Goal: Task Accomplishment & Management: Manage account settings

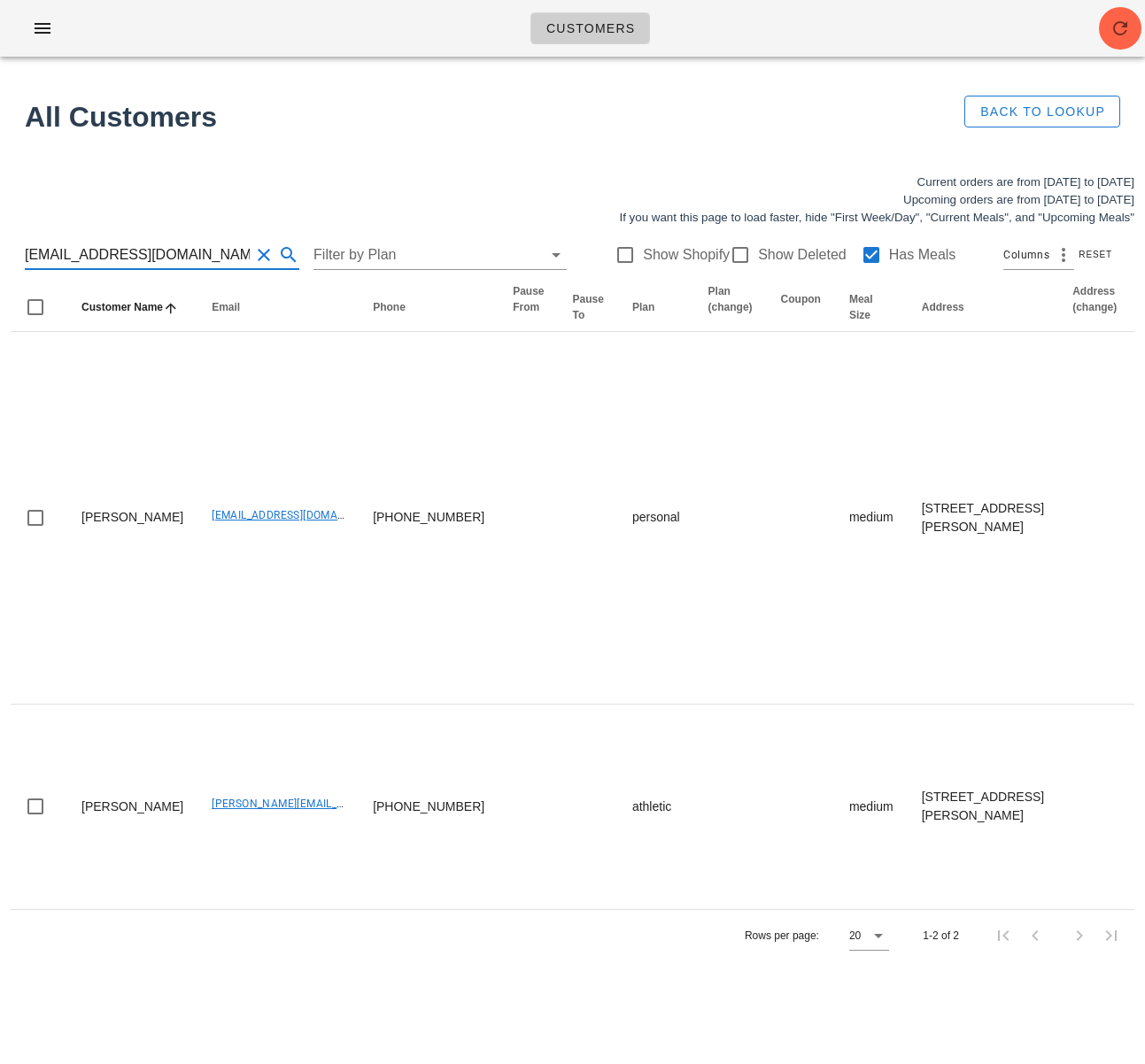
scroll to position [1, 0]
drag, startPoint x: 155, startPoint y: 252, endPoint x: -14, endPoint y: 257, distance: 169.1
click at [0, 257] on html "Customers Found 1 customer All Customers Back to Lookup Current orders are from…" at bounding box center [572, 532] width 1145 height 1064
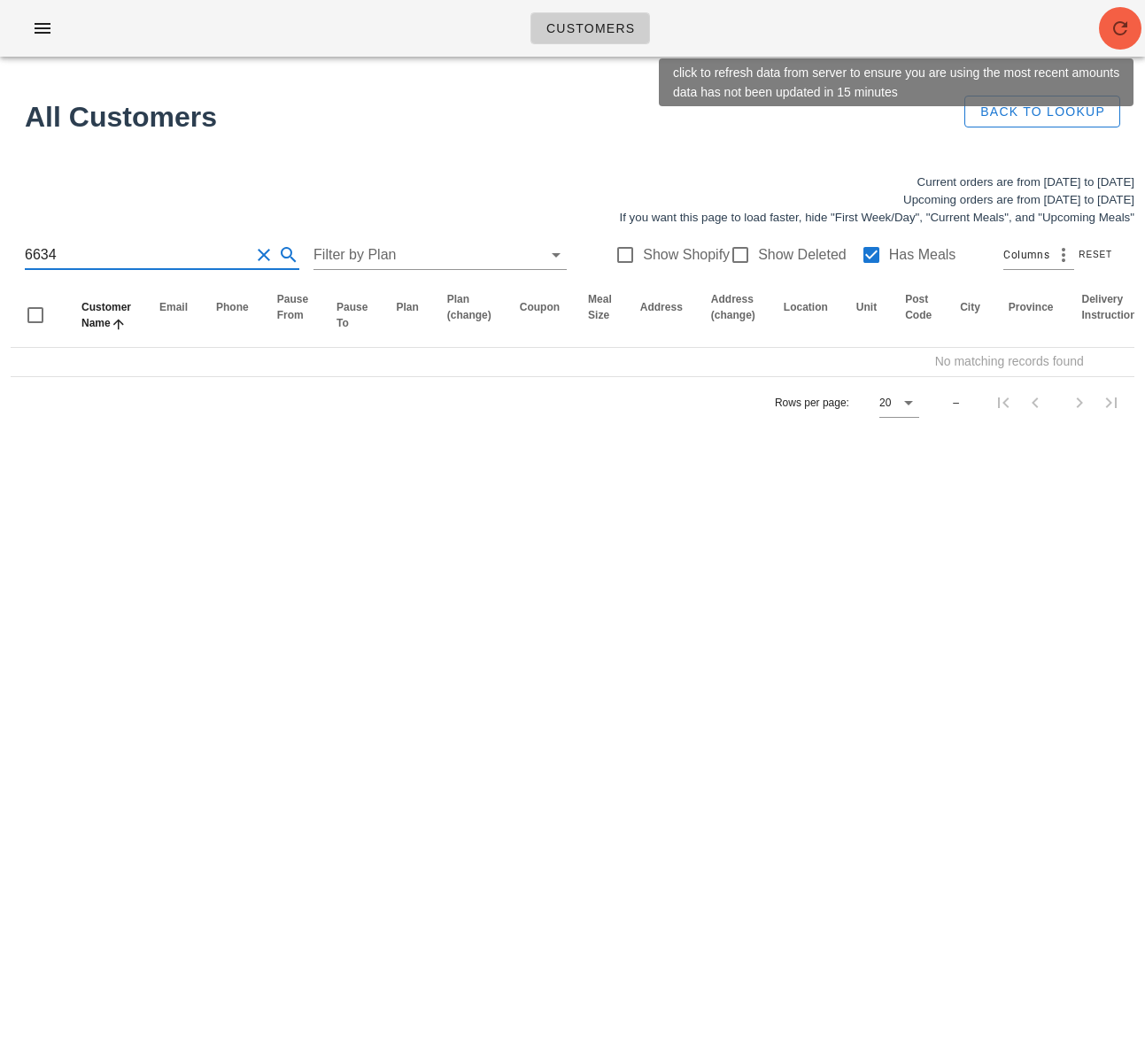
type input "6634"
drag, startPoint x: 1122, startPoint y: 26, endPoint x: 1124, endPoint y: 3, distance: 23.1
click at [1122, 25] on icon "button" at bounding box center [1120, 29] width 21 height 21
click at [1114, 27] on icon "button" at bounding box center [1120, 29] width 21 height 21
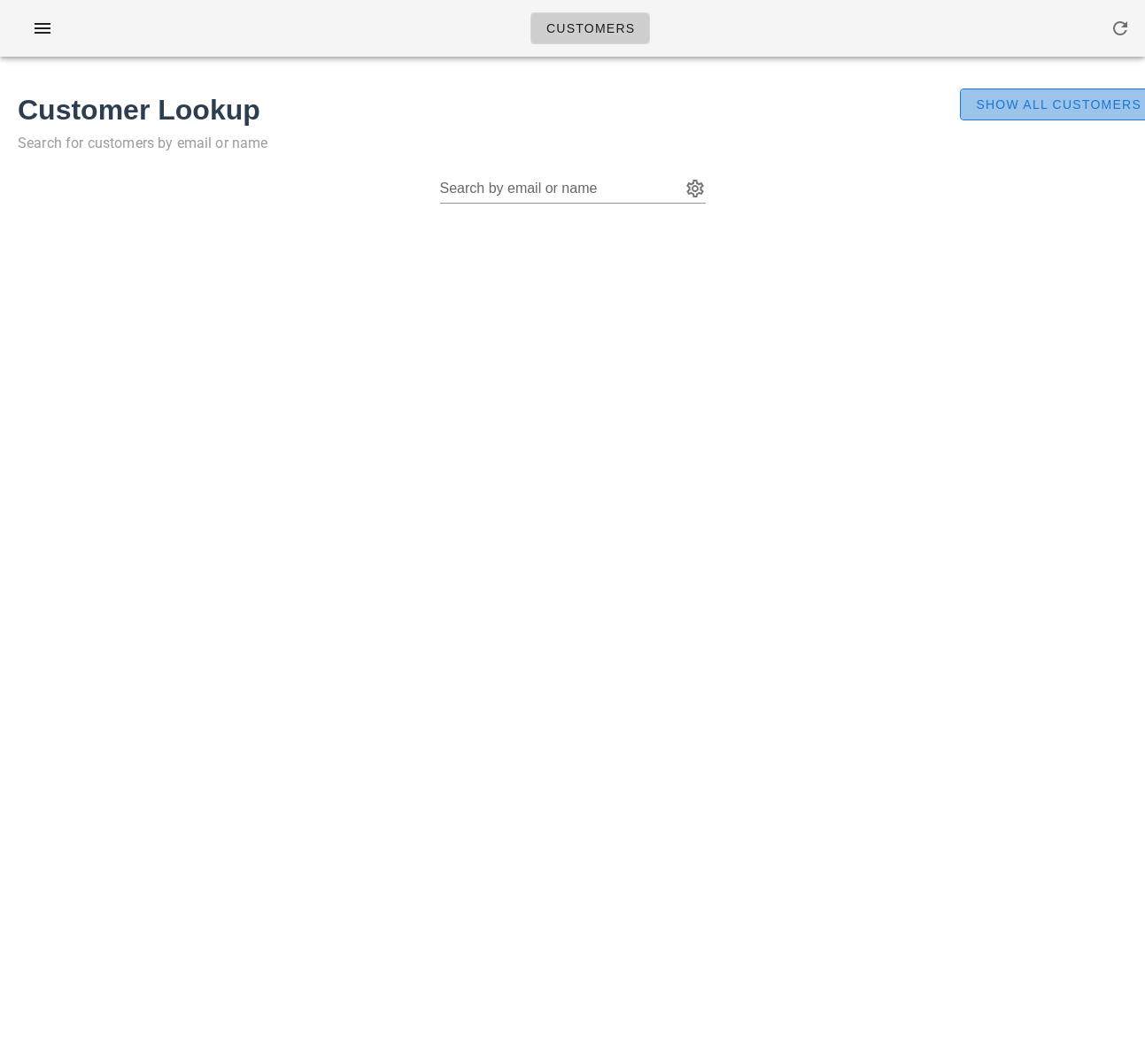
click at [1034, 106] on span "Show All Customers" at bounding box center [1057, 104] width 167 height 14
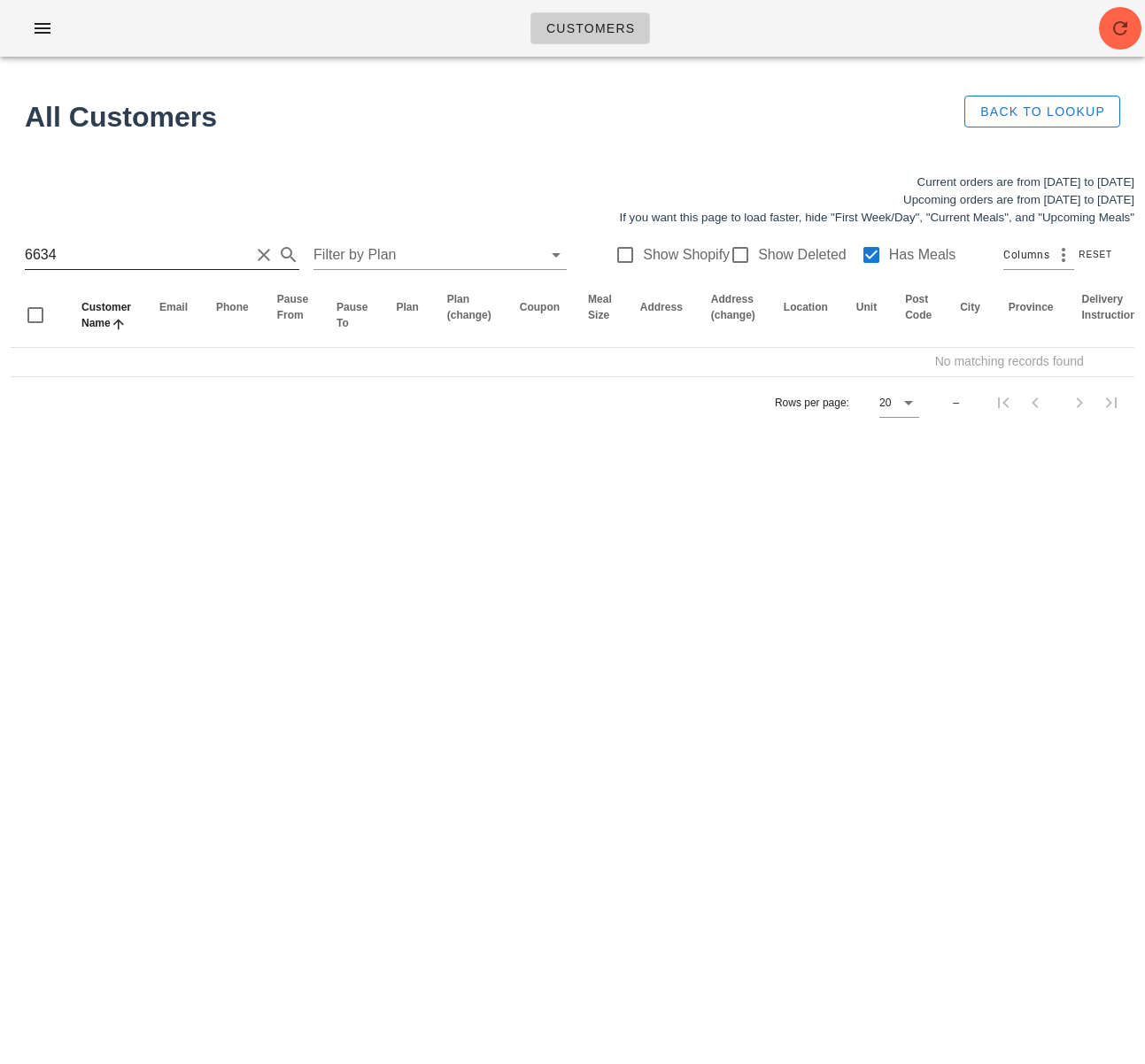
click at [53, 259] on input "6634" at bounding box center [137, 256] width 225 height 29
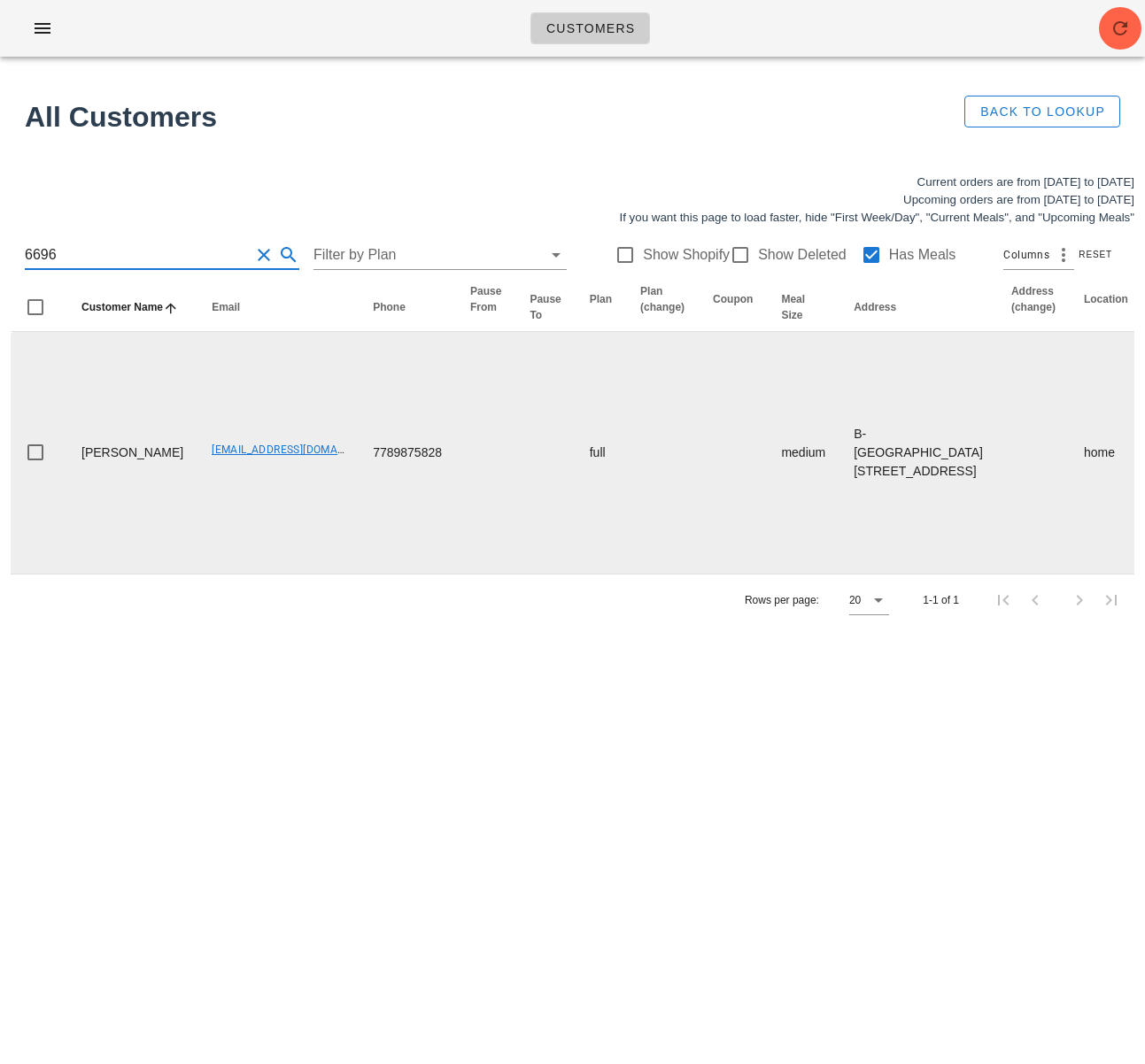
type input "6696"
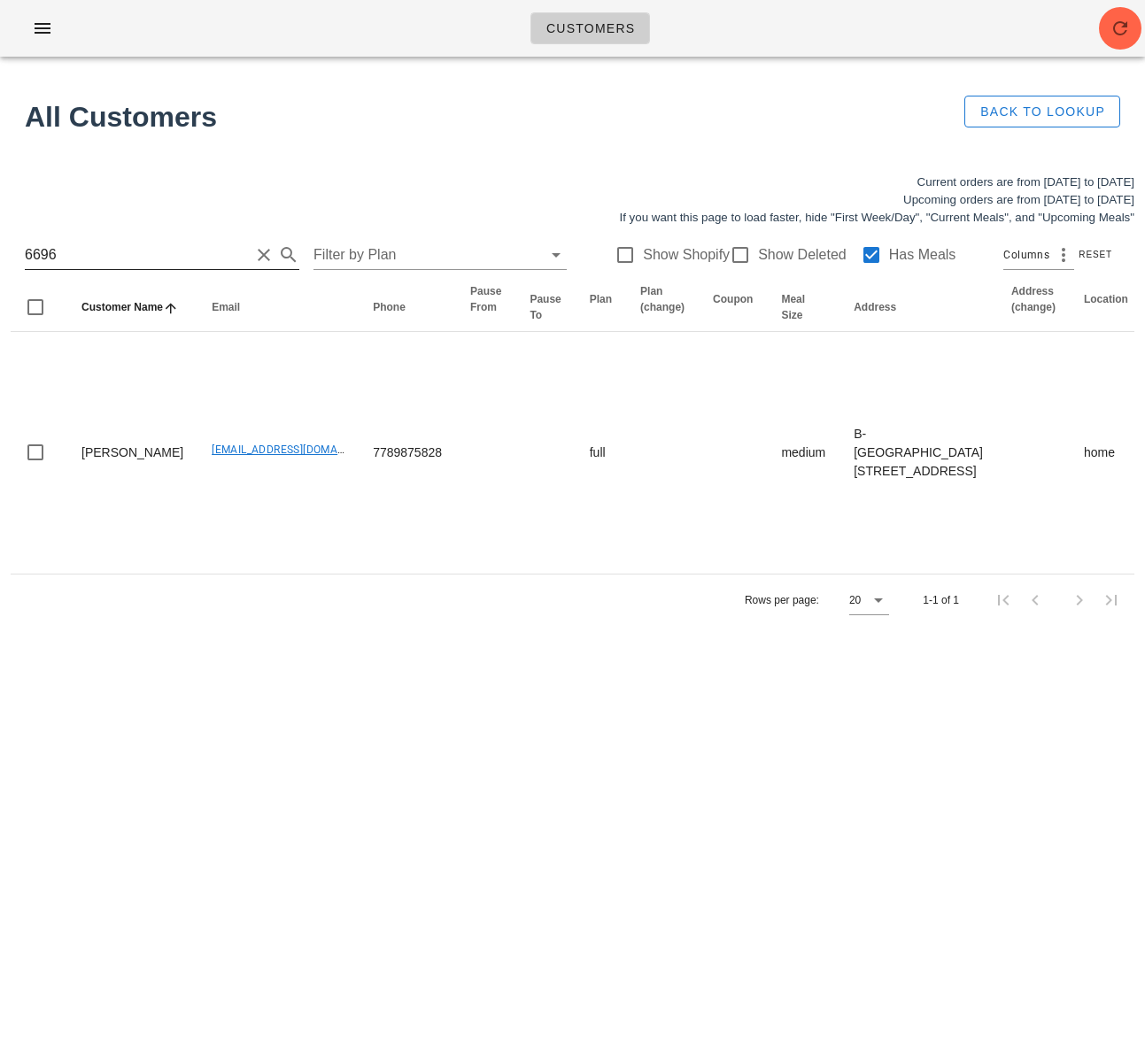
click at [100, 251] on input "6696" at bounding box center [137, 256] width 225 height 29
drag, startPoint x: 77, startPoint y: 255, endPoint x: -6, endPoint y: 247, distance: 83.4
click at [0, 247] on html "Customers No customers found for your search. All Customers Back to Lookup Curr…" at bounding box center [572, 532] width 1145 height 1064
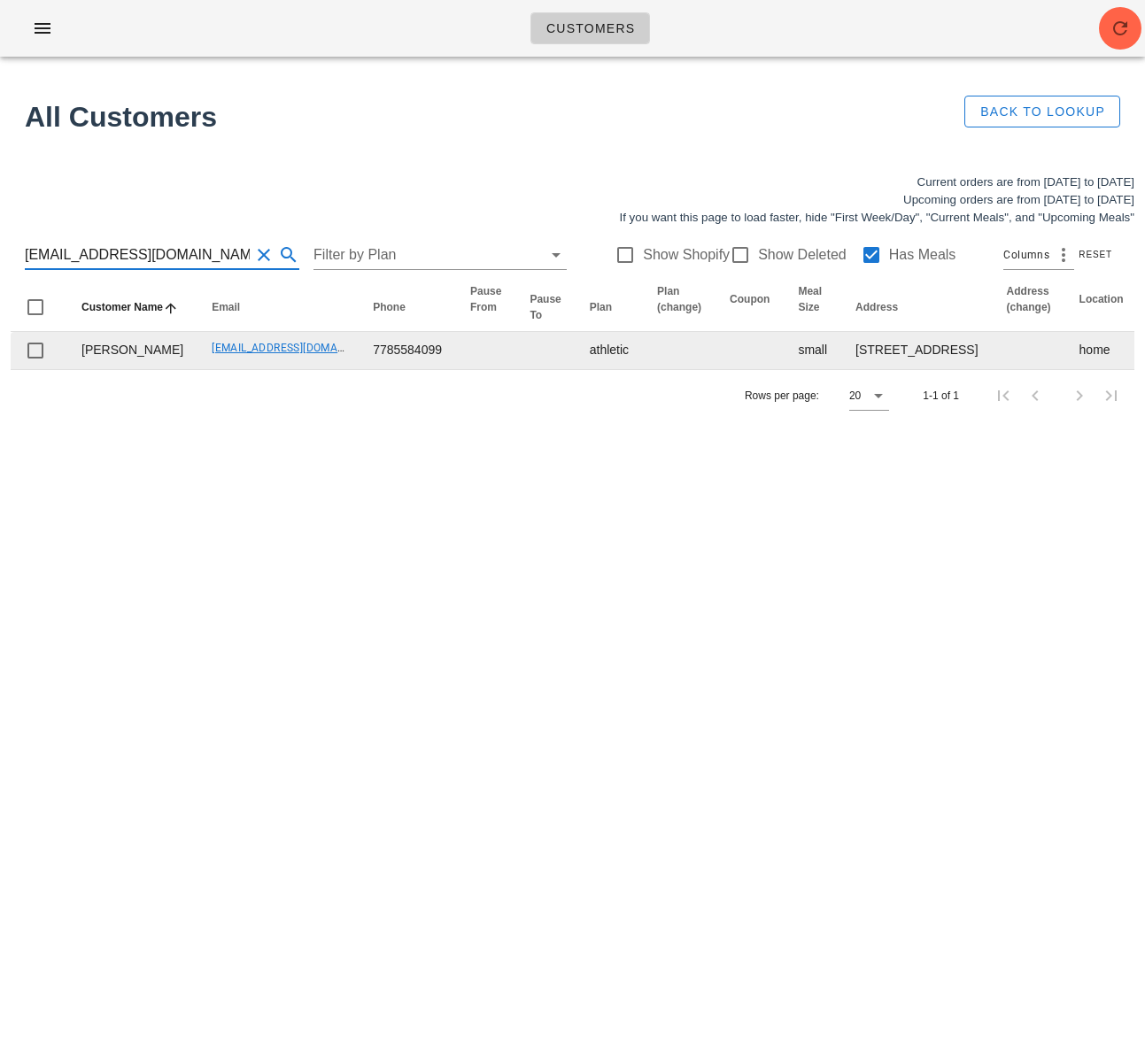
type input "[EMAIL_ADDRESS][DOMAIN_NAME]"
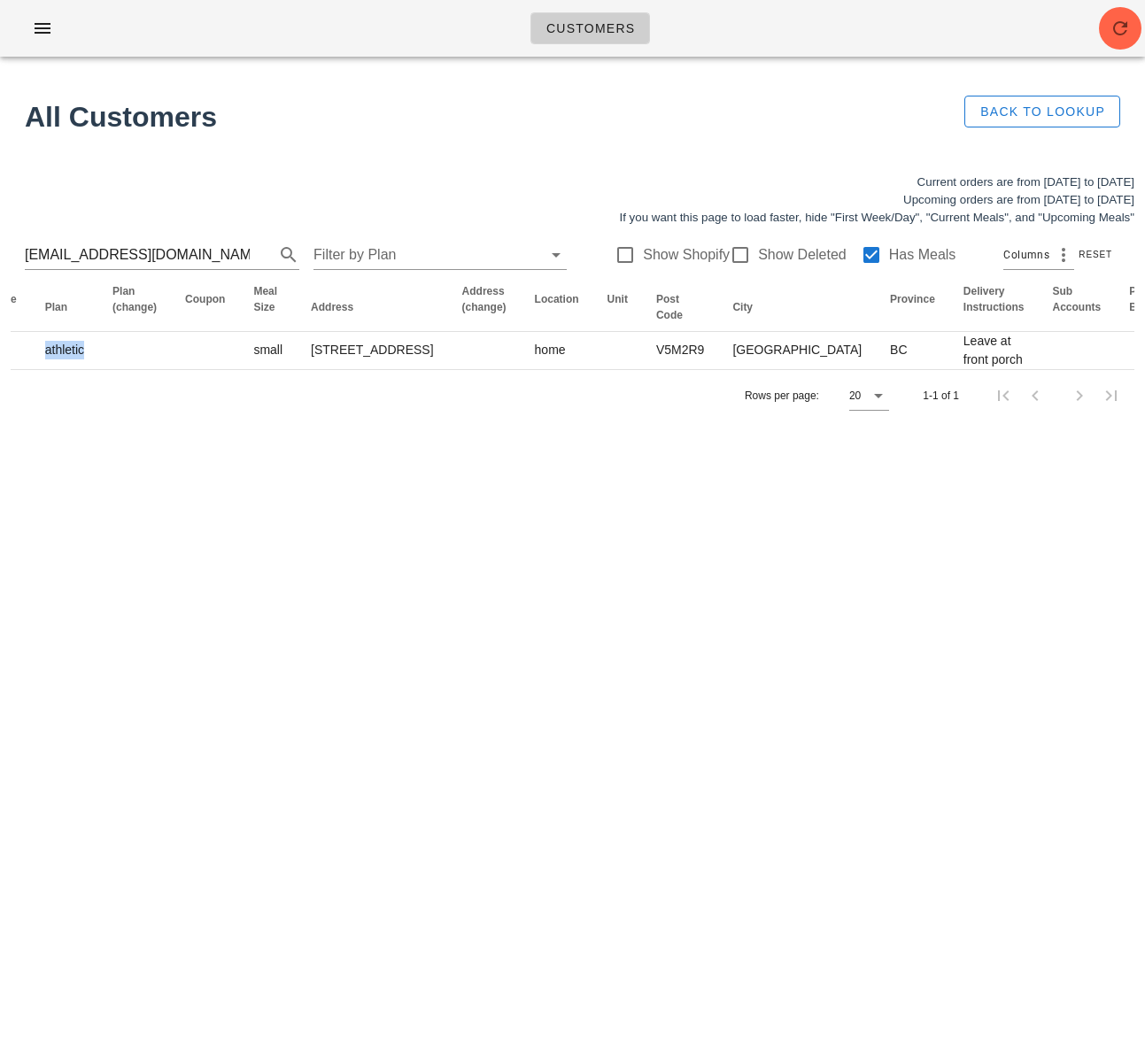
scroll to position [0, 1073]
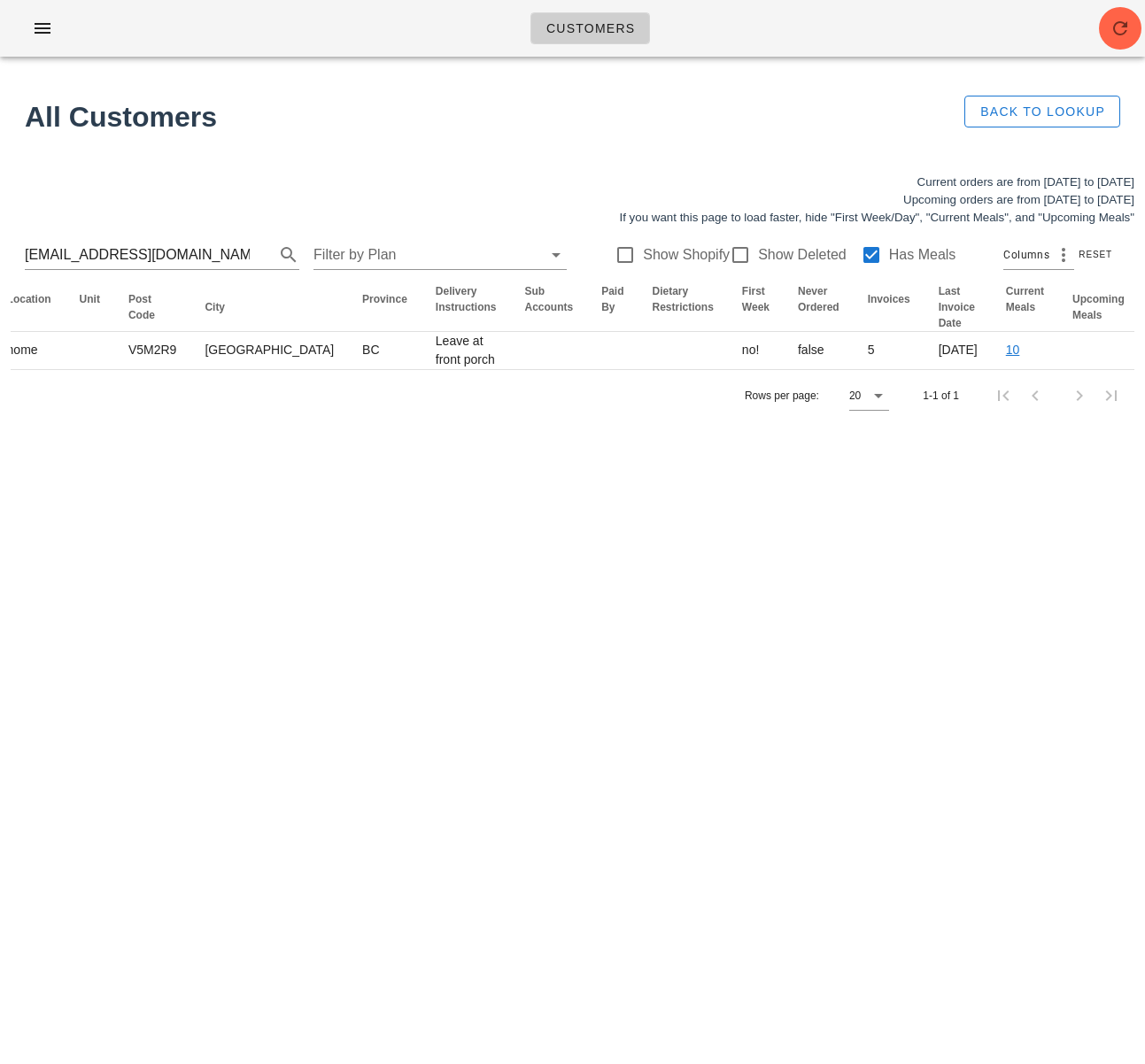
drag, startPoint x: 658, startPoint y: 366, endPoint x: 1245, endPoint y: 330, distance: 588.1
click at [1144, 330] on html "Customers No customers found for your search. All Customers Back to Lookup Curr…" at bounding box center [572, 532] width 1145 height 1064
click at [513, 421] on div "Rows per page: 20 1-1 of 1" at bounding box center [572, 395] width 1123 height 52
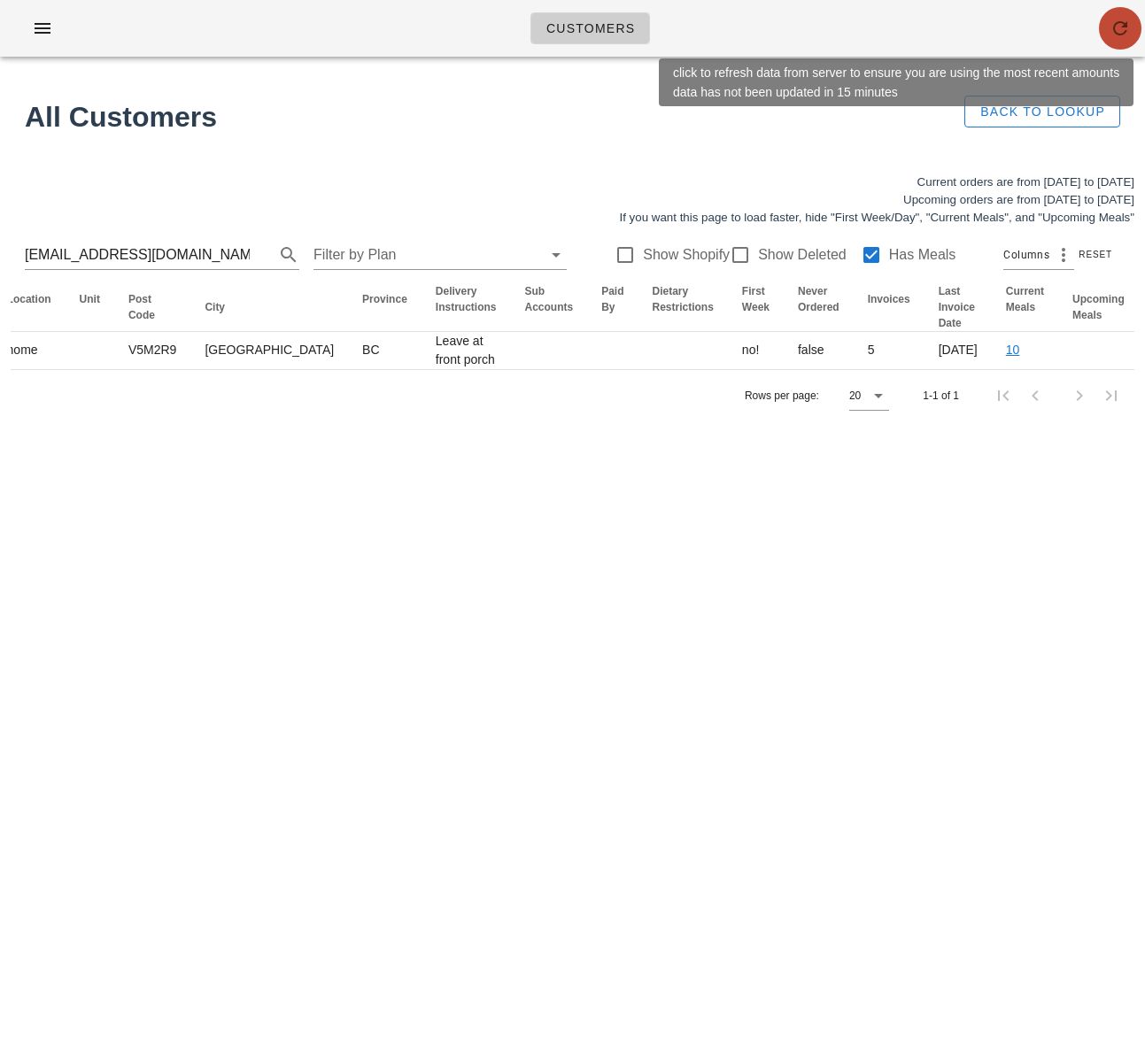
click at [1113, 23] on icon "button" at bounding box center [1120, 29] width 21 height 21
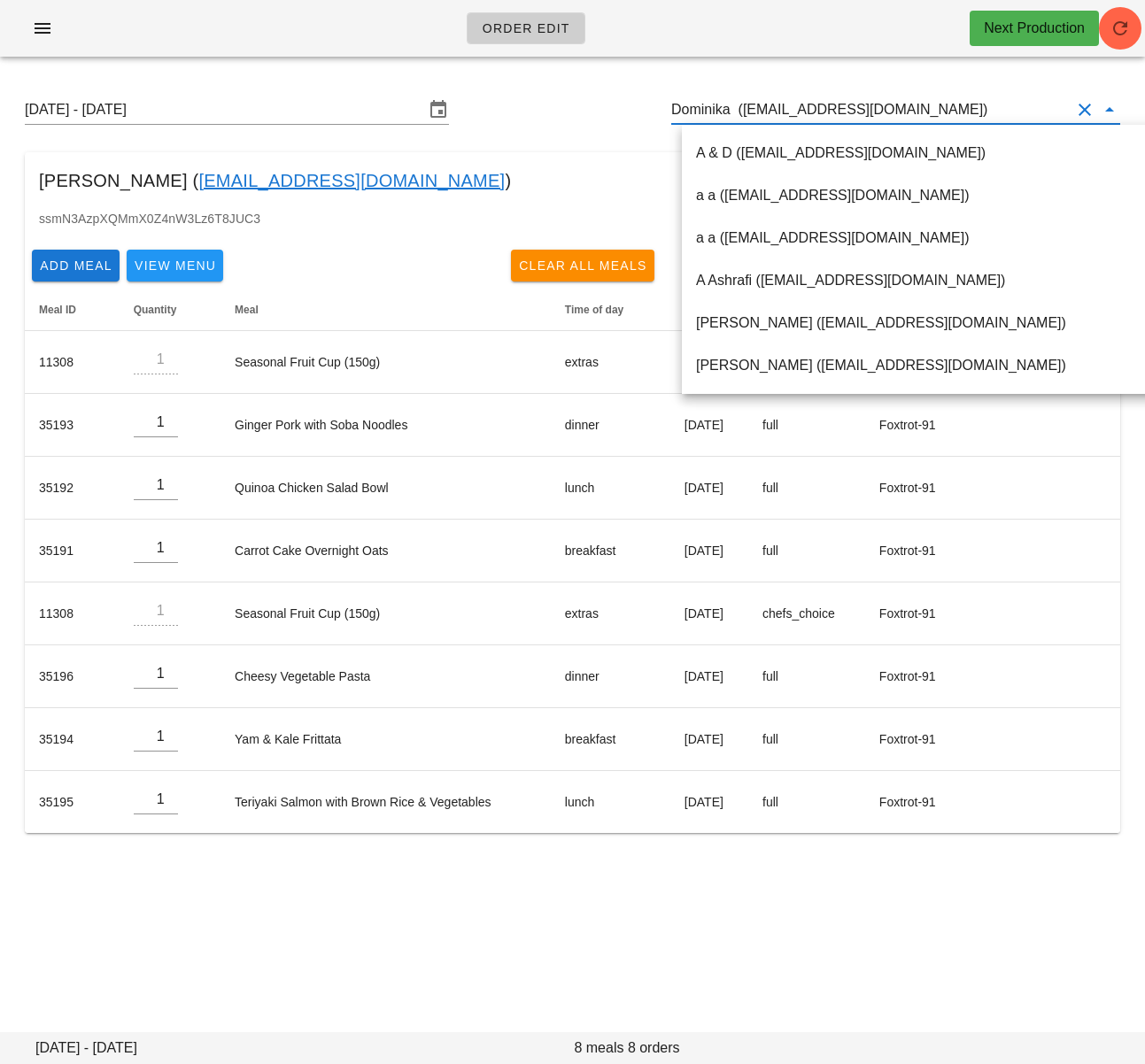
click at [802, 113] on input "Dominika (influencer2@fedfedfed.com)" at bounding box center [870, 110] width 399 height 29
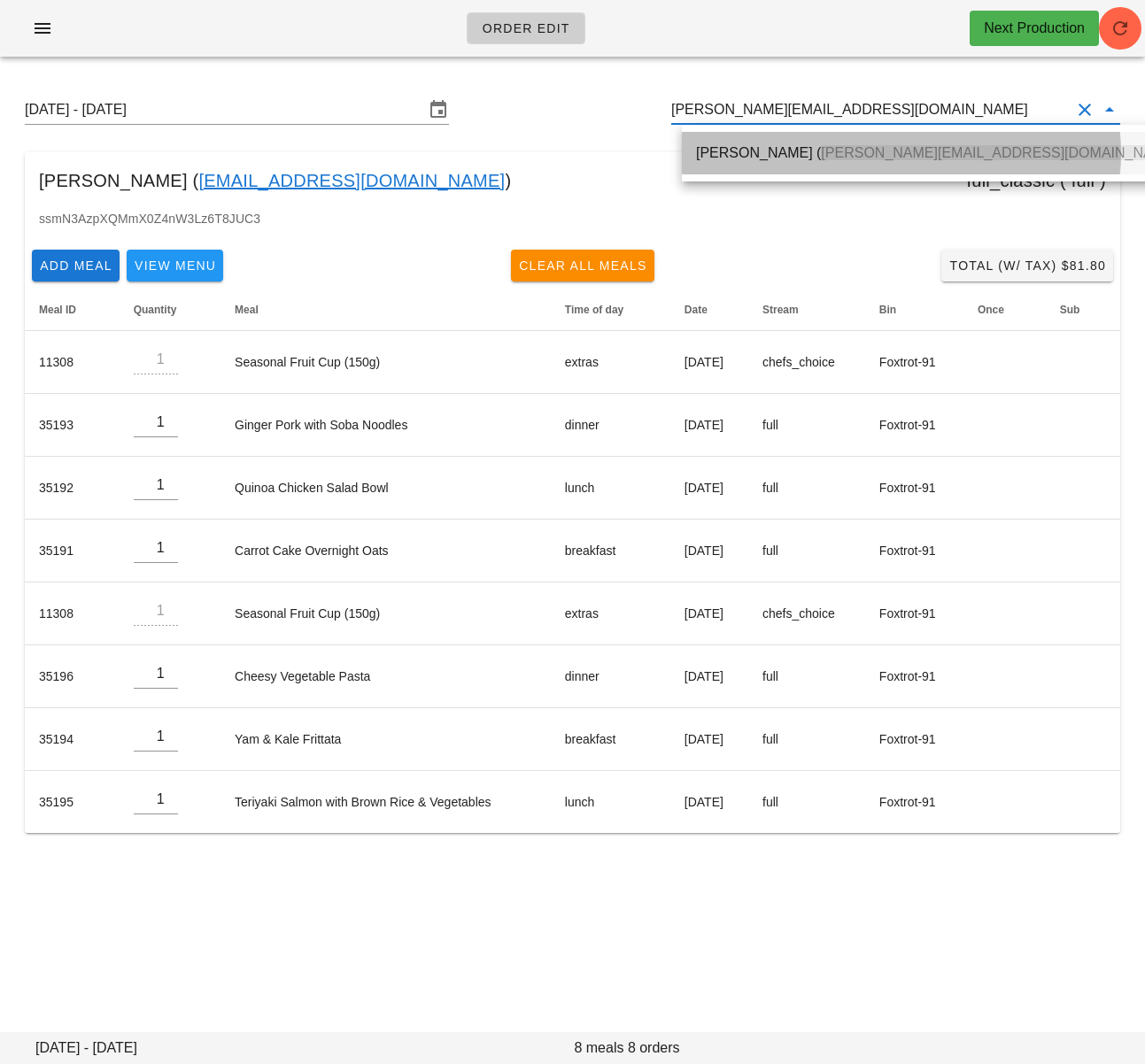
click at [787, 155] on div "Rachel Chartrand ( rachel@thehamptonsrestaurant.com )" at bounding box center [939, 153] width 486 height 17
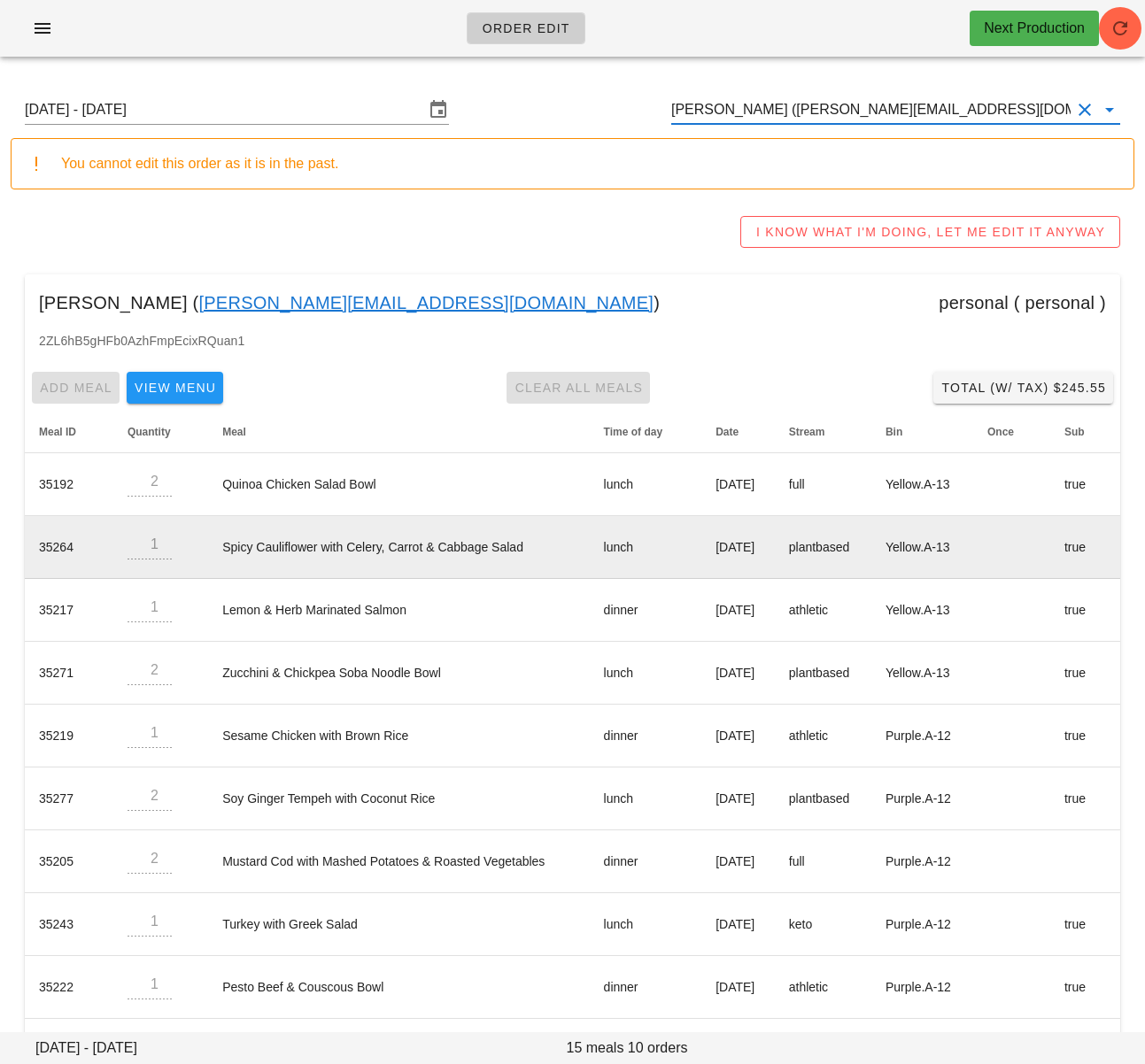
type input "Rachel Chartrand (rachel@thehamptonsrestaurant.com)"
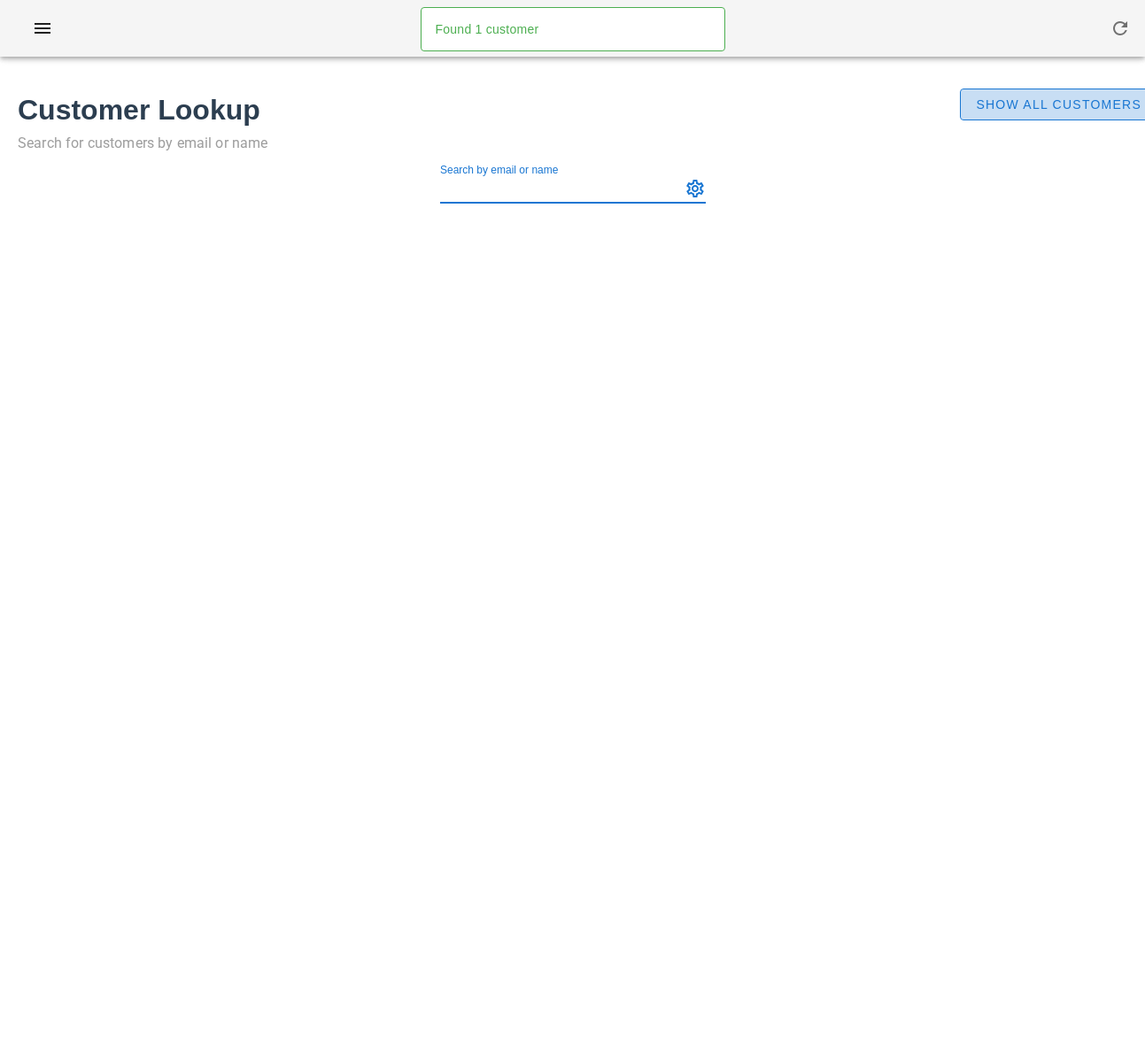
click at [1100, 108] on span "Show All Customers" at bounding box center [1057, 104] width 167 height 14
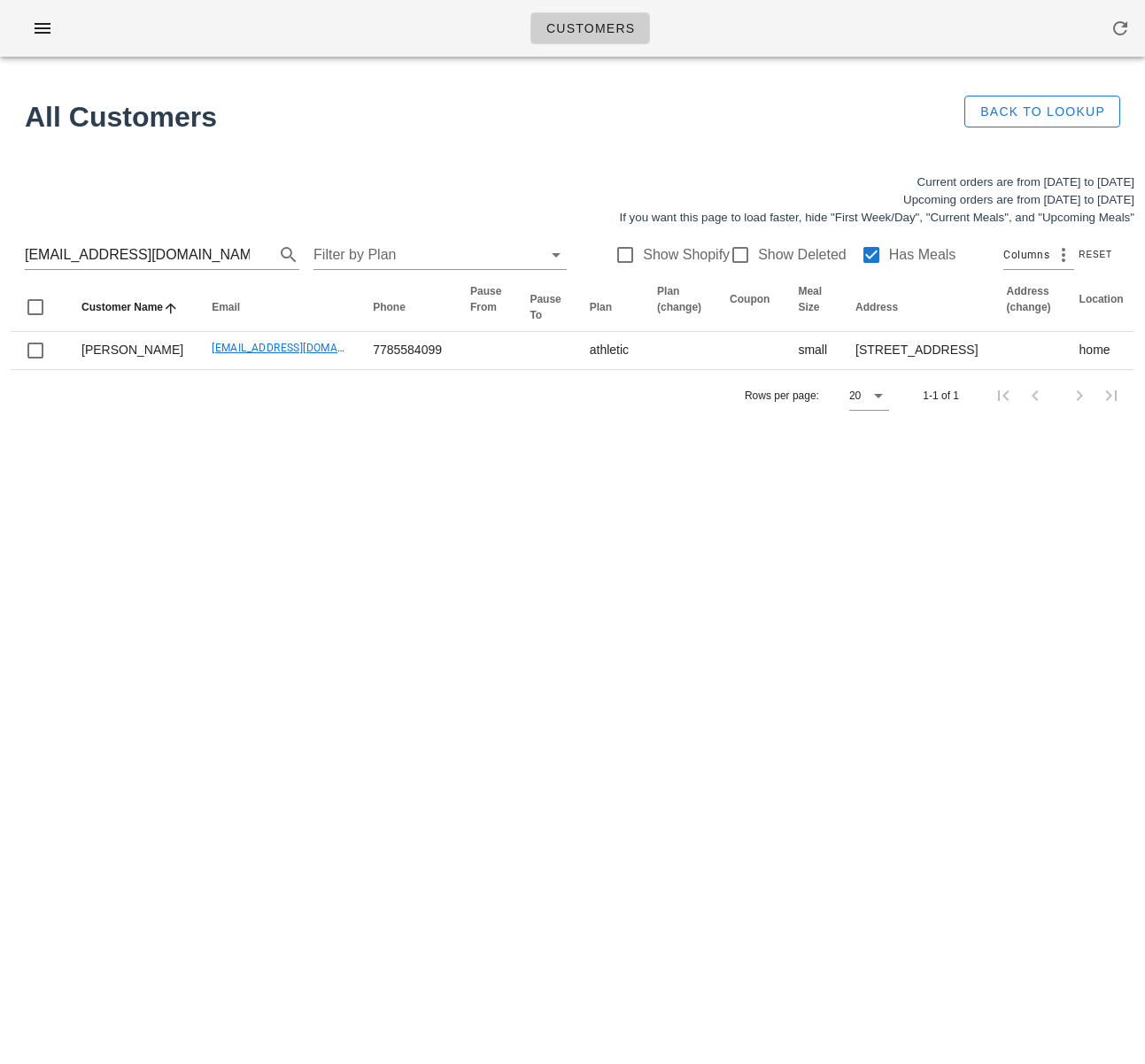
drag, startPoint x: 304, startPoint y: 532, endPoint x: 369, endPoint y: 499, distance: 72.9
click at [316, 523] on div "Customers Found 1 customer All Customers Back to Lookup Current orders are from…" at bounding box center [572, 532] width 1145 height 1064
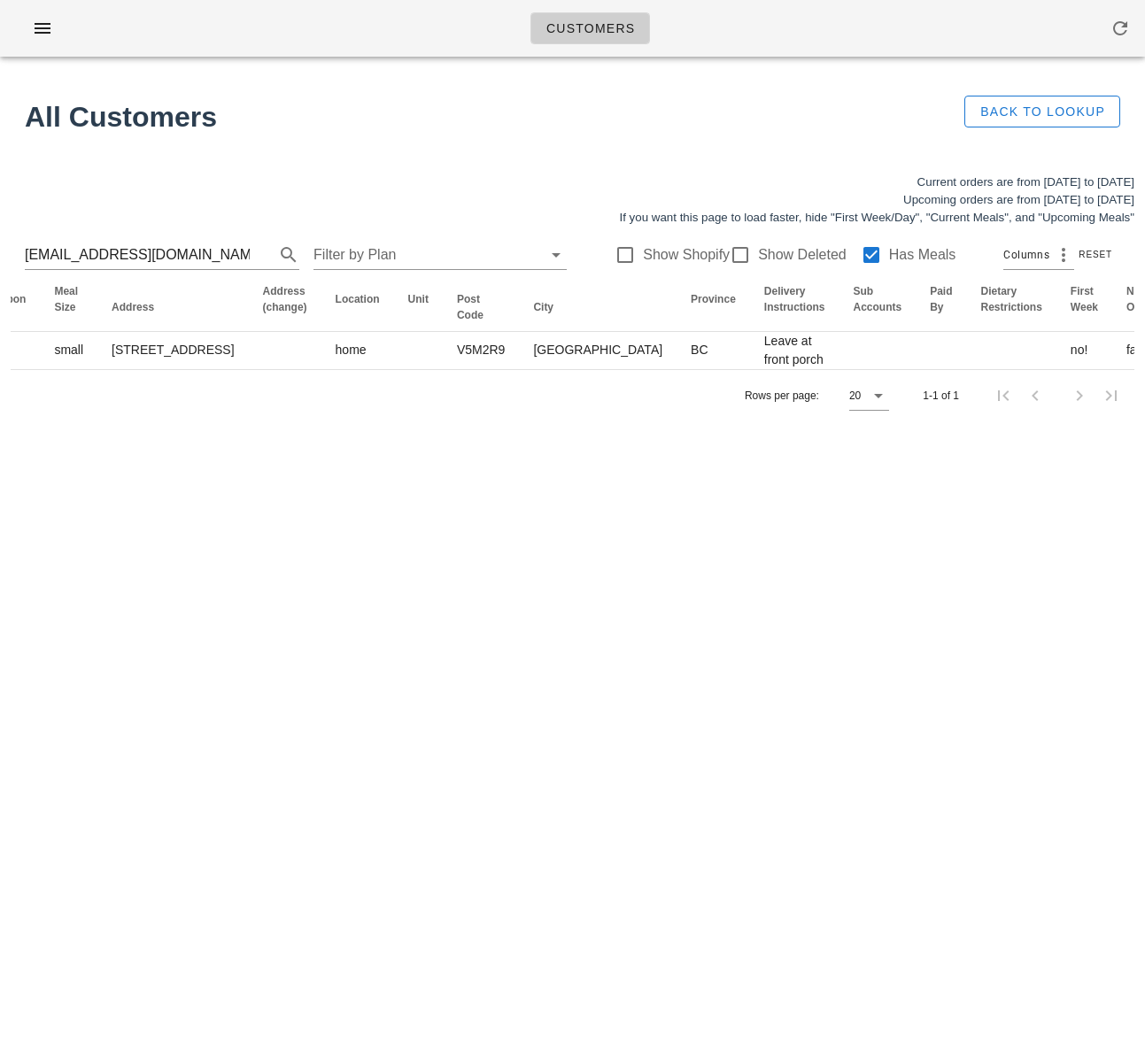
scroll to position [0, 1073]
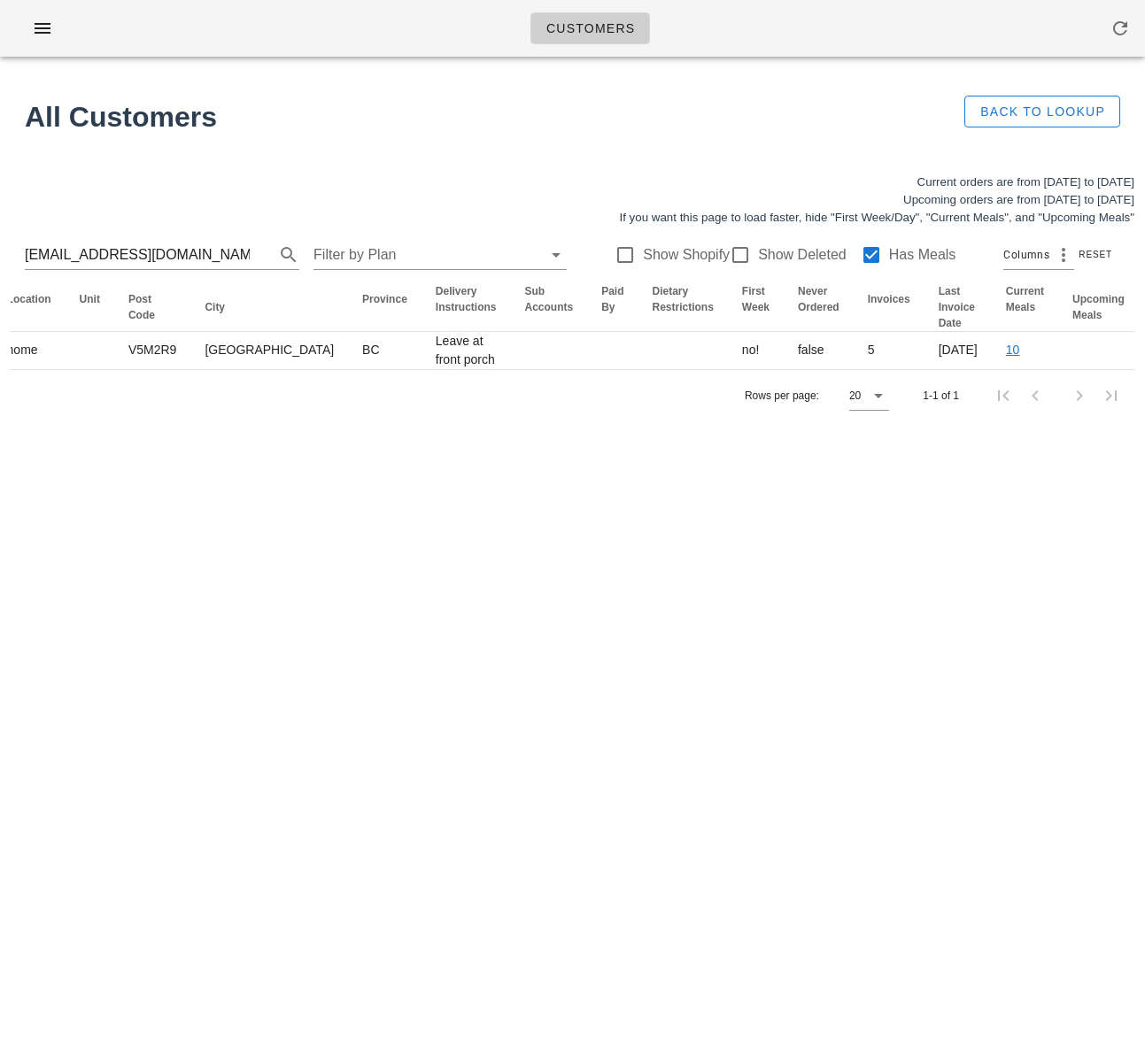
drag, startPoint x: 688, startPoint y: 392, endPoint x: 1245, endPoint y: 389, distance: 557.0
click at [1144, 389] on html "Customers Found 1 customer All Customers Back to Lookup Current orders are from…" at bounding box center [572, 532] width 1145 height 1064
drag, startPoint x: 650, startPoint y: 533, endPoint x: 646, endPoint y: 515, distance: 18.4
click at [650, 532] on div "Customers Found 1 customer All Customers Back to Lookup Current orders are from…" at bounding box center [572, 532] width 1145 height 1064
drag, startPoint x: 444, startPoint y: 479, endPoint x: 152, endPoint y: 89, distance: 487.2
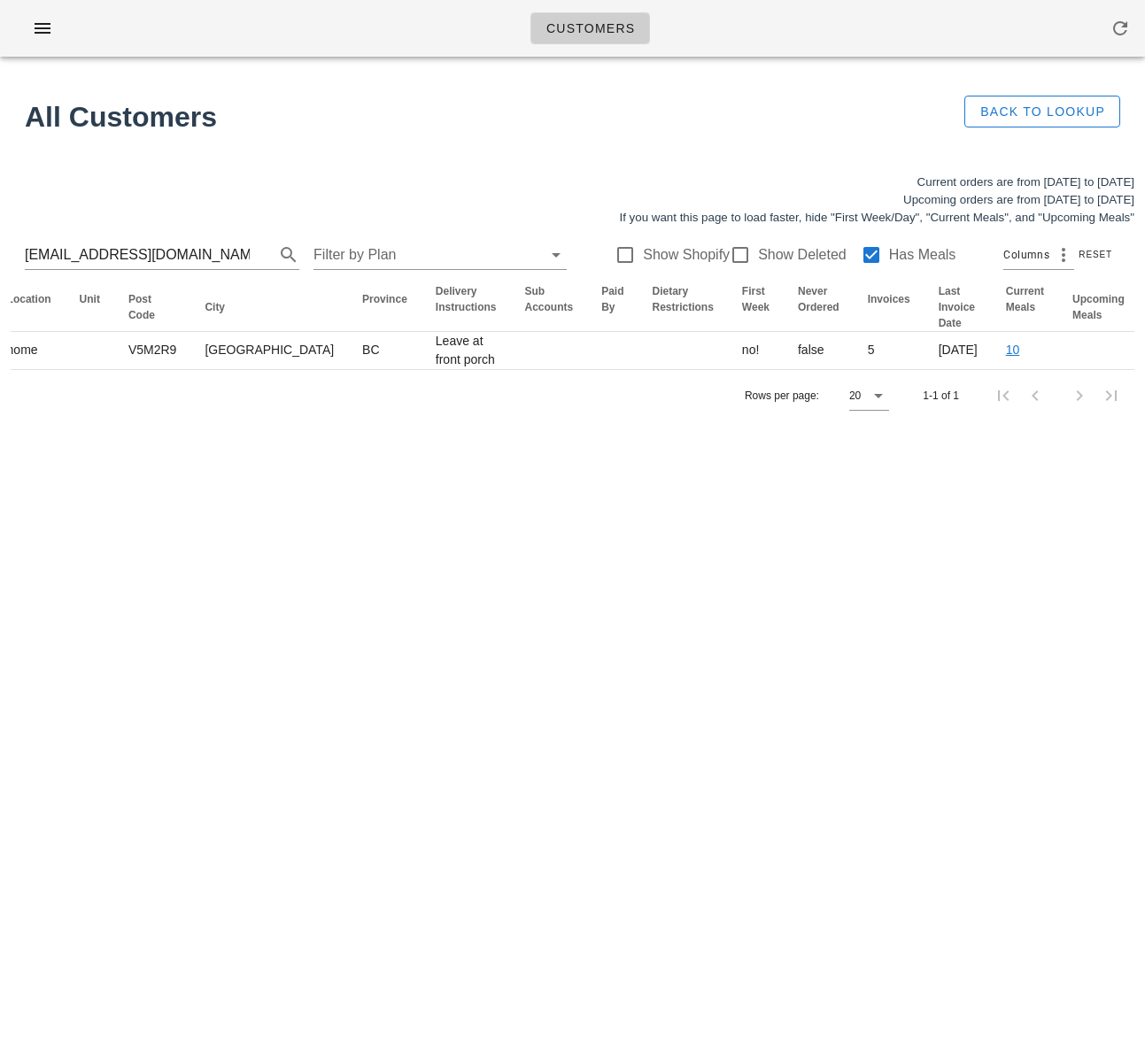
click at [445, 432] on div "Current orders are from Sunday Aug 24 to Saturday Aug 30 Upcoming orders are fr…" at bounding box center [572, 297] width 1145 height 269
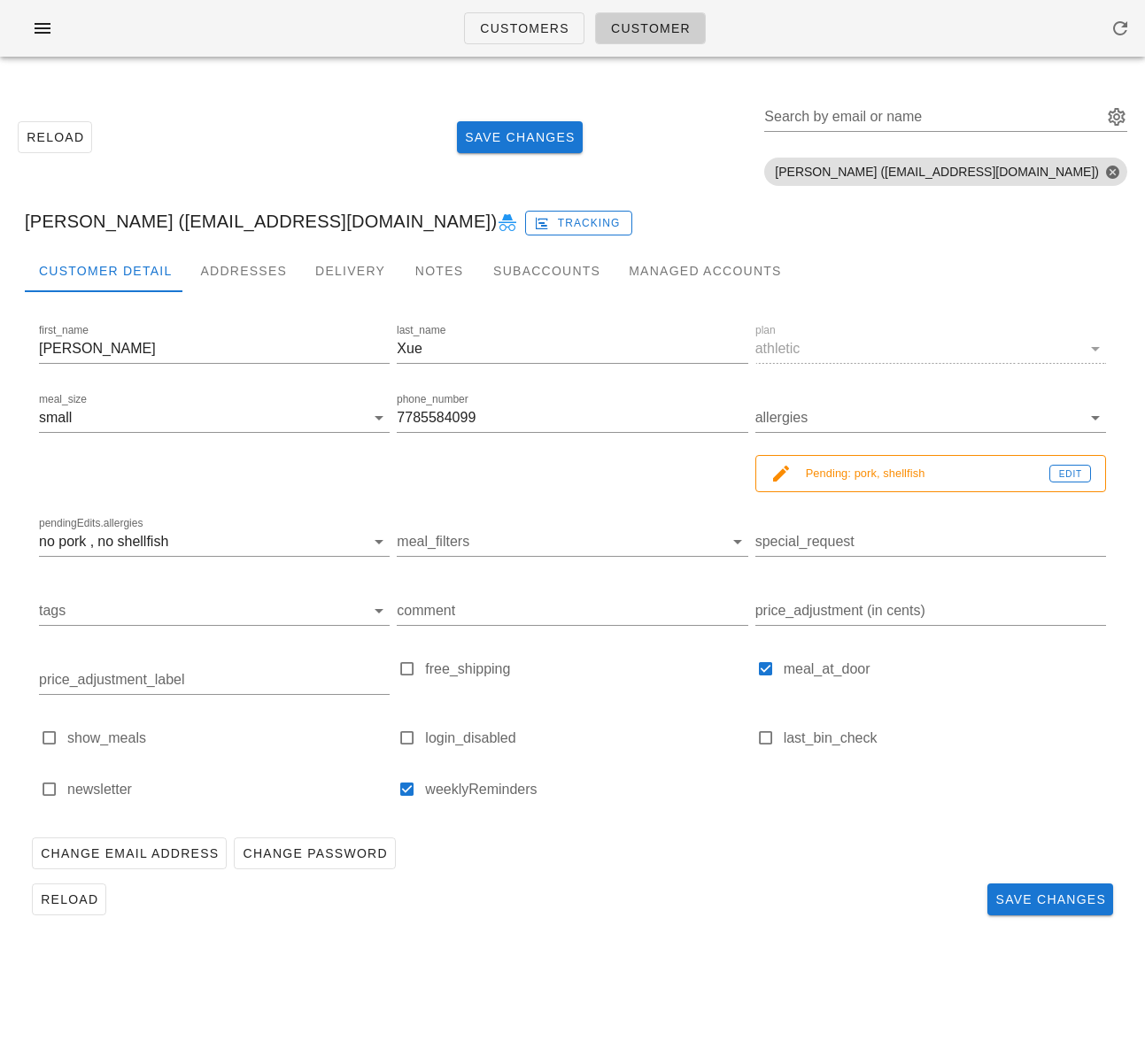
click at [626, 931] on div "Customer Detail Addresses Delivery Notes Subaccounts Managed Accounts first_nam…" at bounding box center [572, 593] width 1123 height 687
click at [628, 944] on div "Reload Save Changes Search by email or name Include deleted accounts Include Sh…" at bounding box center [572, 508] width 1145 height 876
click at [294, 113] on div "Reload Save Changes Search by email or name Include deleted accounts Include Sh…" at bounding box center [572, 136] width 1123 height 112
click at [42, 30] on icon "button" at bounding box center [42, 29] width 21 height 21
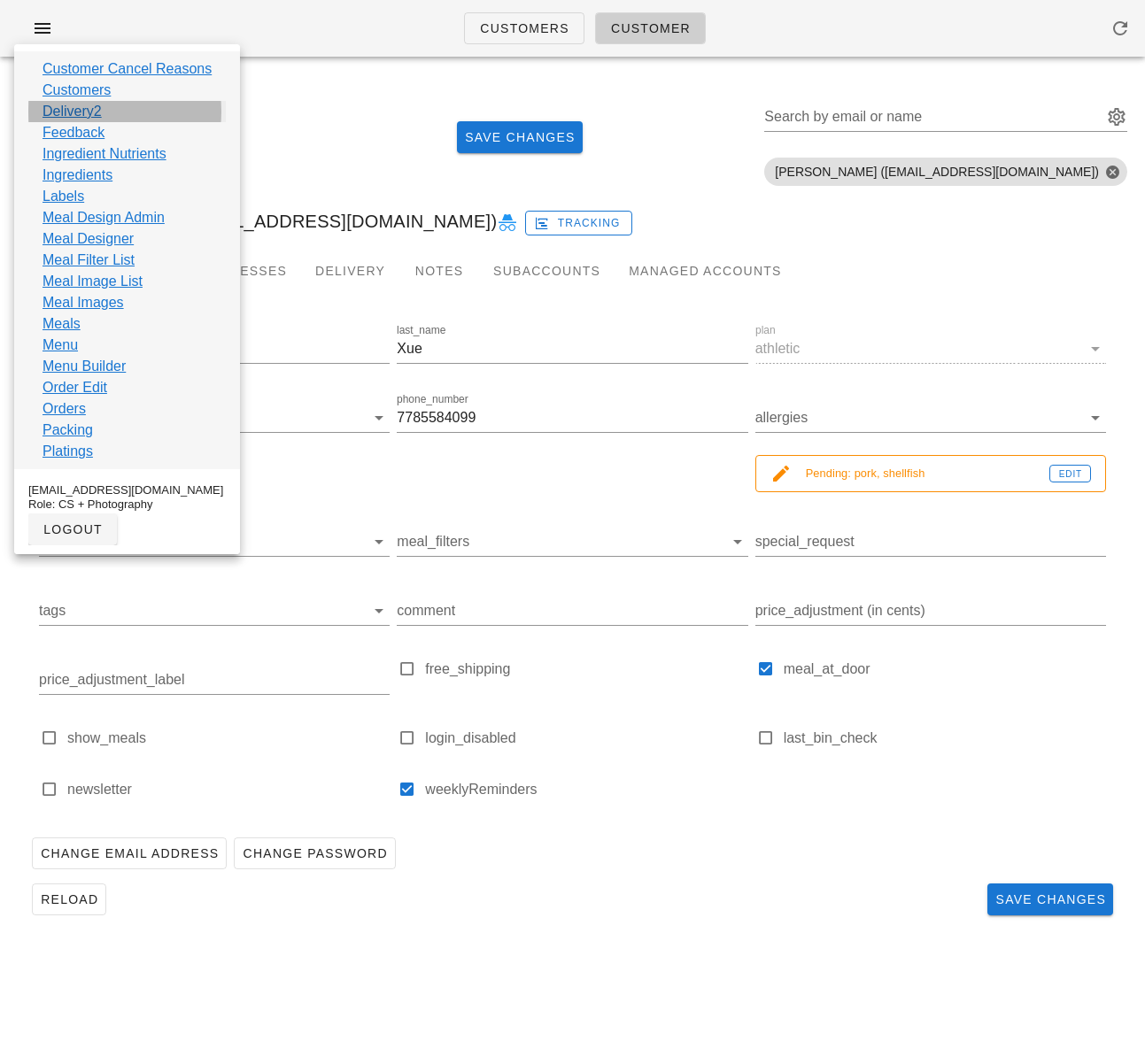
click at [78, 104] on link "Delivery2" at bounding box center [72, 112] width 59 height 21
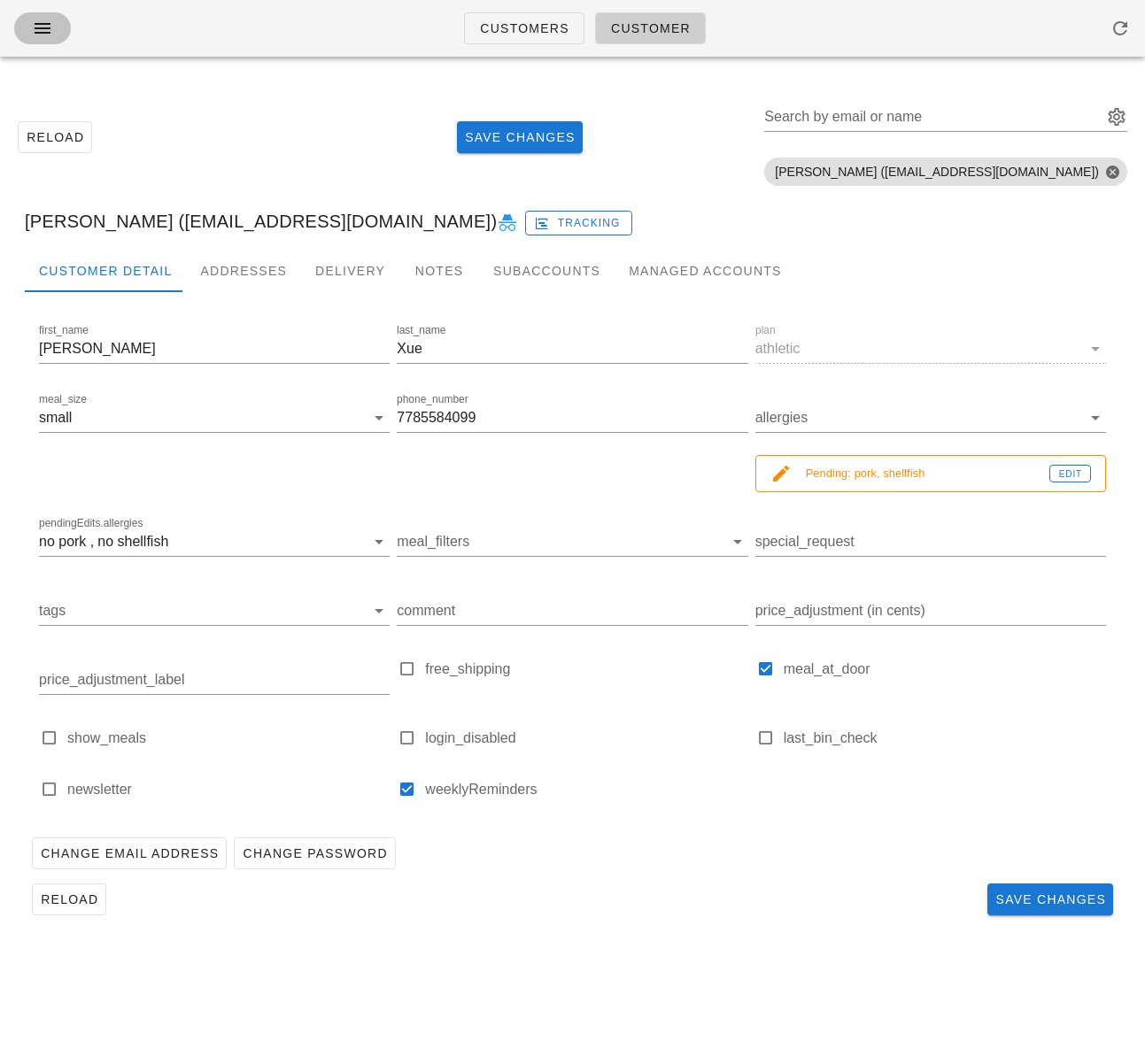
click at [40, 21] on icon "button" at bounding box center [42, 29] width 21 height 21
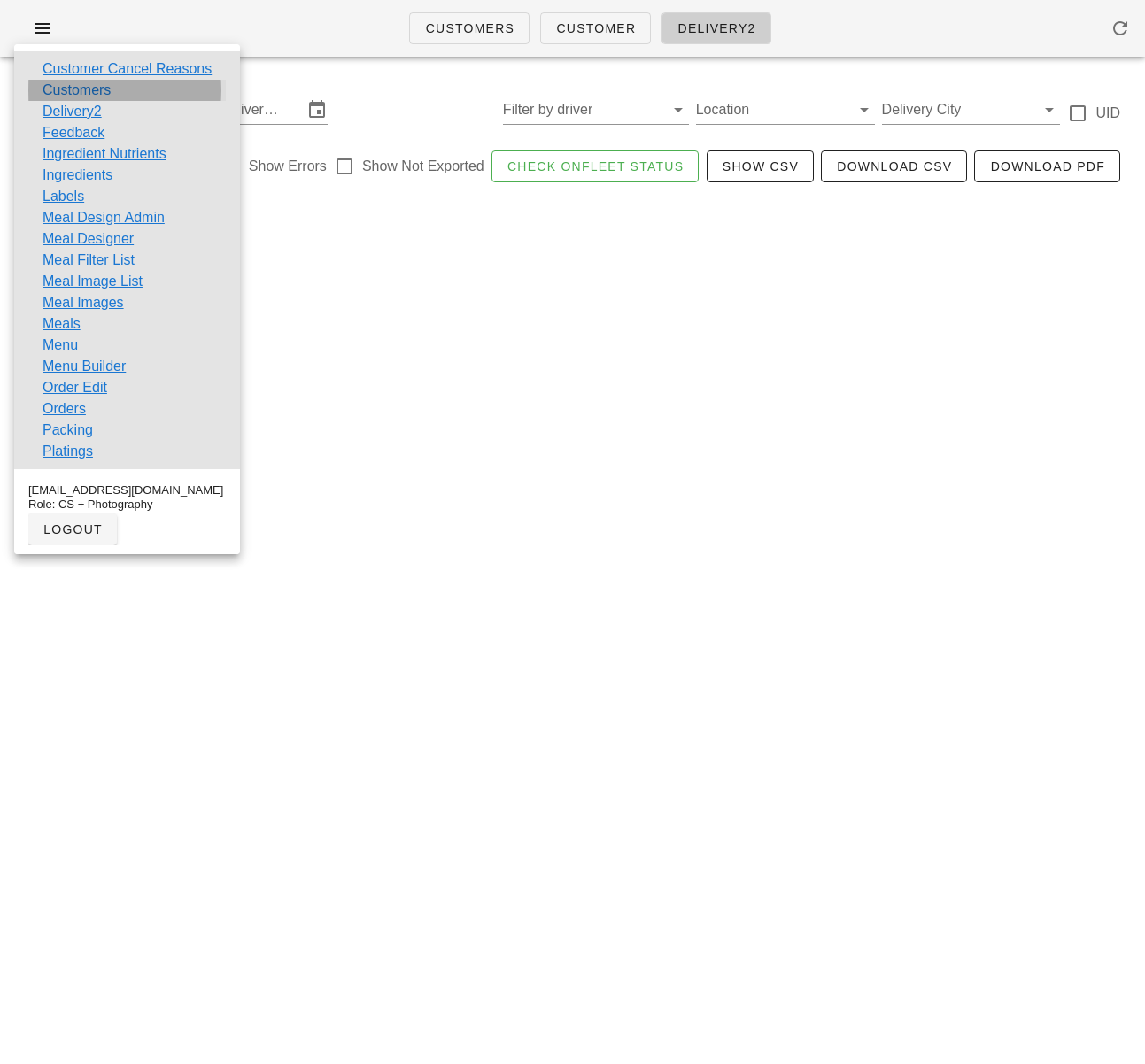
click at [60, 83] on link "Customers" at bounding box center [77, 91] width 69 height 21
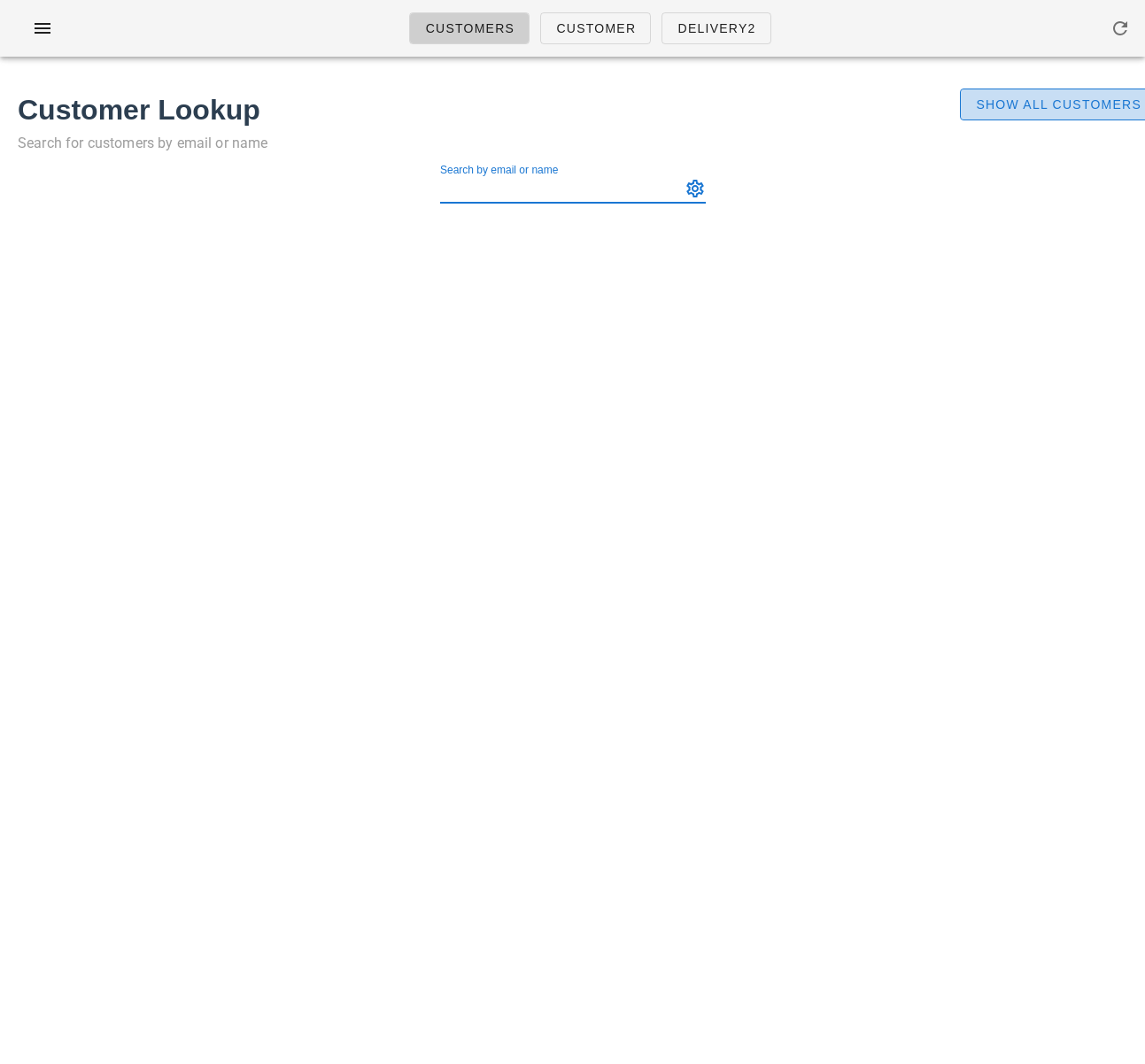
click at [1027, 102] on span "Show All Customers" at bounding box center [1057, 104] width 167 height 14
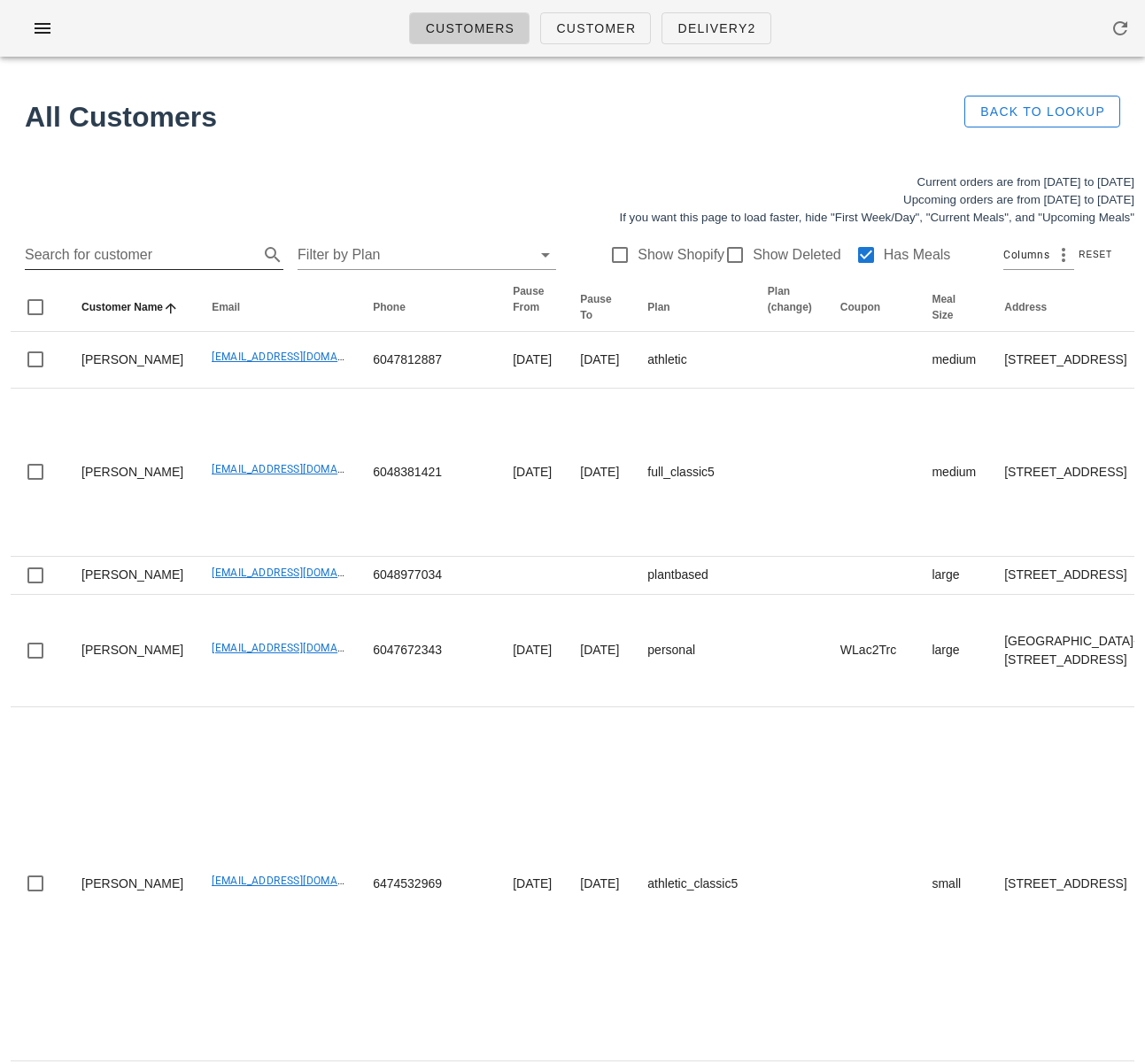
click at [207, 262] on input "Search for customer" at bounding box center [139, 256] width 230 height 29
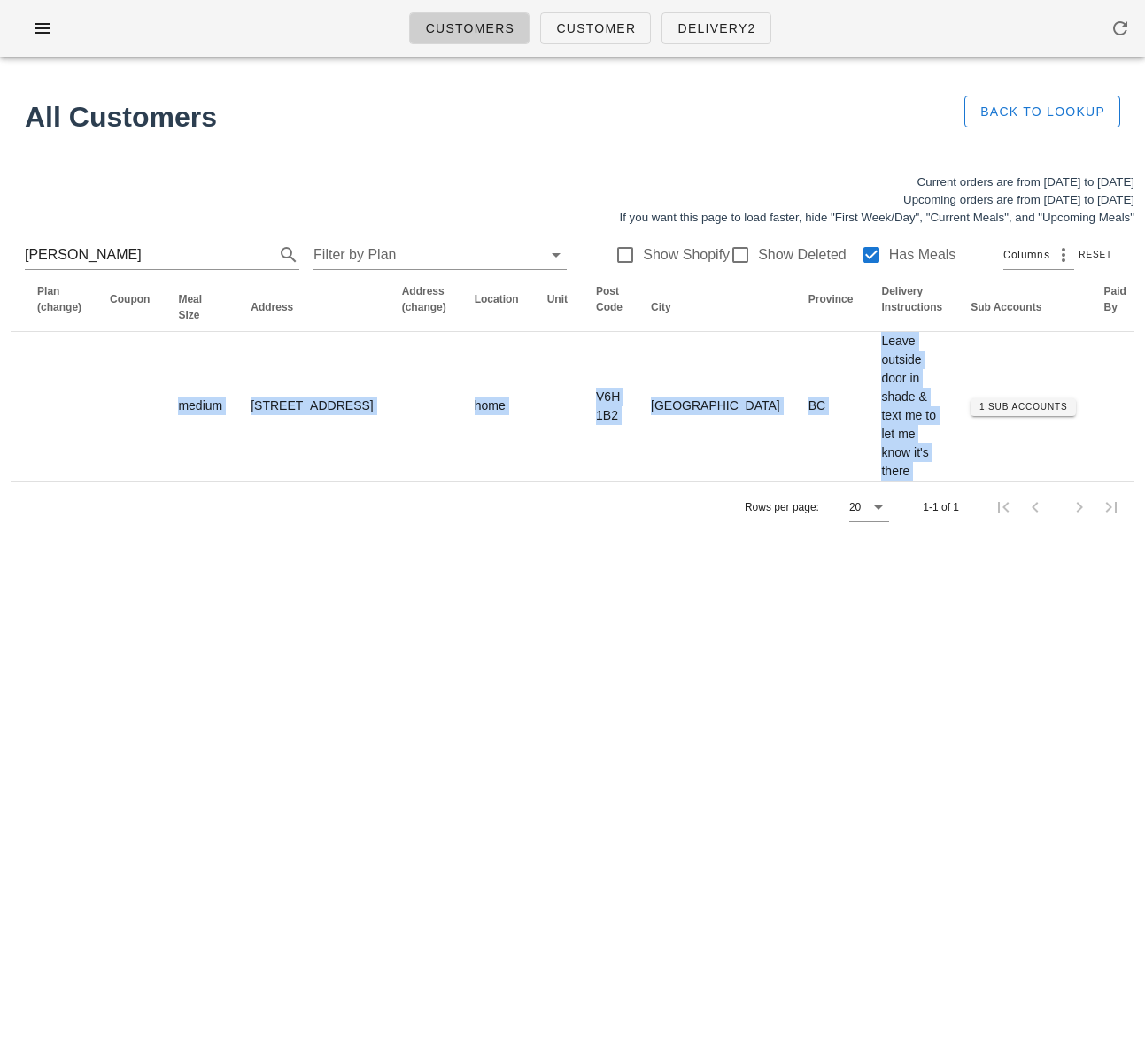
scroll to position [0, 1135]
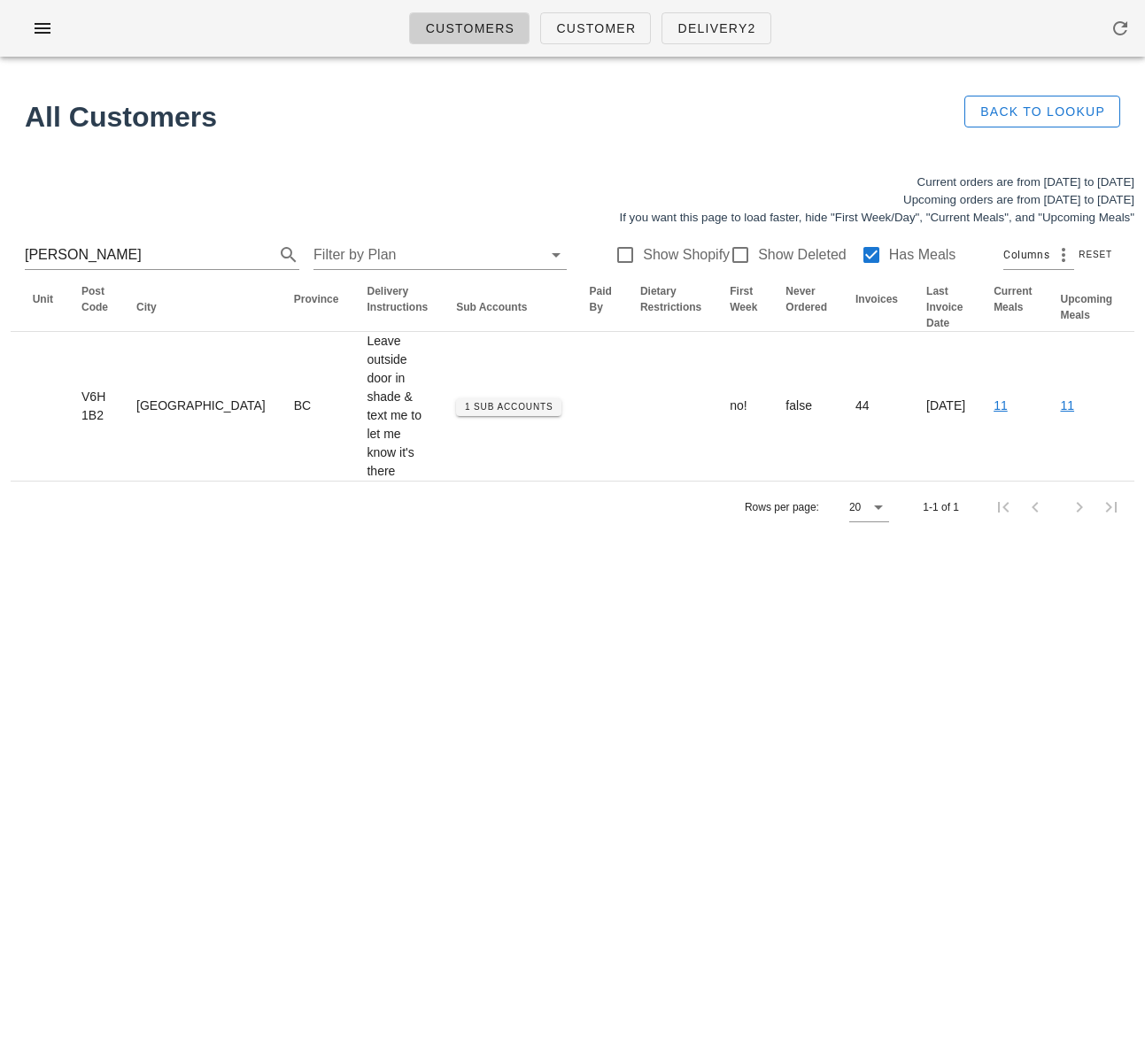
drag, startPoint x: 628, startPoint y: 433, endPoint x: 1245, endPoint y: 391, distance: 618.4
click at [1144, 391] on html "Customers Customer Delivery2 All Customers Back to Lookup Current orders are fr…" at bounding box center [572, 532] width 1145 height 1064
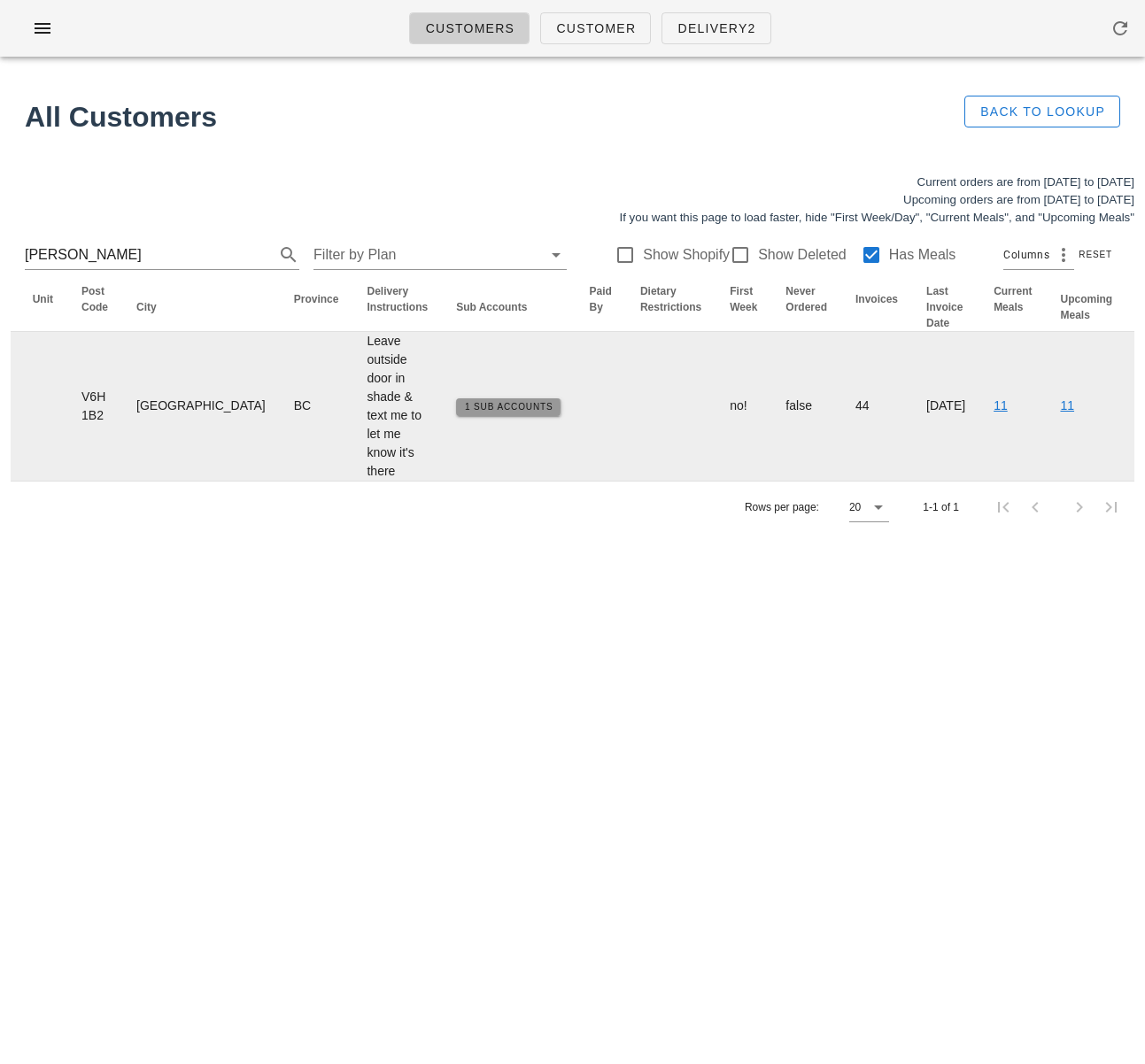
click at [464, 412] on span "1 Sub Accounts" at bounding box center [509, 407] width 90 height 10
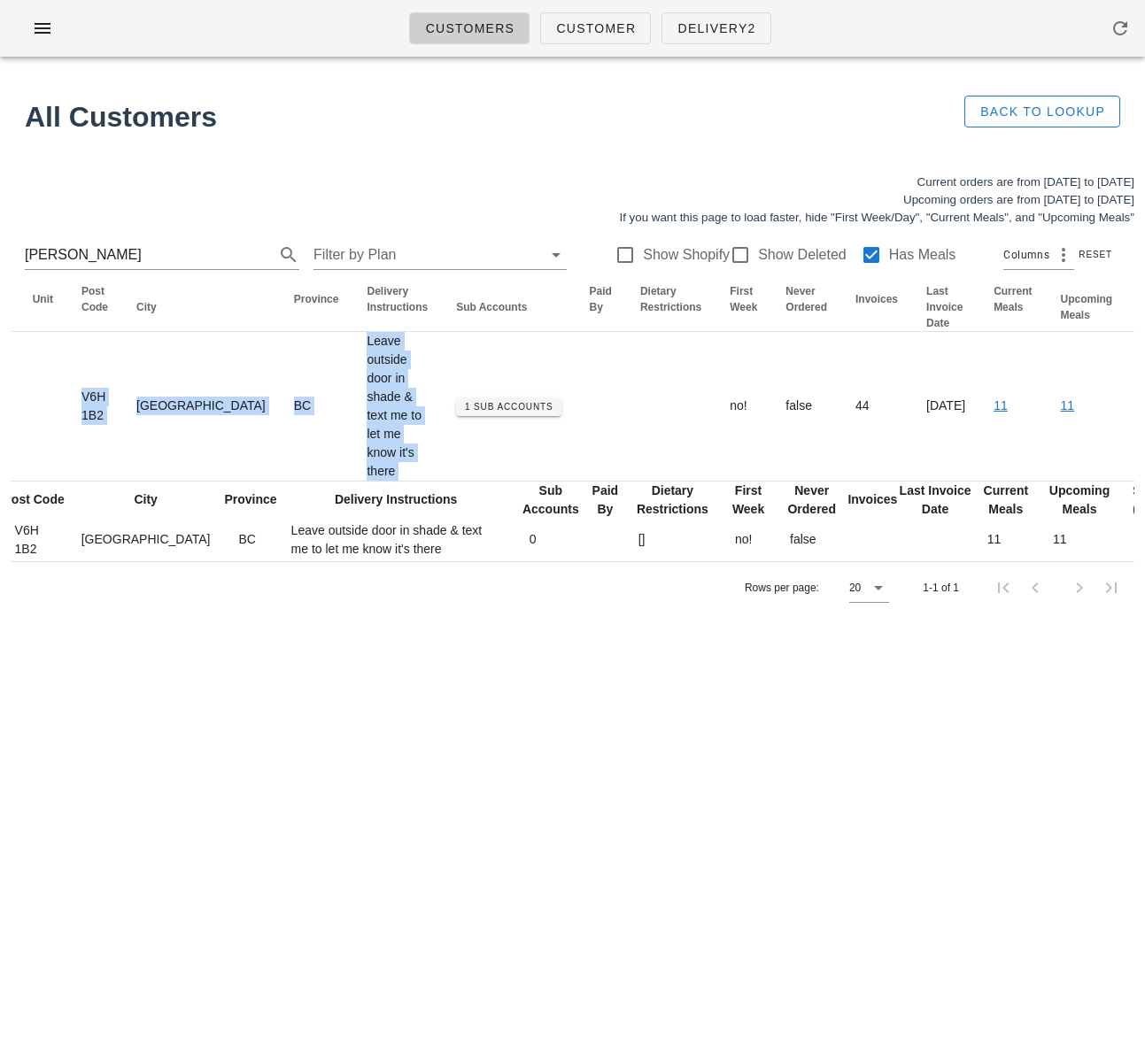
scroll to position [0, 0]
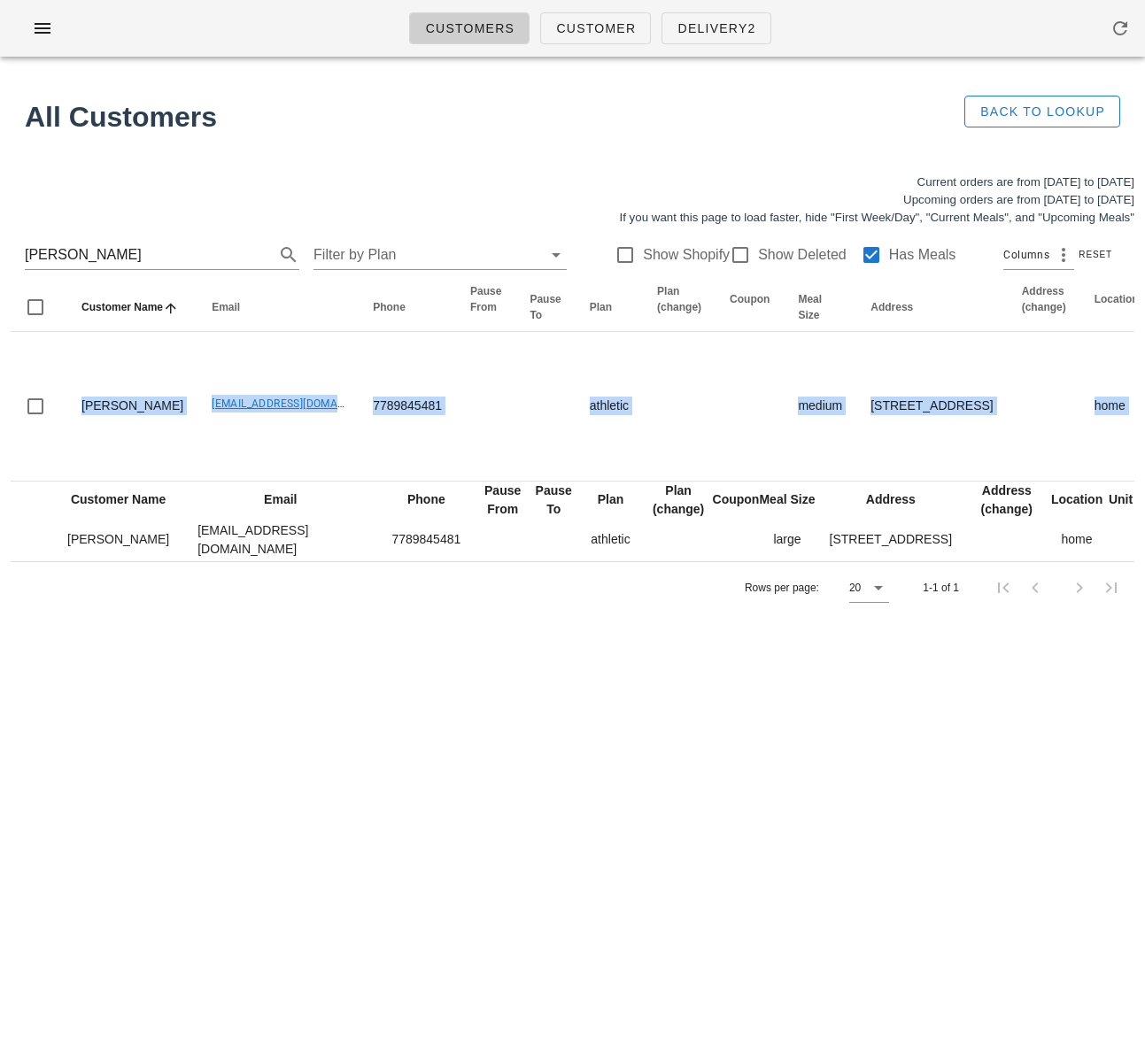
drag, startPoint x: 403, startPoint y: 454, endPoint x: -236, endPoint y: 416, distance: 640.1
click at [0, 416] on html "Customers Customer Delivery2 All Customers Back to Lookup Current orders are fr…" at bounding box center [572, 532] width 1145 height 1064
drag, startPoint x: 231, startPoint y: 733, endPoint x: 289, endPoint y: 682, distance: 77.2
click at [231, 733] on div "Customers Customer Delivery2 All Customers Back to Lookup Current orders are fr…" at bounding box center [572, 532] width 1145 height 1064
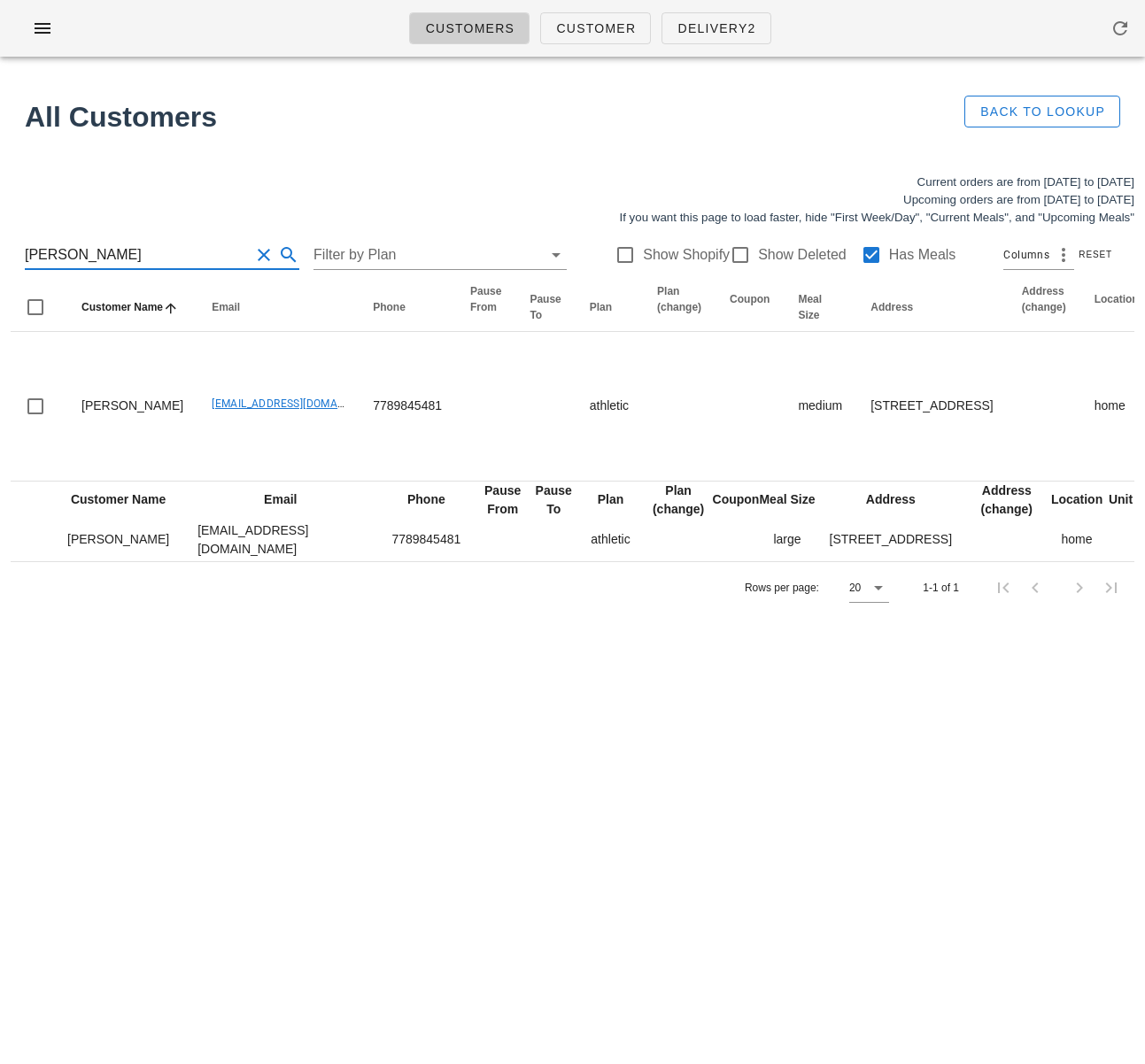
drag, startPoint x: 142, startPoint y: 246, endPoint x: -3, endPoint y: 245, distance: 145.0
click at [0, 245] on html "Customers Customer Delivery2 All Customers Back to Lookup Current orders are fr…" at bounding box center [572, 532] width 1145 height 1064
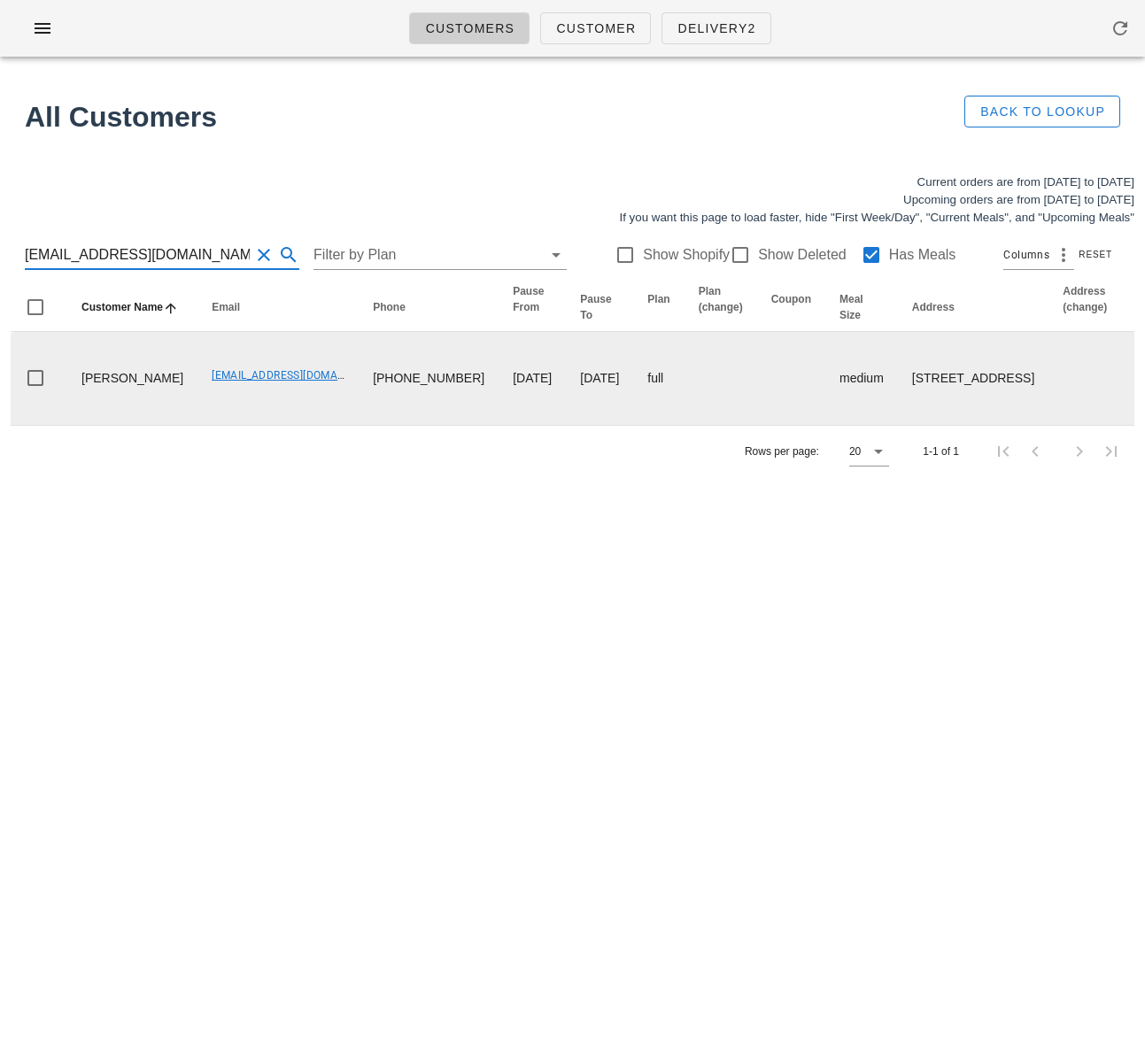
type input "coralynnbell@gmail.com"
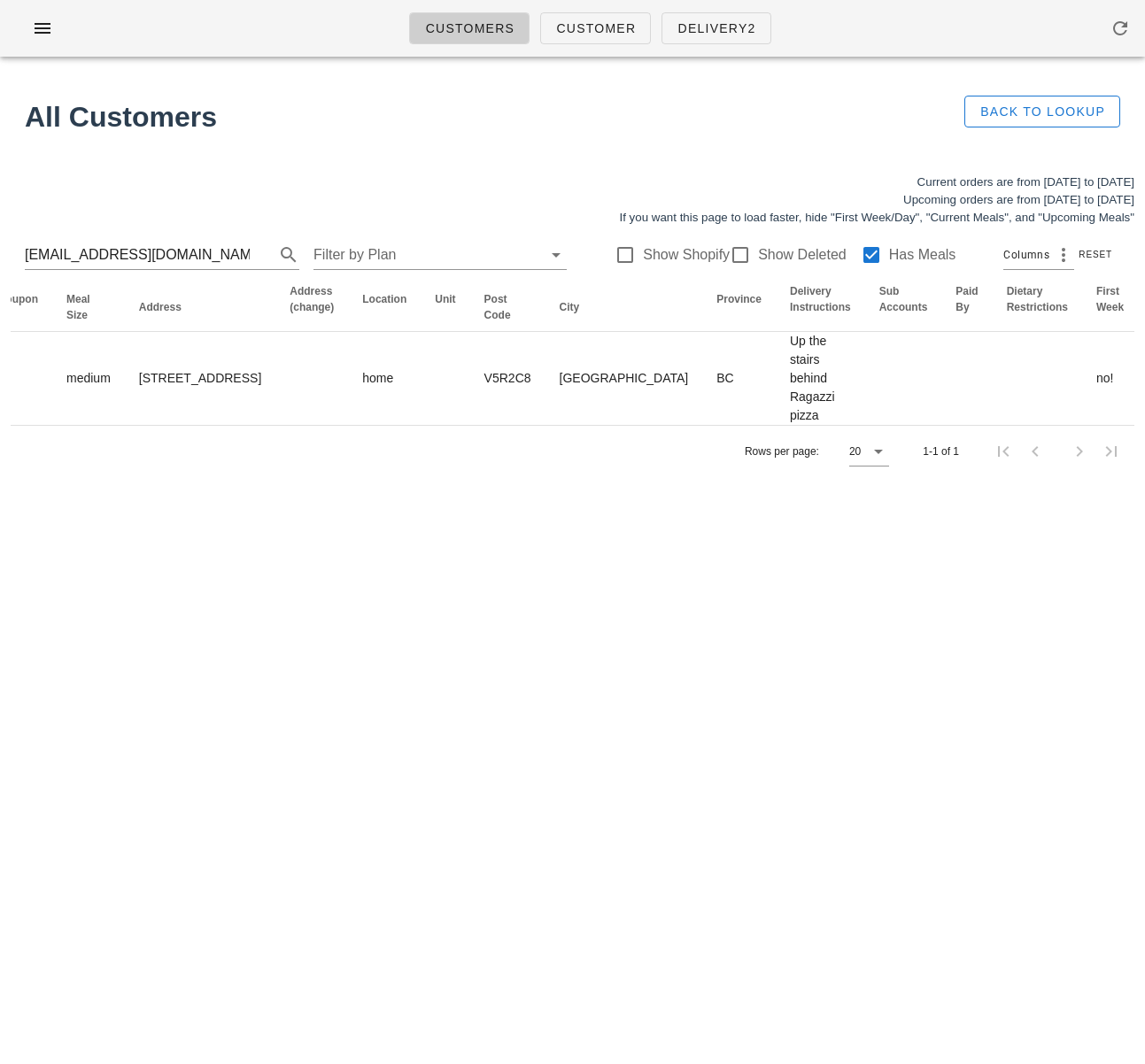
scroll to position [0, 1086]
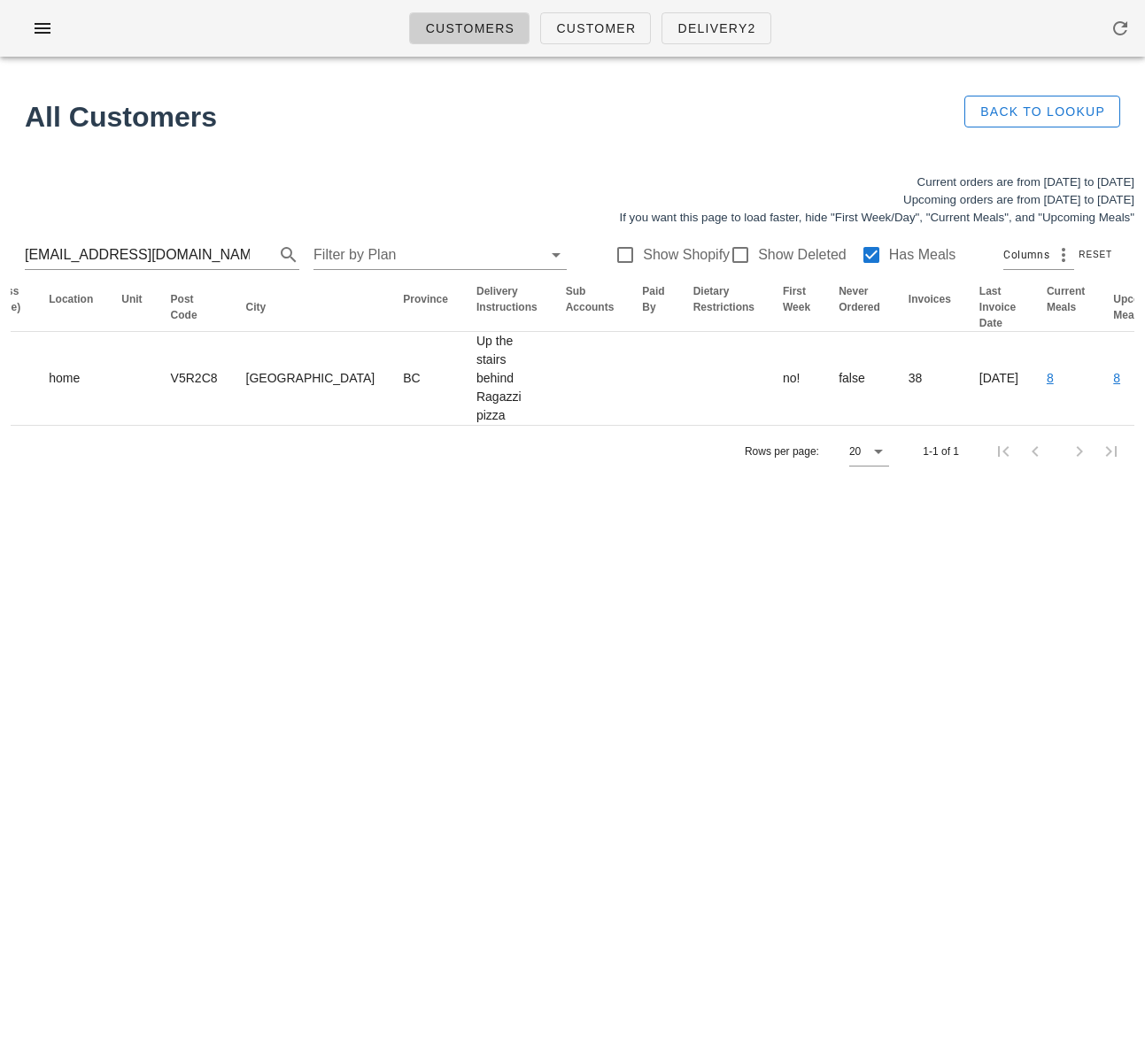
drag, startPoint x: 768, startPoint y: 413, endPoint x: 1245, endPoint y: 359, distance: 480.0
click at [1144, 359] on html "Customers Customer Delivery2 All Customers Back to Lookup Current orders are fr…" at bounding box center [572, 532] width 1145 height 1064
drag, startPoint x: 700, startPoint y: 589, endPoint x: 702, endPoint y: 498, distance: 91.0
click at [700, 586] on div "Customers Customer Delivery2 All Customers Back to Lookup Current orders are fr…" at bounding box center [572, 532] width 1145 height 1064
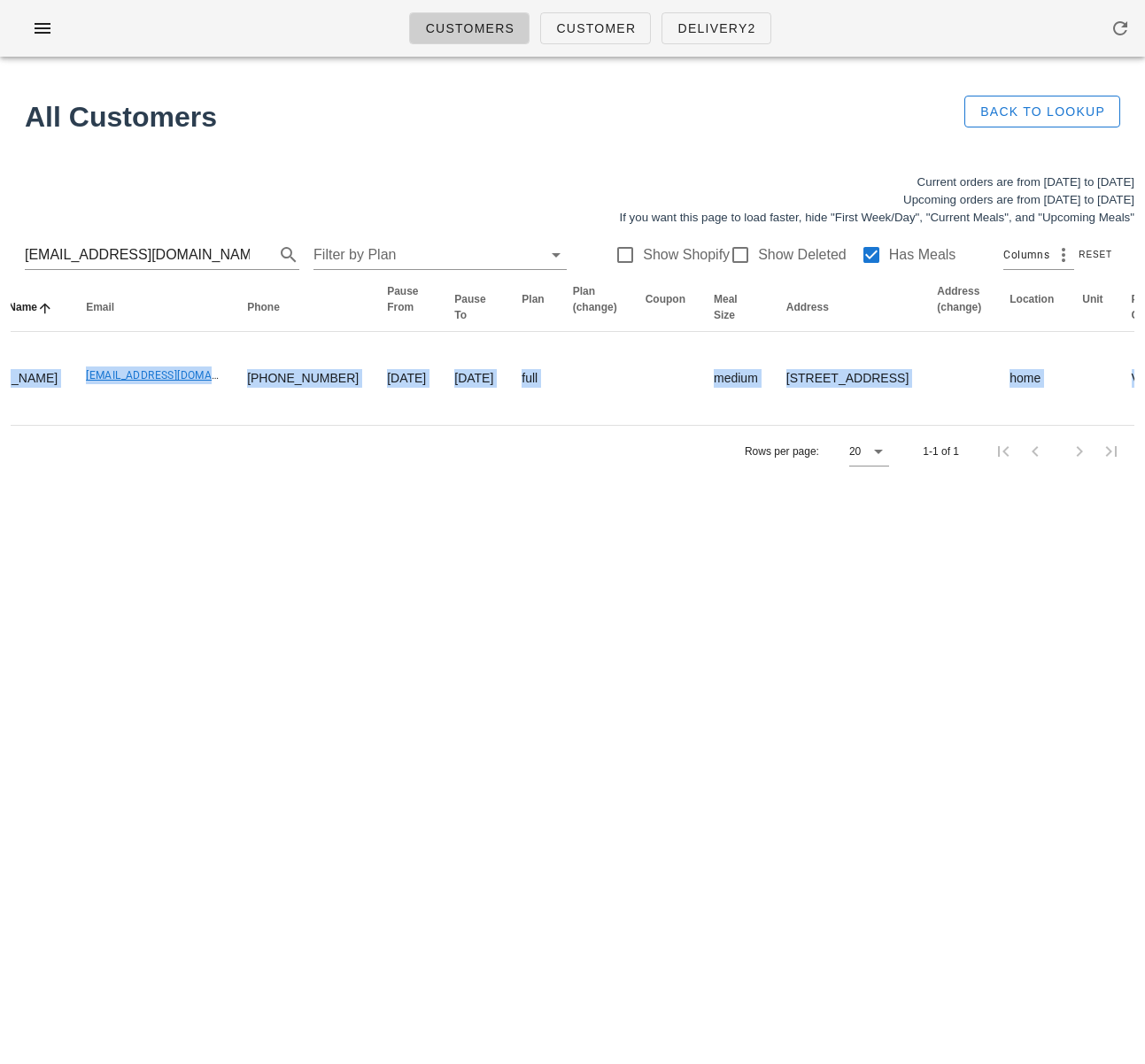
scroll to position [0, 0]
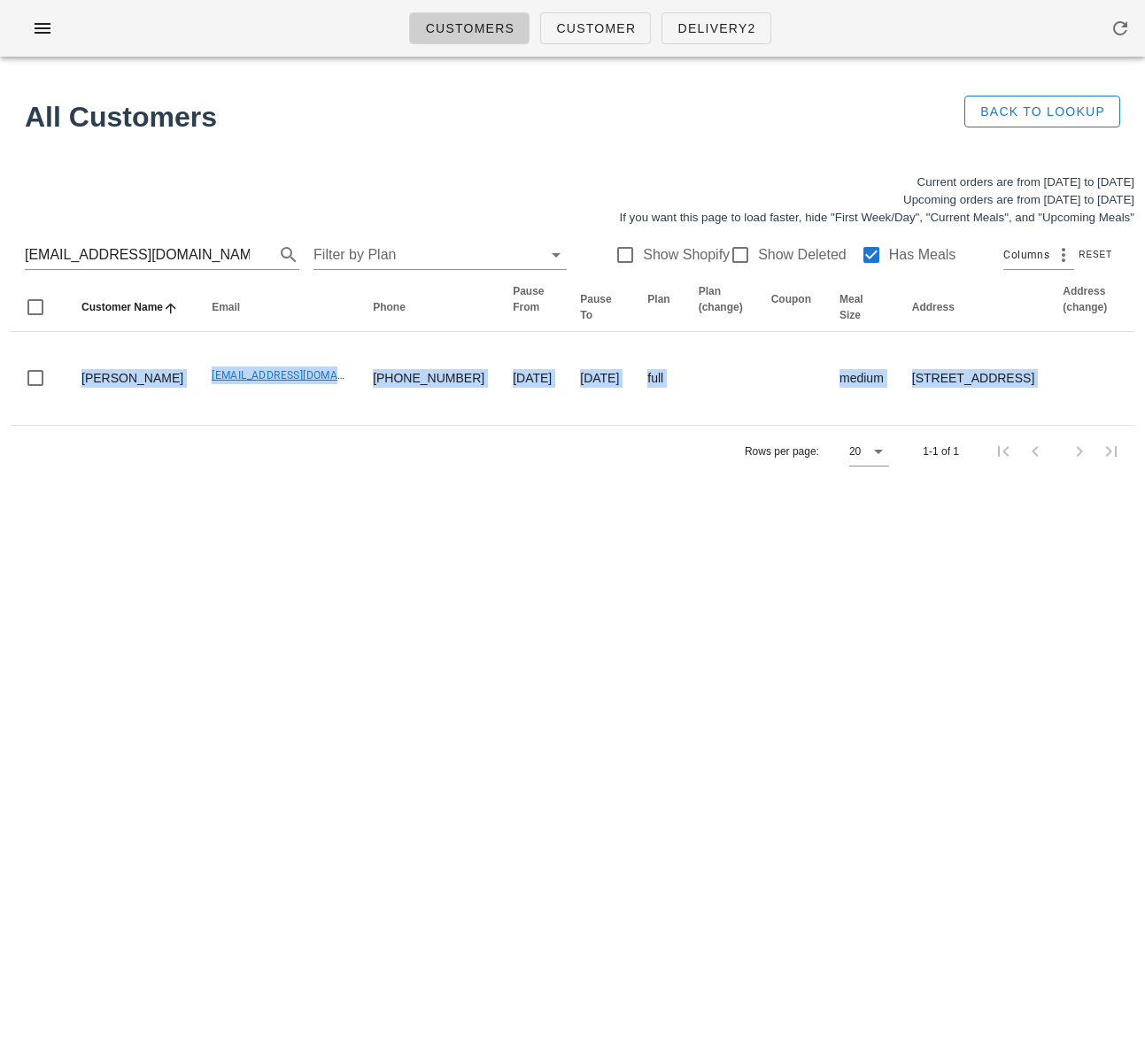
drag, startPoint x: 400, startPoint y: 391, endPoint x: -246, endPoint y: 342, distance: 647.9
click at [0, 342] on html "Customers Customer Delivery2 All Customers Back to Lookup Current orders are fr…" at bounding box center [572, 532] width 1145 height 1064
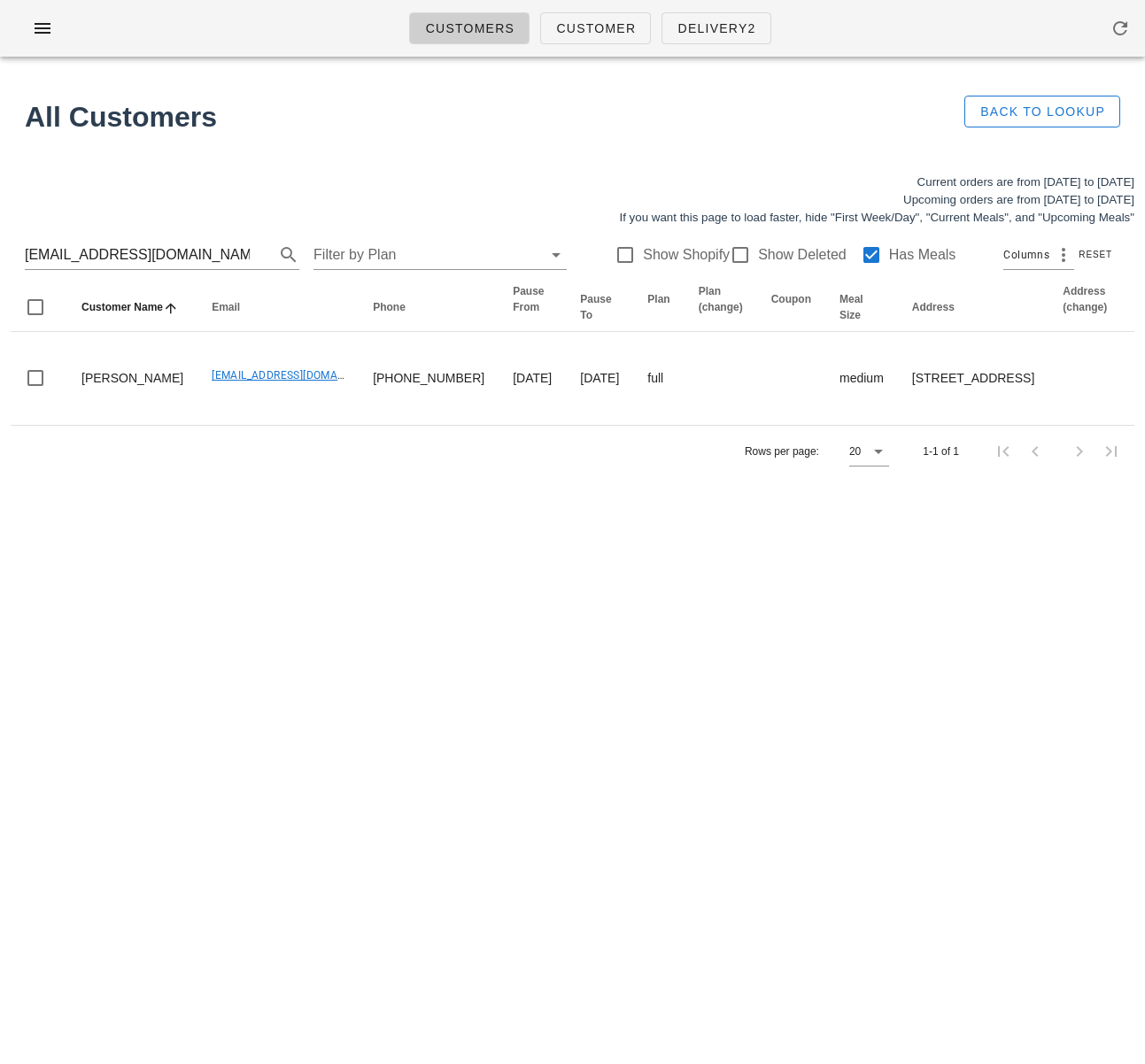
drag, startPoint x: 30, startPoint y: 476, endPoint x: 51, endPoint y: 458, distance: 27.7
click at [30, 476] on div "Rows per page: 20 1-1 of 1" at bounding box center [572, 451] width 1123 height 52
drag, startPoint x: 555, startPoint y: 417, endPoint x: -403, endPoint y: 342, distance: 960.9
click at [0, 342] on html "Customers Customer Delivery2 All Customers Back to Lookup Current orders are fr…" at bounding box center [572, 532] width 1145 height 1064
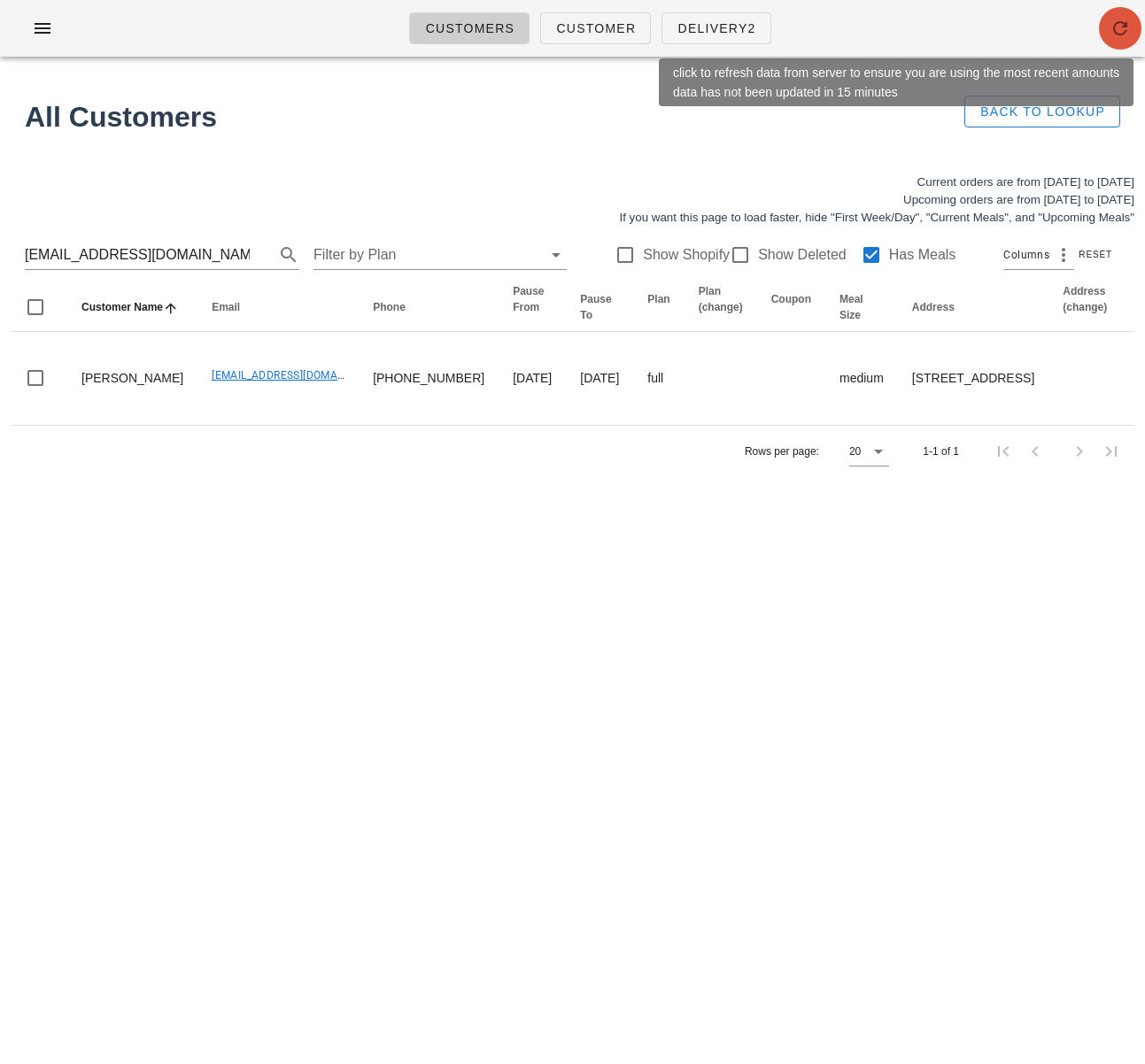
drag, startPoint x: 1126, startPoint y: 18, endPoint x: 1128, endPoint y: 2, distance: 16.1
click at [1126, 16] on button "button" at bounding box center [1119, 28] width 43 height 43
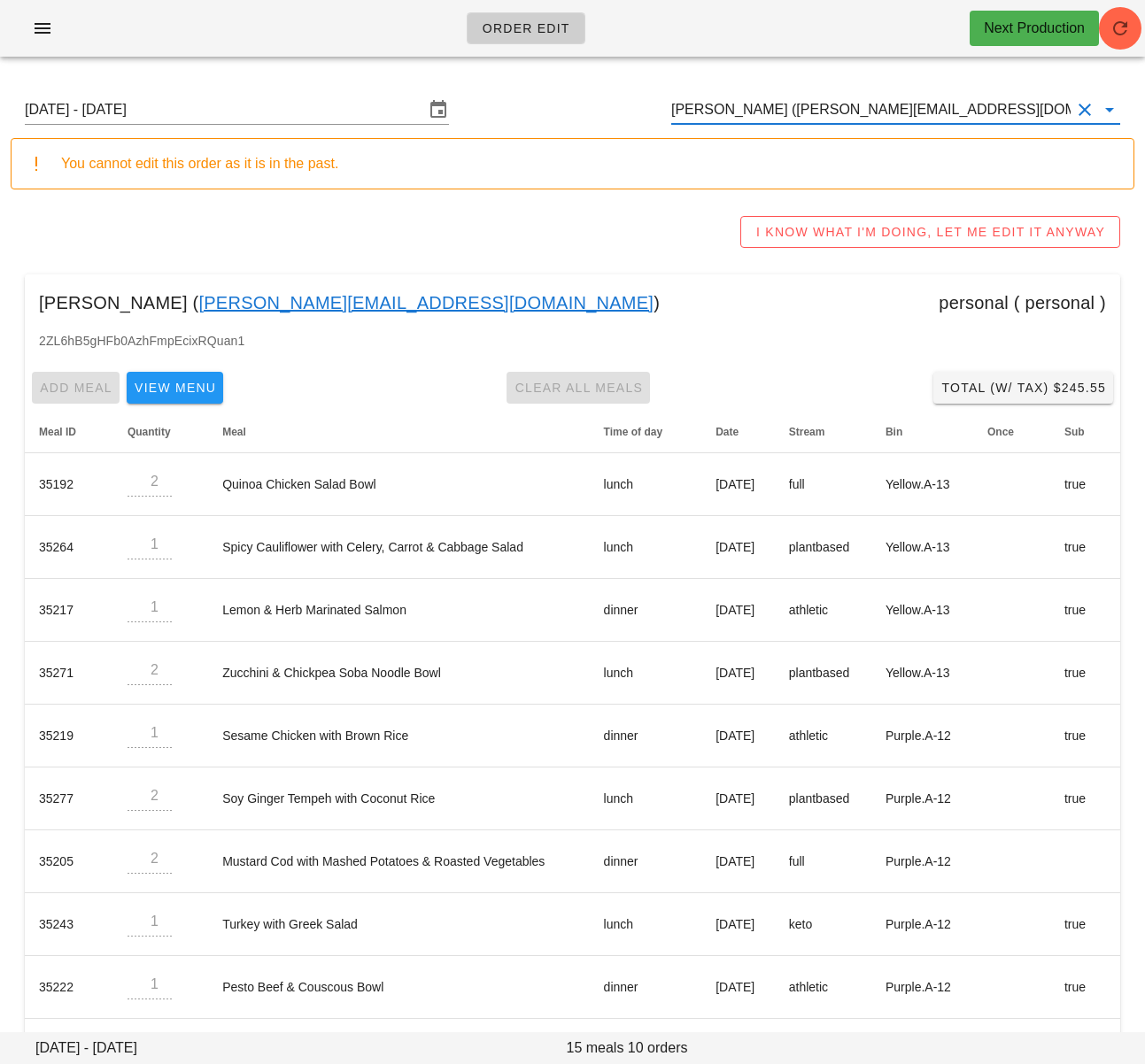
click at [786, 109] on input "Rachel Chartrand (rachel@thehamptonsrestaurant.com)" at bounding box center [870, 110] width 399 height 29
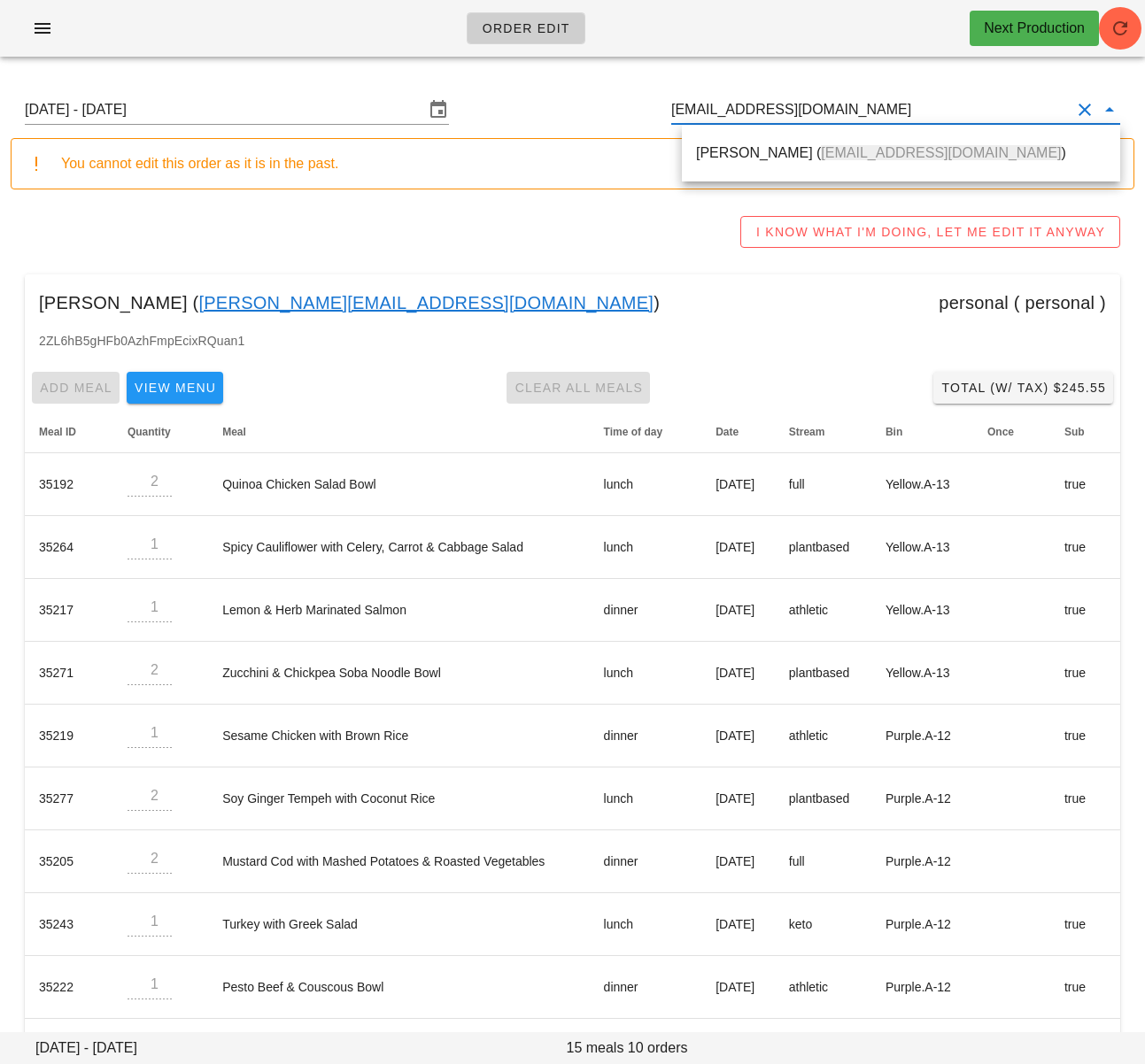
click at [821, 147] on span "[EMAIL_ADDRESS][DOMAIN_NAME]" at bounding box center [941, 153] width 240 height 15
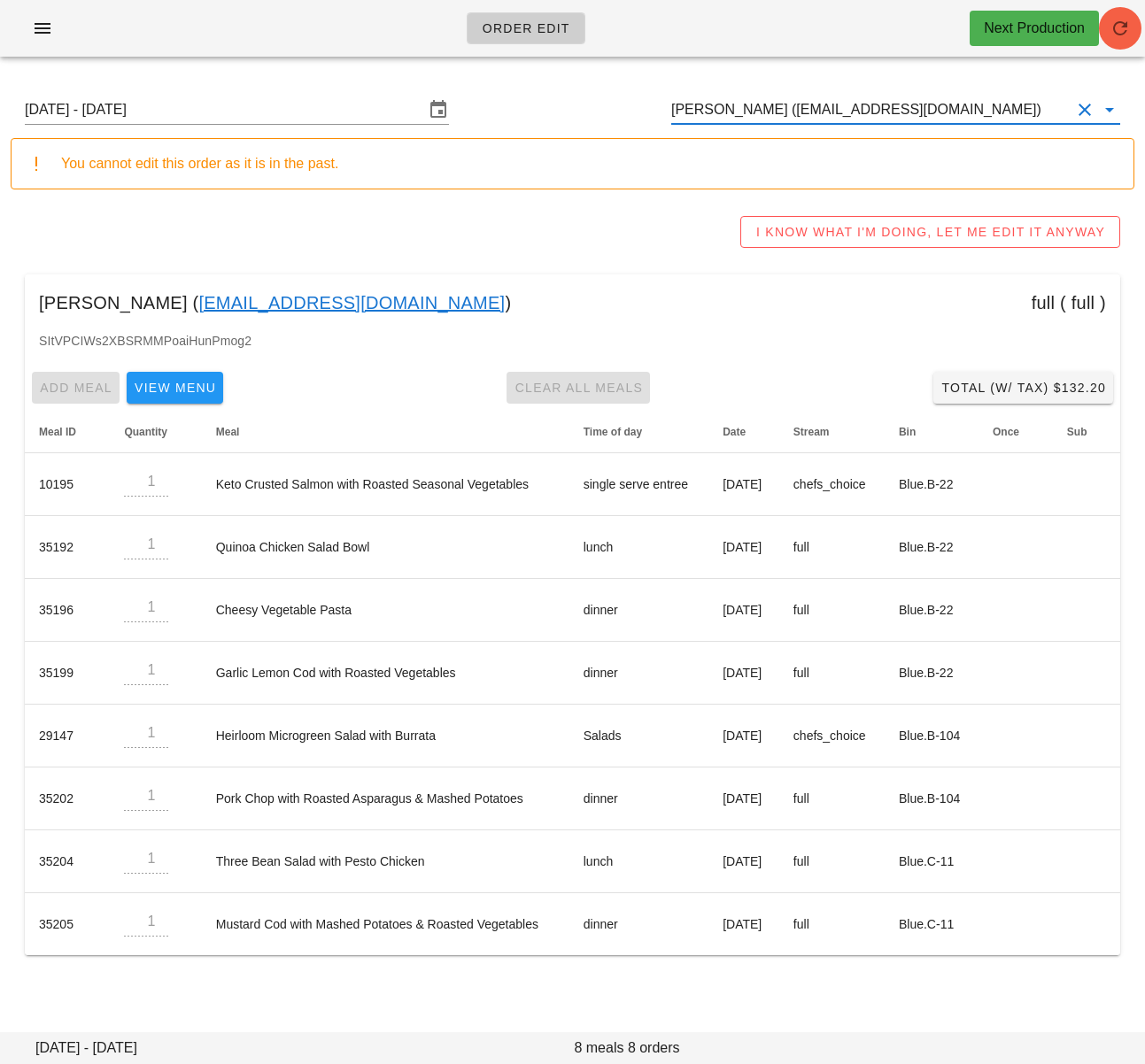
type input "Cora Bell (coralynnbell@gmail.com)"
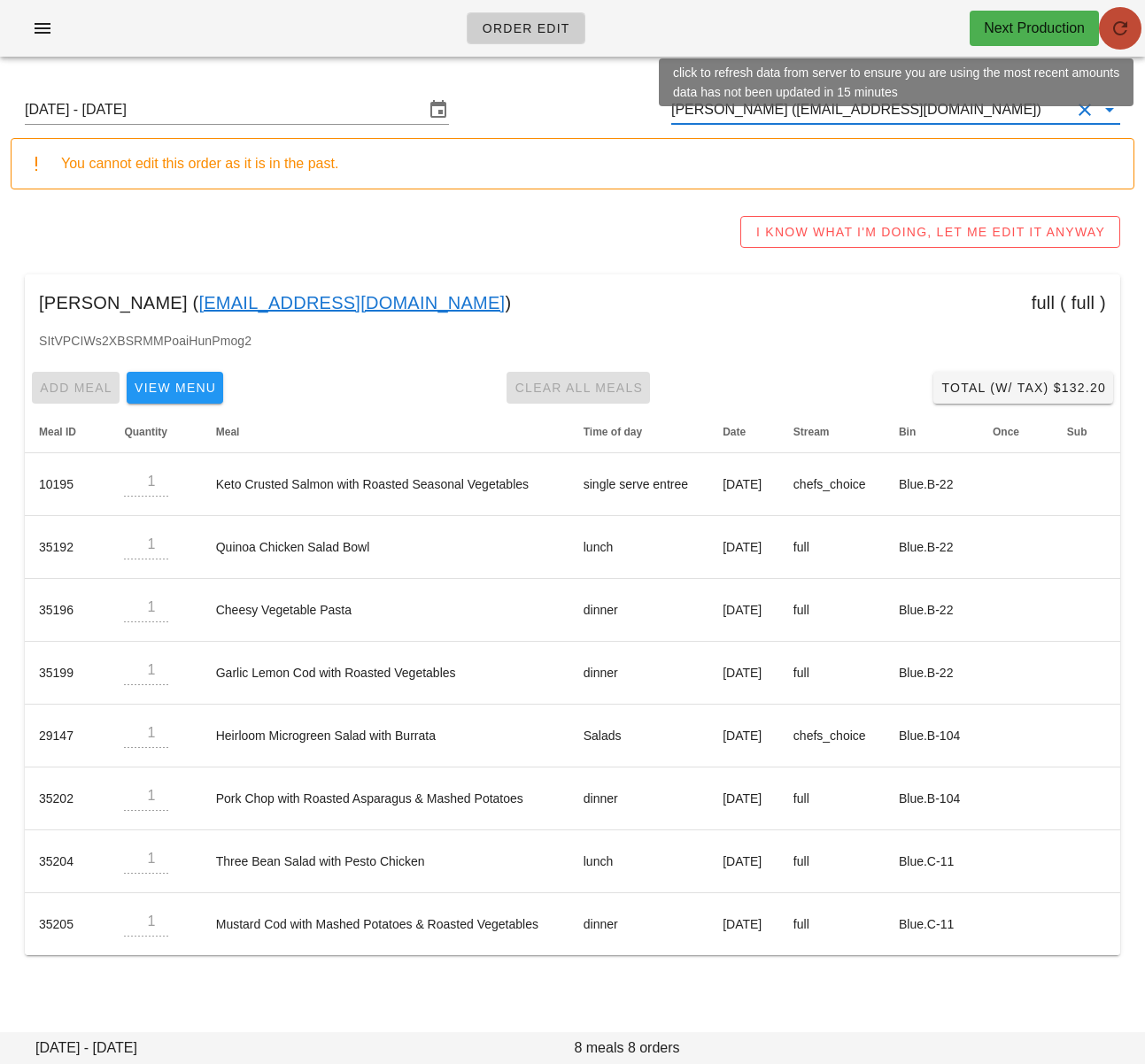
click at [1129, 23] on icon "button" at bounding box center [1120, 29] width 21 height 21
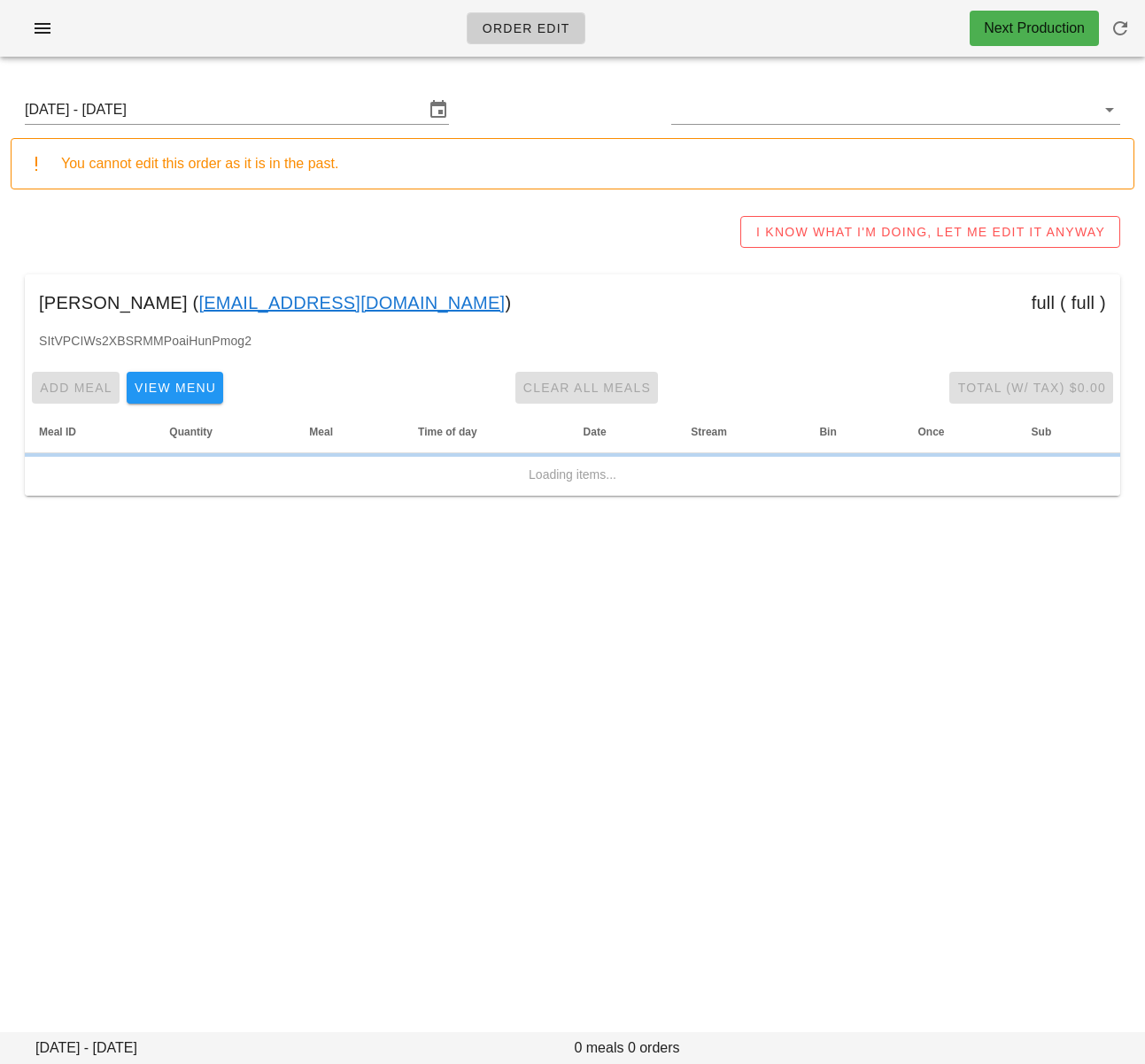
type input "[PERSON_NAME] ([EMAIL_ADDRESS][DOMAIN_NAME])"
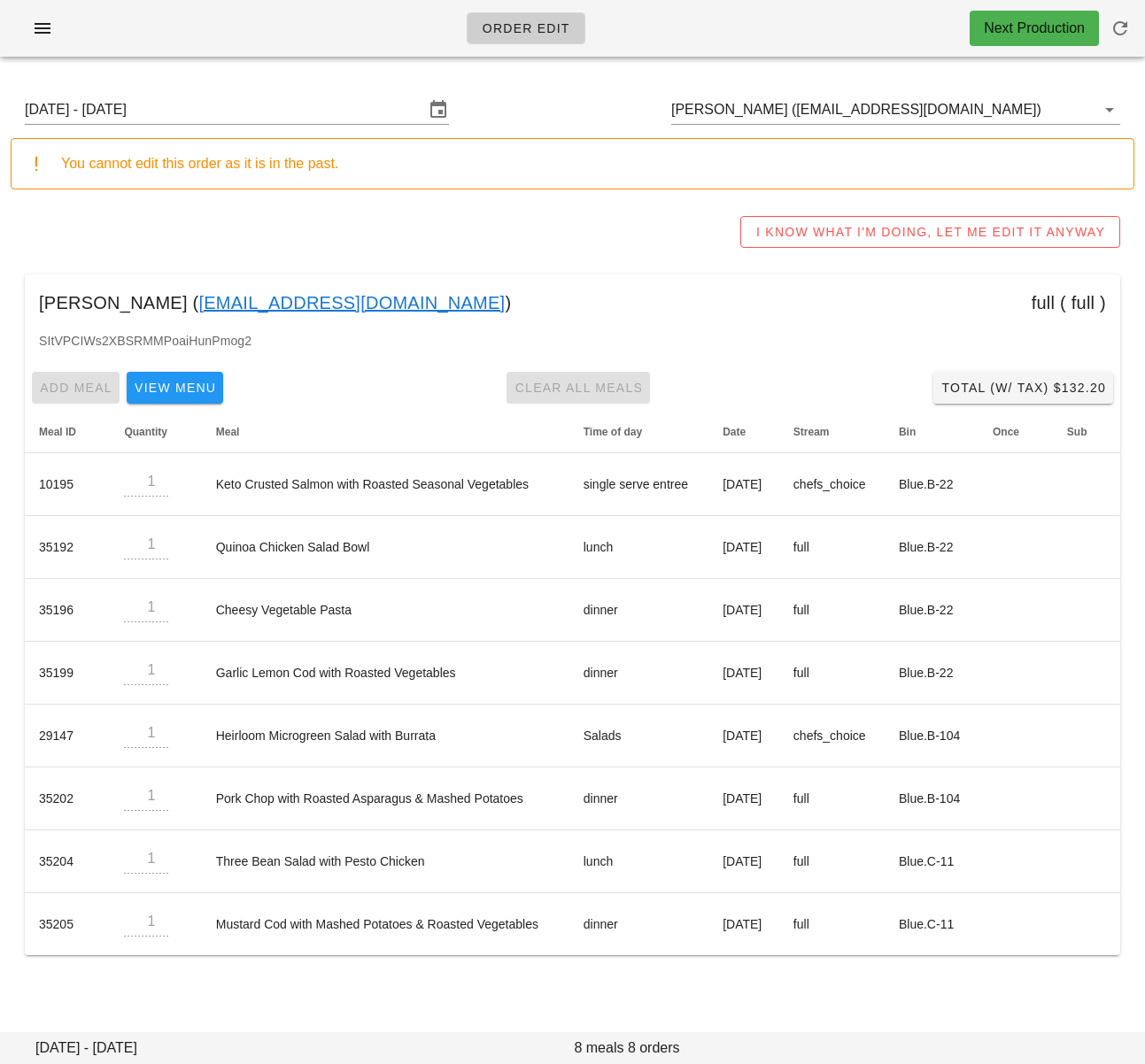
click at [602, 235] on div "I KNOW WHAT I'M DOING, LET ME EDIT IT ANYWAY" at bounding box center [572, 232] width 1123 height 56
click at [277, 109] on input "Sunday August 24 - Saturday August 30" at bounding box center [224, 110] width 399 height 29
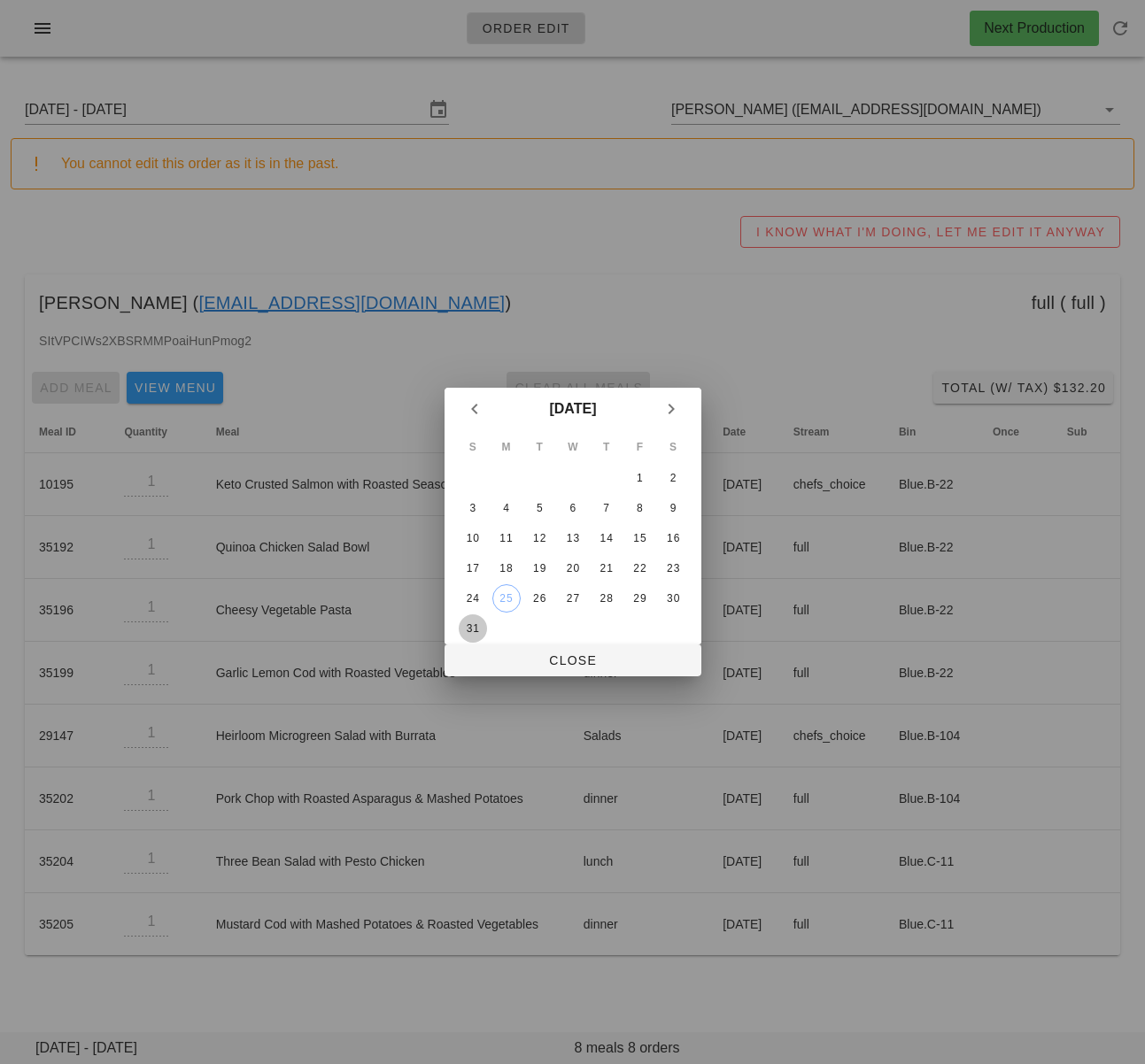
click at [480, 633] on div "31" at bounding box center [472, 628] width 29 height 12
click at [514, 650] on button "Close" at bounding box center [572, 660] width 256 height 31
click at [515, 660] on div "Order Edit Next Production Sunday August 24 - Saturday August 30 Cora Bell (cor…" at bounding box center [572, 532] width 1145 height 1064
type input "[DATE] - [DATE]"
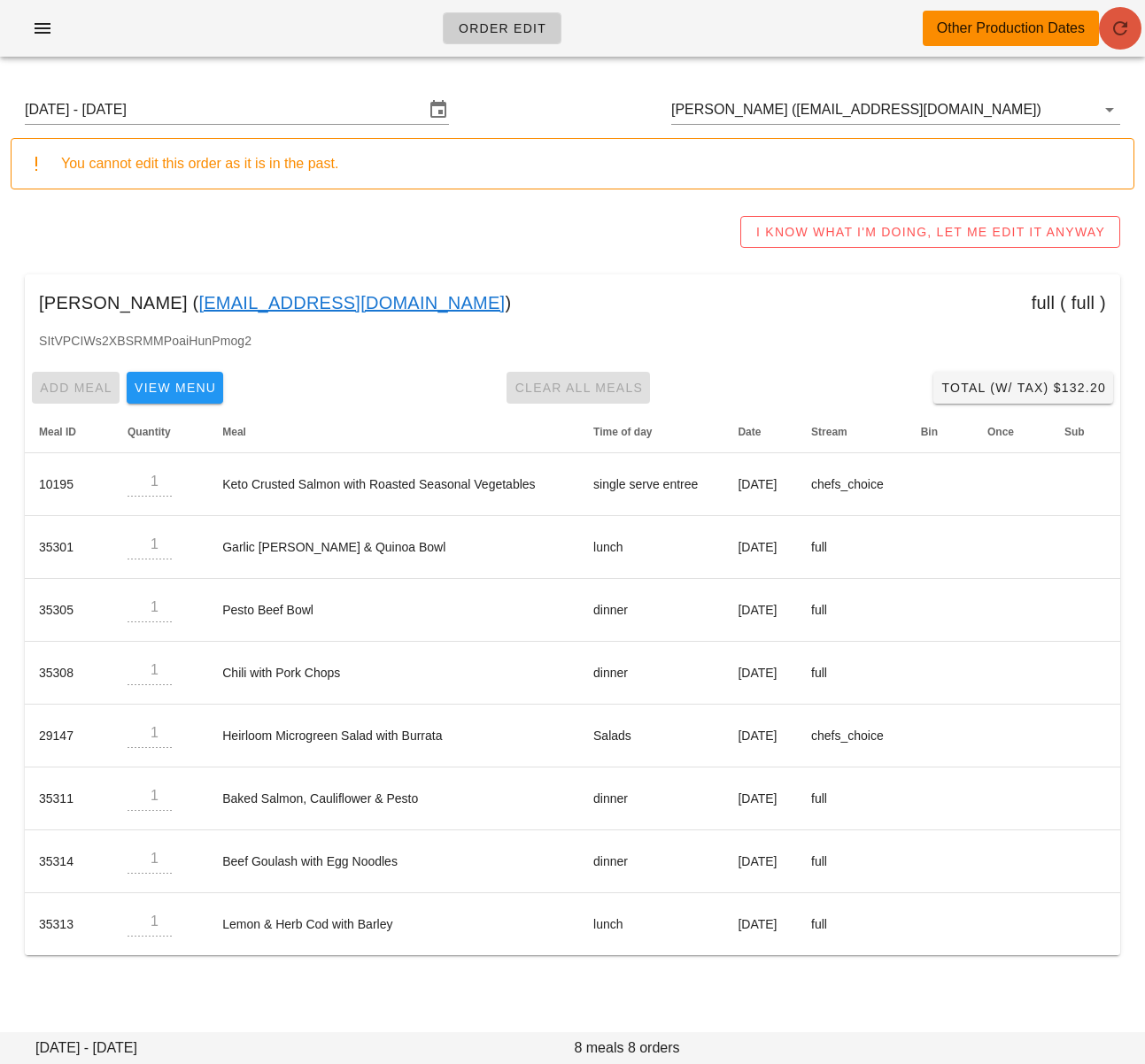
click at [1125, 40] on button "button" at bounding box center [1119, 28] width 43 height 43
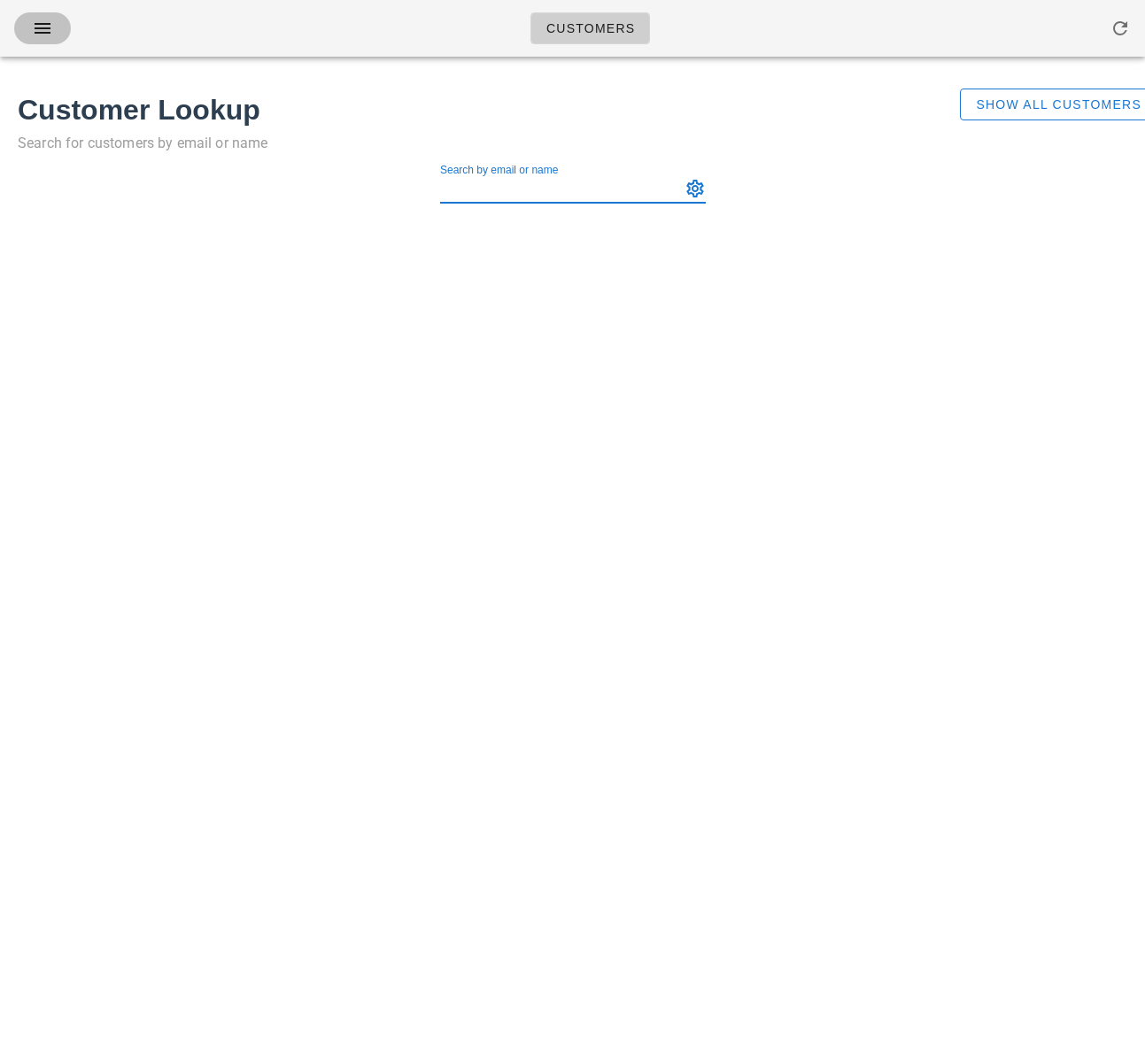
click at [45, 28] on icon "button" at bounding box center [42, 29] width 21 height 21
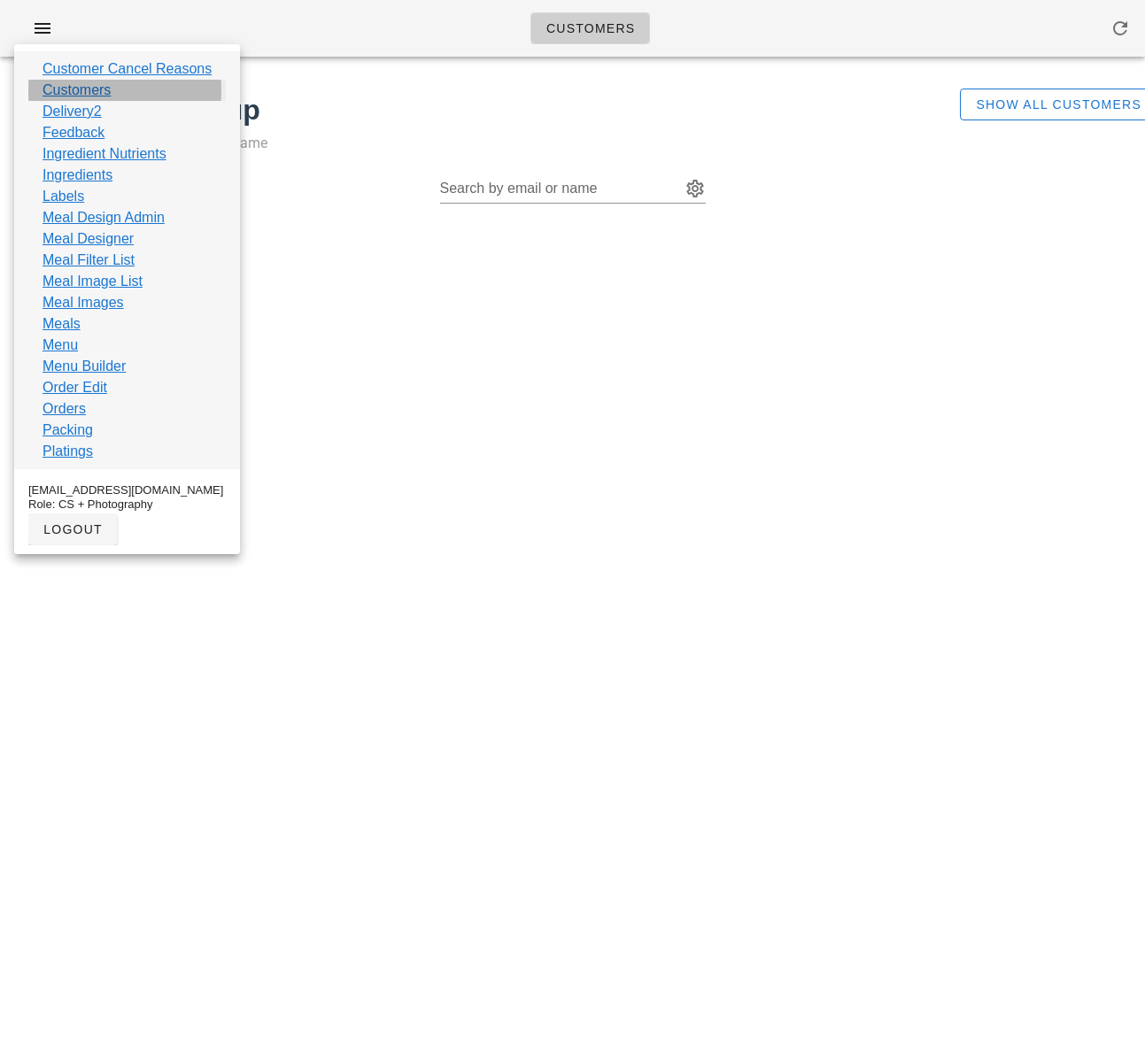
click at [75, 90] on link "Customers" at bounding box center [77, 91] width 69 height 21
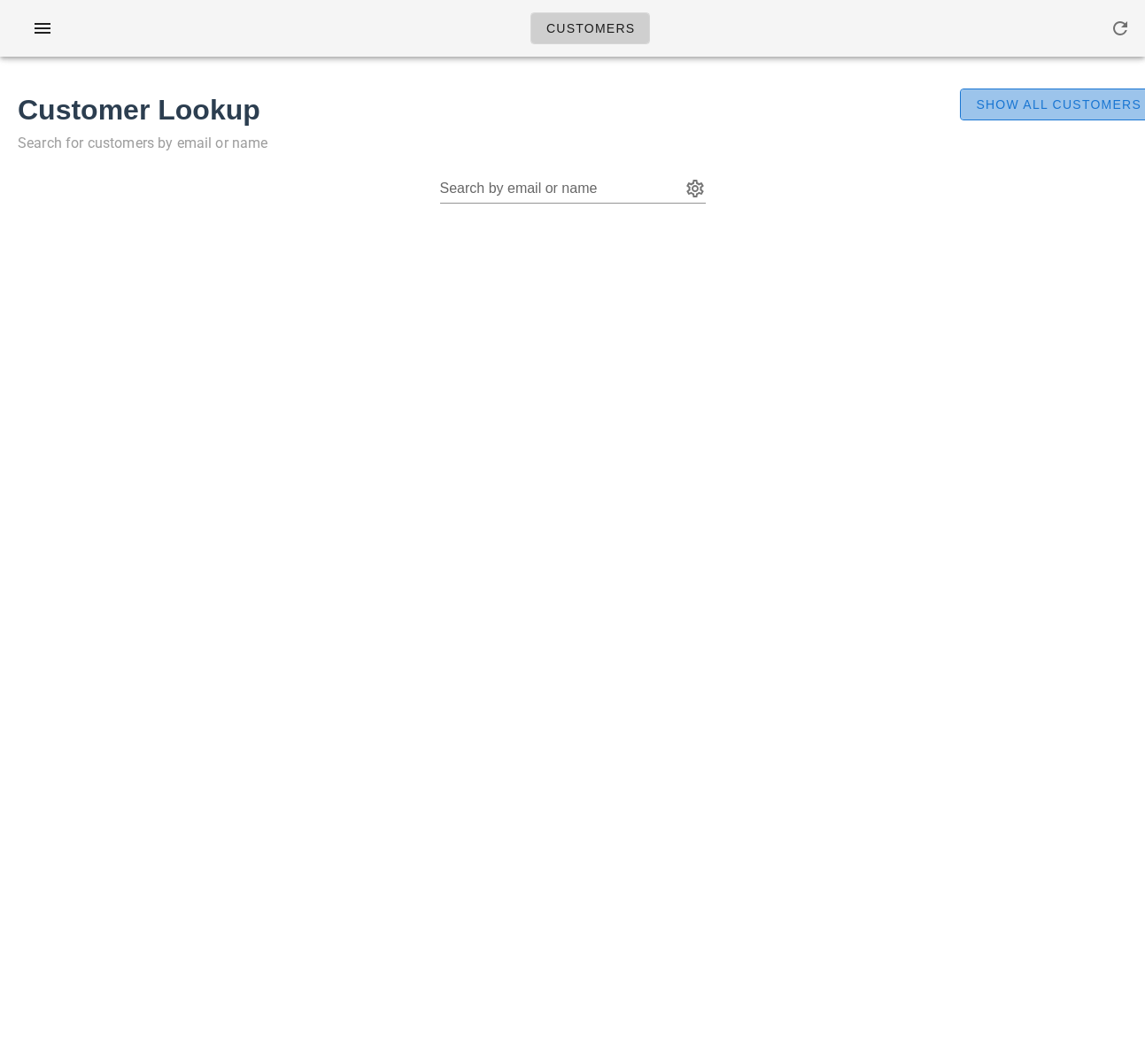
click at [1065, 100] on span "Show All Customers" at bounding box center [1057, 104] width 167 height 14
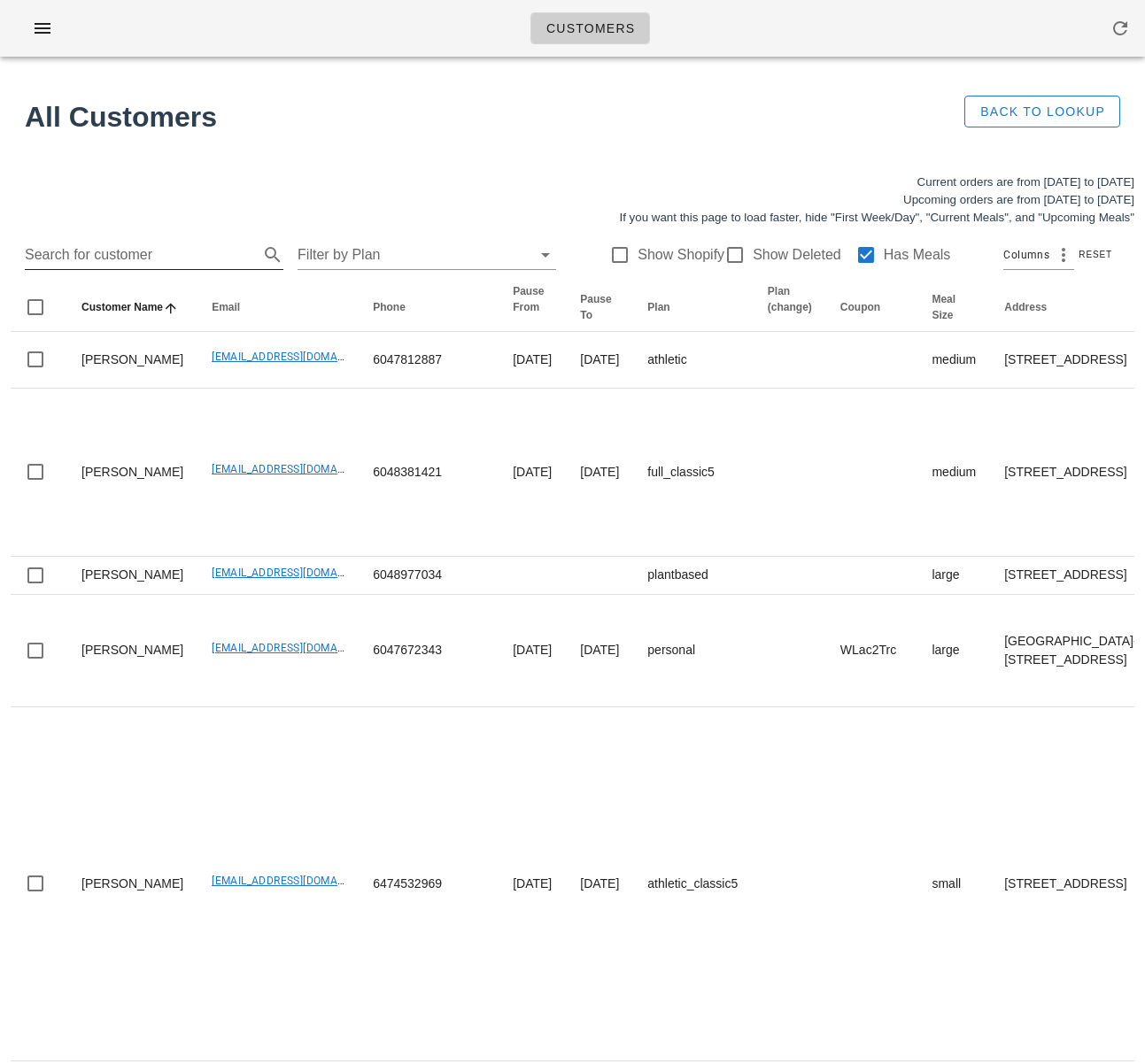
click at [141, 262] on input "Search for customer" at bounding box center [139, 256] width 230 height 29
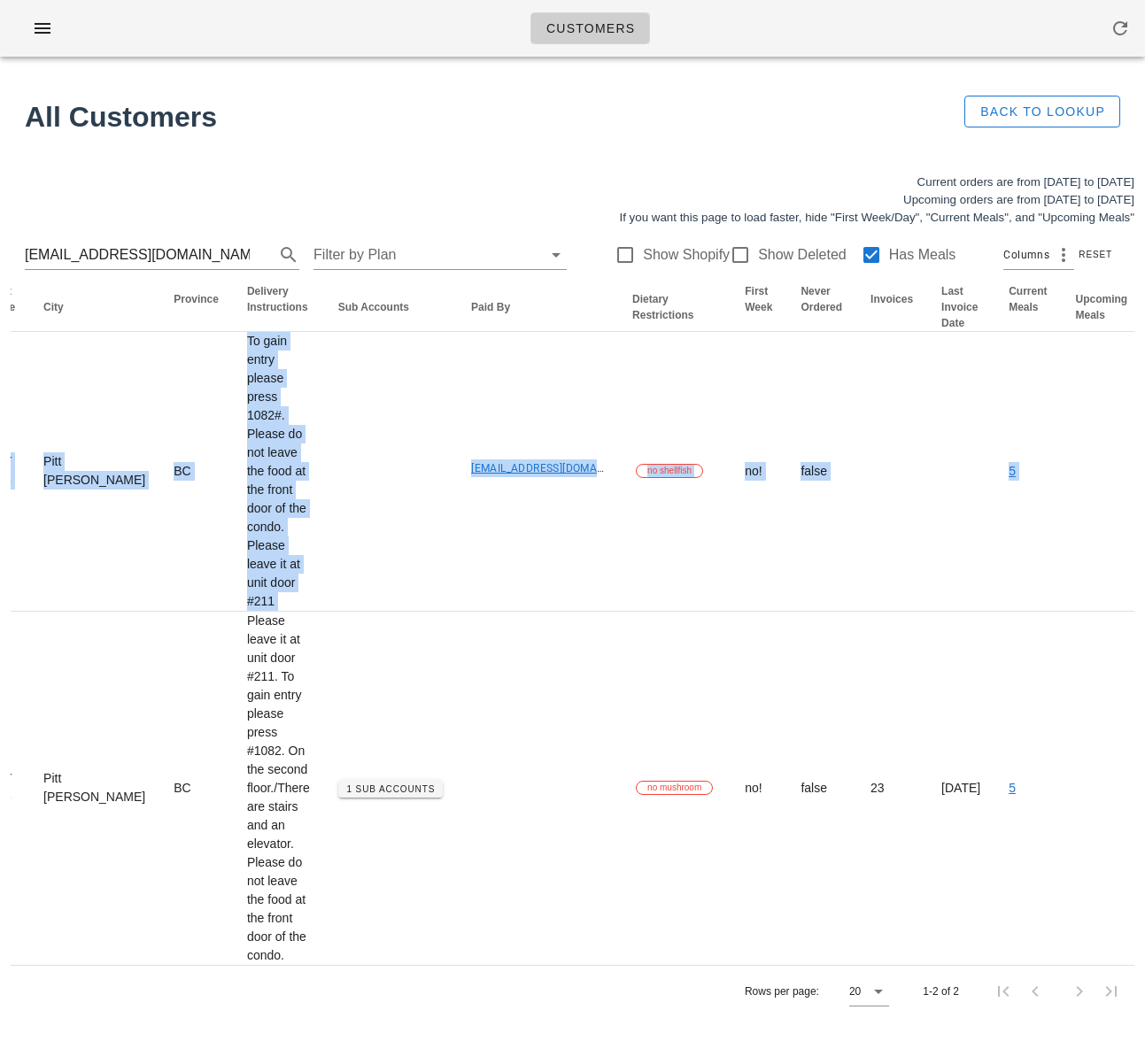
scroll to position [0, 1248]
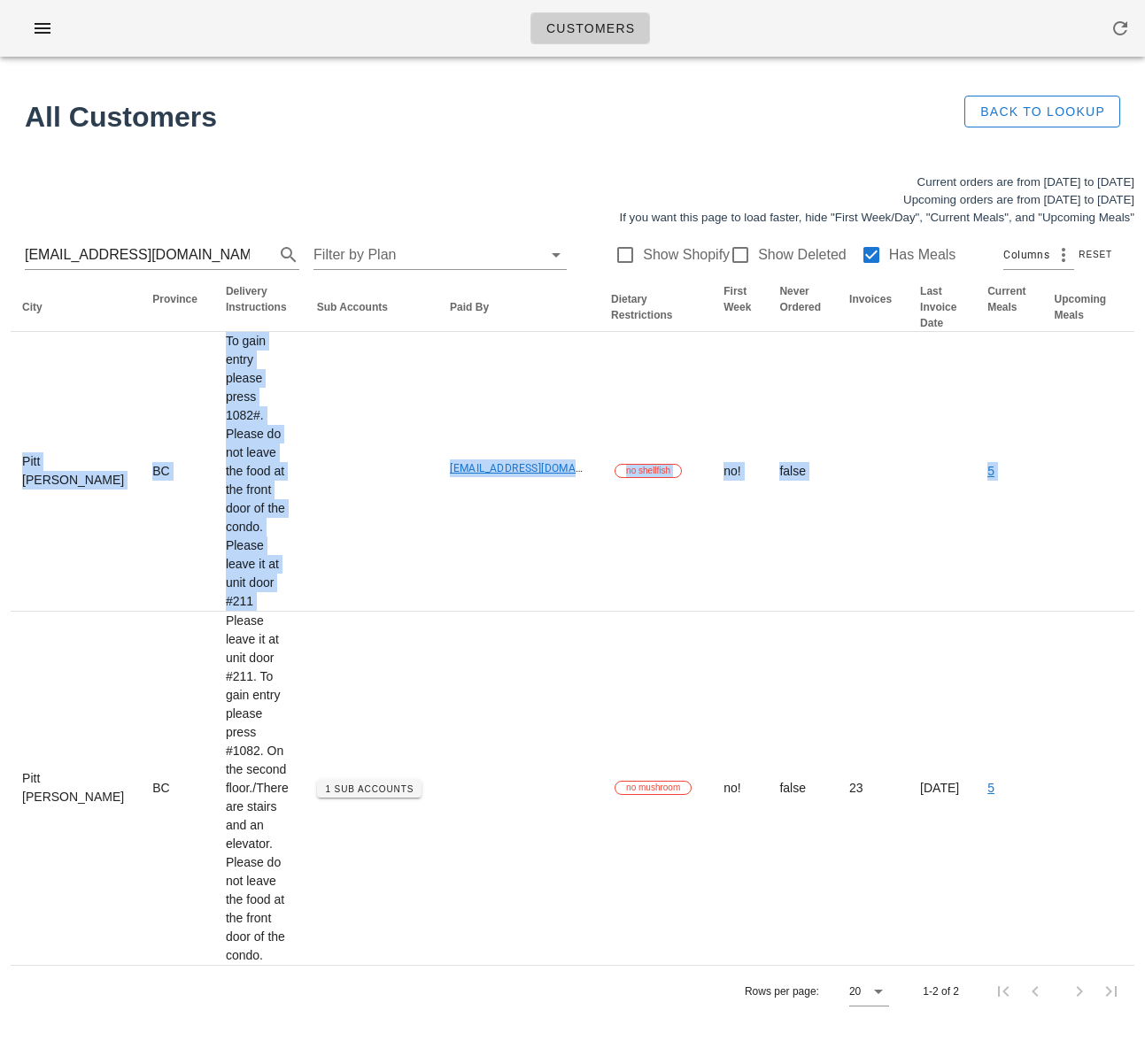
drag, startPoint x: 448, startPoint y: 847, endPoint x: 1150, endPoint y: 788, distance: 704.5
click at [1144, 788] on html "Customers Found 1 customer All Customers Back to Lookup Current orders are from…" at bounding box center [572, 532] width 1145 height 1064
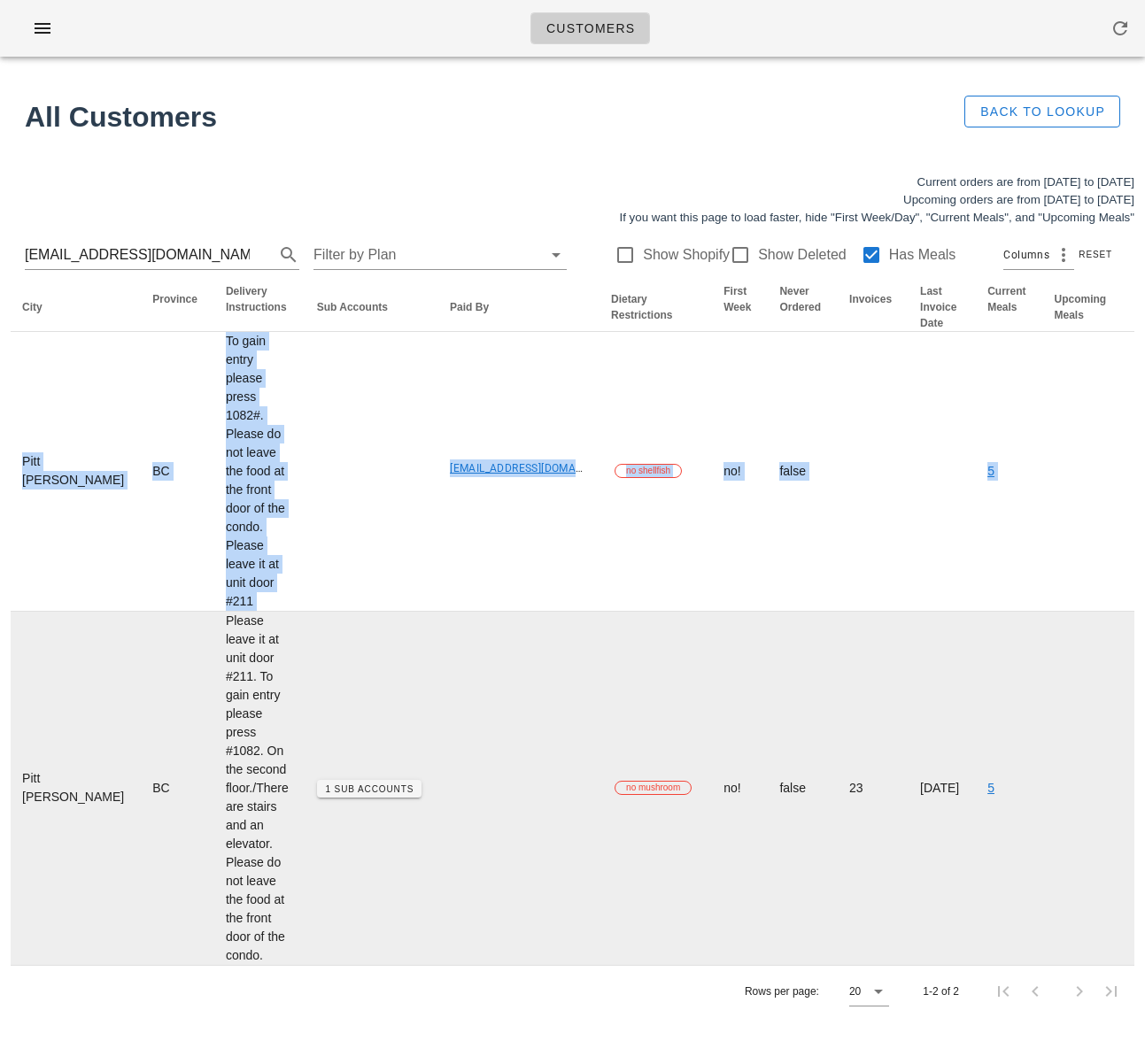
click at [436, 851] on td at bounding box center [516, 788] width 161 height 354
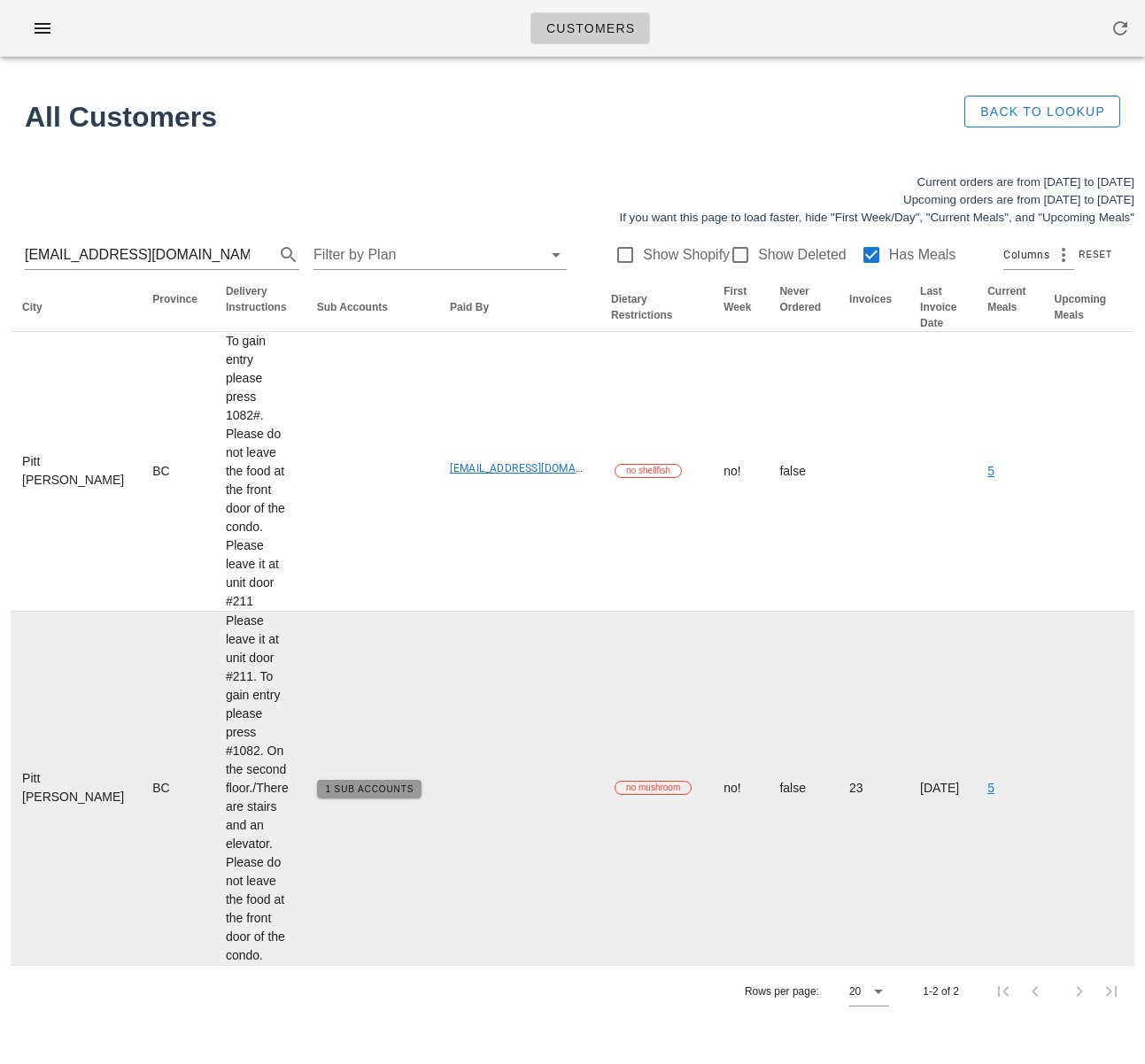
click at [317, 798] on button "1 Sub Accounts" at bounding box center [369, 788] width 105 height 18
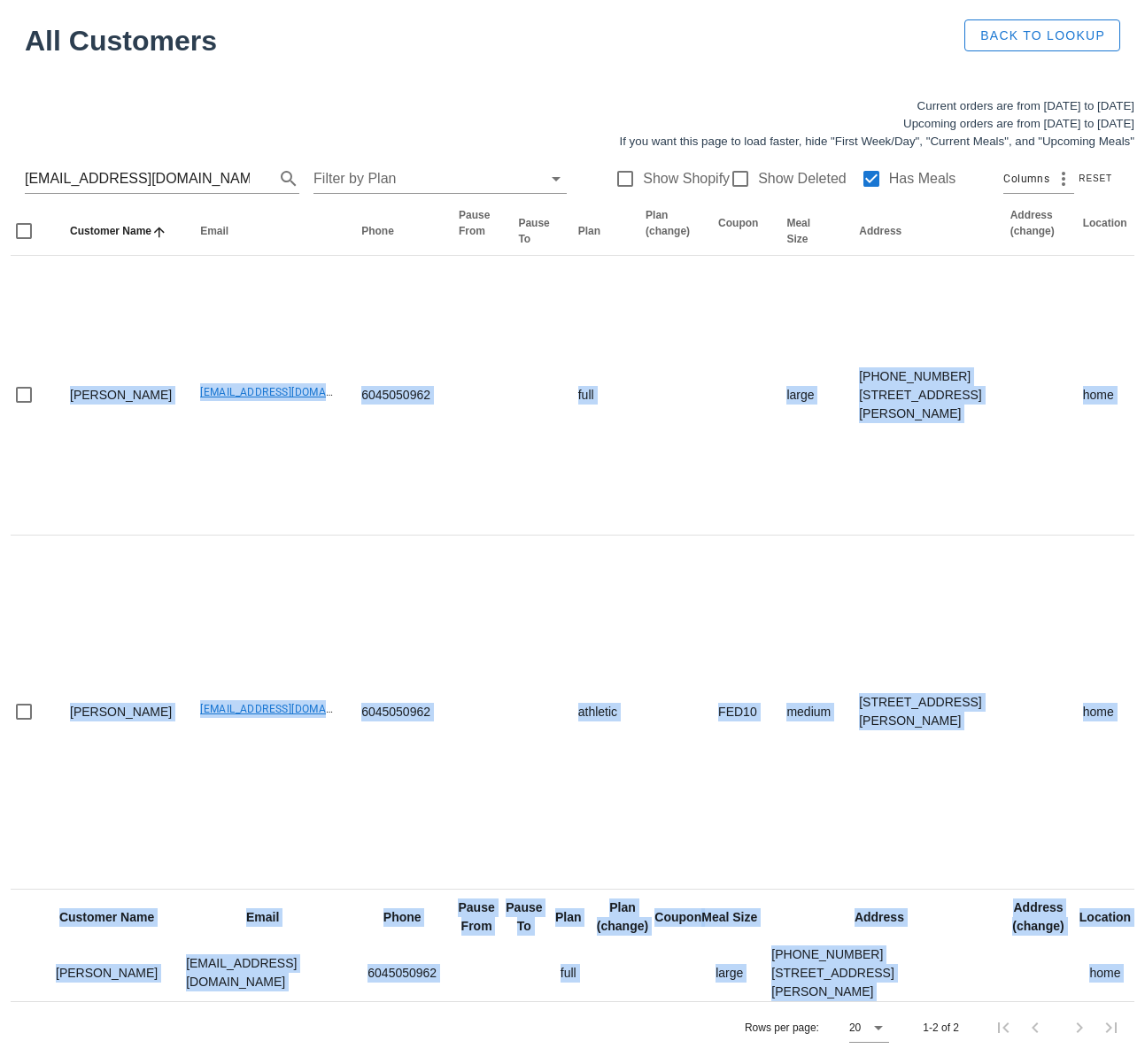
scroll to position [0, 0]
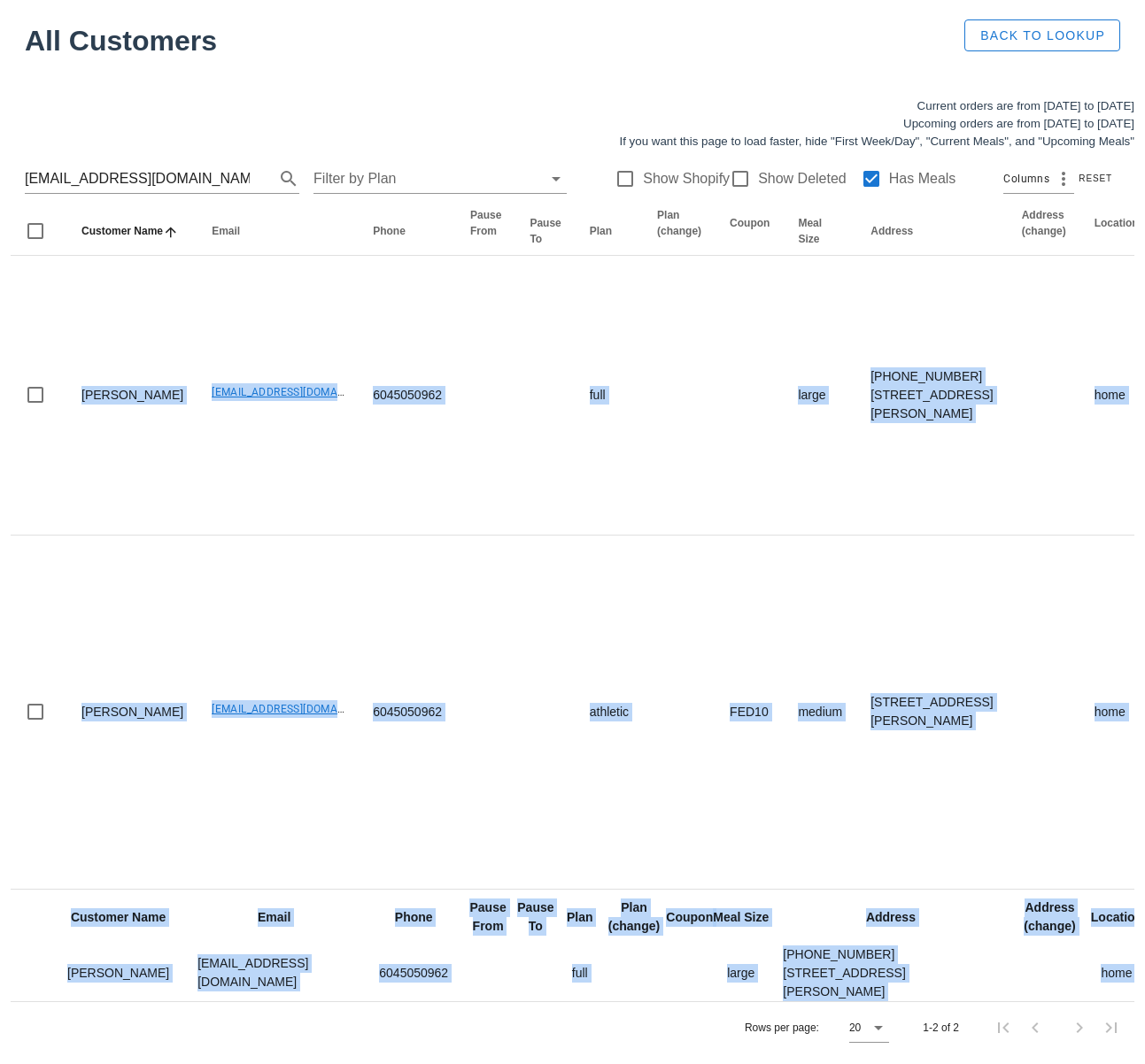
drag, startPoint x: 416, startPoint y: 953, endPoint x: -255, endPoint y: 905, distance: 672.7
click at [0, 905] on html "Customers Found 1 customer All Customers Back to Lookup Current orders are from…" at bounding box center [572, 494] width 1145 height 1140
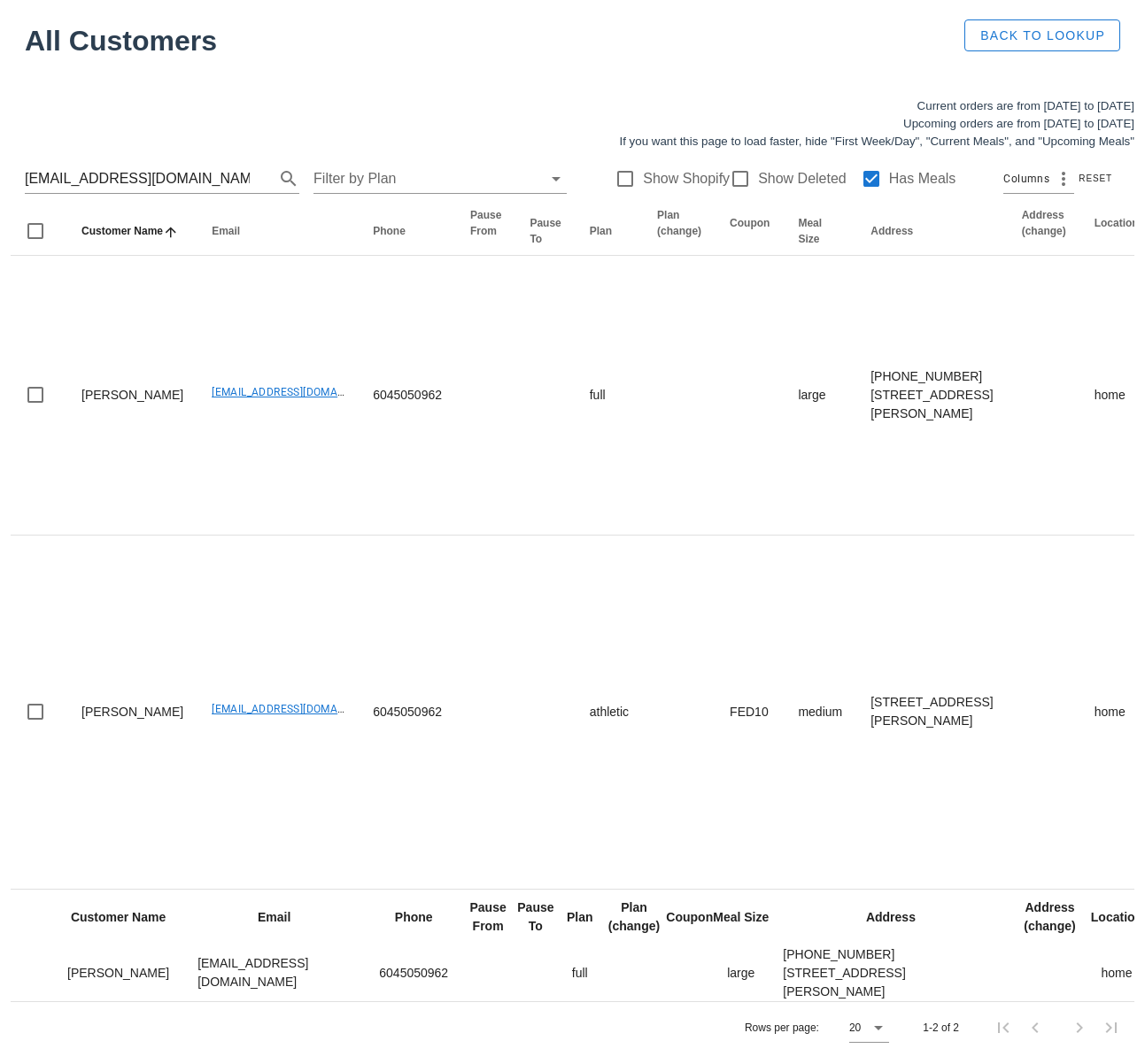
click at [337, 1023] on div "Rows per page: 20 1-2 of 2" at bounding box center [572, 1027] width 1123 height 52
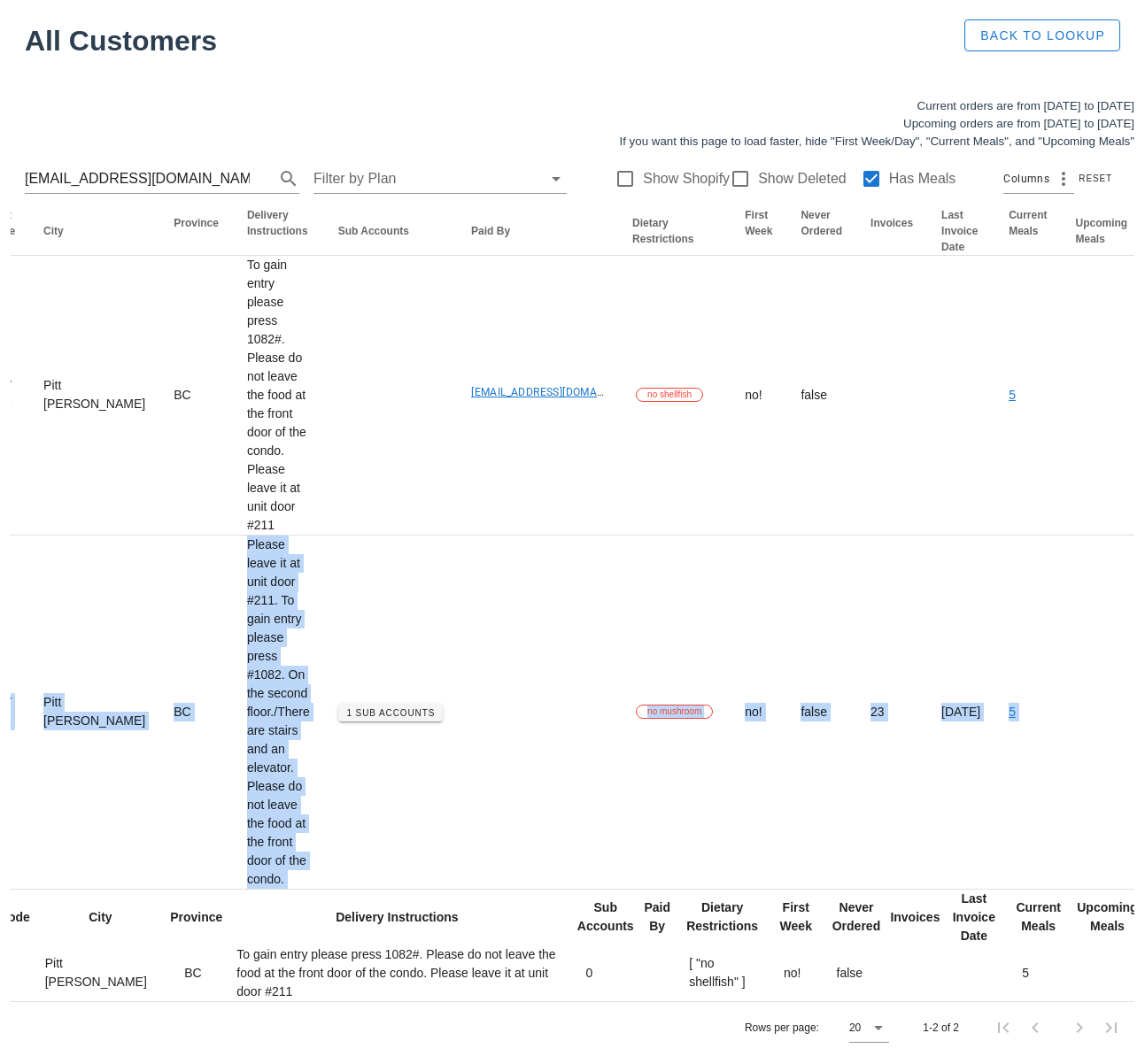
scroll to position [0, 1248]
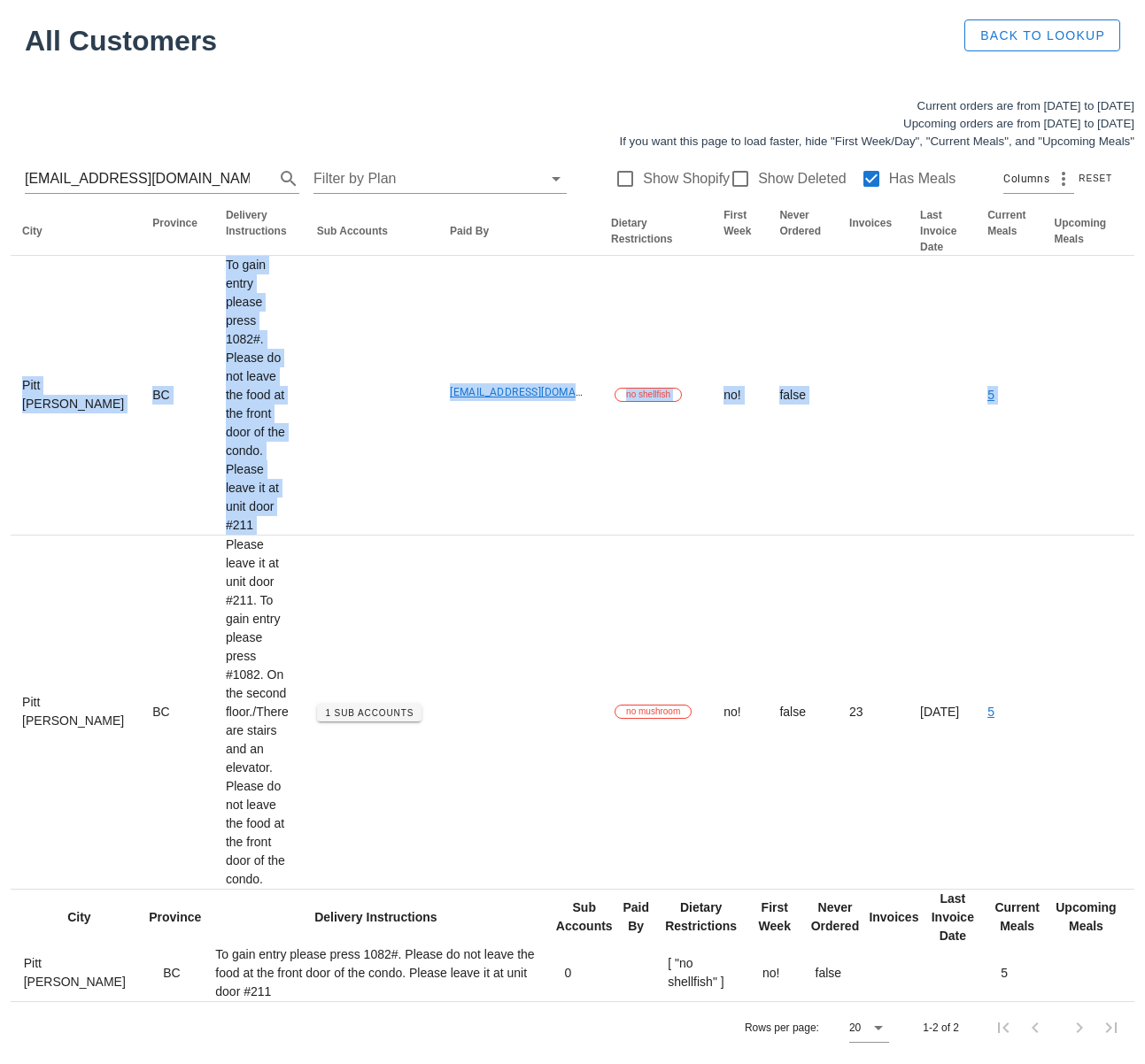
drag, startPoint x: 337, startPoint y: 789, endPoint x: 1150, endPoint y: 706, distance: 817.2
click at [1144, 706] on html "Customers Found 1 customer All Customers Back to Lookup Current orders are from…" at bounding box center [572, 494] width 1145 height 1140
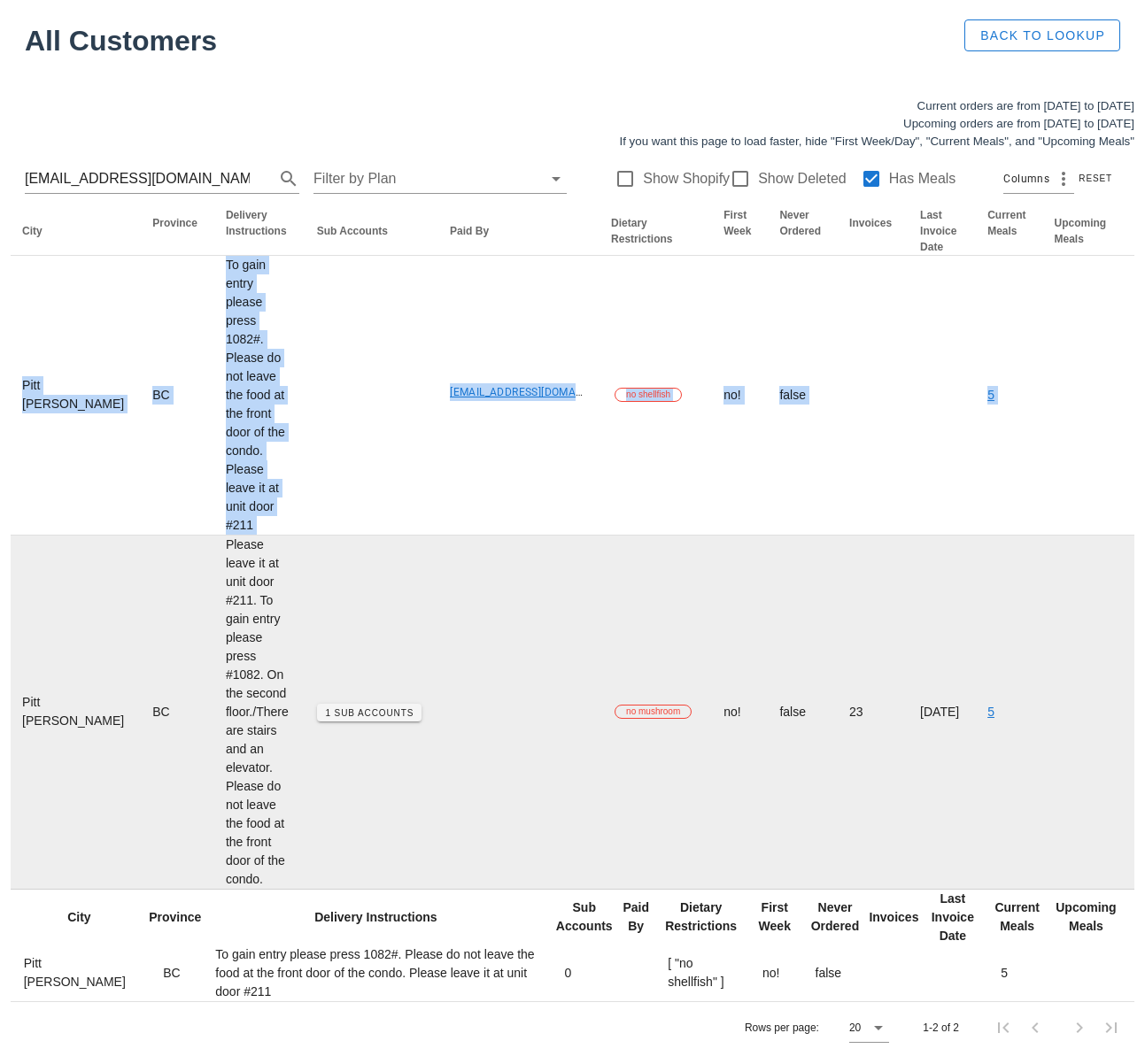
click at [1040, 780] on td at bounding box center [1080, 712] width 81 height 354
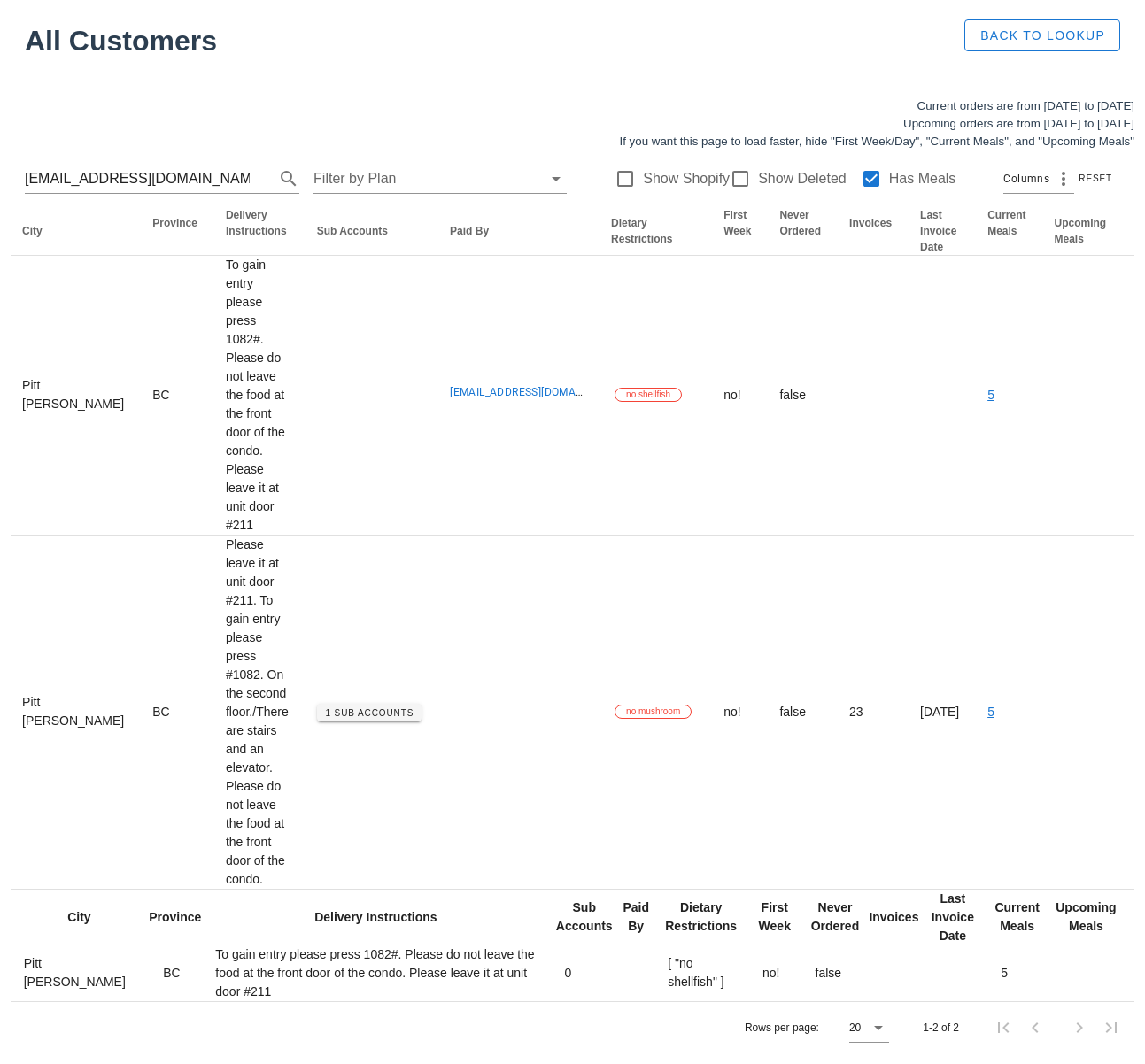
scroll to position [0, 0]
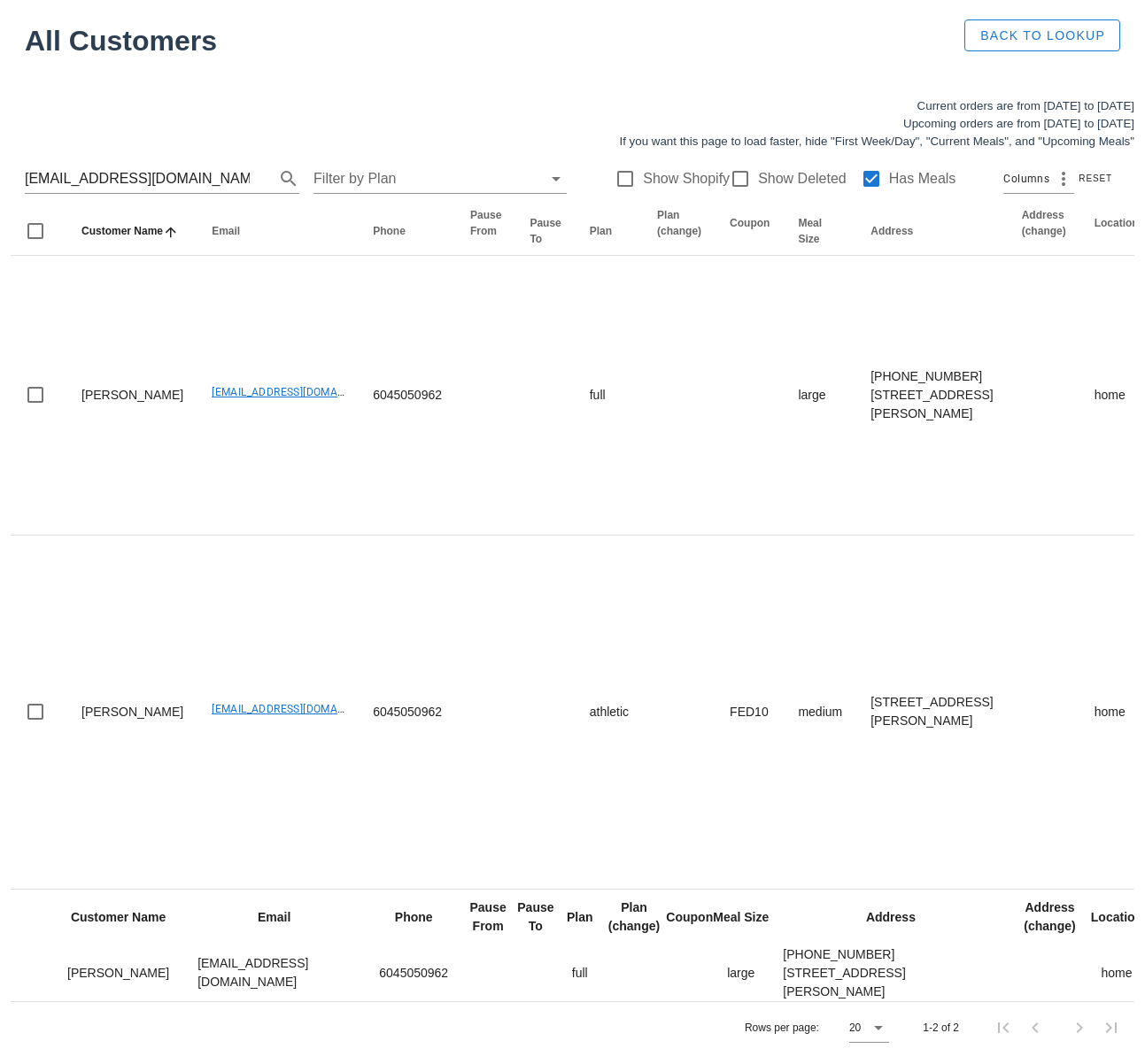
drag, startPoint x: 760, startPoint y: 784, endPoint x: -229, endPoint y: 765, distance: 989.2
click at [0, 765] on html "Customers Found 1 customer All Customers Back to Lookup Current orders are from…" at bounding box center [572, 494] width 1145 height 1140
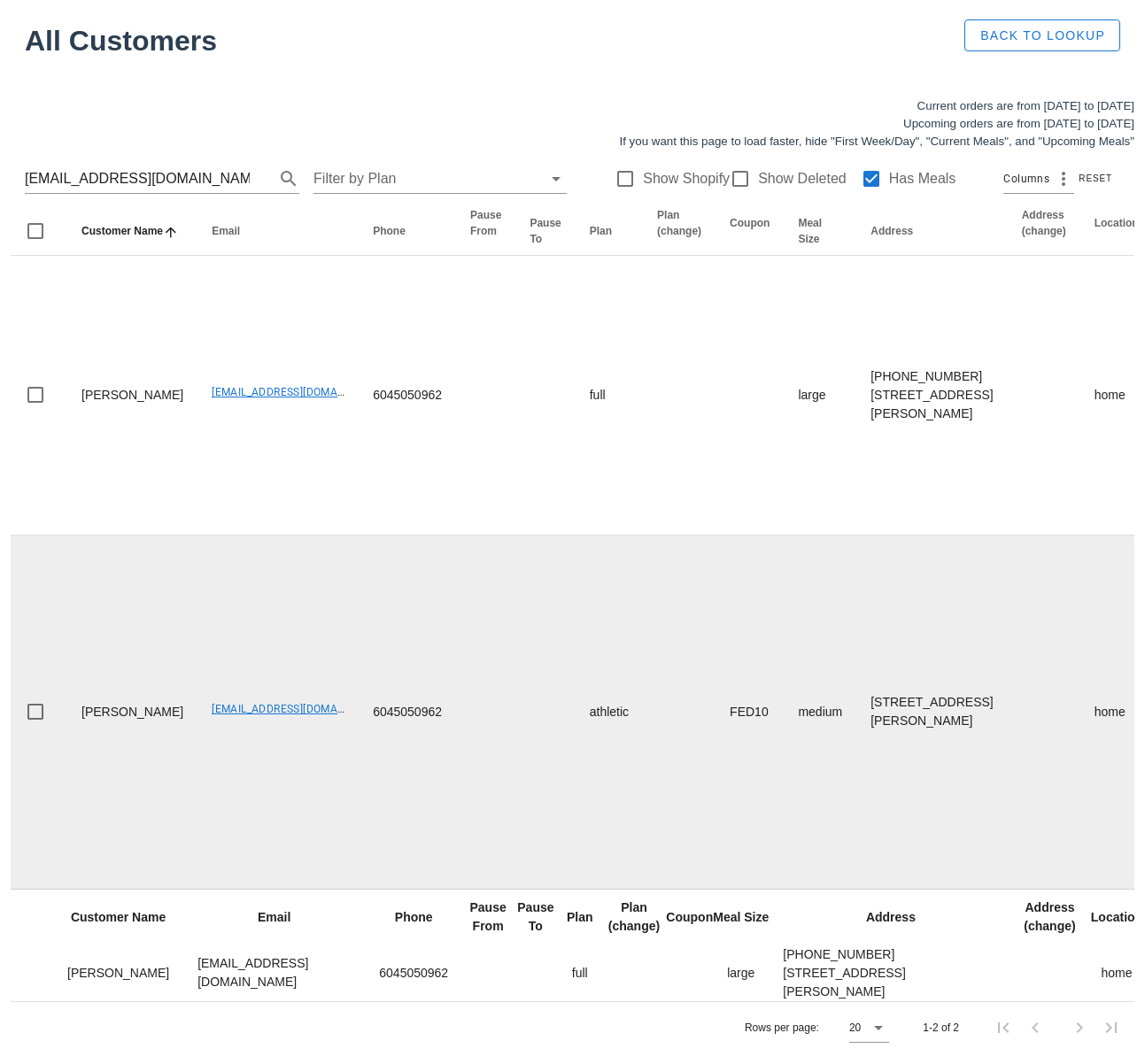
click at [358, 819] on td "6045050962" at bounding box center [407, 712] width 97 height 354
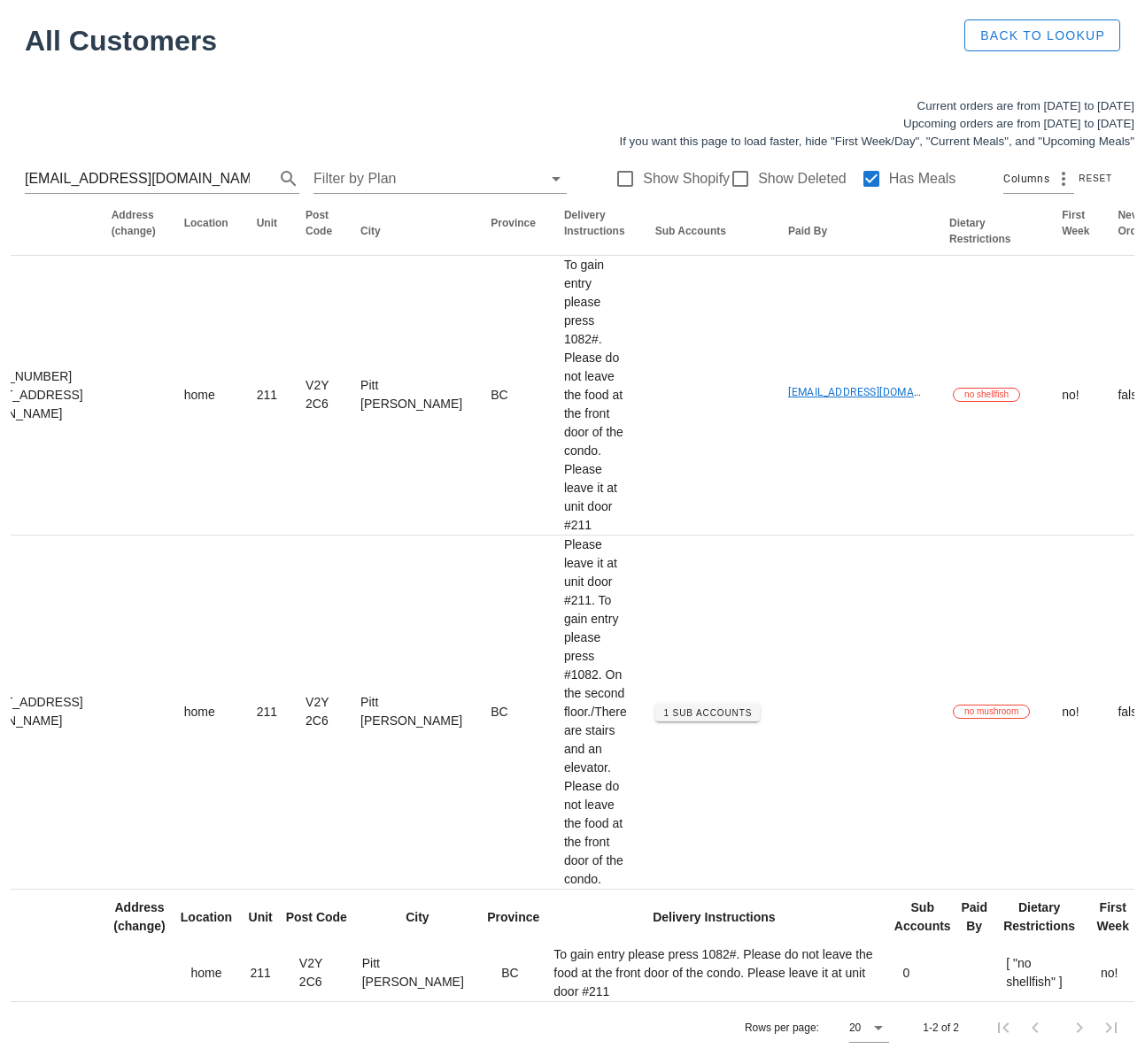
drag, startPoint x: 311, startPoint y: 754, endPoint x: 1150, endPoint y: 737, distance: 839.2
click at [1144, 737] on html "Customers Found 1 customer All Customers Back to Lookup Current orders are from…" at bounding box center [572, 494] width 1145 height 1140
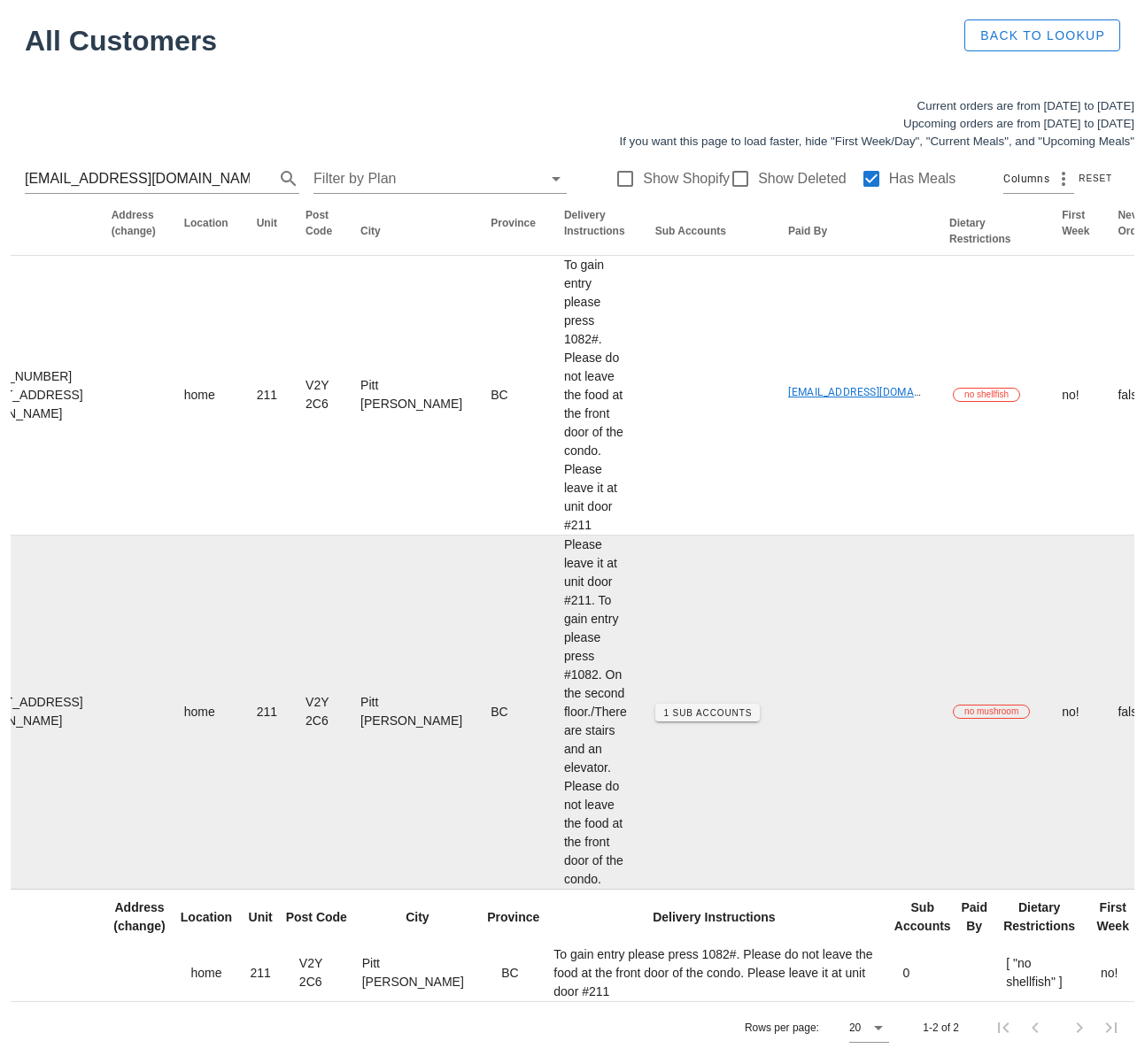
scroll to position [0, 936]
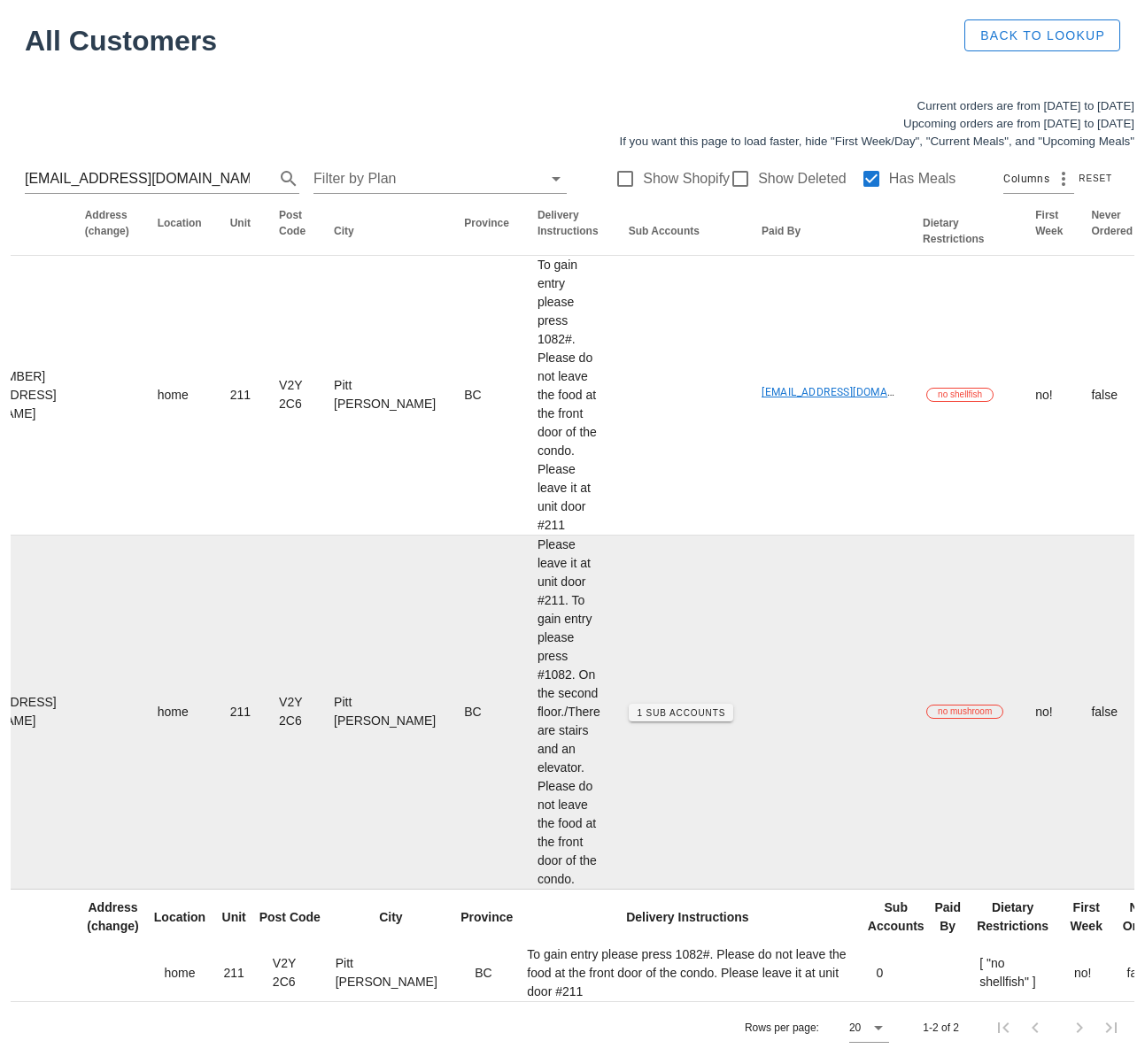
click at [614, 767] on td "1 Sub Accounts" at bounding box center [680, 712] width 133 height 354
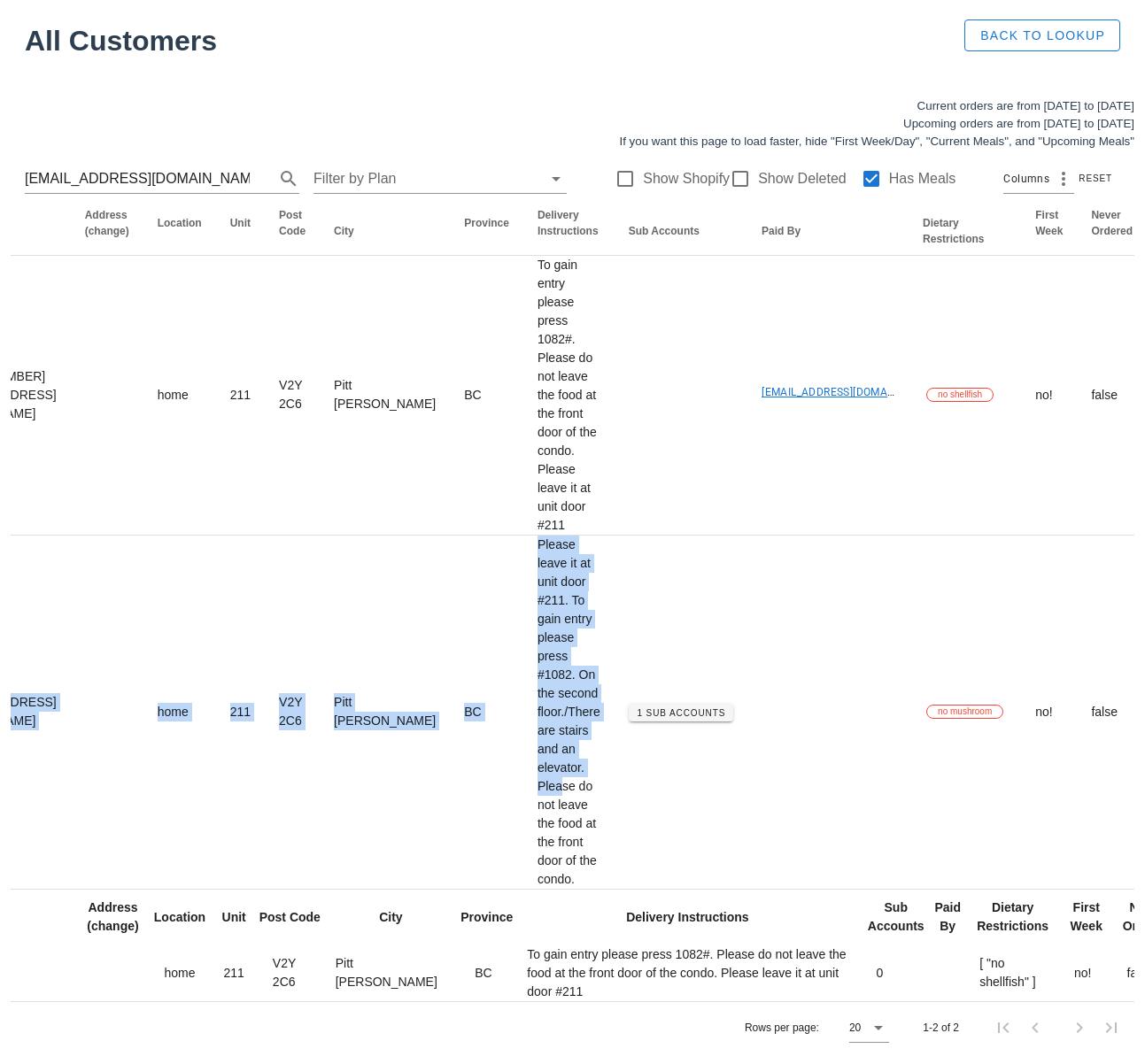
scroll to position [0, 0]
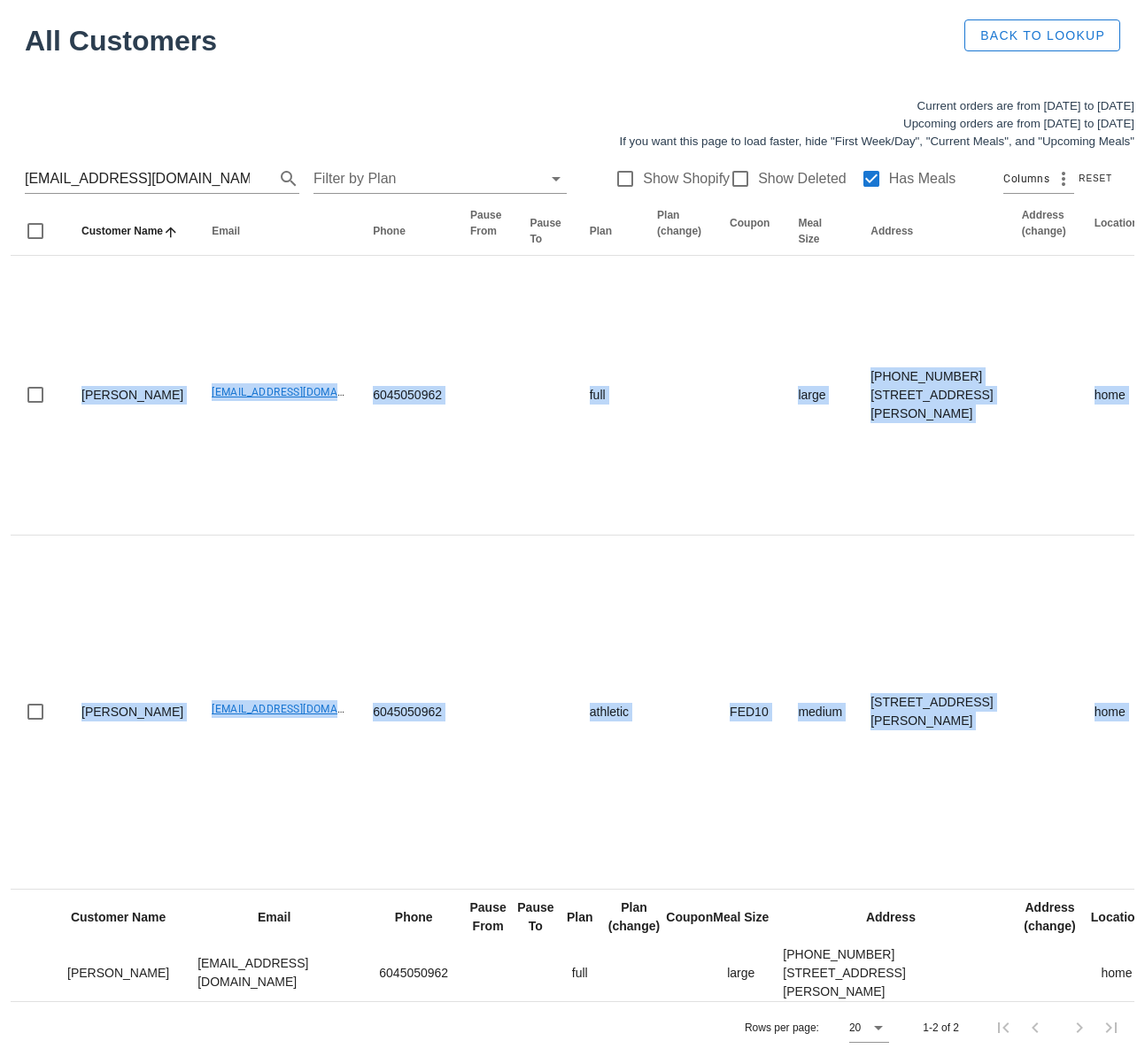
drag, startPoint x: 90, startPoint y: 789, endPoint x: -235, endPoint y: 789, distance: 325.0
click at [0, 789] on html "Customers Found 1 customer All Customers Back to Lookup Current orders are from…" at bounding box center [572, 494] width 1145 height 1140
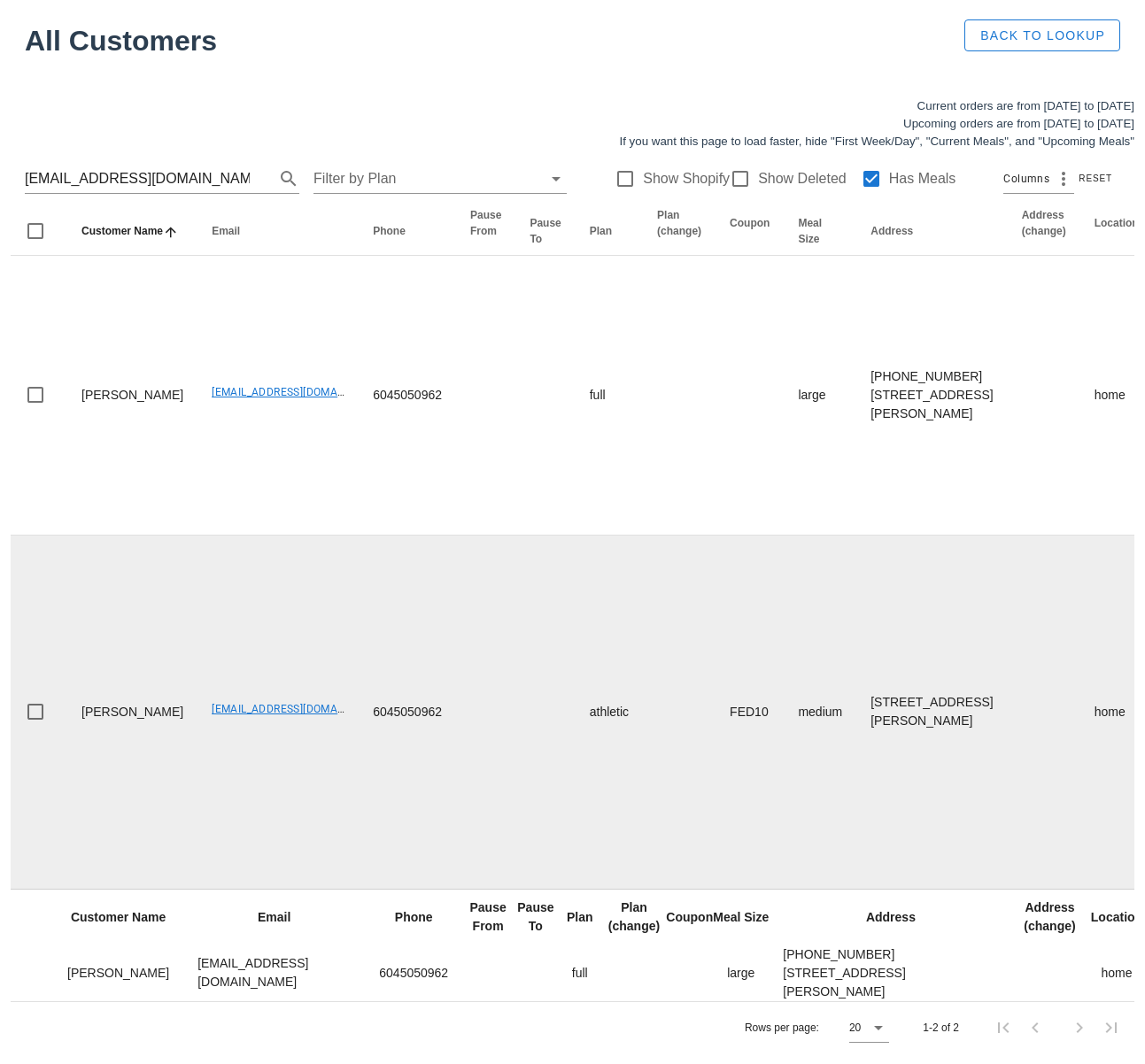
drag, startPoint x: 264, startPoint y: 797, endPoint x: 251, endPoint y: 788, distance: 15.8
click at [264, 797] on td "Tanis104@gmail.com" at bounding box center [277, 712] width 161 height 354
drag, startPoint x: 154, startPoint y: 714, endPoint x: 286, endPoint y: 713, distance: 132.0
click at [286, 713] on td "Tanis104@gmail.com" at bounding box center [277, 712] width 161 height 354
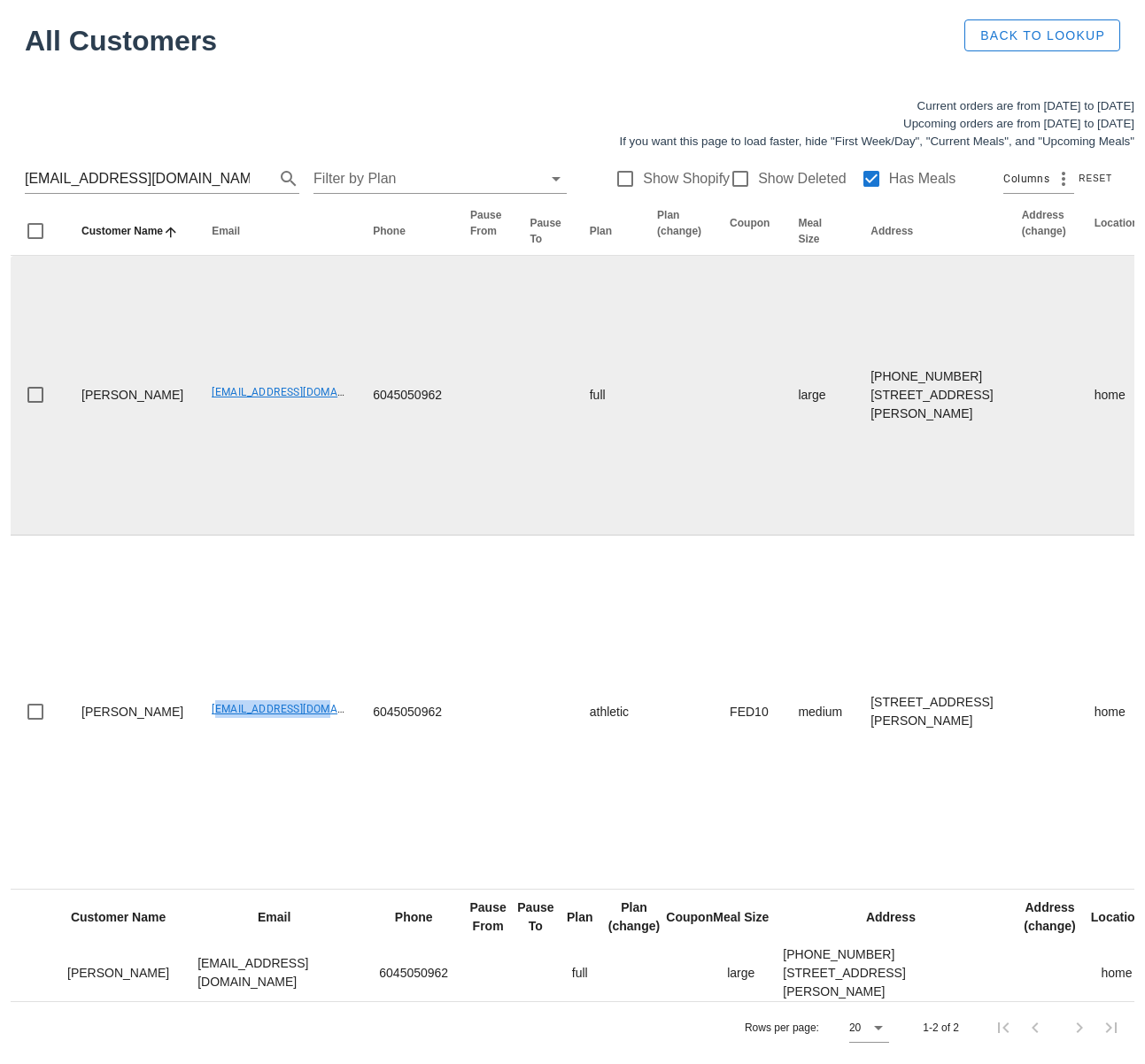
copy link "Tanis104@gmail.com"
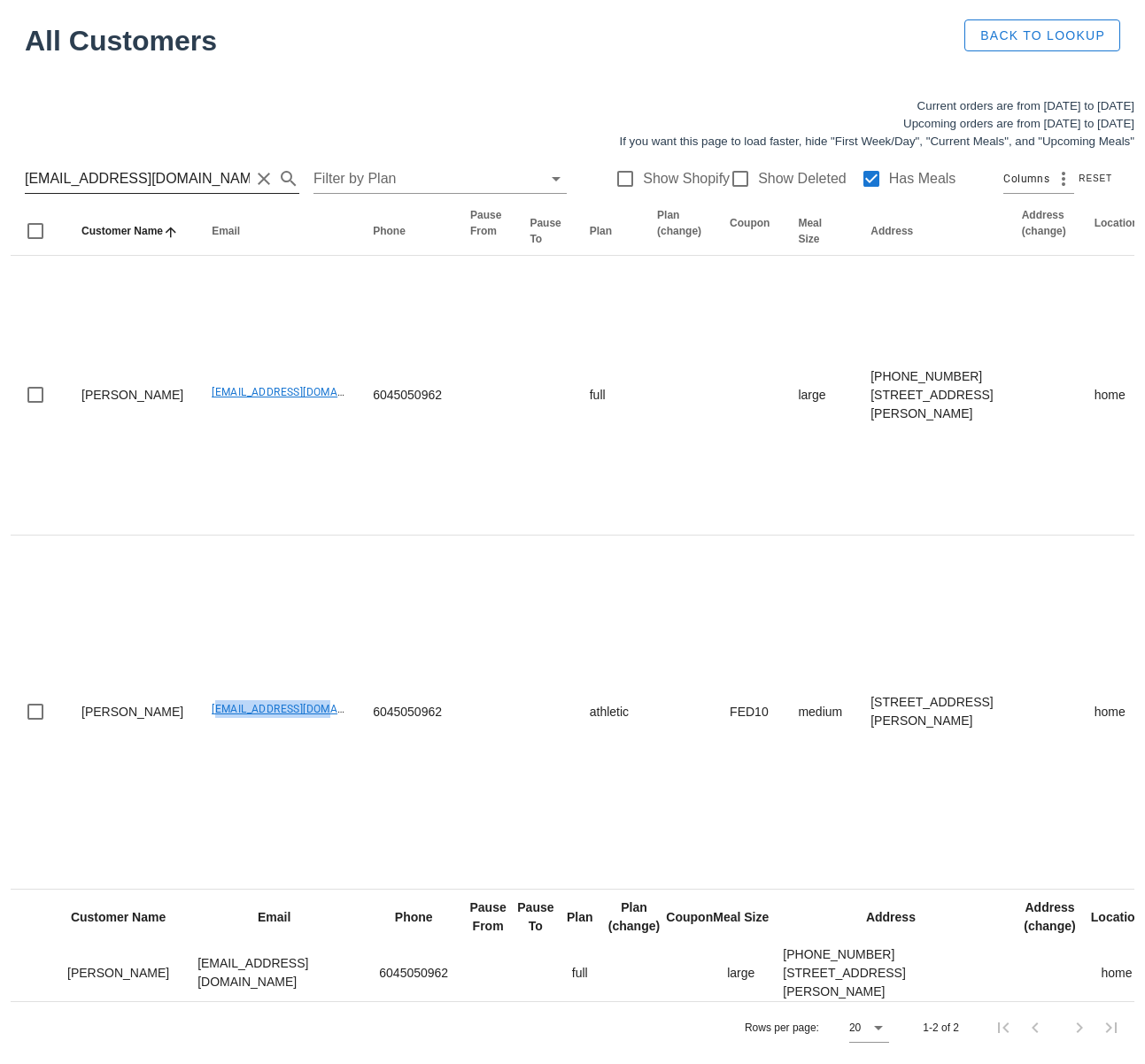
click at [112, 168] on input "tanis104@gmail.com" at bounding box center [137, 179] width 225 height 29
click at [112, 168] on input "tanis104@gmail.com" at bounding box center [137, 179] width 225 height 29
click at [111, 168] on input "tanis104@gmail.com" at bounding box center [137, 179] width 225 height 29
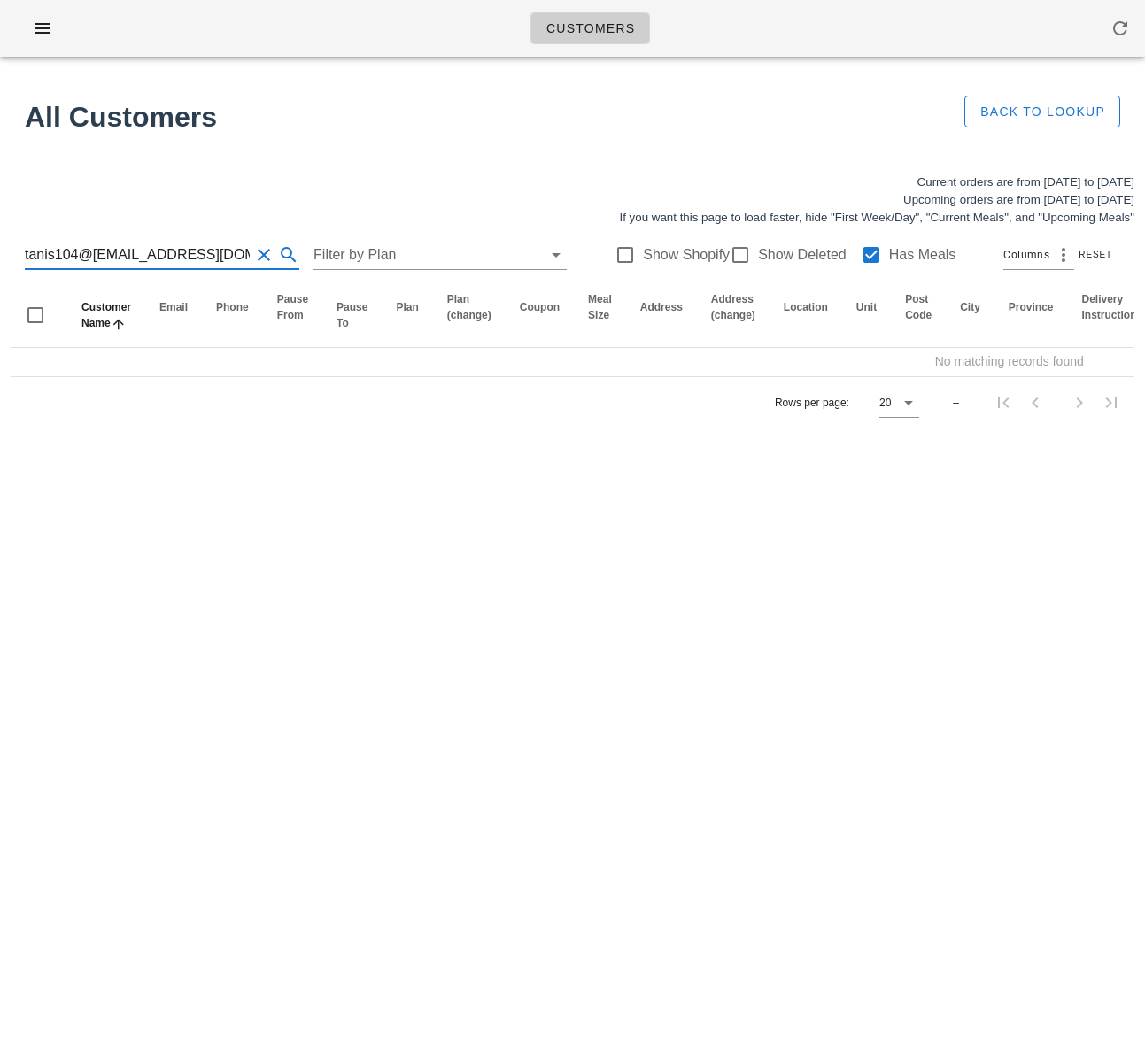
scroll to position [1, 30]
click at [157, 252] on input "tanis104@gmcoralynnbell@gmail.comail.com" at bounding box center [137, 256] width 225 height 29
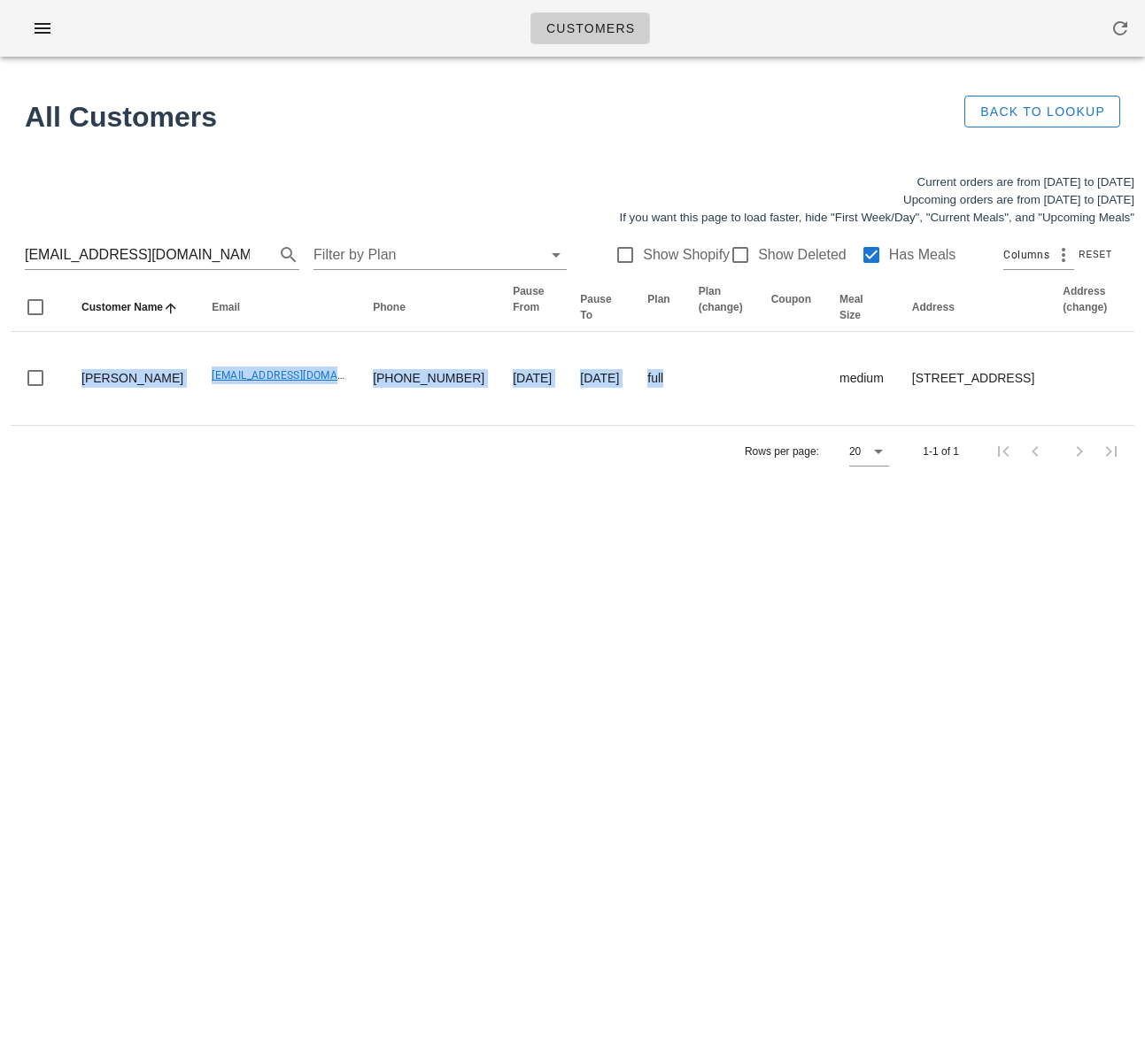
drag, startPoint x: 576, startPoint y: 407, endPoint x: -106, endPoint y: 396, distance: 682.1
click at [0, 396] on html "Customers Found 1 customer All Customers Back to Lookup Current orders are from…" at bounding box center [572, 532] width 1145 height 1064
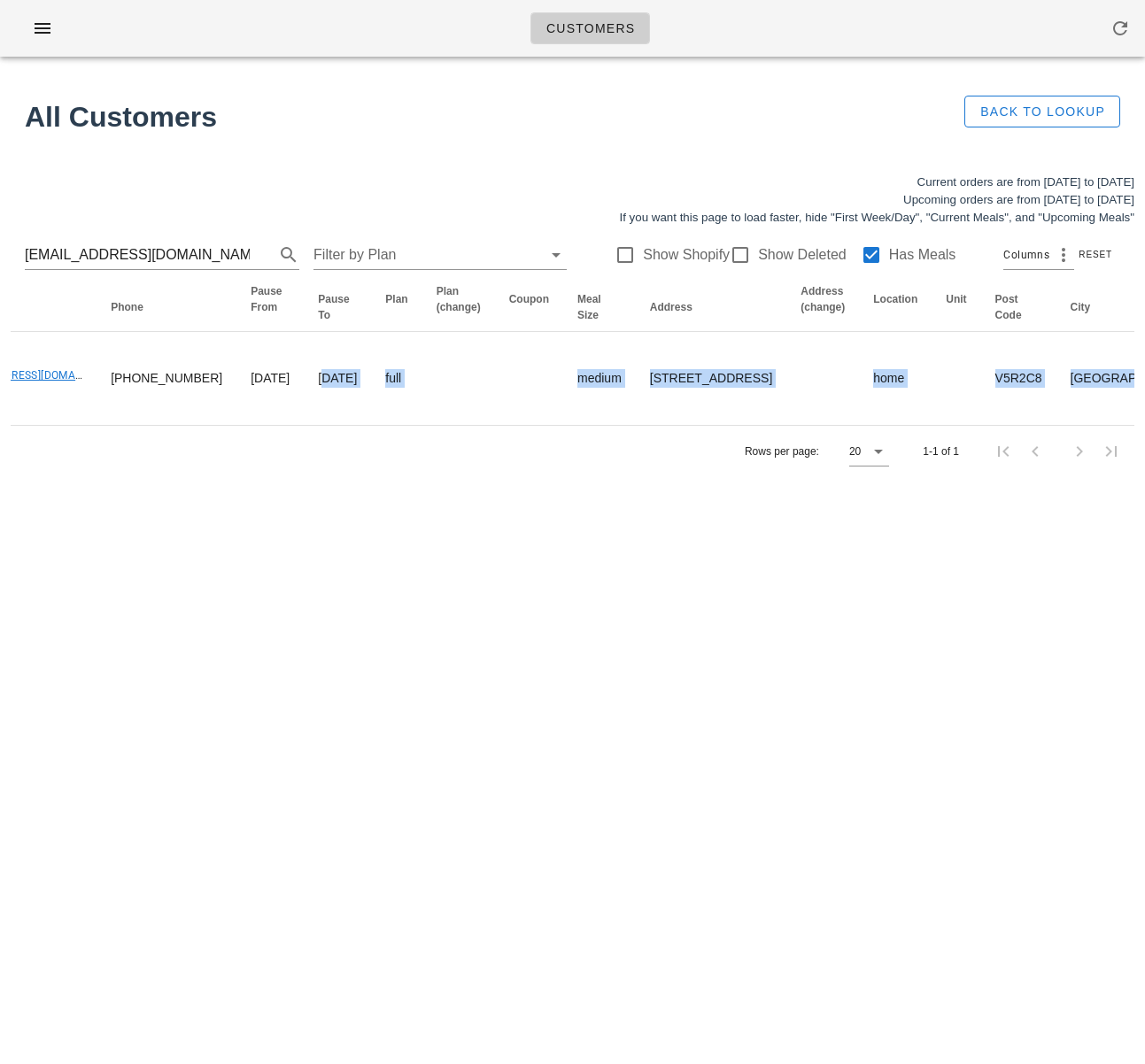
scroll to position [0, 549]
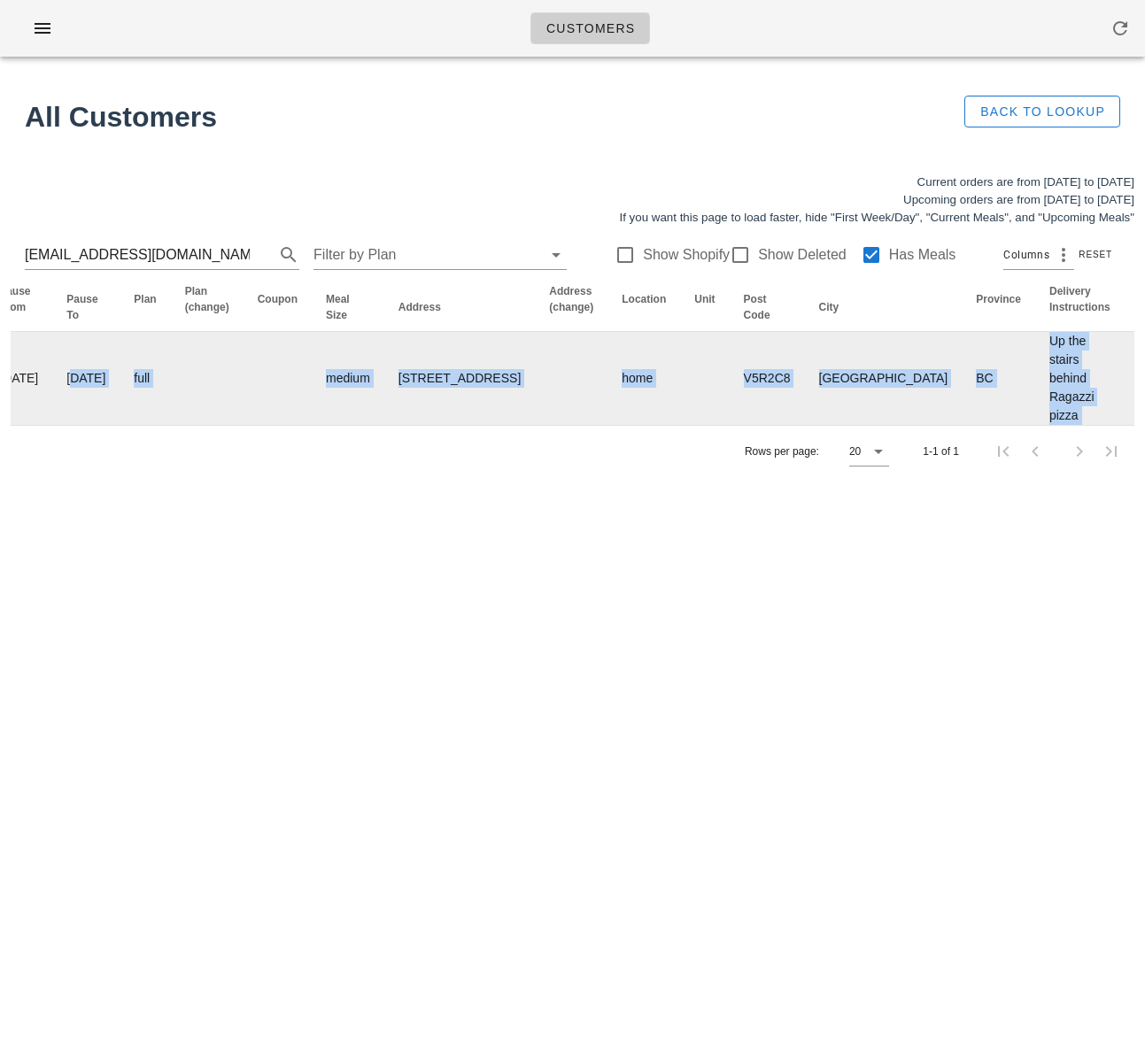
drag, startPoint x: 490, startPoint y: 382, endPoint x: 1079, endPoint y: 390, distance: 589.1
click at [1144, 379] on html "Customers Found 1 customer All Customers Back to Lookup Current orders are from…" at bounding box center [572, 532] width 1145 height 1064
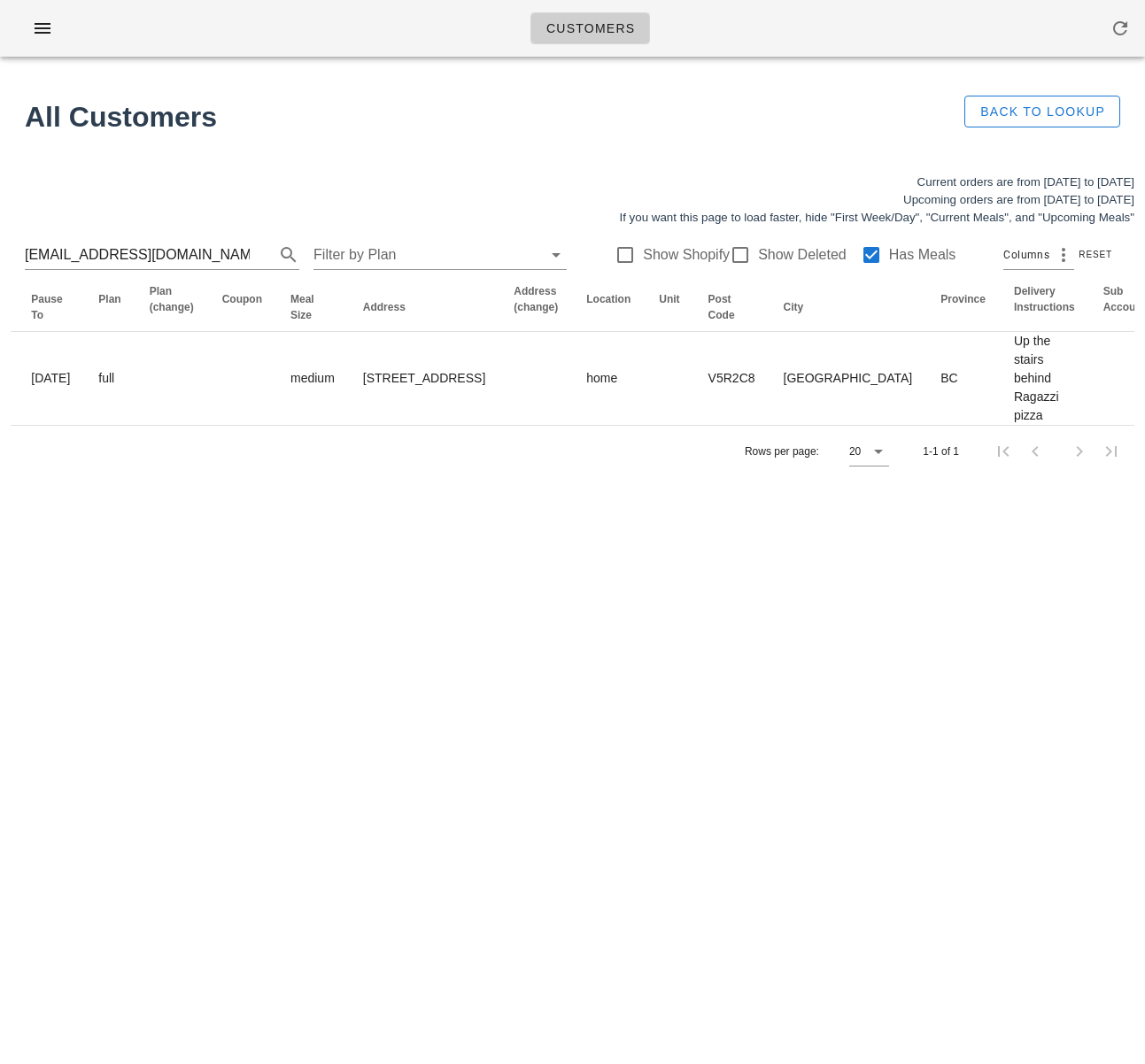
click at [495, 548] on div "Customers Found 1 customer All Customers Back to Lookup Current orders are from…" at bounding box center [572, 532] width 1145 height 1064
click at [178, 256] on input "coralynnbell@gmail.com" at bounding box center [137, 256] width 225 height 29
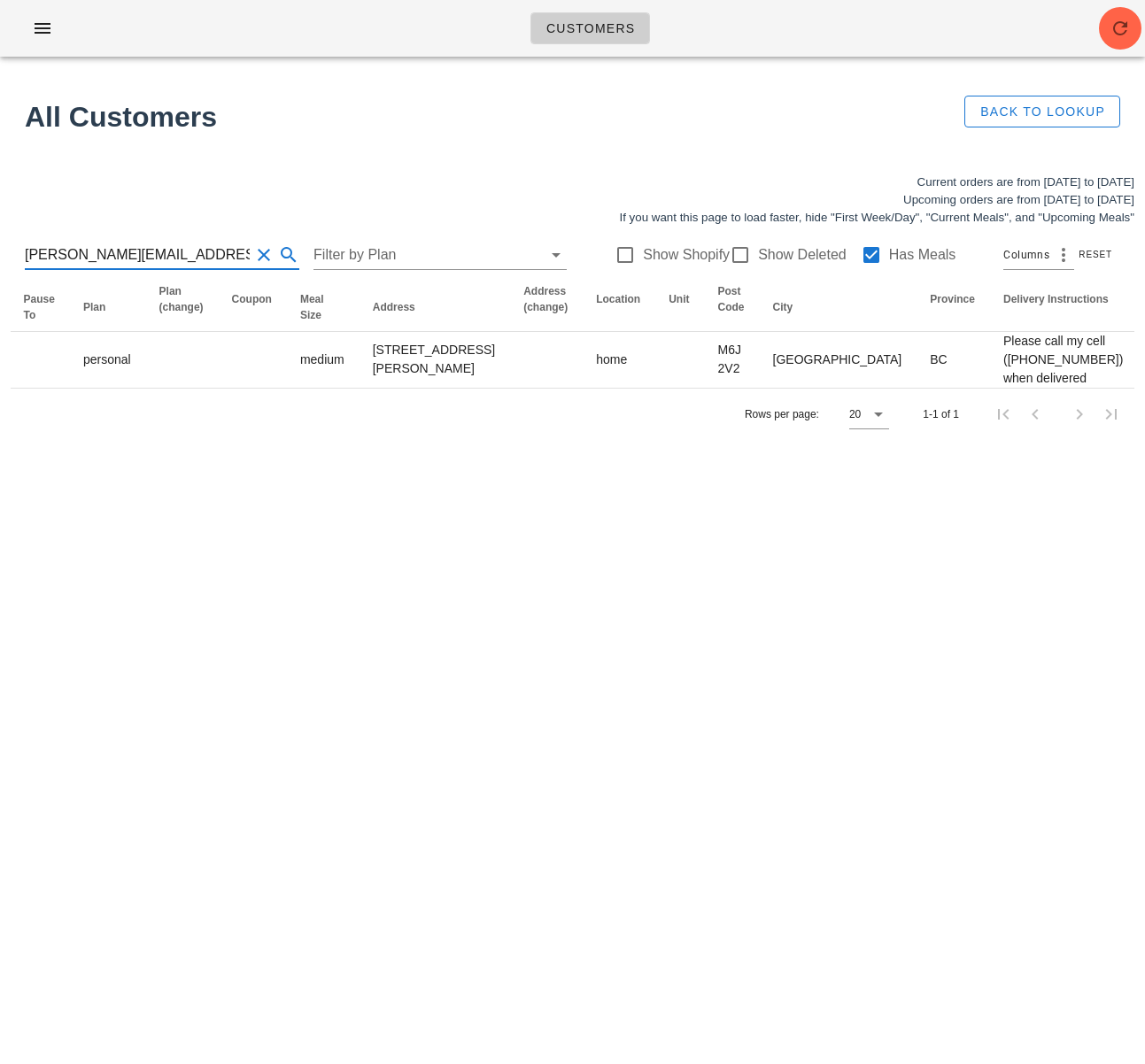
scroll to position [0, 17]
type input "rachel@thehamptonsrestaurant.com"
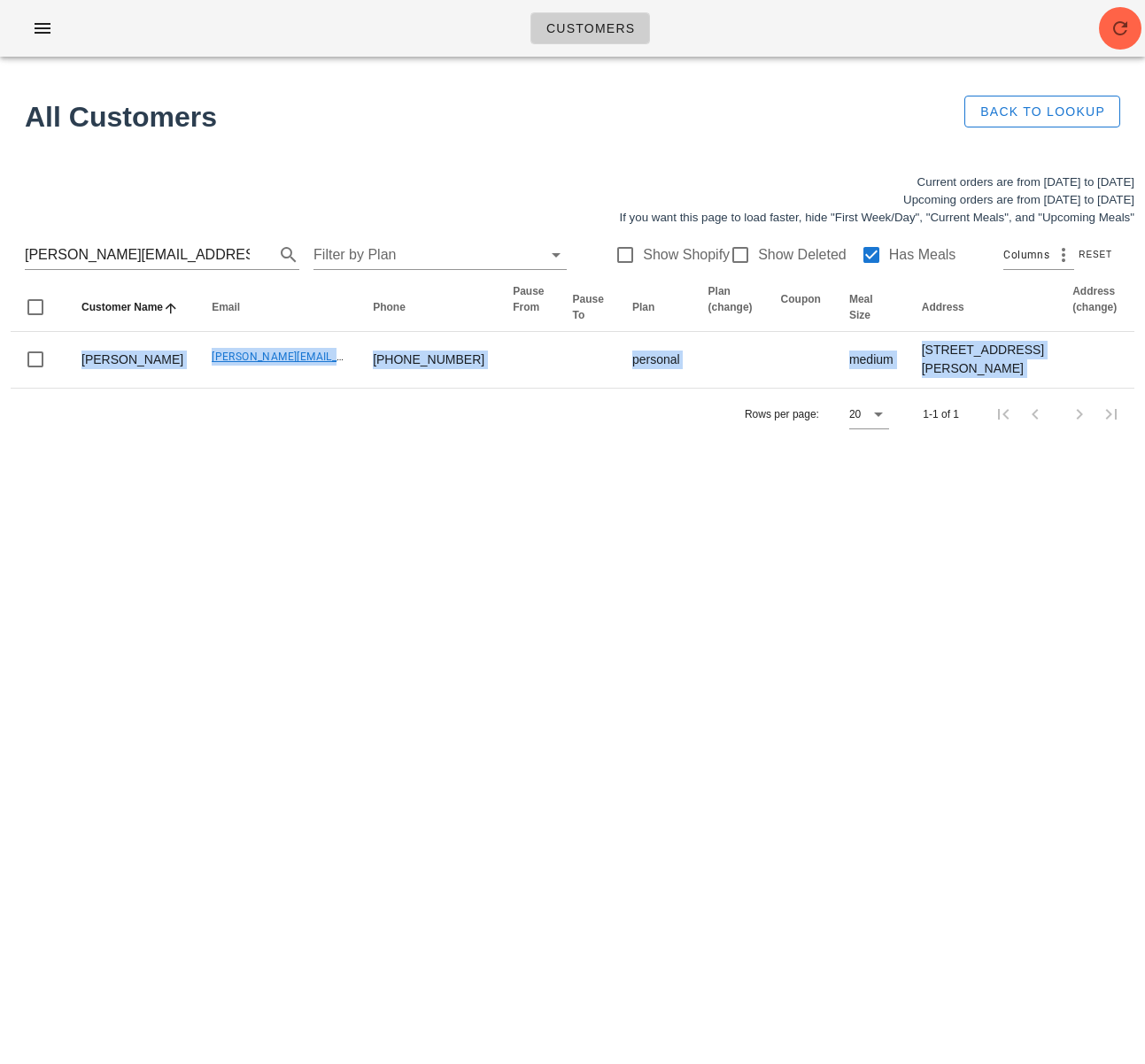
drag, startPoint x: 428, startPoint y: 392, endPoint x: -166, endPoint y: 332, distance: 597.0
click at [0, 332] on html "Customers Found 1 customer All Customers Back to Lookup Current orders are from…" at bounding box center [572, 532] width 1145 height 1064
drag, startPoint x: 343, startPoint y: 593, endPoint x: 455, endPoint y: 529, distance: 129.0
click at [345, 591] on div "Customers Found 1 customer All Customers Back to Lookup Current orders are from…" at bounding box center [572, 532] width 1145 height 1064
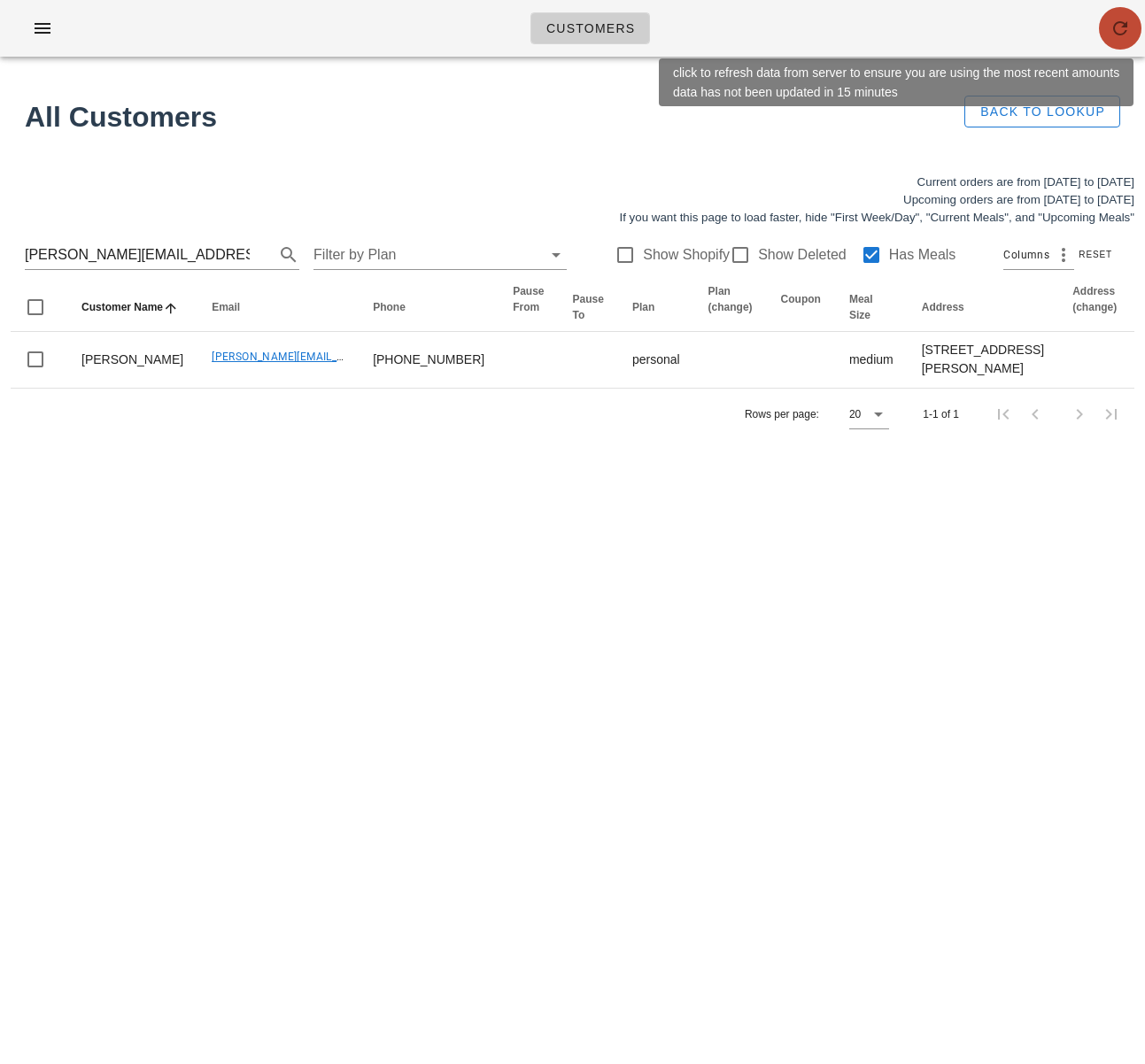
click at [1122, 21] on icon "button" at bounding box center [1120, 29] width 21 height 21
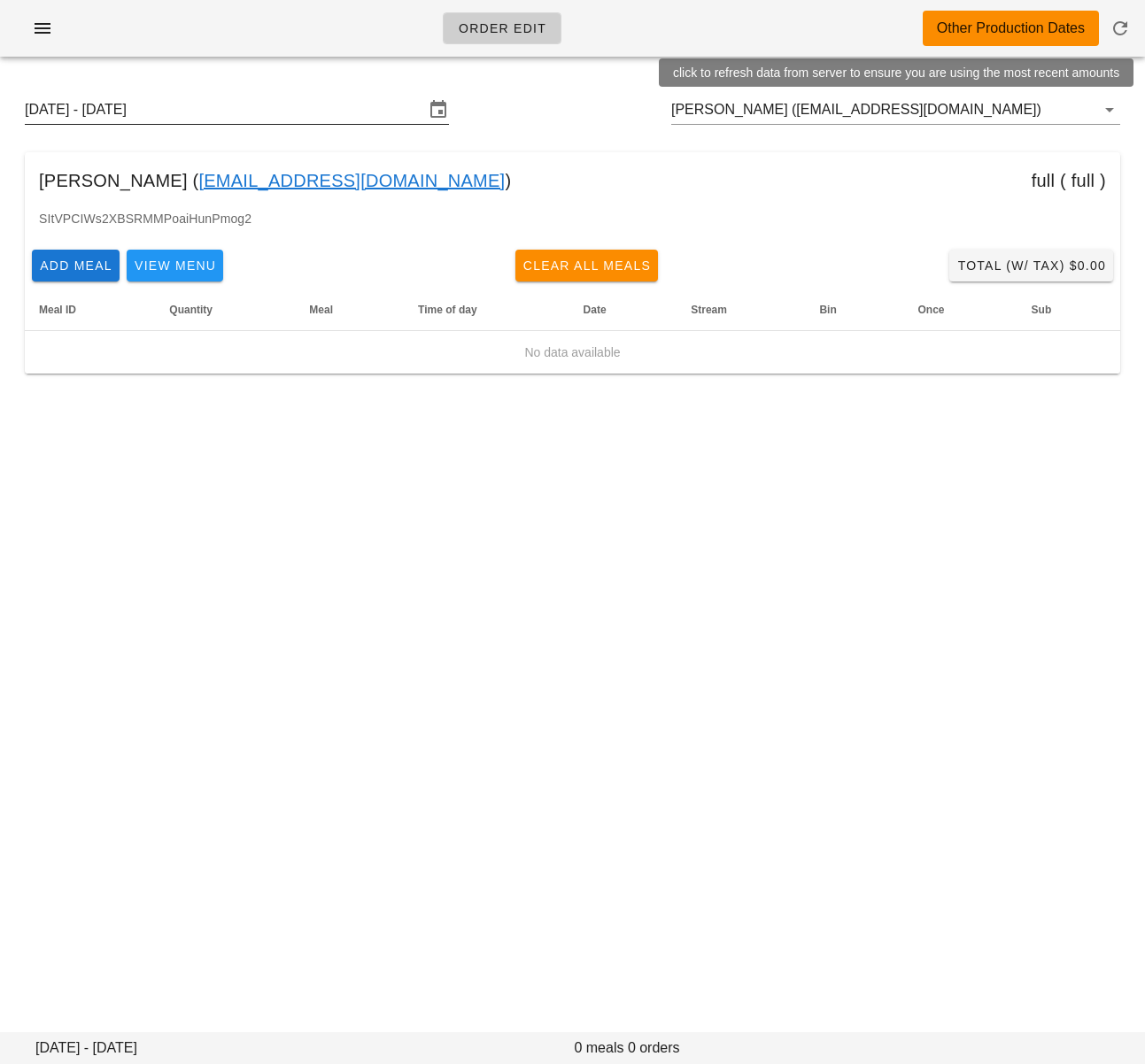
click at [308, 113] on input "[DATE] - [DATE]" at bounding box center [224, 110] width 399 height 29
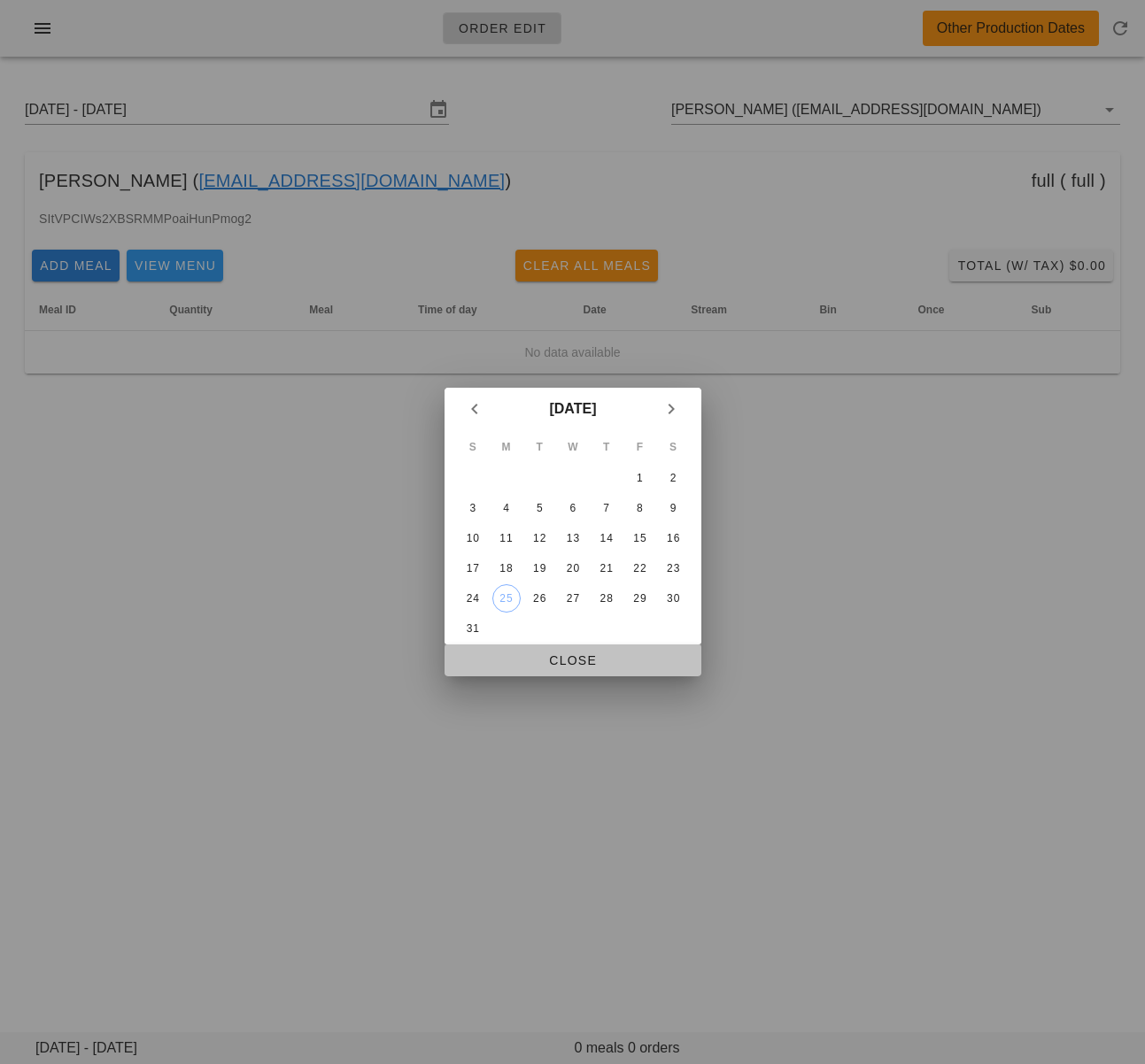
click at [578, 669] on button "Close" at bounding box center [572, 660] width 256 height 31
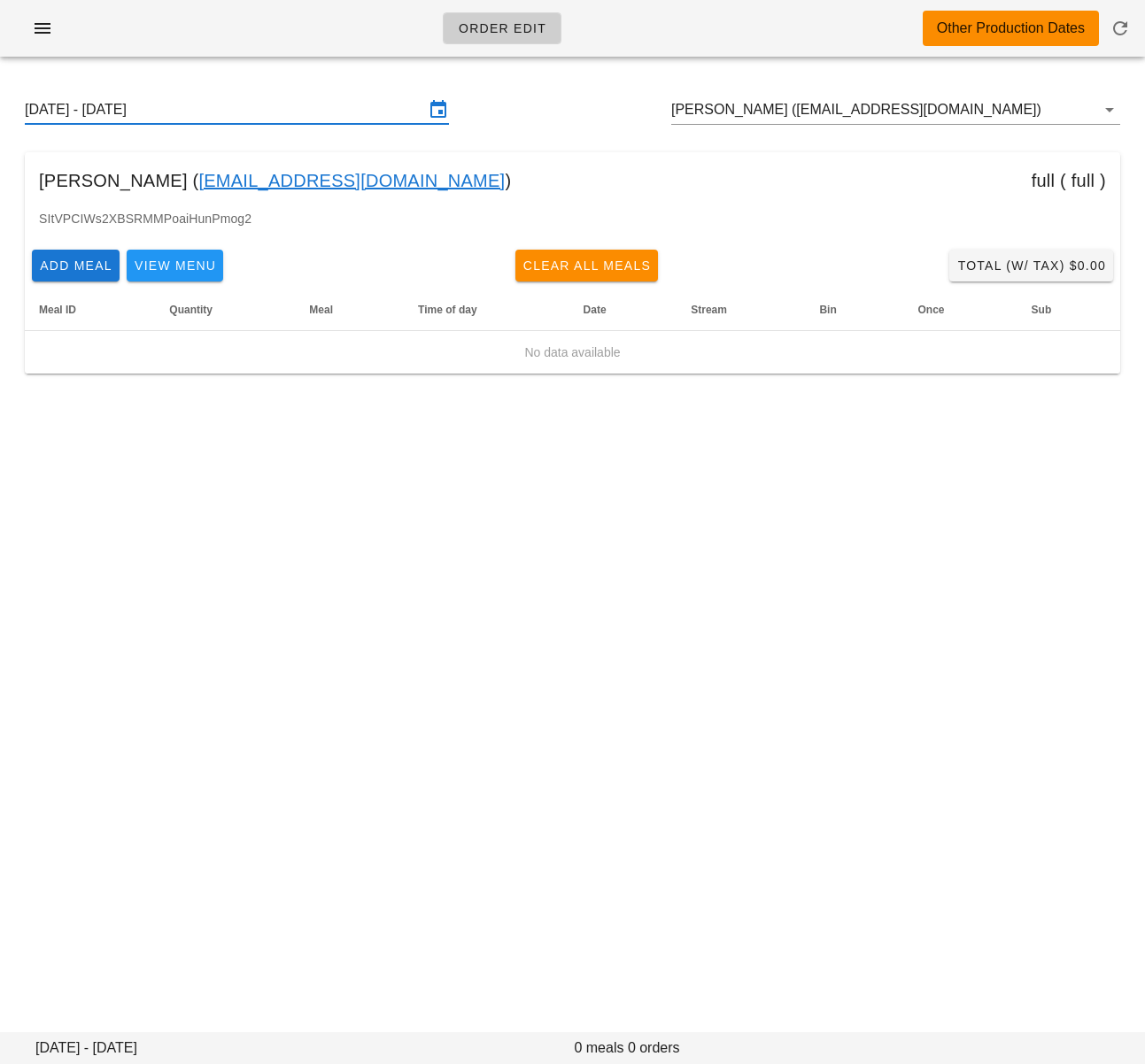
drag, startPoint x: 243, startPoint y: 645, endPoint x: 250, endPoint y: 584, distance: 61.4
click at [248, 634] on div "Order Edit Other Production Dates Sunday August 31 - Saturday September 6 Cora …" at bounding box center [572, 532] width 1145 height 1064
click at [712, 112] on input "Cora Bell (coralynnbell@gmail.com)" at bounding box center [870, 110] width 399 height 29
click at [713, 112] on input "Cora Bell (coralynnbell@gmail.com)" at bounding box center [870, 110] width 399 height 29
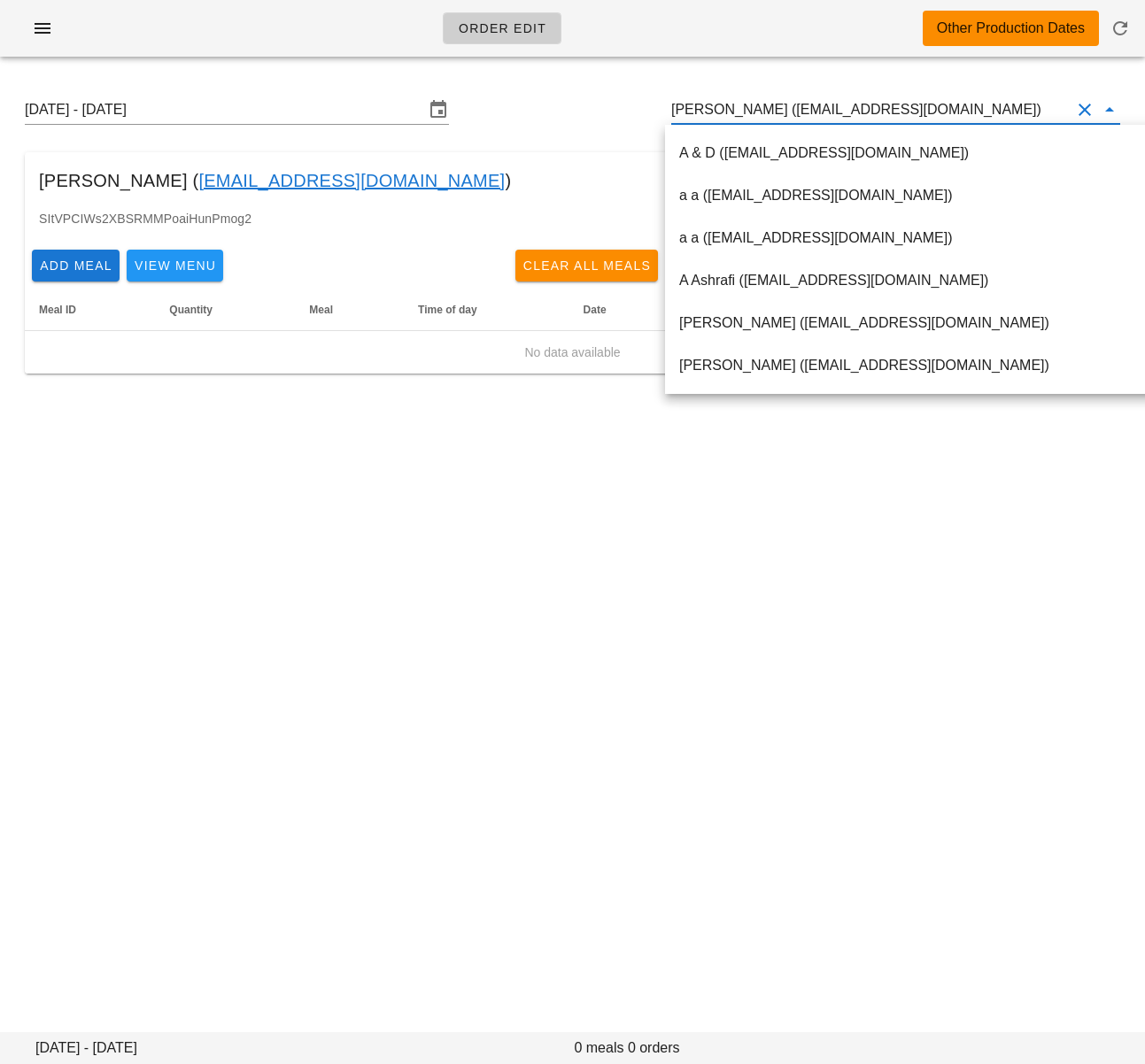
scroll to position [1, 0]
click at [713, 113] on input "Cora Bell (coralynnbell@gmail.com)" at bounding box center [870, 110] width 399 height 29
click at [717, 118] on input "Cora Bell (coralynnbell@gmail.com)" at bounding box center [870, 110] width 399 height 29
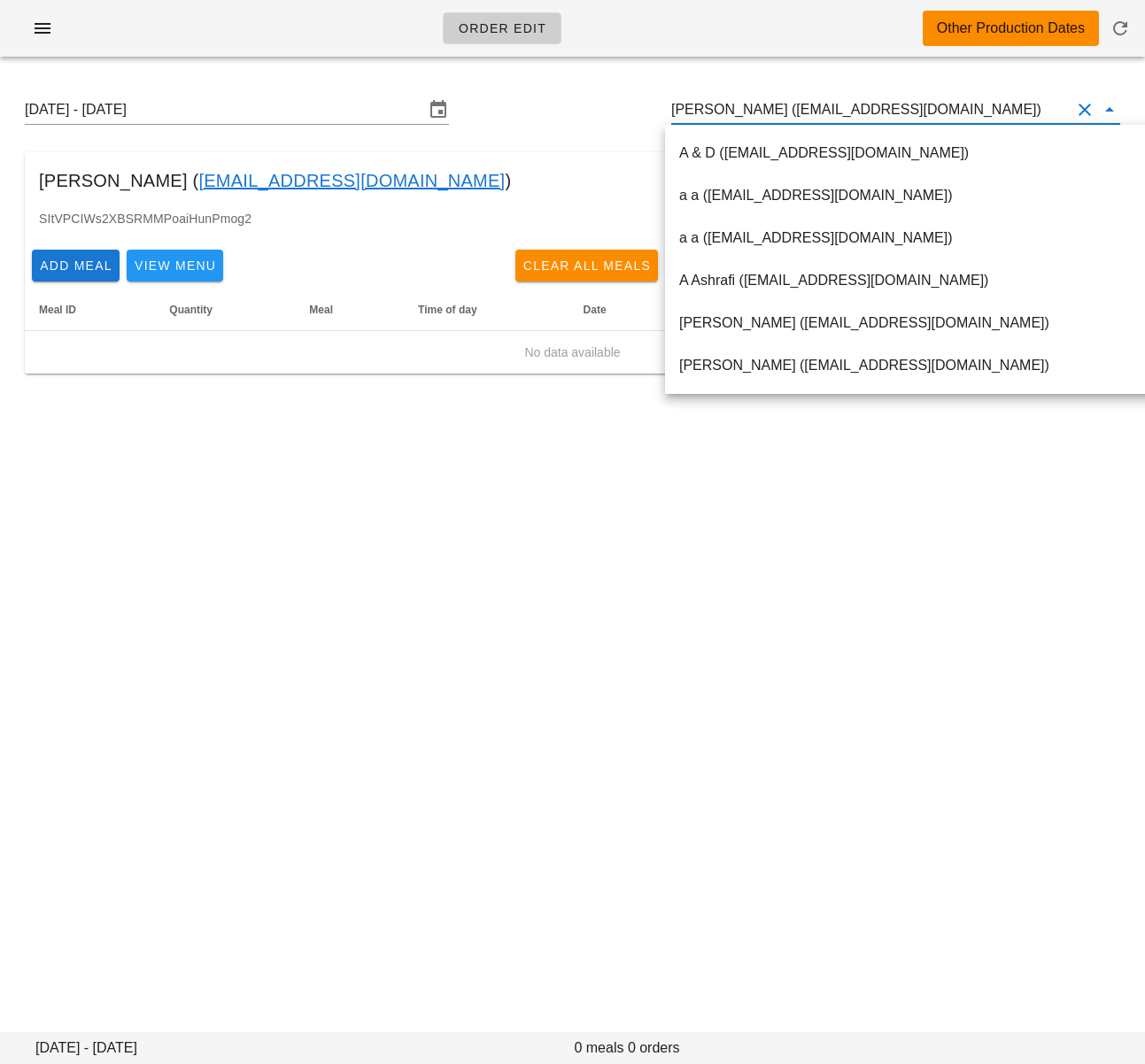
click at [717, 118] on input "Cora Bell (coralynnbell@gmail.com)" at bounding box center [870, 110] width 399 height 29
paste input "Tanis104@gmail.com"
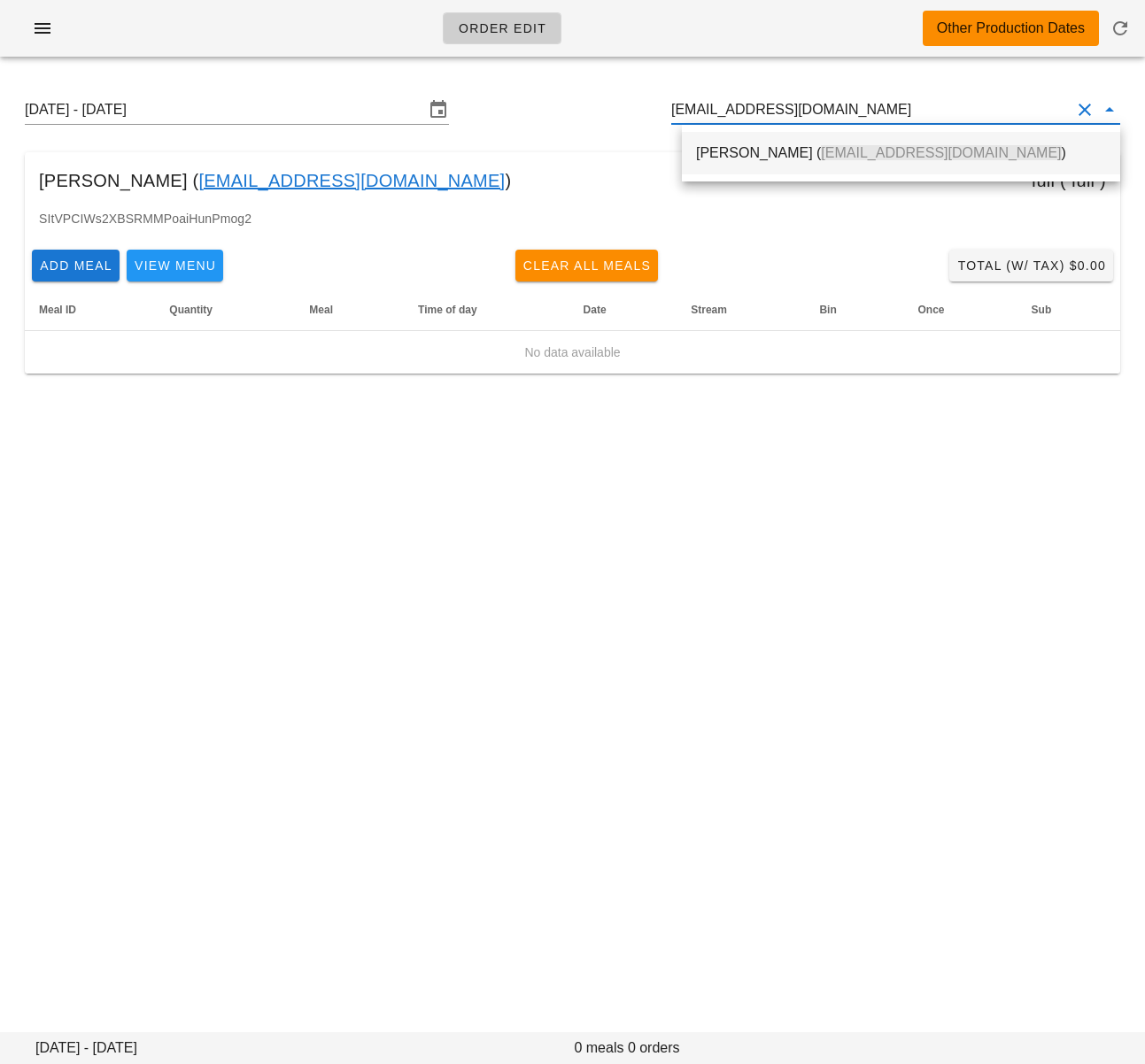
click at [732, 166] on div "Tanis Dezara ( Tanis104@gmail.com )" at bounding box center [901, 153] width 410 height 38
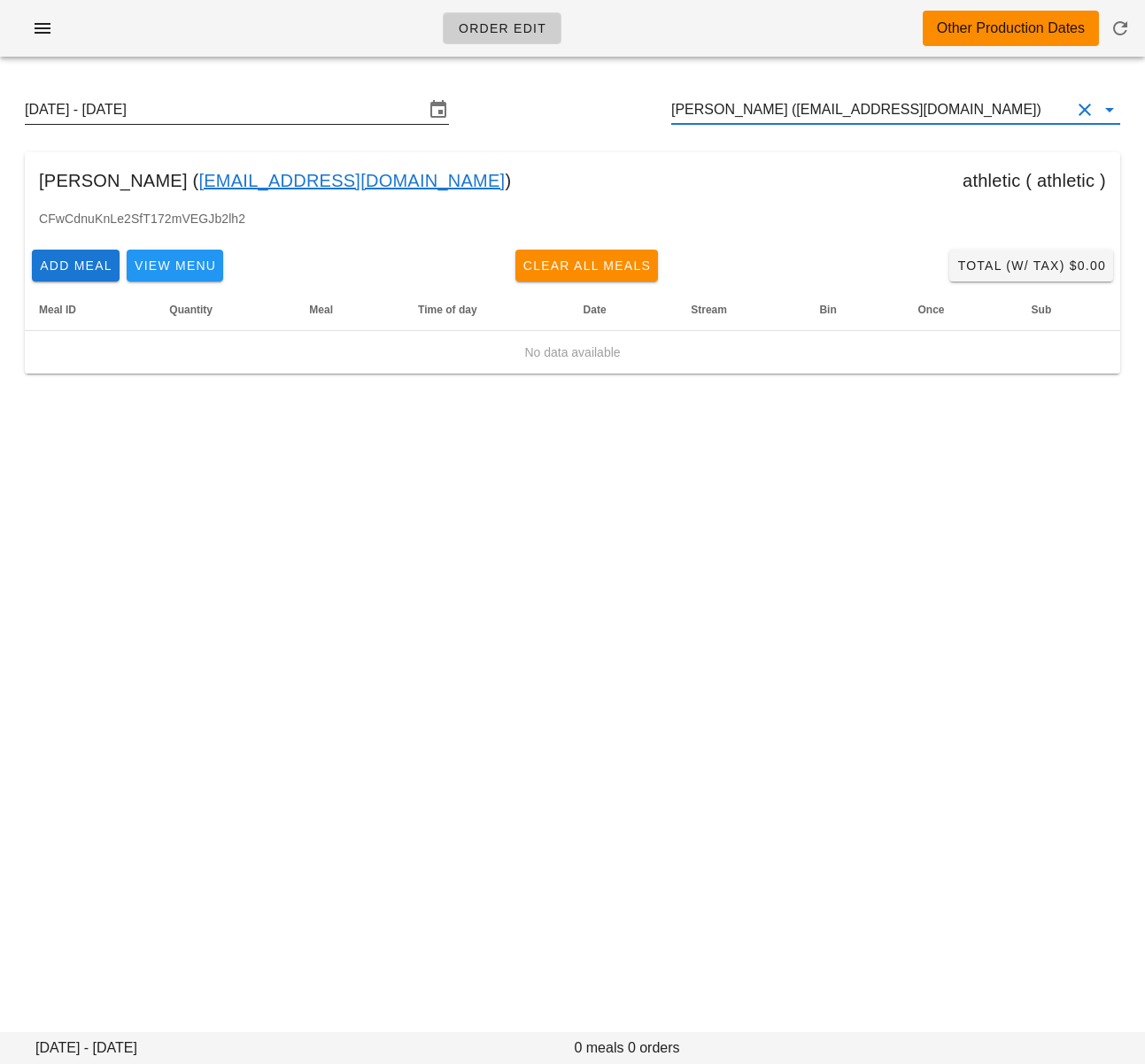
type input "Tanis Dezara (Tanis104@gmail.com)"
drag, startPoint x: 303, startPoint y: 106, endPoint x: 331, endPoint y: 133, distance: 38.9
click at [304, 106] on input "Sunday August 31 - Saturday September 6" at bounding box center [224, 110] width 399 height 29
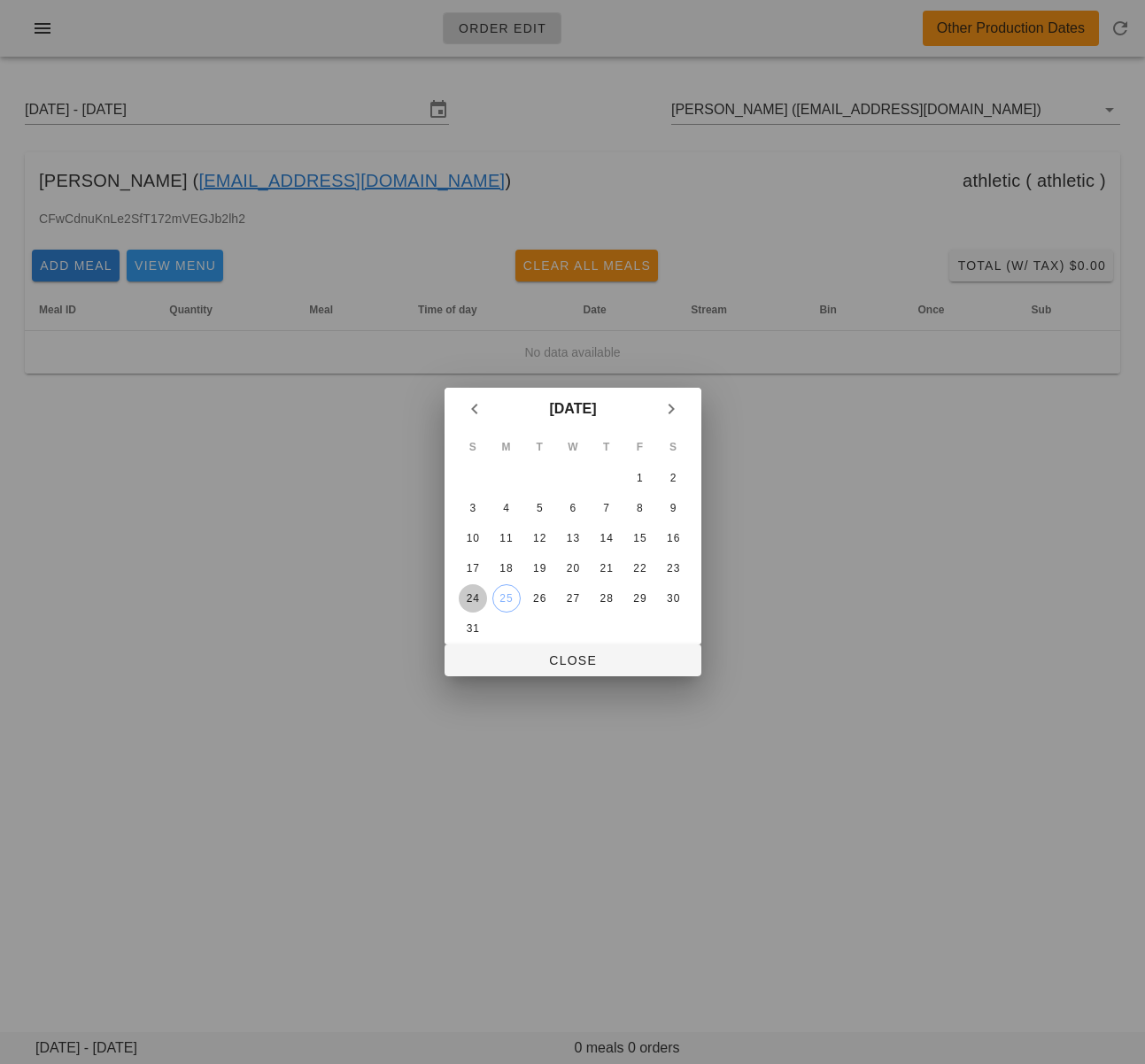
click at [475, 595] on div "24" at bounding box center [472, 598] width 29 height 12
click at [521, 665] on span "Close" at bounding box center [573, 660] width 229 height 14
type input "Sunday August 24 - Saturday August 30"
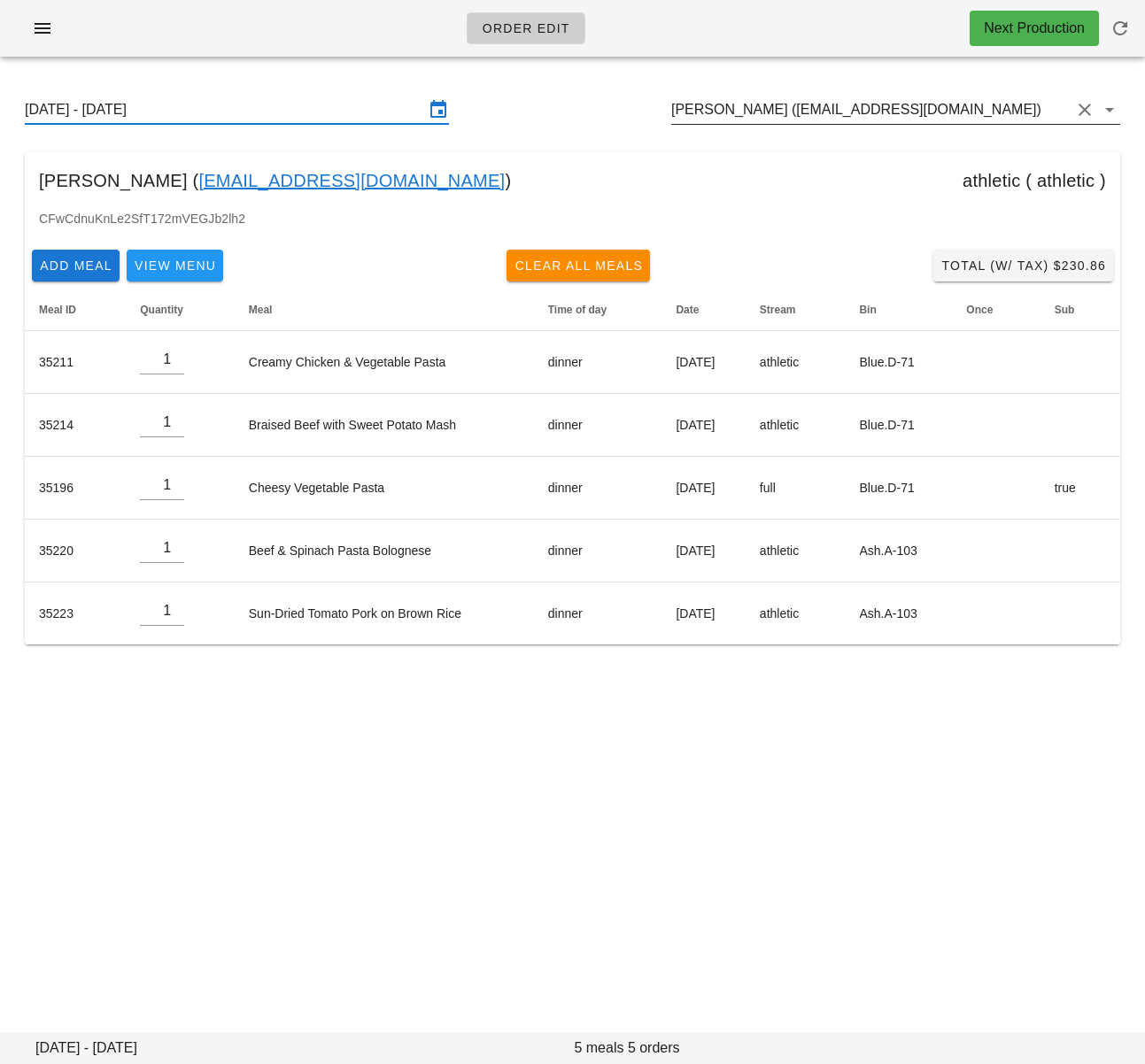
click at [813, 114] on input "Tanis Dezara (Tanis104@gmail.com)" at bounding box center [870, 110] width 399 height 29
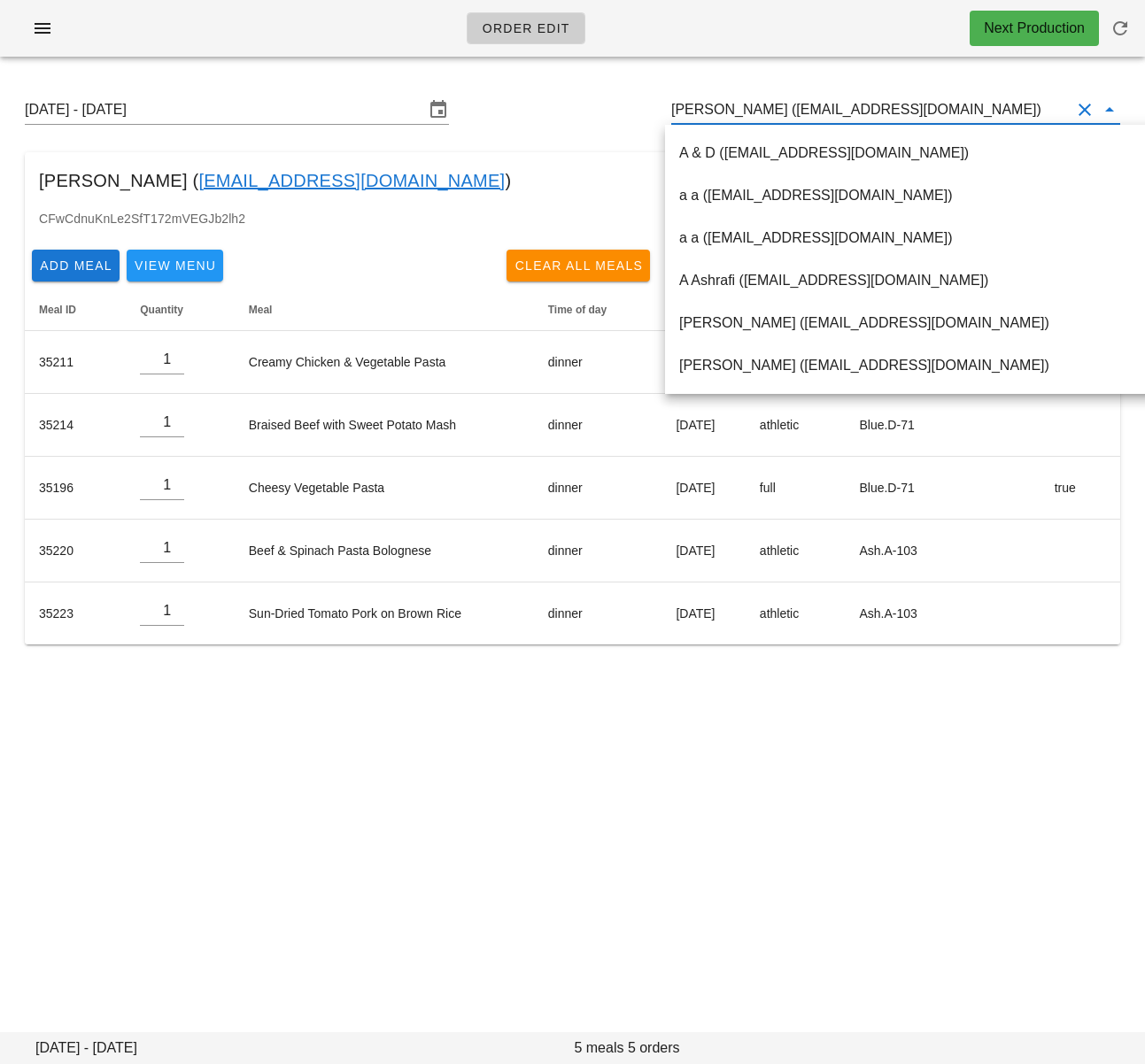
click at [791, 110] on input "Tanis Dezara (Tanis104@gmail.com)" at bounding box center [870, 110] width 399 height 29
drag, startPoint x: 768, startPoint y: 110, endPoint x: 897, endPoint y: 112, distance: 129.0
click at [897, 112] on input "Tanis Dezara (Tanis104@gmail.com)" at bounding box center [870, 110] width 399 height 29
click at [849, 809] on div "Order Edit Next Production Sunday August 24 - Saturday August 30 Tanis Dezara (…" at bounding box center [572, 532] width 1145 height 1064
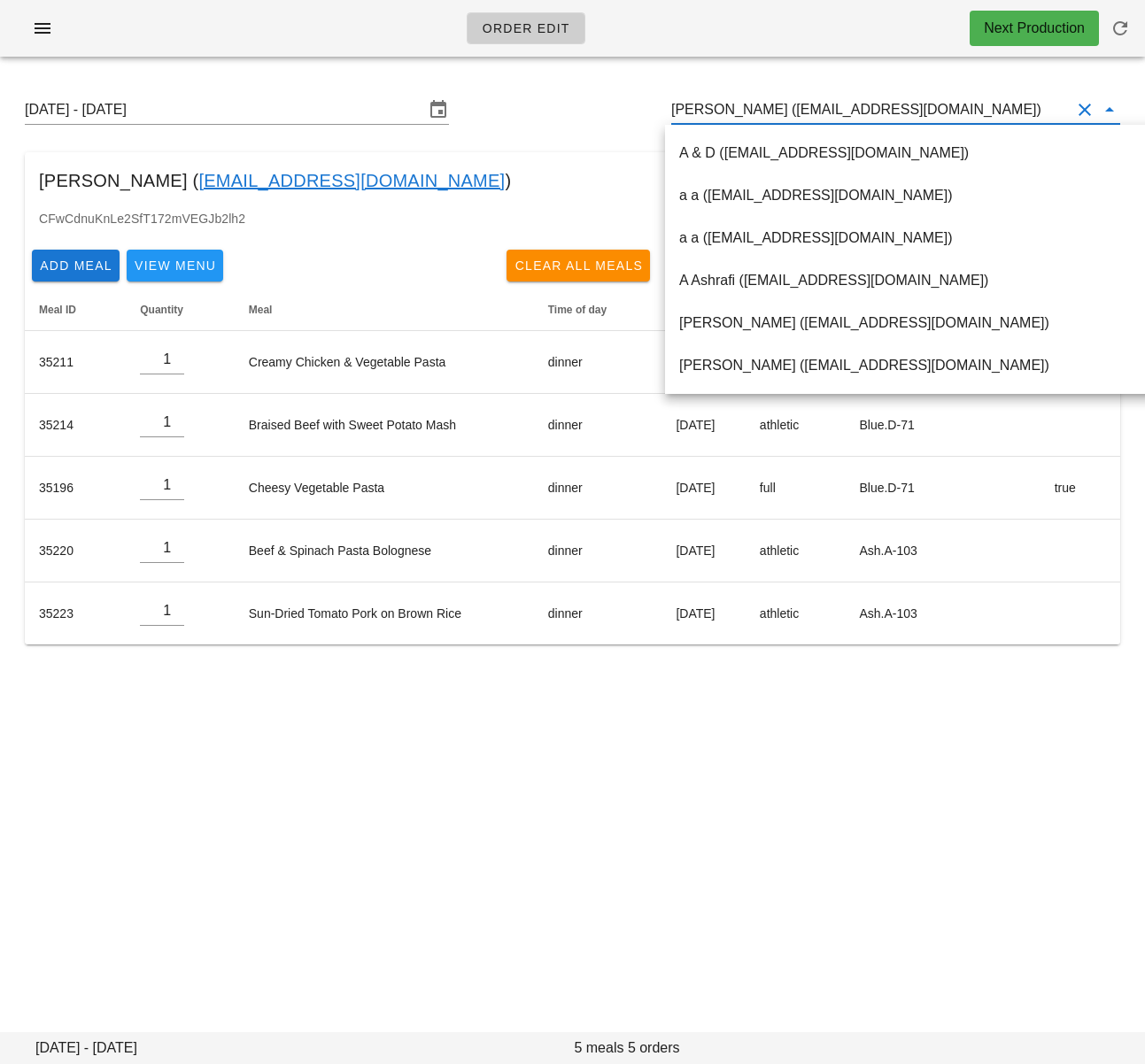
scroll to position [0, 0]
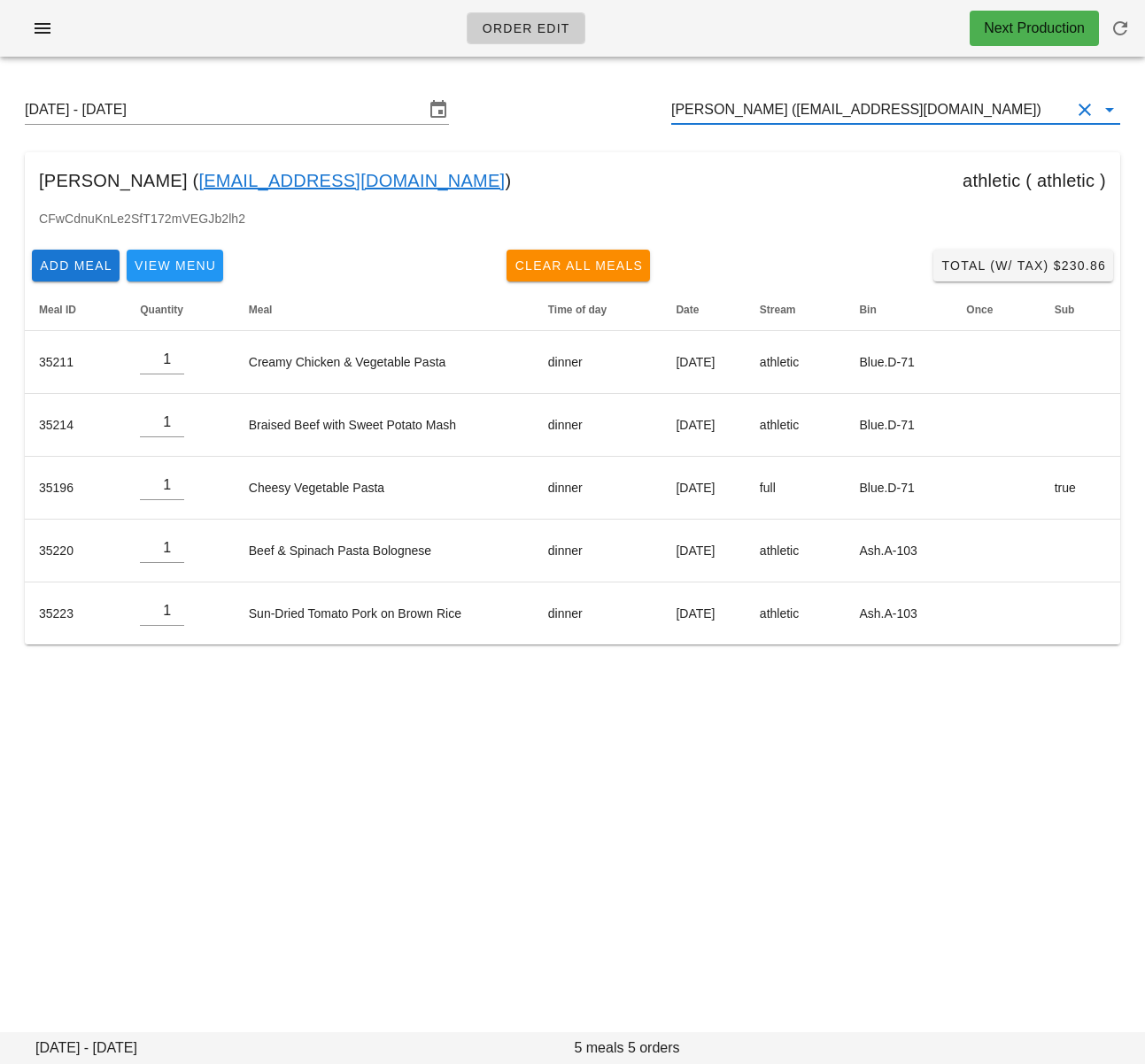
click at [792, 112] on input "Tanis Dezara (Tanis104@gmail.com)" at bounding box center [870, 110] width 399 height 29
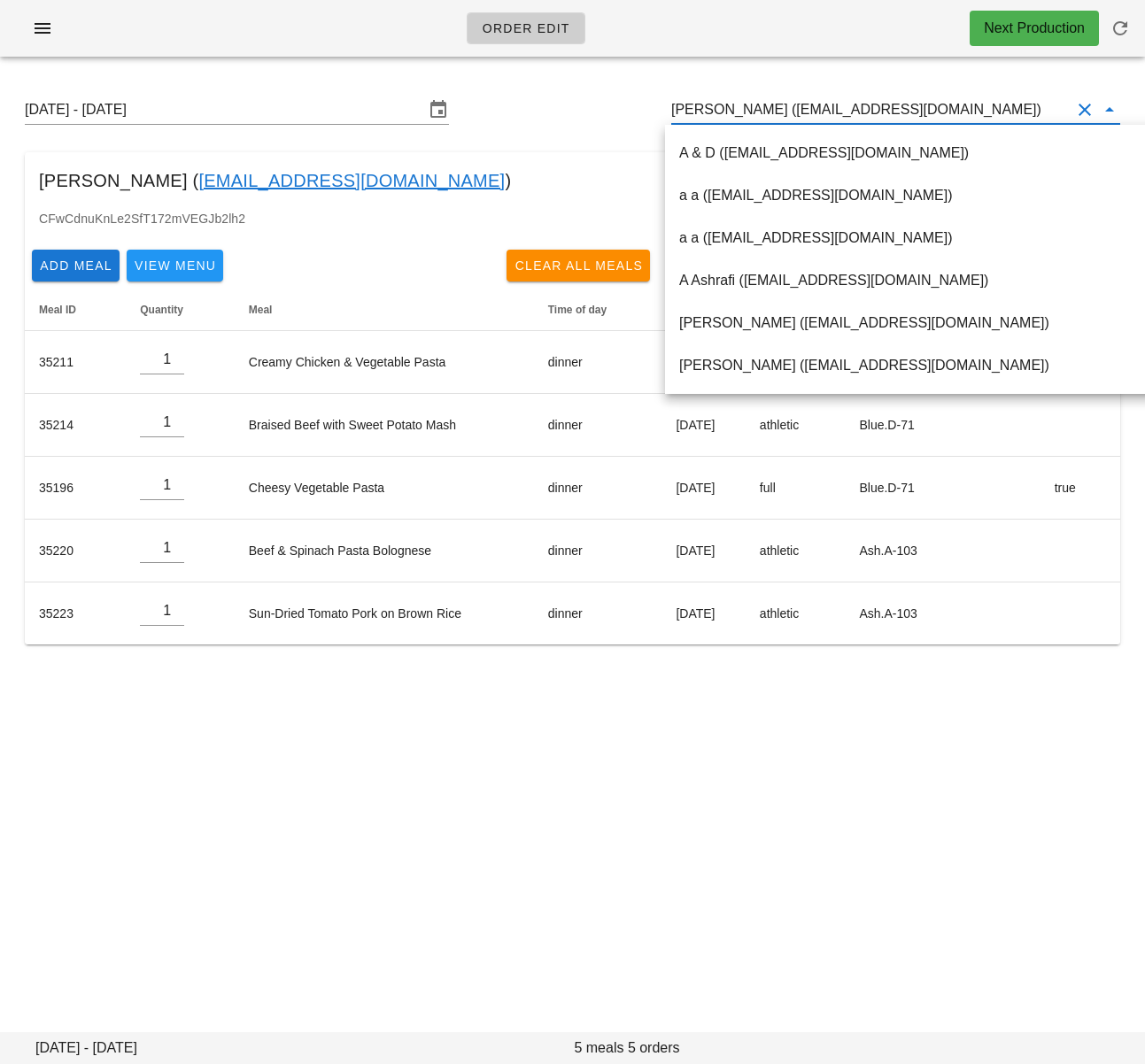
click at [792, 112] on input "Tanis Dezara (Tanis104@gmail.com)" at bounding box center [870, 110] width 399 height 29
paste input "Madison Blomly"
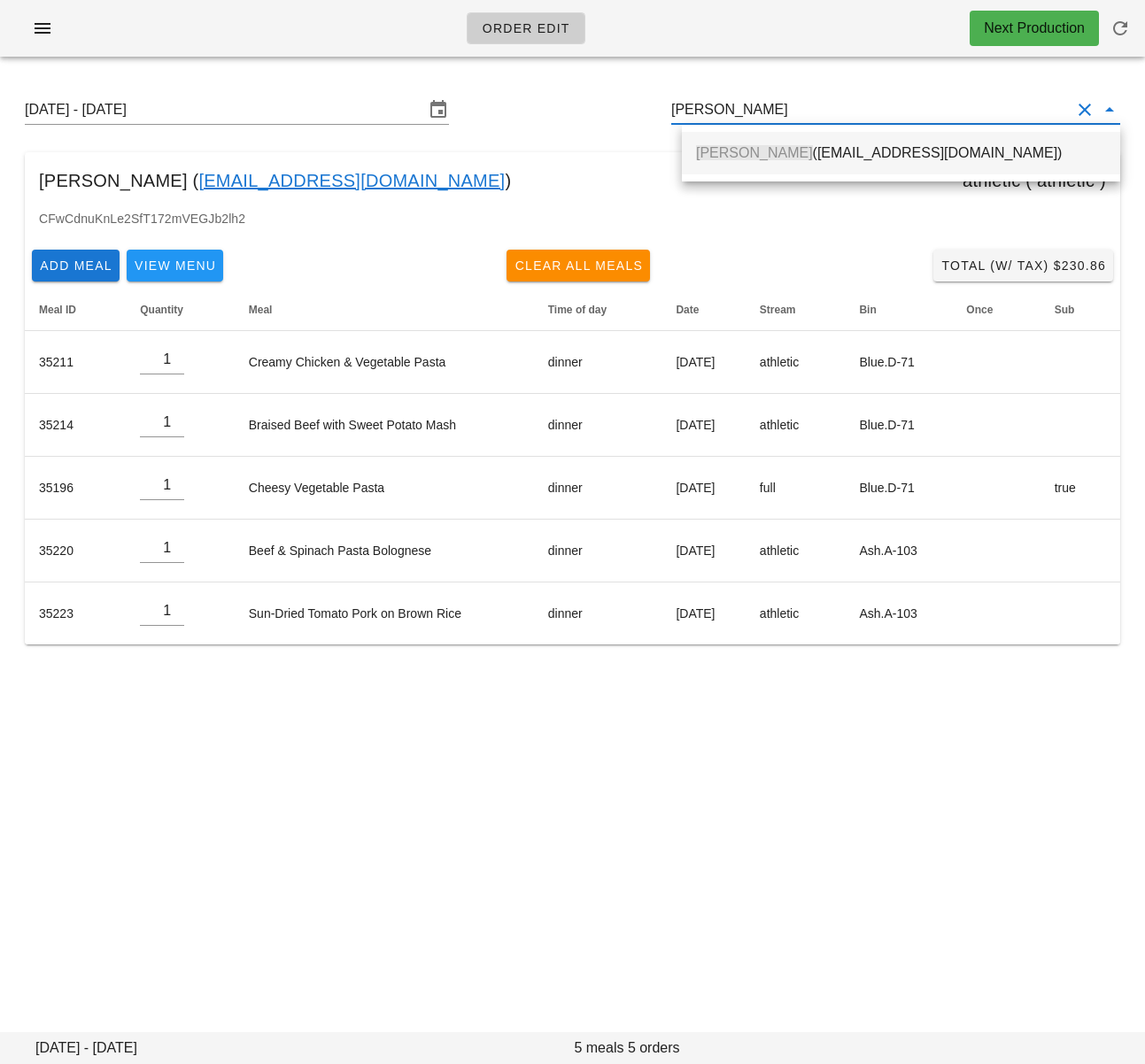
click at [798, 140] on div "Madison Blomly (Missmadisonblomly@gmail.com)" at bounding box center [901, 153] width 410 height 38
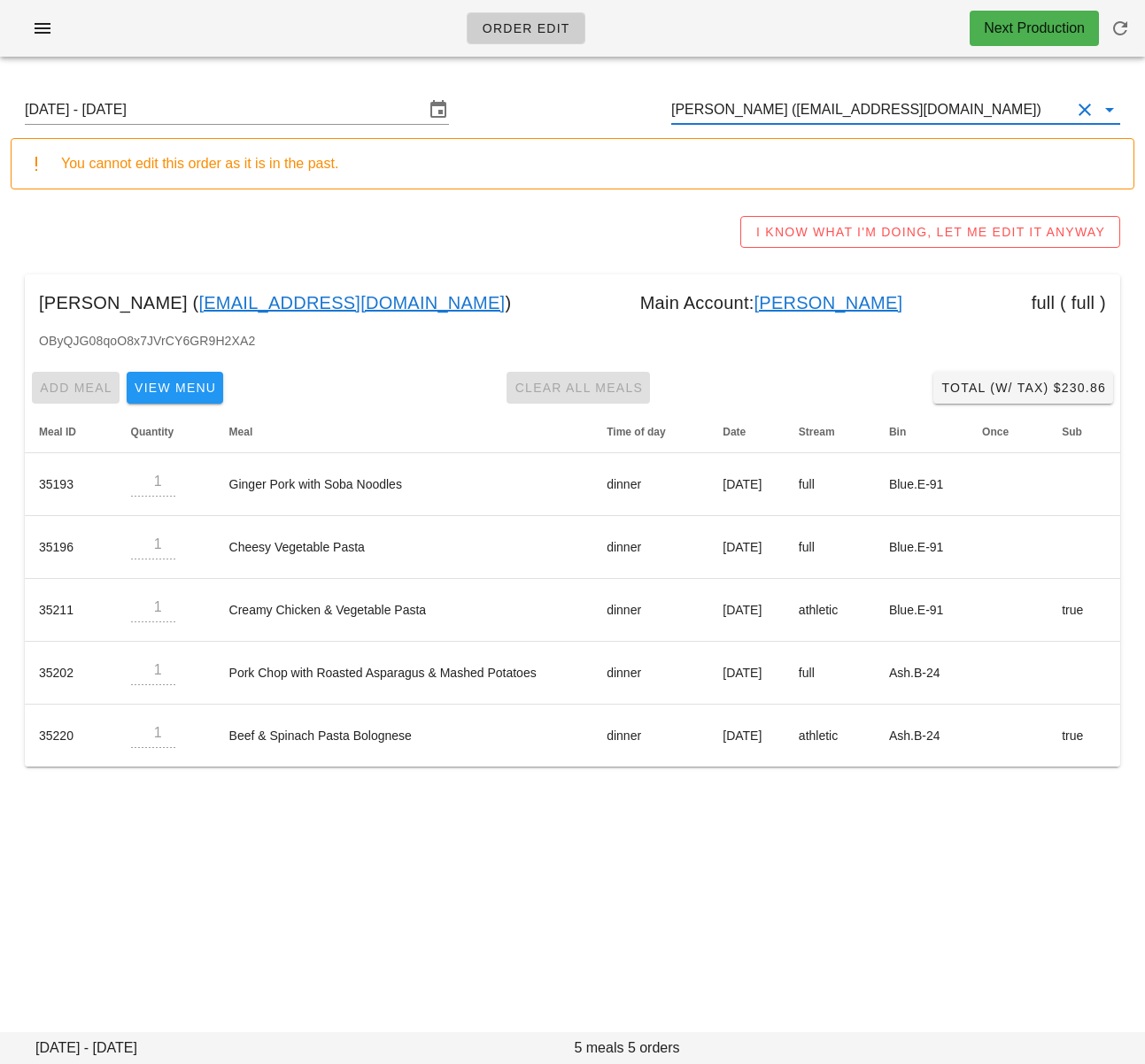
click at [841, 121] on input "Madison Blomly (Missmadisonblomly@gmail.com)" at bounding box center [870, 110] width 399 height 29
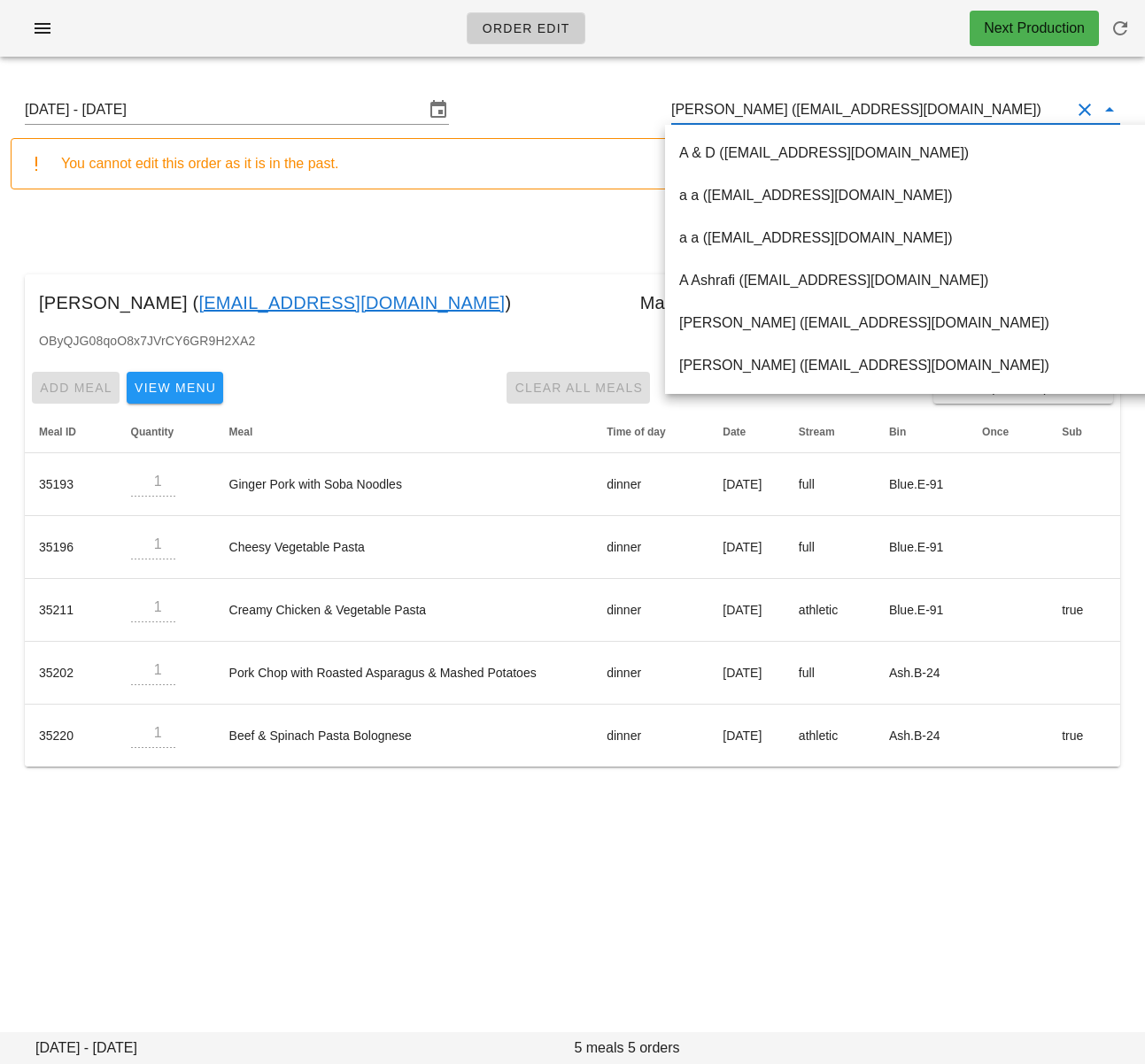
click at [841, 121] on input "Madison Blomly (Missmadisonblomly@gmail.com)" at bounding box center [870, 110] width 399 height 29
paste input "[PERSON_NAME][EMAIL_ADDRESS][DOMAIN_NAME]"
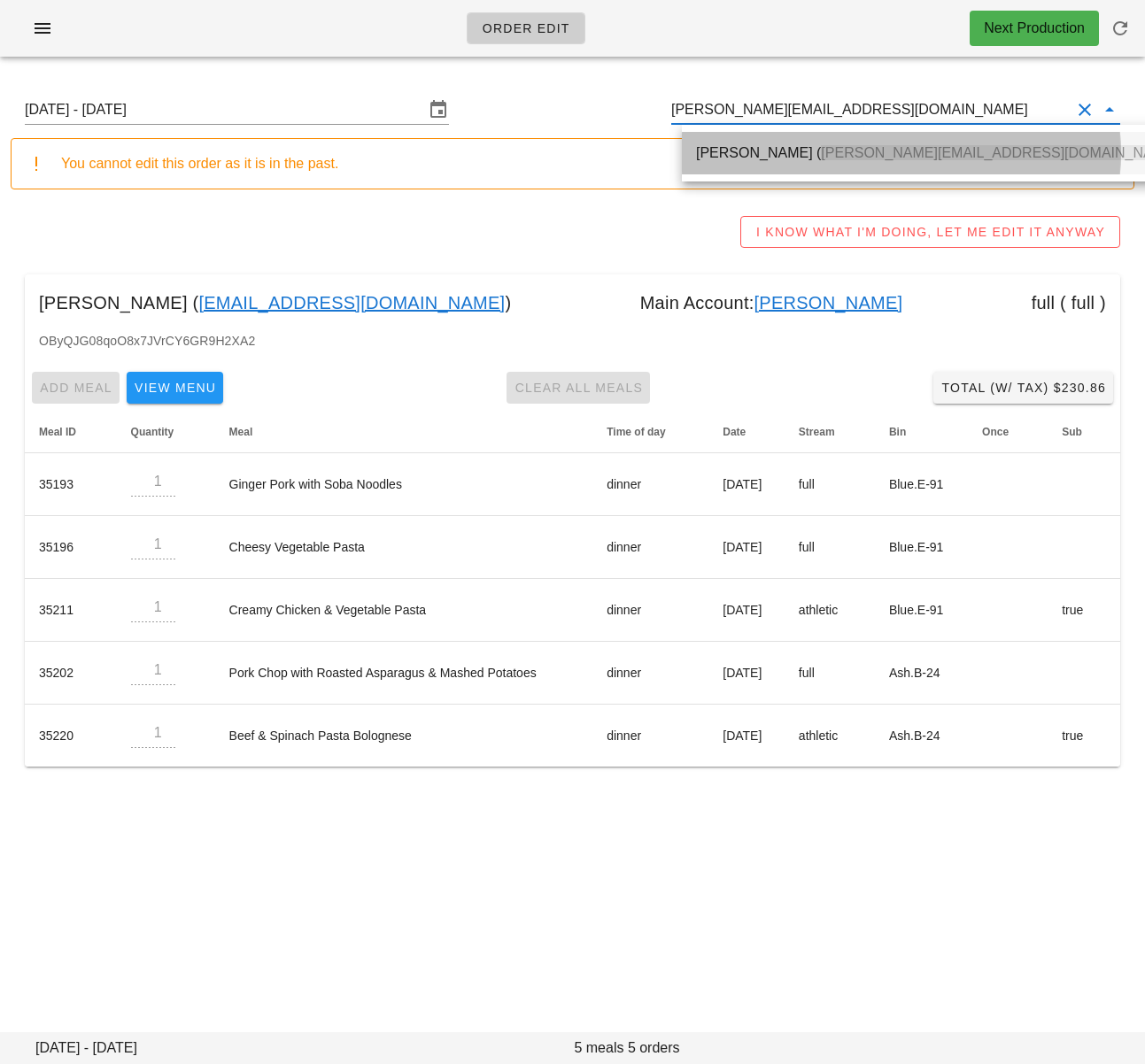
click at [827, 159] on span "[PERSON_NAME][EMAIL_ADDRESS][DOMAIN_NAME]" at bounding box center [999, 153] width 357 height 15
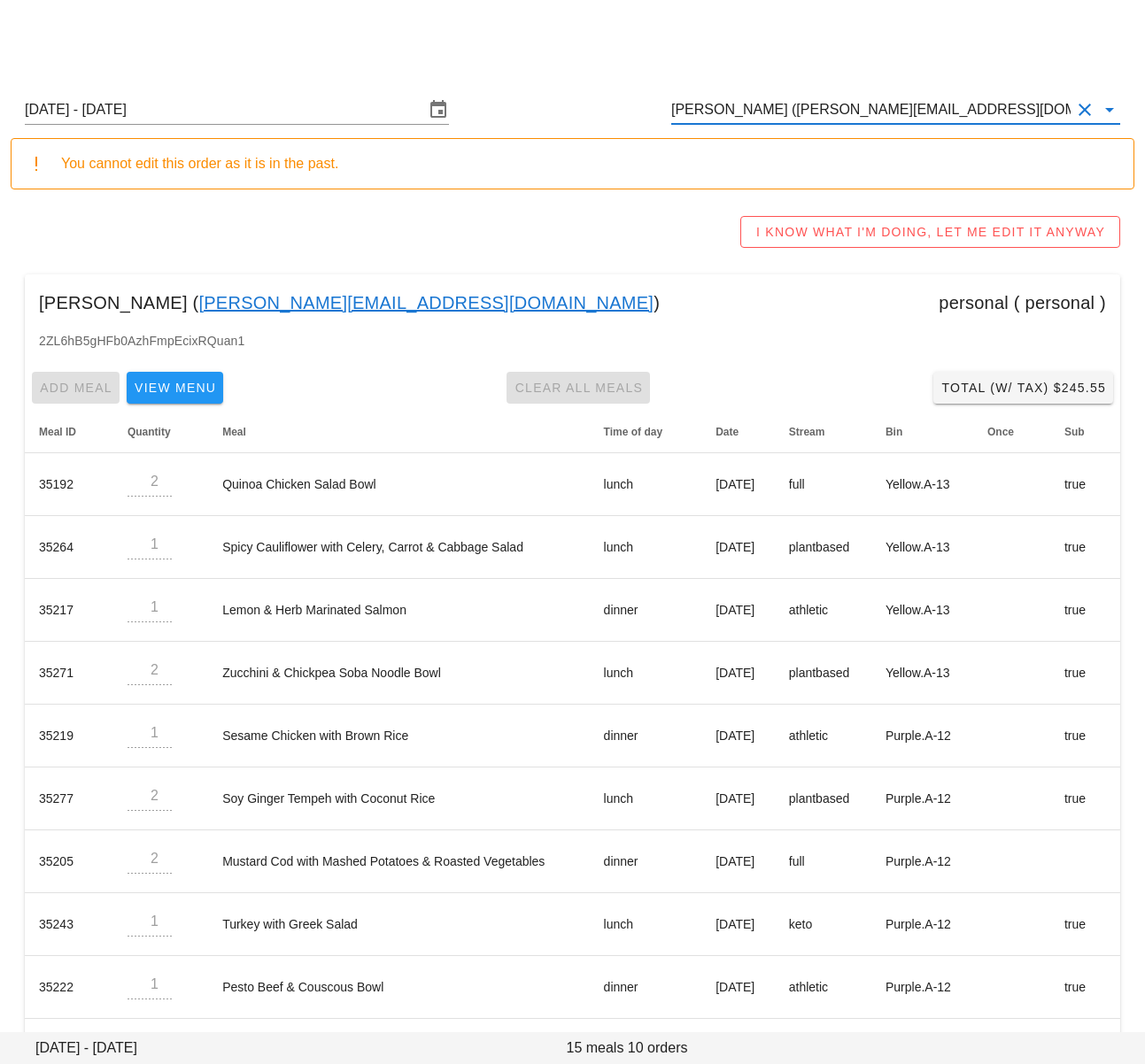
scroll to position [10, 0]
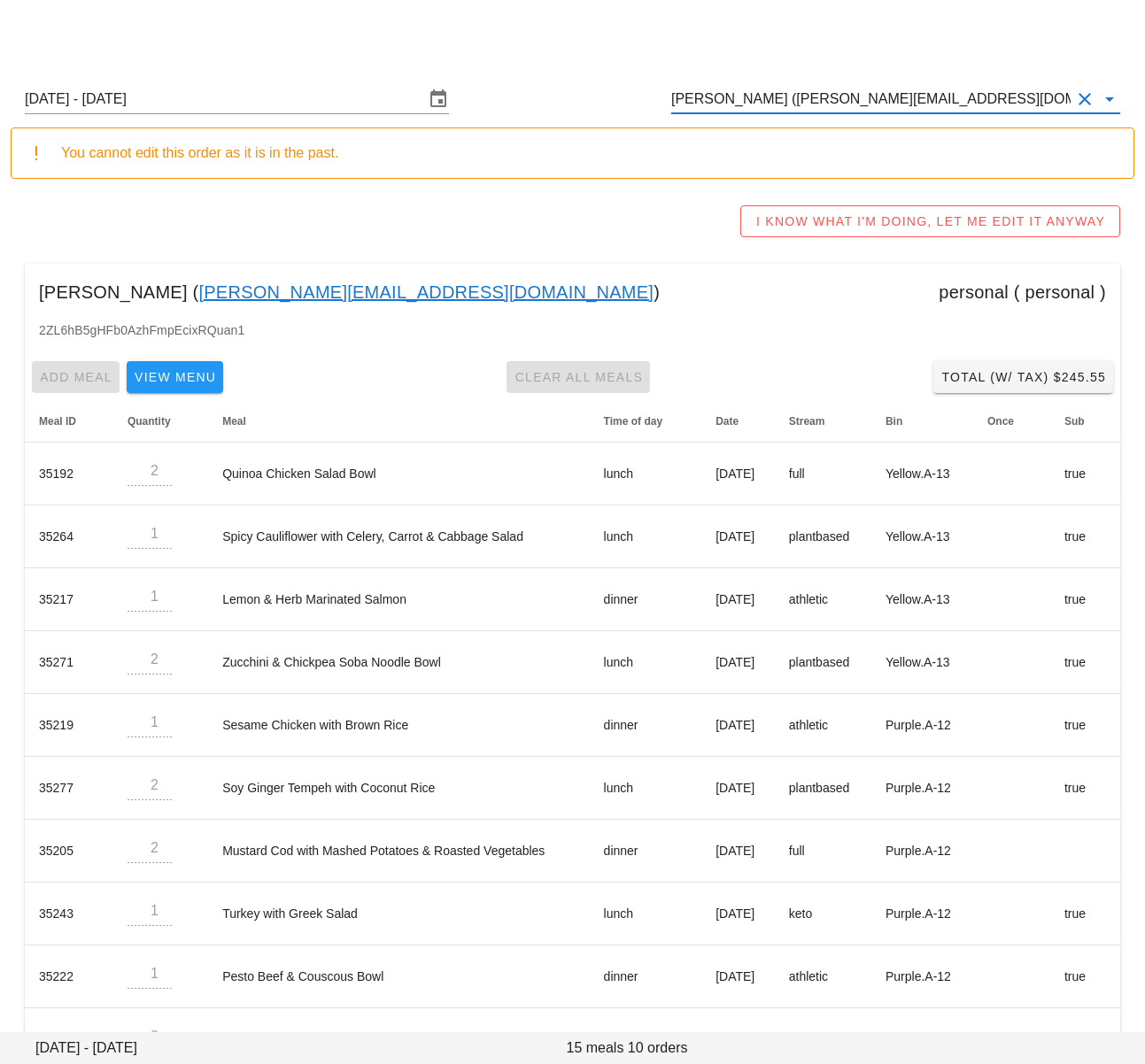
click at [849, 92] on input "Rachel Chartrand (rachel@thehamptonsrestaurant.com)" at bounding box center [870, 99] width 399 height 29
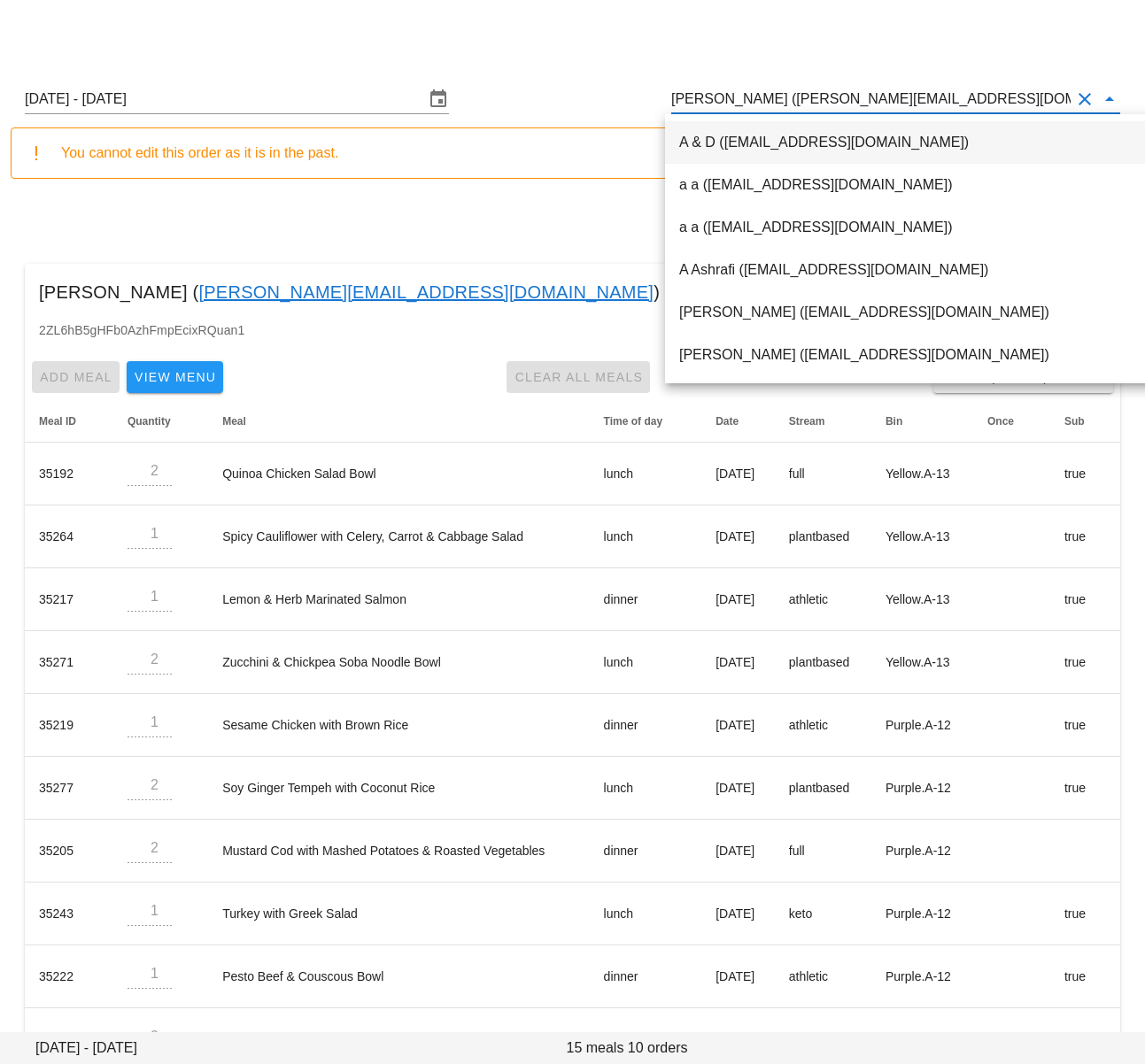
click at [798, 93] on input "Rachel Chartrand (rachel@thehamptonsrestaurant.com)" at bounding box center [870, 99] width 399 height 29
click at [797, 93] on input "Rachel Chartrand (rachel@thehamptonsrestaurant.com)" at bounding box center [870, 99] width 399 height 29
paste input "kenneth.heng@gmail.com"
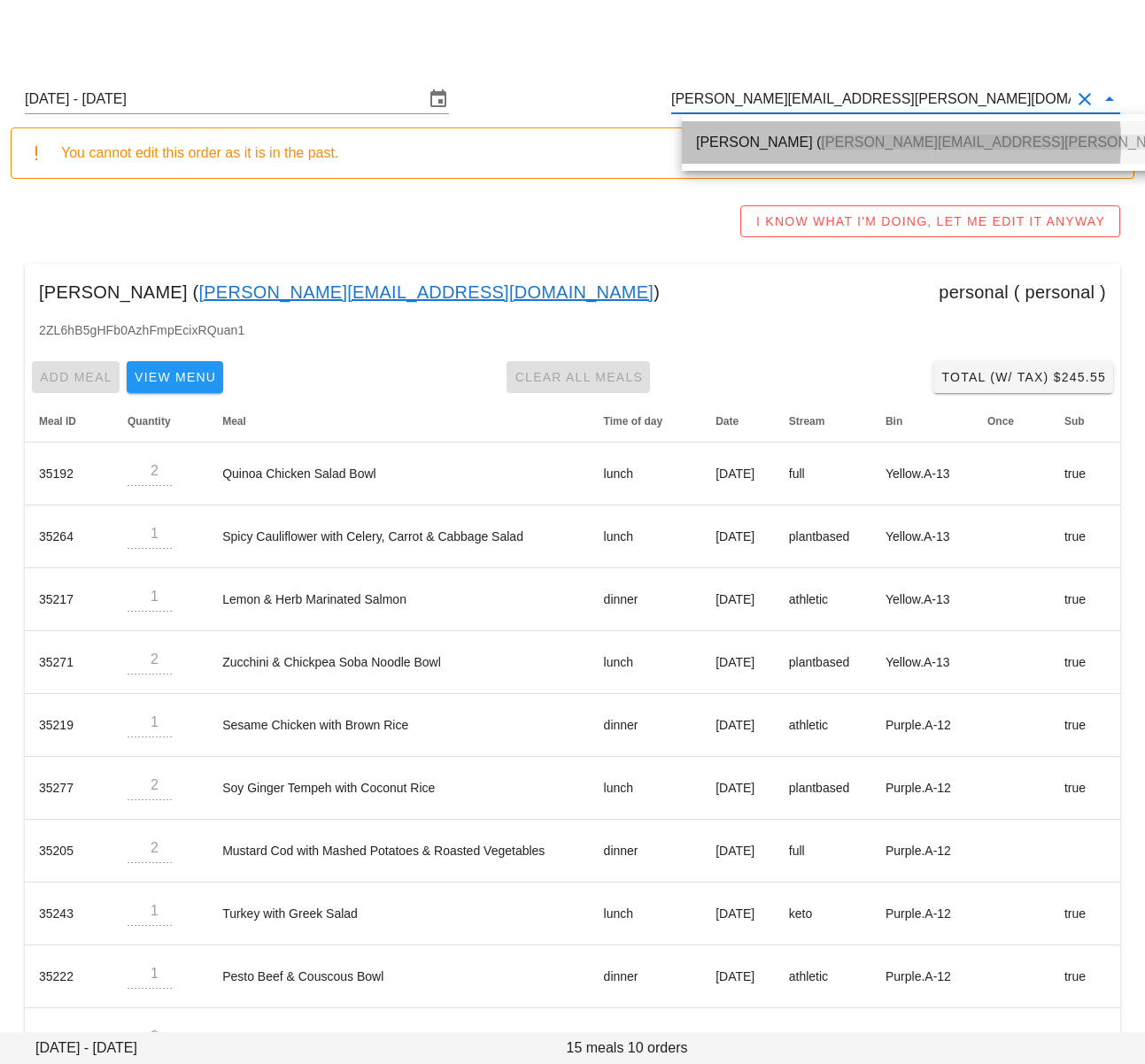
click at [787, 132] on div "Kenneth Heng ( kenneth.heng@gmail.com )" at bounding box center [997, 142] width 603 height 38
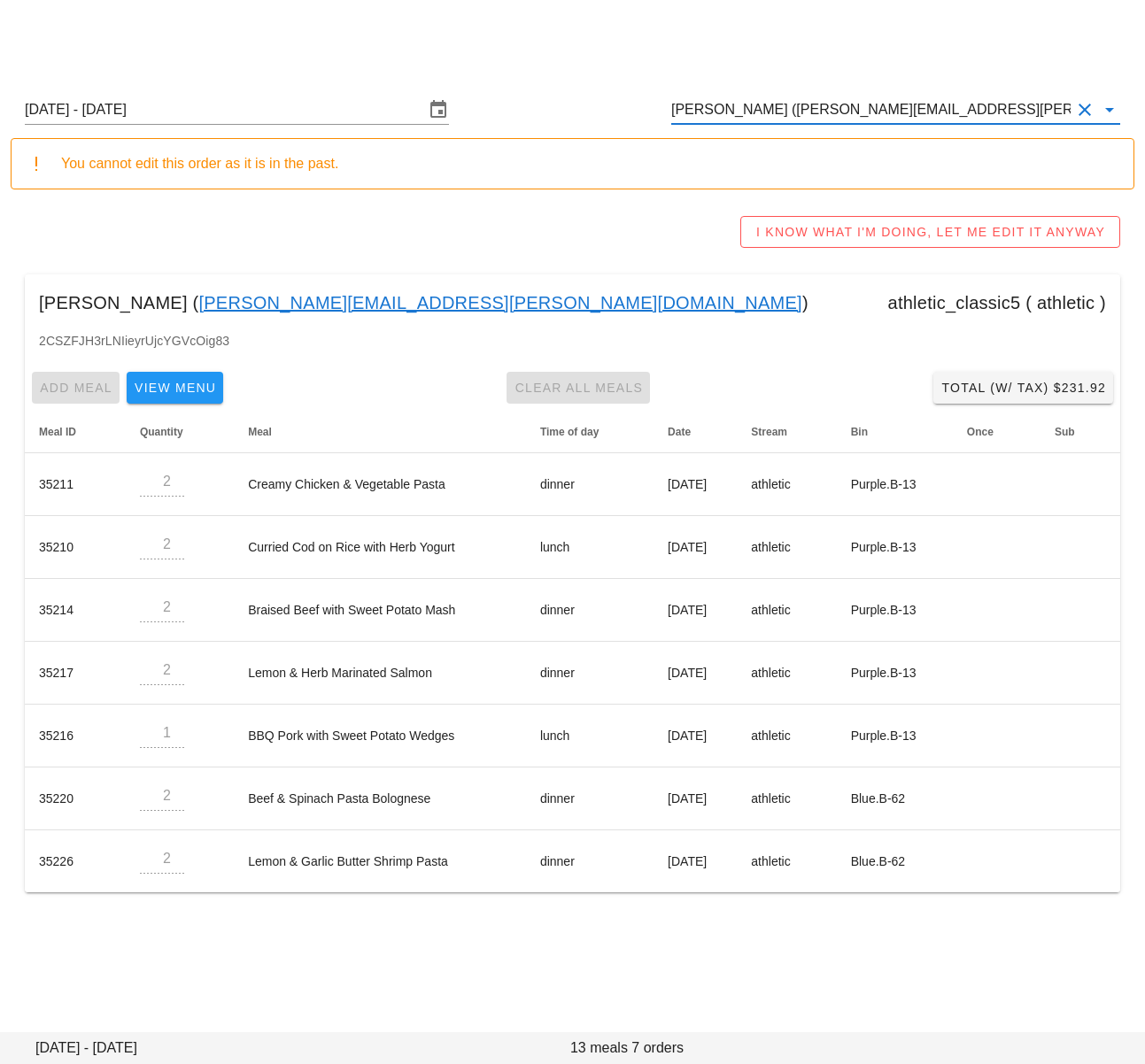
type input "Kenneth Heng (kenneth.heng@gmail.com)"
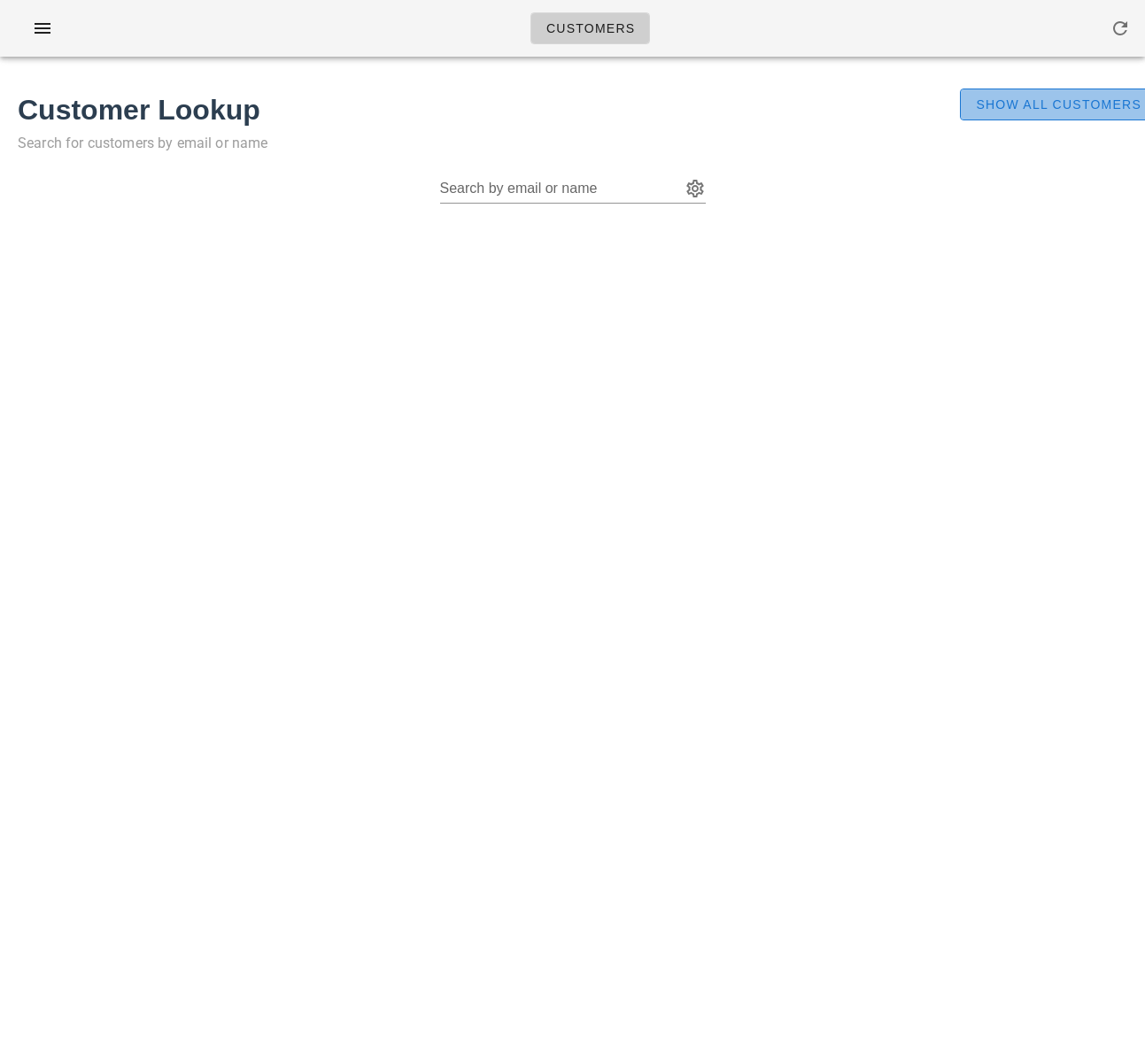
click at [1080, 108] on span "Show All Customers" at bounding box center [1057, 104] width 167 height 14
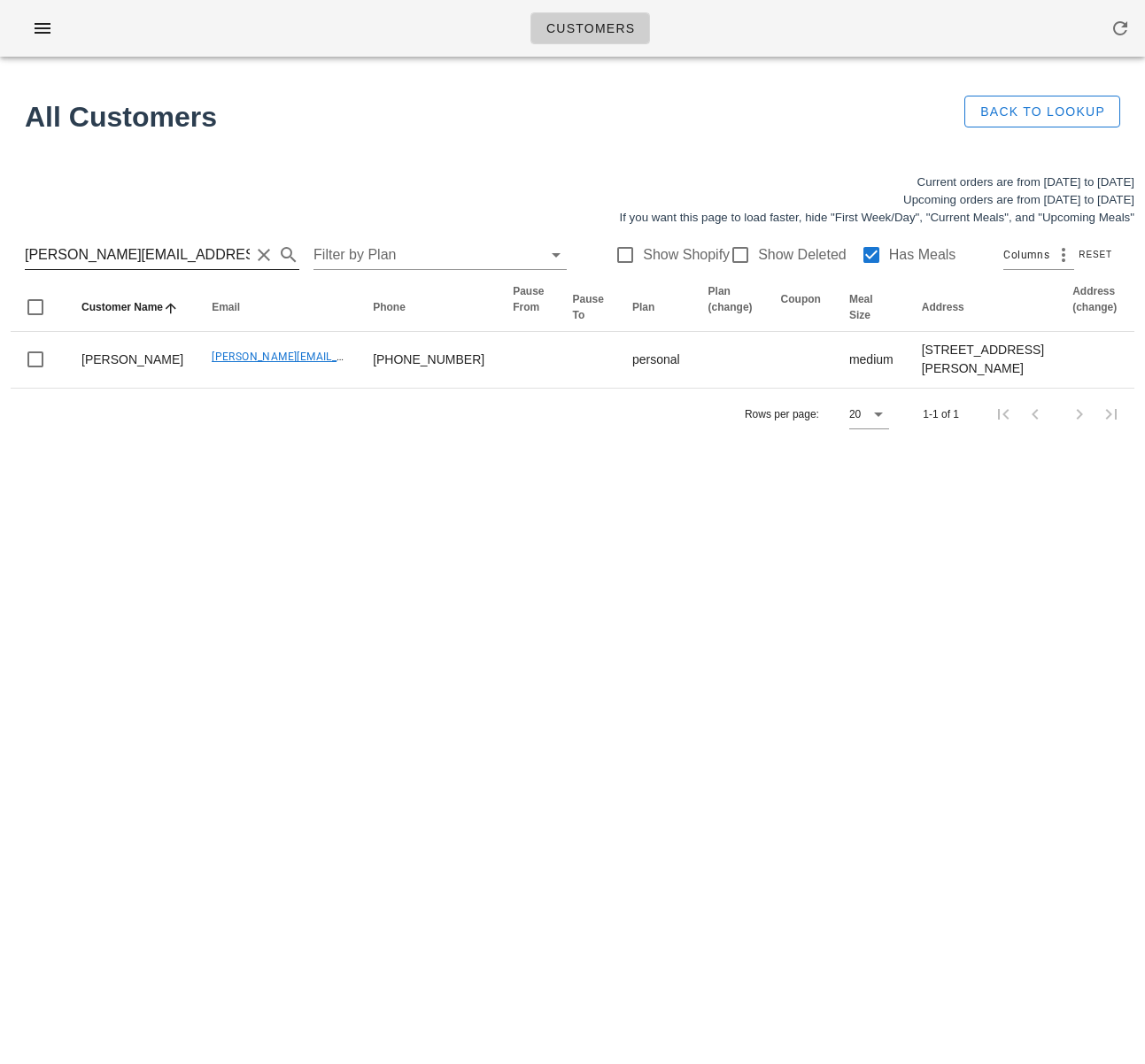
click at [153, 242] on input "[PERSON_NAME][EMAIL_ADDRESS][DOMAIN_NAME]" at bounding box center [137, 256] width 225 height 29
click at [158, 249] on input "[PERSON_NAME][EMAIL_ADDRESS][DOMAIN_NAME]" at bounding box center [137, 256] width 225 height 29
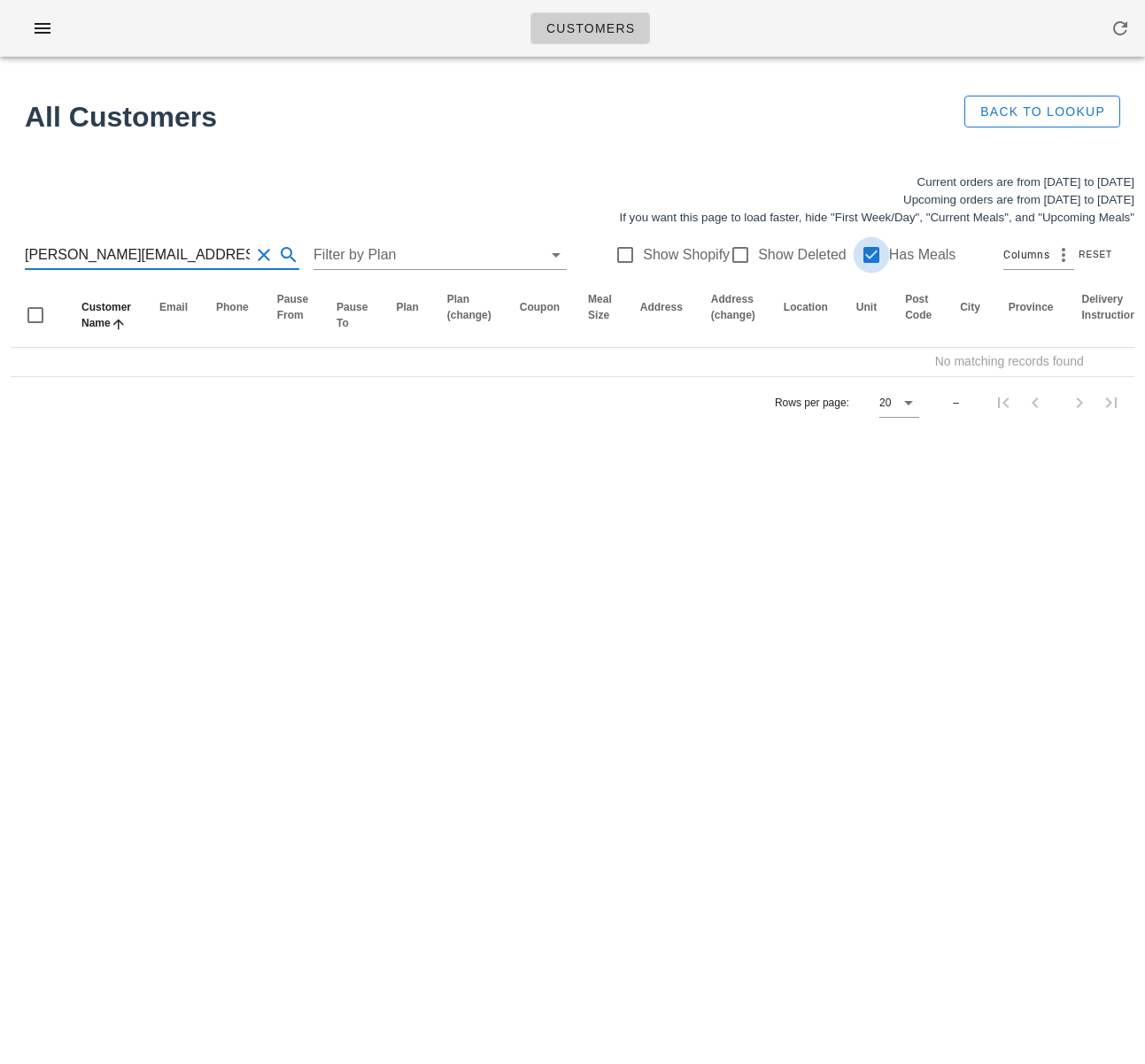
type input "[PERSON_NAME][EMAIL_ADDRESS][PERSON_NAME][DOMAIN_NAME]"
click at [856, 256] on div at bounding box center [871, 256] width 31 height 31
click at [163, 267] on input "[PERSON_NAME][EMAIL_ADDRESS][PERSON_NAME][DOMAIN_NAME]" at bounding box center [137, 256] width 225 height 29
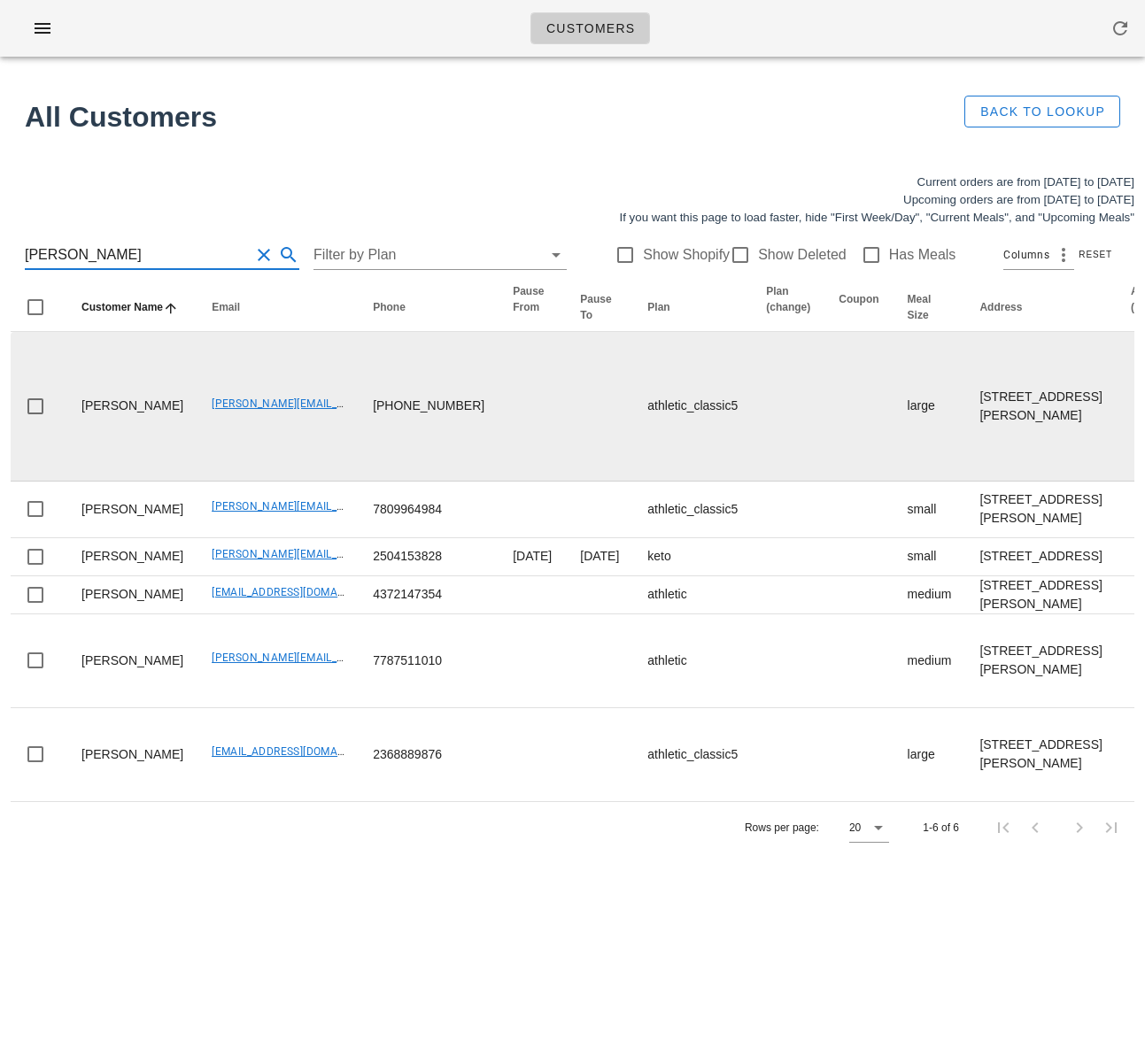
click at [289, 481] on td "[PERSON_NAME][EMAIL_ADDRESS][PERSON_NAME][DOMAIN_NAME]" at bounding box center [277, 406] width 161 height 150
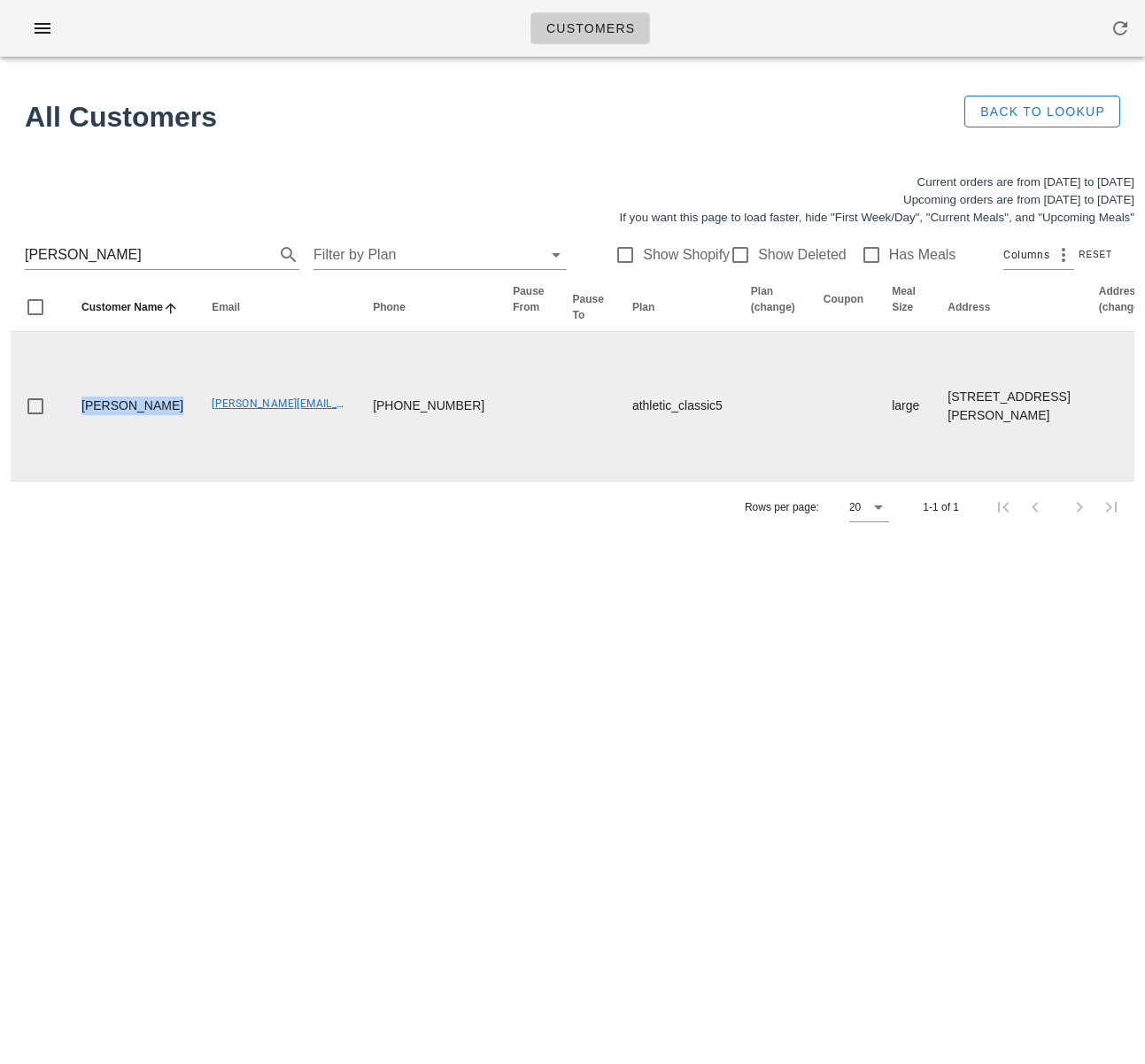
click at [255, 481] on td "[PERSON_NAME][EMAIL_ADDRESS][PERSON_NAME][DOMAIN_NAME]" at bounding box center [277, 406] width 161 height 149
drag, startPoint x: 156, startPoint y: 506, endPoint x: 292, endPoint y: 503, distance: 136.0
drag, startPoint x: 292, startPoint y: 503, endPoint x: 149, endPoint y: 502, distance: 143.0
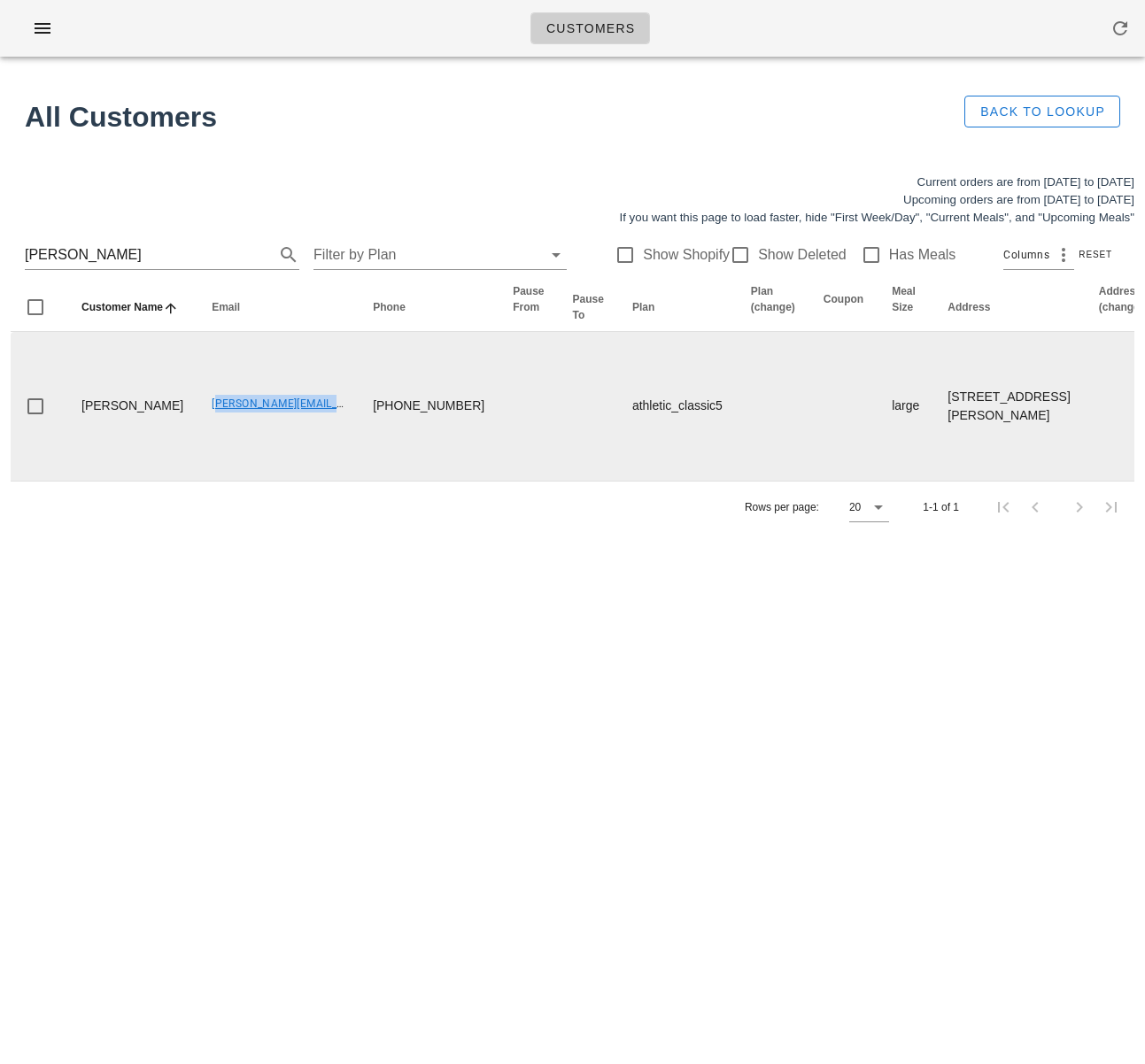
click at [197, 481] on td "[PERSON_NAME][EMAIL_ADDRESS][PERSON_NAME][DOMAIN_NAME]" at bounding box center [277, 406] width 161 height 149
copy link "[PERSON_NAME][EMAIL_ADDRESS][PERSON_NAME][DOMAIN_NAME]"
click at [267, 481] on td "[PERSON_NAME][EMAIL_ADDRESS][PERSON_NAME][DOMAIN_NAME]" at bounding box center [277, 406] width 161 height 149
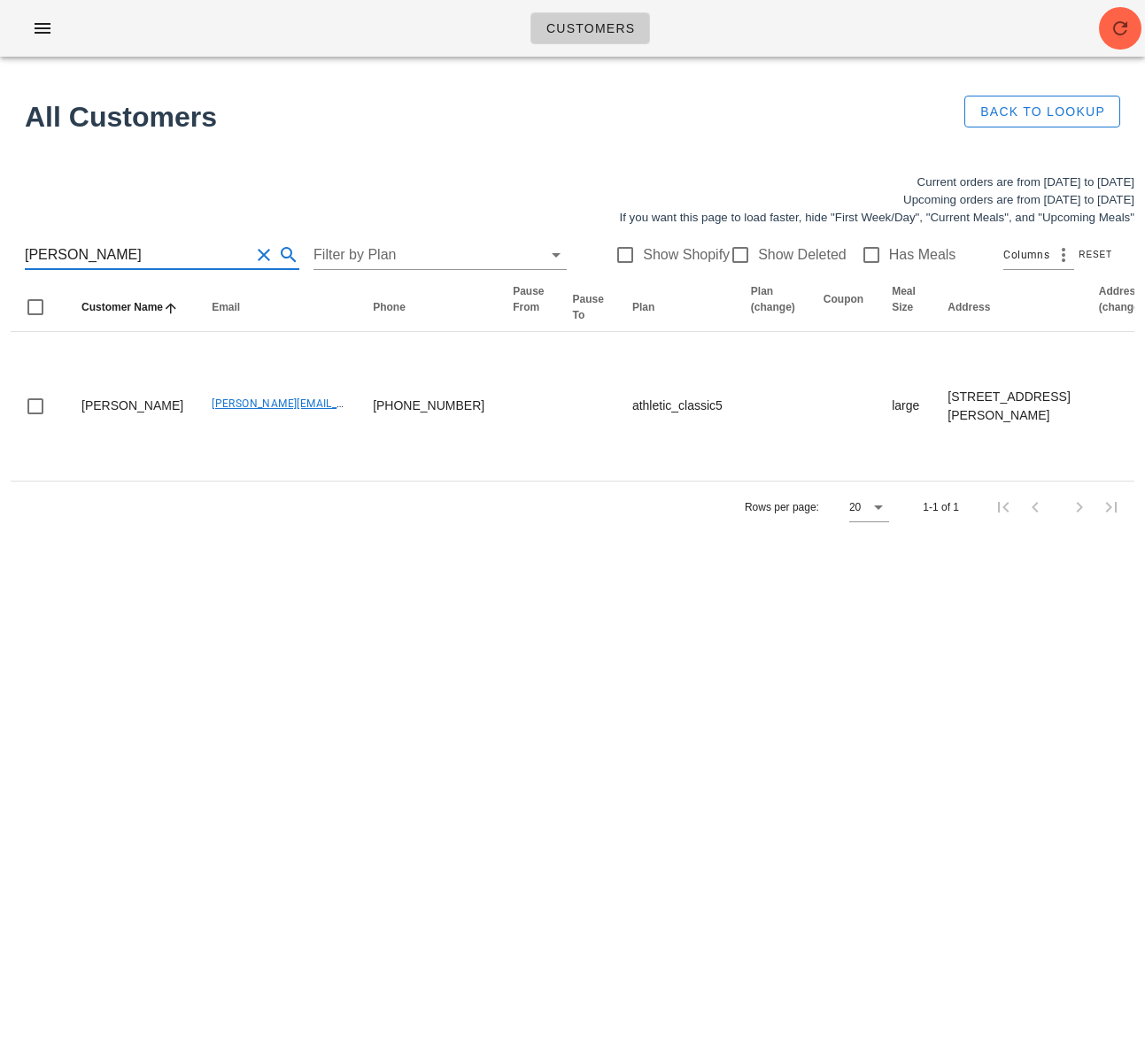
drag, startPoint x: 149, startPoint y: 253, endPoint x: 46, endPoint y: 242, distance: 103.6
click at [44, 242] on input "[PERSON_NAME]" at bounding box center [137, 256] width 225 height 29
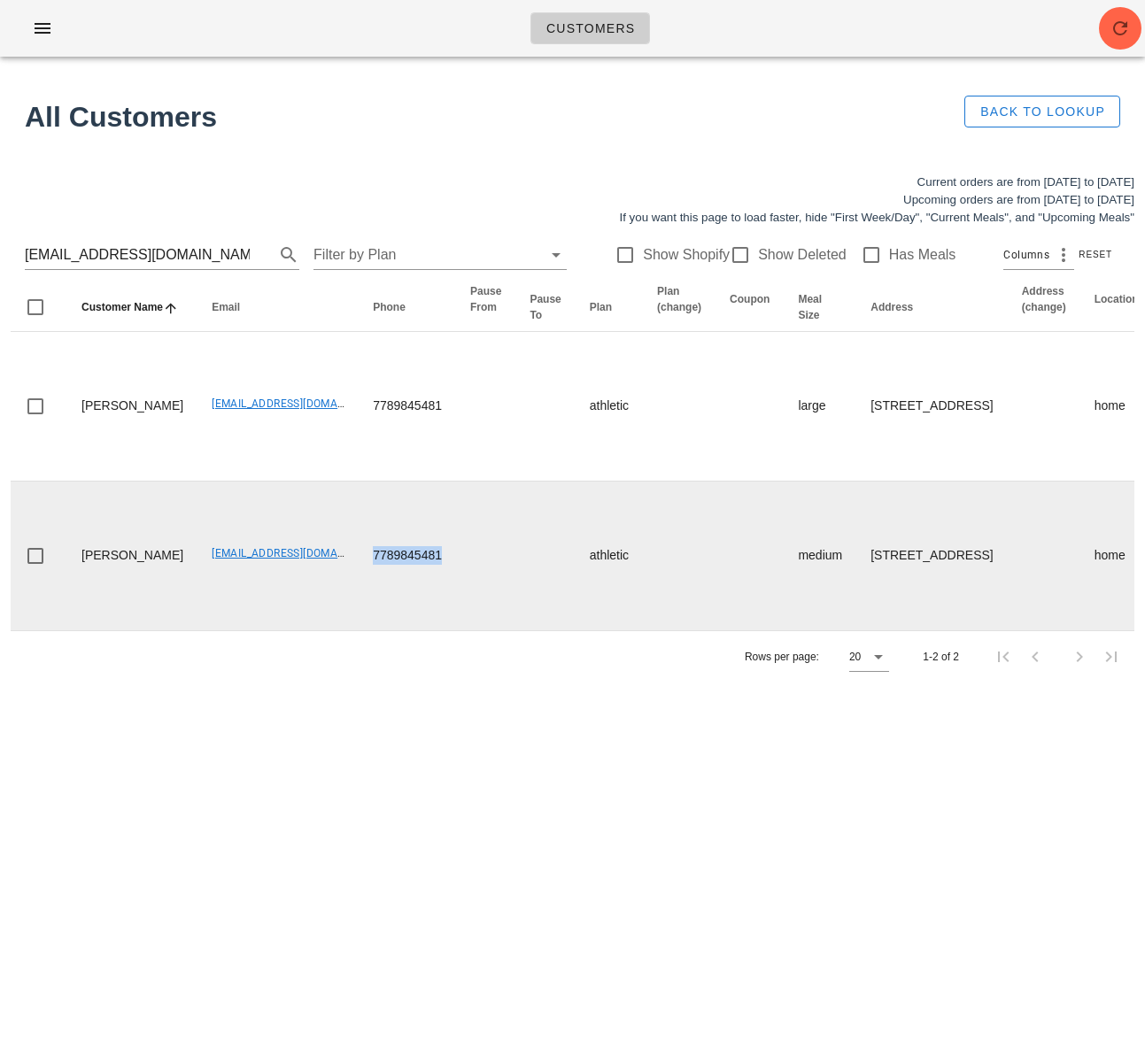
drag, startPoint x: 404, startPoint y: 582, endPoint x: 317, endPoint y: 574, distance: 87.4
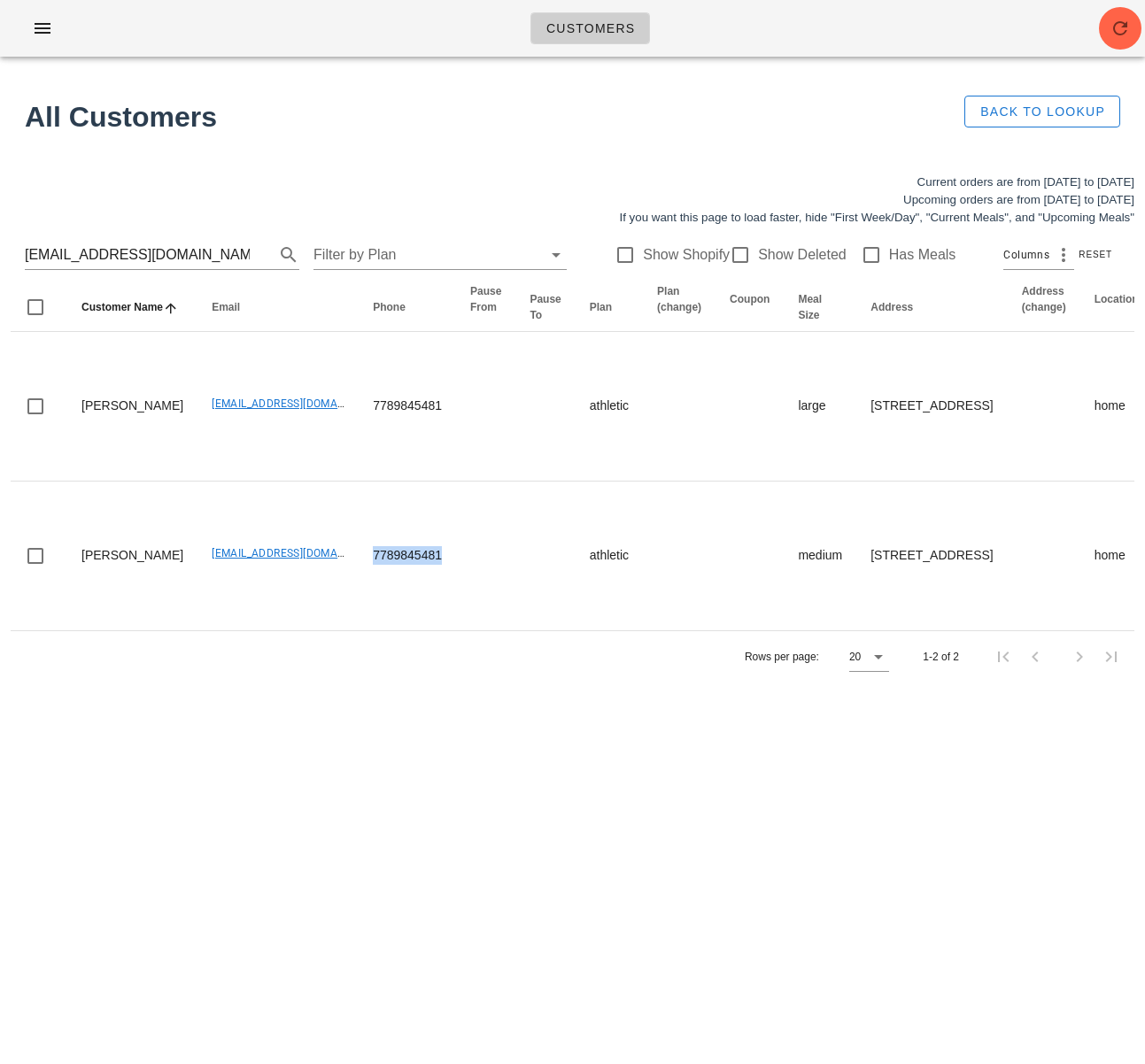
copy td "7789845481"
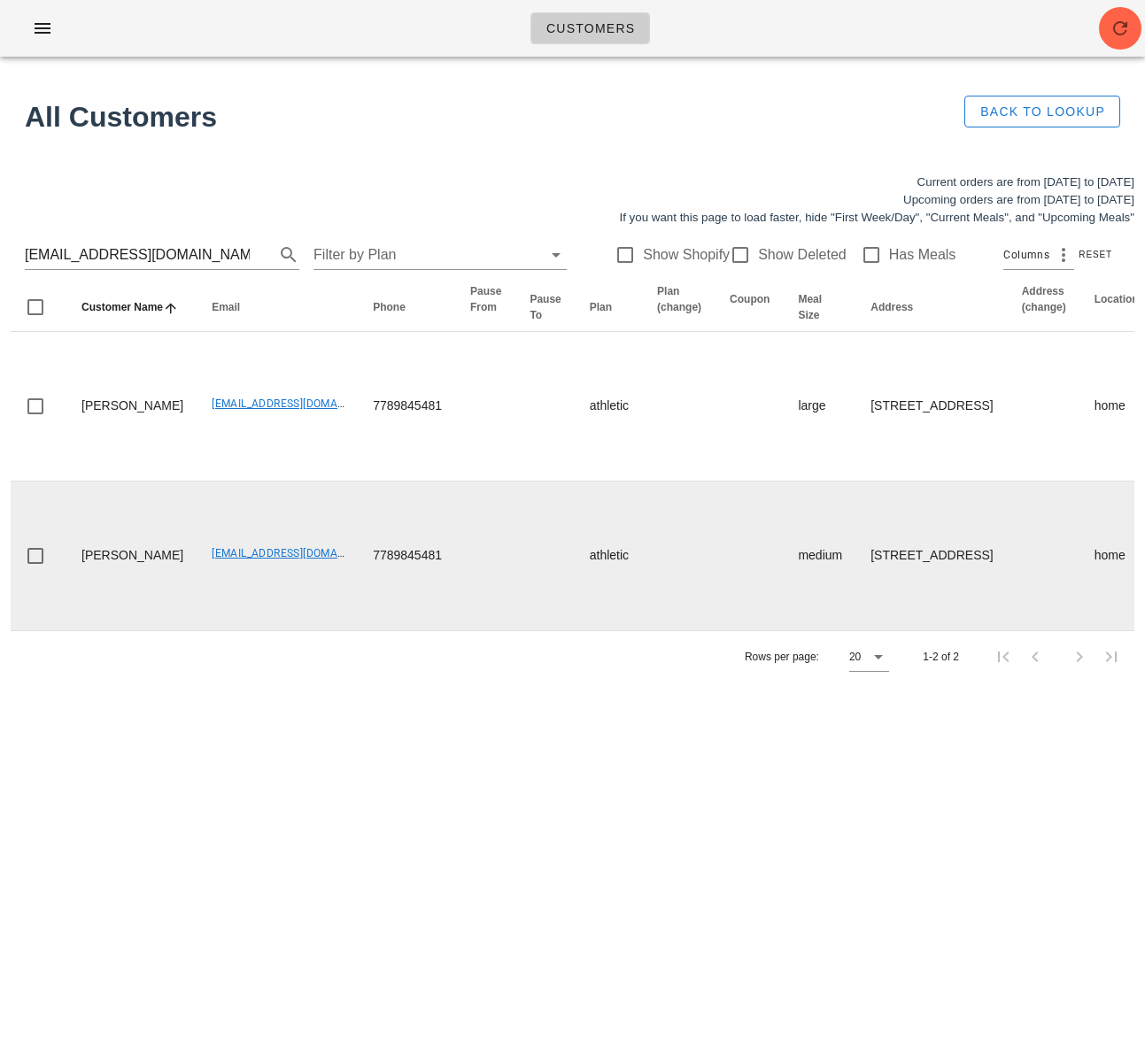
click at [208, 593] on td "[EMAIL_ADDRESS][DOMAIN_NAME]" at bounding box center [277, 556] width 161 height 149
drag, startPoint x: 92, startPoint y: 567, endPoint x: 63, endPoint y: 563, distance: 29.3
click at [72, 553] on td "[PERSON_NAME]" at bounding box center [133, 556] width 131 height 149
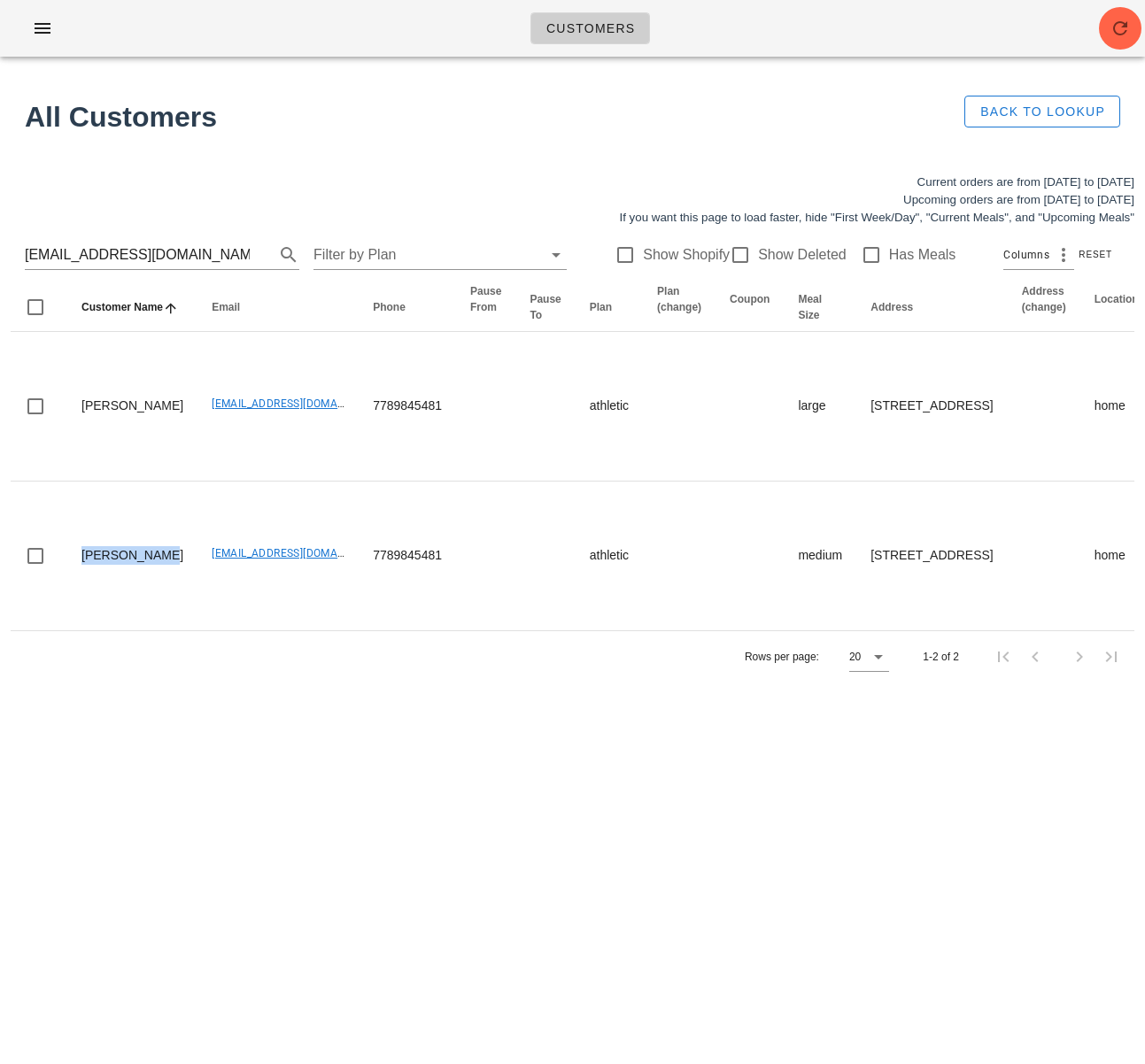
copy td "[PERSON_NAME]"
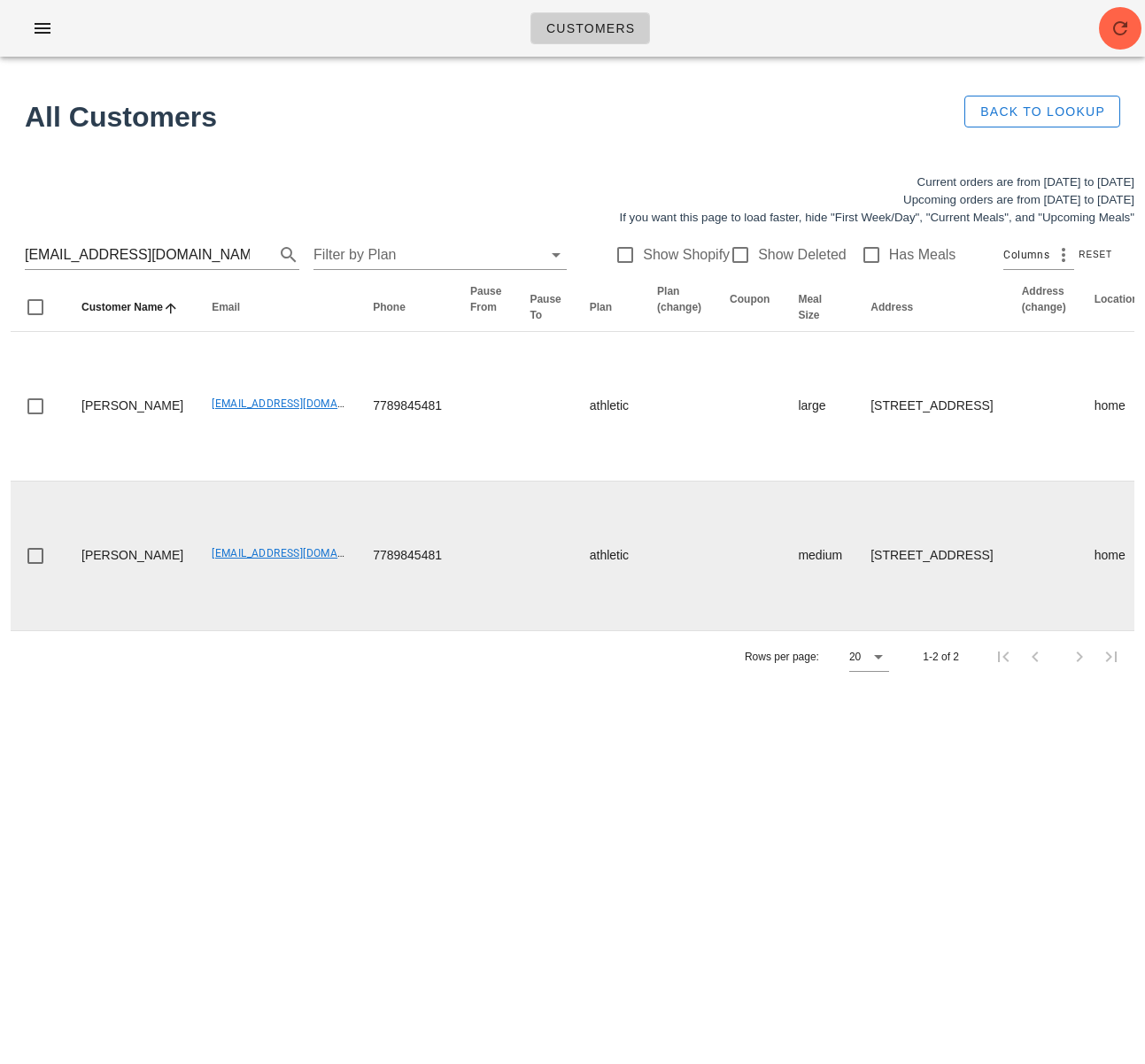
drag, startPoint x: 321, startPoint y: 614, endPoint x: 317, endPoint y: 595, distance: 19.4
click at [358, 614] on td "7789845481" at bounding box center [407, 556] width 97 height 149
drag, startPoint x: 320, startPoint y: 578, endPoint x: 419, endPoint y: 578, distance: 99.0
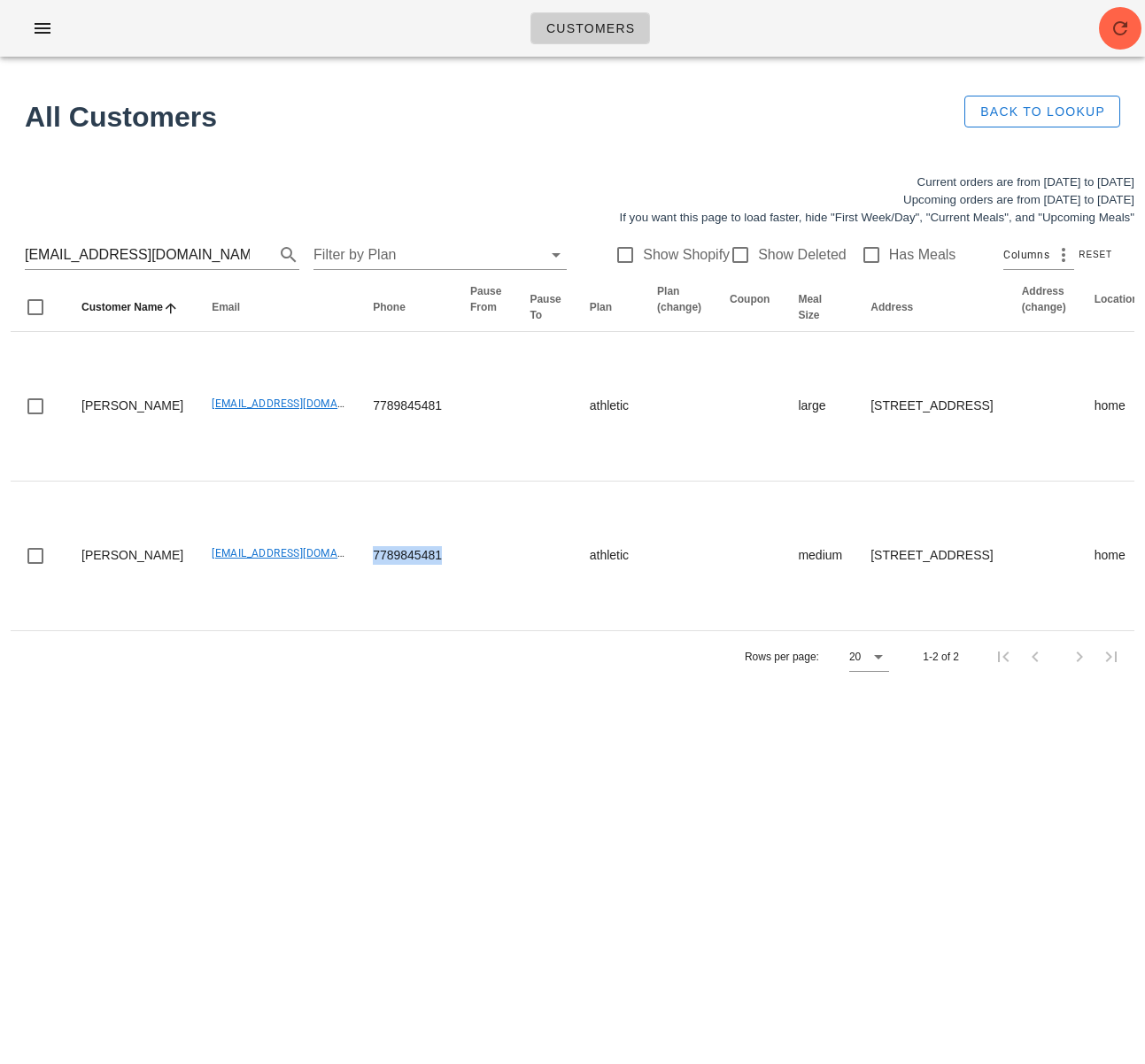
copy td "7789845481"
drag, startPoint x: 189, startPoint y: 253, endPoint x: -113, endPoint y: 255, distance: 302.0
click at [0, 255] on html "Customers Found 1 customer All Customers Back to Lookup Current orders are from…" at bounding box center [572, 532] width 1145 height 1064
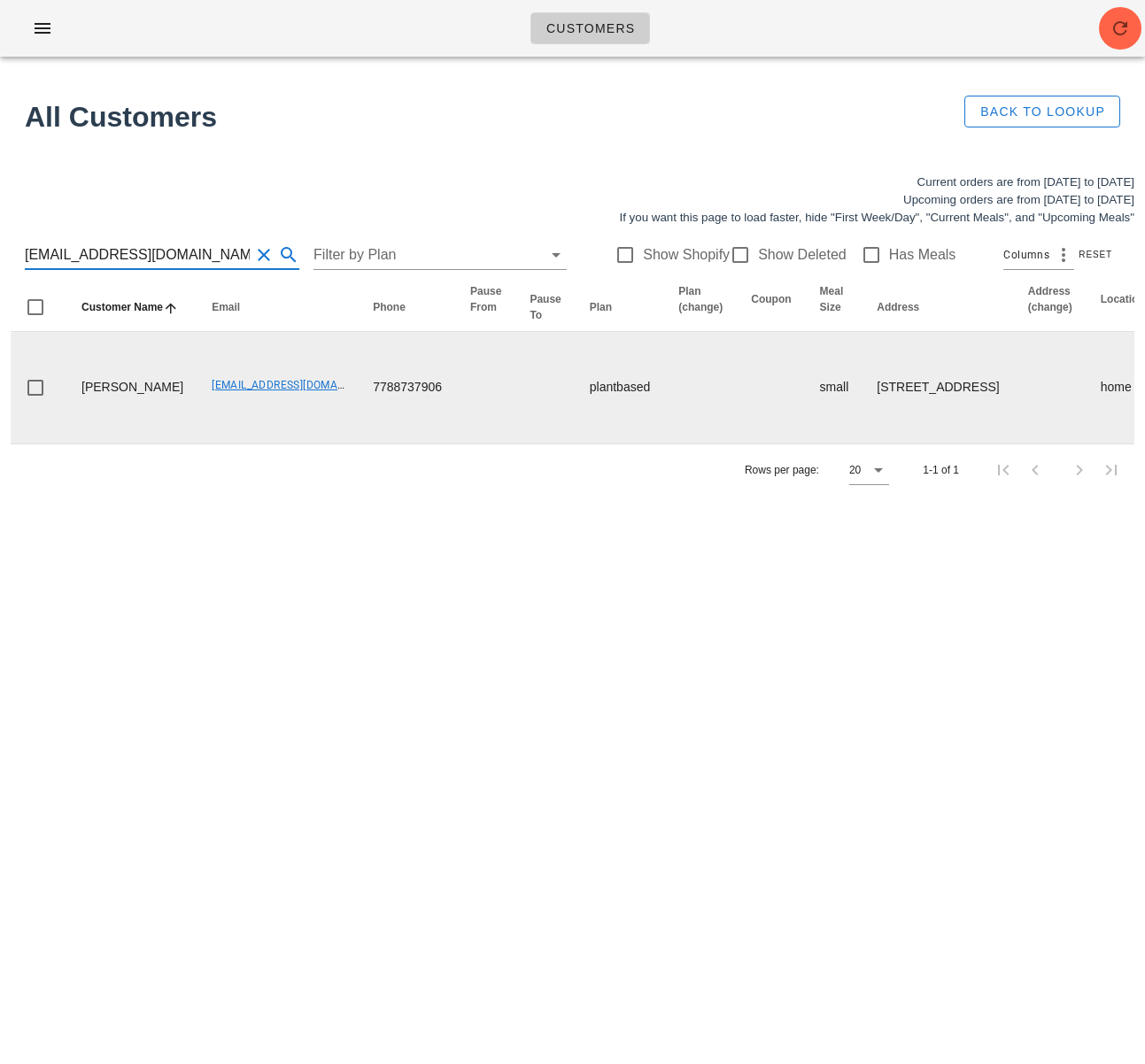
type input "[EMAIL_ADDRESS][DOMAIN_NAME]"
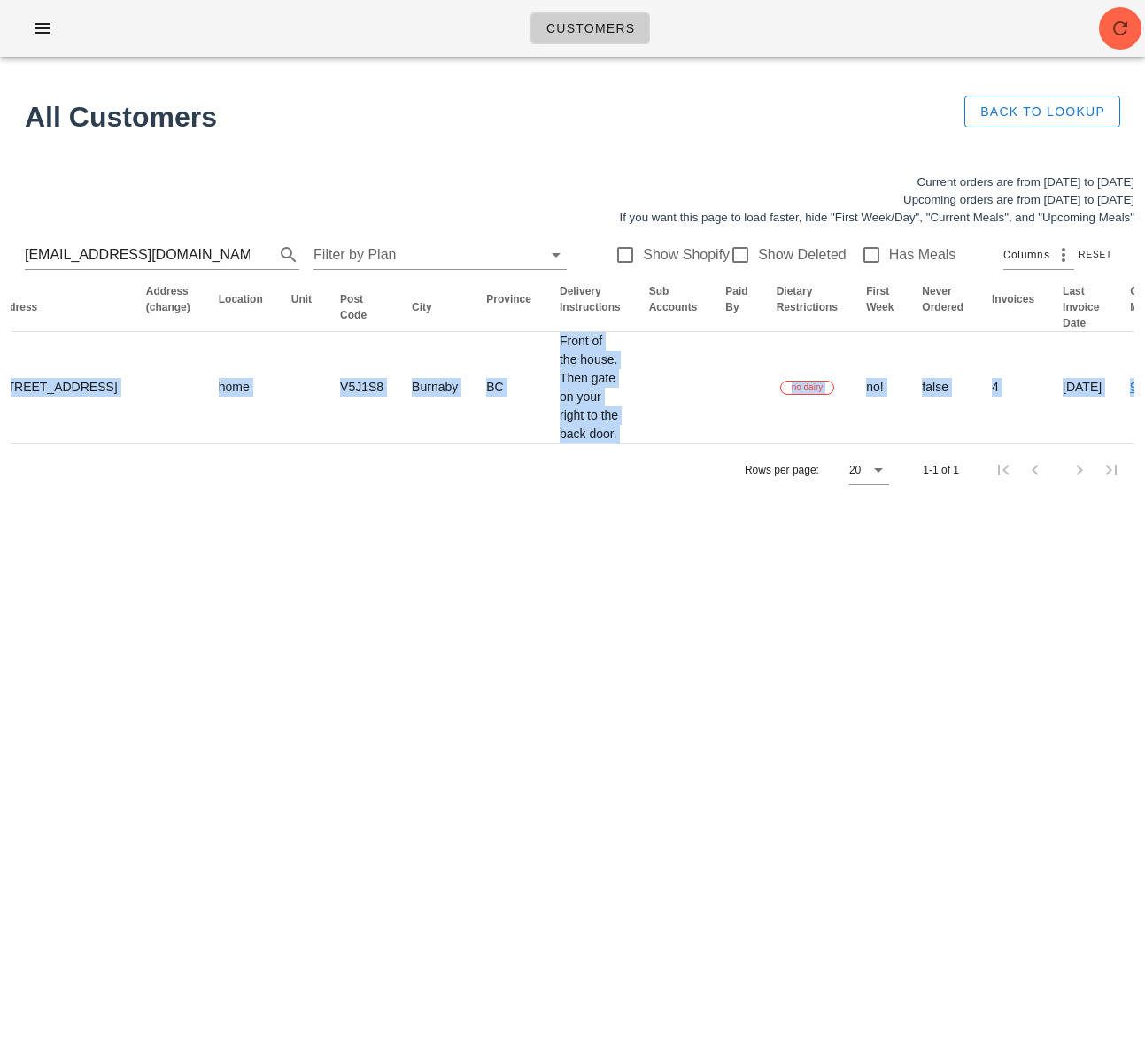
scroll to position [0, 1083]
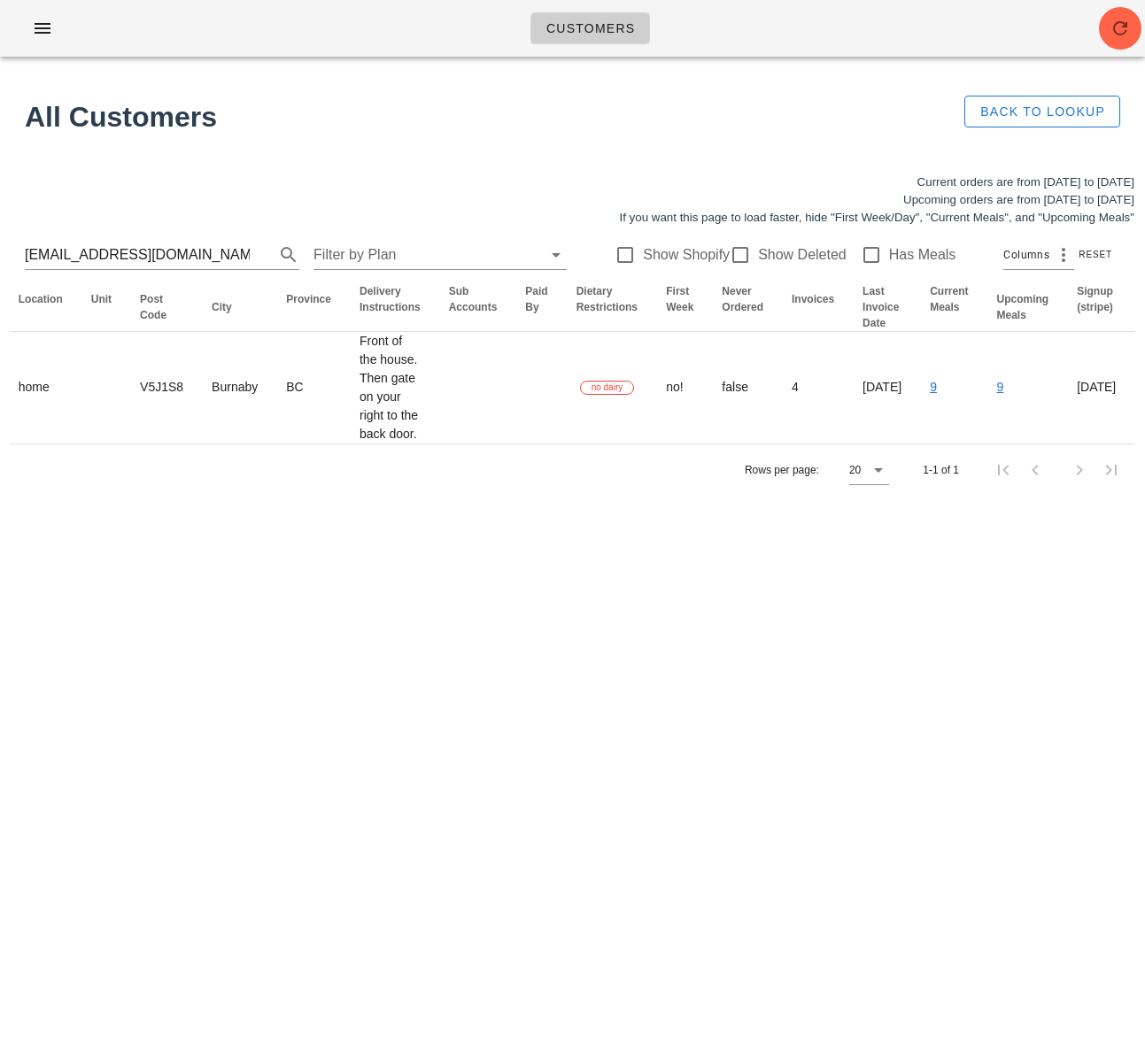
drag, startPoint x: 359, startPoint y: 400, endPoint x: 1150, endPoint y: 395, distance: 791.0
click at [1144, 395] on html "Customers Found 1 customer All Customers Back to Lookup Current orders are from…" at bounding box center [572, 532] width 1145 height 1064
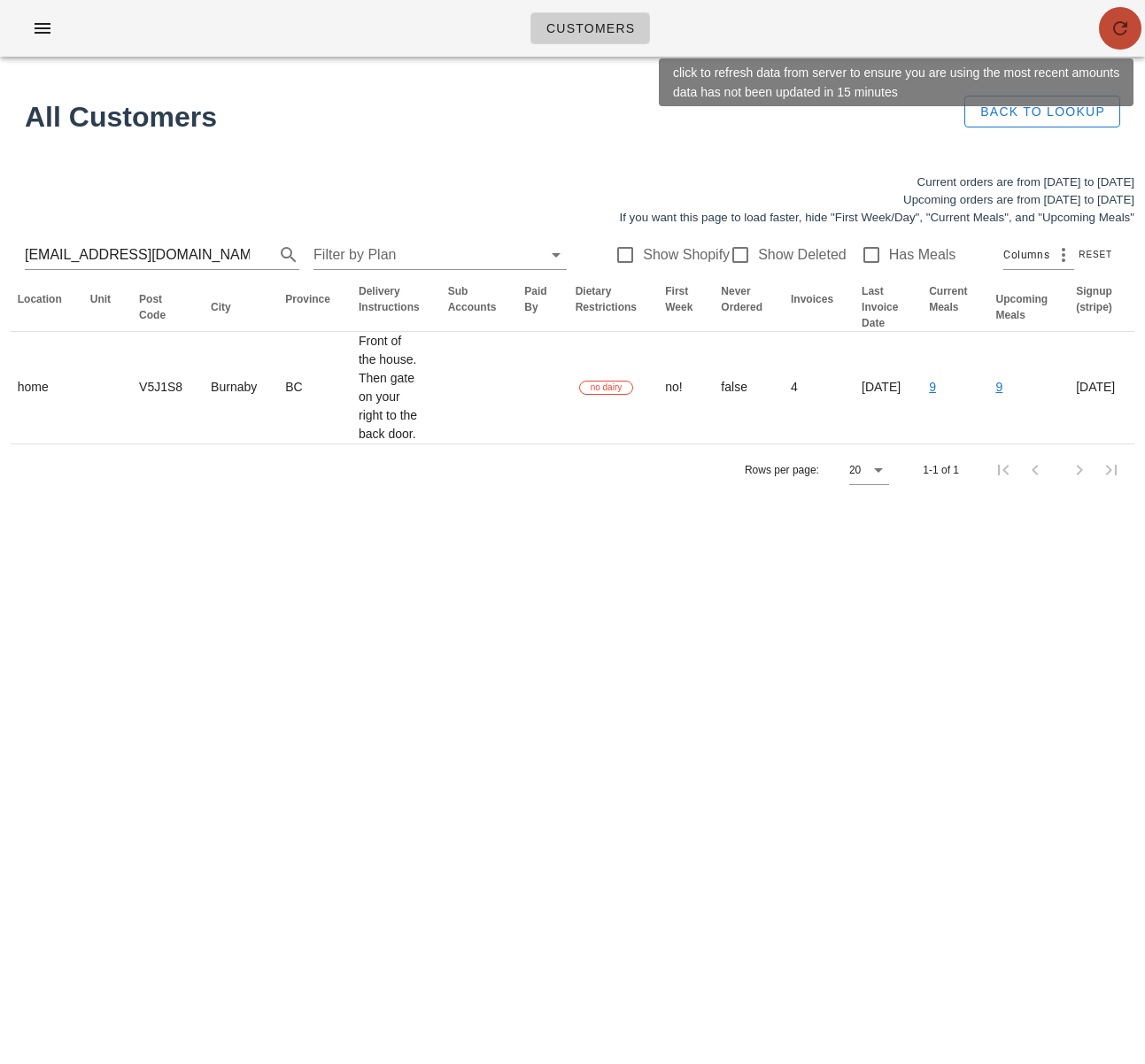
click at [1110, 31] on icon "button" at bounding box center [1120, 29] width 21 height 21
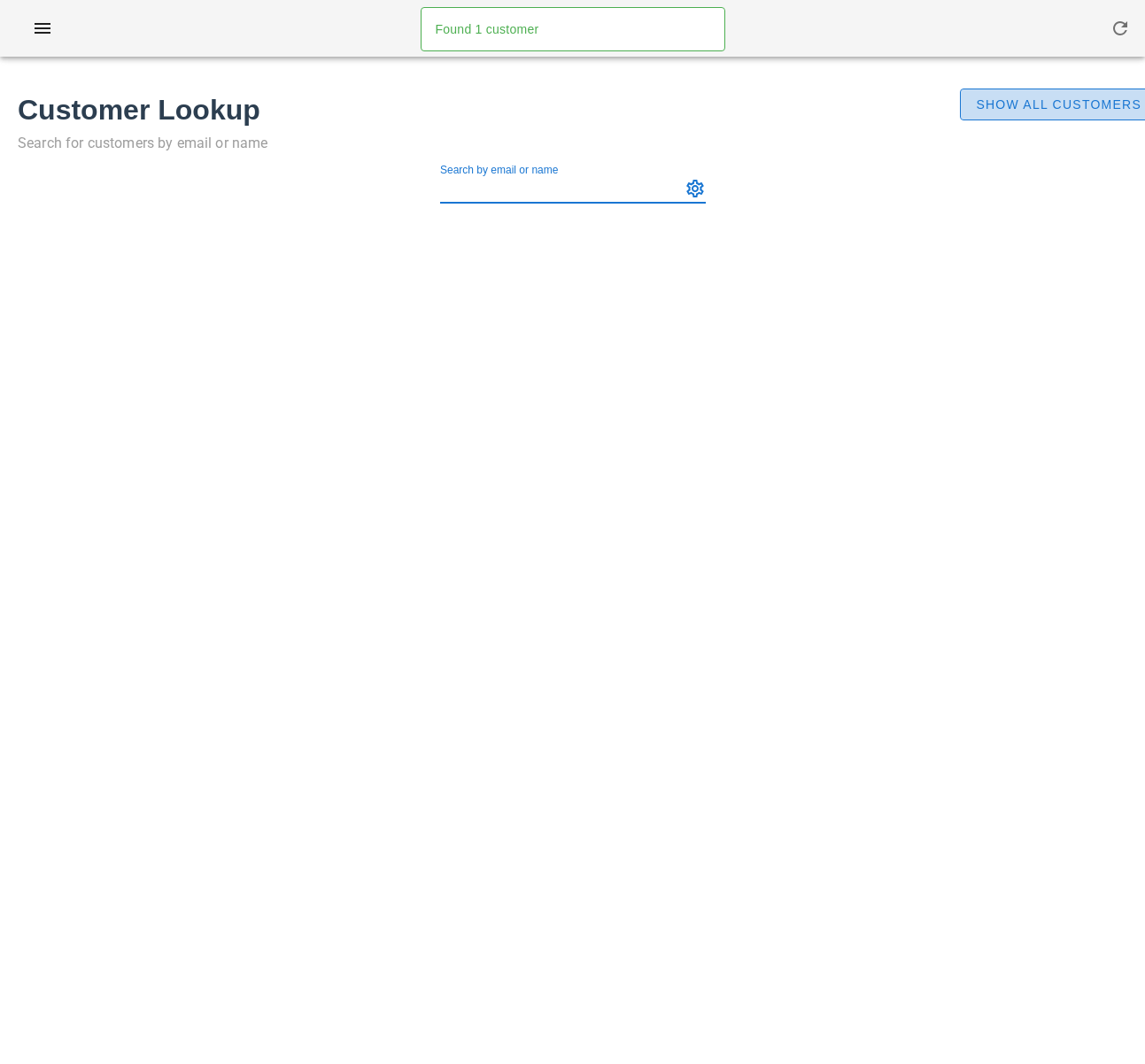
click at [1033, 110] on span "Show All Customers" at bounding box center [1057, 104] width 167 height 14
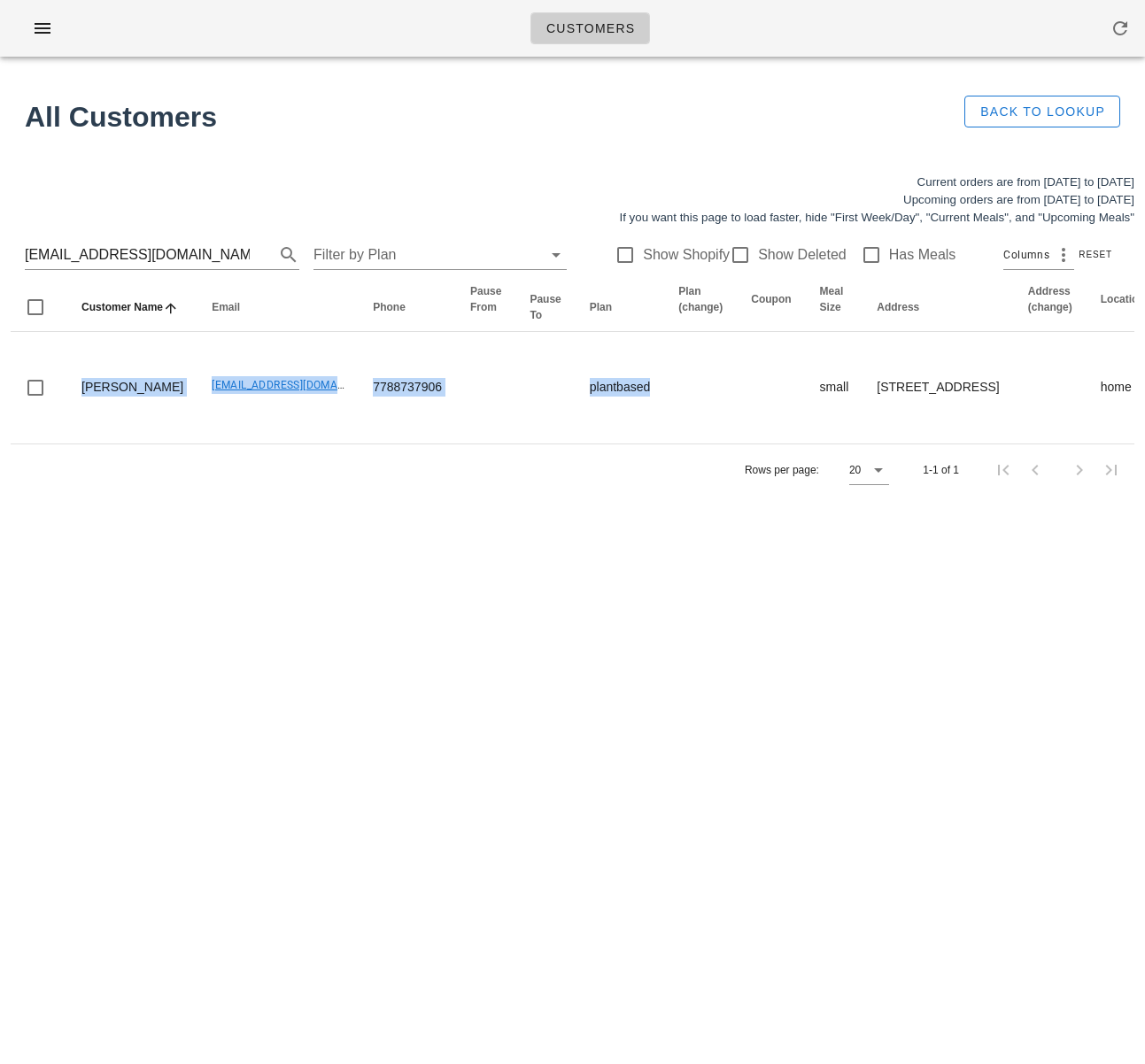
drag, startPoint x: 743, startPoint y: 439, endPoint x: -240, endPoint y: 408, distance: 983.5
click at [0, 408] on html "Customers Found 1 customer All Customers Back to Lookup Current orders are from…" at bounding box center [572, 532] width 1145 height 1064
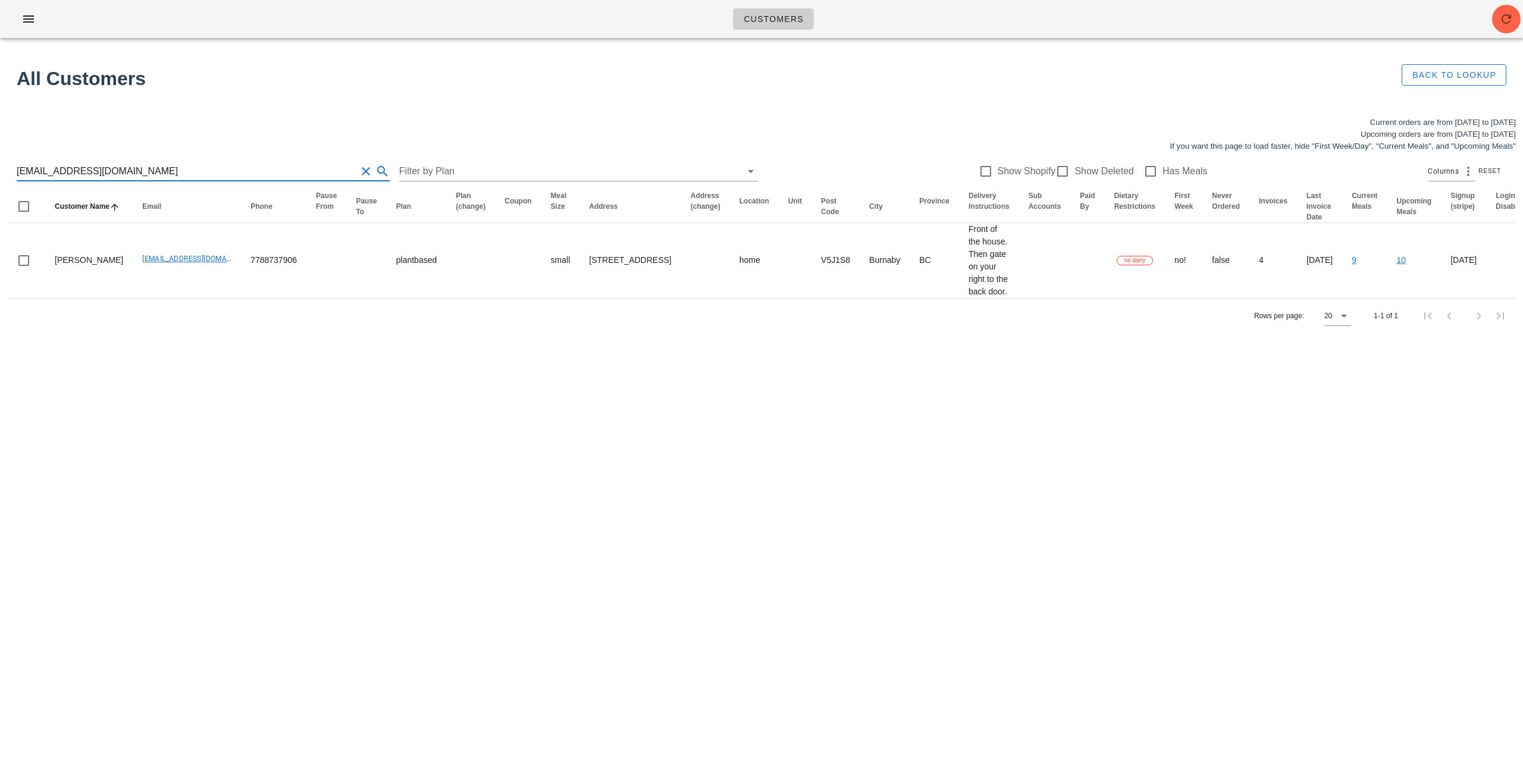
drag, startPoint x: 42, startPoint y: 167, endPoint x: 0, endPoint y: 165, distance: 42.0
click at [0, 165] on div "Current orders are from [DATE] to [DATE] Upcoming orders are from [DATE] to [DA…" at bounding box center [761, 225] width 1523 height 231
click at [539, 368] on div "Customers Found 1 customer All Customers Back to Lookup Current orders are from…" at bounding box center [761, 392] width 1523 height 784
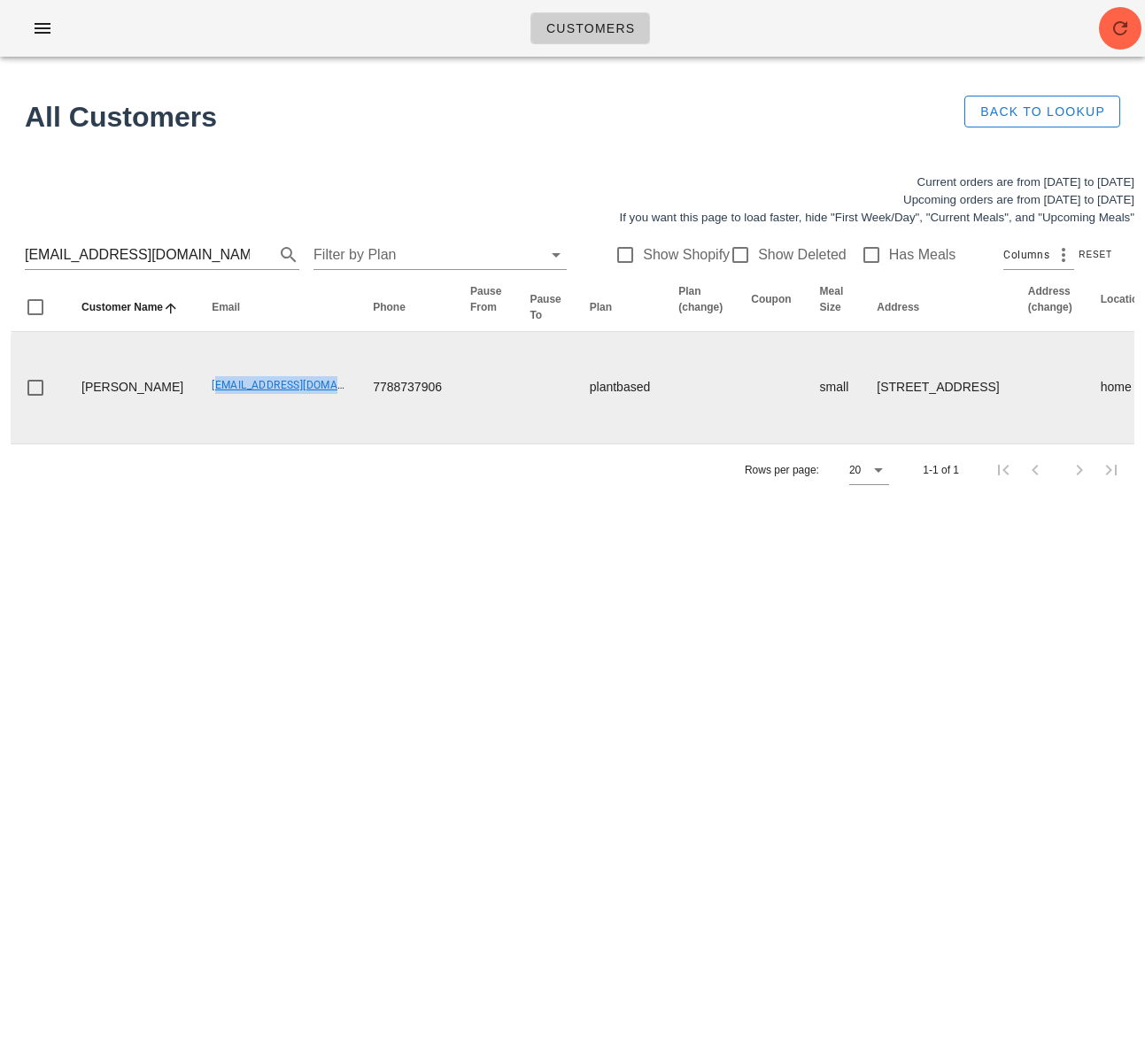
drag, startPoint x: 153, startPoint y: 419, endPoint x: 310, endPoint y: 412, distance: 157.2
click at [300, 416] on td "write2christiane@gmail.com" at bounding box center [277, 387] width 161 height 112
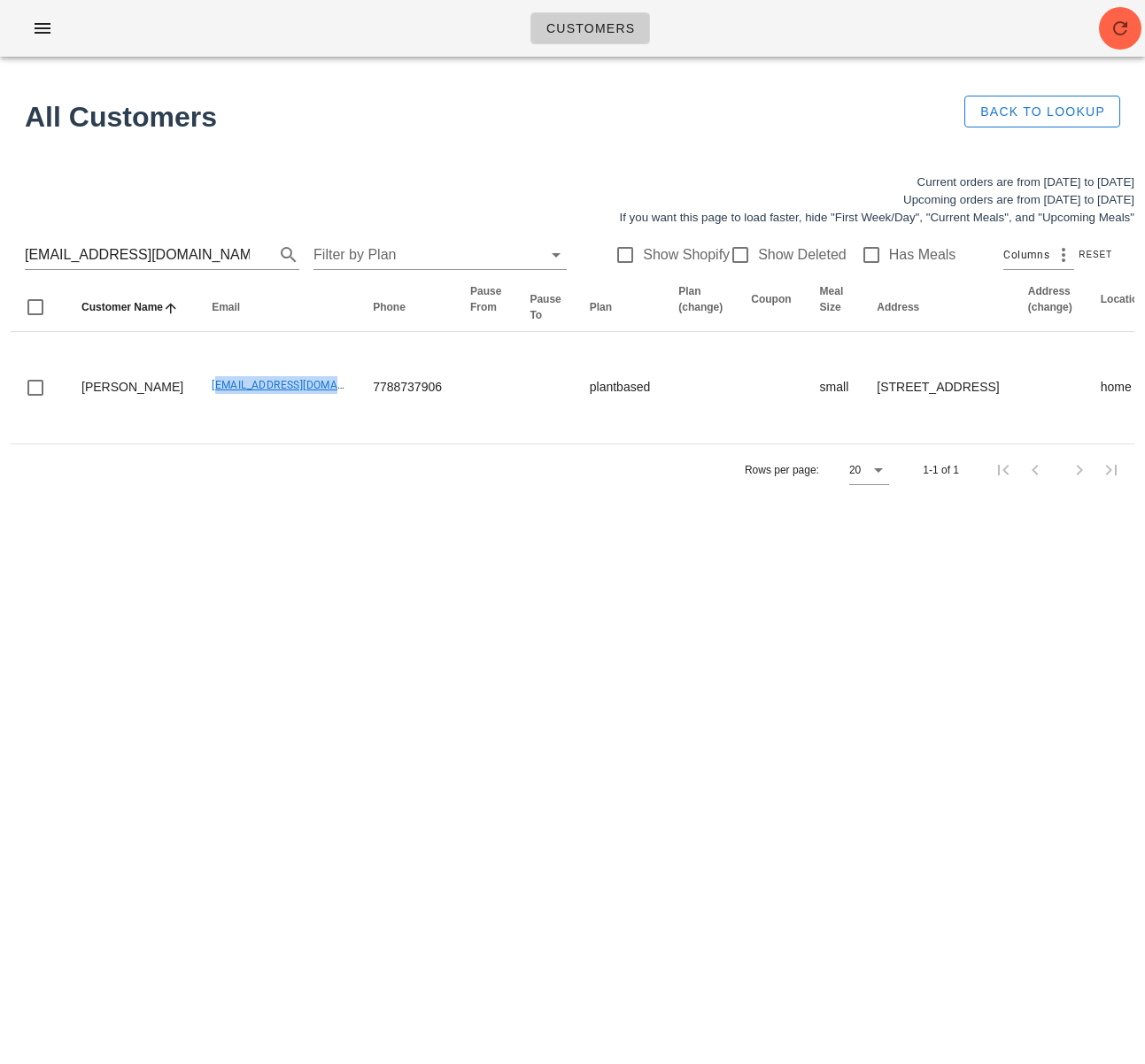
copy link "write2christiane@gmail.com"
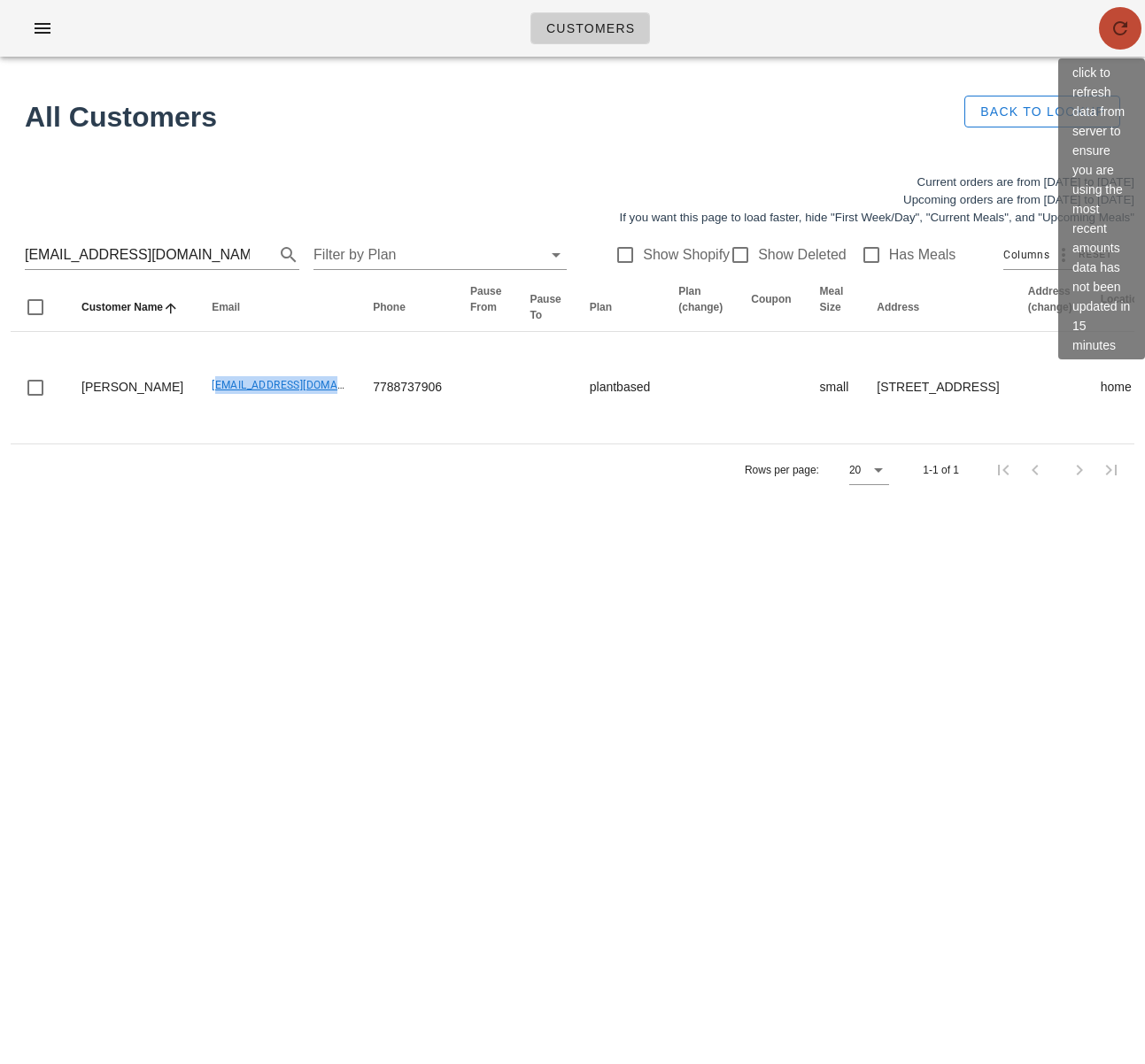
drag, startPoint x: 1114, startPoint y: 30, endPoint x: 1140, endPoint y: 68, distance: 46.0
click at [1114, 30] on icon "button" at bounding box center [1120, 29] width 21 height 21
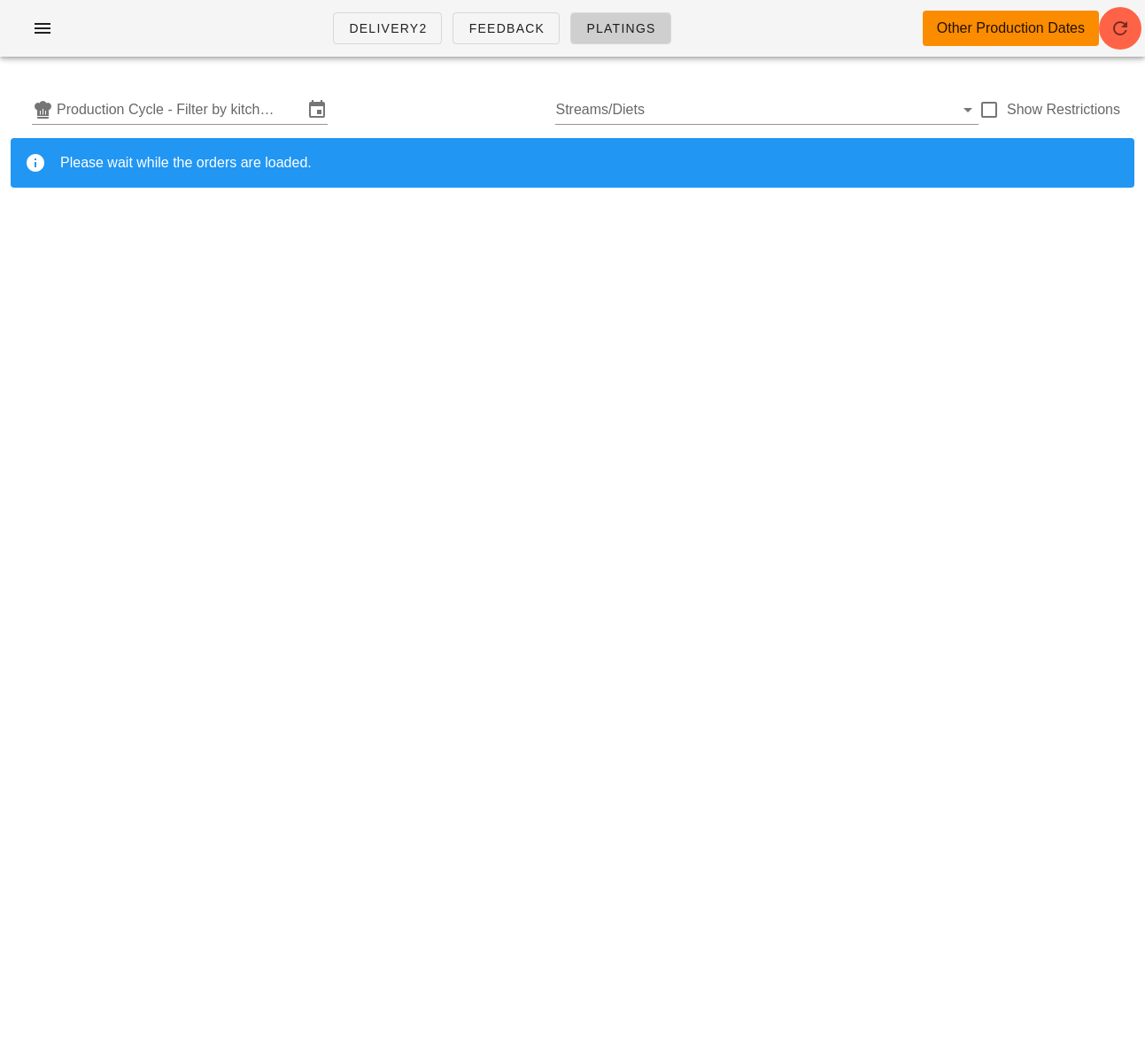
click at [124, 130] on div "Production Cycle - Filter by kitchen production schedules Streams/Diets Show Re…" at bounding box center [572, 109] width 1123 height 56
click at [131, 113] on input "text" at bounding box center [179, 110] width 246 height 29
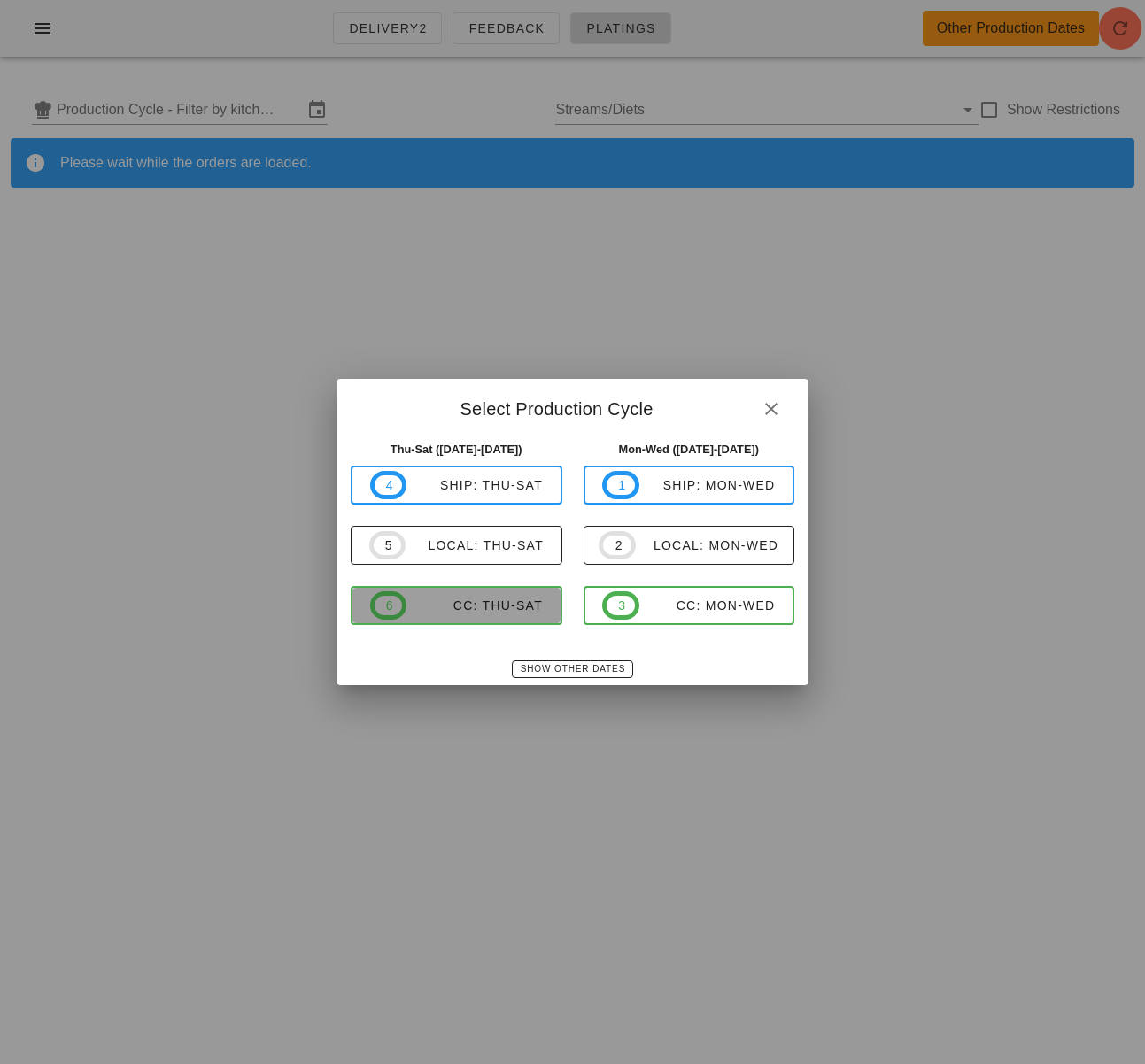
click at [518, 603] on div "CC: Thu-Sat" at bounding box center [474, 605] width 136 height 14
type input "CC: Thu-Sat ([DATE]-[DATE])"
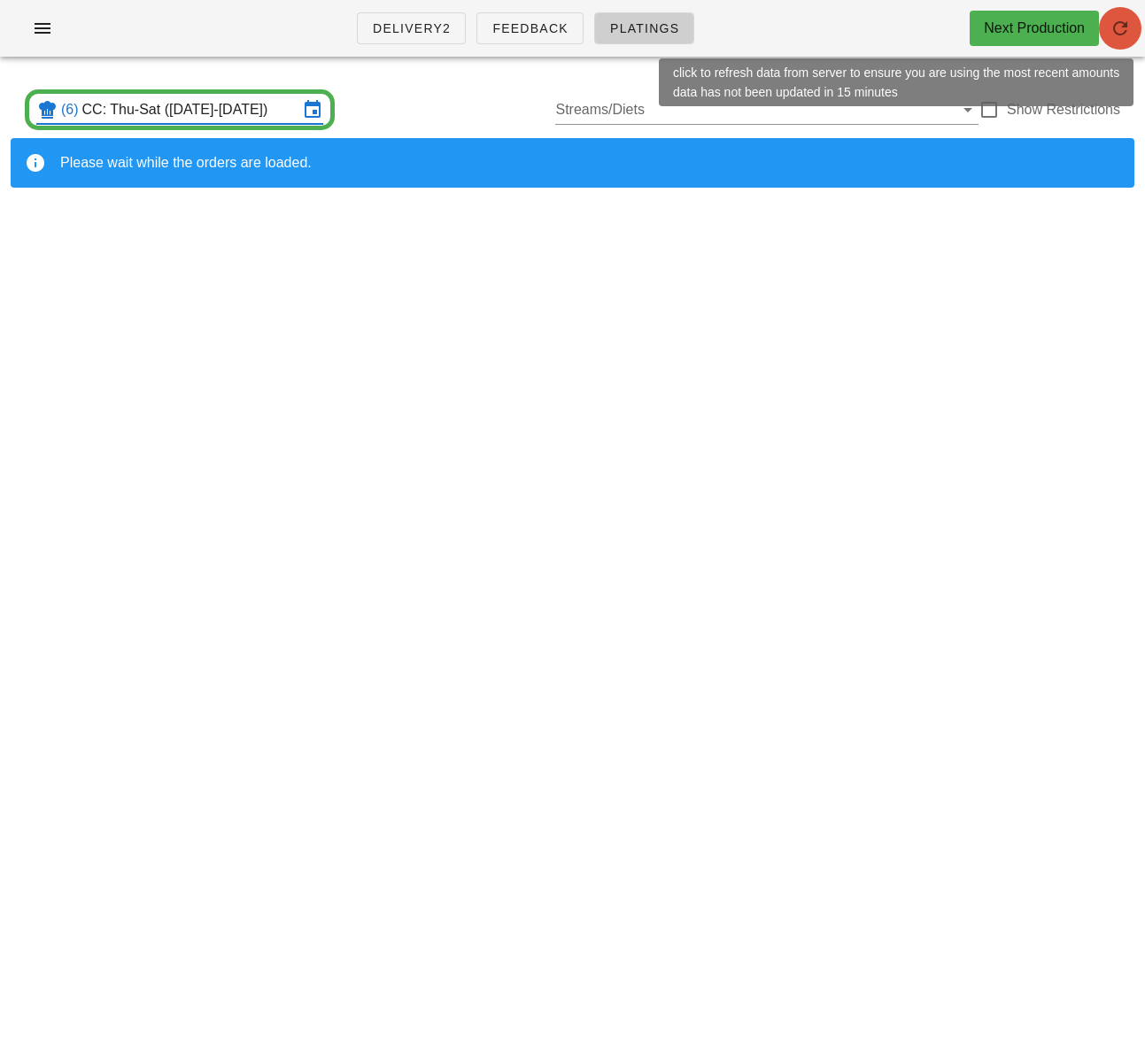
click at [1115, 31] on icon "button" at bounding box center [1120, 29] width 21 height 21
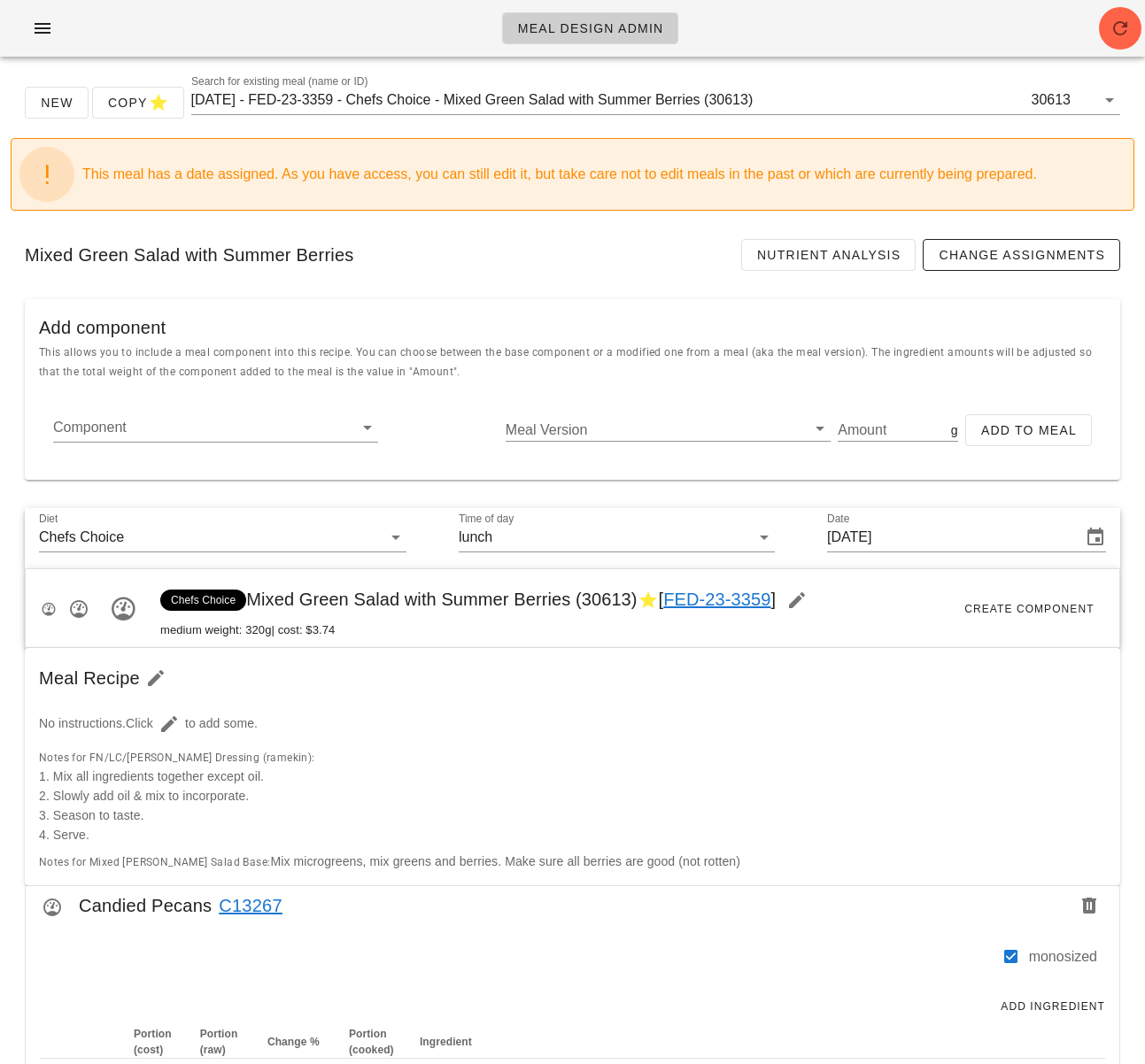
click at [174, 56] on div "Meal Design Admin" at bounding box center [572, 28] width 1145 height 56
click at [337, 102] on input "2024-08-25 - FED-23-3359 - Chefs Choice - Mixed Green Salad with Summer Berries…" at bounding box center [610, 100] width 837 height 29
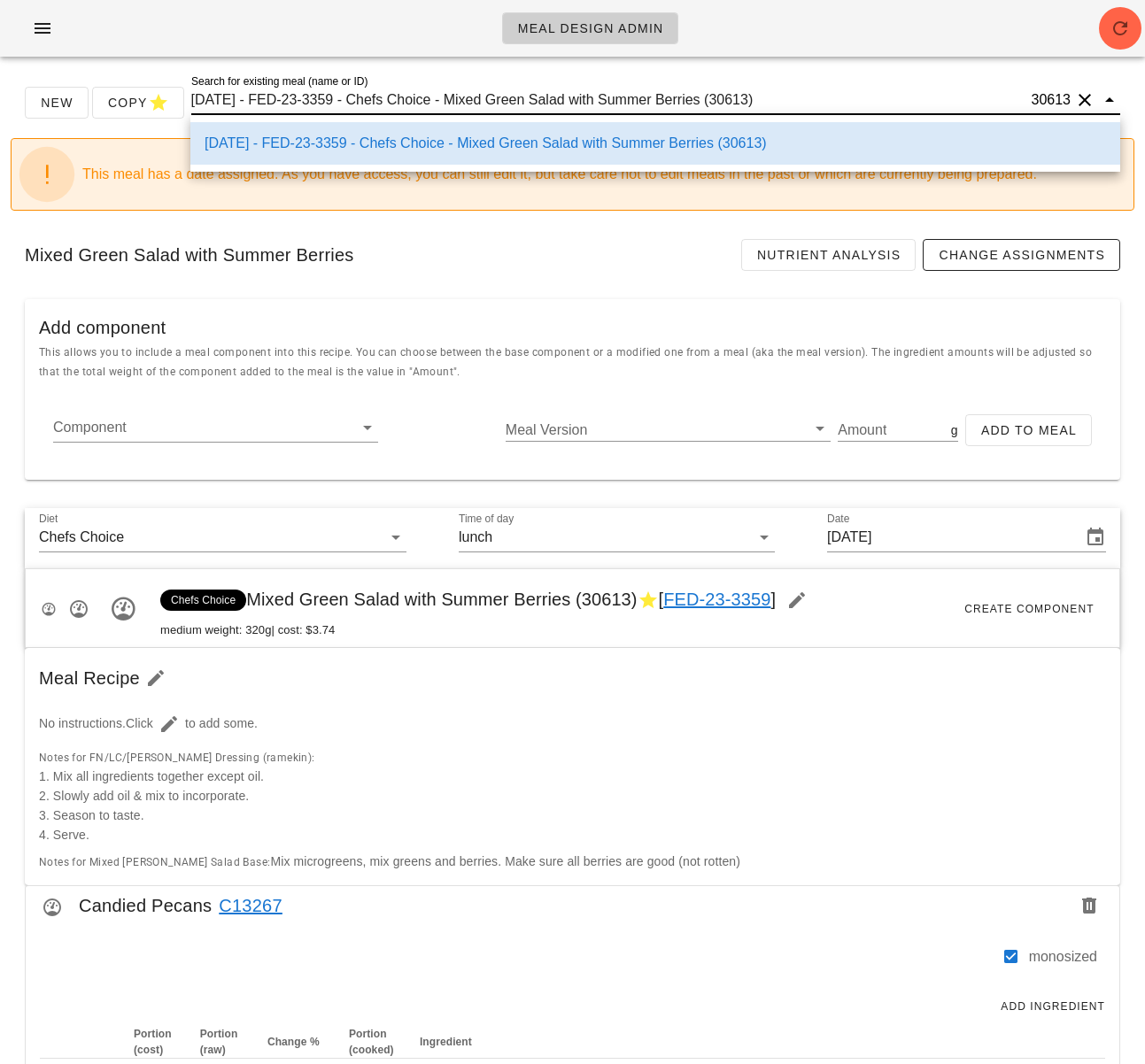
click at [337, 102] on input "2024-08-25 - FED-23-3359 - Chefs Choice - Mixed Green Salad with Summer Berries…" at bounding box center [610, 100] width 837 height 29
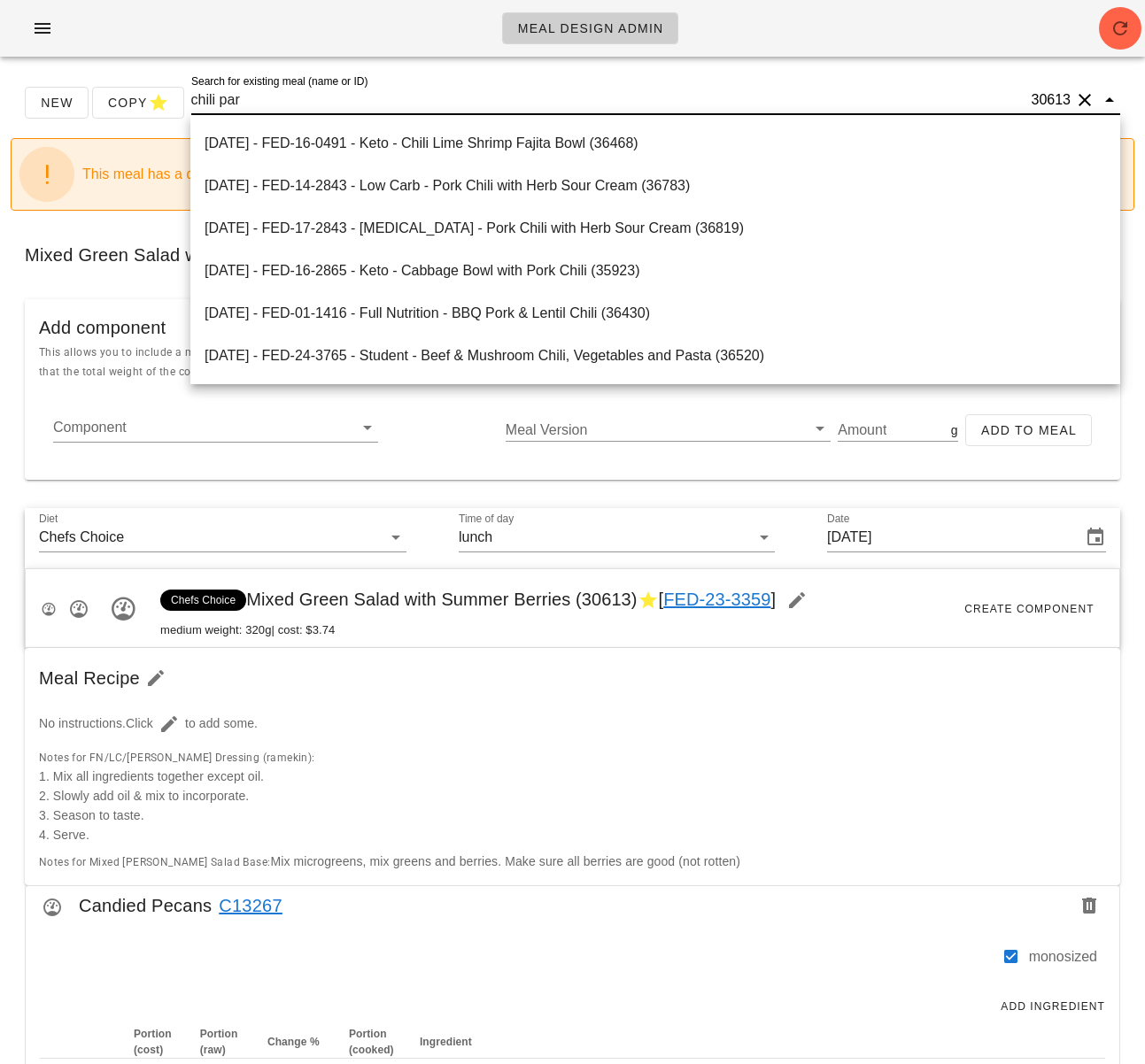
type input "chili parm"
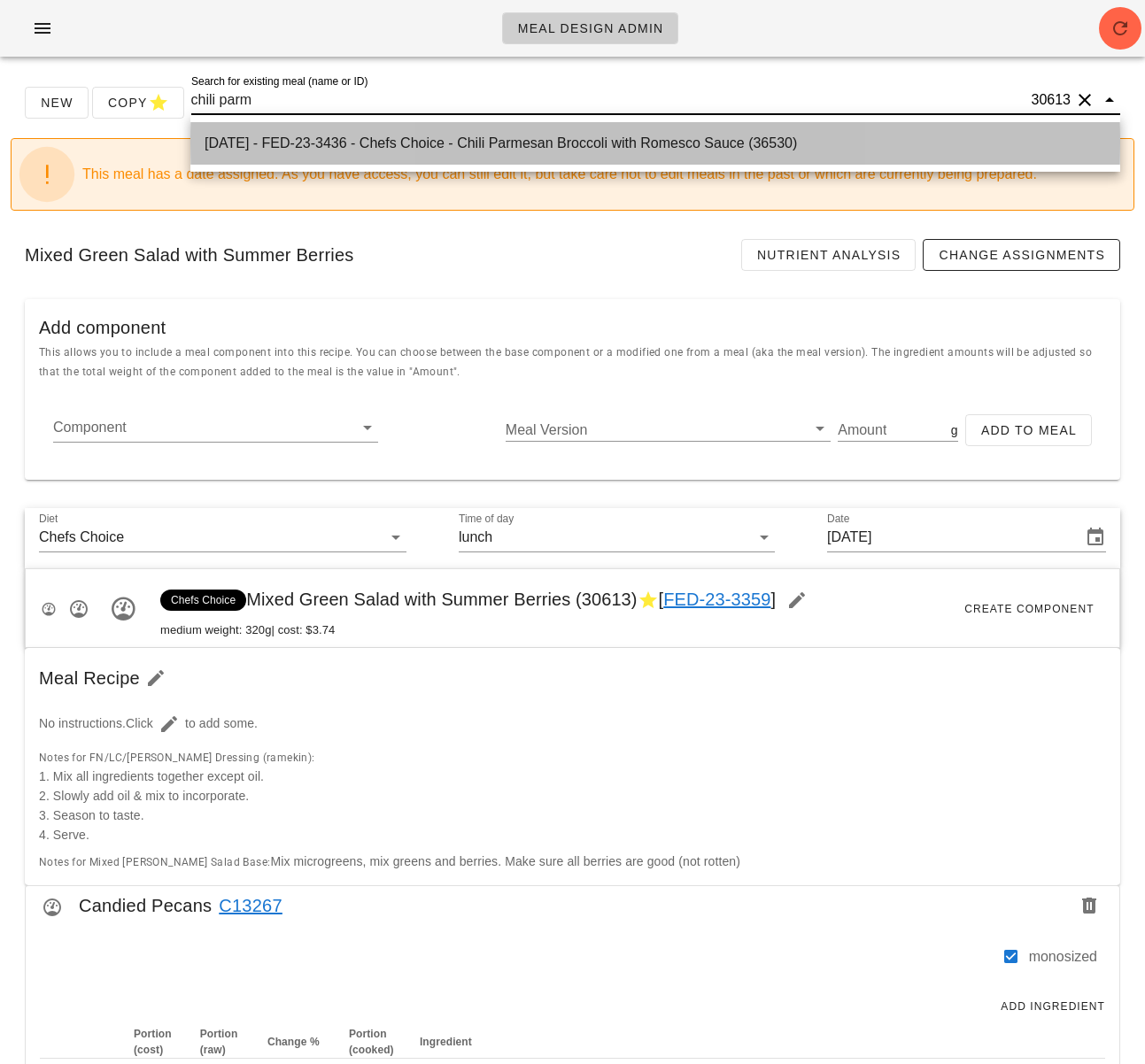
click at [396, 138] on div "2025-08-31 - FED-23-3436 - Chefs Choice - Chili Parmesan Broccoli with Romesco …" at bounding box center [655, 143] width 901 height 17
type input "Sunday Aug 31, 2025"
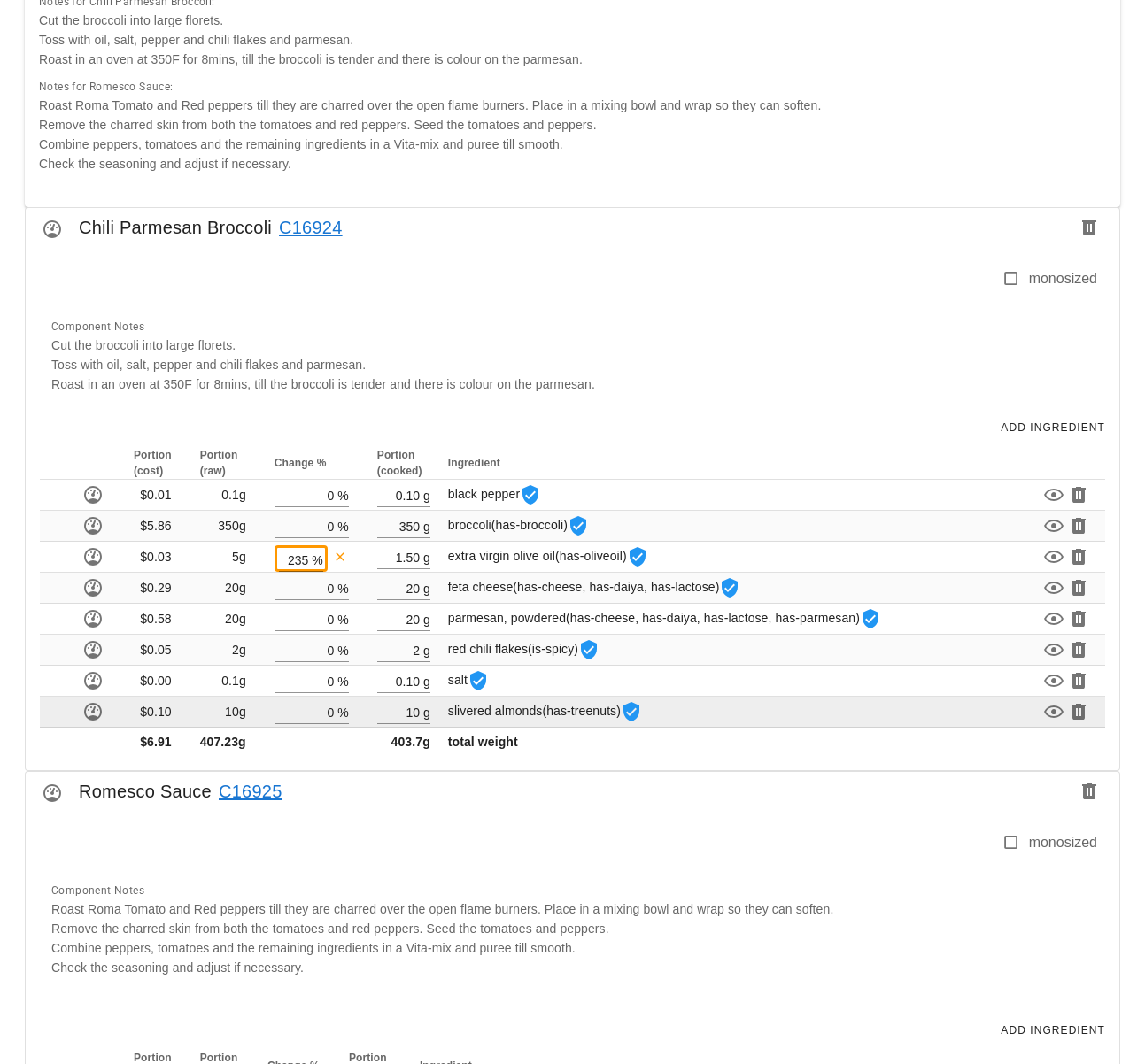
scroll to position [751, 0]
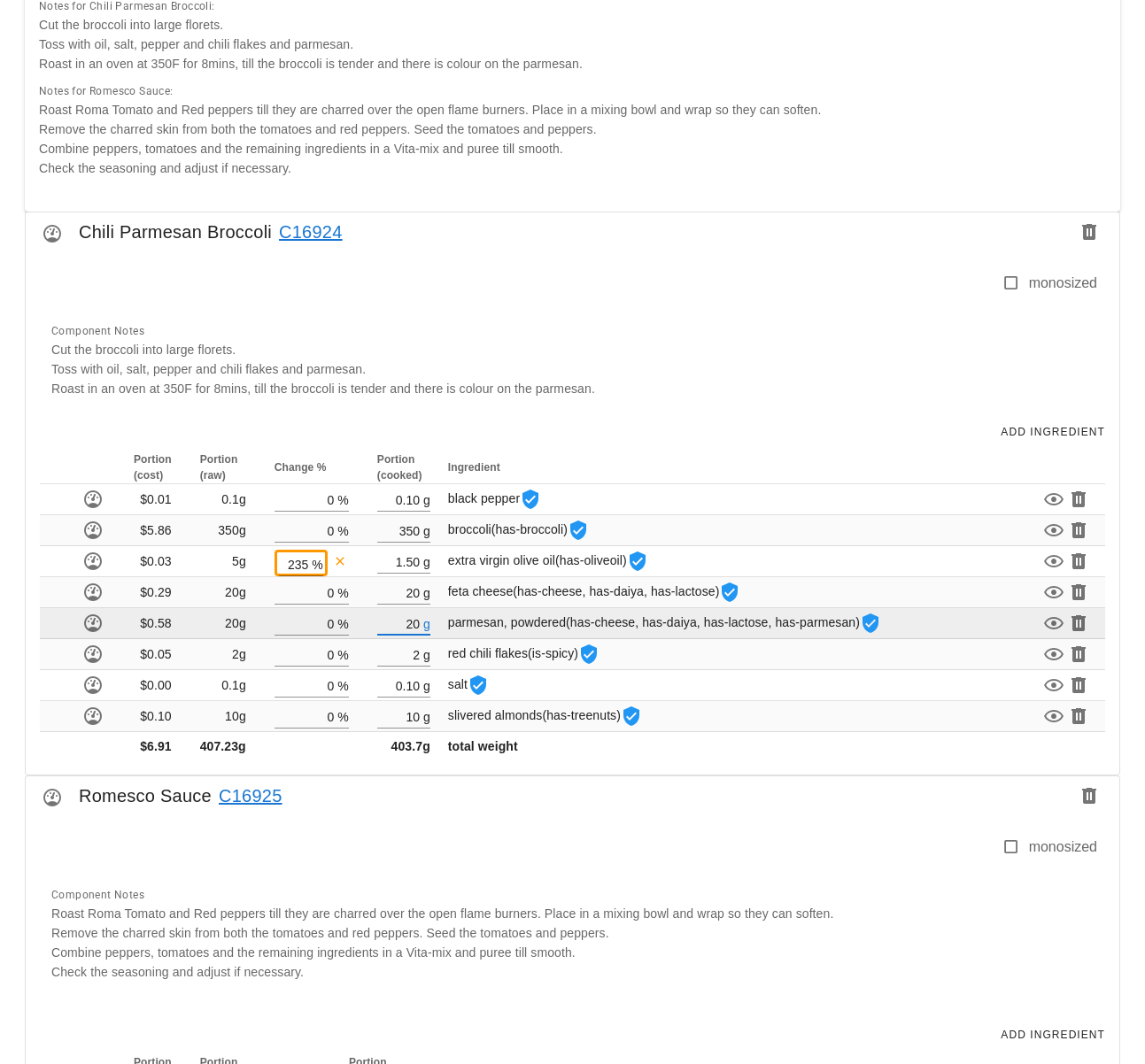
click at [417, 631] on input "20" at bounding box center [399, 624] width 43 height 23
click at [419, 624] on input "20" at bounding box center [399, 624] width 43 height 23
type input "2"
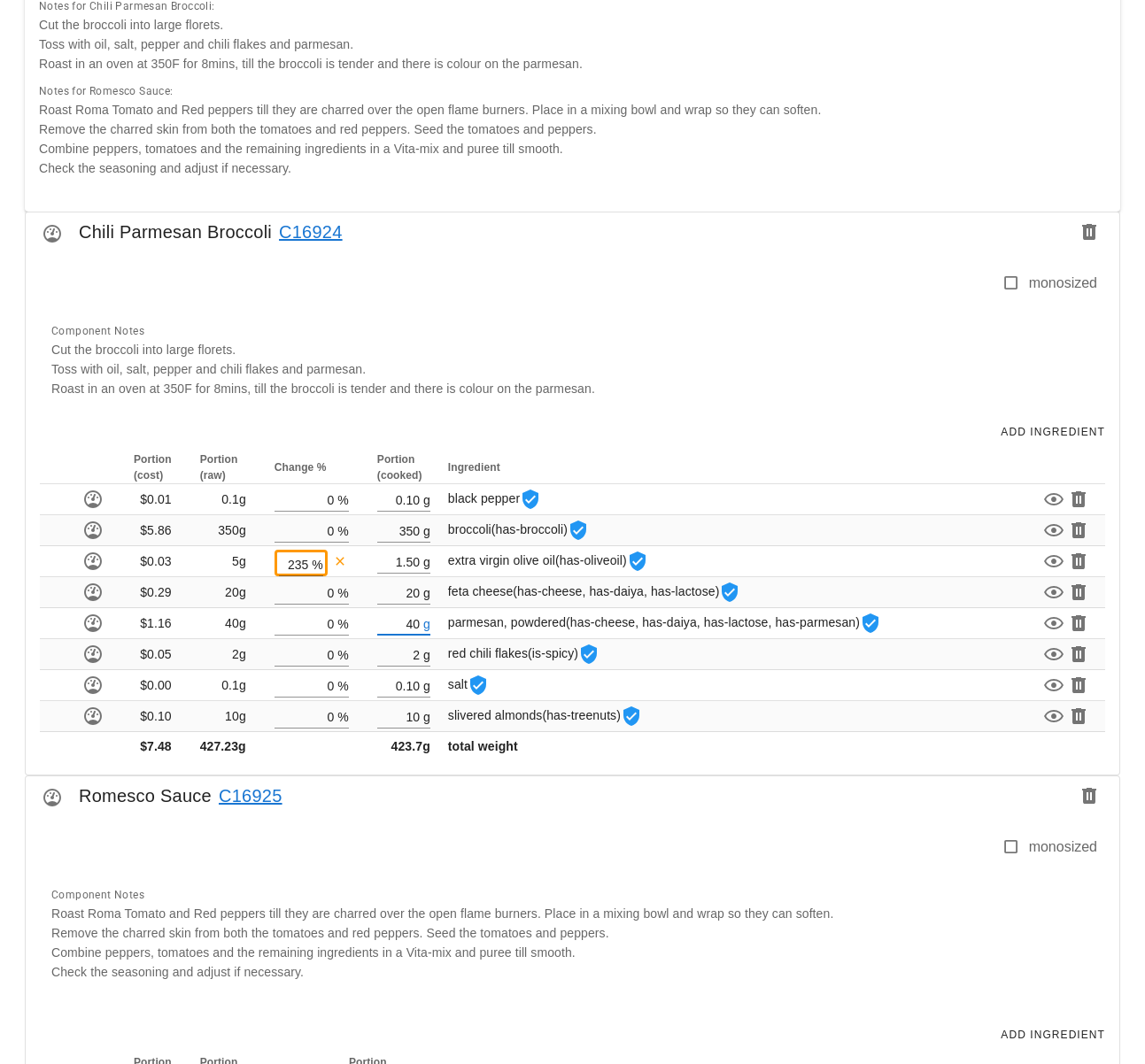
type input "40"
drag, startPoint x: 521, startPoint y: 845, endPoint x: 523, endPoint y: 833, distance: 12.2
click at [521, 844] on div at bounding box center [521, 855] width 960 height 37
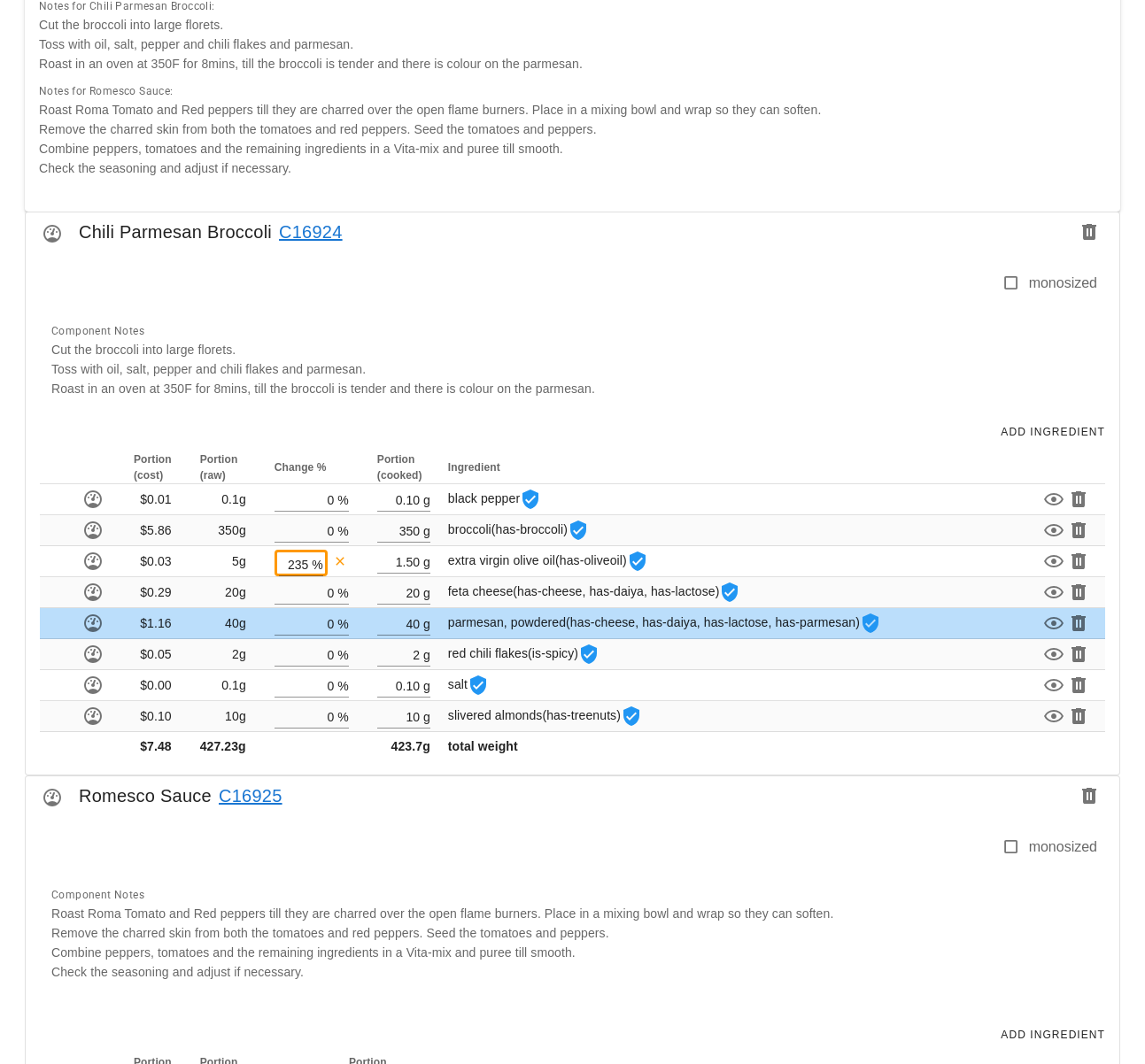
click at [622, 783] on div "Romesco Sauce C16925" at bounding box center [572, 801] width 1094 height 50
click at [1135, 713] on div "New Copy Search for existing meal (name or ID) 2025-08-31 - FED-23-3436 - Chefs…" at bounding box center [572, 407] width 1145 height 2177
click at [1135, 617] on div "New Copy Search for existing meal (name or ID) 2025-08-31 - FED-23-3436 - Chefs…" at bounding box center [572, 407] width 1145 height 2177
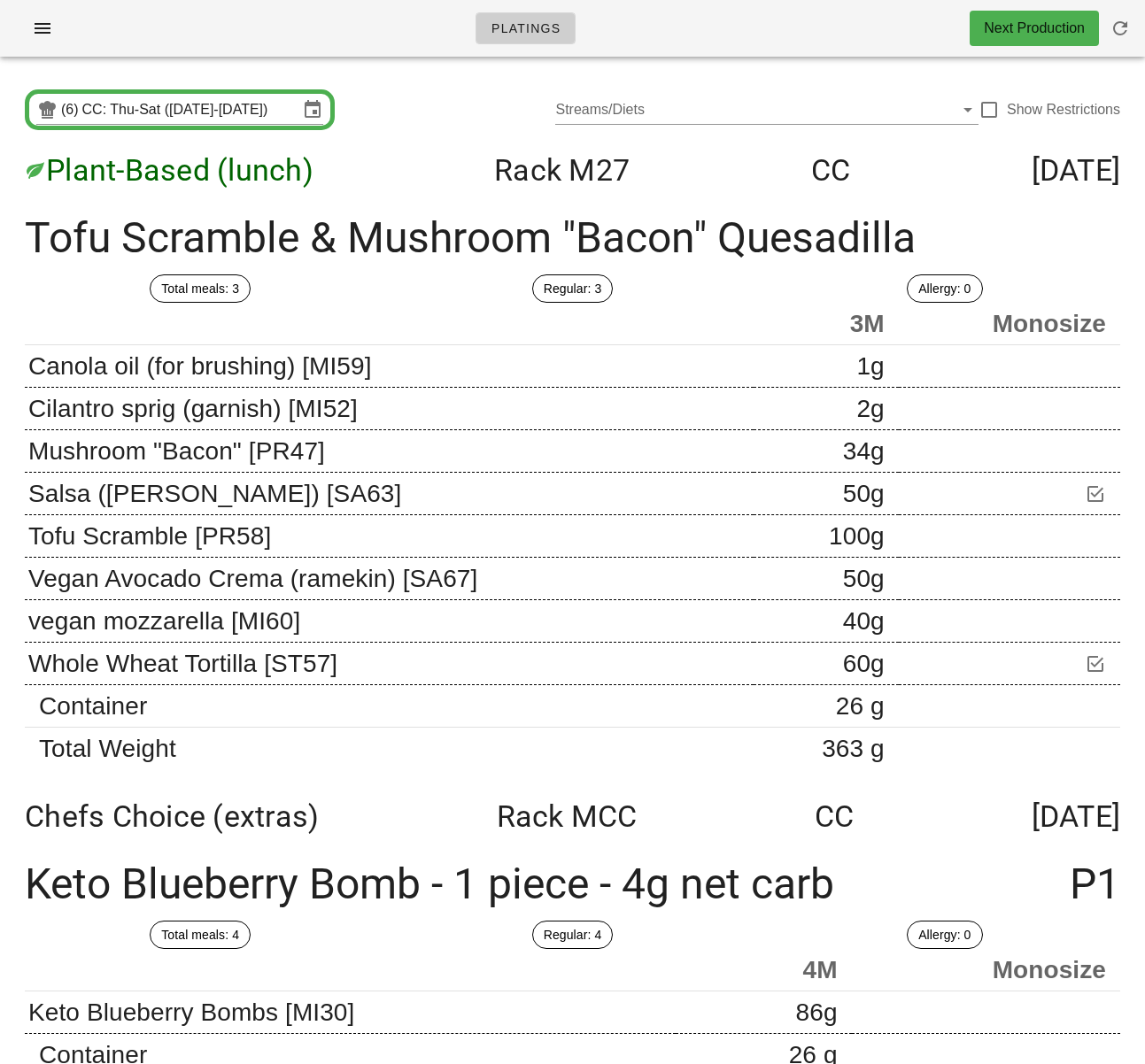
click at [389, 271] on div "Regular: 3" at bounding box center [572, 289] width 372 height 50
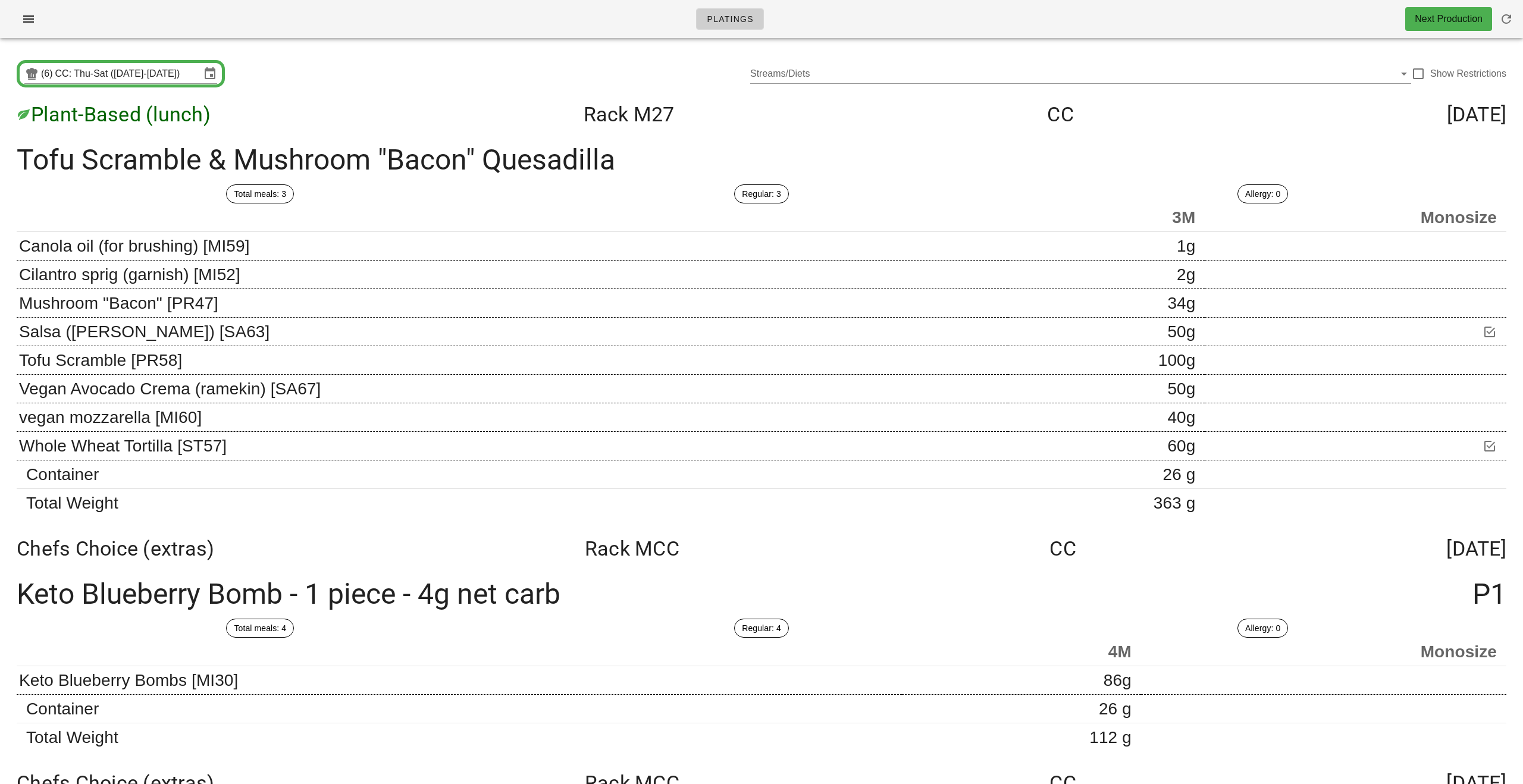
click at [659, 68] on div "(6) CC: Thu-Sat (Aug 28-Aug 30) Streams/Diets Show Restrictions" at bounding box center [761, 73] width 1509 height 38
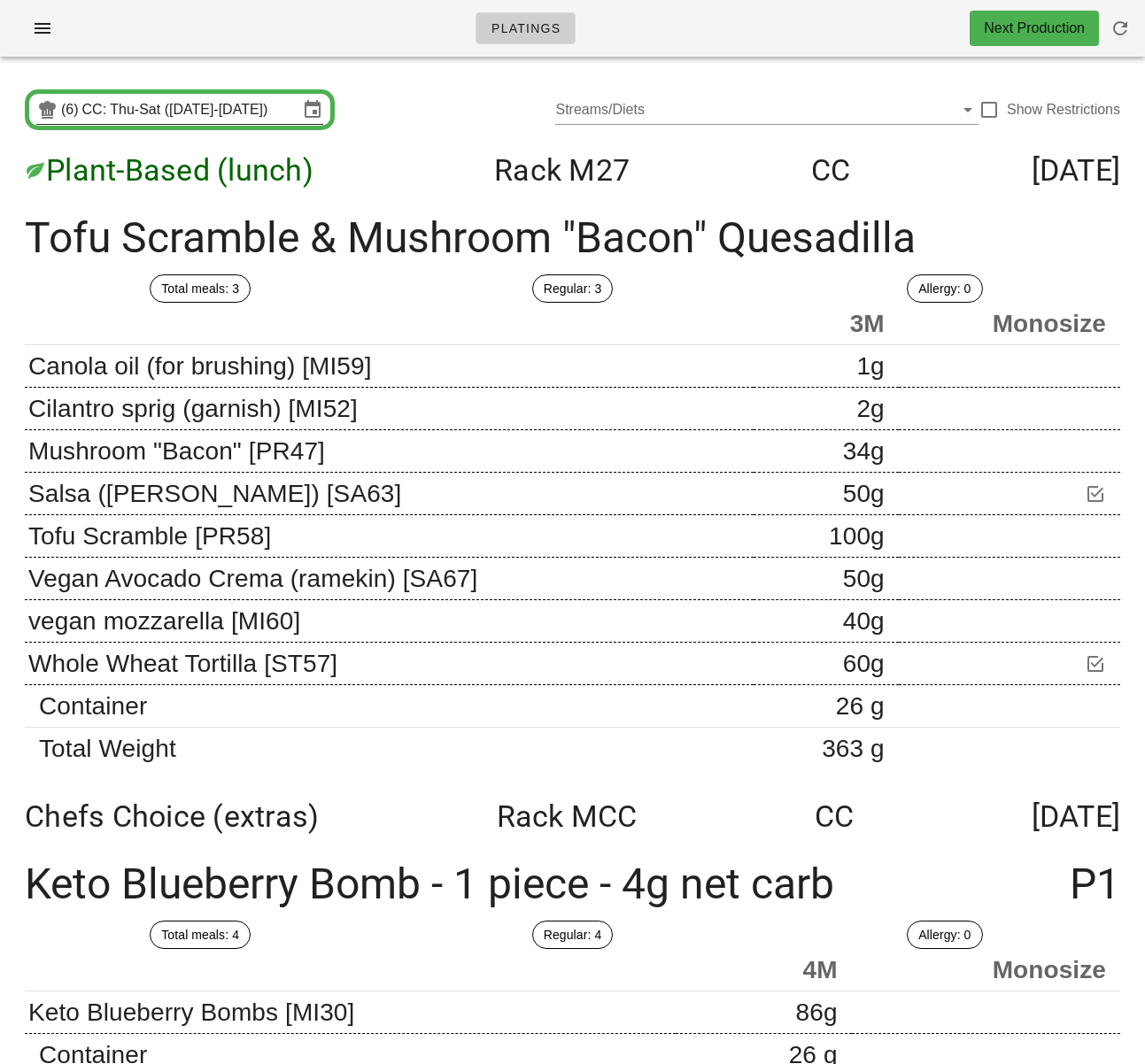
click at [261, 107] on input "CC: Thu-Sat (Aug 28-Aug 30)" at bounding box center [190, 110] width 216 height 29
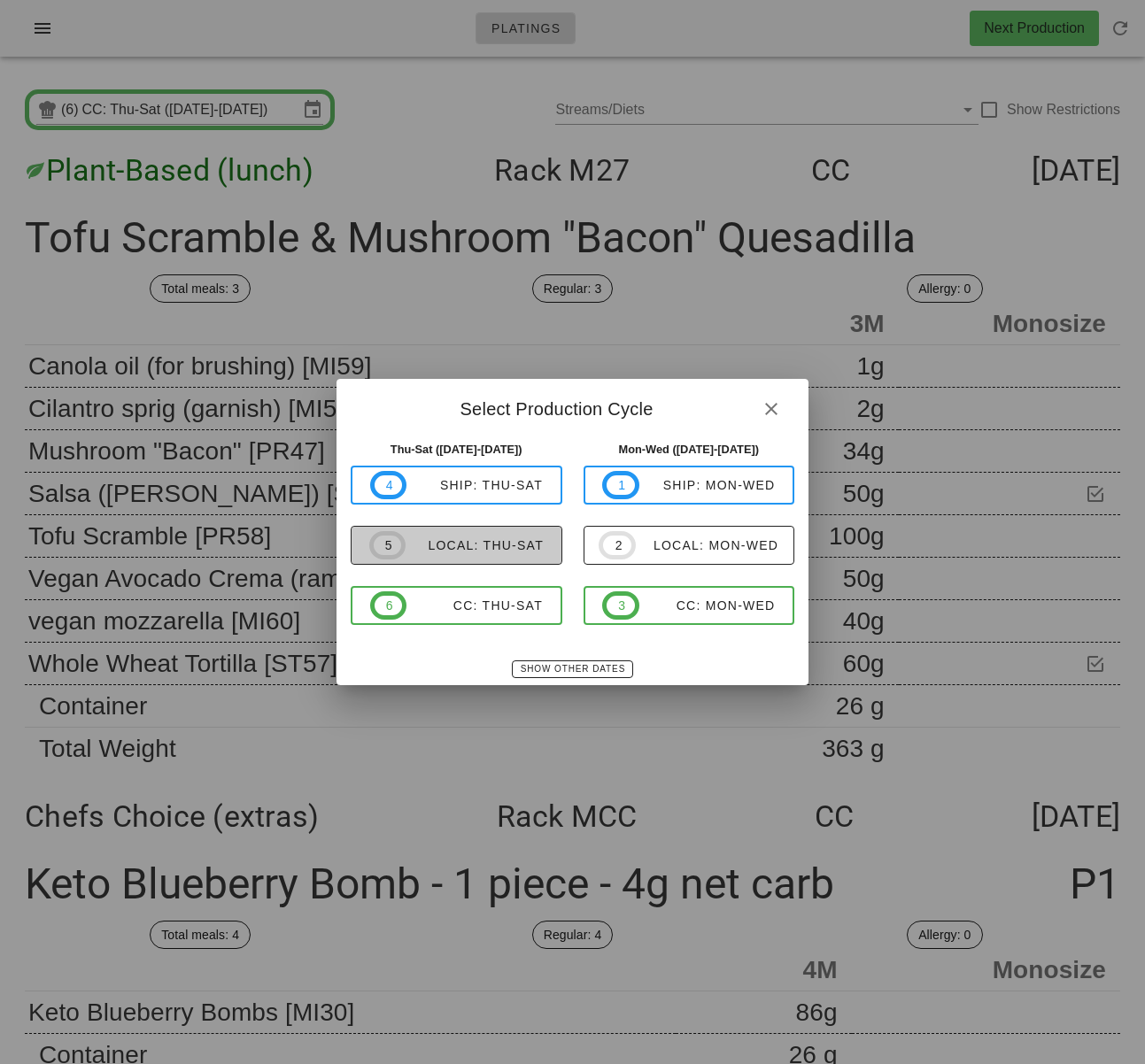
click at [498, 550] on div "local: Thu-Sat" at bounding box center [474, 545] width 138 height 14
type input "local: Thu-Sat (Aug 28-Aug 30)"
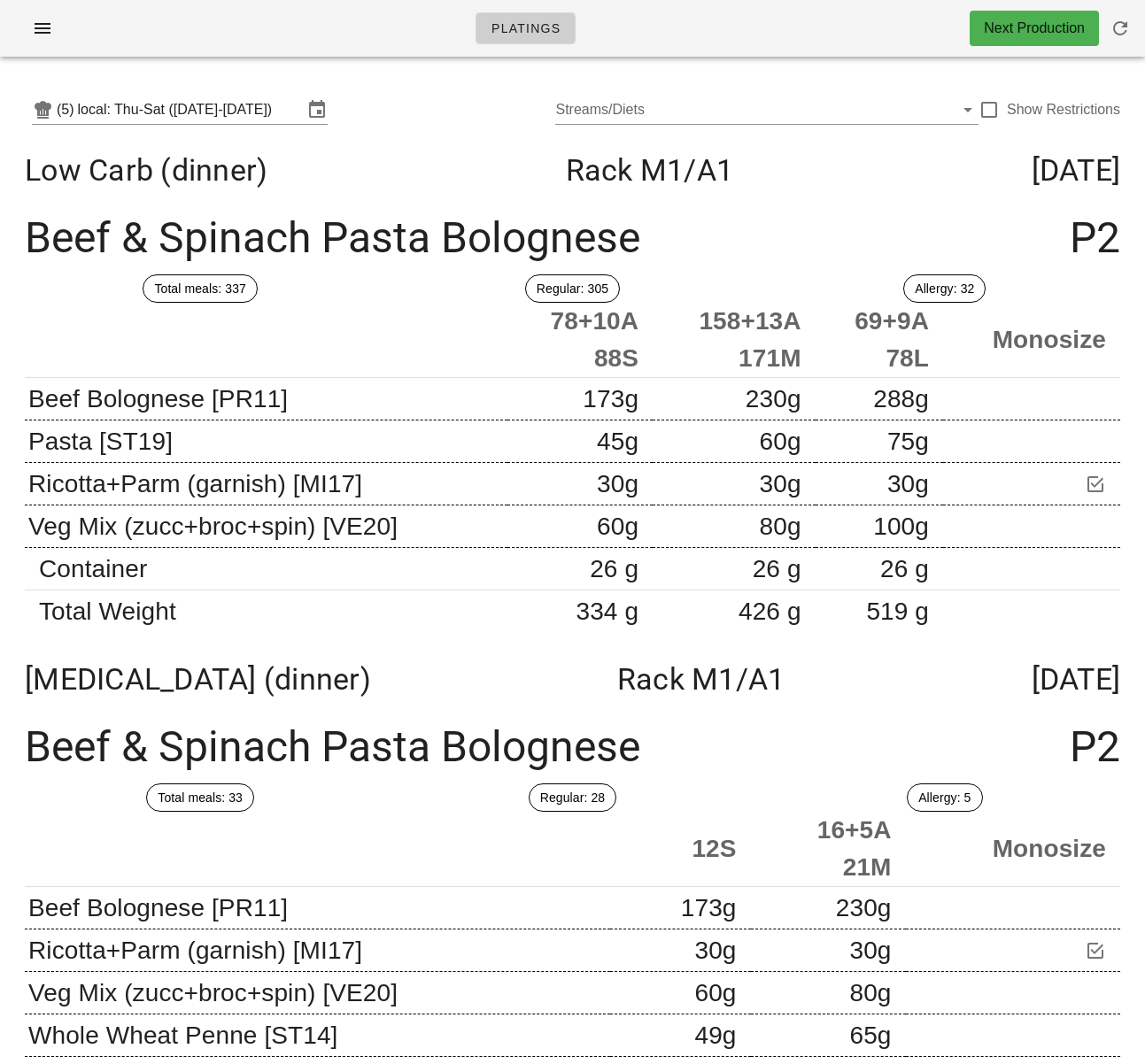
click at [391, 168] on div "Low Carb (dinner) Rack M1 /A1 Thursday Aug 28" at bounding box center [572, 170] width 1123 height 64
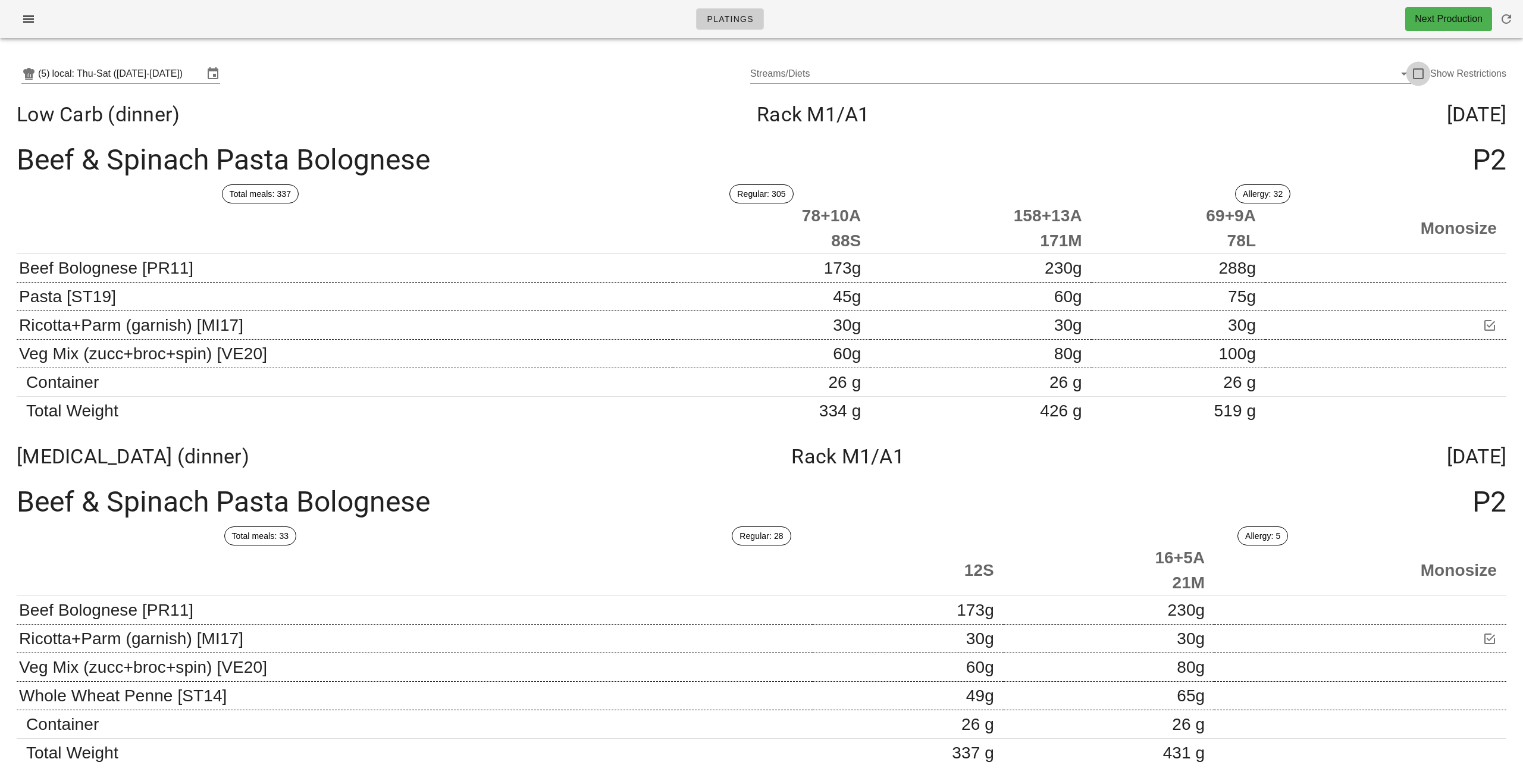
click at [769, 76] on div at bounding box center [1419, 74] width 21 height 20
checkbox input "true"
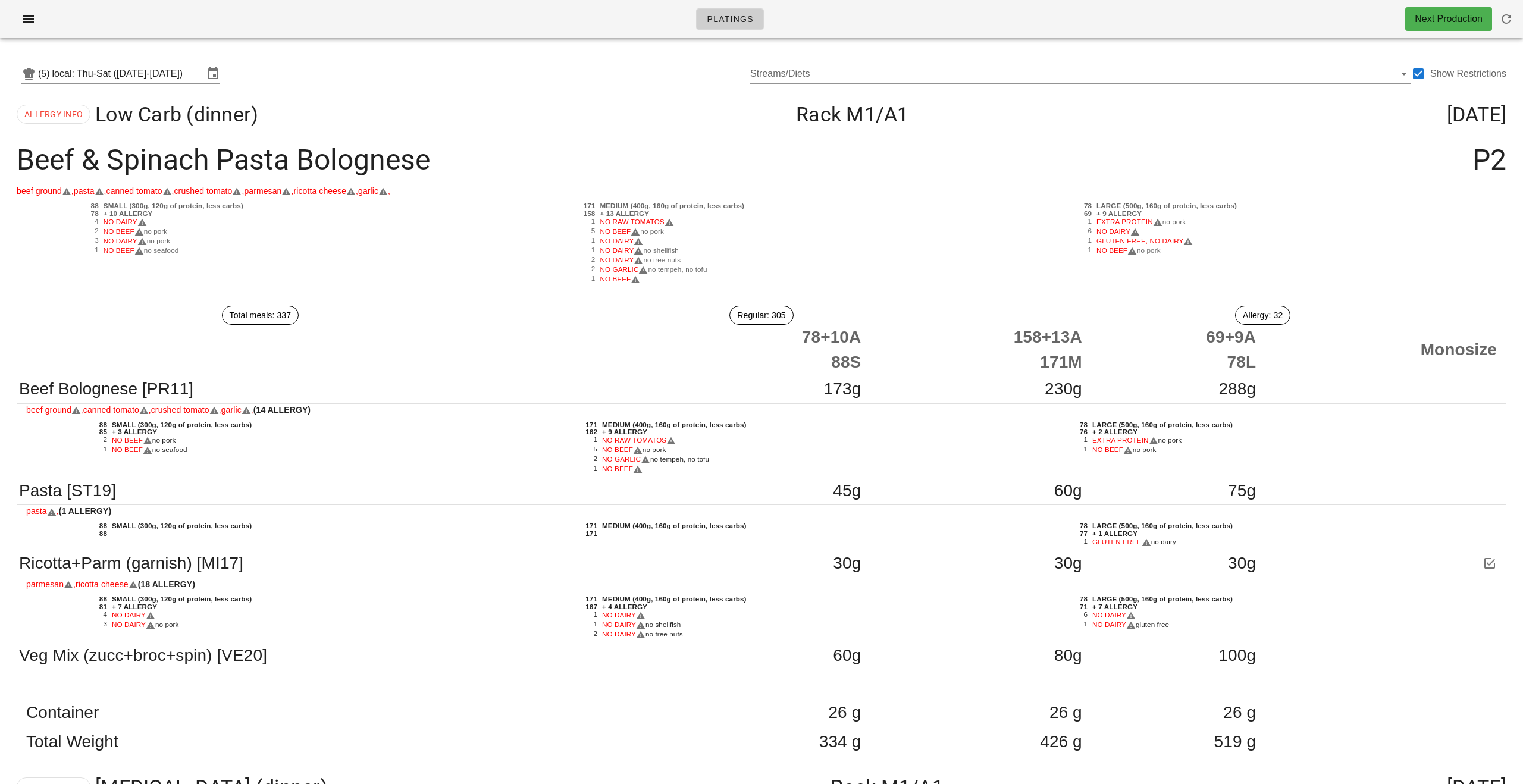
click at [769, 147] on div "Beef & Spinach Pasta Bolognese P2" at bounding box center [761, 160] width 1509 height 49
click at [131, 71] on input "local: Thu-Sat (Aug 28-Aug 30)" at bounding box center [128, 74] width 151 height 19
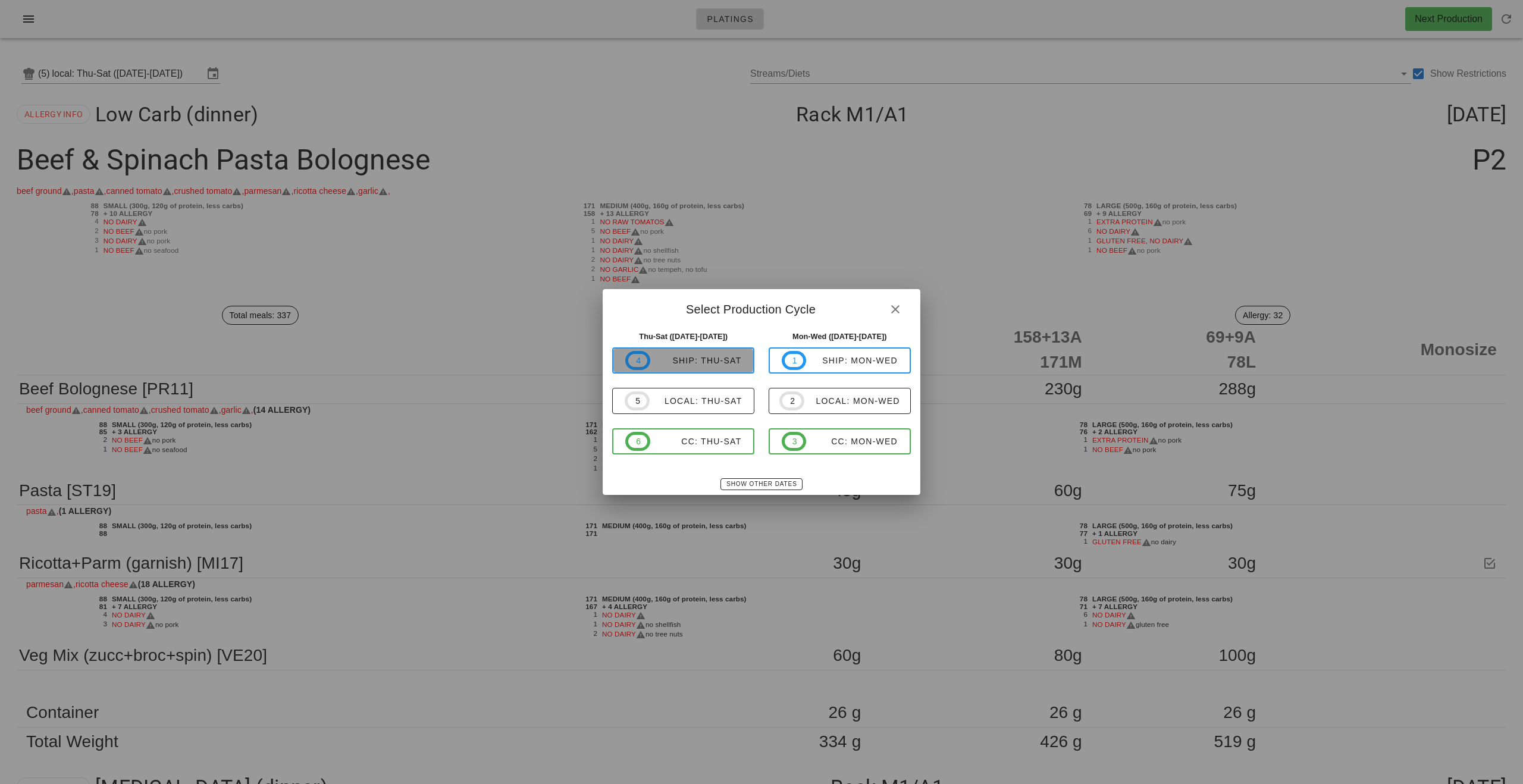
click at [698, 360] on div "ship: Thu-Sat" at bounding box center [696, 360] width 92 height 10
type input "ship: Thu-Sat (Aug 28-Aug 30)"
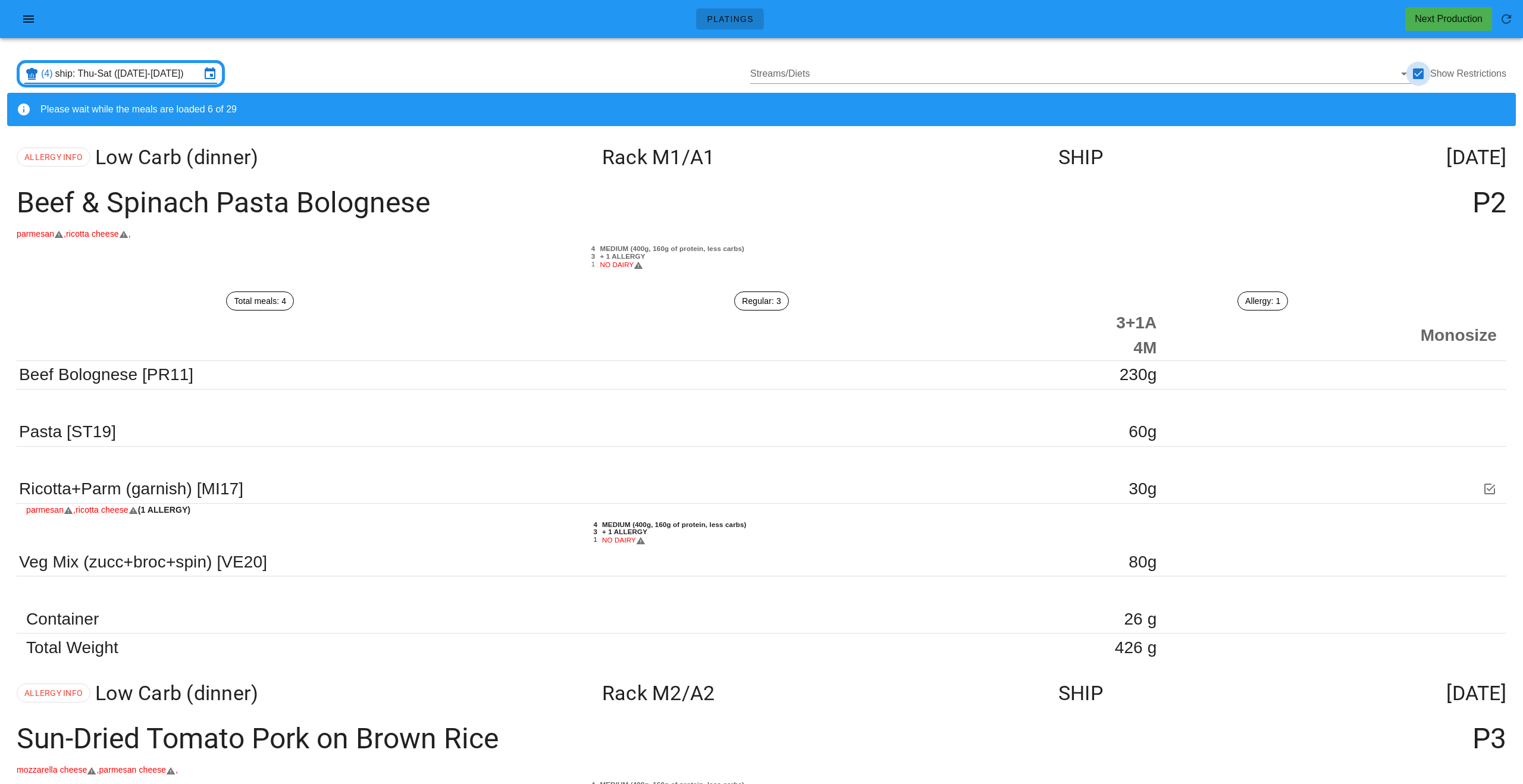
click at [769, 72] on div at bounding box center [1419, 74] width 21 height 20
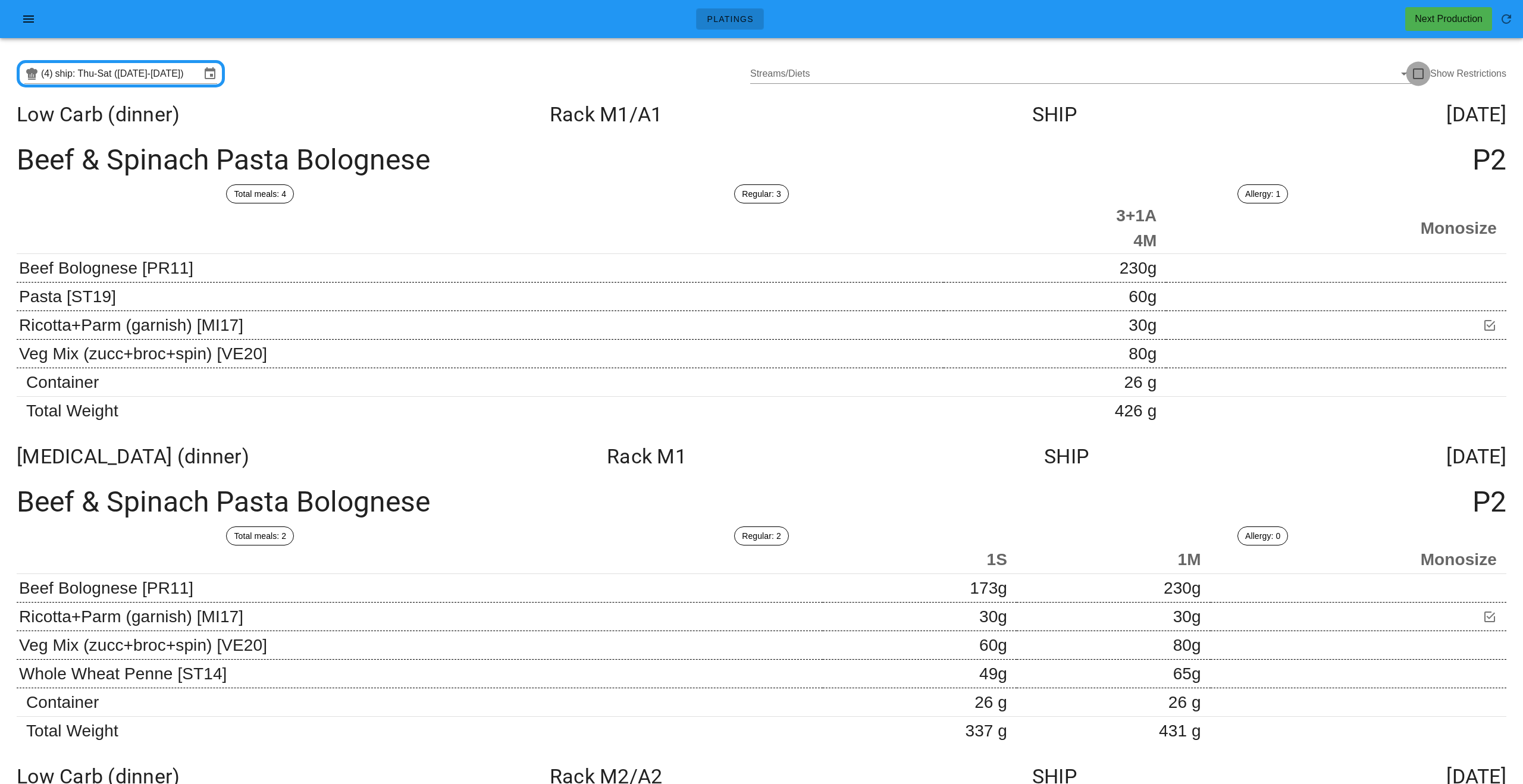
click at [769, 74] on div at bounding box center [1419, 74] width 21 height 20
checkbox input "true"
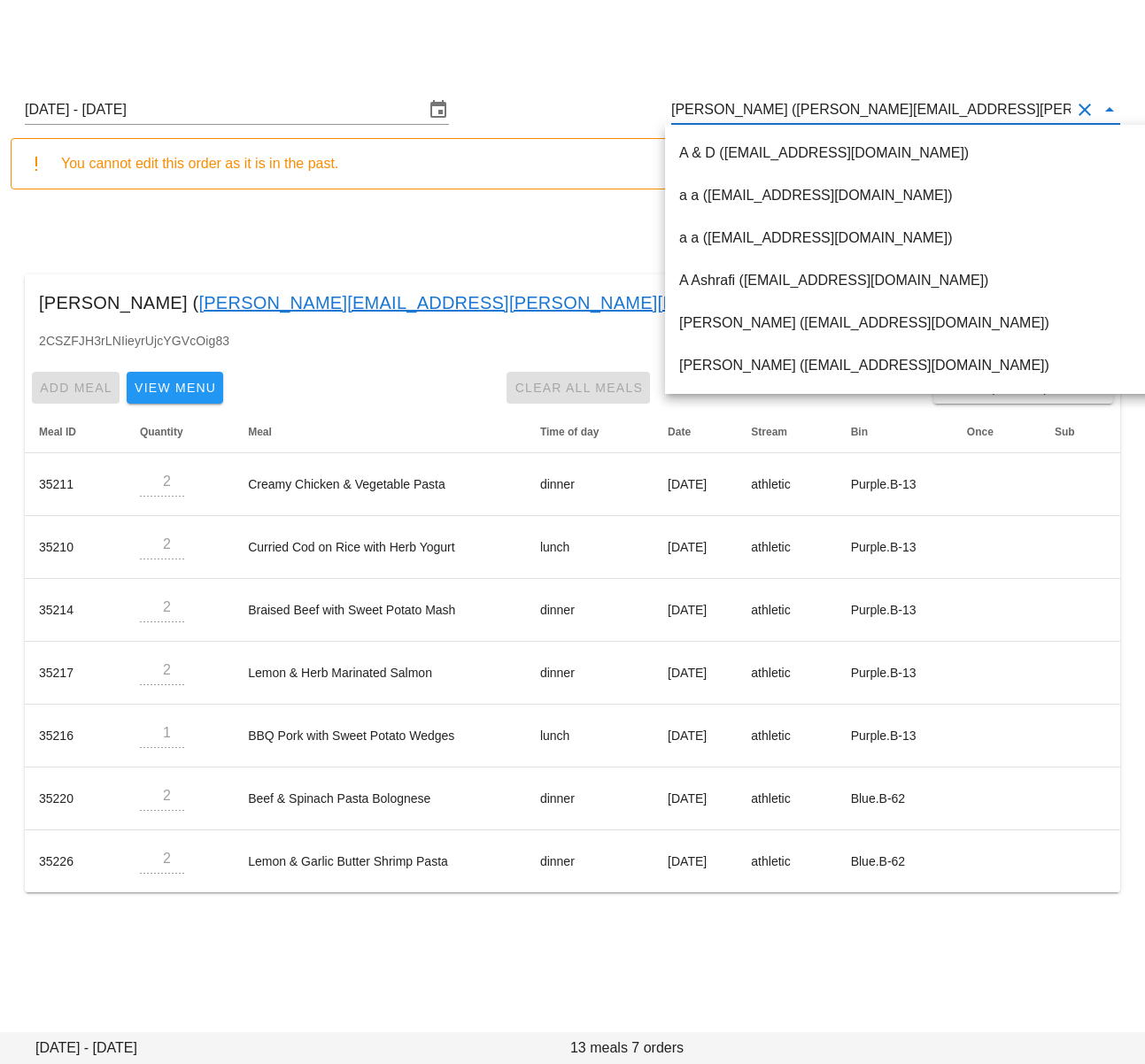
click at [767, 110] on input "Kenneth Heng (kenneth.heng@gmail.com)" at bounding box center [870, 110] width 399 height 29
paste input "write2christiane@gmail.com"
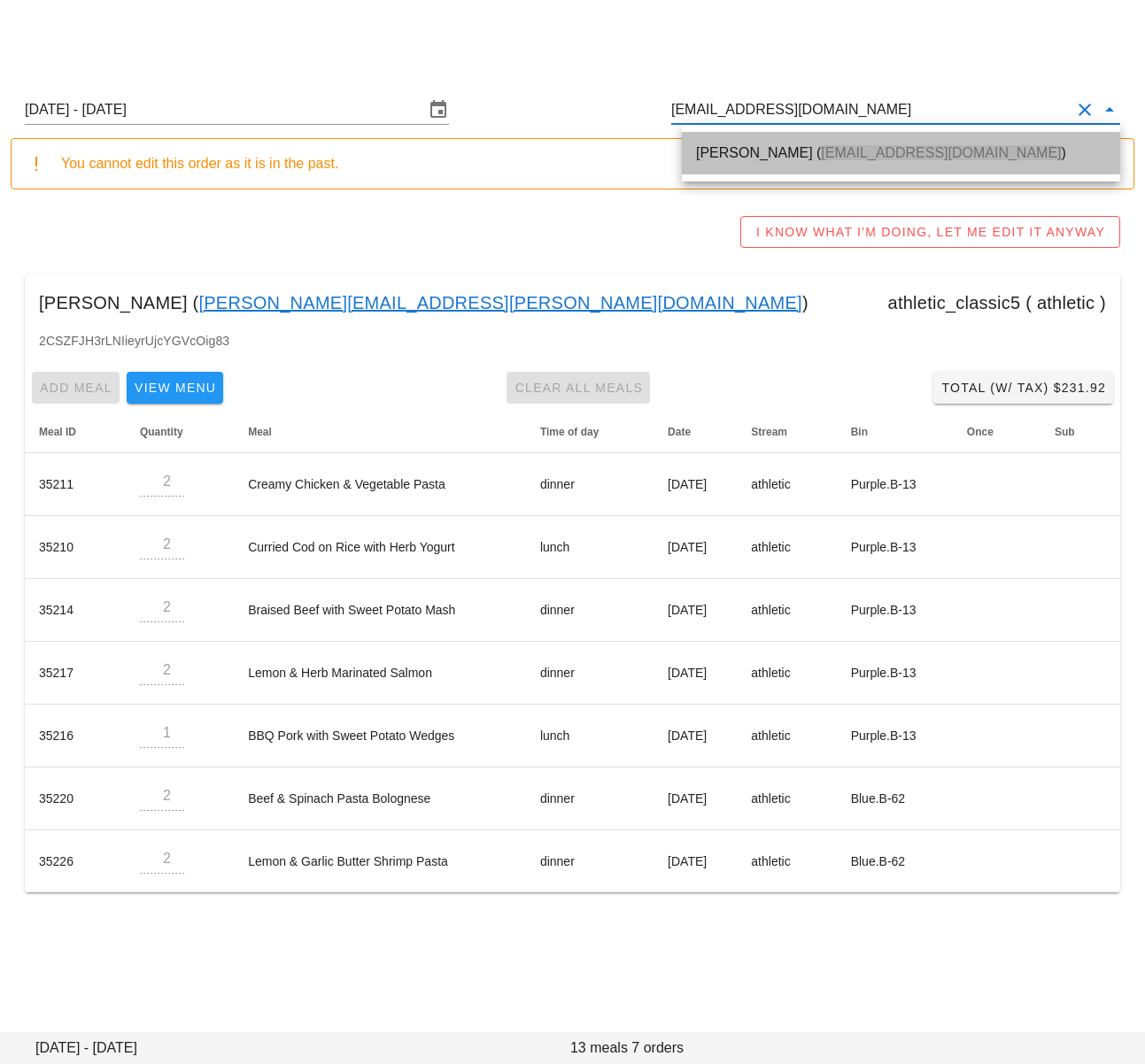
click at [774, 154] on div "Christiane Martinez ( write2christiane@gmail.com )" at bounding box center [901, 153] width 410 height 17
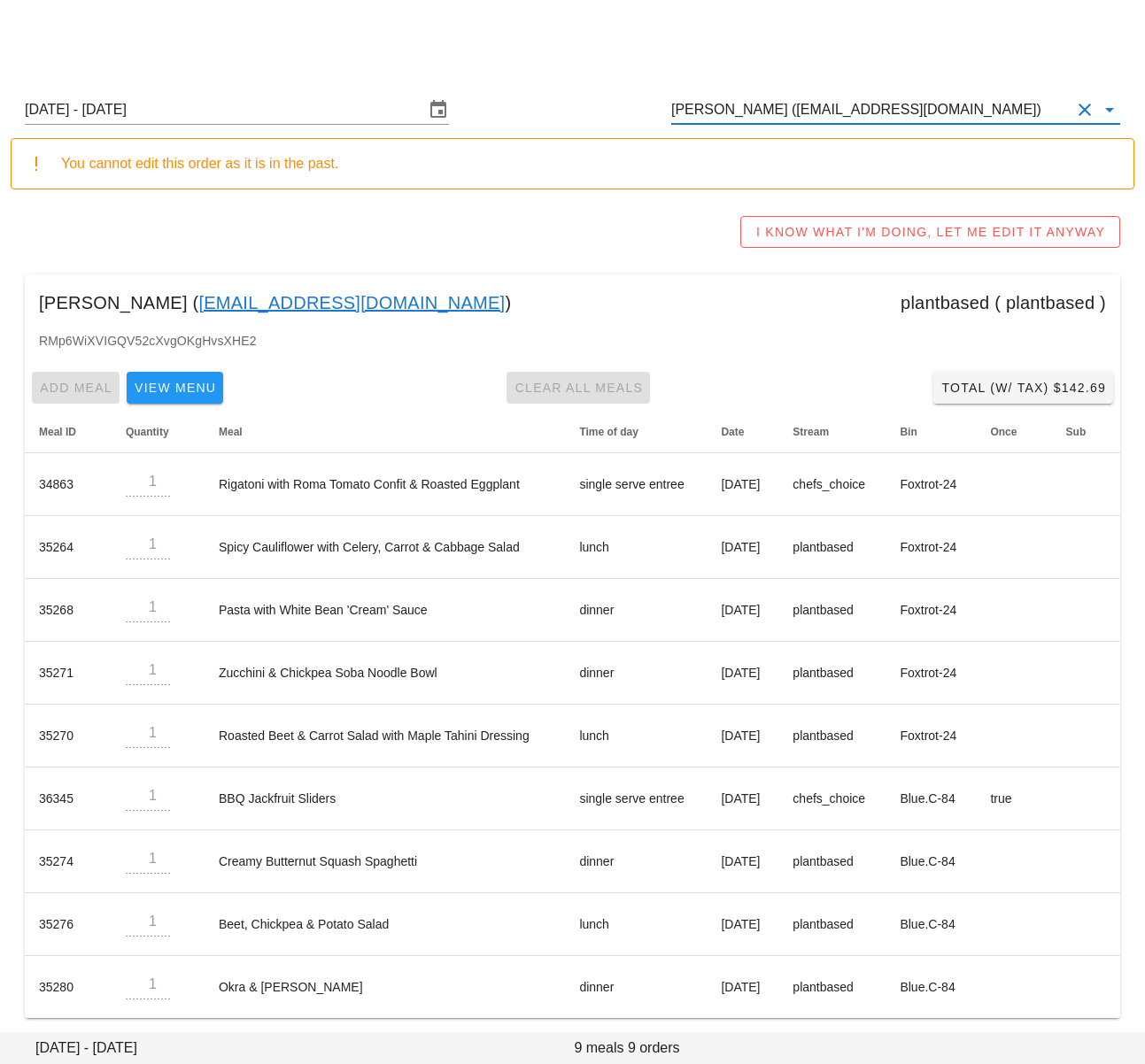
click at [596, 242] on div "I KNOW WHAT I'M DOING, LET ME EDIT IT ANYWAY" at bounding box center [572, 232] width 1123 height 56
click at [753, 108] on input "Christiane Martinez (write2christiane@gmail.com)" at bounding box center [870, 110] width 399 height 29
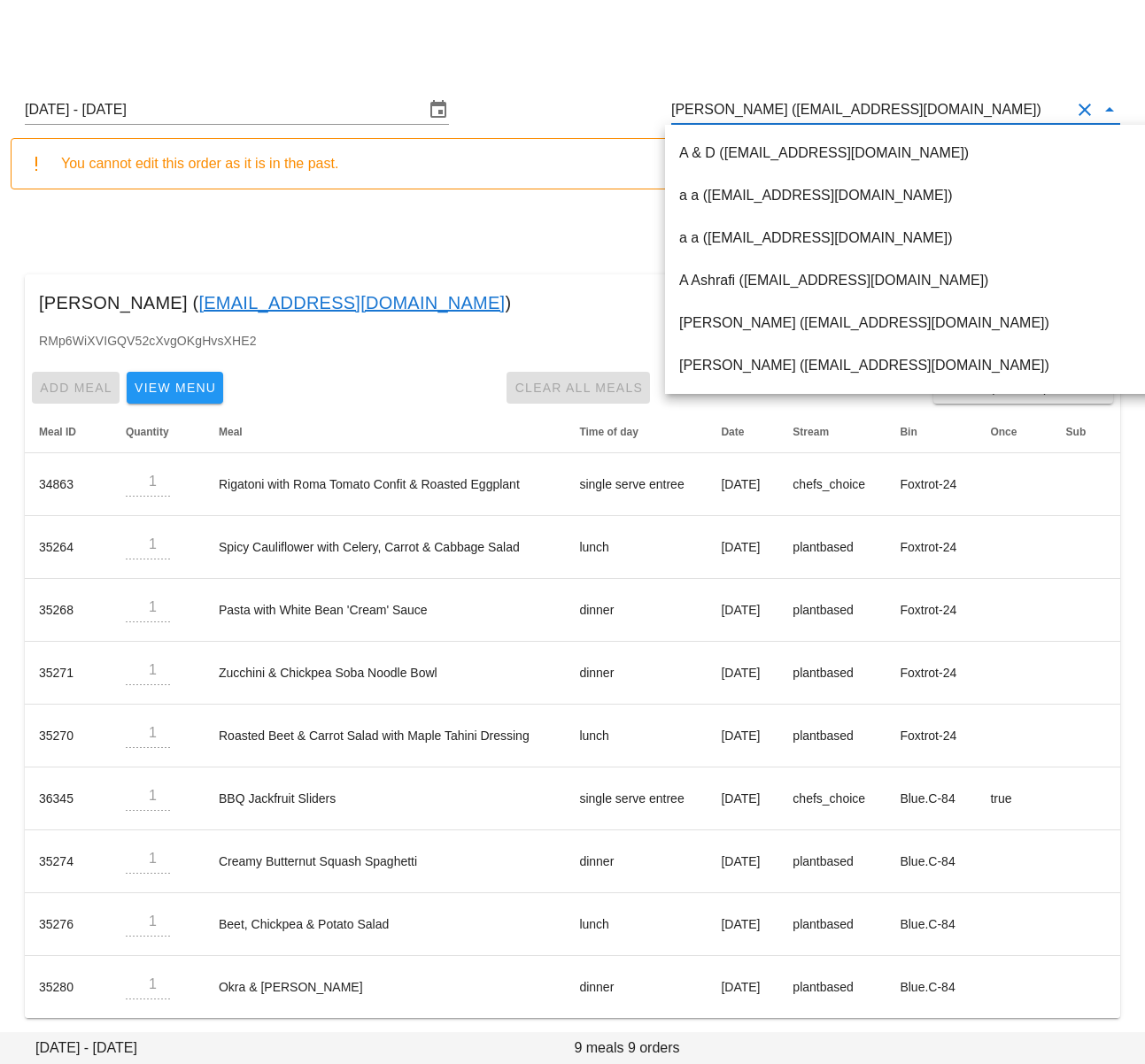
click at [753, 108] on input "Christiane Martinez (write2christiane@gmail.com)" at bounding box center [870, 110] width 399 height 29
paste input "angjn920@gmail.com"
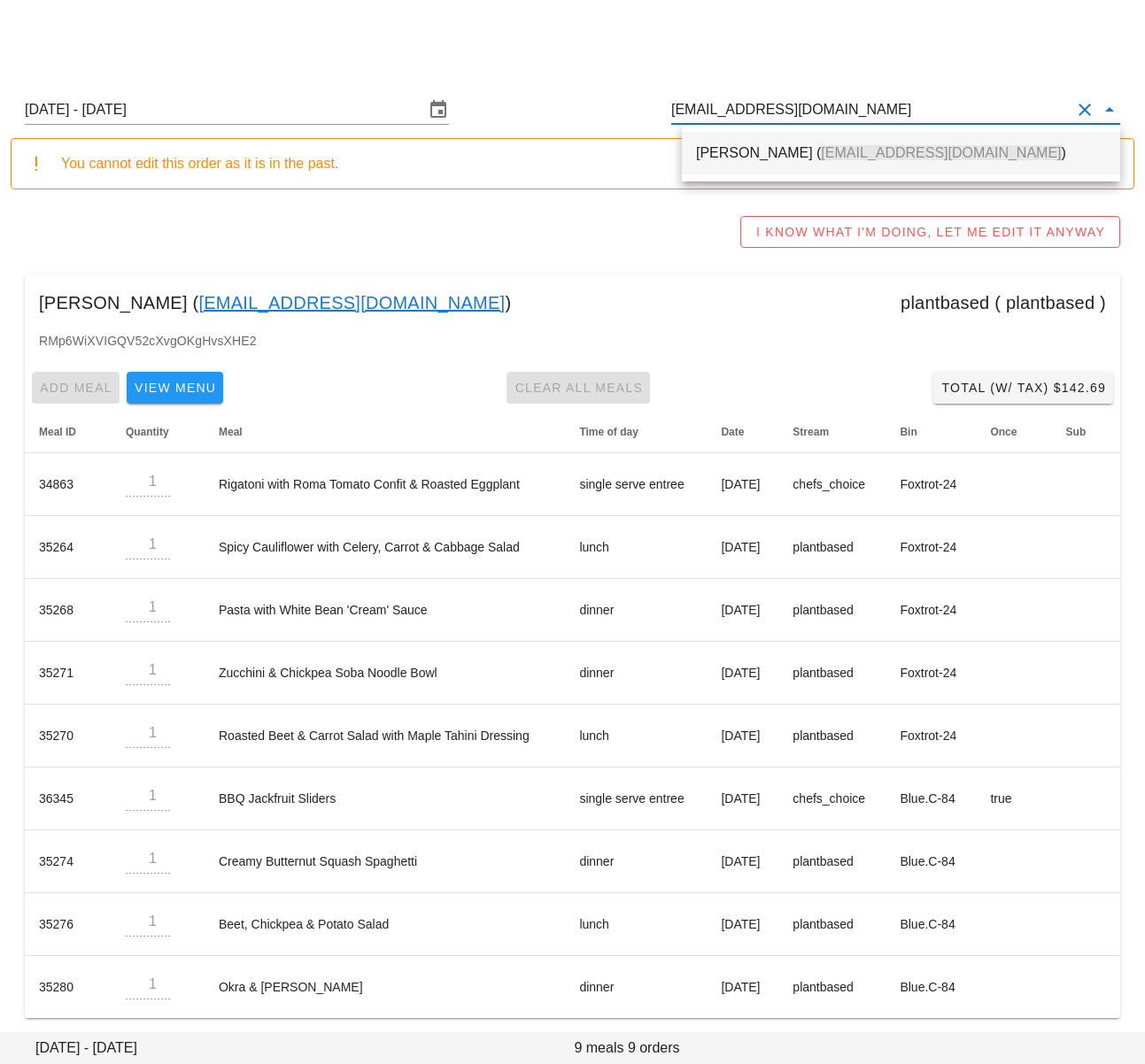
click at [821, 158] on span "angjn920@gmail.com" at bounding box center [941, 153] width 240 height 15
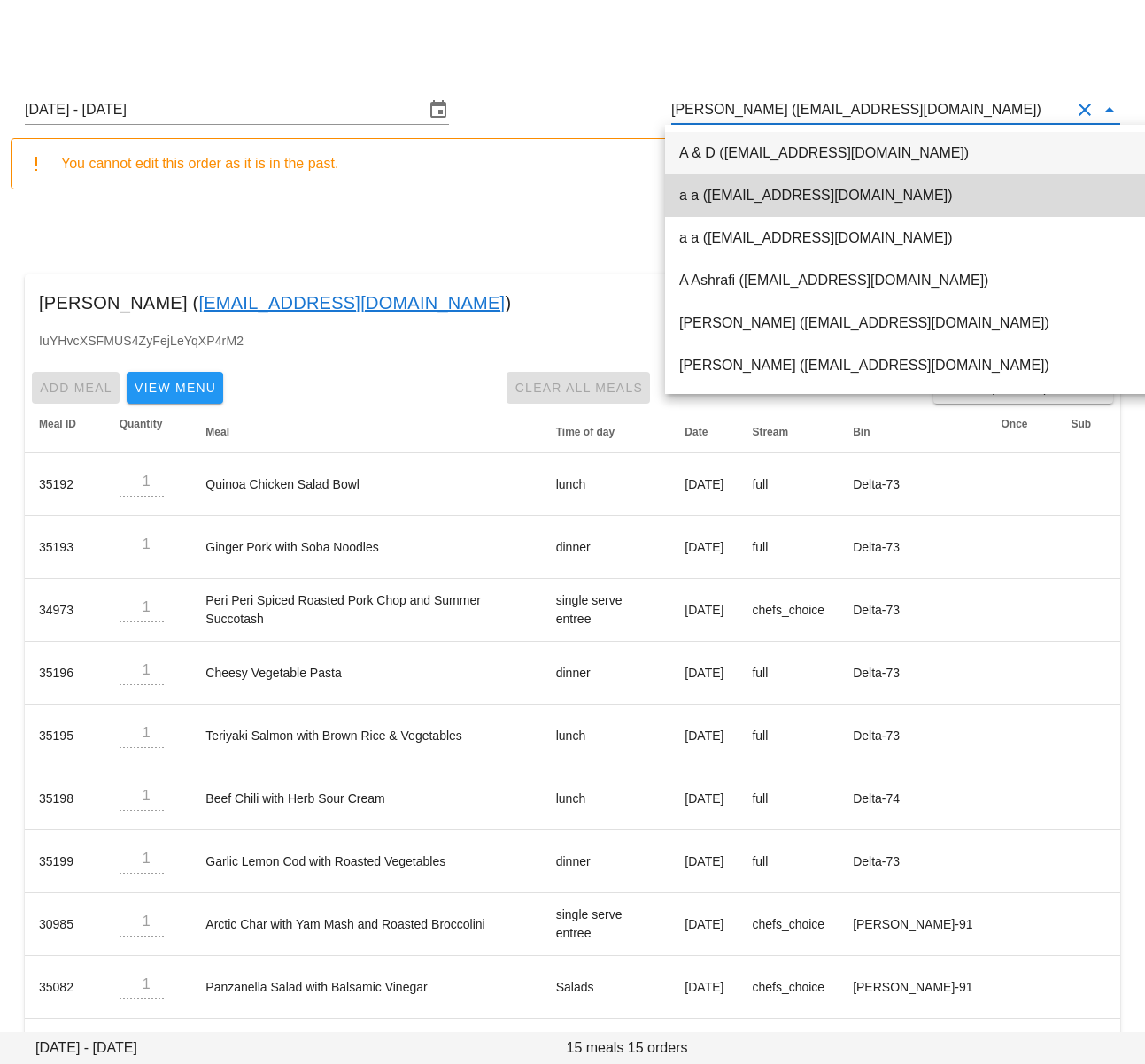
type input "JN Ang (angjn920@gmail.com)"
click at [483, 203] on div "Sunday August 24 - Saturday August 30 JN Ang (angjn920@gmail.com) You cannot ed…" at bounding box center [572, 745] width 1145 height 1349
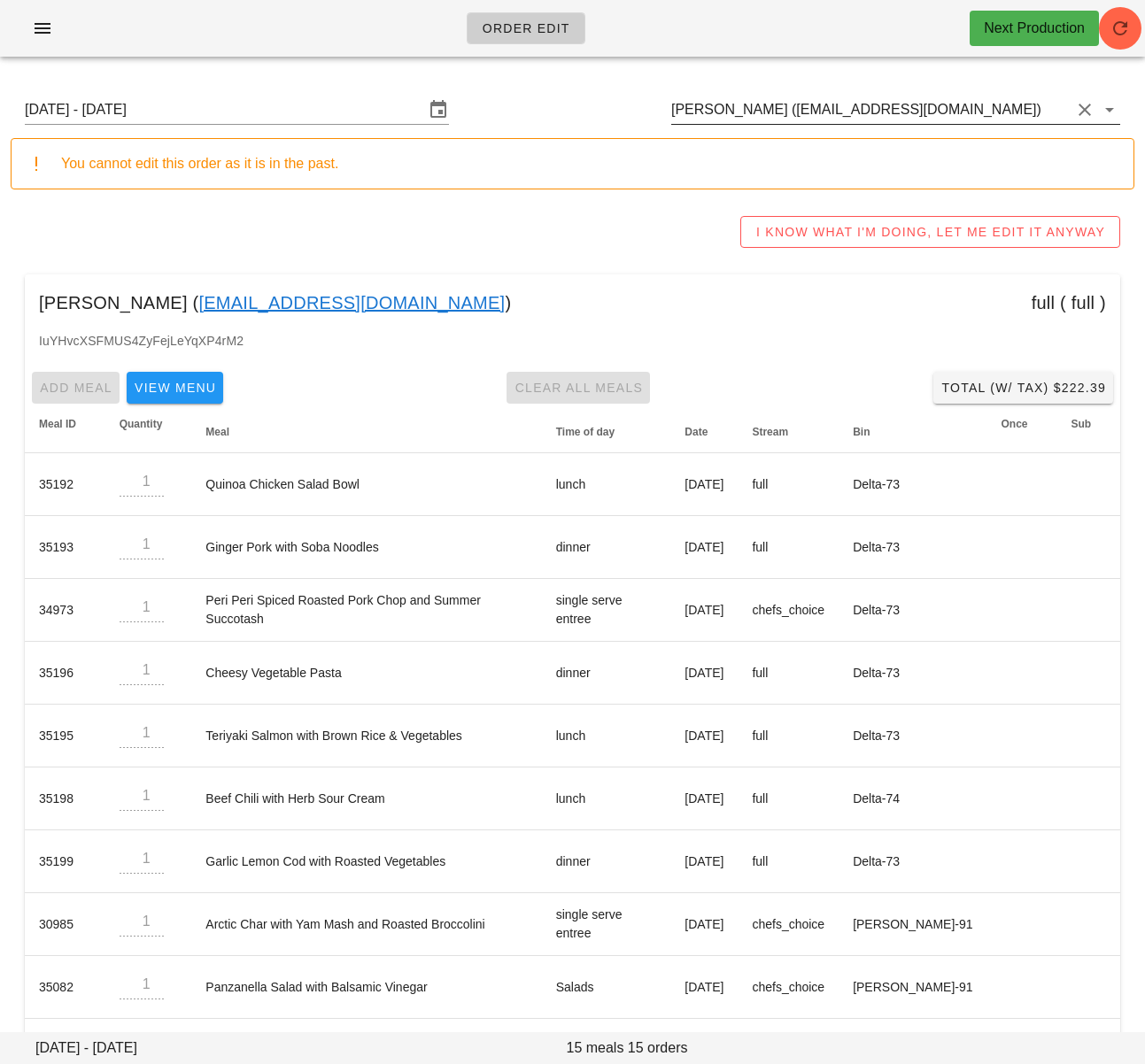
click at [737, 106] on input "JN Ang (angjn920@gmail.com)" at bounding box center [870, 110] width 399 height 29
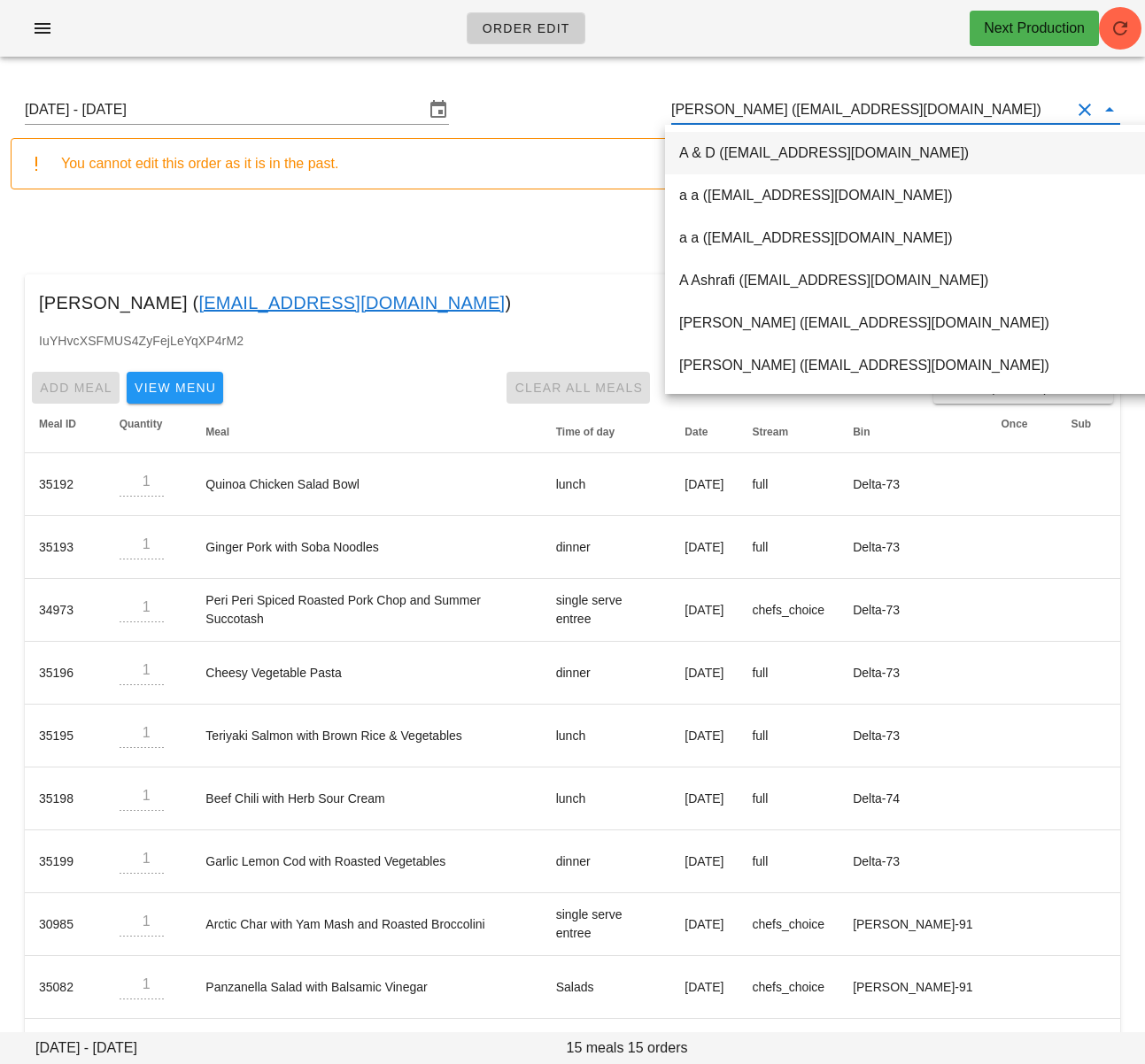
click at [314, 101] on input "Sunday August 24 - Saturday August 30" at bounding box center [224, 110] width 399 height 29
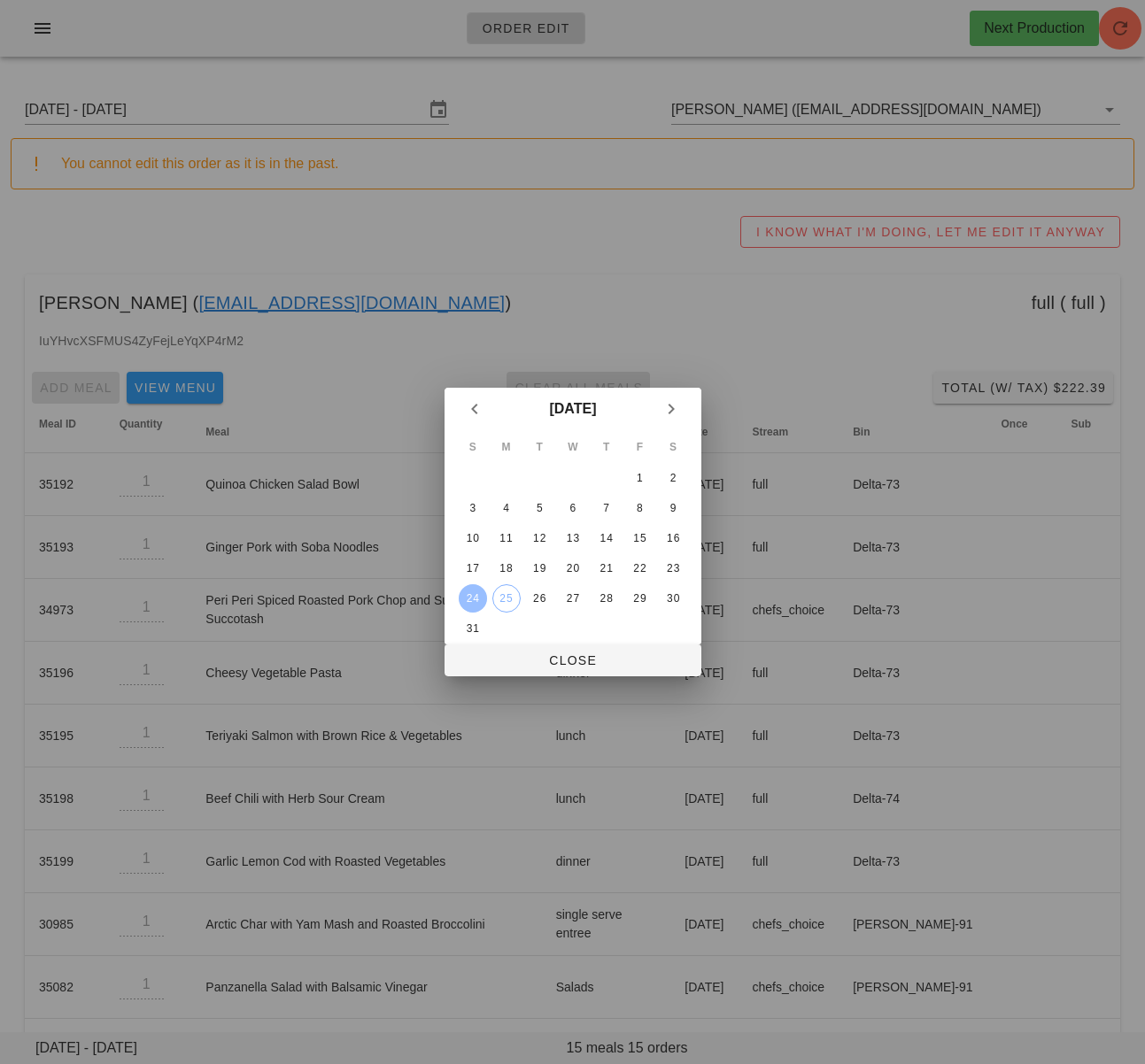
click at [452, 626] on div "S M T W T F S 1 2 3 4 5 6 7 8 9 10 11 12 13 14 15 16 17 18 19 20 21 22 23 24 25…" at bounding box center [572, 537] width 256 height 215
click at [468, 627] on div "31" at bounding box center [472, 628] width 29 height 12
click at [514, 670] on button "Close" at bounding box center [572, 660] width 256 height 31
type input "Sunday August 31 - Saturday September 6"
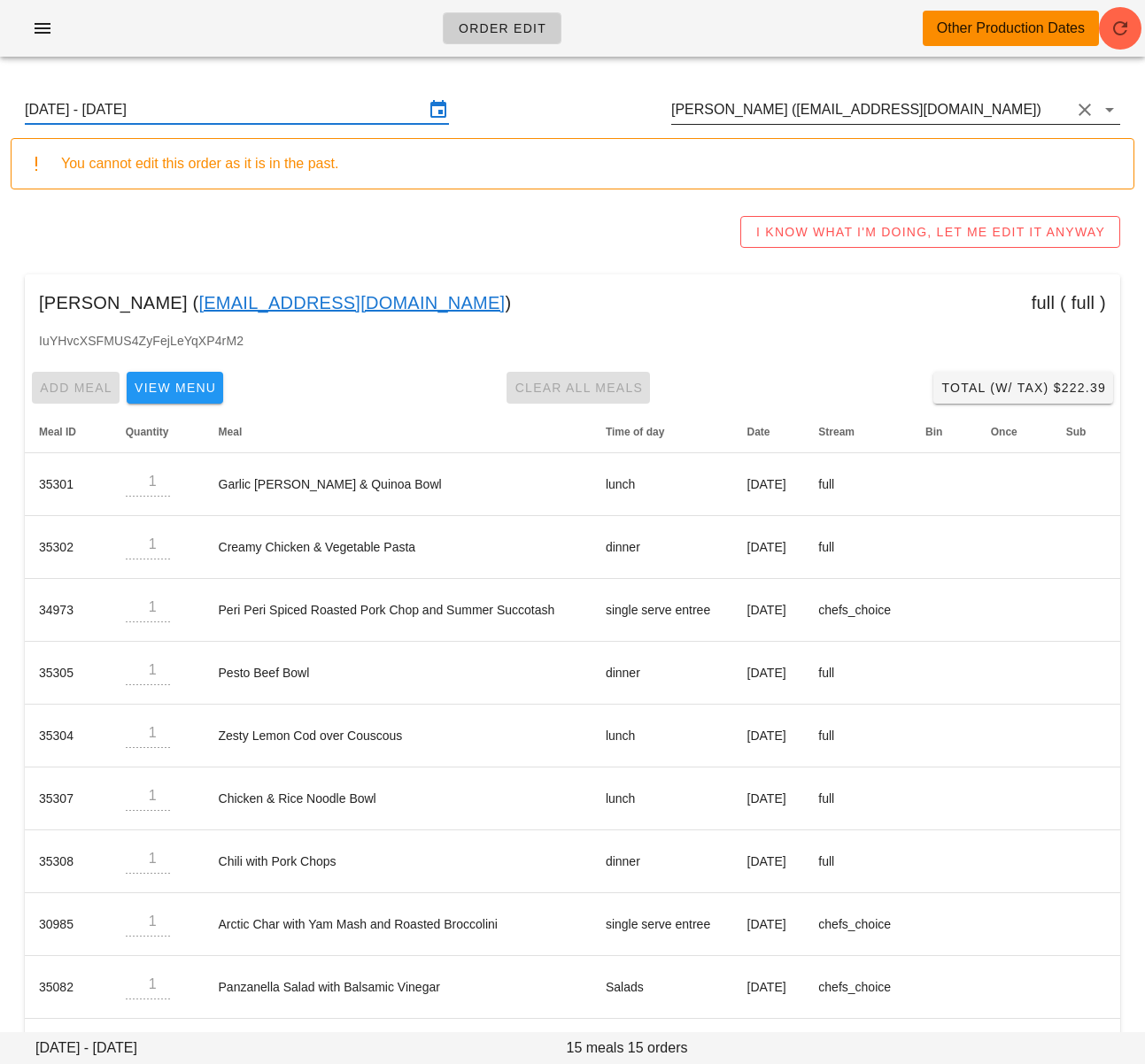
click at [715, 113] on input "JN Ang (angjn920@gmail.com)" at bounding box center [870, 110] width 399 height 29
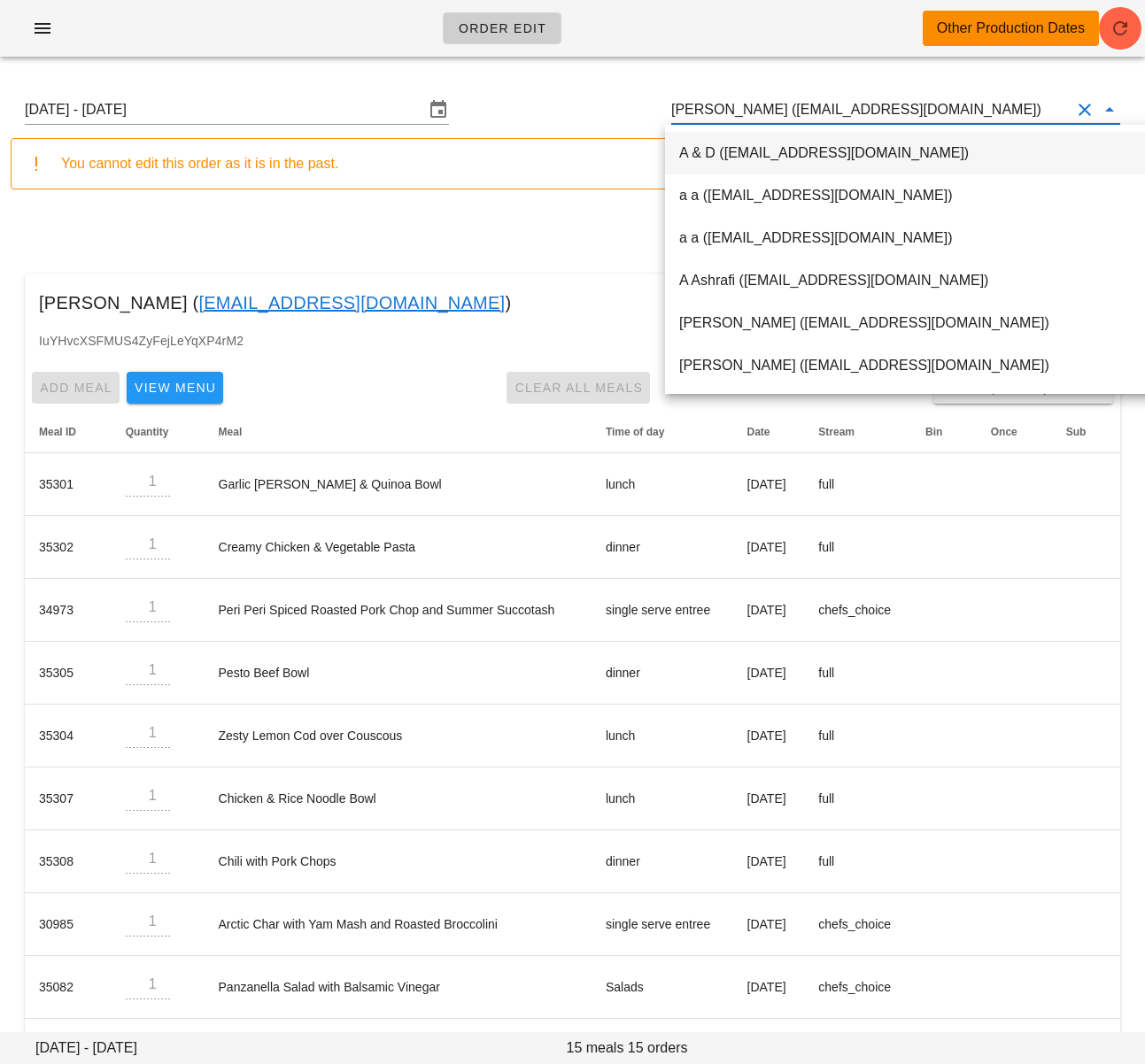
click at [715, 113] on input "JN Ang (angjn920@gmail.com)" at bounding box center [870, 110] width 399 height 29
paste input "jpgclark@telus.net"
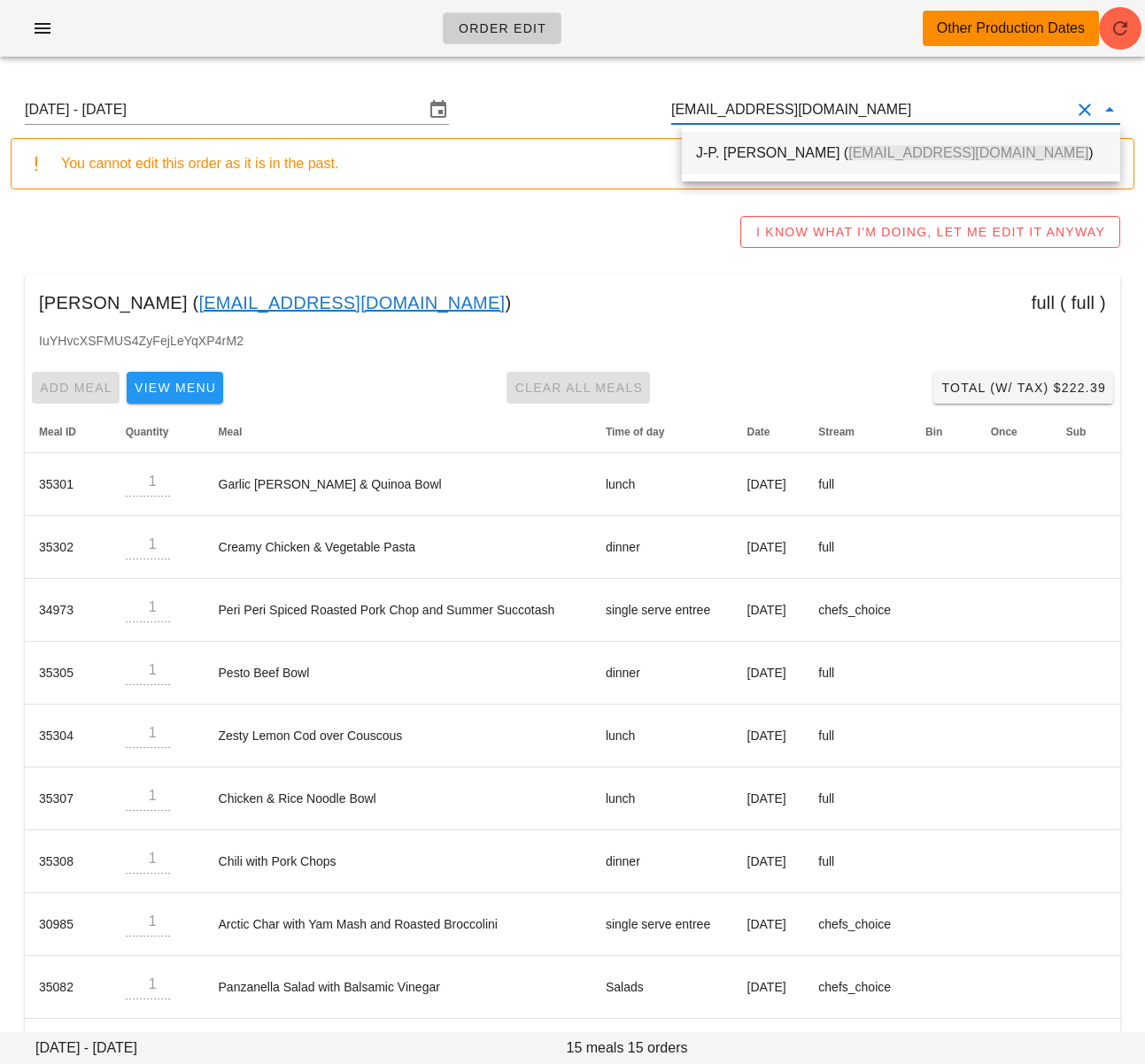
type input "jpgclark@telus.net"
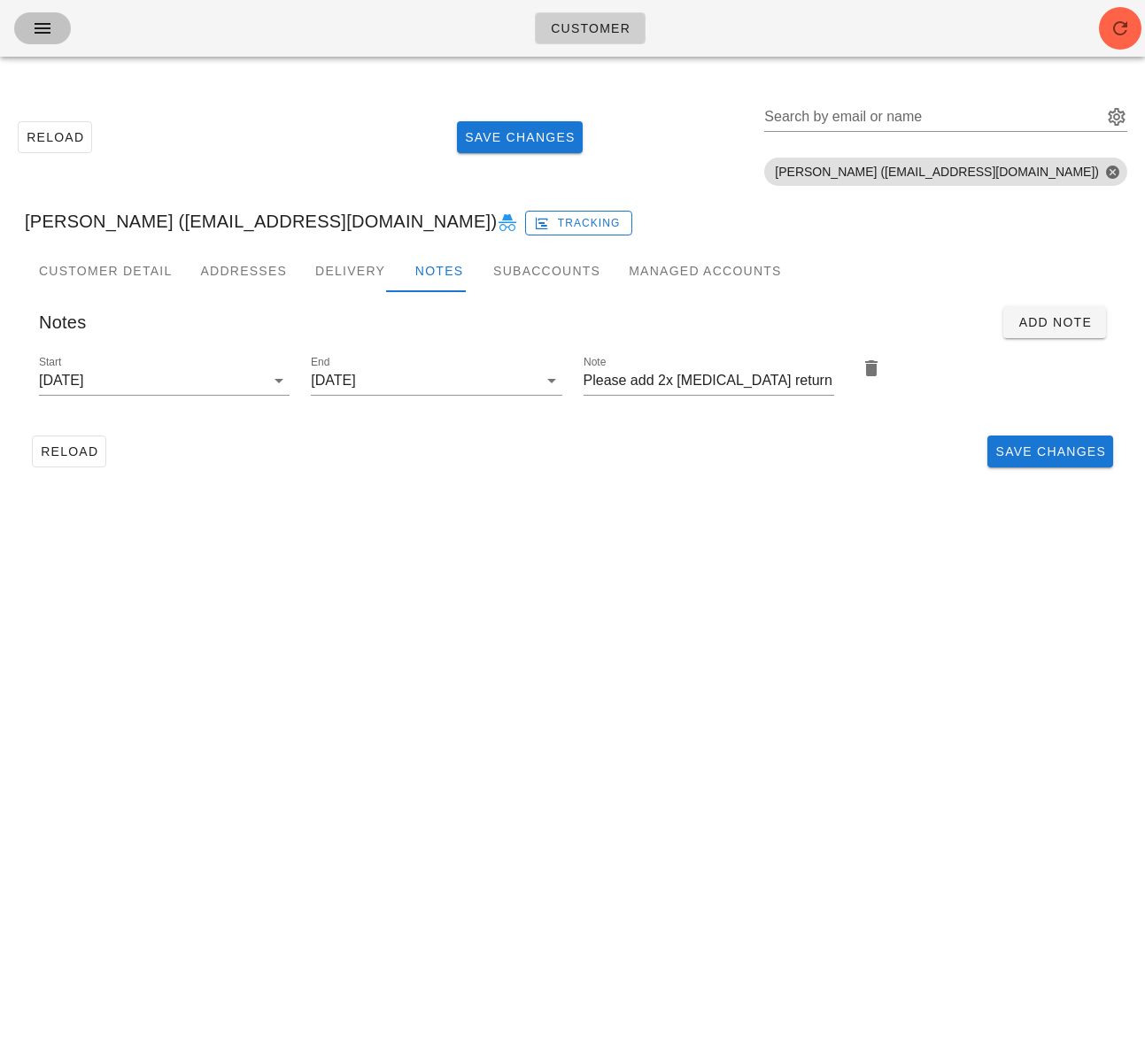
drag, startPoint x: 37, startPoint y: 27, endPoint x: 86, endPoint y: 66, distance: 62.6
click at [37, 27] on icon "button" at bounding box center [42, 29] width 21 height 21
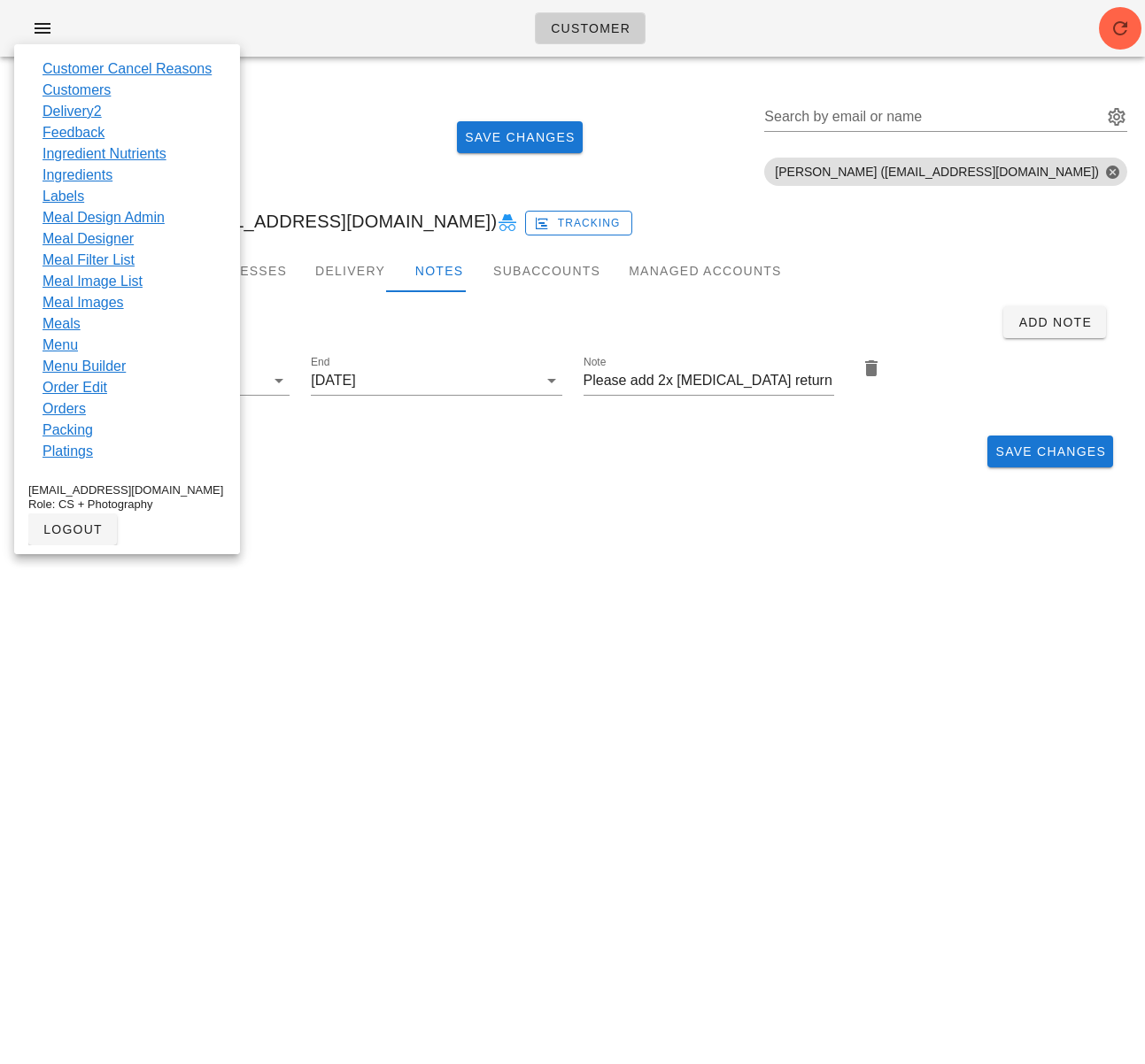
click at [688, 498] on div "Reload Save Changes Search by email or name Include deleted accounts Include Sh…" at bounding box center [572, 284] width 1145 height 428
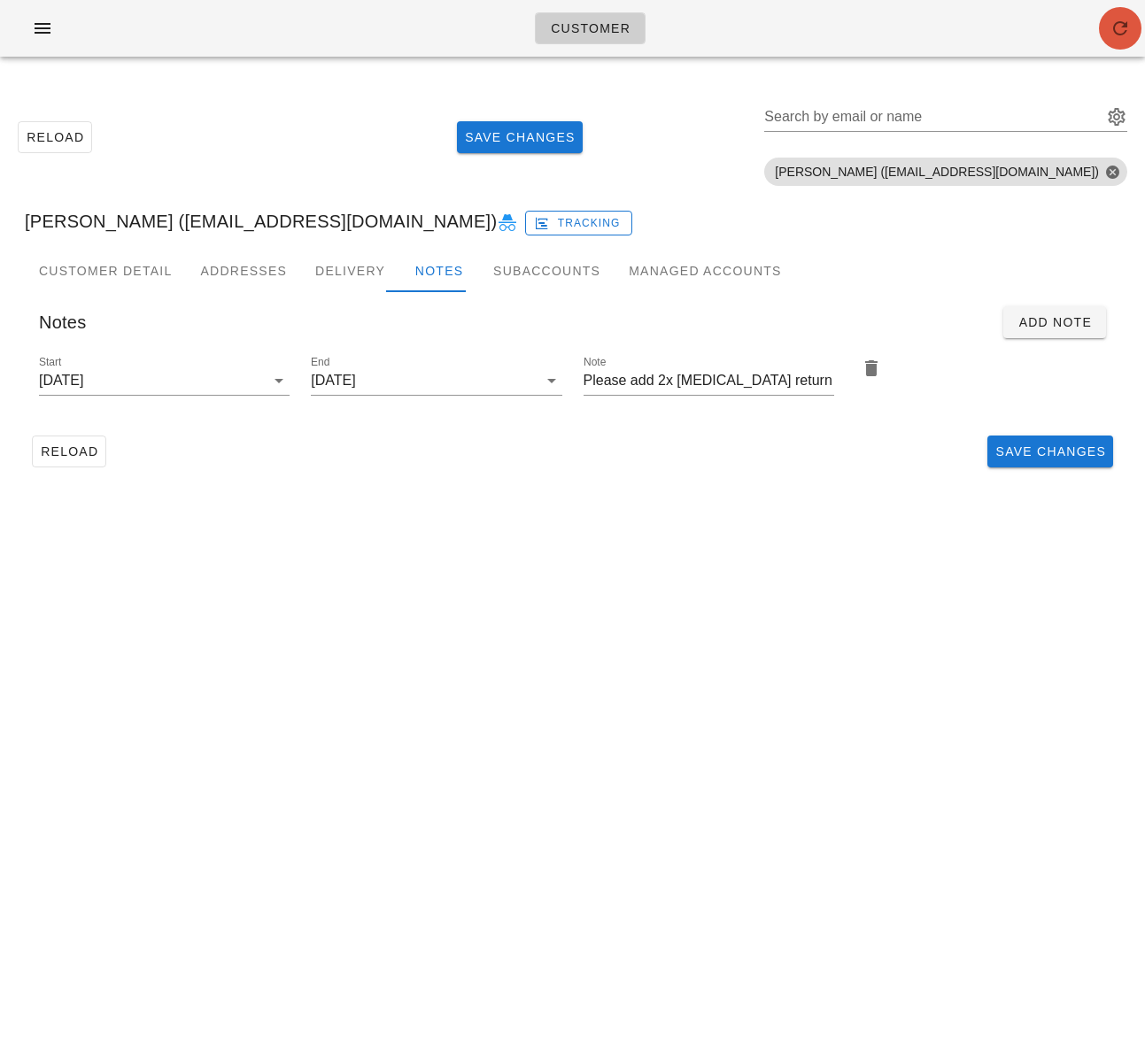
click at [1131, 29] on span "button" at bounding box center [1119, 29] width 43 height 21
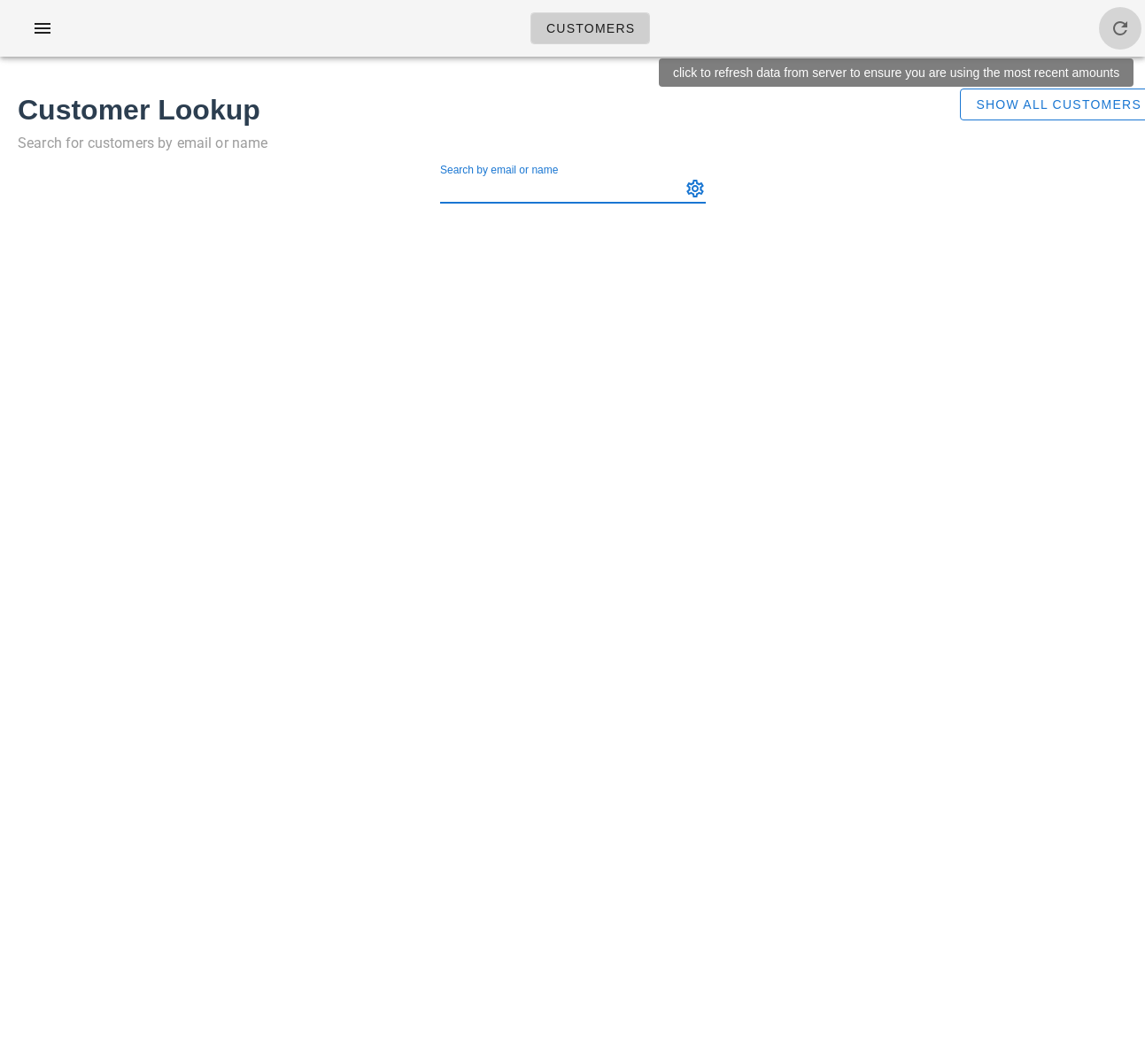
click at [1126, 36] on icon "button" at bounding box center [1120, 29] width 21 height 21
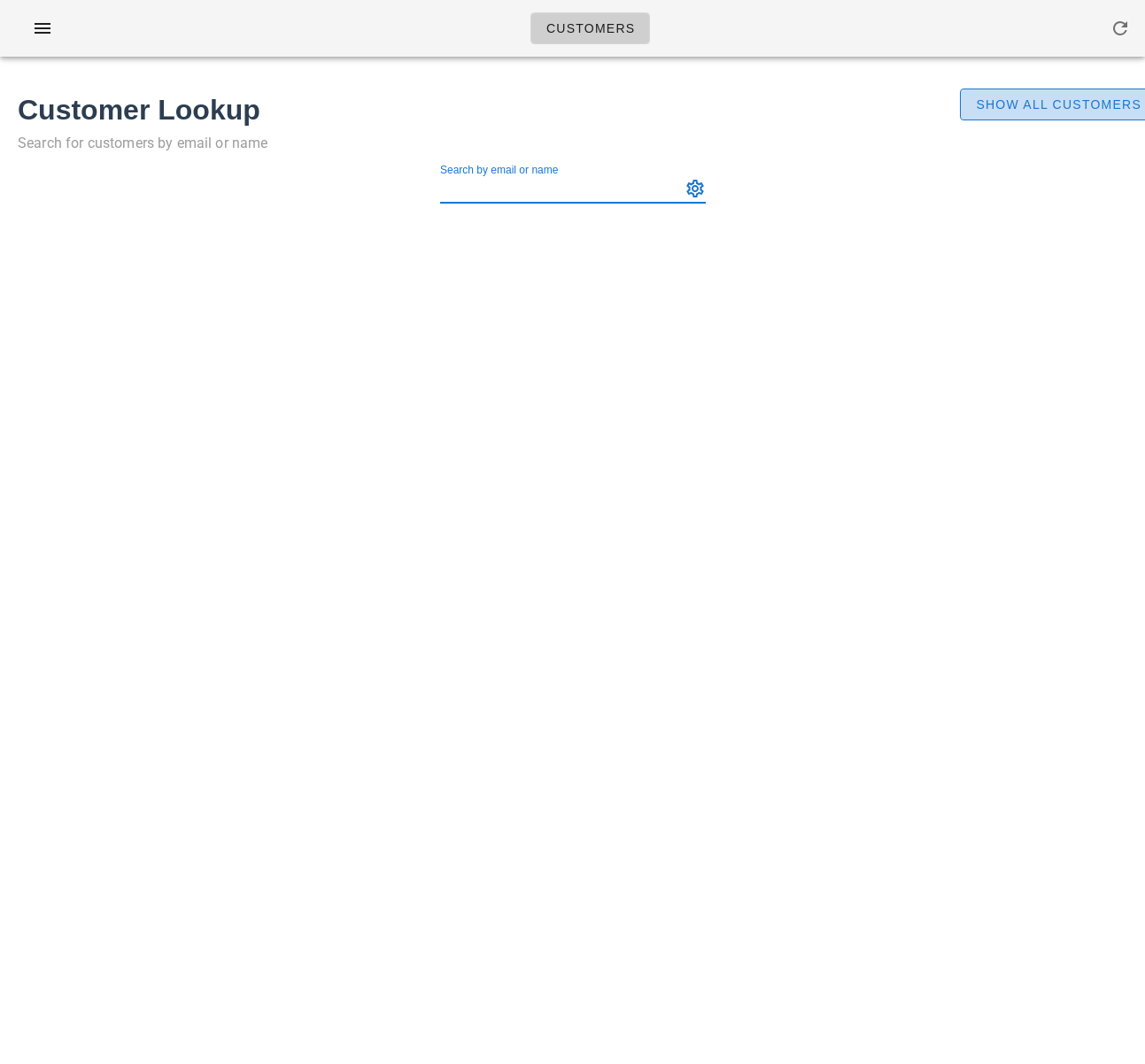
click at [1004, 106] on span "Show All Customers" at bounding box center [1057, 104] width 167 height 14
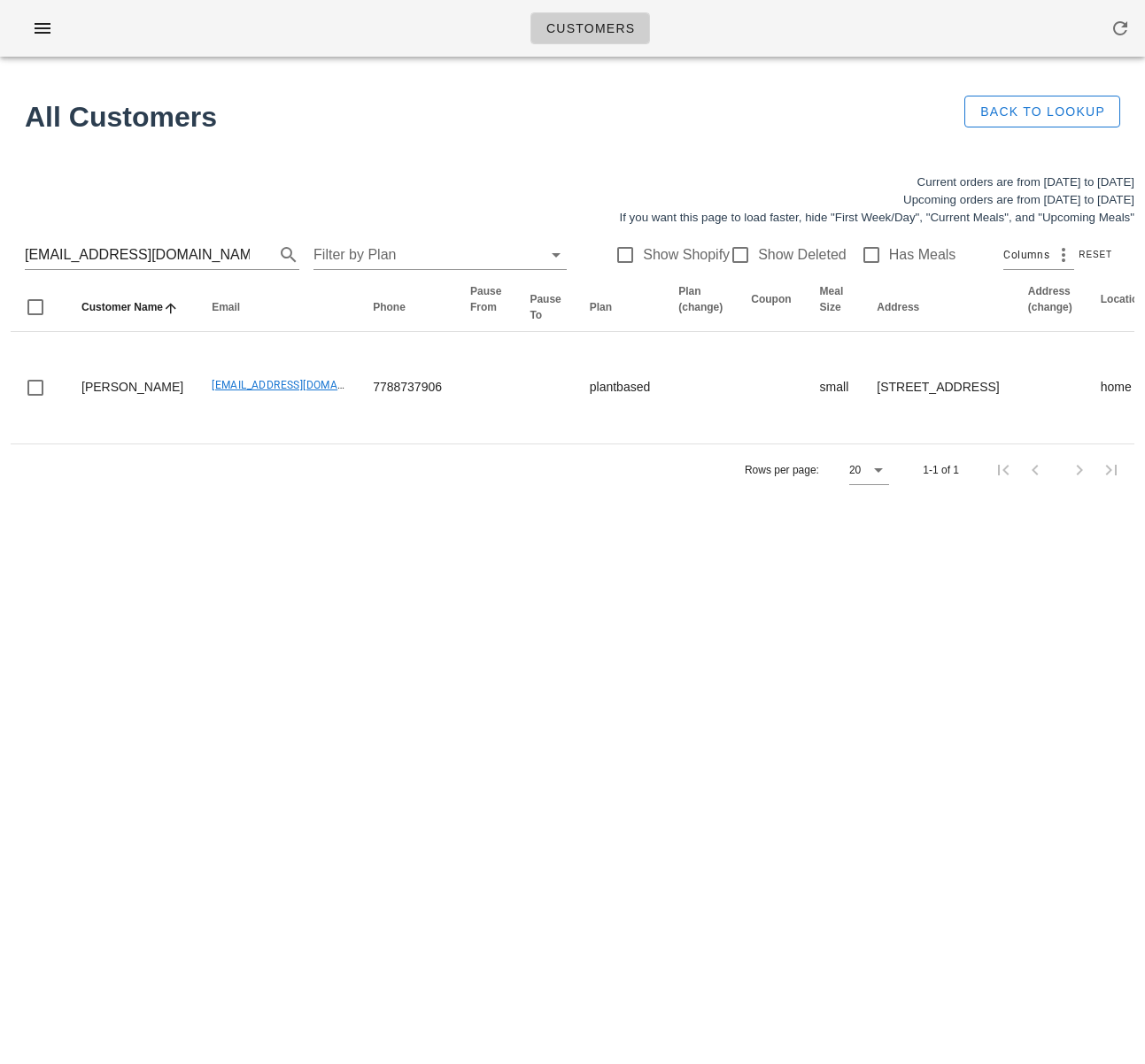
drag, startPoint x: 381, startPoint y: 750, endPoint x: 406, endPoint y: 174, distance: 576.5
click at [380, 711] on div "Customers Found 1 customer All Customers Back to Lookup Current orders are from…" at bounding box center [572, 532] width 1145 height 1064
click at [161, 255] on input "[EMAIL_ADDRESS][DOMAIN_NAME]" at bounding box center [137, 256] width 225 height 29
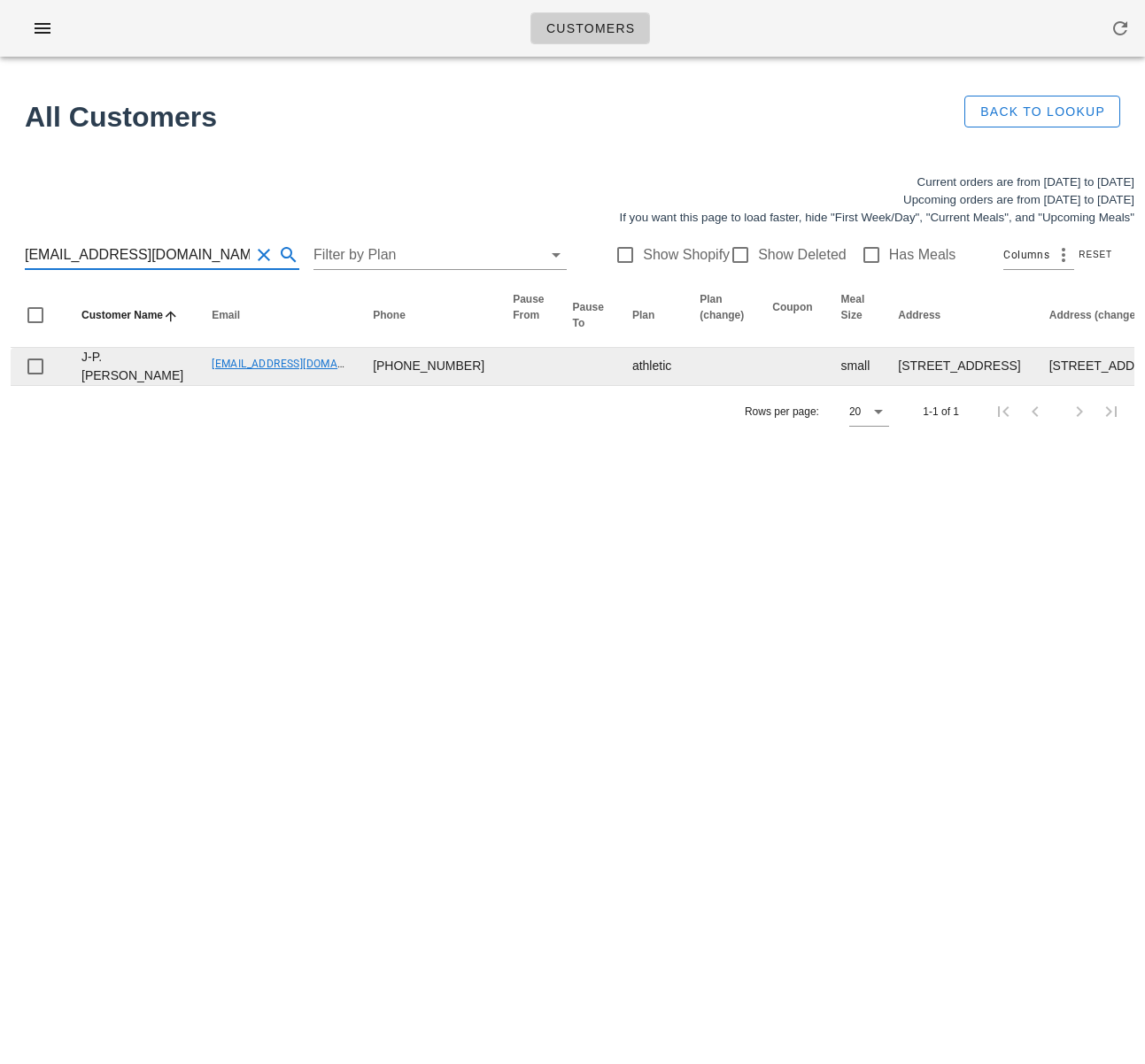
type input "[EMAIL_ADDRESS][DOMAIN_NAME]"
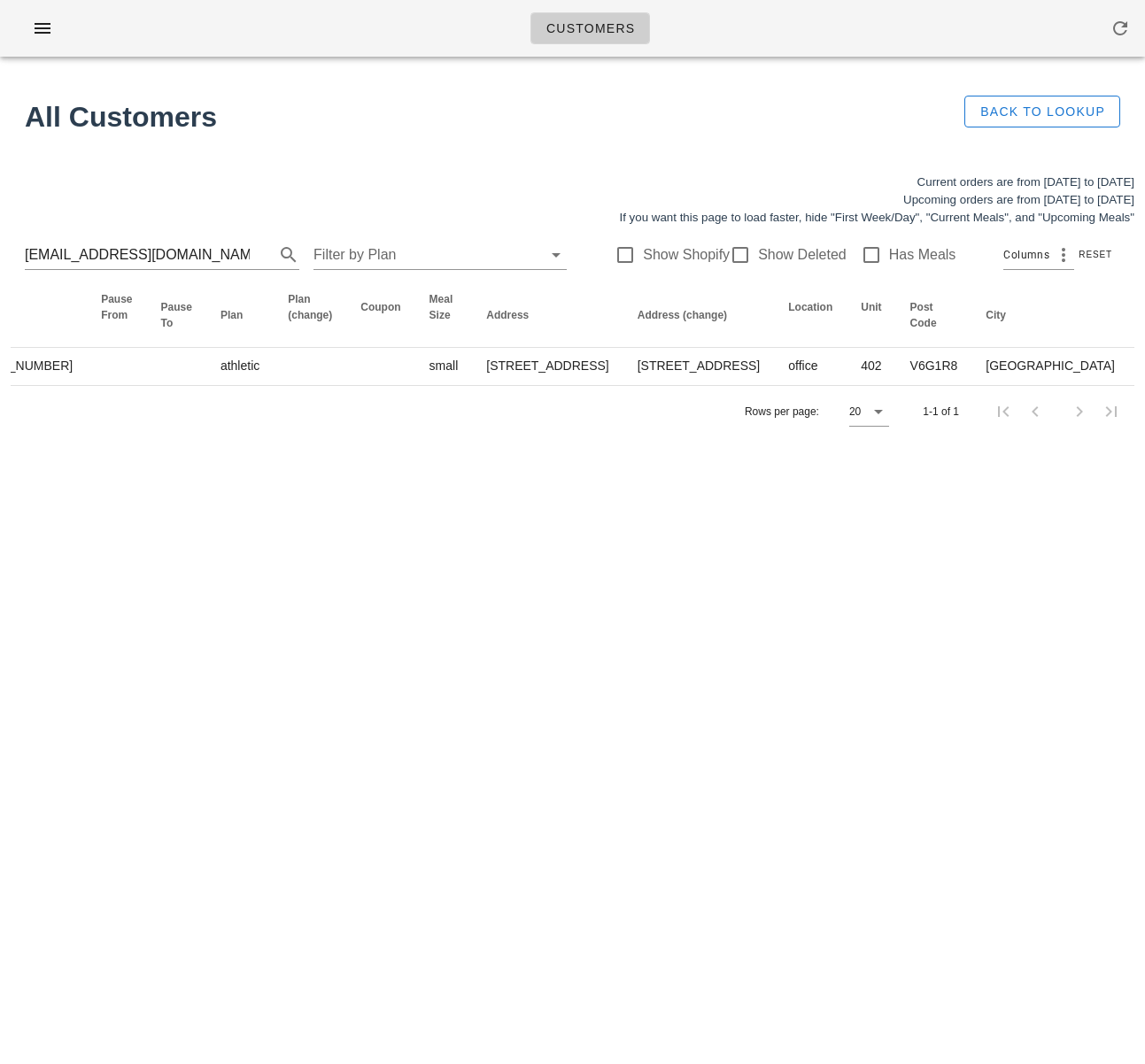
scroll to position [0, 3]
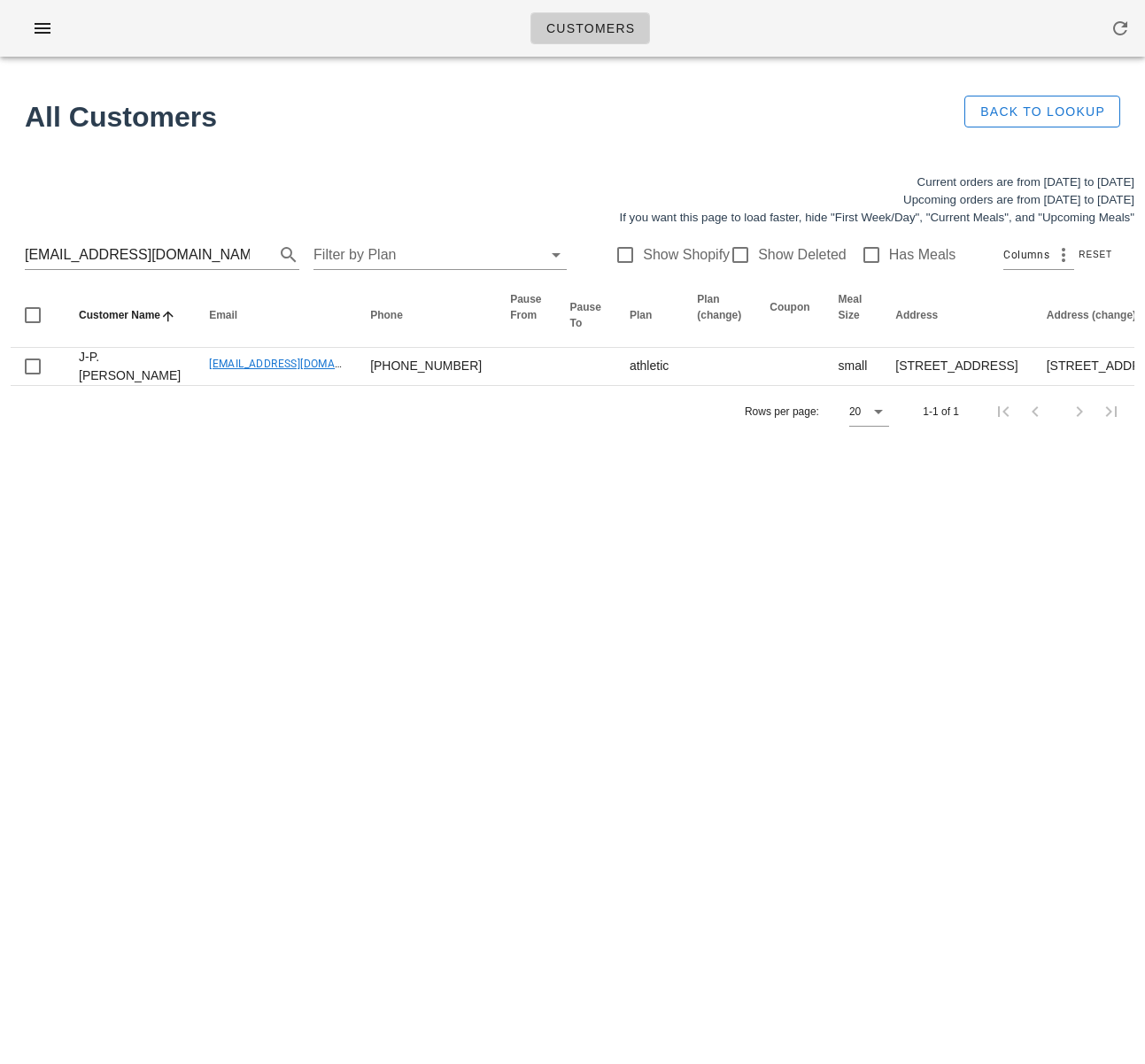
drag, startPoint x: 715, startPoint y: 407, endPoint x: -10, endPoint y: 329, distance: 729.2
click at [0, 329] on html "Customers Found 1 customer All Customers Back to Lookup Current orders are from…" at bounding box center [572, 532] width 1145 height 1064
click at [644, 539] on div "Customers Found 1 customer All Customers Back to Lookup Current orders are from…" at bounding box center [572, 532] width 1145 height 1064
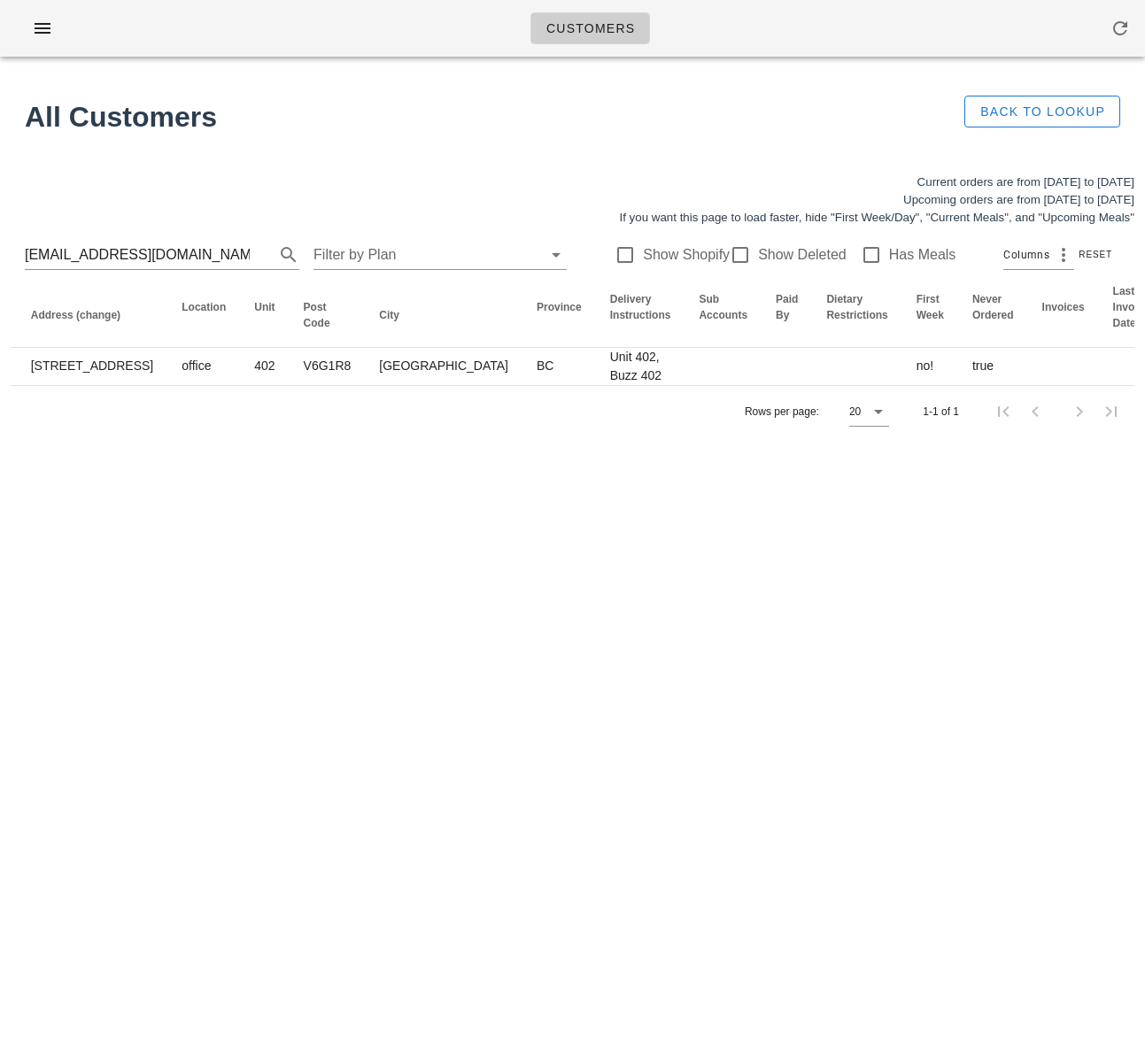
drag, startPoint x: 564, startPoint y: 396, endPoint x: 1582, endPoint y: 382, distance: 1018.1
click at [1144, 382] on html "Customers Found 1 customer All Customers Back to Lookup Current orders are from…" at bounding box center [572, 532] width 1145 height 1064
drag, startPoint x: 983, startPoint y: 554, endPoint x: 1087, endPoint y: 427, distance: 164.1
click at [991, 540] on div "Customers Found 1 customer All Customers Back to Lookup Current orders are from…" at bounding box center [572, 532] width 1145 height 1064
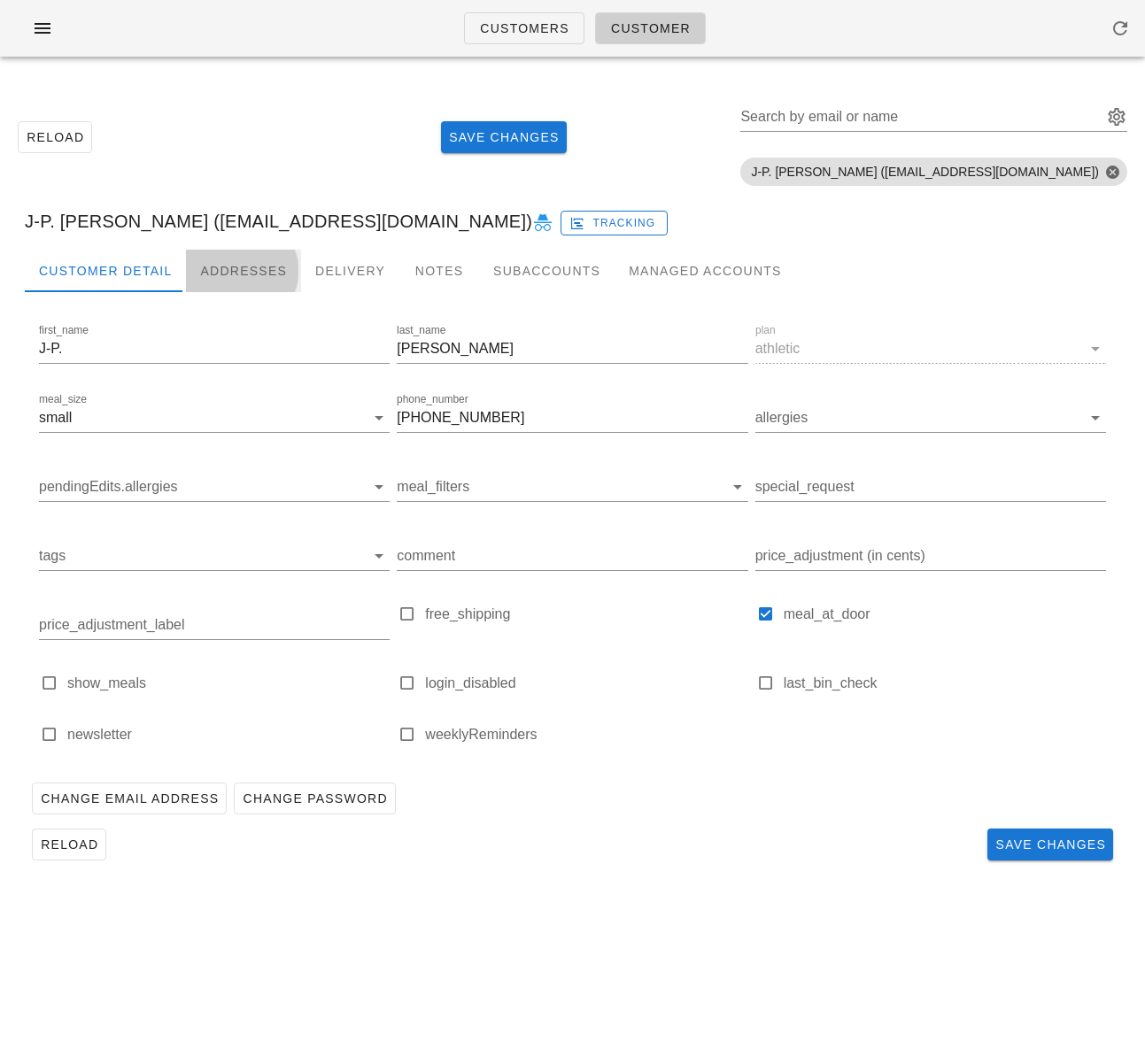
click at [236, 271] on div "Addresses" at bounding box center [243, 271] width 115 height 43
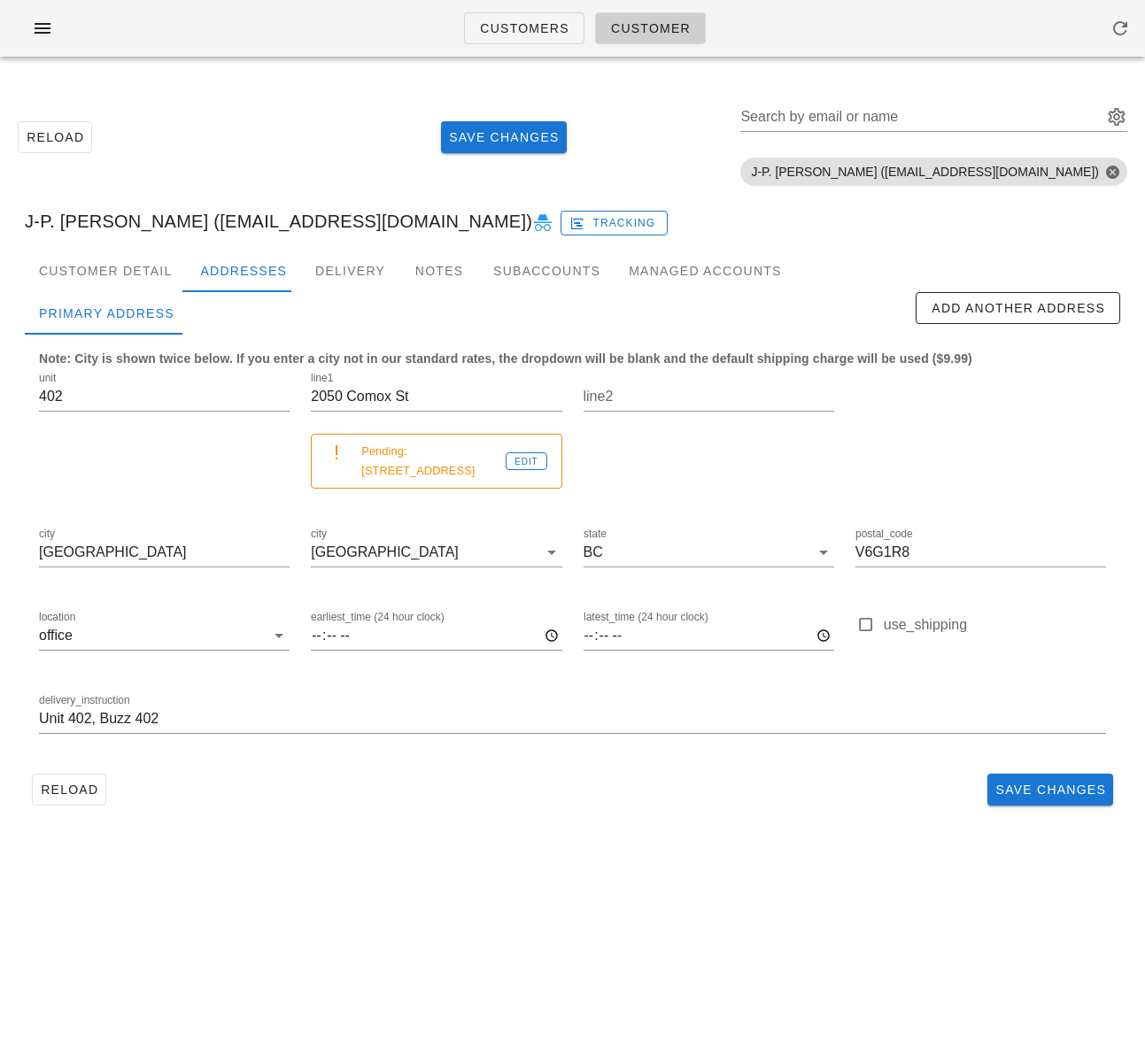
click at [440, 801] on div "Customer Detail Addresses Delivery Notes Subaccounts Managed Accounts first_nam…" at bounding box center [572, 538] width 1123 height 577
click at [1036, 317] on button "Add Another Address" at bounding box center [1017, 307] width 205 height 31
click at [372, 402] on input "2050 Comox St" at bounding box center [436, 397] width 251 height 29
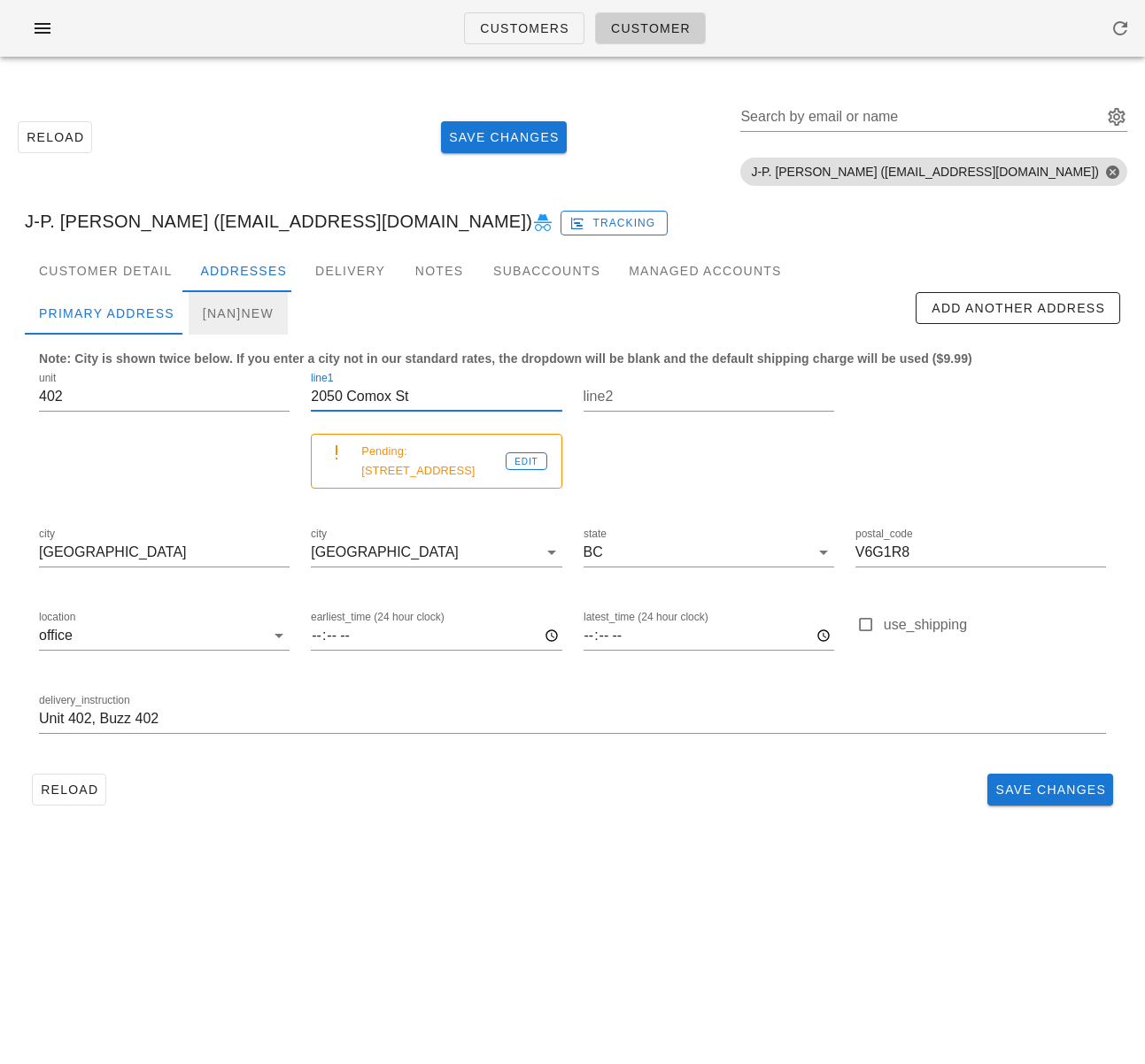
click at [248, 309] on div "[NaN]new" at bounding box center [238, 313] width 99 height 43
type input "new"
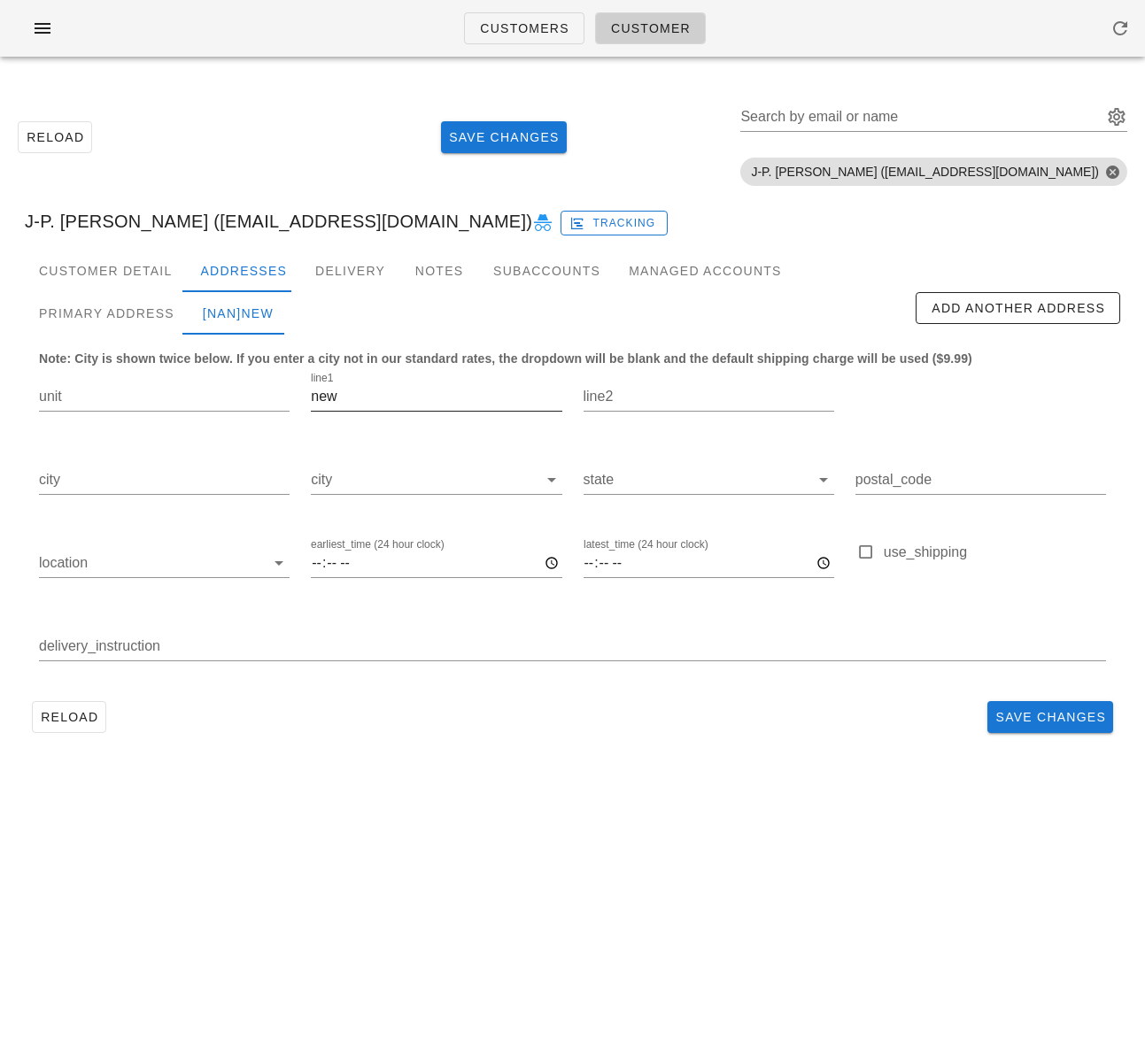
click at [337, 400] on input "new" at bounding box center [436, 397] width 251 height 29
paste input "2050 Comox St"
type input "2050 Comox St"
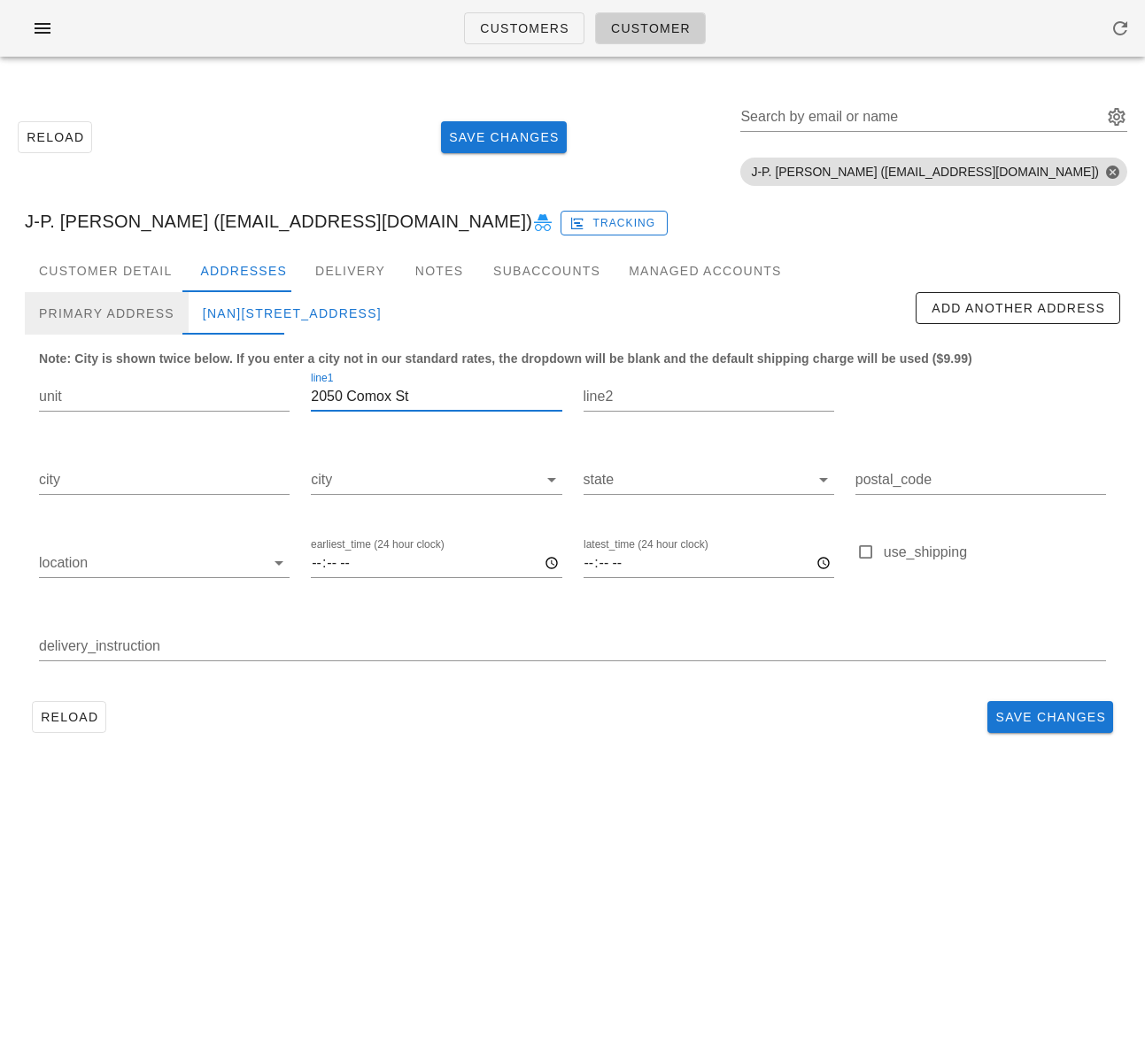
click at [143, 317] on div "Primary Address" at bounding box center [107, 313] width 164 height 43
type input "402"
type input "[GEOGRAPHIC_DATA]"
type input "V6G1R8"
type input "Unit 402, Buzz 402"
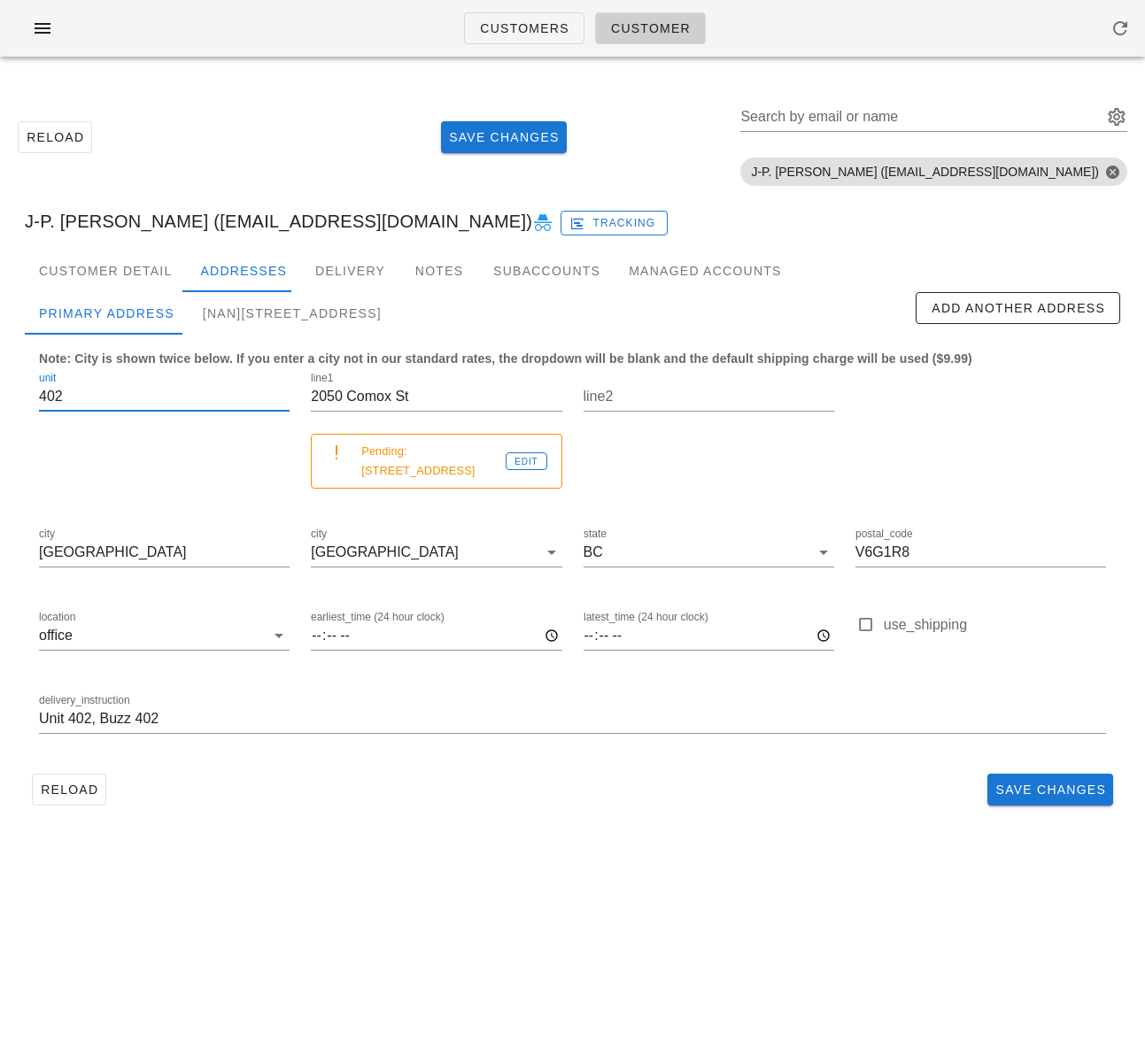
drag, startPoint x: 132, startPoint y: 387, endPoint x: -7, endPoint y: 393, distance: 139.1
click at [0, 393] on html "Customers Customer Reload Save Changes Search by email or name Include deleted …" at bounding box center [572, 532] width 1145 height 1064
drag, startPoint x: 159, startPoint y: 381, endPoint x: 36, endPoint y: 392, distance: 123.5
click at [34, 391] on div "unit 402" at bounding box center [164, 435] width 272 height 155
drag, startPoint x: 43, startPoint y: 396, endPoint x: 75, endPoint y: 396, distance: 32.0
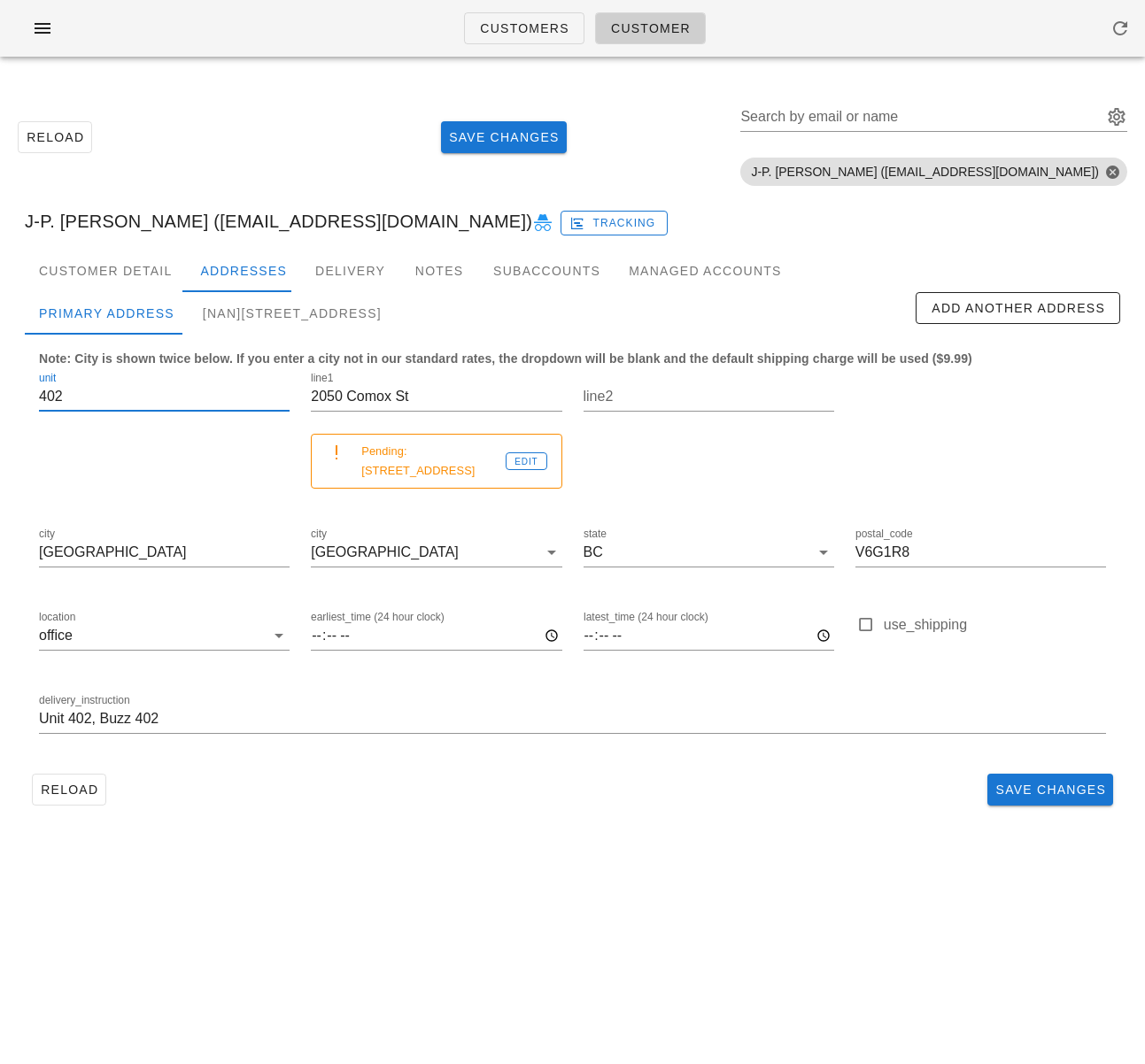
click at [75, 396] on input "402" at bounding box center [164, 397] width 251 height 29
drag, startPoint x: 46, startPoint y: 399, endPoint x: 77, endPoint y: 381, distance: 35.8
click at [30, 399] on div "unit 402" at bounding box center [164, 435] width 272 height 155
click at [269, 310] on div "[NaN]2050 Comox St" at bounding box center [292, 313] width 207 height 43
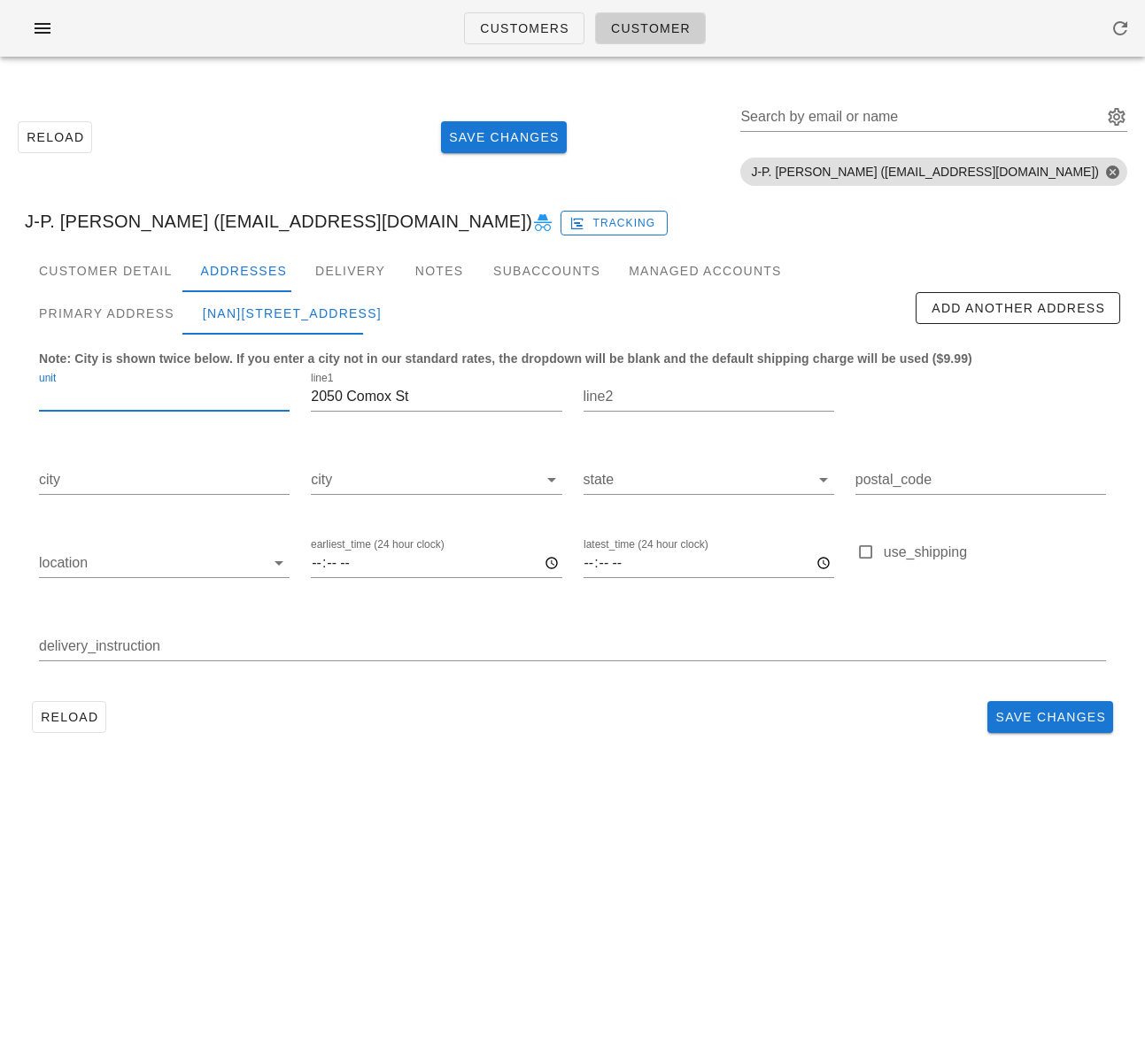
click at [135, 405] on input "unit" at bounding box center [164, 397] width 251 height 29
paste input "402"
type input "402"
click at [119, 307] on div "Primary Address" at bounding box center [107, 313] width 164 height 43
type input "[GEOGRAPHIC_DATA]"
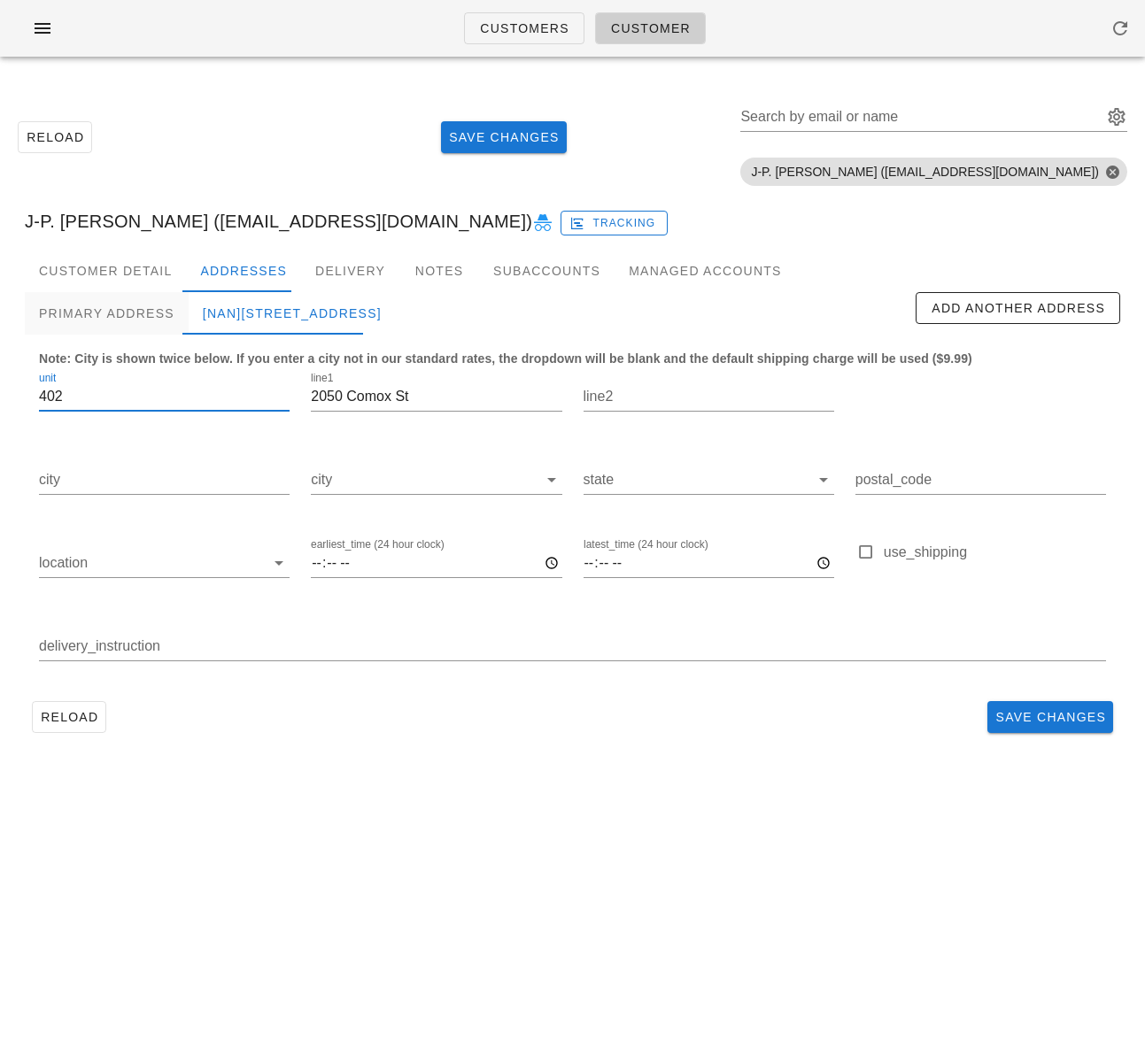
type input "V6G1R8"
type input "Unit 402, Buzz 402"
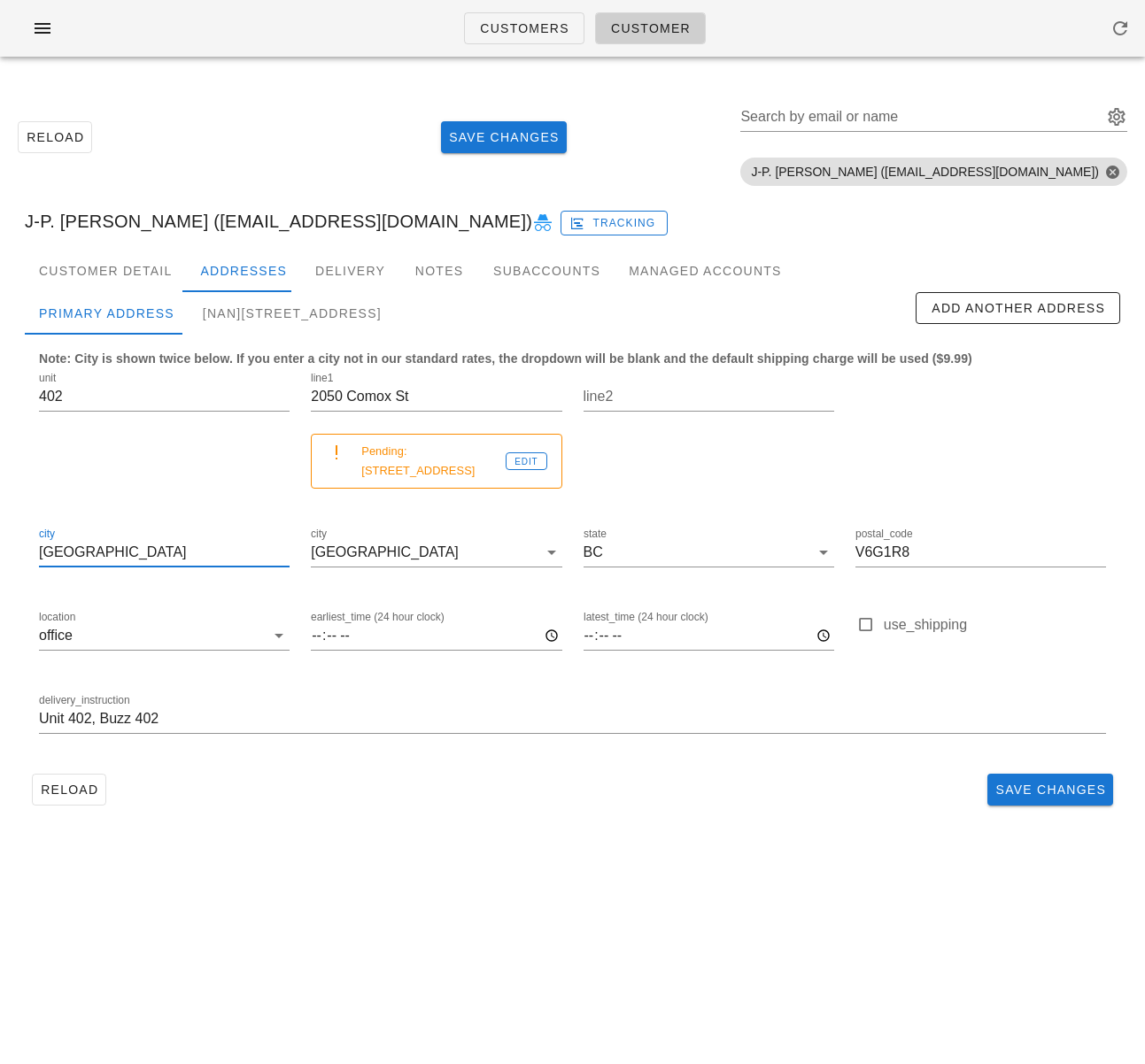
drag, startPoint x: 96, startPoint y: 533, endPoint x: -10, endPoint y: 527, distance: 106.2
click at [0, 527] on html "Customers Customer Reload Save Changes Search by email or name Include deleted …" at bounding box center [572, 532] width 1145 height 1064
drag, startPoint x: 256, startPoint y: 321, endPoint x: 238, endPoint y: 401, distance: 82.0
click at [256, 322] on div "[NaN]402-2050 Comox St" at bounding box center [292, 313] width 207 height 43
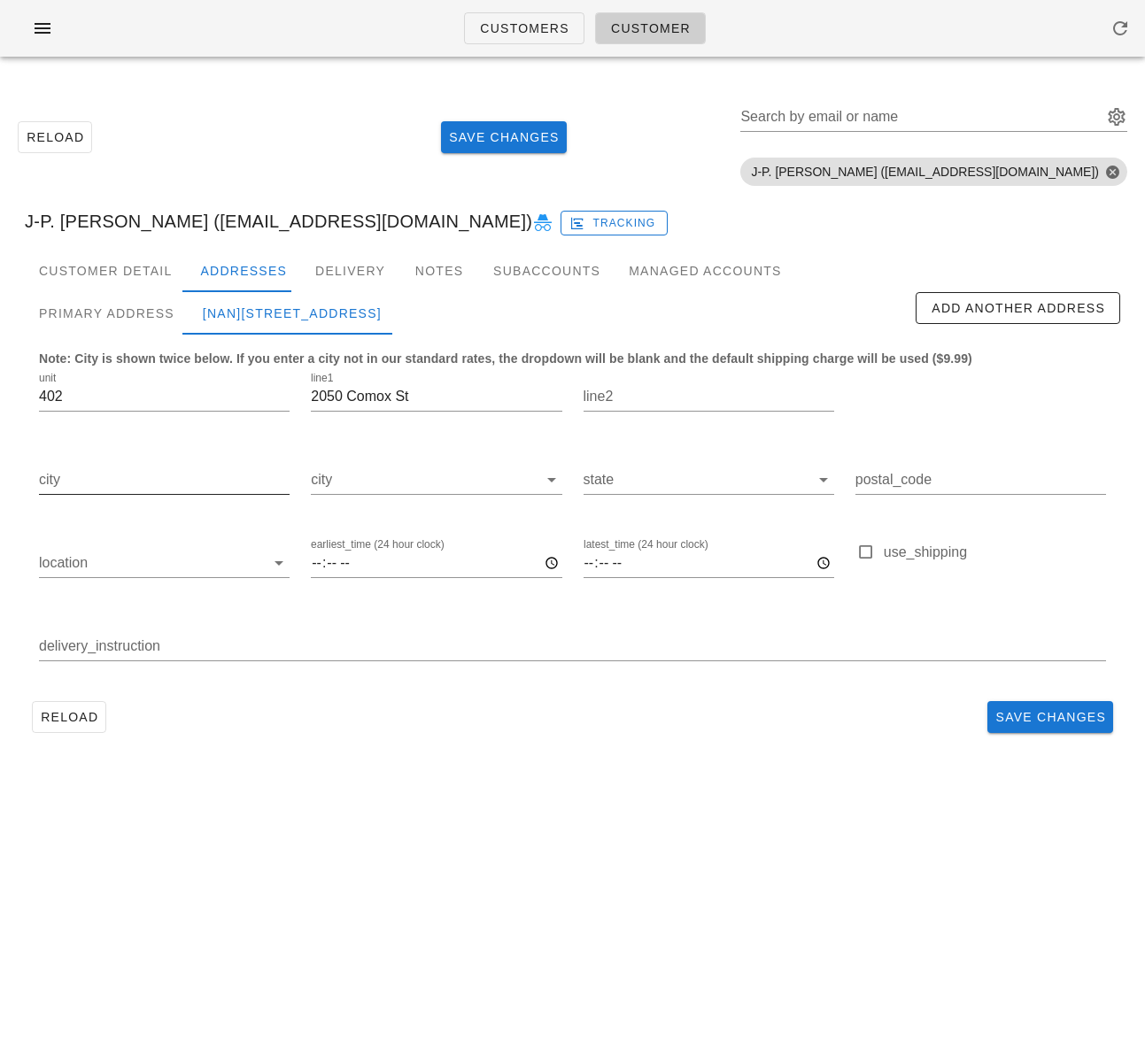
click at [194, 484] on input "city" at bounding box center [164, 480] width 251 height 29
paste input "[GEOGRAPHIC_DATA]"
type input "[GEOGRAPHIC_DATA]"
click at [98, 312] on div "Primary Address" at bounding box center [107, 313] width 164 height 43
type input "V6G1R8"
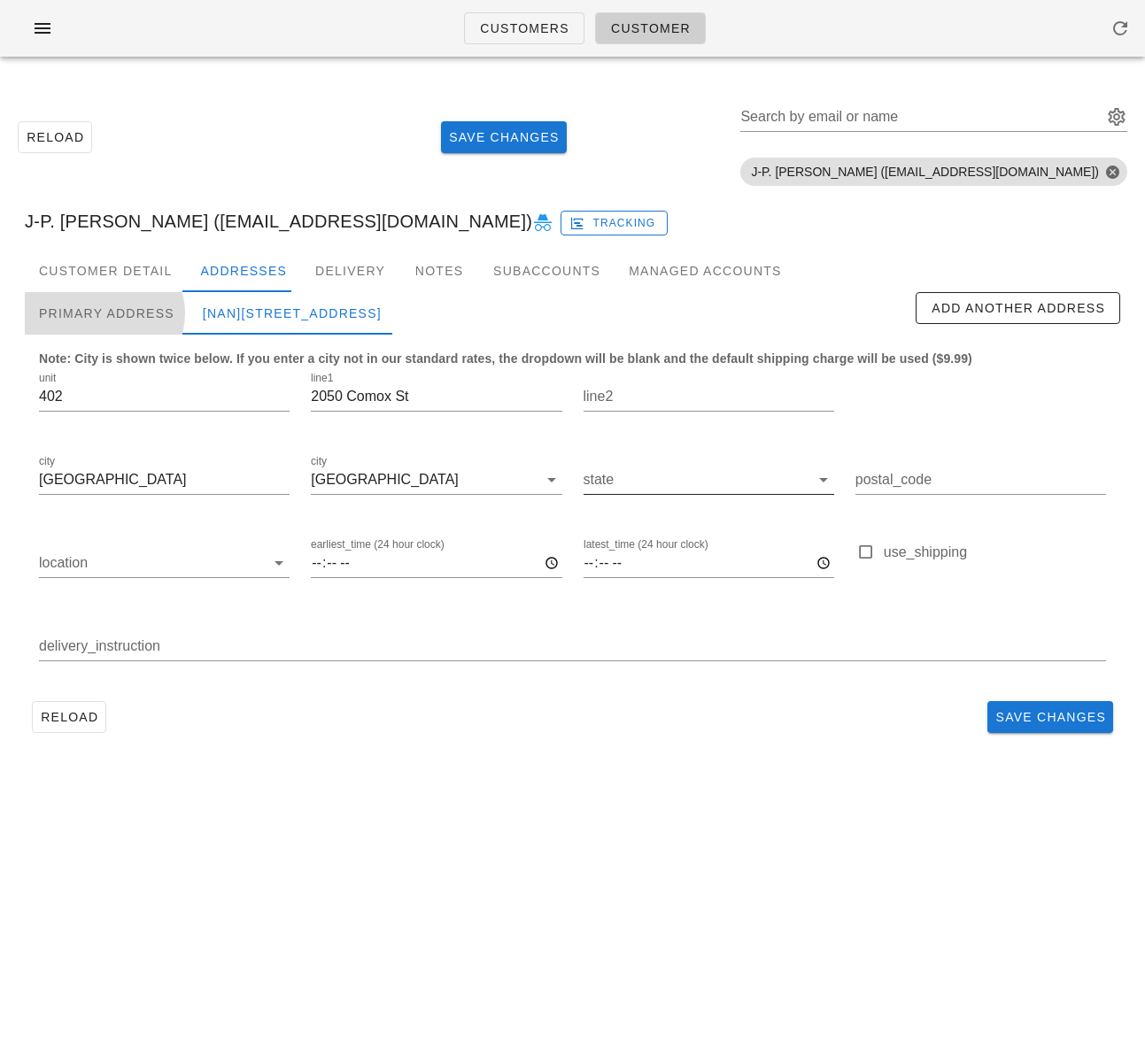
type input "Unit 402, Buzz 402"
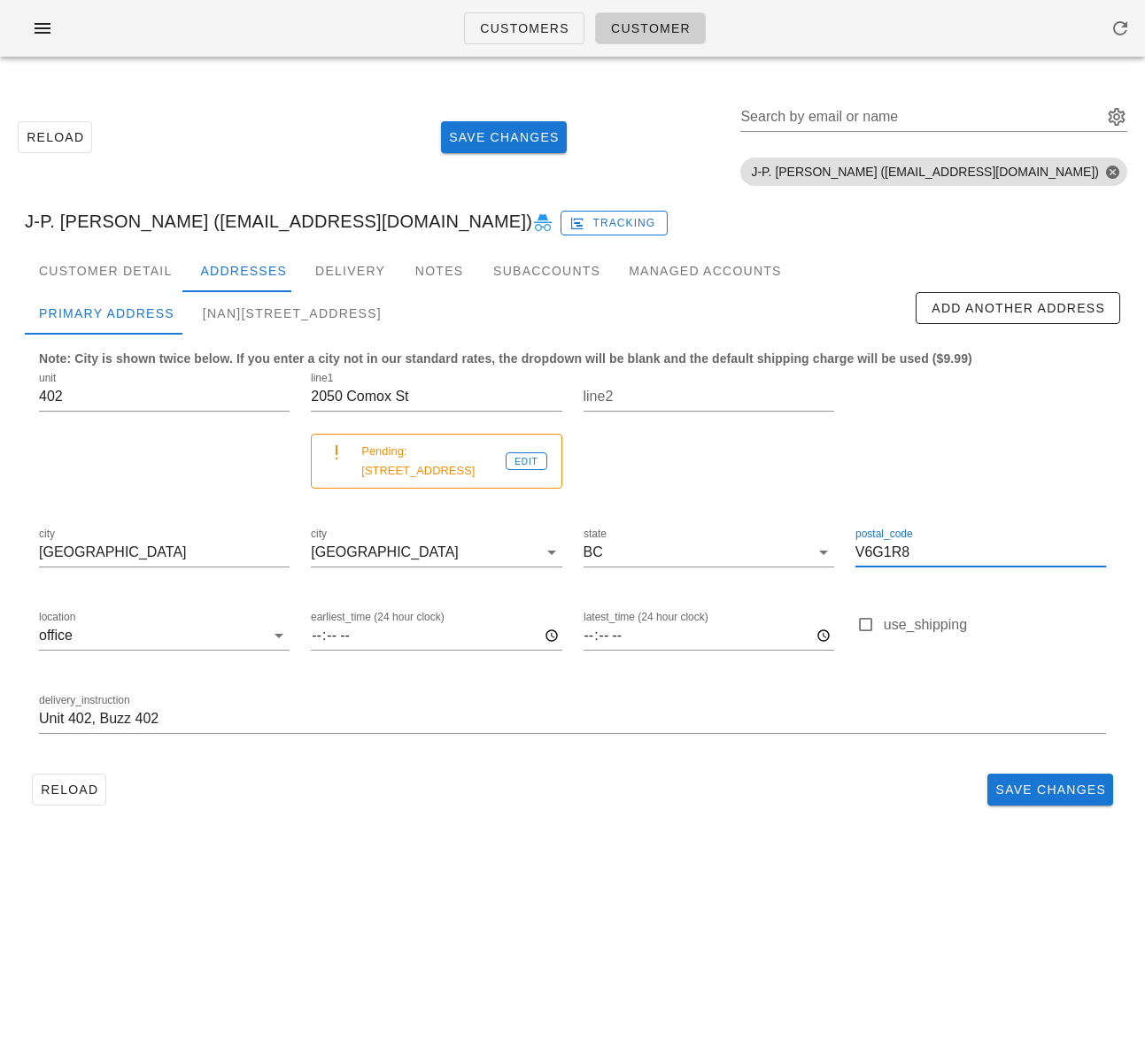
click at [878, 539] on input "V6G1R8" at bounding box center [980, 553] width 251 height 29
drag, startPoint x: 273, startPoint y: 313, endPoint x: 289, endPoint y: 317, distance: 16.5
click at [274, 313] on div "[NaN]402-2050 Comox St, Vancouver" at bounding box center [292, 313] width 207 height 43
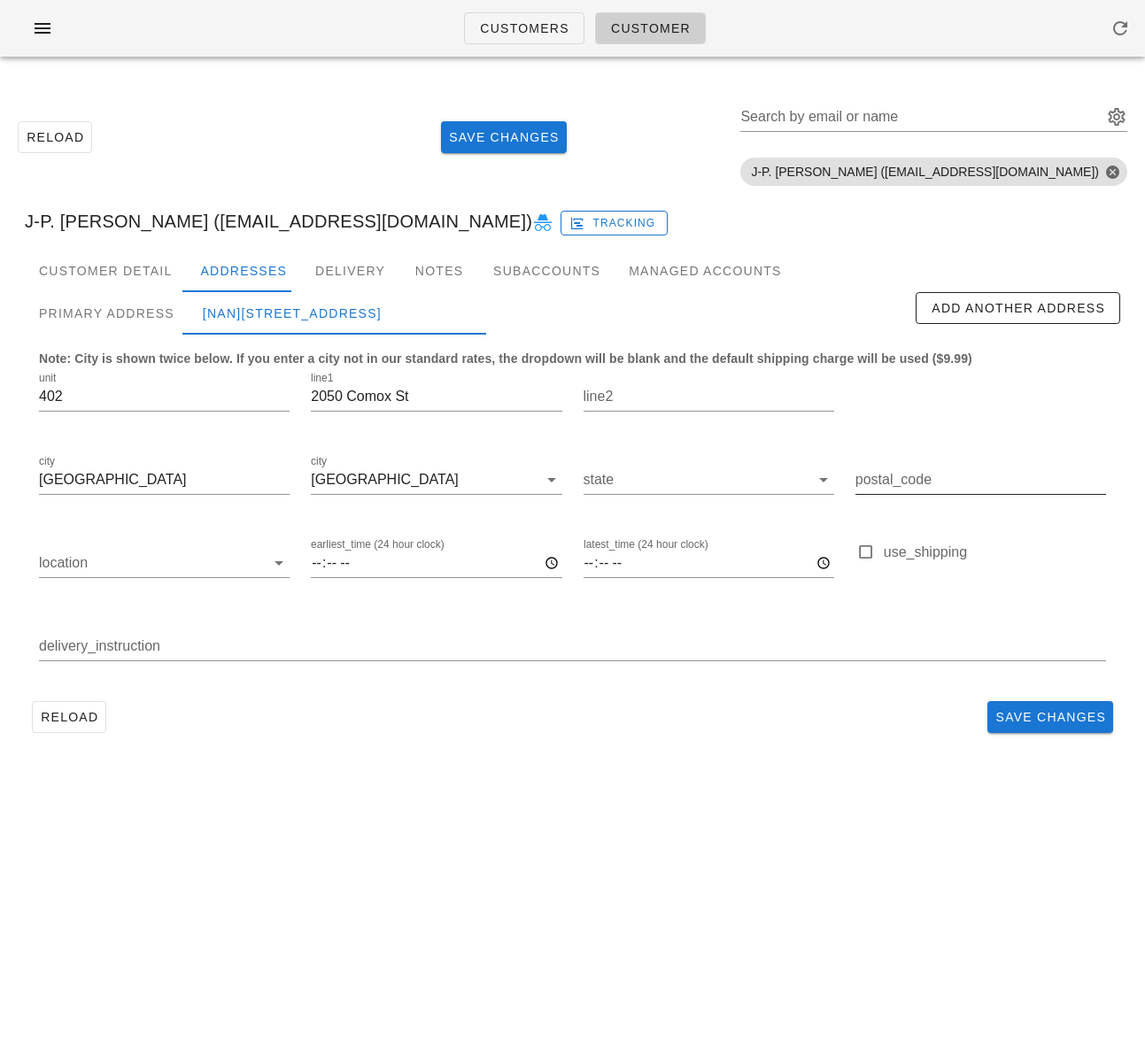
click at [909, 479] on input "postal_code" at bounding box center [980, 480] width 251 height 29
paste input "V6G1R8"
type input "V6G1R8"
click at [647, 477] on input "state" at bounding box center [696, 480] width 226 height 29
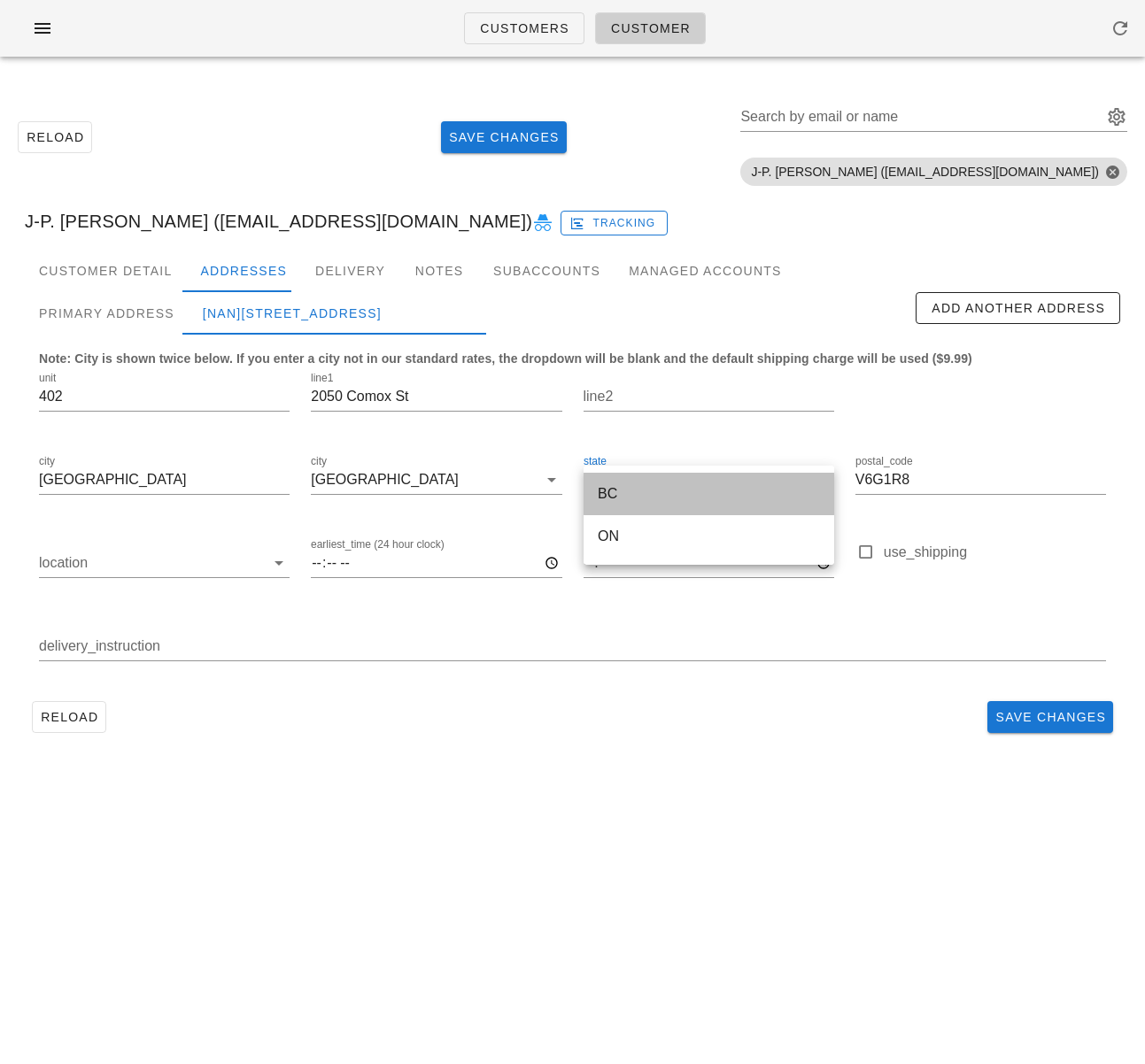
click at [631, 503] on div "BC" at bounding box center [708, 494] width 222 height 38
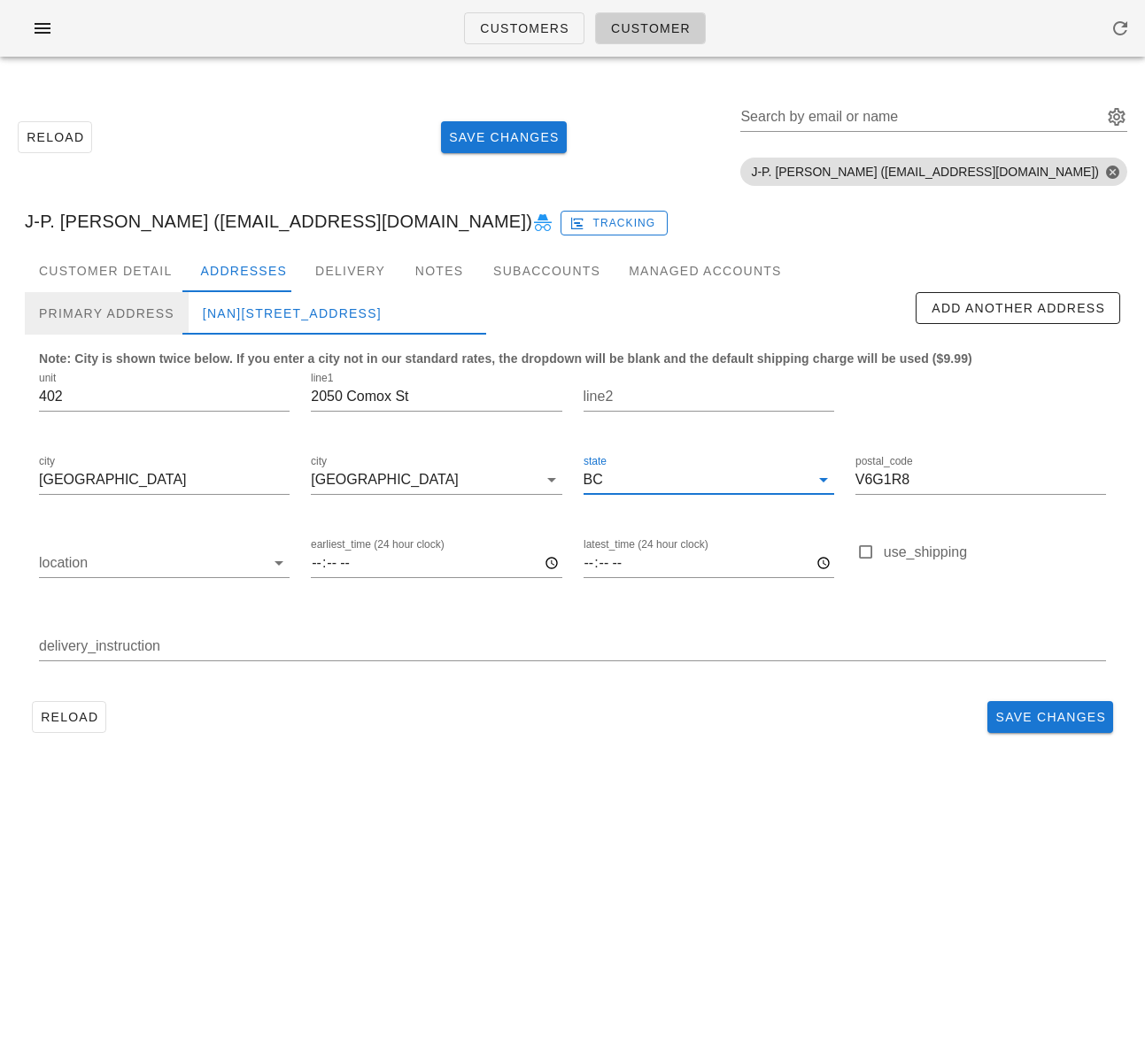
click at [143, 317] on div "Primary Address" at bounding box center [107, 313] width 164 height 43
type input "Unit 402, Buzz 402"
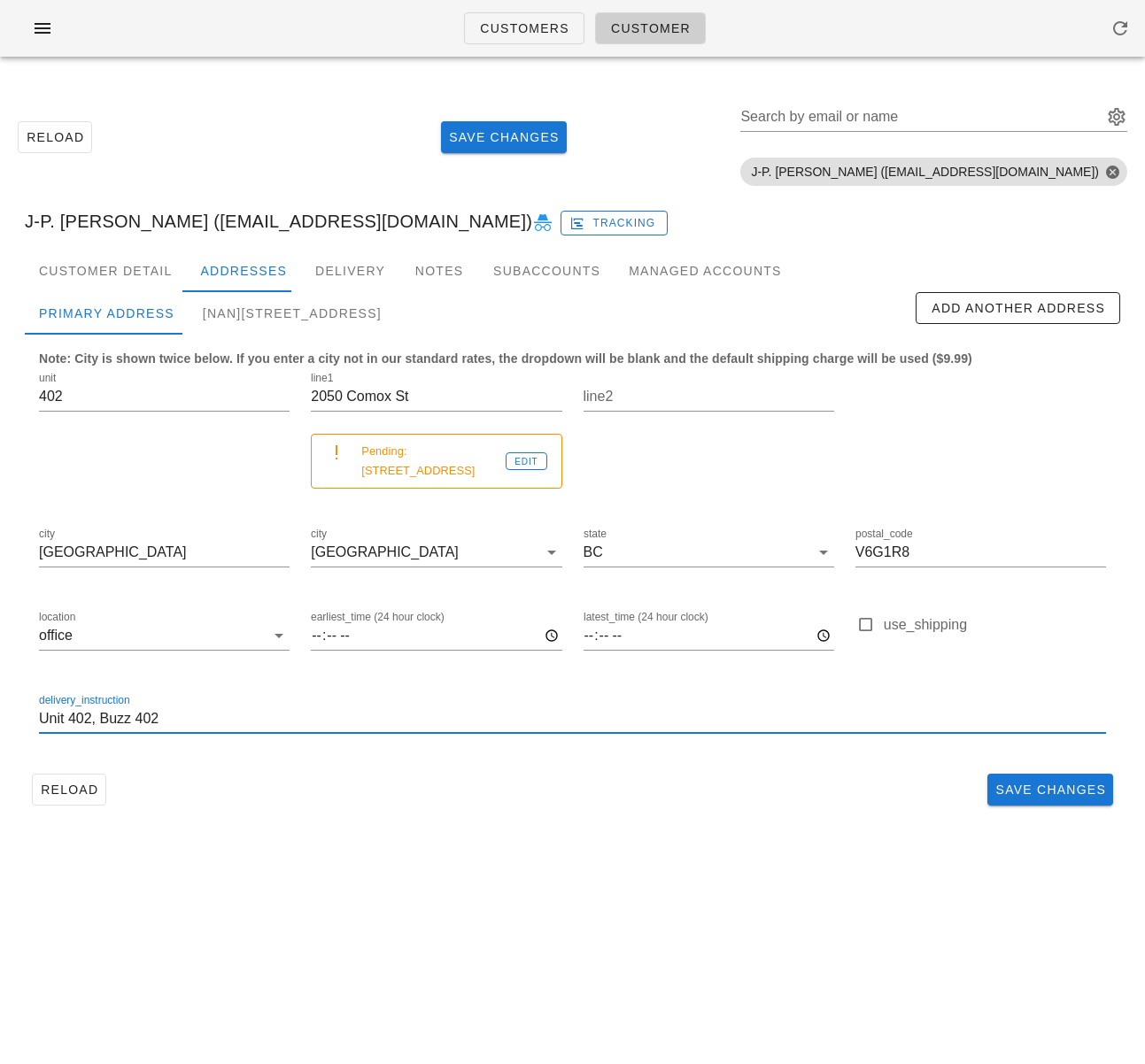
click at [149, 705] on input "Unit 402, Buzz 402" at bounding box center [572, 719] width 1067 height 29
click at [317, 312] on div "[NaN]402-2050 Comox St, Vancouver, V6G1R8" at bounding box center [292, 313] width 207 height 43
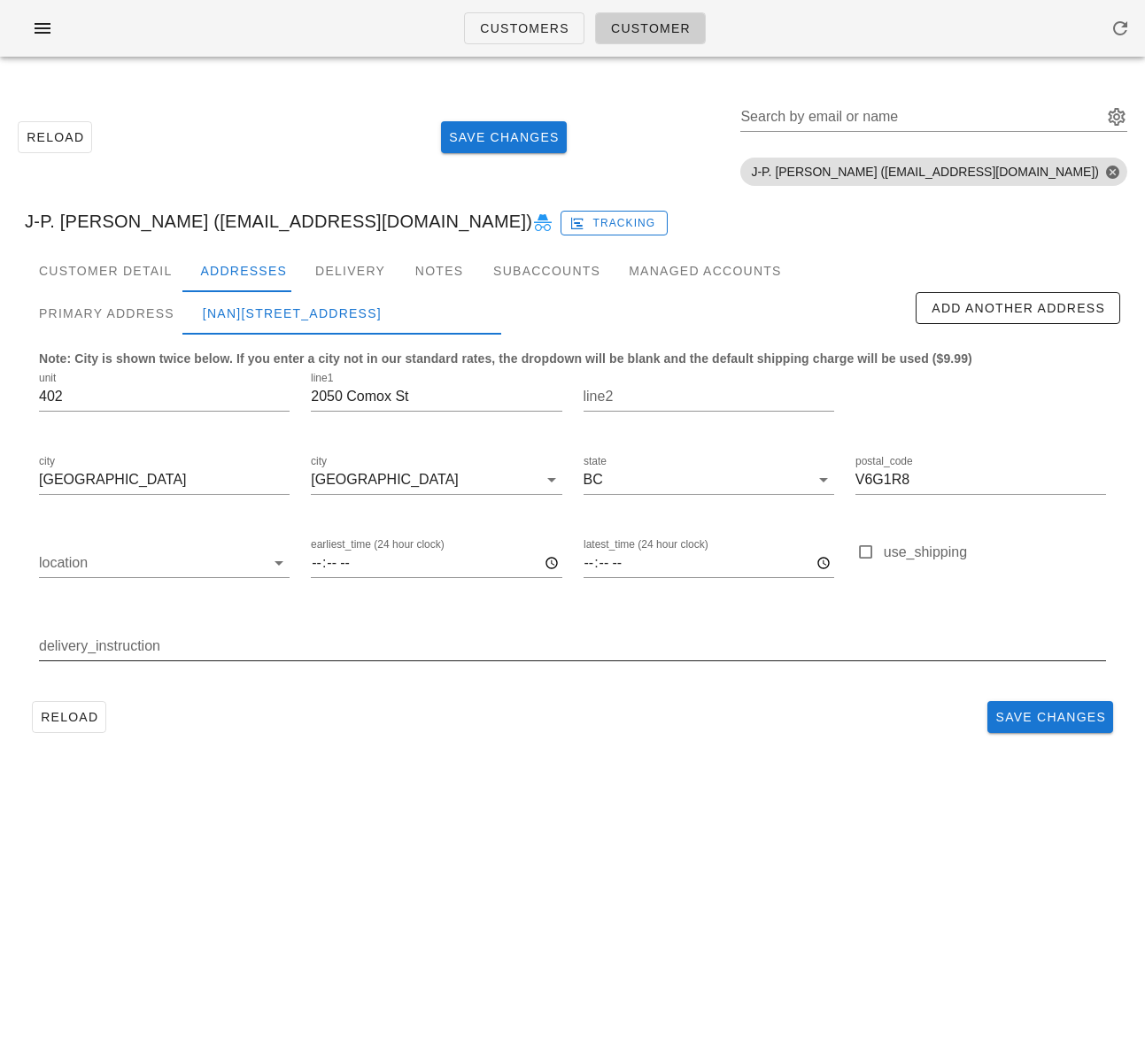
click at [281, 652] on input "delivery_instruction" at bounding box center [572, 646] width 1067 height 29
paste input "Unit 402, Buzz 402"
type input "Unit 402, Buzz 402"
click at [202, 566] on input "location" at bounding box center [152, 563] width 226 height 29
click at [193, 574] on div "home" at bounding box center [164, 577] width 222 height 17
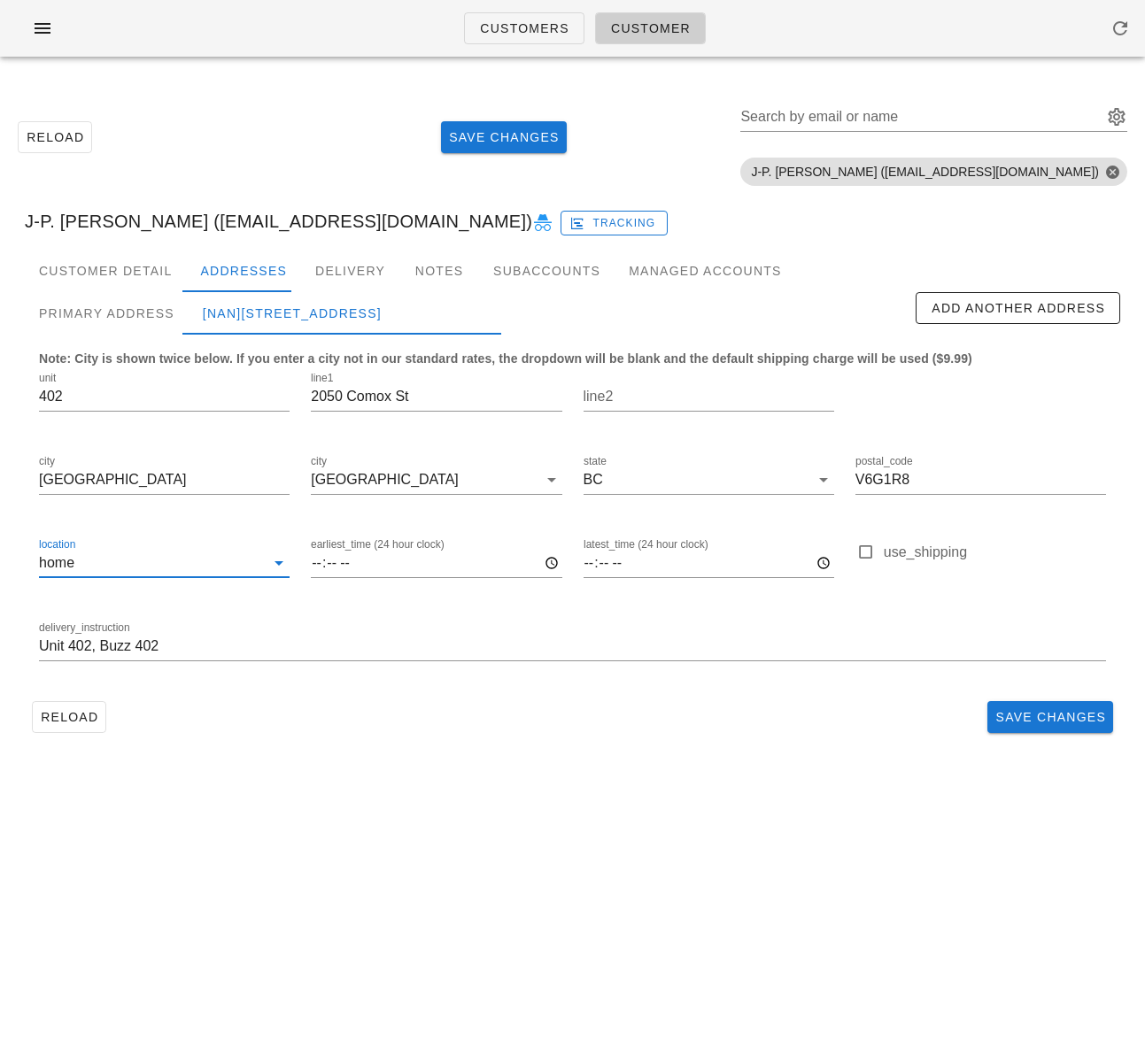
click at [423, 823] on div "Customers Customer Reload Save Changes Search by email or name Include deleted …" at bounding box center [572, 532] width 1145 height 1064
click at [1016, 715] on span "Save Changes" at bounding box center [1050, 717] width 112 height 14
click at [716, 809] on div "Customers Customer Reload Save Changes Search by email or name Include deleted …" at bounding box center [572, 532] width 1145 height 1064
drag, startPoint x: 146, startPoint y: 233, endPoint x: 120, endPoint y: 228, distance: 26.5
click at [146, 233] on div "J-P. [PERSON_NAME] ([EMAIL_ADDRESS][DOMAIN_NAME]) Tracking" at bounding box center [572, 220] width 1123 height 56
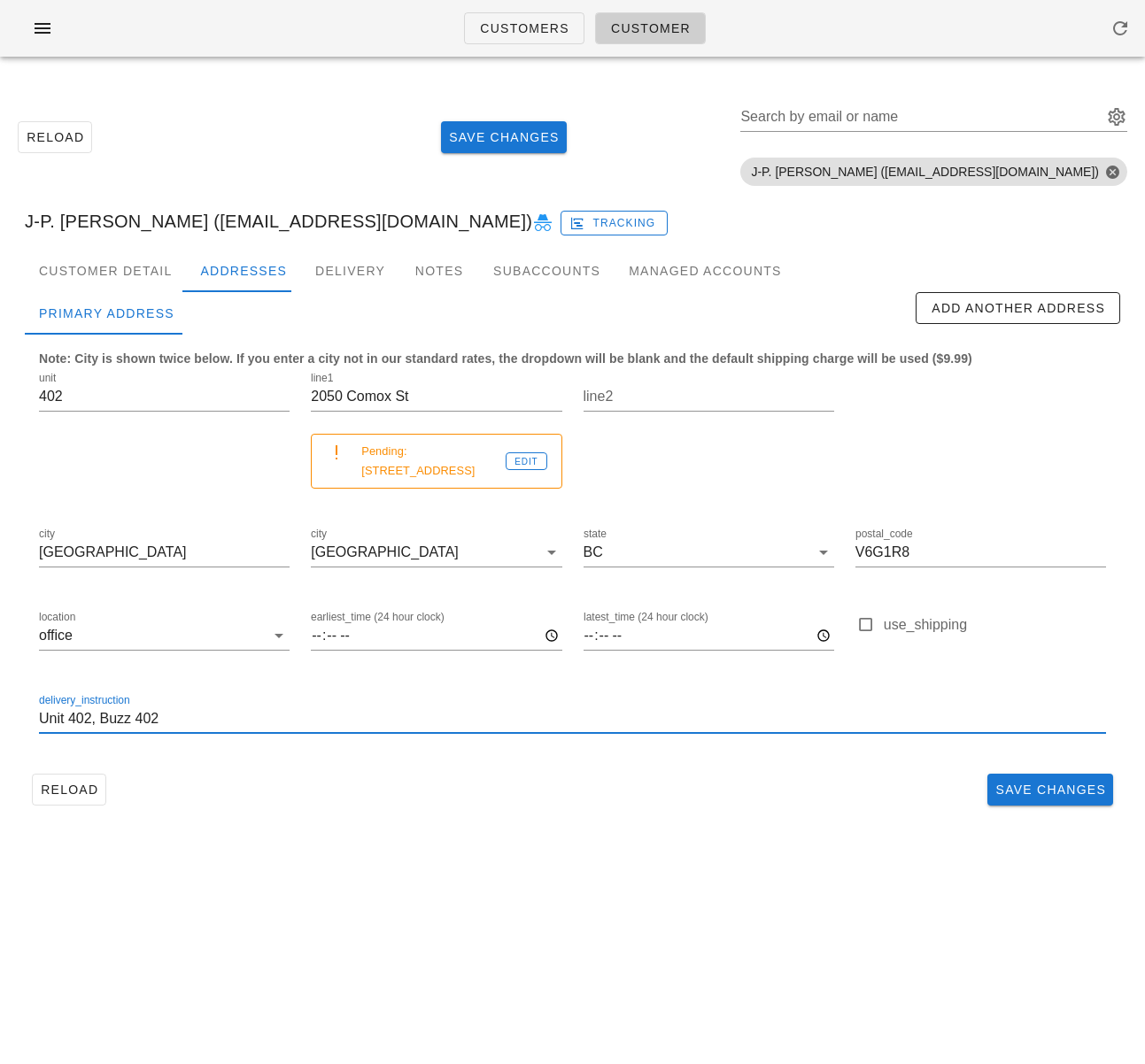
drag, startPoint x: 518, startPoint y: 705, endPoint x: 374, endPoint y: 736, distance: 147.3
click at [518, 705] on input "Unit 402, Buzz 402" at bounding box center [572, 719] width 1067 height 29
click at [87, 783] on span "Reload" at bounding box center [69, 789] width 58 height 14
click at [378, 897] on div "Customers Customer Reload Save Changes Search by email or name Include deleted …" at bounding box center [572, 532] width 1145 height 1064
click at [544, 894] on div "Customers Customer Reload Save Changes Search by email or name Include deleted …" at bounding box center [572, 532] width 1145 height 1064
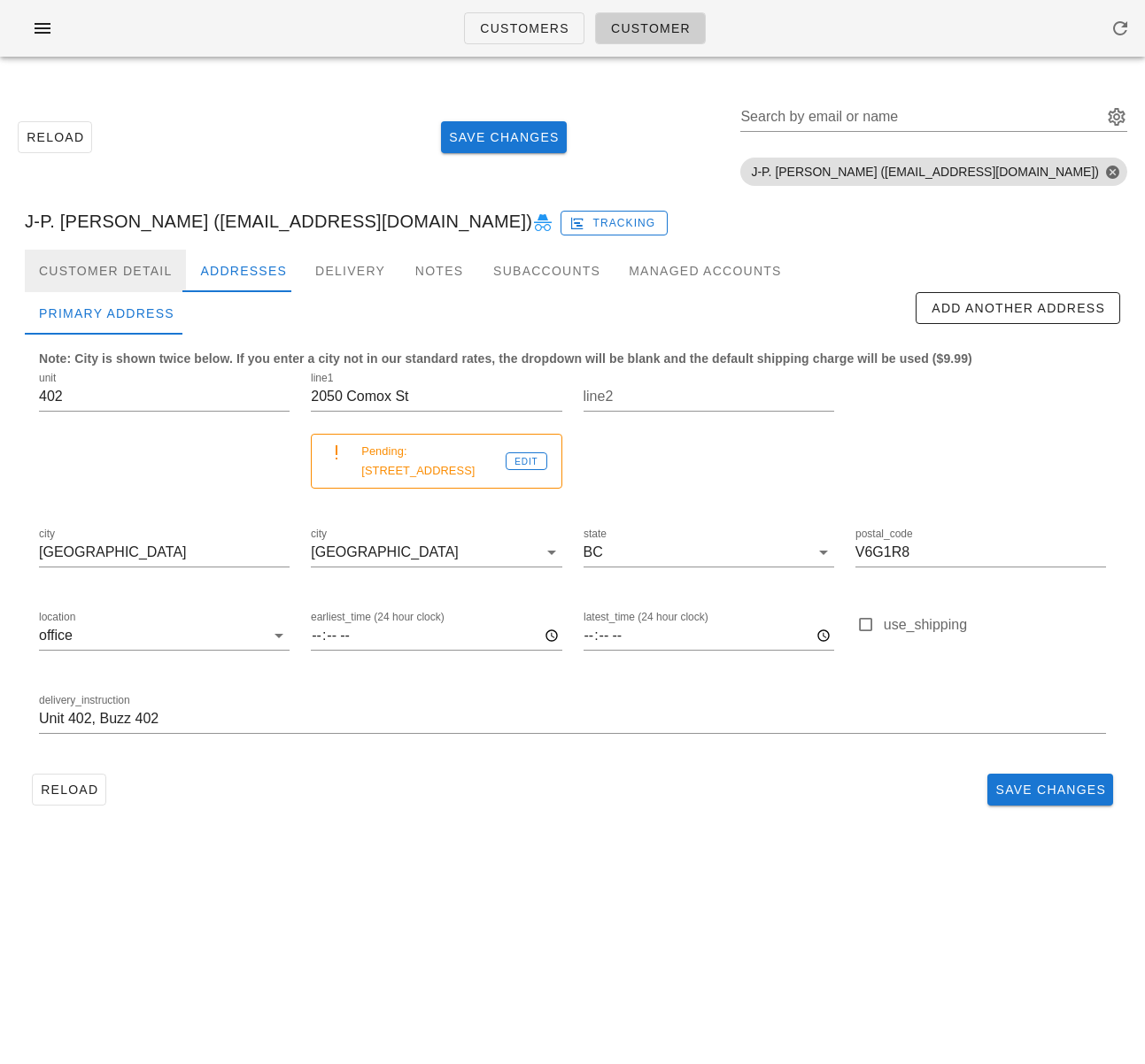
click at [126, 281] on div "Customer Detail" at bounding box center [105, 271] width 161 height 43
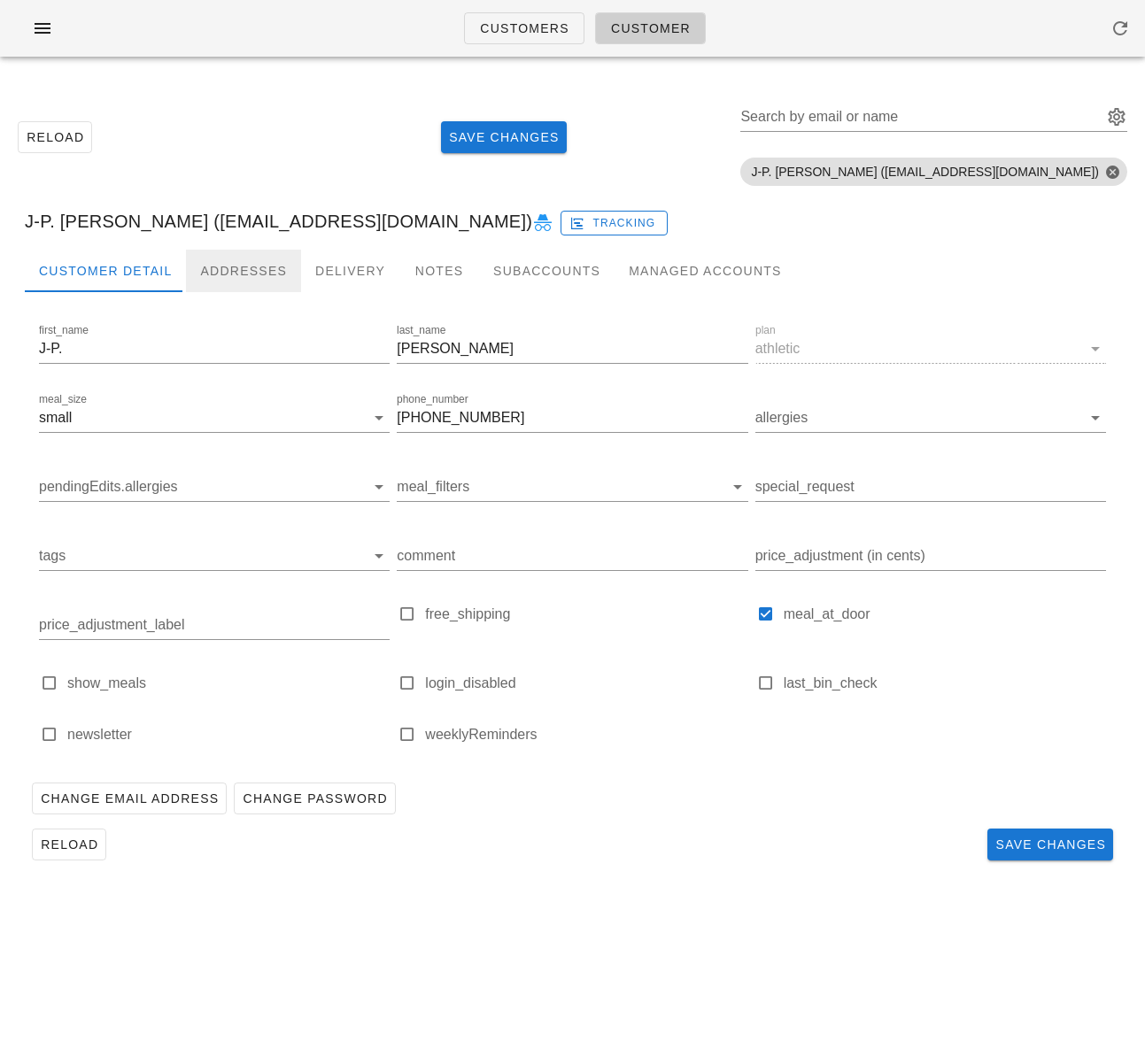
click at [240, 283] on div "Addresses" at bounding box center [243, 271] width 115 height 43
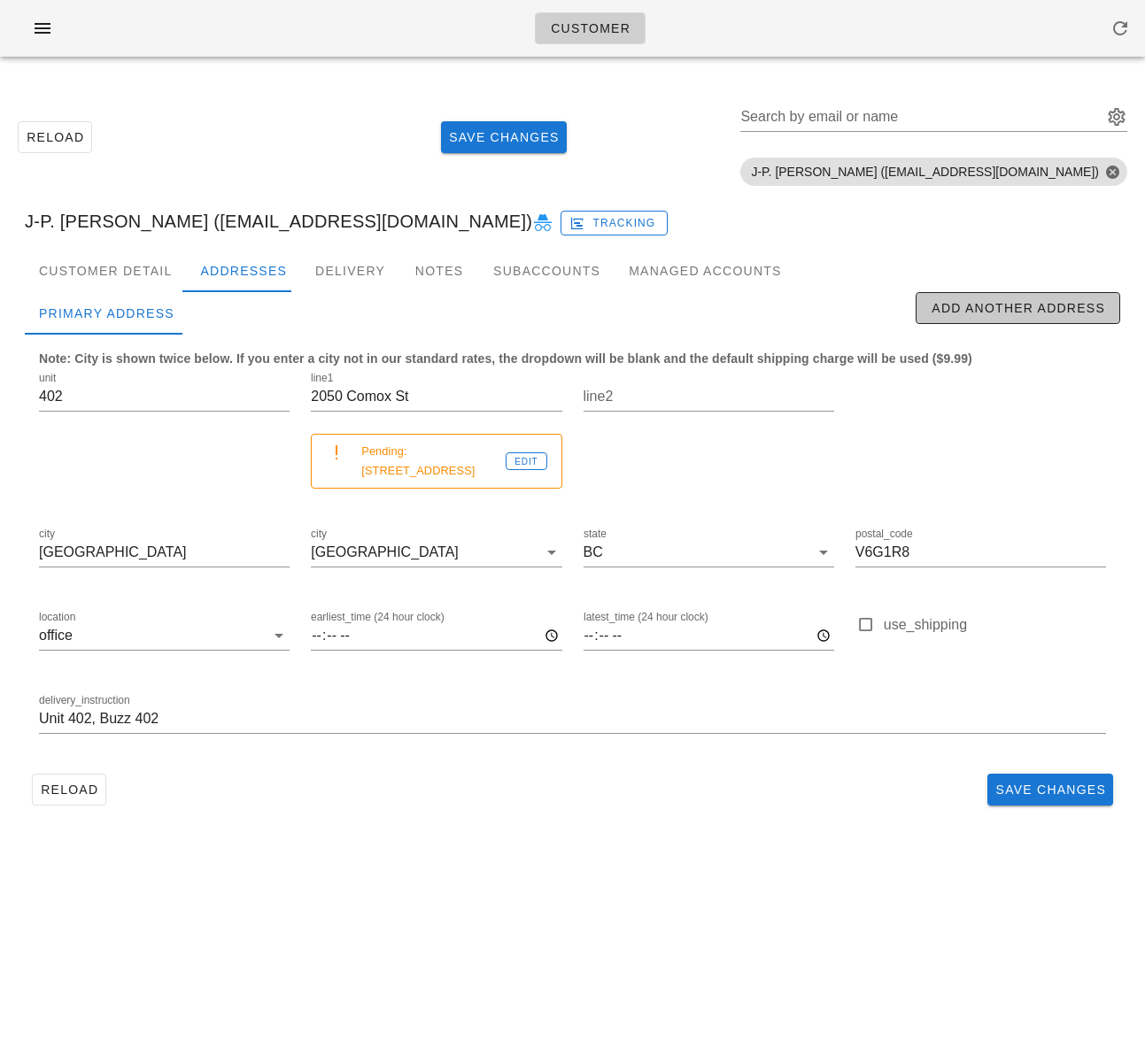
click at [968, 293] on button "Add Another Address" at bounding box center [1017, 307] width 205 height 31
click at [255, 317] on div "[NaN]new" at bounding box center [238, 313] width 99 height 43
type input "new"
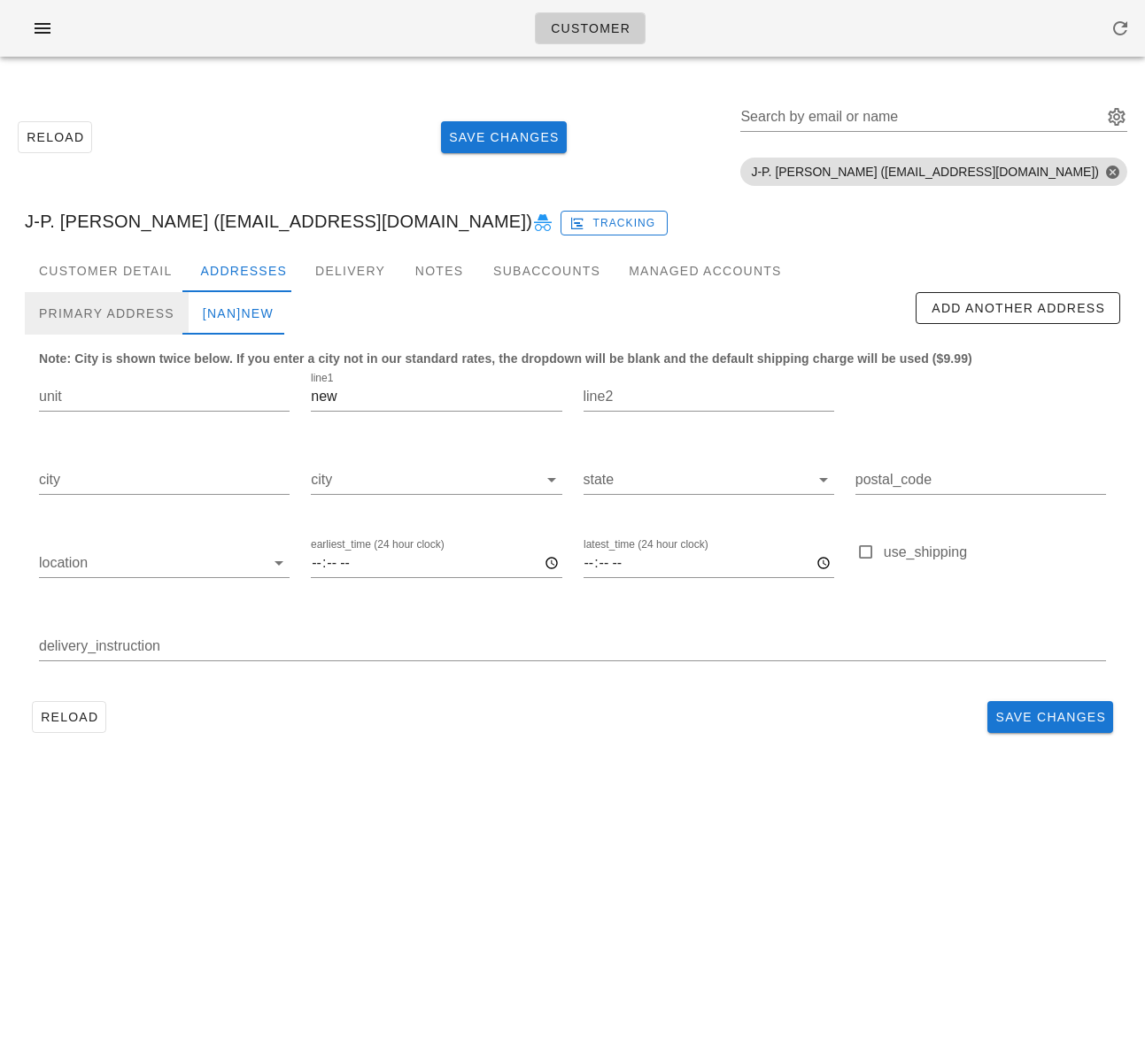
click at [158, 314] on div "Primary Address" at bounding box center [107, 313] width 164 height 43
type input "402"
type input "2050 Comox St"
type input "[GEOGRAPHIC_DATA]"
type input "V6G1R8"
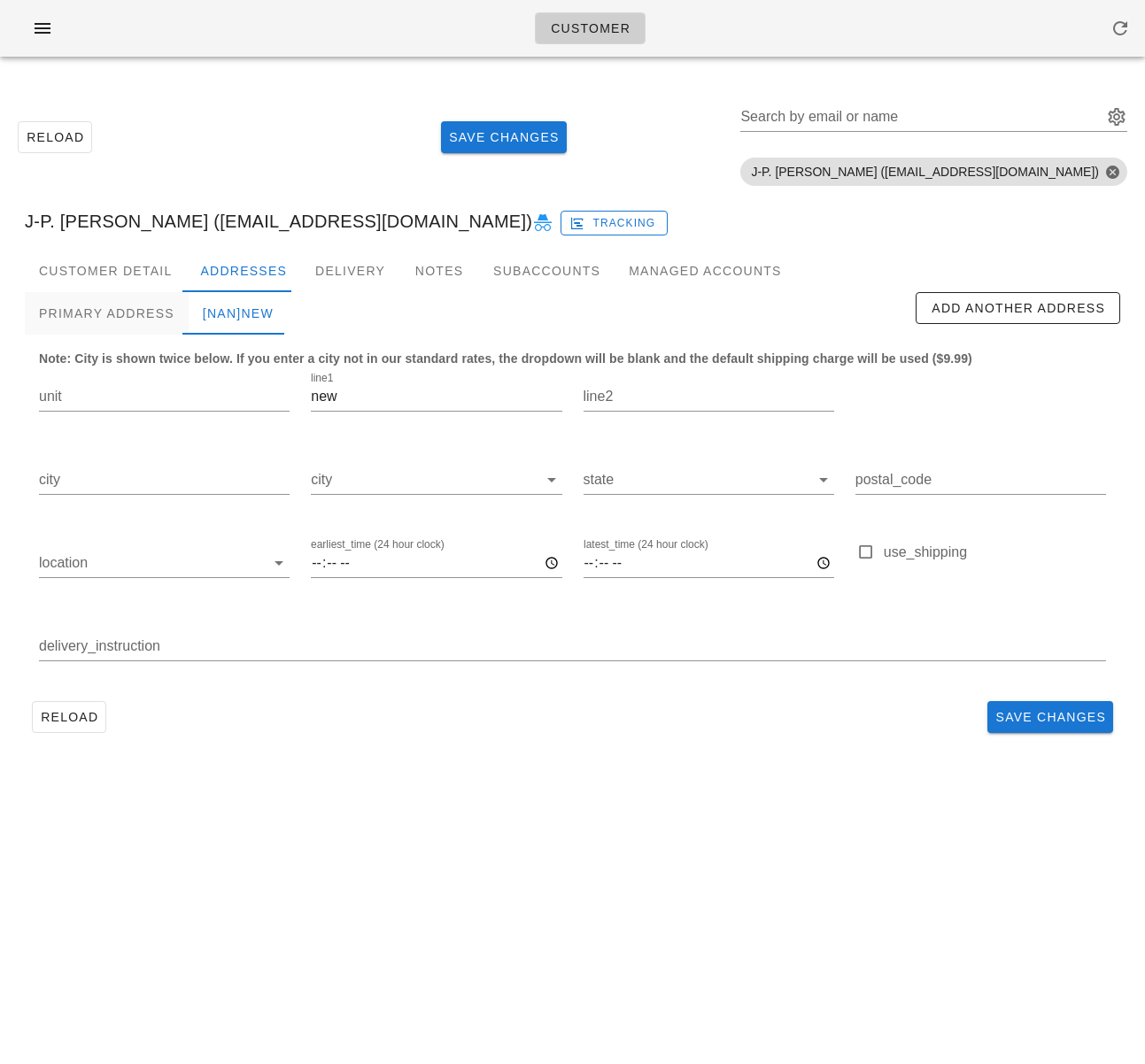
type input "Unit 402, Buzz 402"
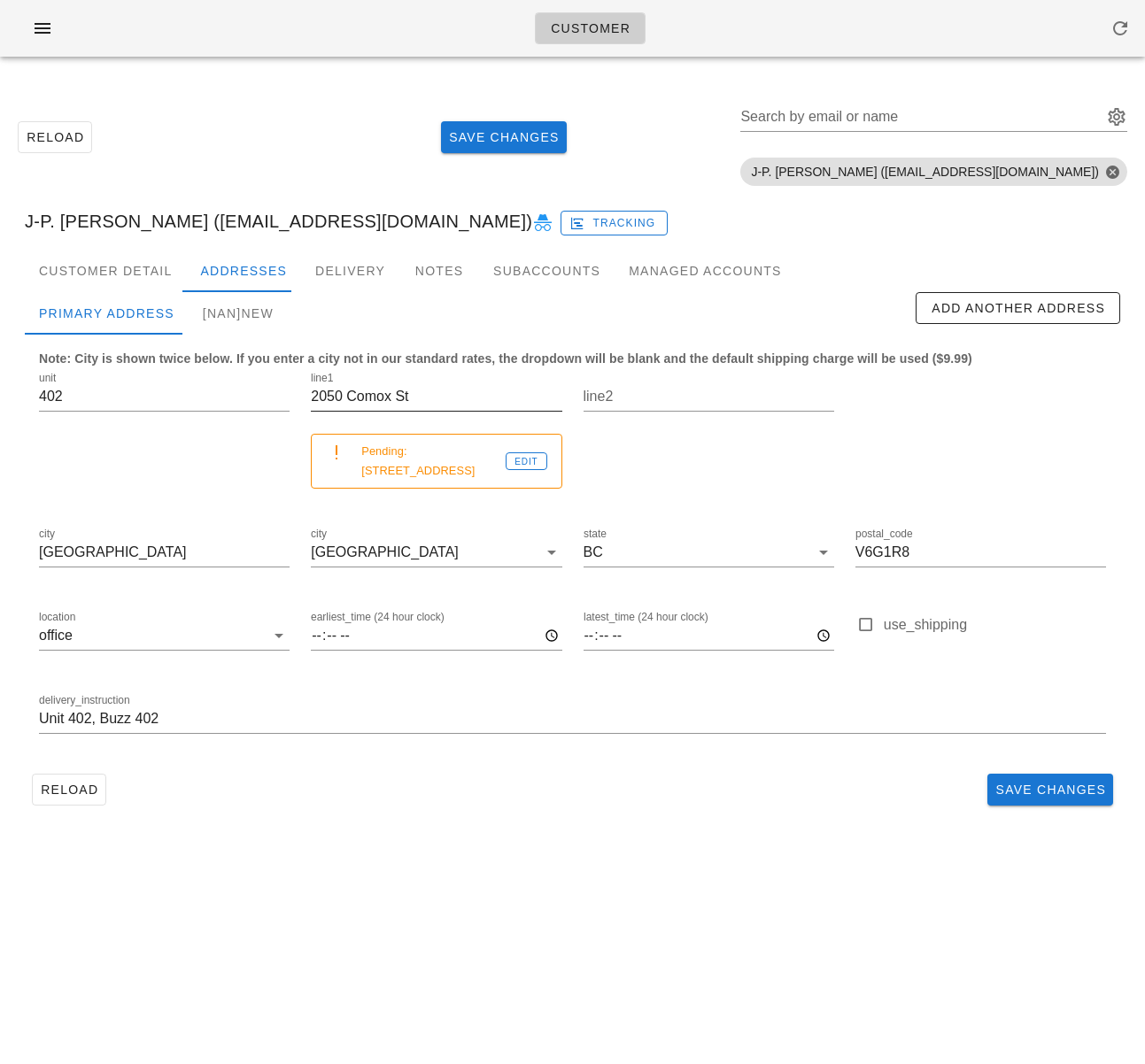
click at [368, 409] on input "2050 Comox St" at bounding box center [436, 397] width 251 height 29
click at [369, 403] on input "2050 Comox St" at bounding box center [436, 397] width 251 height 29
click at [255, 309] on div "[NaN]new" at bounding box center [238, 313] width 99 height 43
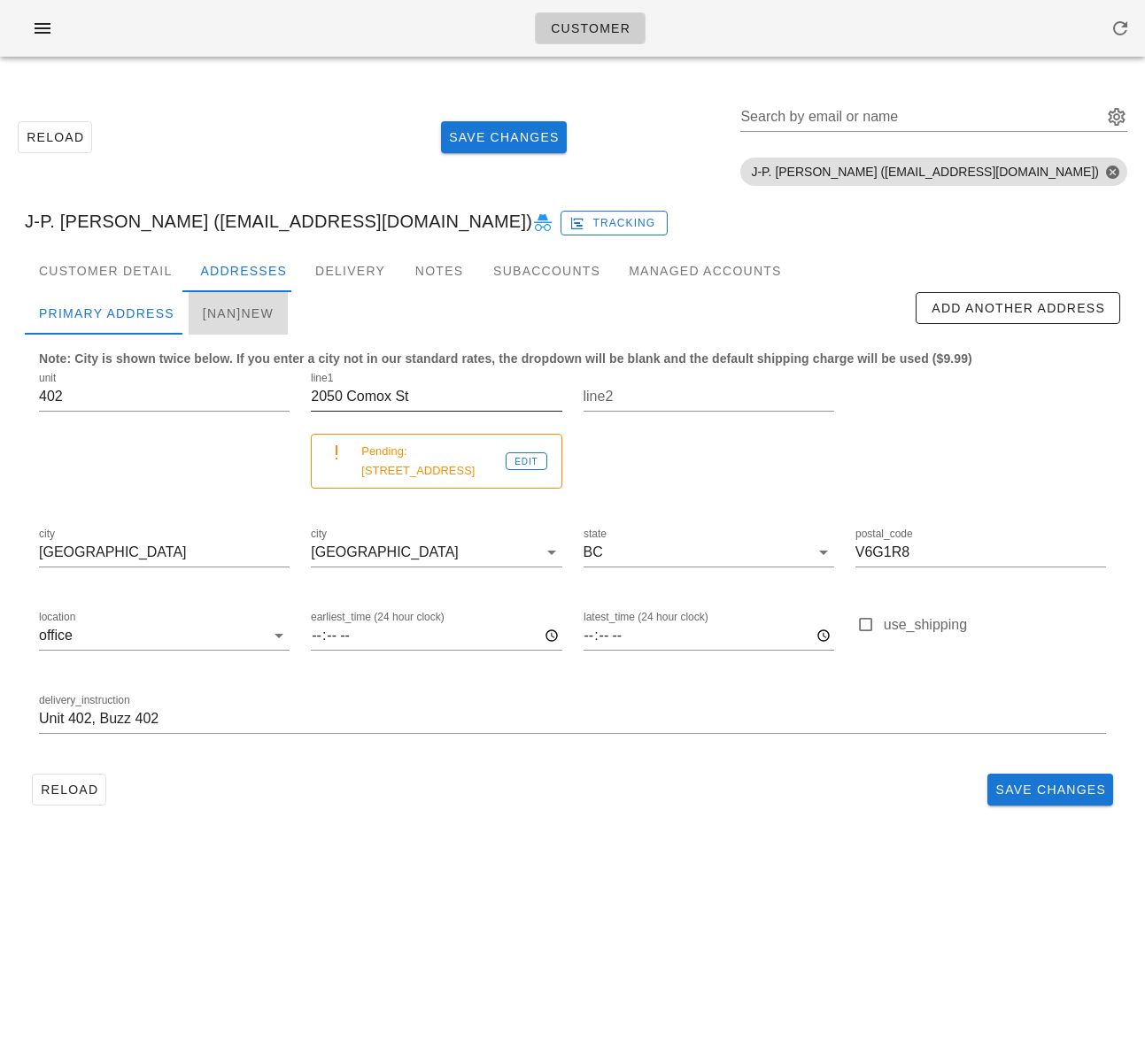
type input "new"
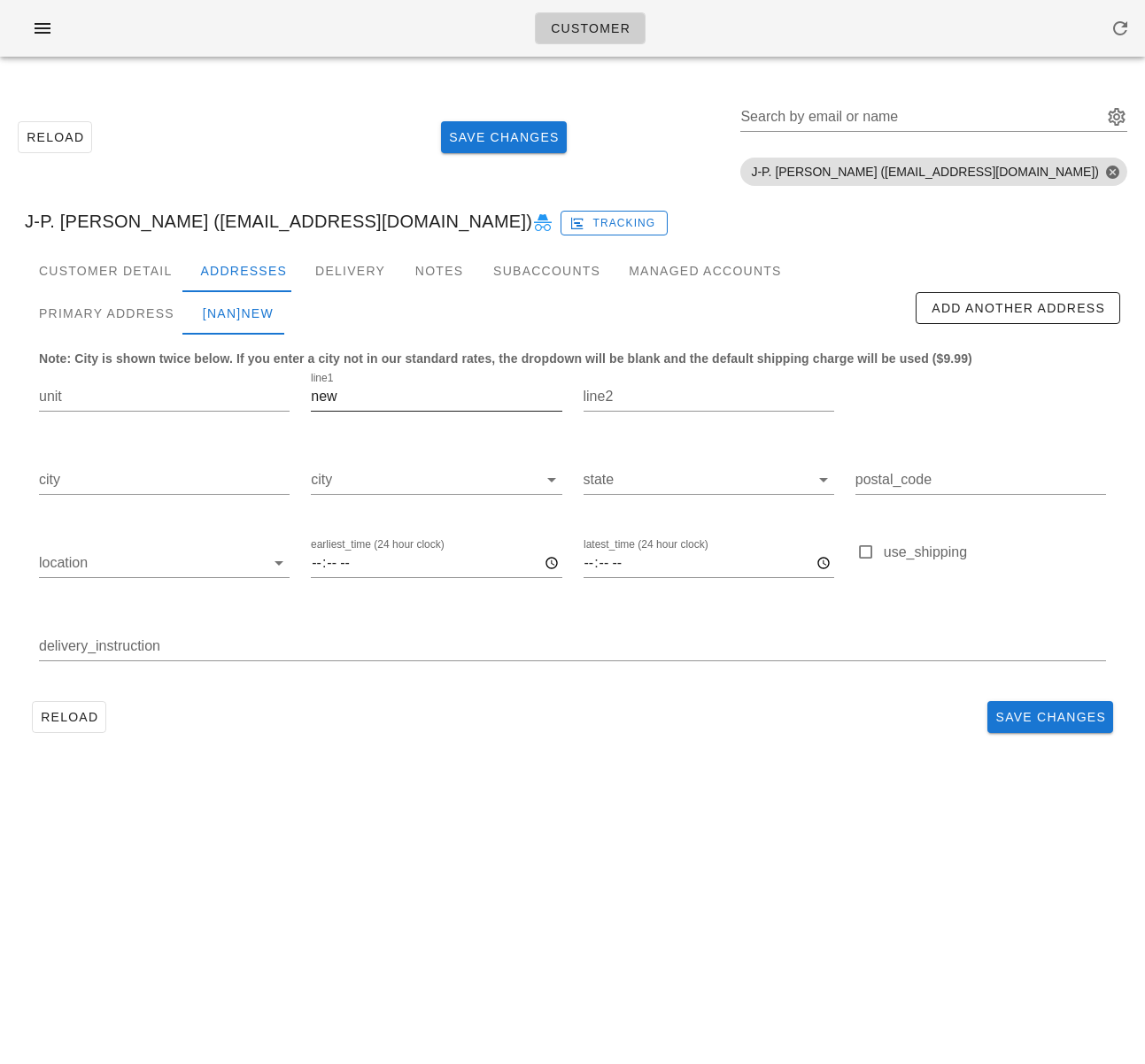
click at [375, 390] on input "new" at bounding box center [436, 397] width 251 height 29
click at [375, 393] on input "new" at bounding box center [436, 397] width 251 height 29
paste input "2050 Comox St"
type input "2050 Comox St"
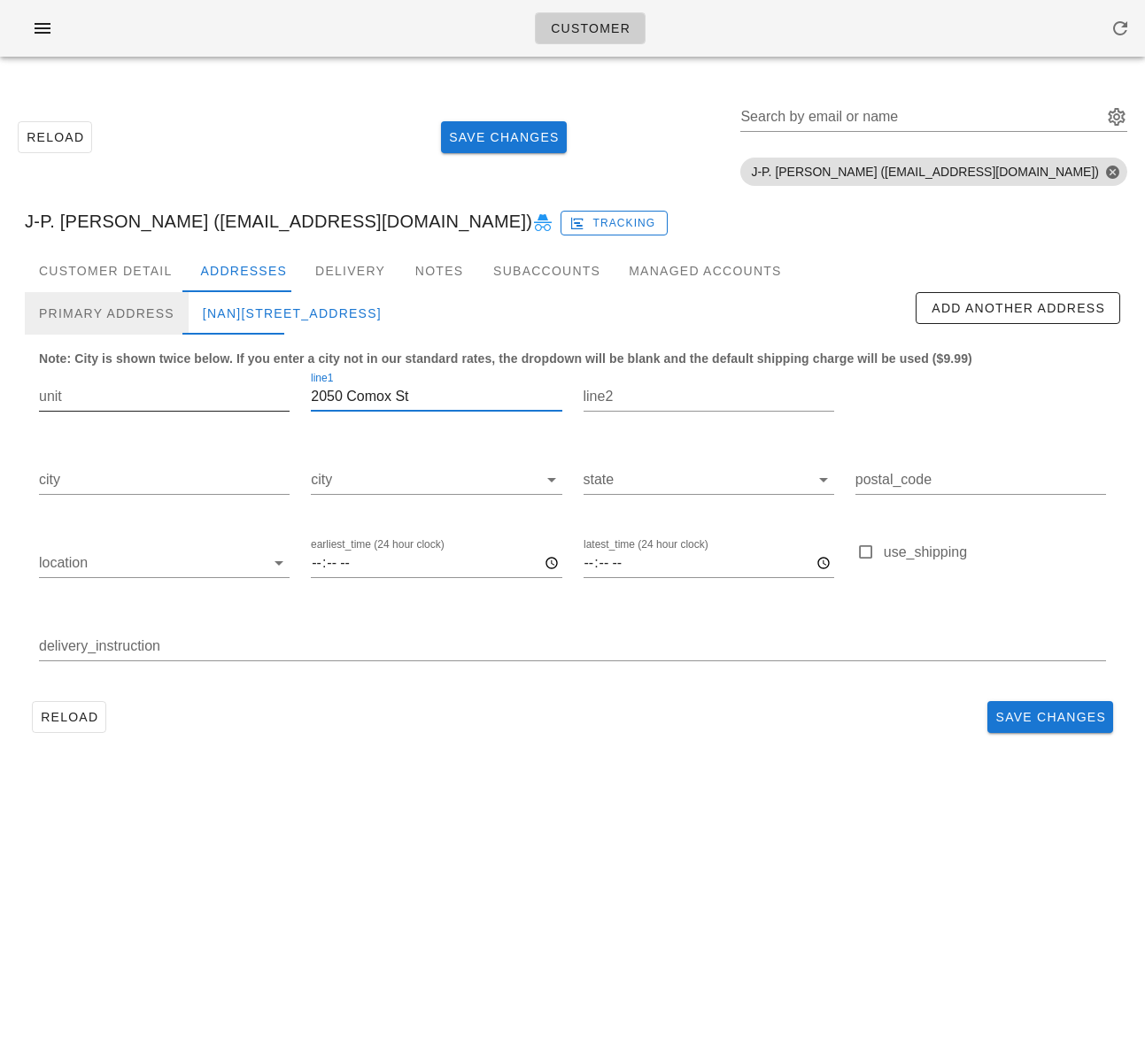
drag, startPoint x: 117, startPoint y: 312, endPoint x: 207, endPoint y: 377, distance: 111.0
click at [117, 312] on div "Primary Address" at bounding box center [107, 313] width 164 height 43
type input "402"
type input "[GEOGRAPHIC_DATA]"
type input "V6G1R8"
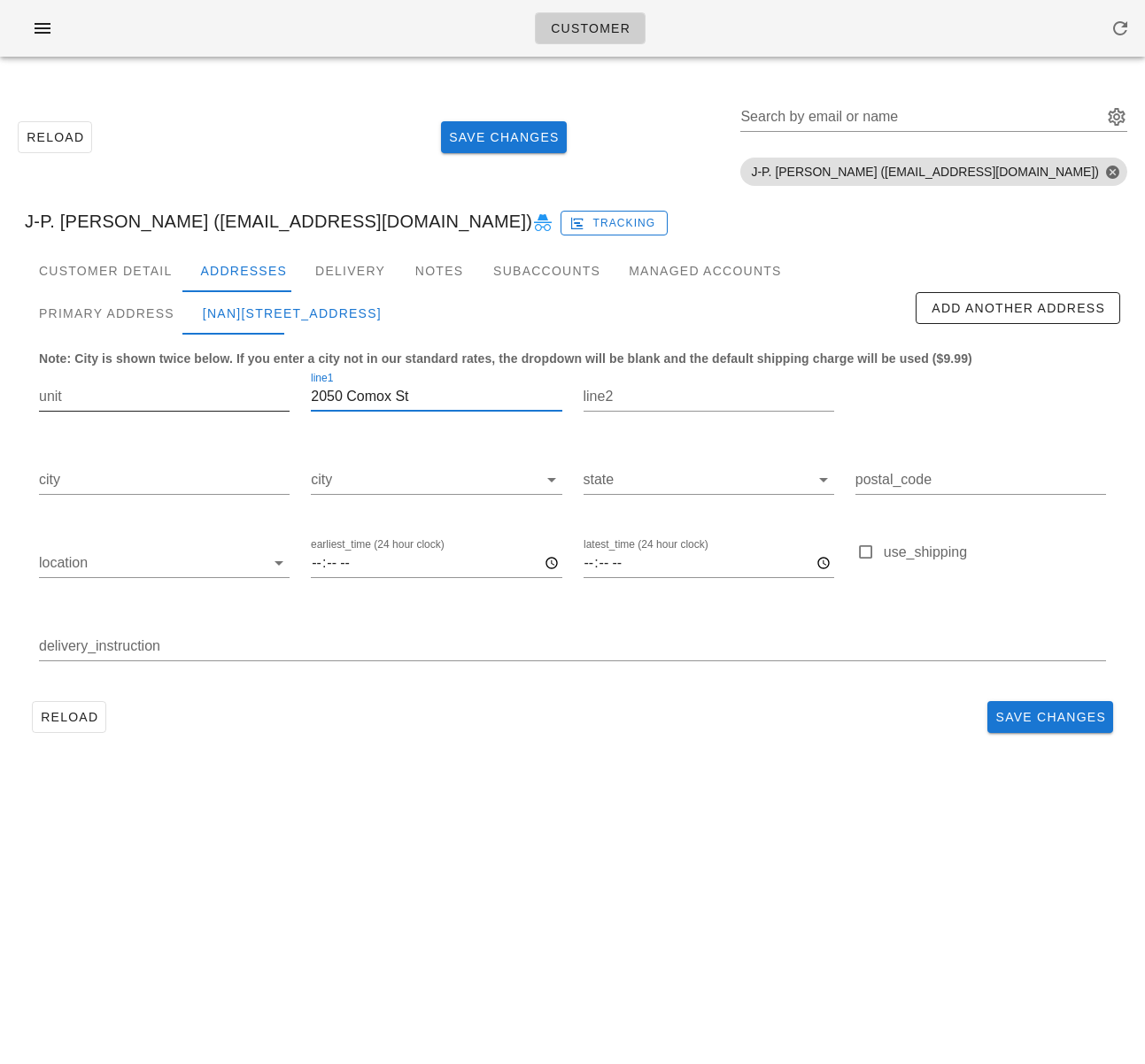
type input "Unit 402, Buzz 402"
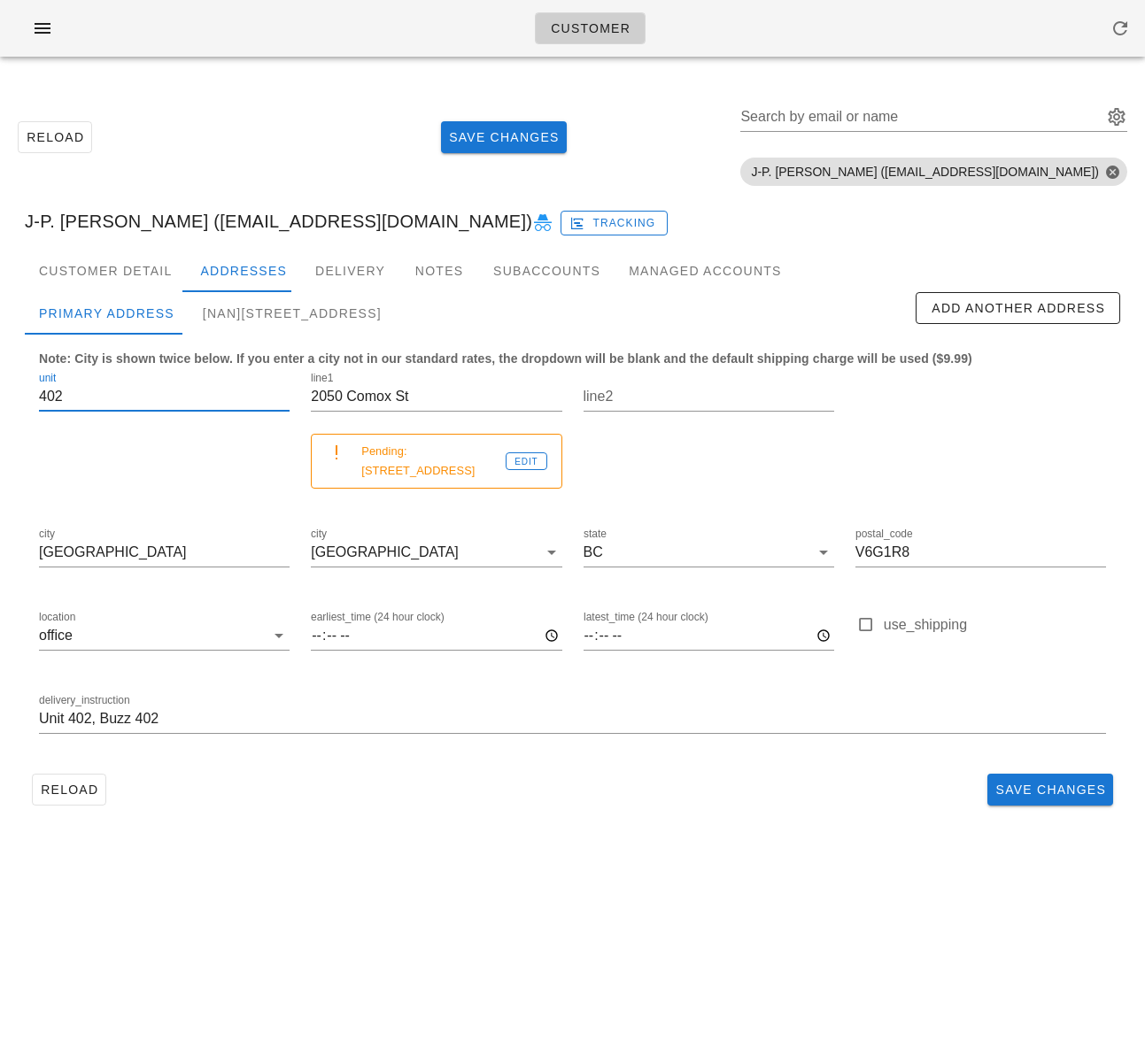
drag, startPoint x: 131, startPoint y: 395, endPoint x: -10, endPoint y: 372, distance: 142.9
click at [0, 372] on html "Customer Reload Save Changes Search by email or name Include deleted accounts I…" at bounding box center [572, 532] width 1145 height 1064
click at [241, 325] on div "[NaN]2050 Comox St" at bounding box center [292, 313] width 207 height 43
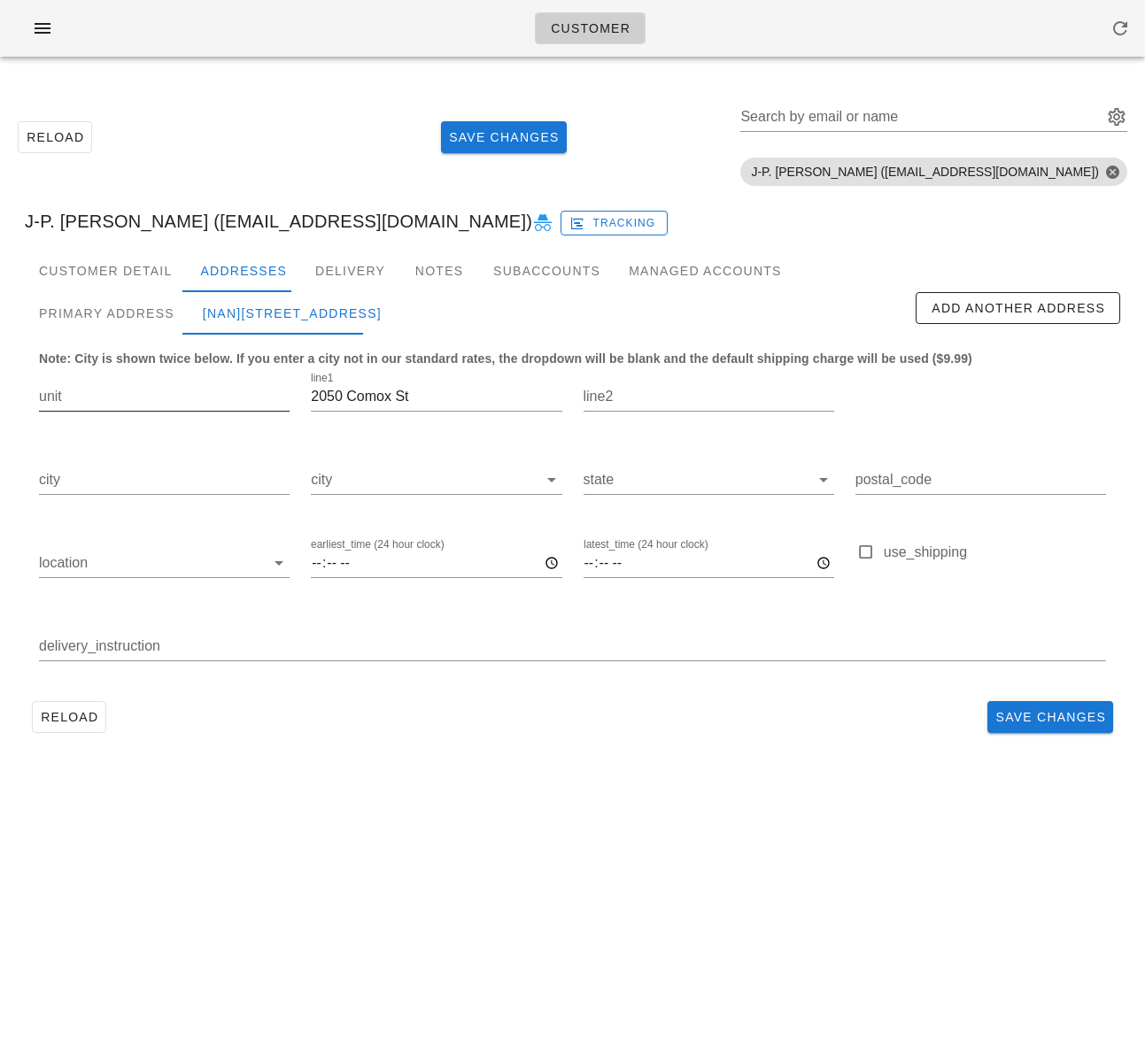
click at [127, 401] on input "unit" at bounding box center [164, 397] width 251 height 29
paste input "402"
type input "402"
click at [140, 318] on div "Primary Address" at bounding box center [107, 313] width 164 height 43
type input "[GEOGRAPHIC_DATA]"
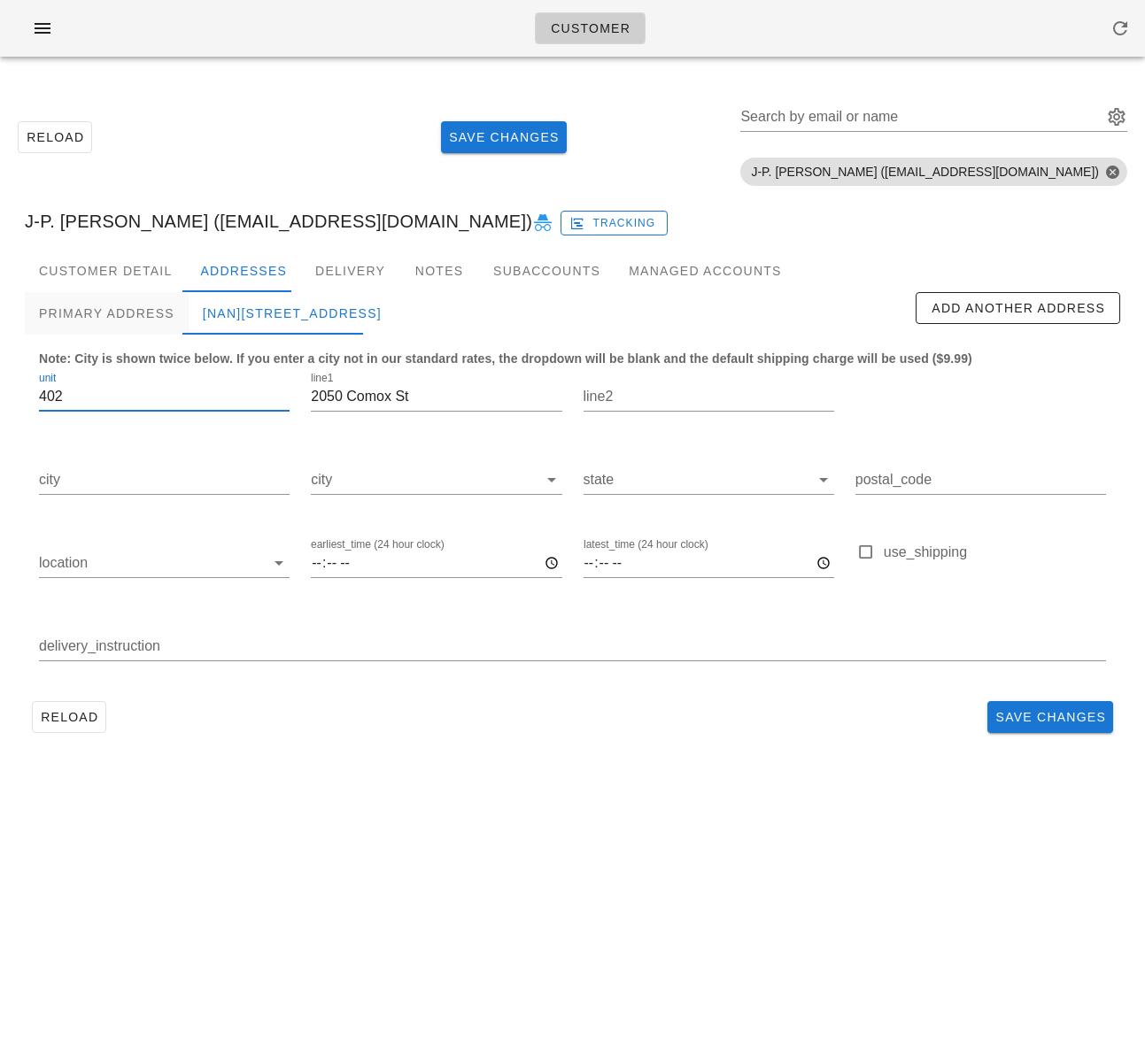
type input "V6G1R8"
type input "Unit 402, Buzz 402"
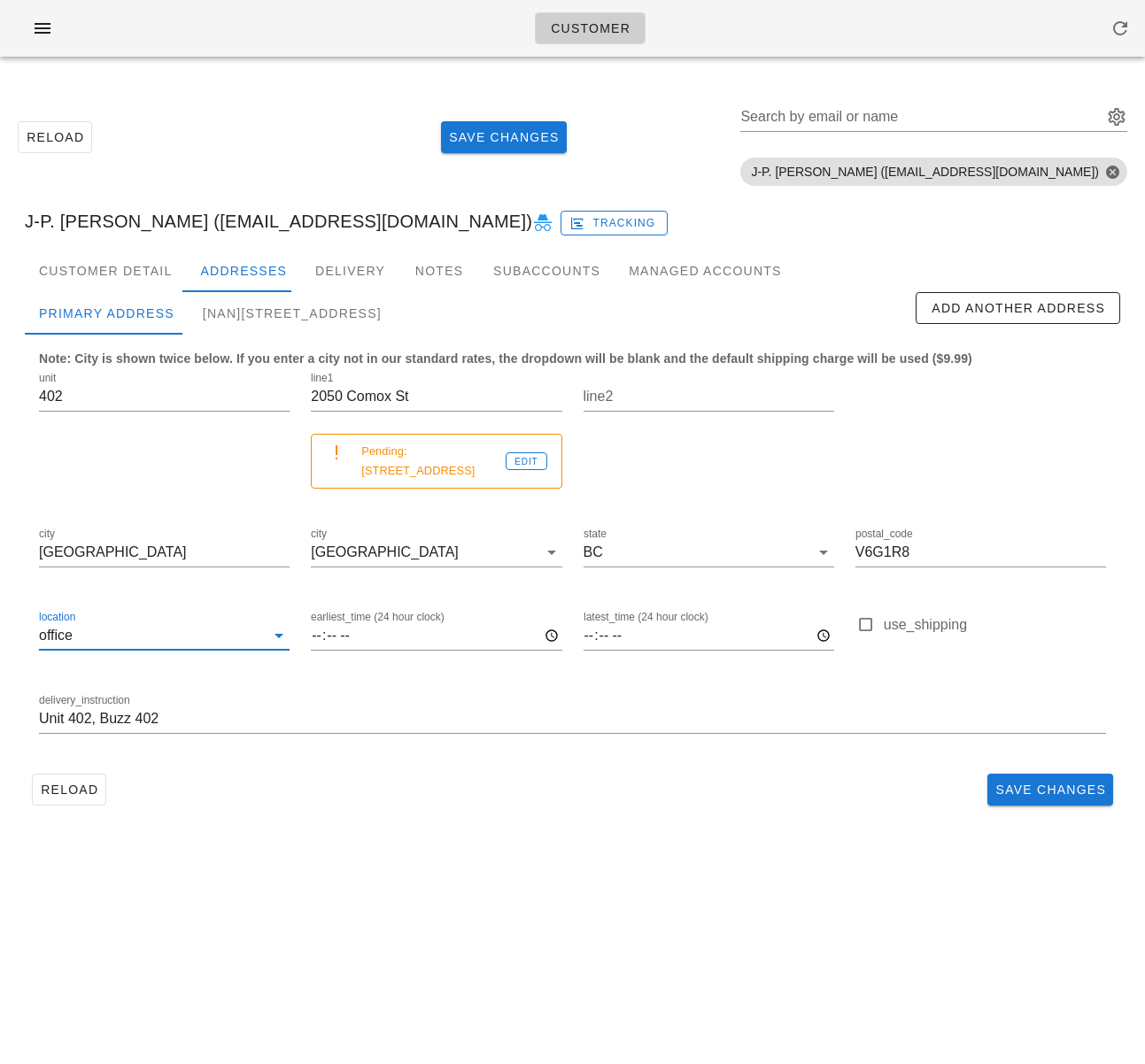
drag, startPoint x: 59, startPoint y: 617, endPoint x: 18, endPoint y: 615, distance: 41.0
click at [18, 615] on div "Customer Detail Addresses Delivery Notes Subaccounts Managed Accounts Primary A…" at bounding box center [572, 538] width 1123 height 577
click at [333, 311] on div "[NaN]402-2050 Comox St" at bounding box center [292, 313] width 207 height 43
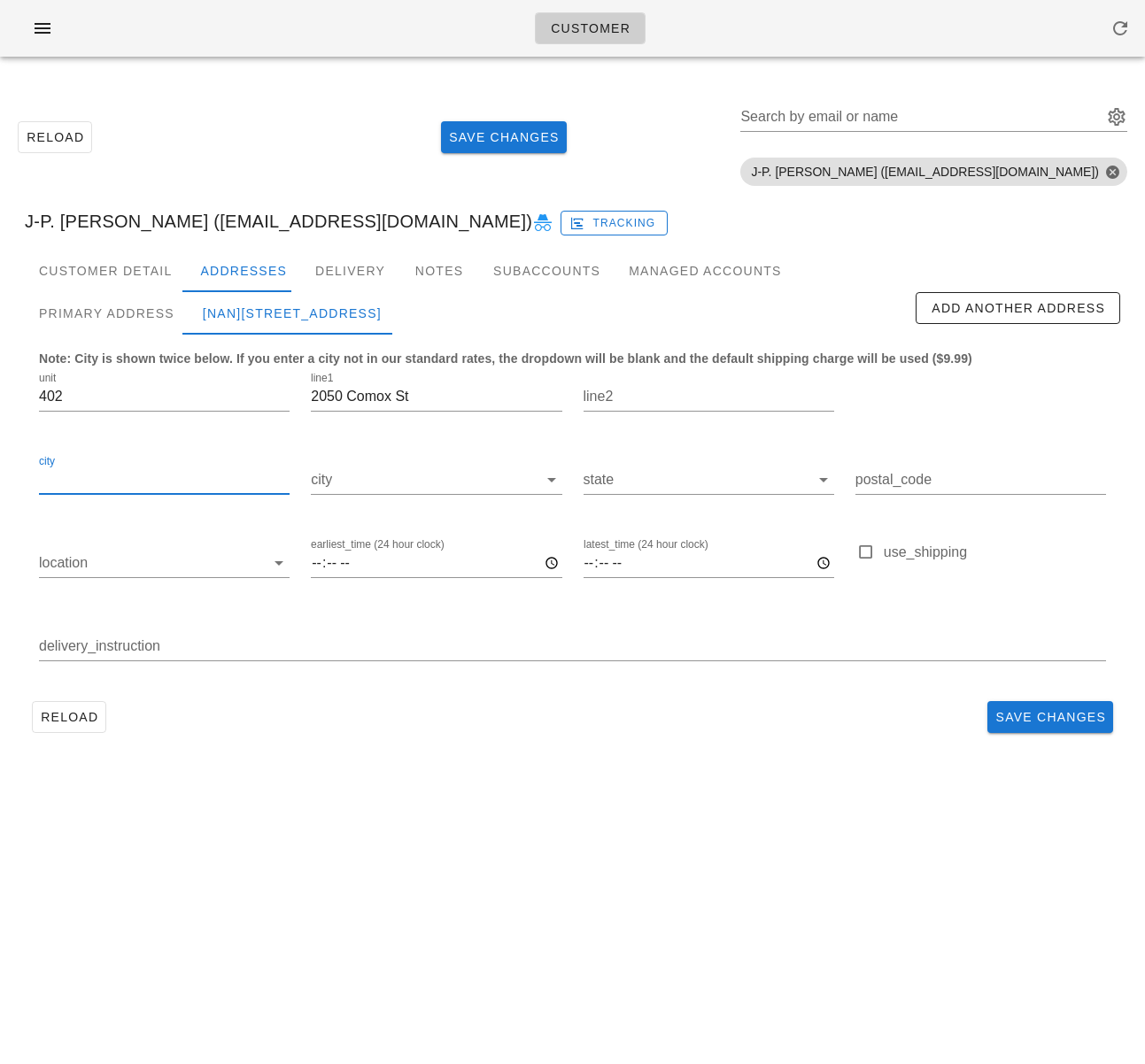
click at [138, 480] on input "city" at bounding box center [164, 480] width 251 height 29
type input "[GEOGRAPHIC_DATA]"
click at [116, 557] on input "location" at bounding box center [152, 563] width 226 height 29
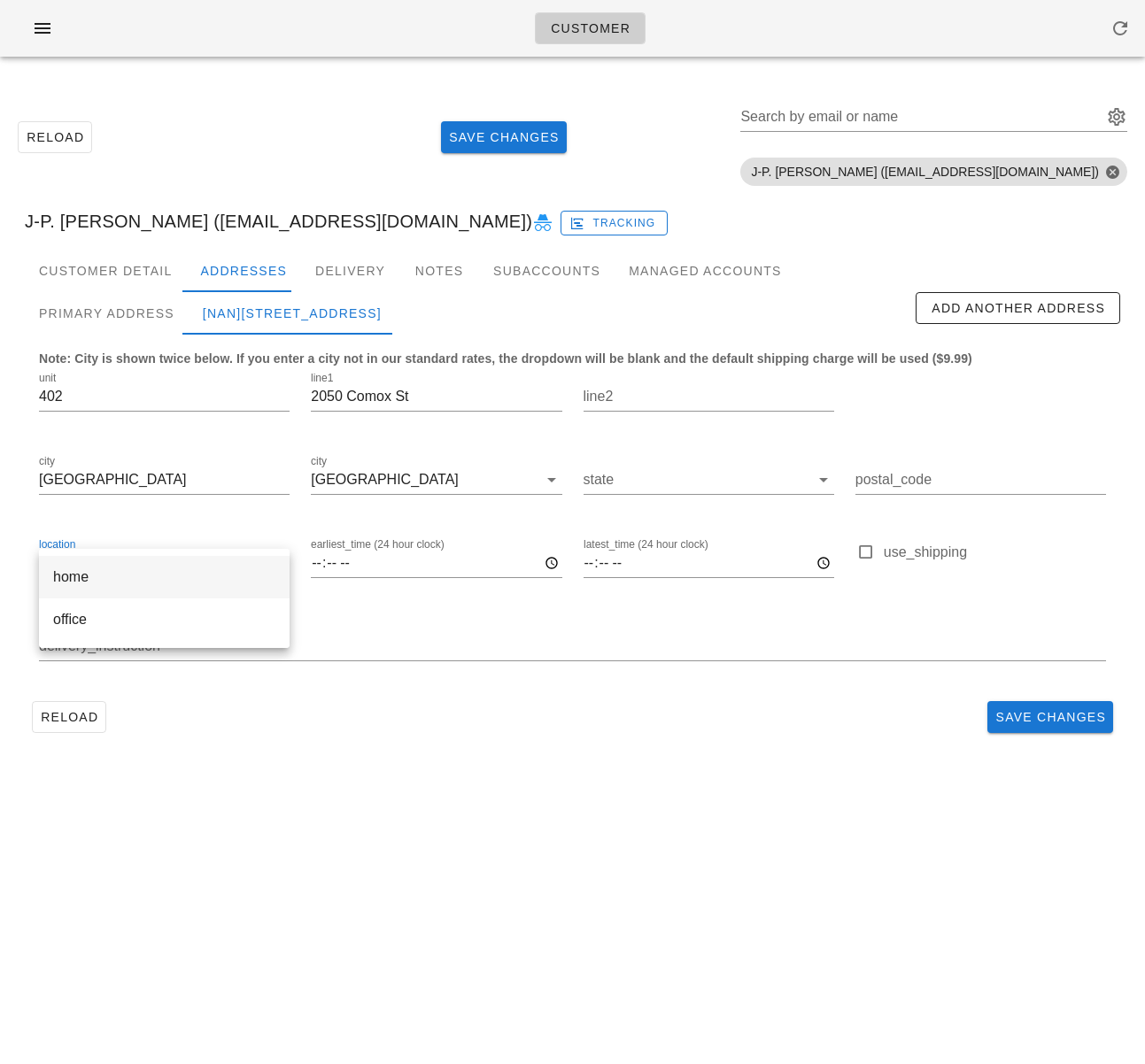
click at [136, 583] on div "home" at bounding box center [164, 577] width 222 height 17
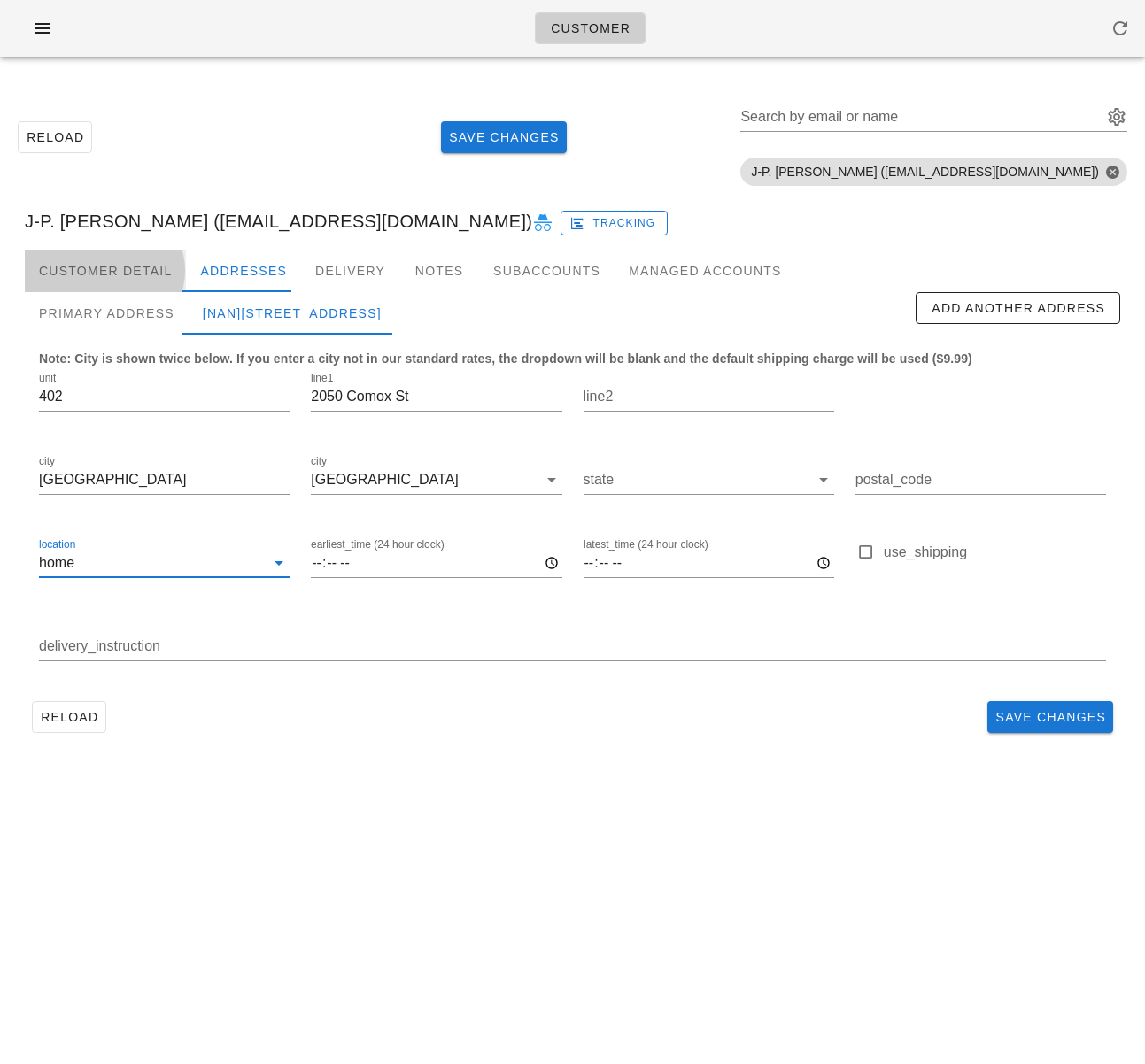
click at [132, 276] on div "Customer Detail" at bounding box center [105, 271] width 161 height 43
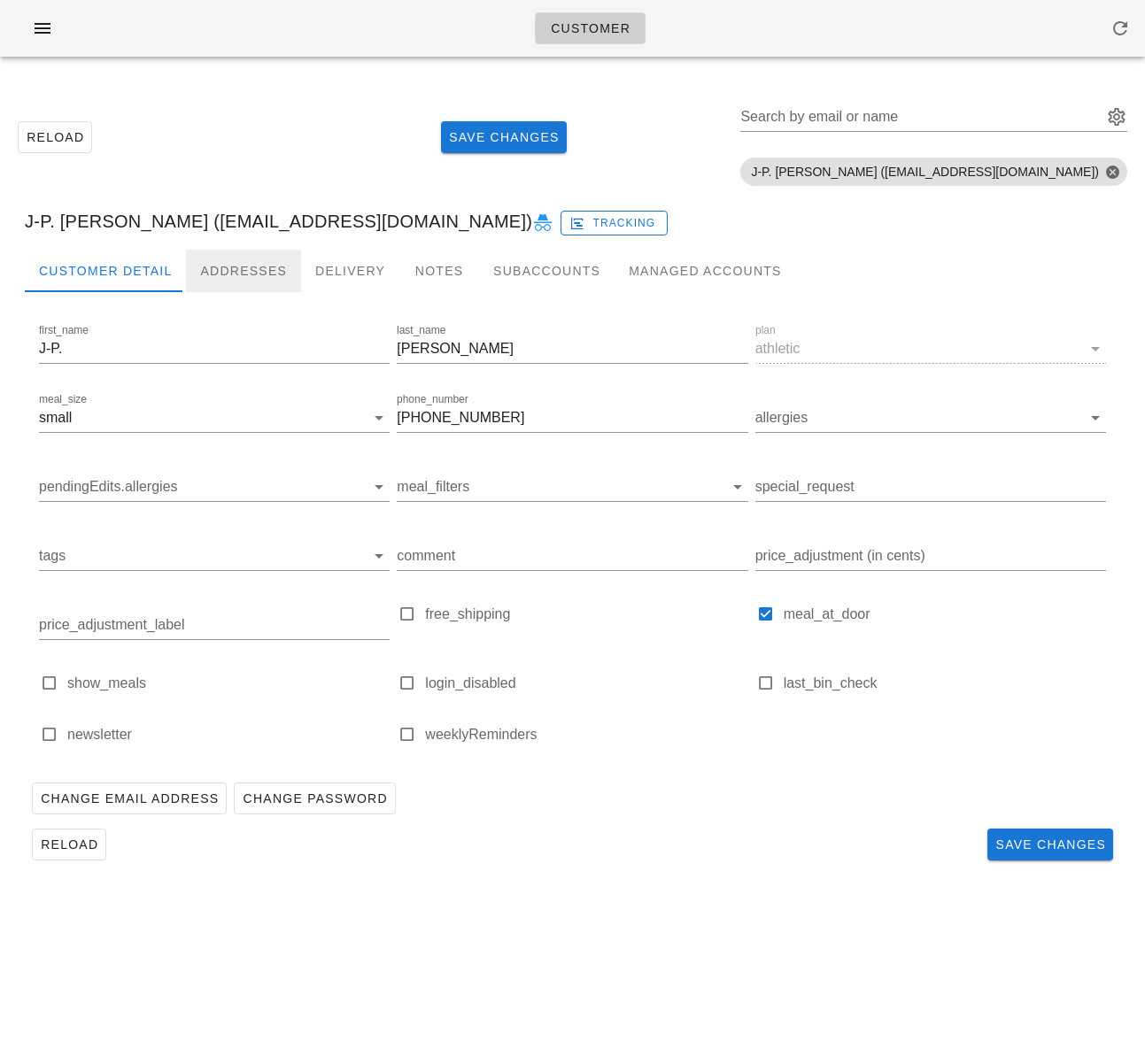
drag, startPoint x: 232, startPoint y: 275, endPoint x: 165, endPoint y: 320, distance: 80.7
click at [232, 275] on div "Addresses" at bounding box center [243, 271] width 115 height 43
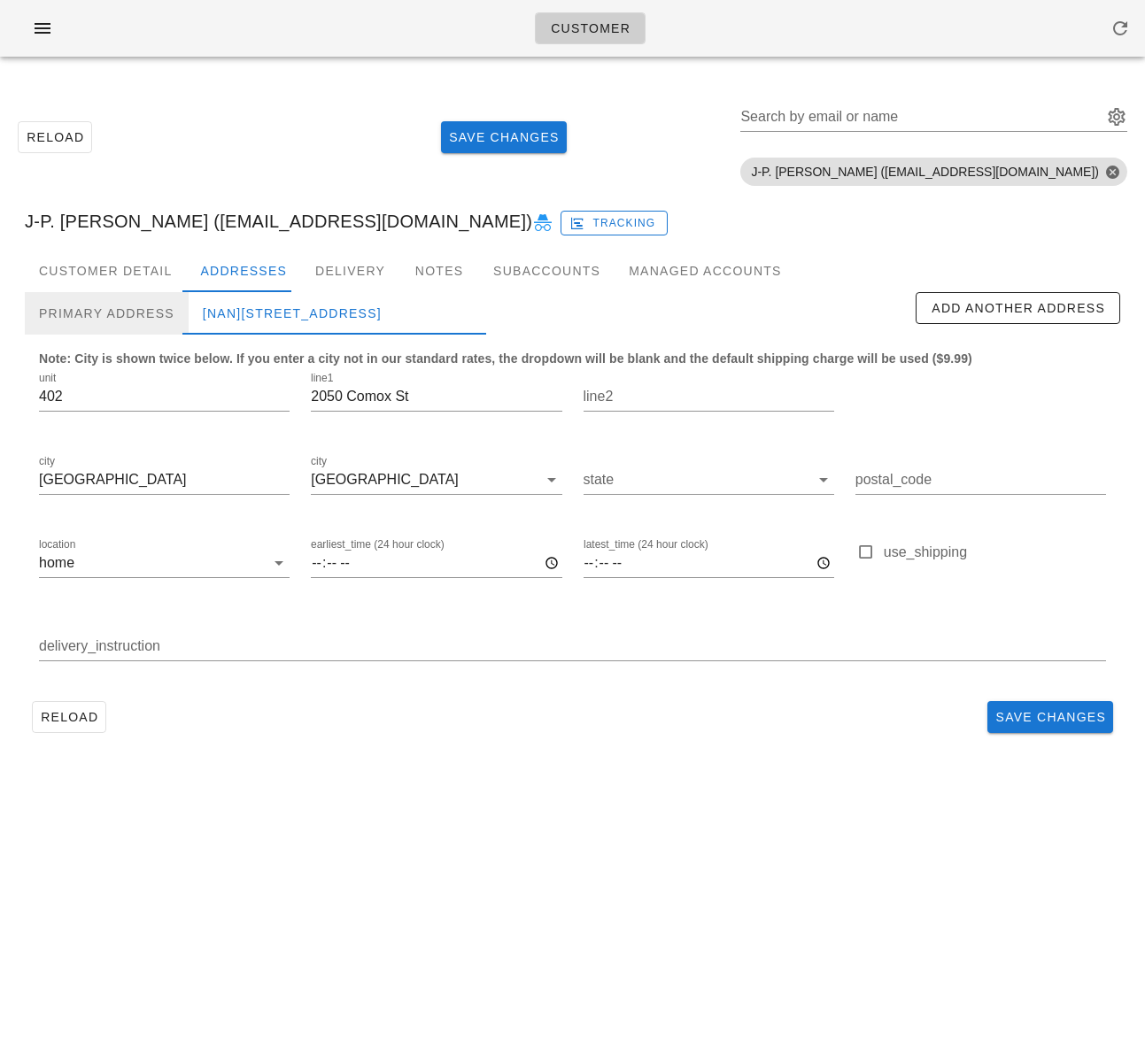
click at [84, 316] on div "Primary Address" at bounding box center [107, 313] width 164 height 43
type input "V6G1R8"
type input "Unit 402, Buzz 402"
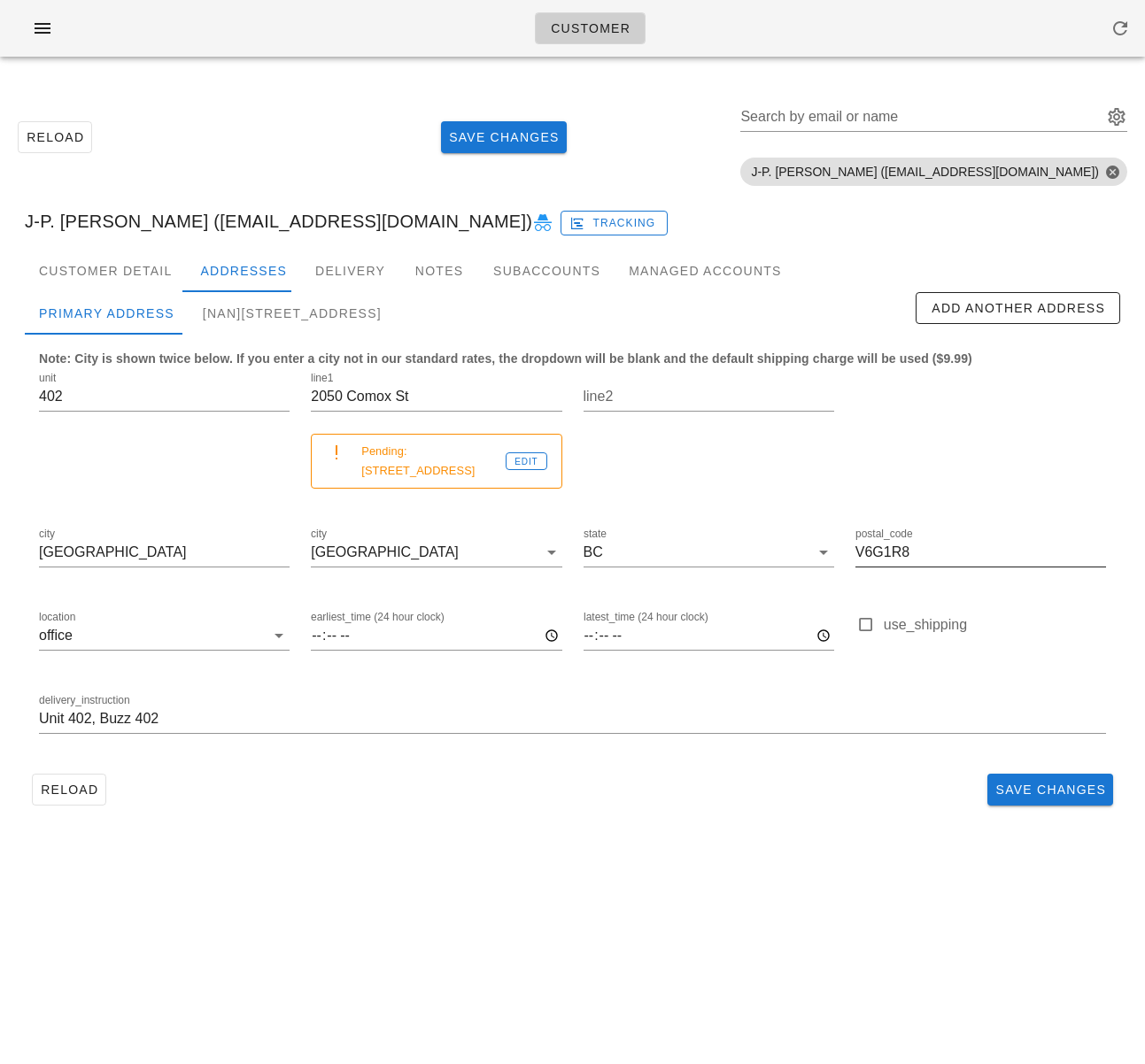
click at [889, 539] on input "V6G1R8" at bounding box center [980, 553] width 251 height 29
click at [222, 300] on div "[NaN]402-2050 Comox St, Vancouver" at bounding box center [292, 313] width 207 height 43
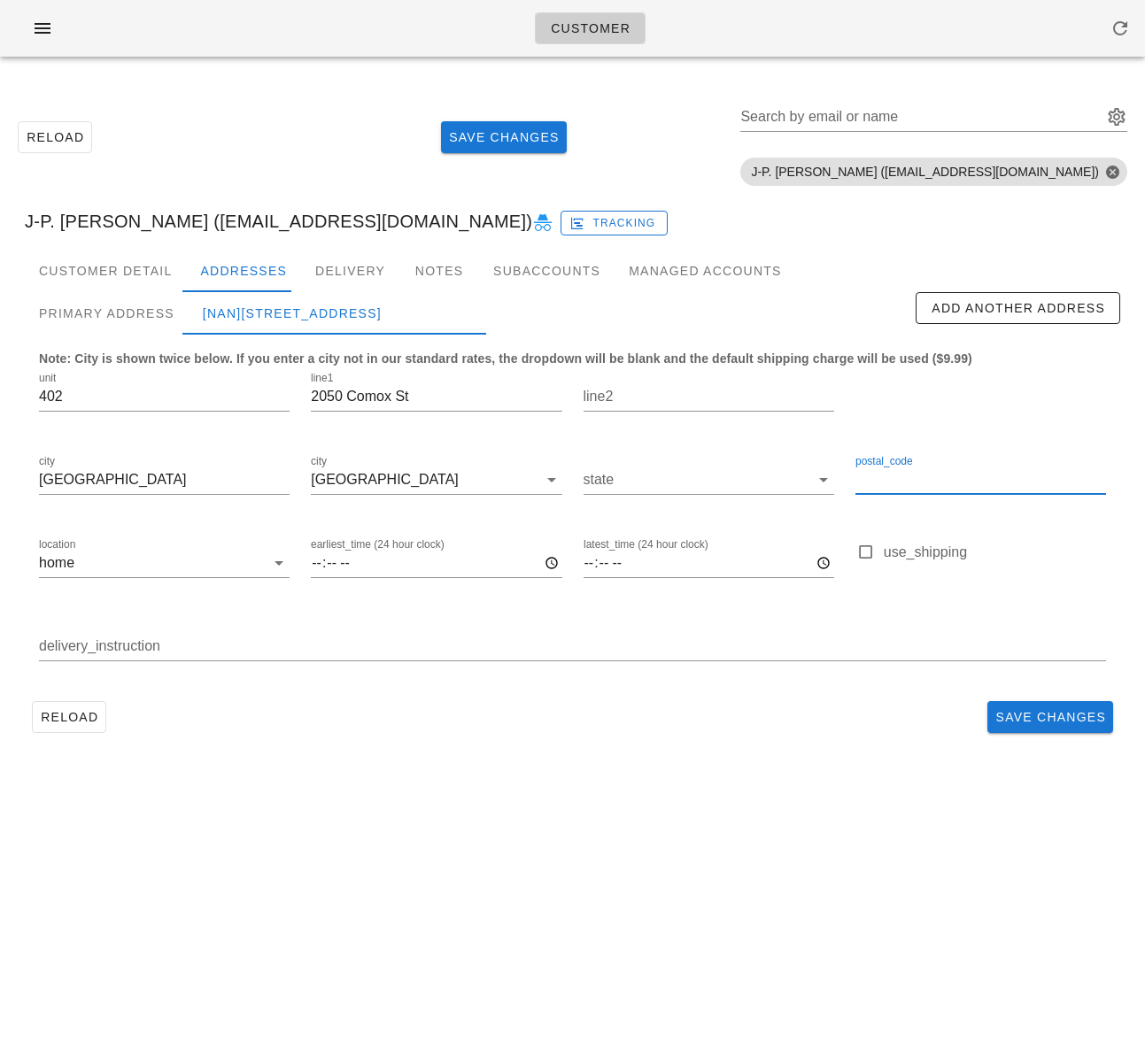
click at [896, 482] on input "postal_code" at bounding box center [980, 480] width 251 height 29
paste input "V6G1R8"
type input "V6G1R8"
click at [132, 317] on div "Primary Address" at bounding box center [107, 313] width 164 height 43
type input "Unit 402, Buzz 402"
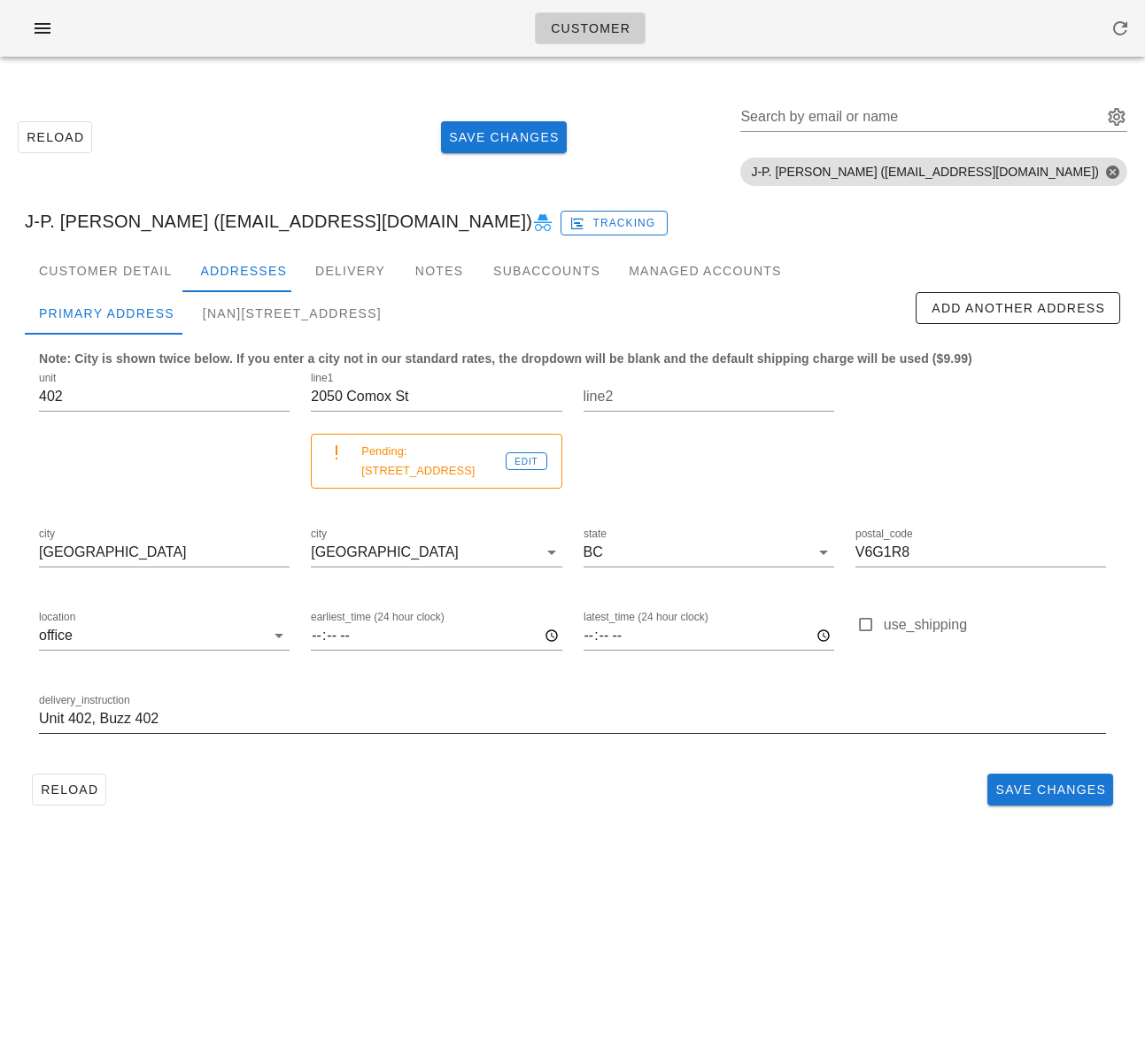
click at [113, 711] on input "Unit 402, Buzz 402" at bounding box center [572, 719] width 1067 height 29
click at [112, 711] on input "Unit 402, Buzz 402" at bounding box center [572, 719] width 1067 height 29
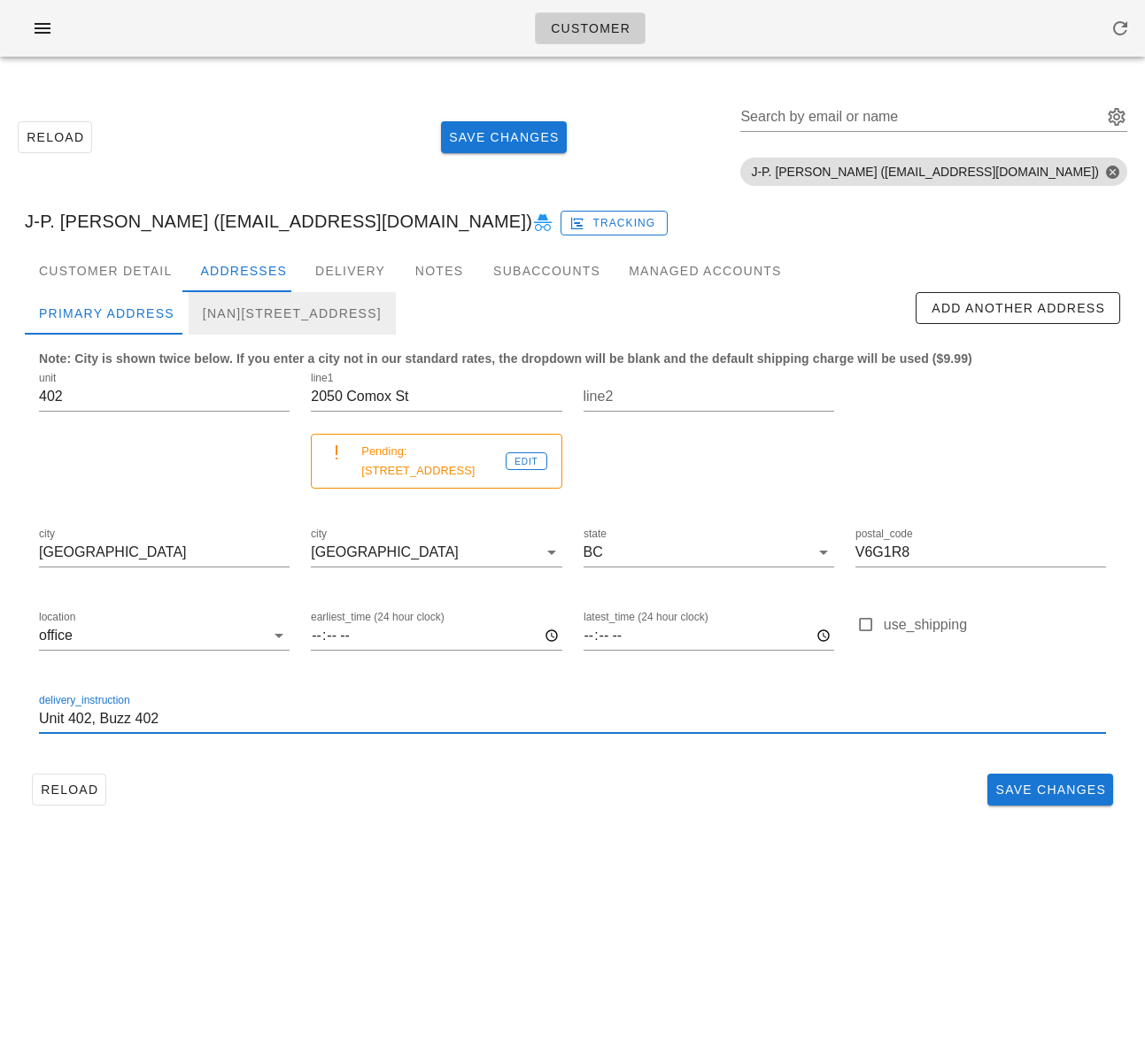
drag, startPoint x: 323, startPoint y: 319, endPoint x: 304, endPoint y: 450, distance: 132.4
click at [323, 319] on div "[NaN]402-2050 Comox St, Vancouver, V6G1R8" at bounding box center [292, 313] width 207 height 43
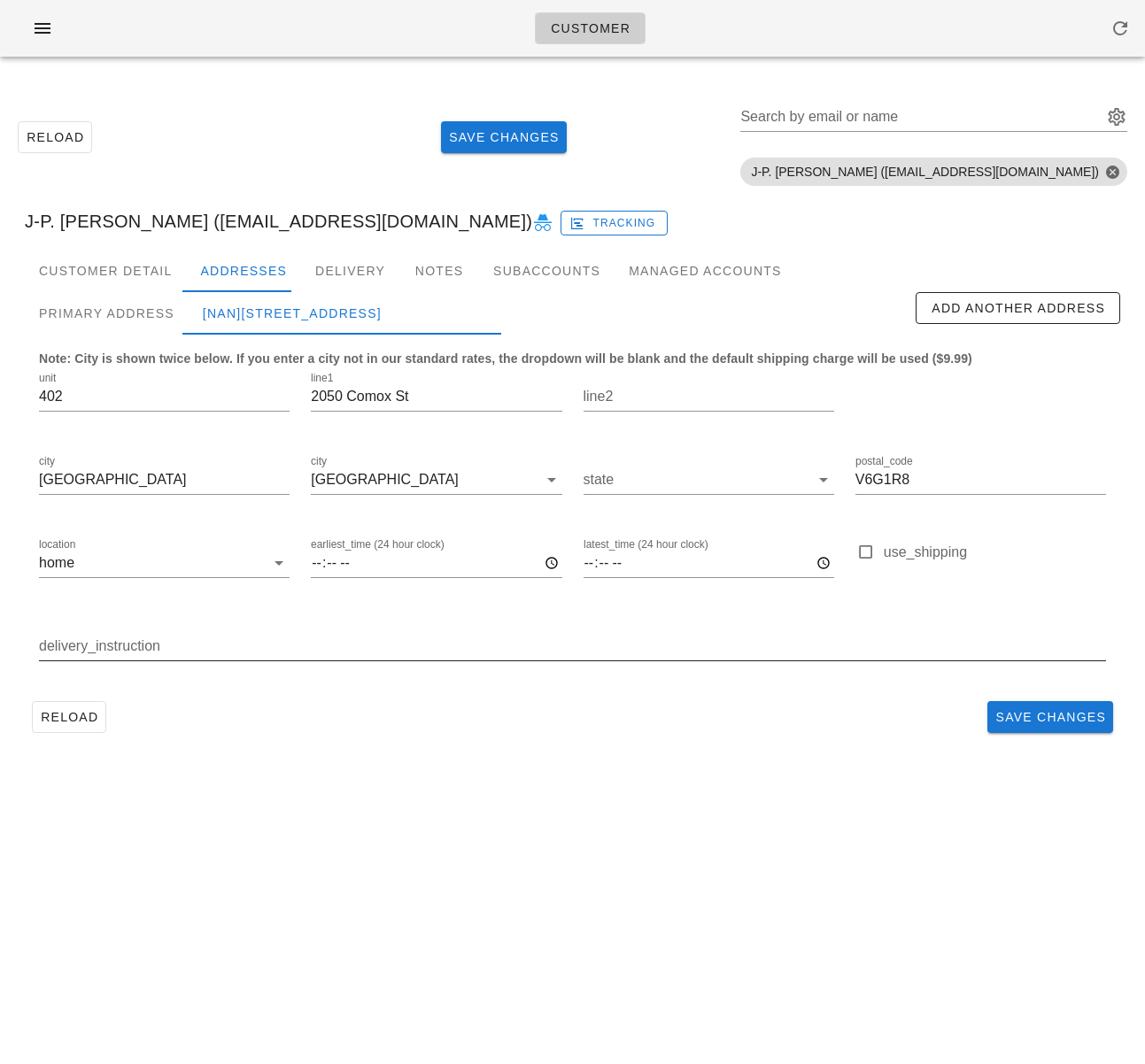
click at [246, 646] on input "delivery_instruction" at bounding box center [572, 646] width 1067 height 29
paste input "Unit 402, Buzz 402"
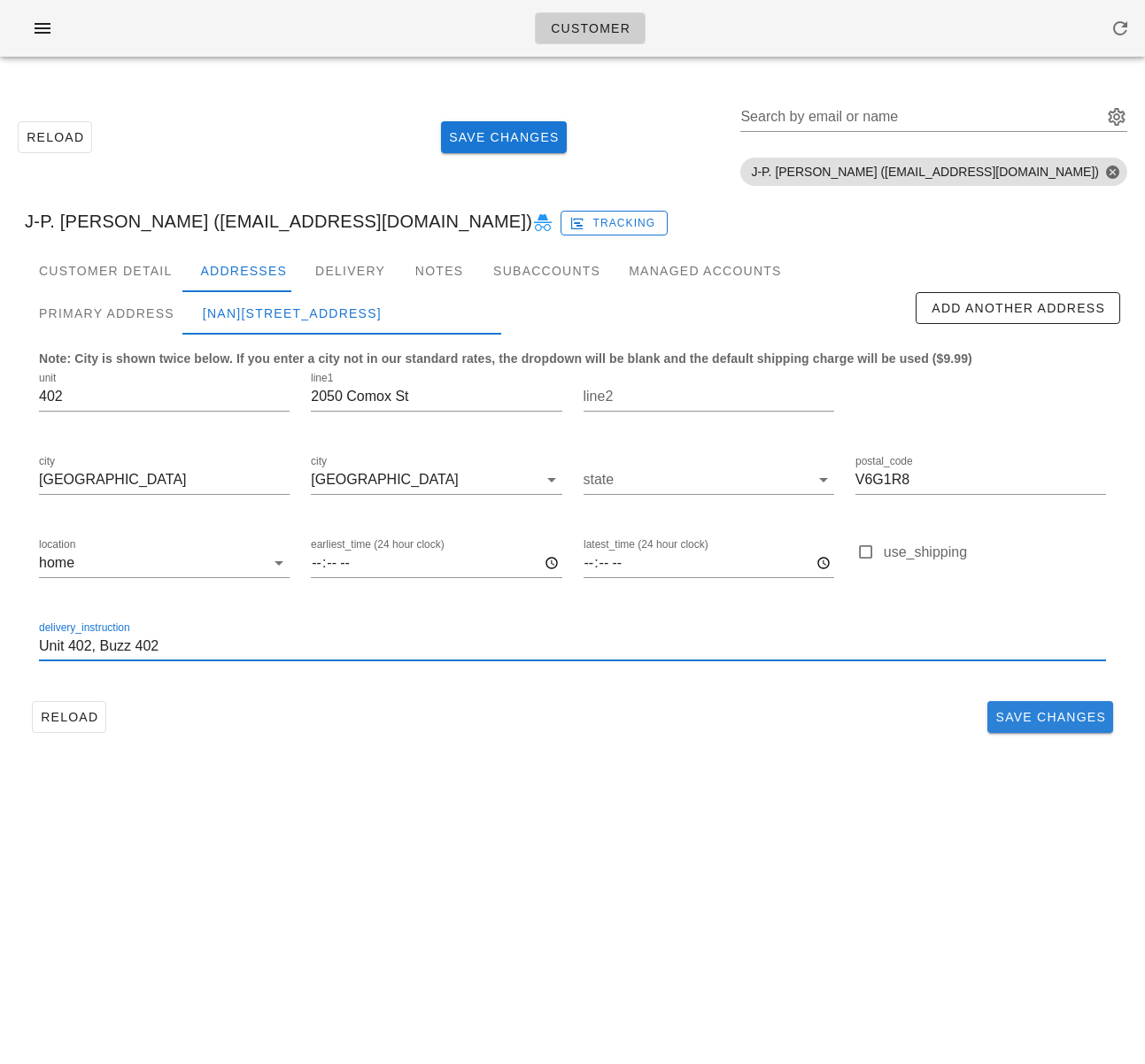
type input "Unit 402, Buzz 402"
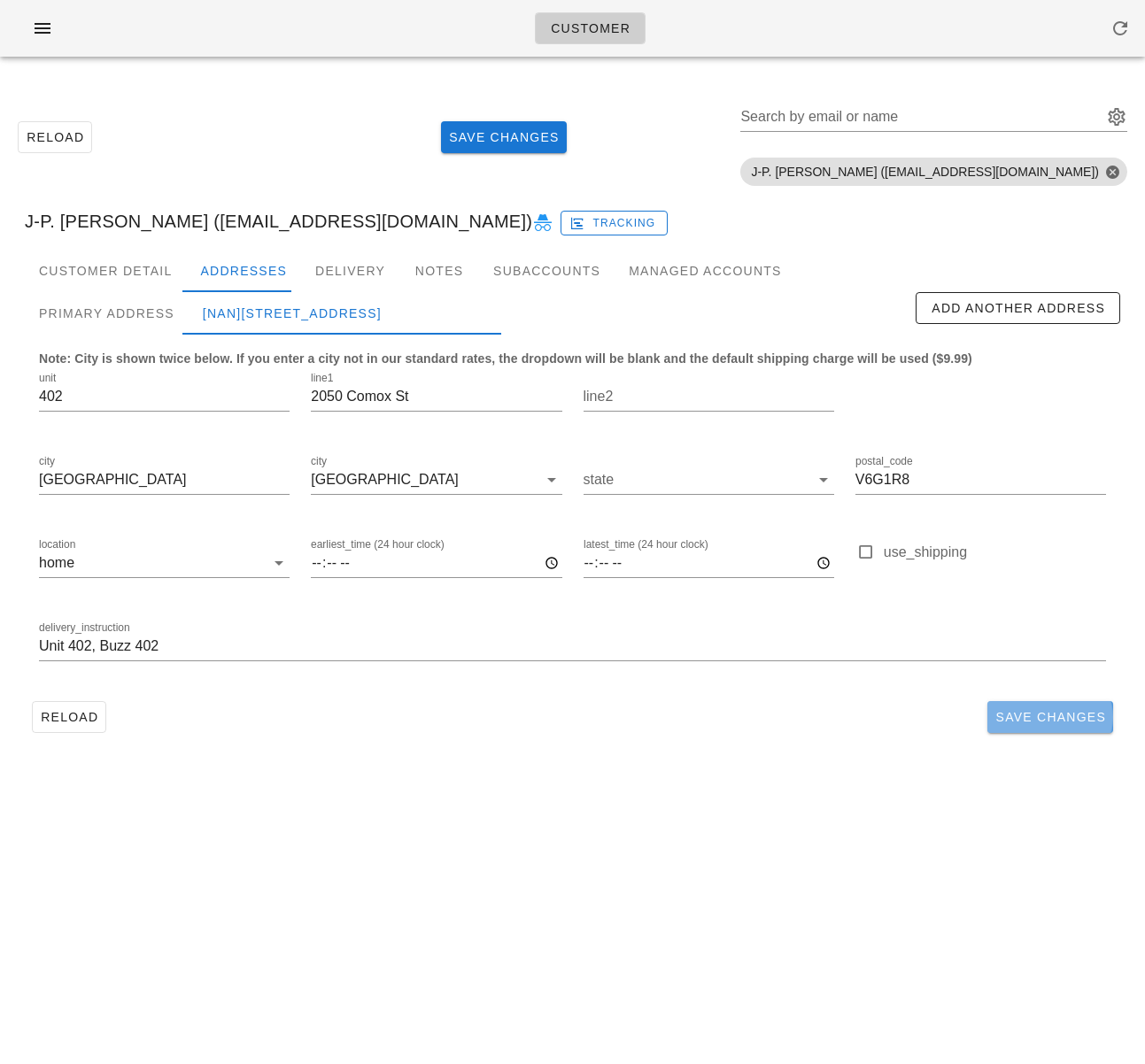
click at [1051, 726] on button "Save Changes" at bounding box center [1050, 716] width 126 height 31
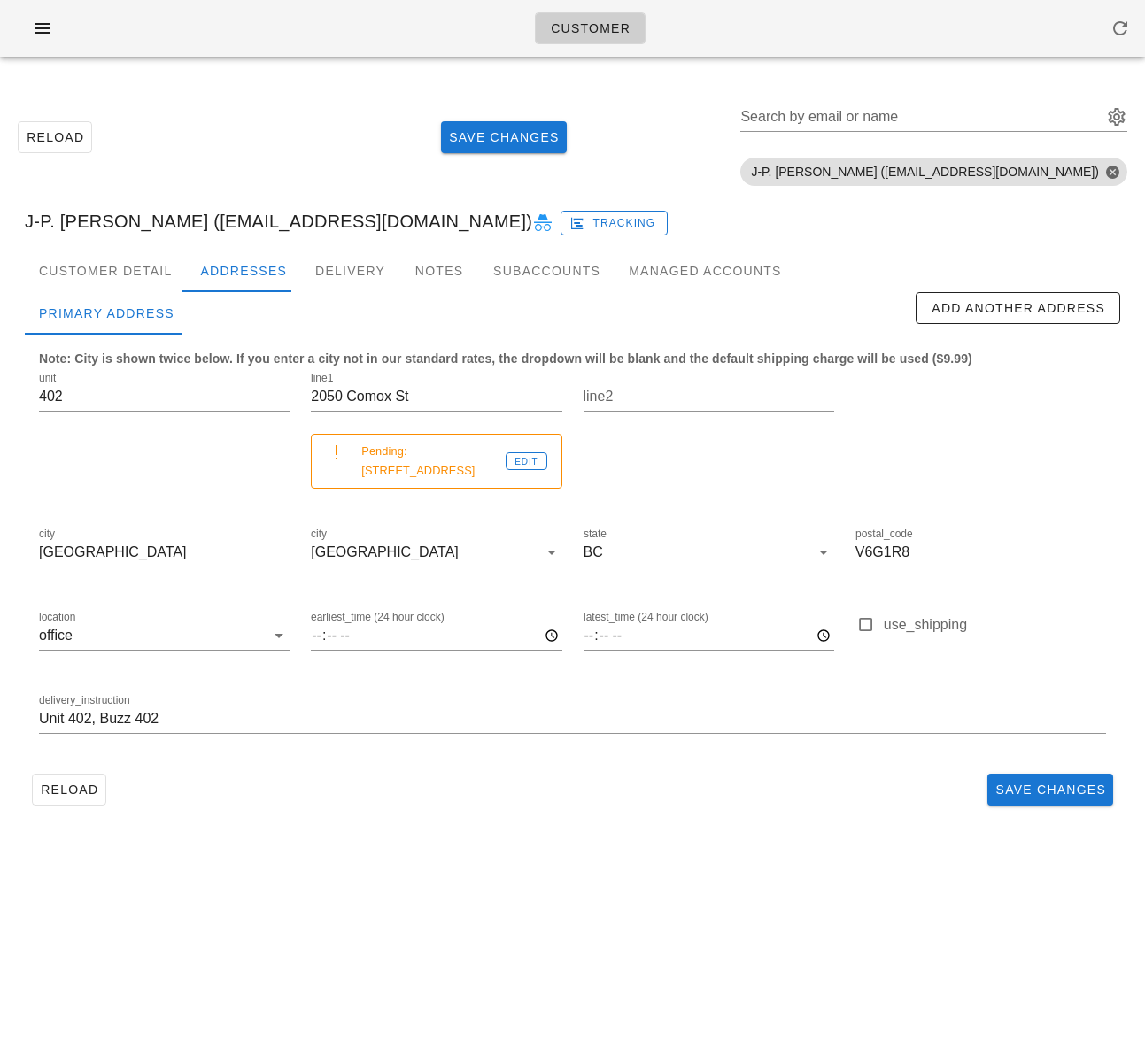
click at [409, 858] on div "Customer Reload Save Changes Search by email or name Include deleted accounts I…" at bounding box center [572, 532] width 1145 height 1064
drag, startPoint x: 56, startPoint y: 772, endPoint x: 68, endPoint y: 779, distance: 13.9
click at [56, 783] on span "Reload" at bounding box center [69, 789] width 58 height 14
click at [353, 277] on div "Delivery" at bounding box center [350, 271] width 98 height 43
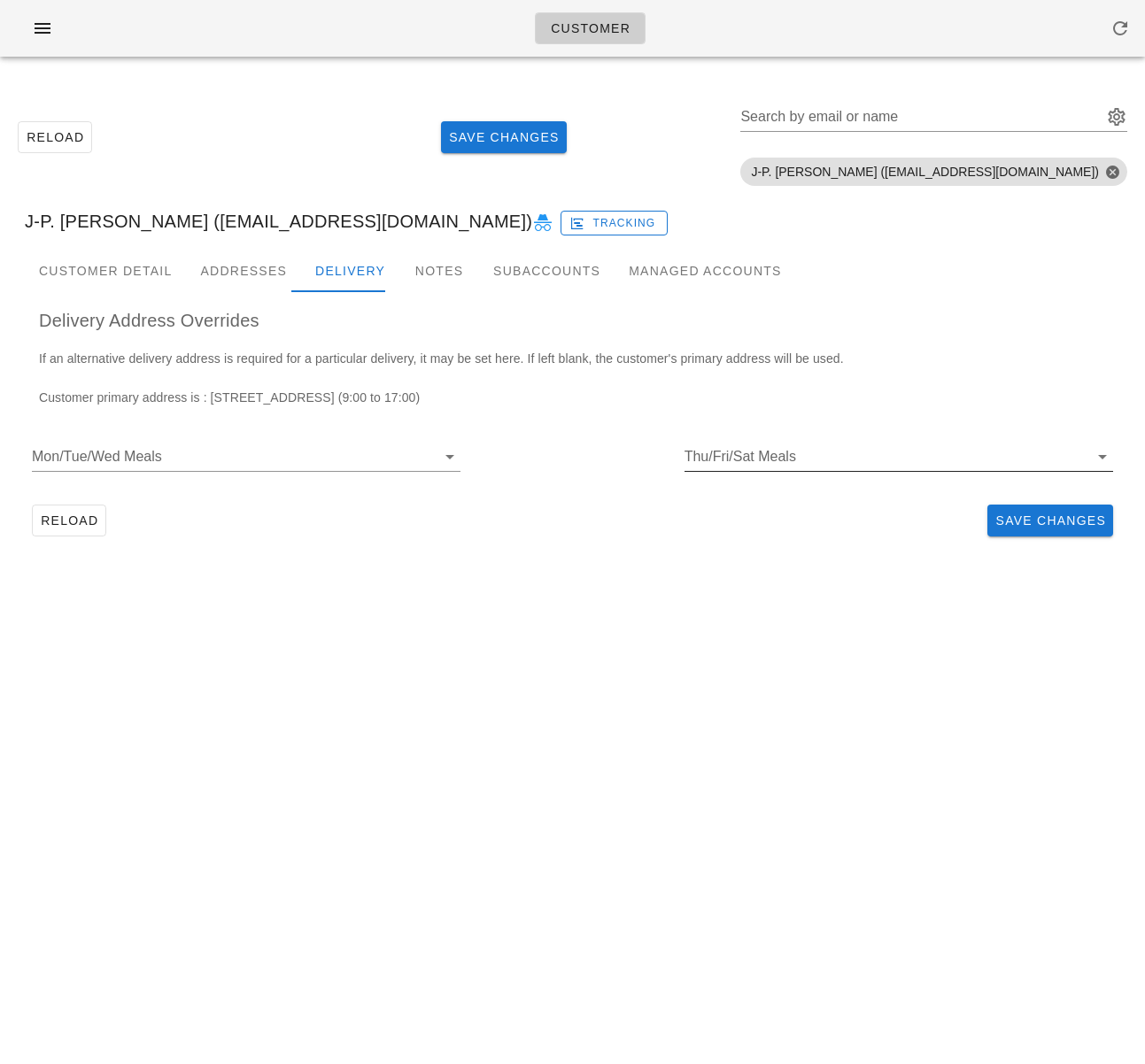
click at [746, 460] on input "Thu/Fri/Sat Meals" at bounding box center [885, 457] width 400 height 29
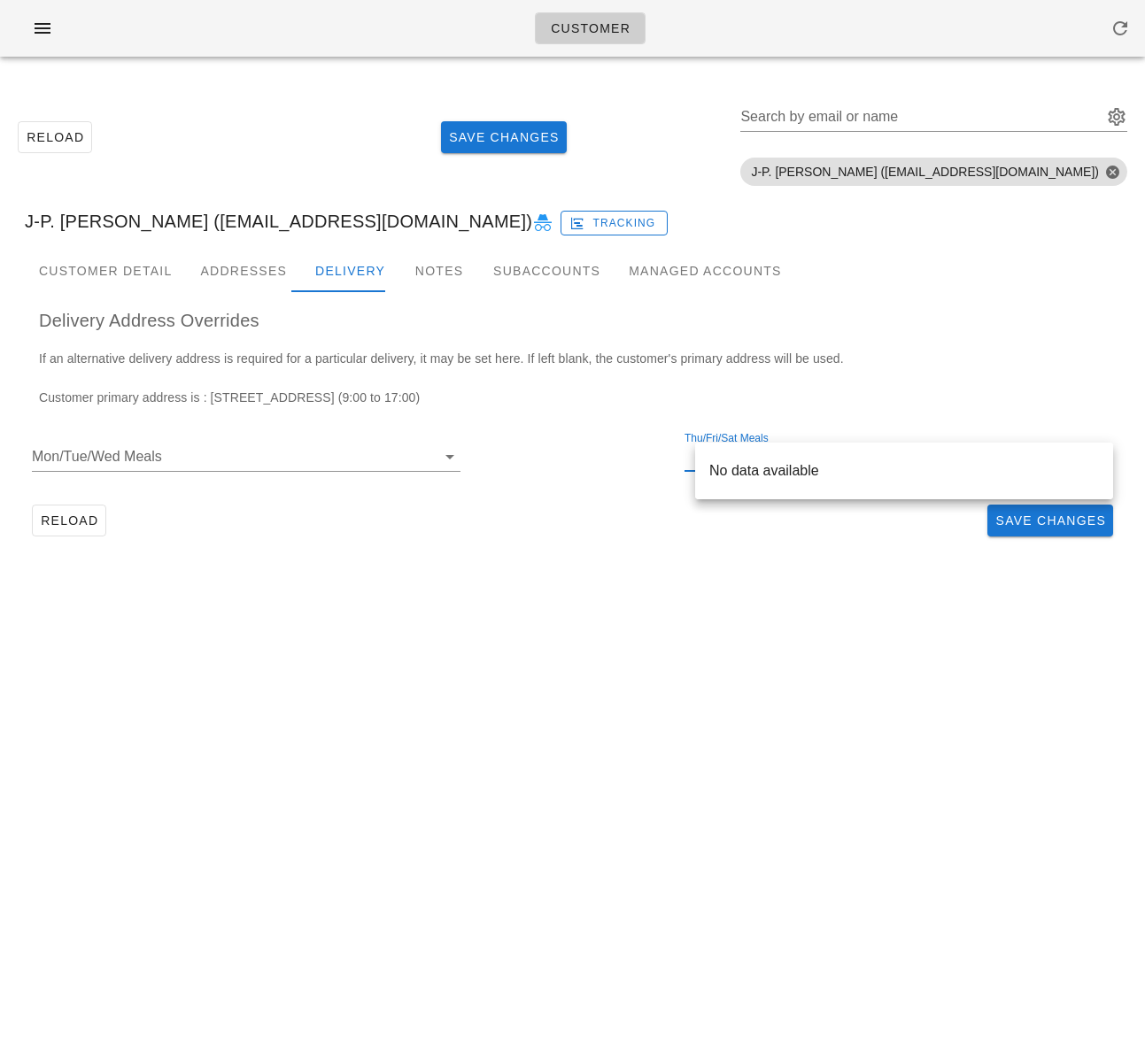
click at [692, 554] on div "Customer Detail Addresses Delivery Notes Subaccounts Managed Accounts Primary A…" at bounding box center [572, 403] width 1123 height 308
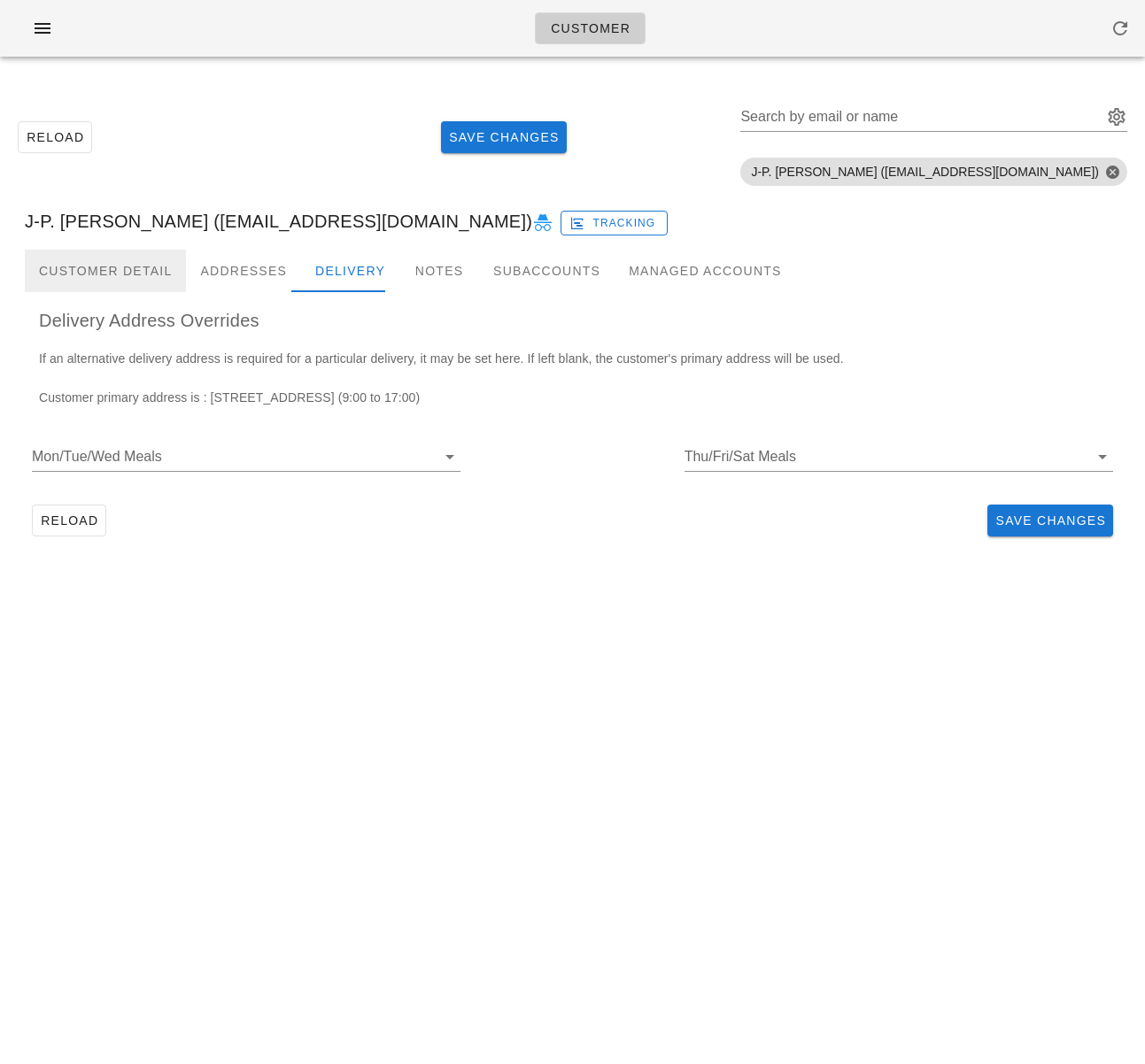
click at [119, 265] on div "Customer Detail" at bounding box center [105, 271] width 161 height 43
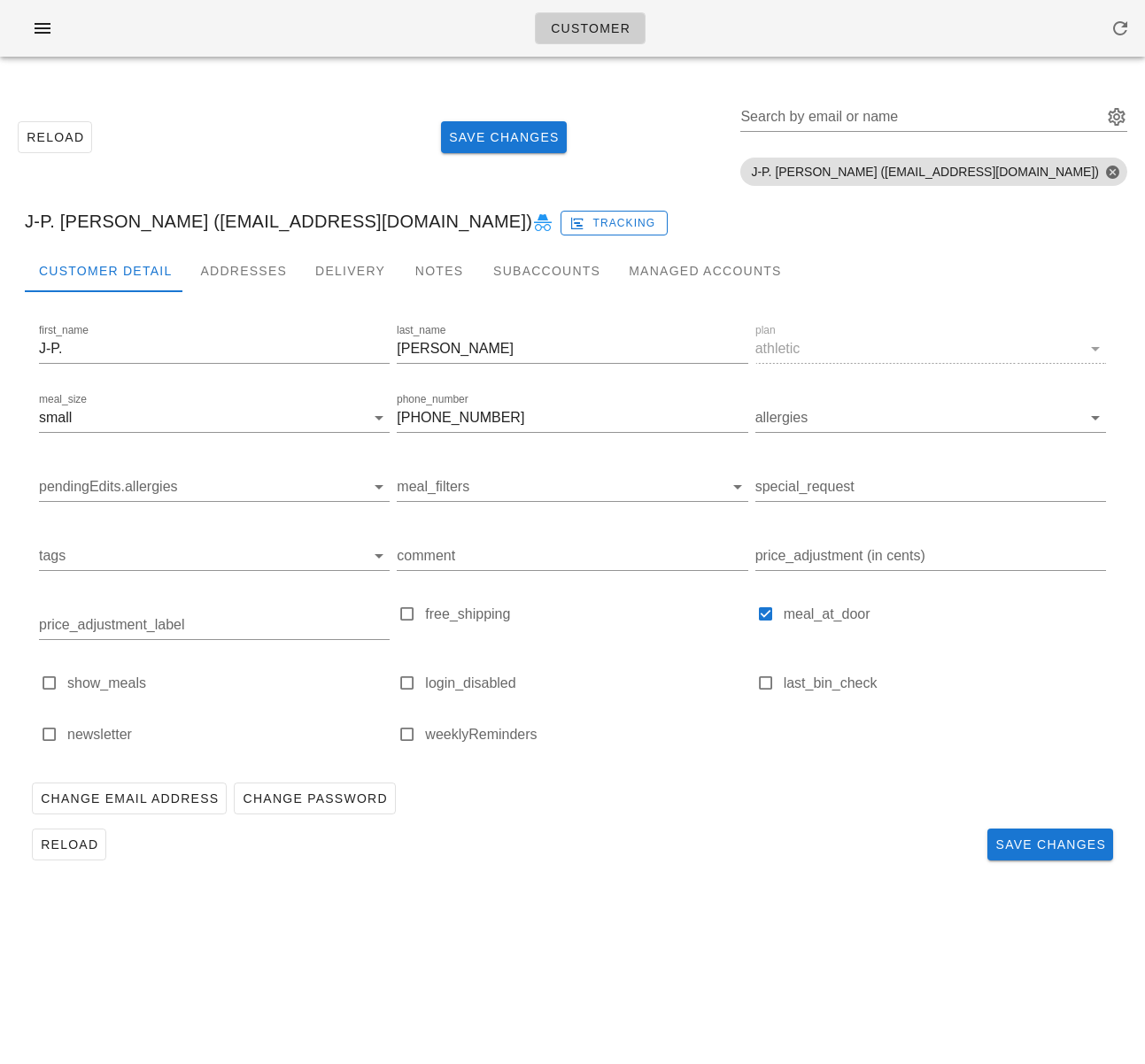
click at [230, 125] on div "Reload Save Changes Search by email or name Include deleted accounts Include Sh…" at bounding box center [572, 136] width 1123 height 112
click at [130, 187] on div "Reload Save Changes Search by email or name Include deleted accounts Include Sh…" at bounding box center [572, 136] width 1123 height 112
drag, startPoint x: 112, startPoint y: 225, endPoint x: 258, endPoint y: 223, distance: 146.0
click at [258, 223] on div "J-P. [PERSON_NAME] ([EMAIL_ADDRESS][DOMAIN_NAME]) Tracking" at bounding box center [572, 220] width 1123 height 56
copy div "[EMAIL_ADDRESS][DOMAIN_NAME]"
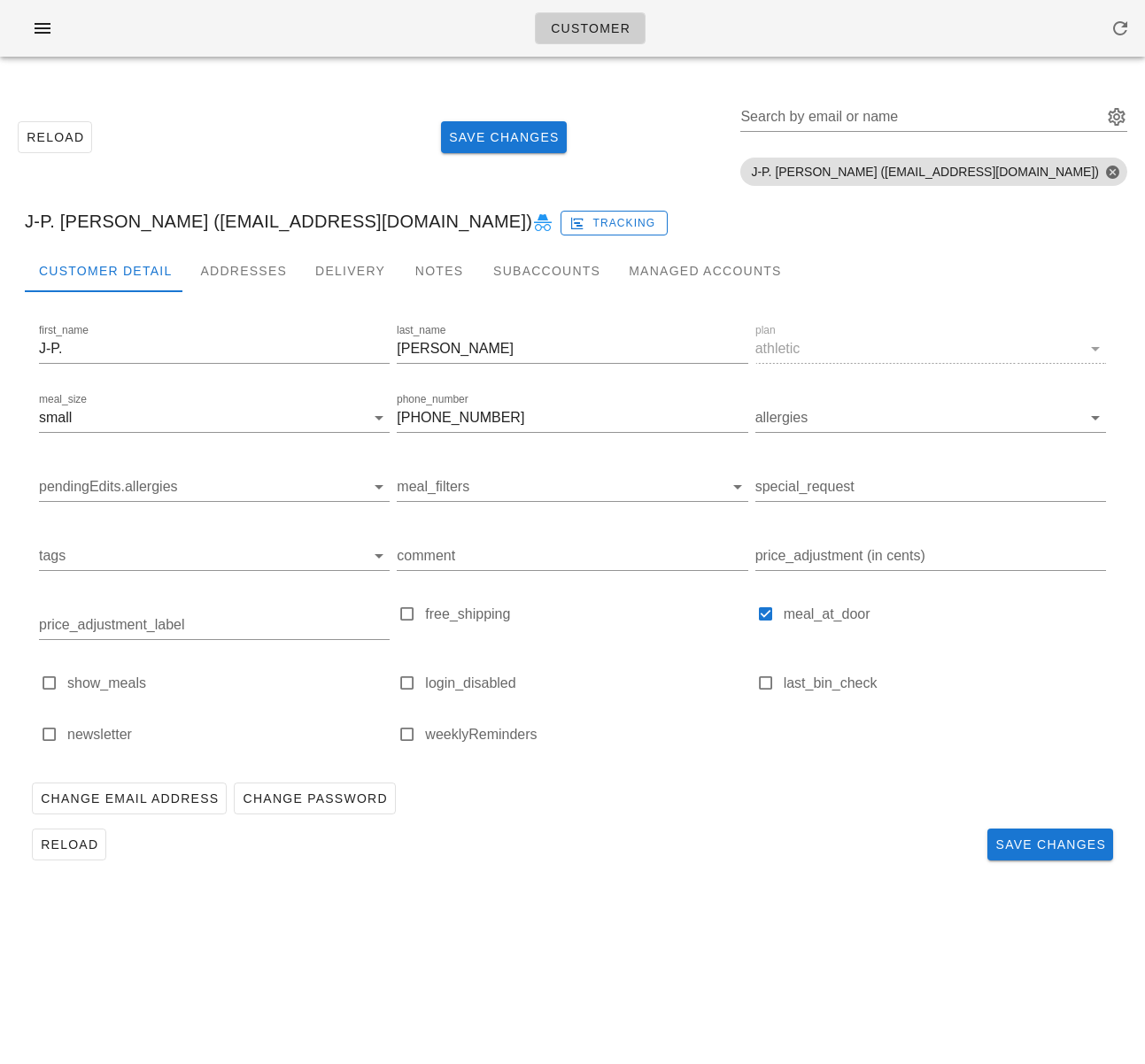
click at [785, 945] on div "Customer Reload Save Changes Search by email or name Include deleted accounts I…" at bounding box center [572, 532] width 1145 height 1064
drag, startPoint x: 277, startPoint y: 170, endPoint x: 255, endPoint y: 190, distance: 29.7
click at [277, 170] on div "Reload Save Changes Search by email or name Include deleted accounts Include Sh…" at bounding box center [572, 136] width 1123 height 112
drag, startPoint x: 260, startPoint y: 222, endPoint x: 411, endPoint y: 369, distance: 210.7
click at [109, 223] on div "J-P. [PERSON_NAME] ([EMAIL_ADDRESS][DOMAIN_NAME]) Tracking" at bounding box center [572, 220] width 1123 height 56
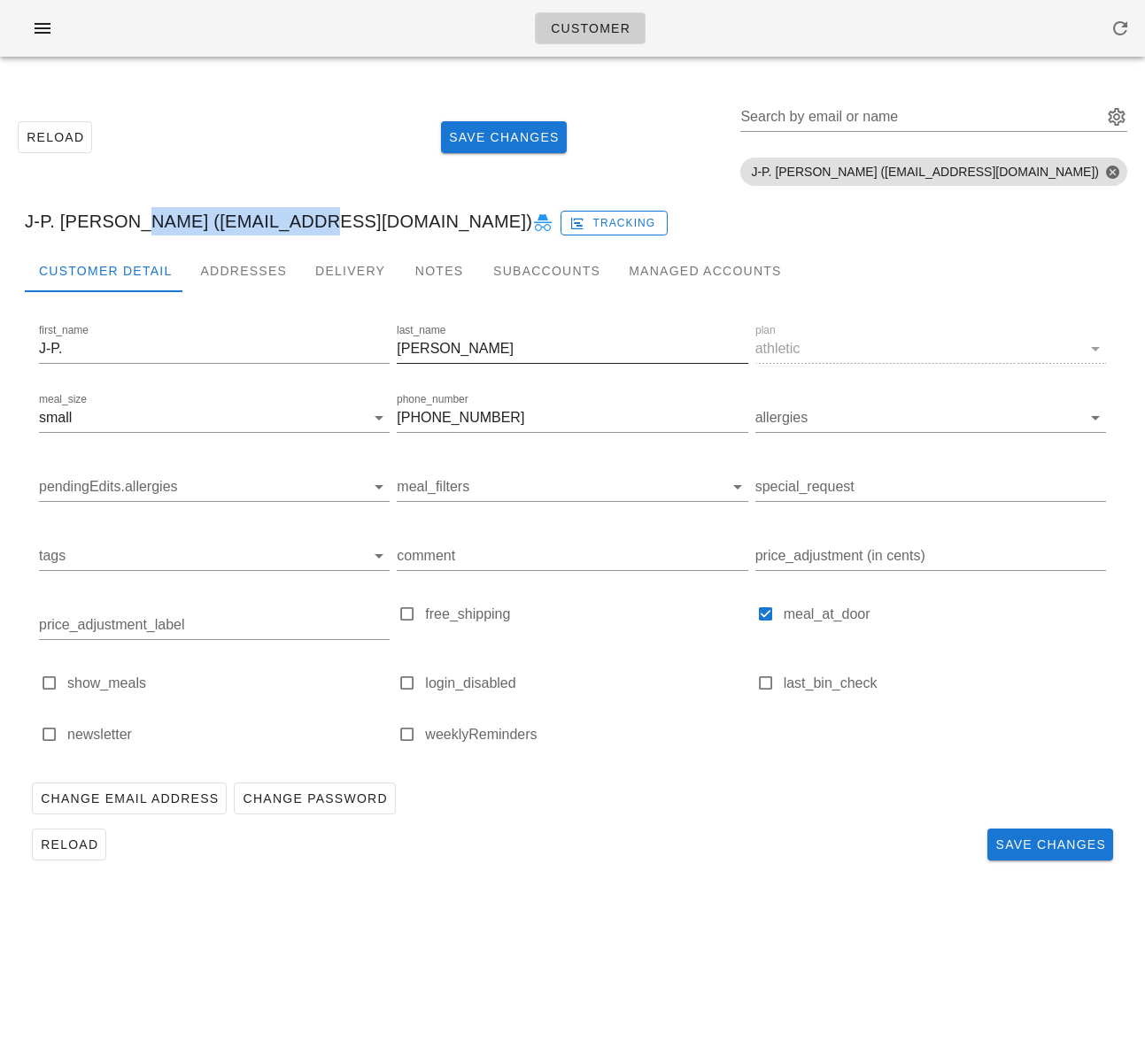
copy div "[EMAIL_ADDRESS][DOMAIN_NAME]"
drag, startPoint x: 555, startPoint y: 891, endPoint x: 578, endPoint y: 908, distance: 28.6
click at [554, 891] on div "Reload Save Changes Search by email or name Include deleted accounts Include Sh…" at bounding box center [572, 481] width 1145 height 822
click at [725, 894] on div "Customer Reload Save Changes Search by email or name Include deleted accounts I…" at bounding box center [572, 532] width 1145 height 1064
click at [380, 158] on div "Reload Save Changes Search by email or name Include deleted accounts Include Sh…" at bounding box center [572, 136] width 1123 height 112
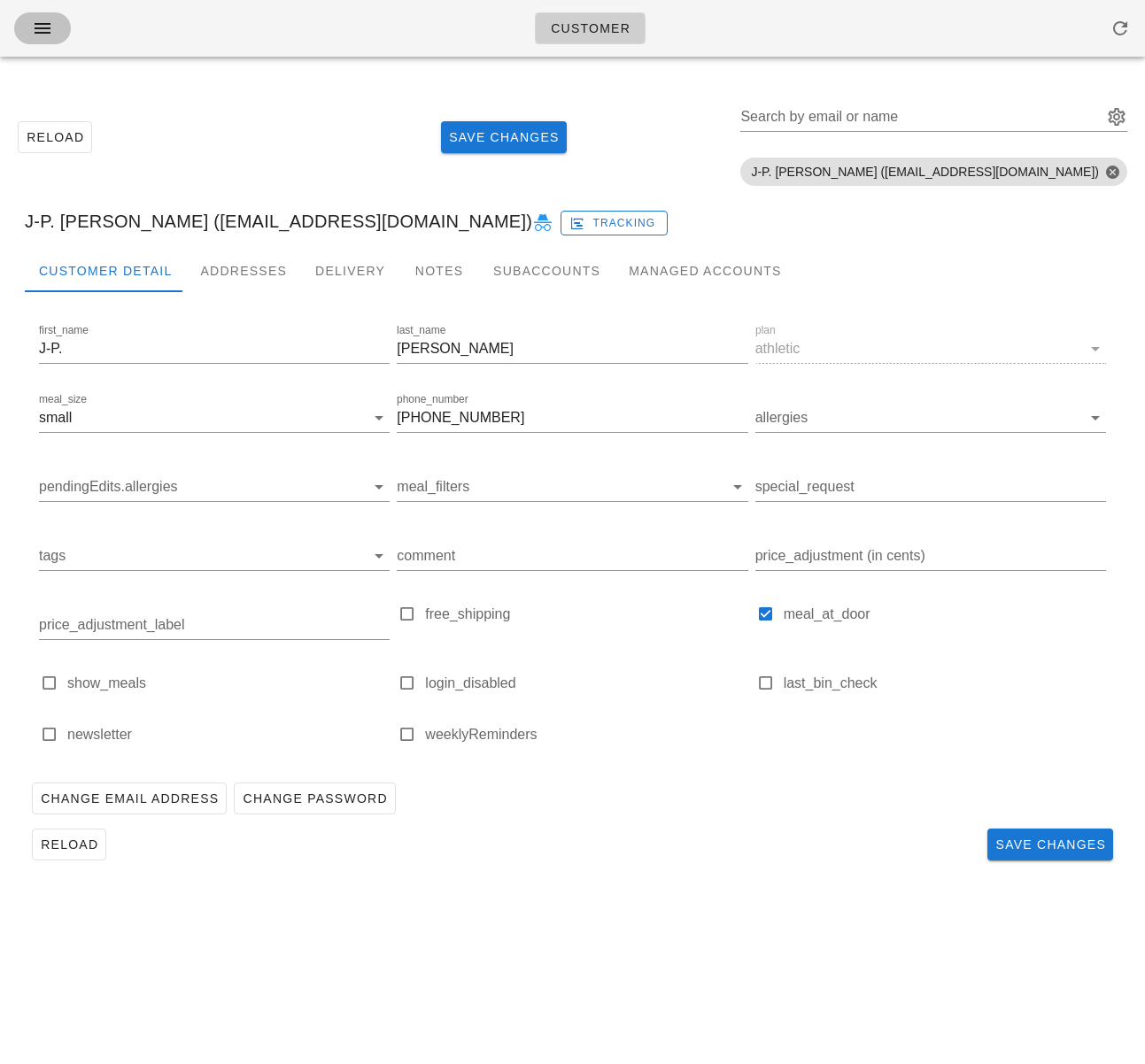
click at [44, 28] on icon "button" at bounding box center [42, 29] width 21 height 21
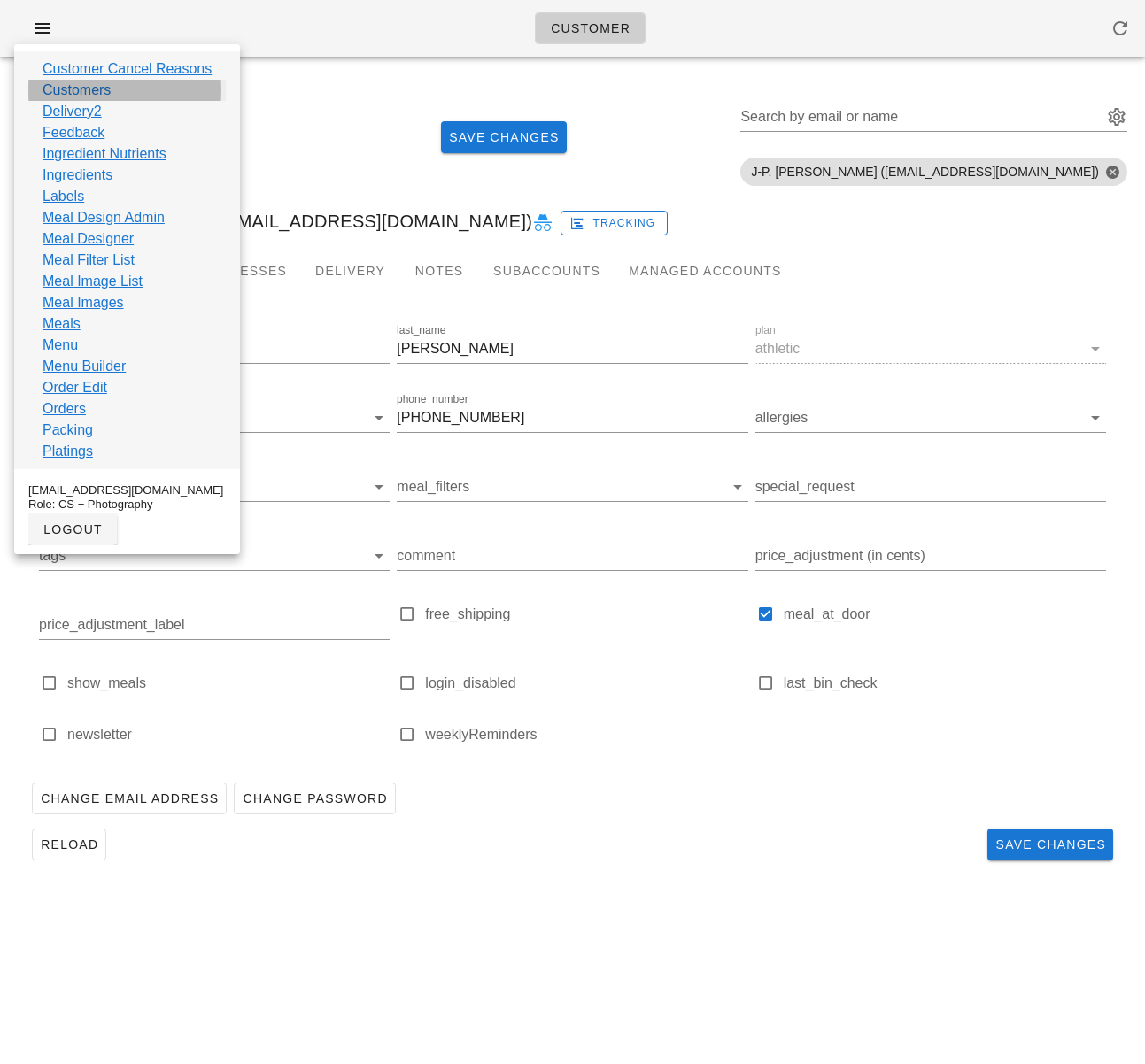
click at [72, 92] on link "Customers" at bounding box center [77, 91] width 69 height 21
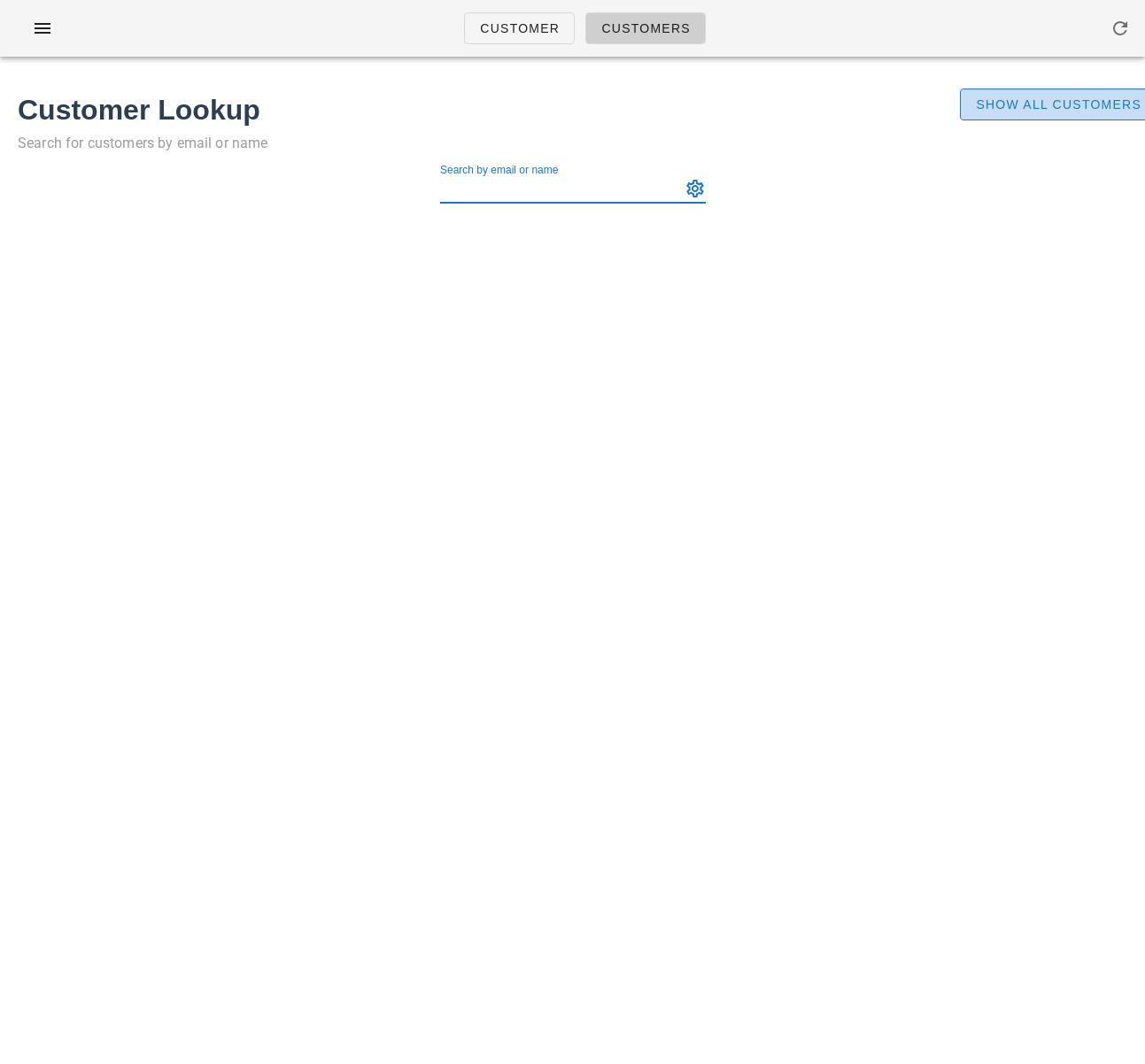
click at [1025, 100] on span "Show All Customers" at bounding box center [1057, 104] width 167 height 14
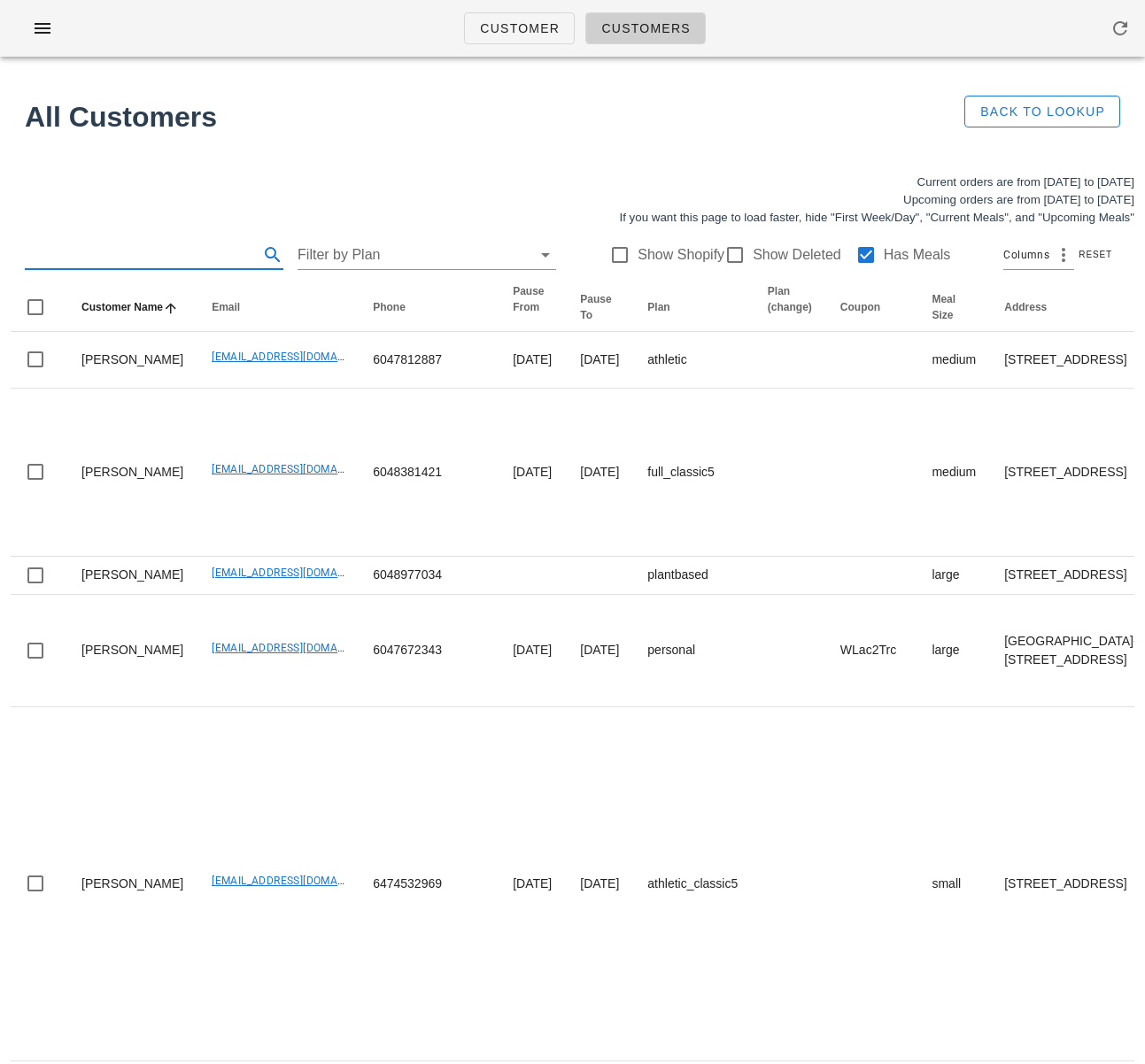
click at [123, 260] on input "text" at bounding box center [139, 256] width 230 height 29
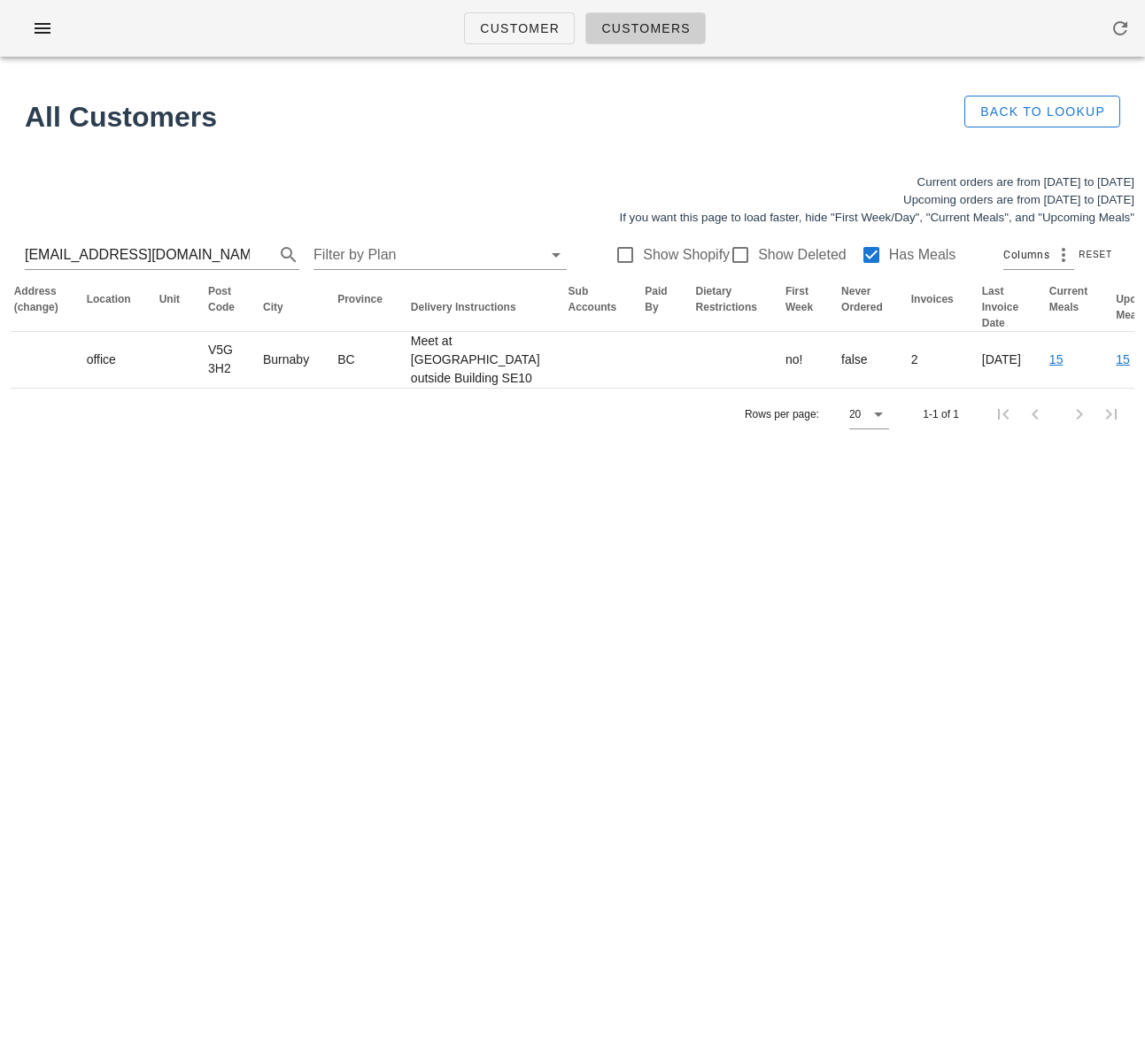
scroll to position [0, 1011]
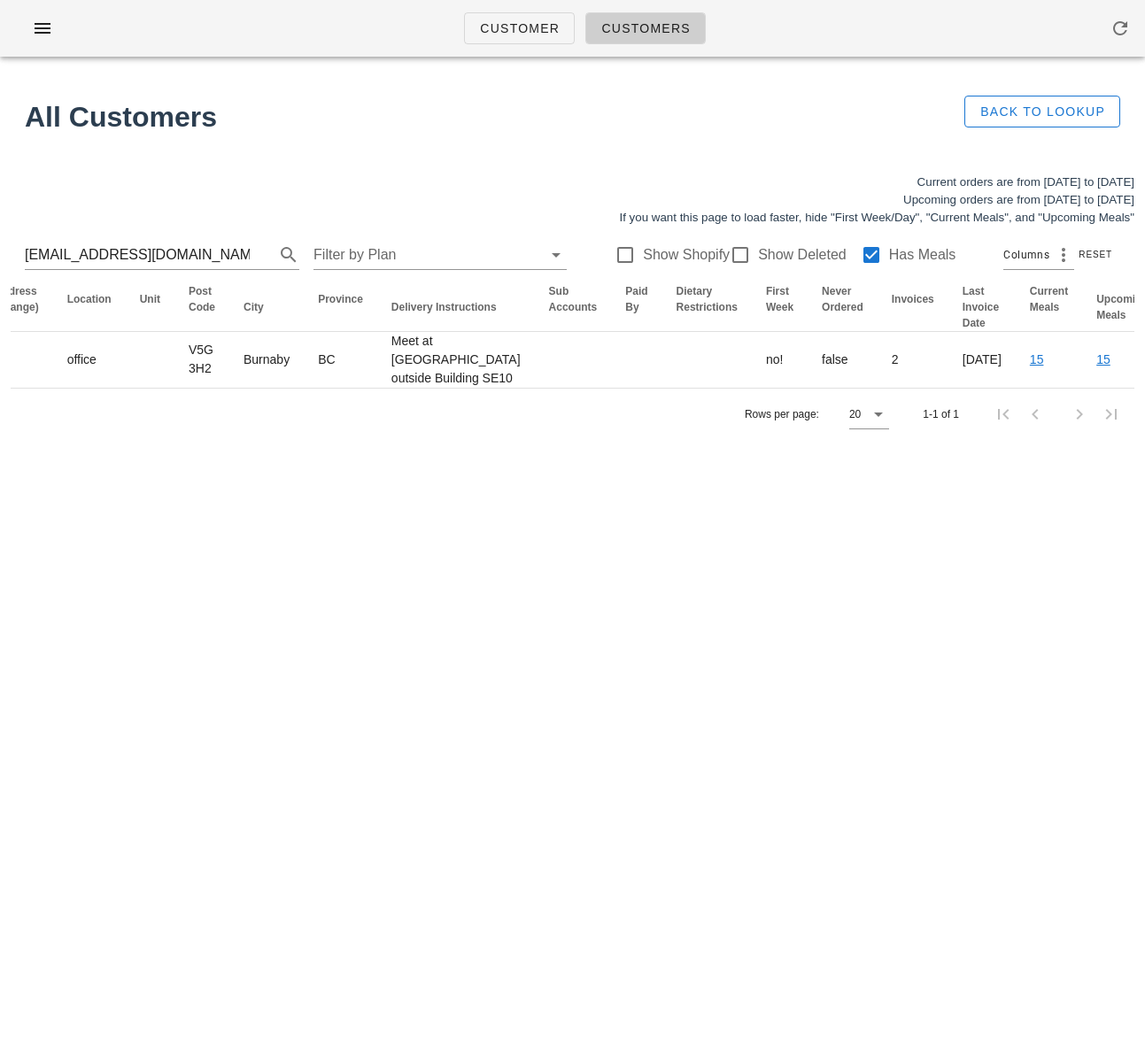
drag, startPoint x: 786, startPoint y: 433, endPoint x: 1198, endPoint y: 364, distance: 417.7
click at [1144, 364] on html "Customer Customers All Customers Back to Lookup Current orders are from [DATE] …" at bounding box center [572, 532] width 1145 height 1064
click at [538, 614] on div "Customer Customers All Customers Back to Lookup Current orders are from [DATE] …" at bounding box center [572, 532] width 1145 height 1064
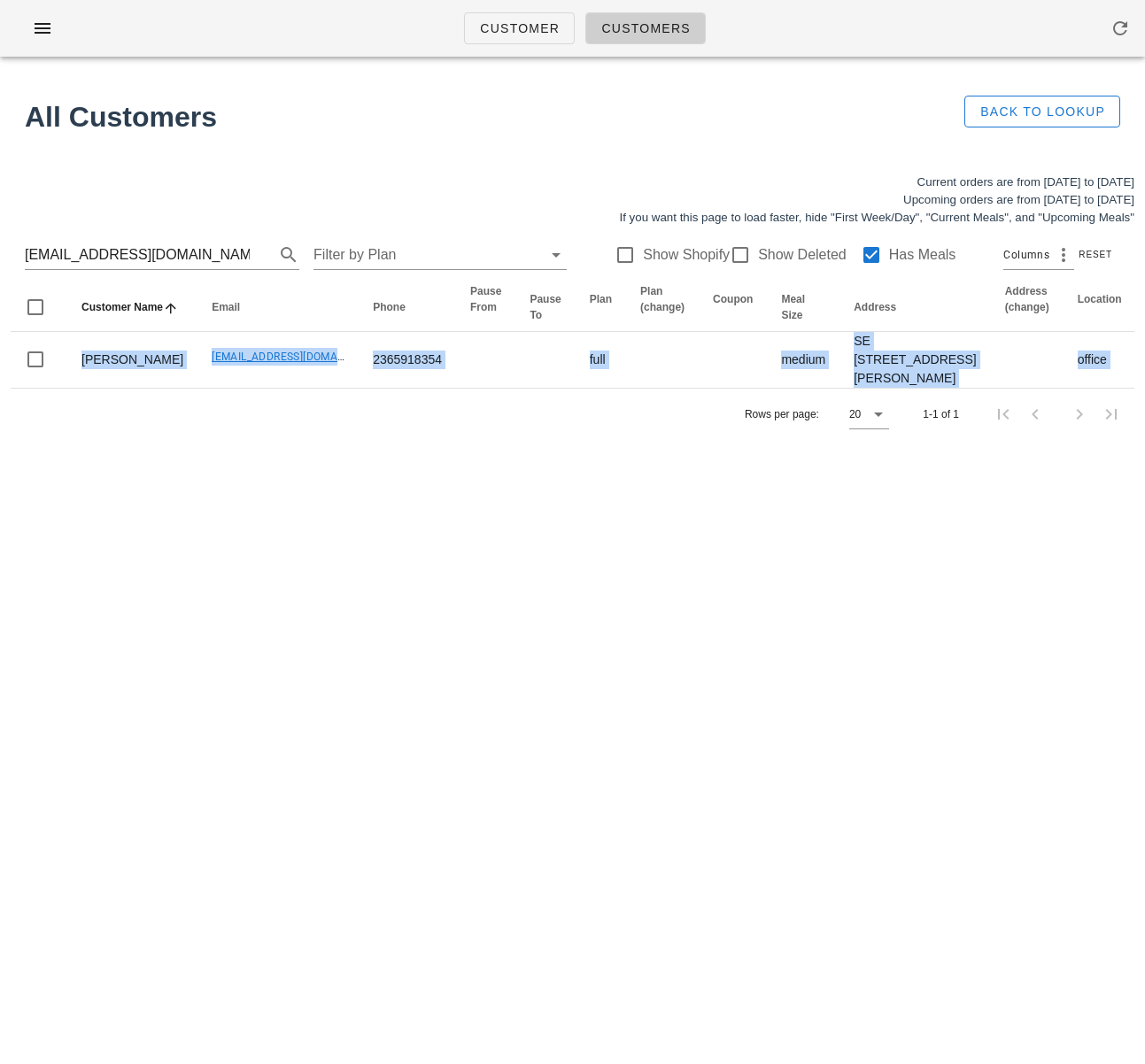
drag, startPoint x: 292, startPoint y: 405, endPoint x: -240, endPoint y: 386, distance: 532.3
click at [0, 386] on html "Customer Customers All Customers Back to Lookup Current orders are from [DATE] …" at bounding box center [572, 532] width 1145 height 1064
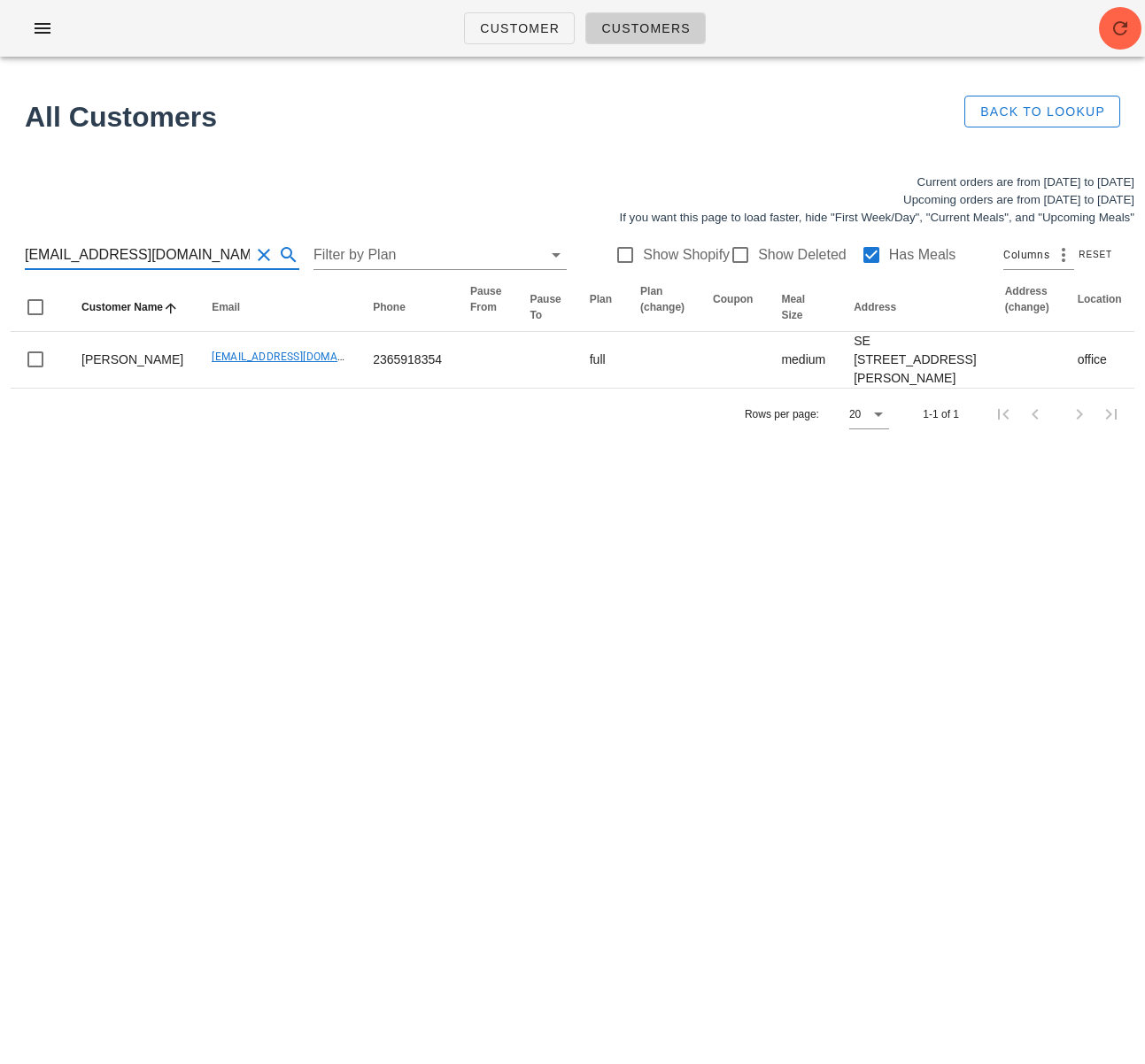
click at [151, 254] on input "[EMAIL_ADDRESS][DOMAIN_NAME]" at bounding box center [137, 256] width 225 height 29
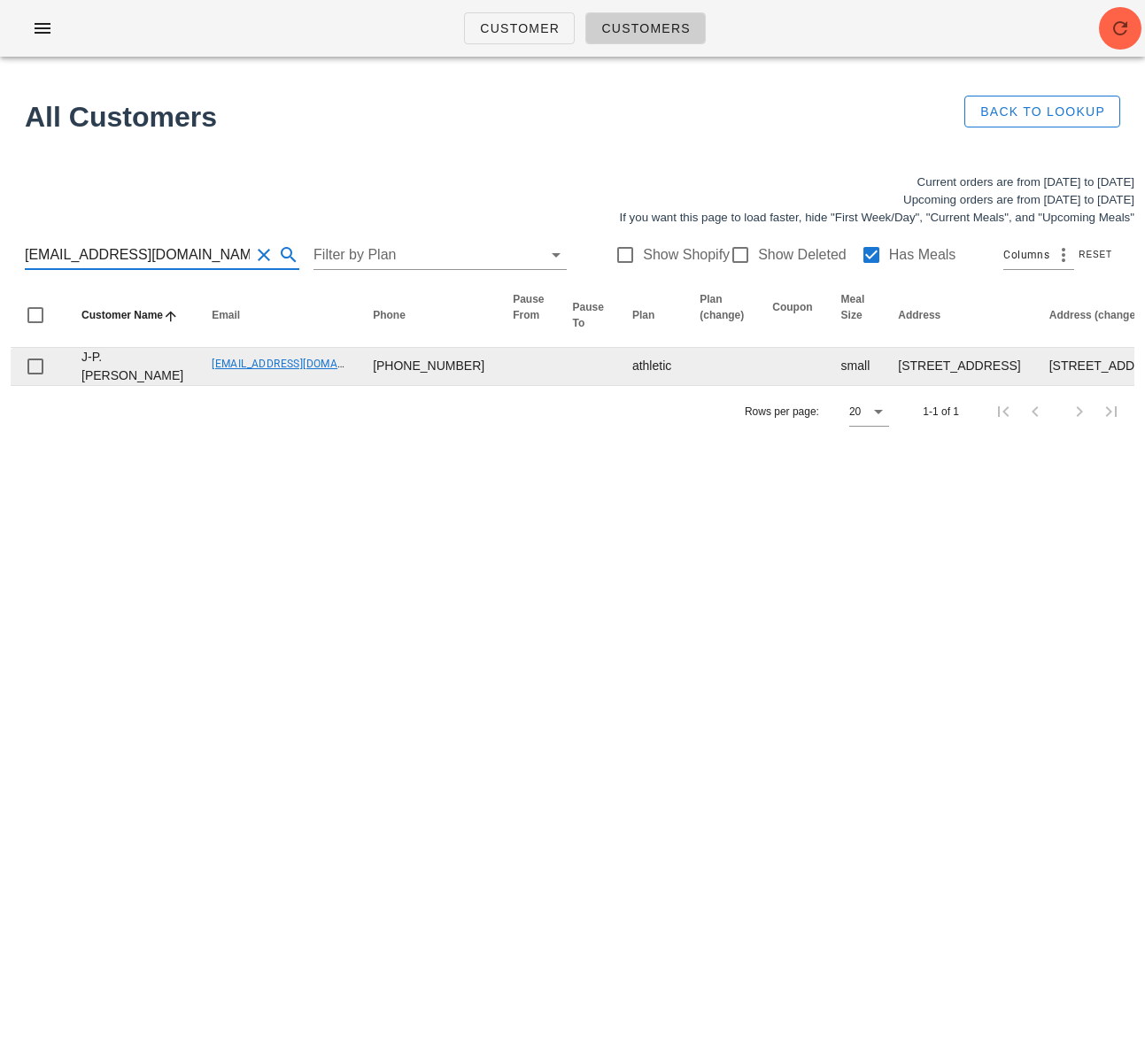
type input "[EMAIL_ADDRESS][DOMAIN_NAME]"
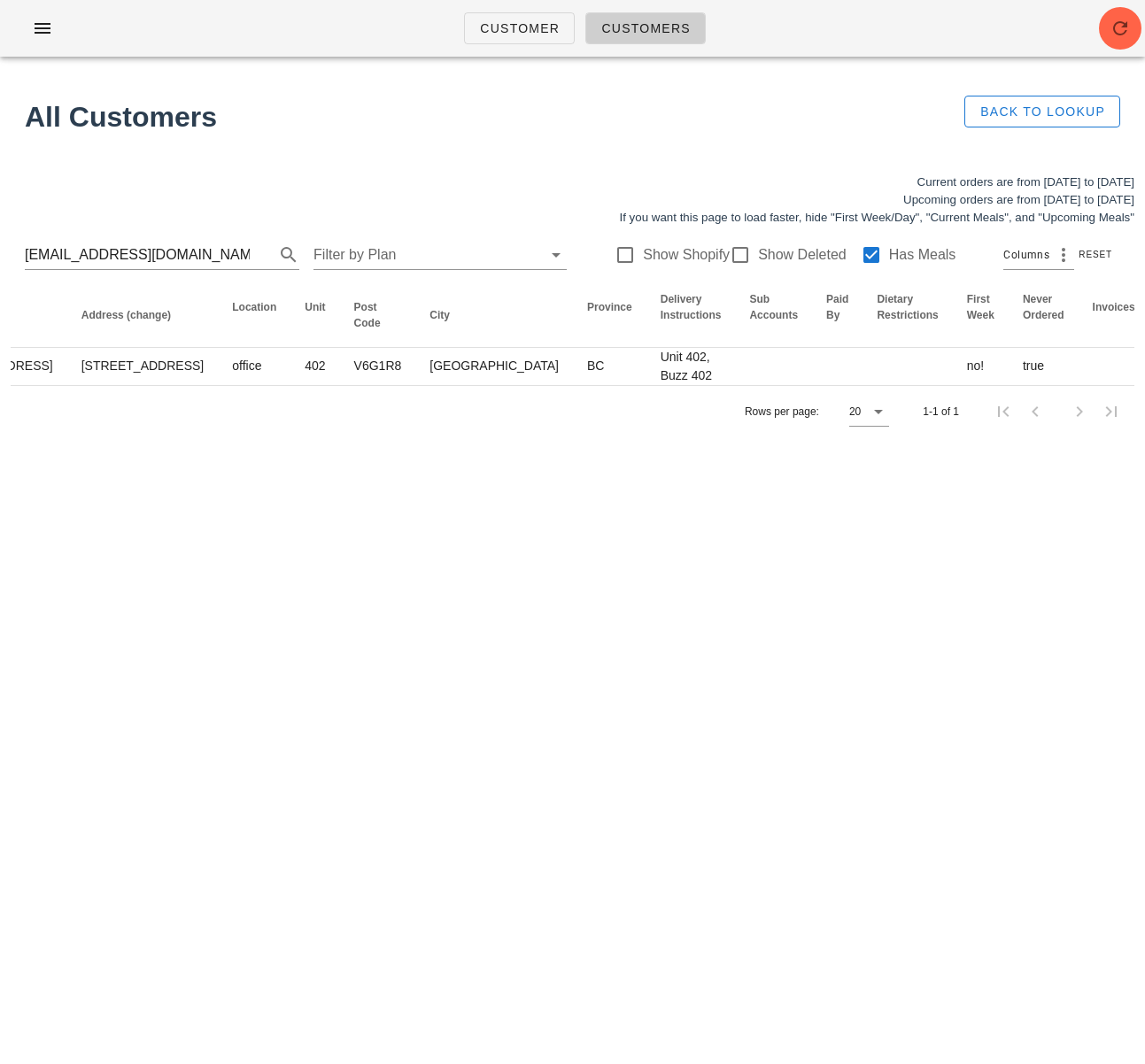
scroll to position [0, 1018]
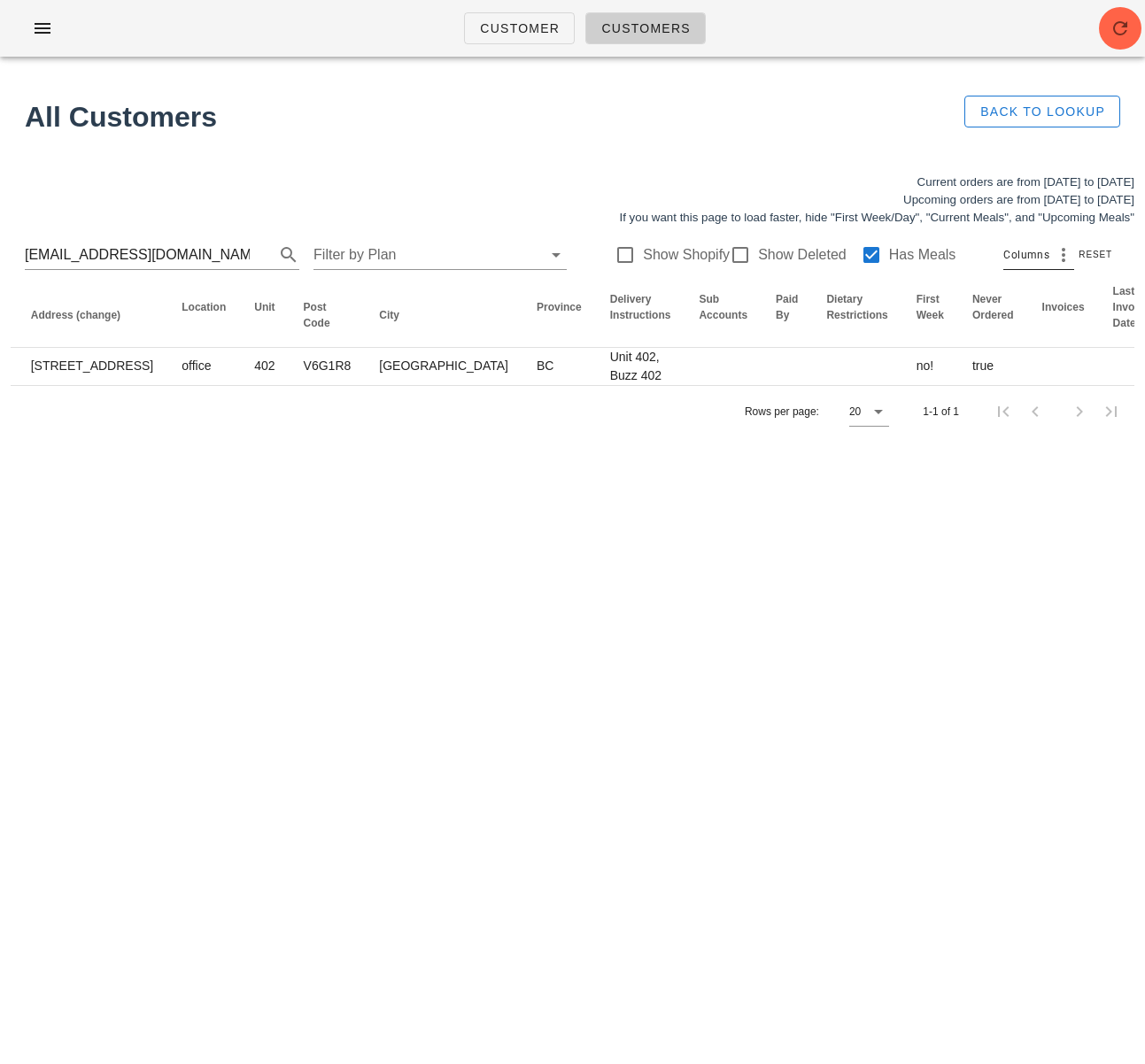
drag, startPoint x: 864, startPoint y: 389, endPoint x: 1045, endPoint y: 244, distance: 231.9
click at [1144, 386] on html "Customer Customers All Customers Back to Lookup Current orders are from [DATE] …" at bounding box center [572, 532] width 1145 height 1064
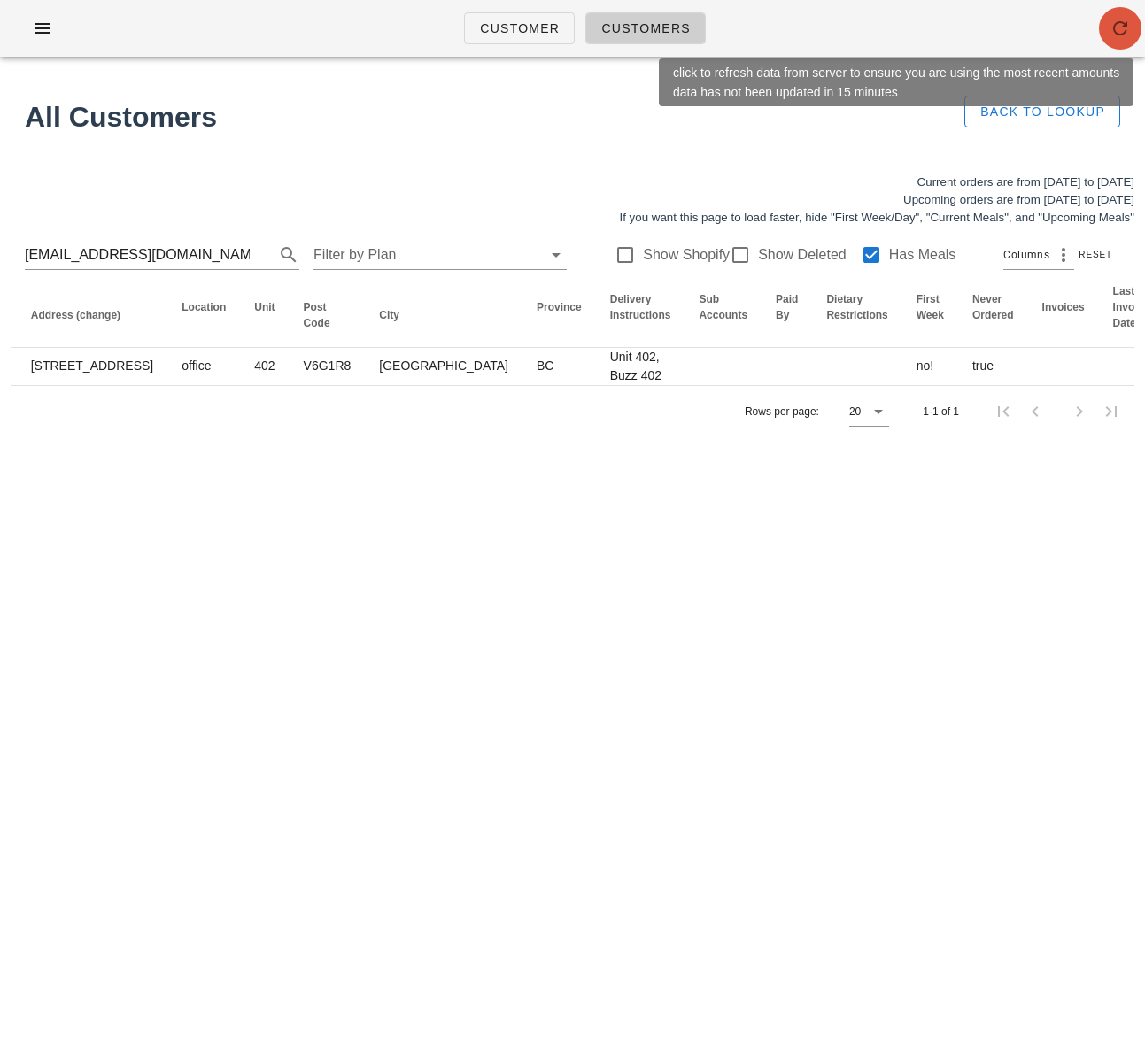
click at [1112, 22] on icon "button" at bounding box center [1120, 29] width 21 height 21
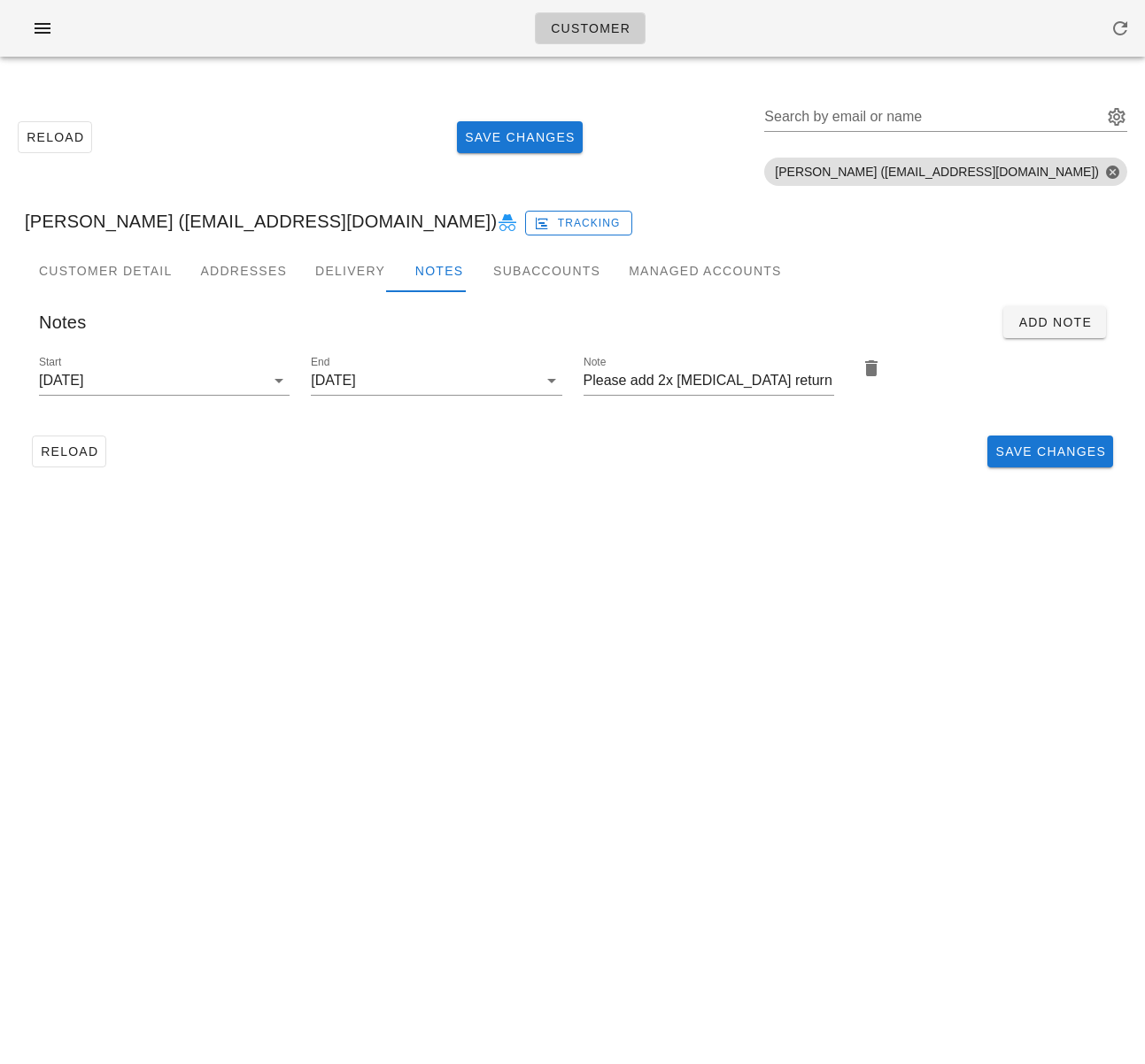
click at [371, 558] on div "Customer Reload Save Changes Search by email or name Include deleted accounts I…" at bounding box center [572, 532] width 1145 height 1064
click at [952, 113] on input "Search by email or name" at bounding box center [930, 117] width 335 height 29
paste input "[EMAIL_ADDRESS][DOMAIN_NAME]"
type input "[EMAIL_ADDRESS][DOMAIN_NAME]"
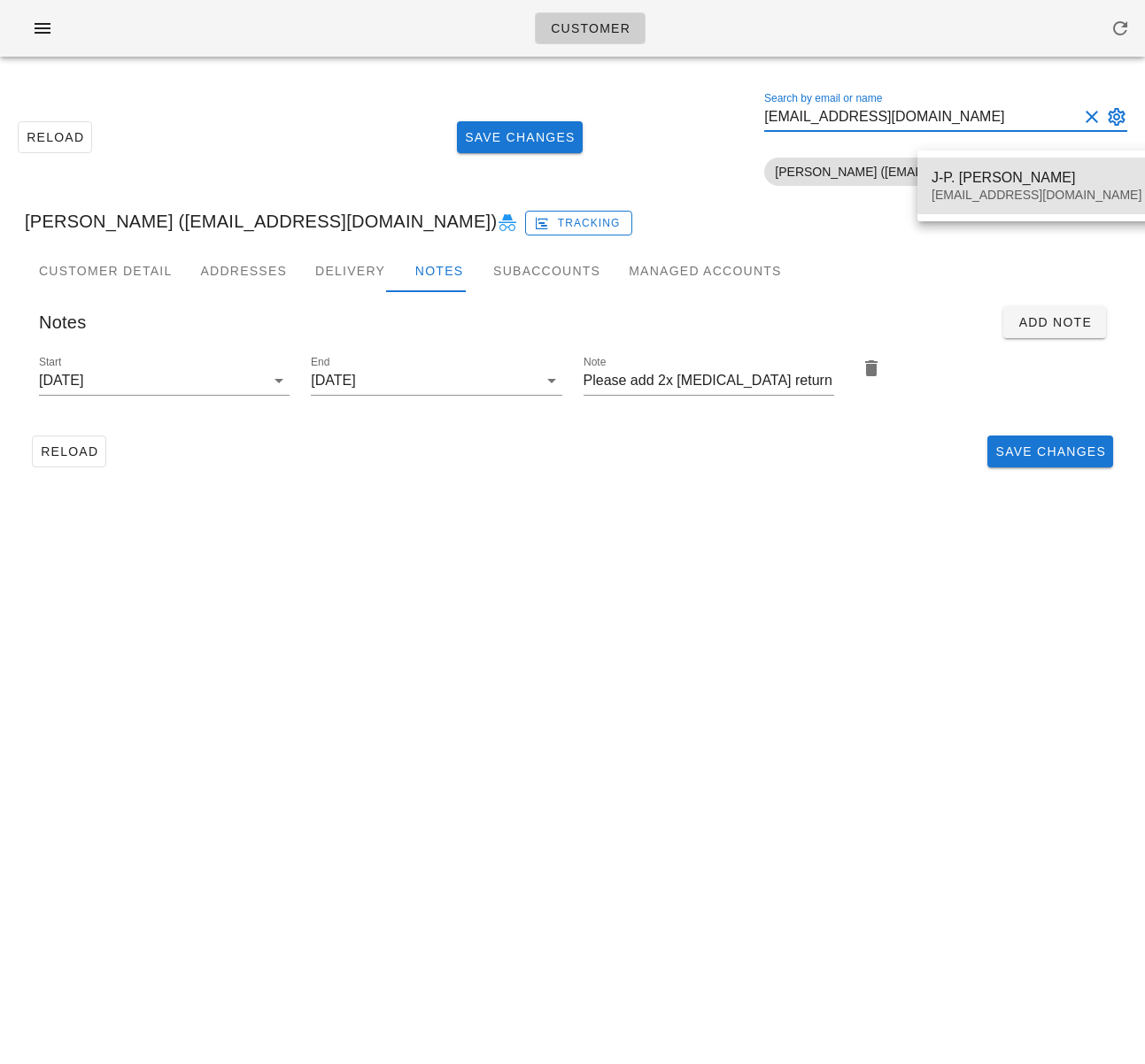
click at [957, 173] on div "J-P. Clark" at bounding box center [1036, 177] width 210 height 17
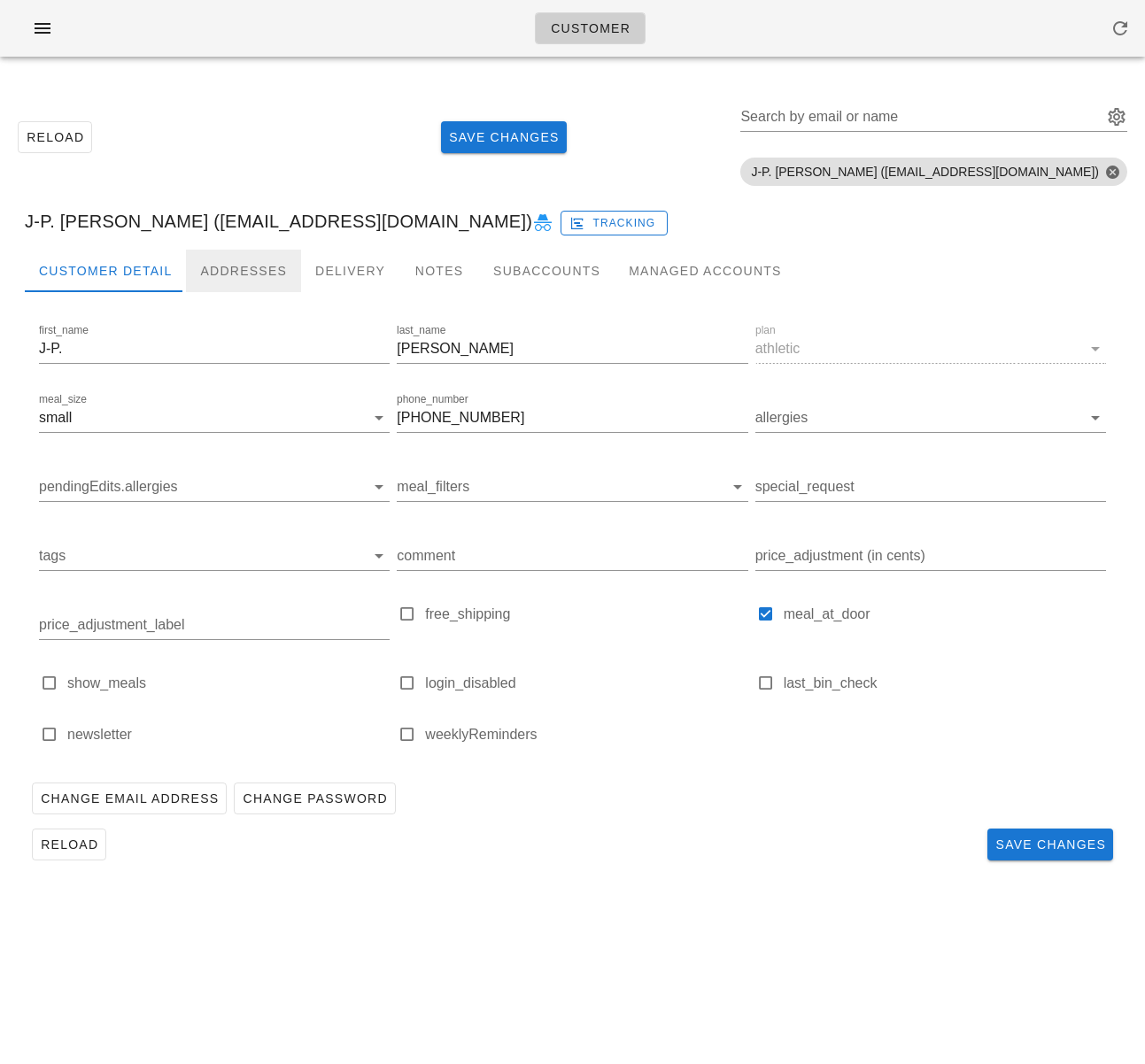
click at [255, 278] on div "Addresses" at bounding box center [243, 271] width 115 height 43
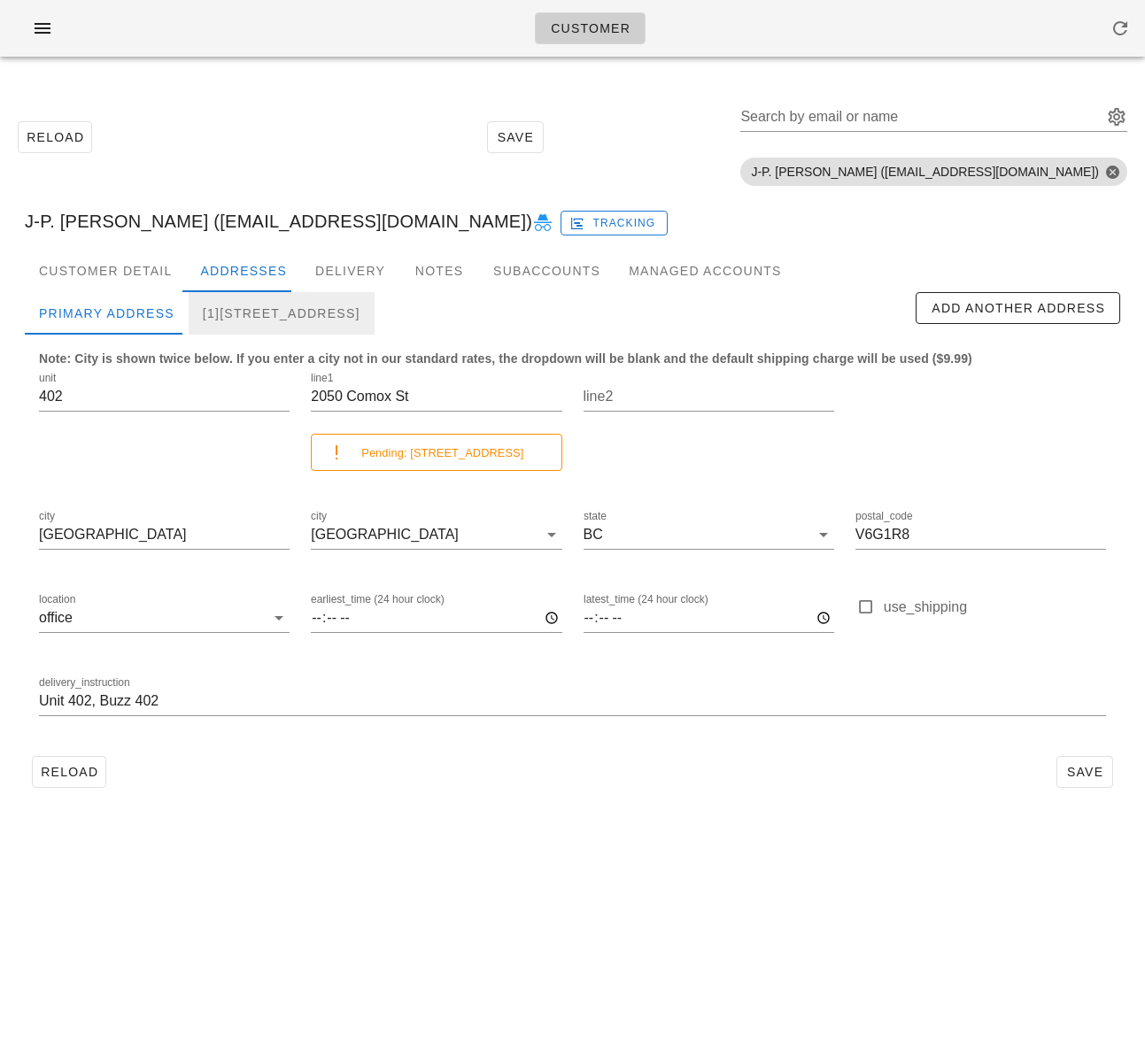
click at [280, 317] on div "[1][STREET_ADDRESS]" at bounding box center [281, 313] width 186 height 43
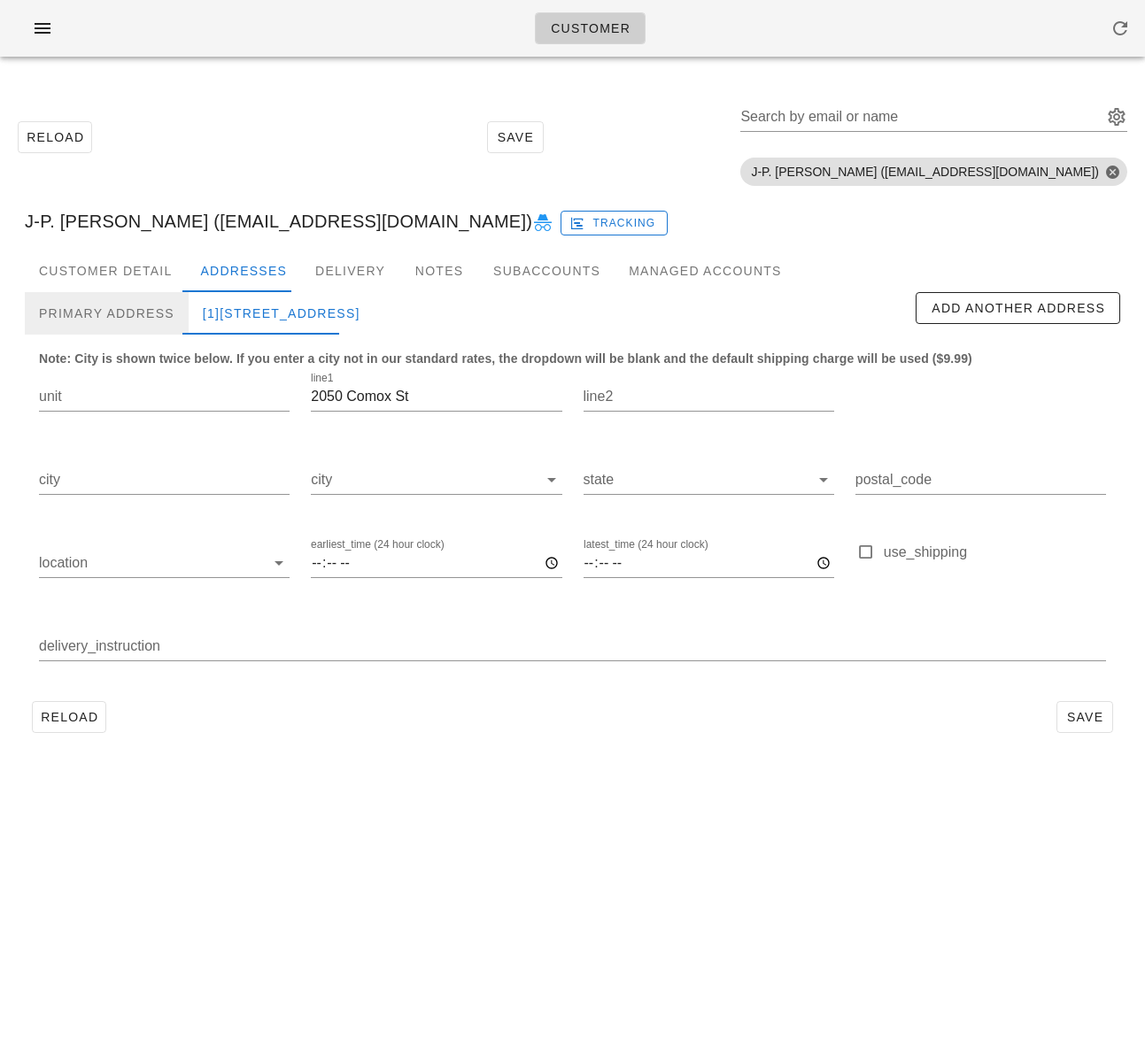
click at [166, 304] on div "Primary Address" at bounding box center [107, 313] width 164 height 43
type input "402"
type input "[GEOGRAPHIC_DATA]"
type input "V6G1R8"
type input "Unit 402, Buzz 402"
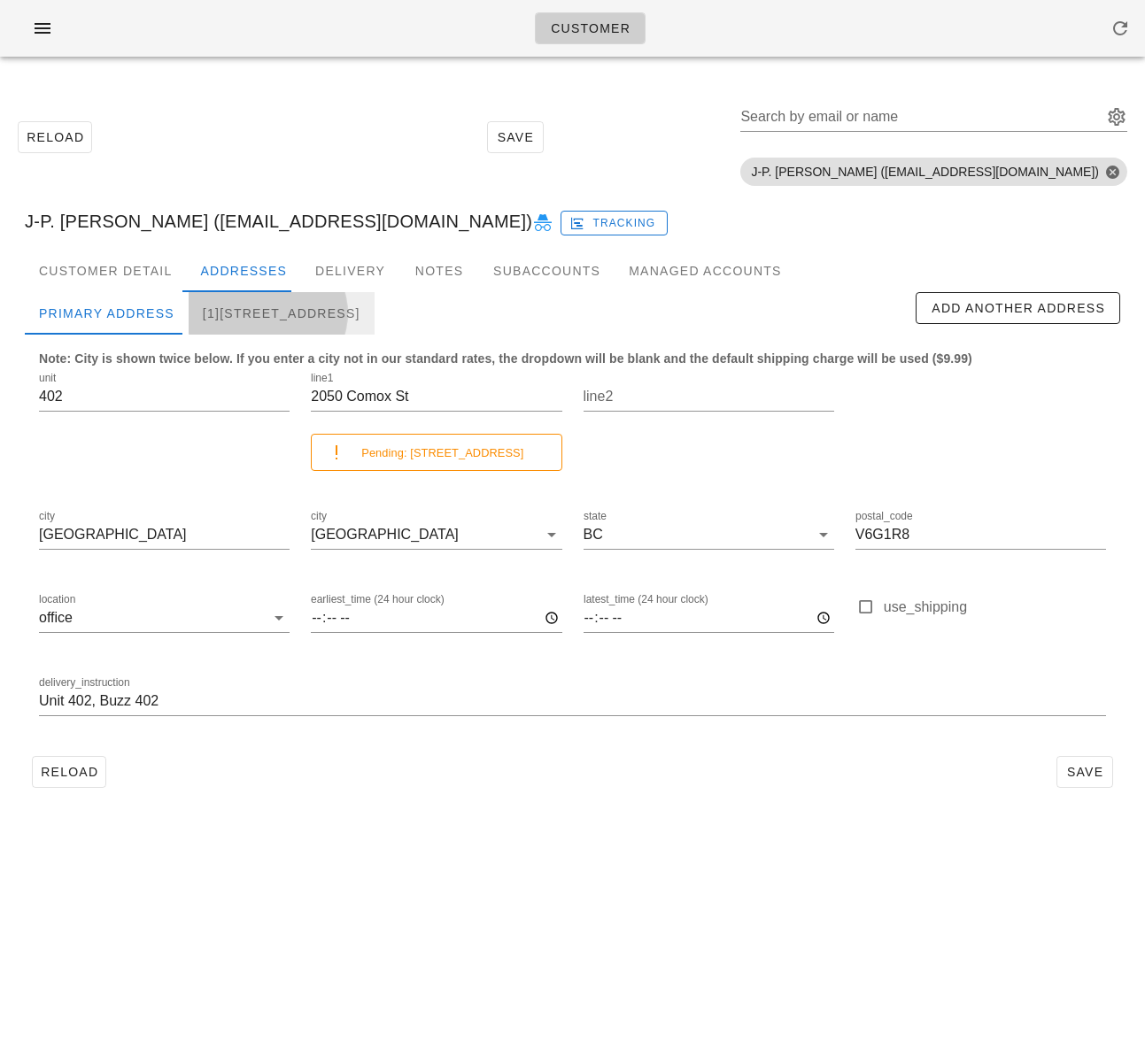
click at [254, 316] on div "[1][STREET_ADDRESS]" at bounding box center [281, 313] width 186 height 43
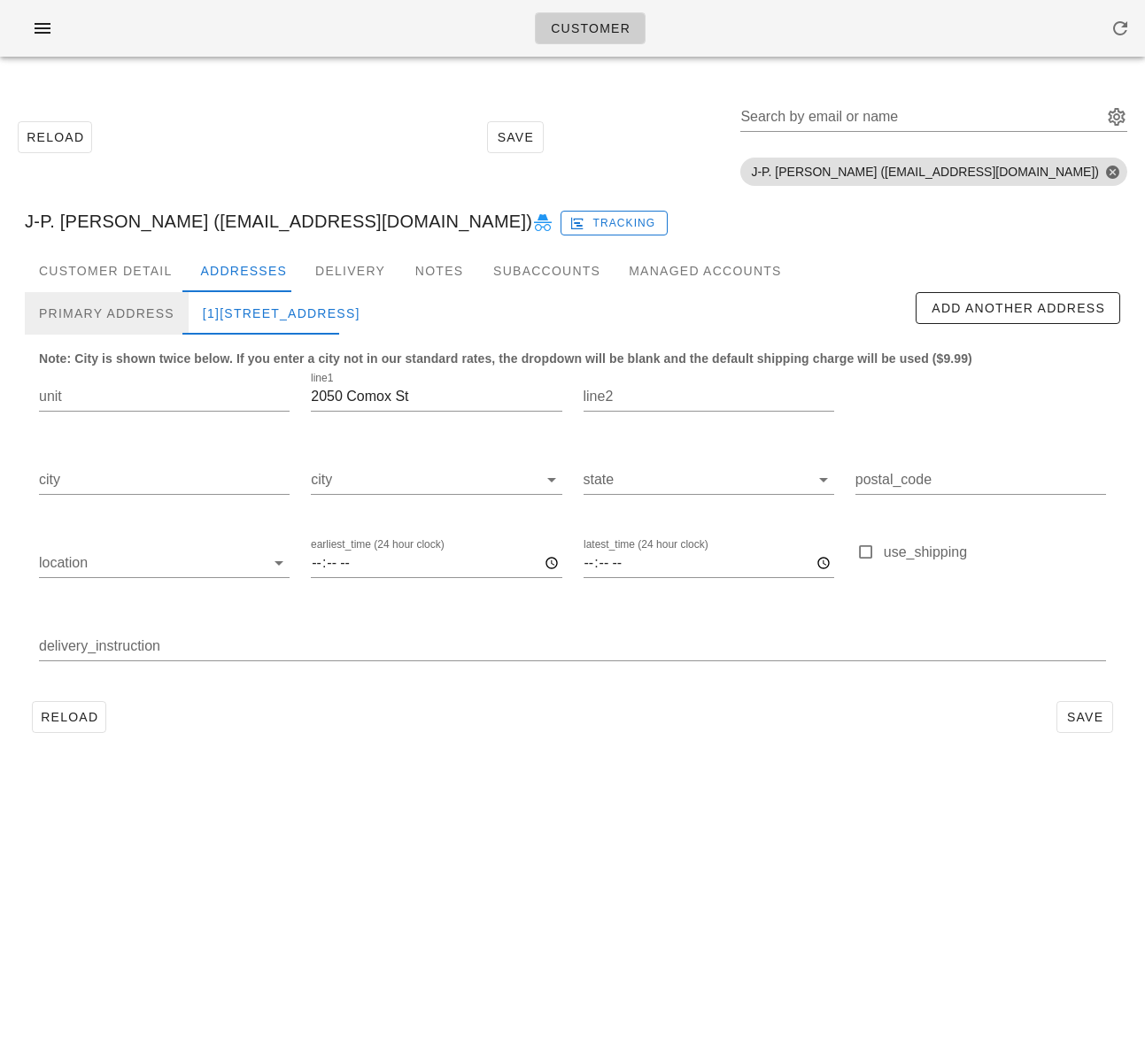
click at [114, 317] on div "Primary Address" at bounding box center [107, 313] width 164 height 43
type input "402"
type input "[GEOGRAPHIC_DATA]"
type input "V6G1R8"
type input "Unit 402, Buzz 402"
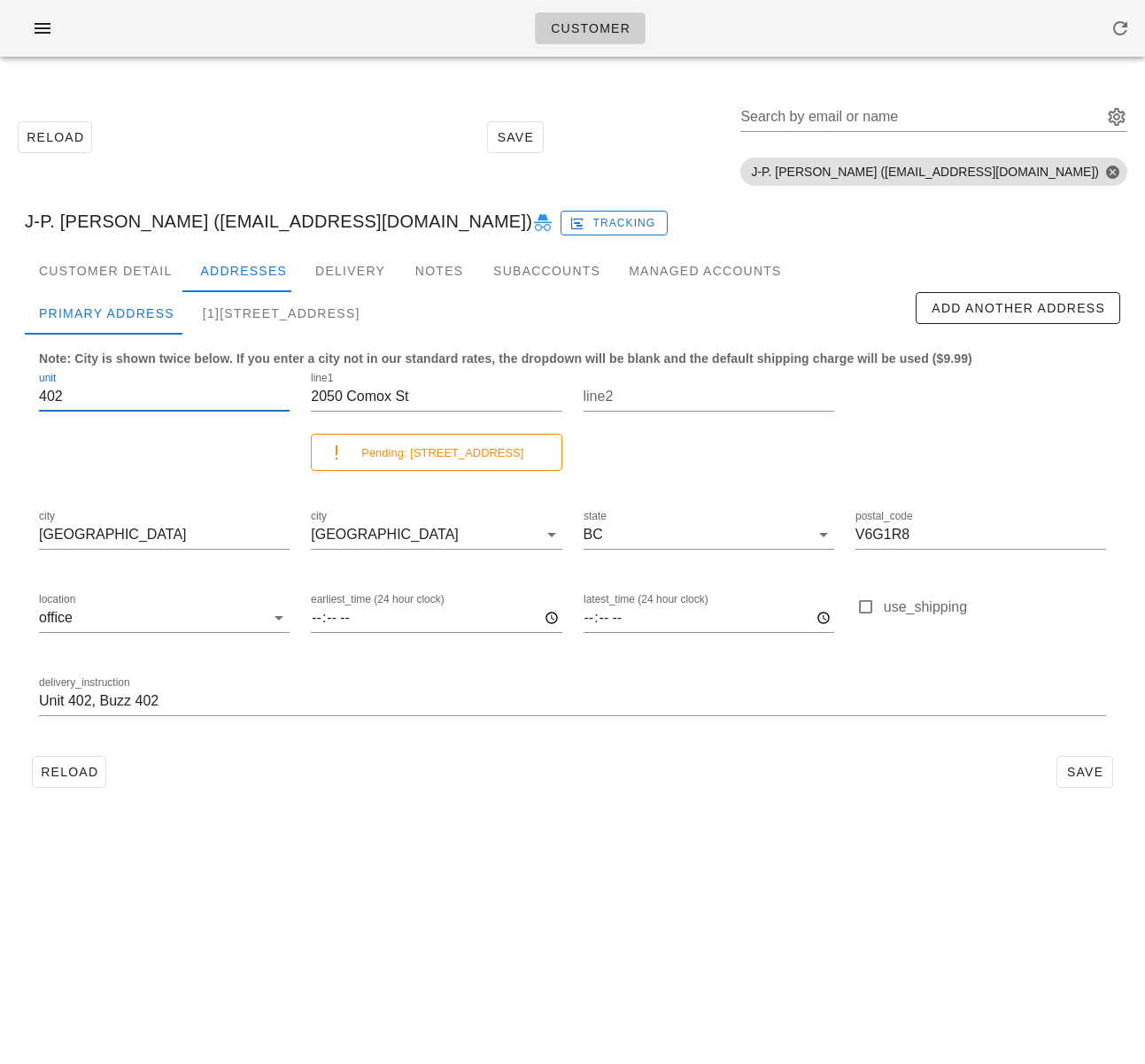
drag, startPoint x: 44, startPoint y: 388, endPoint x: -51, endPoint y: 378, distance: 95.5
click at [0, 378] on html "Customer Reload Save Search by email or name Include deleted accounts Include S…" at bounding box center [572, 532] width 1145 height 1064
drag, startPoint x: 261, startPoint y: 328, endPoint x: 191, endPoint y: 346, distance: 72.3
click at [261, 328] on div "[1]2050 Comox St" at bounding box center [281, 313] width 186 height 43
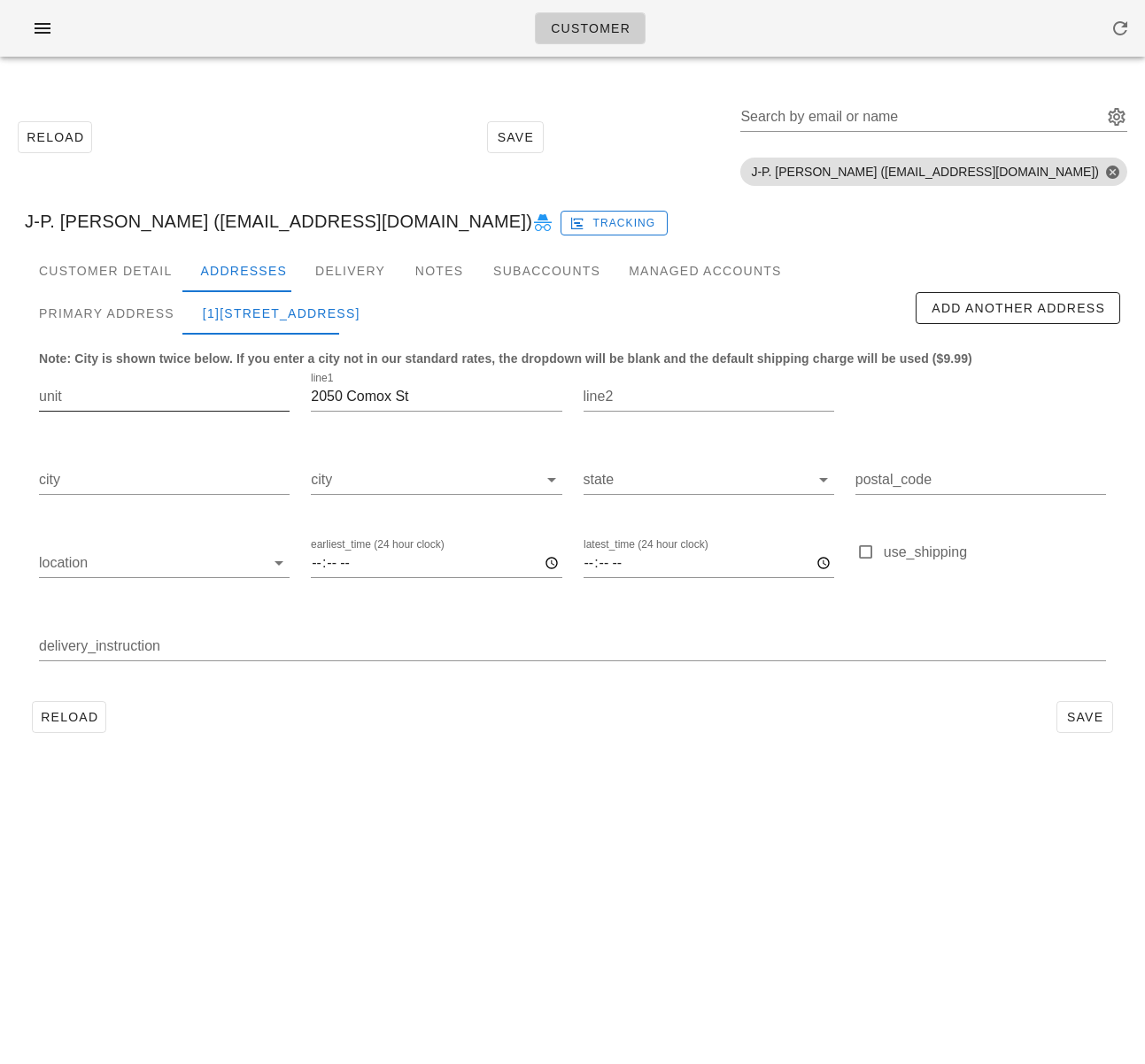
click at [149, 396] on input "unit" at bounding box center [164, 397] width 251 height 29
paste input "402"
type input "402"
click at [107, 324] on div "Primary Address" at bounding box center [107, 313] width 164 height 43
type input "Vancouver"
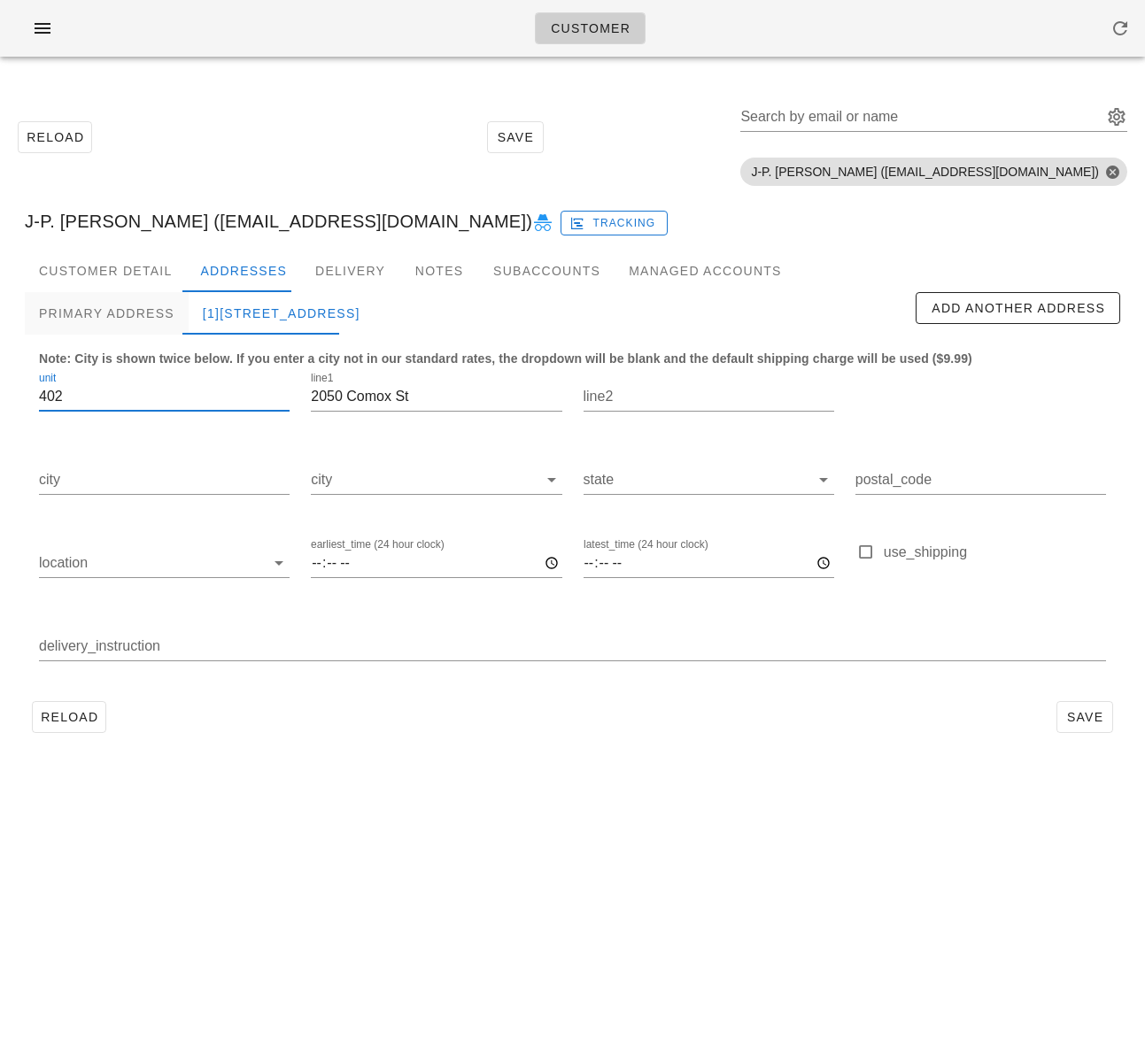
type input "V6G1R8"
type input "Unit 402, Buzz 402"
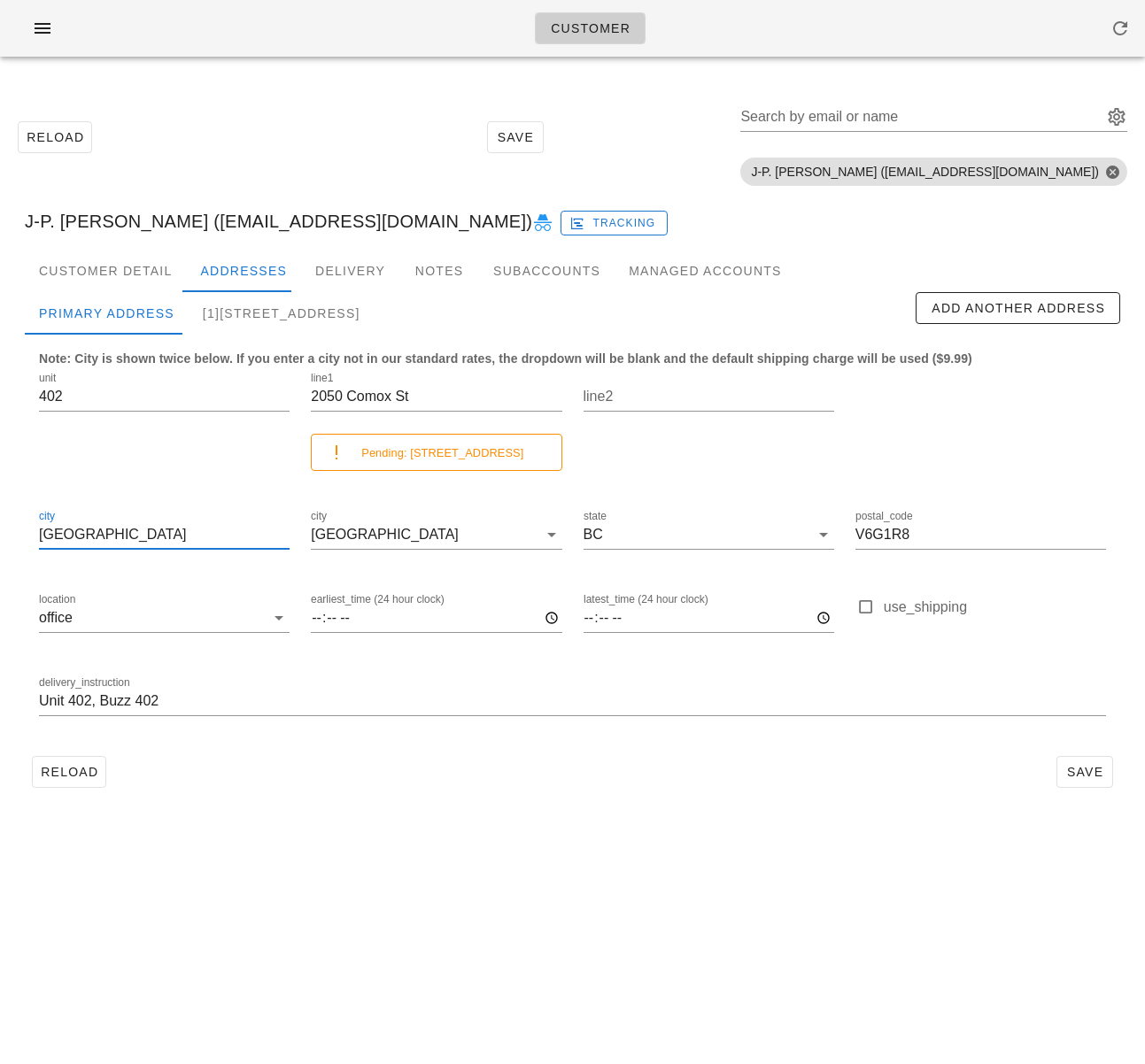
drag, startPoint x: 53, startPoint y: 534, endPoint x: 2, endPoint y: 522, distance: 52.4
click at [0, 527] on html "Customer Reload Save Search by email or name Include deleted accounts Include S…" at bounding box center [572, 532] width 1145 height 1064
click at [262, 310] on div "[1]402-2050 Comox St" at bounding box center [281, 313] width 186 height 43
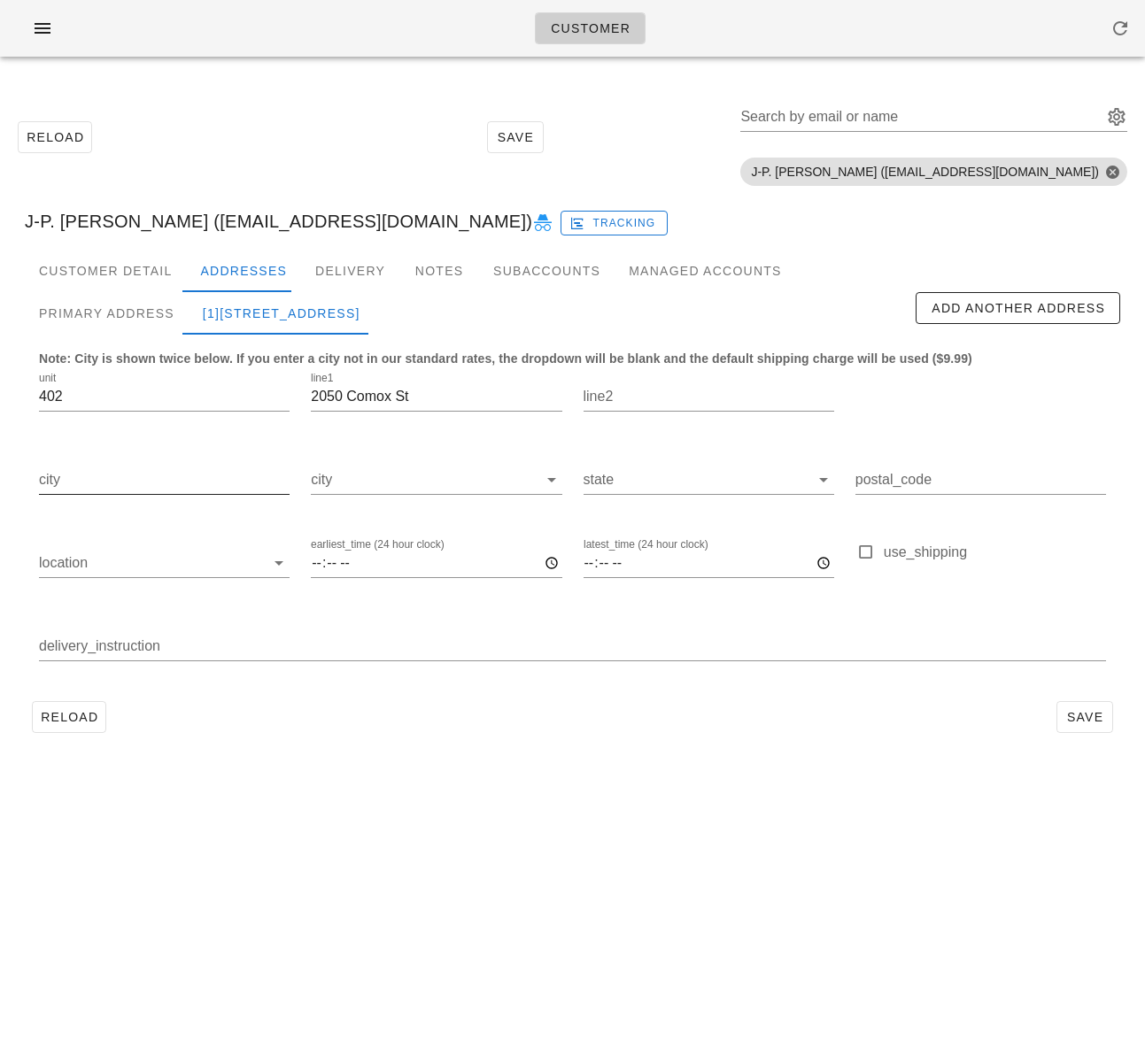
drag, startPoint x: 136, startPoint y: 482, endPoint x: 138, endPoint y: 467, distance: 15.1
click at [136, 481] on input "city" at bounding box center [164, 480] width 251 height 29
paste input "Vancouver"
type input "Vancouver"
click at [134, 560] on input "location" at bounding box center [152, 563] width 226 height 29
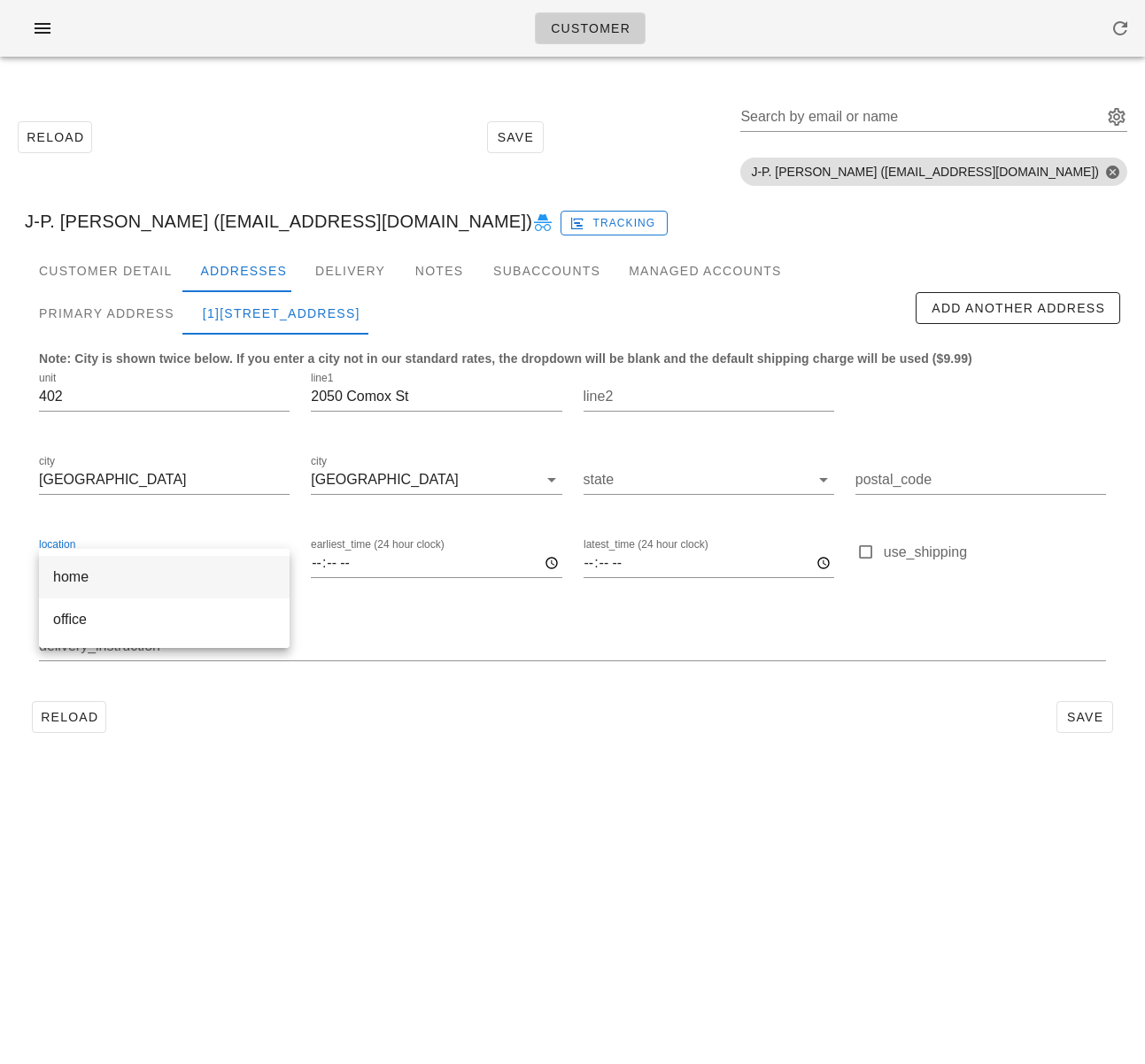
click at [130, 569] on div "home" at bounding box center [164, 577] width 222 height 17
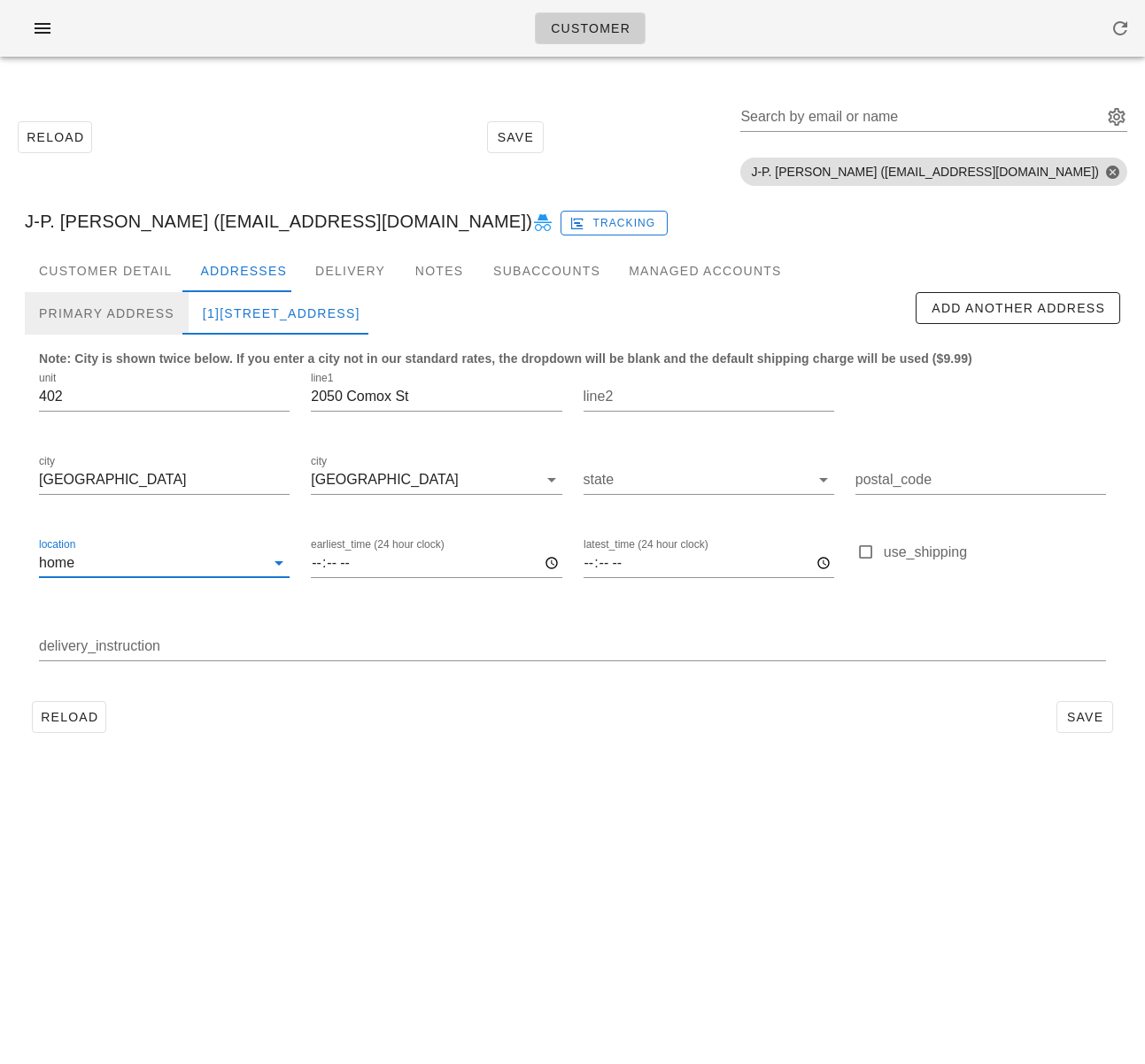
click at [131, 310] on div "Primary Address" at bounding box center [107, 313] width 164 height 43
type input "V6G1R8"
type input "Unit 402, Buzz 402"
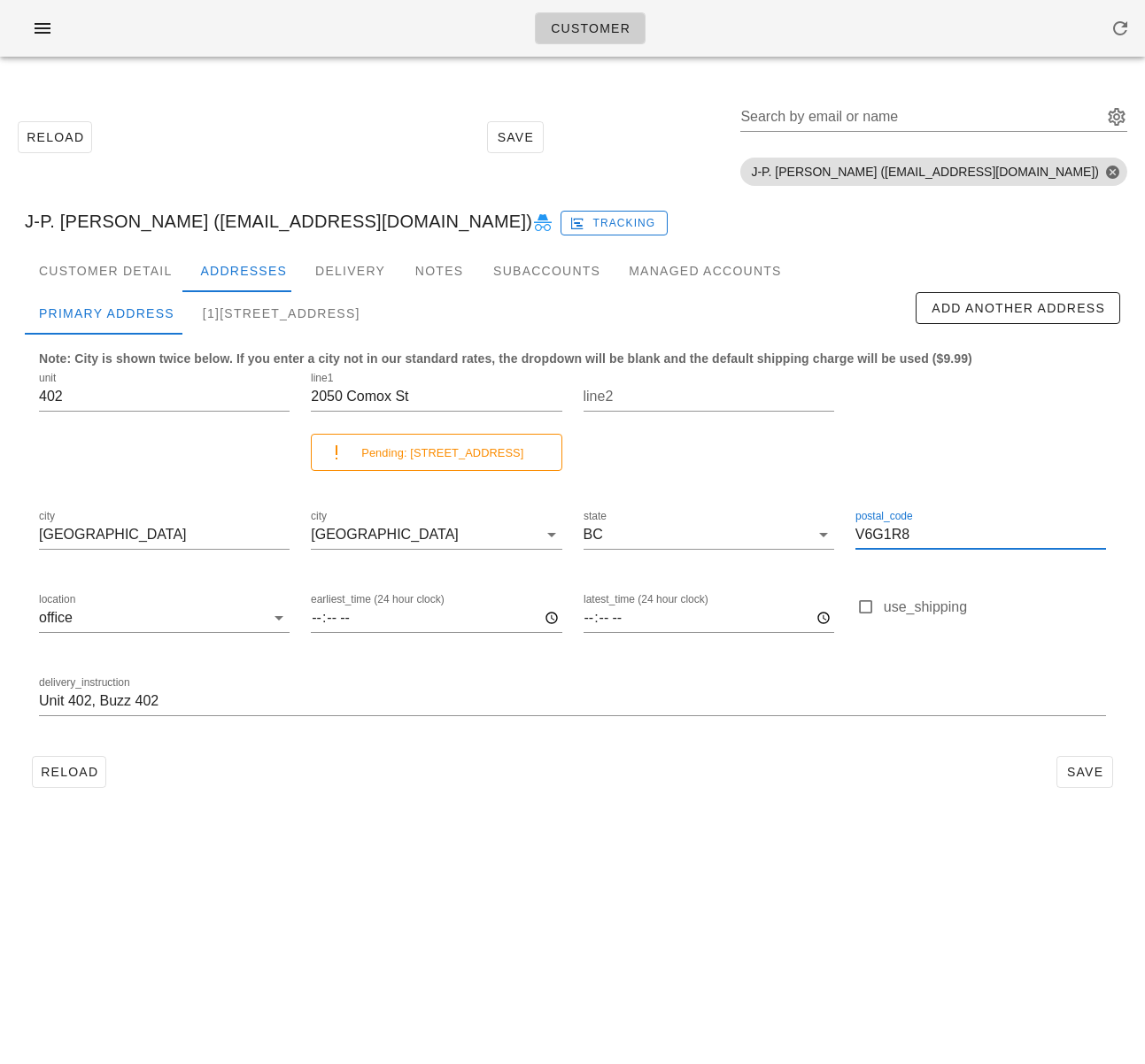
click at [873, 542] on input "V6G1R8" at bounding box center [980, 535] width 251 height 29
drag, startPoint x: 315, startPoint y: 317, endPoint x: 744, endPoint y: 563, distance: 494.5
click at [315, 317] on div "[1]402-2050 Comox St, Vancouver" at bounding box center [281, 313] width 186 height 43
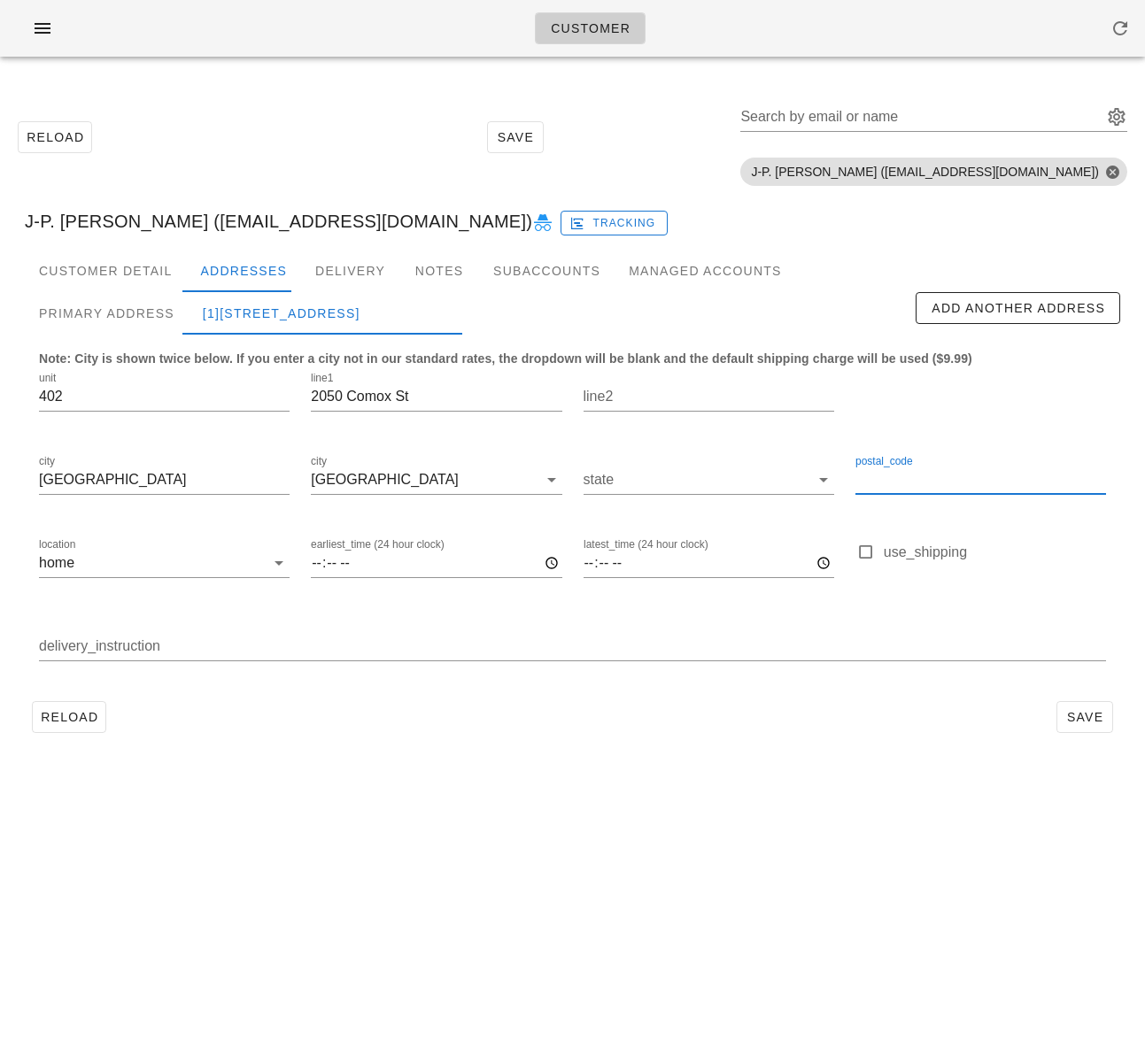
click at [881, 487] on input "postal_code" at bounding box center [980, 480] width 251 height 29
paste input "V6G1R8"
type input "V6G1R8"
click at [140, 316] on div "Primary Address" at bounding box center [107, 313] width 164 height 43
type input "Unit 402, Buzz 402"
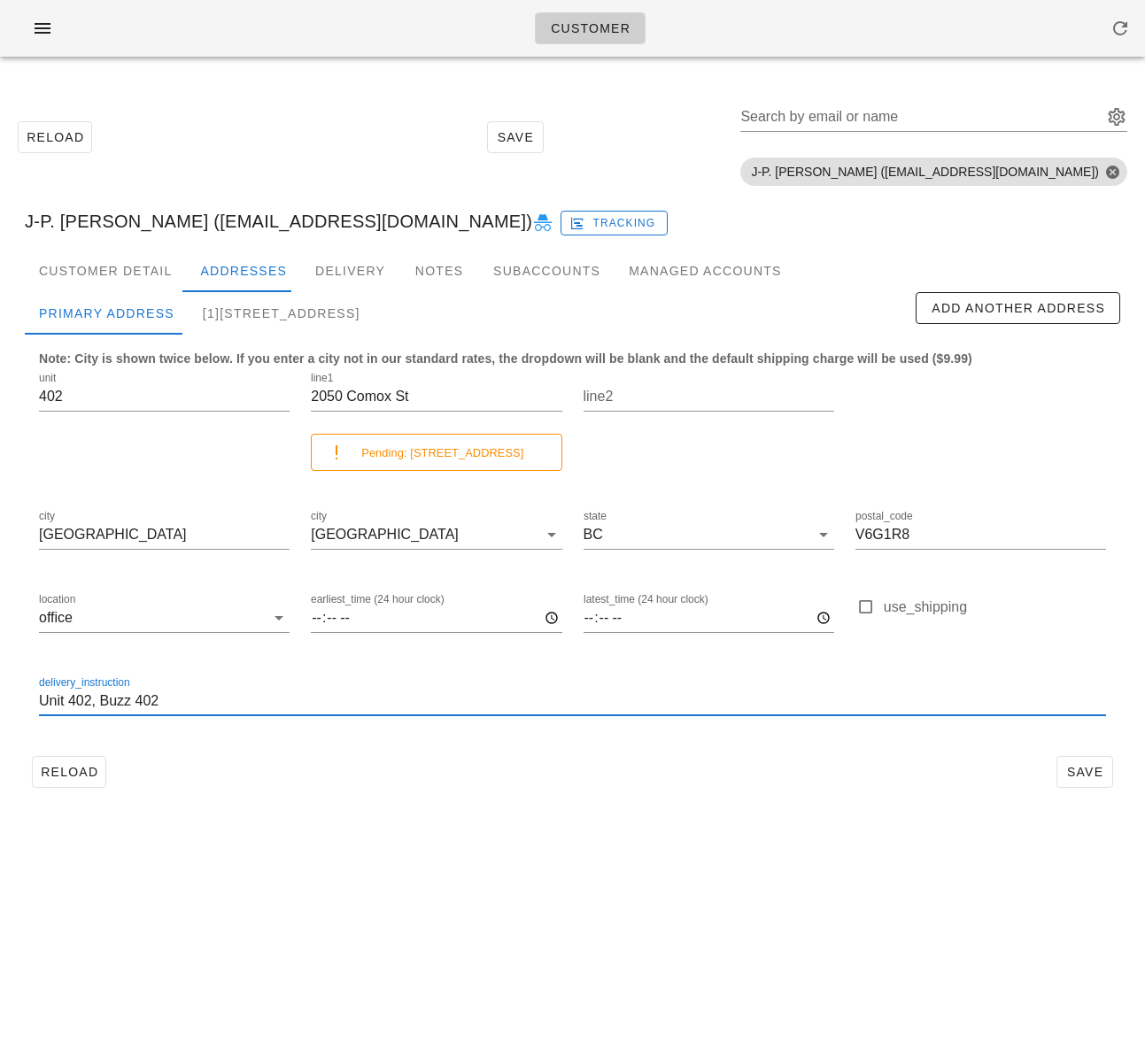
scroll to position [1, 0]
drag, startPoint x: 185, startPoint y: 706, endPoint x: -26, endPoint y: 699, distance: 211.1
click at [0, 699] on html "Customer Reload Save Search by email or name Include deleted accounts Include S…" at bounding box center [572, 532] width 1145 height 1064
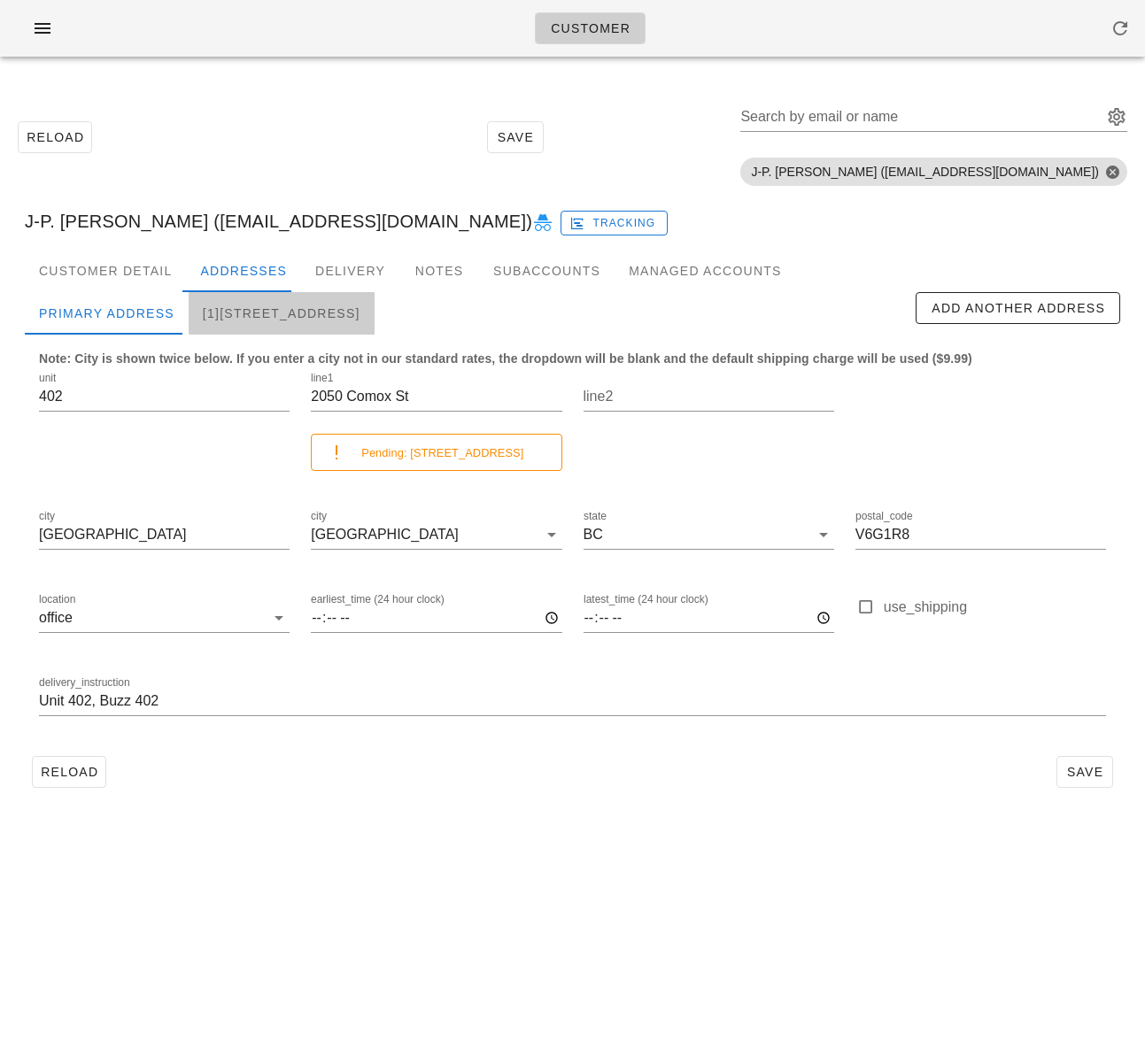
click at [317, 307] on div "[1]402-2050 Comox St, Vancouver, V6G1R8" at bounding box center [281, 313] width 186 height 43
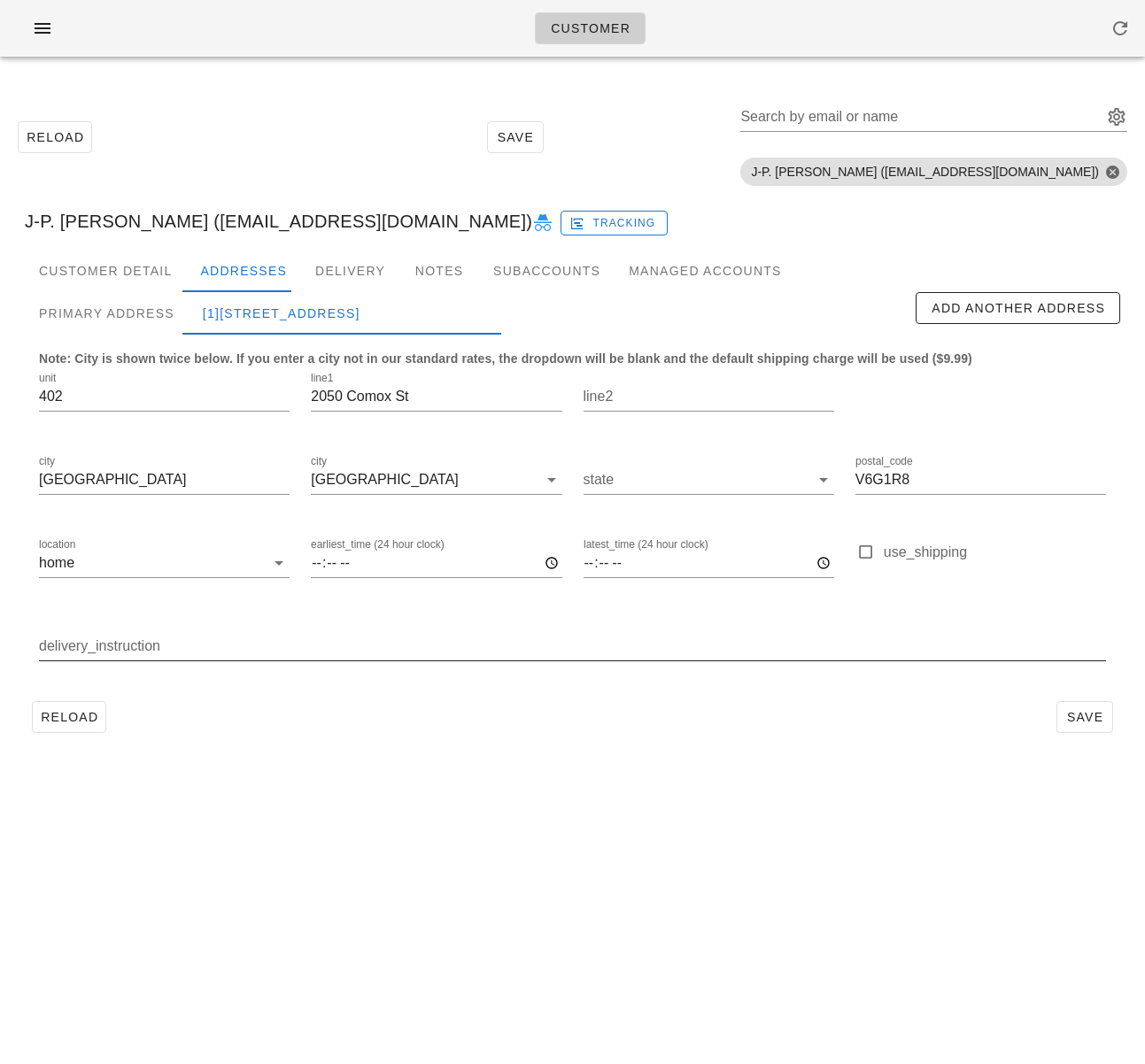
click at [287, 645] on input "delivery_instruction" at bounding box center [572, 646] width 1067 height 29
paste input "Unit 402, Buzz 402"
type input "Unit 402, Buzz 402"
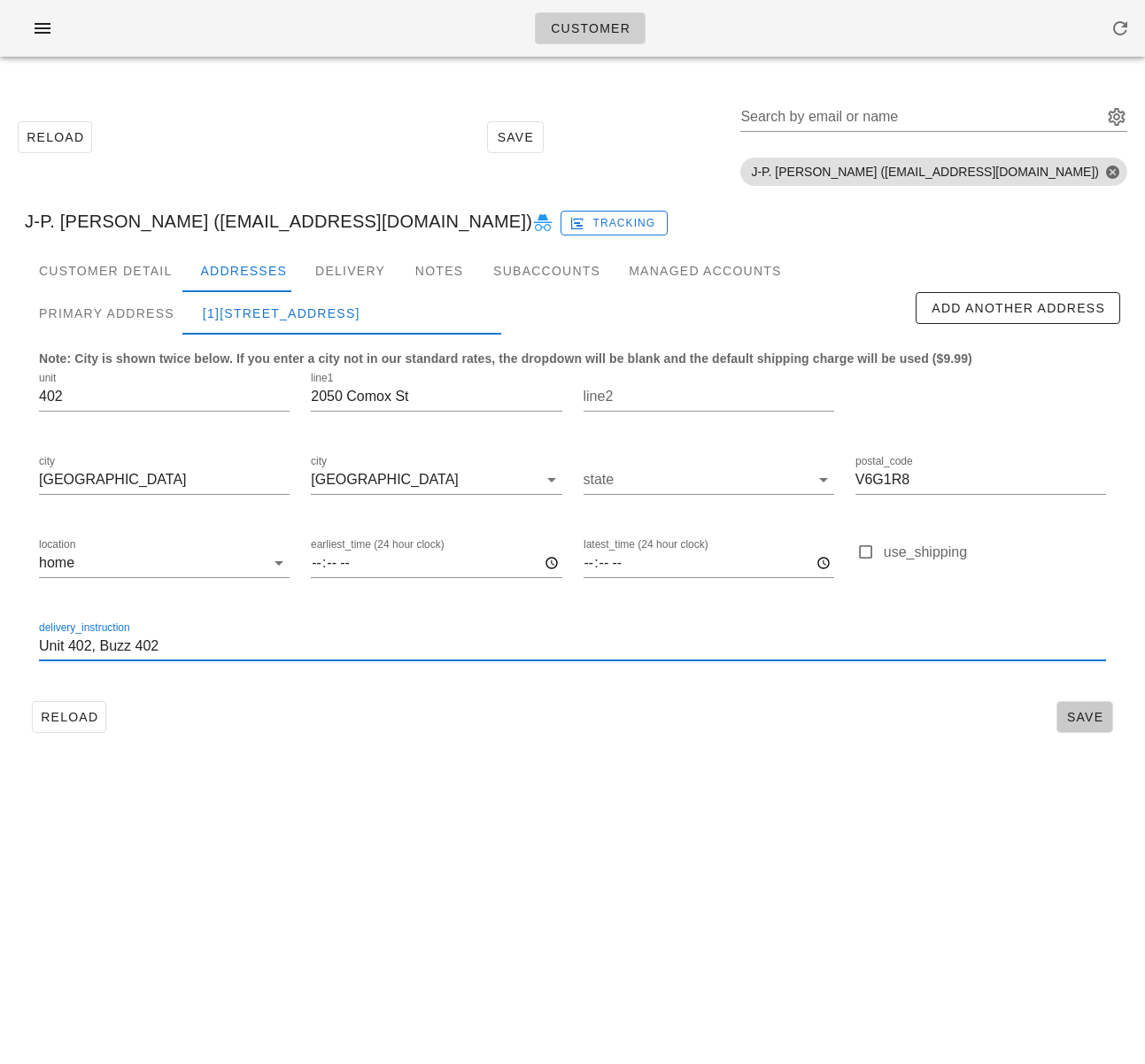
click at [1081, 716] on span "Save" at bounding box center [1084, 717] width 41 height 14
click at [378, 703] on div "Reload Save" at bounding box center [572, 717] width 1095 height 46
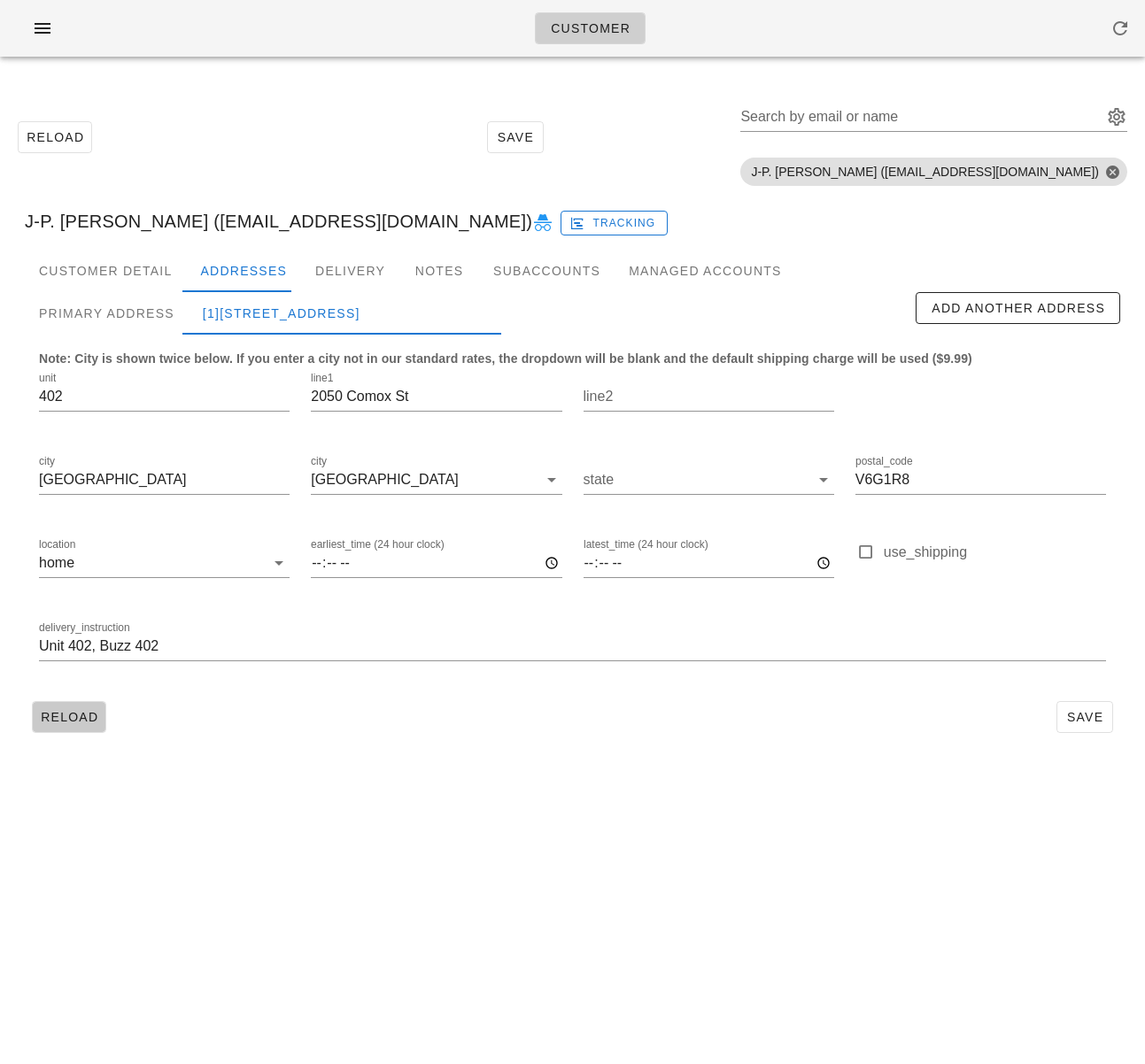
click at [85, 718] on span "Reload" at bounding box center [69, 717] width 58 height 14
drag, startPoint x: 839, startPoint y: 735, endPoint x: 824, endPoint y: 729, distance: 16.2
click at [839, 736] on div "Reload Save" at bounding box center [572, 717] width 1095 height 46
click at [793, 726] on div "Reload Save" at bounding box center [572, 717] width 1095 height 46
click at [1078, 710] on span "Save" at bounding box center [1084, 717] width 41 height 14
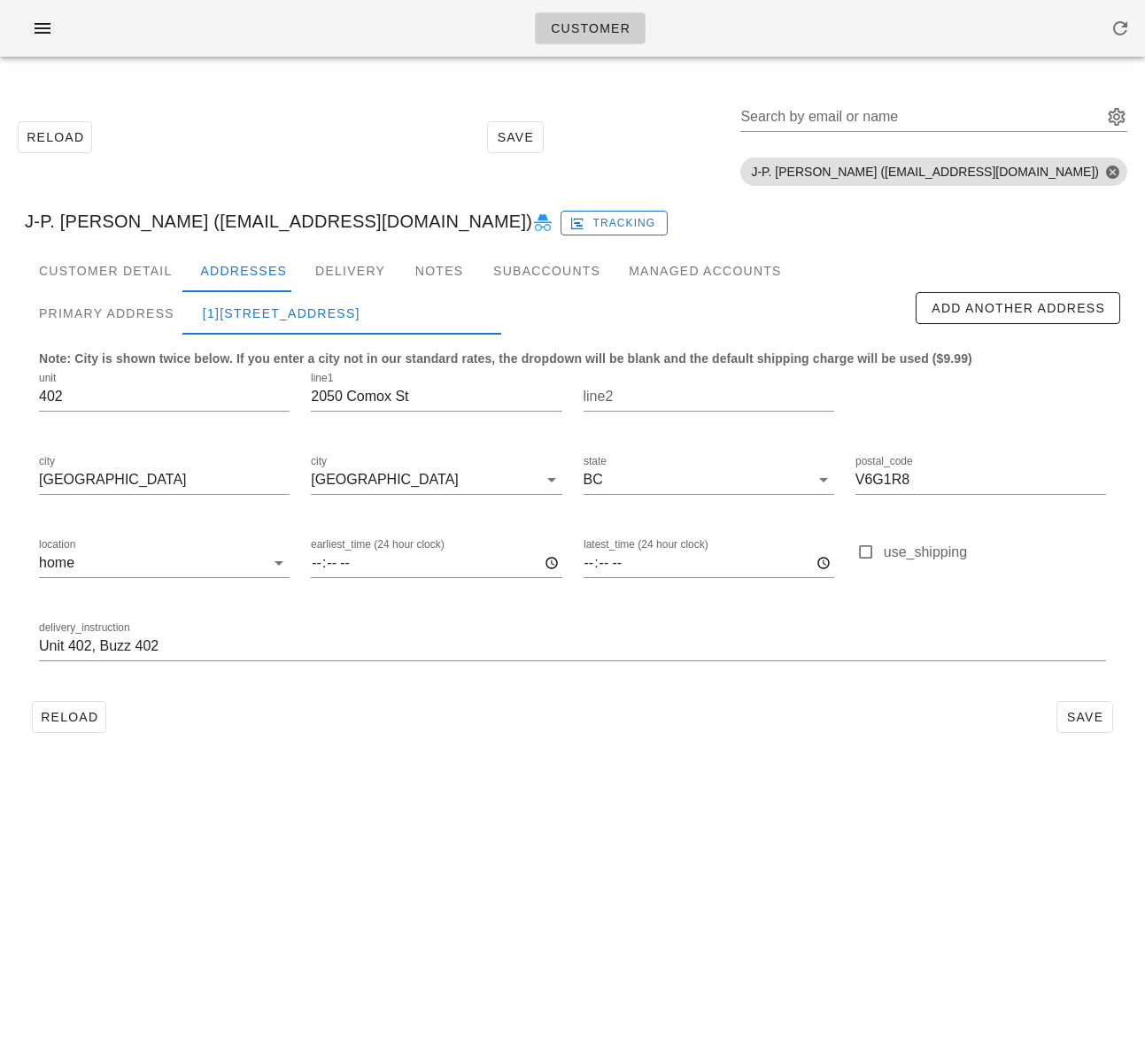
click at [317, 769] on div "Customer Reload Save Search by email or name Include deleted accounts Include S…" at bounding box center [572, 532] width 1145 height 1064
click at [93, 721] on span "Reload" at bounding box center [69, 717] width 58 height 14
click at [106, 316] on div "Primary Address" at bounding box center [107, 313] width 164 height 43
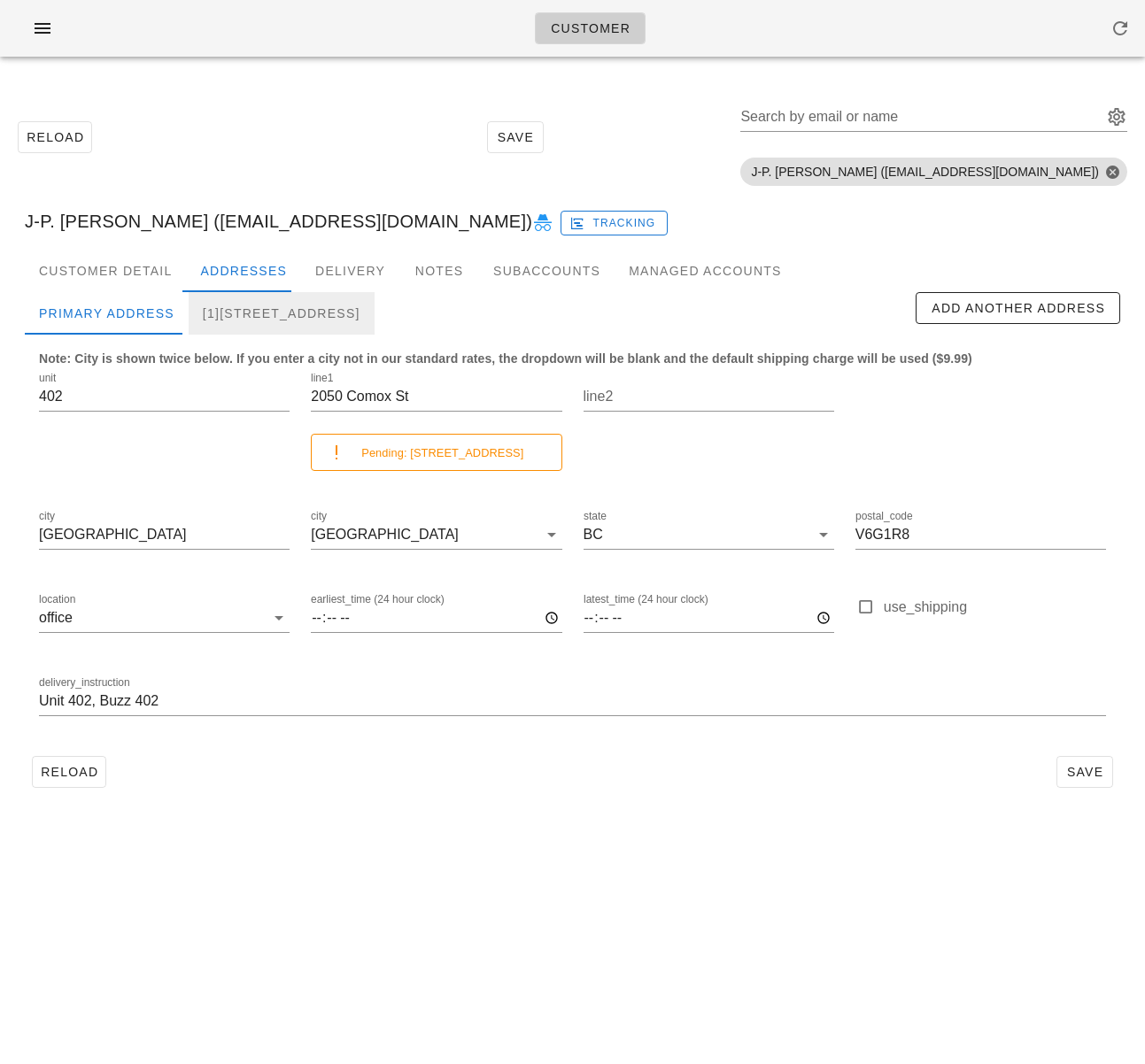
click at [314, 319] on div "[1]402-2050 Comox St, Vancouver, V6G1R8" at bounding box center [281, 313] width 186 height 43
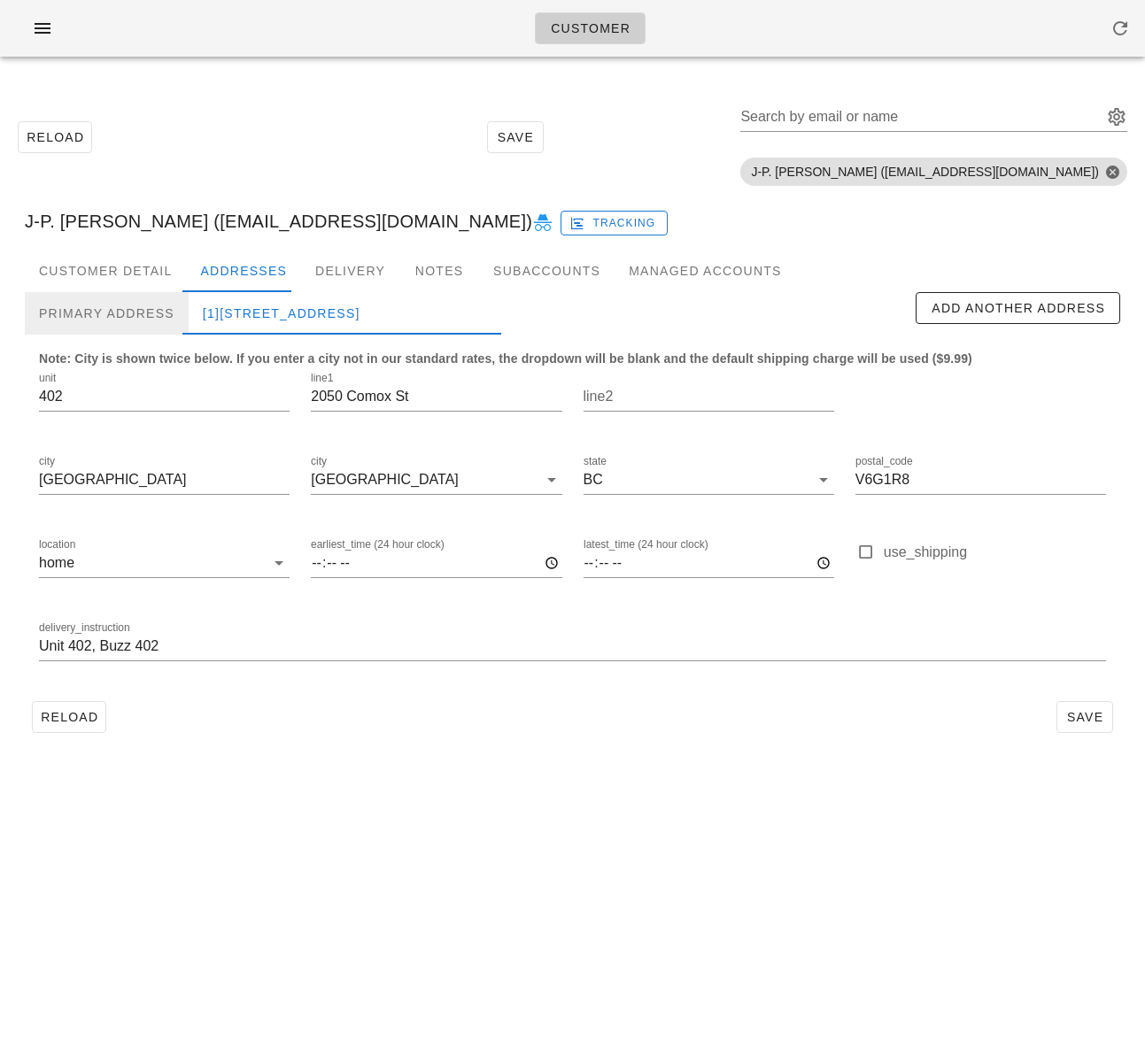
click at [163, 315] on div "Primary Address" at bounding box center [107, 313] width 164 height 43
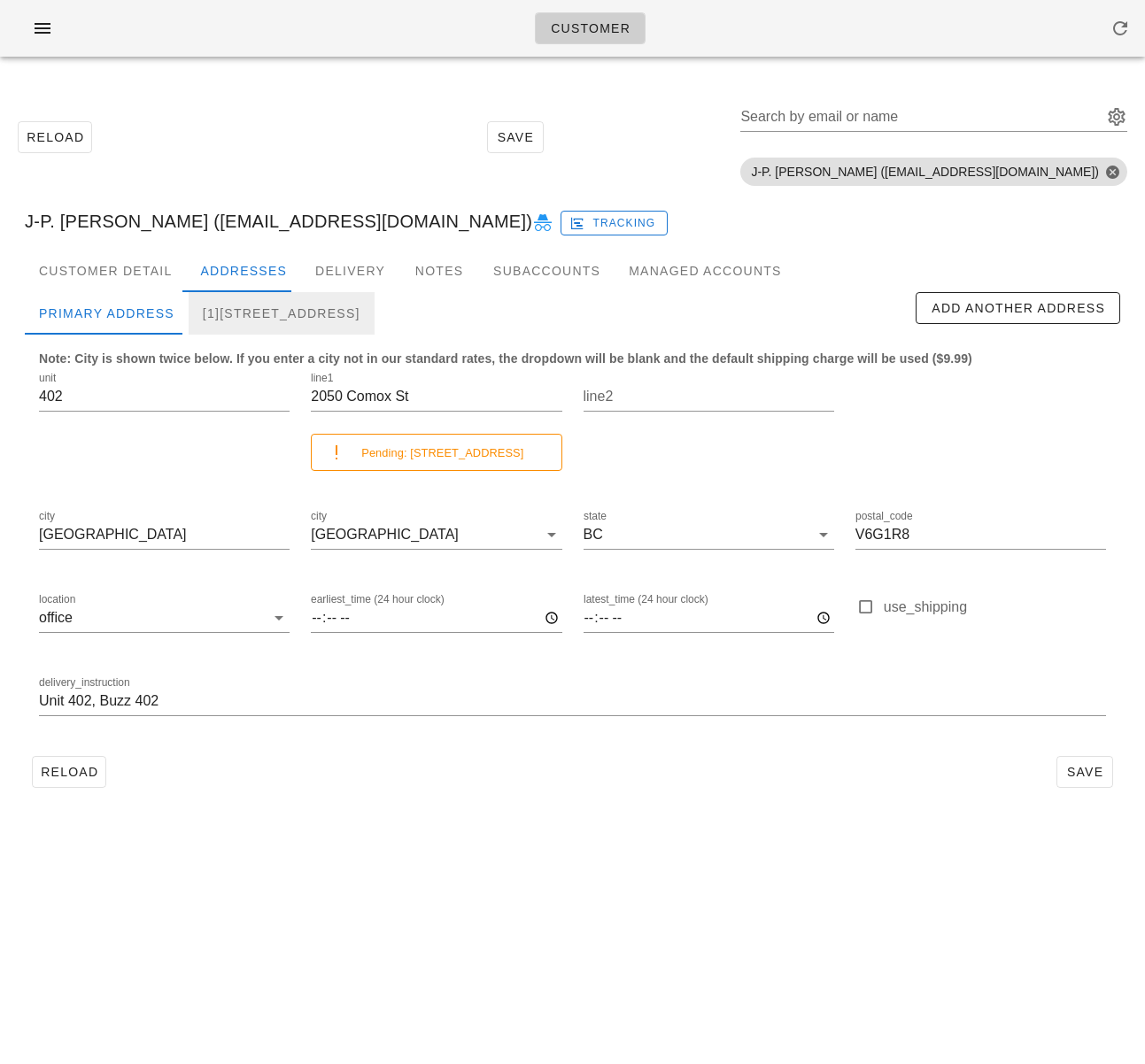
click at [279, 310] on div "[1]402-2050 Comox St, Vancouver, V6G1R8" at bounding box center [281, 313] width 186 height 43
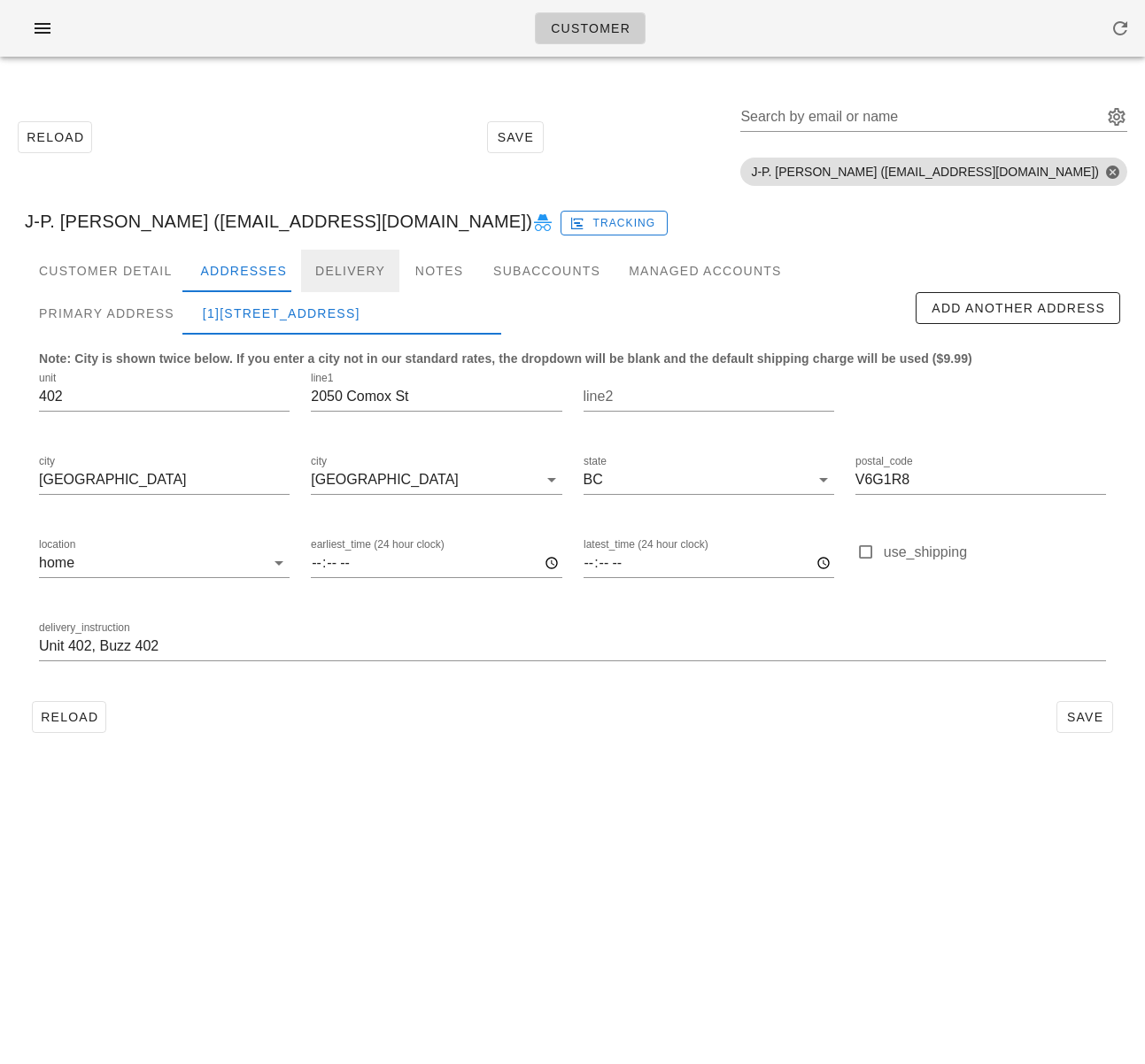
click at [340, 270] on div "Delivery" at bounding box center [350, 271] width 98 height 43
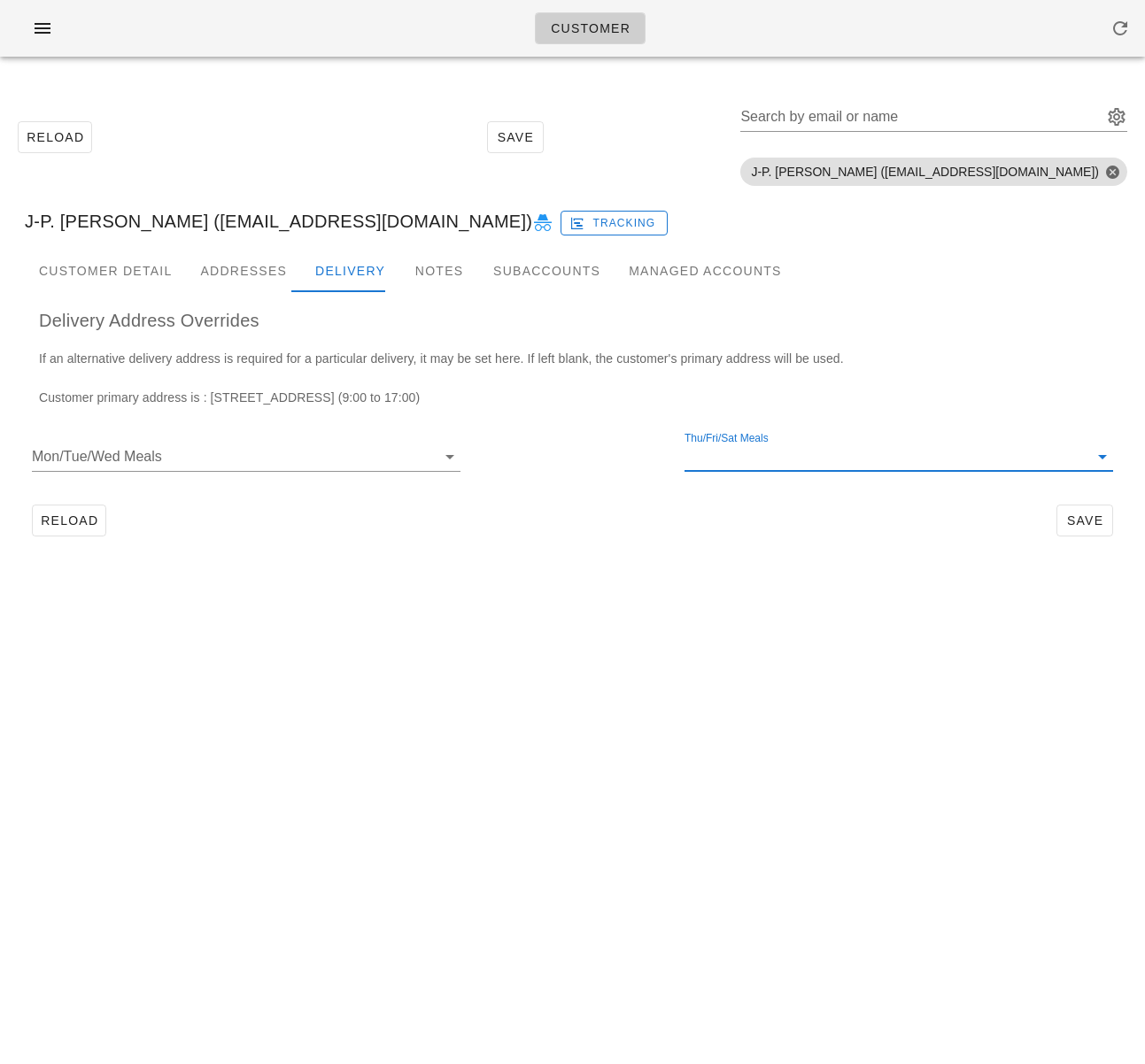
click at [756, 456] on input "Thu/Fri/Sat Meals" at bounding box center [885, 457] width 400 height 29
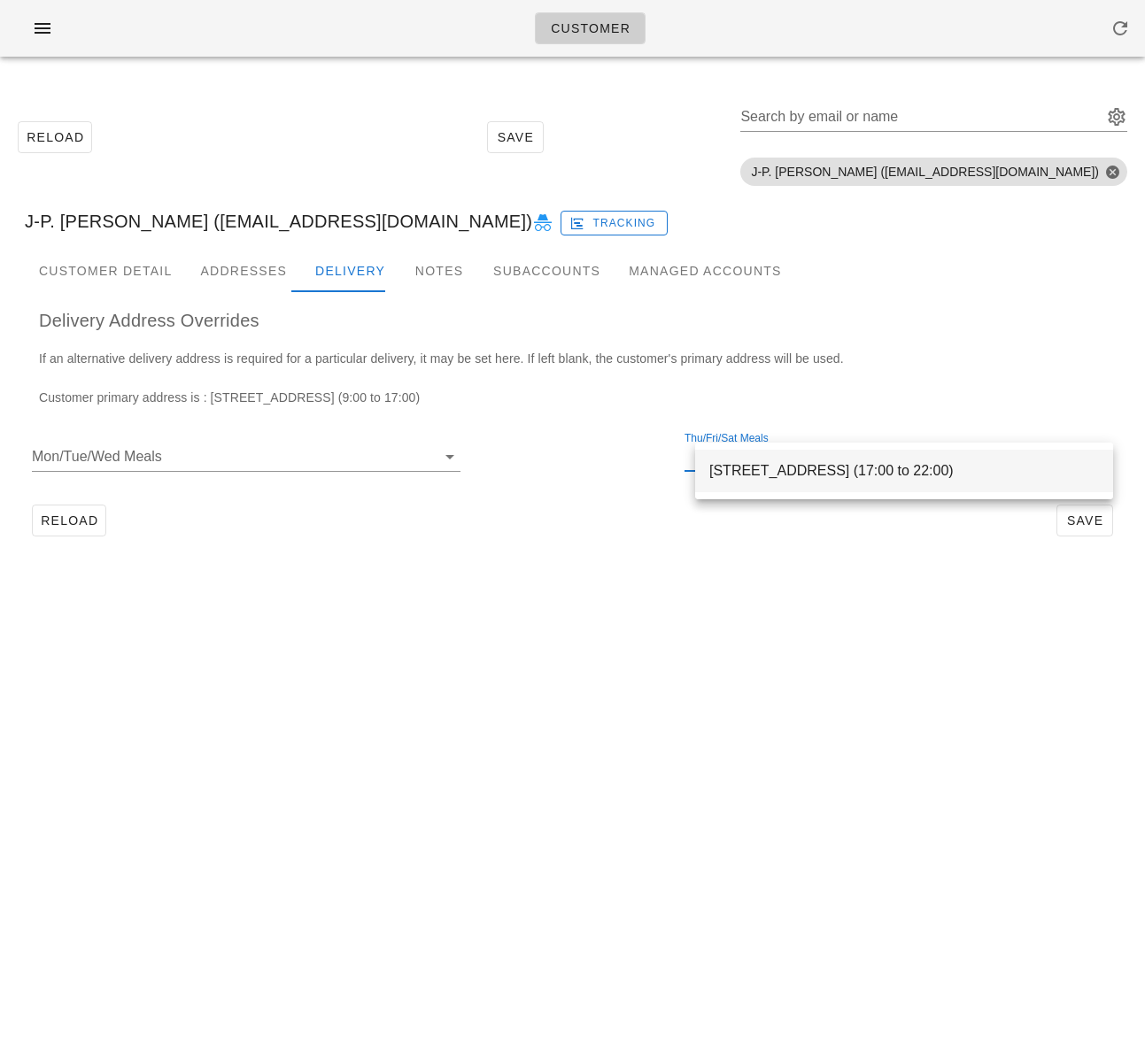
click at [757, 461] on div "402-2050 Comox St, Vancouver, V6G1R8 (17:00 to 22:00)" at bounding box center [904, 471] width 390 height 38
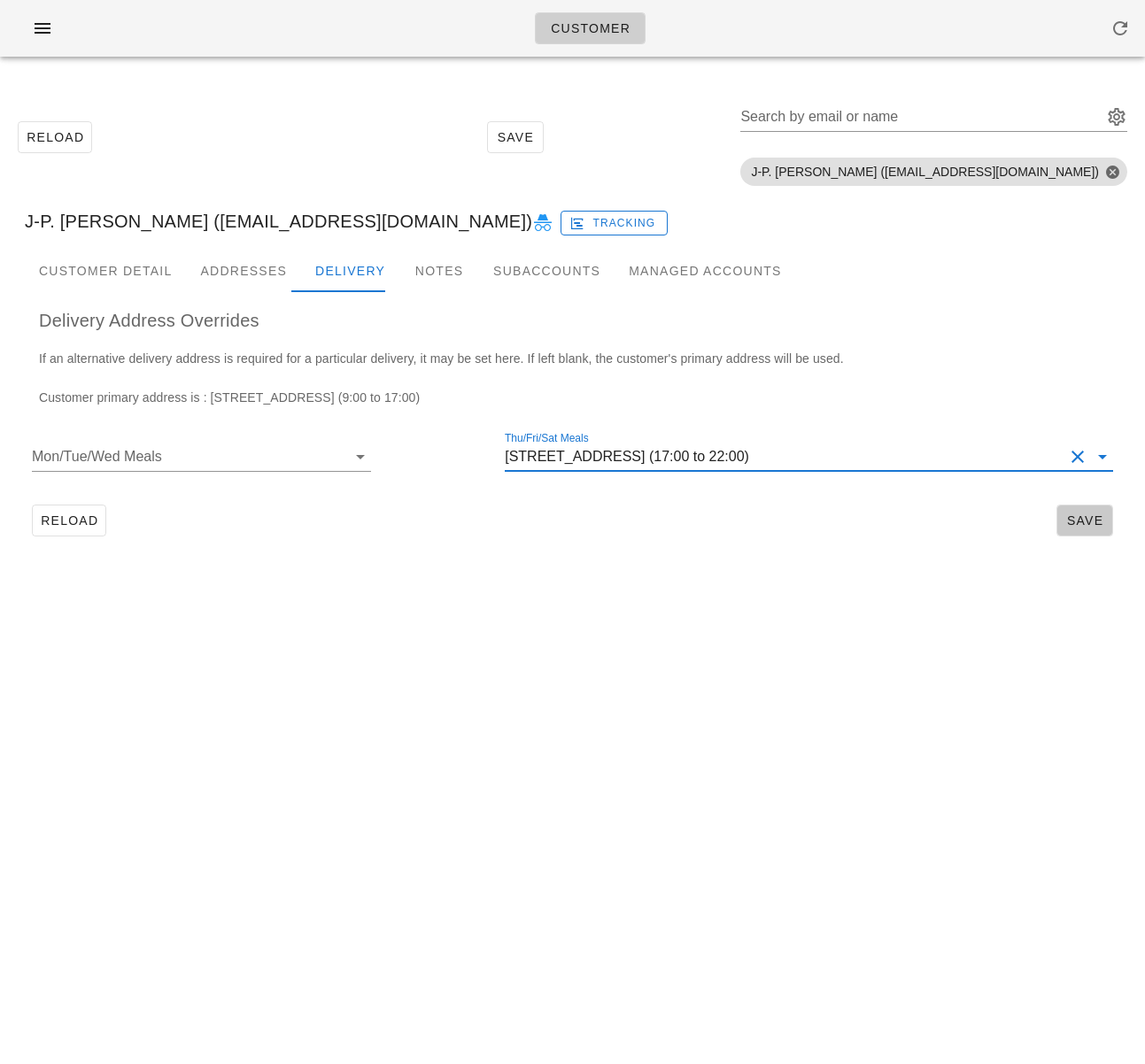
click at [1078, 504] on button "Save" at bounding box center [1084, 520] width 56 height 31
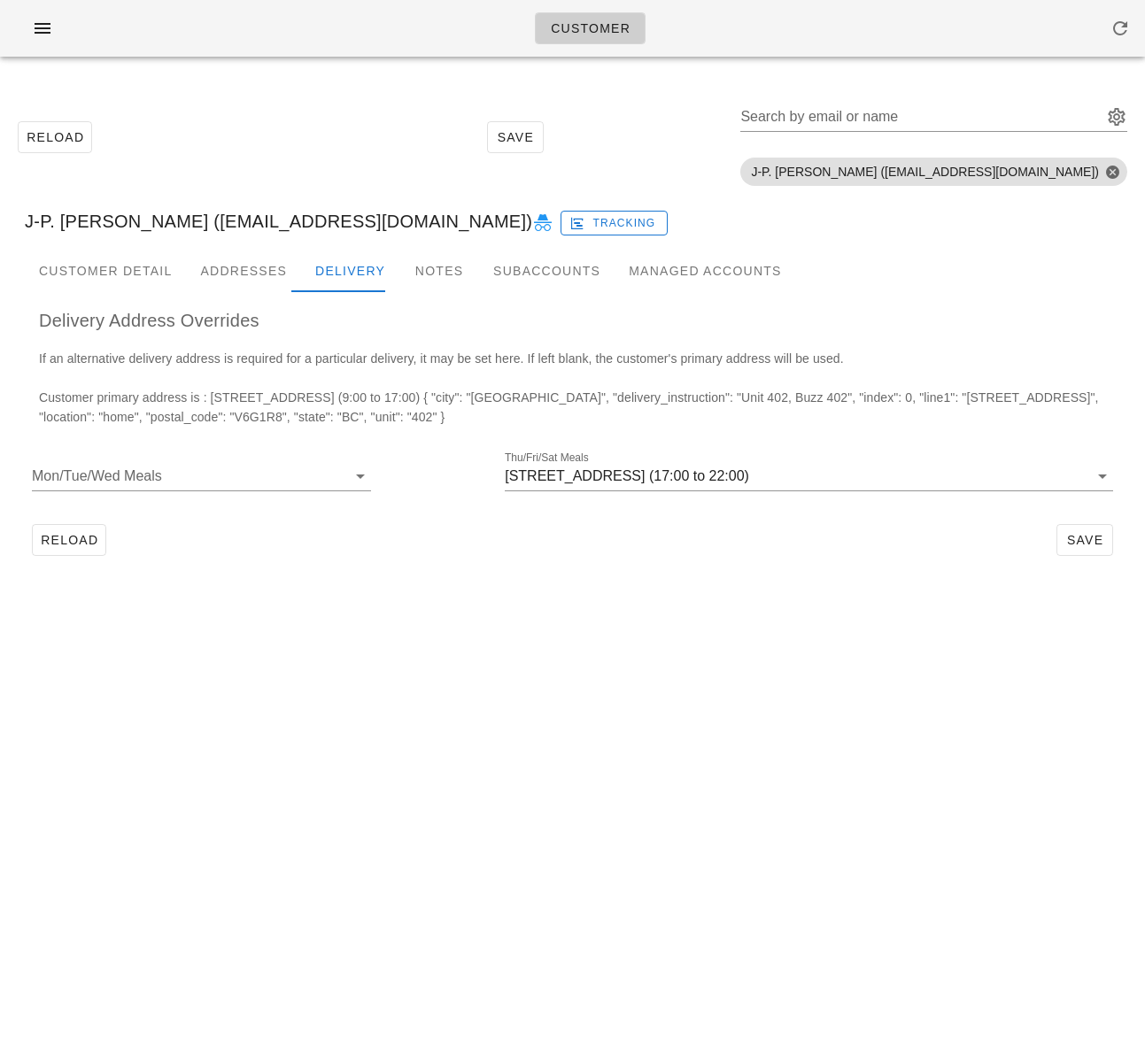
drag, startPoint x: 444, startPoint y: 524, endPoint x: 393, endPoint y: 512, distance: 52.4
click at [442, 524] on div "Reload Save" at bounding box center [572, 540] width 1095 height 46
click at [87, 540] on span "Reload" at bounding box center [69, 540] width 58 height 14
click at [461, 613] on div "Customer Reload Save Search by email or name Include deleted accounts Include S…" at bounding box center [572, 532] width 1145 height 1064
click at [68, 542] on span "Reload" at bounding box center [69, 540] width 58 height 14
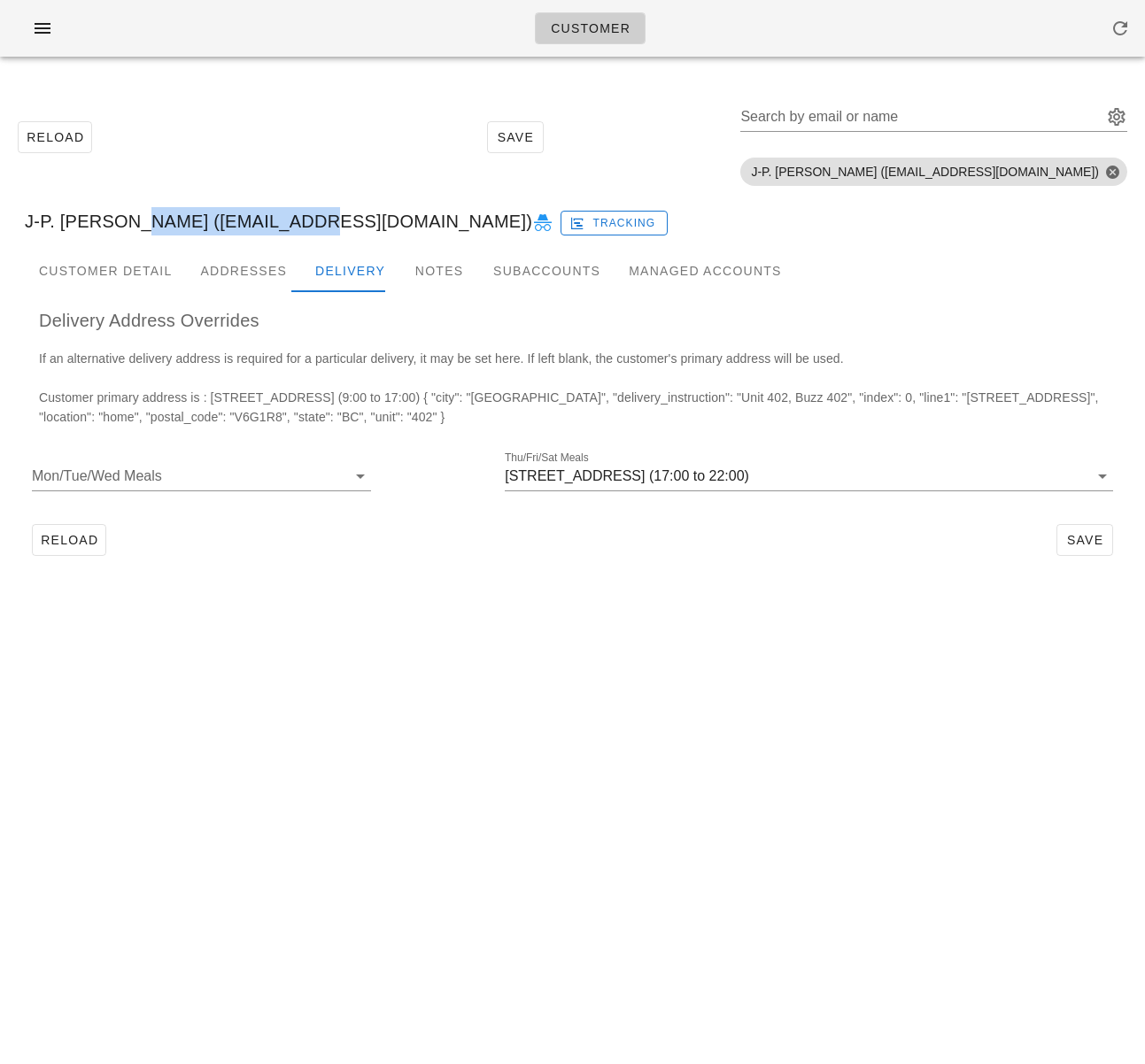
drag, startPoint x: 115, startPoint y: 225, endPoint x: 260, endPoint y: 221, distance: 145.1
click at [260, 221] on div "J-P. Clark (jpgclark@telus.net) Tracking" at bounding box center [572, 220] width 1123 height 56
copy div "jpgclark@telus.net"
click at [130, 264] on div "Customer Detail" at bounding box center [105, 271] width 161 height 43
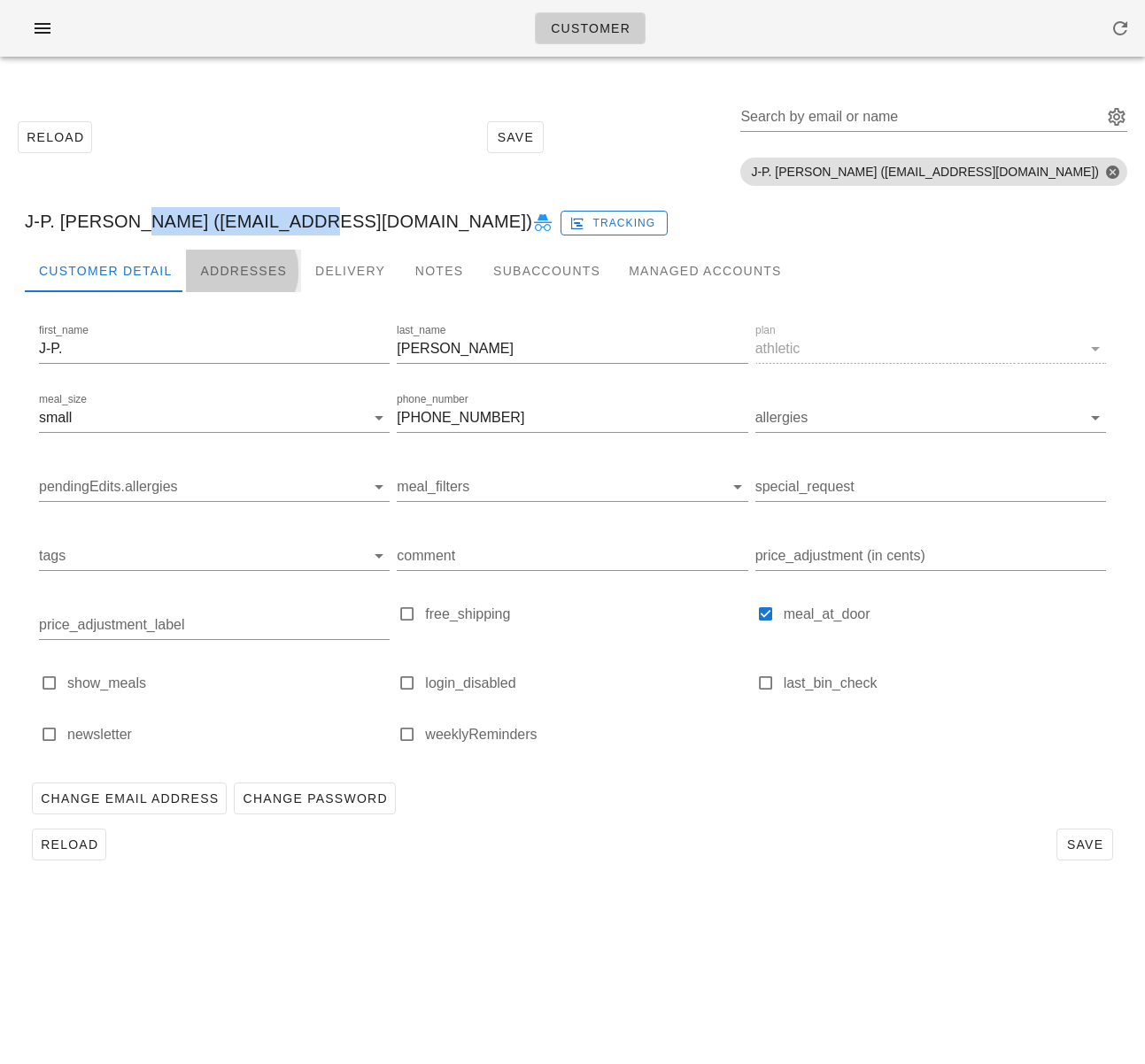
click at [236, 267] on div "Addresses" at bounding box center [243, 271] width 115 height 43
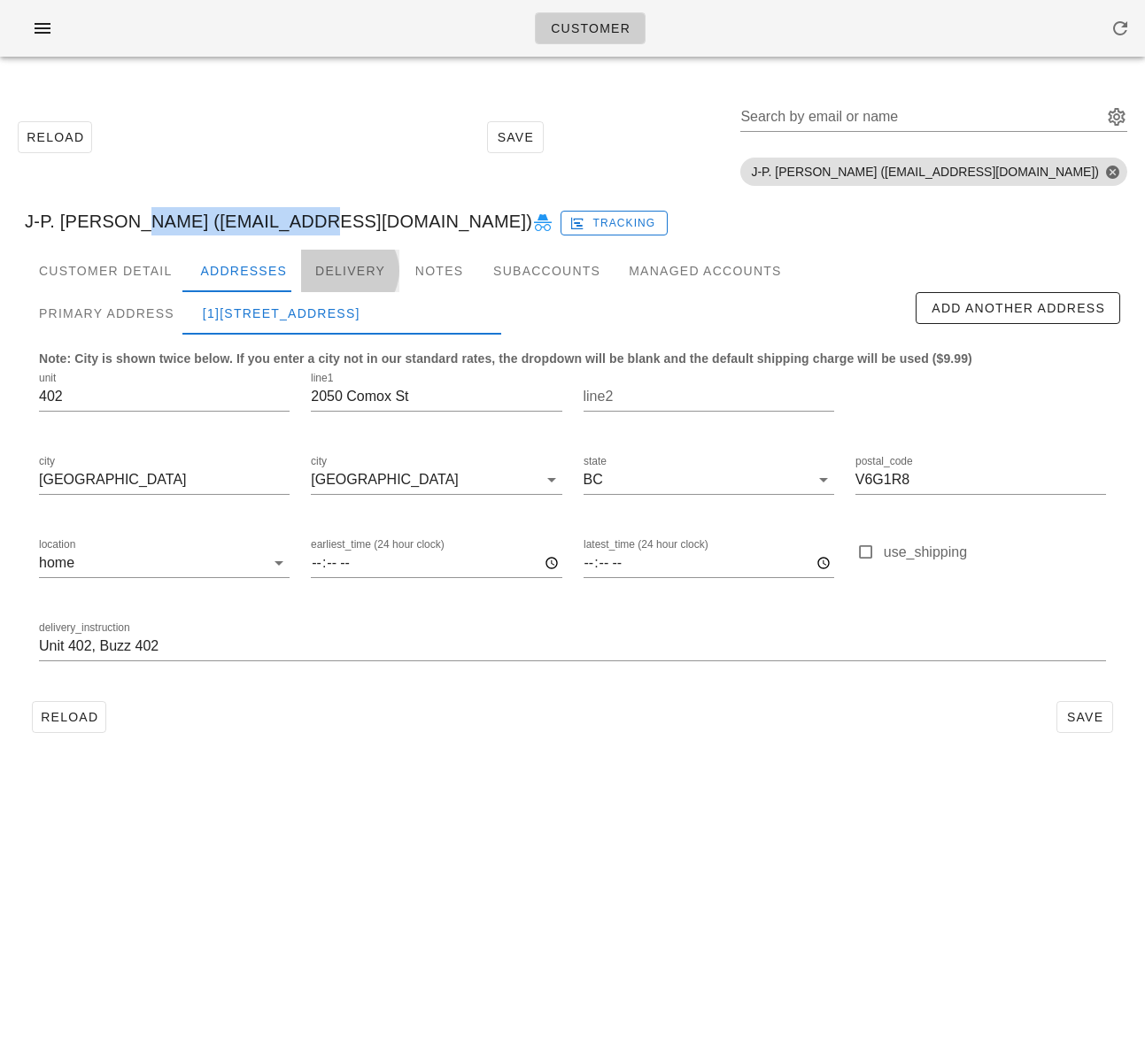
click at [327, 271] on div "Delivery" at bounding box center [350, 271] width 98 height 43
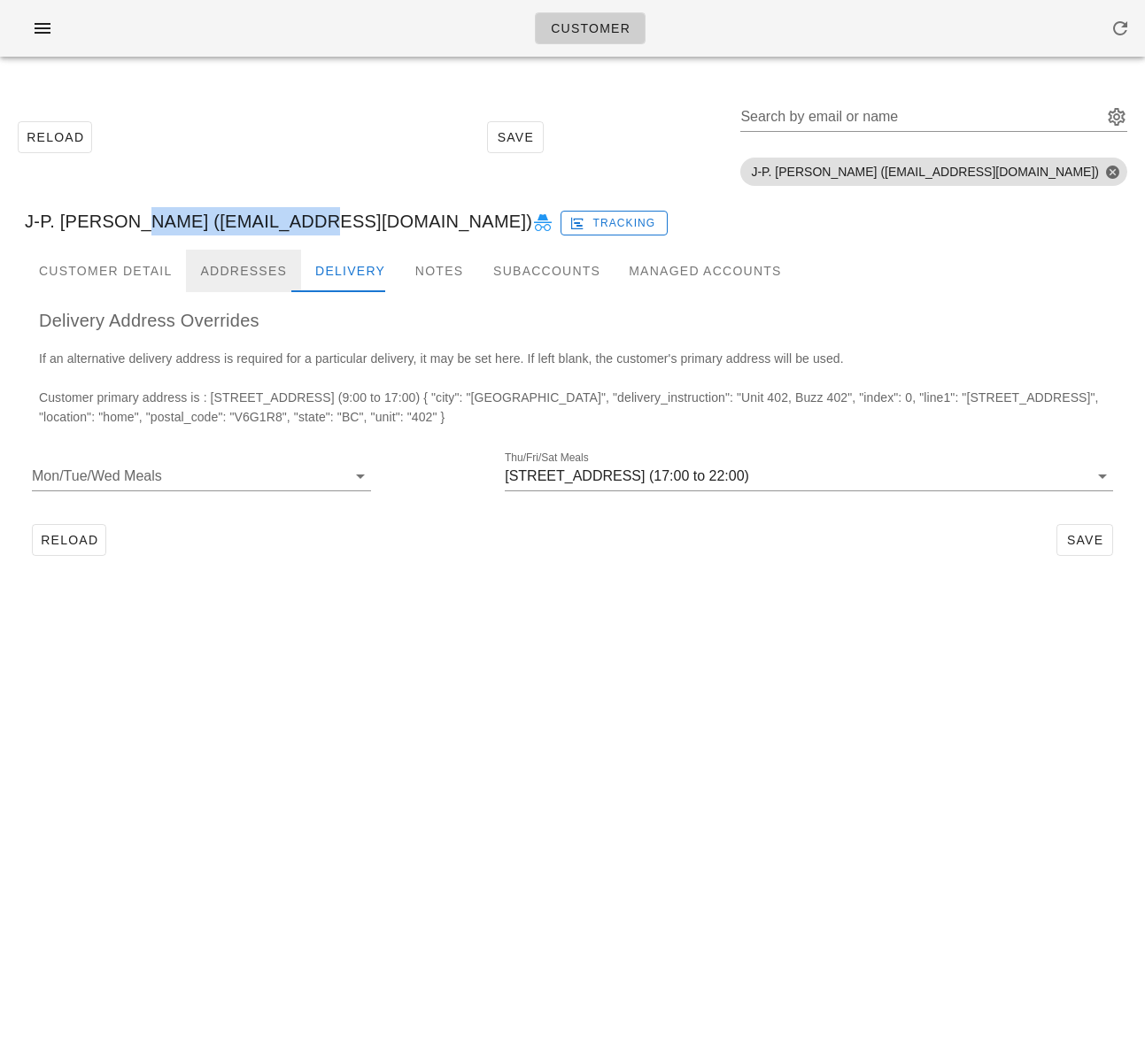
click at [234, 276] on div "Addresses" at bounding box center [243, 271] width 115 height 43
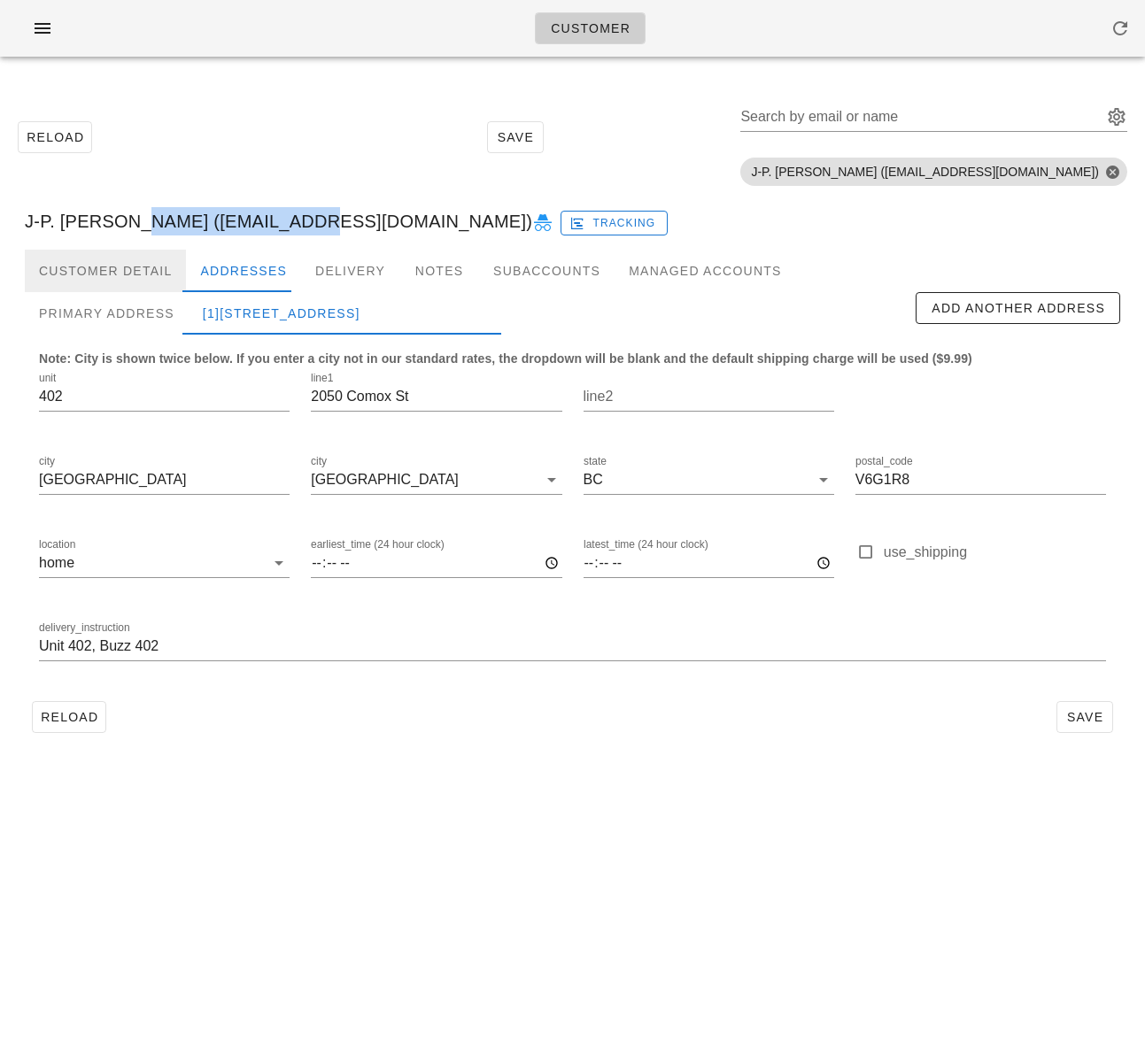
click at [131, 277] on div "Customer Detail" at bounding box center [105, 271] width 161 height 43
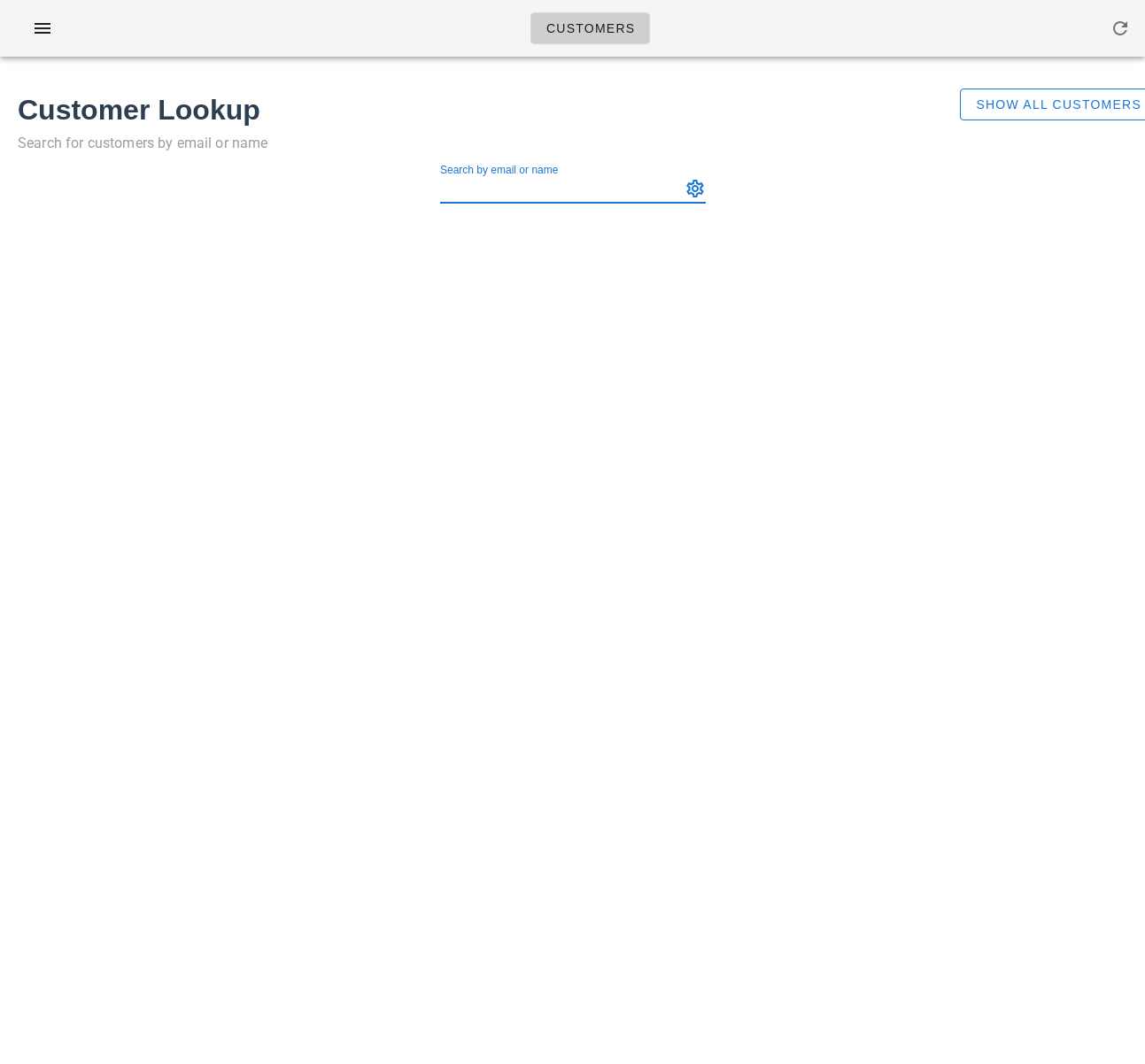
click at [701, 324] on div "Customers Found 1 customer Customer Lookup Search for customers by email or nam…" at bounding box center [572, 532] width 1145 height 1064
click at [1082, 100] on span "Show All Customers" at bounding box center [1057, 104] width 167 height 14
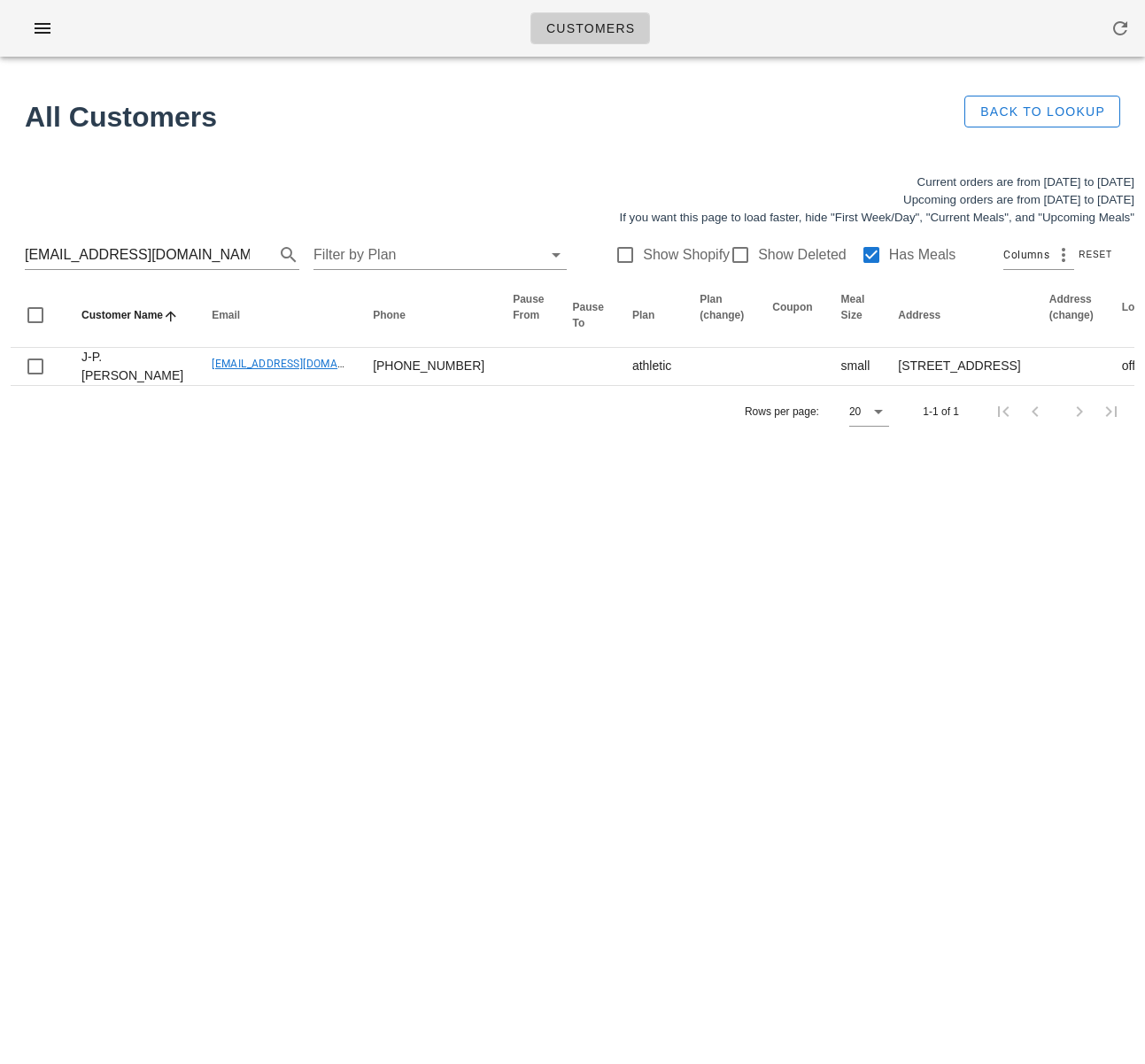
click at [689, 538] on div "Customers Found 1 customer All Customers Back to Lookup Current orders are from…" at bounding box center [572, 532] width 1145 height 1064
click at [125, 267] on input "[EMAIL_ADDRESS][DOMAIN_NAME]" at bounding box center [137, 256] width 225 height 29
click at [122, 267] on input "[EMAIL_ADDRESS][DOMAIN_NAME]" at bounding box center [137, 256] width 225 height 29
click at [121, 267] on input "[EMAIL_ADDRESS][DOMAIN_NAME]" at bounding box center [137, 256] width 225 height 29
click at [113, 257] on input "[EMAIL_ADDRESS][DOMAIN_NAME]" at bounding box center [137, 256] width 225 height 29
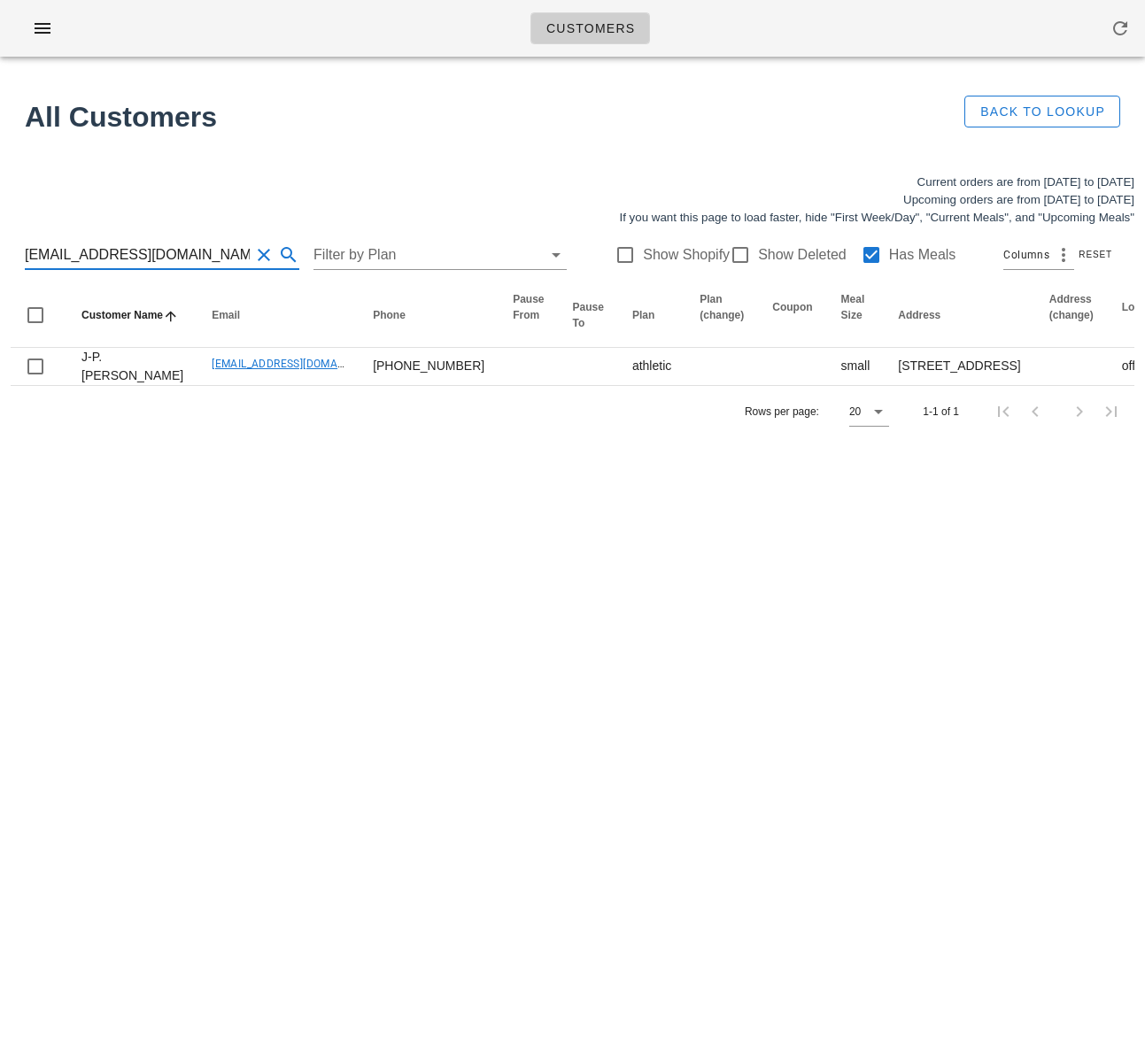
click at [113, 257] on input "jpgclark@telus.net" at bounding box center [137, 256] width 225 height 29
click at [113, 257] on input "[EMAIL_ADDRESS][DOMAIN_NAME]" at bounding box center [137, 256] width 225 height 29
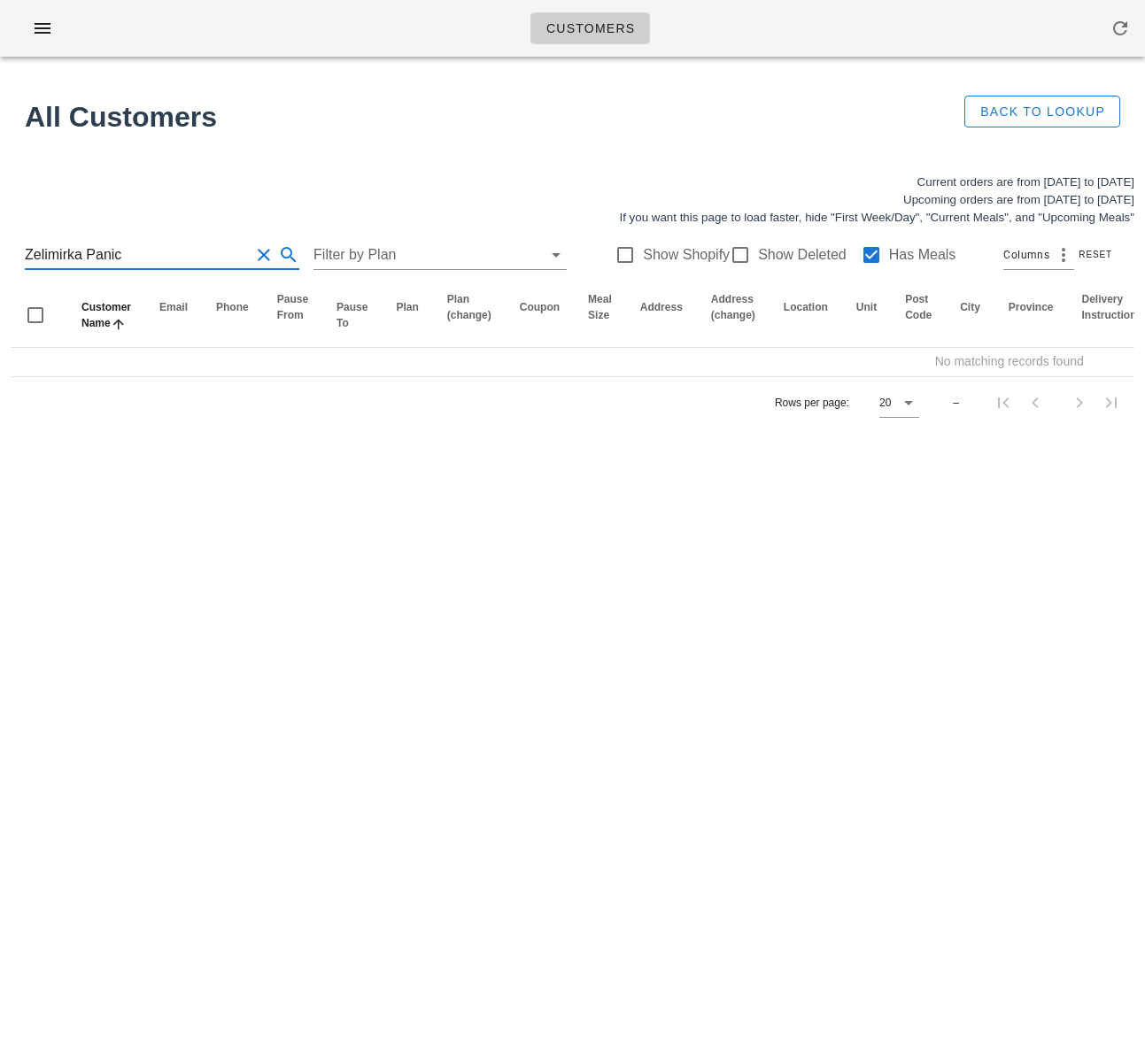
click at [81, 253] on input "Zelimirka Panic" at bounding box center [137, 256] width 225 height 29
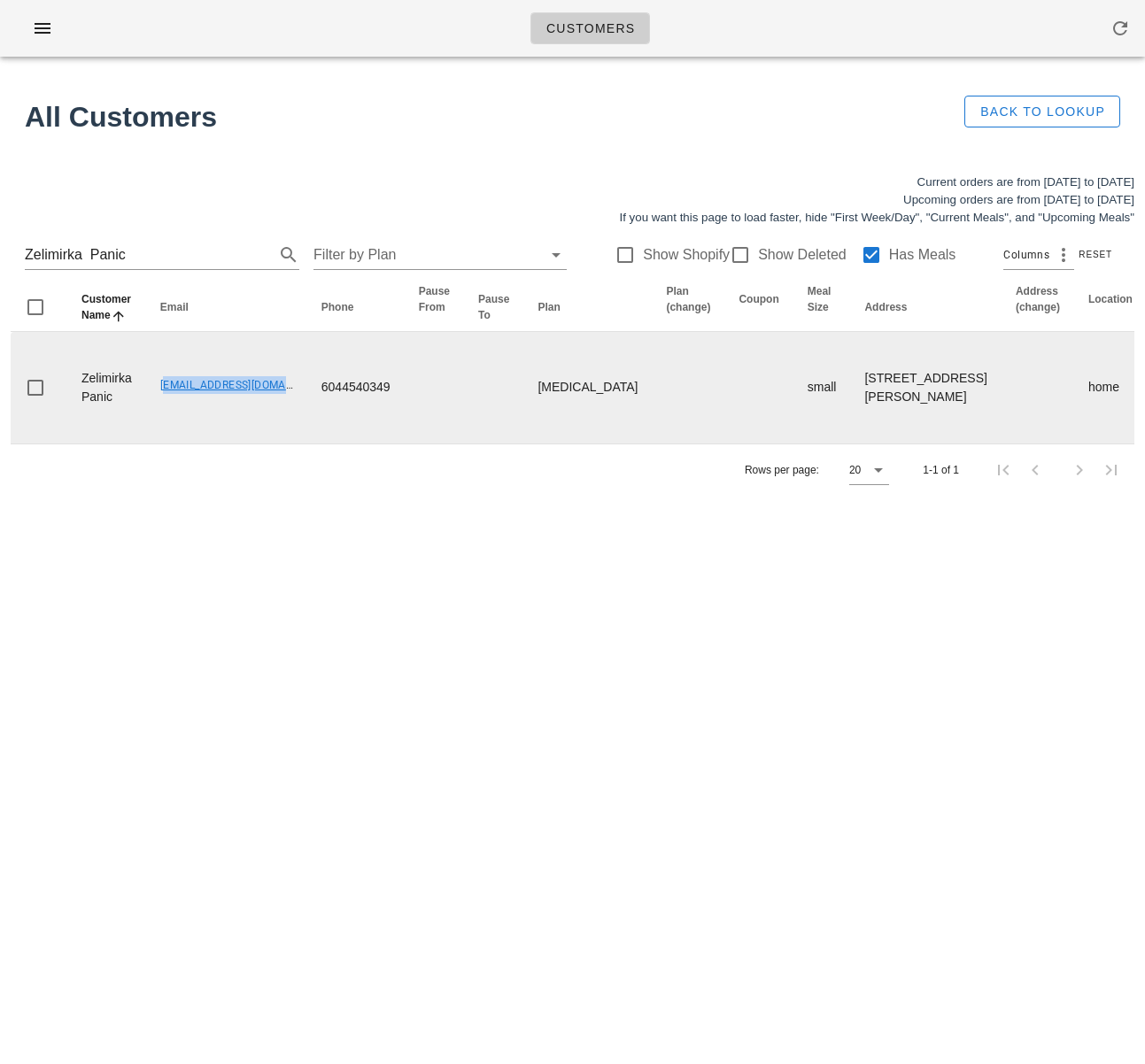
drag, startPoint x: 154, startPoint y: 416, endPoint x: 280, endPoint y: 419, distance: 126.0
click at [280, 419] on td "gordanapan@gmail.com" at bounding box center [226, 387] width 161 height 112
copy link "gordanapan@gmail.com"
drag, startPoint x: 134, startPoint y: 436, endPoint x: 75, endPoint y: 403, distance: 67.6
click at [75, 403] on td "Zelimirka Panic" at bounding box center [107, 387] width 79 height 112
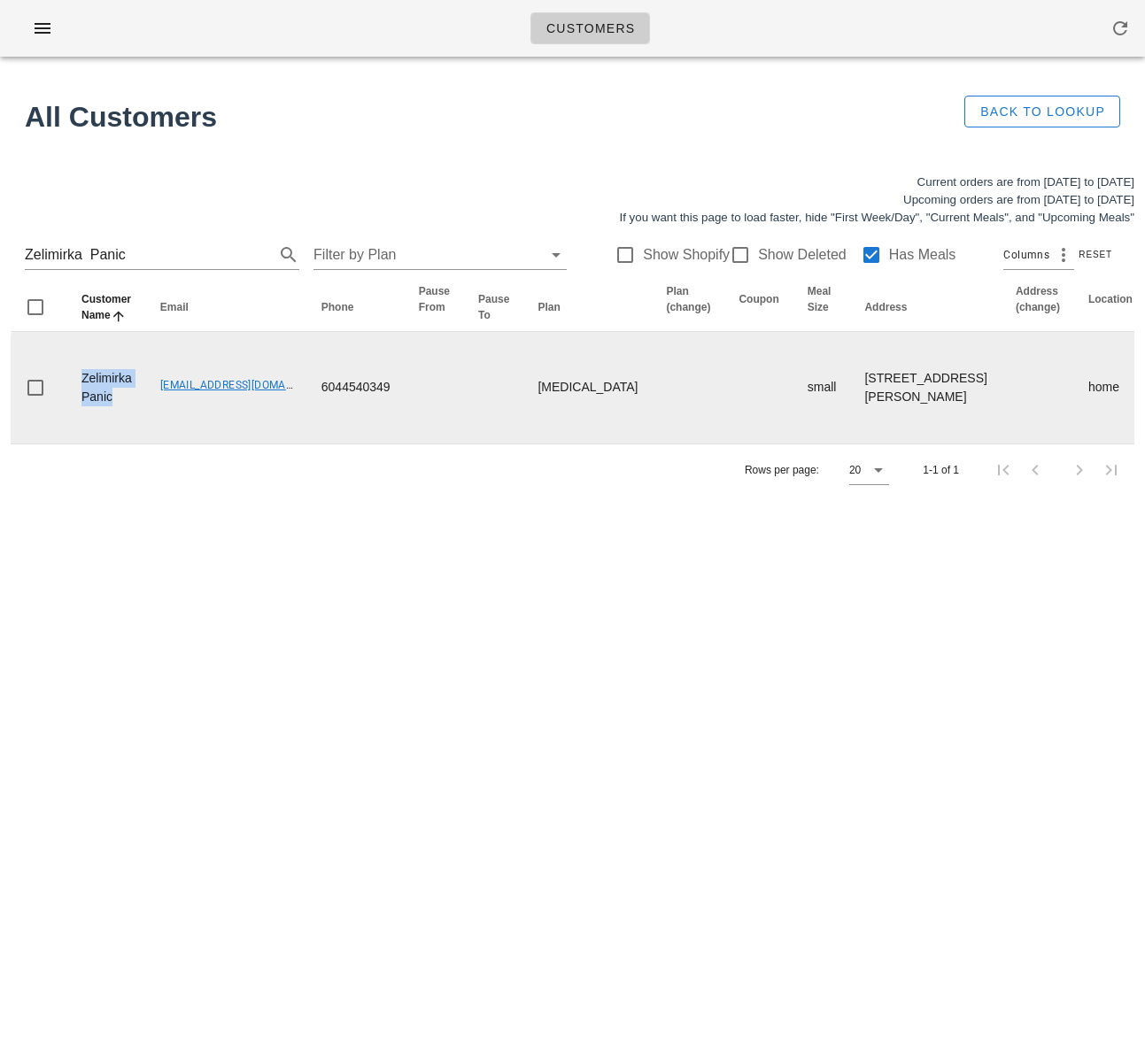
copy td "Zelimirka Panic"
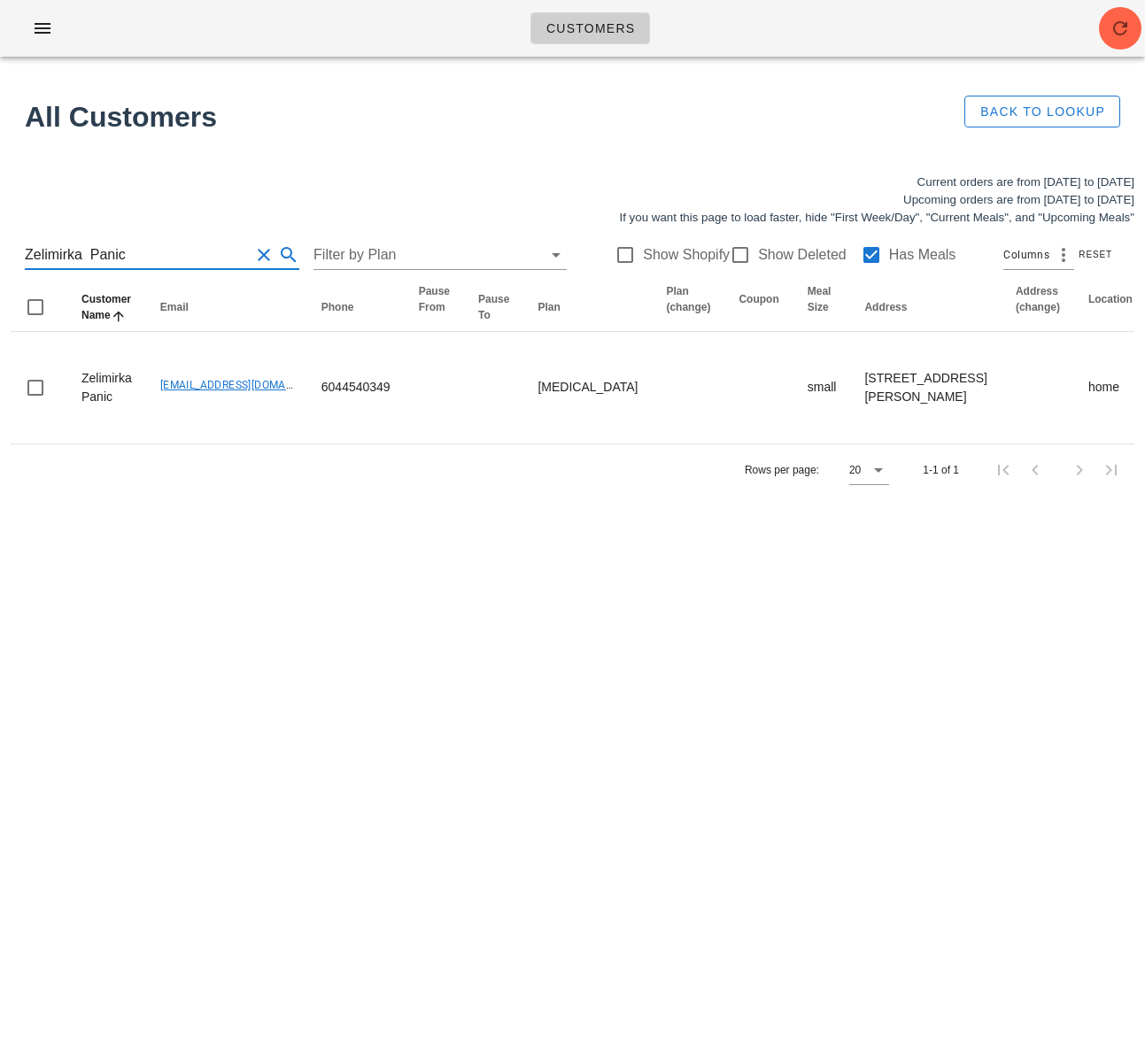
click at [132, 263] on input "Zelimirka Panic" at bounding box center [137, 256] width 225 height 29
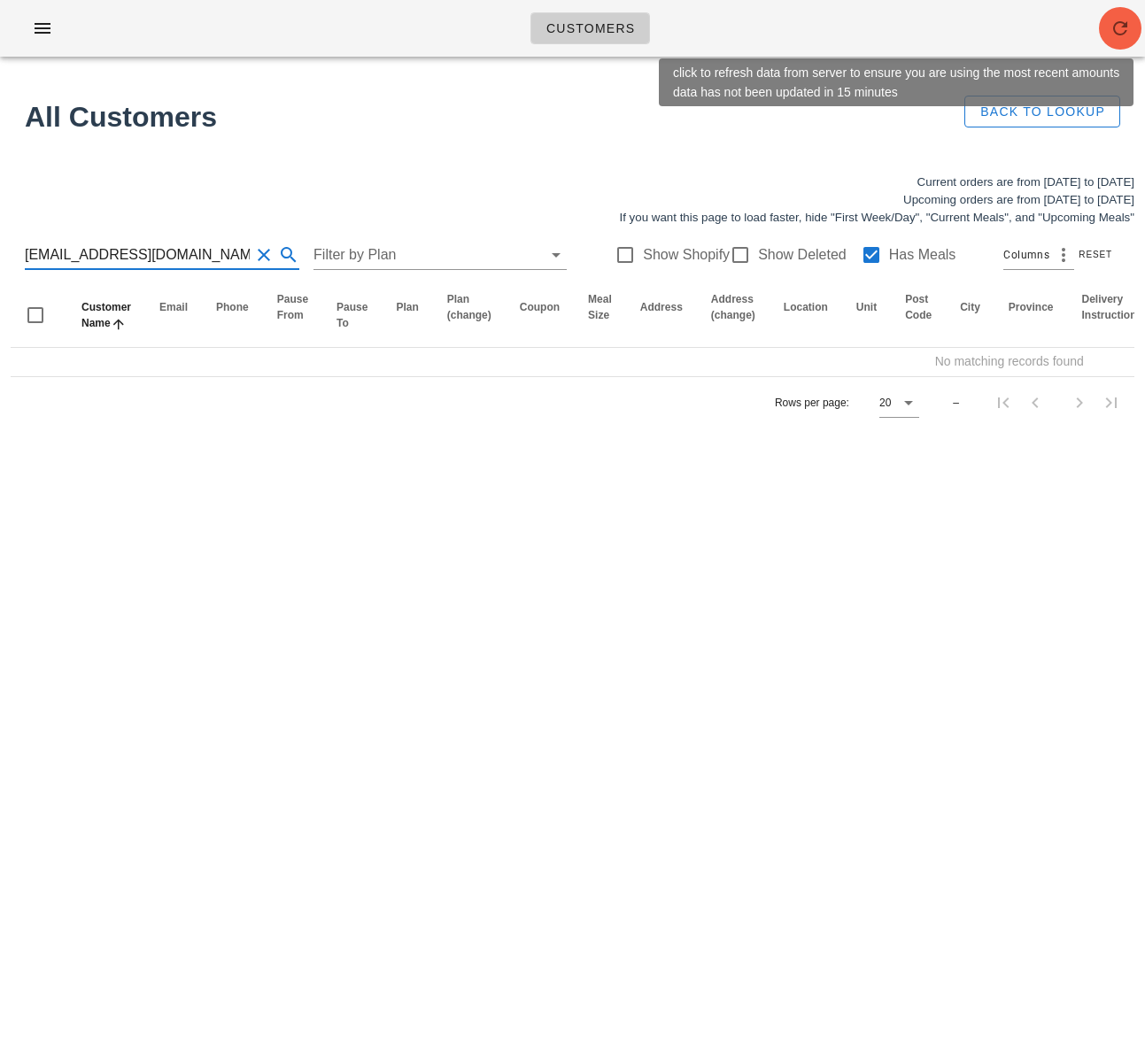
type input "jan.brown@gmail.com"
click at [1136, 29] on span "button" at bounding box center [1119, 29] width 43 height 21
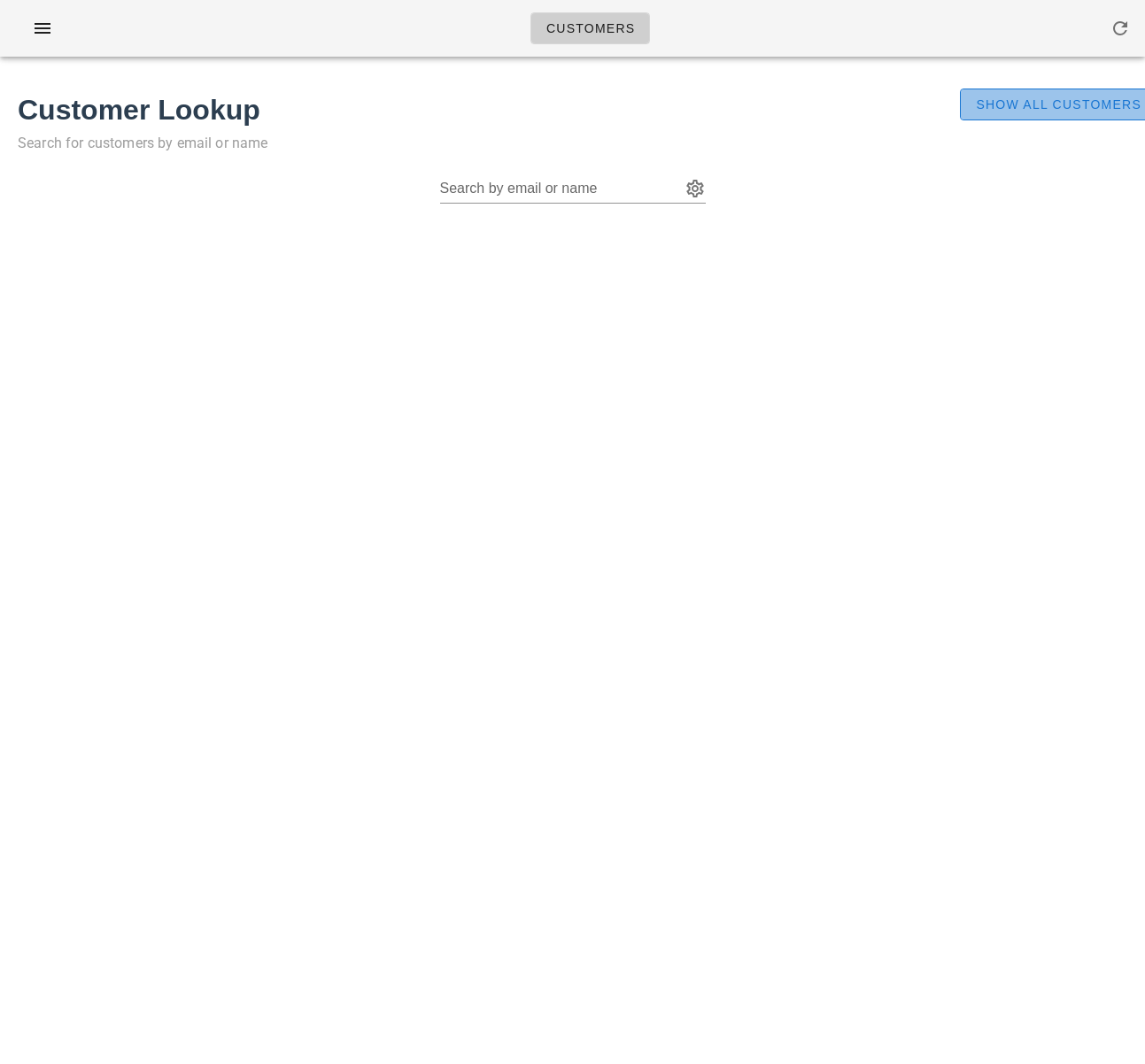
click at [1075, 102] on span "Show All Customers" at bounding box center [1057, 104] width 167 height 14
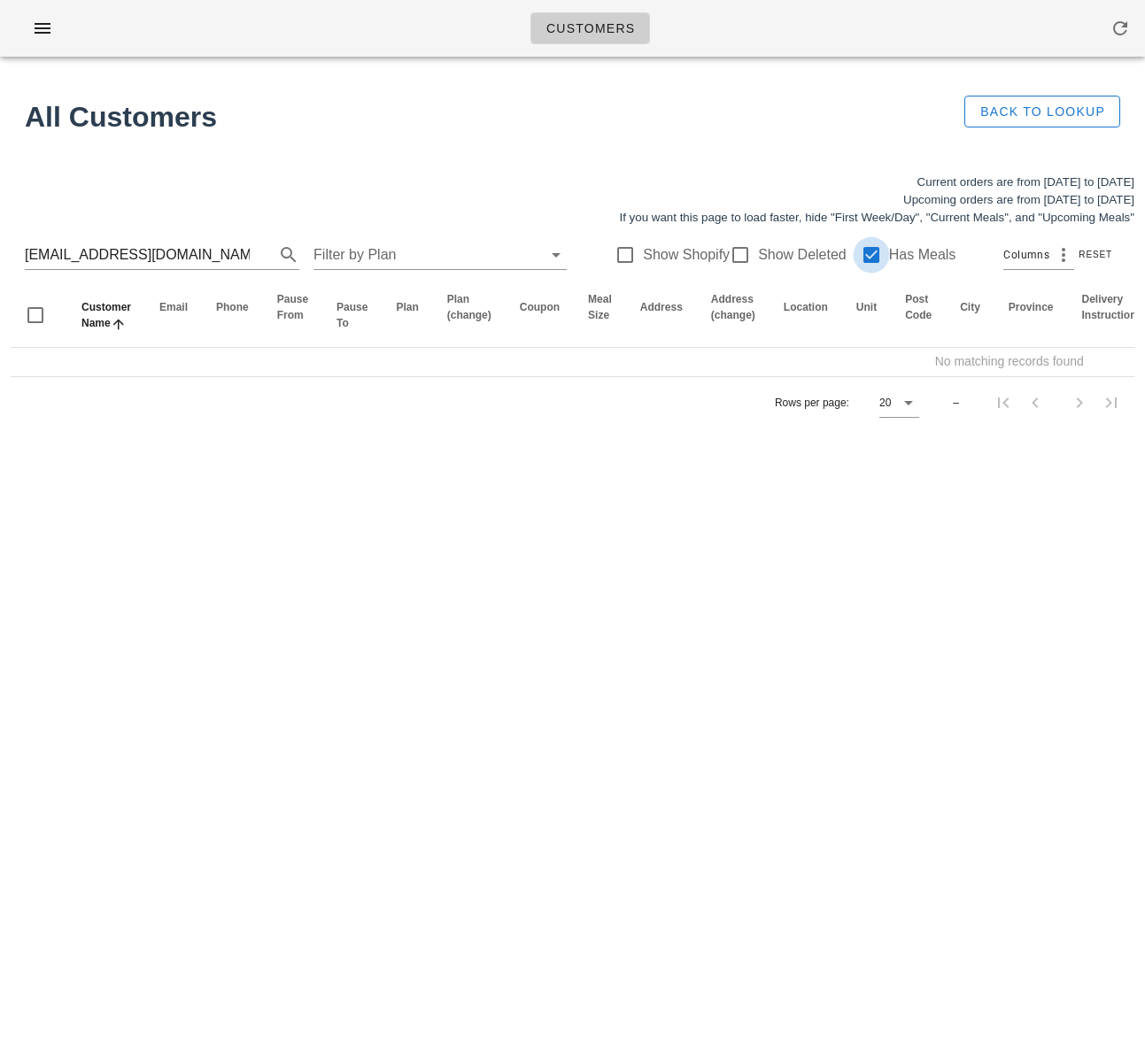
click at [862, 262] on div at bounding box center [871, 256] width 31 height 31
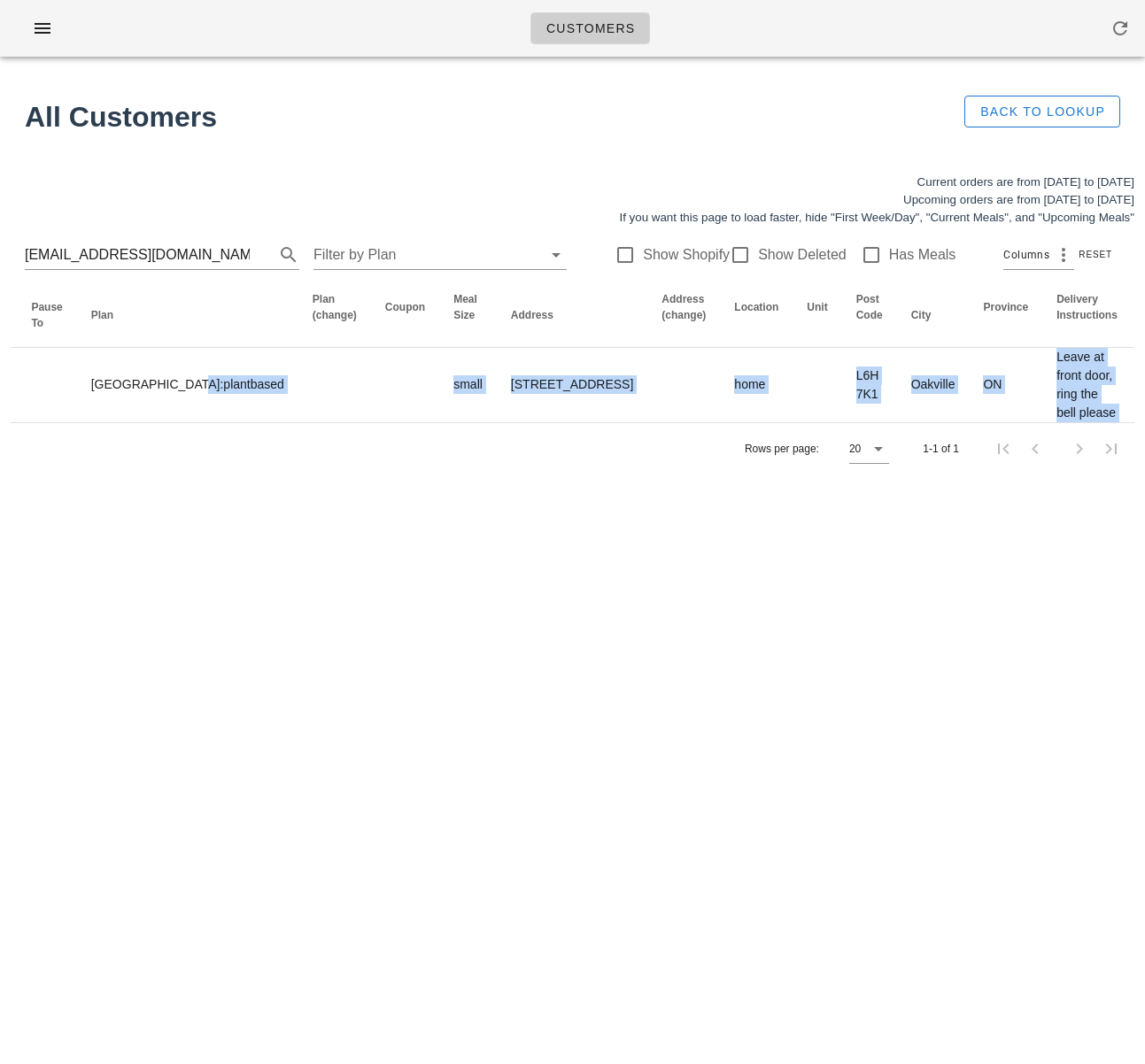
scroll to position [0, 885]
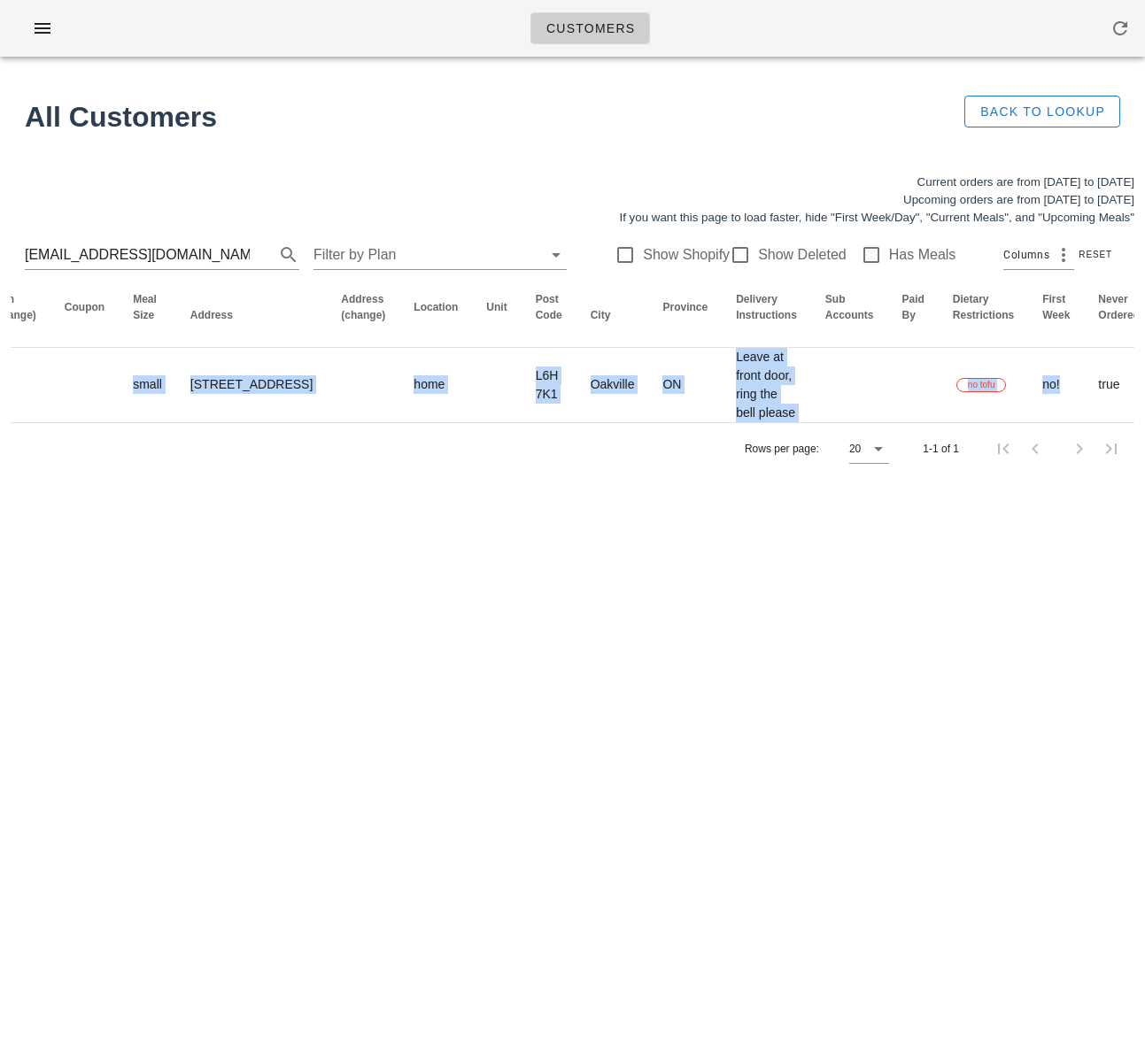
drag, startPoint x: 619, startPoint y: 397, endPoint x: 1114, endPoint y: 448, distance: 497.6
click at [1144, 431] on html "Customers Found 1 customer All Customers Back to Lookup Current orders are from…" at bounding box center [572, 532] width 1145 height 1064
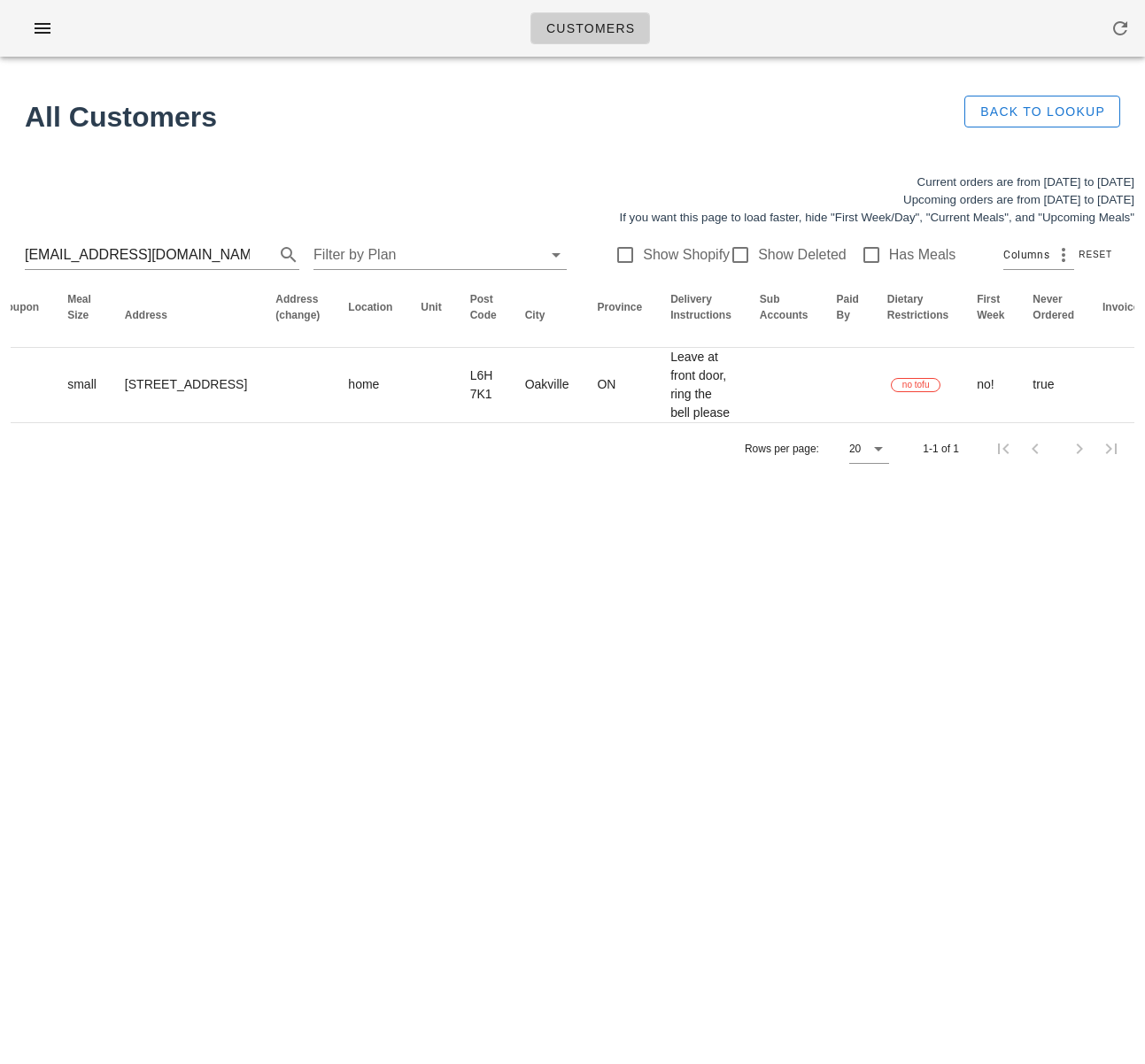
drag, startPoint x: 778, startPoint y: 543, endPoint x: 696, endPoint y: 439, distance: 132.4
click at [777, 541] on div "Customers Found 1 customer All Customers Back to Lookup Current orders are from…" at bounding box center [572, 532] width 1145 height 1064
drag, startPoint x: 563, startPoint y: 374, endPoint x: 1110, endPoint y: 430, distance: 549.9
click at [1125, 422] on tr "Jan Brown jan.brown@gmail.com 9058422346 toronto:plantbased small 244 Littlewoo…" at bounding box center [360, 385] width 2473 height 74
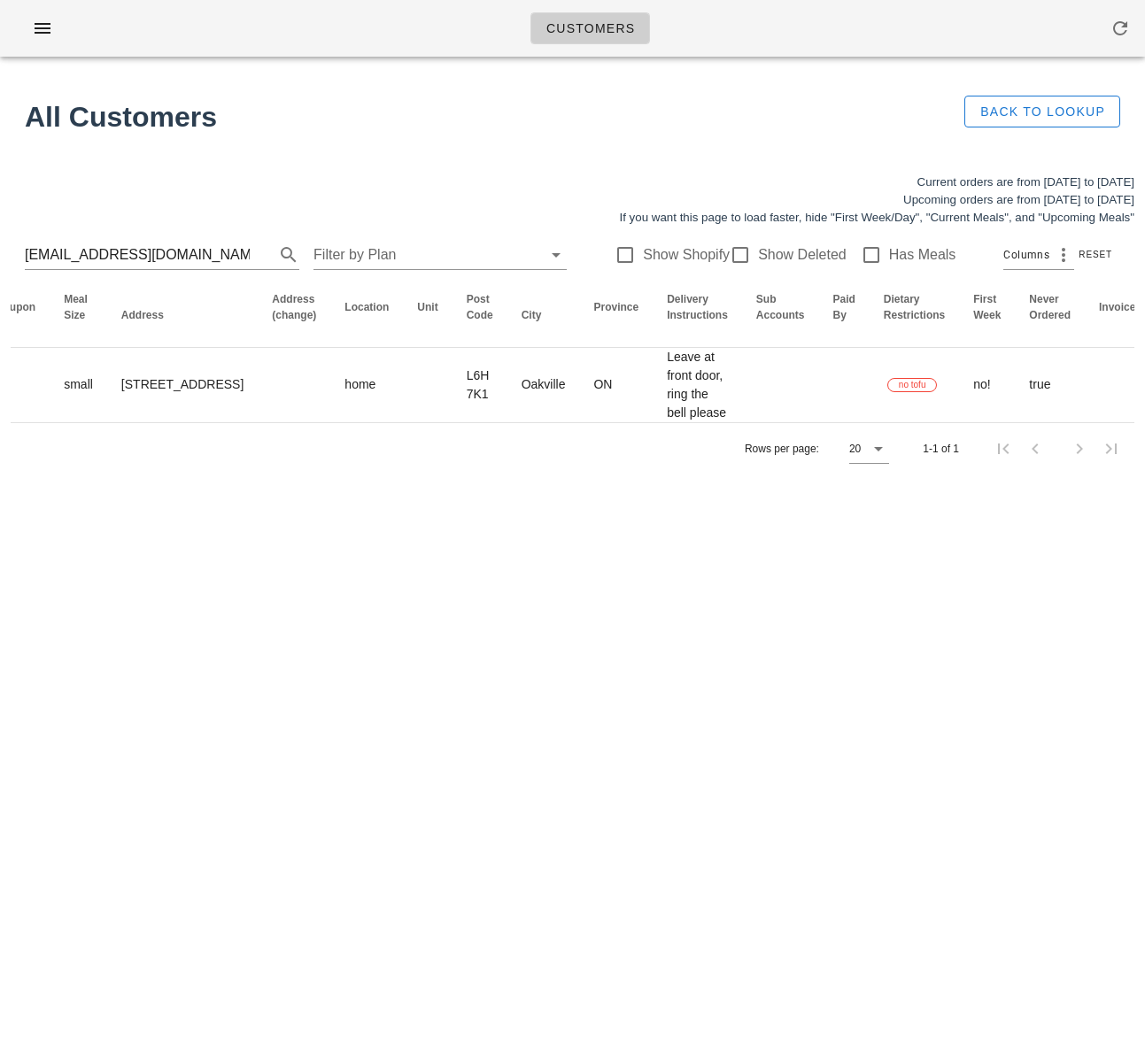
click at [713, 587] on div "Customers Found 1 customer All Customers Back to Lookup Current orders are from…" at bounding box center [572, 532] width 1145 height 1064
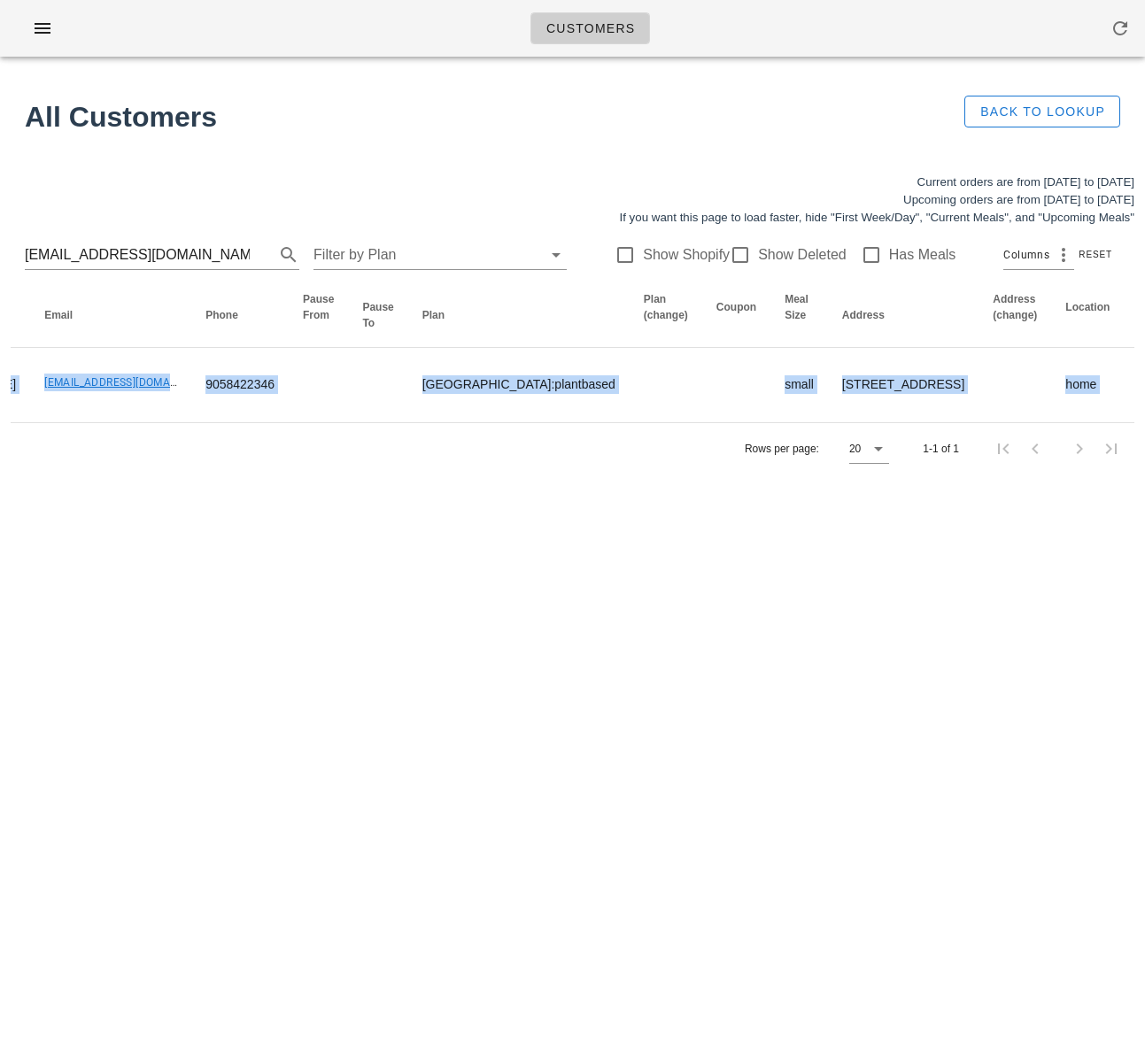
scroll to position [0, 0]
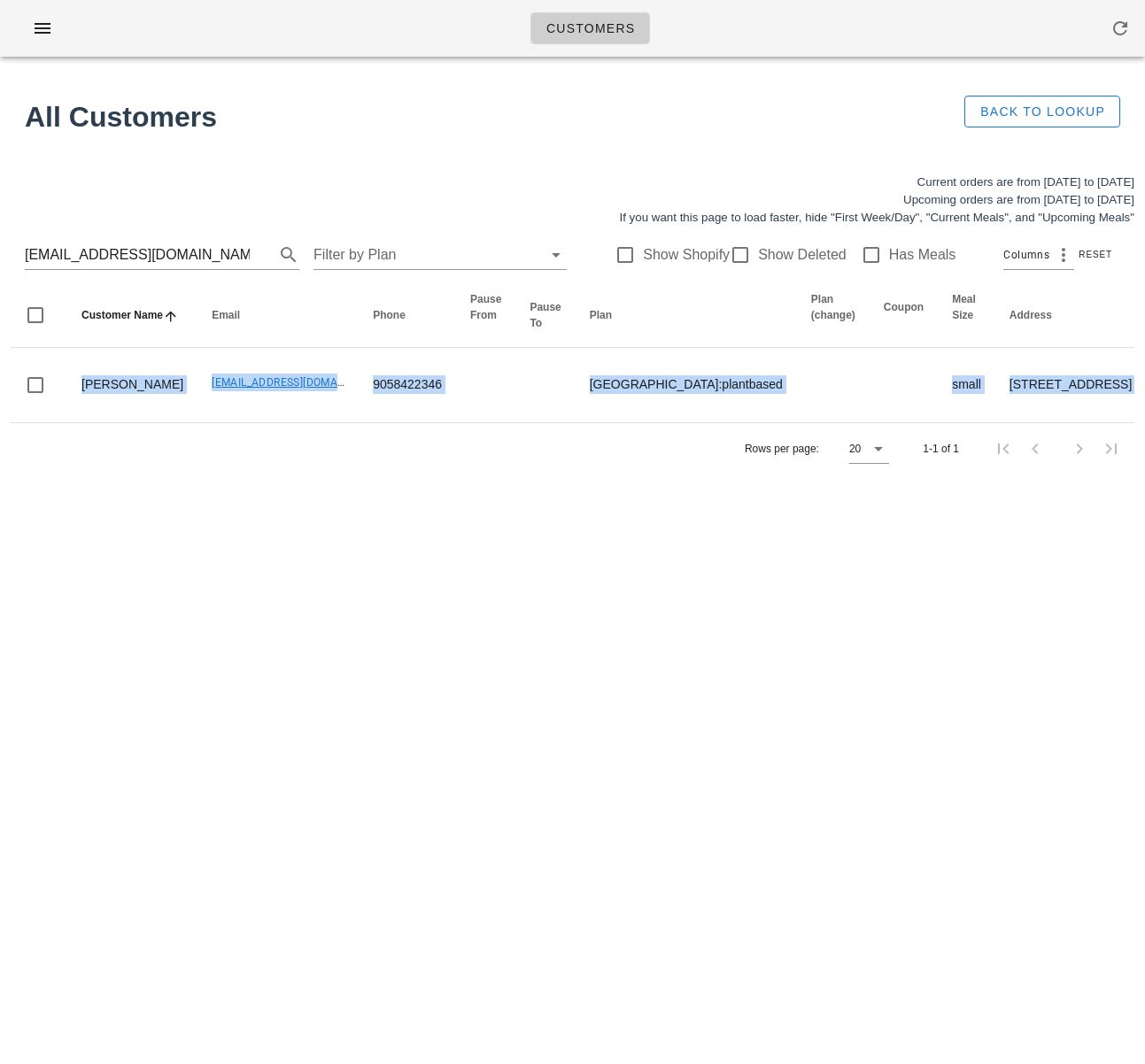
drag, startPoint x: 293, startPoint y: 403, endPoint x: -10, endPoint y: 374, distance: 304.4
click at [0, 374] on html "Customers Found 1 customer All Customers Back to Lookup Current orders are from…" at bounding box center [572, 532] width 1145 height 1064
drag, startPoint x: 297, startPoint y: 606, endPoint x: 436, endPoint y: 449, distance: 209.7
click at [298, 604] on div "Customers Found 1 customer All Customers Back to Lookup Current orders are from…" at bounding box center [572, 532] width 1145 height 1064
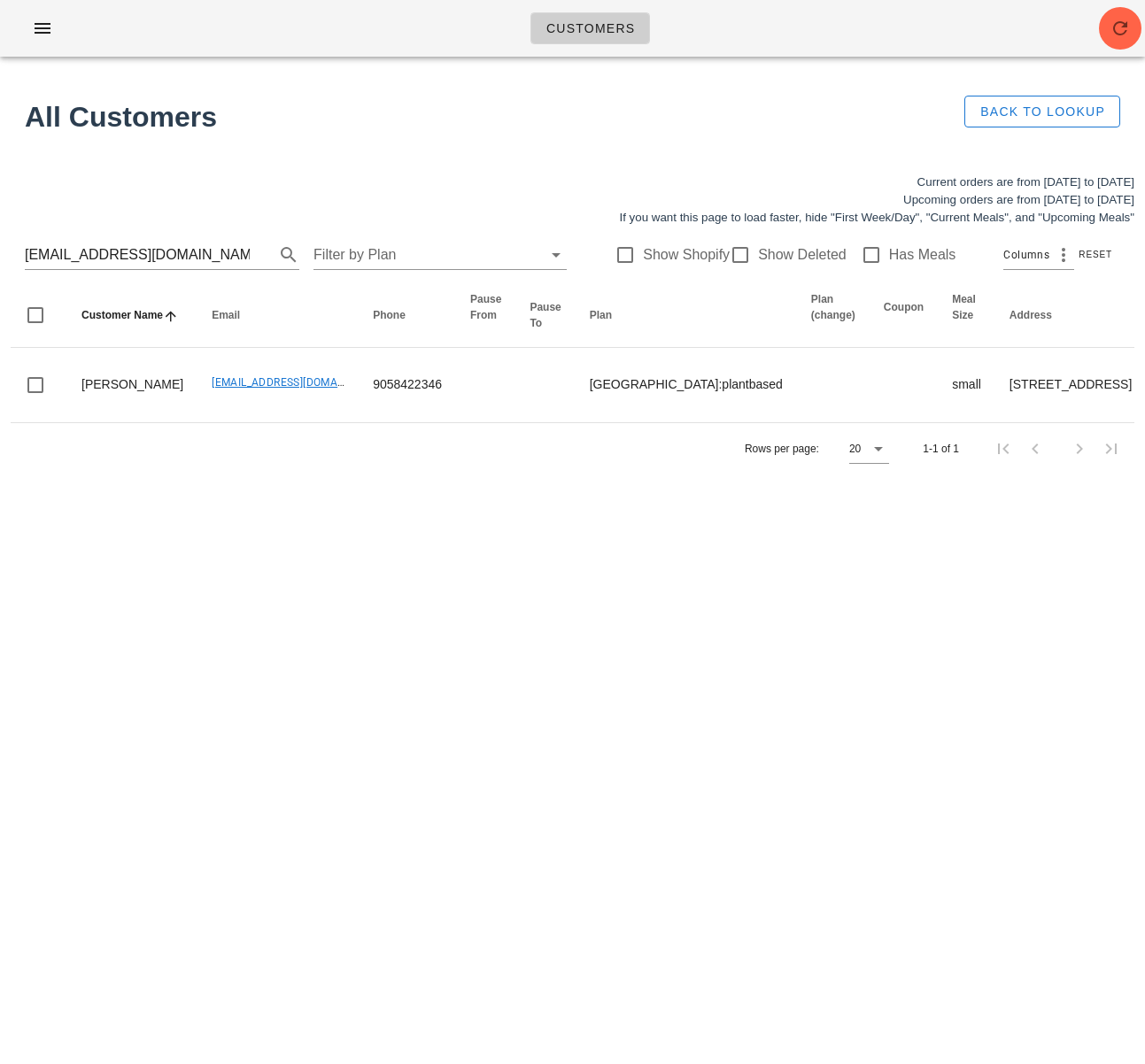
drag, startPoint x: 410, startPoint y: 612, endPoint x: 416, endPoint y: 597, distance: 16.2
click at [410, 609] on div "Customers Found 1 customer All Customers Back to Lookup Current orders are from…" at bounding box center [572, 532] width 1145 height 1064
click at [295, 601] on div "Customers Found 1 customer All Customers Back to Lookup Current orders are from…" at bounding box center [572, 532] width 1145 height 1064
drag, startPoint x: 198, startPoint y: 255, endPoint x: -51, endPoint y: 241, distance: 249.4
click at [0, 241] on html "Customers Found 1 customer All Customers Back to Lookup Current orders are from…" at bounding box center [572, 532] width 1145 height 1064
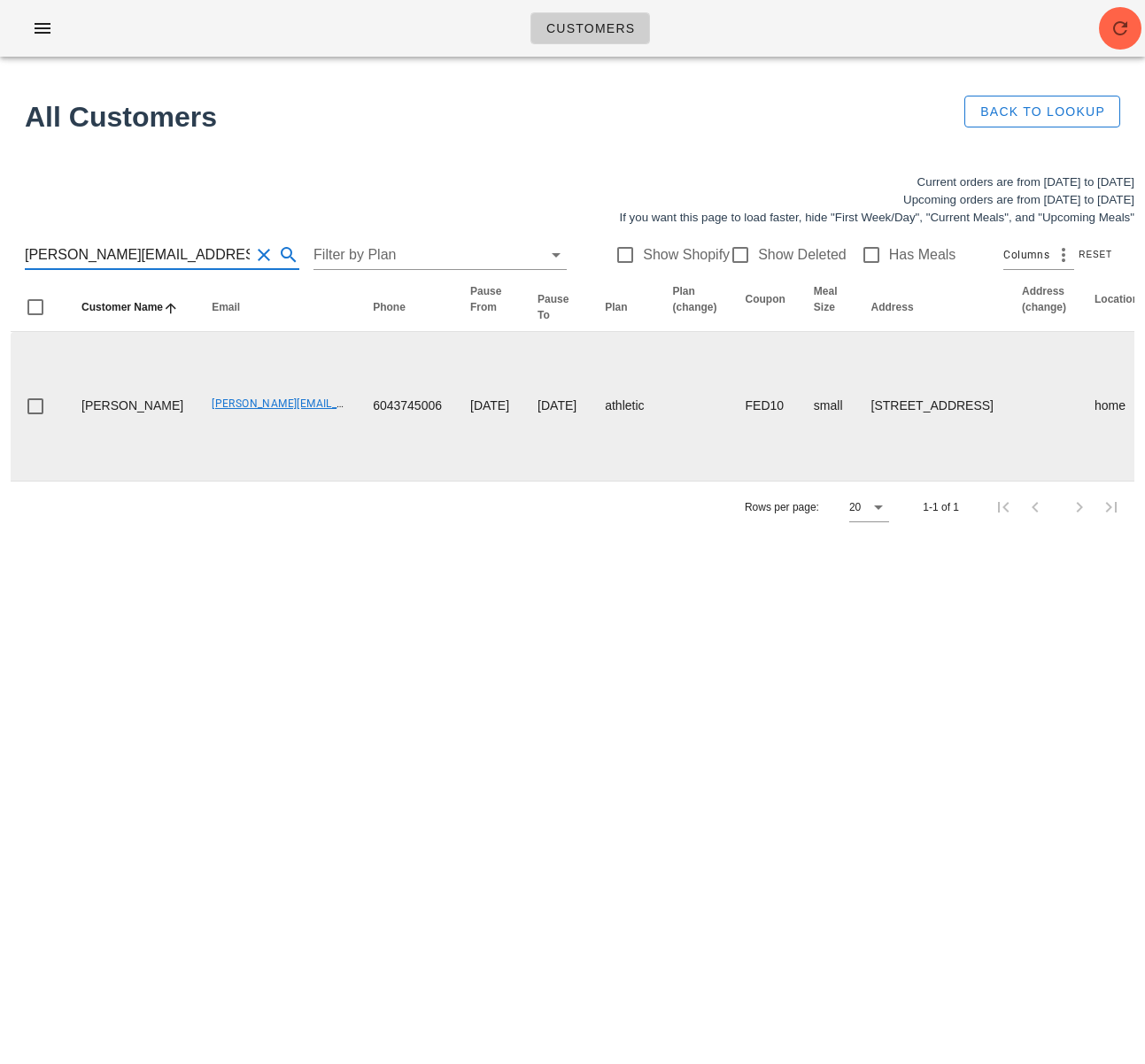
type input "samantha.haberl@gmail.com"
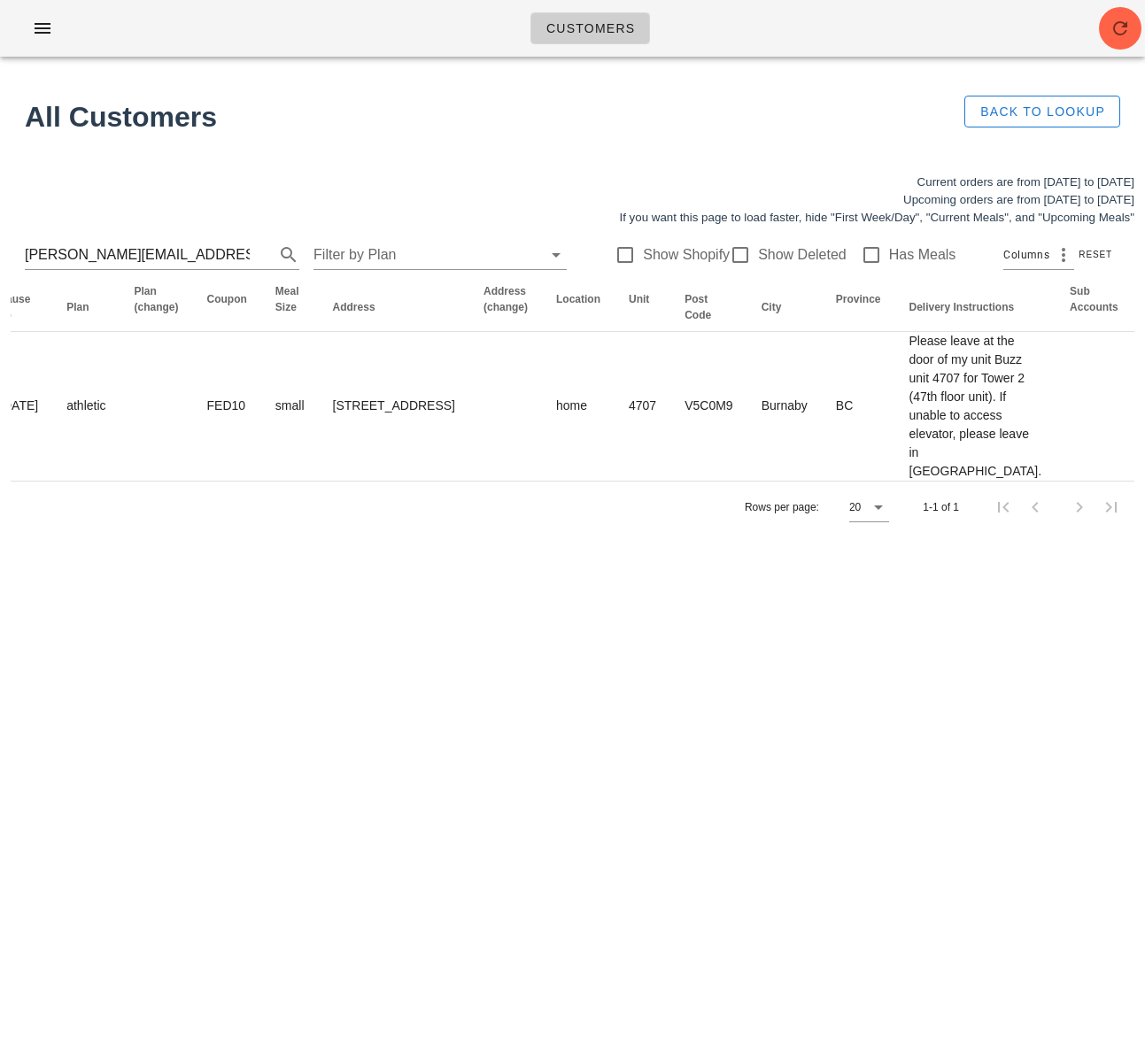
scroll to position [0, 1088]
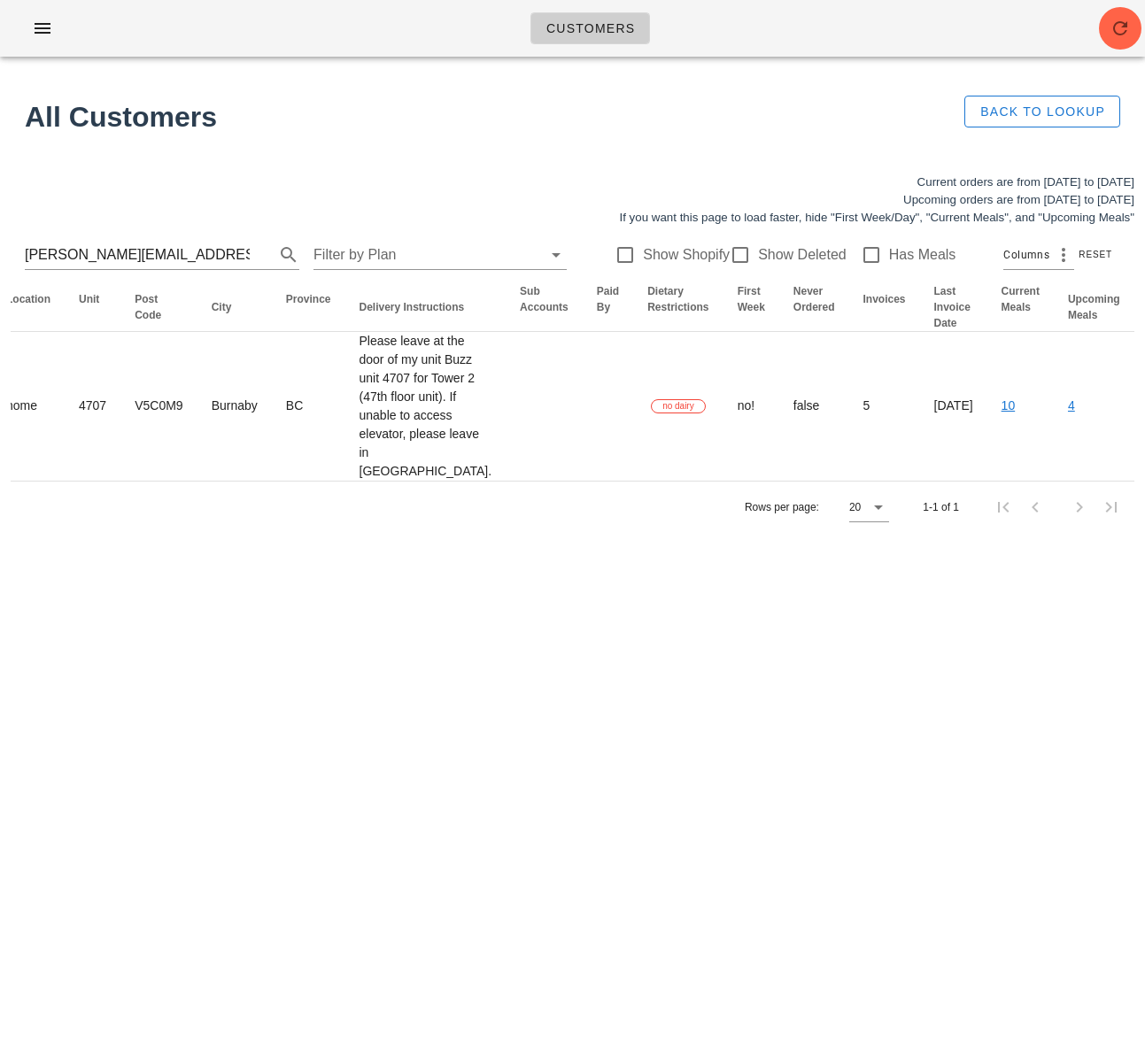
drag, startPoint x: 521, startPoint y: 490, endPoint x: 1205, endPoint y: 465, distance: 684.5
click at [1144, 465] on html "Customers Found 1 customer All Customers Back to Lookup Current orders are from…" at bounding box center [572, 532] width 1145 height 1064
click at [1103, 31] on span "button" at bounding box center [1119, 29] width 43 height 21
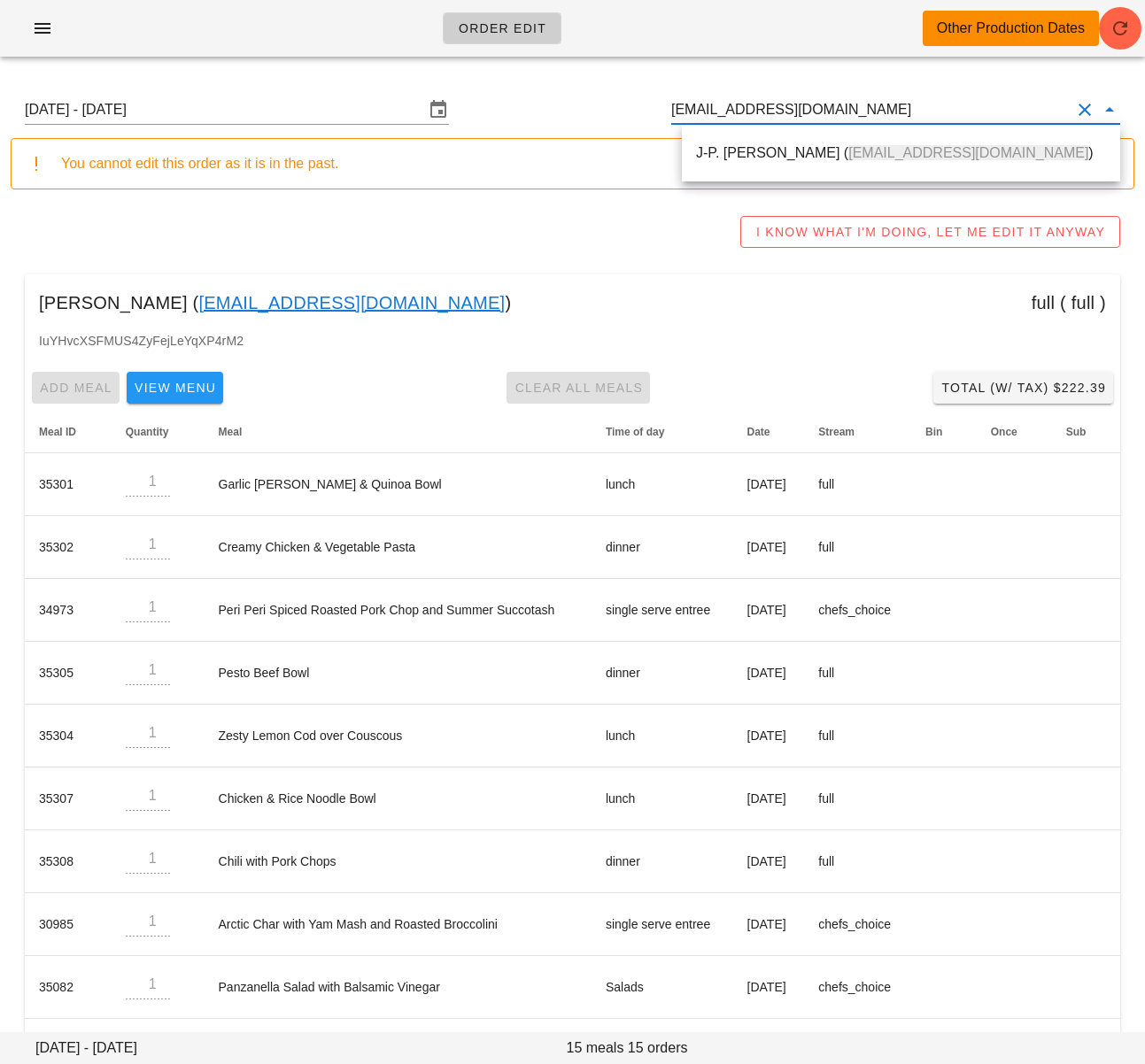
click at [715, 105] on input "[EMAIL_ADDRESS][DOMAIN_NAME]" at bounding box center [870, 110] width 399 height 29
paste input "[PERSON_NAME][EMAIL_ADDRESS][PERSON_NAME][DOMAIN_NAME]"
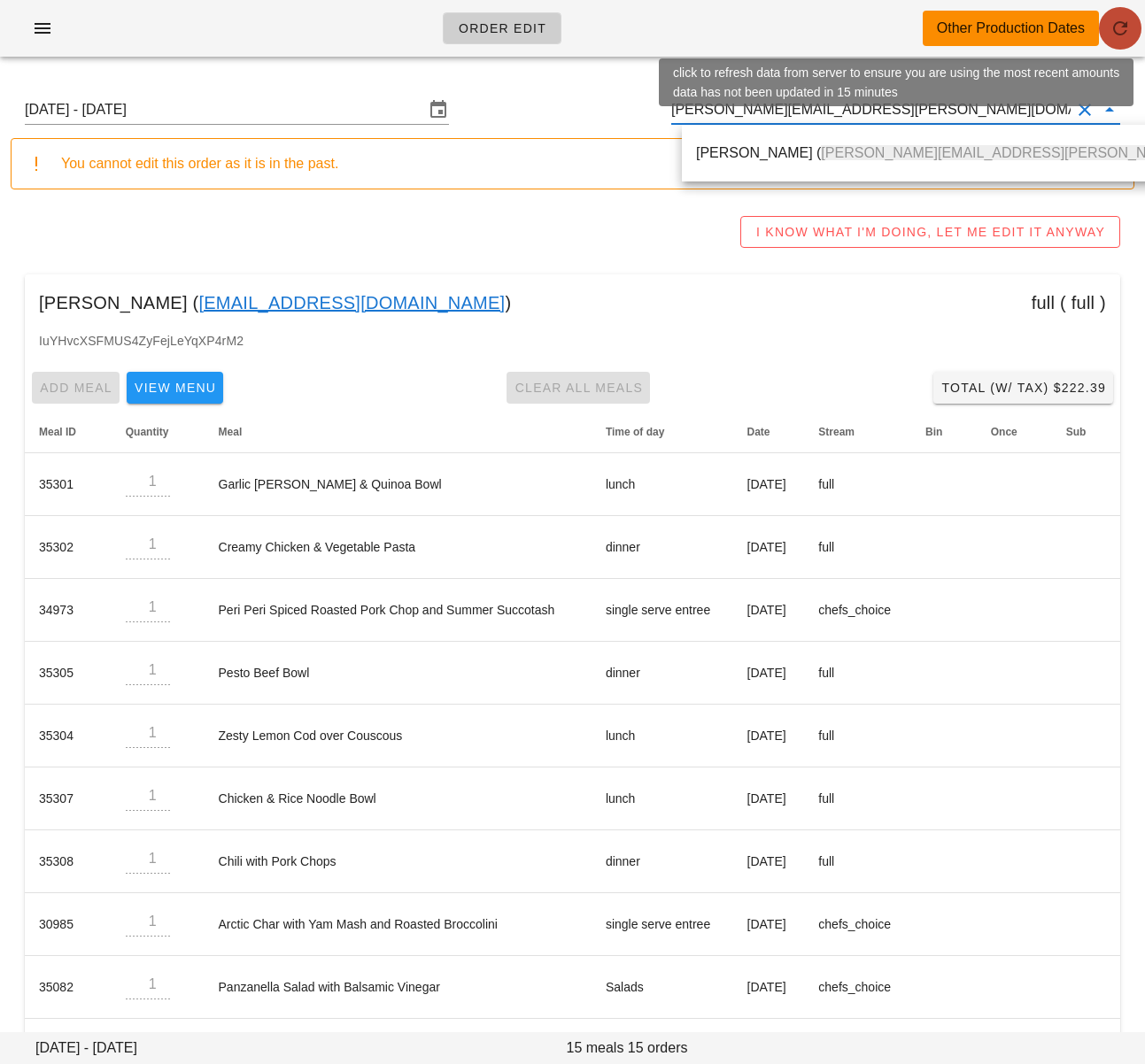
click at [1120, 40] on button "button" at bounding box center [1119, 28] width 43 height 43
type input "[PERSON_NAME] ([EMAIL_ADDRESS][DOMAIN_NAME])"
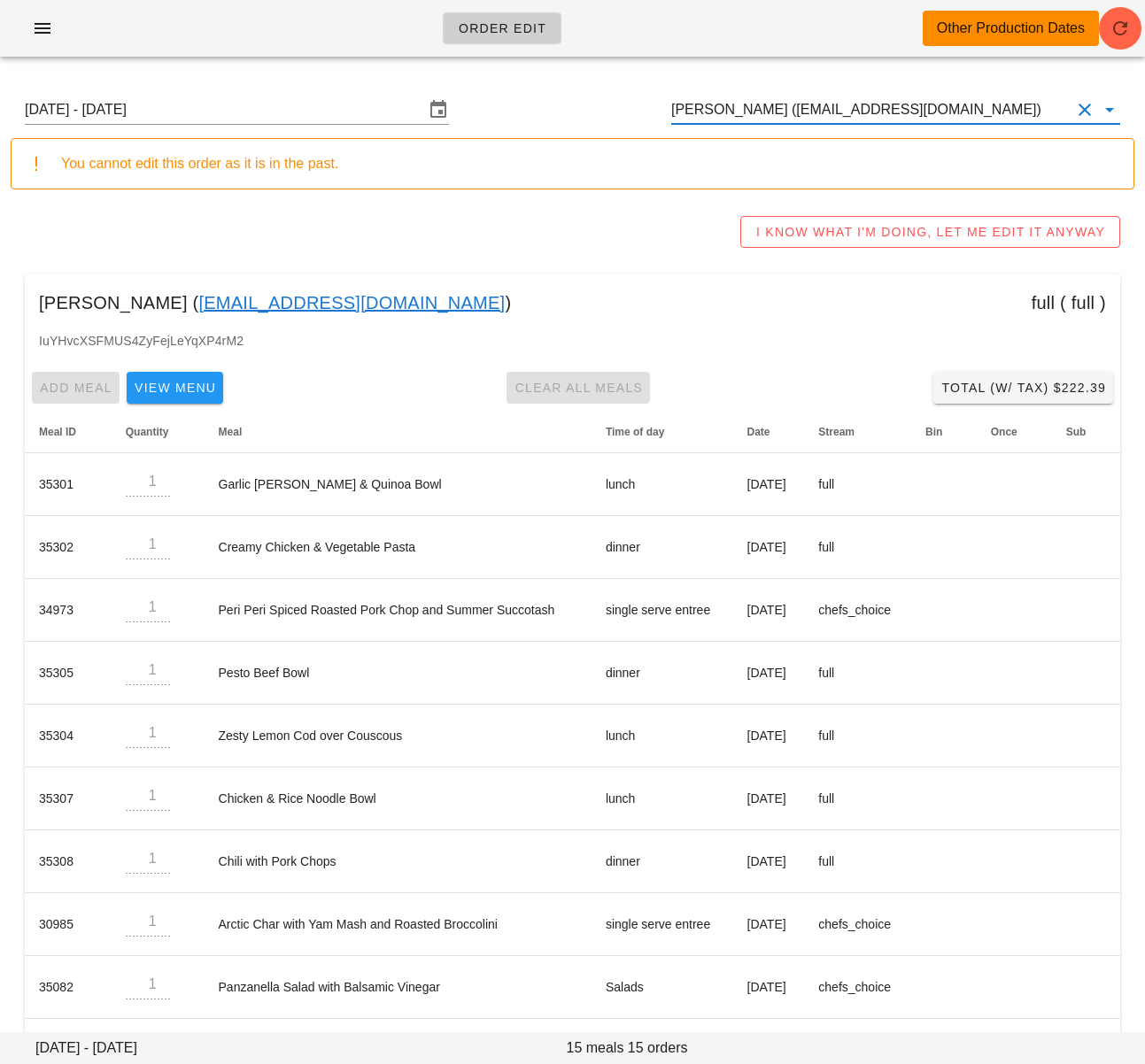
click at [862, 106] on input "[PERSON_NAME] ([EMAIL_ADDRESS][DOMAIN_NAME])" at bounding box center [870, 110] width 399 height 29
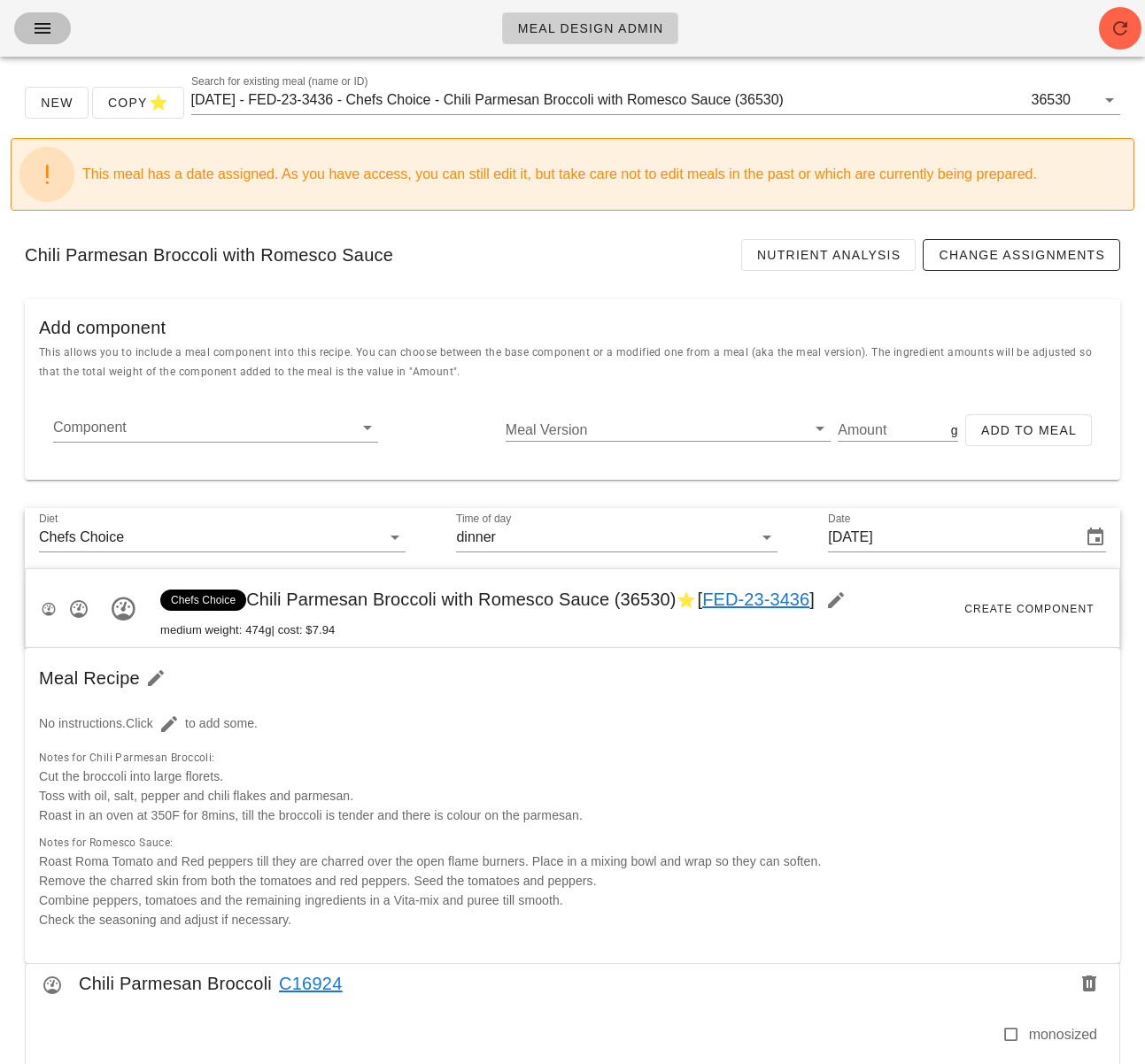
click at [40, 31] on icon "button" at bounding box center [42, 29] width 21 height 21
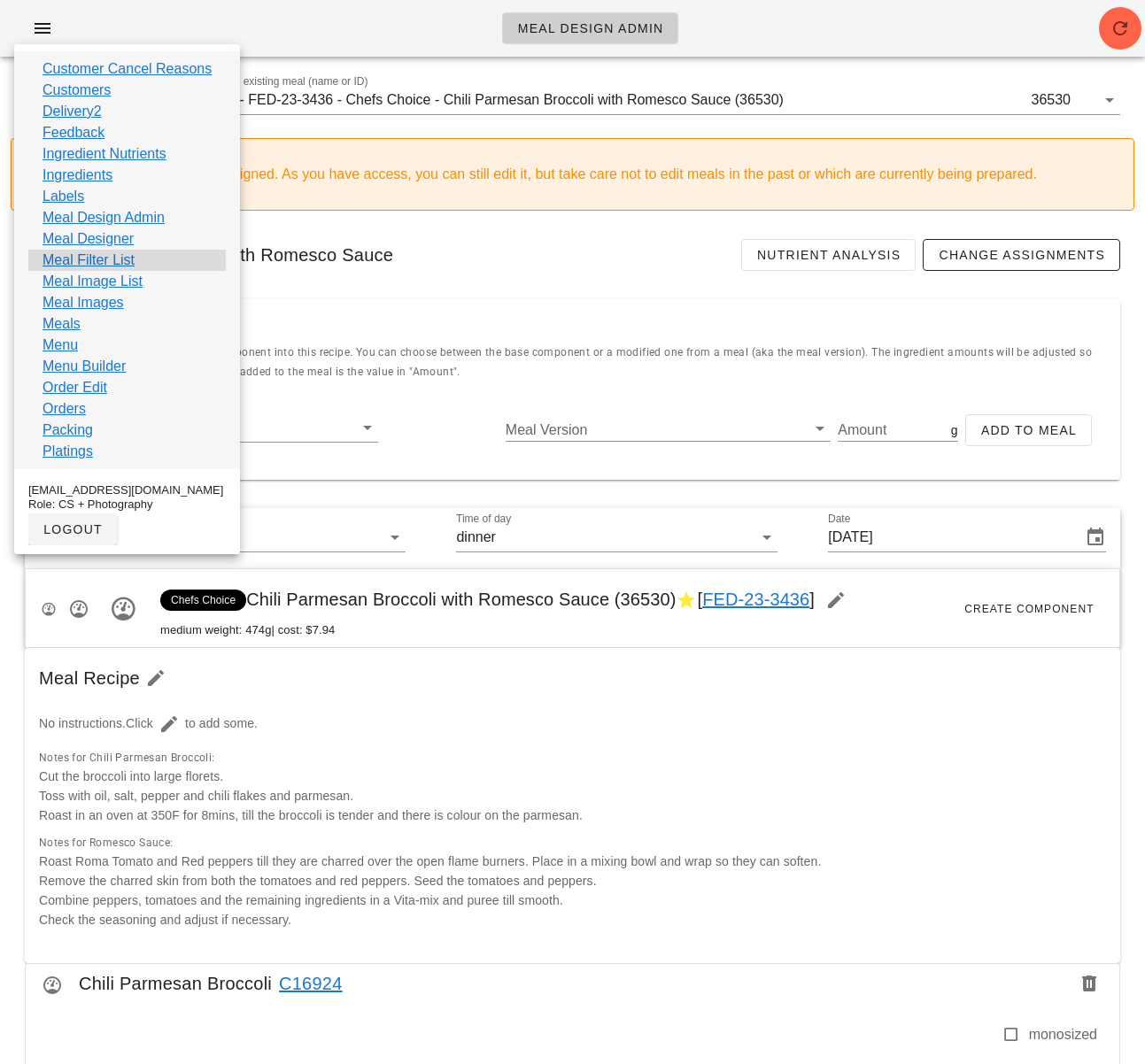
click at [142, 261] on div "Meal Filter List" at bounding box center [127, 260] width 197 height 21
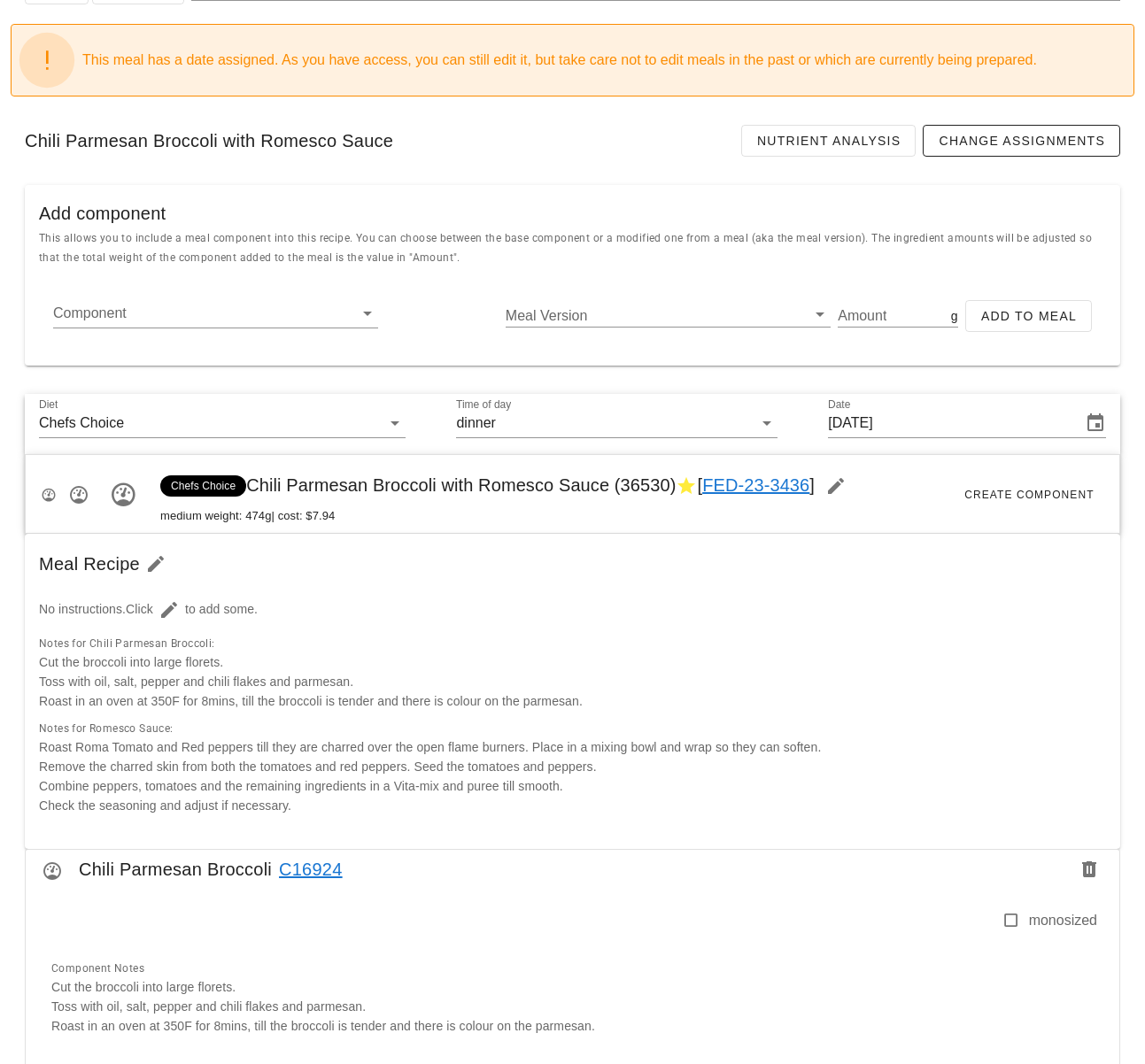
scroll to position [113, 0]
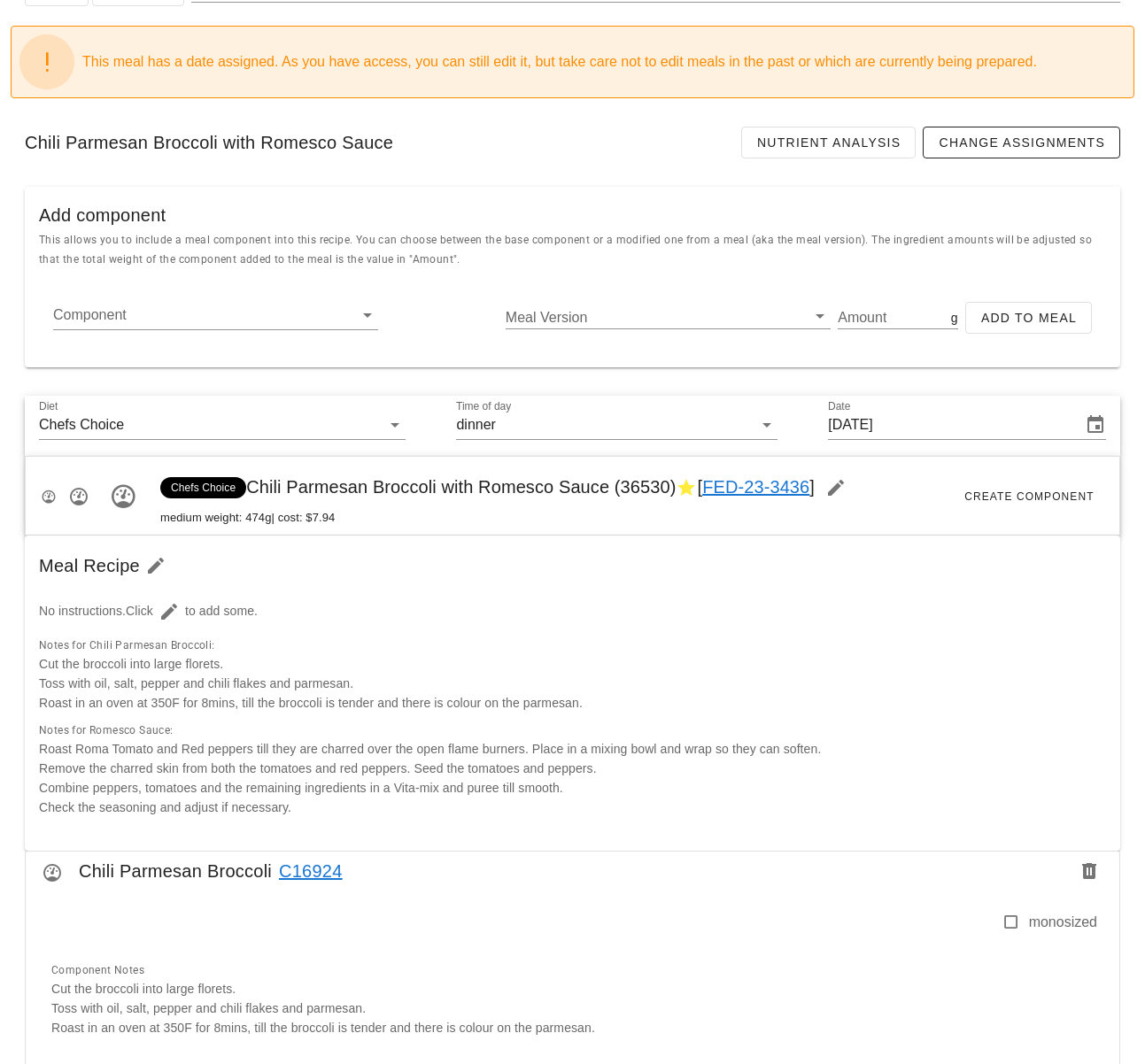
click at [1127, 241] on div "New Copy Search for existing meal (name or ID) 2025-08-31 - FED-23-3436 - Chefs…" at bounding box center [572, 1046] width 1145 height 2177
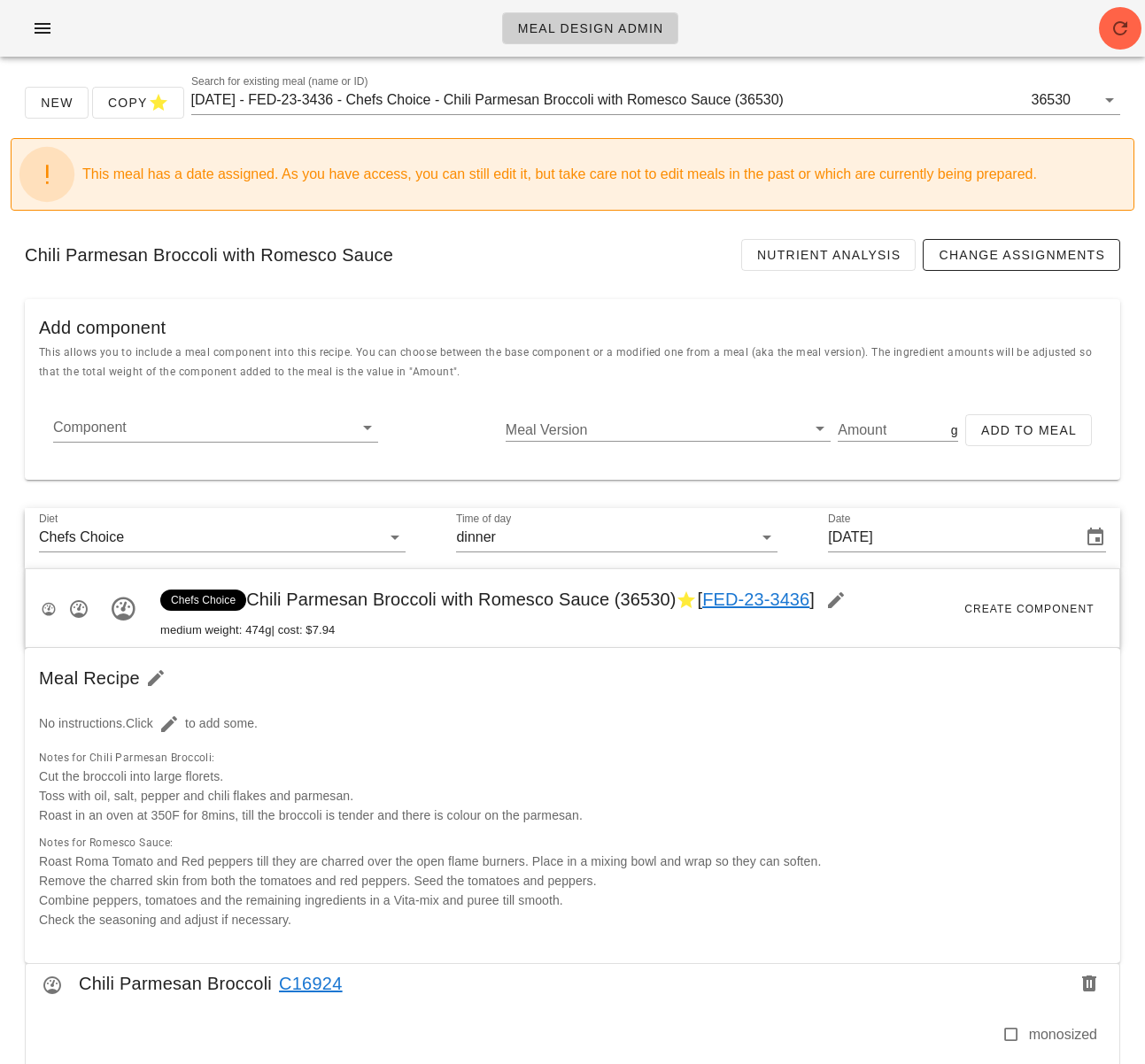
scroll to position [0, 0]
drag, startPoint x: 40, startPoint y: 30, endPoint x: 46, endPoint y: 40, distance: 11.7
click at [40, 30] on icon "button" at bounding box center [42, 29] width 21 height 21
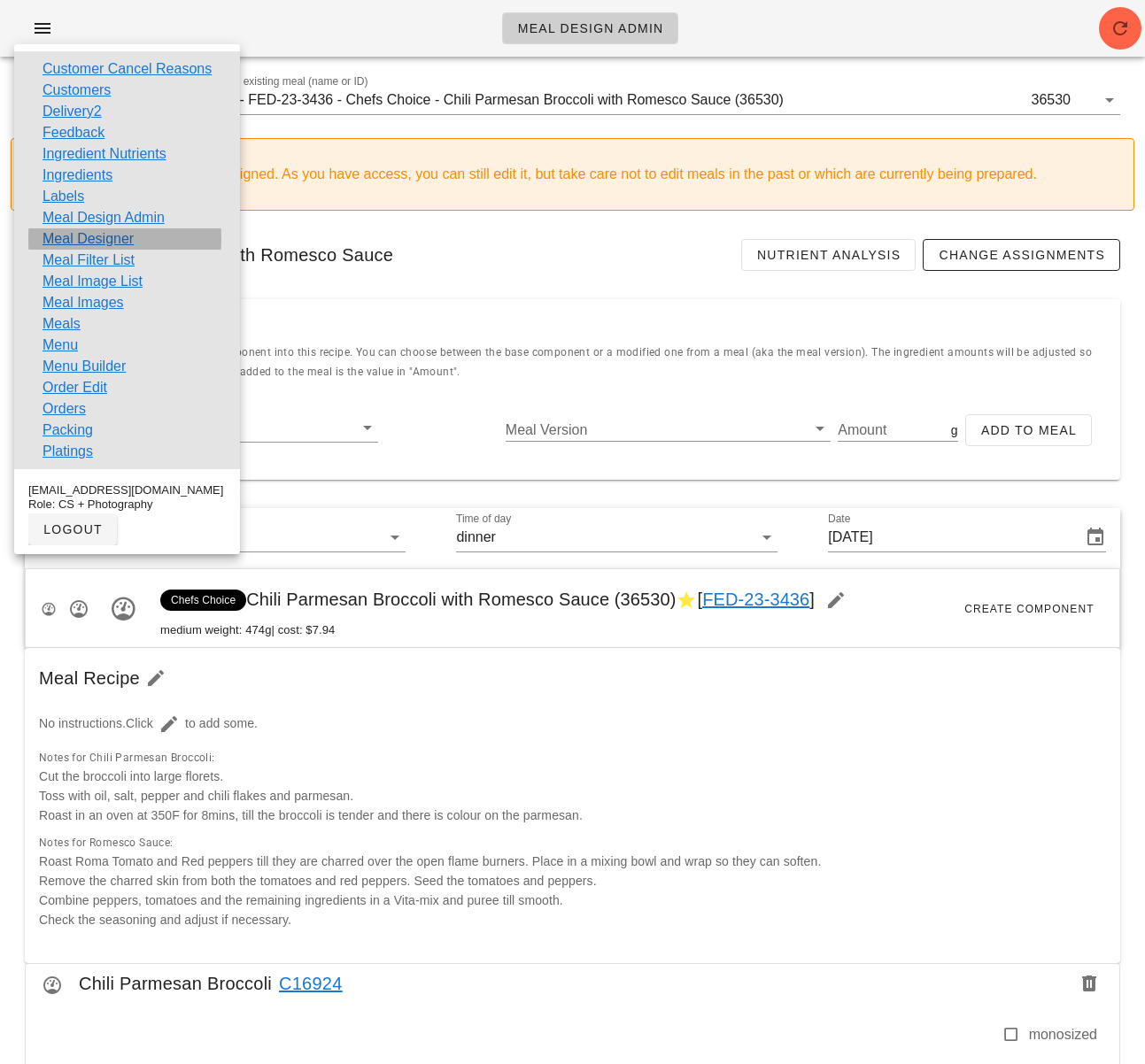
click at [126, 235] on link "Meal Designer" at bounding box center [89, 239] width 92 height 21
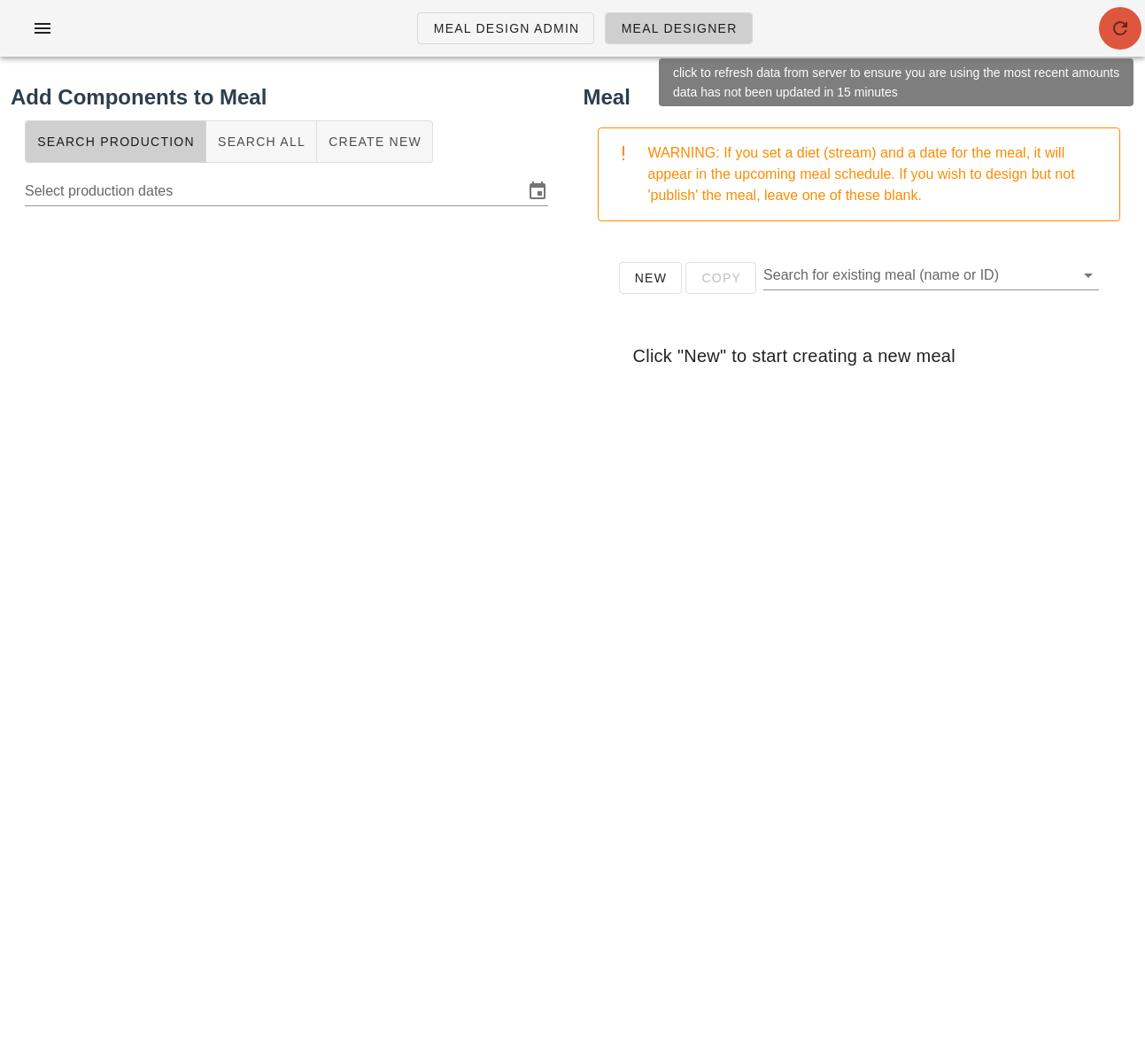
click at [1122, 26] on icon "button" at bounding box center [1120, 29] width 21 height 21
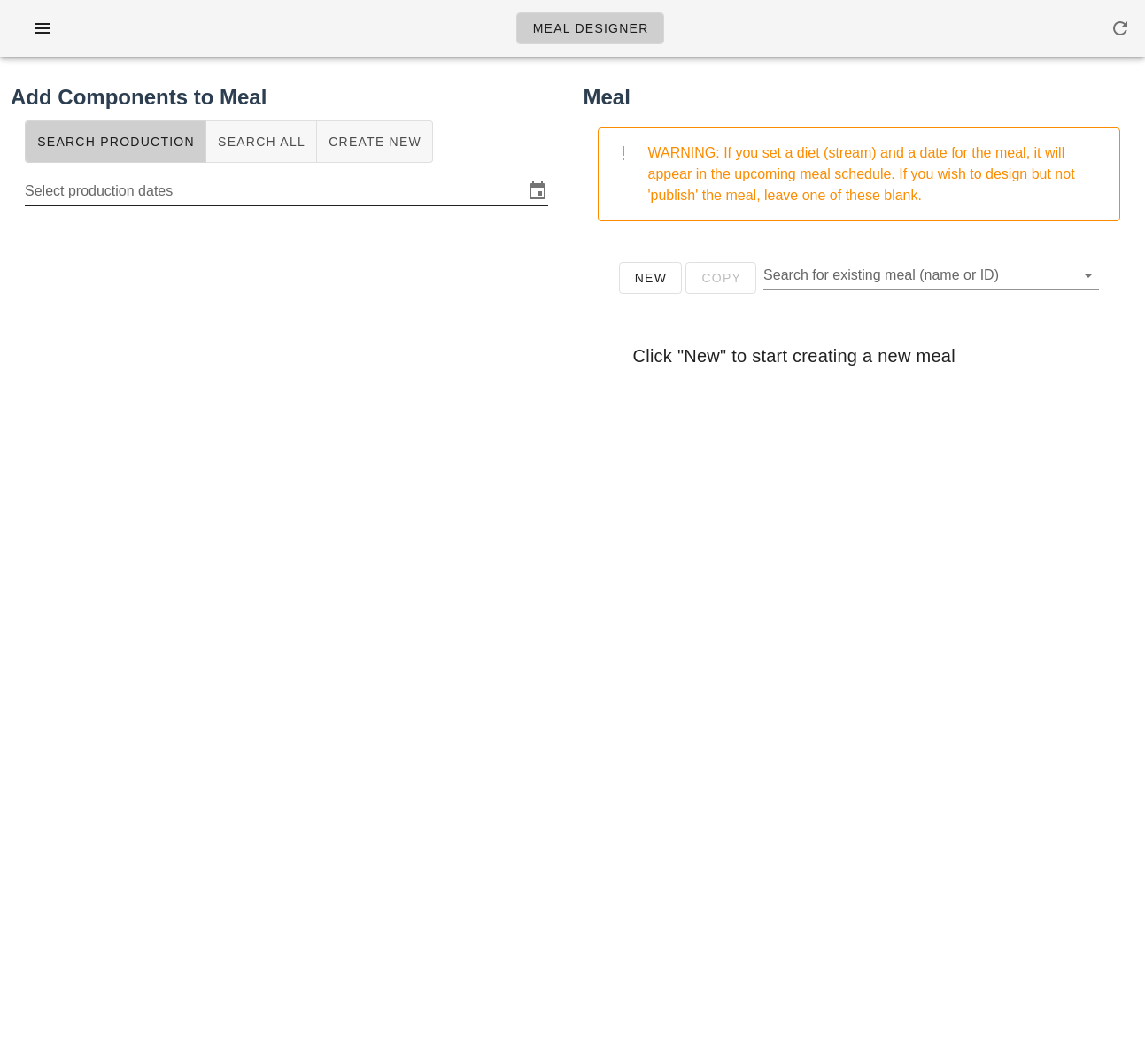
click at [378, 182] on input "Select production dates" at bounding box center [274, 192] width 499 height 29
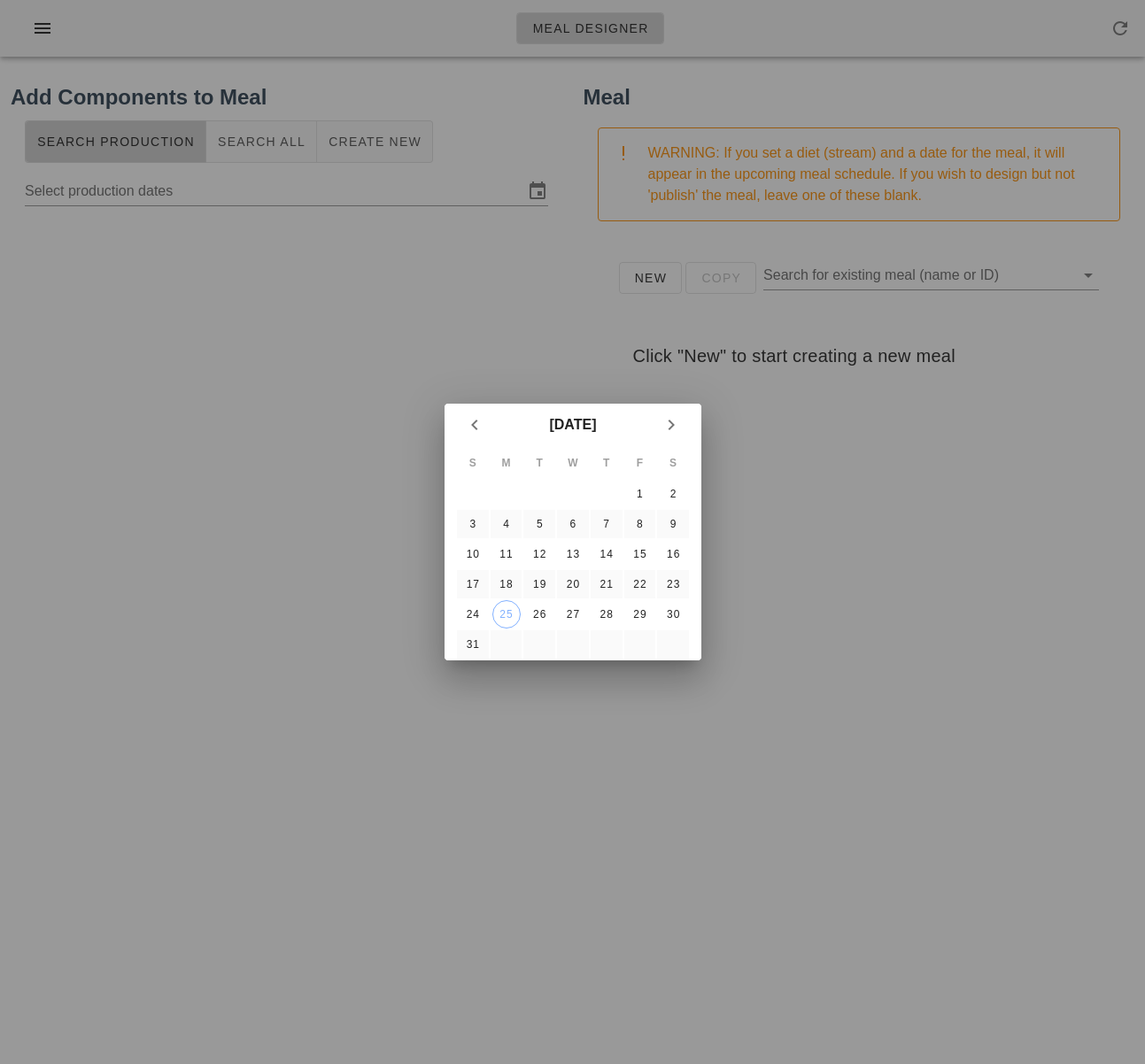
drag, startPoint x: 230, startPoint y: 327, endPoint x: 305, endPoint y: 229, distance: 123.4
click at [230, 327] on div at bounding box center [572, 532] width 1145 height 1064
type input "[DATE] - [DATE]"
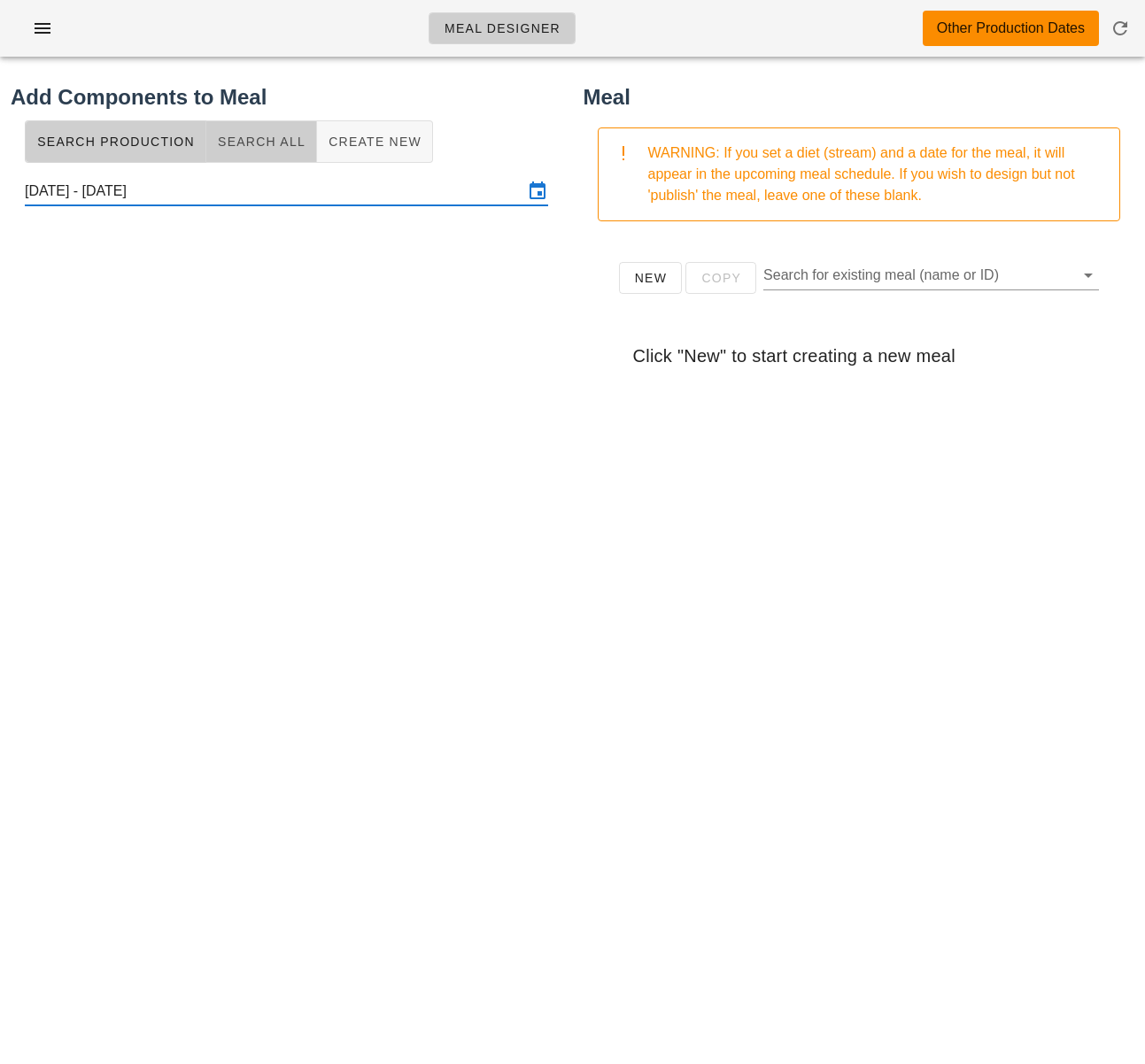
click at [292, 150] on button "Search All" at bounding box center [261, 141] width 111 height 43
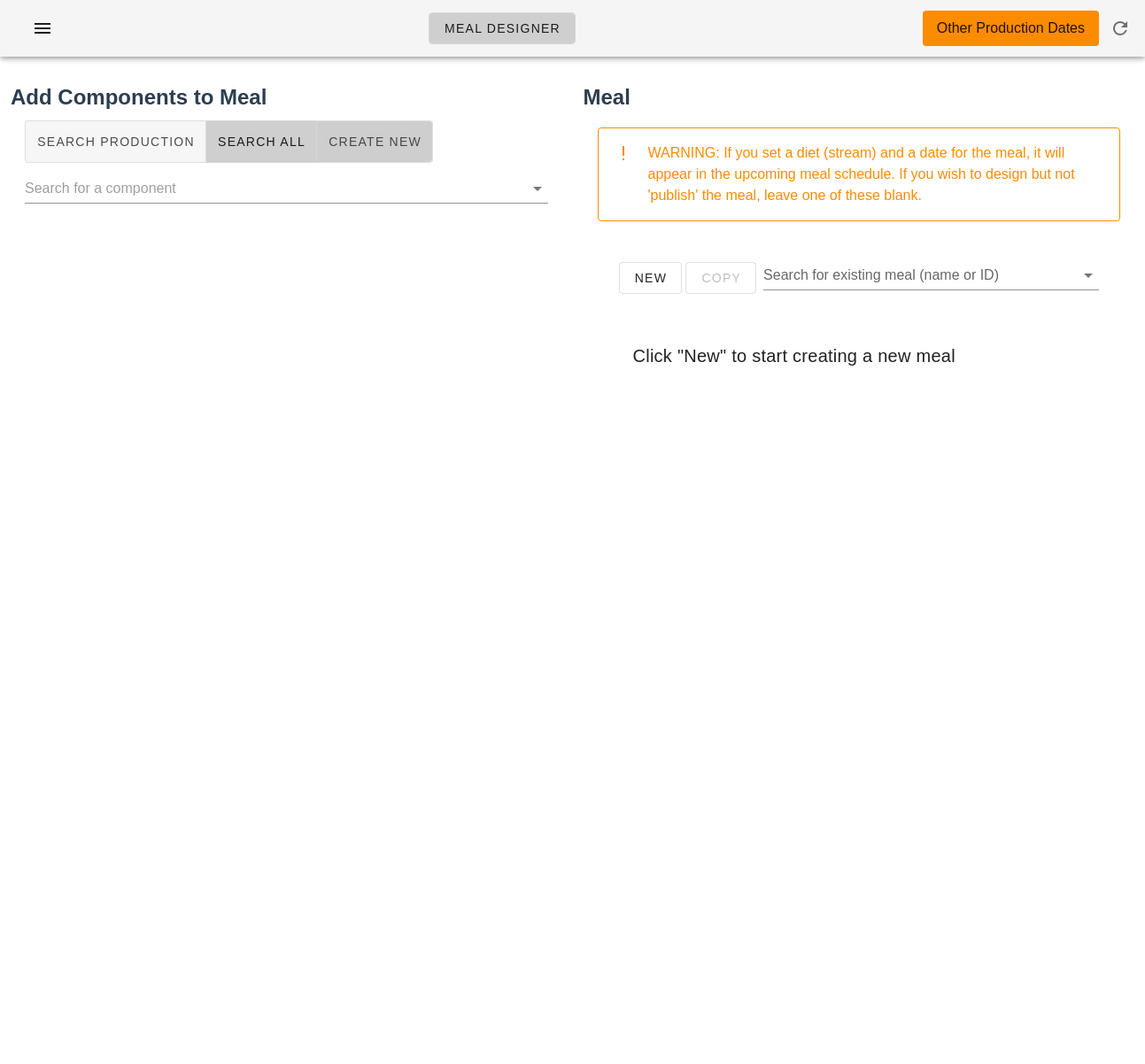
click at [364, 156] on button "Create New" at bounding box center [375, 141] width 116 height 43
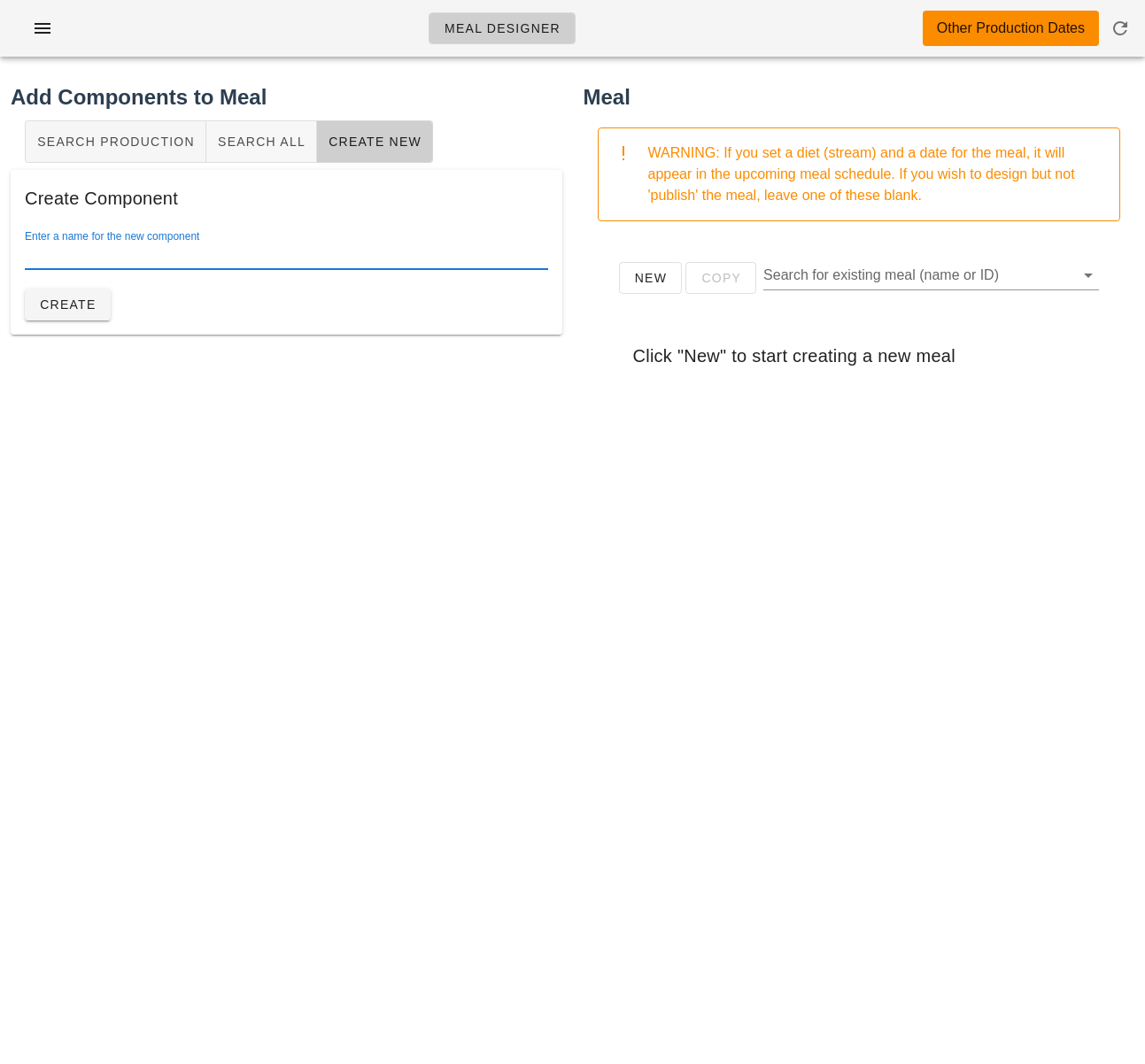
click at [297, 253] on input "Enter a name for the new component" at bounding box center [286, 256] width 523 height 29
type input "Vegan Bolognese"
click at [81, 301] on span "Create" at bounding box center [68, 304] width 57 height 14
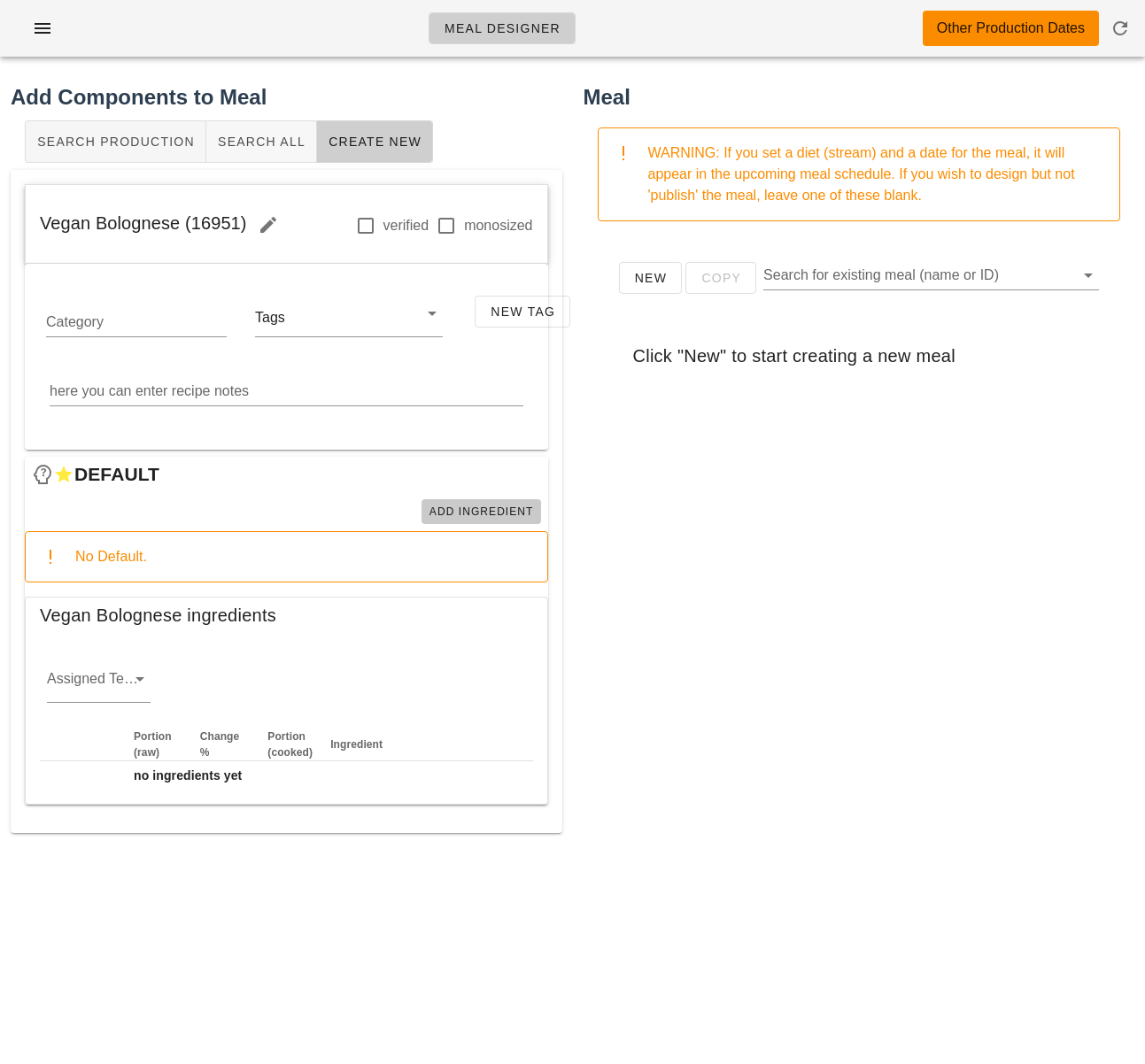
click at [485, 505] on span "Add Ingredient" at bounding box center [480, 511] width 106 height 12
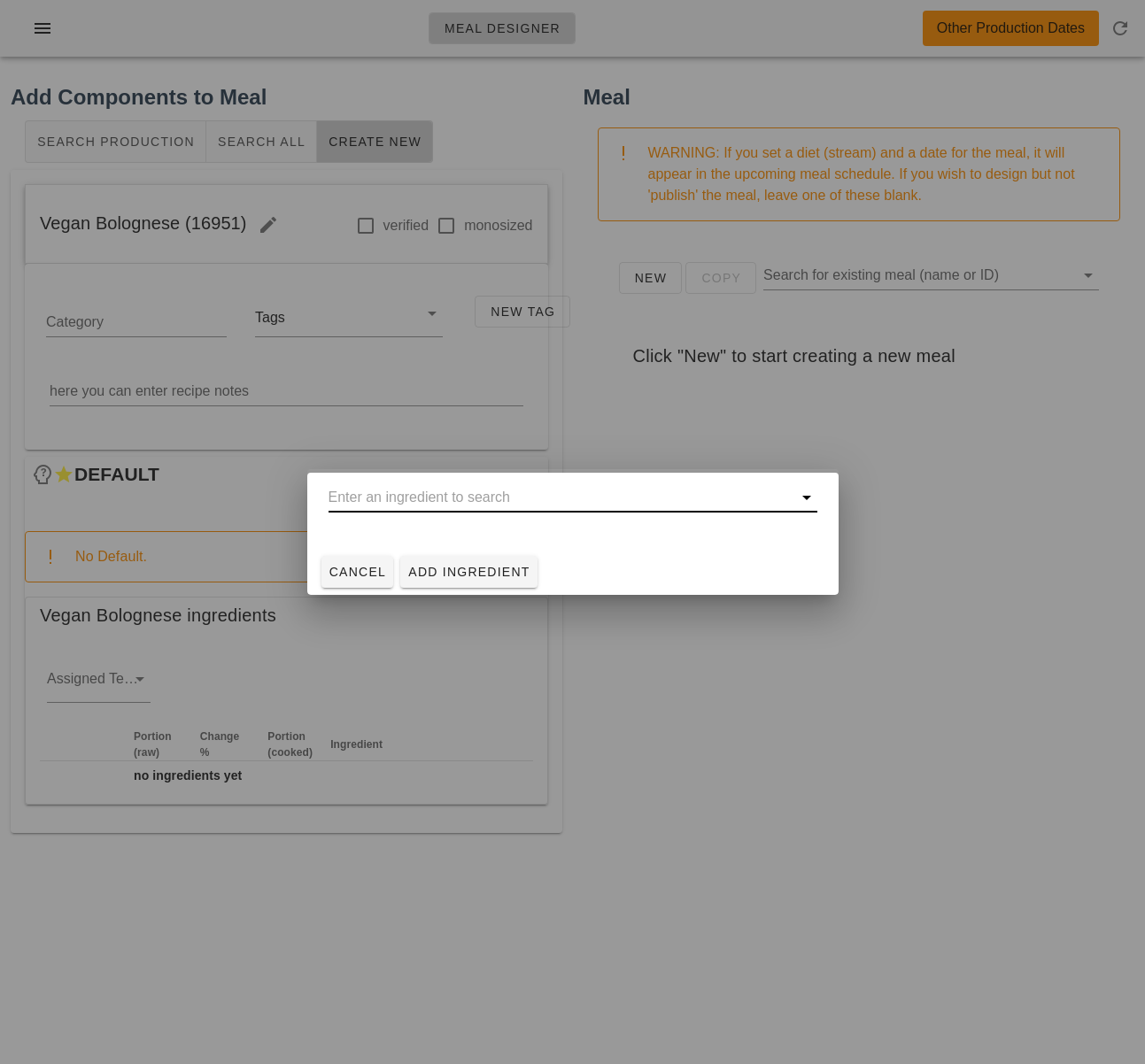
click at [491, 500] on input "text" at bounding box center [561, 498] width 464 height 29
drag, startPoint x: 681, startPoint y: 706, endPoint x: 453, endPoint y: 678, distance: 229.7
click at [681, 706] on div at bounding box center [572, 532] width 1145 height 1064
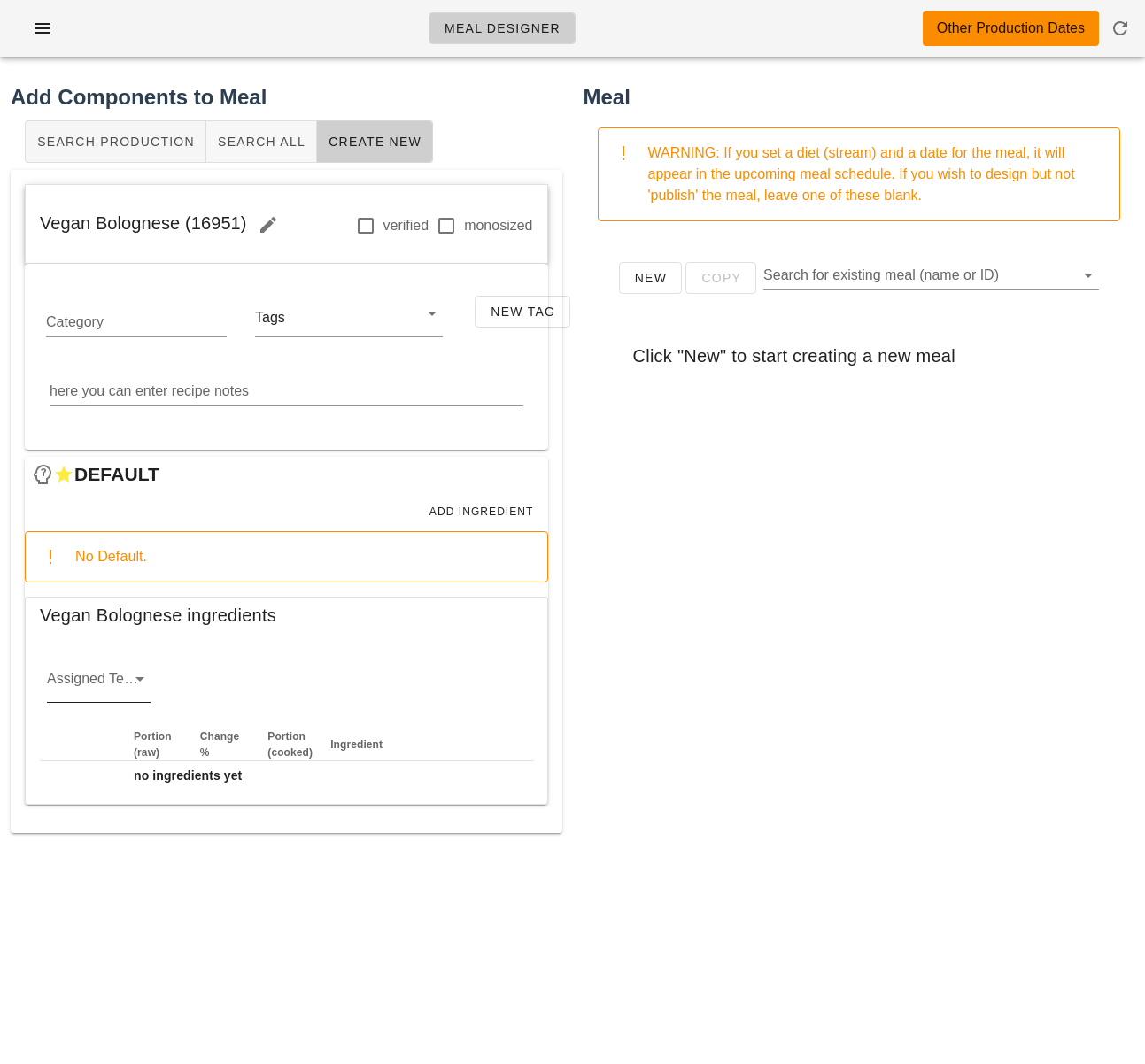
click at [133, 677] on icon at bounding box center [140, 679] width 21 height 21
click at [115, 782] on div "veg" at bounding box center [98, 778] width 75 height 17
drag, startPoint x: 648, startPoint y: 685, endPoint x: 603, endPoint y: 639, distance: 64.4
click at [648, 684] on div "New Copy Search for existing meal (name or ID) Click "New" to start creating a …" at bounding box center [859, 589] width 552 height 708
click at [481, 513] on span "Add Ingredient" at bounding box center [480, 511] width 106 height 12
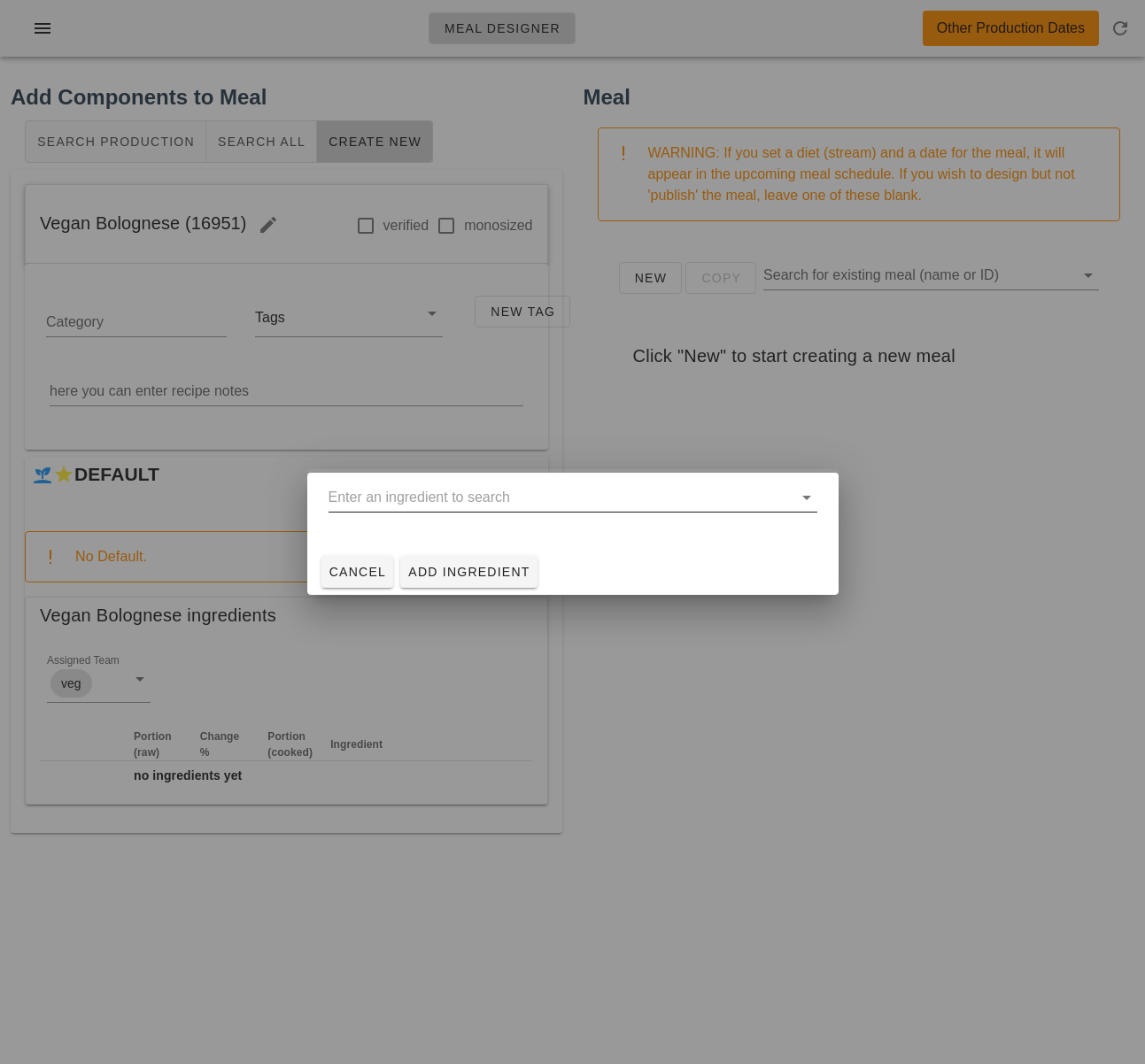
click at [442, 498] on input "text" at bounding box center [561, 498] width 464 height 29
type input "b"
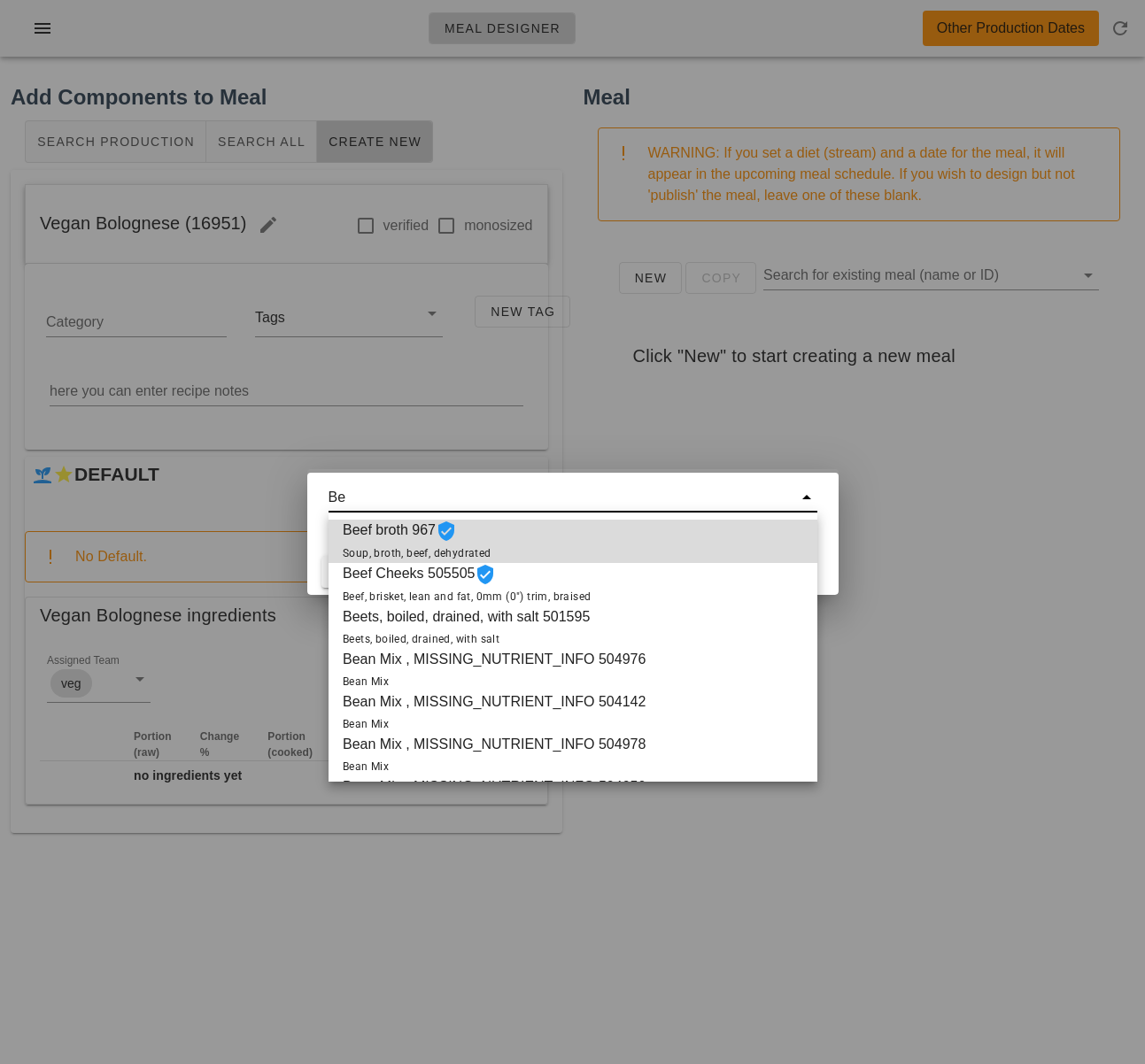
type input "B"
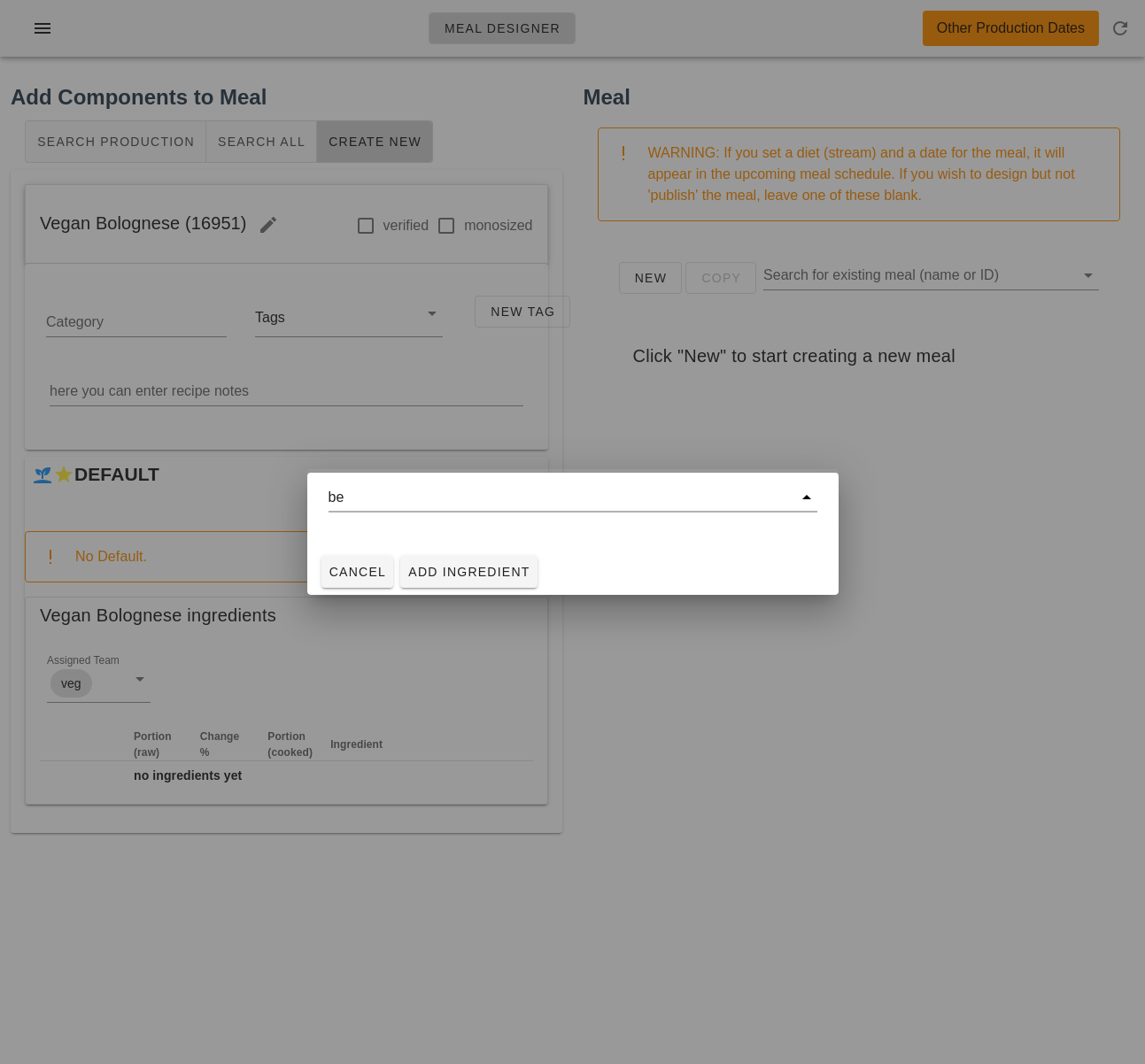
type input "b"
type input "B"
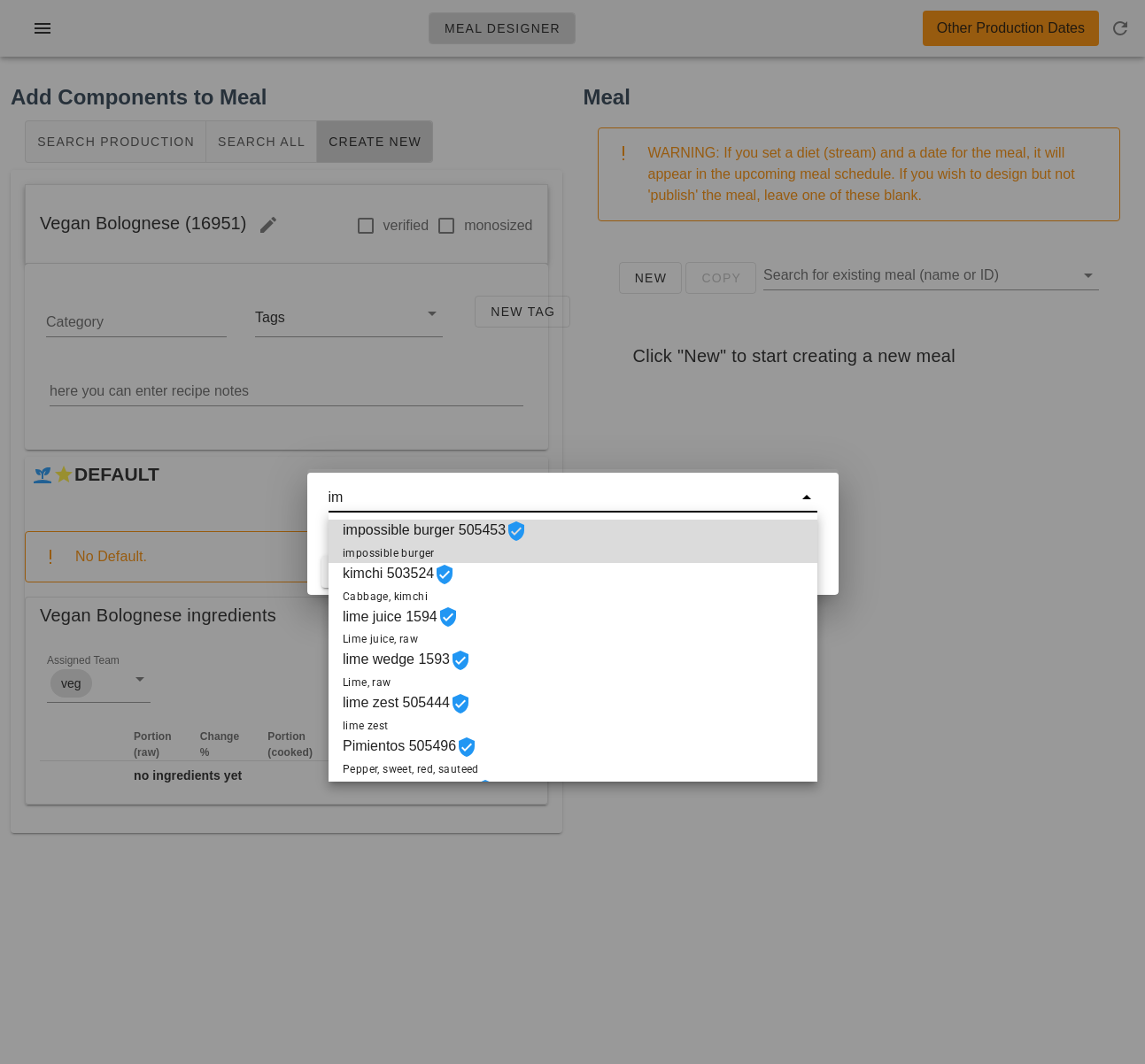
type input "i"
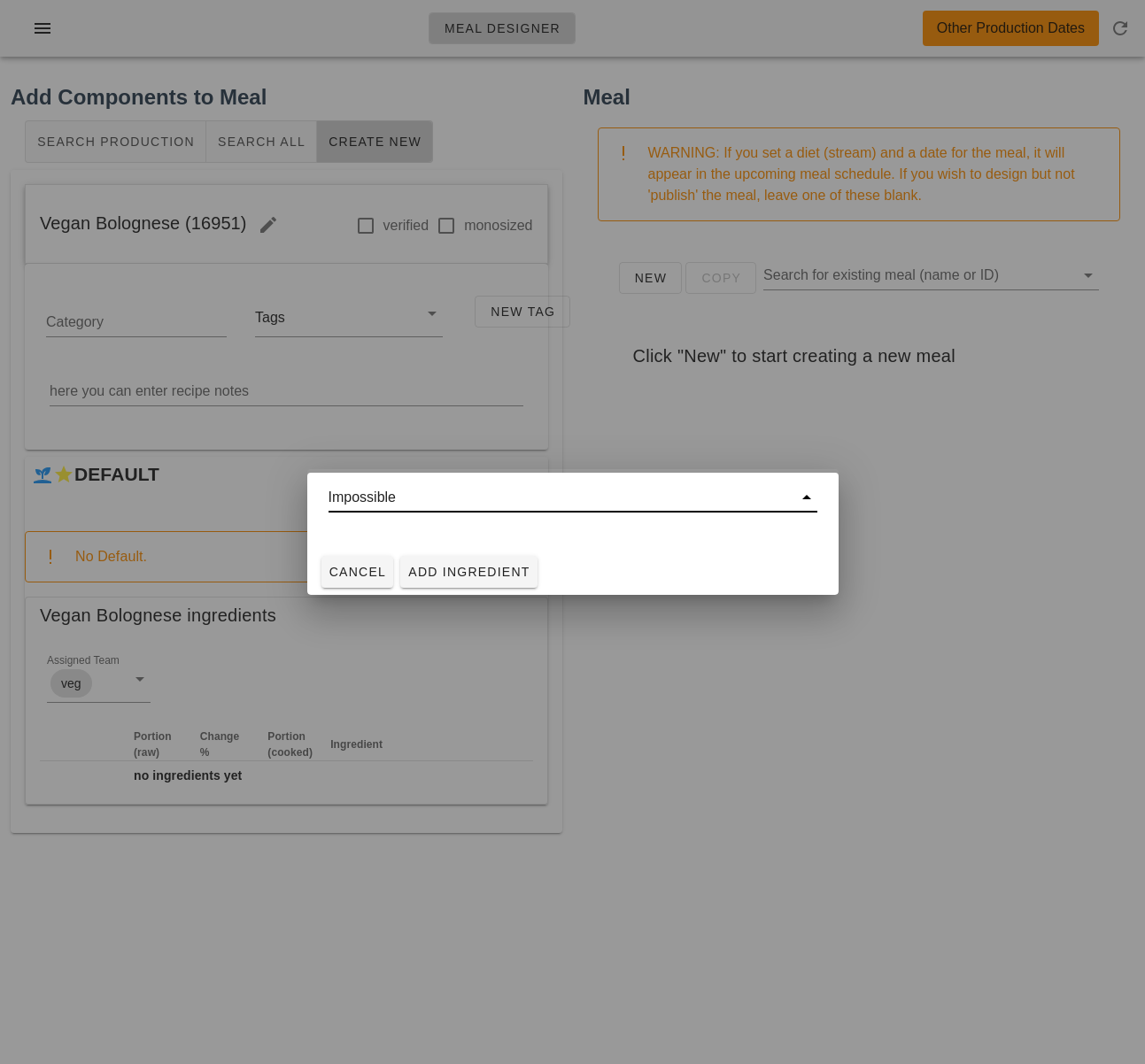
click at [331, 500] on input "Impossible" at bounding box center [561, 498] width 464 height 29
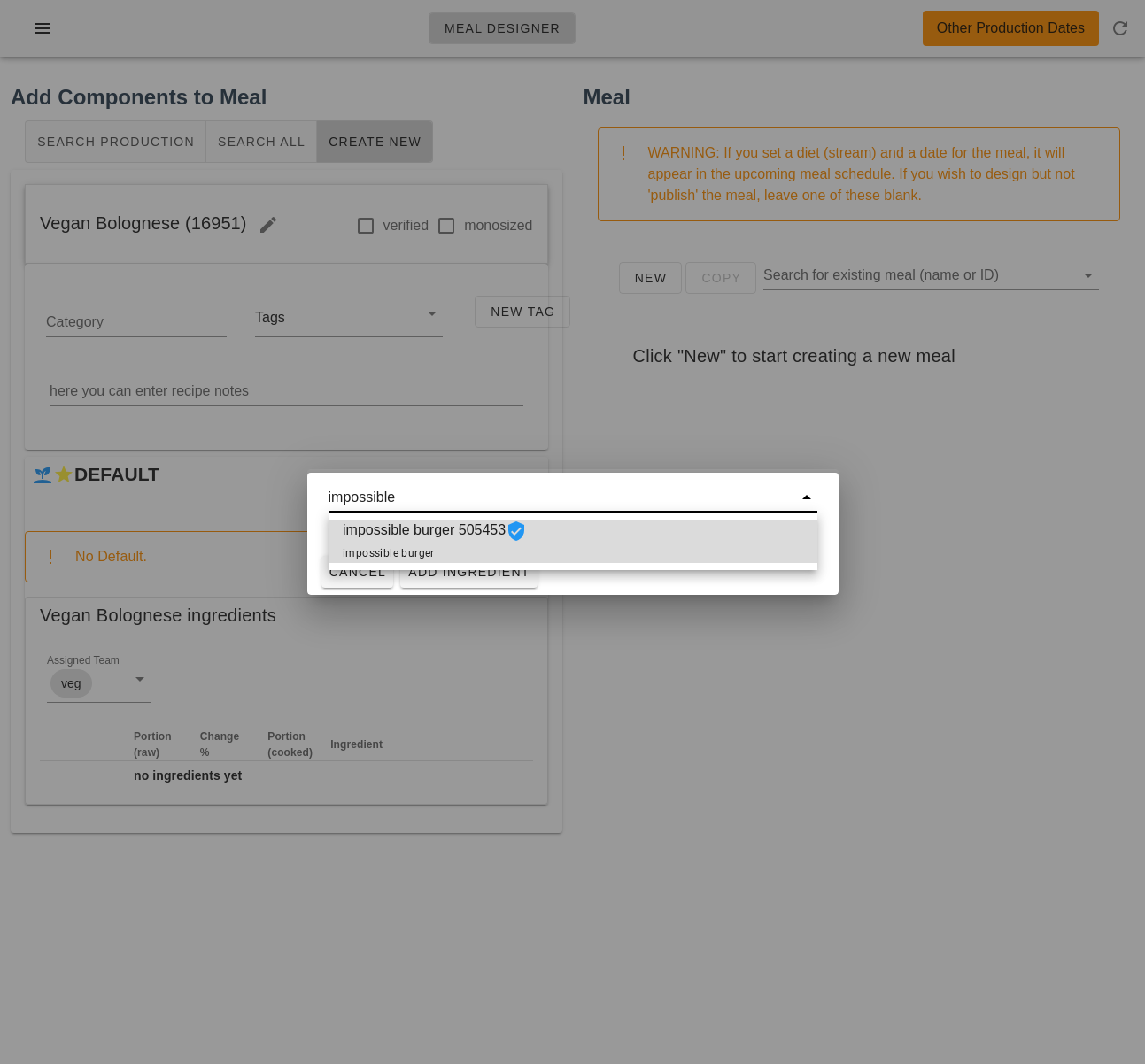
click at [479, 553] on span "impossible burger 505453 impossible burger" at bounding box center [434, 542] width 184 height 44
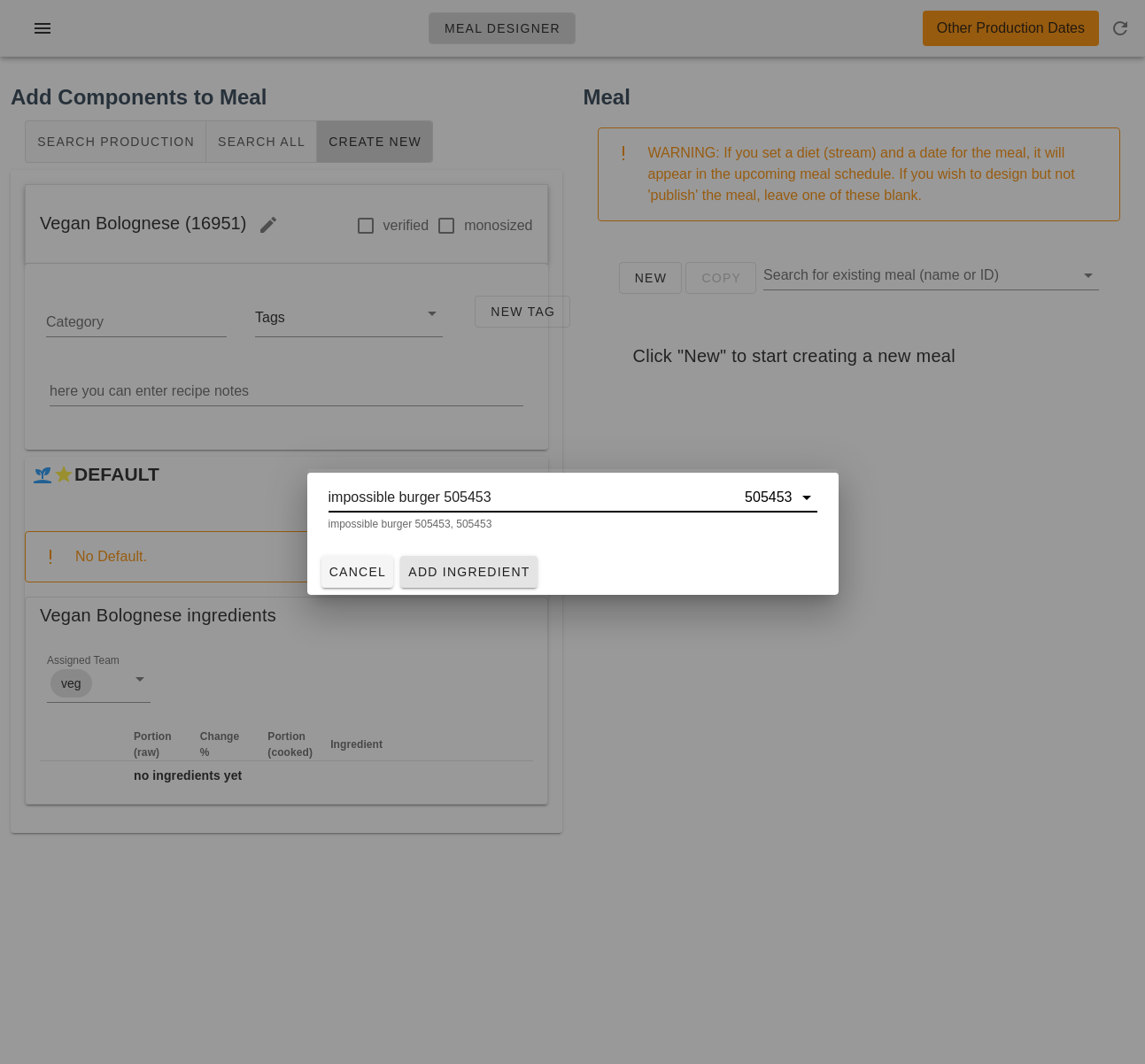
type input "impossible burger 505453"
click at [498, 571] on span "Add Ingredient" at bounding box center [468, 571] width 123 height 14
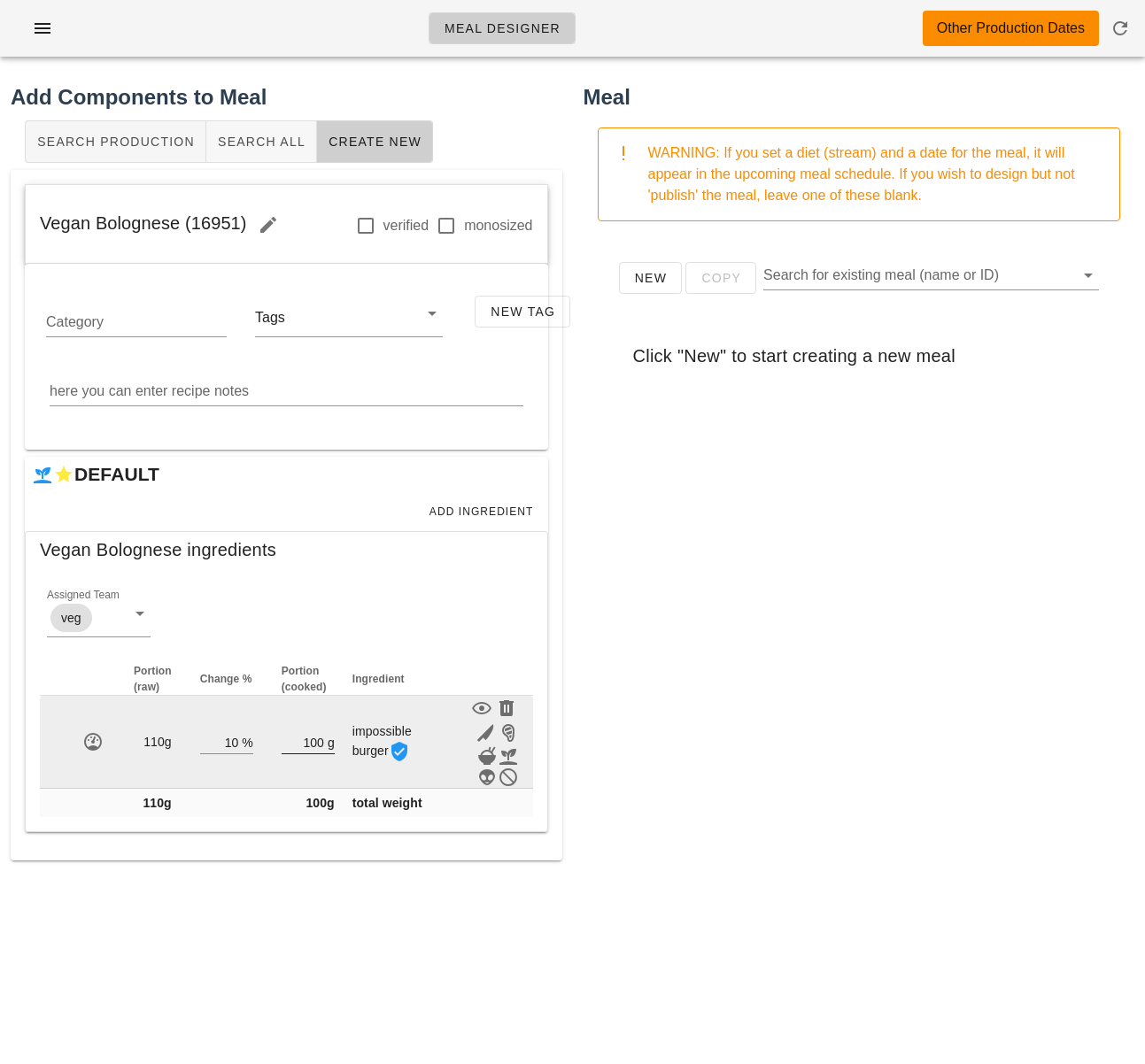
click at [321, 741] on input "100" at bounding box center [302, 742] width 43 height 23
type input "1"
type input "4"
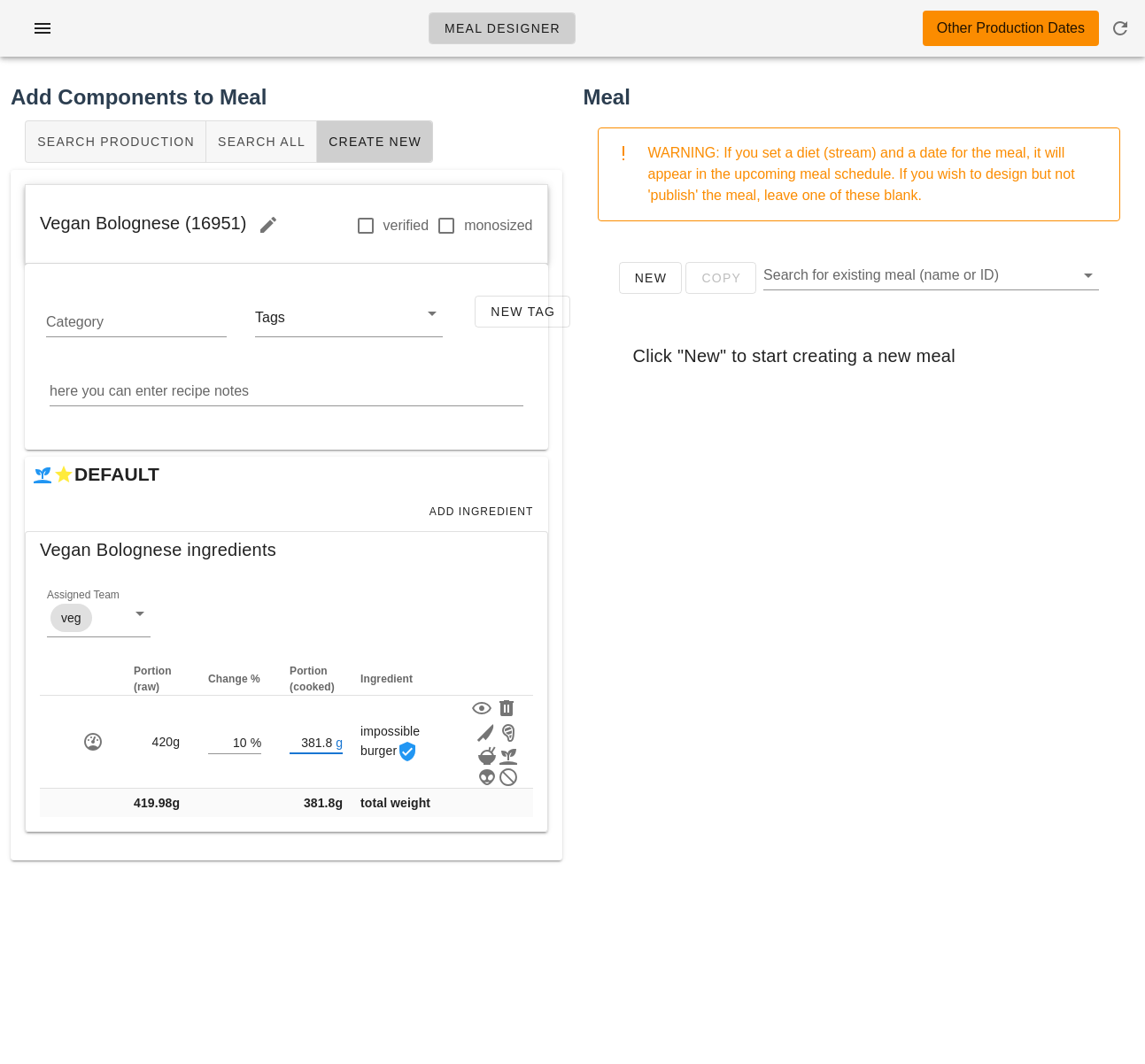
type input "381.80"
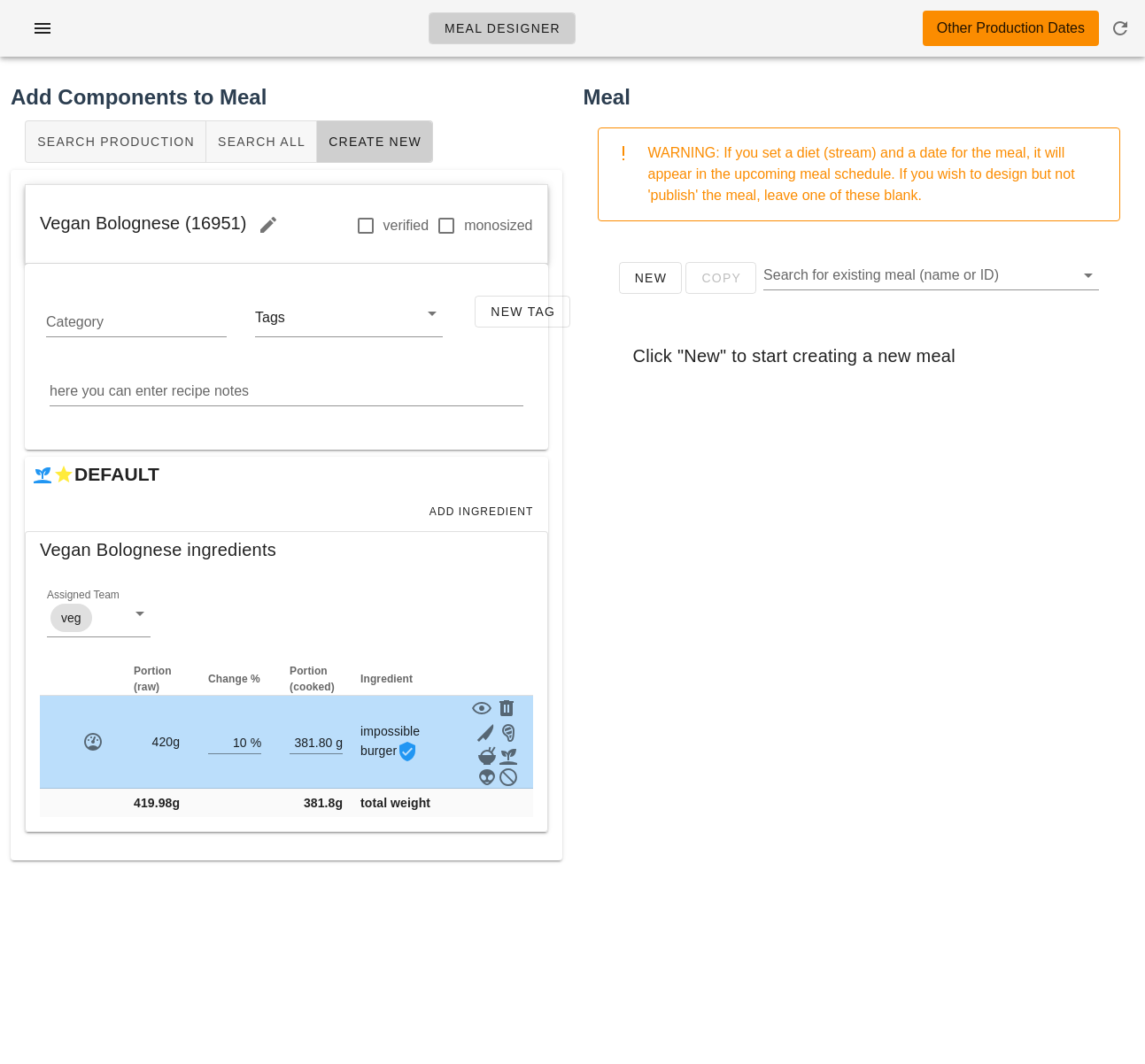
click at [653, 718] on div "New Copy Search for existing meal (name or ID) Click "New" to start creating a …" at bounding box center [859, 589] width 552 height 708
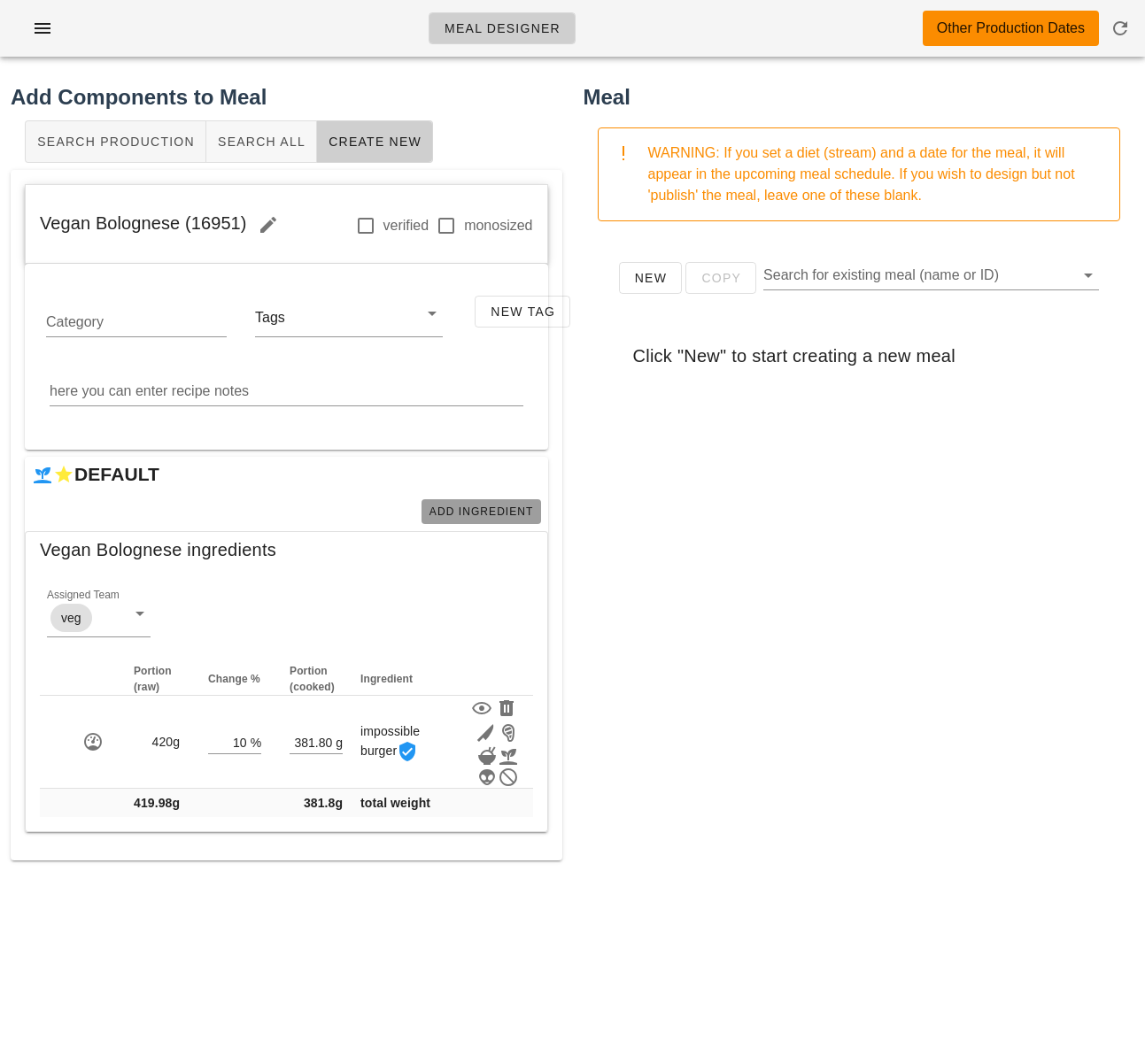
click at [507, 514] on span "Add Ingredient" at bounding box center [480, 511] width 106 height 12
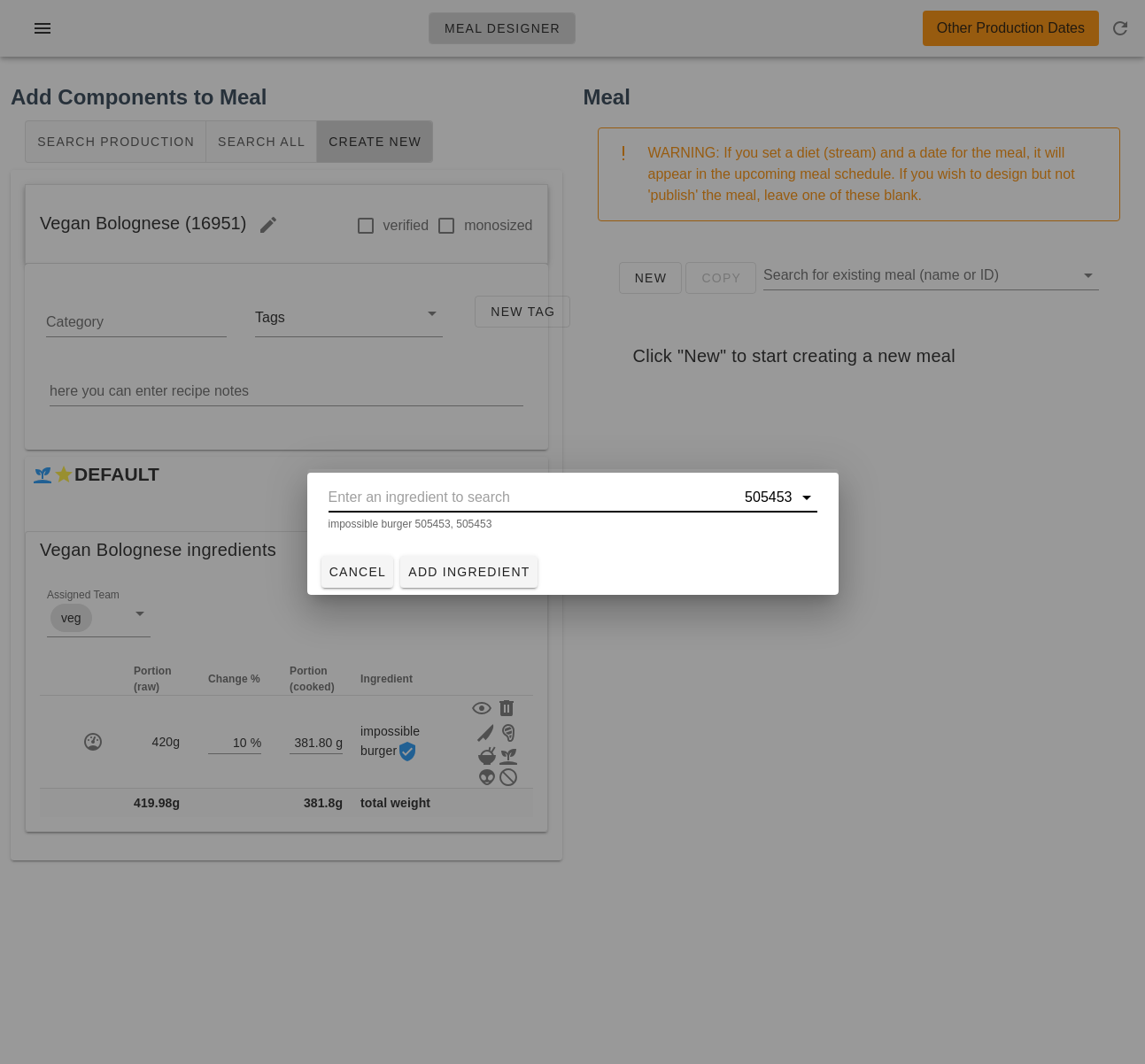
click at [509, 499] on input "text" at bounding box center [536, 498] width 414 height 29
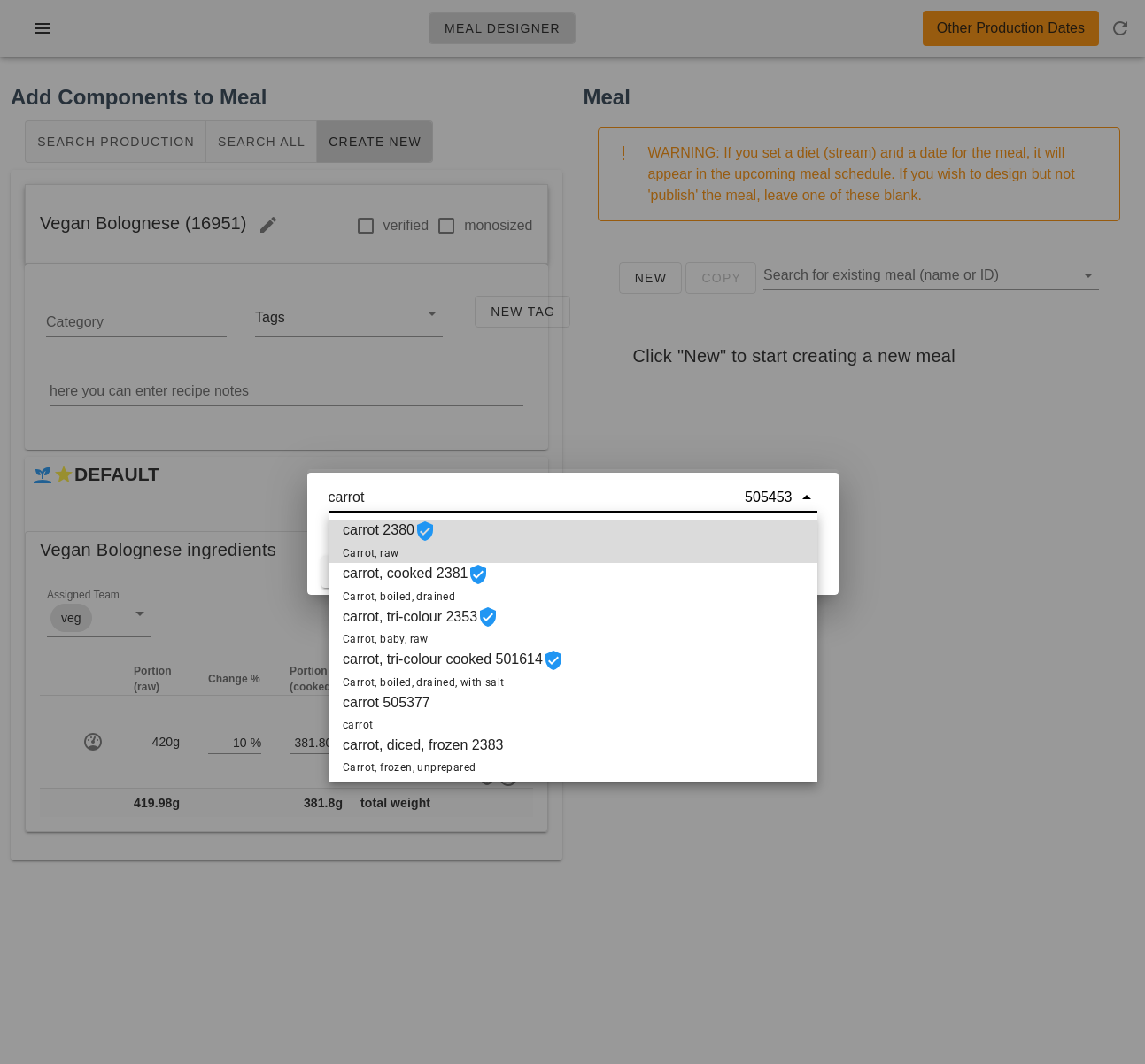
scroll to position [3, 0]
click at [520, 522] on div "carrot 2380 Carrot, raw" at bounding box center [573, 539] width 489 height 44
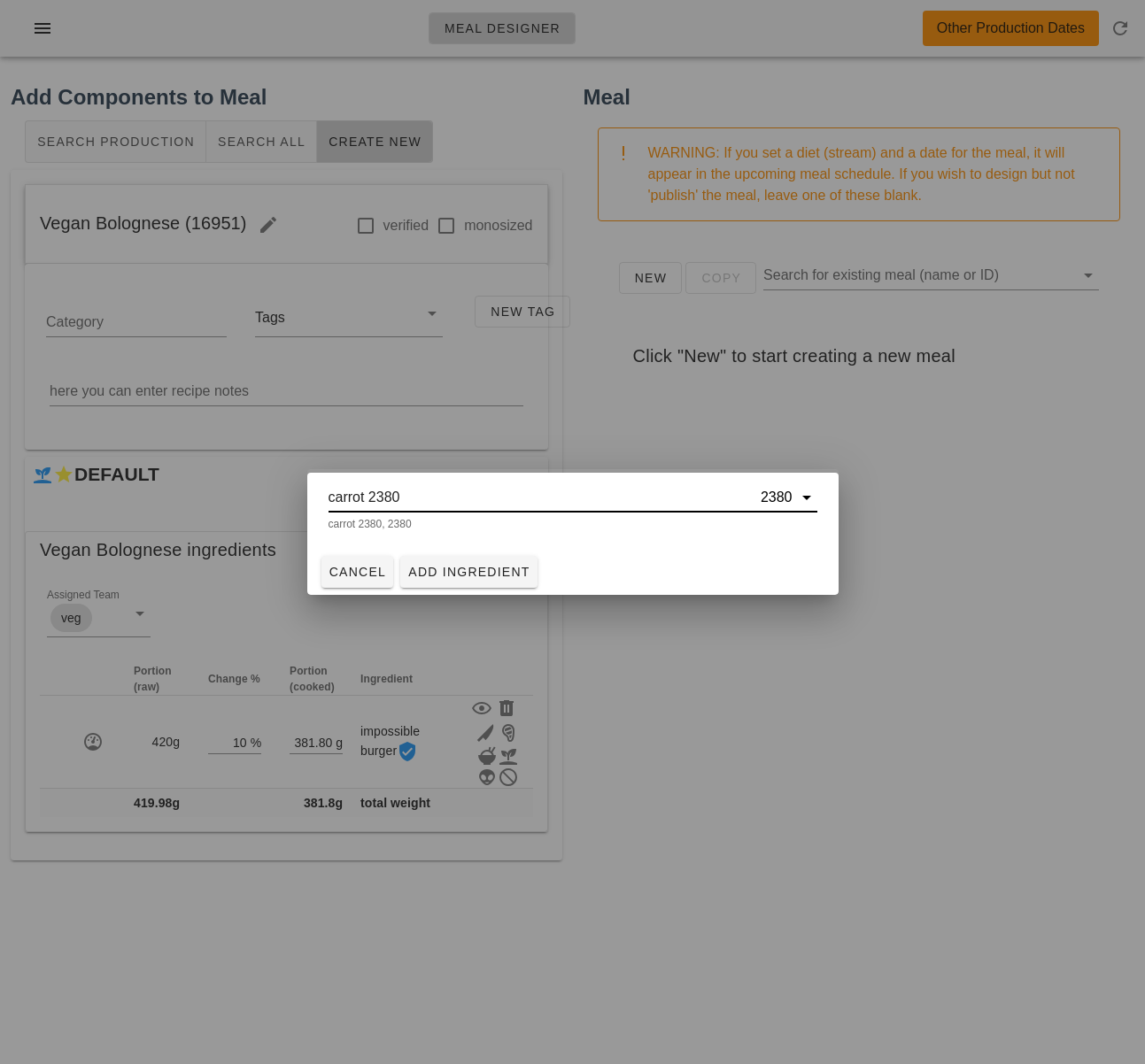
type input "carrot 2380"
click at [506, 571] on span "Add Ingredient" at bounding box center [468, 571] width 123 height 14
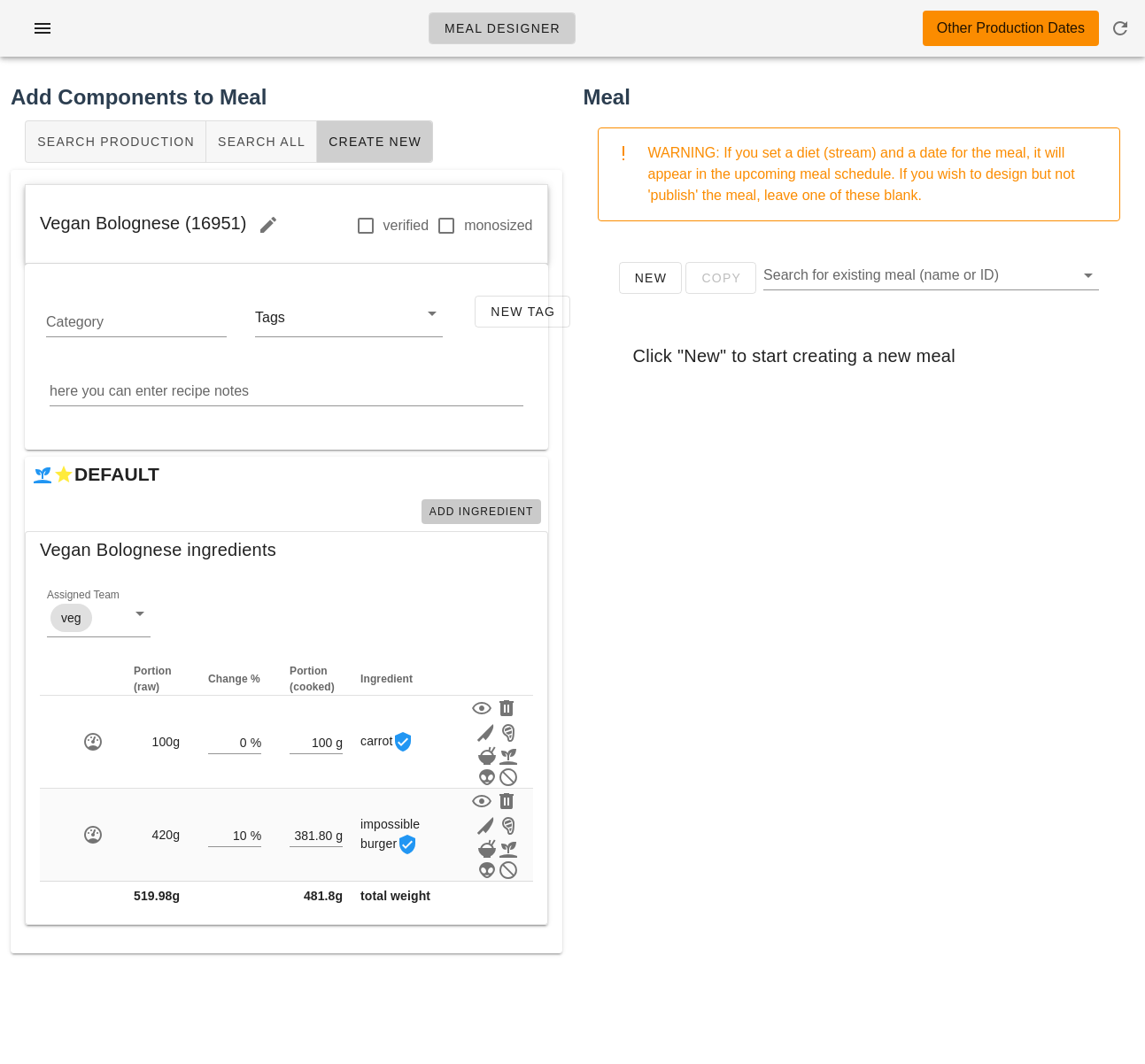
click at [483, 511] on span "Add Ingredient" at bounding box center [480, 511] width 106 height 12
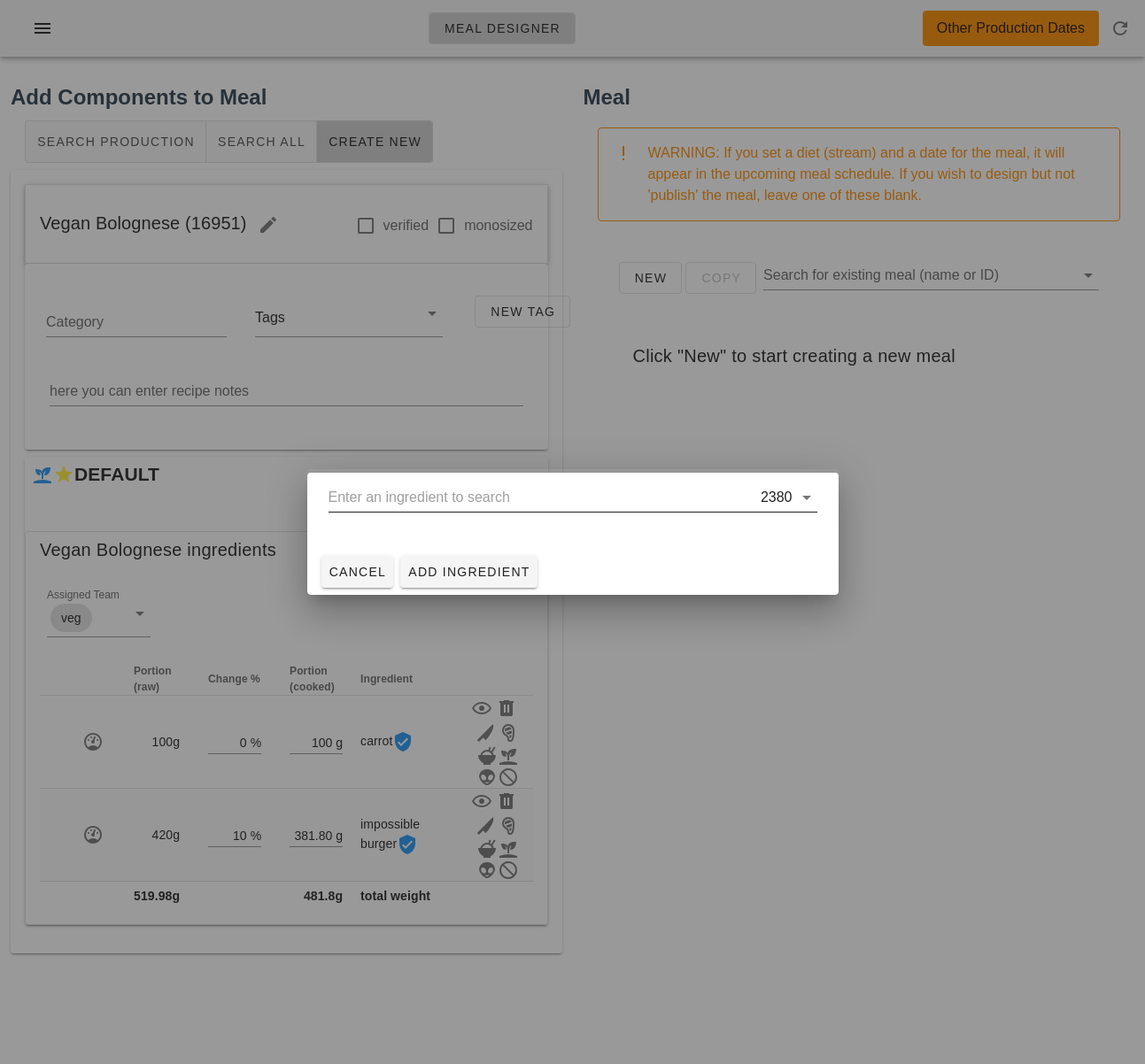
click at [501, 505] on input "text" at bounding box center [542, 498] width 428 height 29
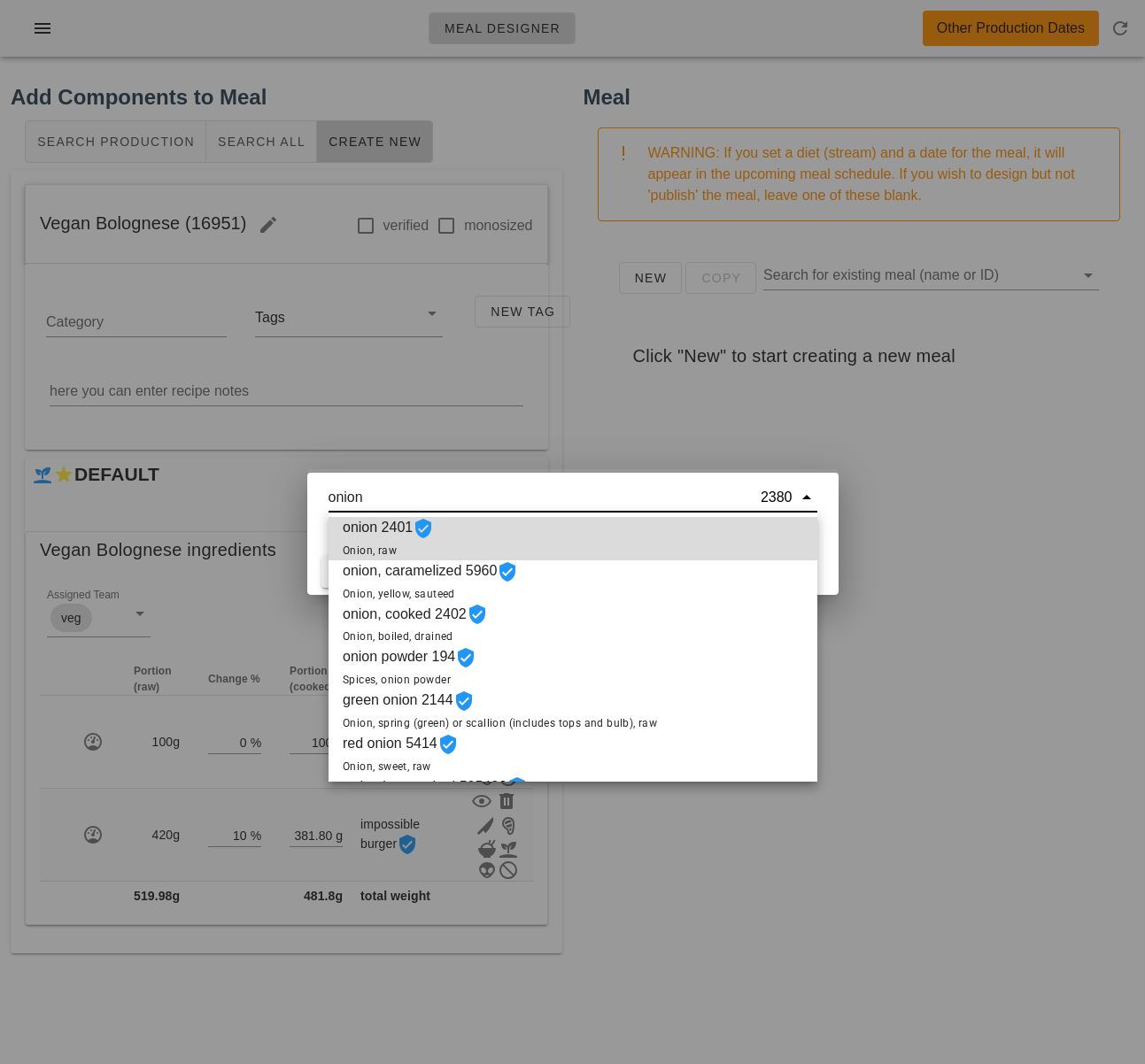
click at [502, 526] on div "onion 2401 Onion, raw" at bounding box center [573, 539] width 489 height 44
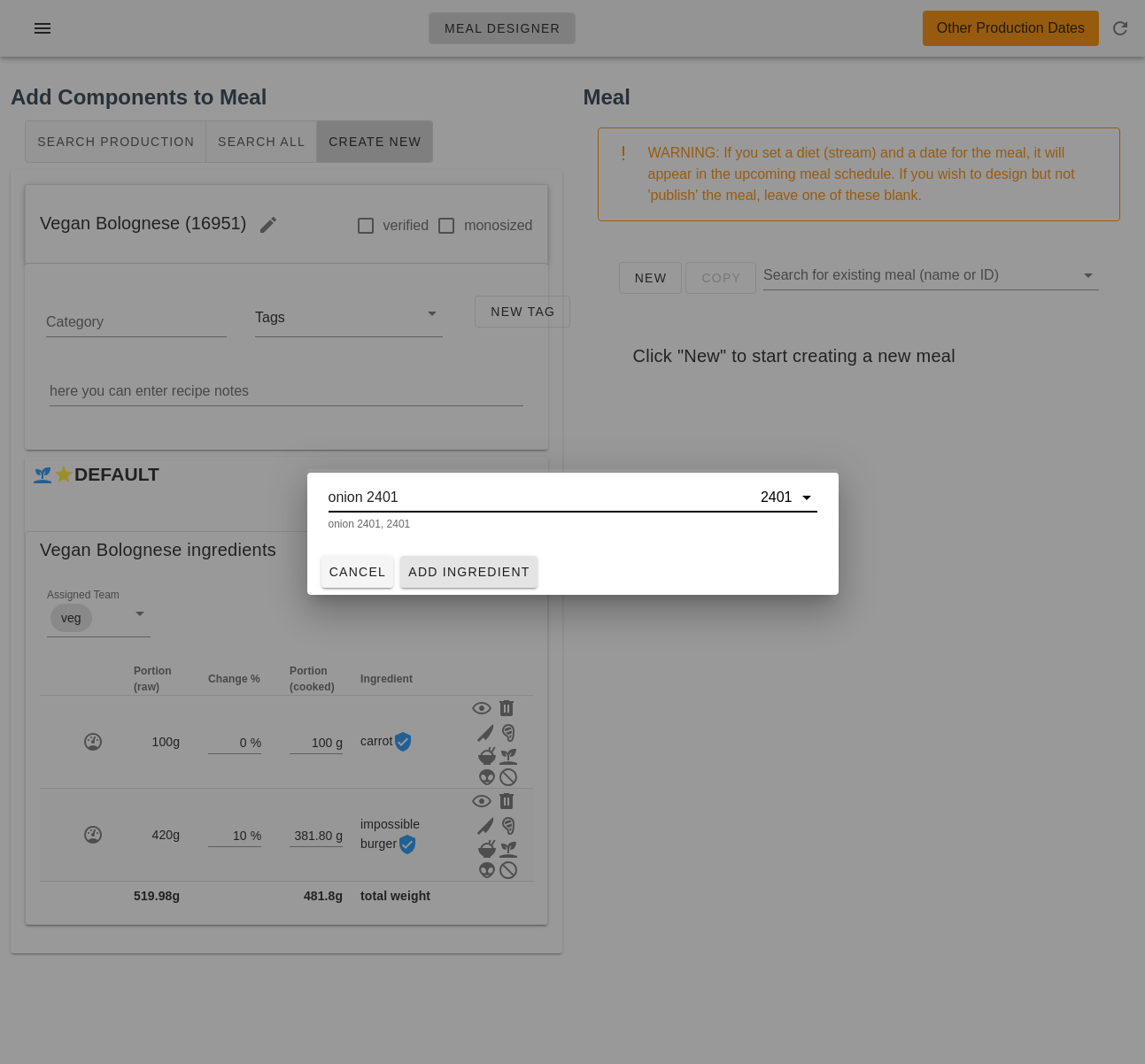
type input "onion 2401"
click at [505, 578] on span "Add Ingredient" at bounding box center [468, 571] width 123 height 14
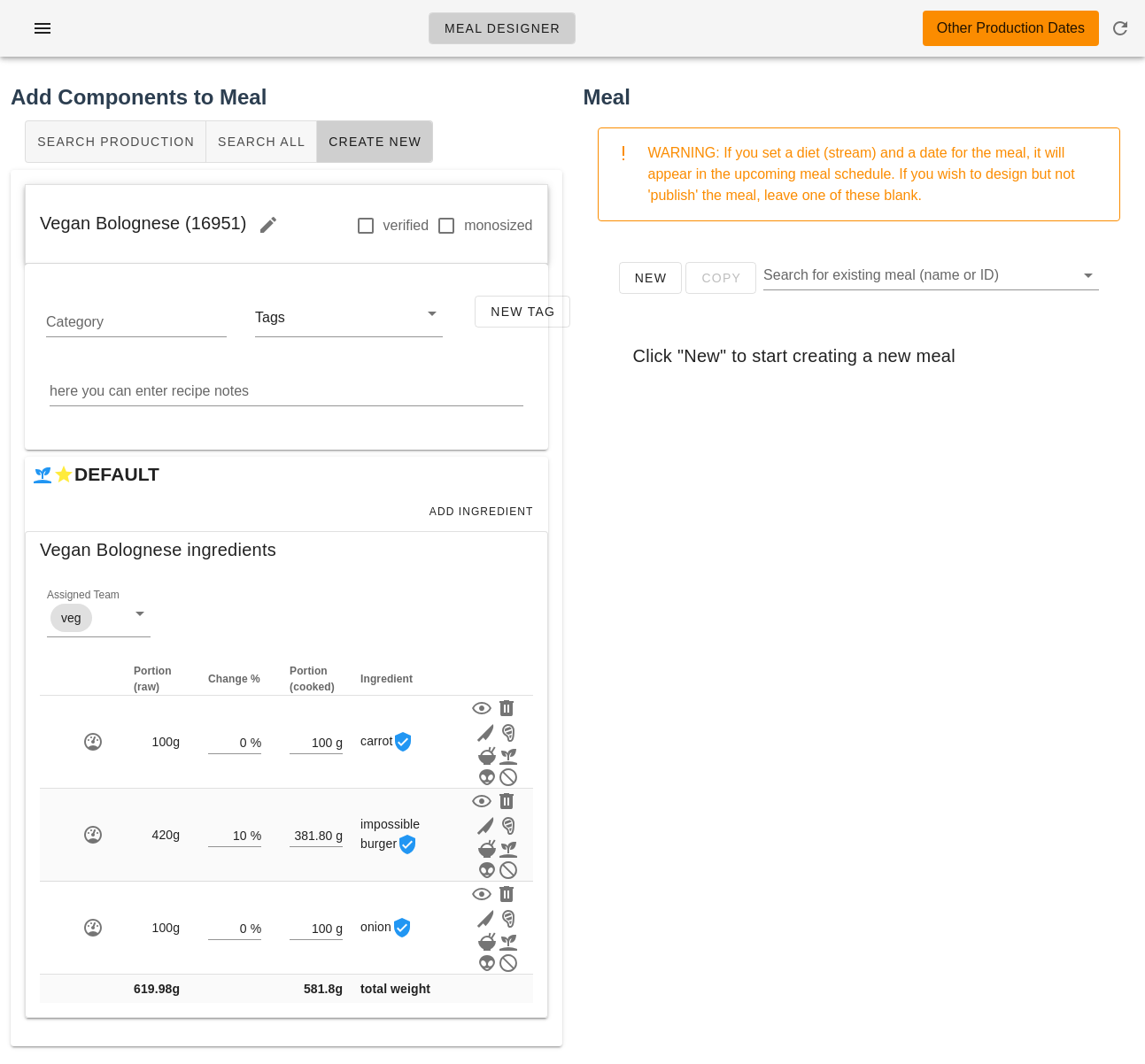
click at [607, 655] on div "New Copy Search for existing meal (name or ID) Click "New" to start creating a …" at bounding box center [859, 589] width 552 height 708
click at [501, 511] on span "Add Ingredient" at bounding box center [480, 511] width 106 height 12
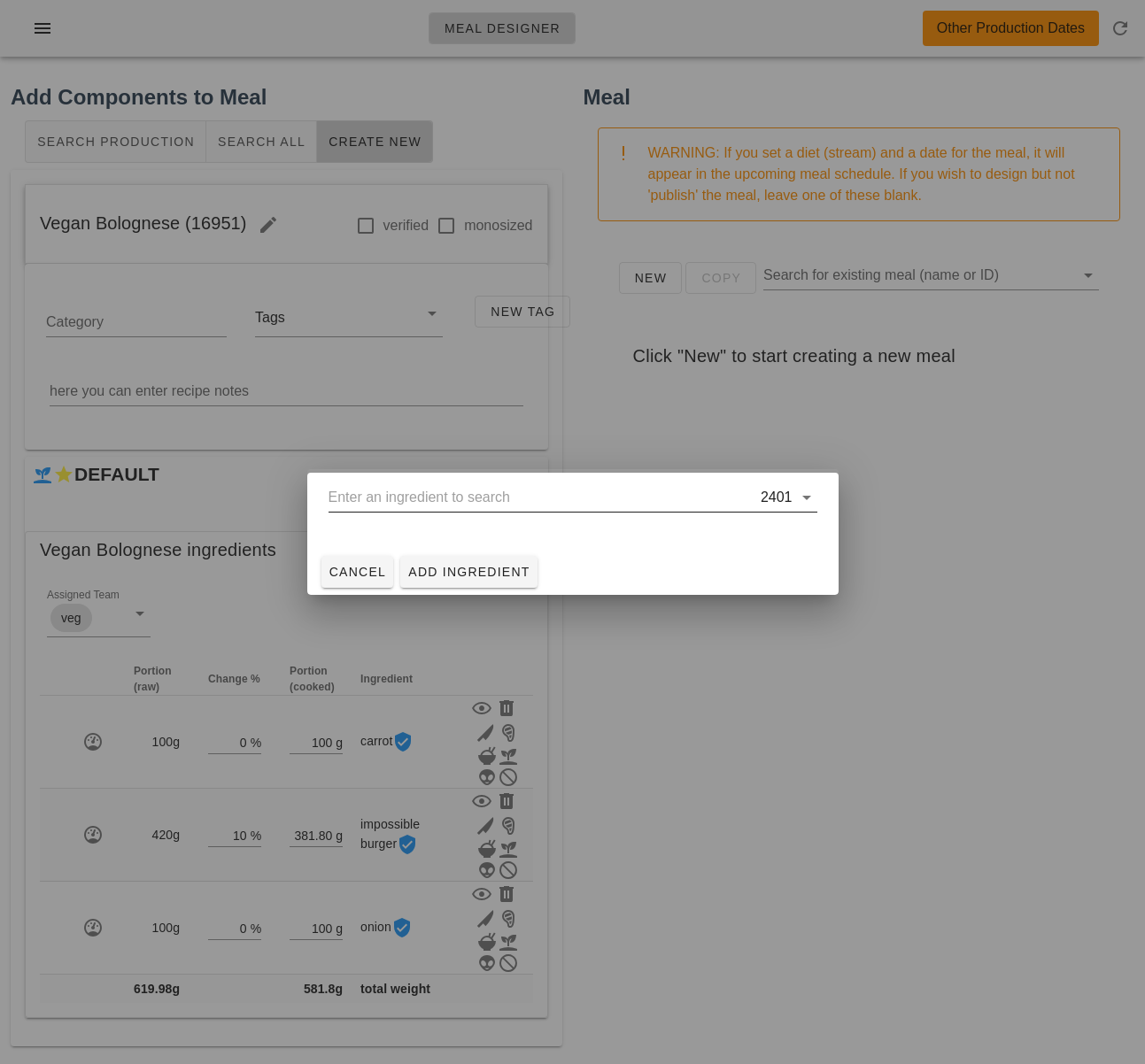
click at [504, 508] on input "text" at bounding box center [542, 498] width 428 height 29
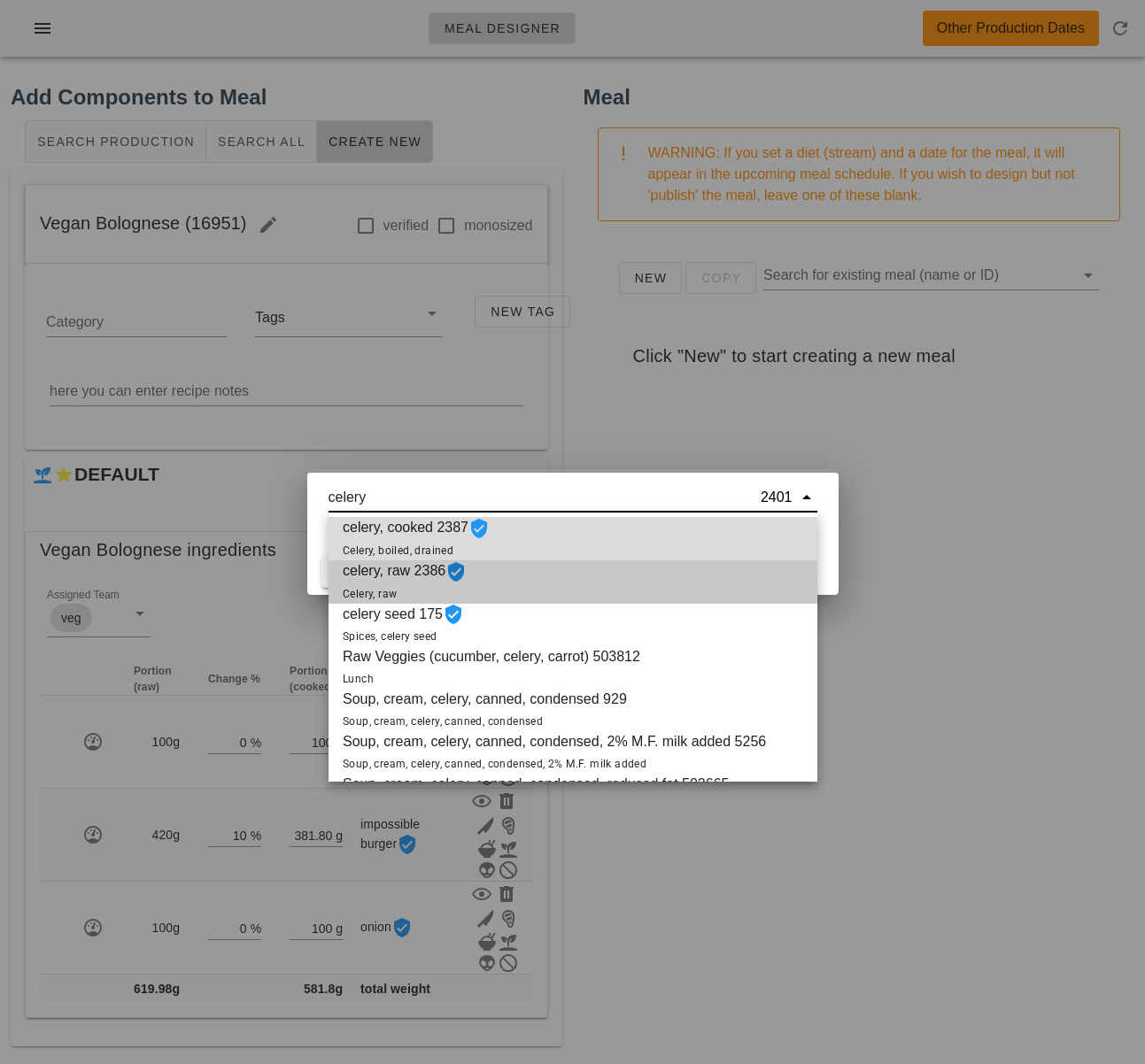
click at [548, 588] on div "celery, raw 2386 Celery, raw" at bounding box center [573, 583] width 489 height 44
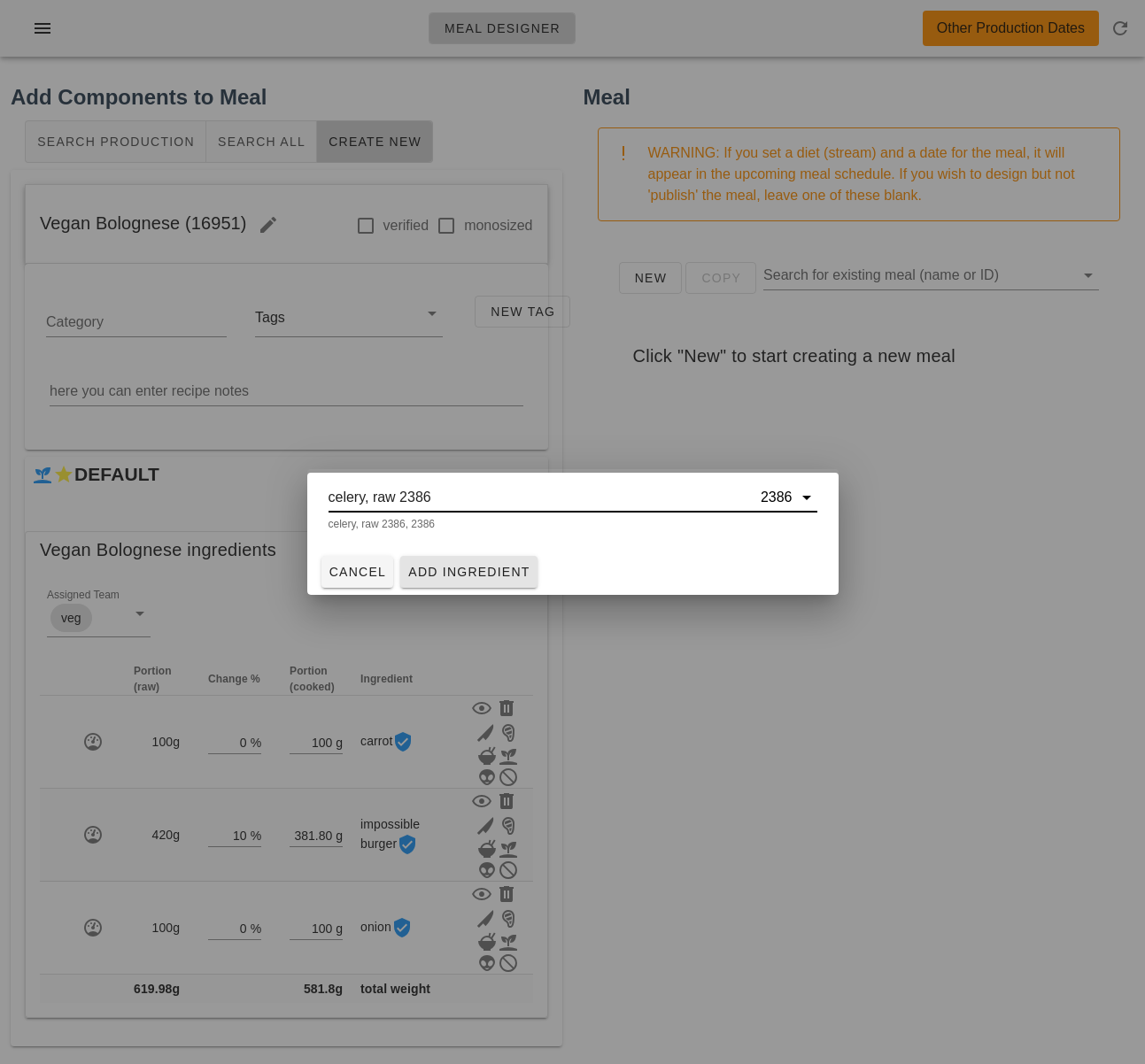
type input "celery, raw 2386"
click at [518, 570] on span "Add Ingredient" at bounding box center [468, 571] width 123 height 14
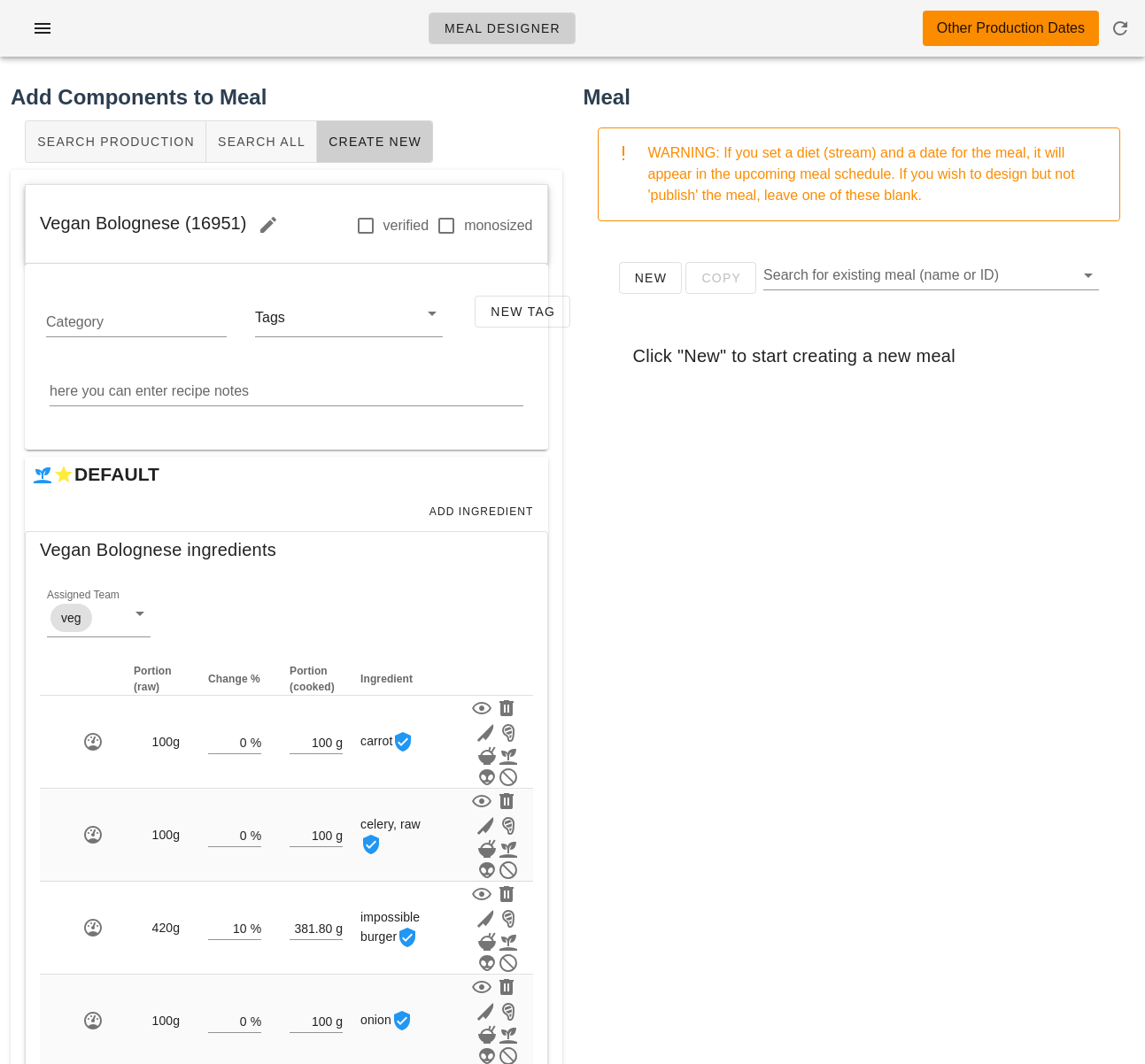
click at [626, 627] on div "New Copy Search for existing meal (name or ID) Click "New" to start creating a …" at bounding box center [859, 589] width 552 height 708
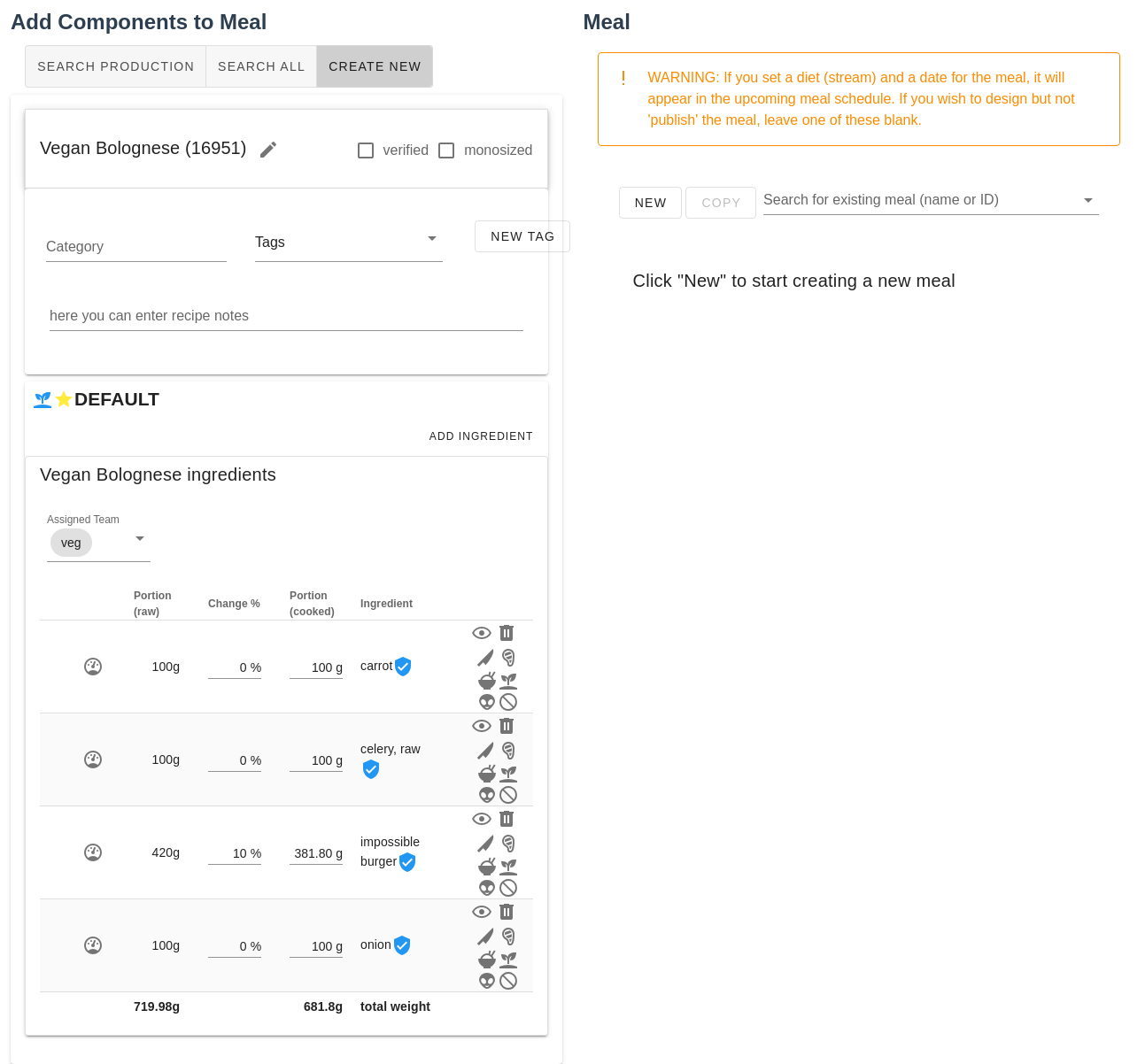
scroll to position [86, 0]
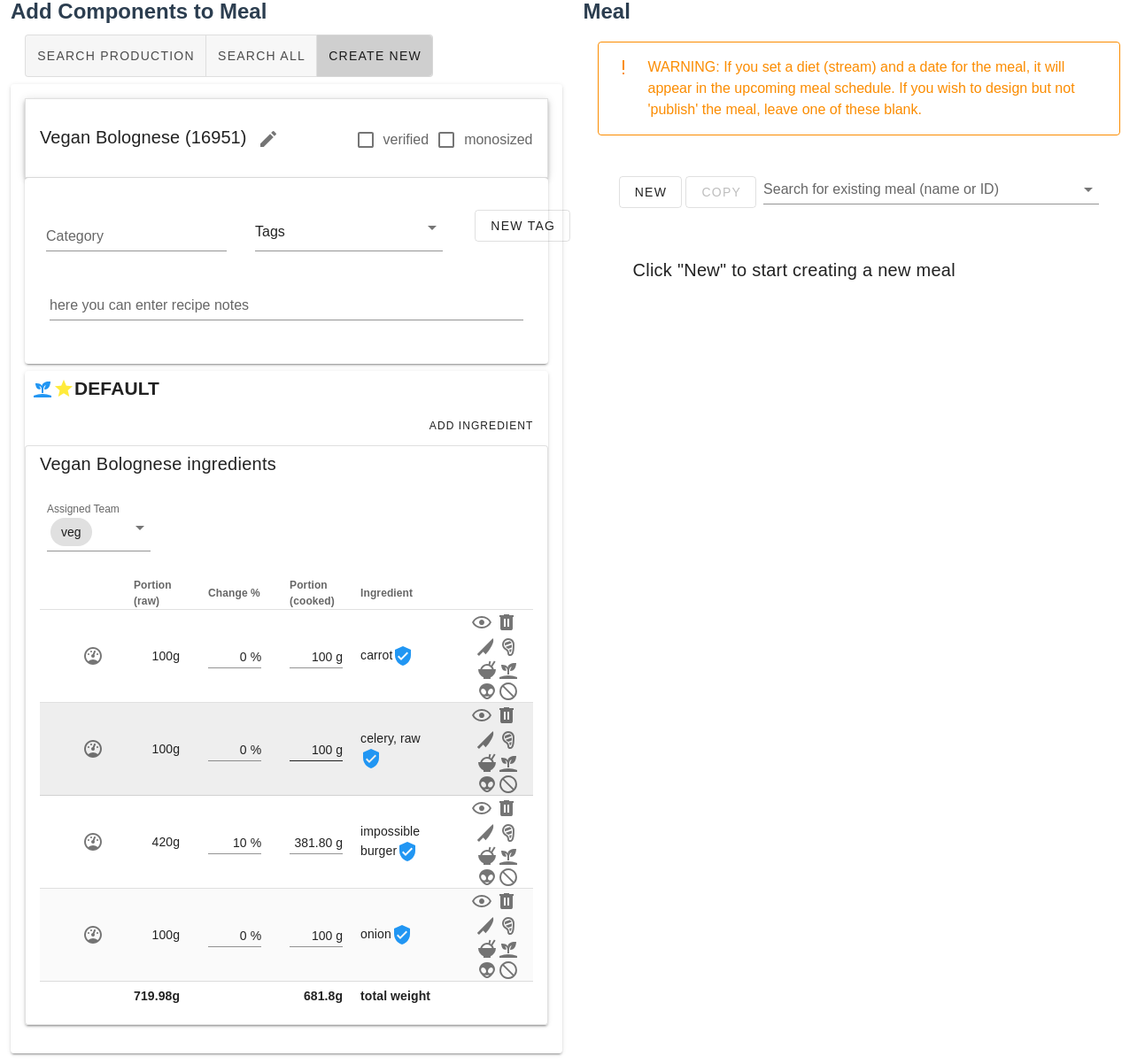
click at [326, 755] on input "100" at bounding box center [311, 749] width 43 height 23
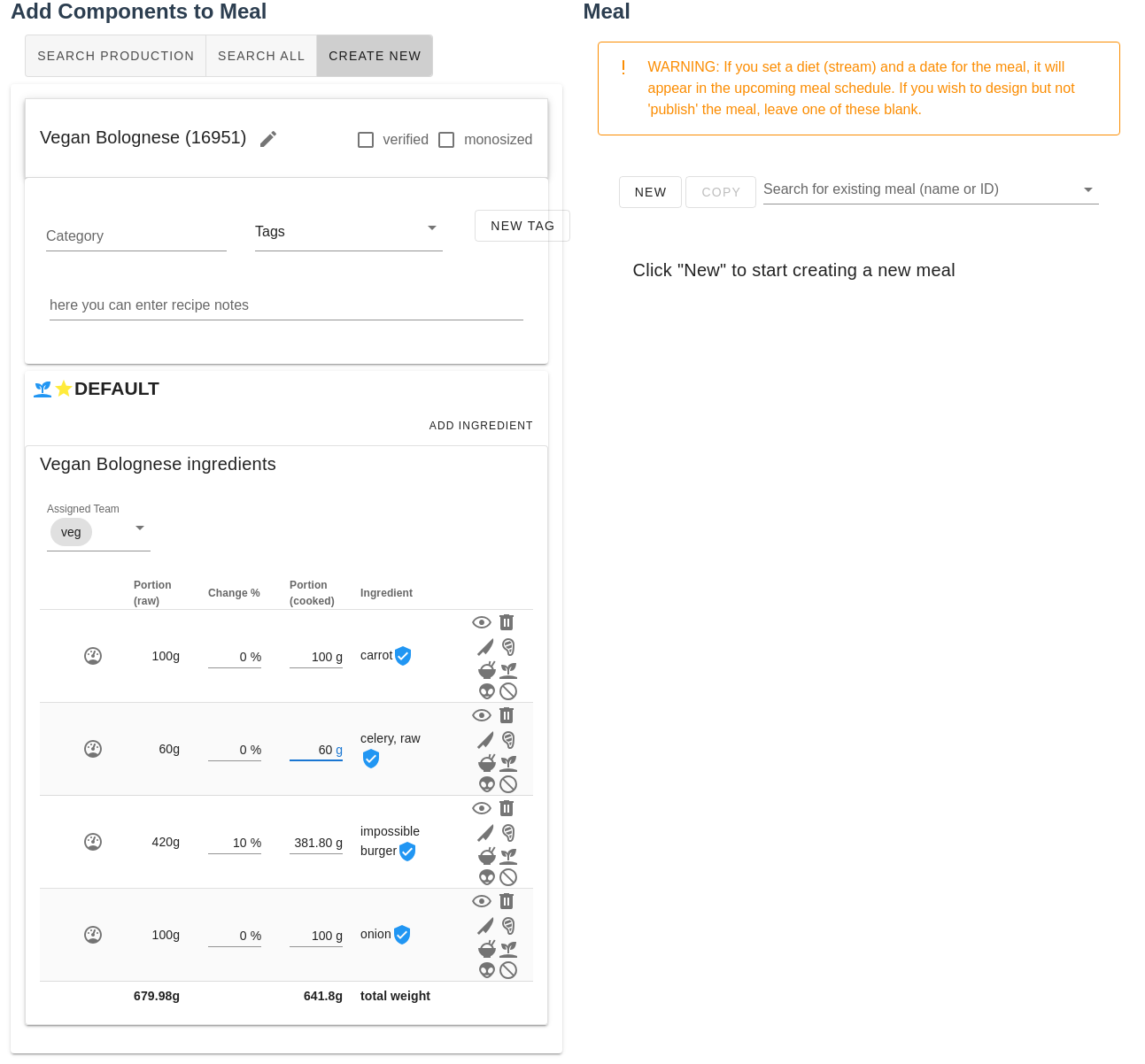
type input "60"
click at [721, 743] on div "New Copy Search for existing meal (name or ID) Click "New" to start creating a …" at bounding box center [859, 503] width 552 height 708
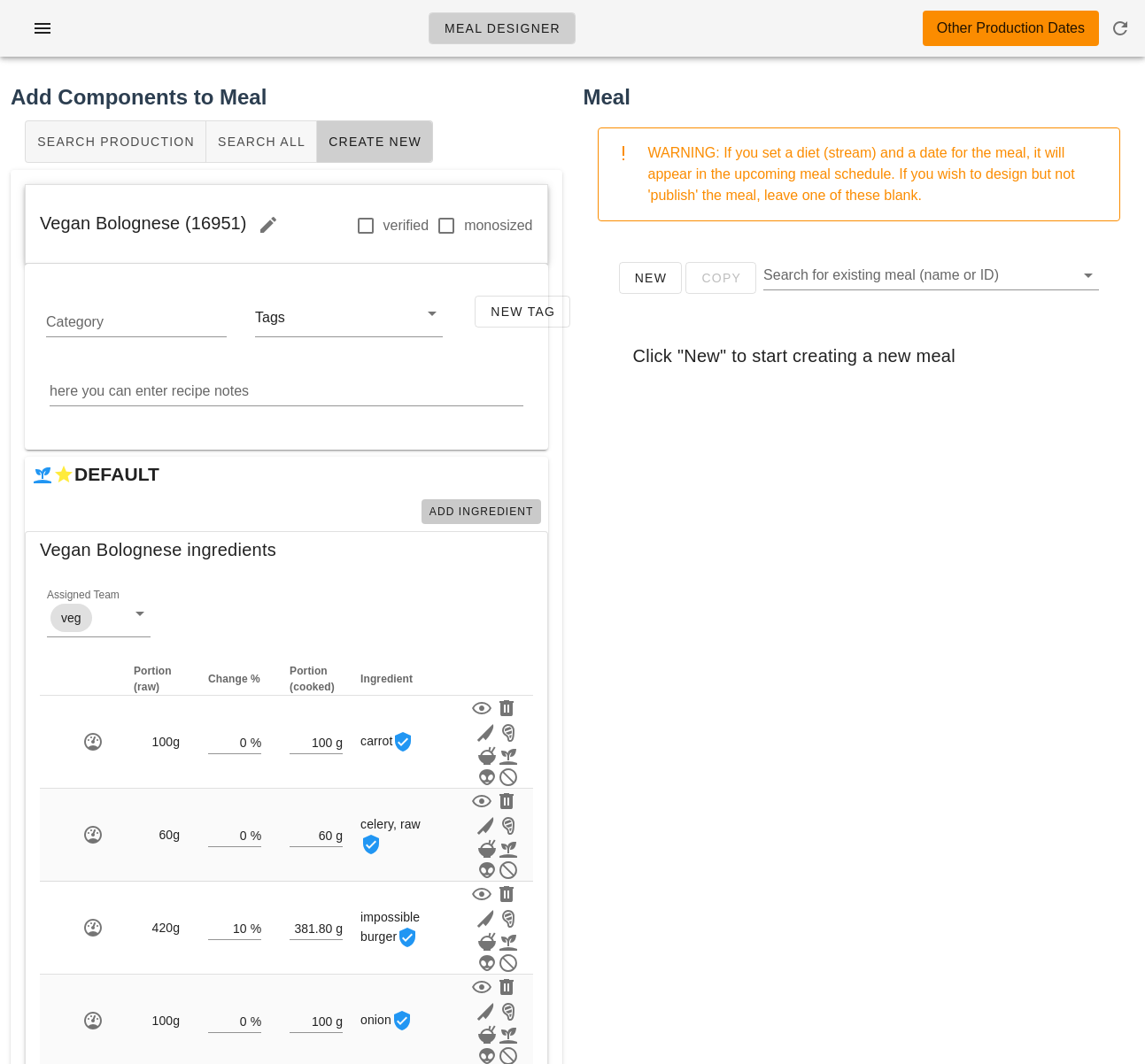
click at [502, 513] on span "Add Ingredient" at bounding box center [480, 511] width 106 height 12
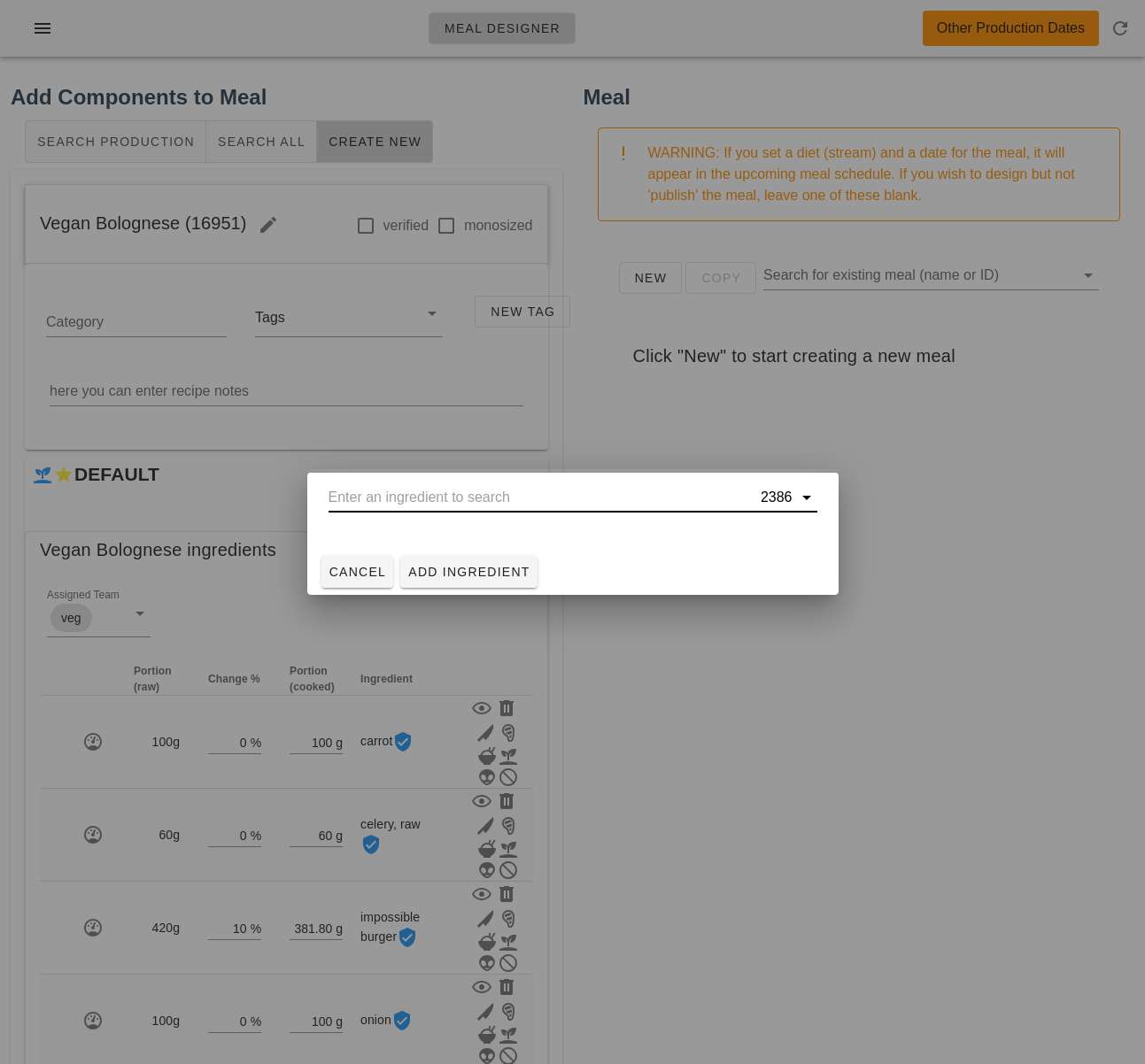
click at [476, 502] on input "text" at bounding box center [542, 498] width 428 height 29
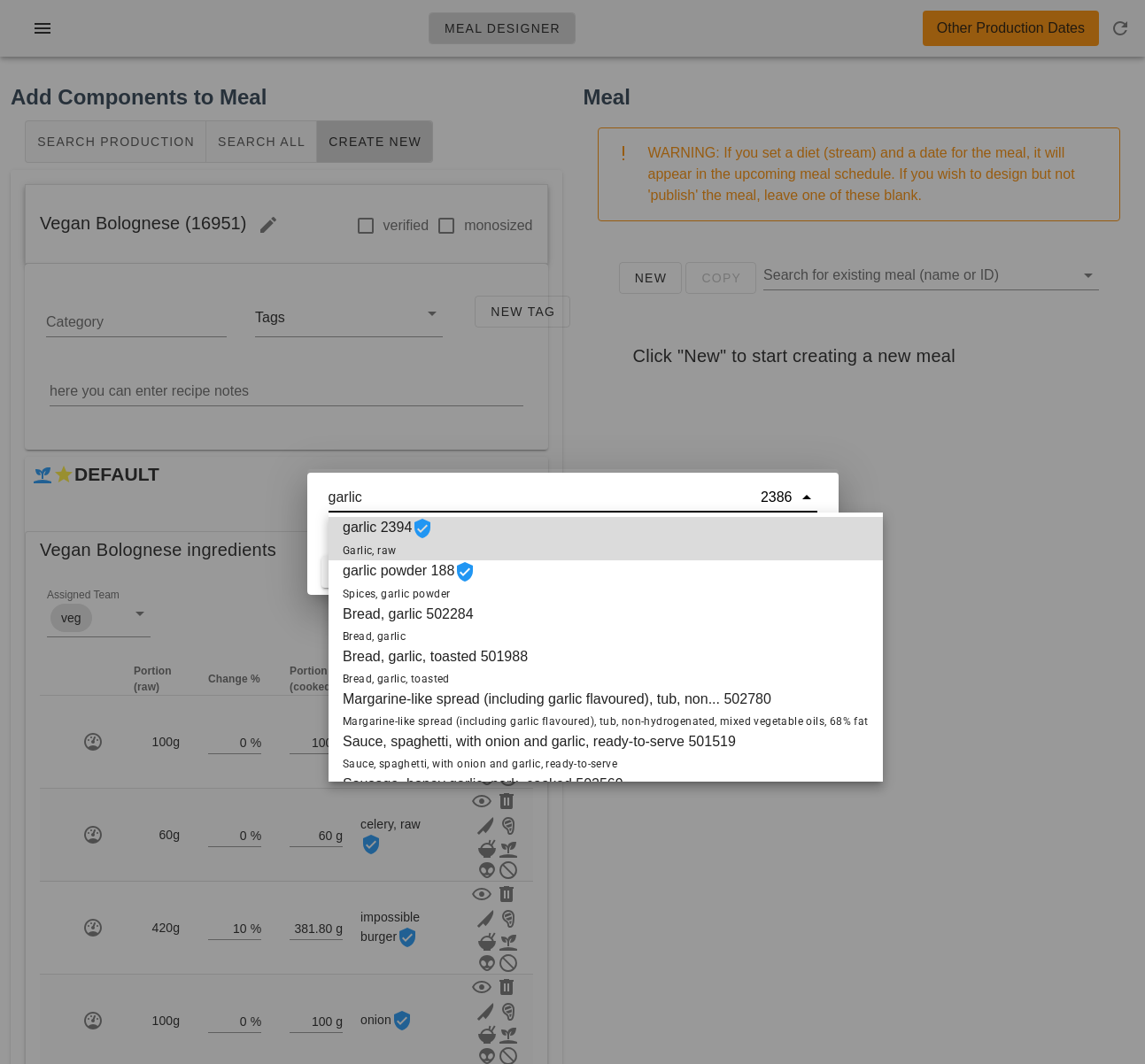
click at [496, 540] on div "garlic 2394 Garlic, raw" at bounding box center [605, 539] width 554 height 44
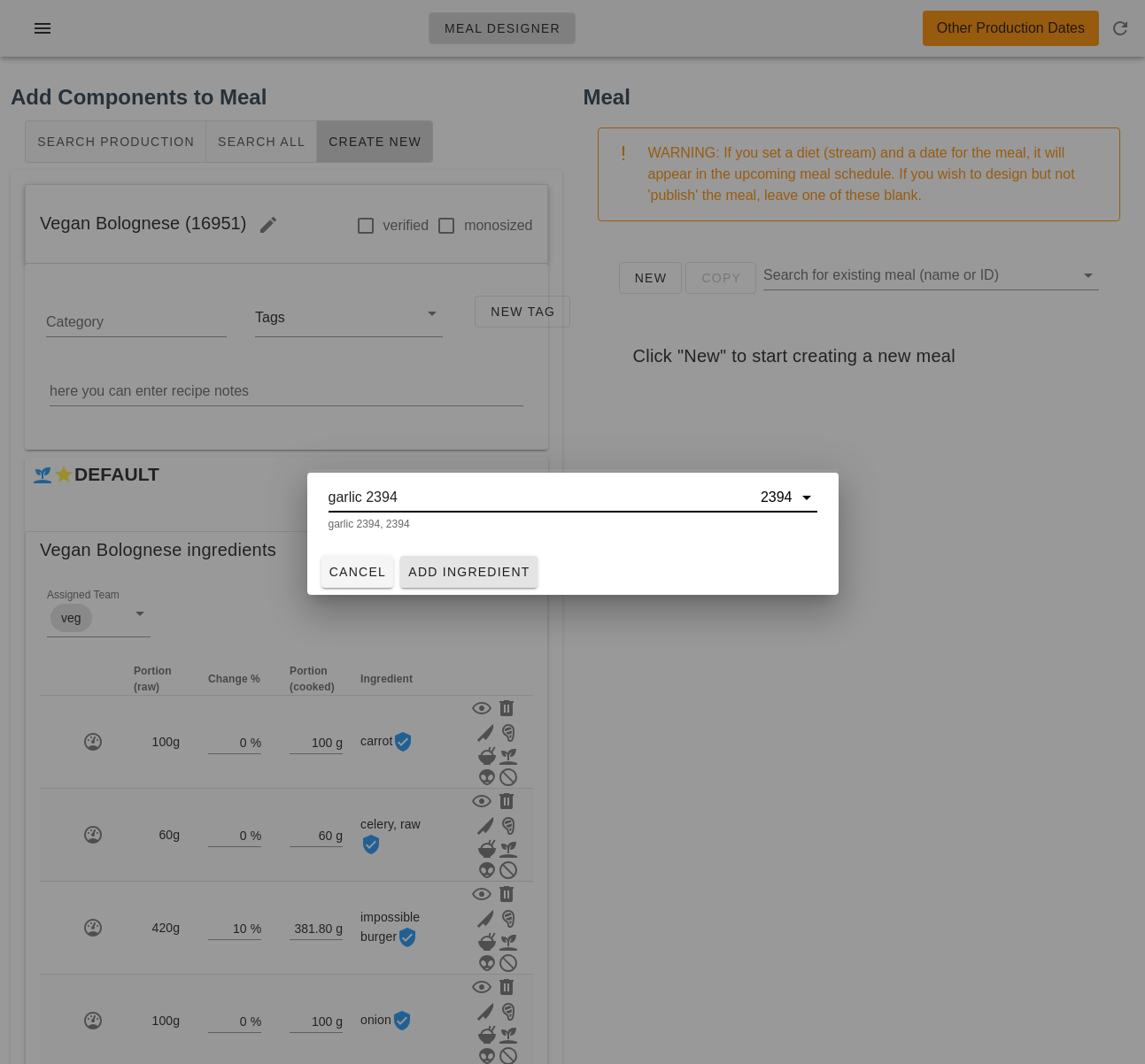
type input "garlic 2394"
click at [502, 567] on span "Add Ingredient" at bounding box center [468, 571] width 123 height 14
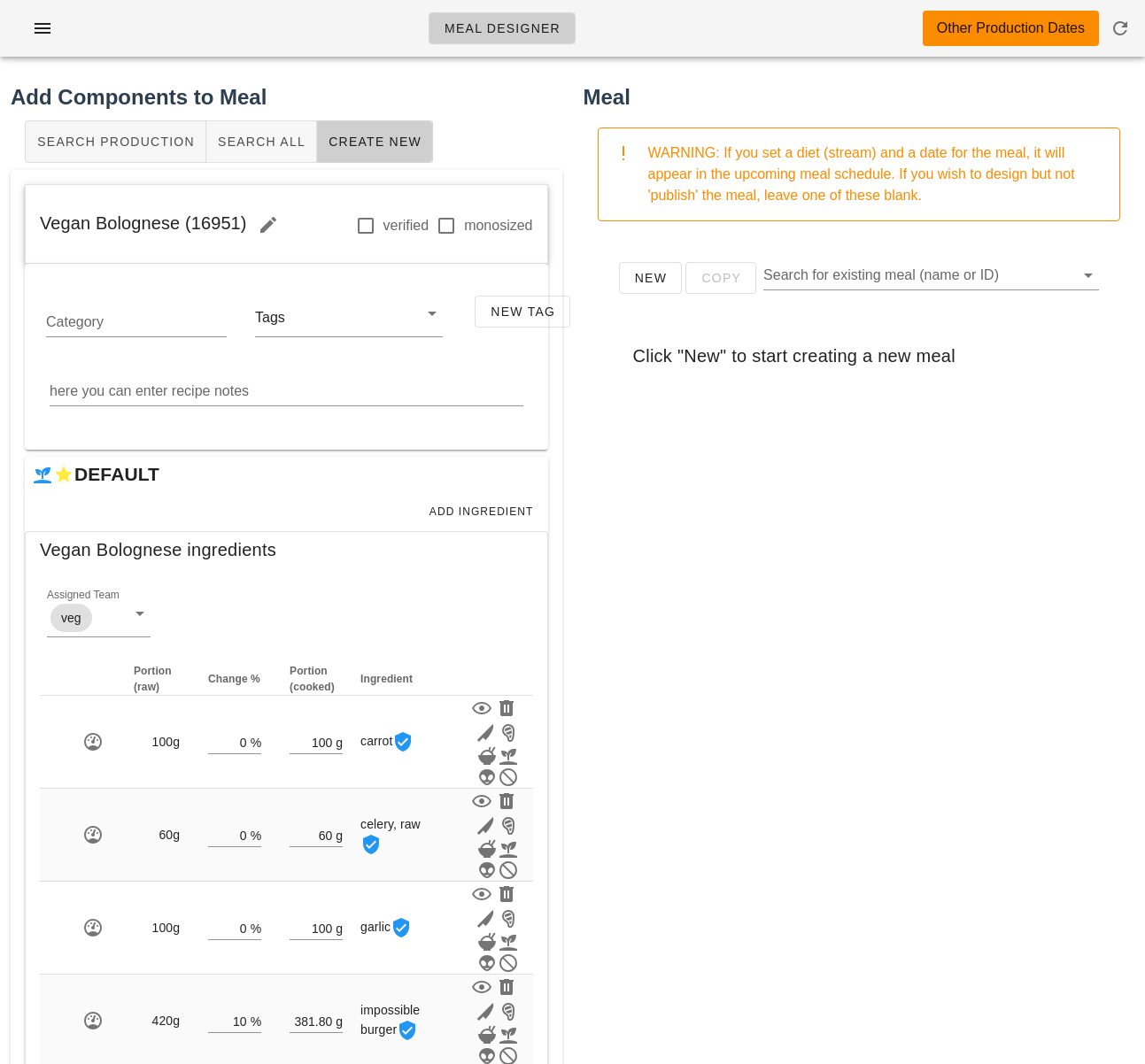
click at [961, 567] on div "New Copy Search for existing meal (name or ID) Click "New" to start creating a …" at bounding box center [859, 589] width 552 height 708
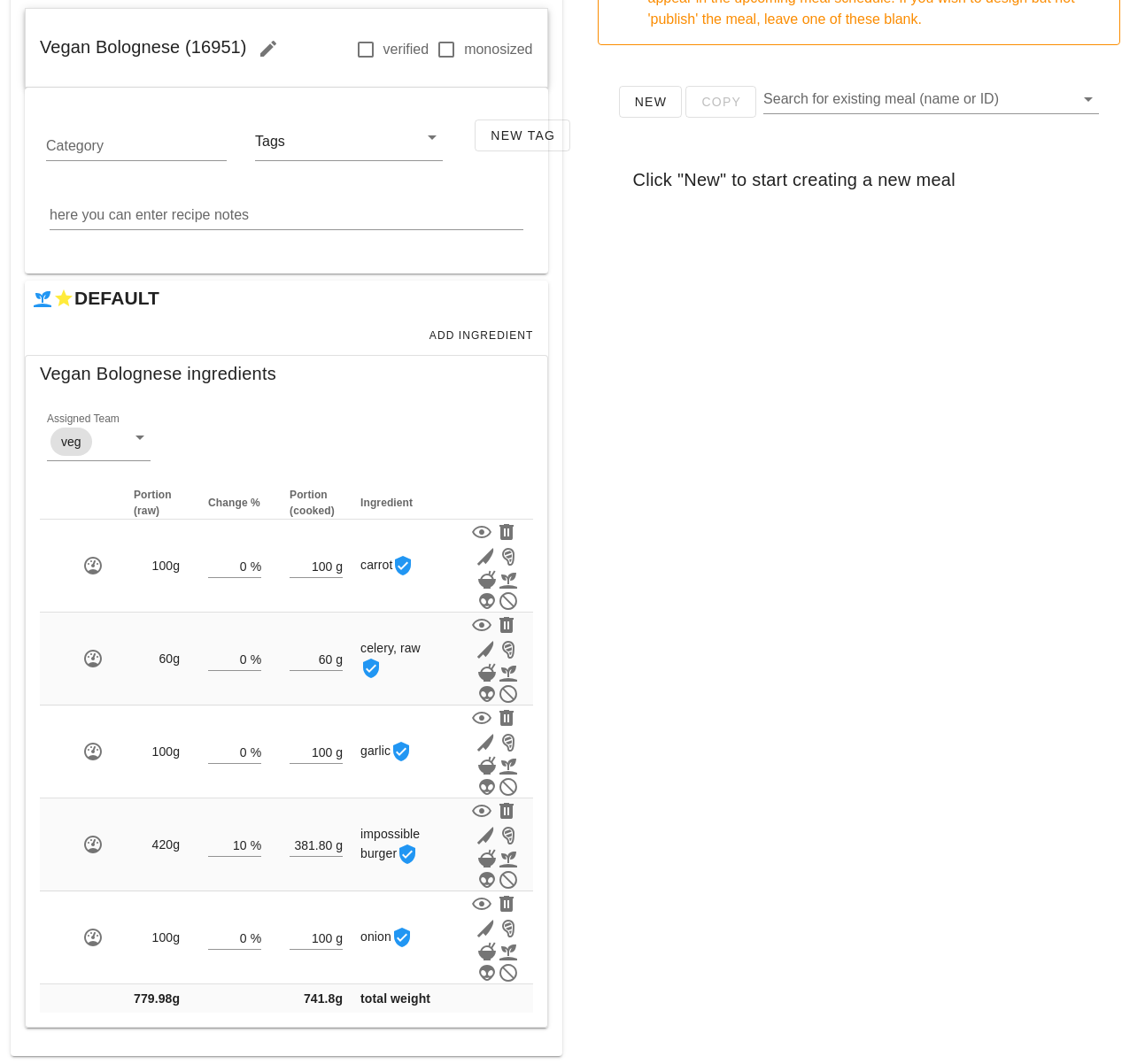
scroll to position [179, 0]
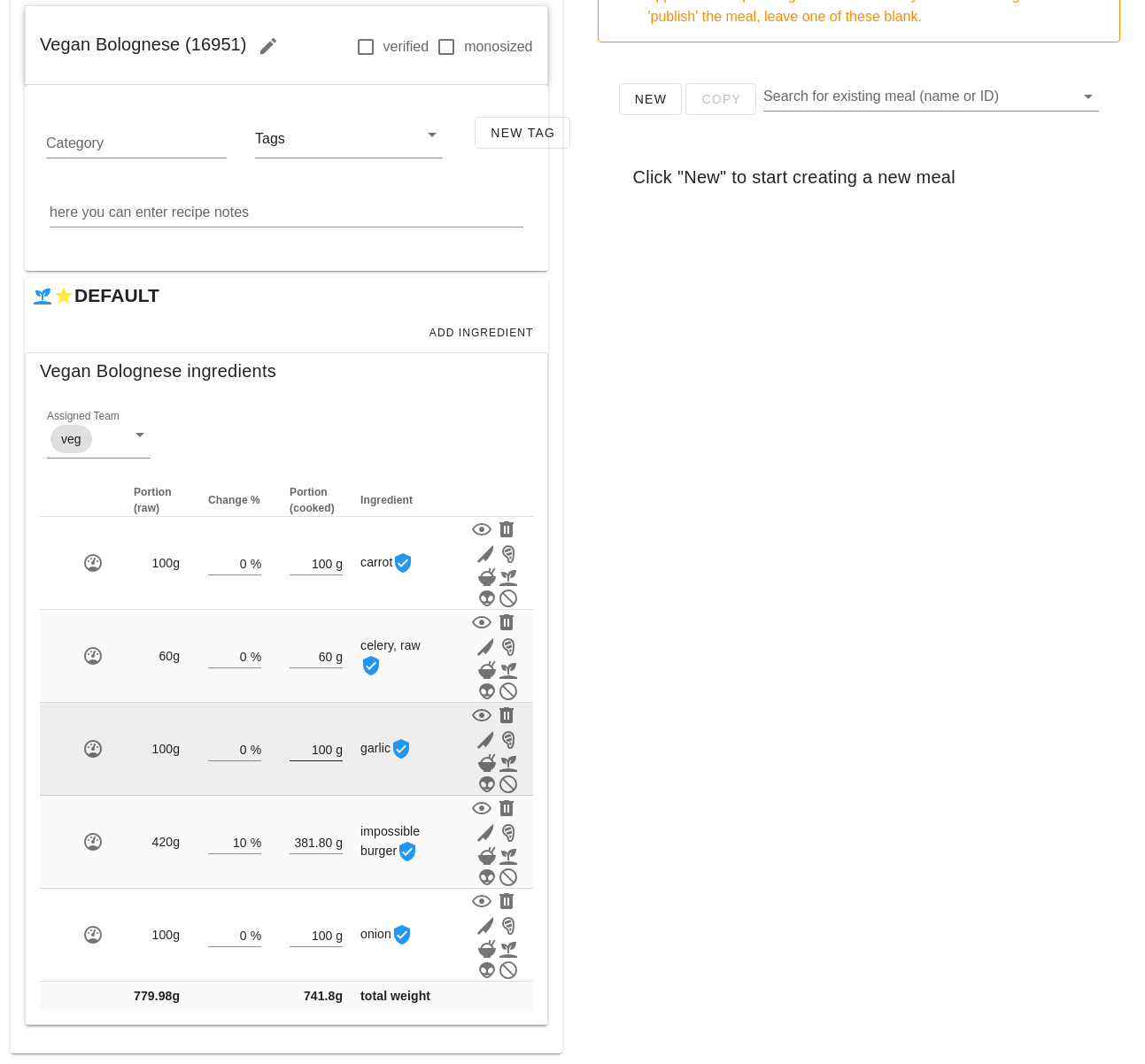
click at [327, 750] on input "100" at bounding box center [311, 749] width 43 height 23
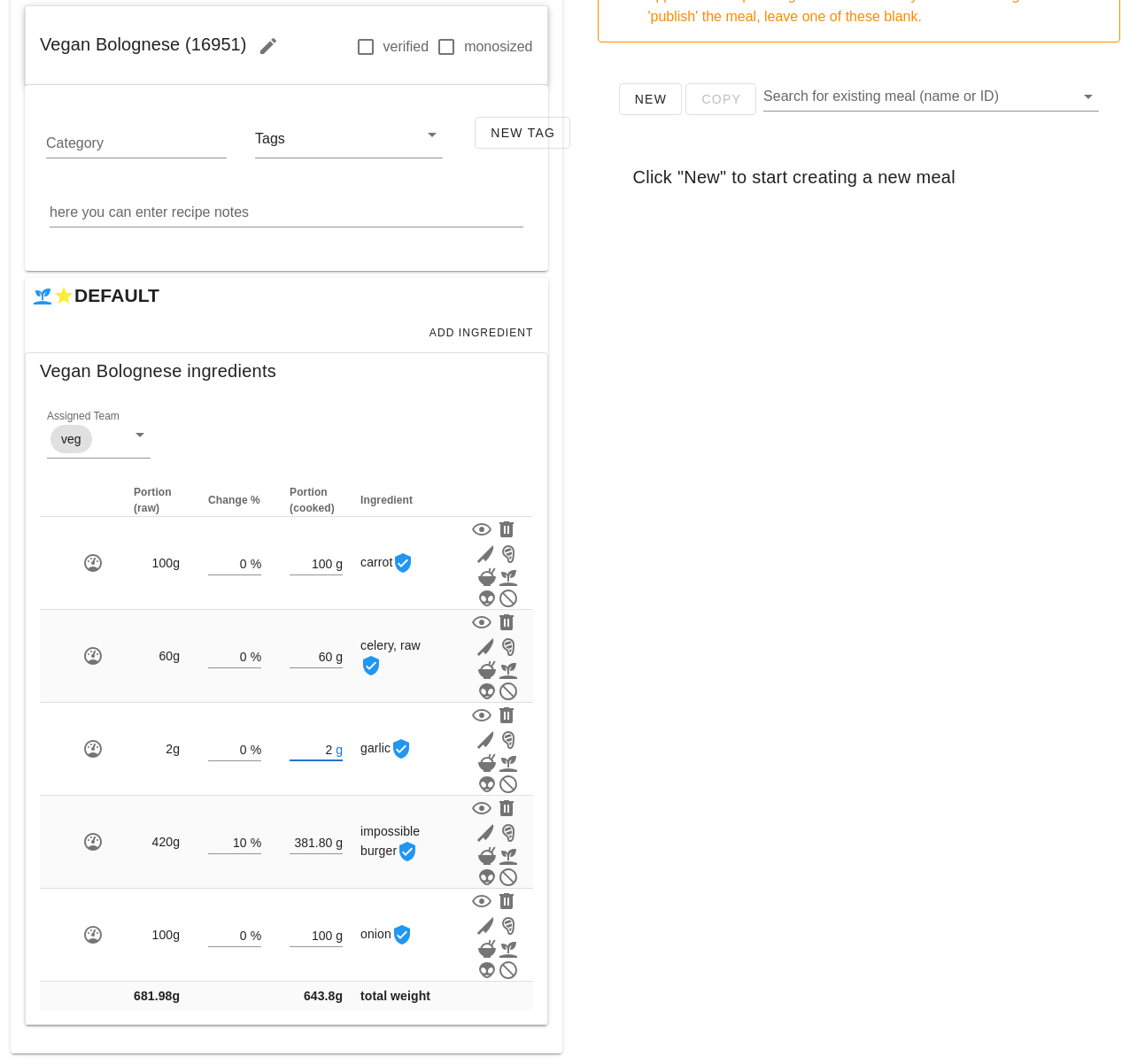
type input "2"
click at [682, 707] on div "New Copy Search for existing meal (name or ID) Click "New" to start creating a …" at bounding box center [859, 410] width 552 height 708
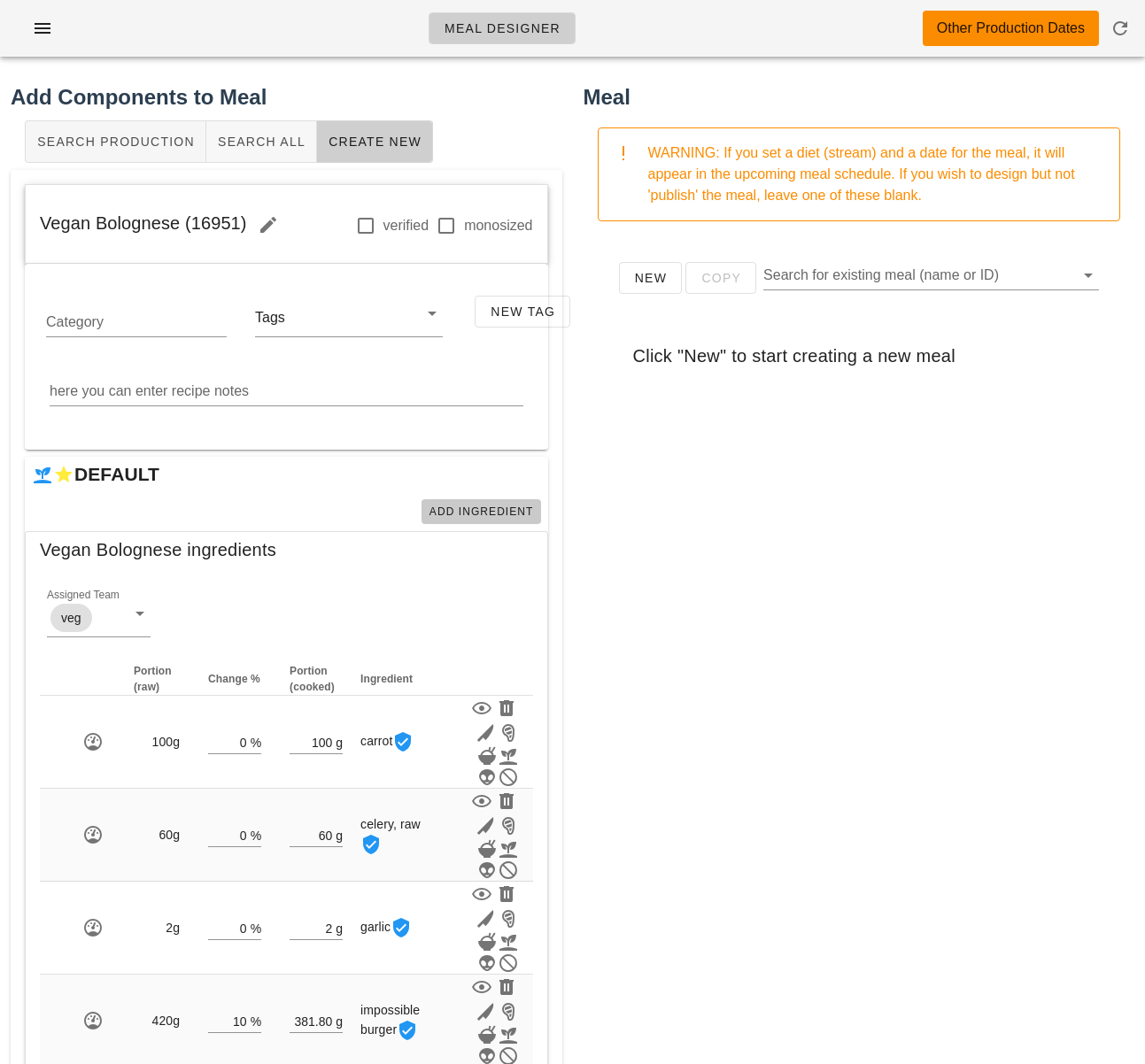
click at [470, 515] on span "Add Ingredient" at bounding box center [480, 511] width 106 height 12
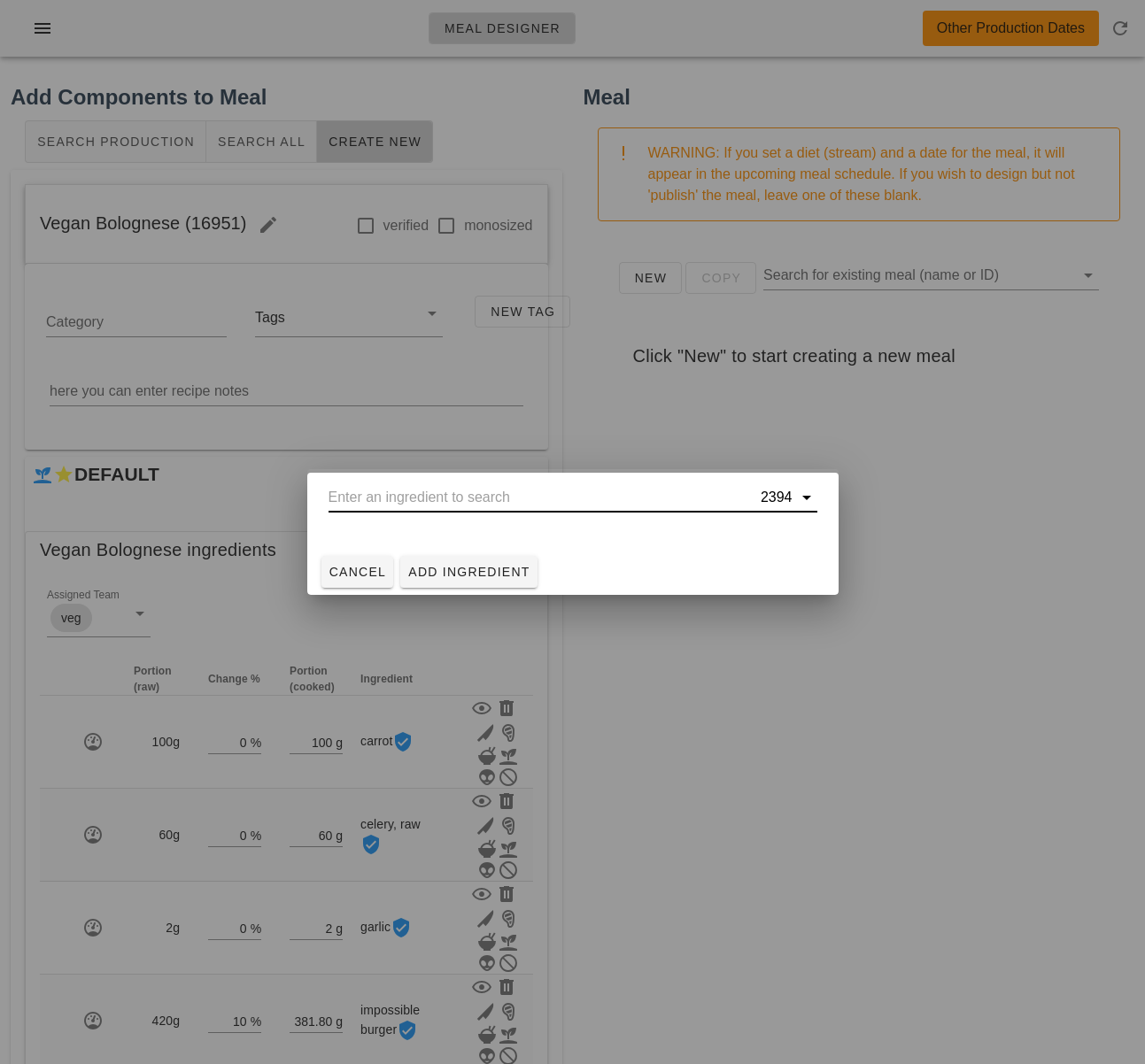
click at [446, 501] on input "text" at bounding box center [542, 498] width 428 height 29
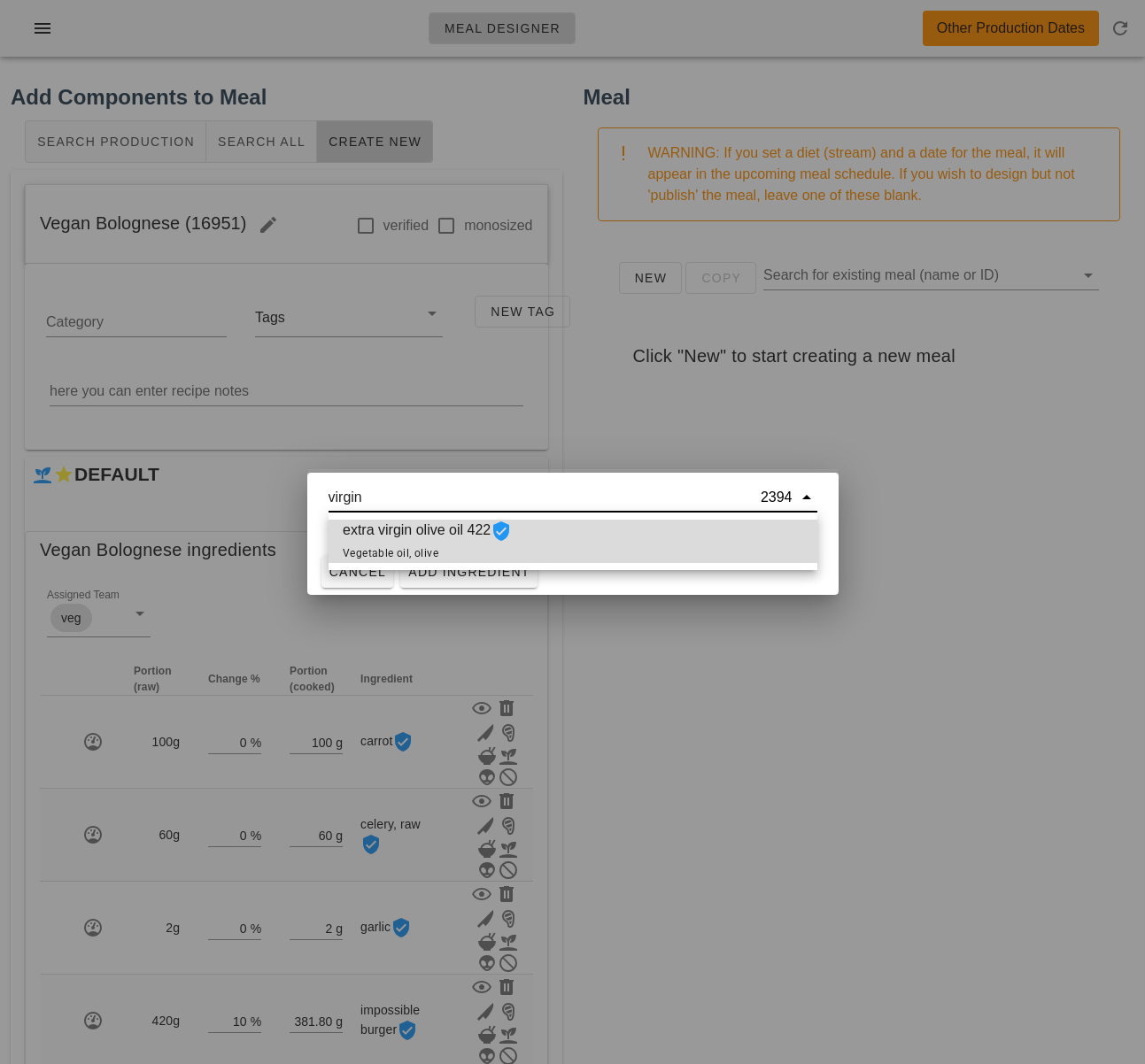
click at [460, 549] on span "extra virgin olive oil 422 Vegetable oil, olive" at bounding box center [426, 542] width 169 height 44
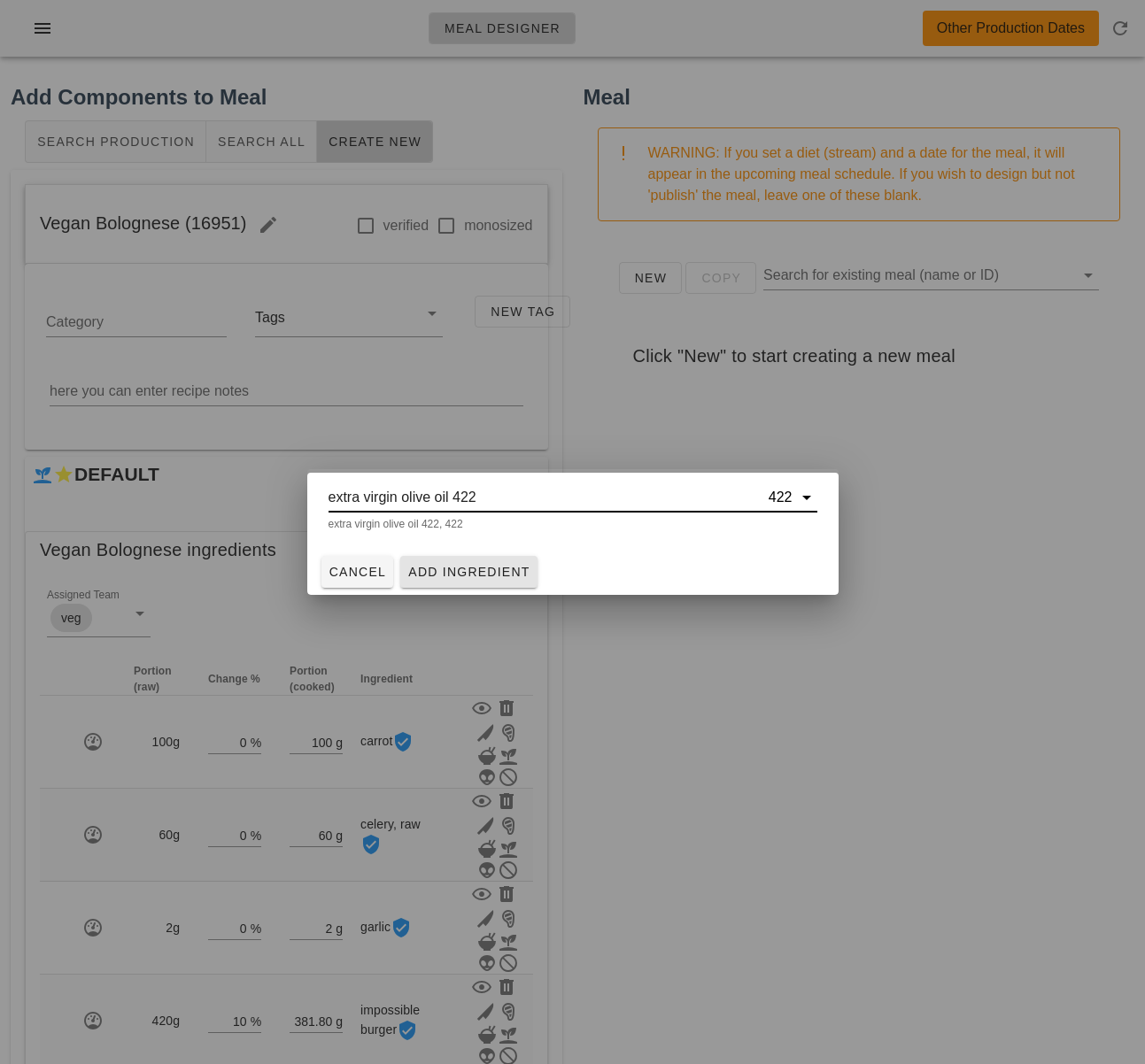
type input "extra virgin olive oil 422"
click at [455, 565] on span "Add Ingredient" at bounding box center [468, 571] width 123 height 14
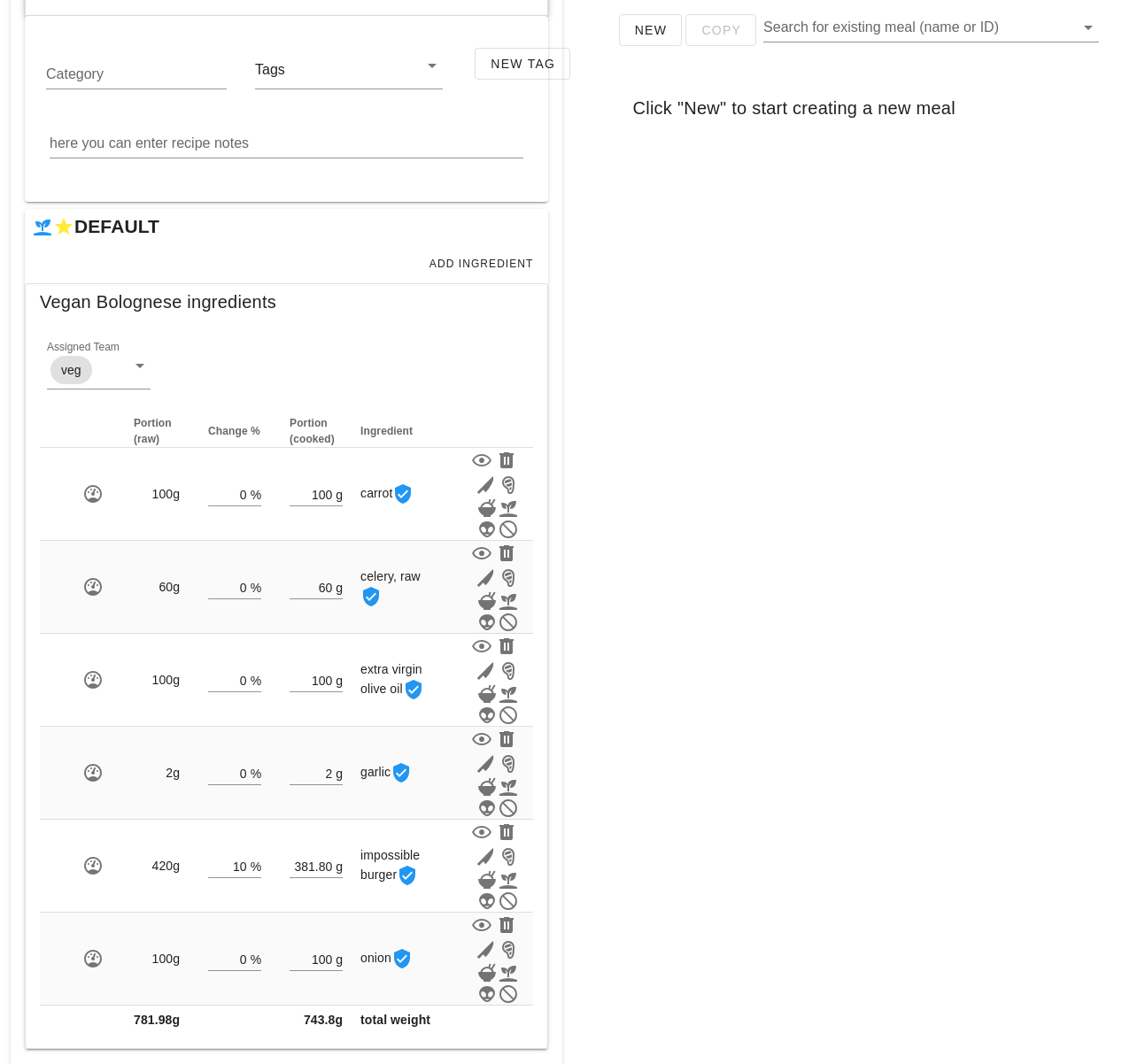
scroll to position [272, 0]
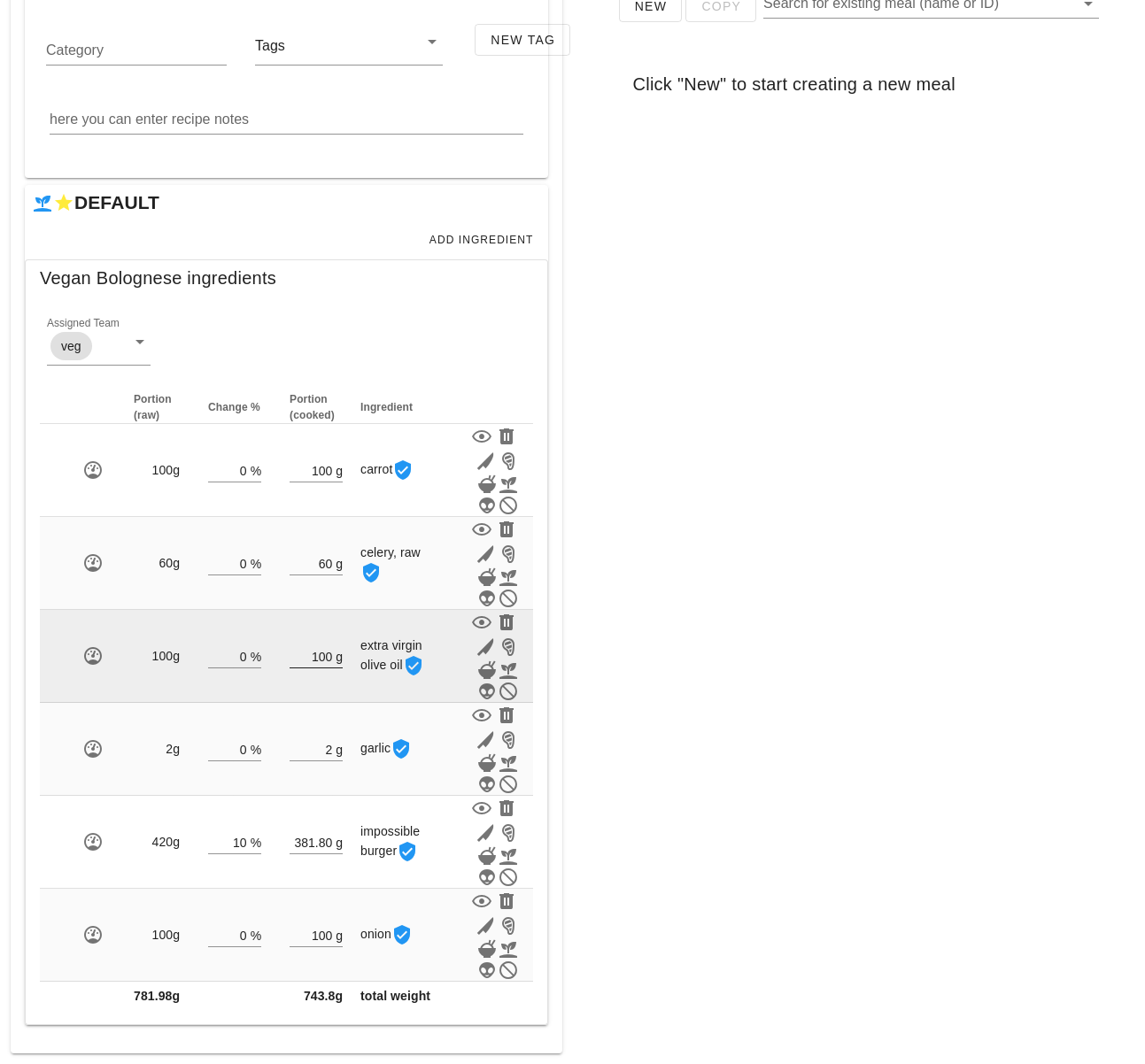
click at [325, 653] on input "100" at bounding box center [311, 656] width 43 height 23
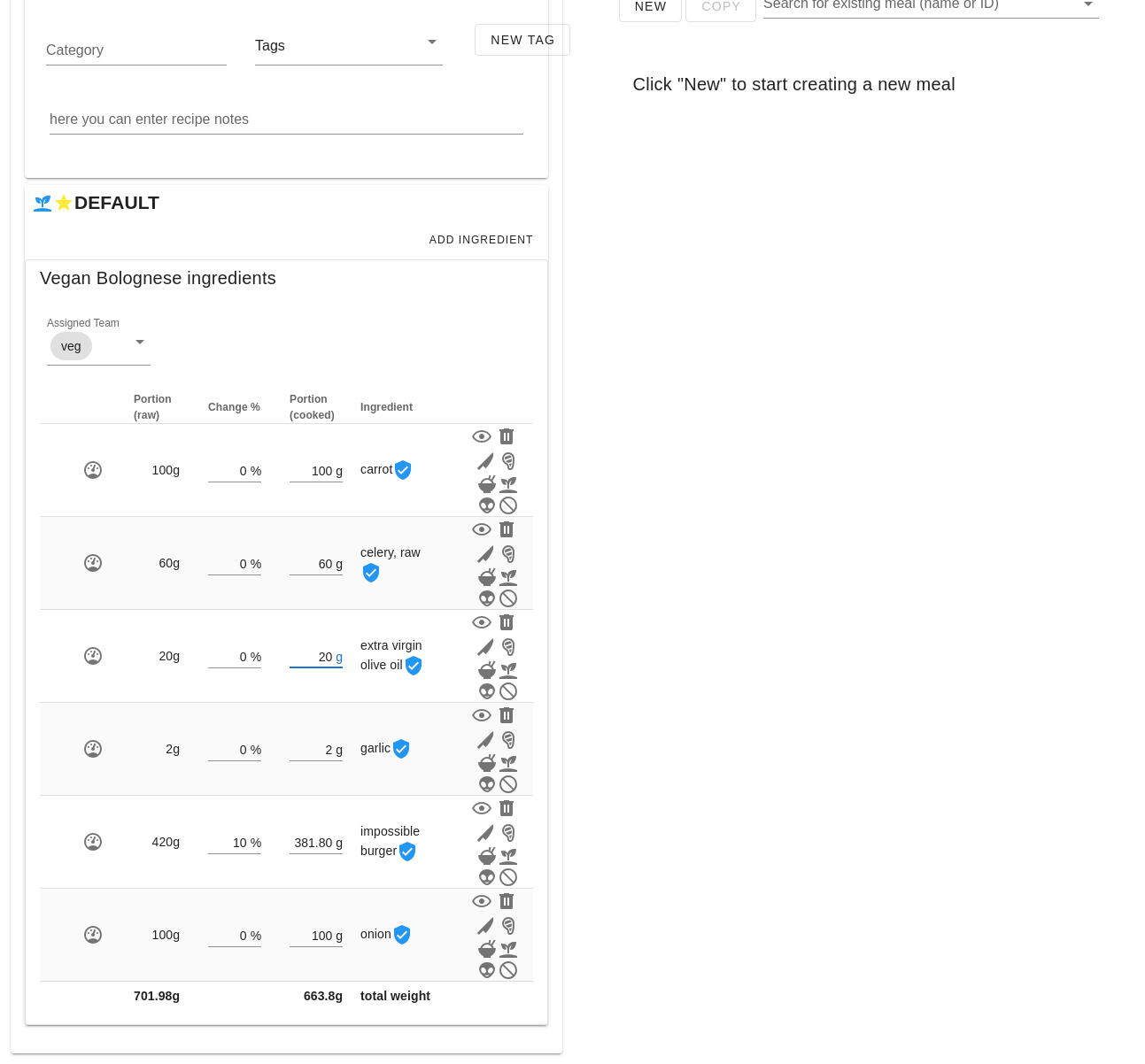
type input "20"
click at [869, 642] on div "New Copy Search for existing meal (name or ID) Click "New" to start creating a …" at bounding box center [859, 317] width 552 height 708
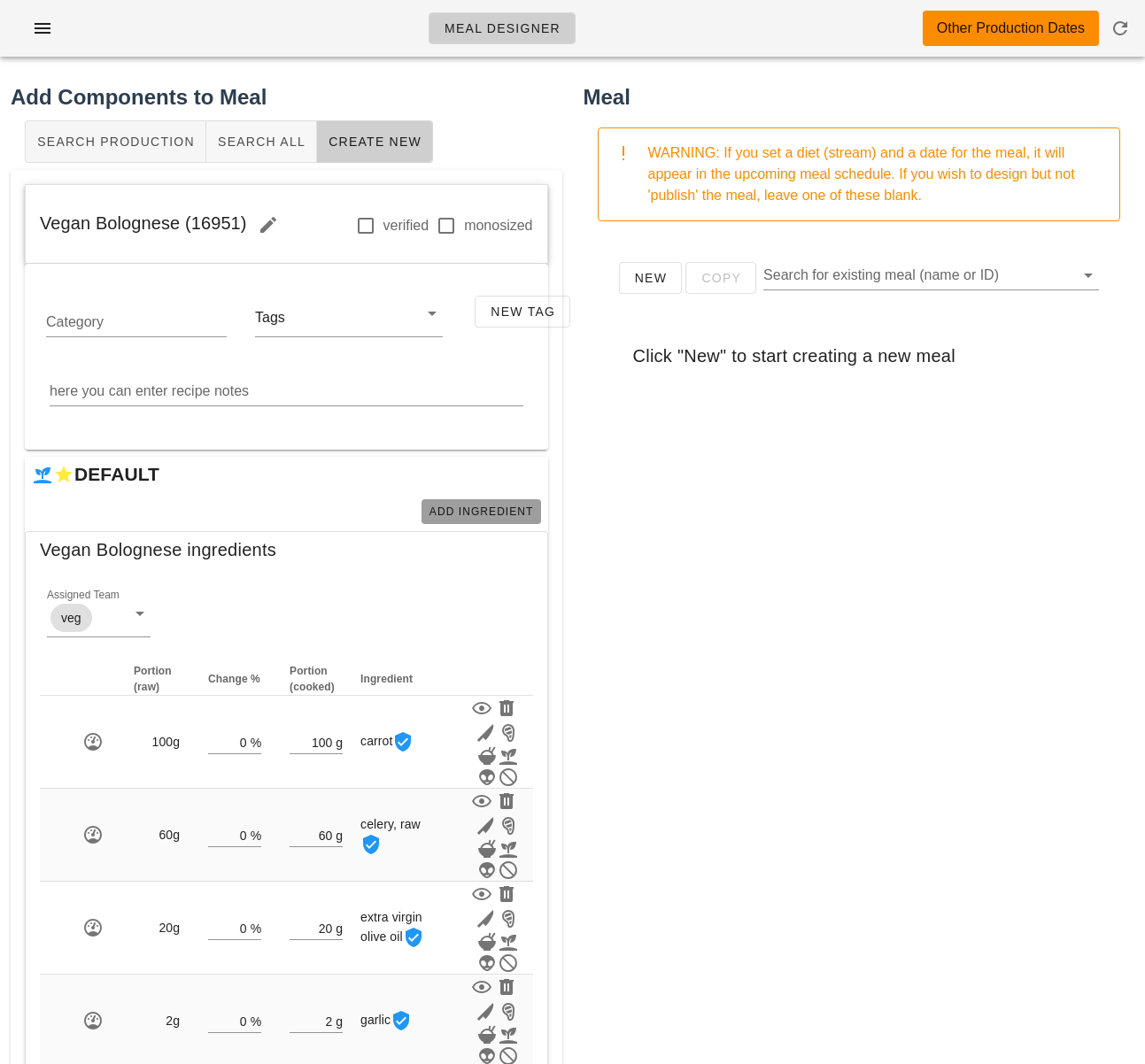
click at [525, 505] on span "Add Ingredient" at bounding box center [480, 511] width 106 height 12
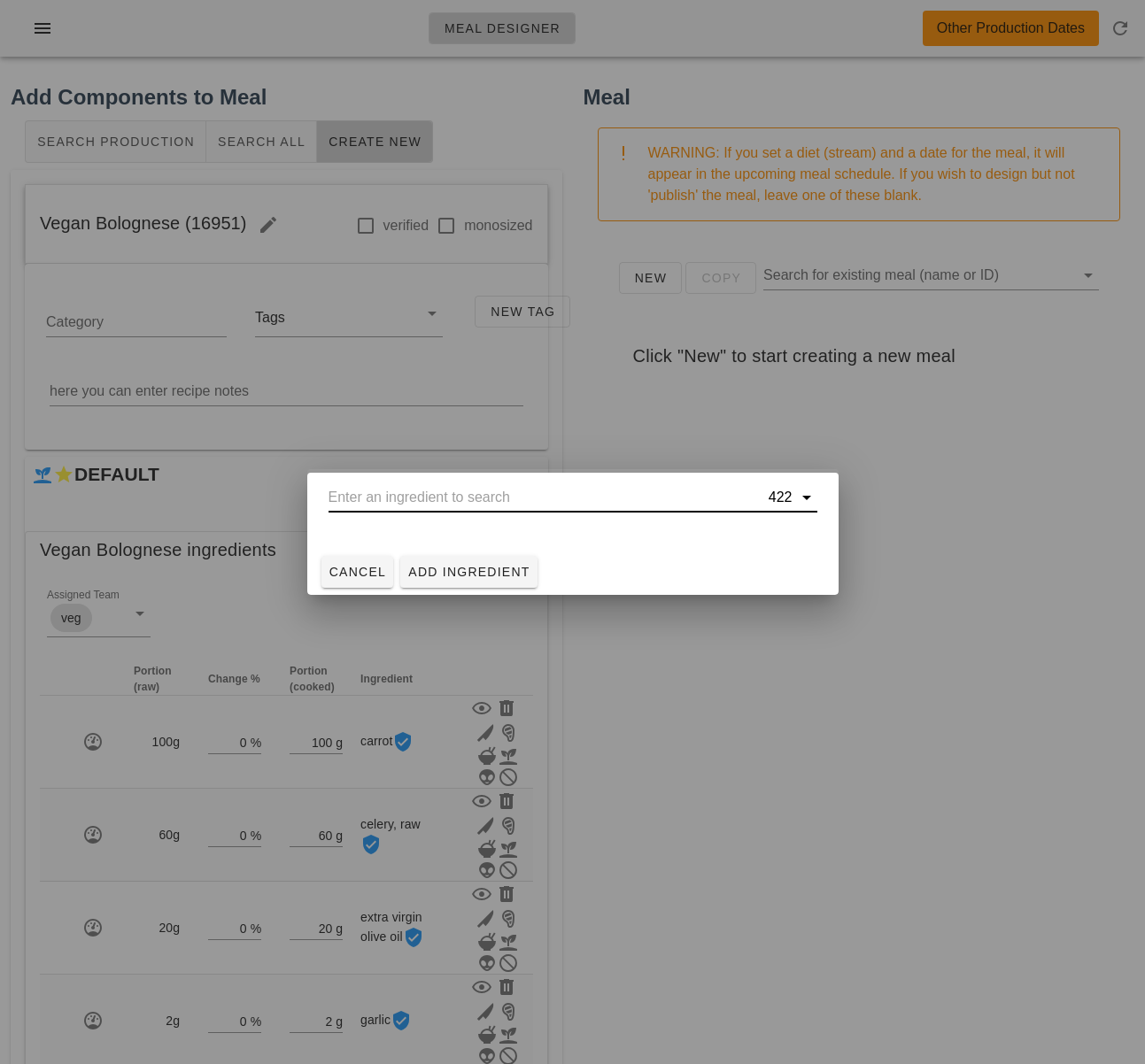
click at [514, 499] on input "text" at bounding box center [547, 498] width 437 height 29
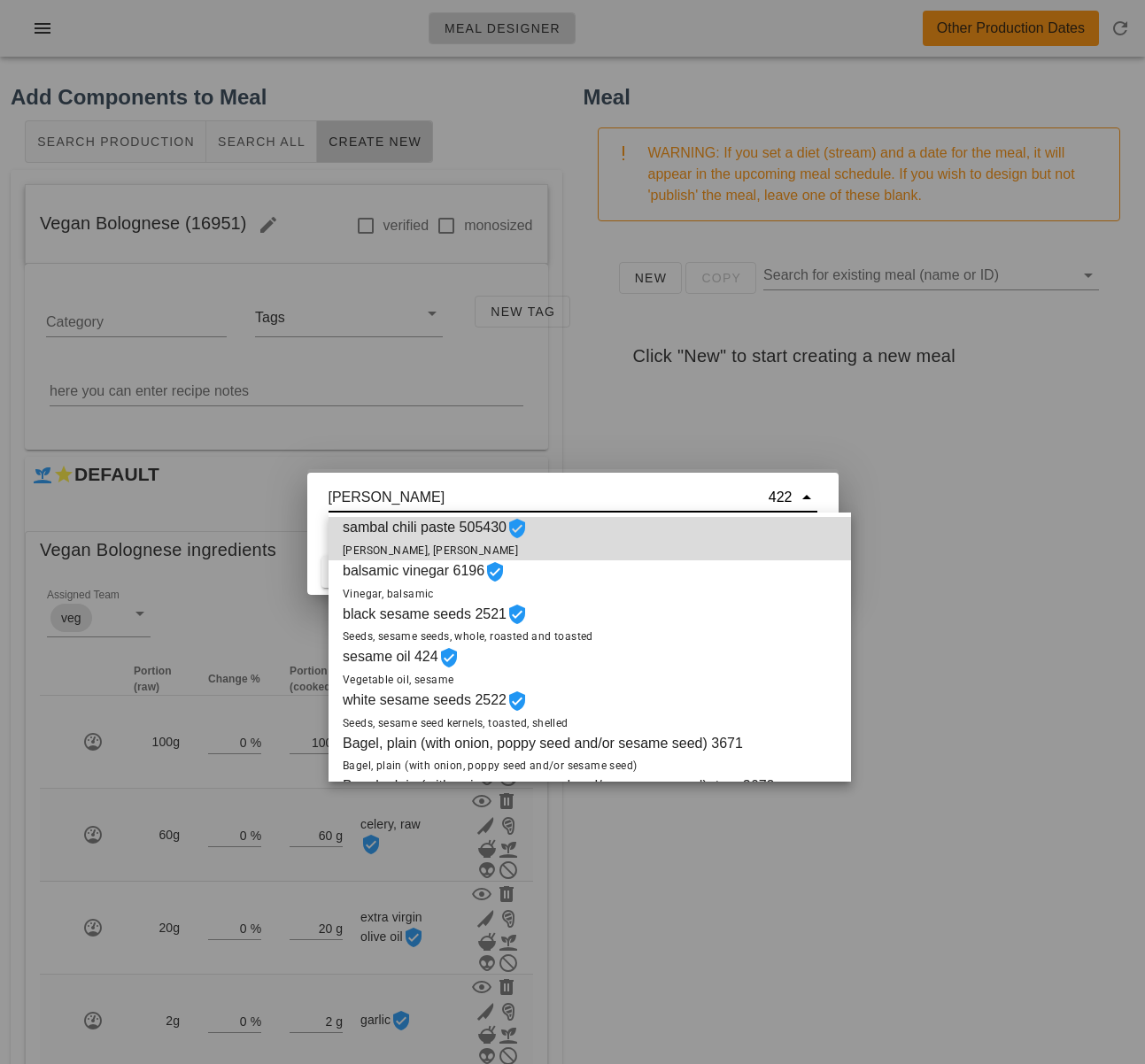
click at [577, 552] on div "sambal chili paste 505430 sambal oelek, huy fong" at bounding box center [590, 539] width 522 height 44
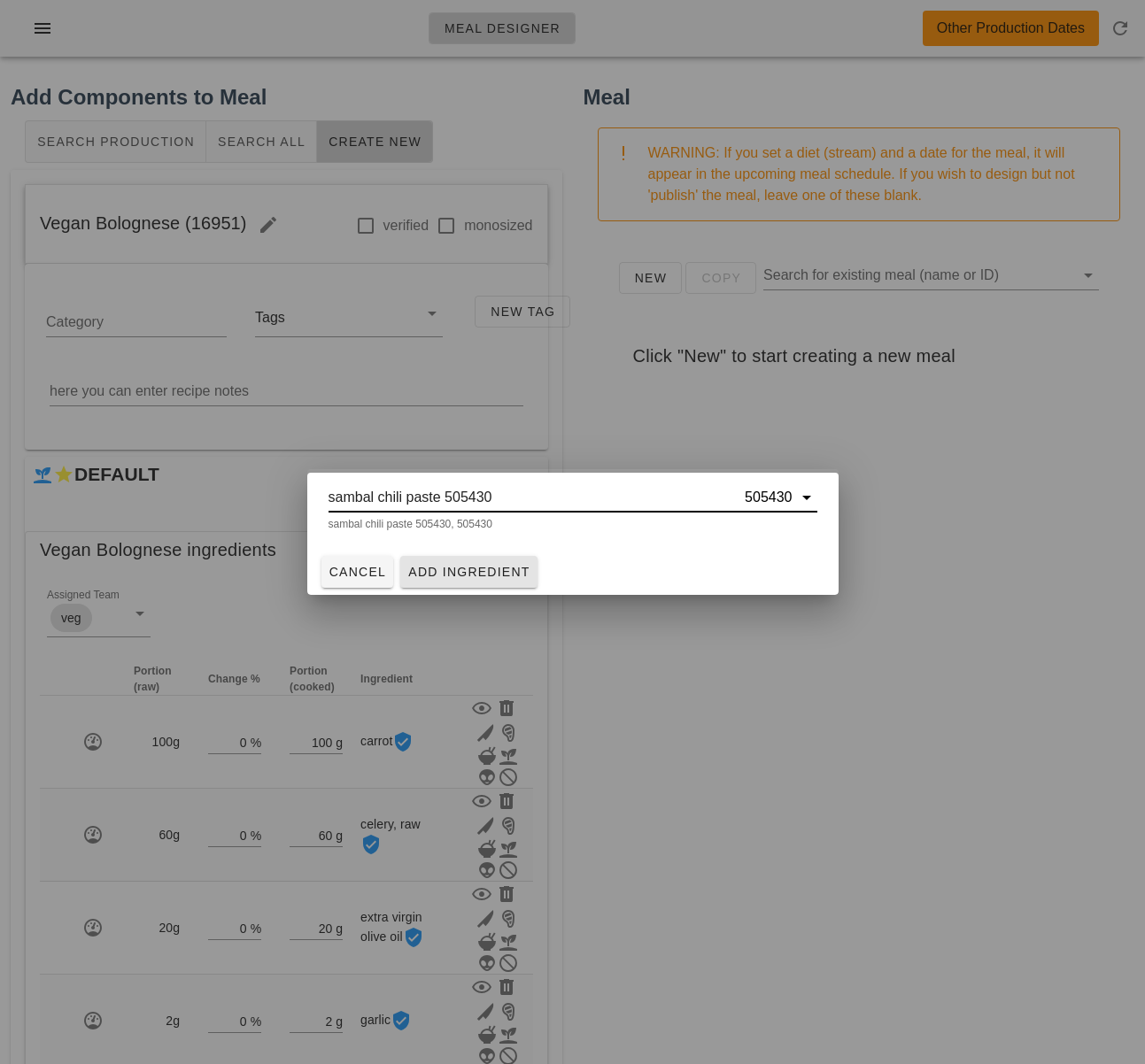
type input "sambal chili paste 505430"
click at [462, 575] on span "Add Ingredient" at bounding box center [468, 571] width 123 height 14
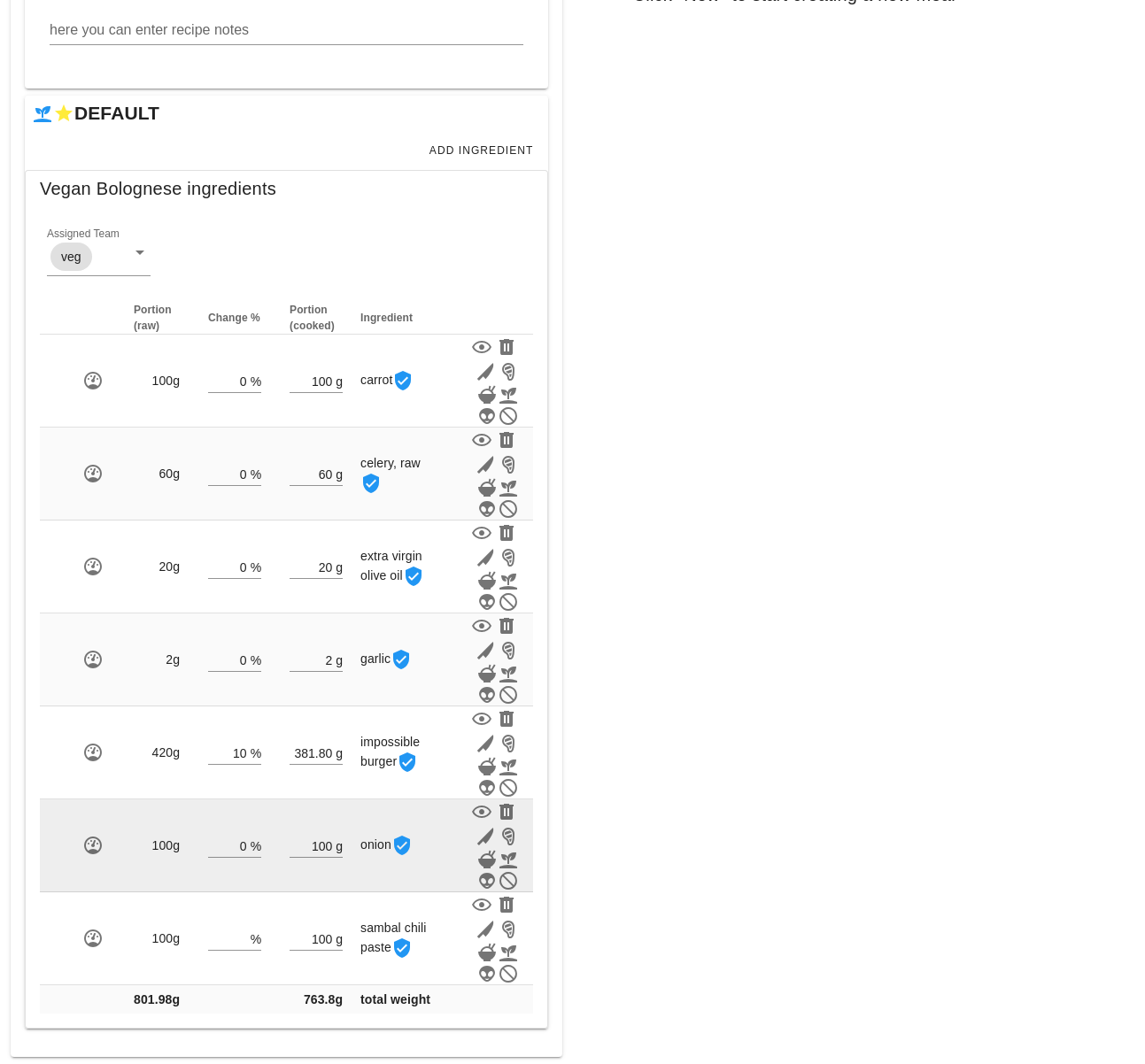
scroll to position [365, 0]
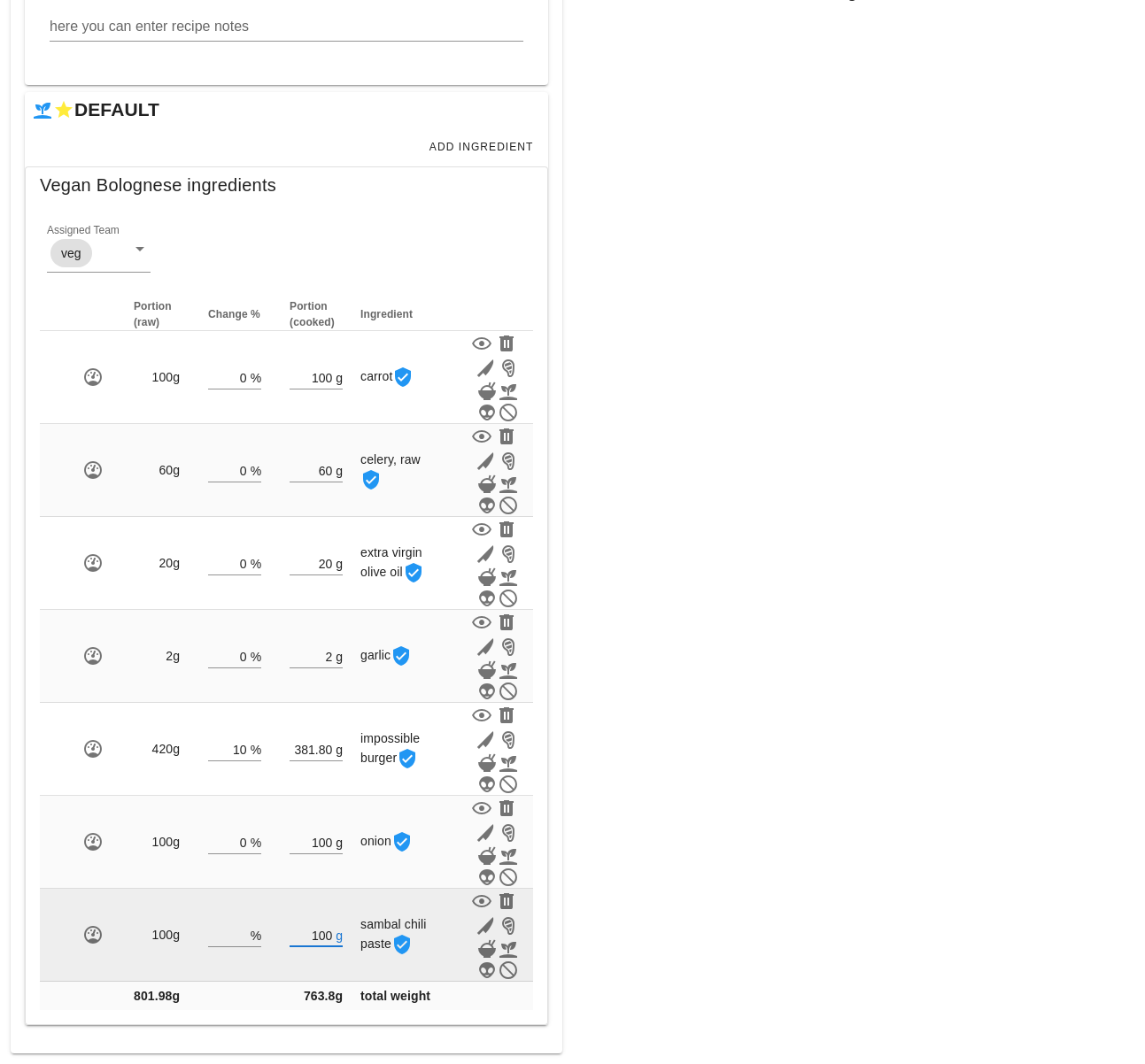
click at [332, 937] on input "100" at bounding box center [311, 935] width 43 height 23
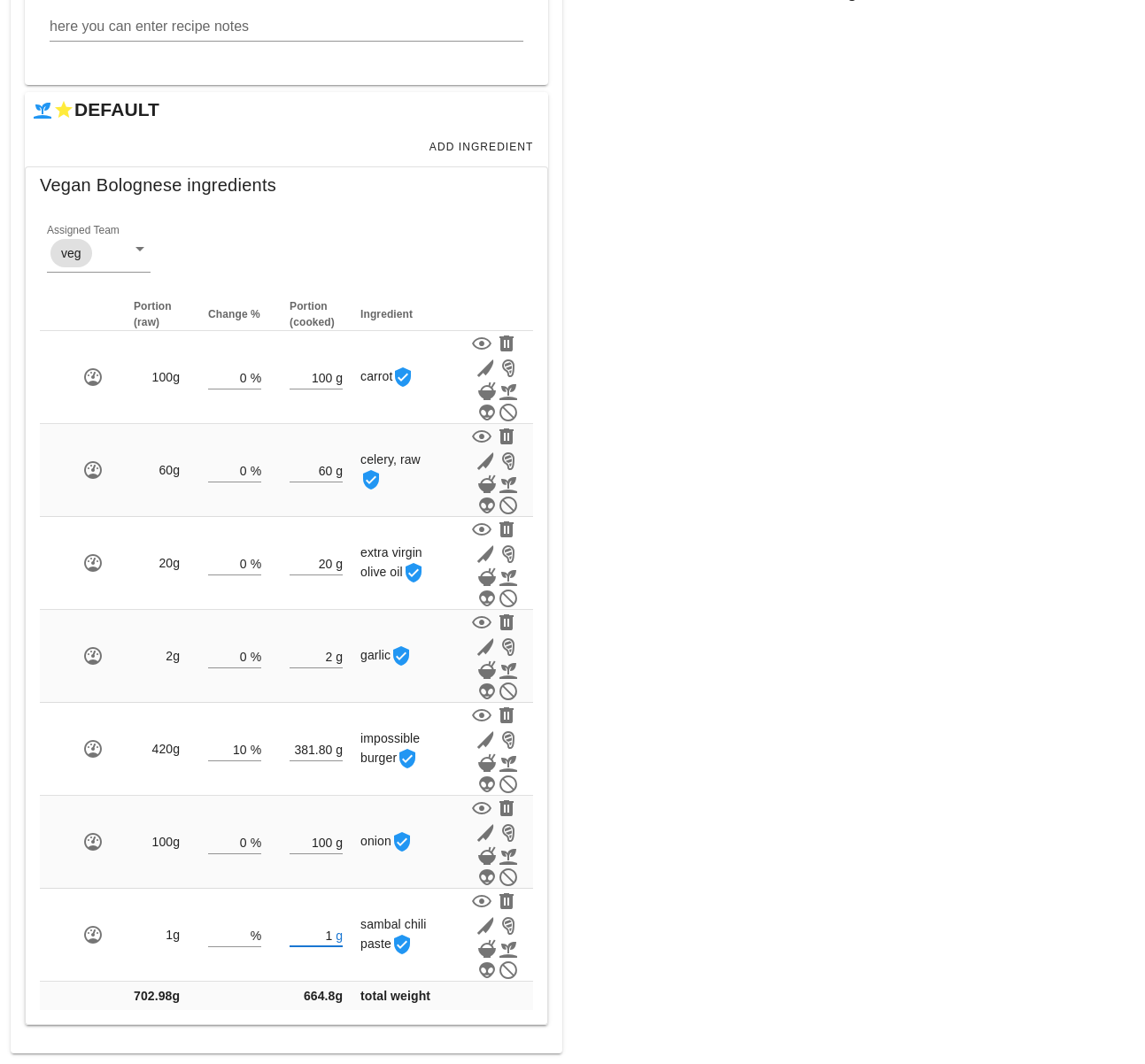
type input "1"
click at [728, 872] on div "Meal WARNING: If you set a diet (stream) and a date for the meal, it will appea…" at bounding box center [859, 385] width 573 height 1358
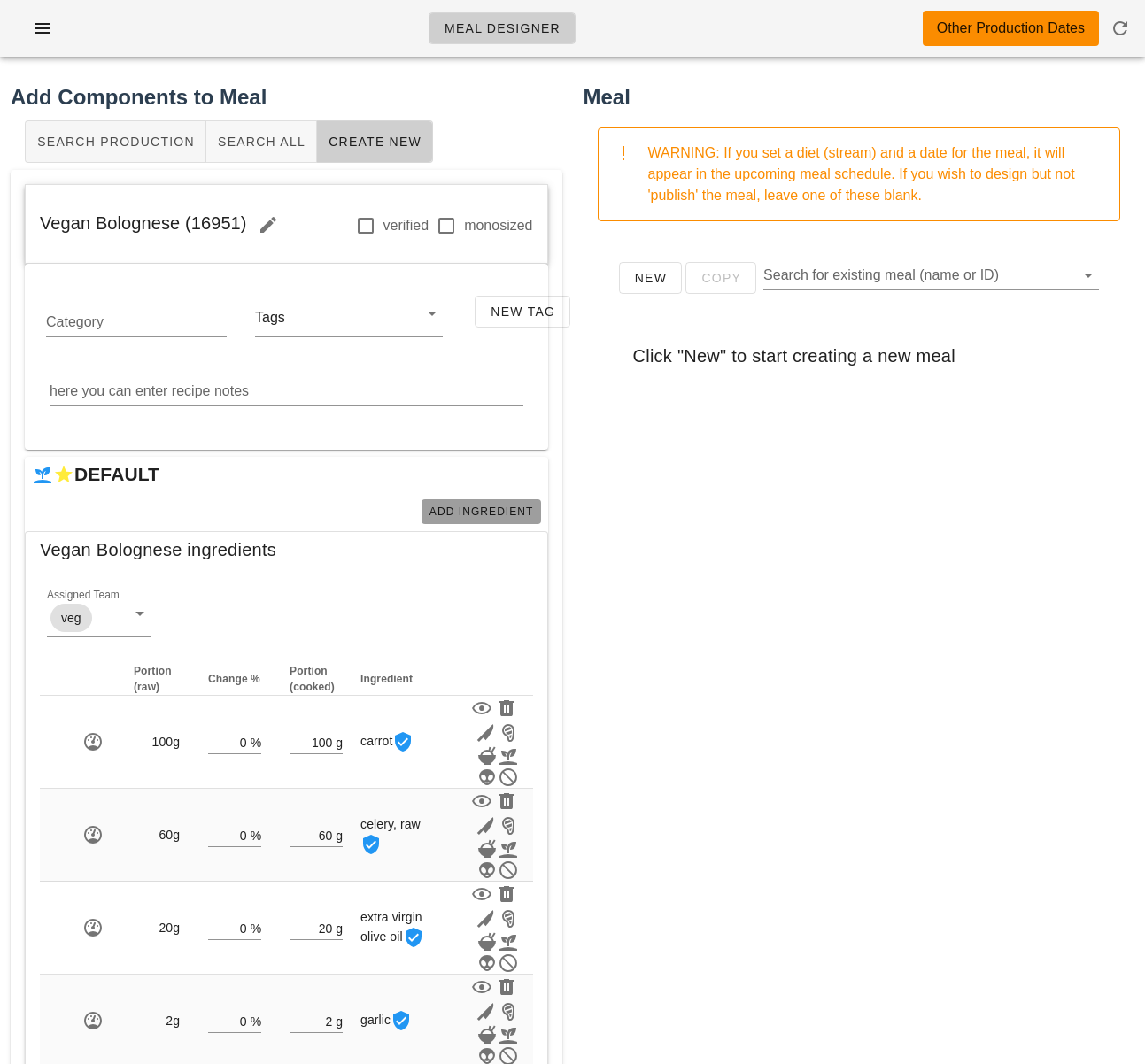
click at [485, 511] on span "Add Ingredient" at bounding box center [480, 511] width 106 height 12
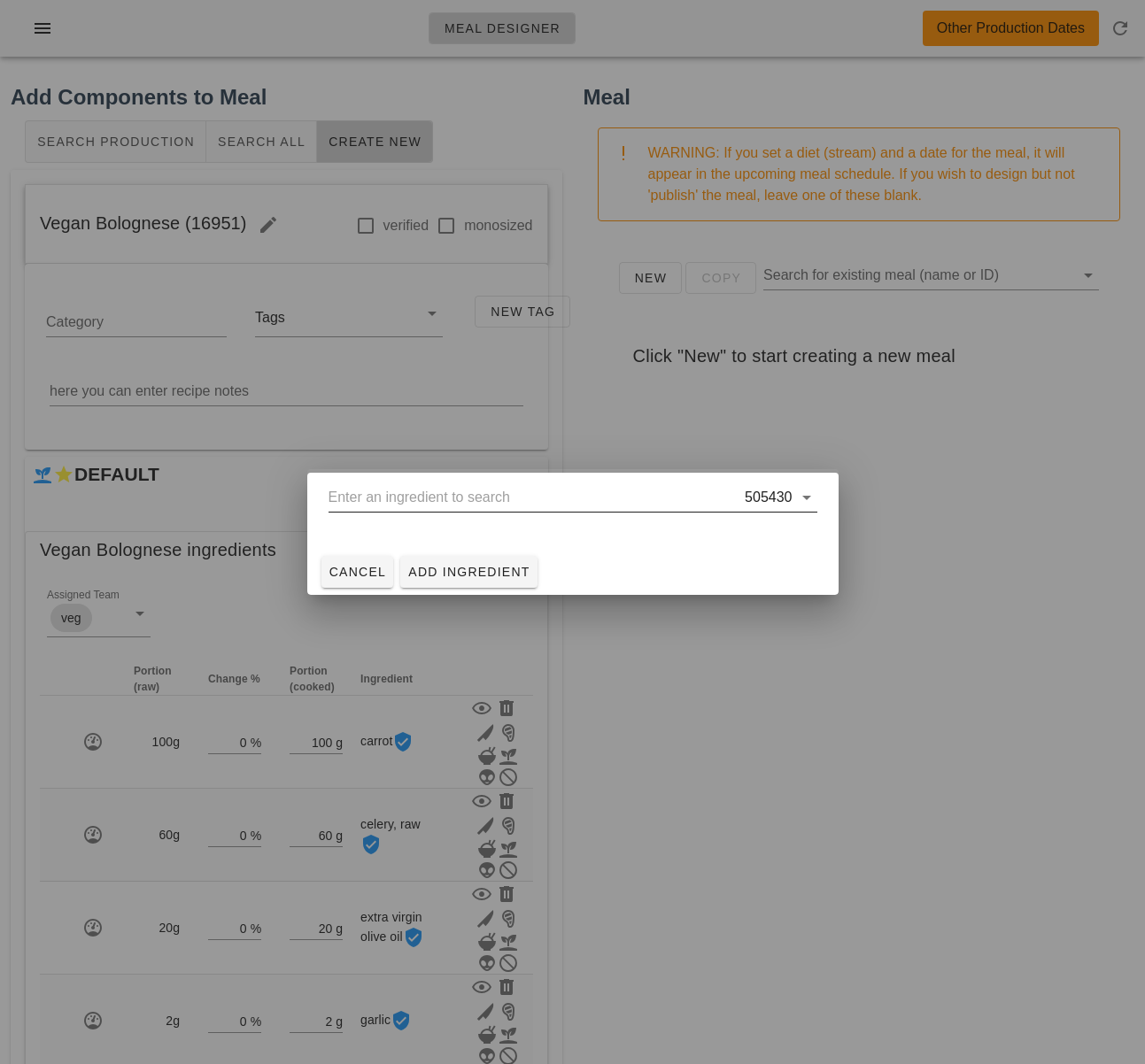
click at [510, 504] on input "text" at bounding box center [536, 498] width 414 height 29
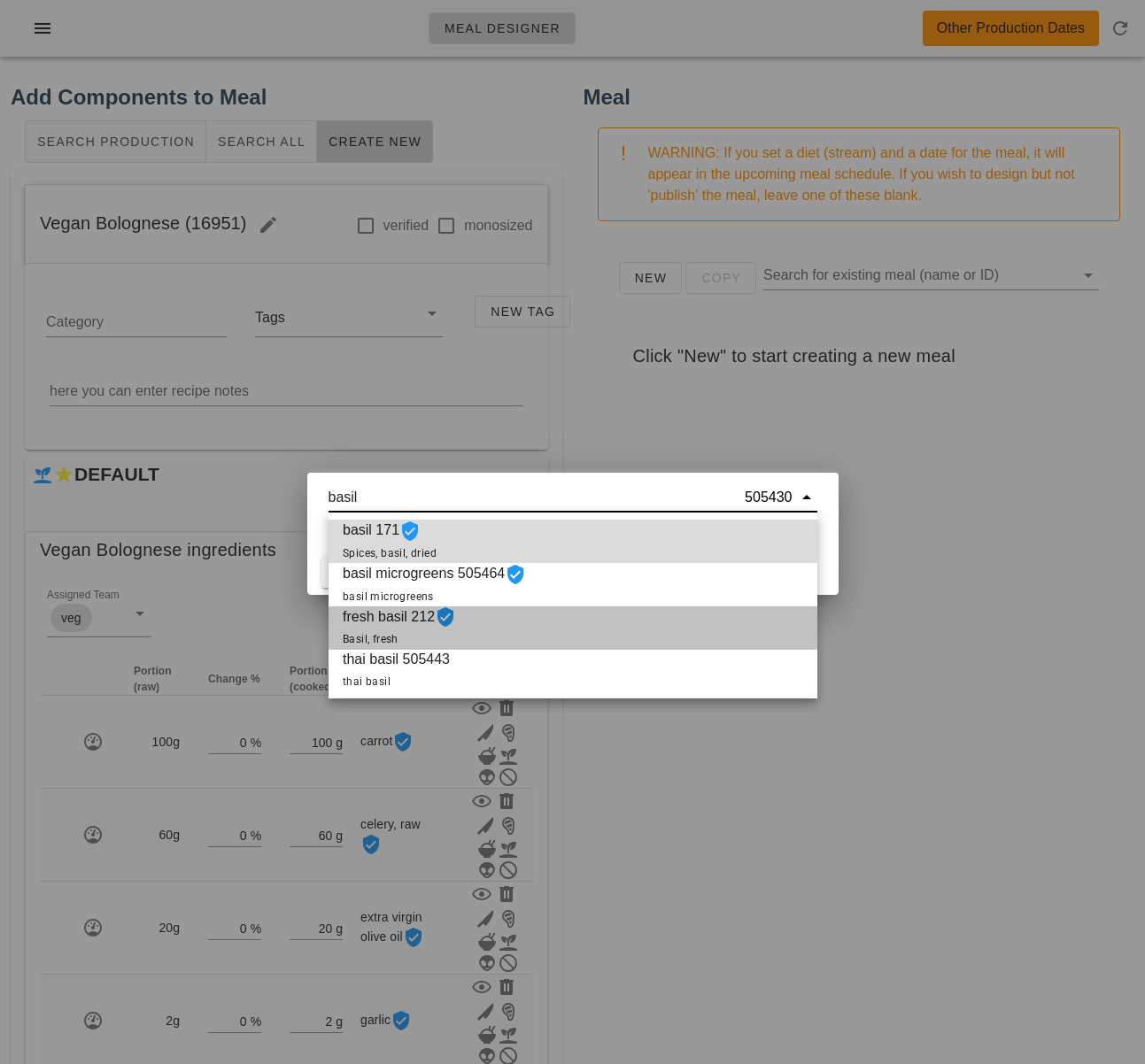
click at [581, 625] on div "fresh basil 212 Basil, fresh" at bounding box center [573, 628] width 489 height 44
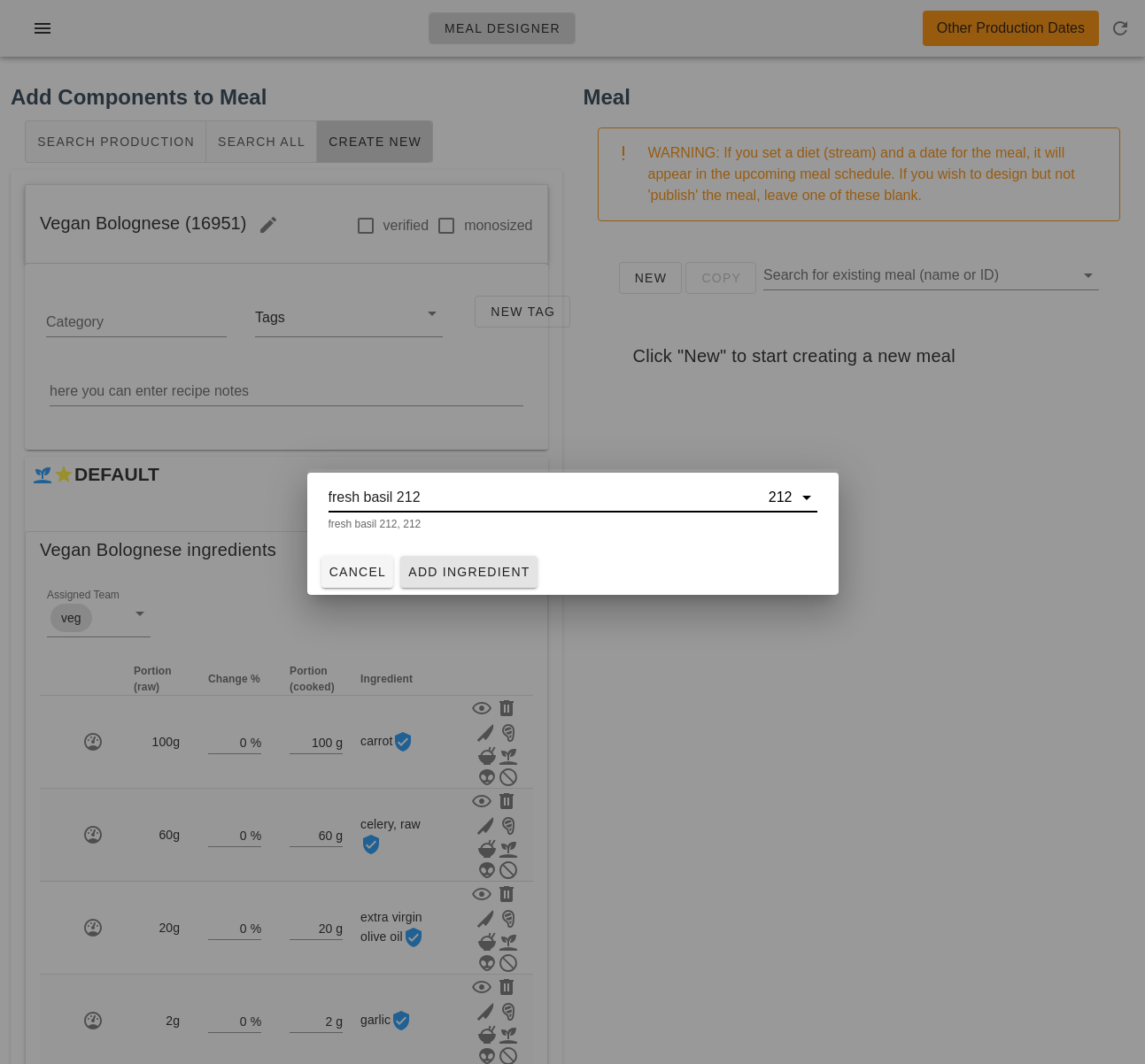
type input "fresh basil 212"
click at [509, 573] on span "Add Ingredient" at bounding box center [468, 571] width 123 height 14
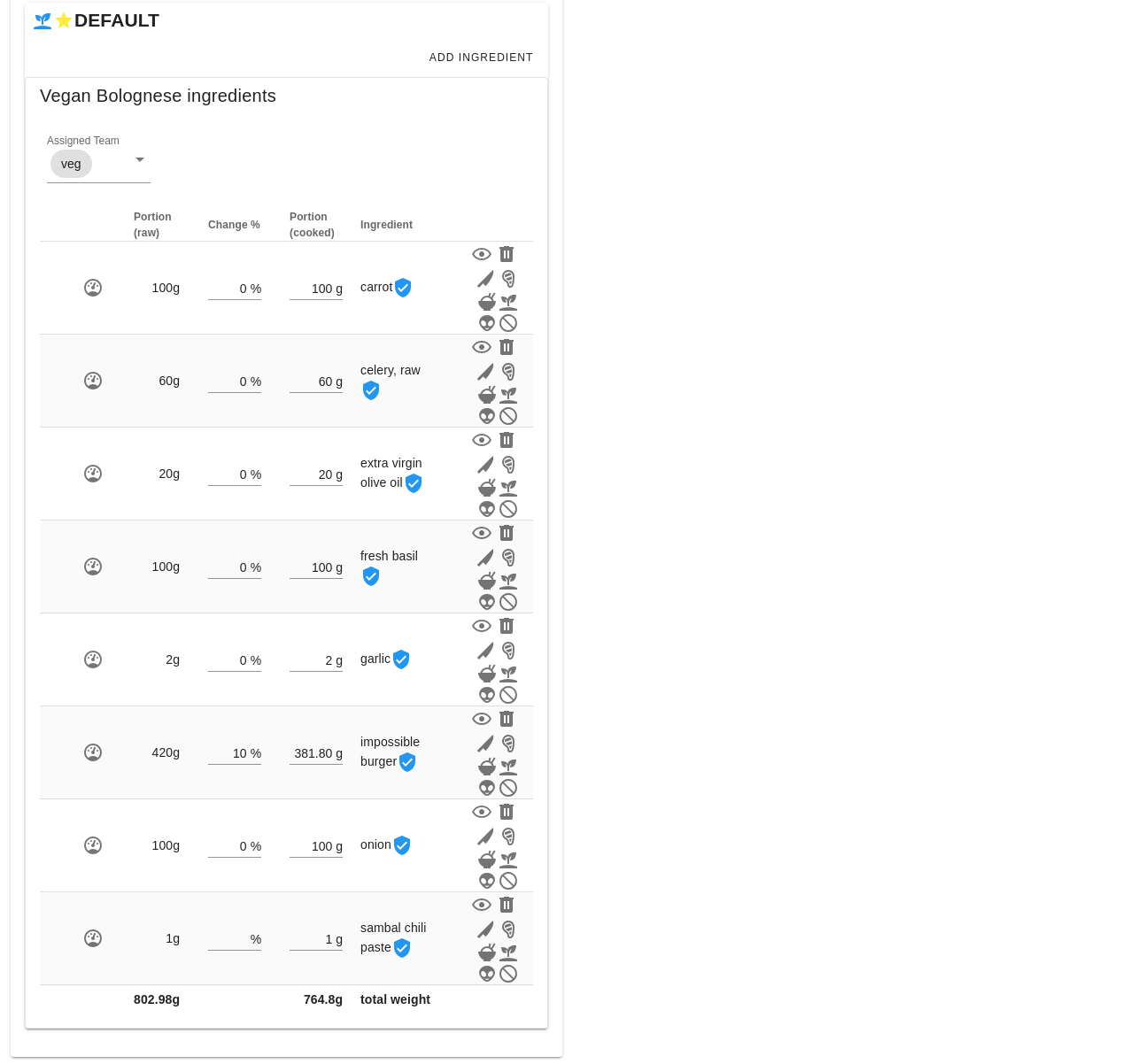
scroll to position [458, 0]
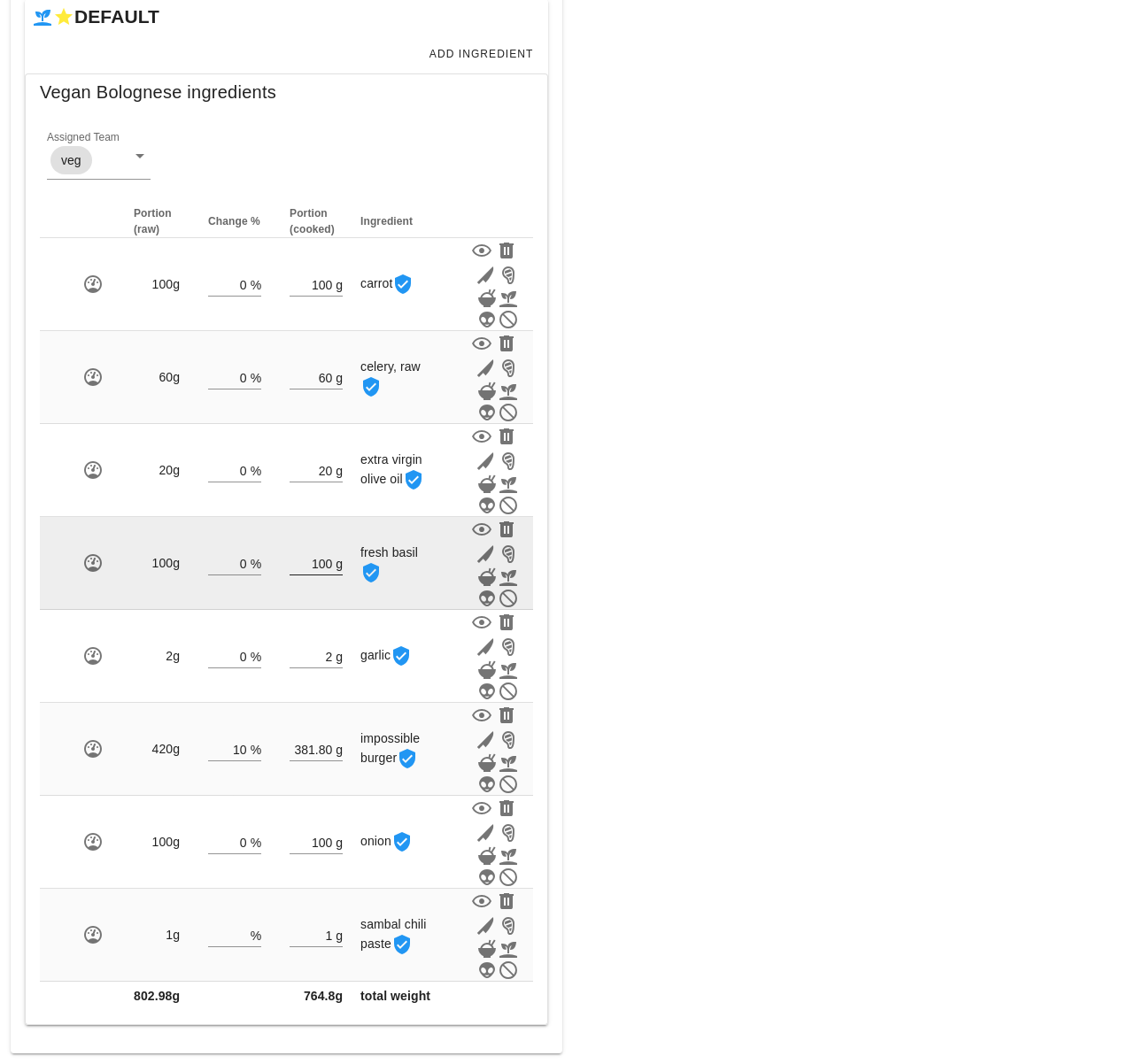
click at [330, 562] on input "100" at bounding box center [311, 563] width 43 height 23
type input "0"
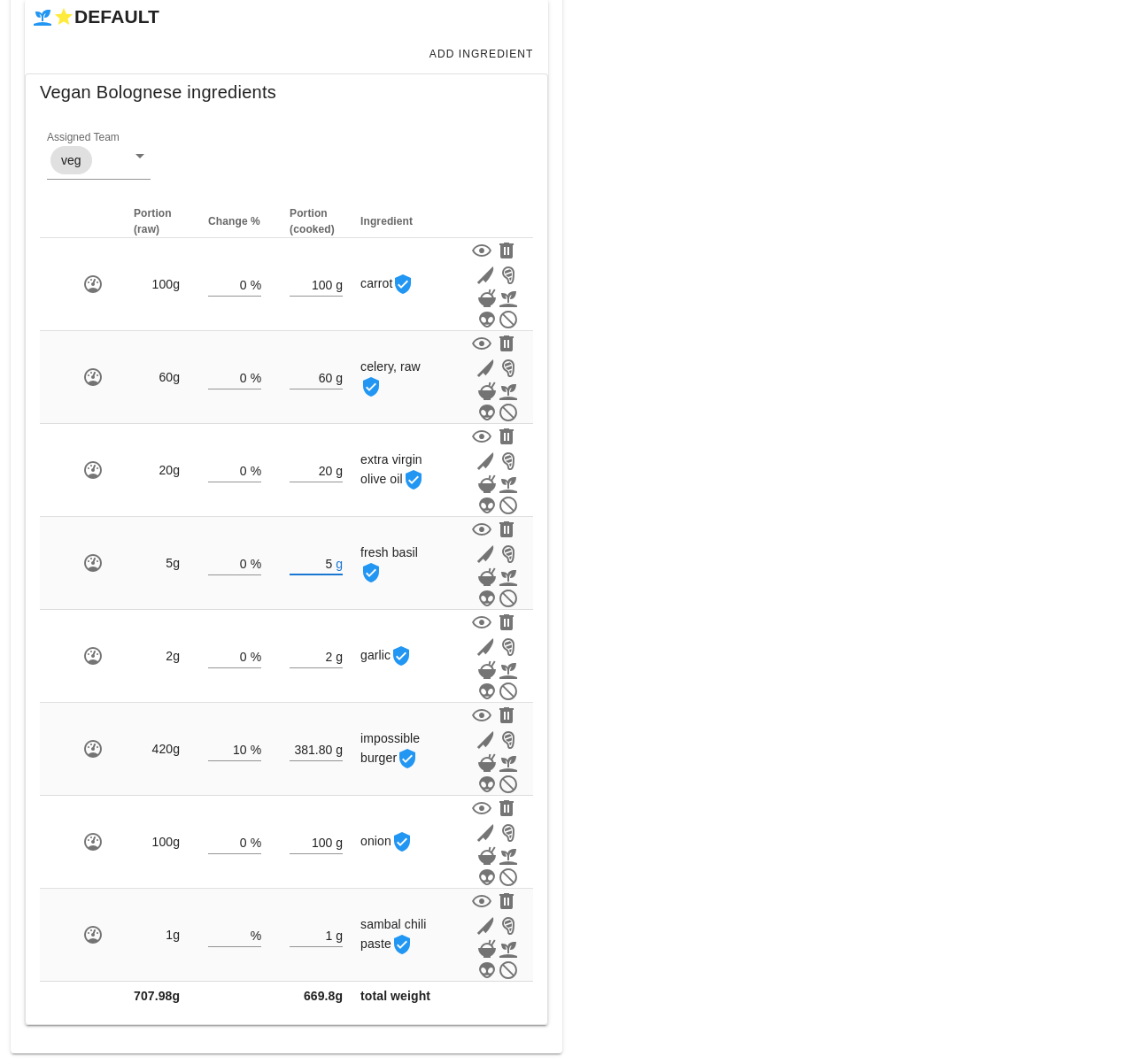
type input "5"
click at [699, 558] on div "Meal WARNING: If you set a diet (stream) and a date for the meal, it will appea…" at bounding box center [859, 338] width 573 height 1451
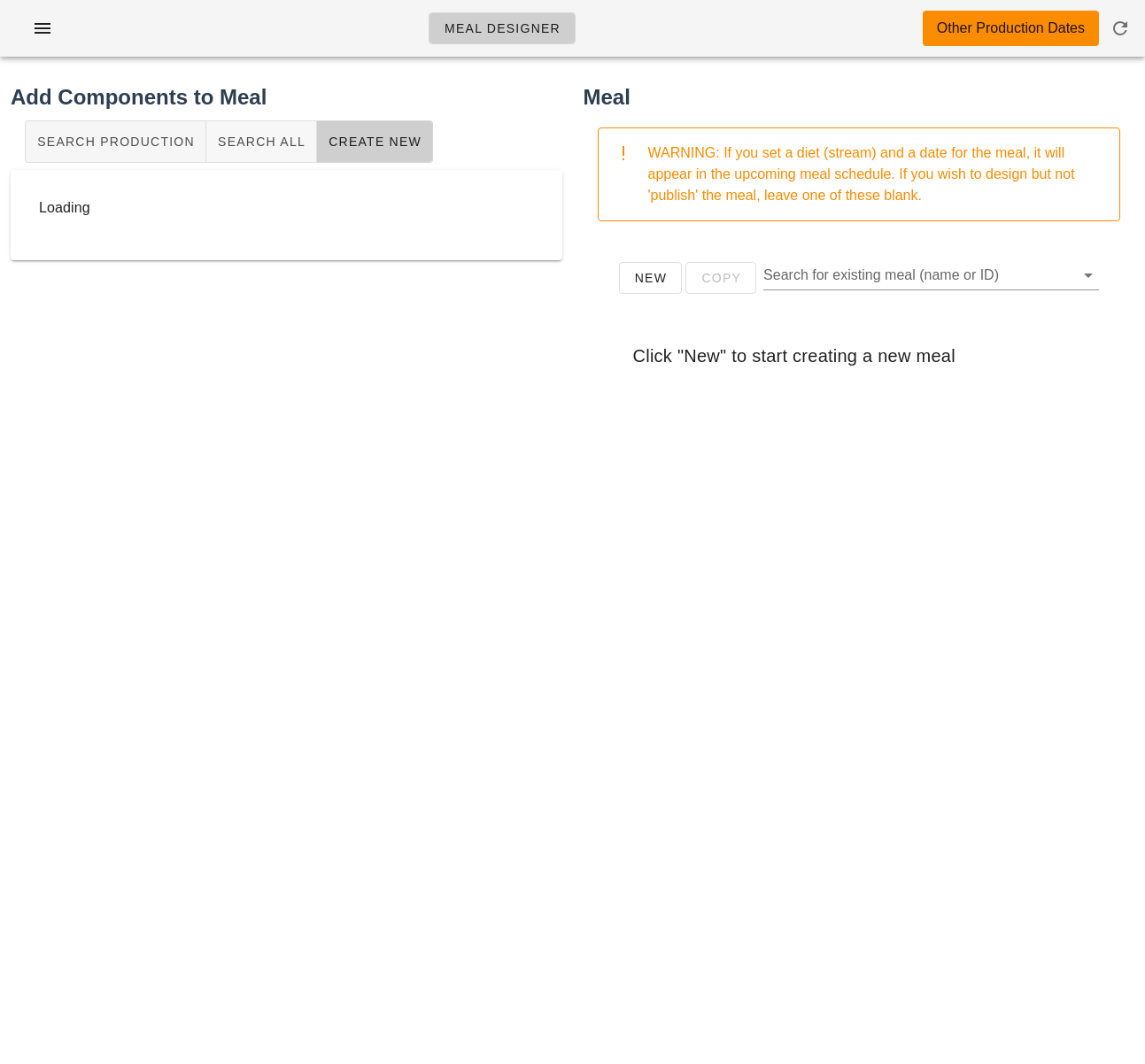
scroll to position [0, 0]
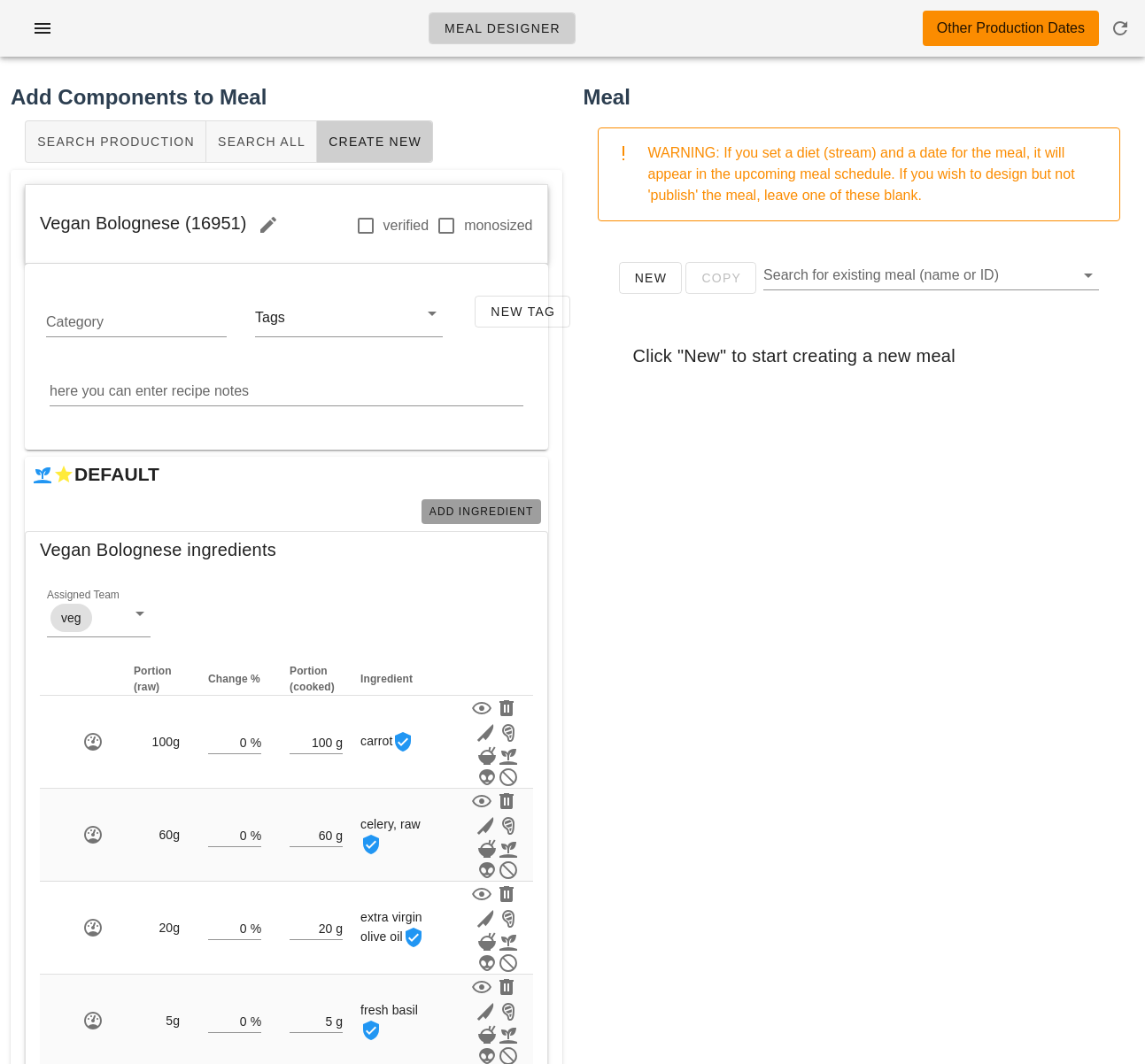
click at [520, 510] on span "Add Ingredient" at bounding box center [480, 511] width 106 height 12
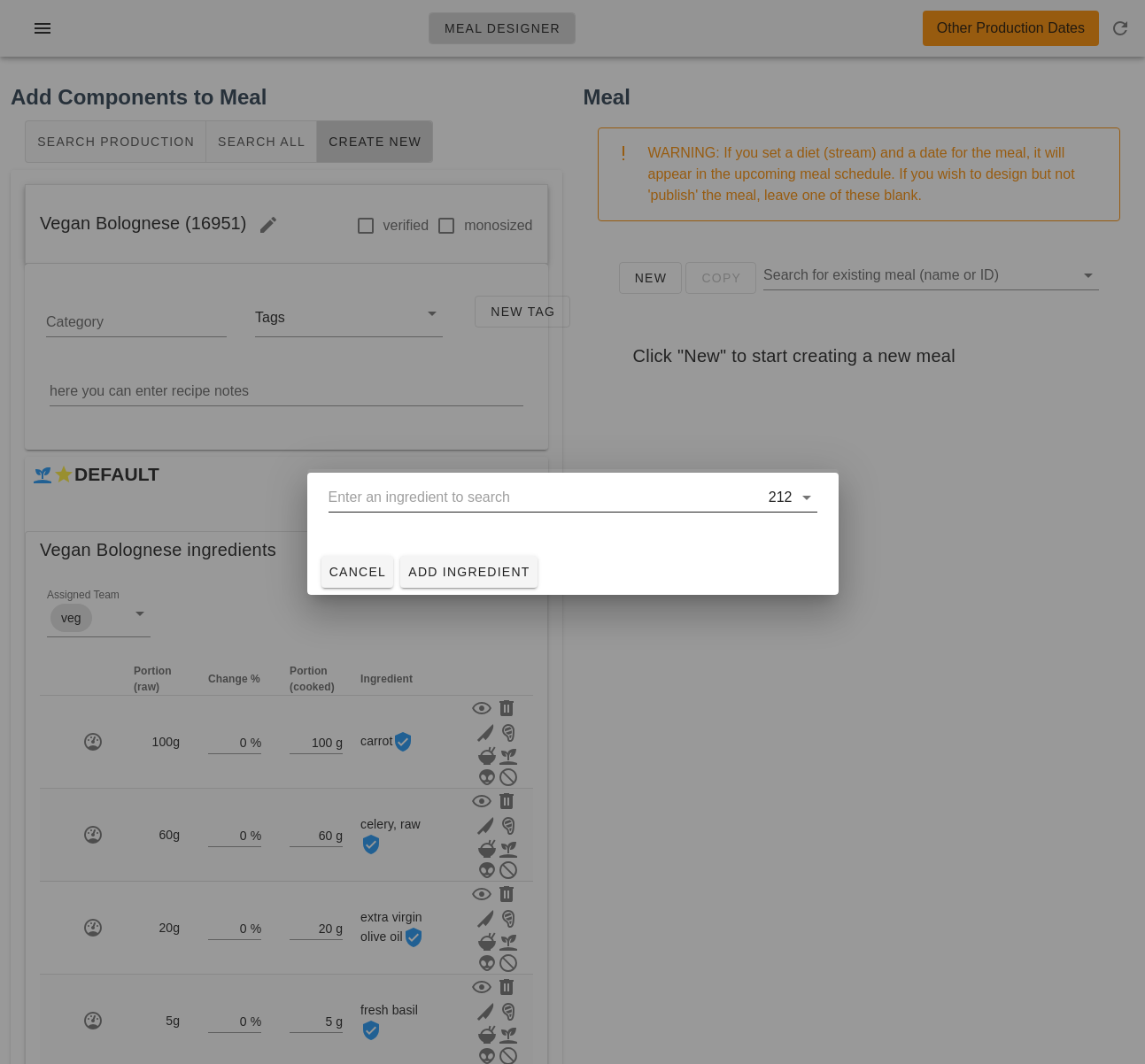
click at [534, 499] on input "text" at bounding box center [547, 498] width 437 height 29
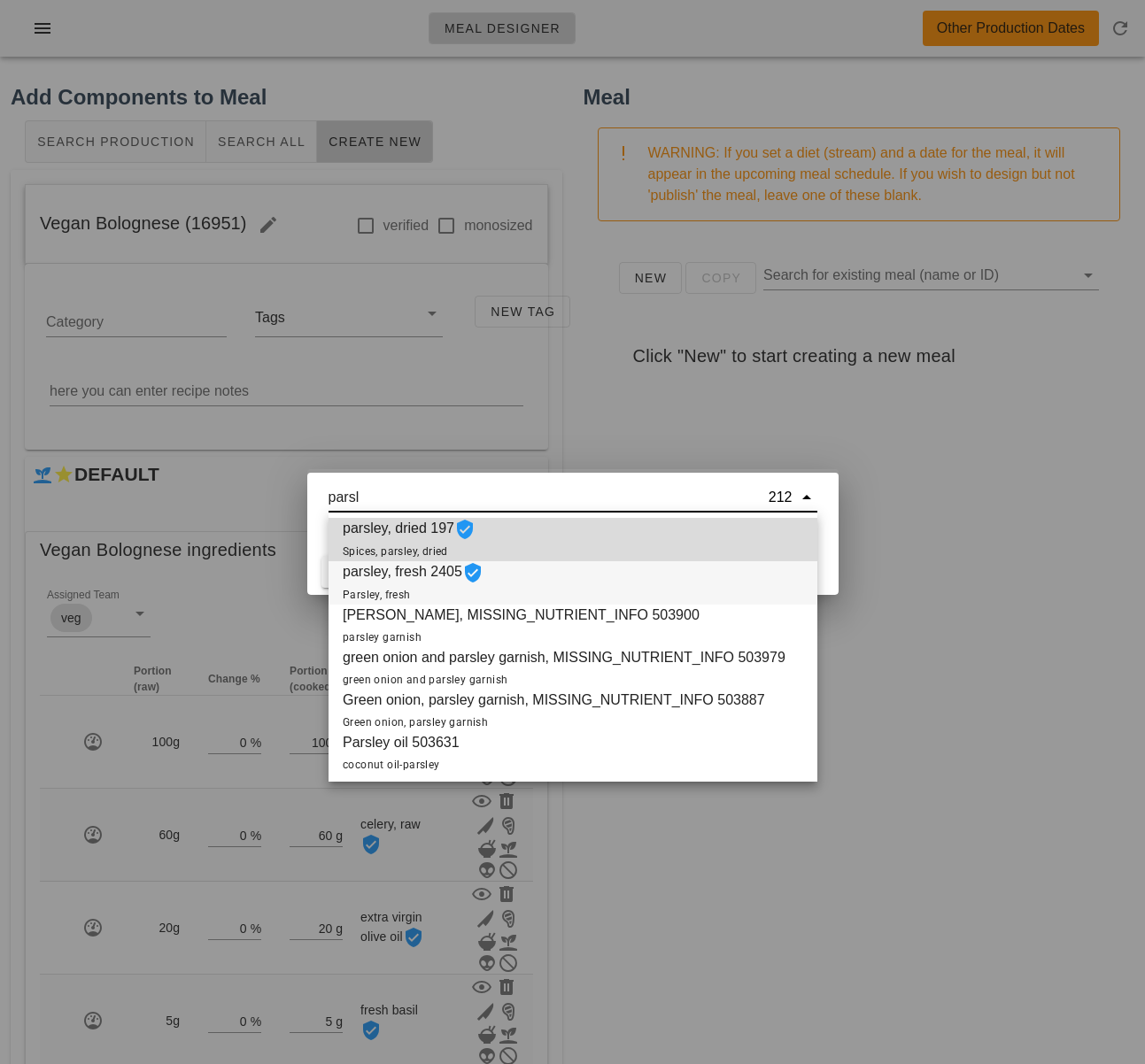
click at [540, 575] on div "parsley, fresh 2405 Parsley, fresh" at bounding box center [573, 583] width 489 height 44
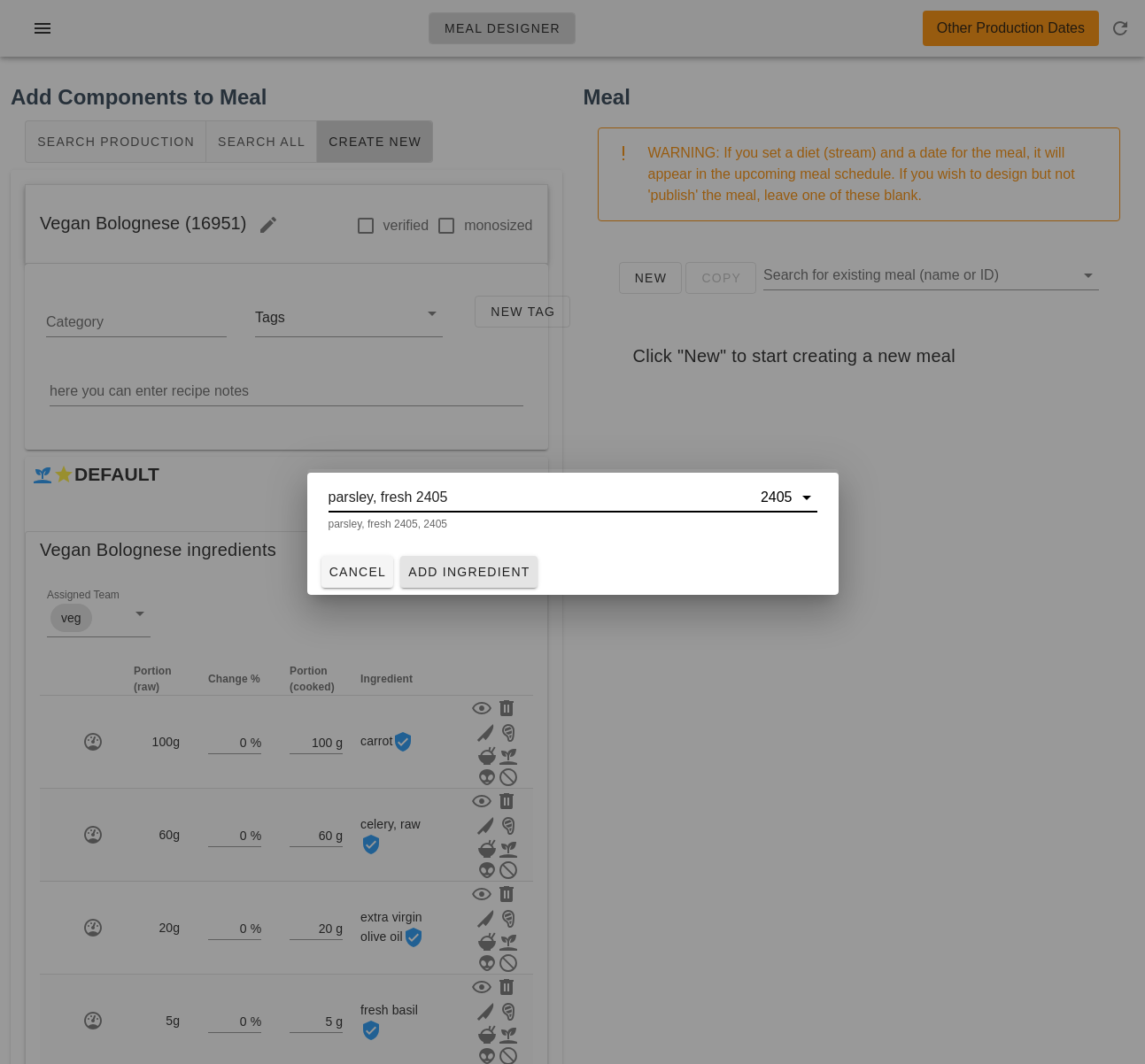
type input "parsley, fresh 2405"
click at [525, 575] on span "Add Ingredient" at bounding box center [468, 571] width 123 height 14
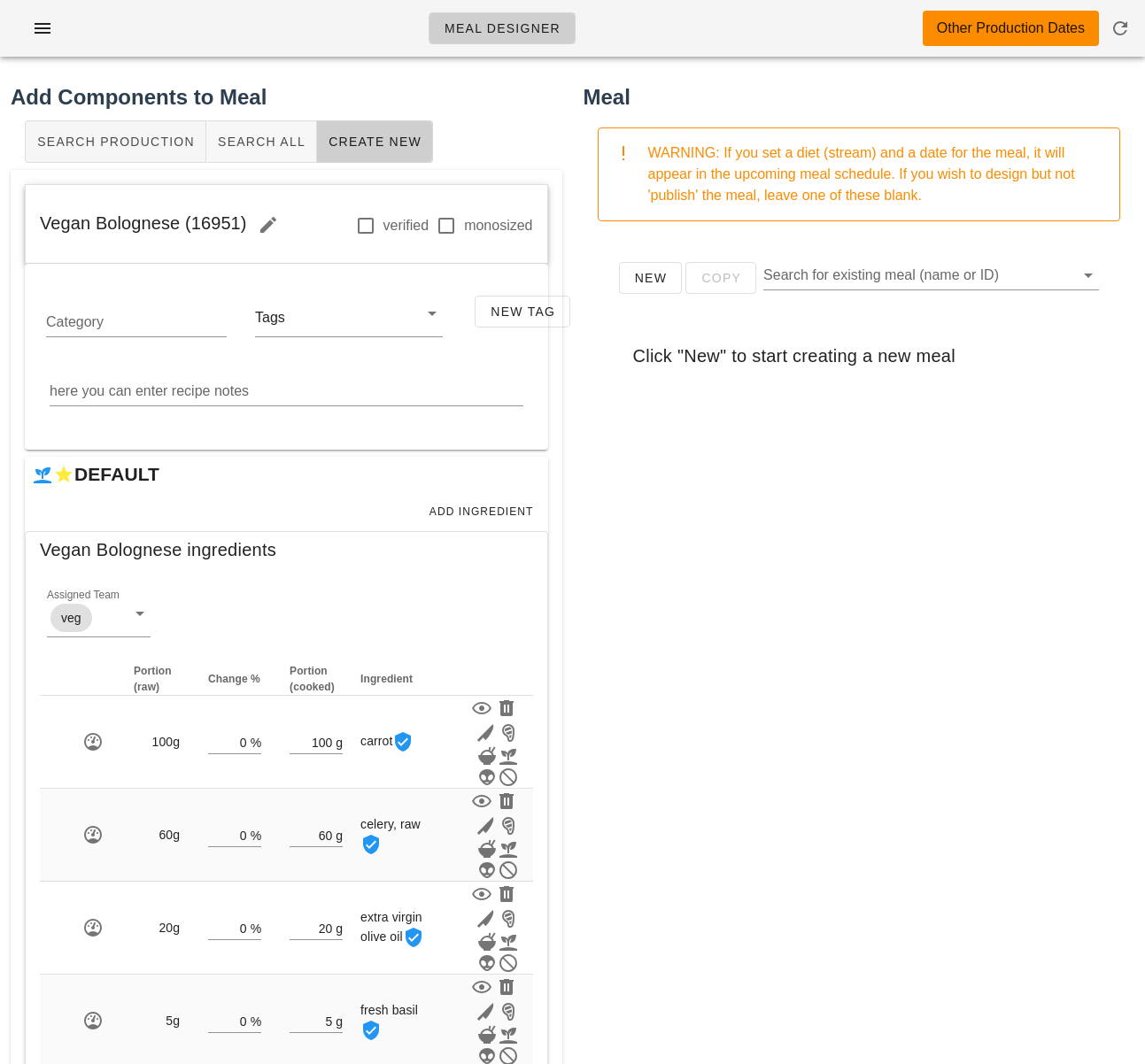
click at [617, 581] on div "New Copy Search for existing meal (name or ID) Click "New" to start creating a …" at bounding box center [859, 589] width 552 height 708
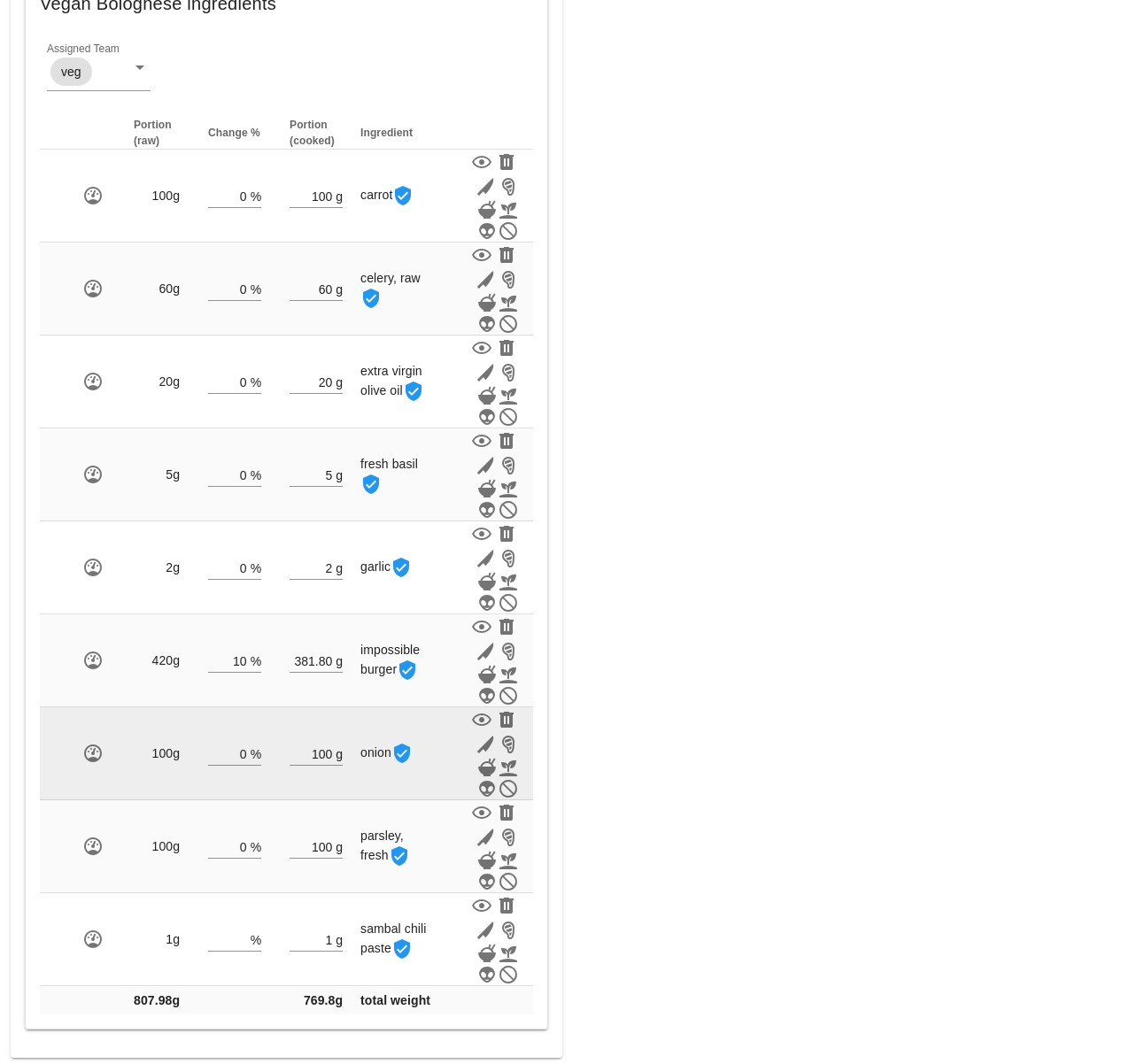
scroll to position [551, 0]
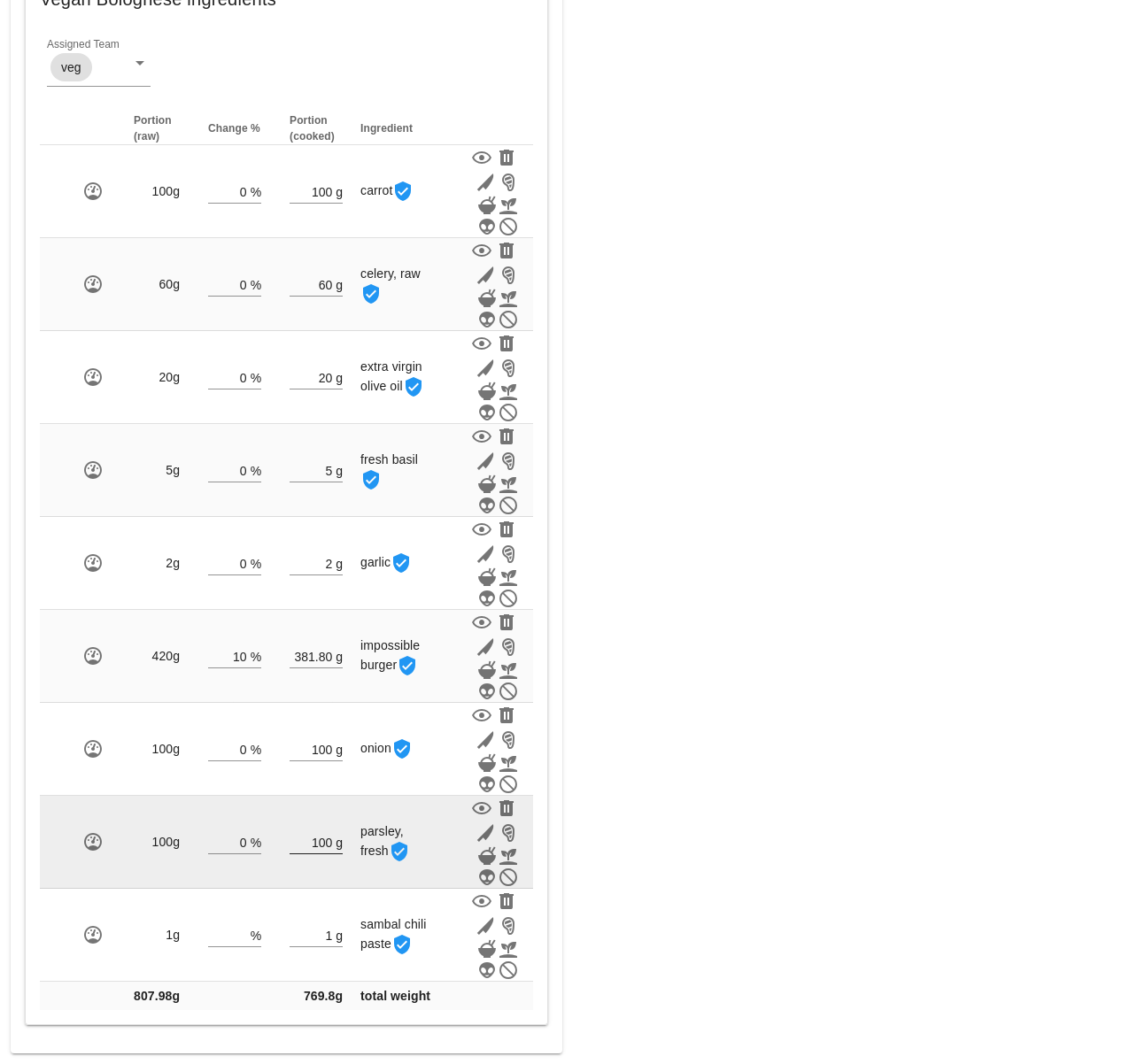
click at [327, 837] on input "100" at bounding box center [311, 842] width 43 height 23
click at [332, 841] on input "100" at bounding box center [311, 842] width 43 height 23
type input "1"
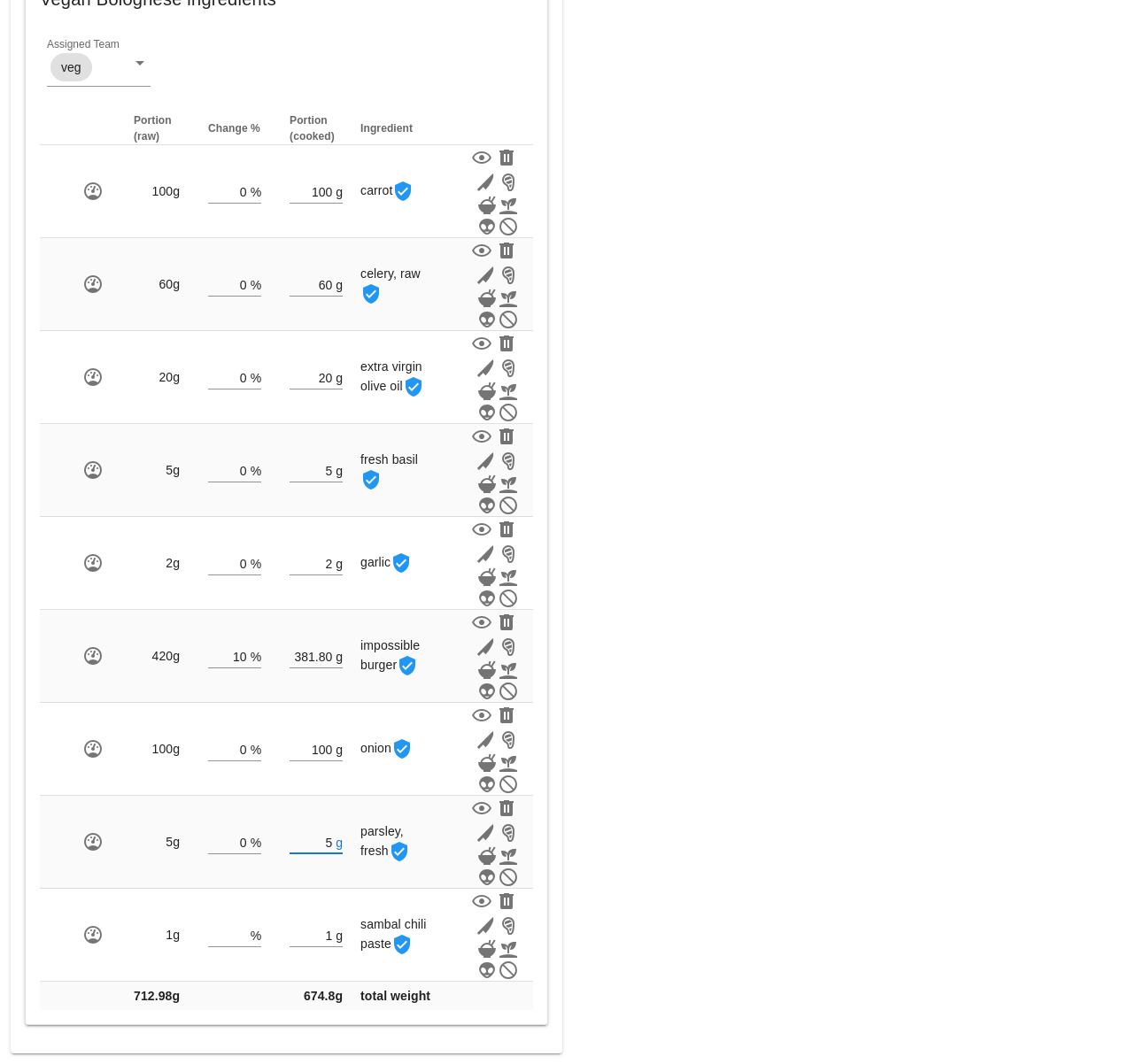
type input "5"
click at [681, 811] on div "Meal WARNING: If you set a diet (stream) and a date for the meal, it will appea…" at bounding box center [859, 293] width 573 height 1545
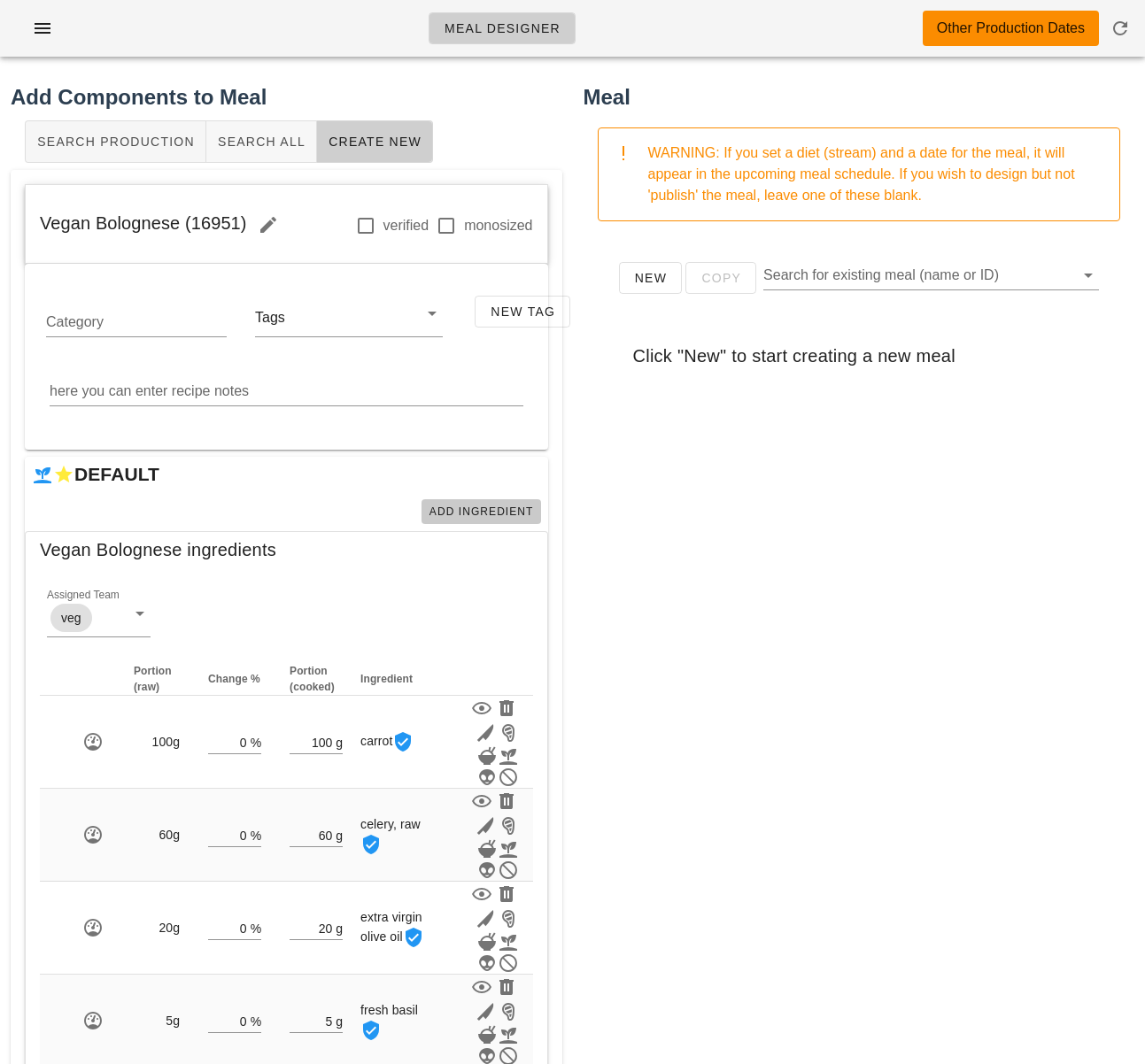
click at [494, 522] on button "Add Ingredient" at bounding box center [480, 512] width 119 height 25
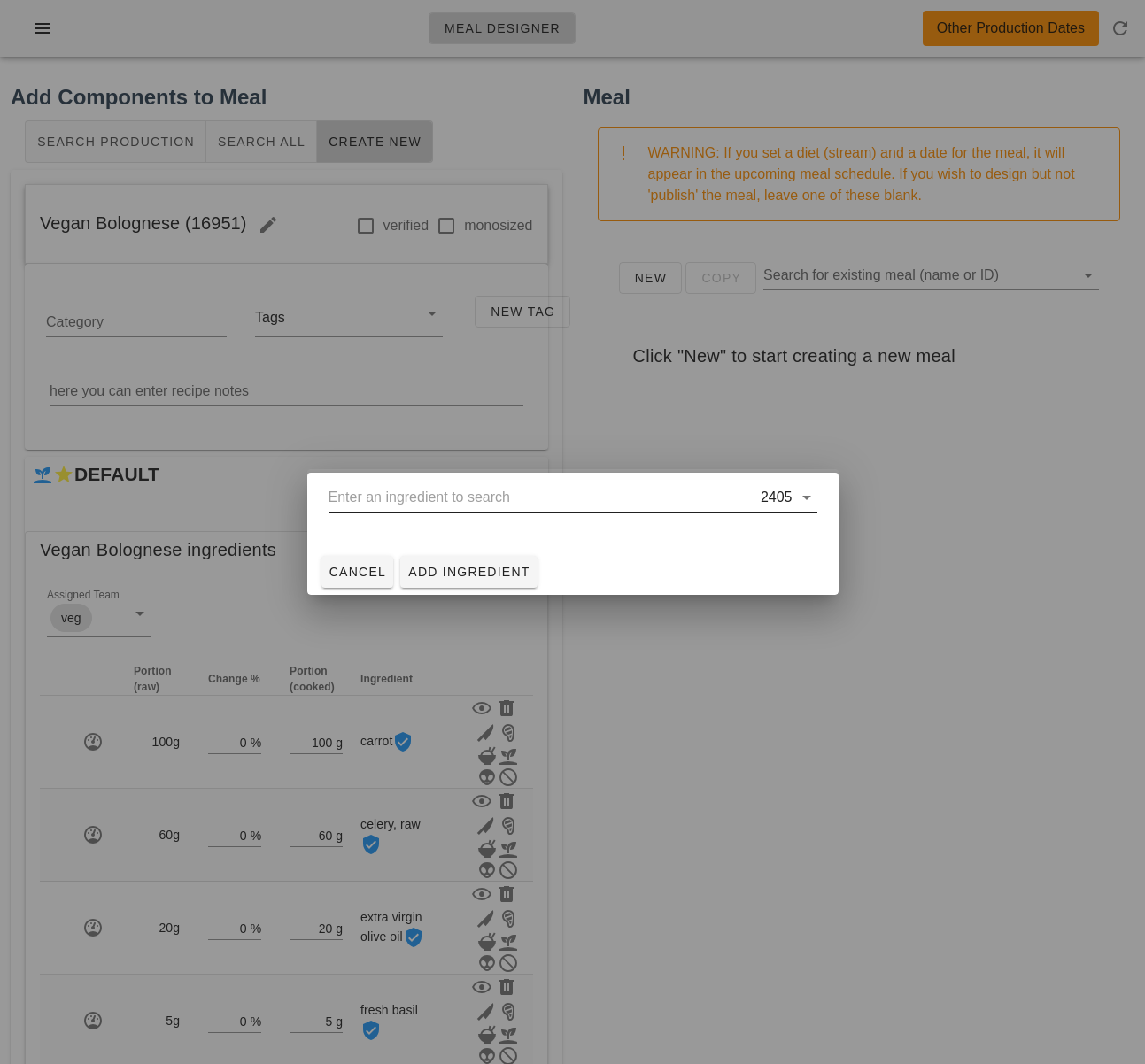
click at [461, 502] on input "text" at bounding box center [542, 498] width 428 height 29
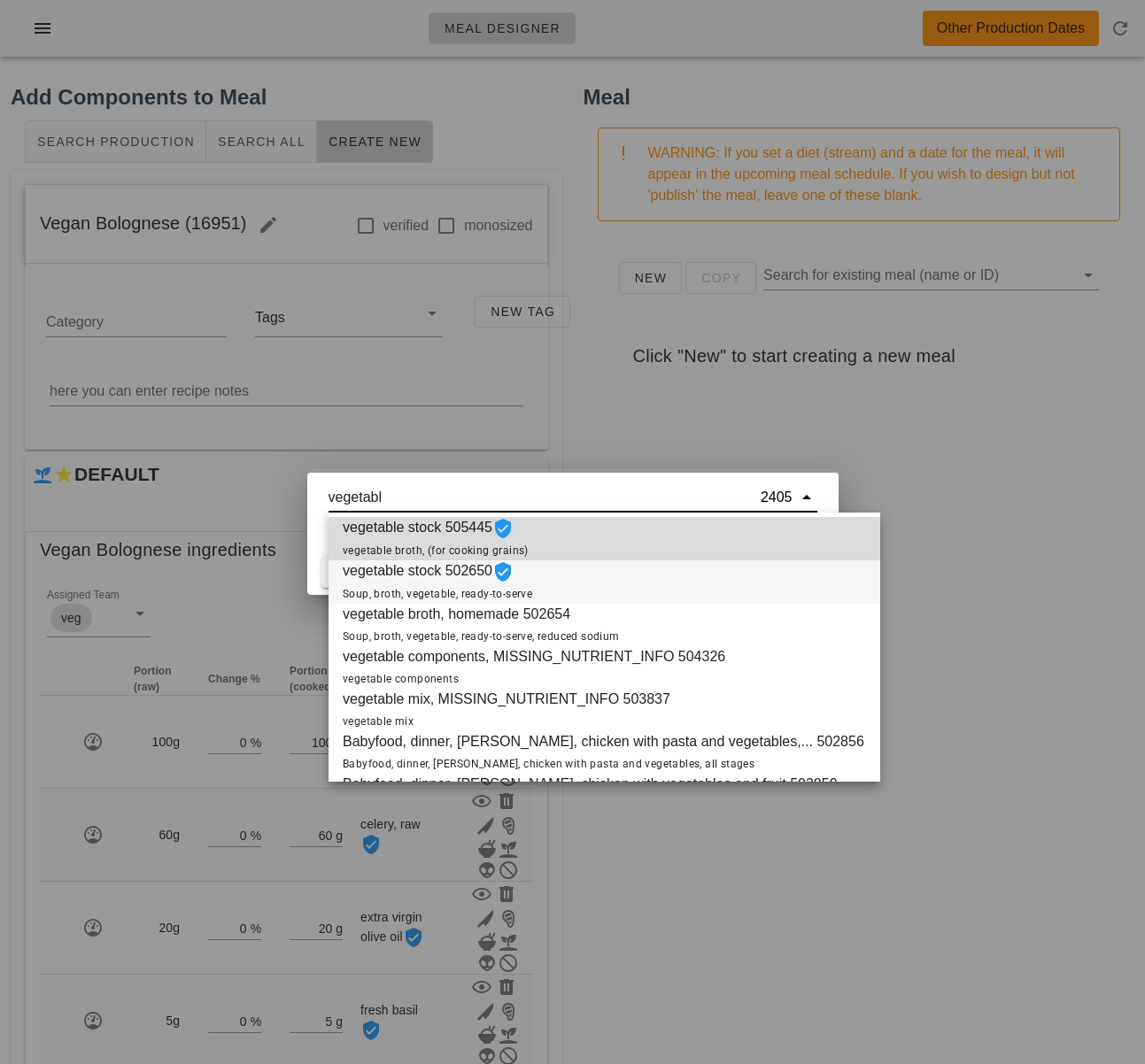
click at [570, 580] on div "vegetable stock 502650 Soup, broth, vegetable, ready-to-serve" at bounding box center [604, 583] width 552 height 44
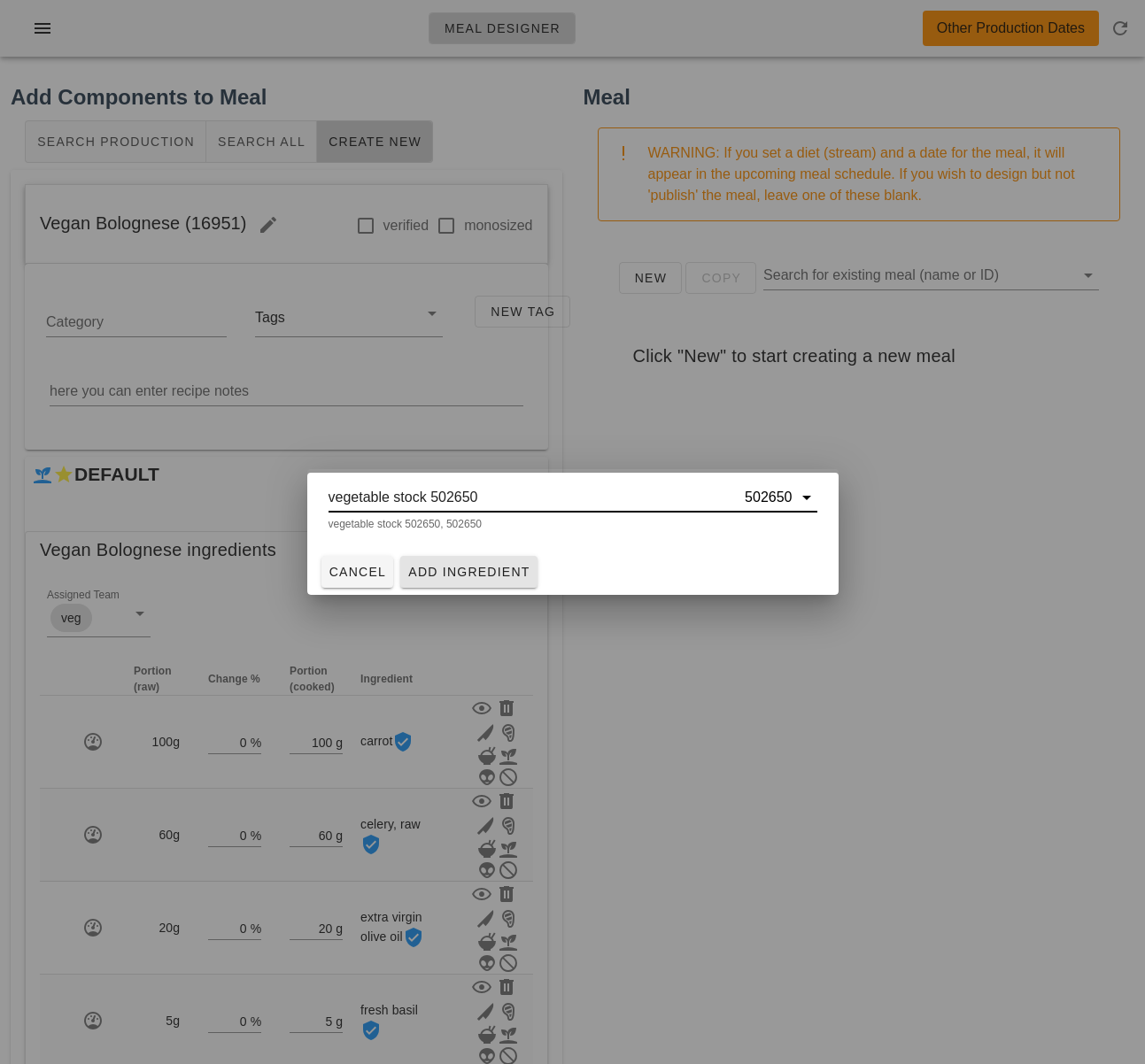
type input "vegetable stock 502650"
click at [442, 571] on span "Add Ingredient" at bounding box center [468, 571] width 123 height 14
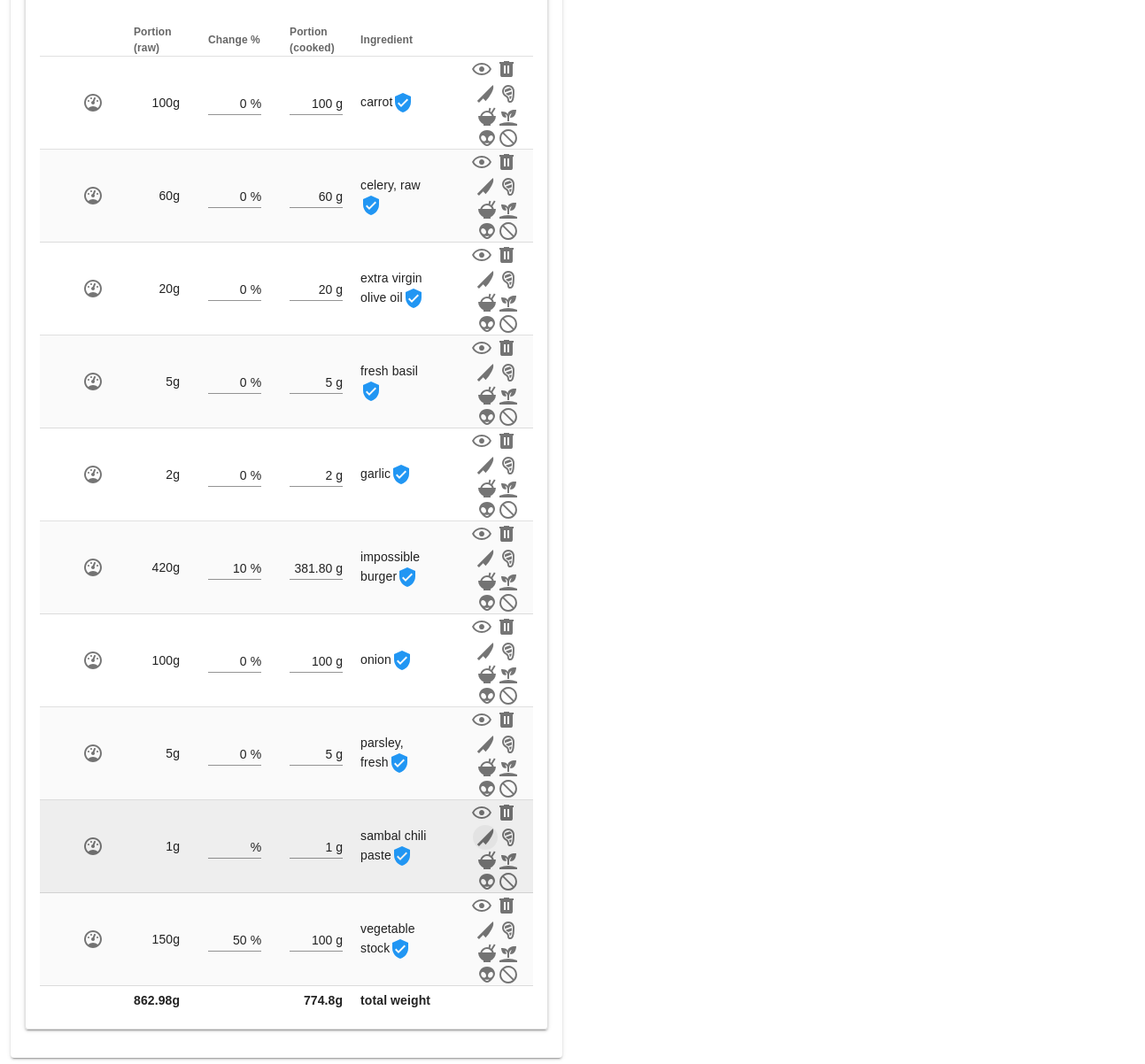
scroll to position [644, 0]
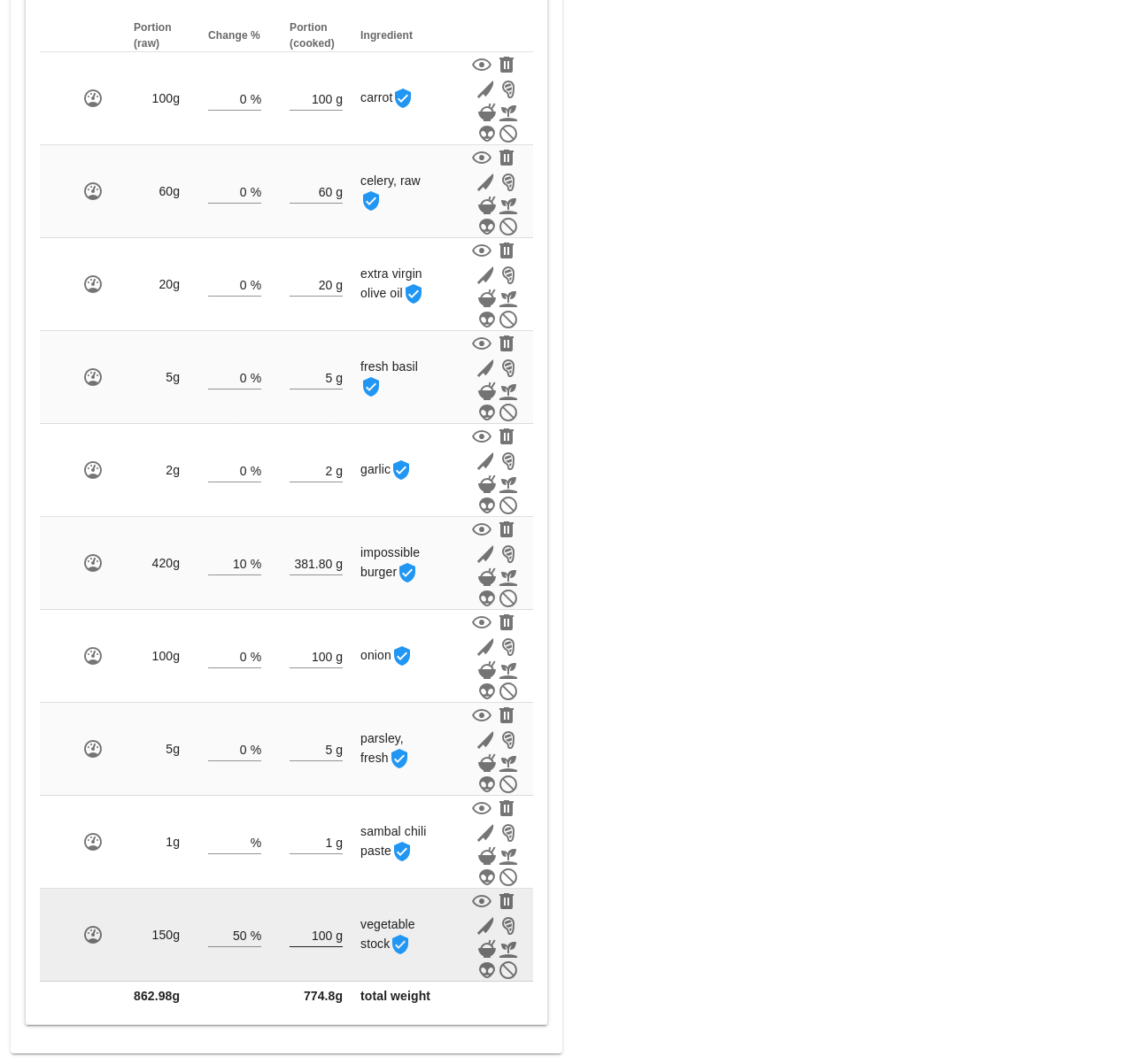
click at [326, 938] on div "100 g" at bounding box center [317, 935] width 53 height 23
drag, startPoint x: 334, startPoint y: 936, endPoint x: 312, endPoint y: 936, distance: 22.0
click at [312, 936] on div "100 g" at bounding box center [317, 935] width 53 height 23
type input "1"
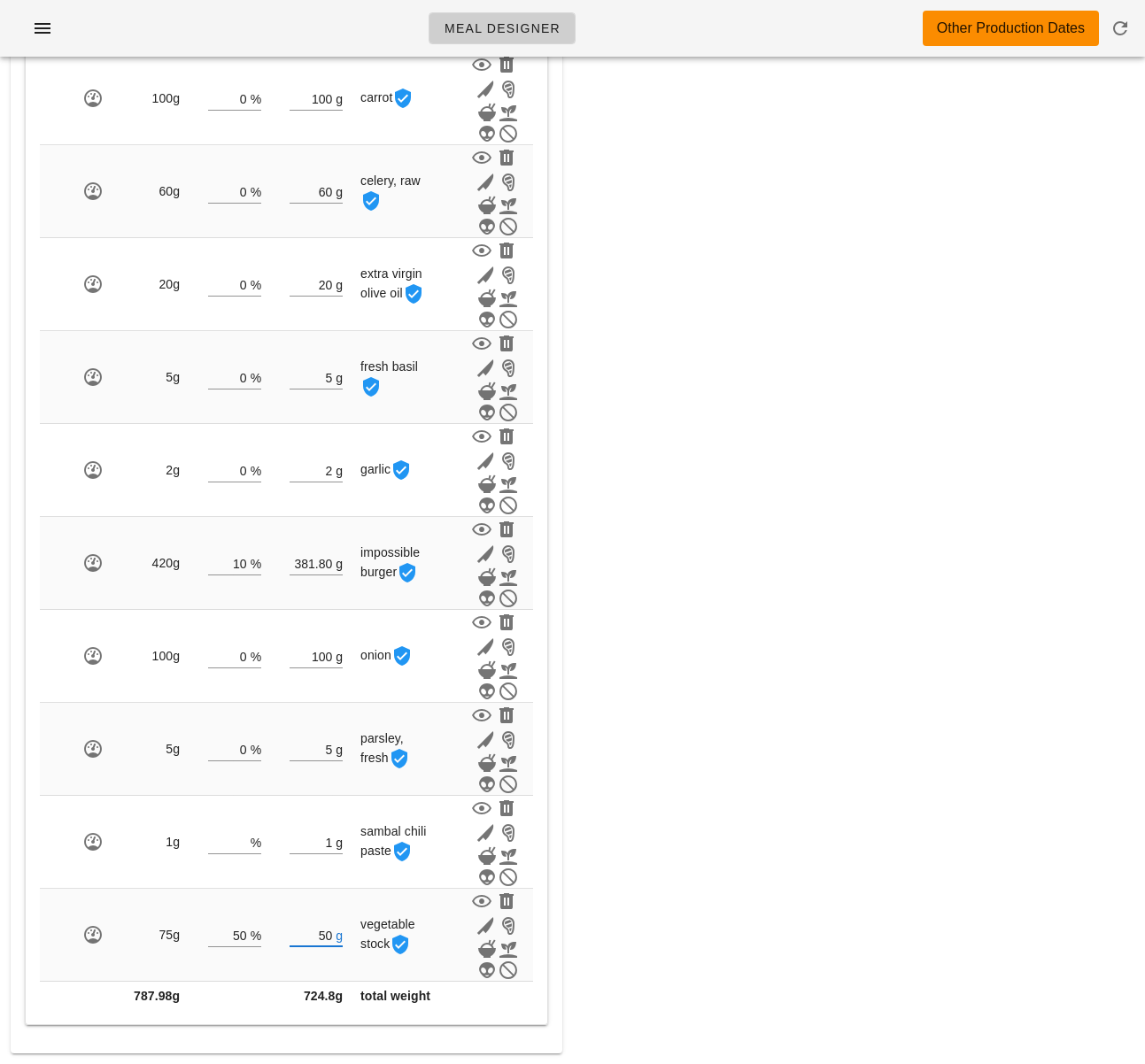
type input "5"
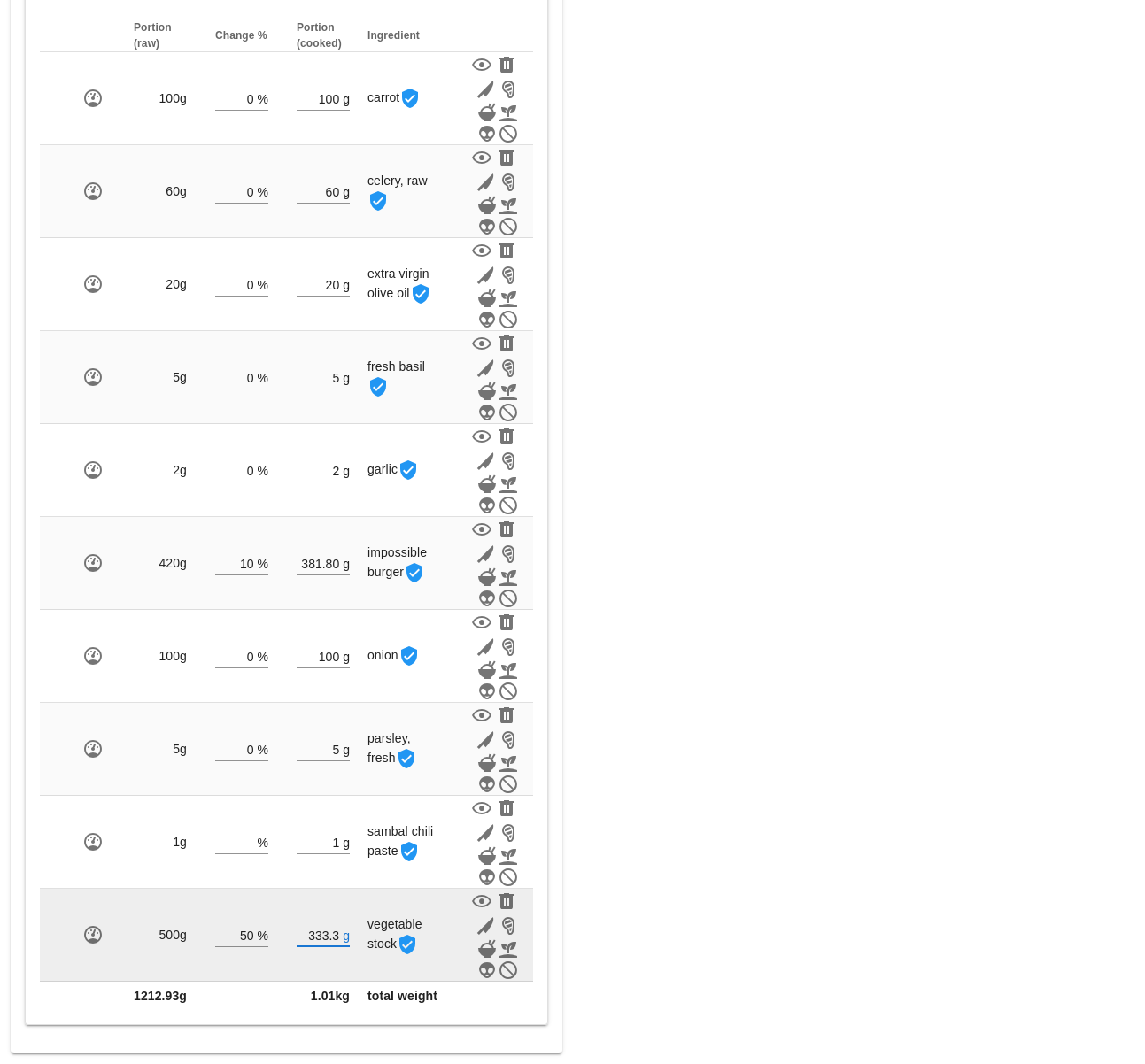
scroll to position [763, 0]
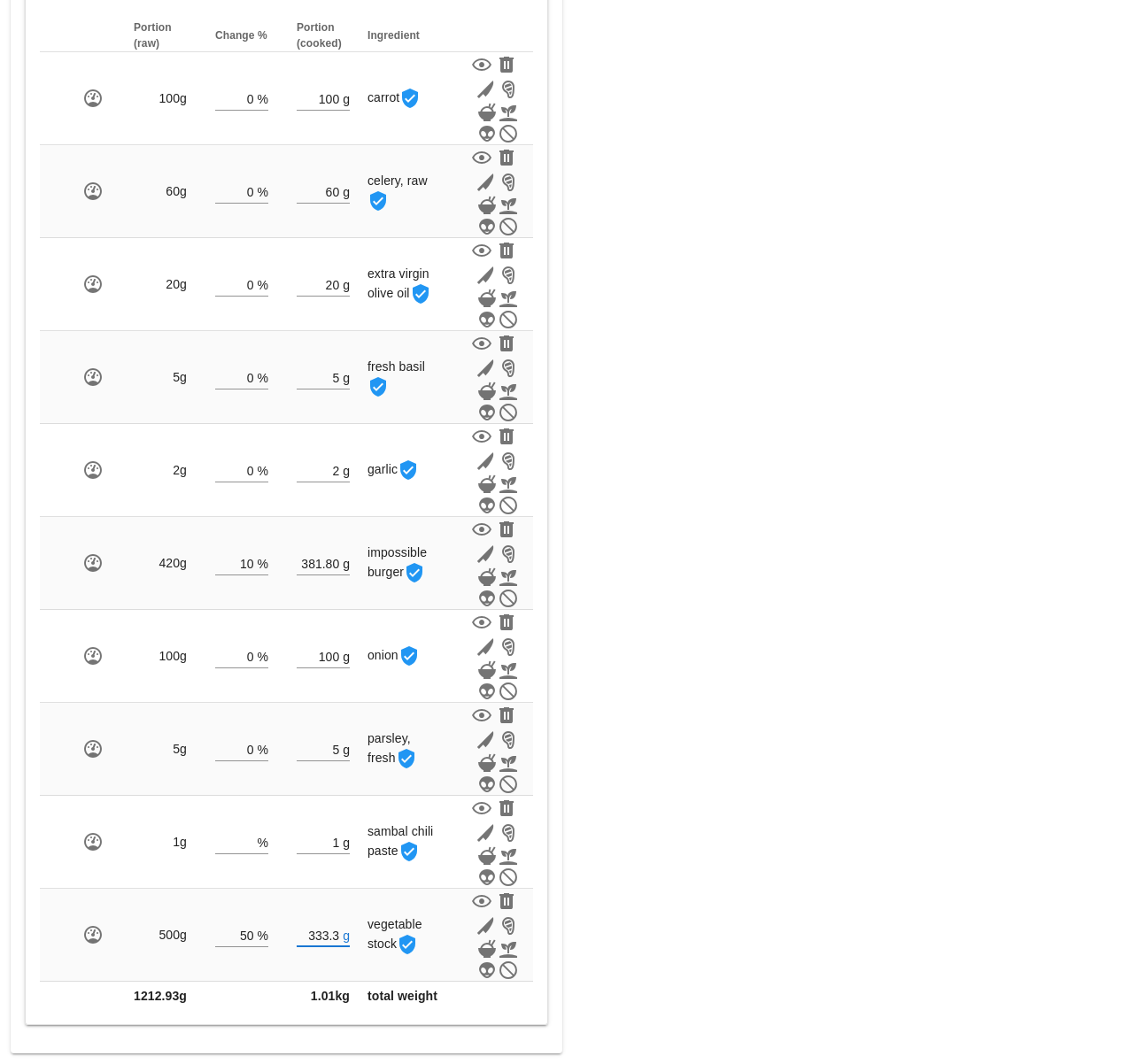
type input "333.30"
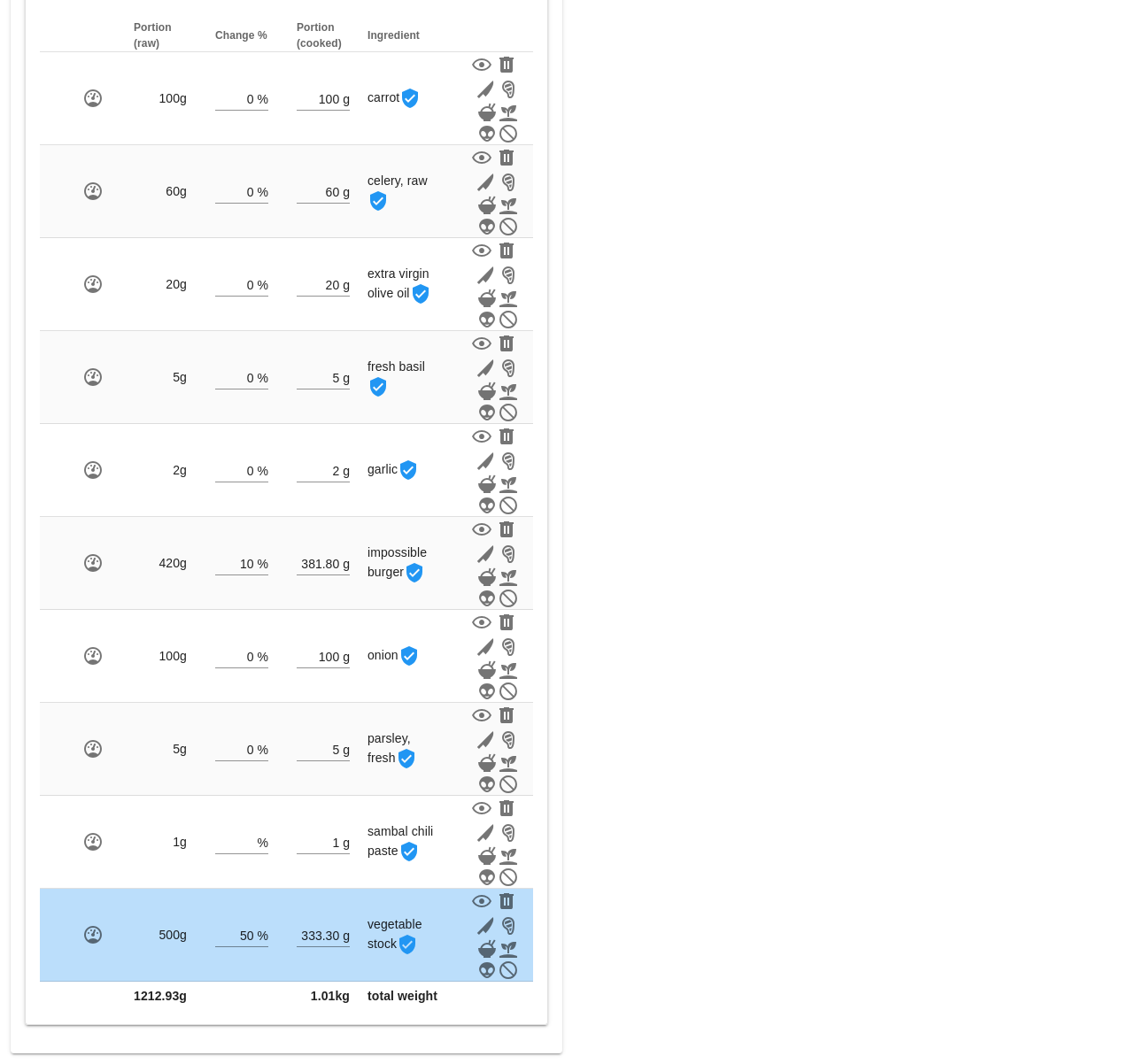
click at [728, 837] on div "Meal WARNING: If you set a diet (stream) and a date for the meal, it will appea…" at bounding box center [859, 245] width 573 height 1637
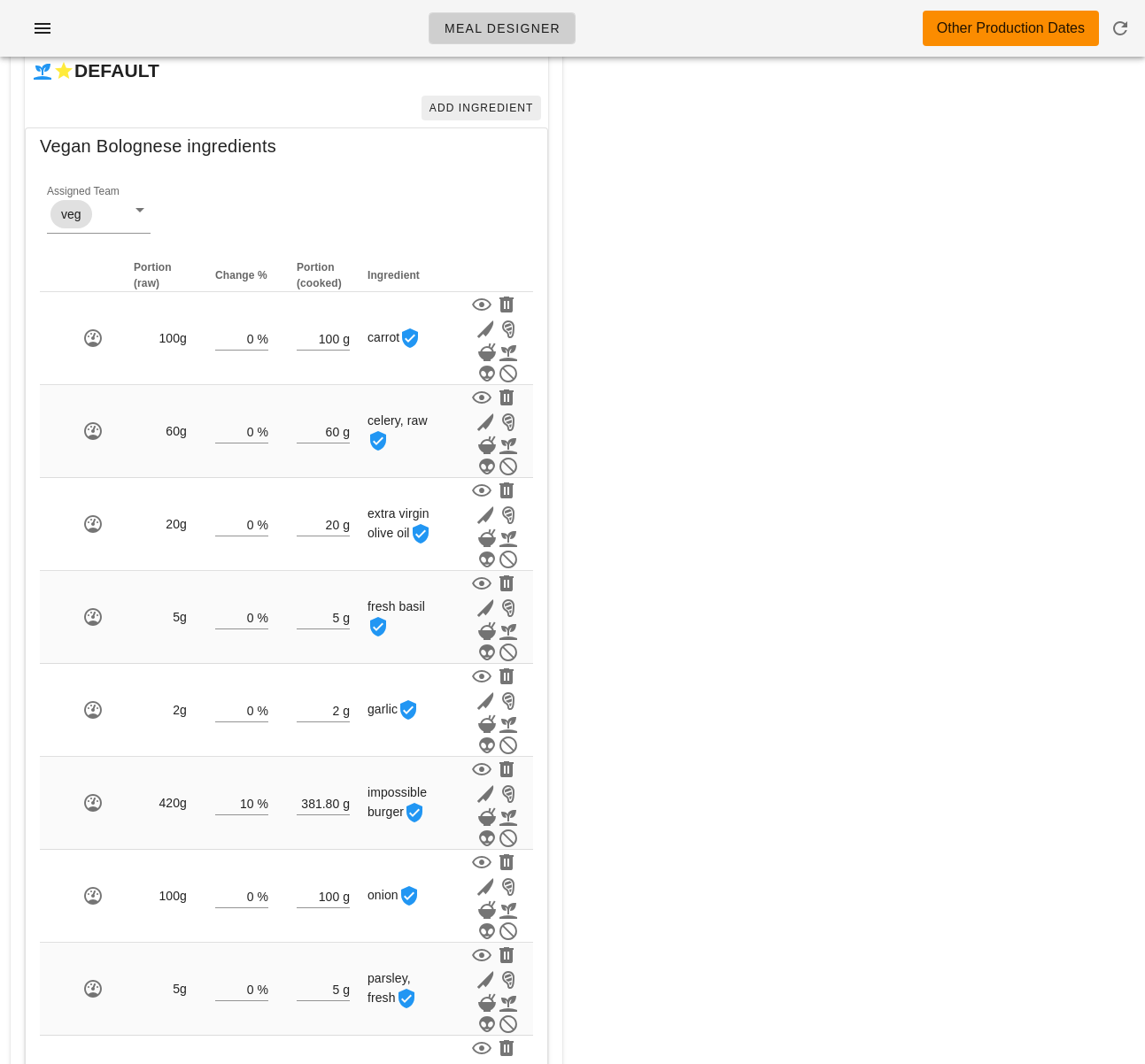
scroll to position [369, 0]
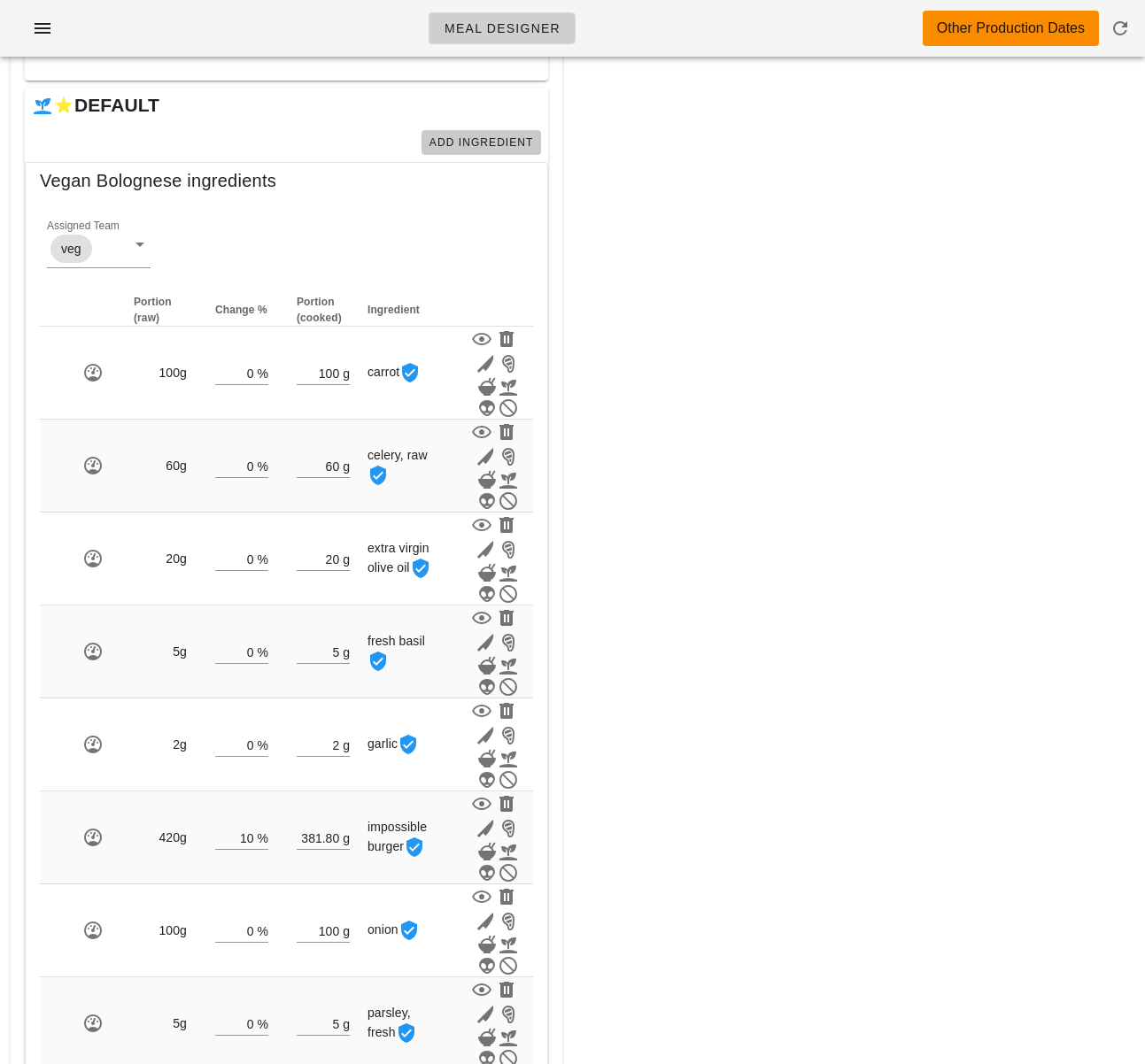
click at [494, 141] on span "Add Ingredient" at bounding box center [480, 142] width 106 height 12
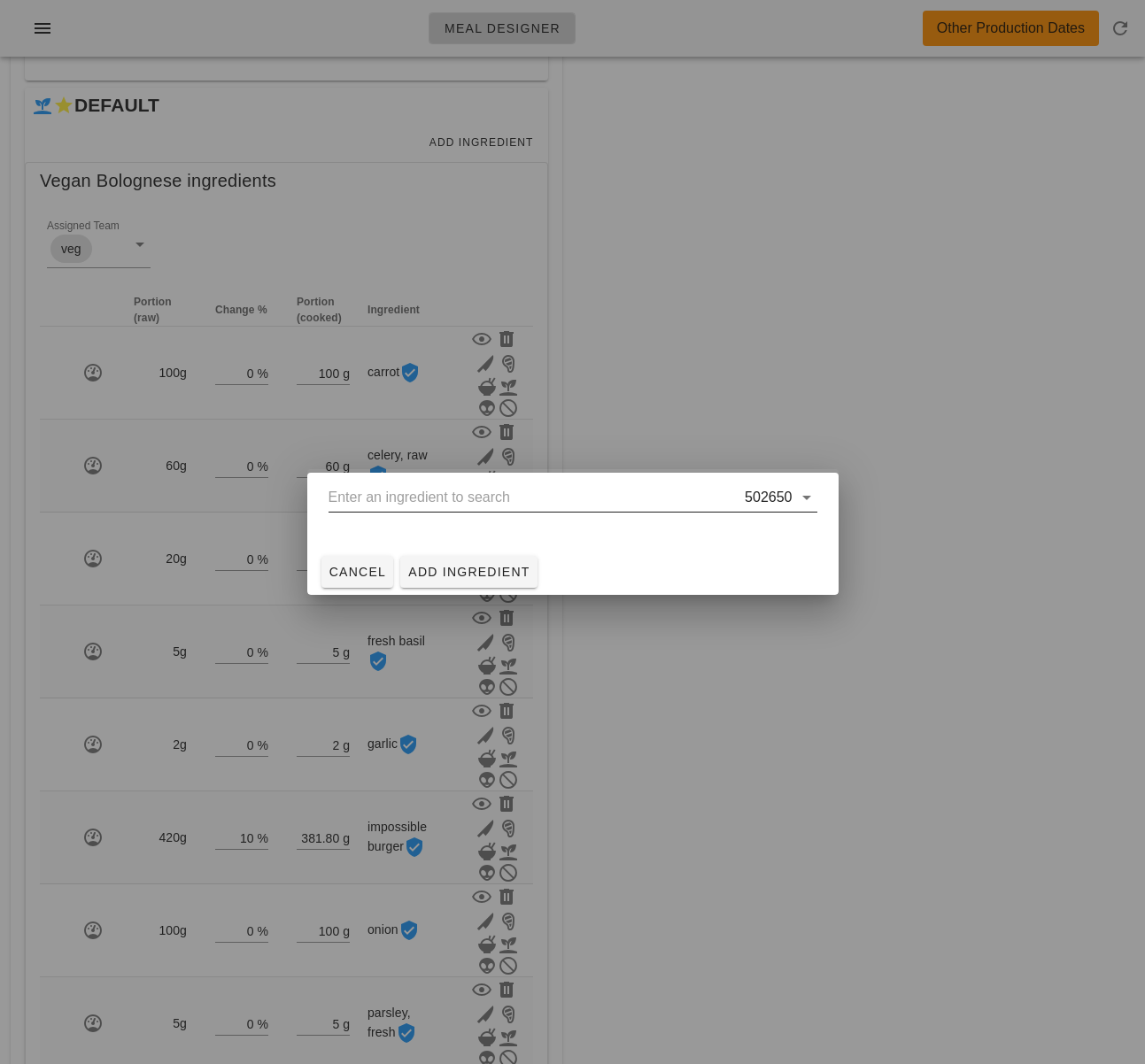
click at [517, 501] on input "text" at bounding box center [536, 498] width 414 height 29
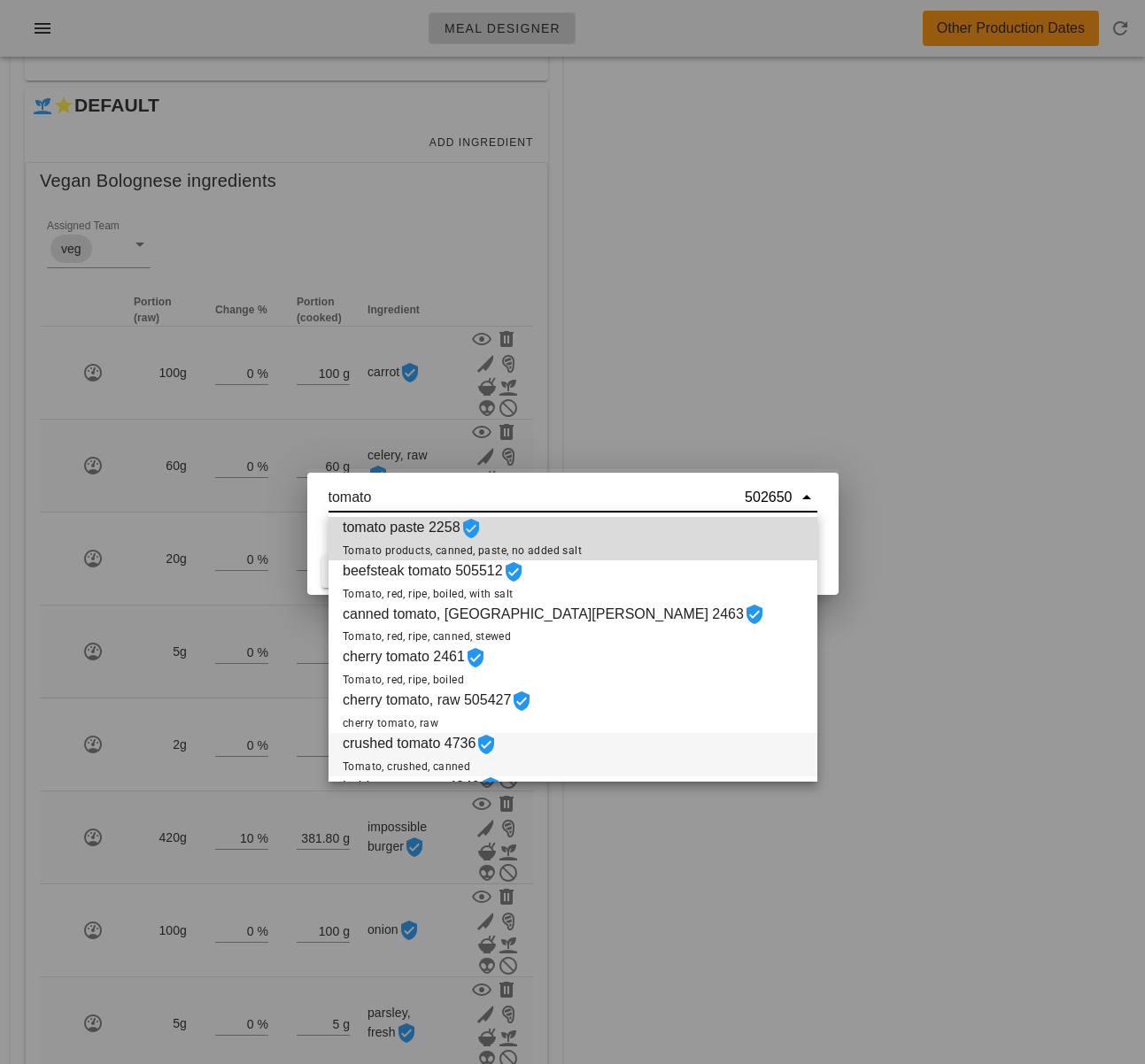
click at [497, 755] on icon at bounding box center [486, 745] width 21 height 21
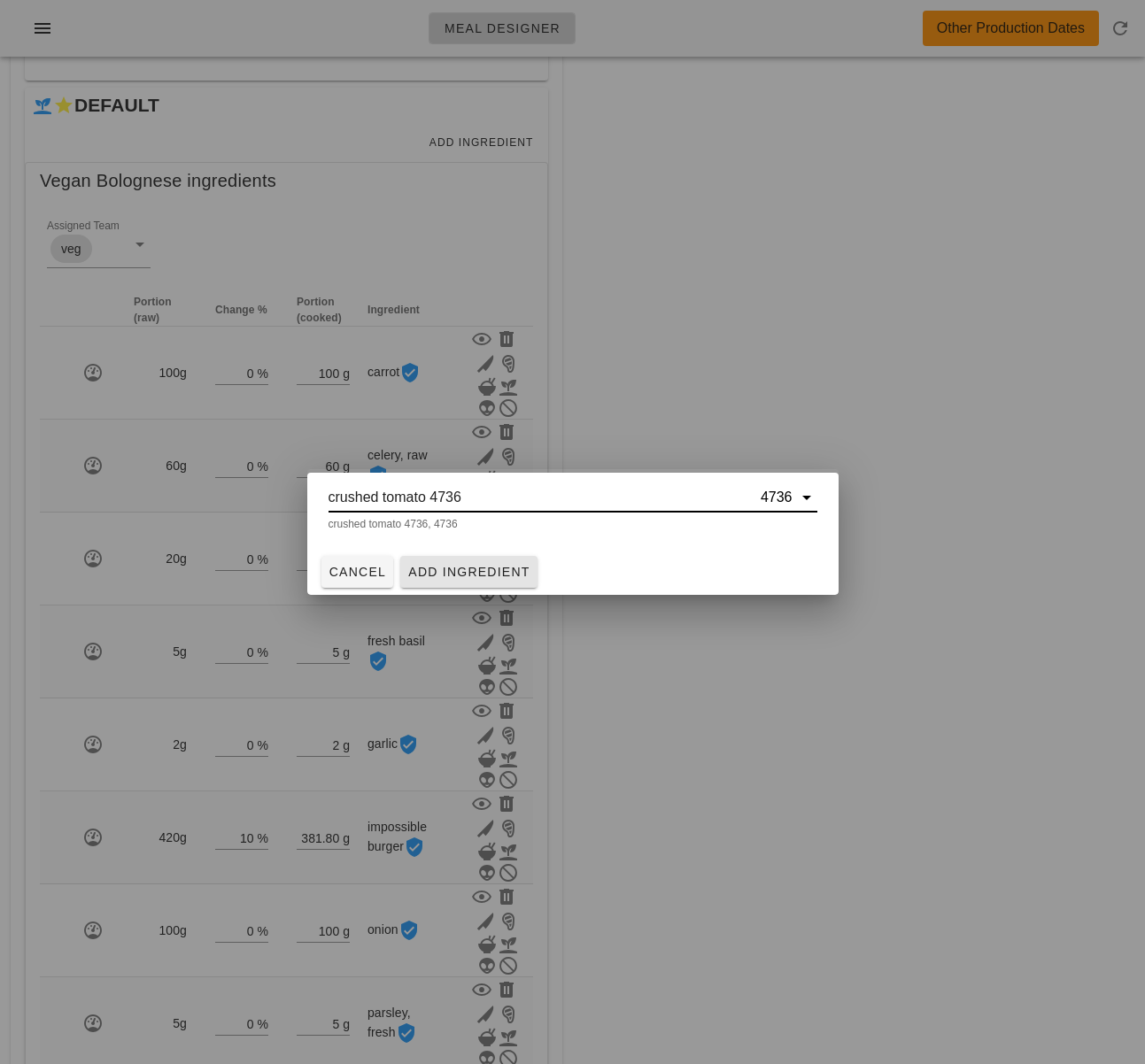
type input "crushed tomato 4736"
click at [444, 564] on span "Add Ingredient" at bounding box center [468, 571] width 123 height 14
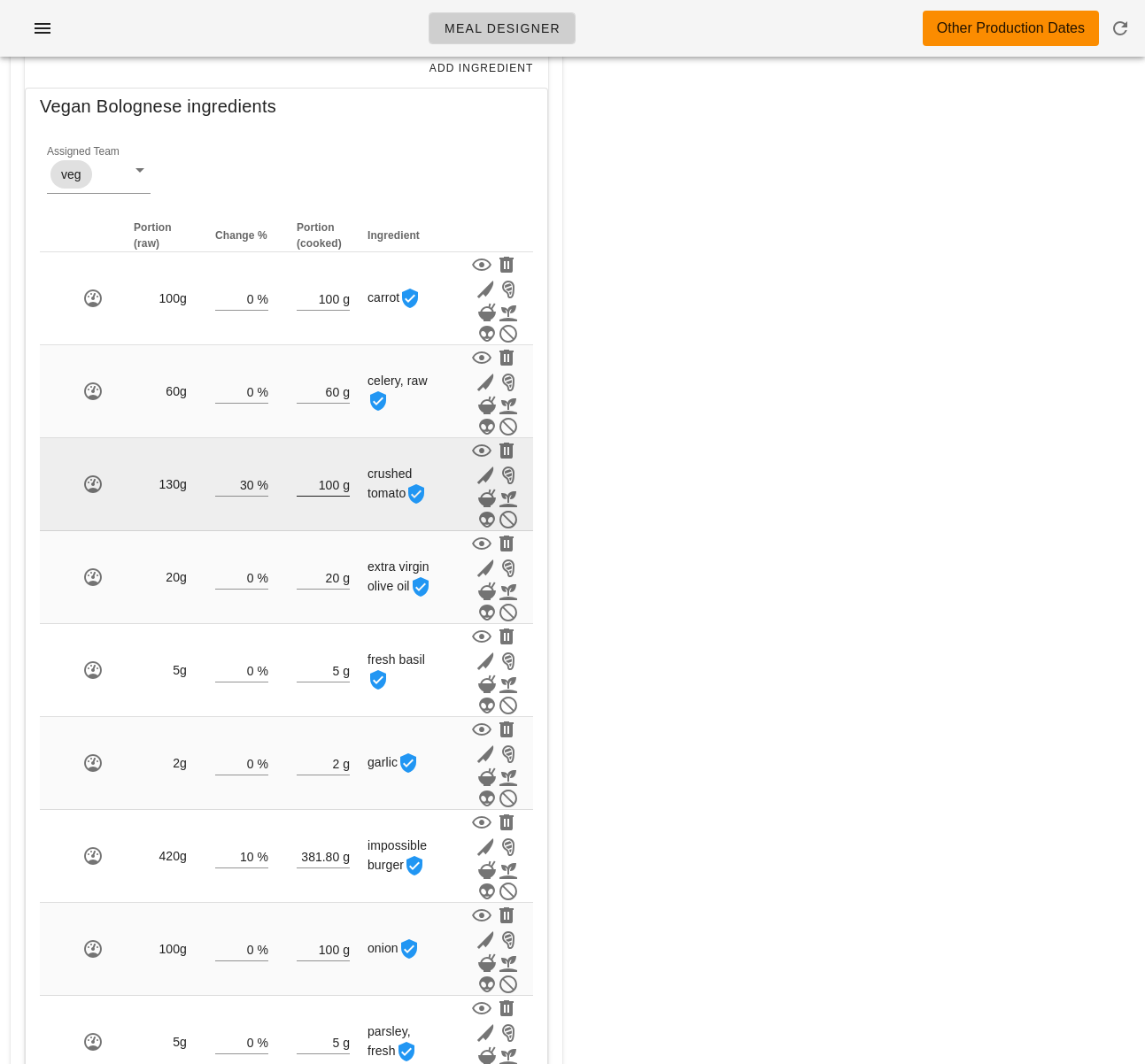
scroll to position [448, 0]
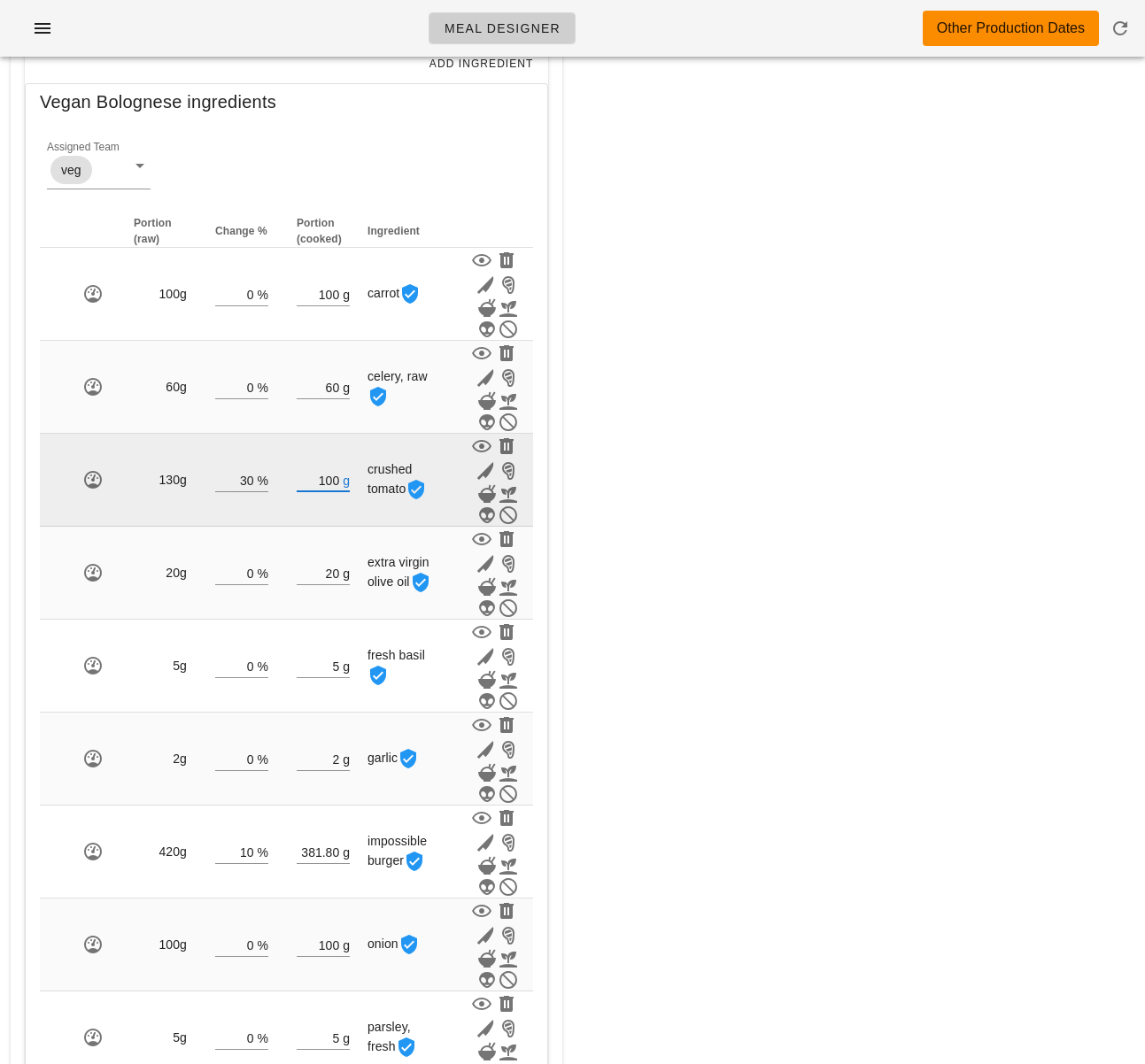
drag, startPoint x: 340, startPoint y: 542, endPoint x: 322, endPoint y: 540, distance: 18.1
click at [322, 491] on input "100" at bounding box center [317, 480] width 43 height 23
type input "6"
type input "5"
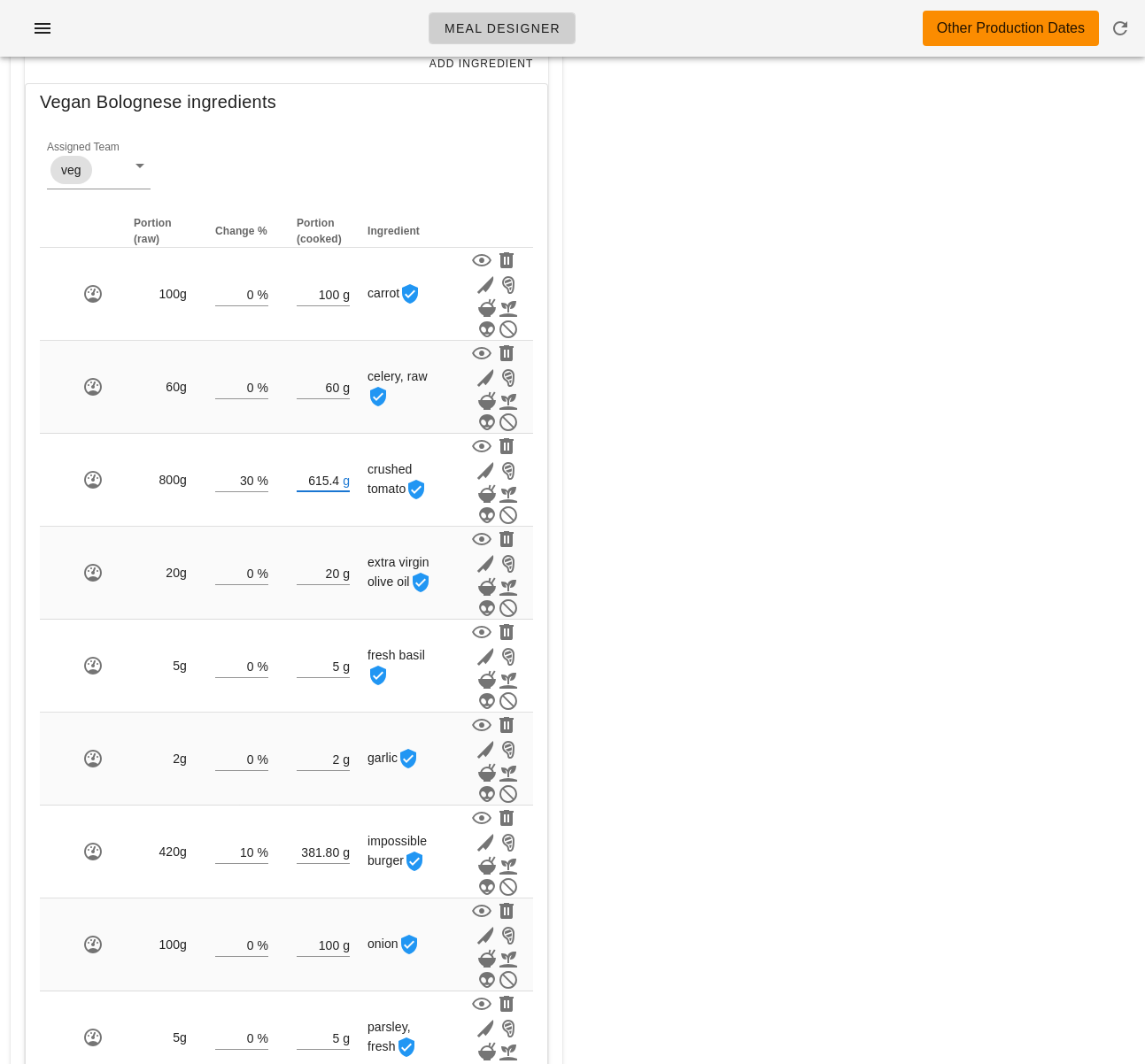
type input "615.40"
click at [696, 542] on div "Meal WARNING: If you set a diet (stream) and a date for the meal, it will appea…" at bounding box center [859, 487] width 573 height 1730
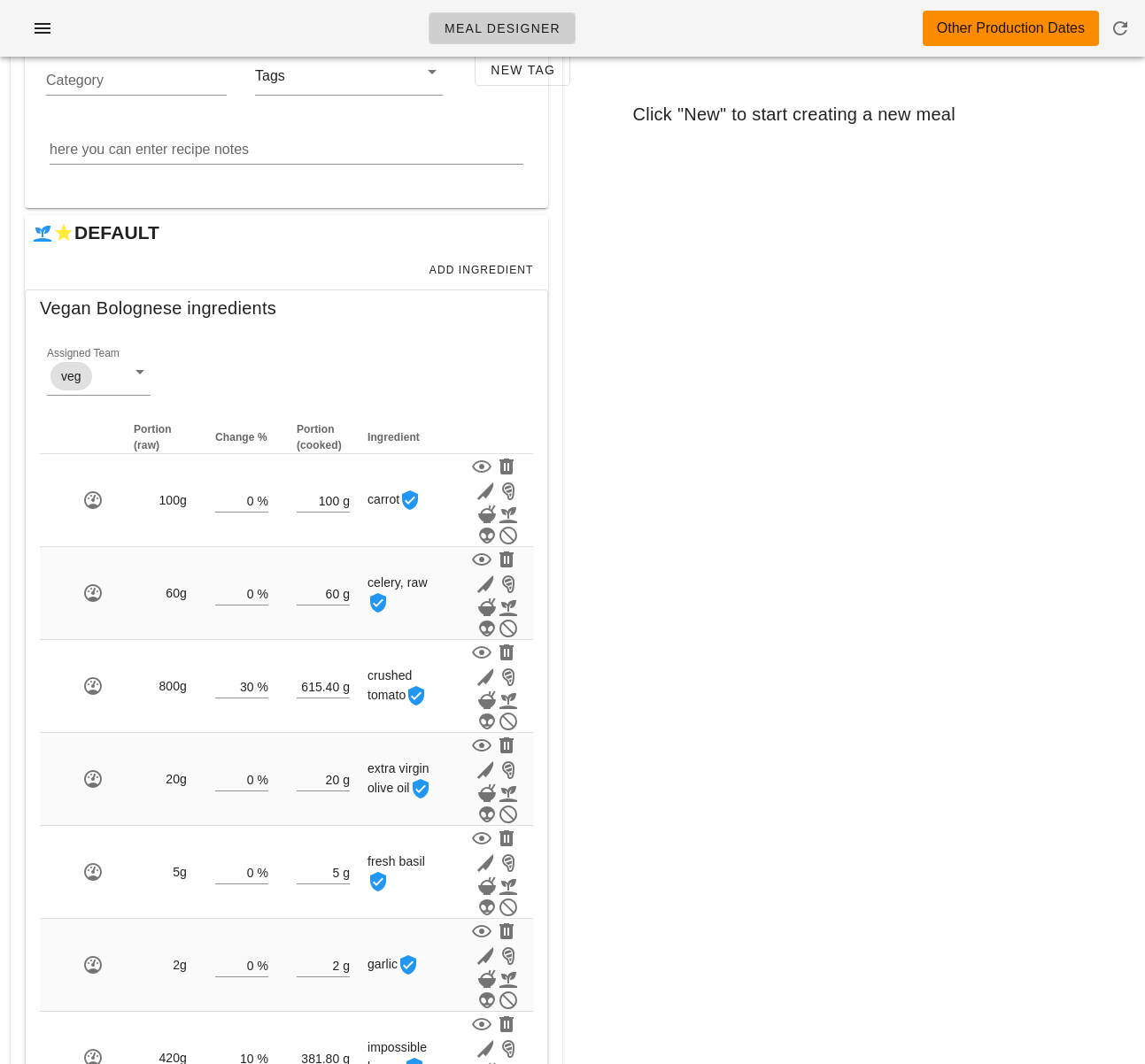
scroll to position [223, 0]
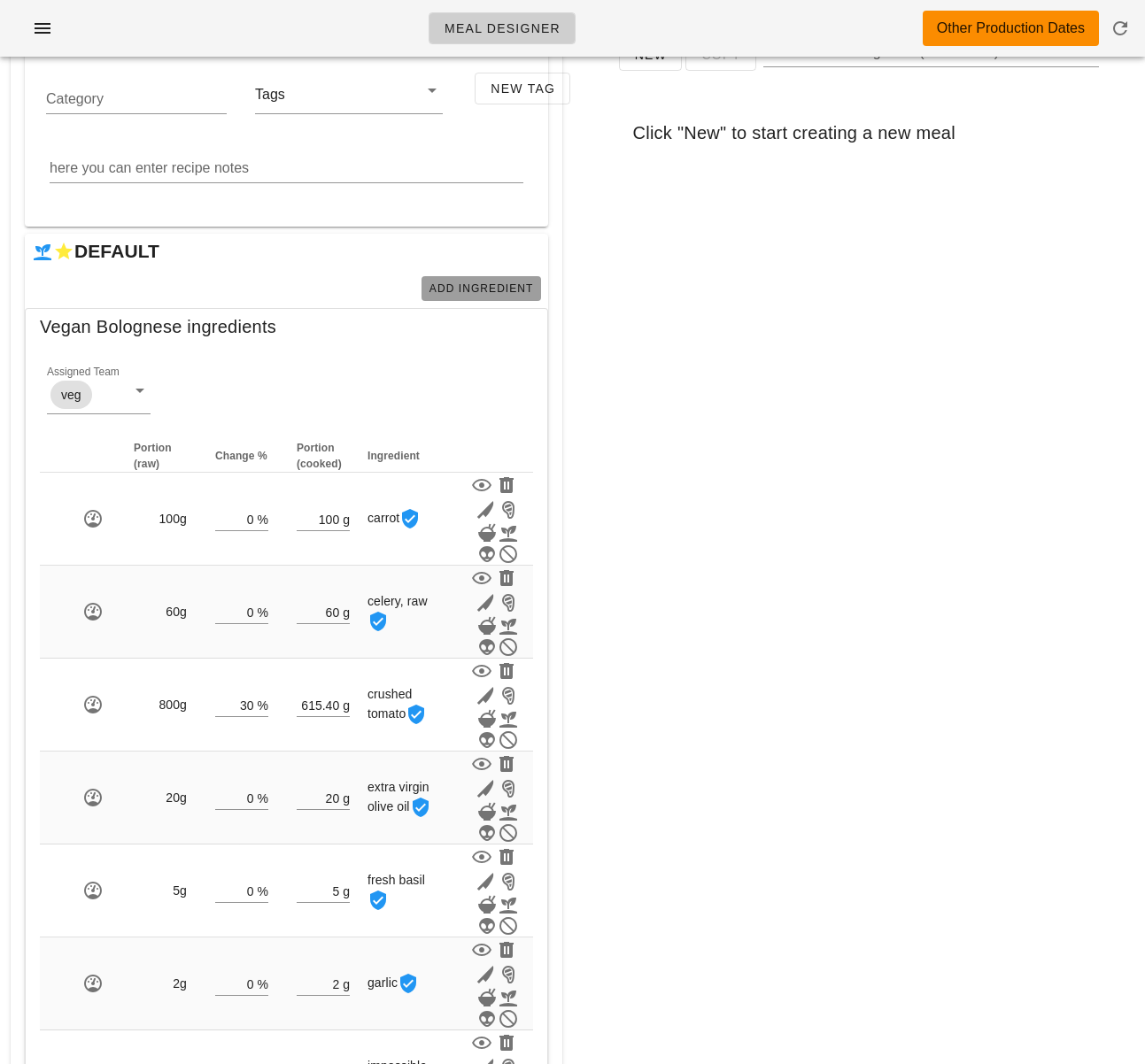
click at [481, 291] on span "Add Ingredient" at bounding box center [480, 288] width 106 height 12
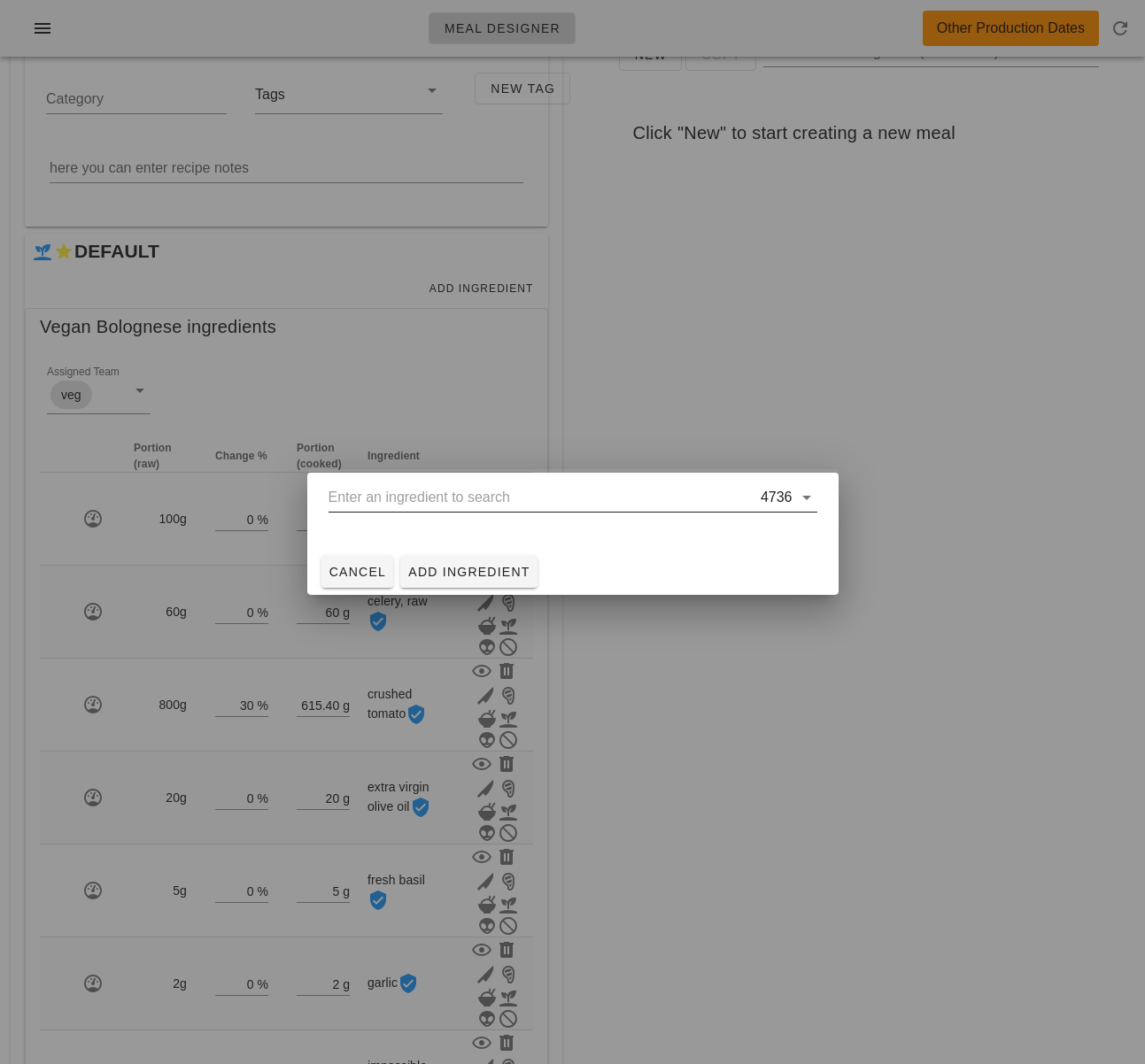
click at [501, 506] on input "text" at bounding box center [542, 498] width 428 height 29
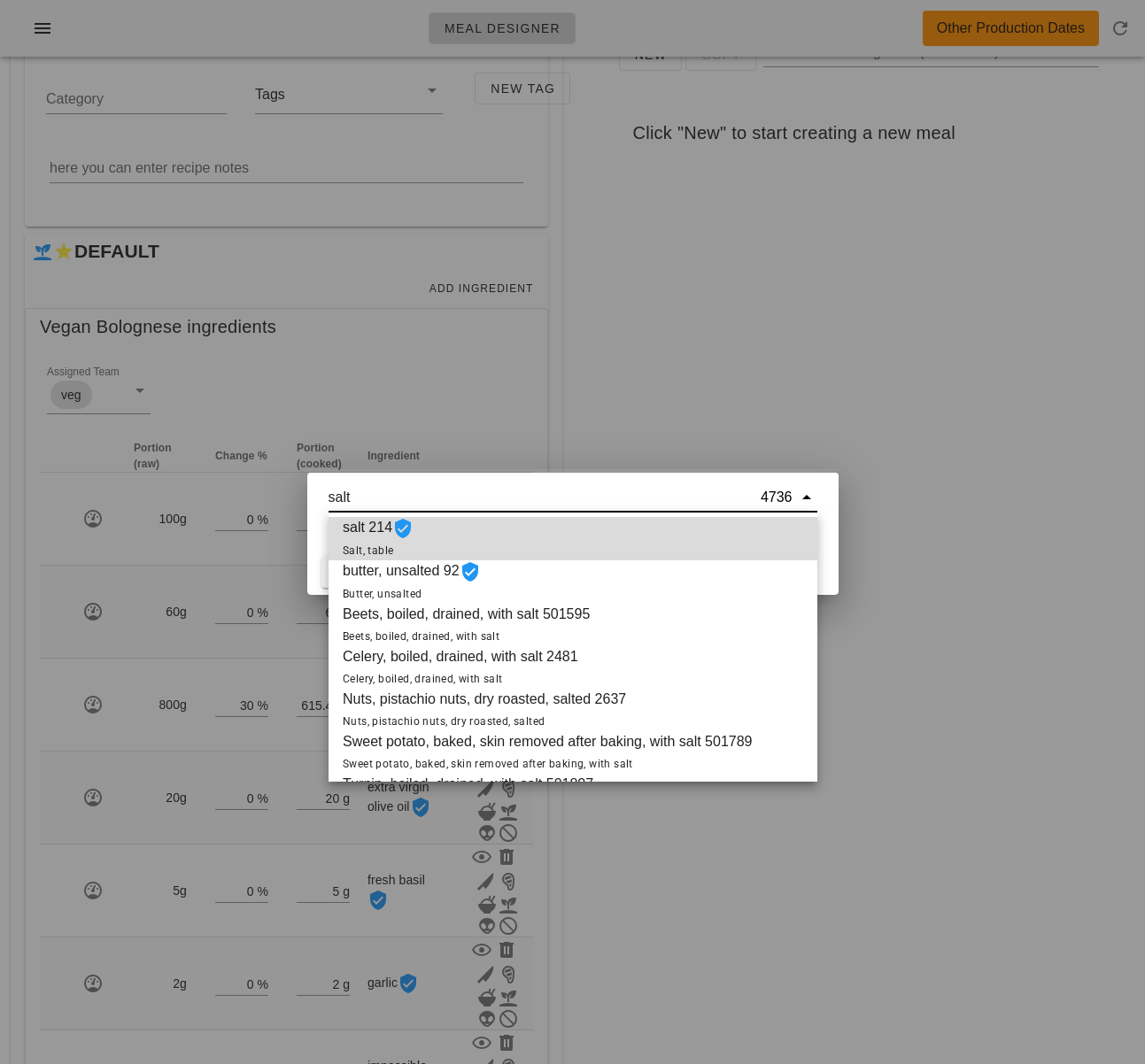
scroll to position [0, 0]
click at [473, 541] on div "salt 214 Salt, table" at bounding box center [573, 542] width 489 height 44
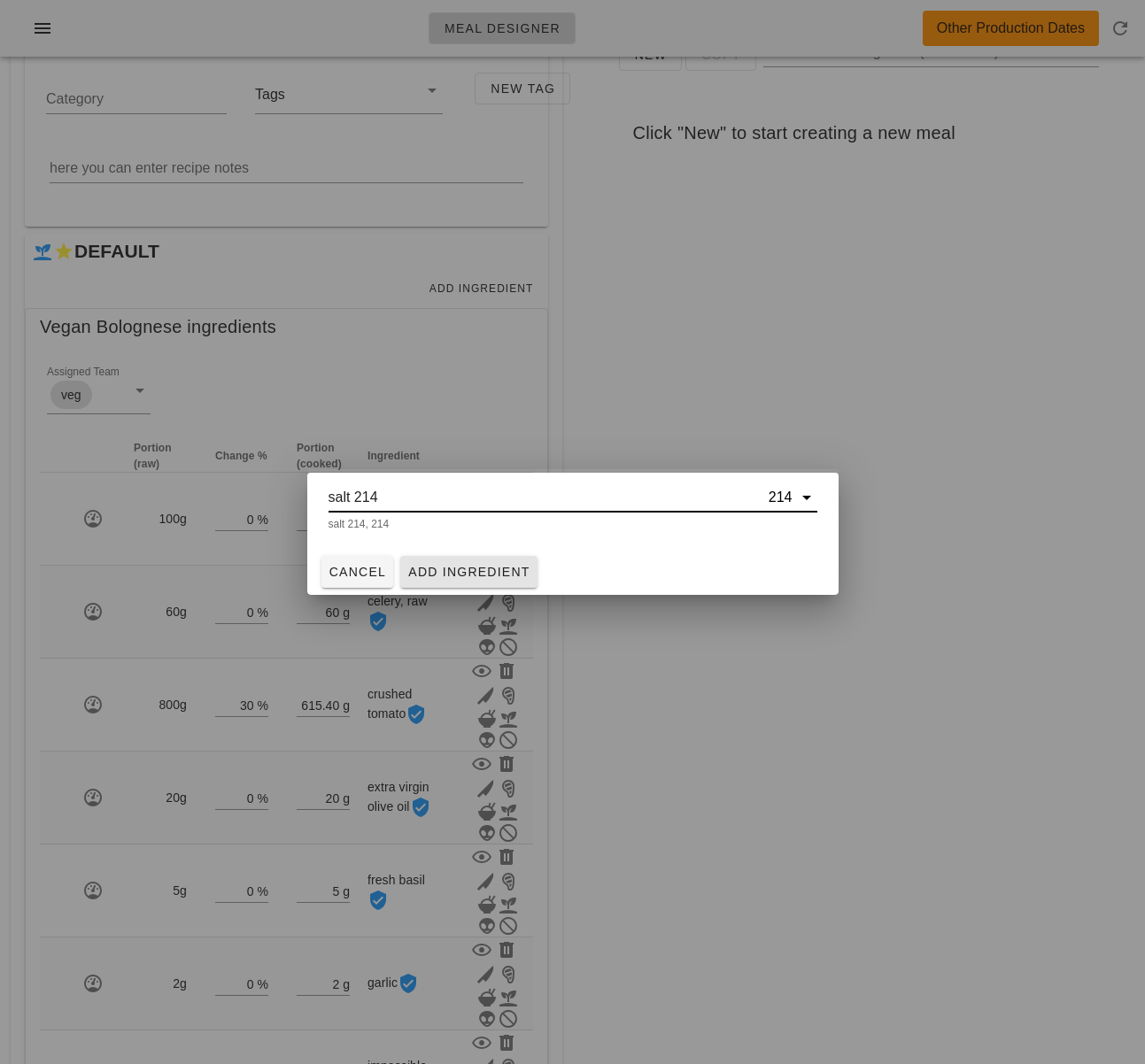
type input "salt 214"
click at [491, 570] on span "Add Ingredient" at bounding box center [468, 571] width 123 height 14
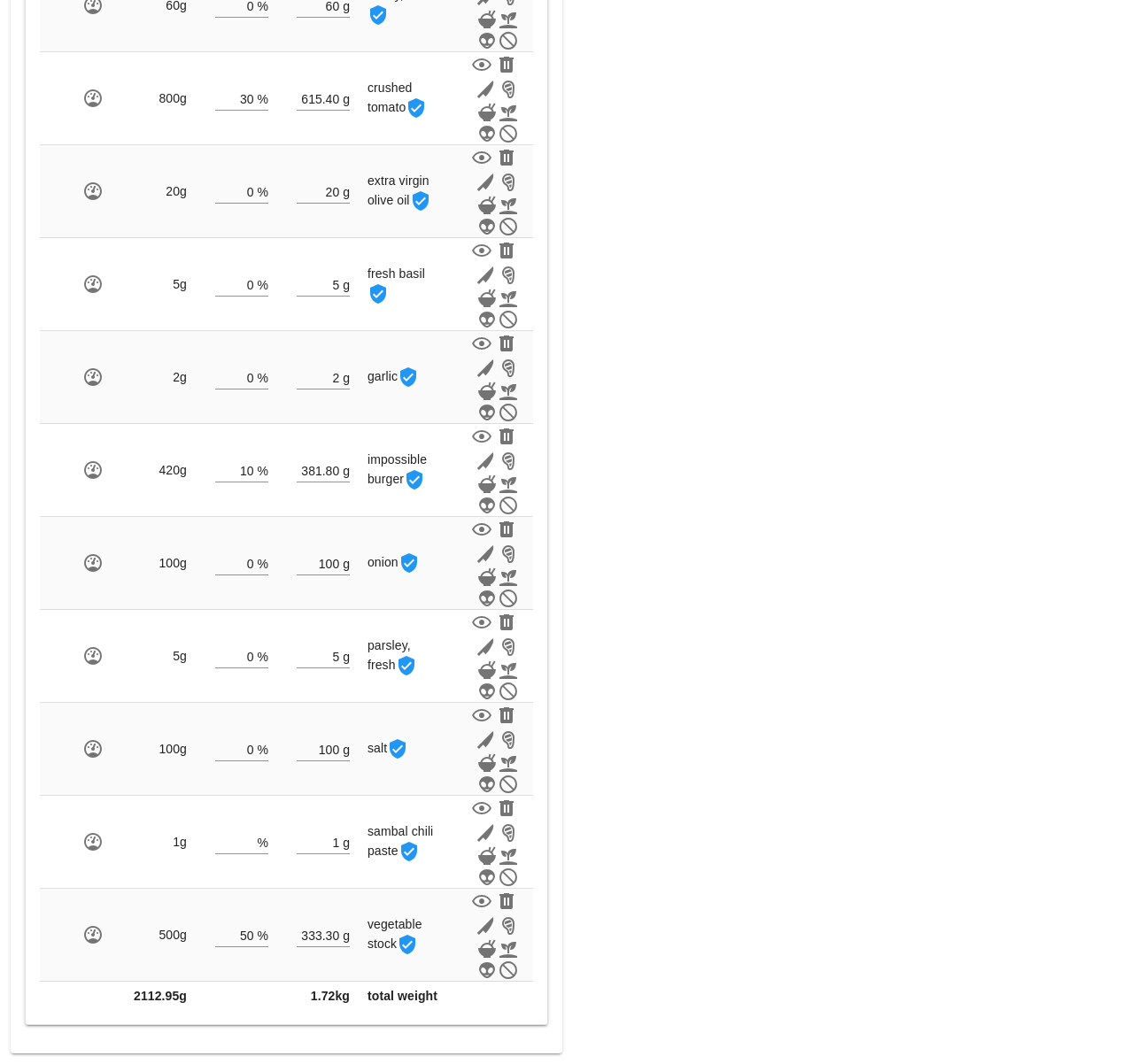
scroll to position [1136, 0]
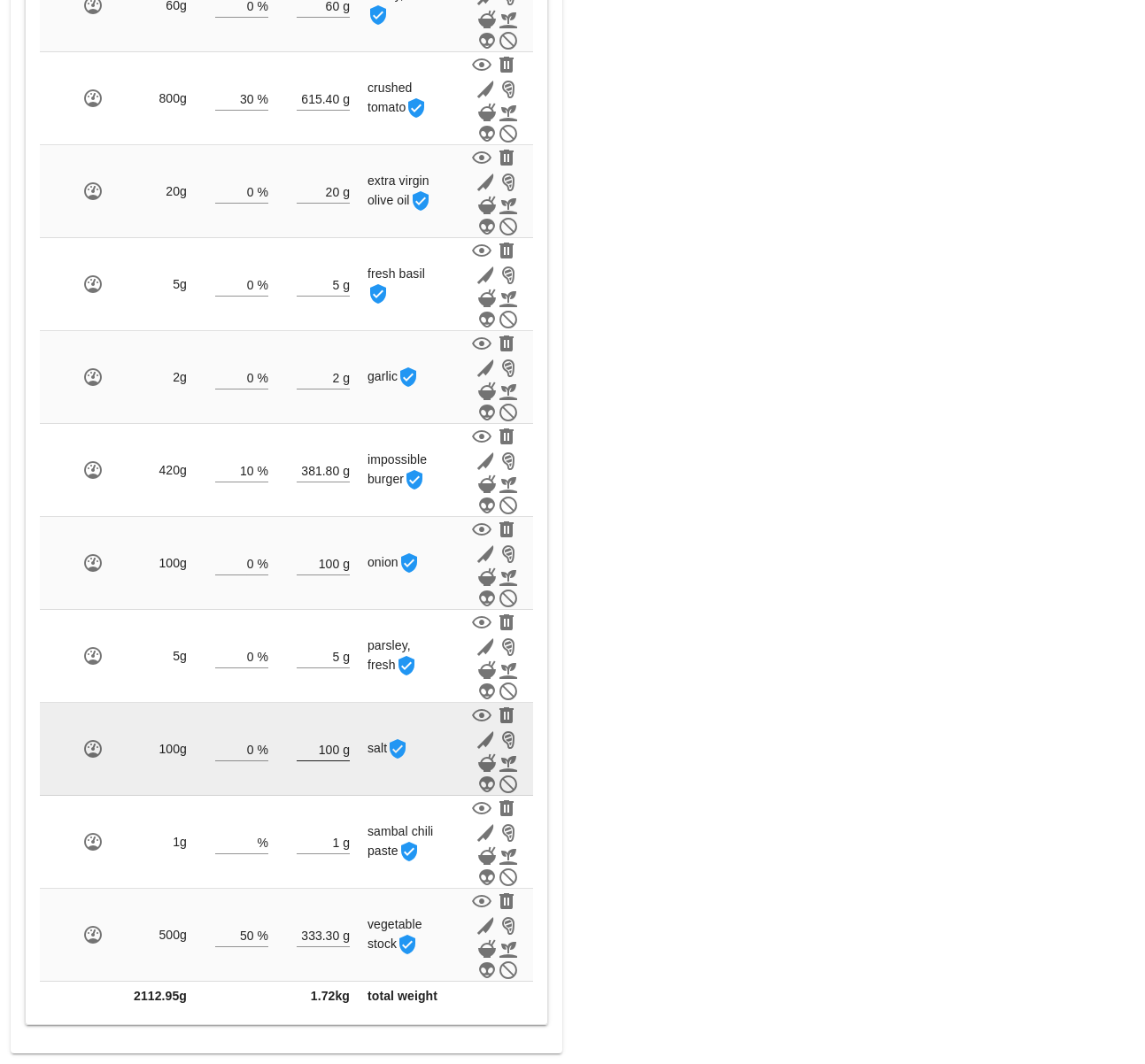
click at [338, 738] on input "100" at bounding box center [317, 749] width 43 height 23
click at [336, 738] on input "100" at bounding box center [317, 749] width 43 height 23
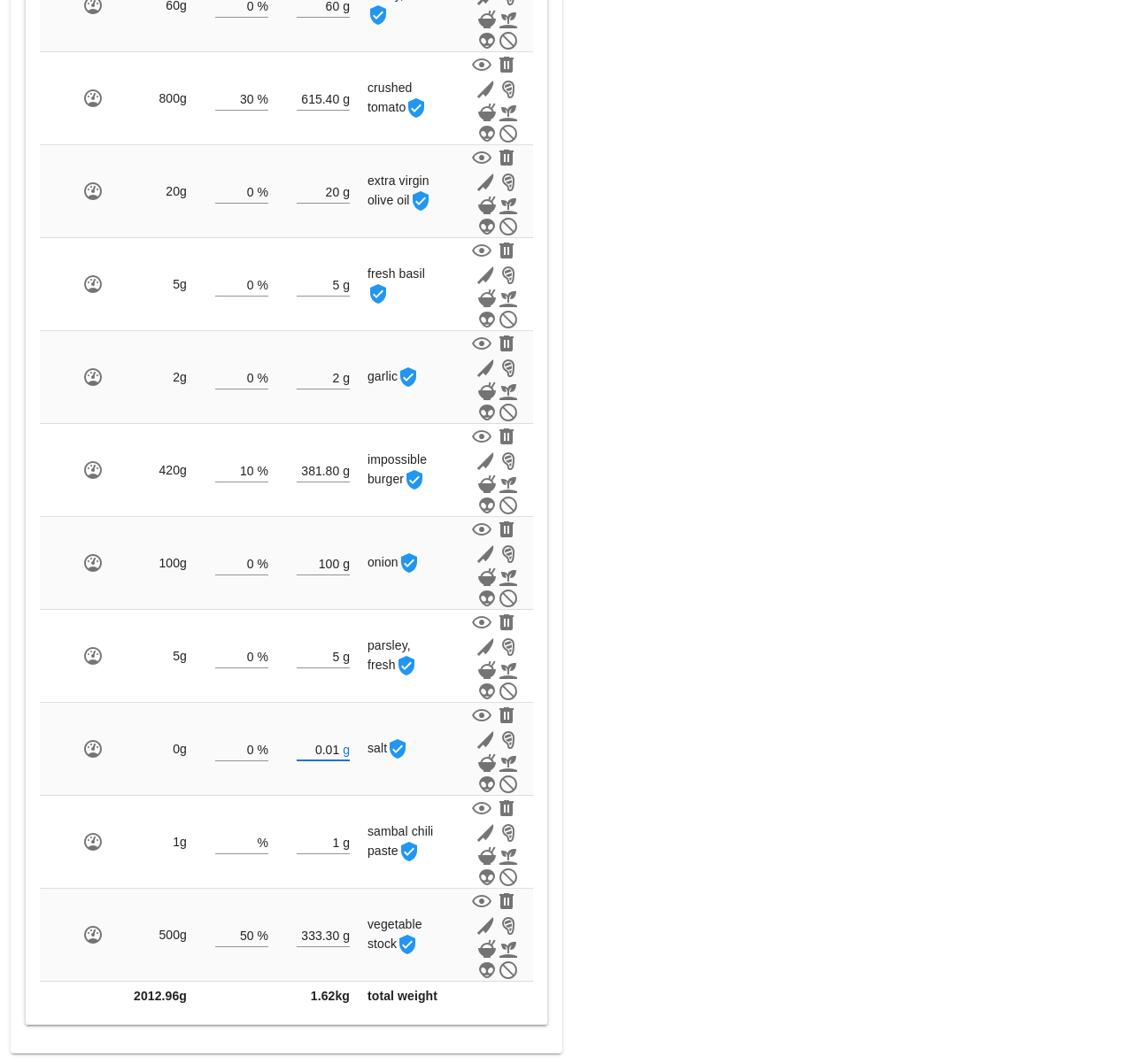
type input "0.01"
click at [668, 685] on div "Meal WARNING: If you set a diet (stream) and a date for the meal, it will appea…" at bounding box center [859, 153] width 573 height 1823
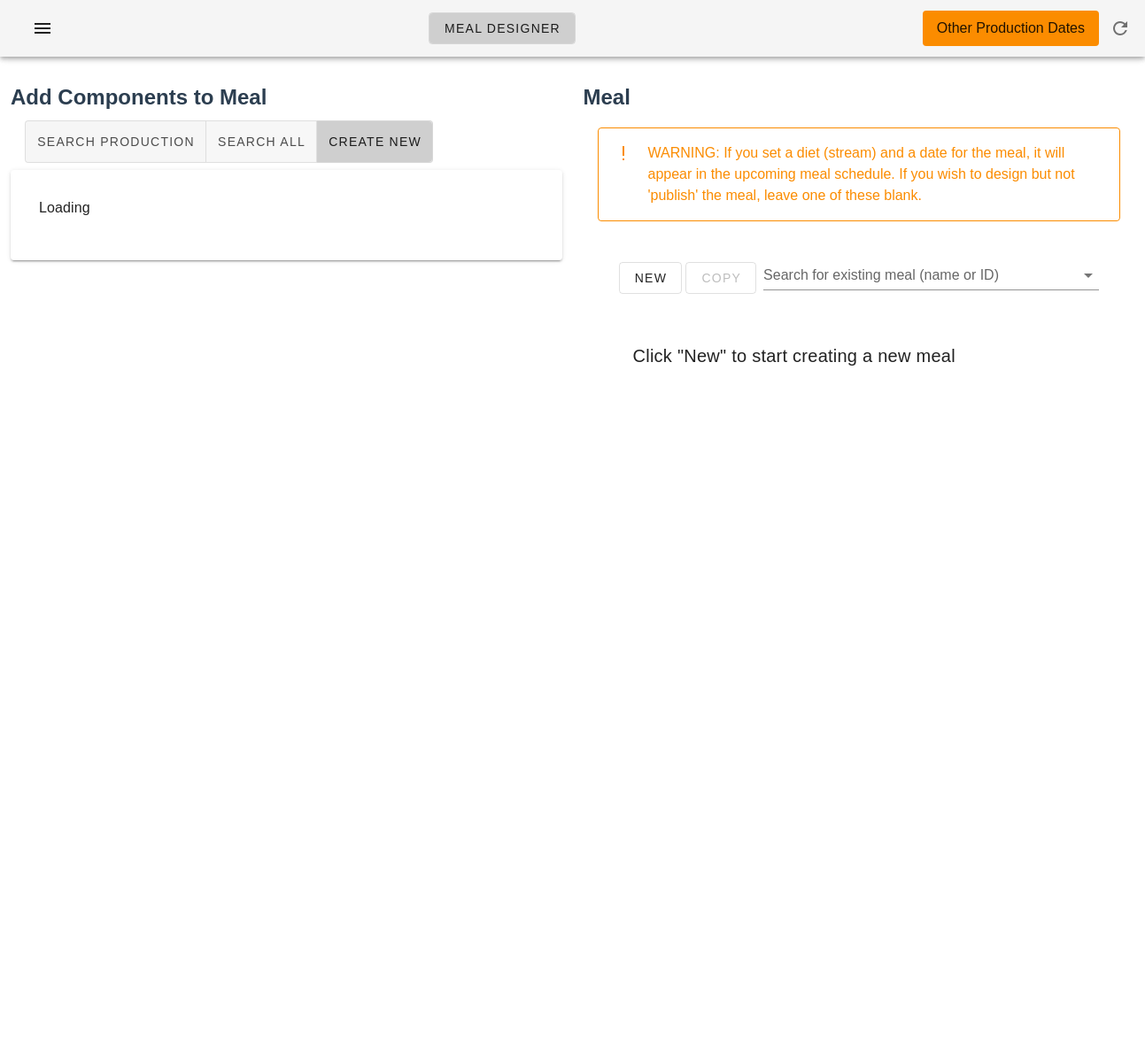
scroll to position [0, 0]
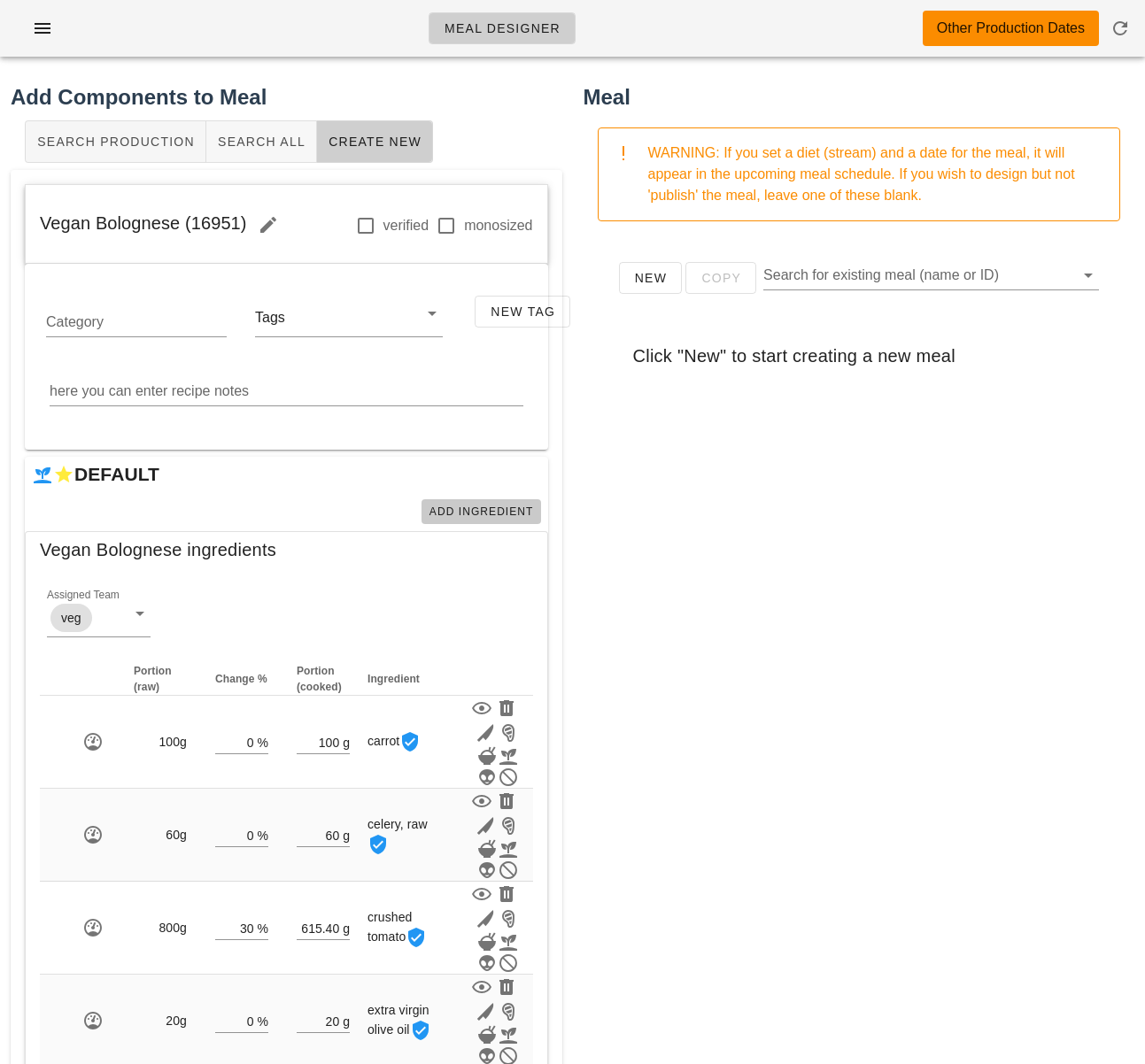
click at [457, 501] on button "Add Ingredient" at bounding box center [480, 512] width 119 height 25
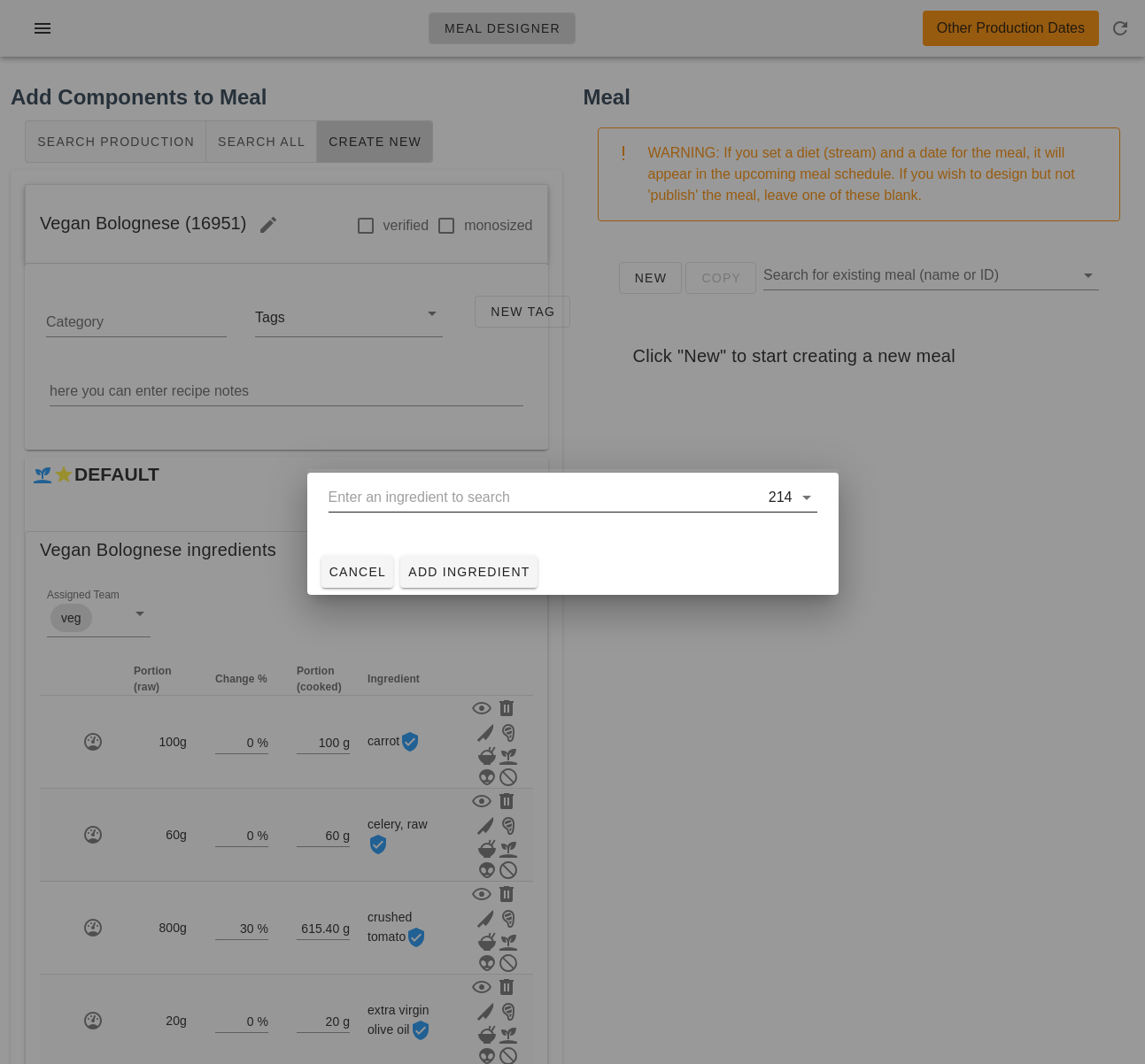
click at [590, 501] on input "text" at bounding box center [547, 498] width 437 height 29
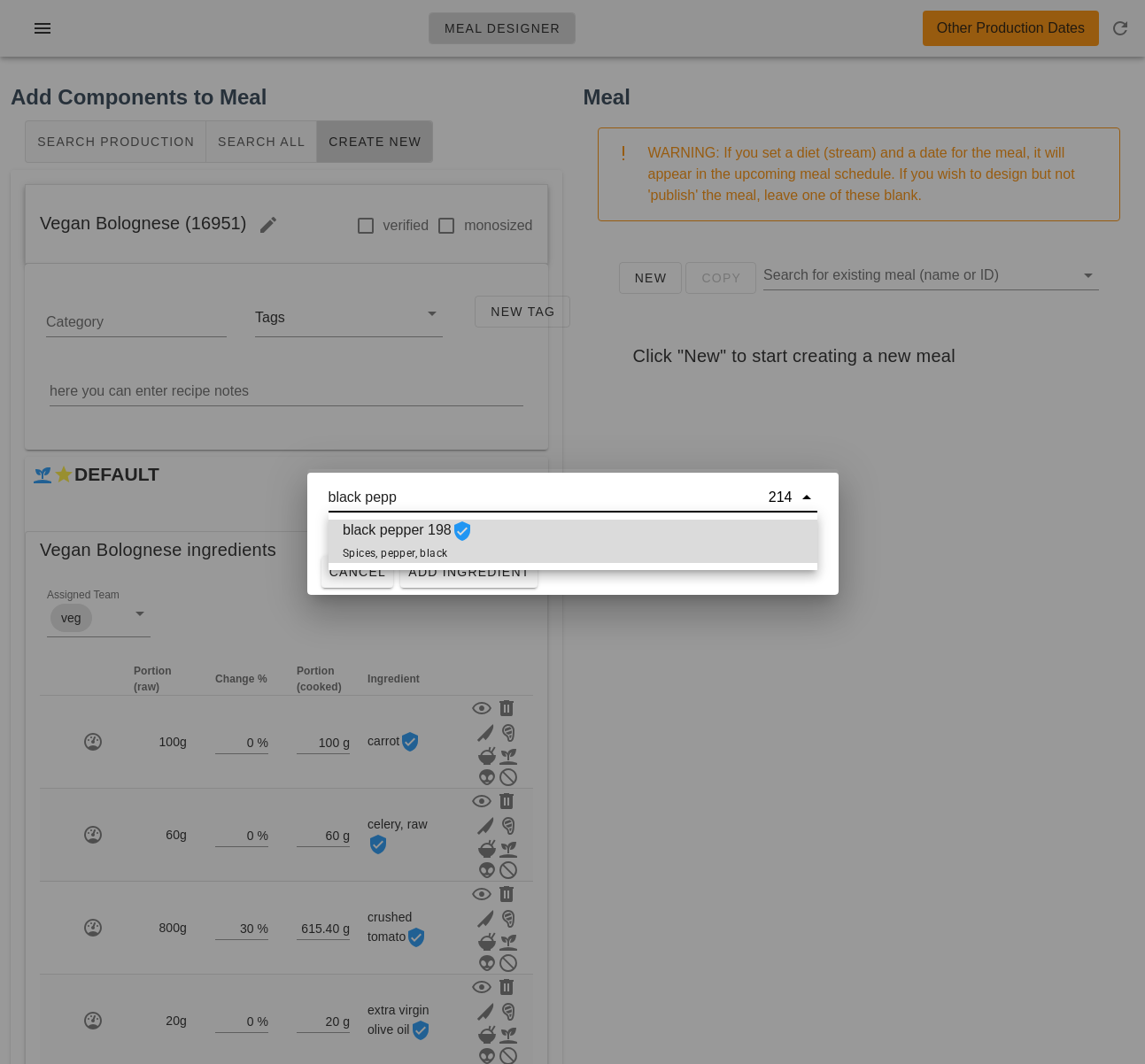
click at [585, 539] on div "black pepper 198 Spices, pepper, black" at bounding box center [573, 542] width 489 height 44
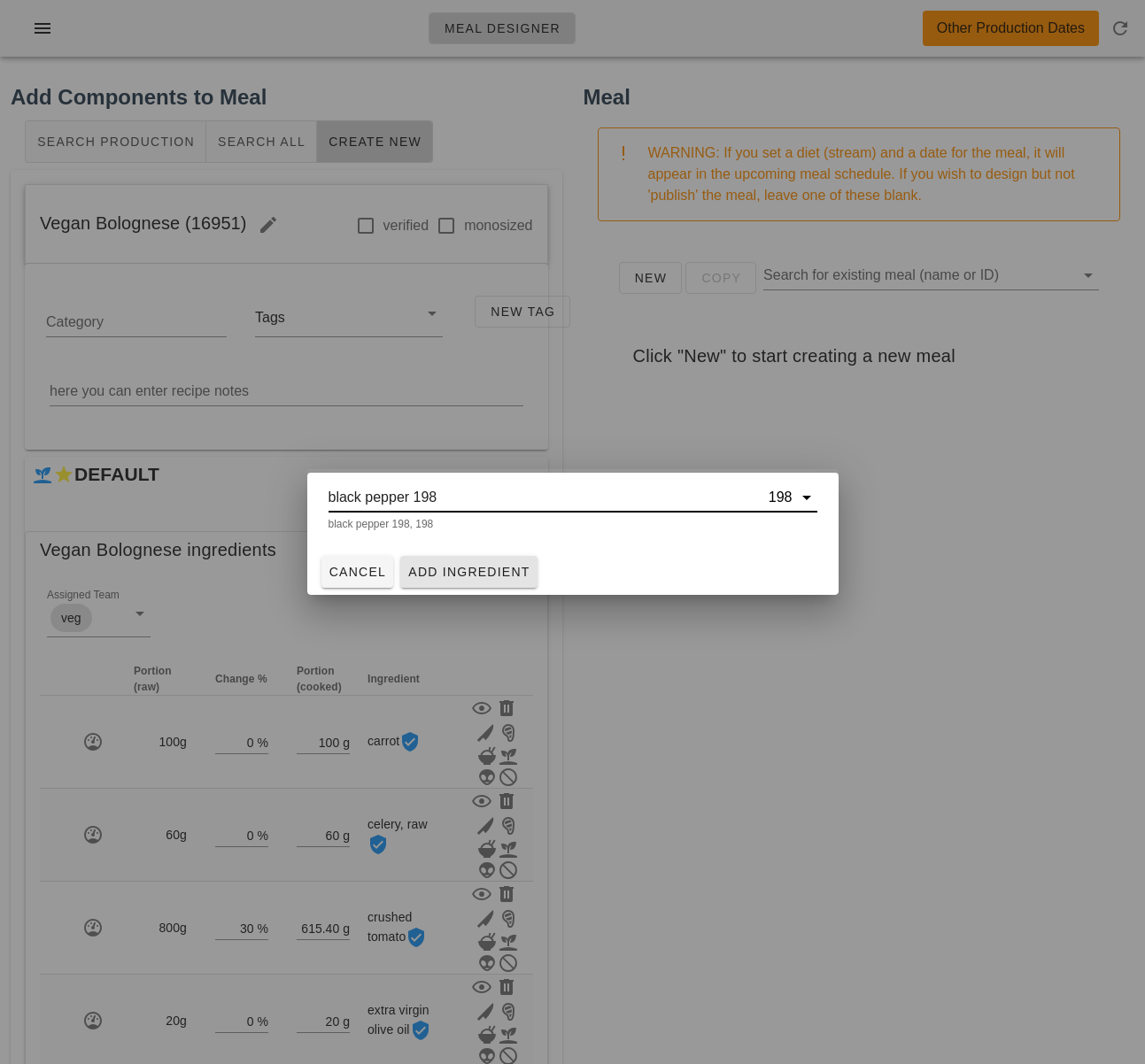
type input "black pepper 198"
click at [487, 571] on span "Add Ingredient" at bounding box center [468, 571] width 123 height 14
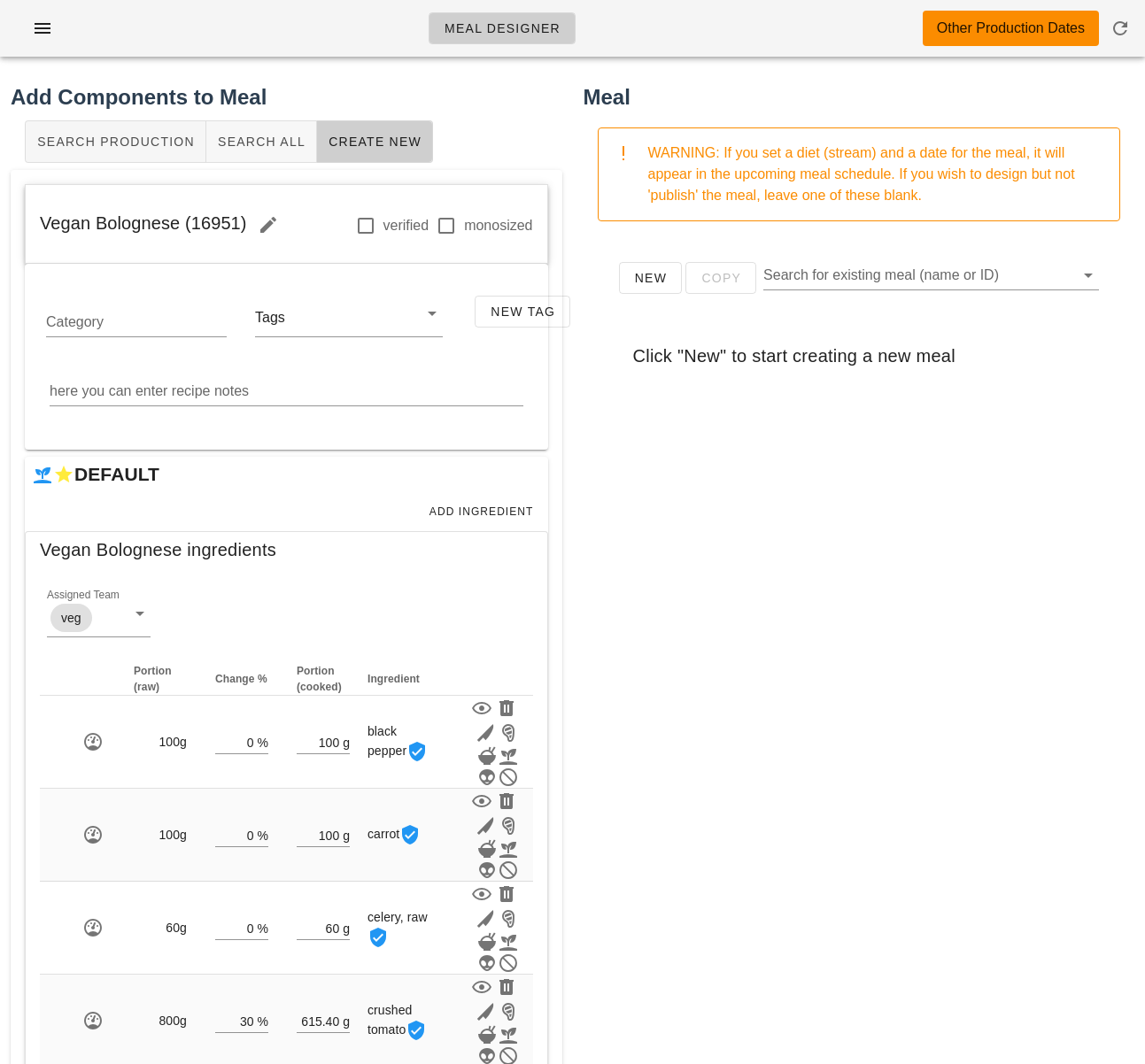
drag, startPoint x: 726, startPoint y: 645, endPoint x: 624, endPoint y: 657, distance: 102.7
click at [726, 645] on div "New Copy Search for existing meal (name or ID) Click "New" to start creating a …" at bounding box center [859, 589] width 552 height 708
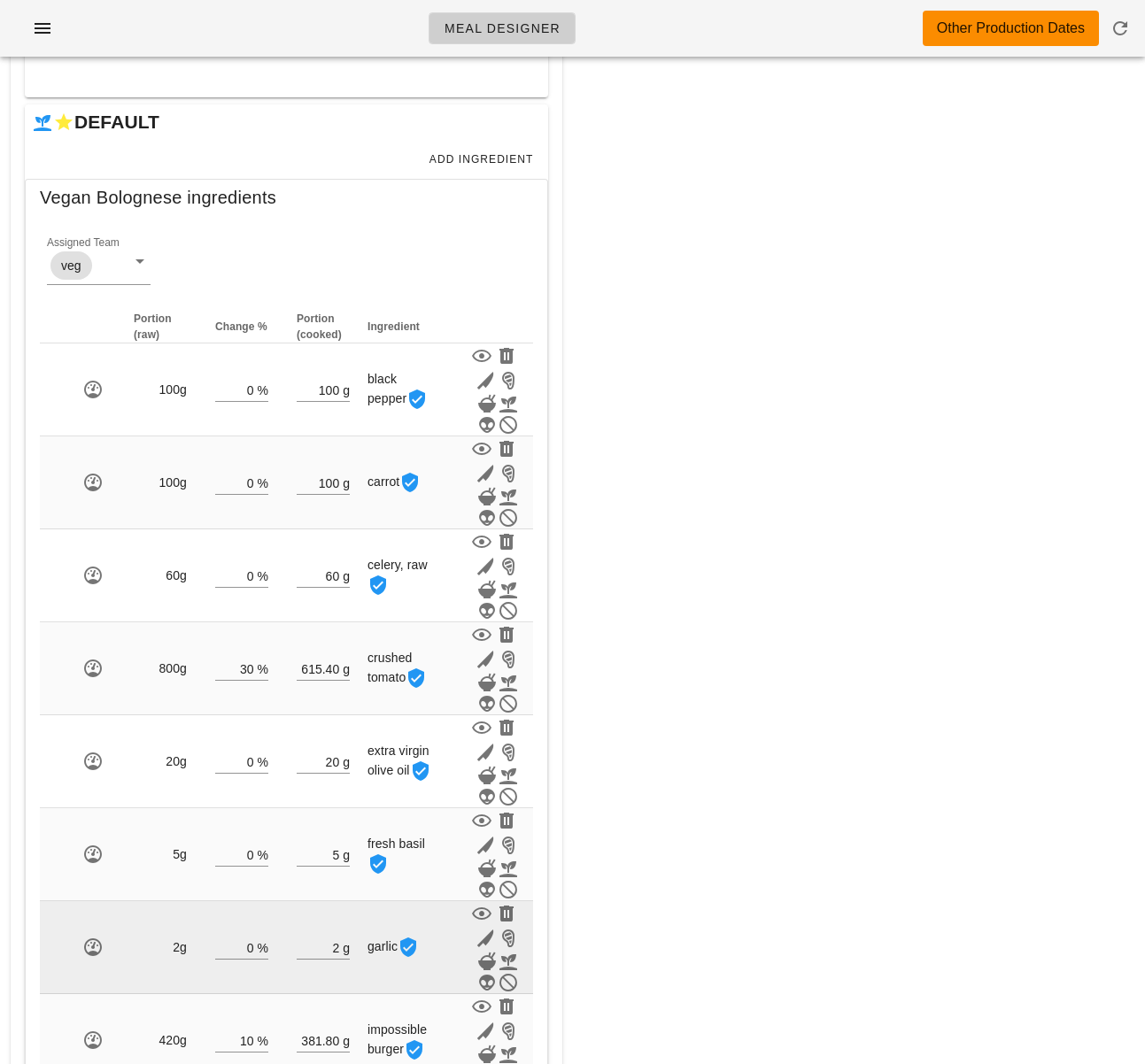
scroll to position [333, 0]
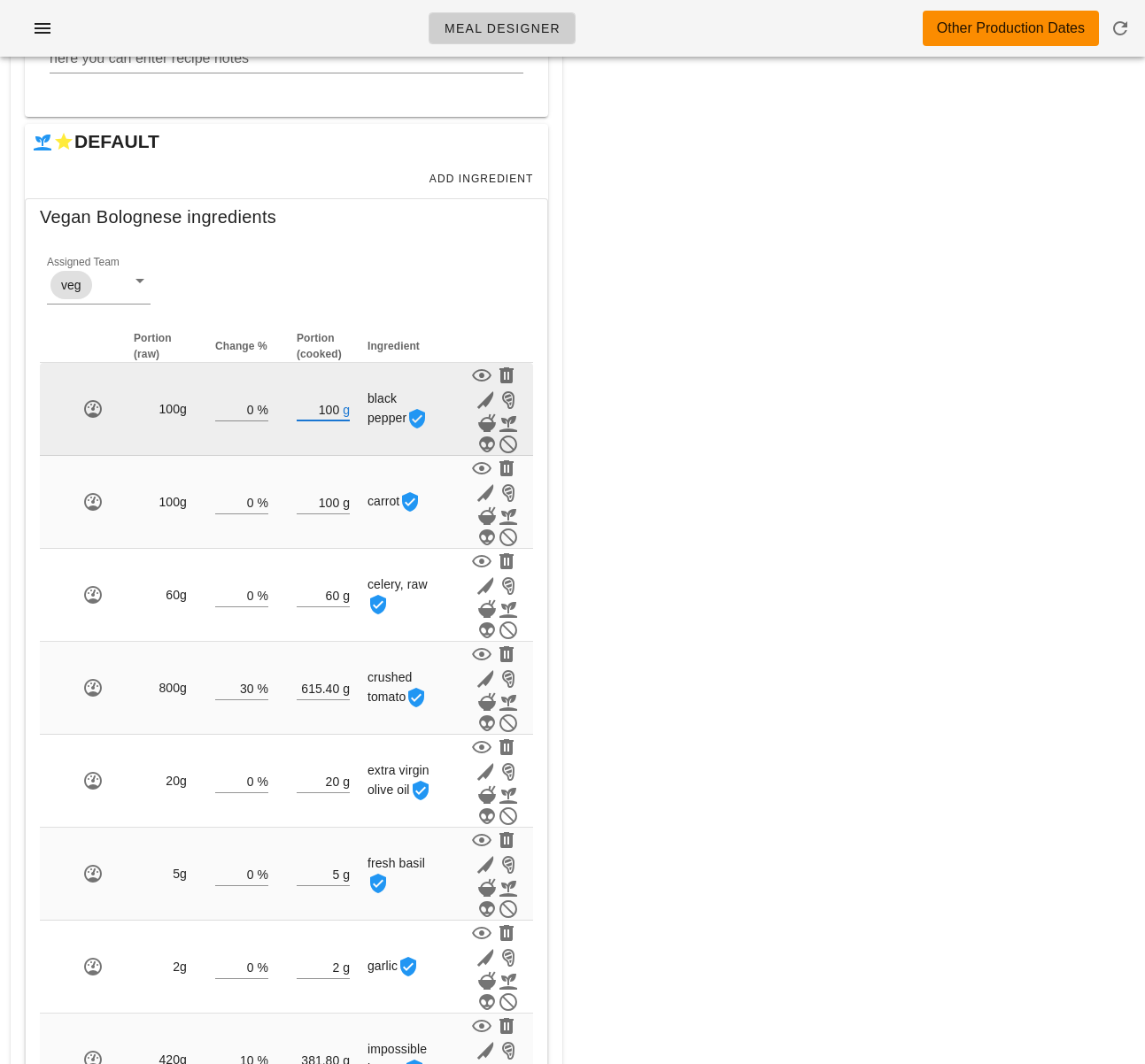
click at [333, 420] on input "100" at bounding box center [317, 409] width 43 height 23
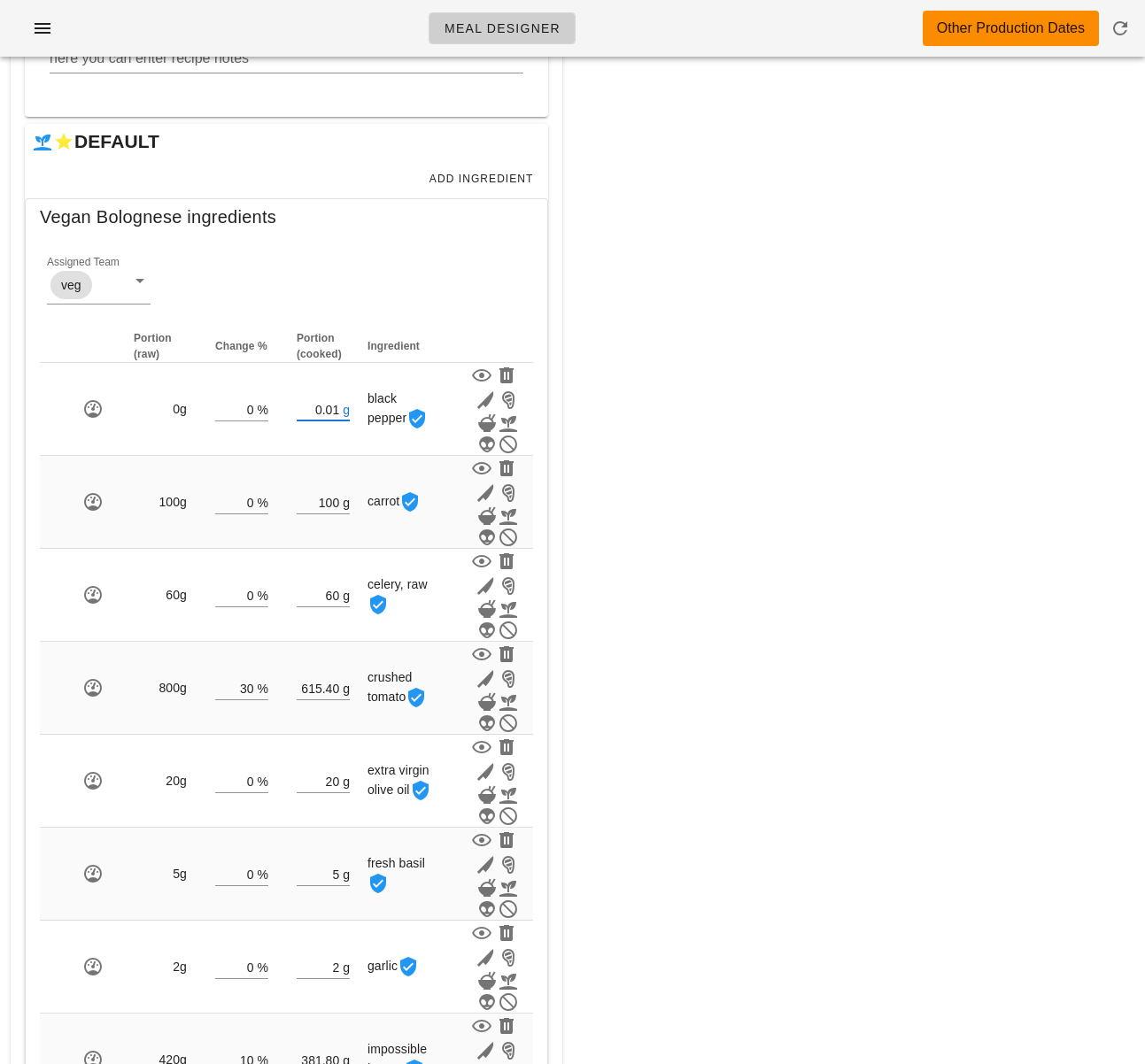
type input "0.01"
click at [849, 460] on div "New Copy Search for existing meal (name or ID) Click "New" to start creating a …" at bounding box center [859, 256] width 552 height 708
click at [688, 478] on div "New Copy Search for existing meal (name or ID) Click "New" to start creating a …" at bounding box center [859, 256] width 552 height 708
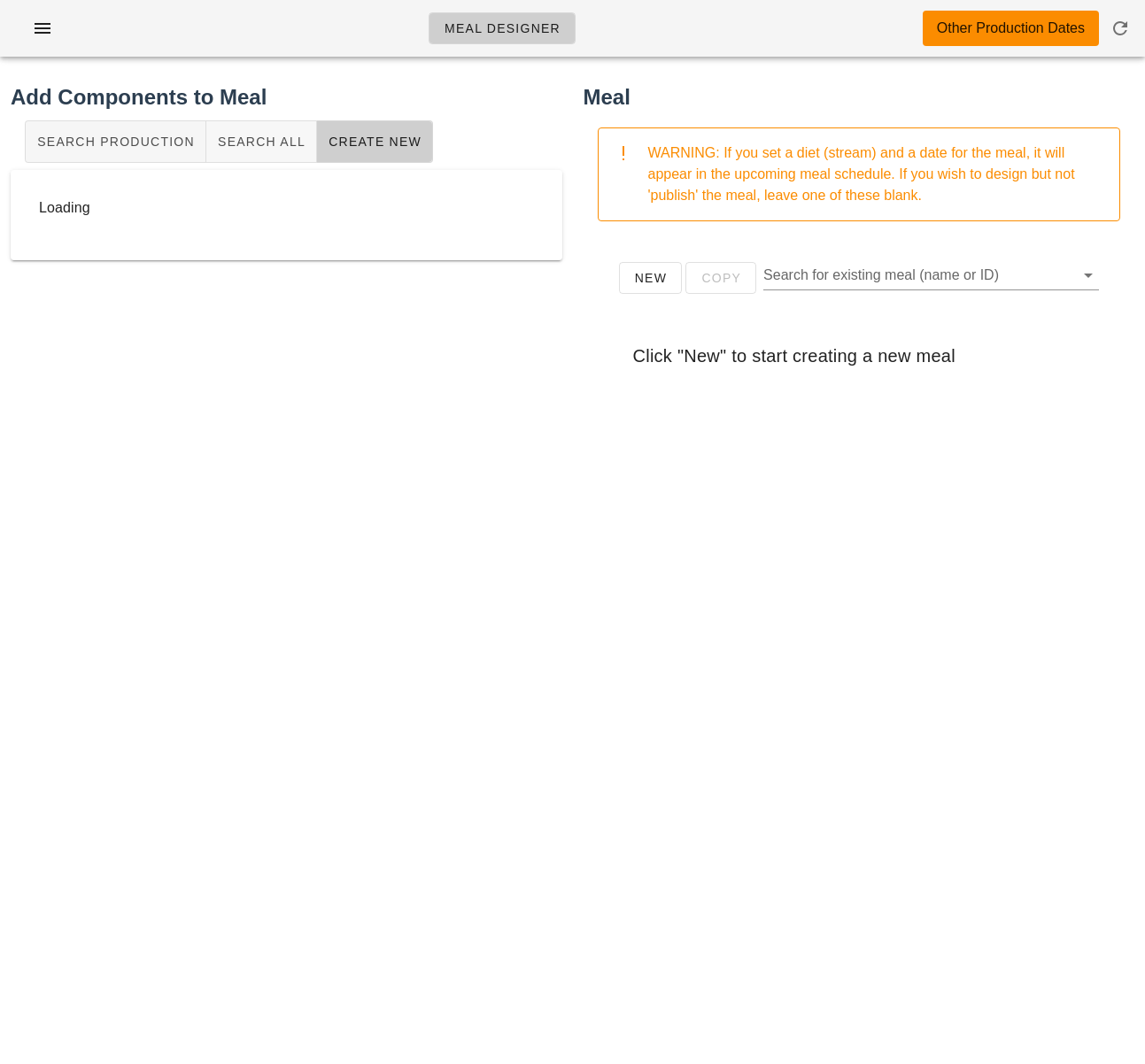
scroll to position [0, 0]
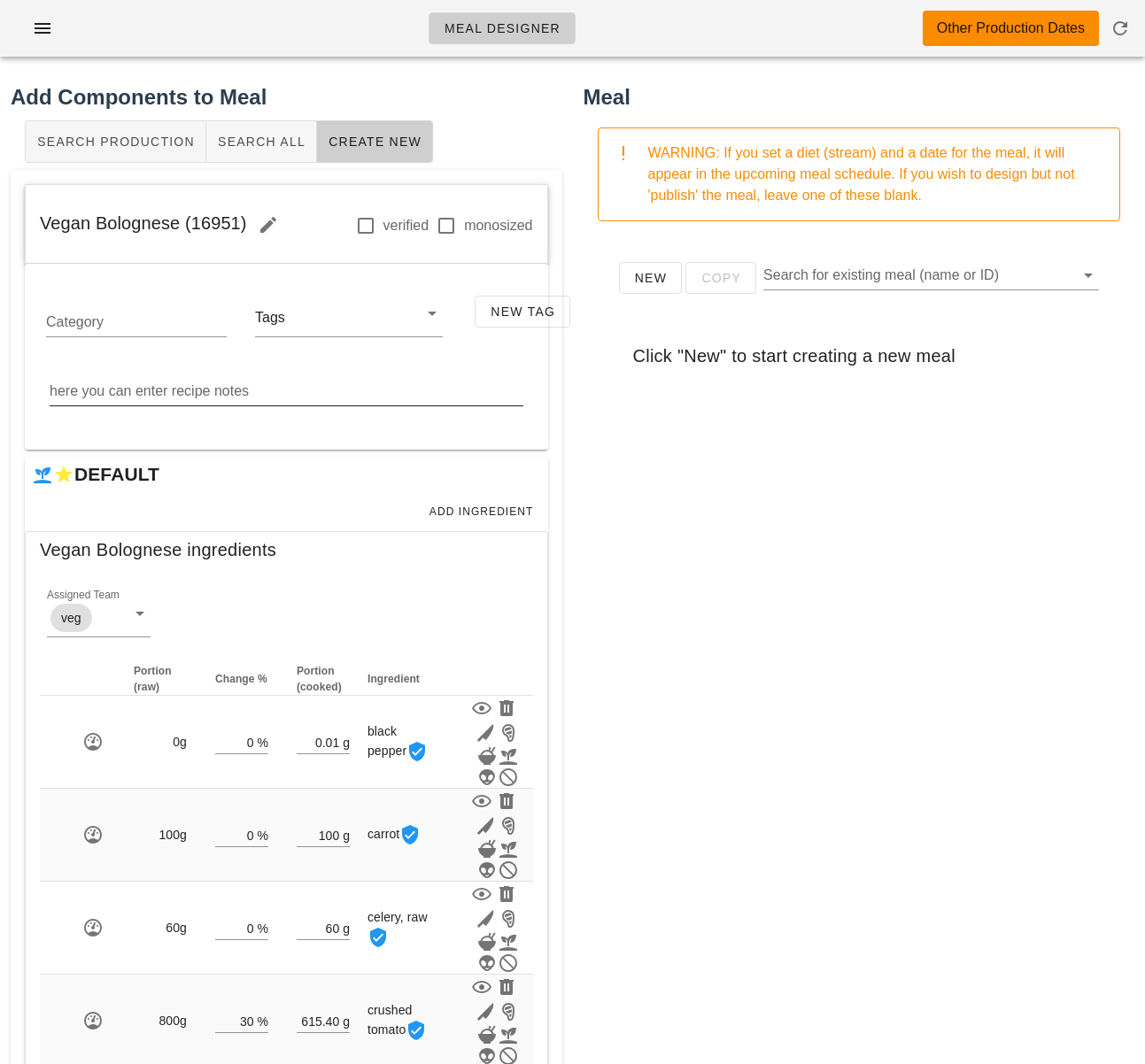
click at [155, 390] on textarea "here you can enter recipe notes" at bounding box center [286, 392] width 474 height 29
paste textarea "Chop the carrots, celery, onions and garlic in the robocoup. Saute the chopped …"
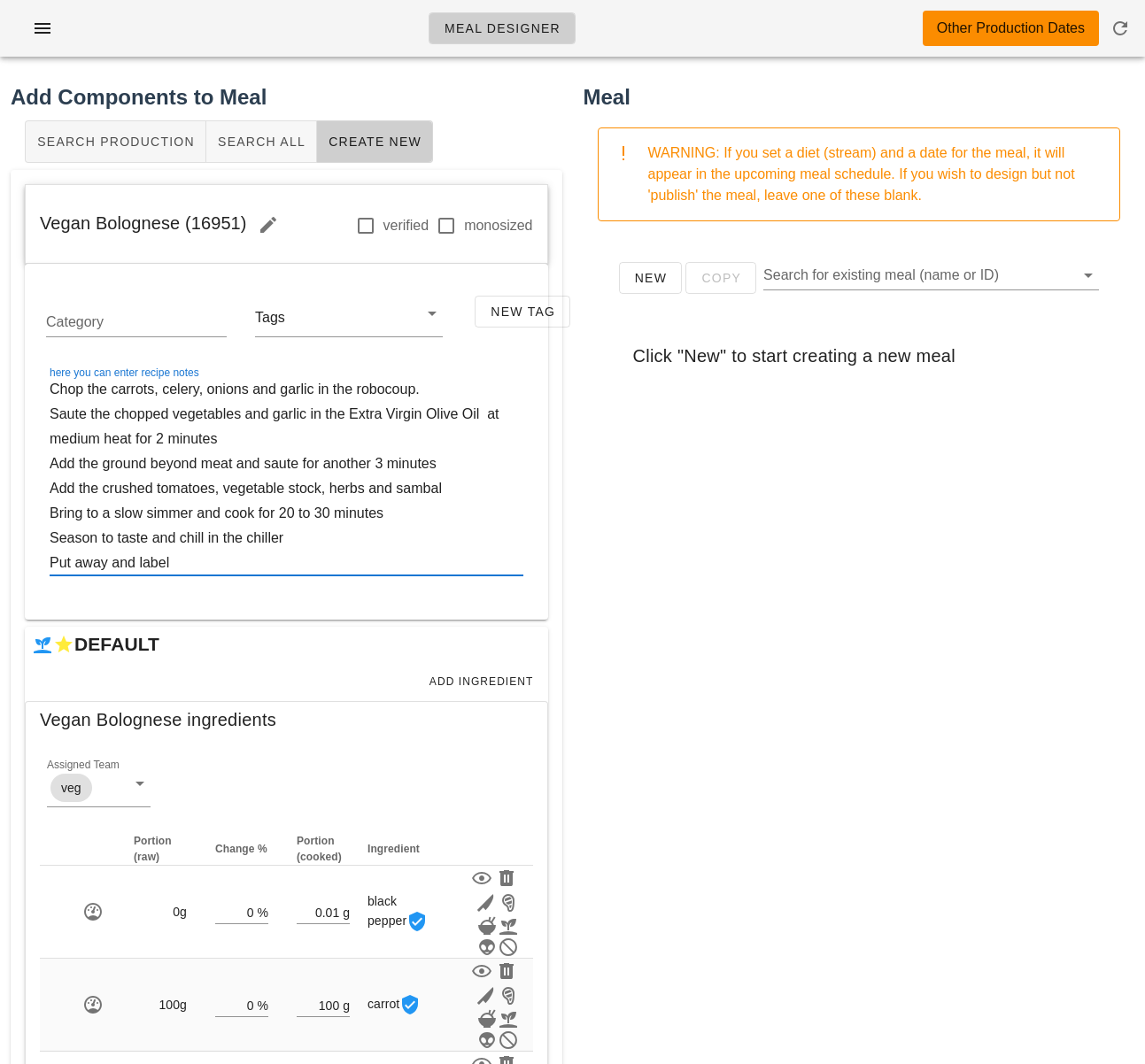
click at [494, 419] on textarea "Chop the carrots, celery, onions and garlic in the robocoup. Saute the chopped …" at bounding box center [286, 477] width 474 height 198
click at [426, 440] on textarea "Chop the carrots, celery, onions and garlic in the robocoup. Saute the chopped …" at bounding box center [286, 477] width 474 height 198
click at [472, 473] on textarea "Chop the carrots, celery, onions and garlic in the robocoup. Saute the chopped …" at bounding box center [286, 477] width 474 height 198
click at [453, 495] on textarea "Chop the carrots, celery, onions and garlic in the robocoup. Saute the chopped …" at bounding box center [286, 477] width 474 height 198
click at [423, 514] on textarea "Chop the carrots, celery, onions and garlic in the robocoup. Saute the chopped …" at bounding box center [286, 477] width 474 height 198
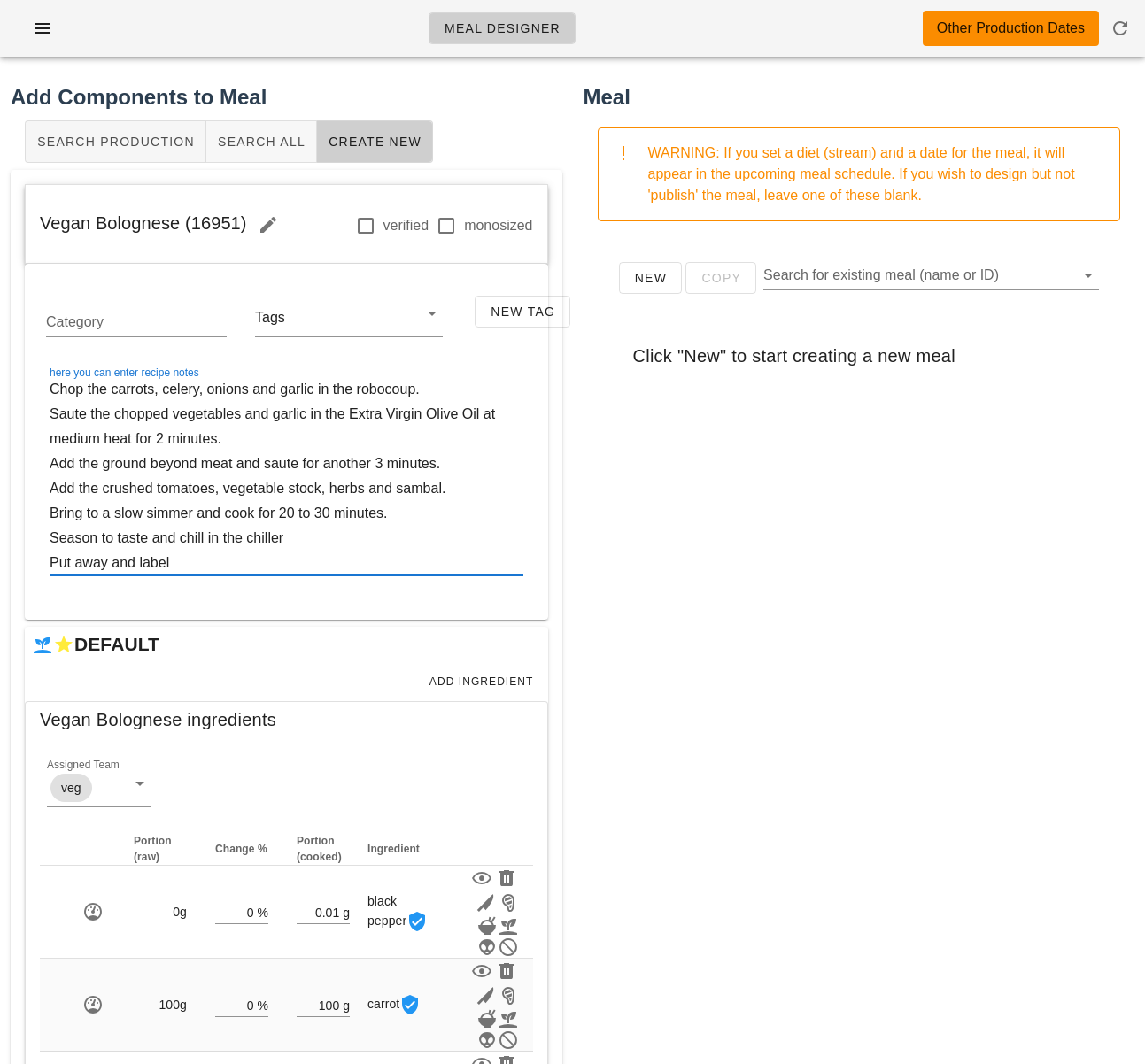
click at [372, 522] on textarea "Chop the carrots, celery, onions and garlic in the robocoup. Saute the chopped …" at bounding box center [286, 477] width 474 height 198
click at [360, 535] on textarea "Chop the carrots, celery, onions and garlic in the robocoup. Saute the chopped …" at bounding box center [286, 477] width 474 height 198
click at [328, 558] on textarea "Chop the carrots, celery, onions and garlic in the robocoup. Saute the chopped …" at bounding box center [286, 477] width 474 height 198
type textarea "Chop the carrots, celery, onions and garlic in the robocoup. Saute the chopped …"
click at [680, 582] on div "New Copy Search for existing meal (name or ID) Click "New" to start creating a …" at bounding box center [859, 589] width 552 height 708
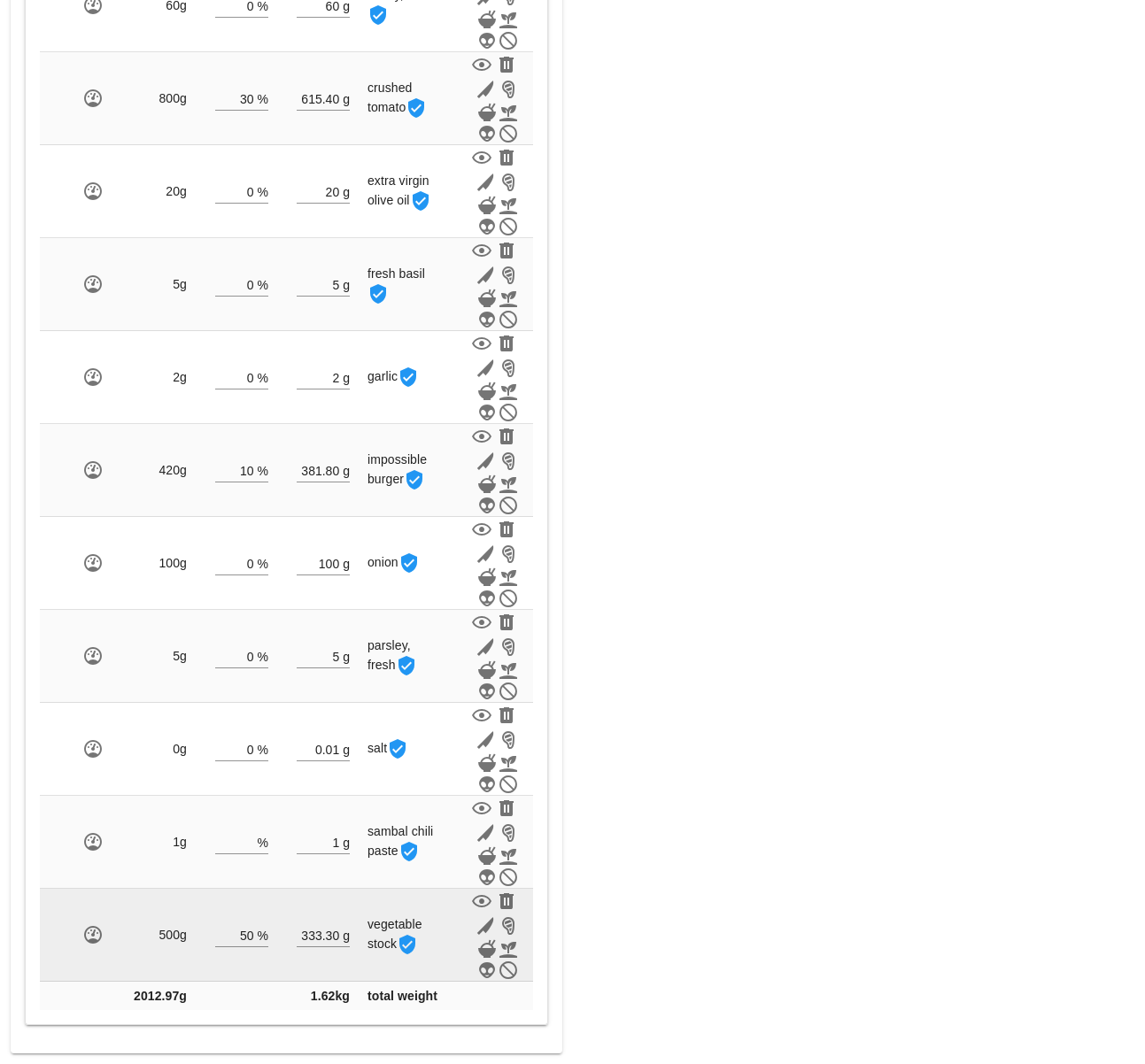
scroll to position [1423, 0]
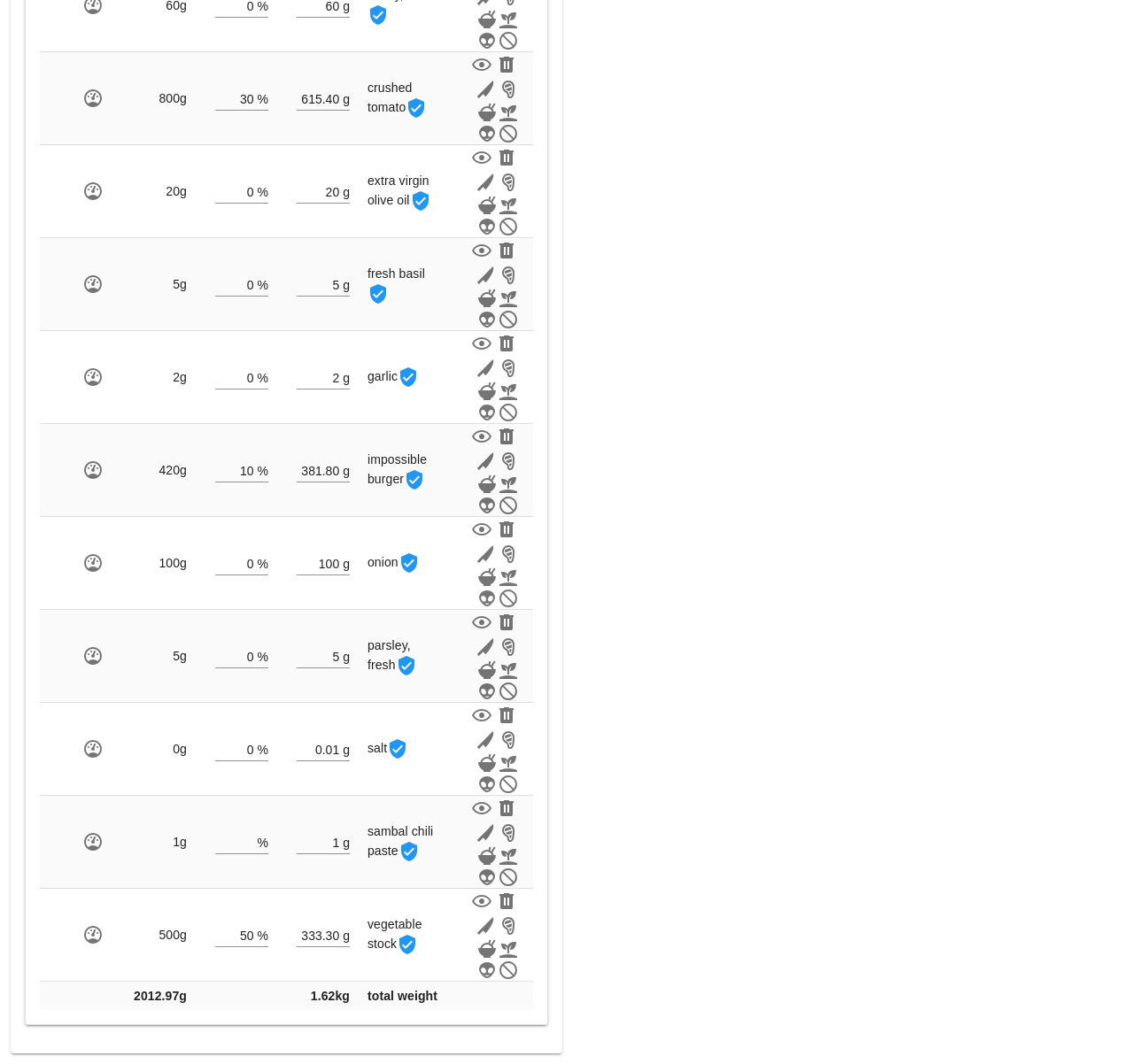
click at [582, 936] on div "Meal WARNING: If you set a diet (stream) and a date for the meal, it will appea…" at bounding box center [859, 21] width 573 height 2086
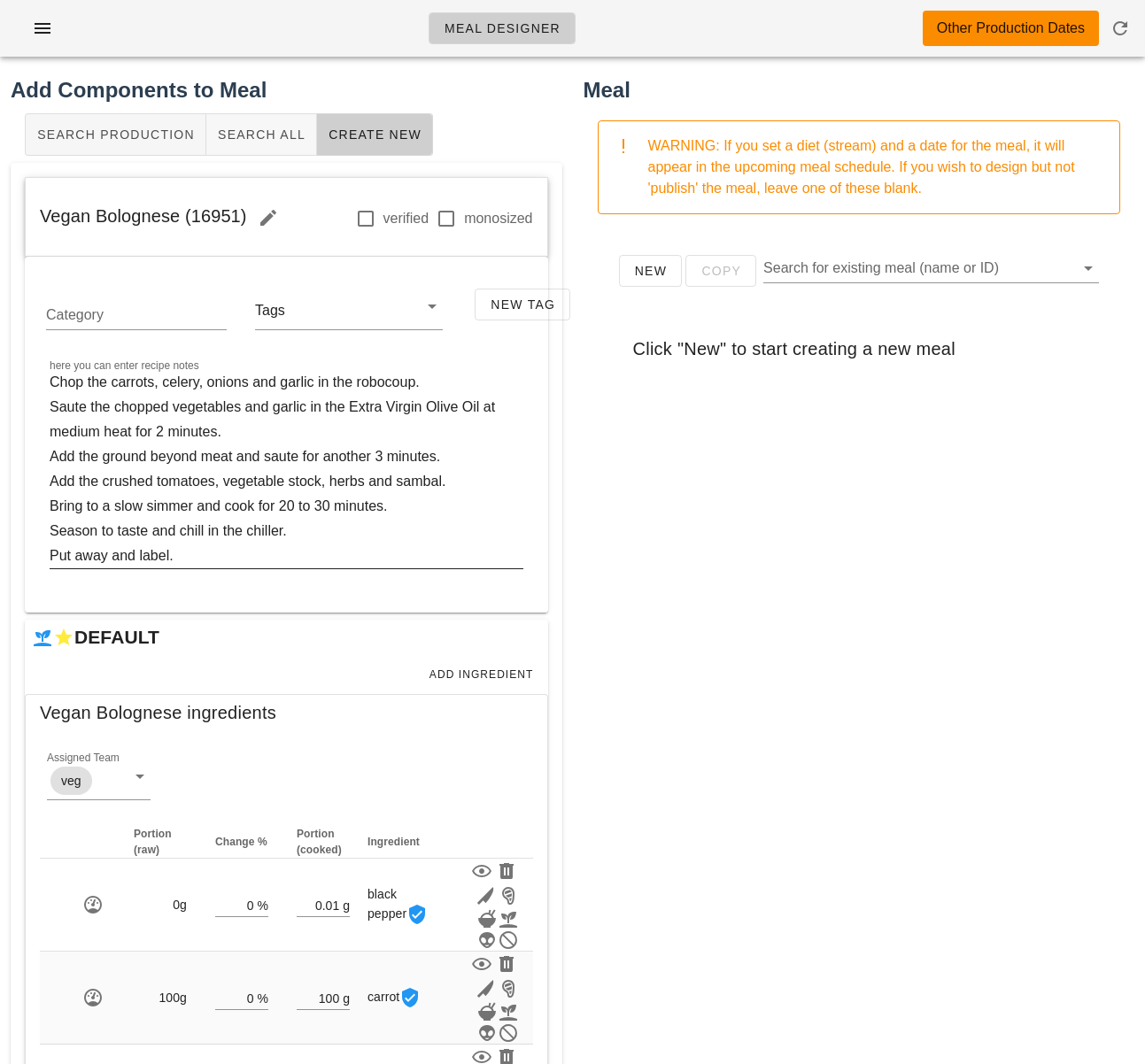
scroll to position [0, 0]
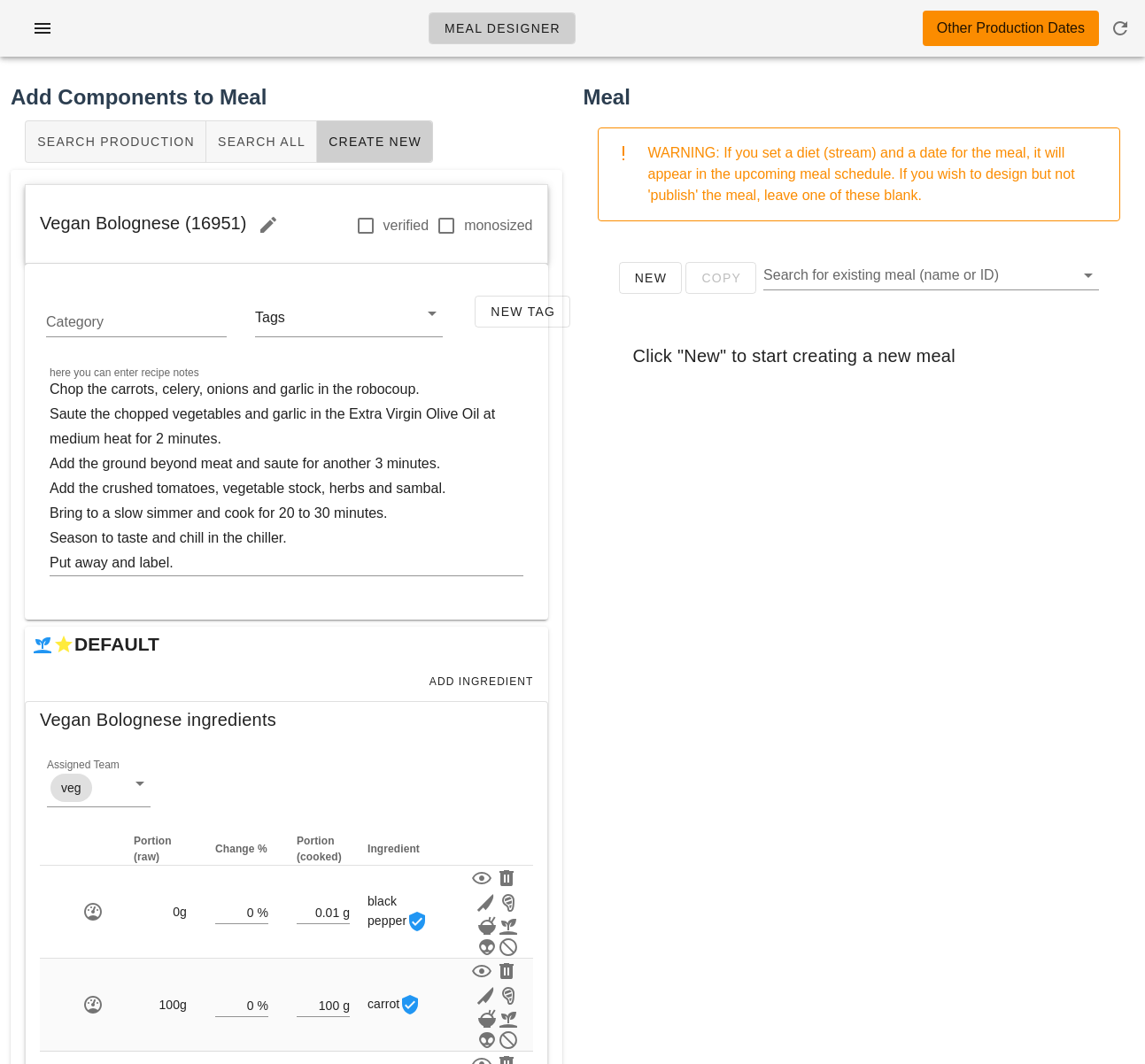
drag, startPoint x: 239, startPoint y: 222, endPoint x: -9, endPoint y: 229, distance: 248.1
click at [0, 229] on html "Meal Designer Other Production Dates Add Components to Meal Search Production S…" at bounding box center [572, 1078] width 1145 height 2157
copy span "Vegan Bolognese (16951)"
drag, startPoint x: 991, startPoint y: 842, endPoint x: 1069, endPoint y: 1050, distance: 222.1
click at [992, 845] on div "New Copy Search for existing meal (name or ID) Click "New" to start creating a …" at bounding box center [859, 589] width 552 height 708
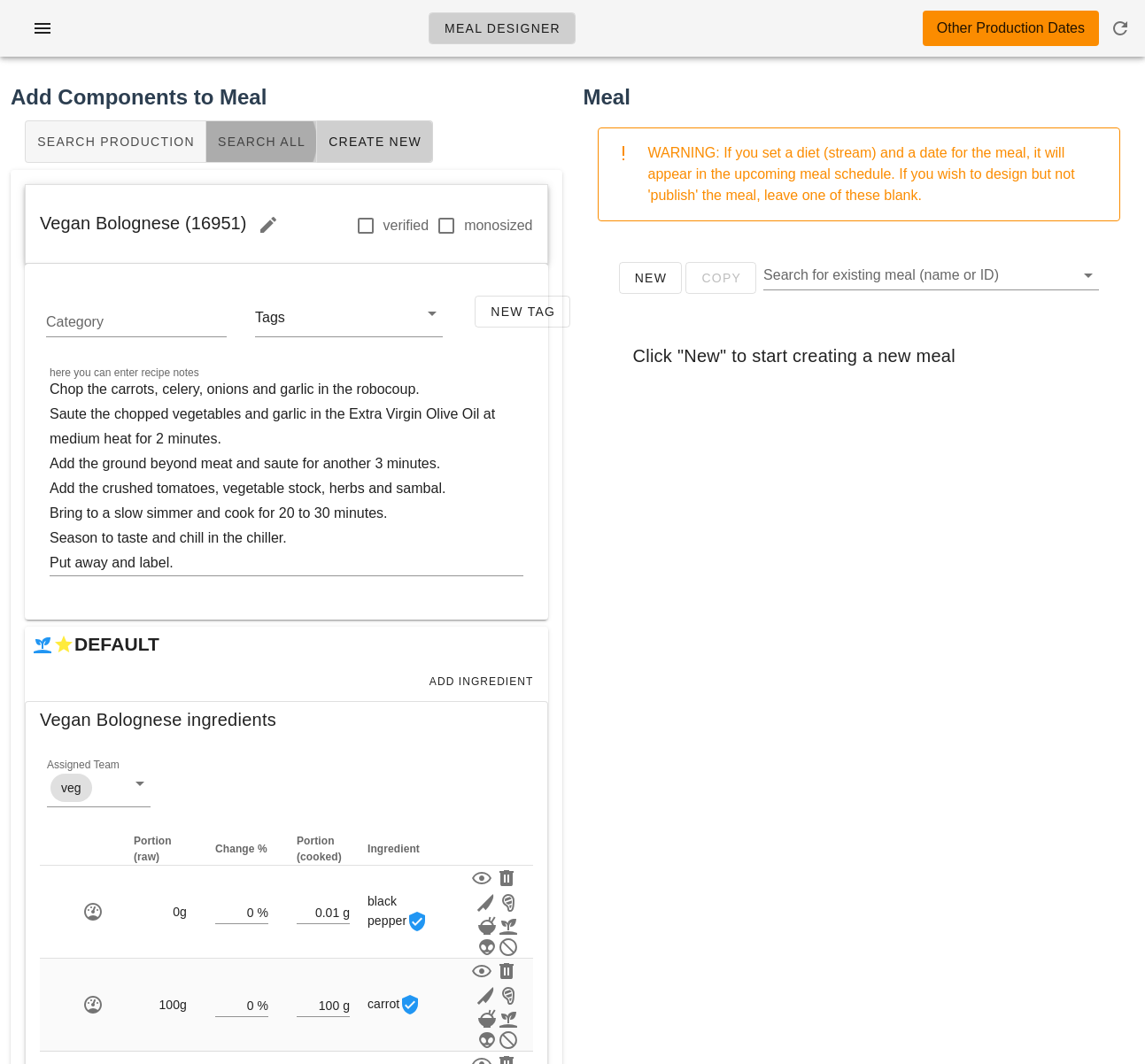
click at [237, 134] on span "Search All" at bounding box center [261, 141] width 89 height 14
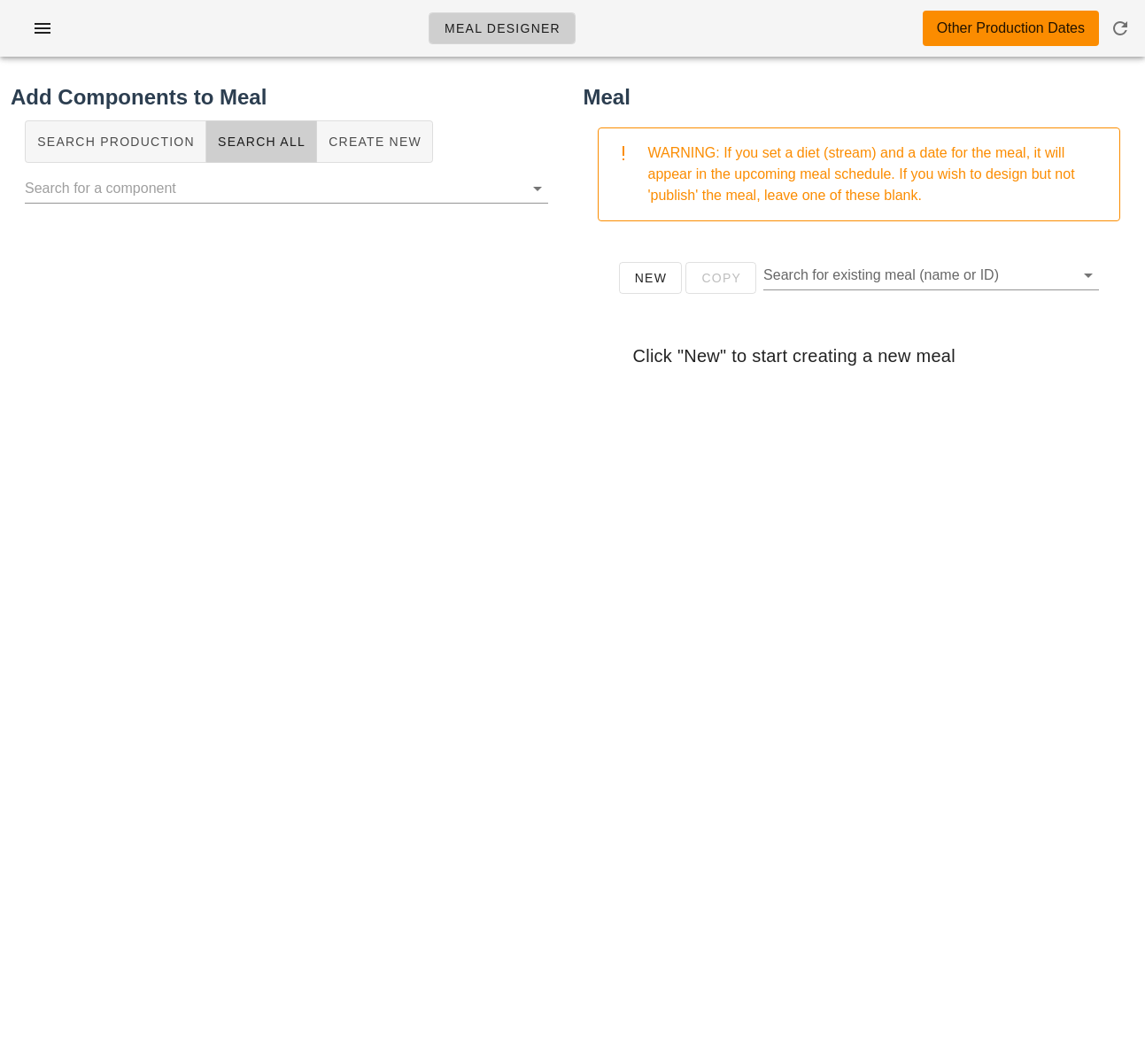
click at [440, 138] on div "Search Production Search All Create New" at bounding box center [286, 141] width 552 height 56
click at [382, 144] on span "Create New" at bounding box center [375, 141] width 93 height 14
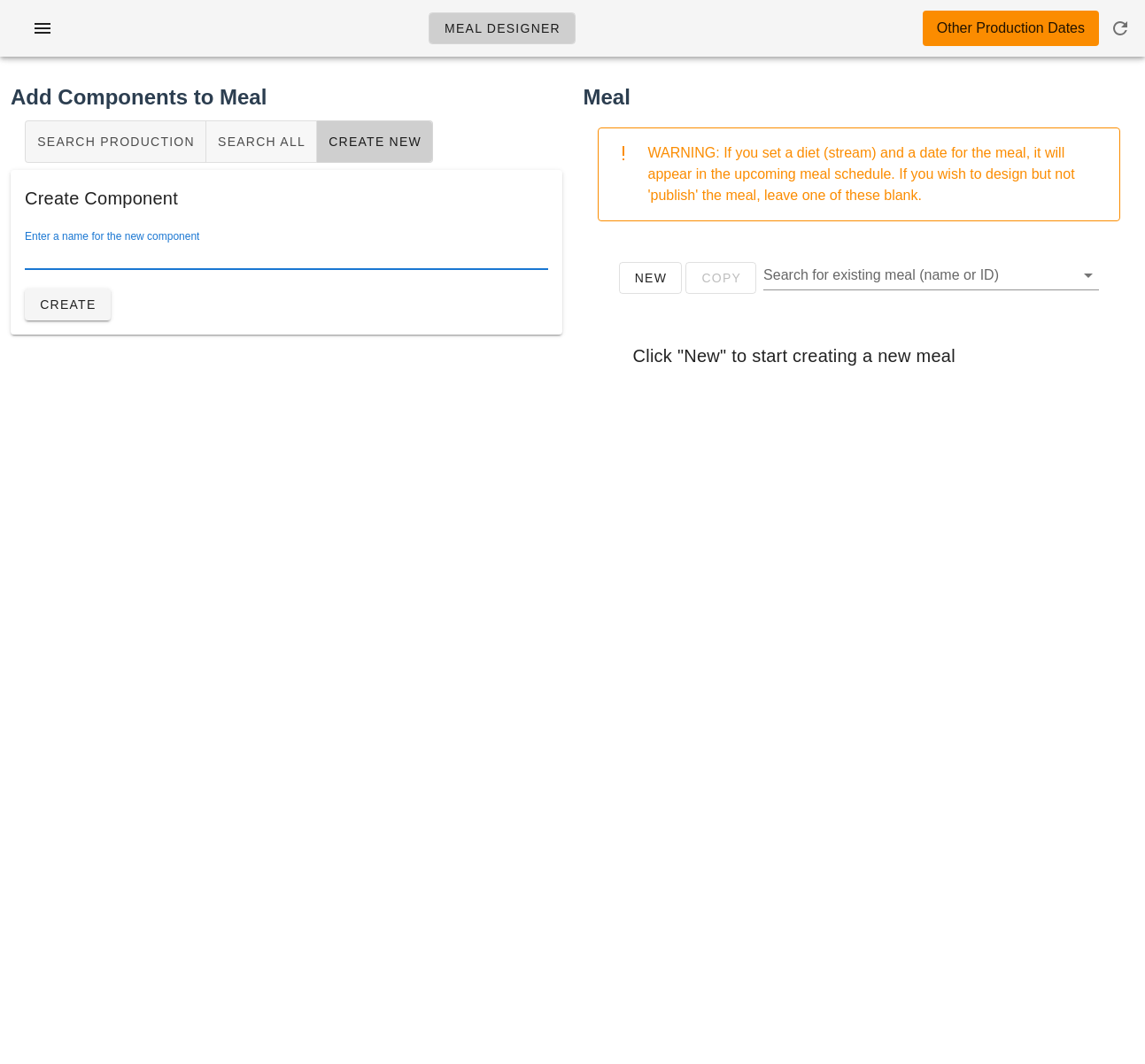
click at [297, 249] on input "Enter a name for the new component" at bounding box center [286, 256] width 523 height 29
paste input "Rigatoni Pasta"
type input "Rigatoni Pasta"
click at [91, 303] on span "Create" at bounding box center [68, 304] width 57 height 14
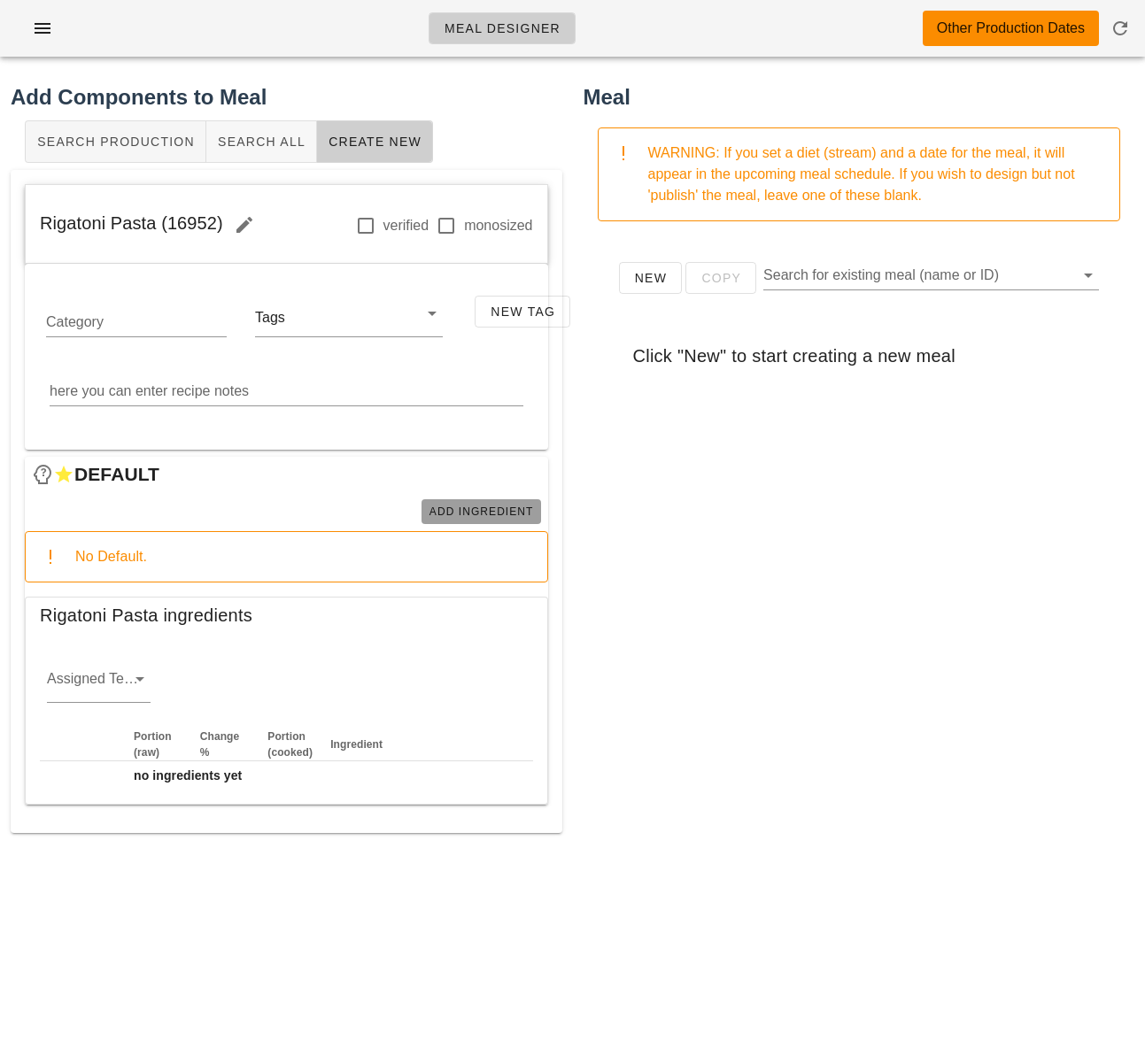
click at [487, 514] on span "Add Ingredient" at bounding box center [480, 511] width 106 height 12
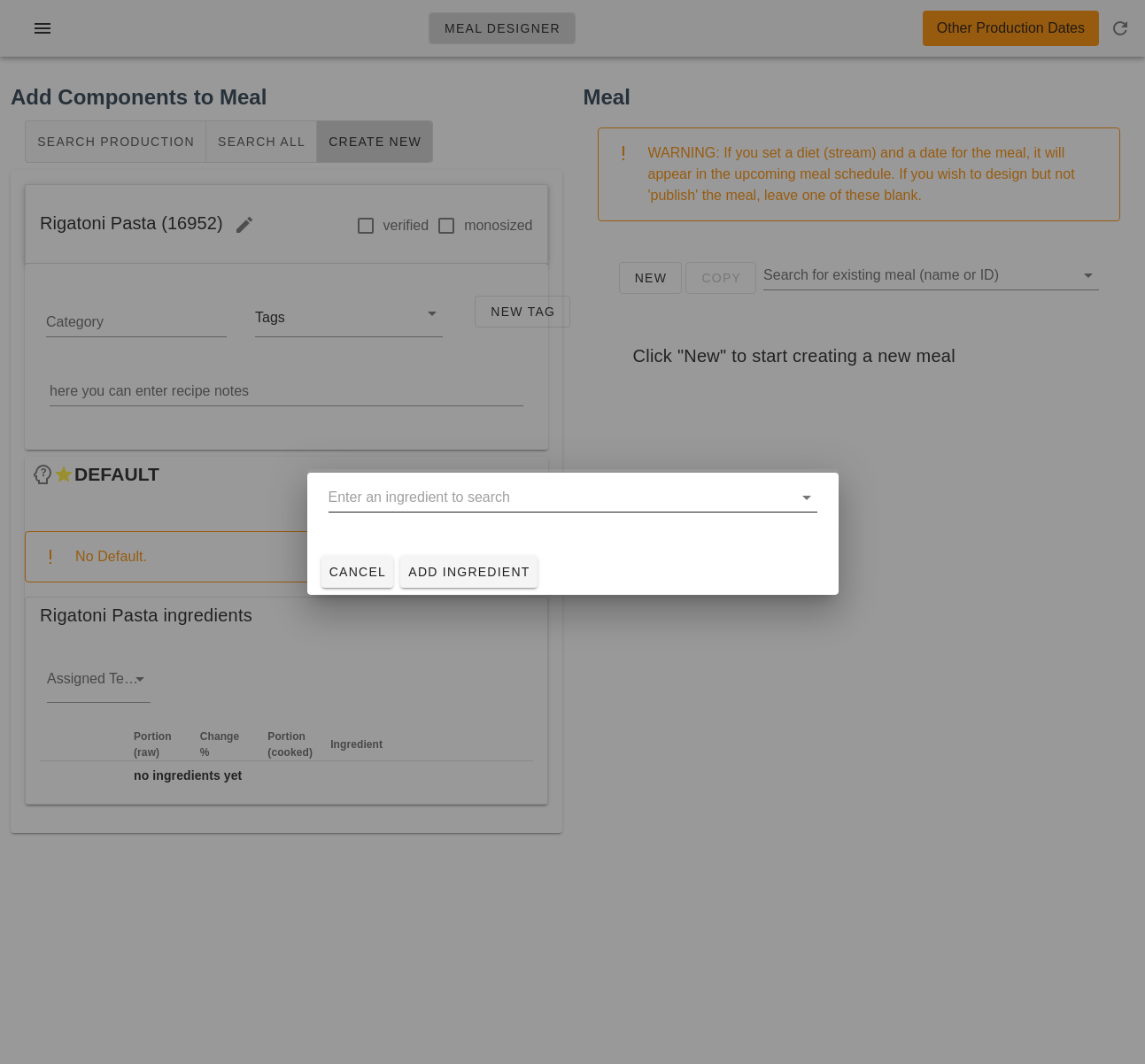
click at [485, 503] on input "text" at bounding box center [561, 498] width 464 height 29
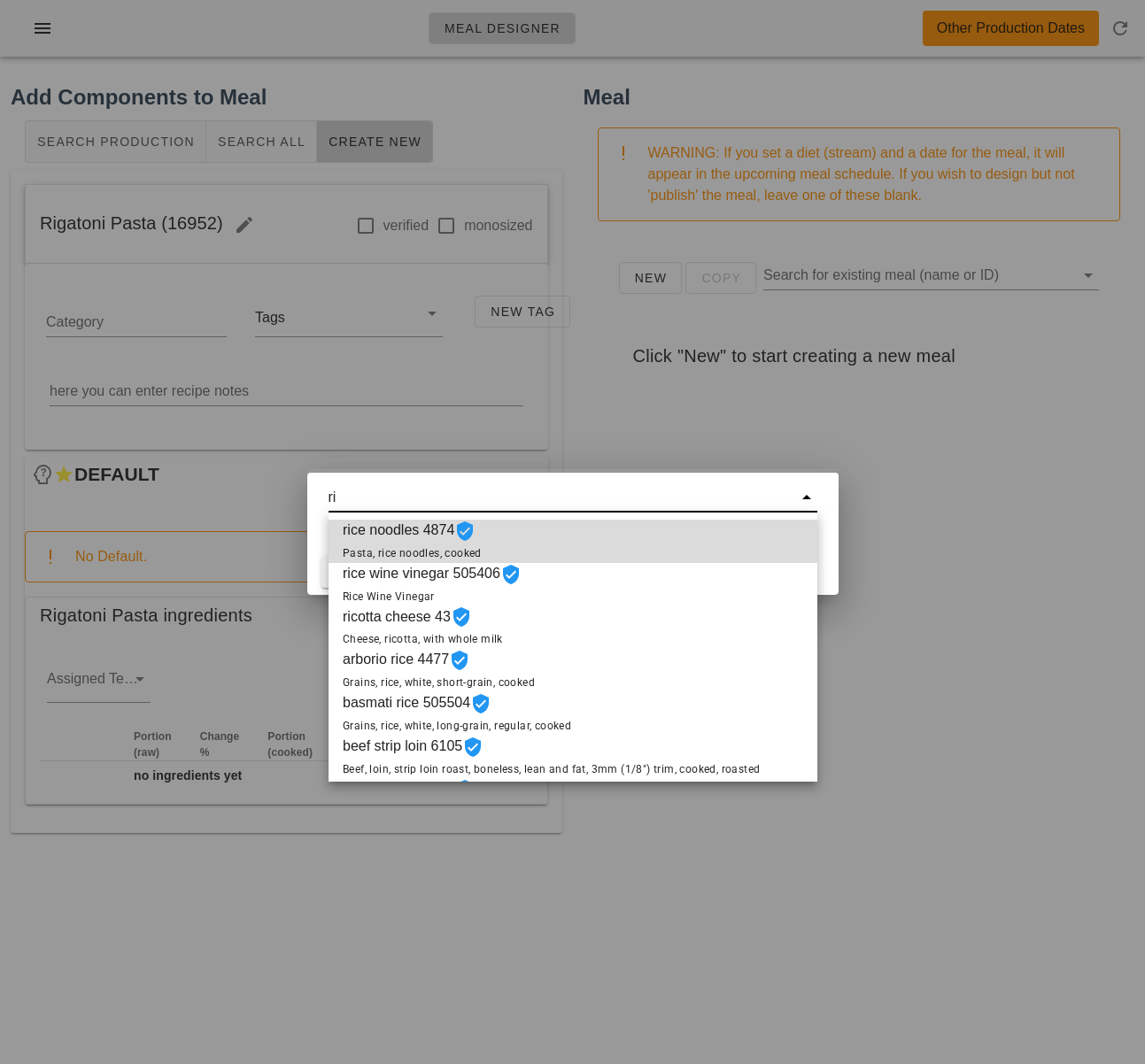
type input "r"
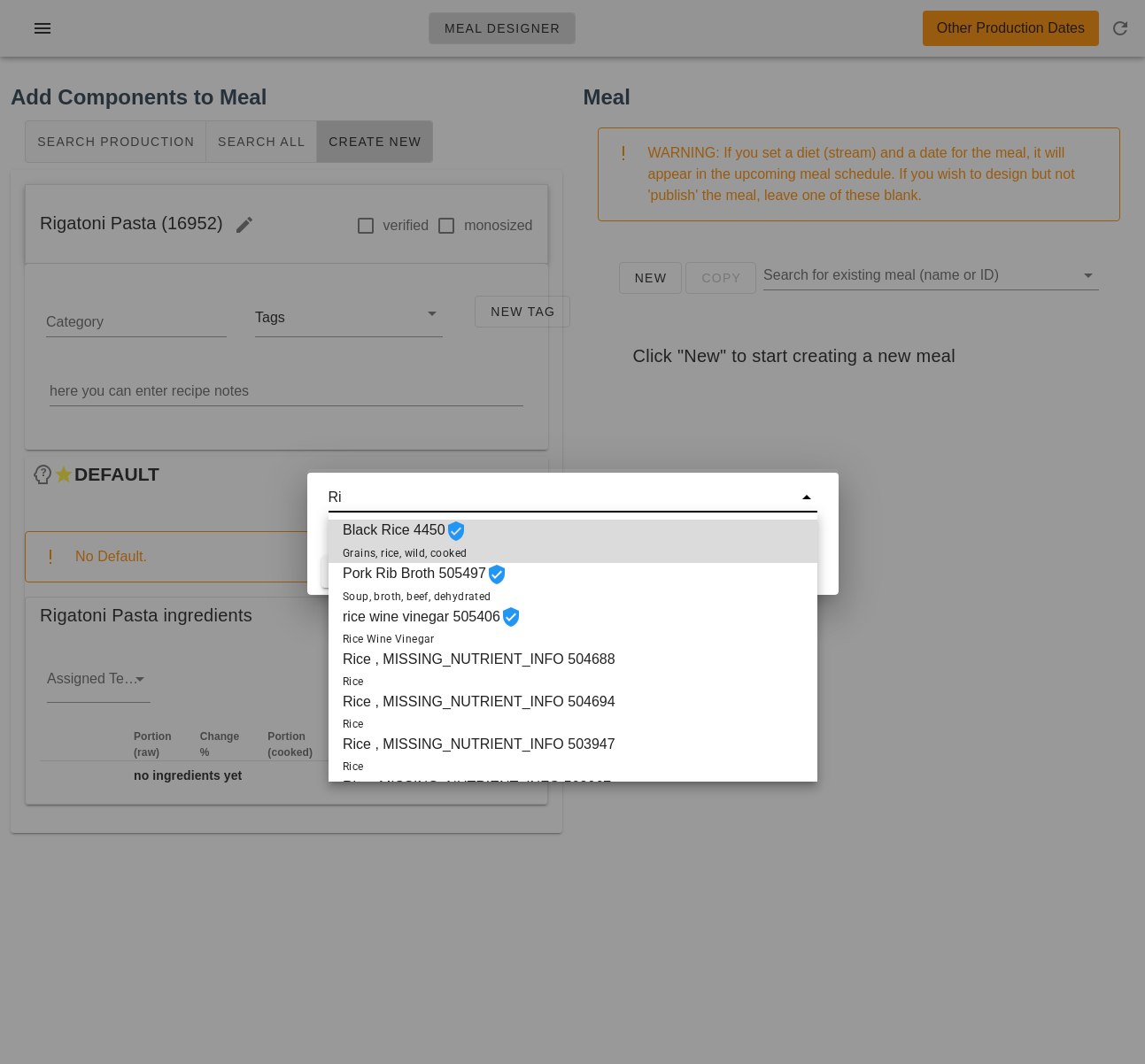
type input "R"
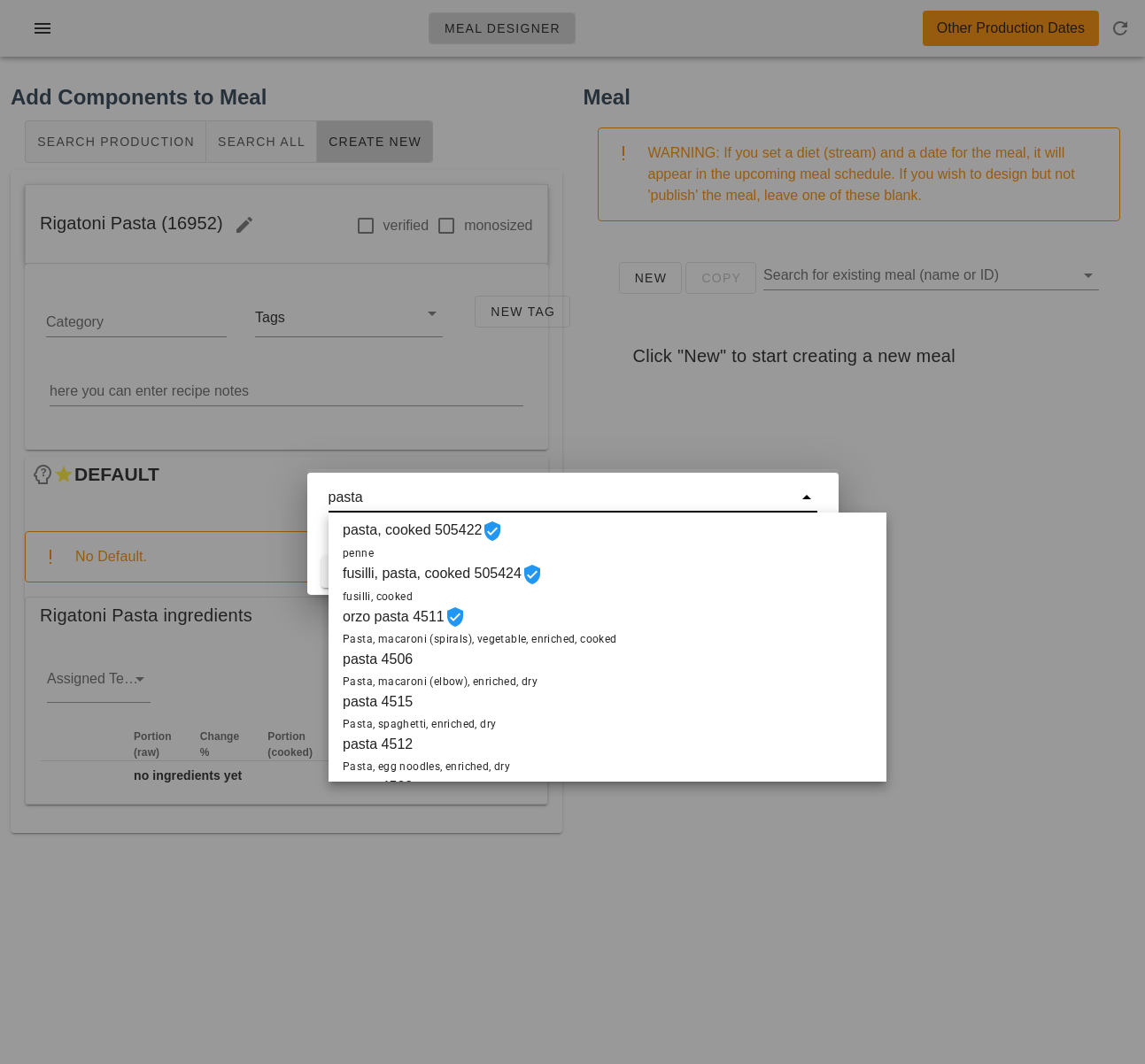
type input "pasta"
click at [886, 647] on div at bounding box center [572, 532] width 1145 height 1064
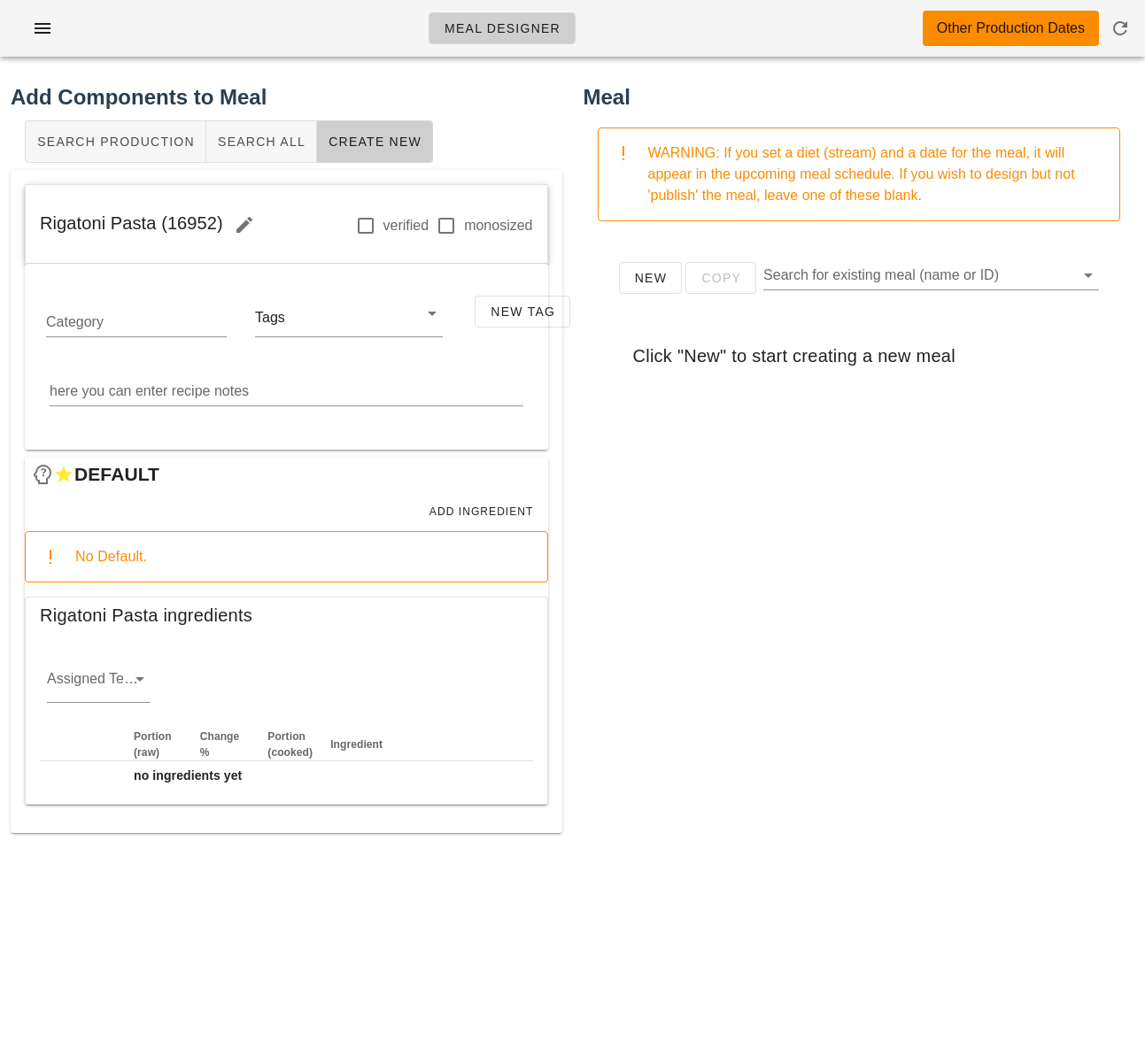
click at [620, 614] on div "New Copy Search for existing meal (name or ID) Click "New" to start creating a …" at bounding box center [859, 589] width 552 height 708
click at [500, 509] on span "Add Ingredient" at bounding box center [480, 511] width 106 height 12
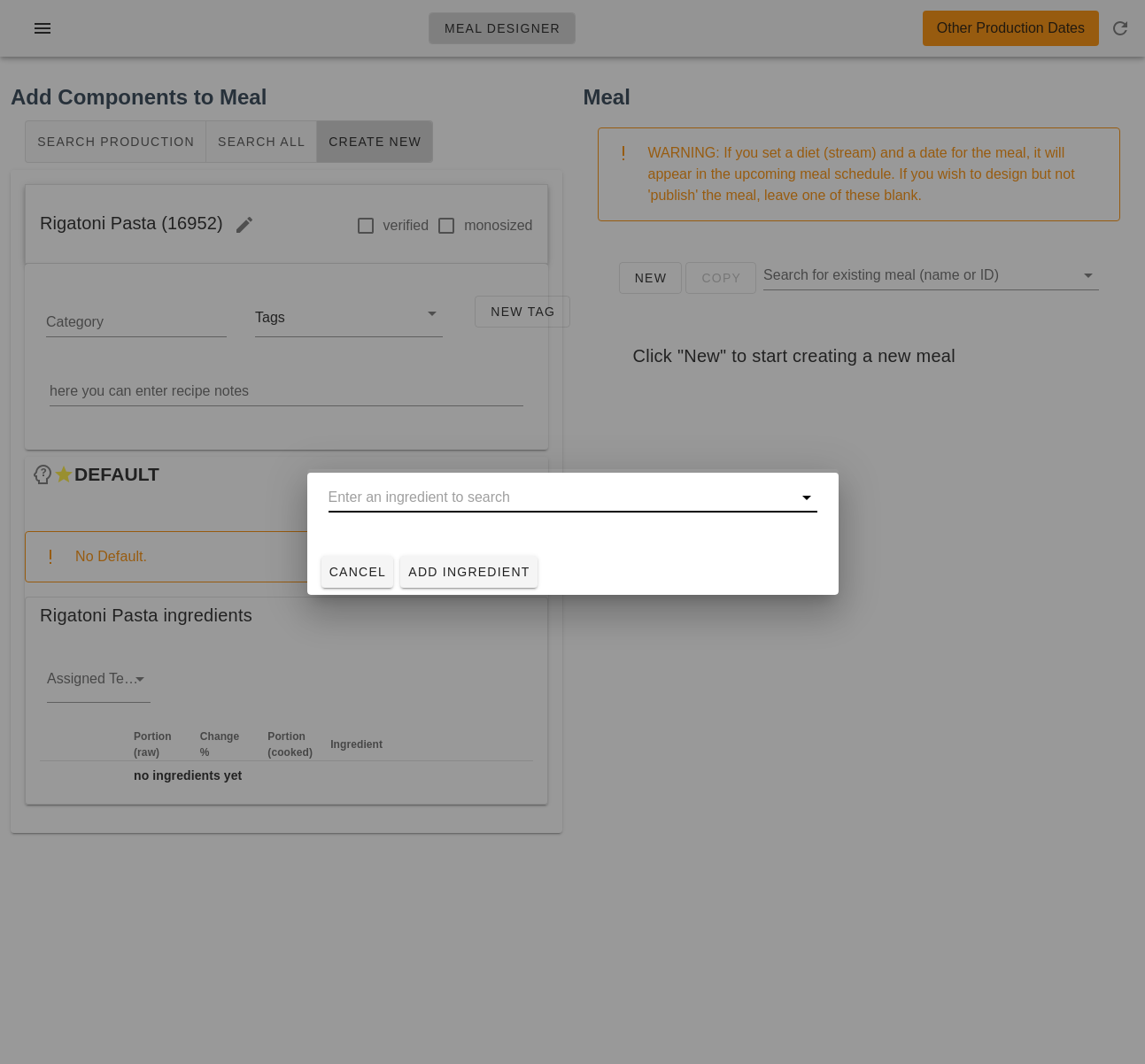
click at [505, 502] on input "text" at bounding box center [561, 498] width 464 height 29
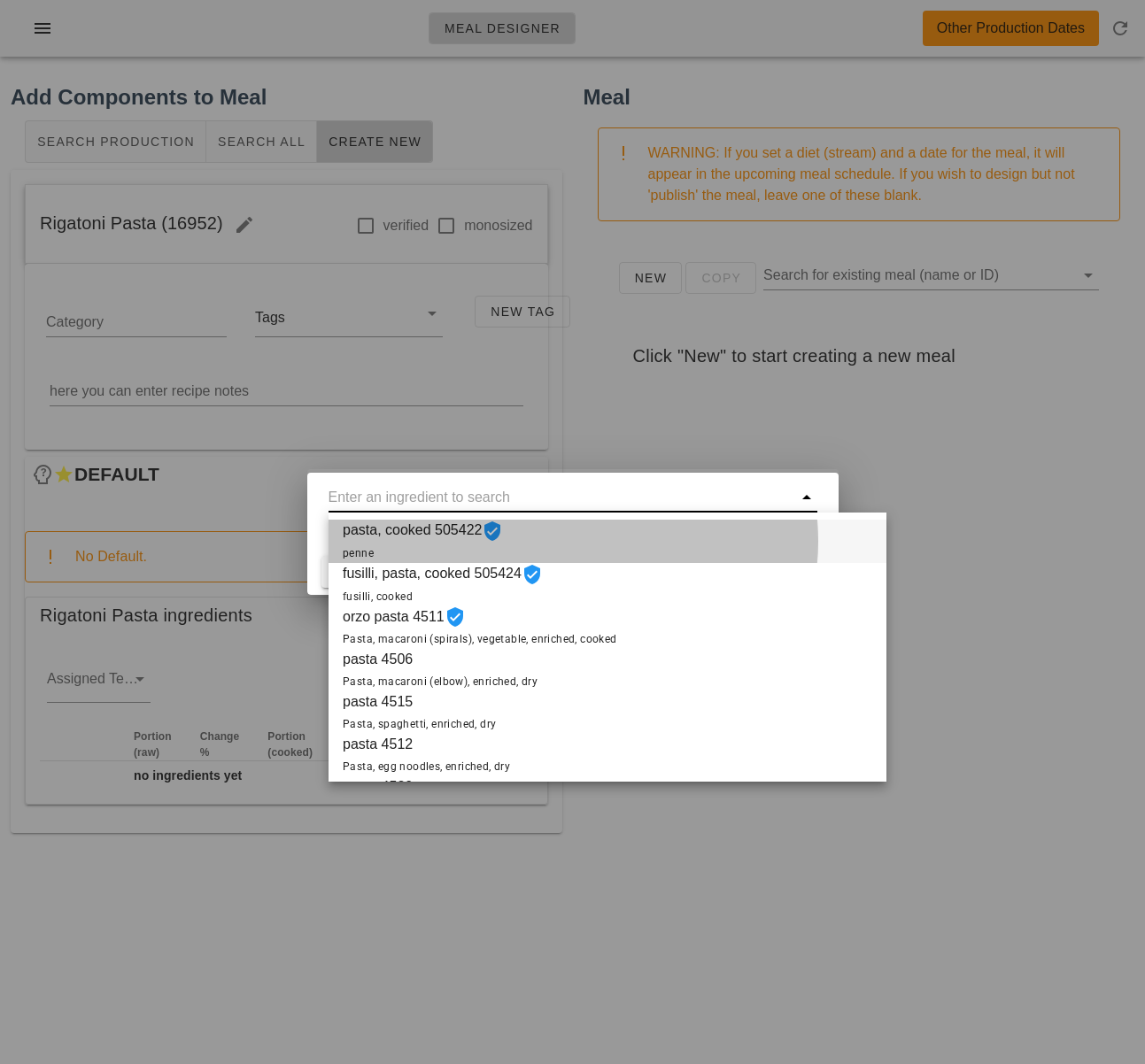
click at [428, 537] on span "pasta, cooked 505422 penne" at bounding box center [422, 542] width 160 height 44
type input "pasta, cooked 505422"
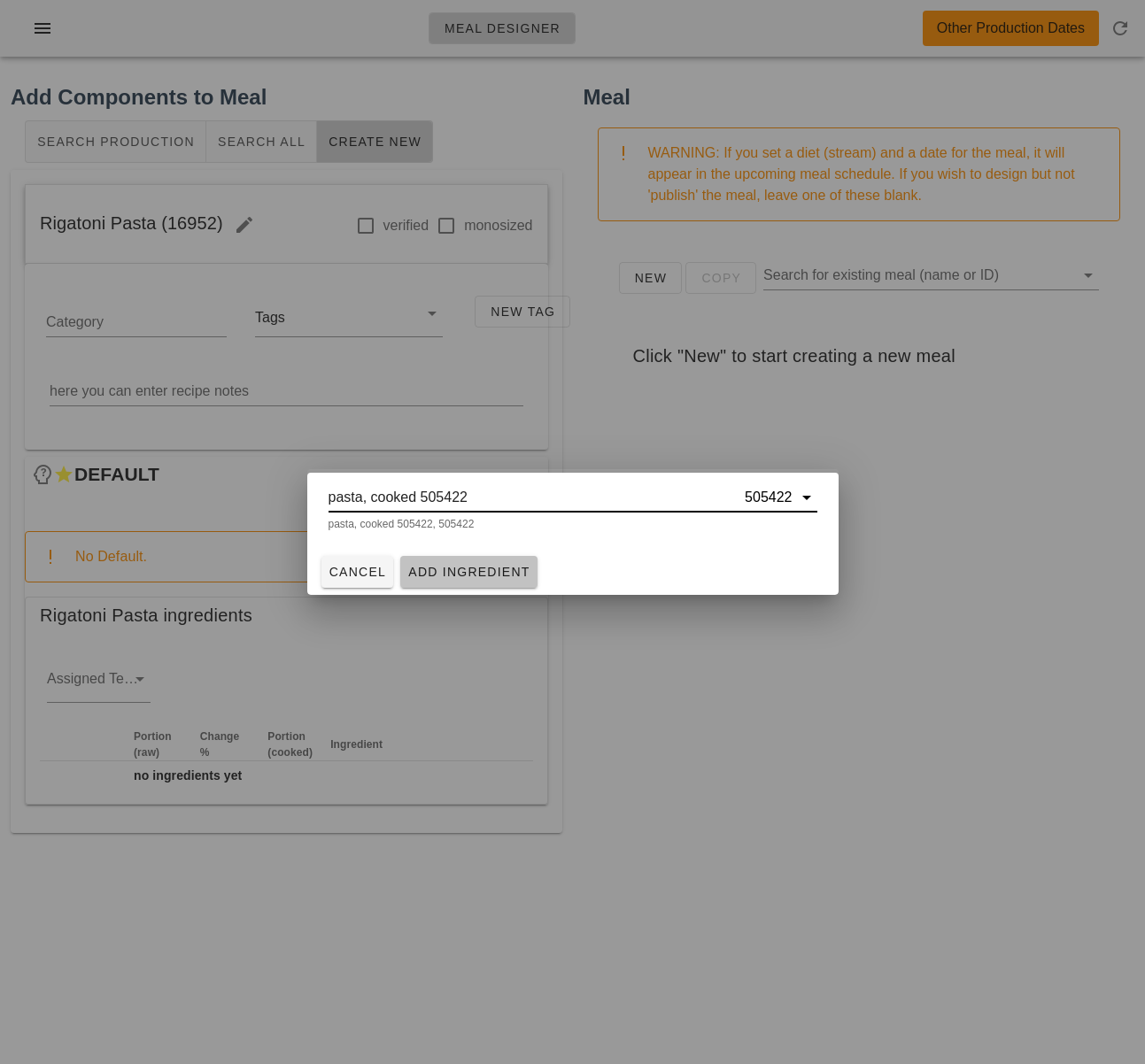
click at [476, 566] on span "Add Ingredient" at bounding box center [468, 571] width 123 height 14
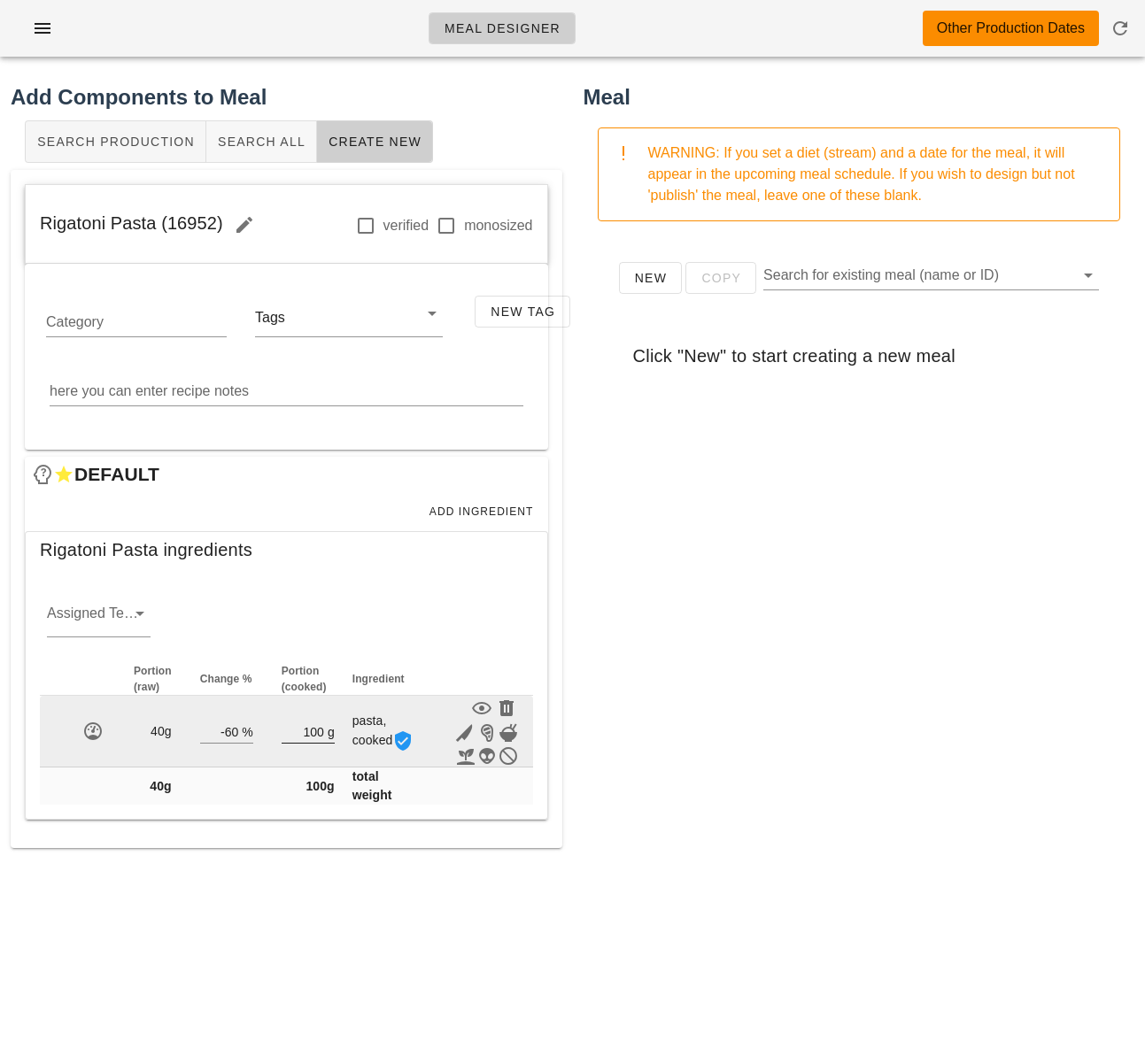
drag, startPoint x: 322, startPoint y: 732, endPoint x: 299, endPoint y: 728, distance: 23.3
click at [299, 728] on div "100 g" at bounding box center [308, 731] width 53 height 23
drag, startPoint x: 302, startPoint y: 731, endPoint x: 324, endPoint y: 729, distance: 22.1
click at [323, 729] on div "100 g" at bounding box center [308, 731] width 53 height 23
type input "2"
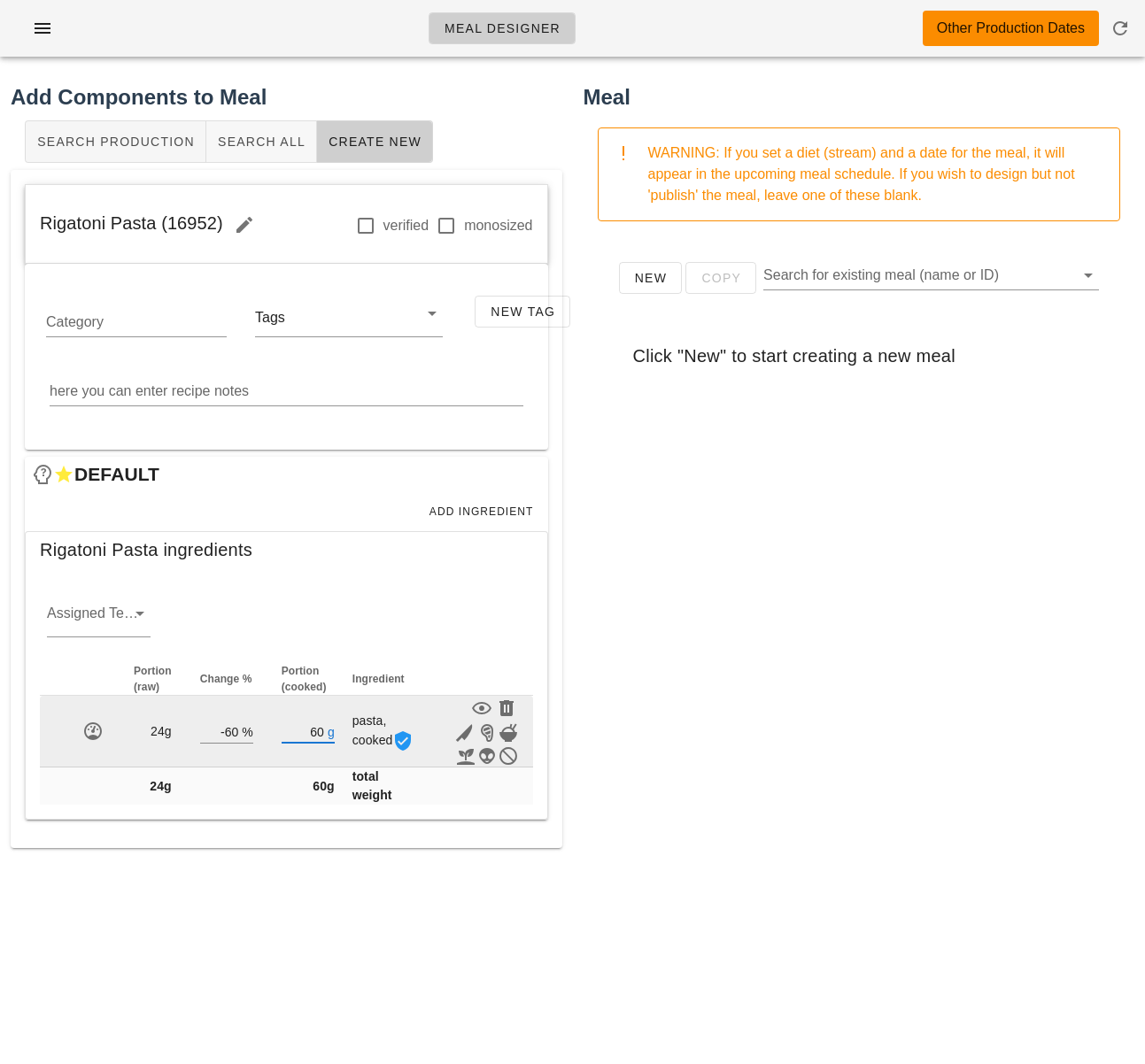
type input "6"
type input "7"
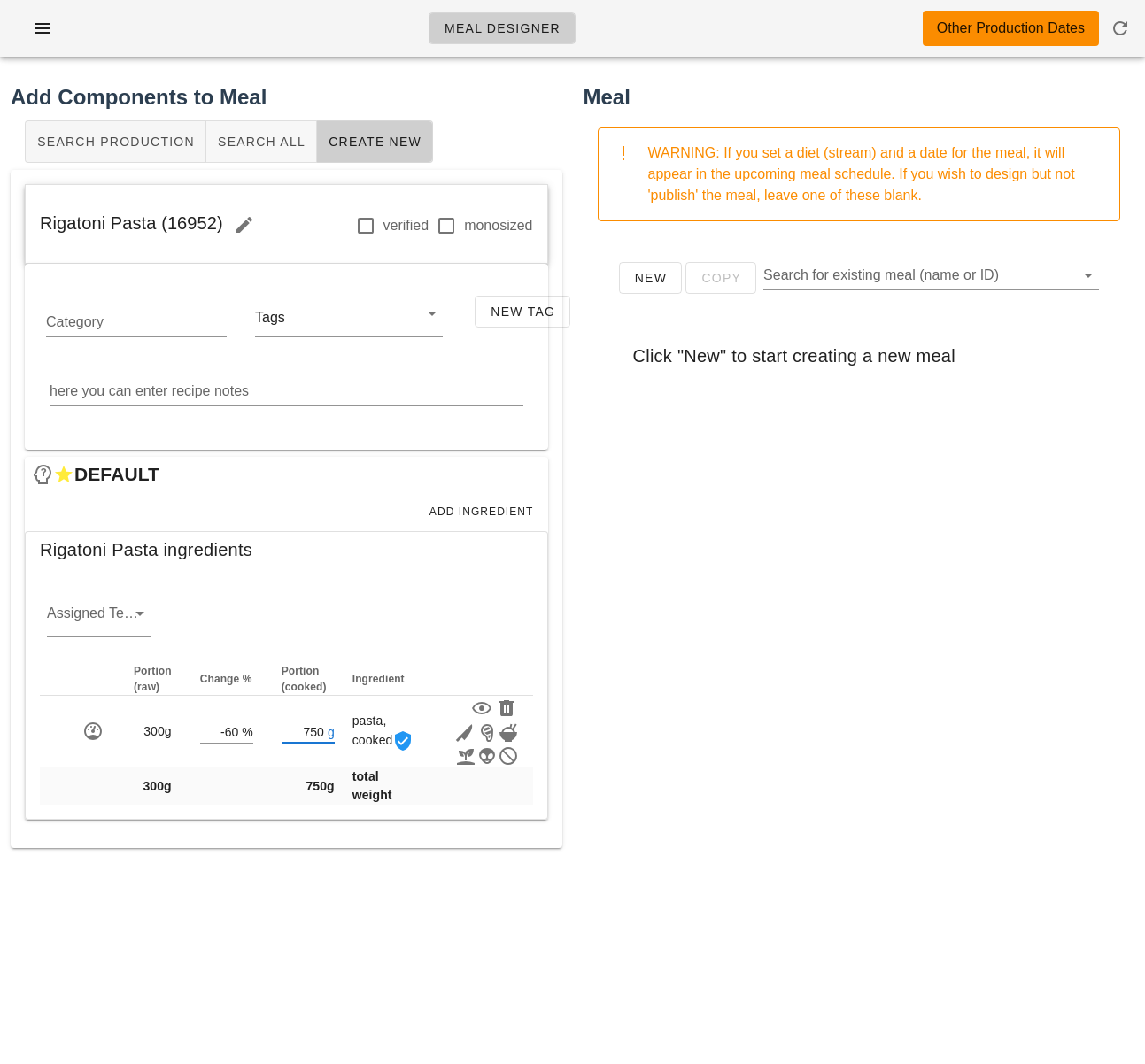
type input "750"
click at [700, 693] on div "New Copy Search for existing meal (name or ID) Click "New" to start creating a …" at bounding box center [859, 589] width 552 height 708
click at [528, 514] on span "Add Ingredient" at bounding box center [480, 511] width 106 height 12
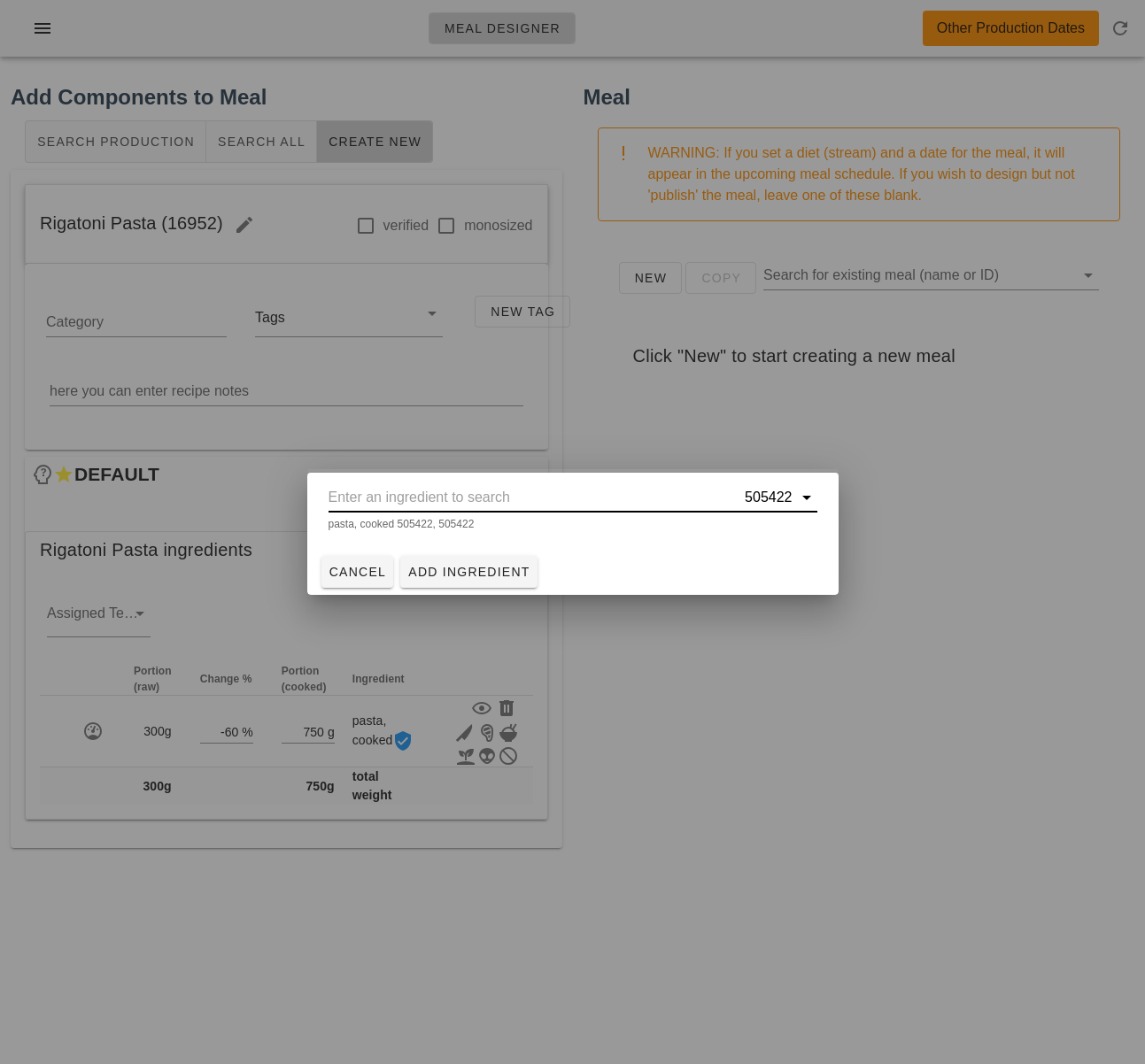
click at [567, 503] on input "text" at bounding box center [536, 498] width 414 height 29
click at [376, 493] on input "text" at bounding box center [536, 498] width 414 height 29
paste input "w"
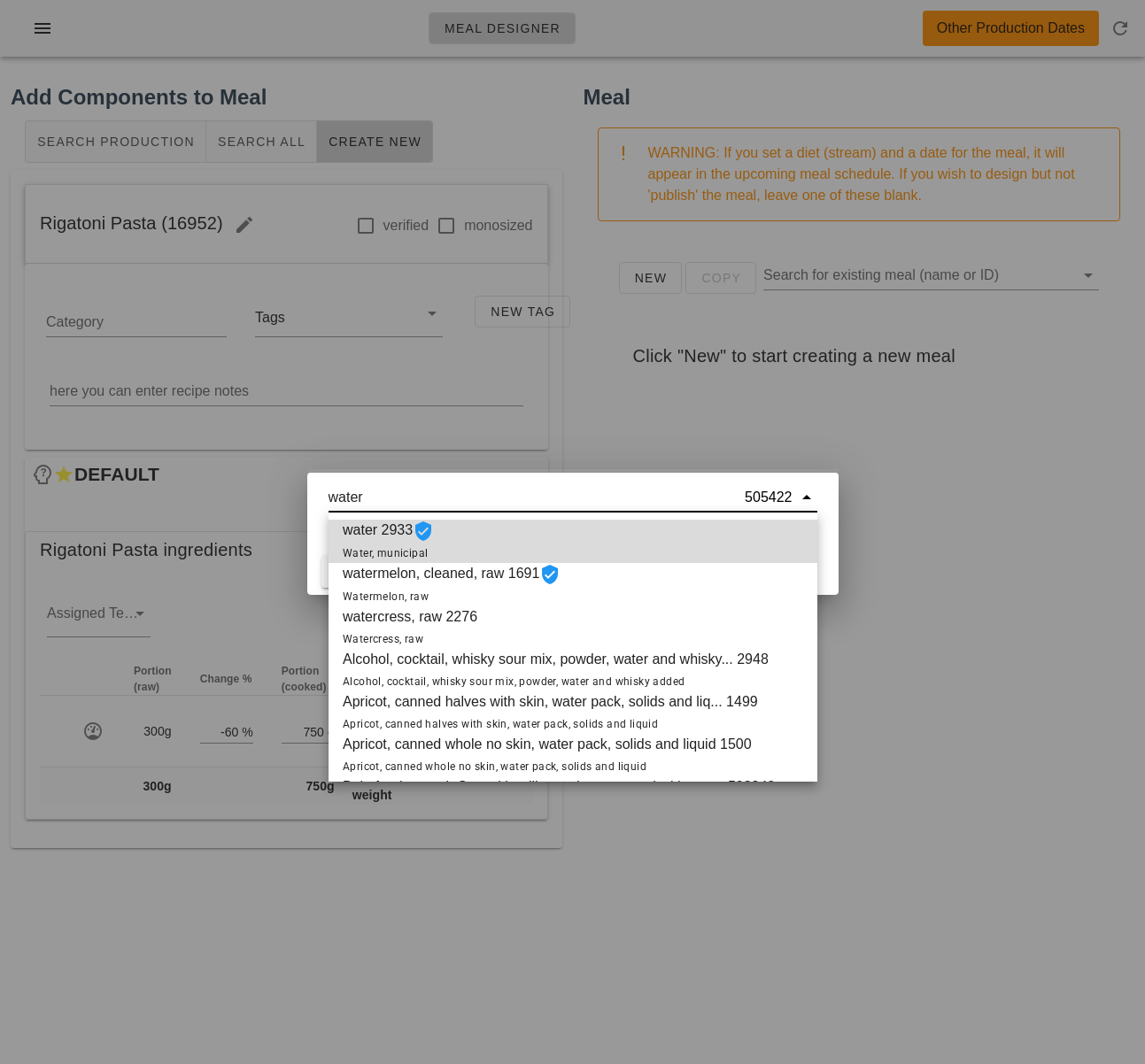
click at [408, 551] on span "Water, municipal" at bounding box center [384, 553] width 85 height 12
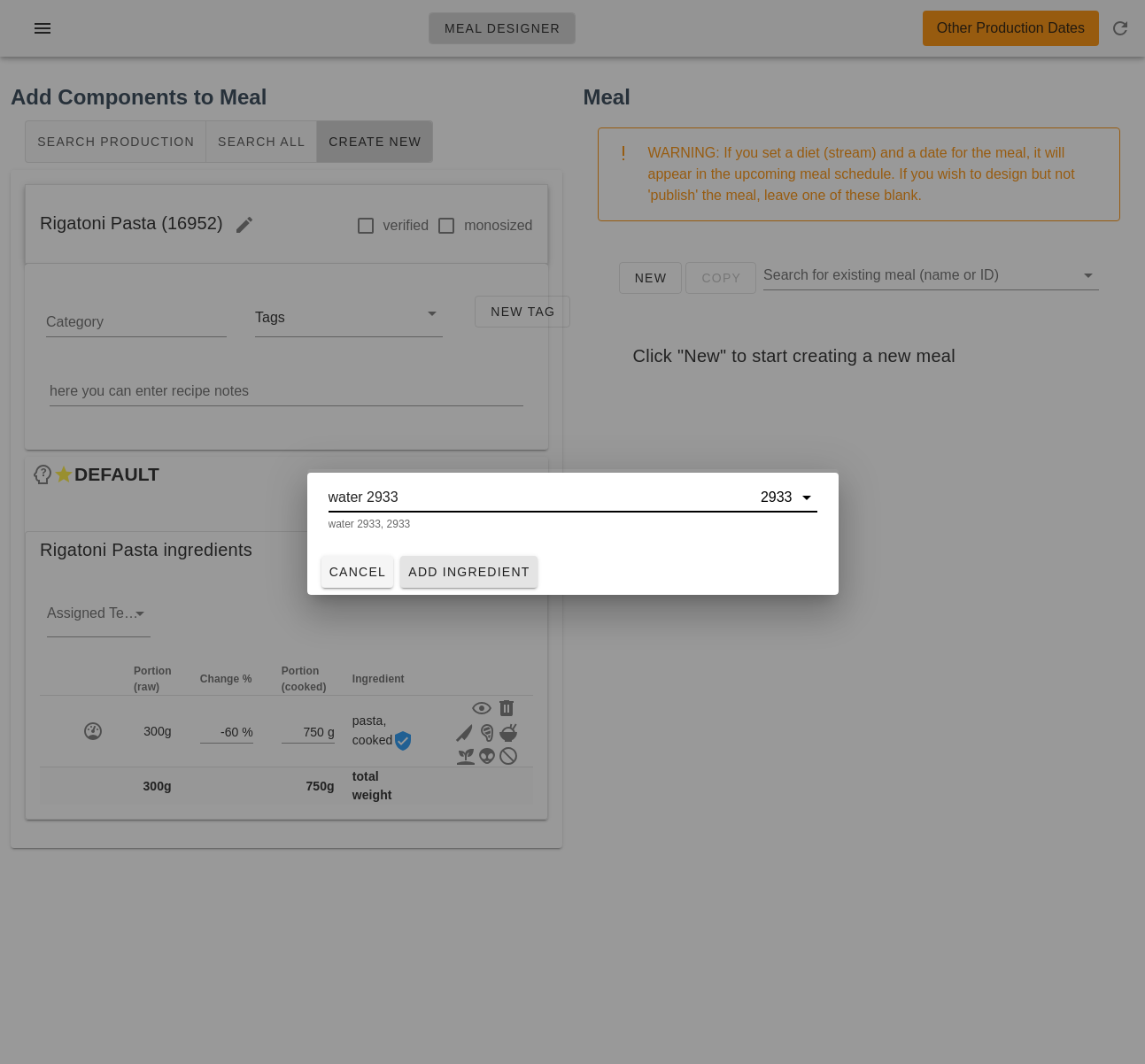
type input "water 2933"
click at [436, 564] on span "Add Ingredient" at bounding box center [468, 571] width 123 height 14
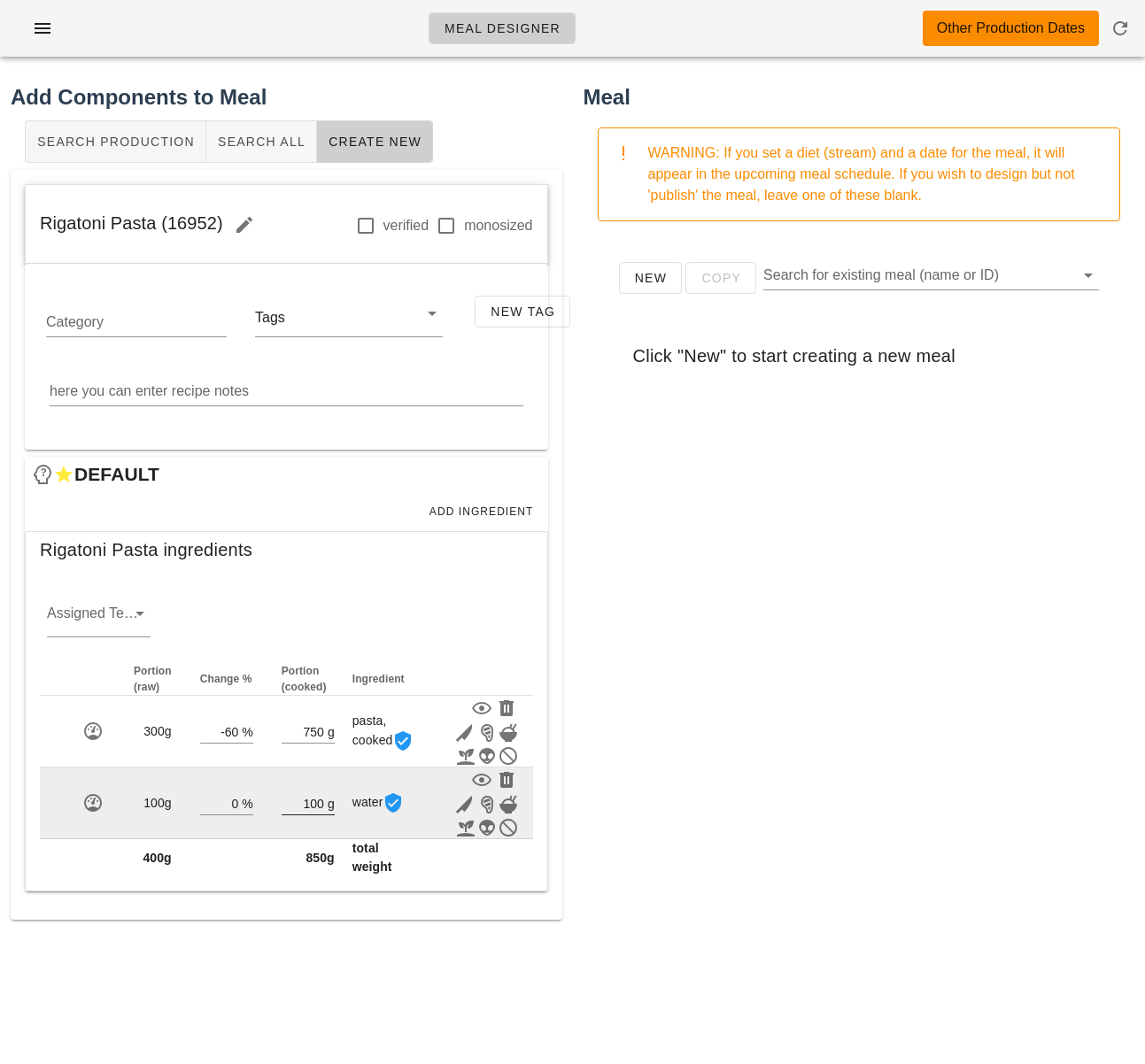
click at [320, 803] on input "100" at bounding box center [302, 803] width 43 height 23
type input "1"
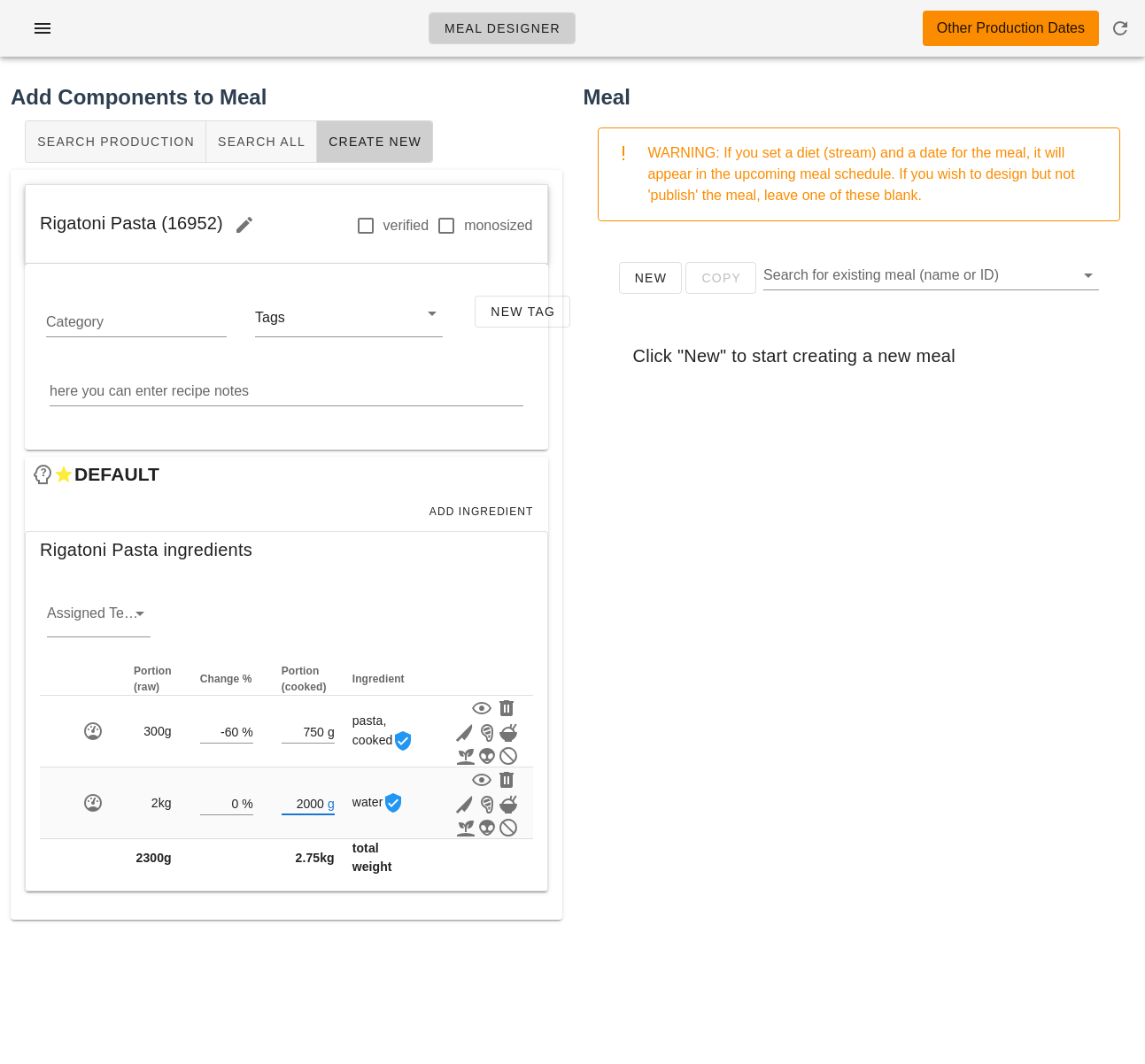
type input "2000"
click at [647, 688] on div "New Copy Search for existing meal (name or ID) Click "New" to start creating a …" at bounding box center [859, 589] width 552 height 708
click at [511, 509] on span "Add Ingredient" at bounding box center [480, 511] width 106 height 12
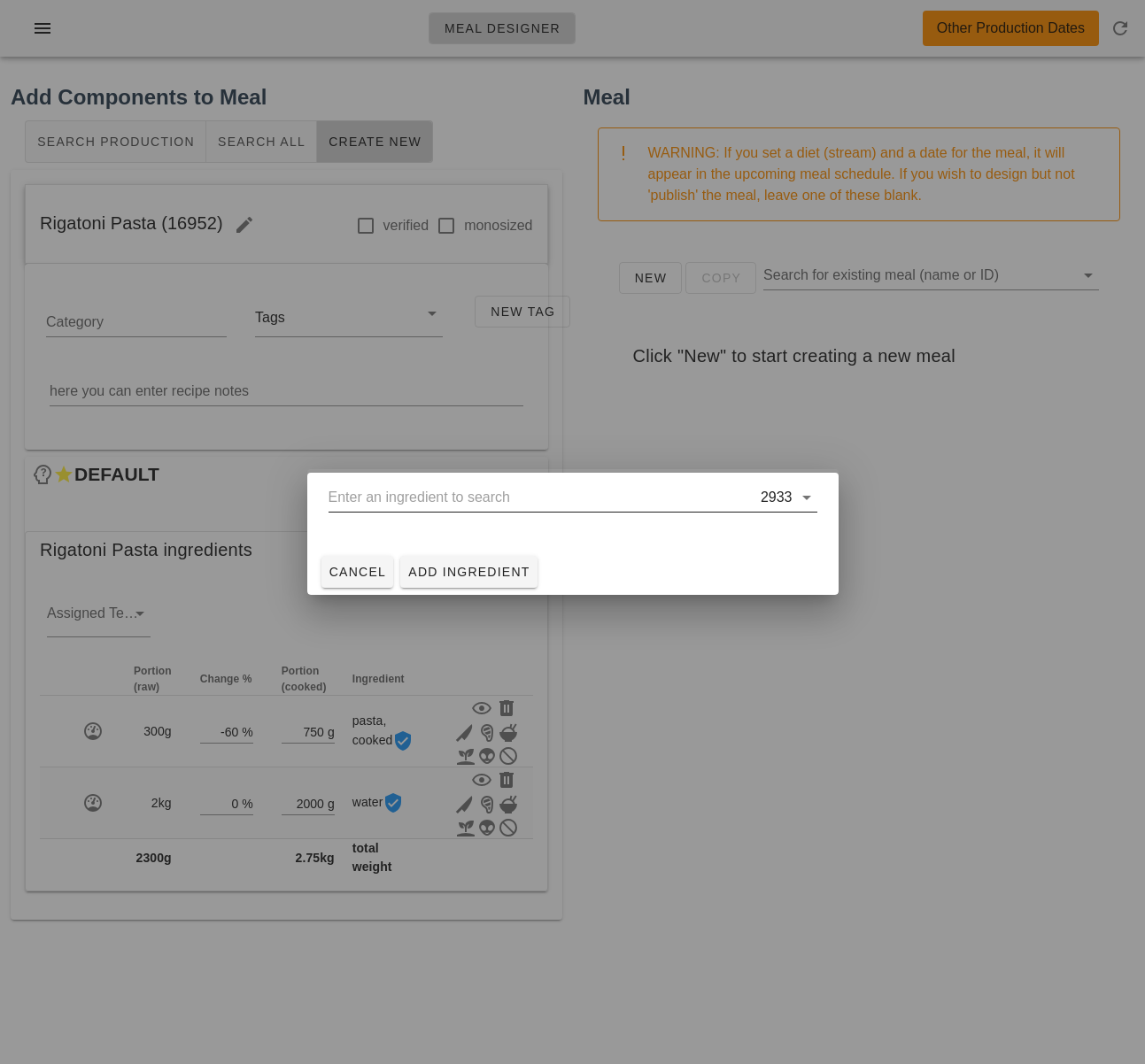
click at [582, 502] on input "text" at bounding box center [542, 498] width 428 height 29
type input "o"
type input "virgin"
drag, startPoint x: 576, startPoint y: 504, endPoint x: 256, endPoint y: 492, distance: 320.2
click at [256, 492] on div "Meal Designer Other Production Dates Add Components to Meal Search Production S…" at bounding box center [572, 532] width 1145 height 1064
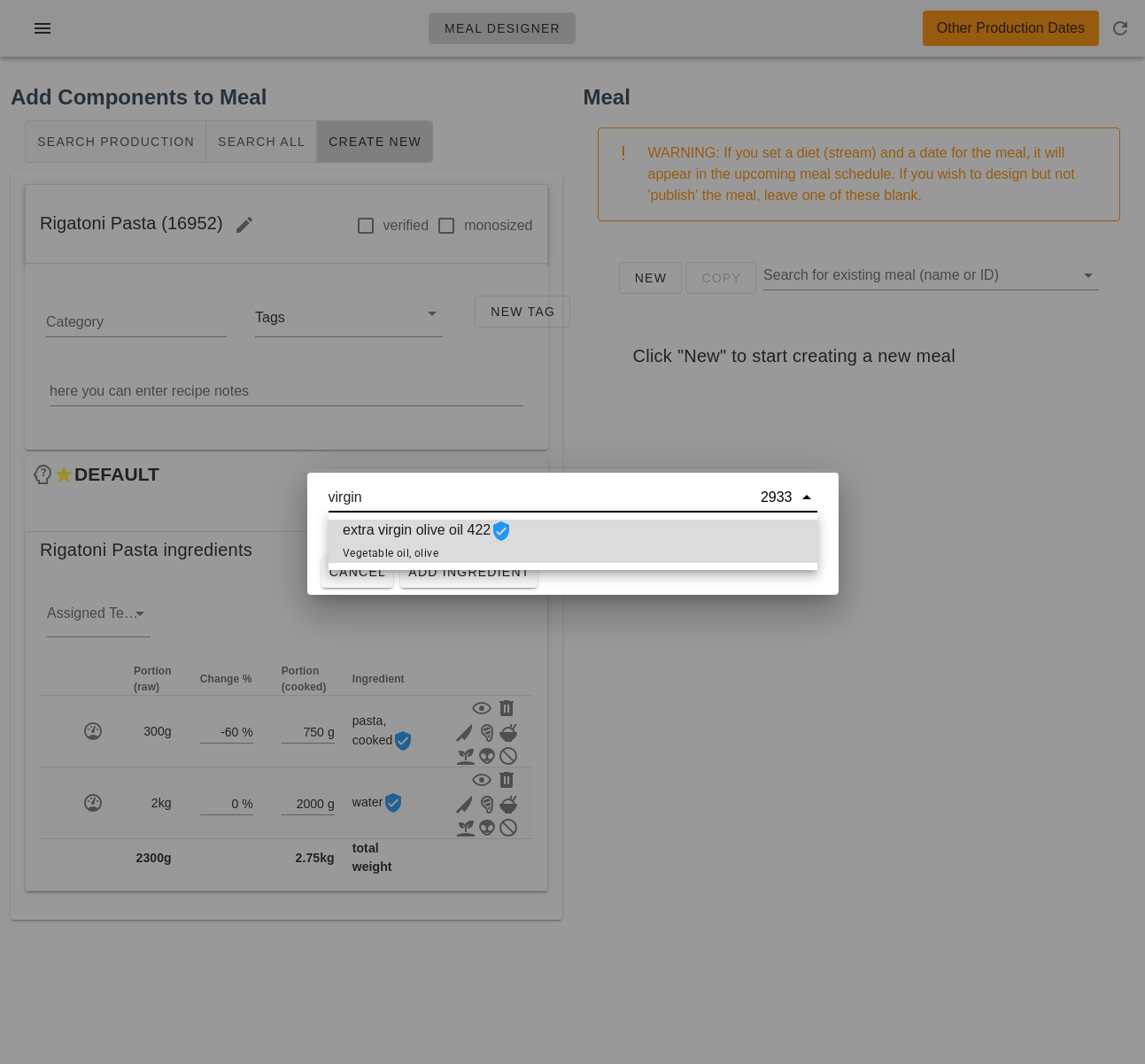
click at [346, 542] on span "extra virgin olive oil 422 Vegetable oil, olive" at bounding box center [426, 542] width 169 height 44
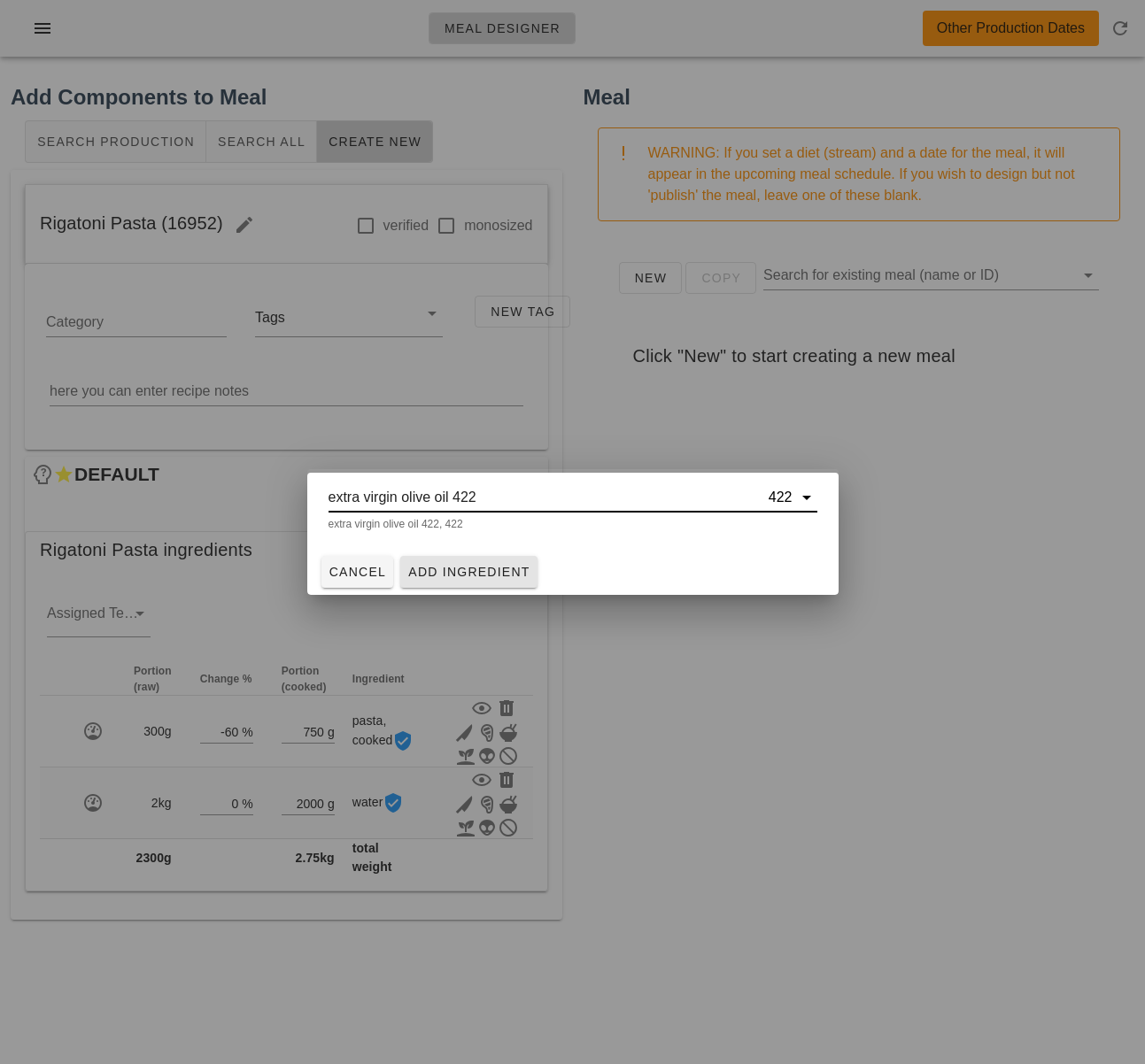
type input "extra virgin olive oil 422"
click at [455, 569] on span "Add Ingredient" at bounding box center [468, 571] width 123 height 14
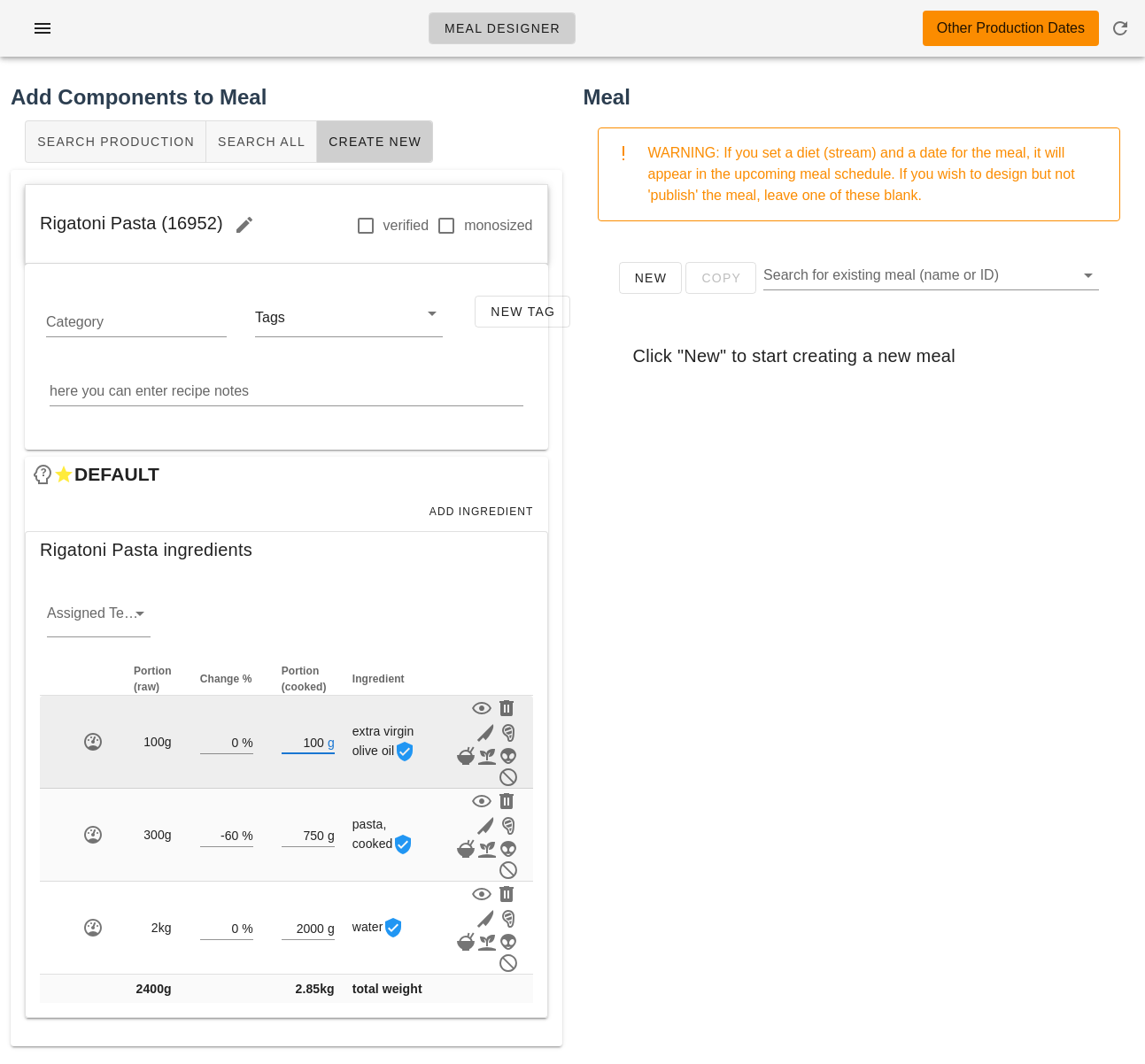
click at [317, 739] on input "100" at bounding box center [302, 742] width 43 height 23
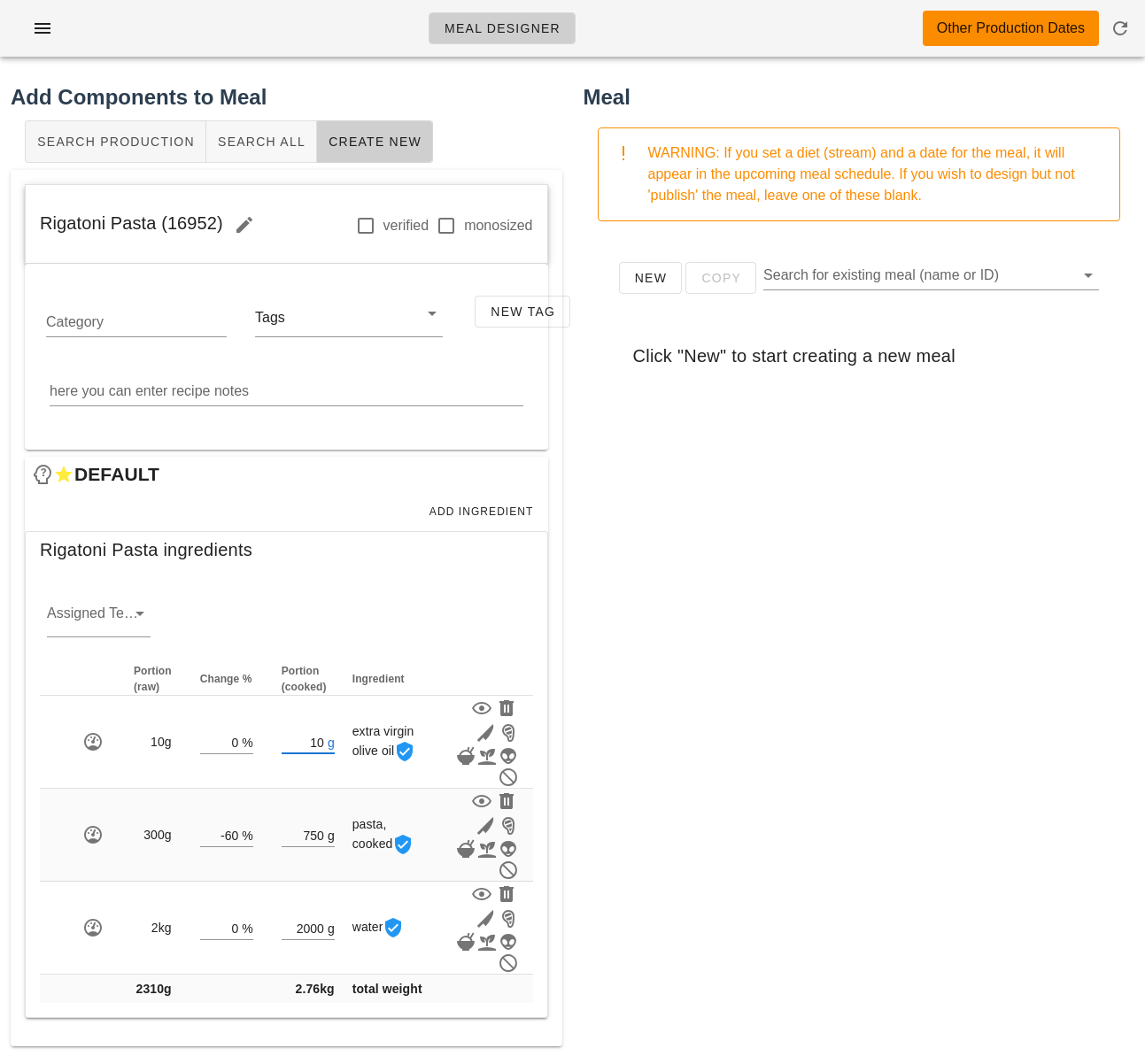
type input "10"
click at [755, 741] on div "New Copy Search for existing meal (name or ID) Click "New" to start creating a …" at bounding box center [859, 589] width 552 height 708
click at [482, 505] on span "Add Ingredient" at bounding box center [480, 511] width 106 height 12
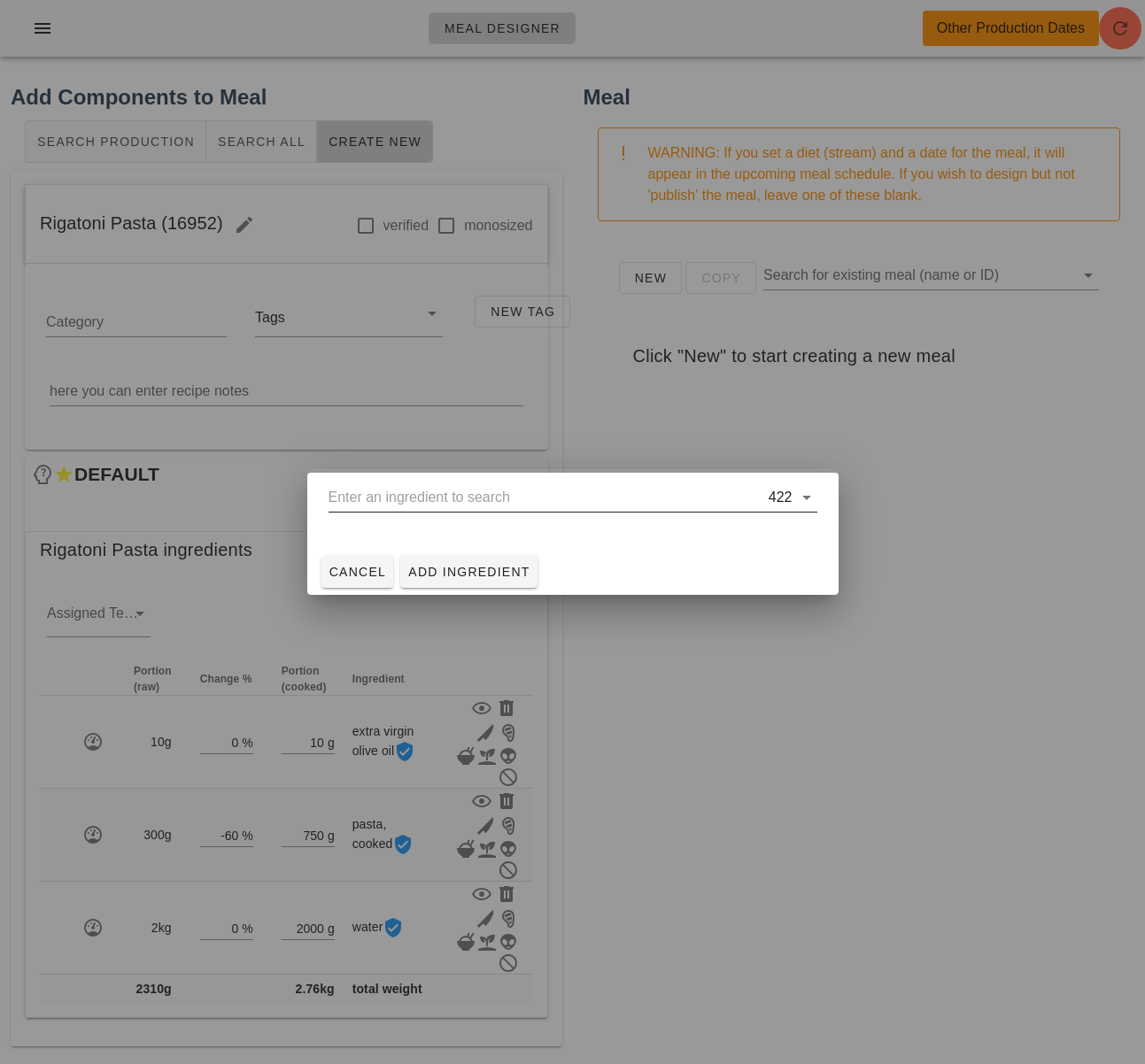
click at [461, 488] on input "text" at bounding box center [547, 498] width 437 height 29
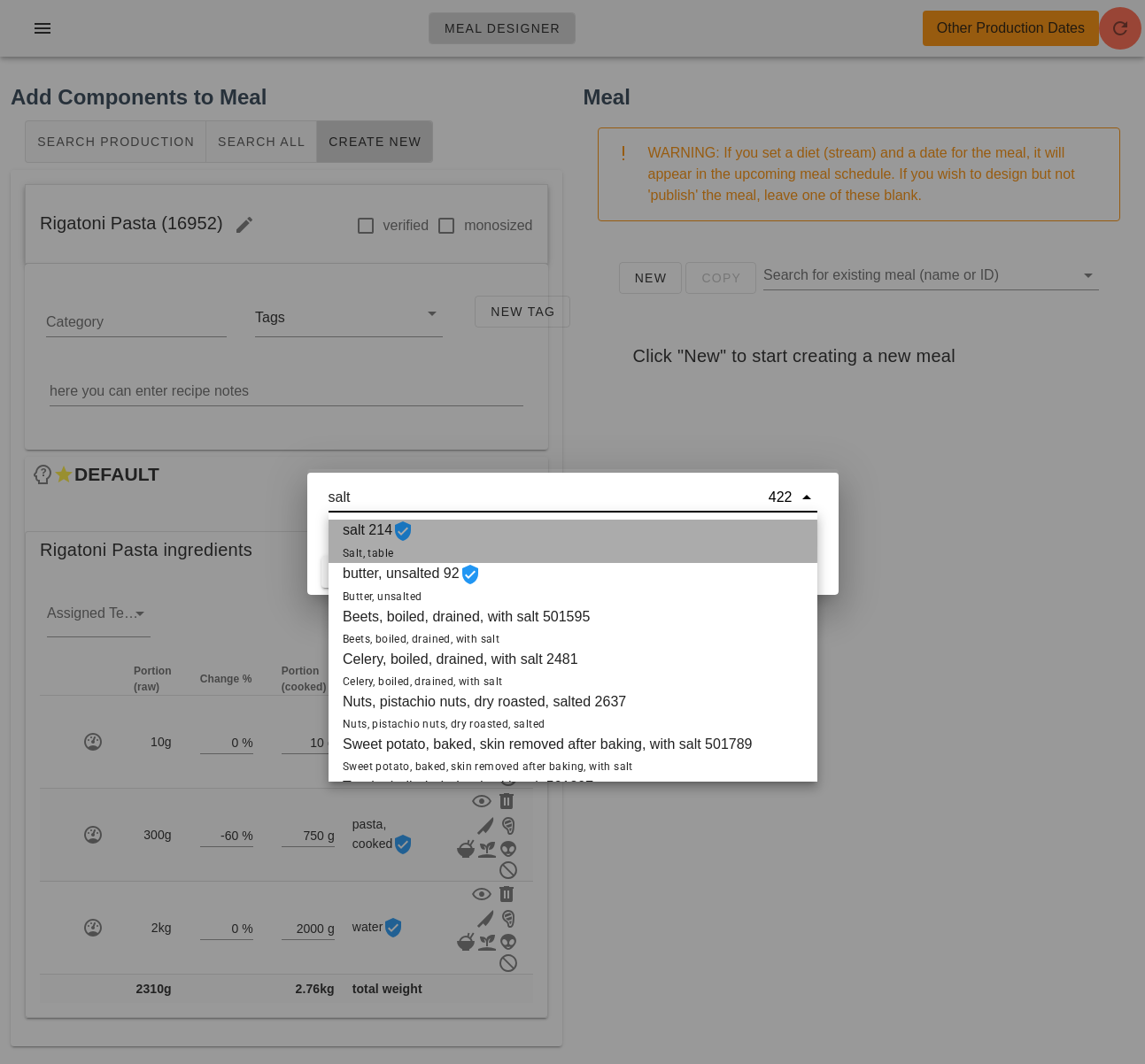
click at [495, 535] on div "salt 214 Salt, table" at bounding box center [573, 542] width 489 height 44
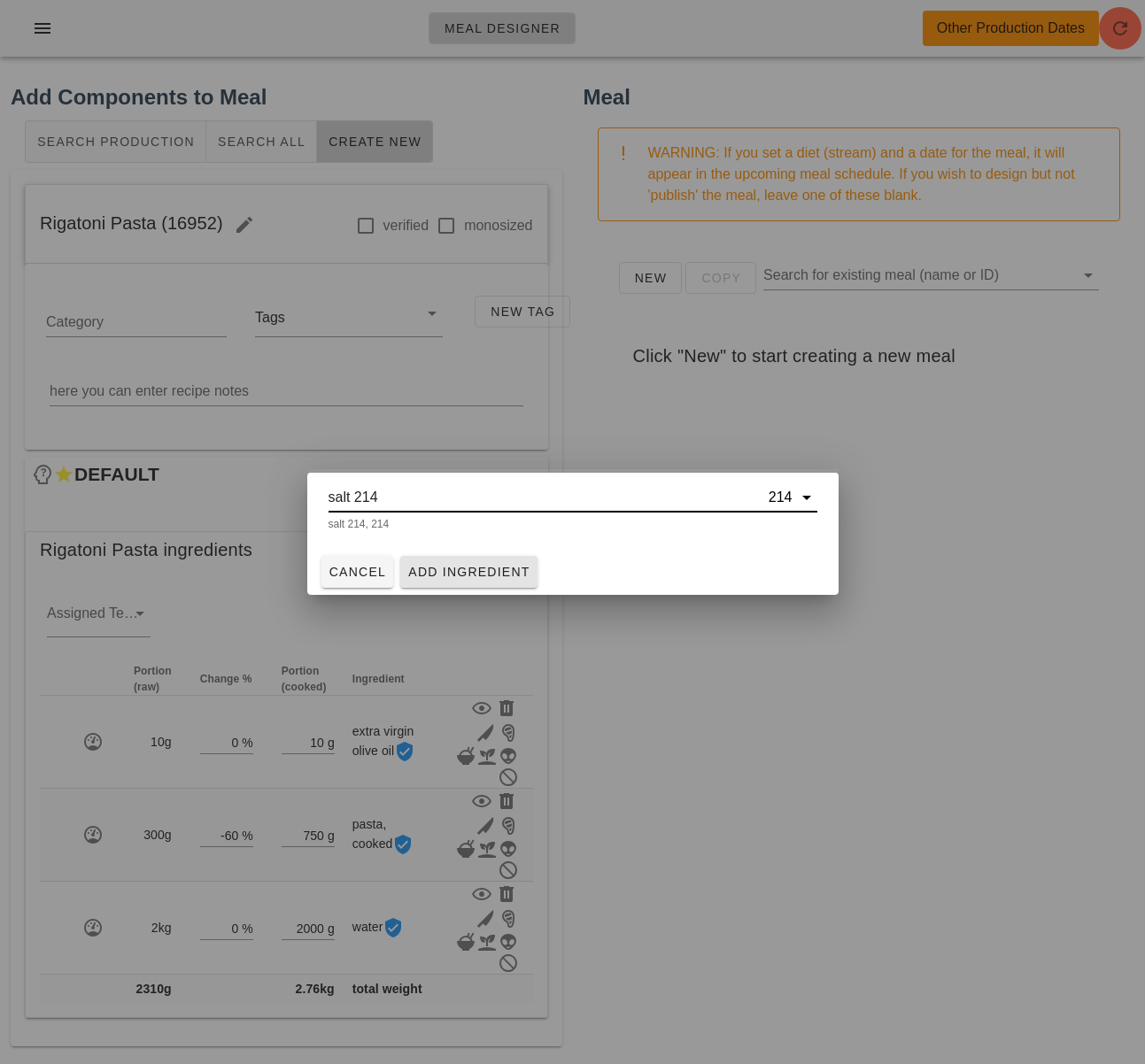
type input "salt 214"
click at [457, 565] on span "Add Ingredient" at bounding box center [468, 571] width 123 height 14
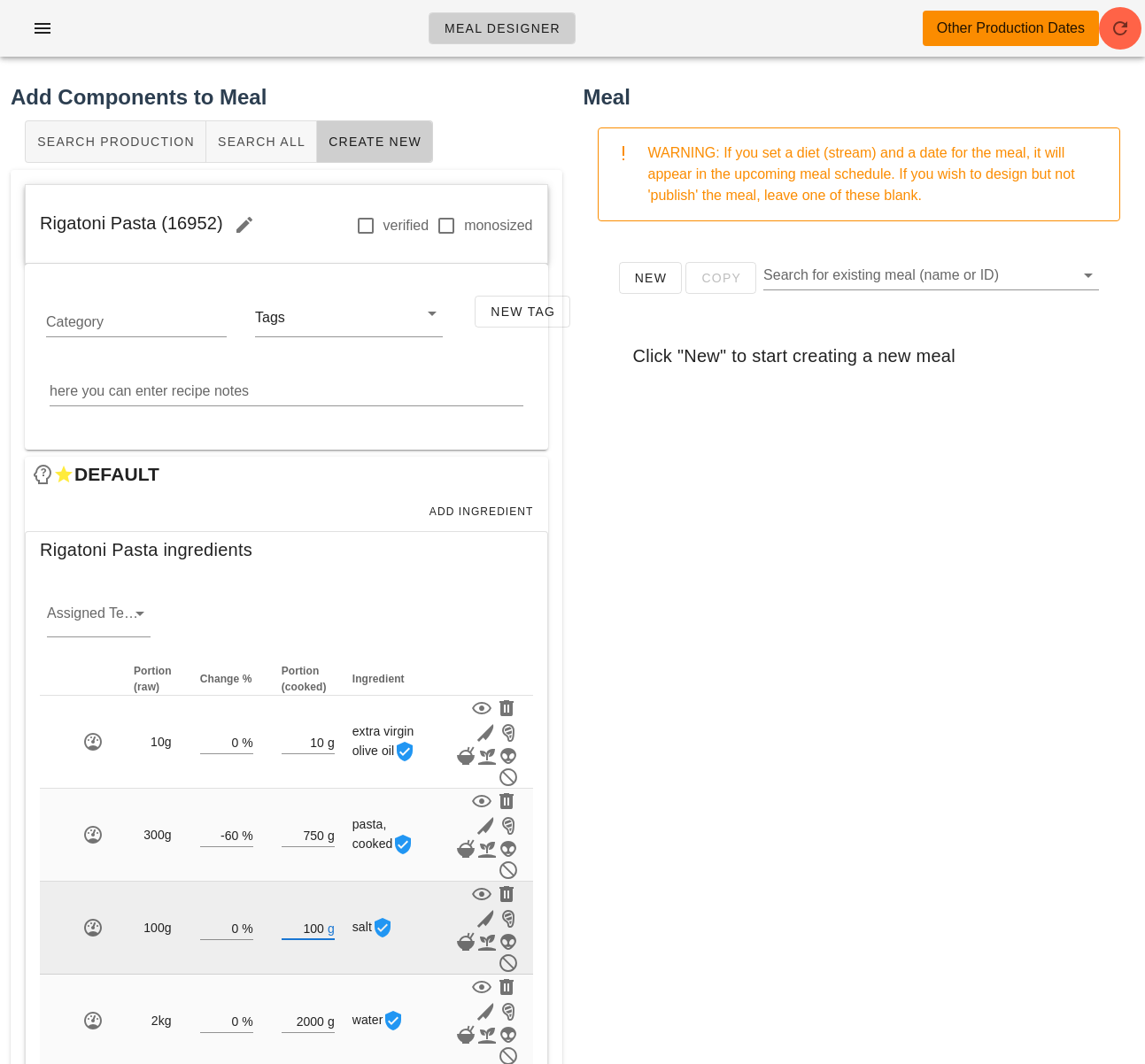
click at [322, 927] on input "100" at bounding box center [302, 928] width 43 height 23
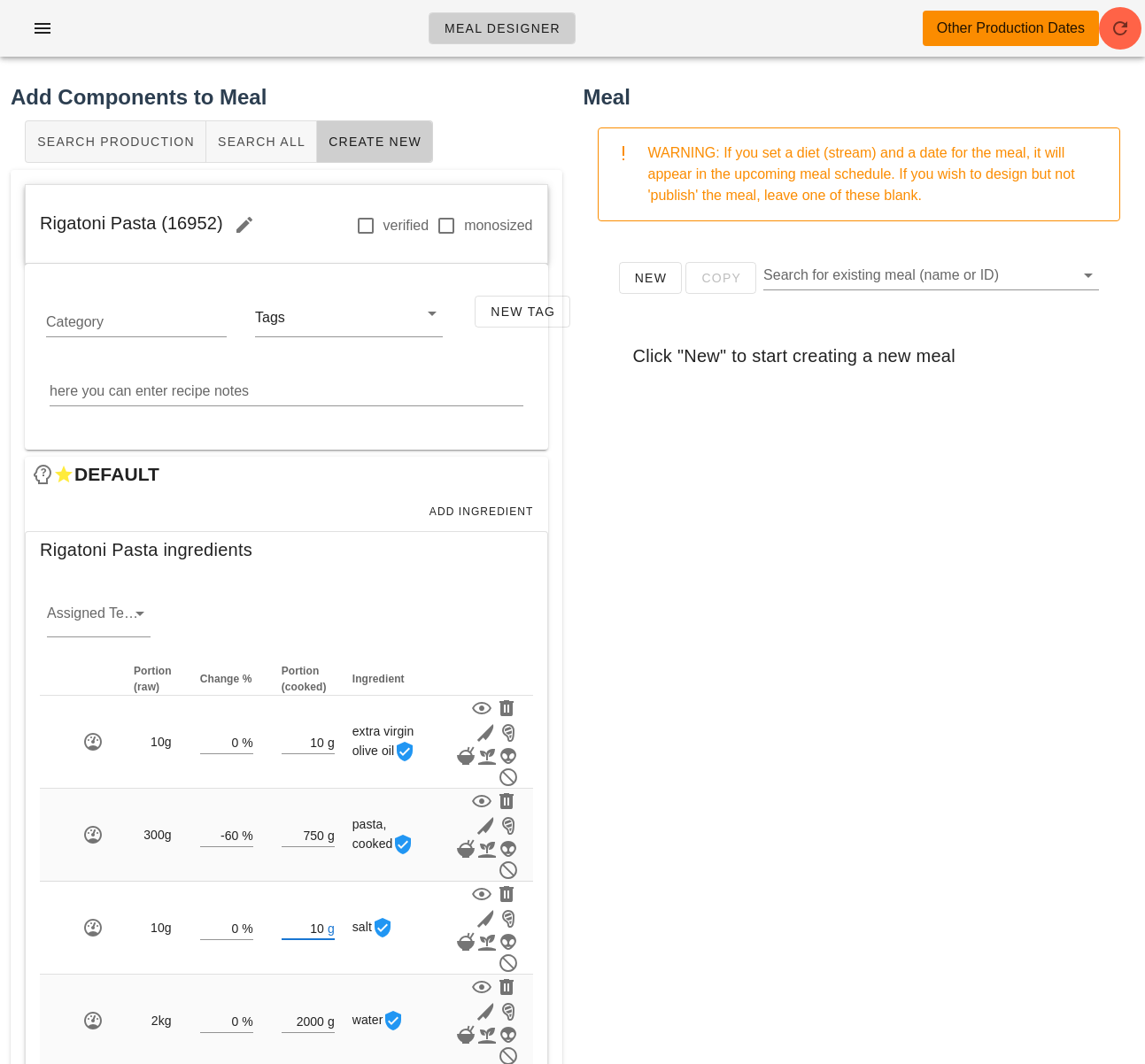
type input "10"
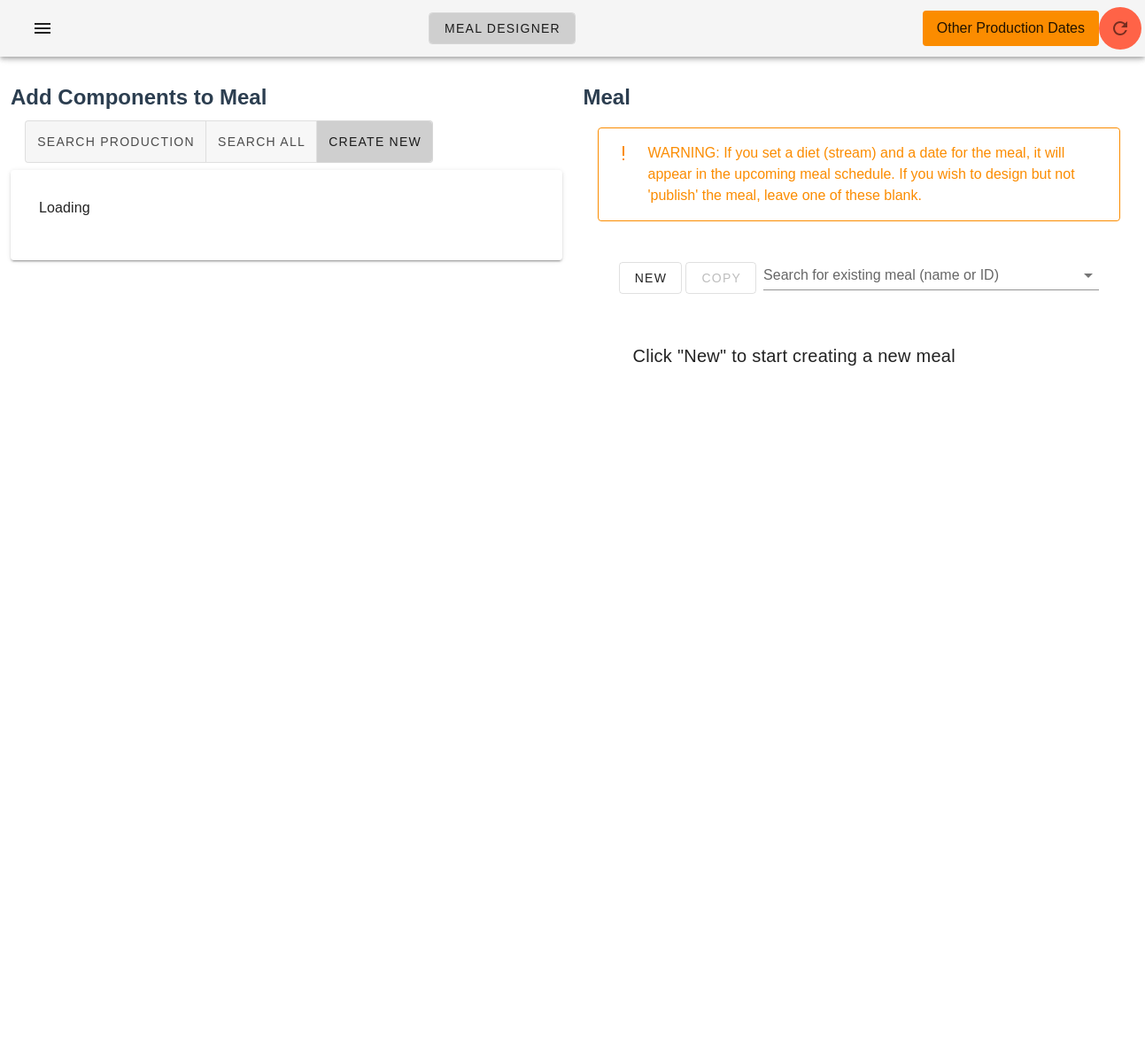
click at [859, 949] on div "Meal WARNING: If you set a diet (stream) and a date for the meal, it will appea…" at bounding box center [859, 512] width 573 height 884
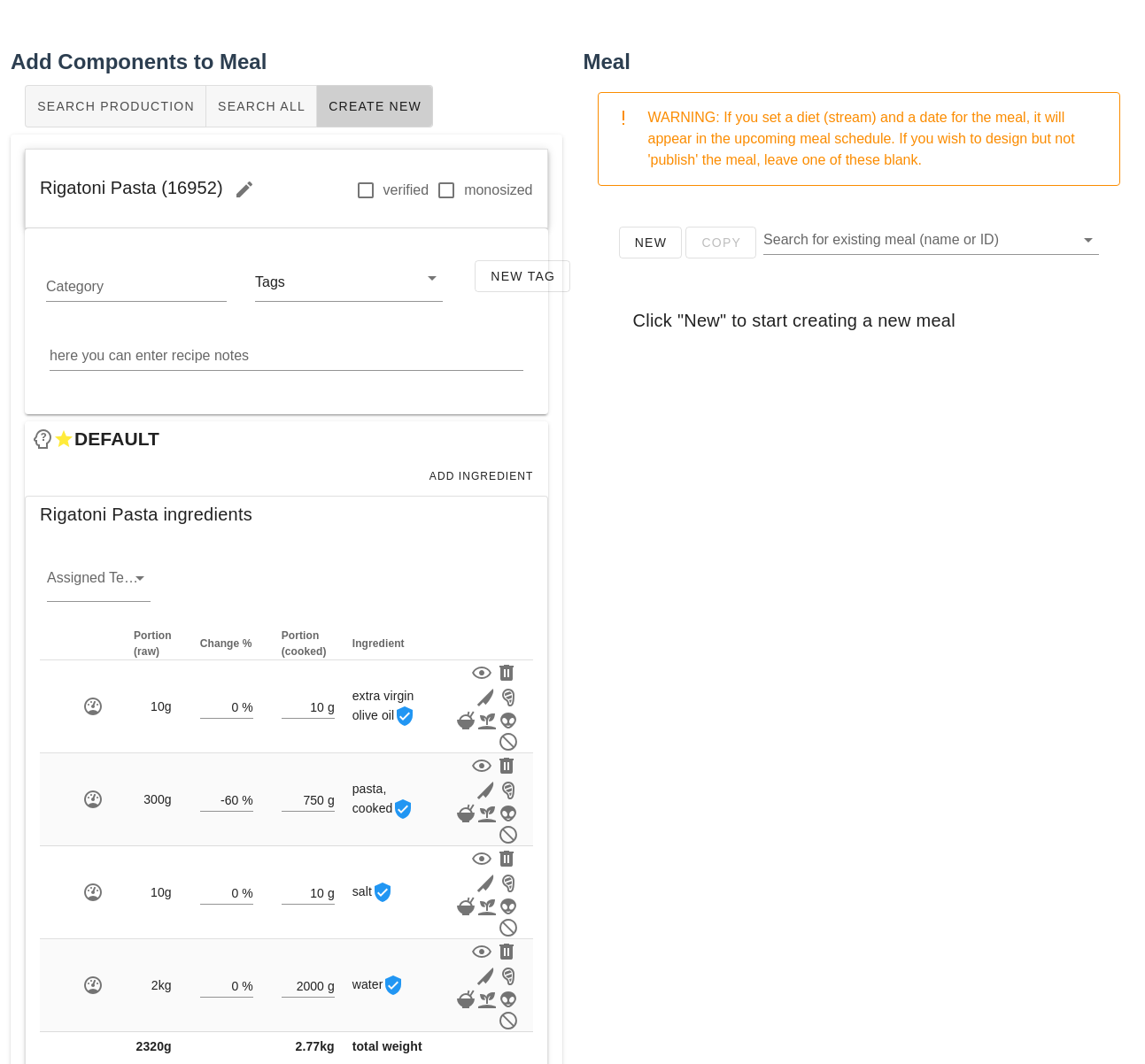
scroll to position [86, 0]
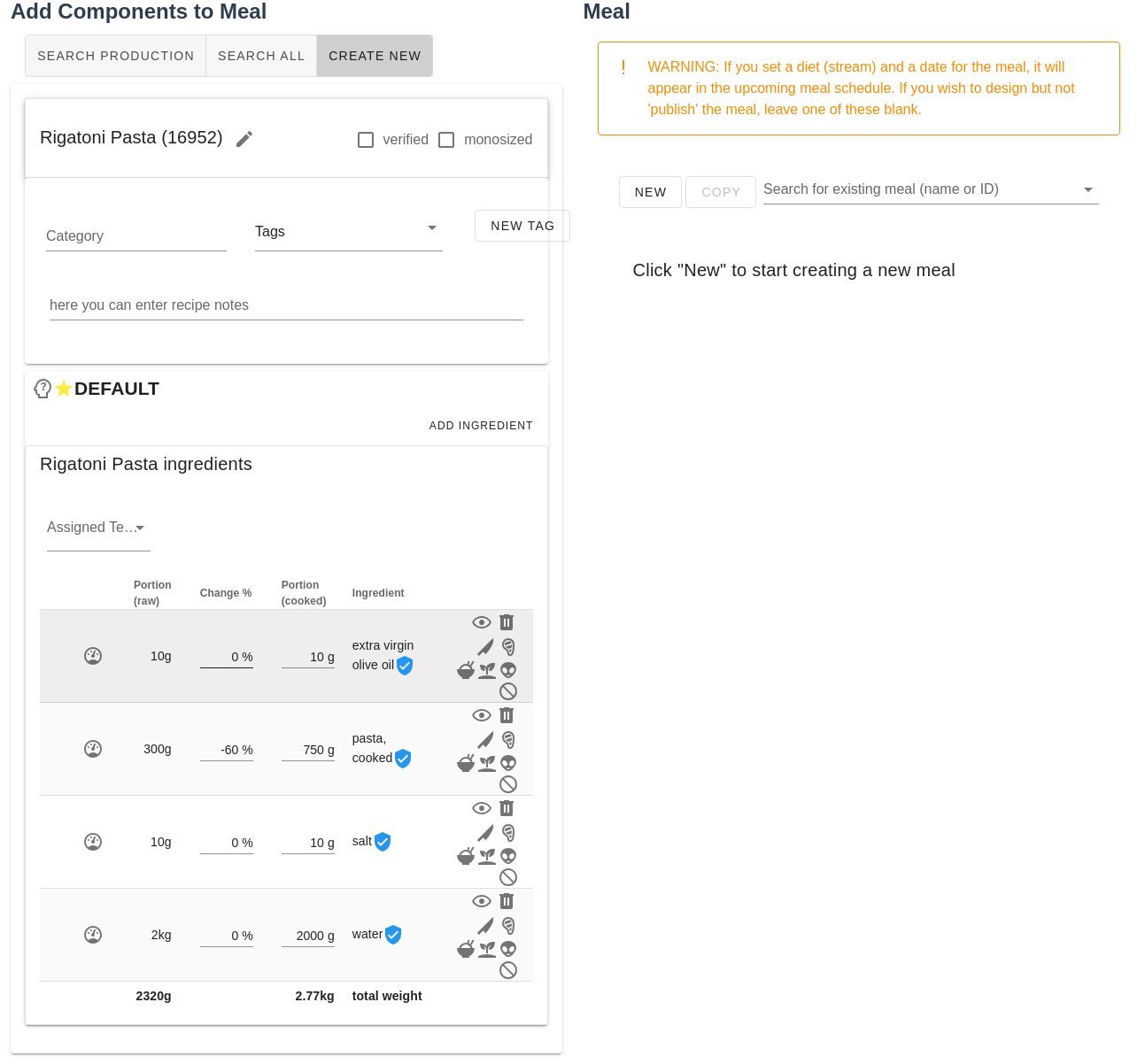
click at [236, 658] on input "0" at bounding box center [219, 656] width 39 height 23
type input "500"
click at [321, 658] on div "Meal Designer Other Production Dates Add Components to Meal Search Production S…" at bounding box center [572, 489] width 1145 height 1150
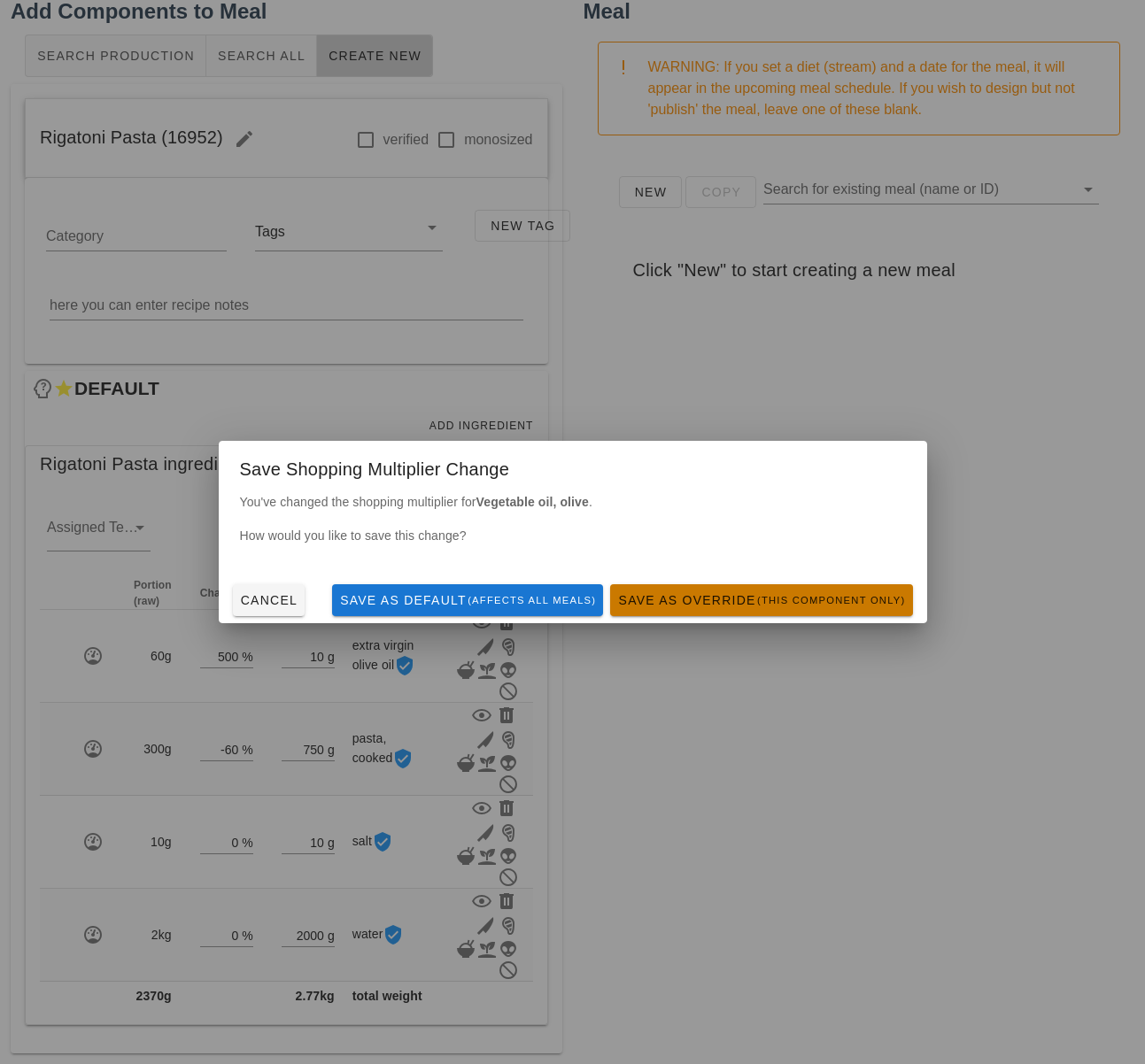
click at [818, 606] on span "Save as Override (this component only)" at bounding box center [761, 600] width 288 height 14
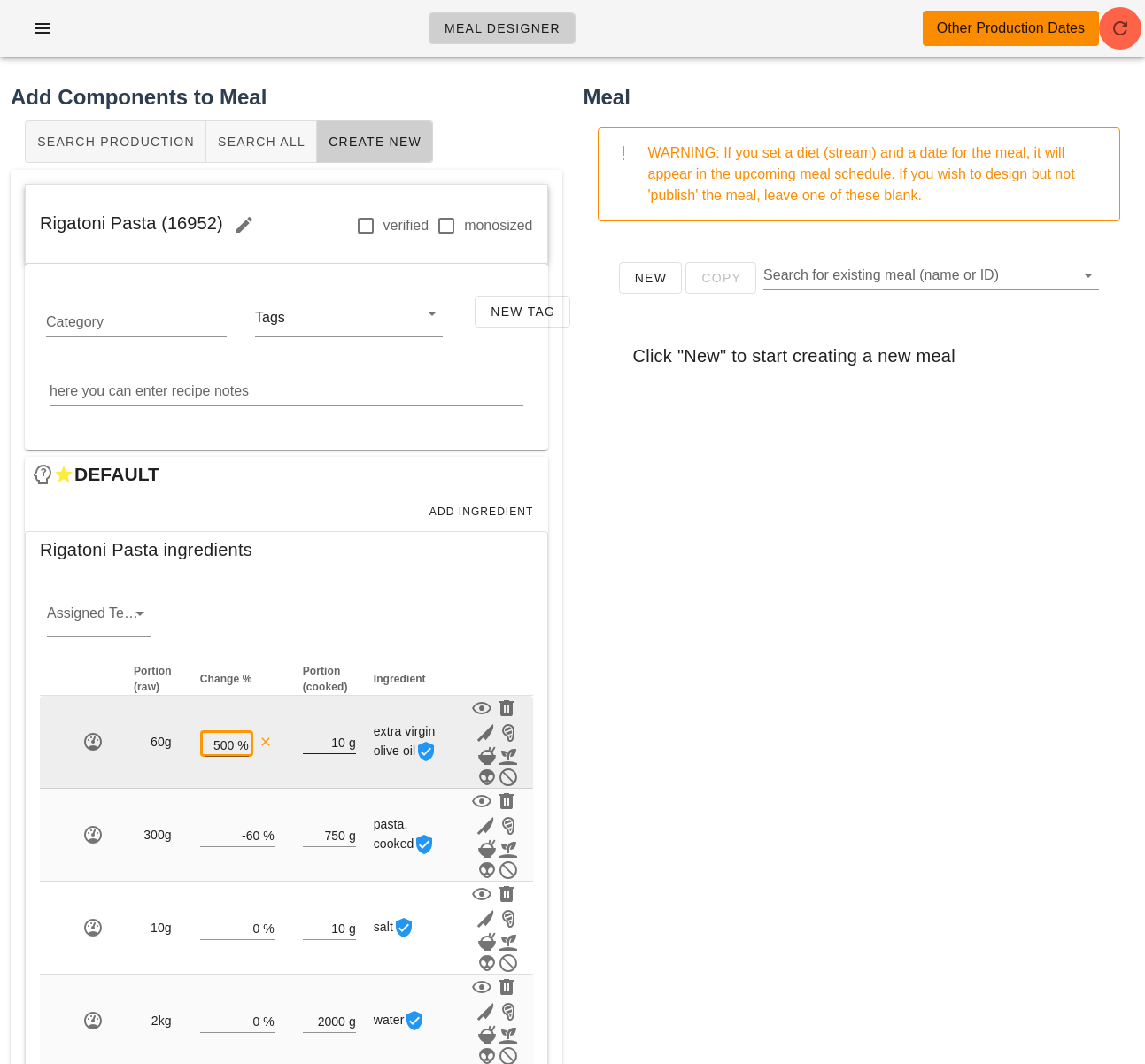
click at [345, 744] on div "g" at bounding box center [350, 742] width 10 height 23
type input "1"
click at [217, 748] on input "500" at bounding box center [220, 745] width 31 height 23
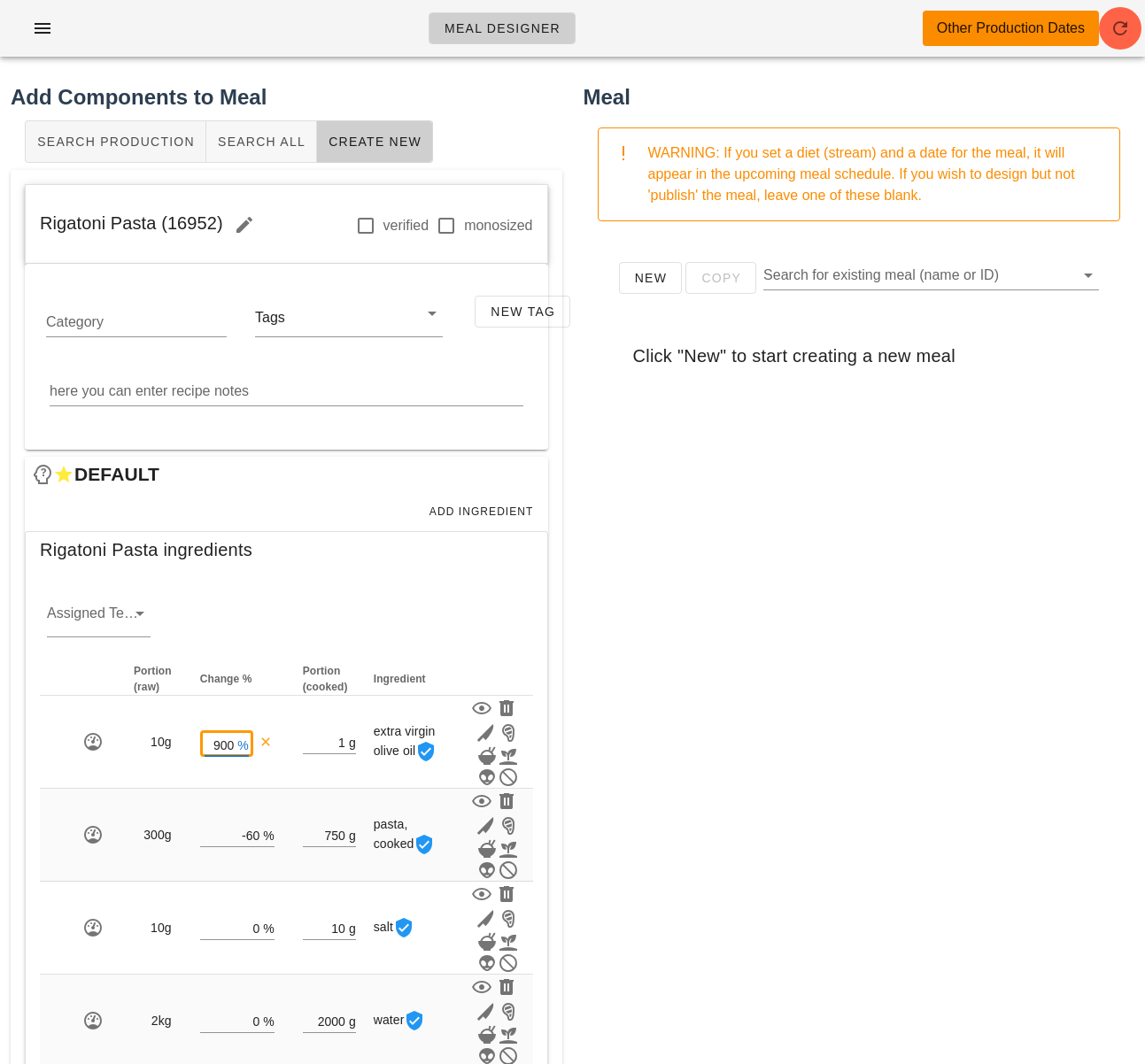
type input "900"
click at [617, 691] on div "Meal Designer Other Production Dates Add Components to Meal Search Production S…" at bounding box center [572, 580] width 1145 height 1159
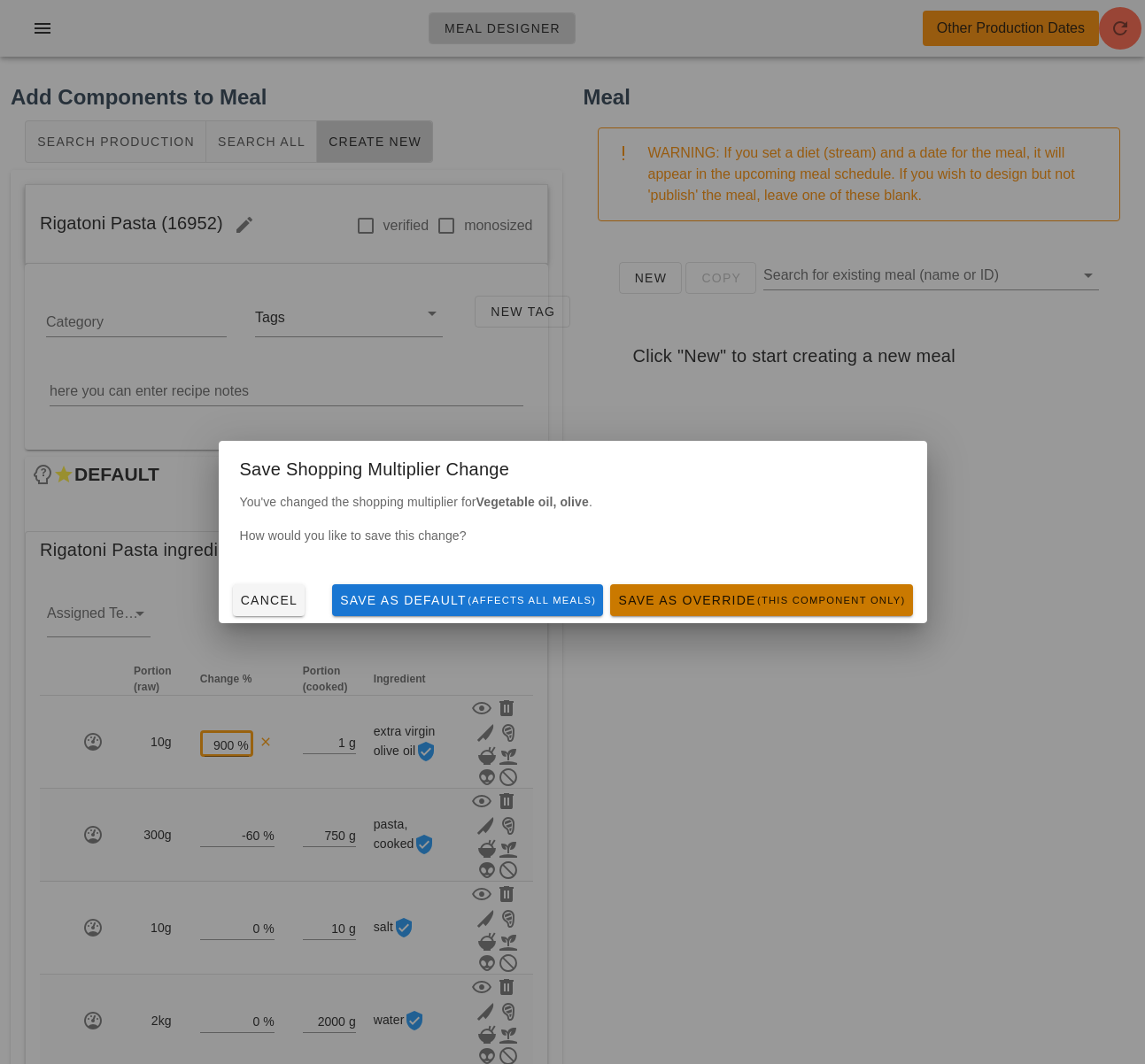
click at [724, 606] on span "Save as Override (this component only)" at bounding box center [761, 600] width 288 height 14
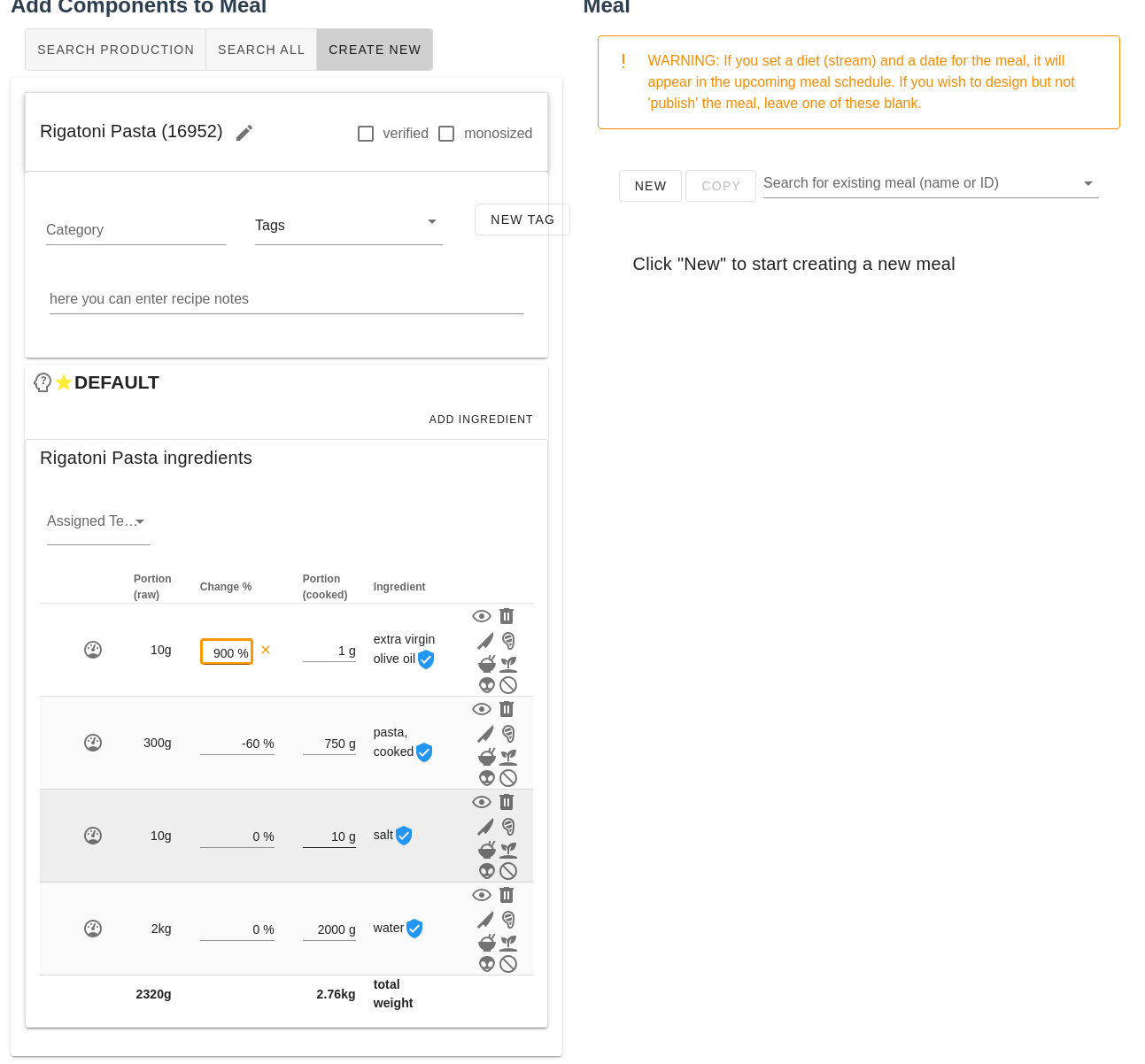
scroll to position [87, 0]
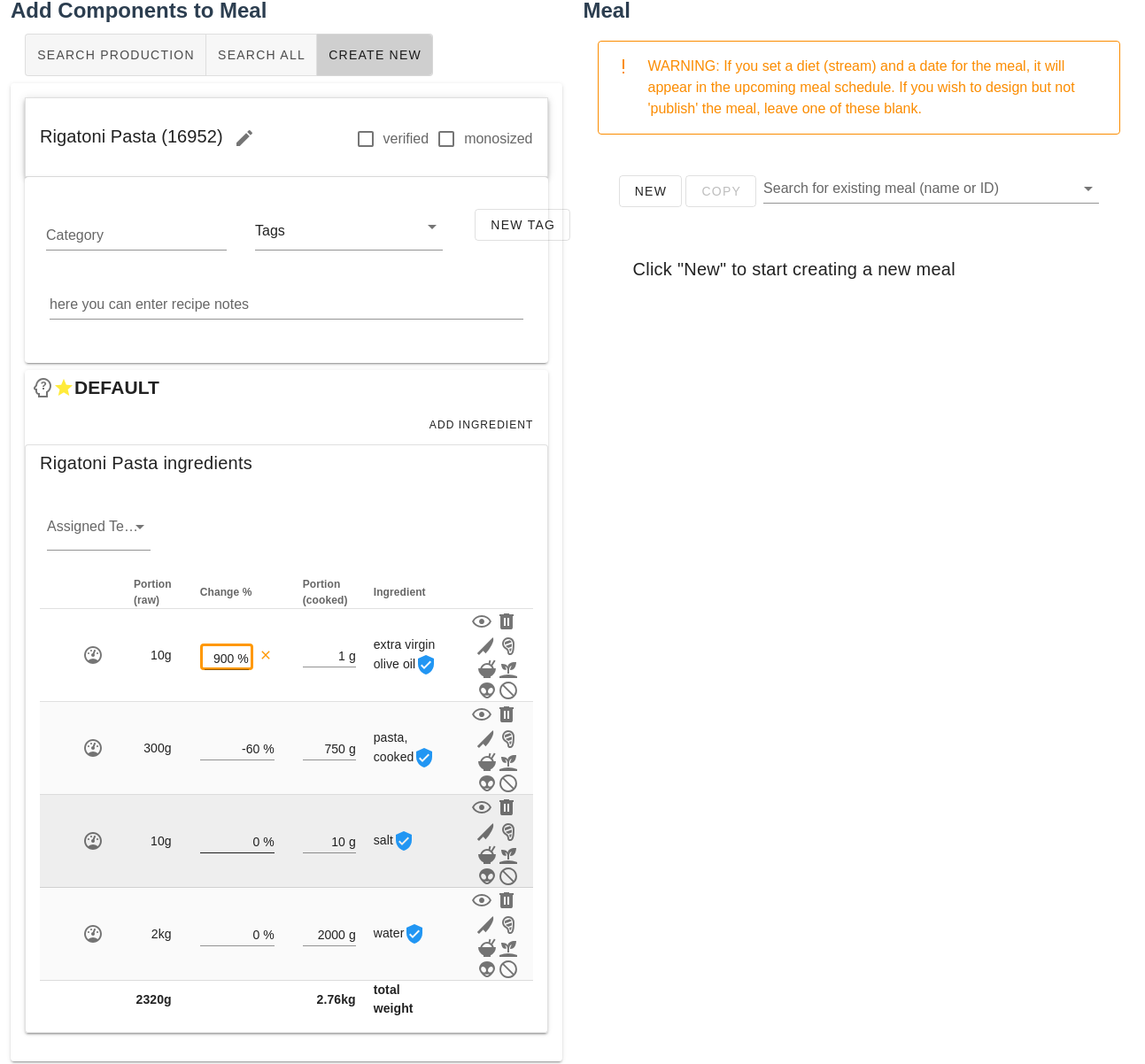
click at [255, 839] on input "0" at bounding box center [230, 841] width 60 height 23
click at [258, 843] on div "0 %" at bounding box center [237, 841] width 74 height 23
click at [256, 843] on input "0" at bounding box center [230, 841] width 60 height 23
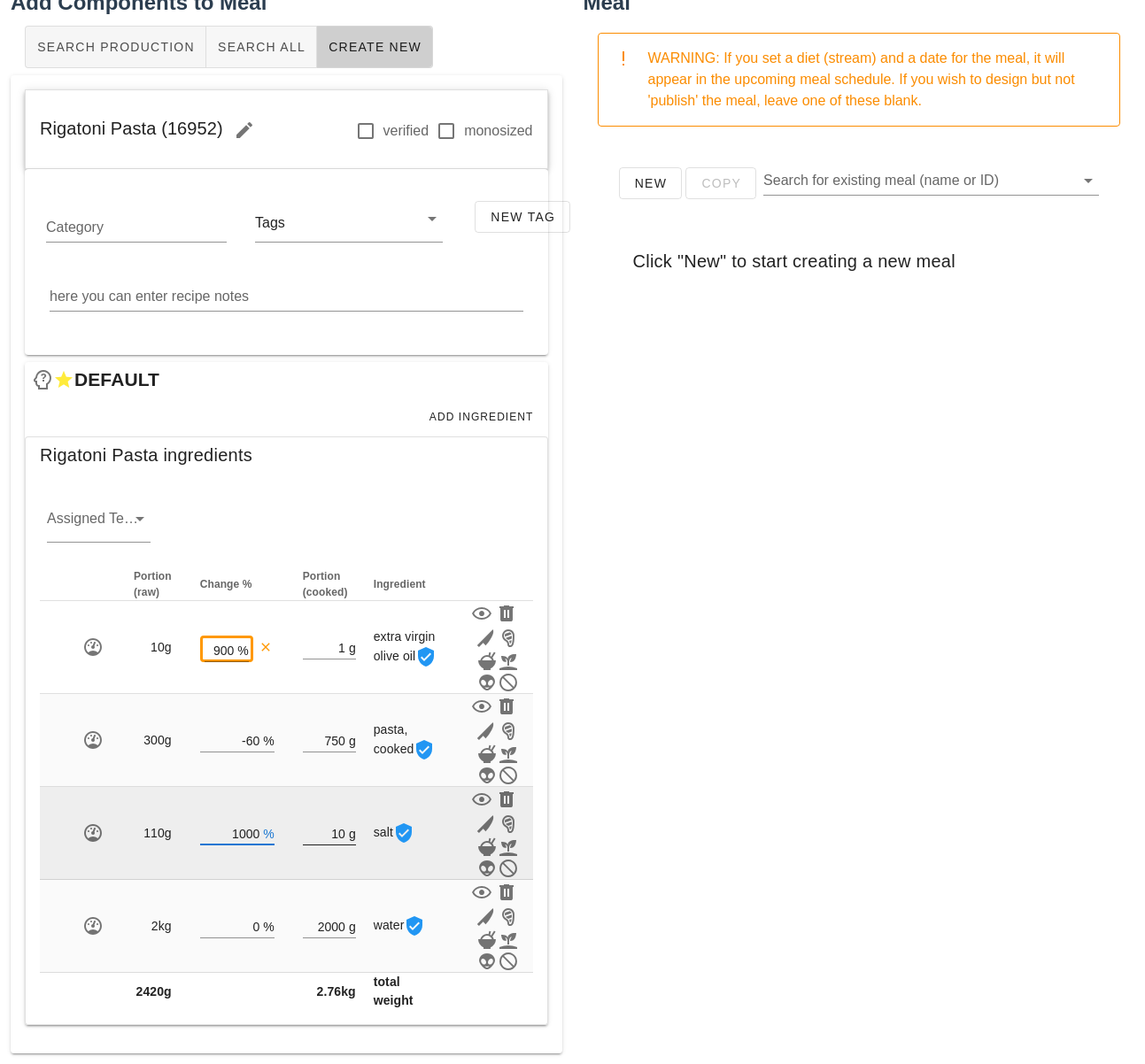
type input "1000"
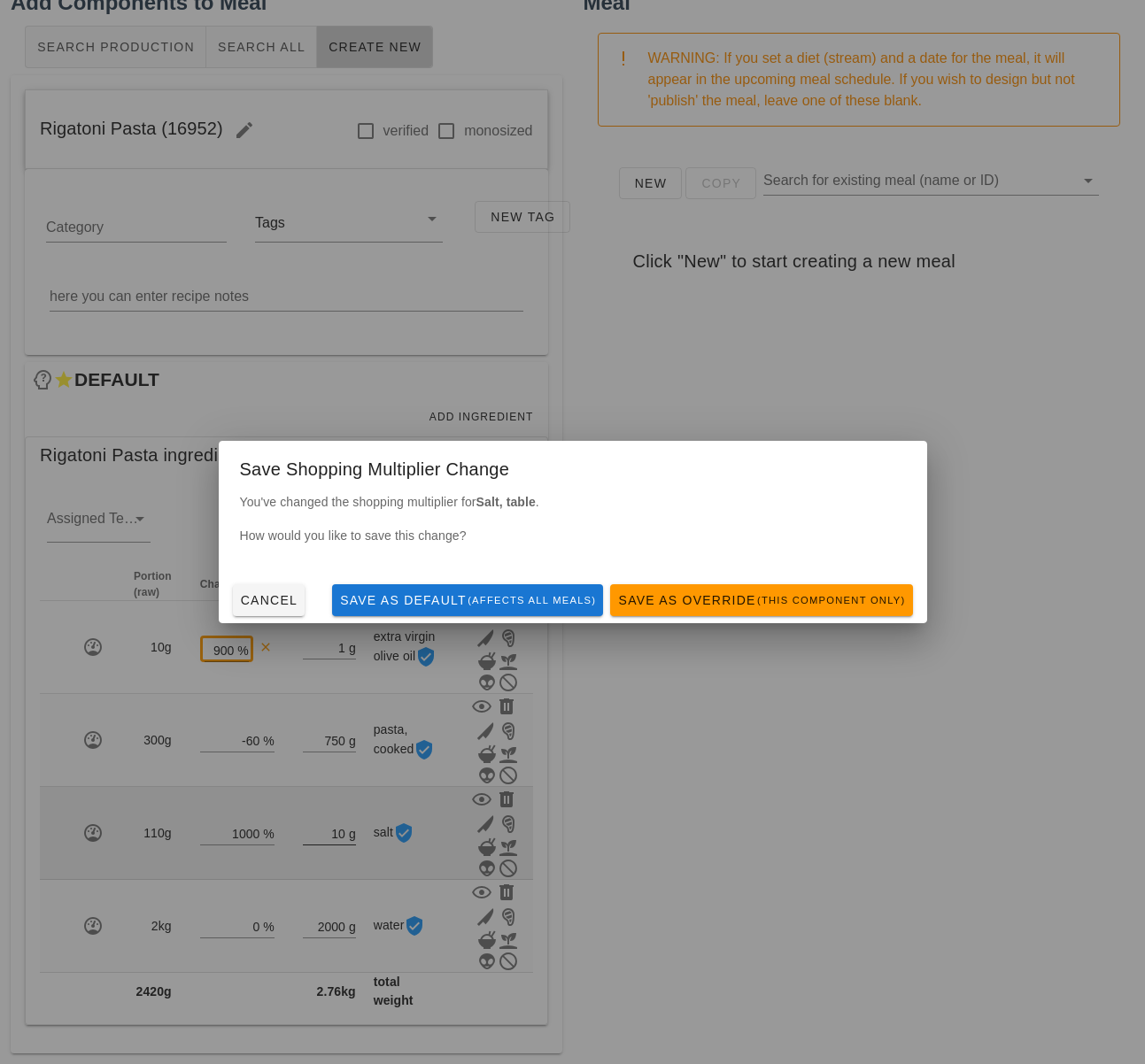
click at [328, 837] on div "Meal Designer Other Production Dates Add Components to Meal Search Production S…" at bounding box center [572, 485] width 1145 height 1159
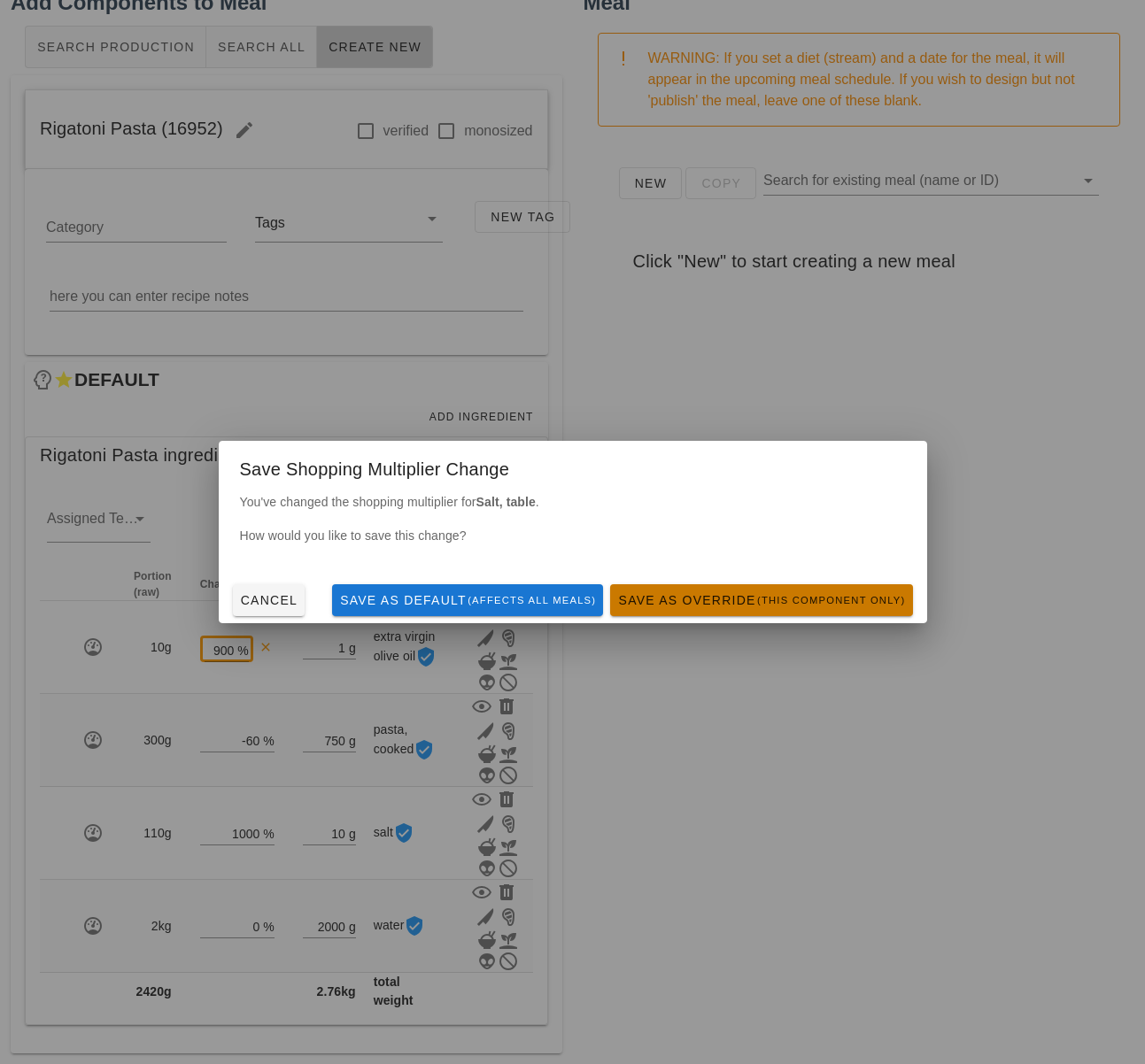
click at [742, 602] on span "Save as Override (this component only)" at bounding box center [761, 600] width 288 height 14
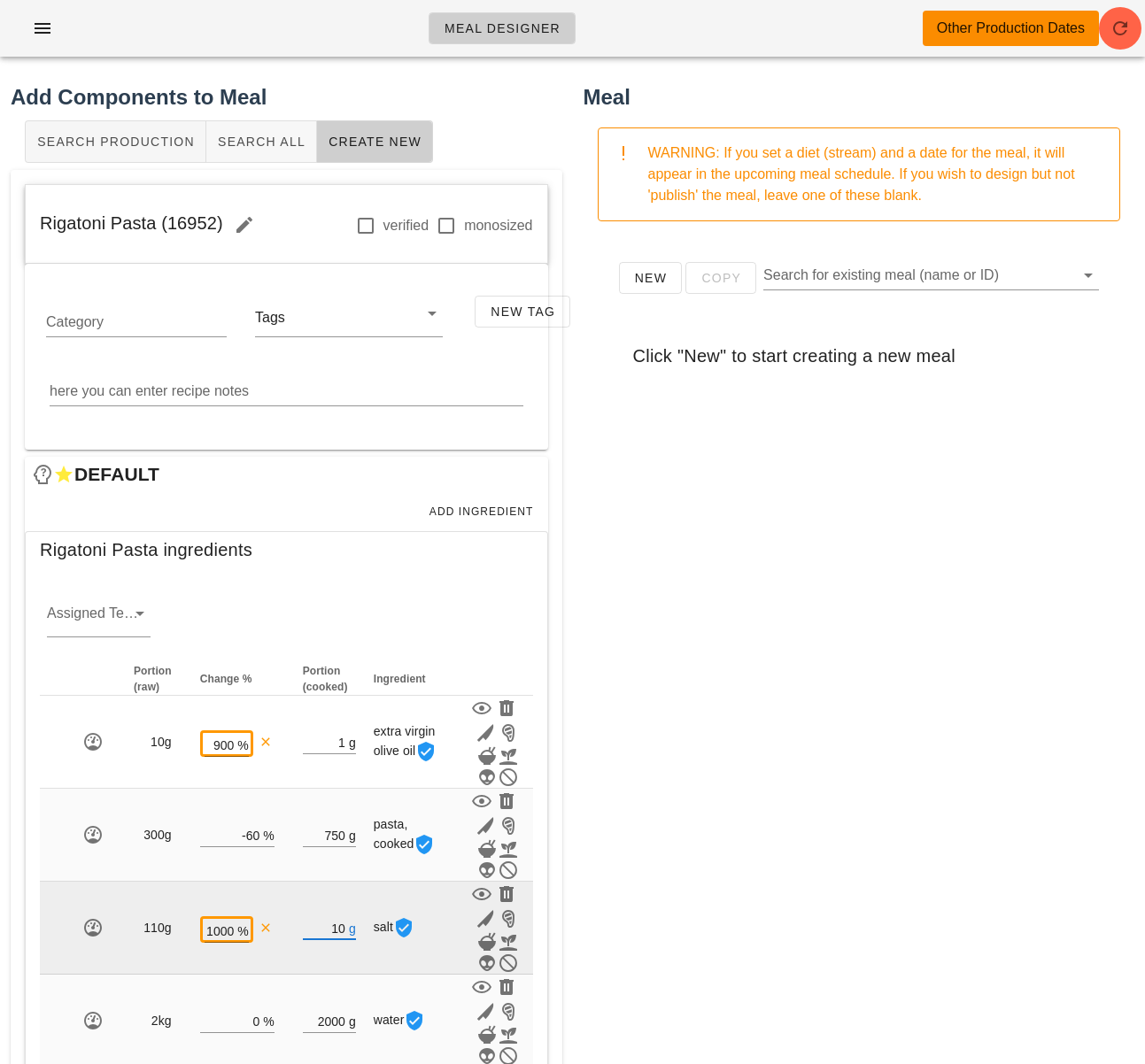
click at [339, 928] on input "10" at bounding box center [324, 928] width 43 height 23
click at [343, 928] on input "10" at bounding box center [324, 928] width 43 height 23
type input "1"
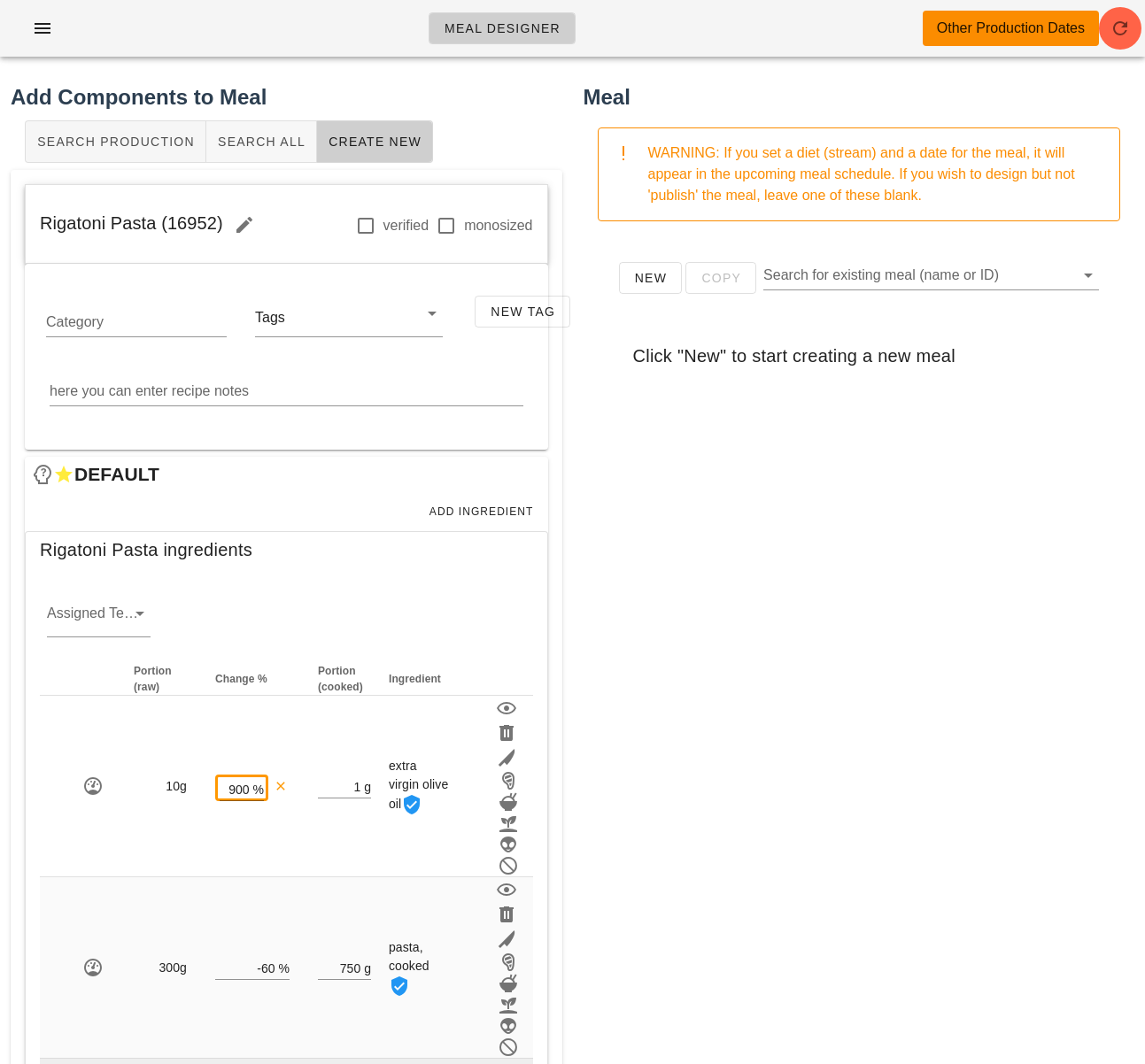
scroll to position [94, 0]
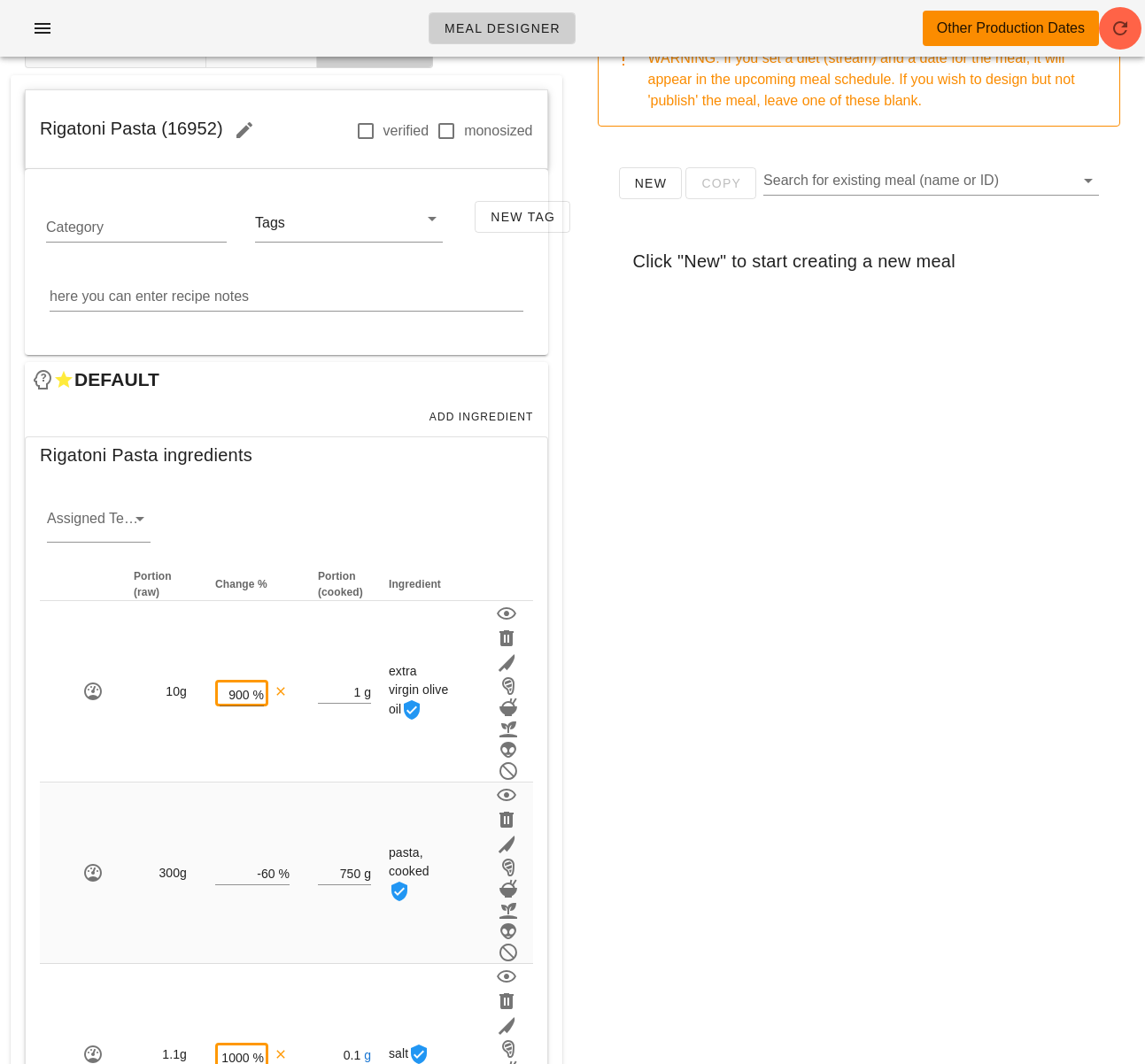
type input "0.10"
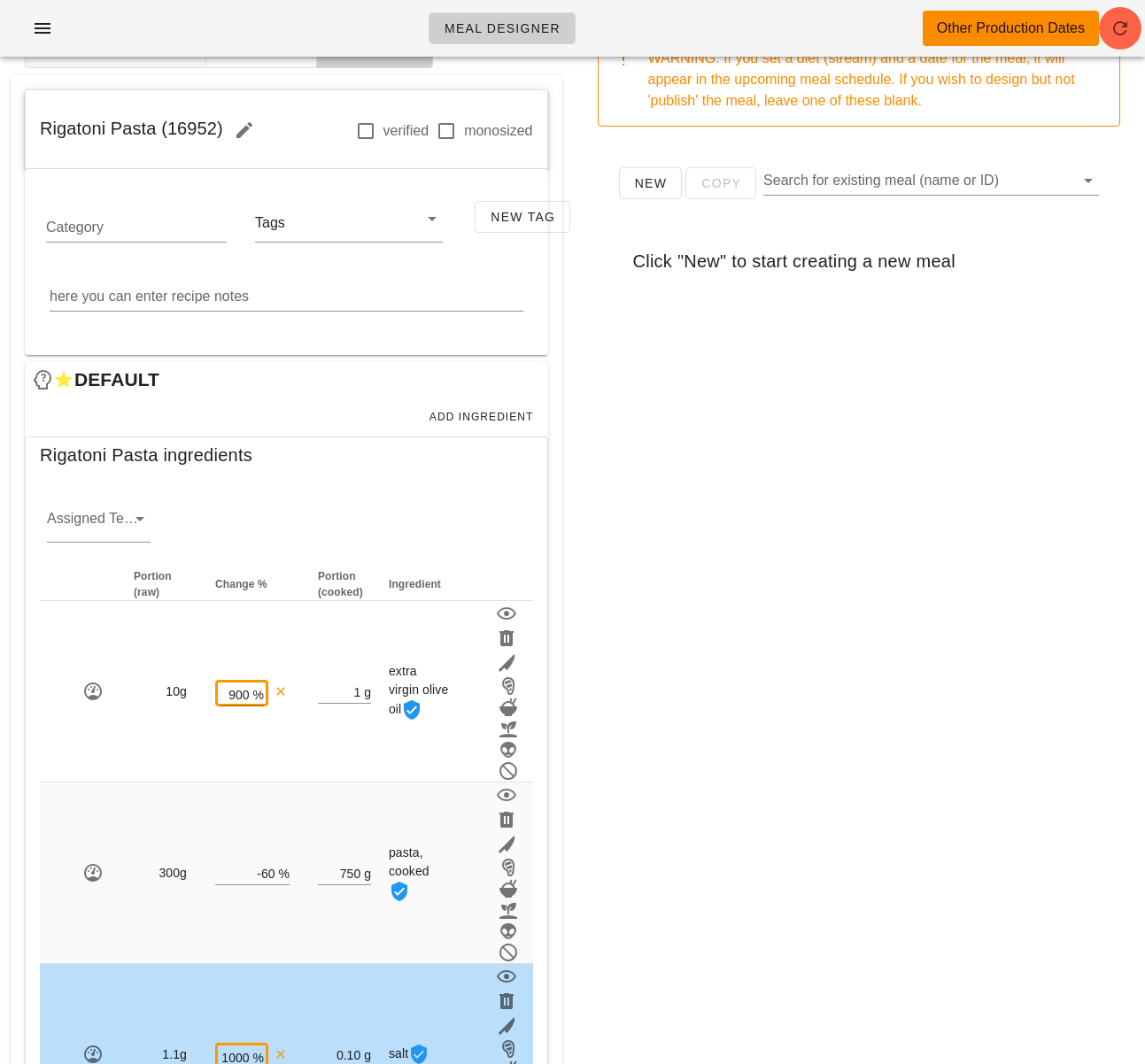
click at [681, 816] on div "New Copy Search for existing meal (name or ID) Click "New" to start creating a …" at bounding box center [859, 495] width 552 height 708
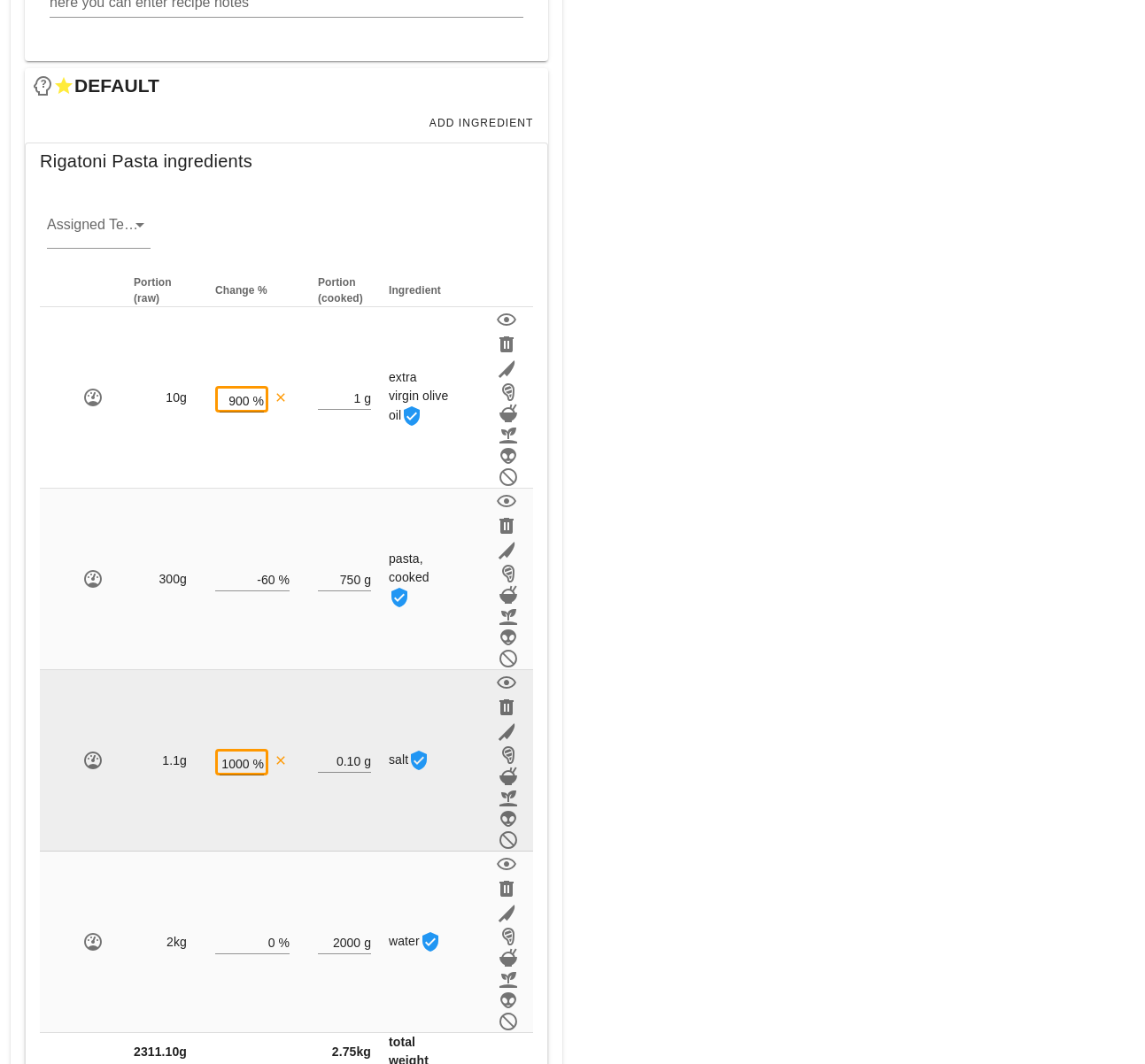
scroll to position [390, 0]
click at [253, 764] on div "%" at bounding box center [256, 762] width 14 height 23
type input "1"
type input "9"
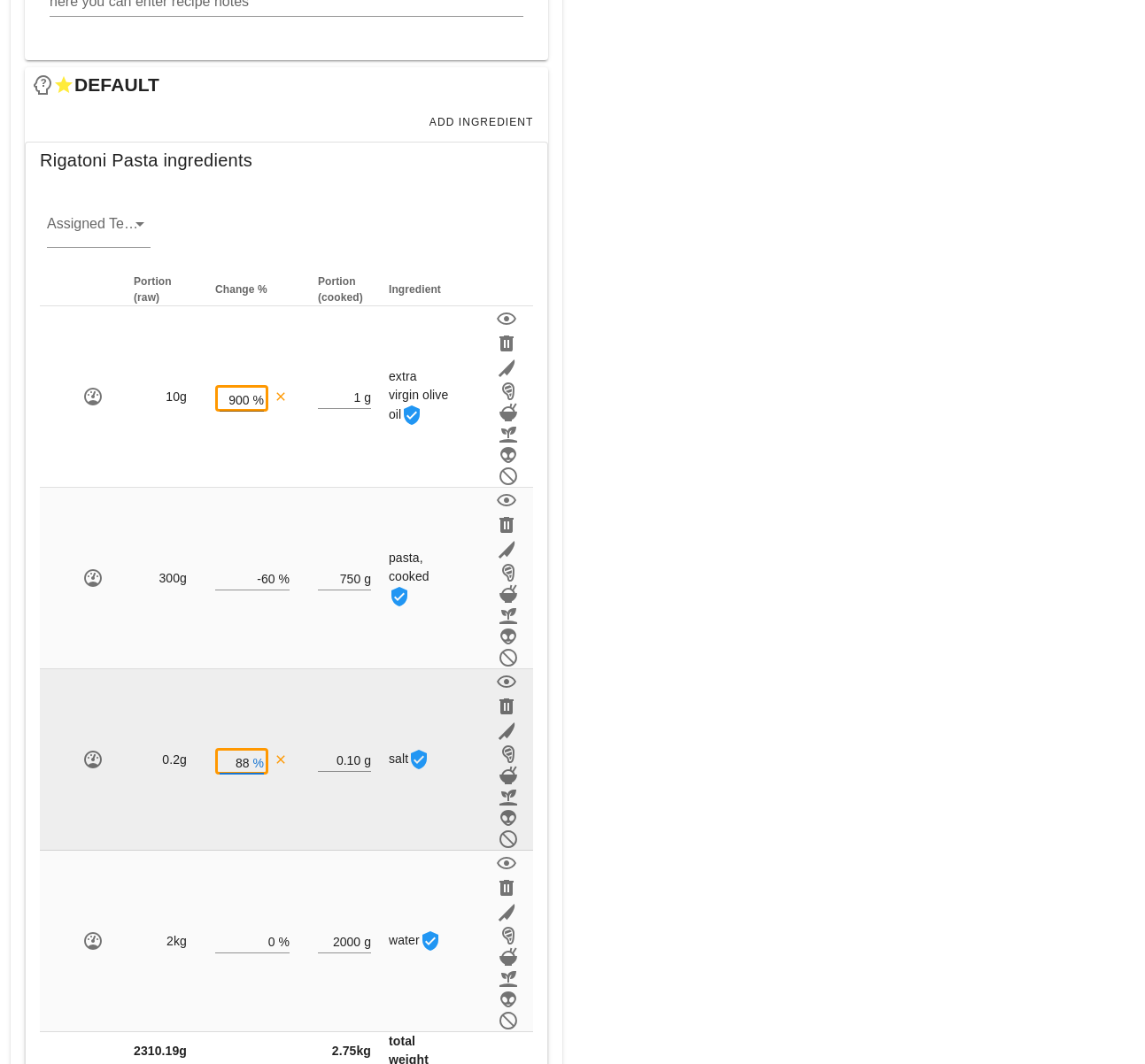
type input "8"
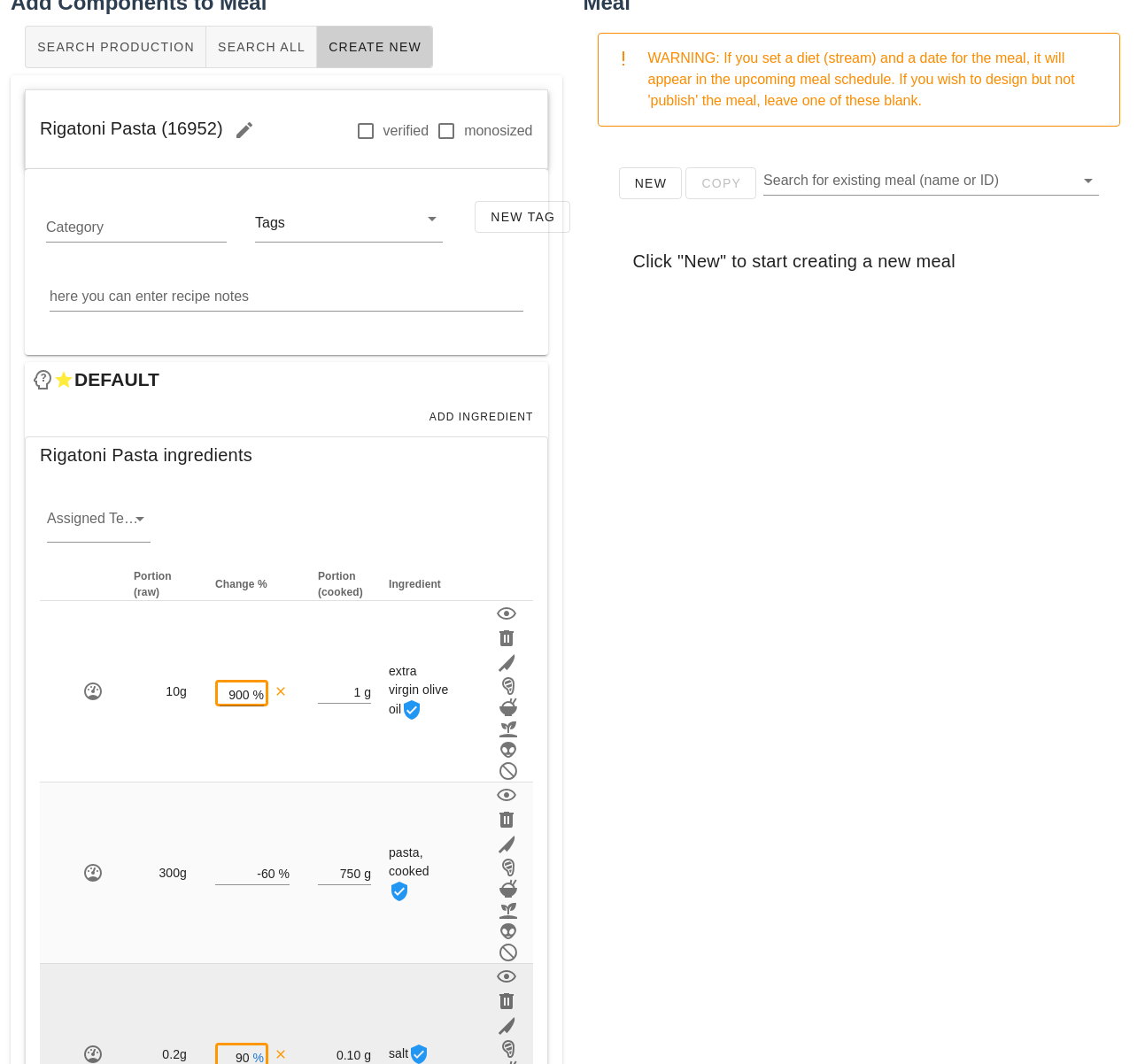
scroll to position [390, 0]
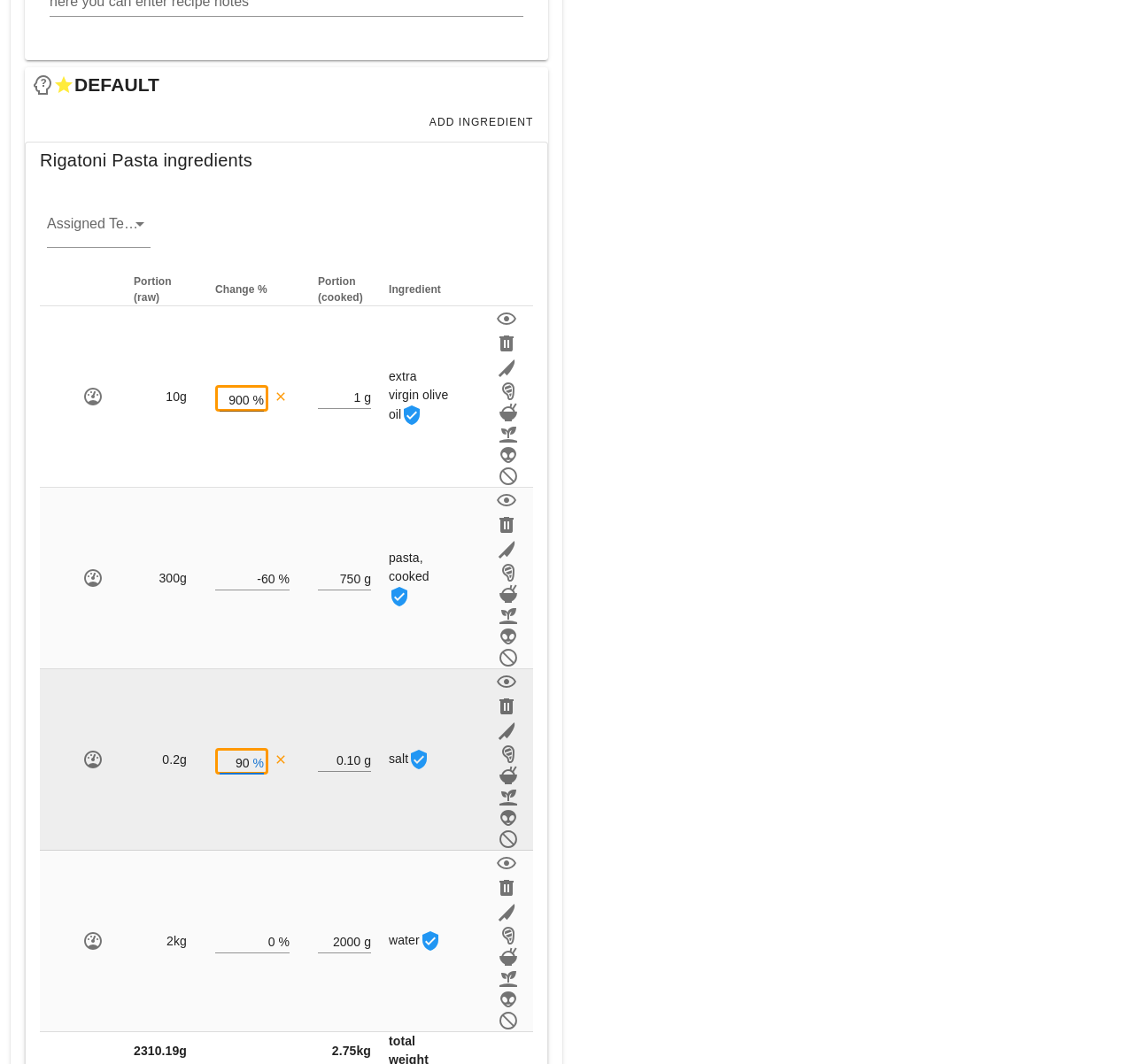
type input "9"
type input "1"
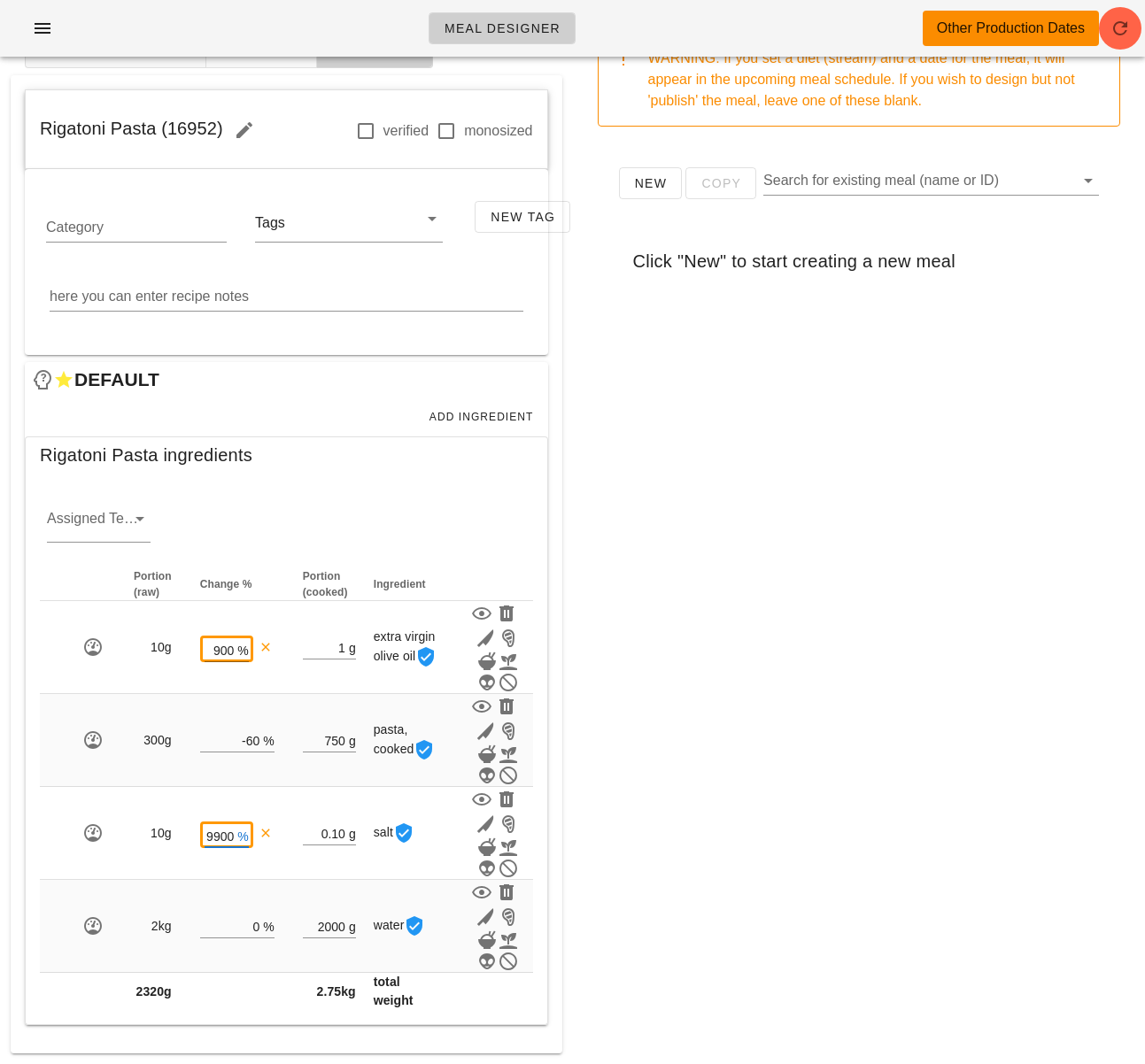
type input "9900"
click at [764, 775] on div "Meal Designer Other Production Dates Add Components to Meal Search Production S…" at bounding box center [572, 485] width 1145 height 1159
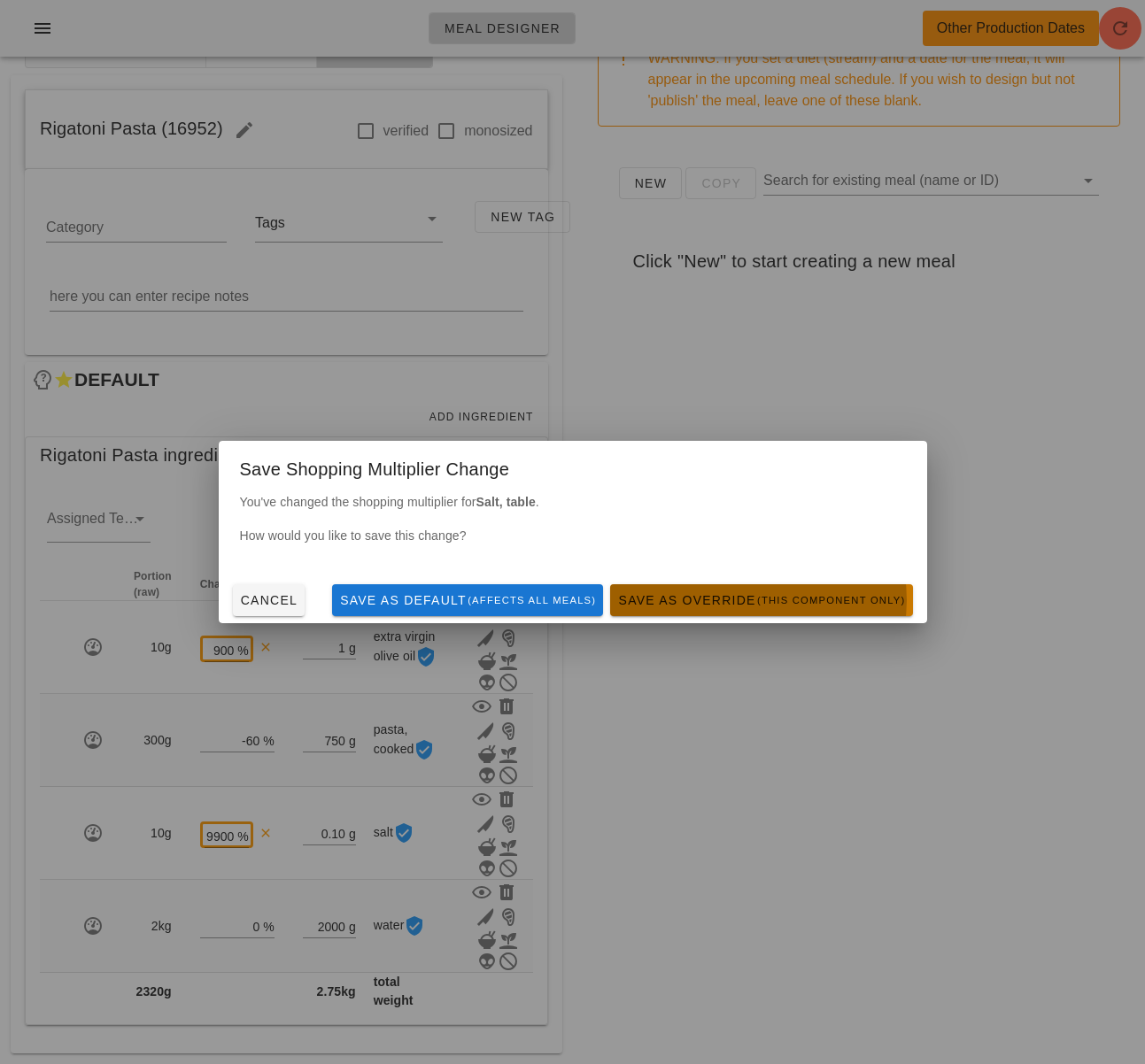
click at [780, 607] on span "Save as Override (this component only)" at bounding box center [761, 600] width 288 height 14
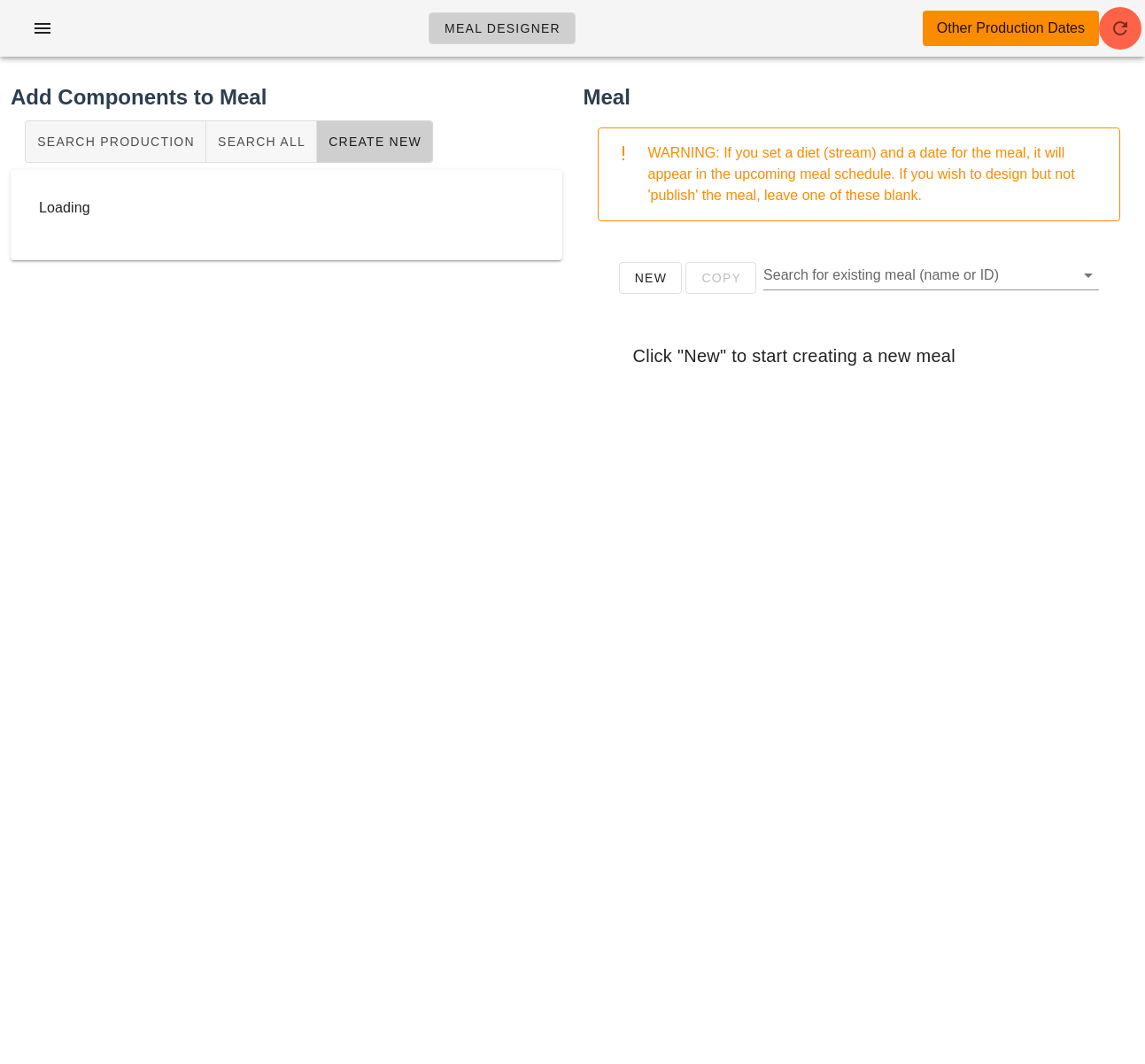
scroll to position [0, 0]
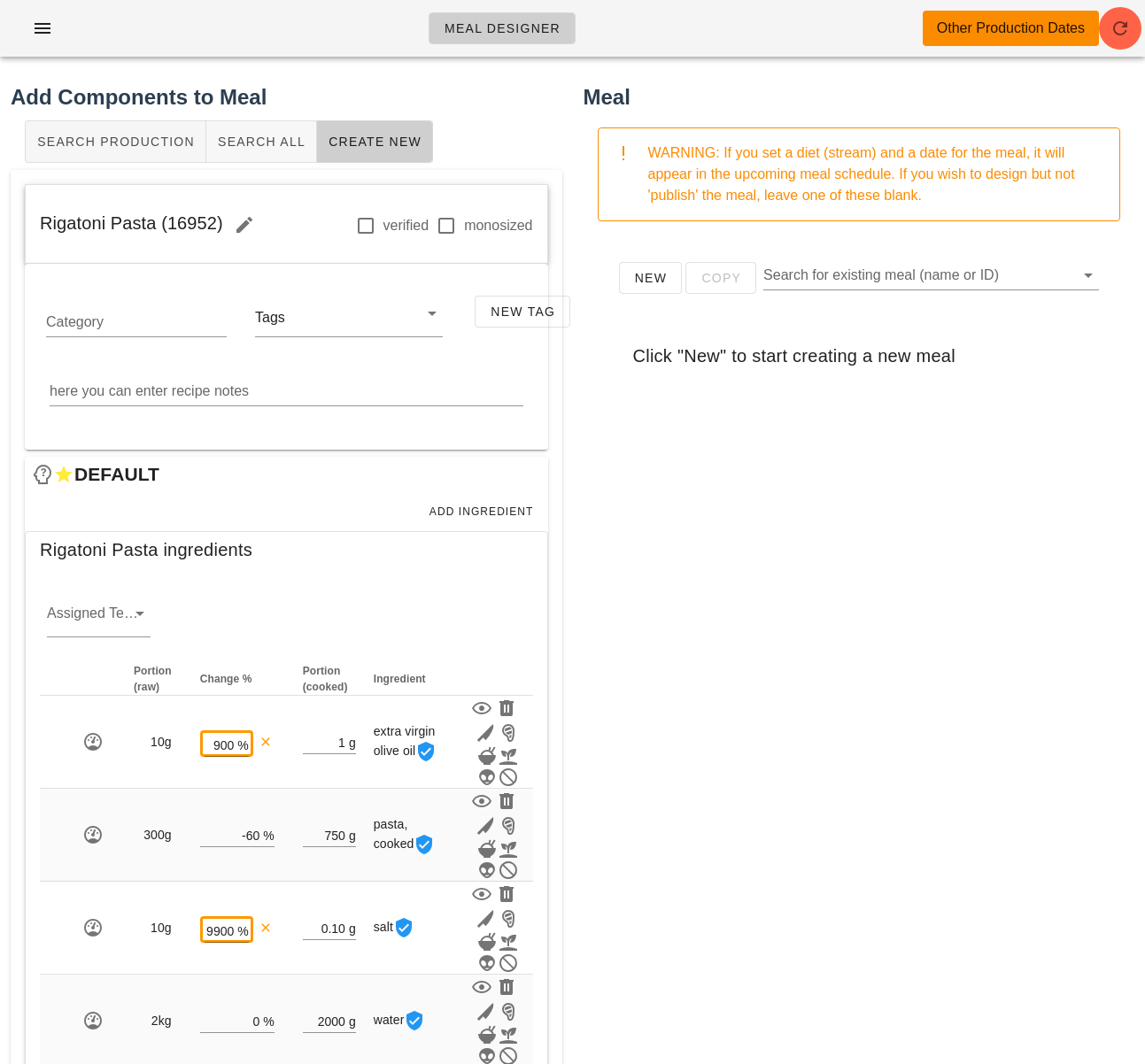
click at [701, 691] on div "New Copy Search for existing meal (name or ID) Click "New" to start creating a …" at bounding box center [859, 589] width 552 height 708
click at [749, 716] on div "New Copy Search for existing meal (name or ID) Click "New" to start creating a …" at bounding box center [859, 589] width 552 height 708
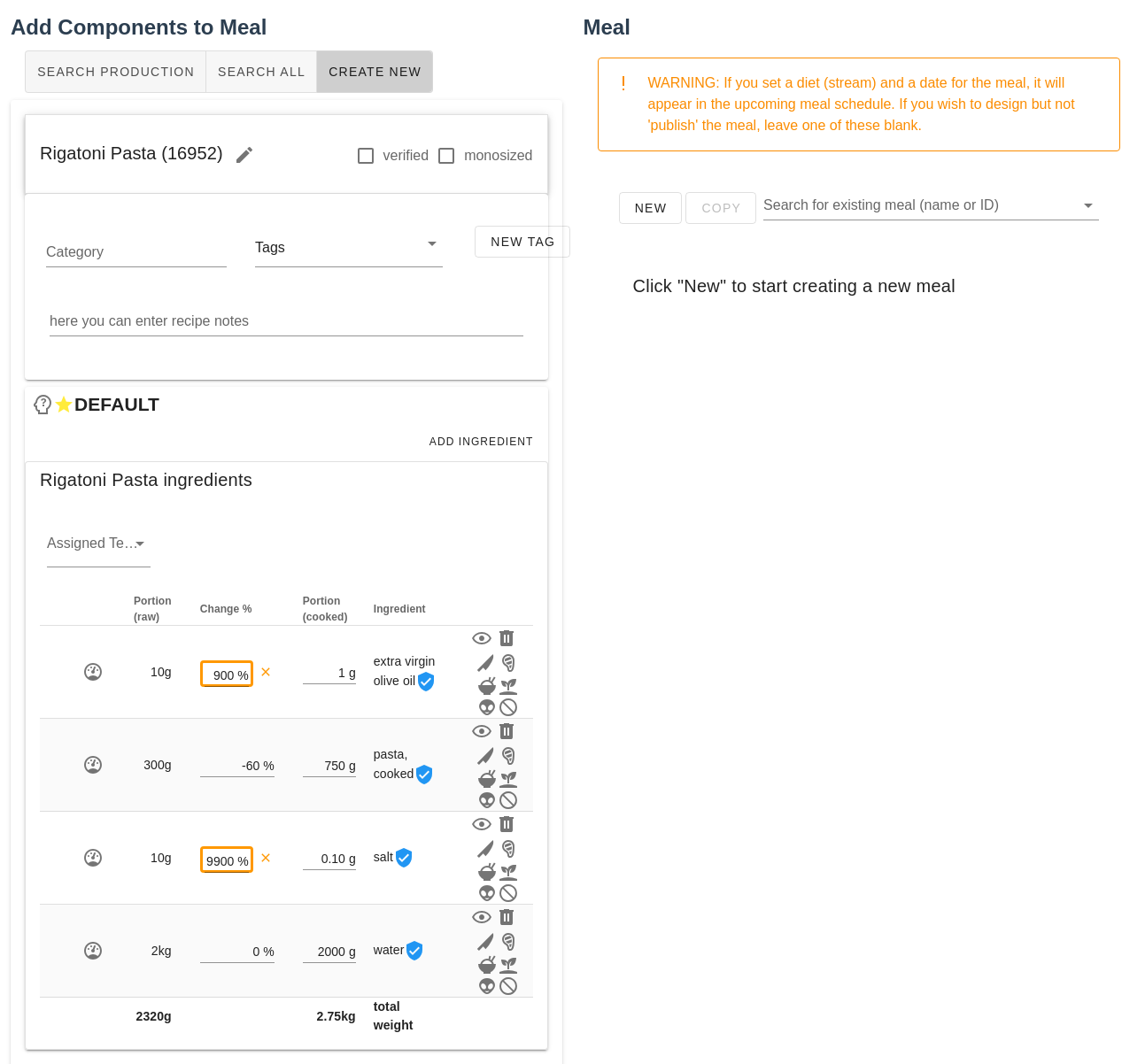
scroll to position [94, 0]
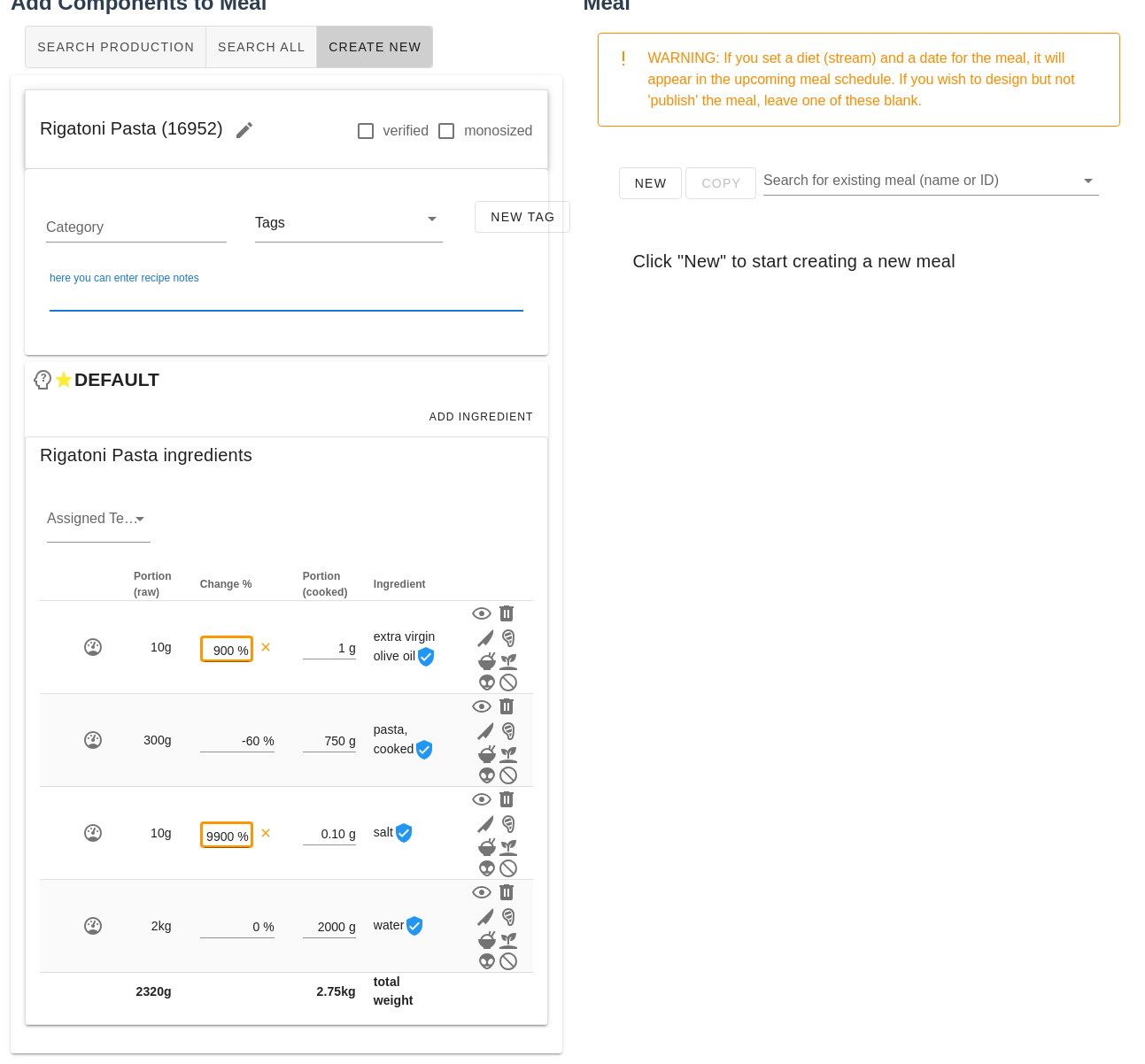
click at [267, 306] on textarea "here you can enter recipe notes" at bounding box center [286, 297] width 474 height 29
click at [247, 304] on textarea "here you can enter recipe notes" at bounding box center [286, 297] width 474 height 29
paste textarea "Add salt to the water and bring to a boil, cook the rigatoni for about 8 to 10 …"
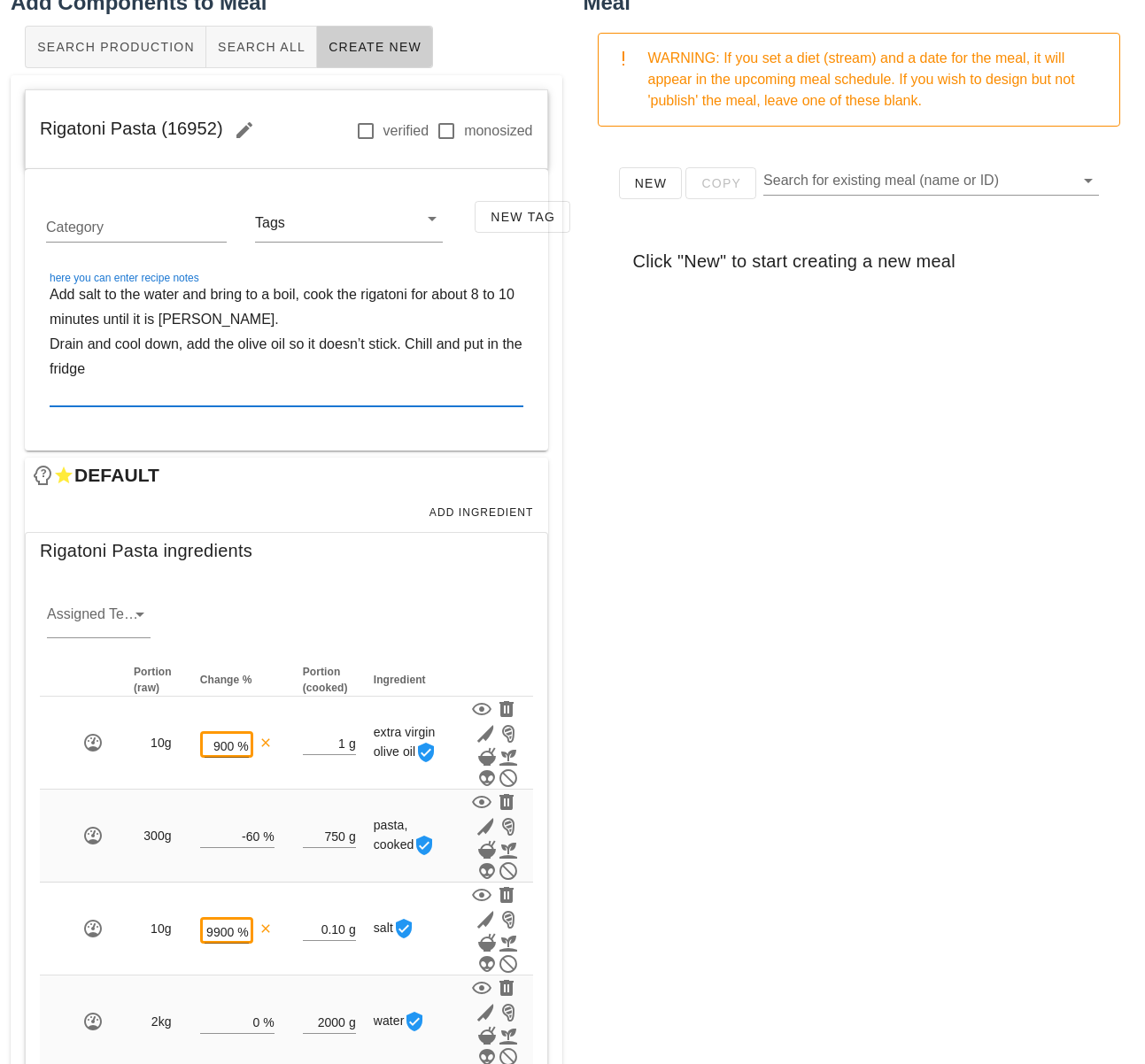
scroll to position [93, 0]
click at [175, 365] on textarea "Add salt to the water and bring to a boil, cook the rigatoni for about 8 to 10 …" at bounding box center [286, 345] width 474 height 124
click at [416, 343] on textarea "Add salt to the water and bring to a boil, cook the rigatoni for about 8 to 10 …" at bounding box center [286, 345] width 474 height 124
click at [379, 375] on textarea "Add salt to the water and bring to a boil, cook the rigatoni for about 8 to 10 …" at bounding box center [286, 345] width 474 height 124
click at [317, 298] on textarea "Add salt to the water and bring to a boil, cook the rigatoni for about 8 to 10 …" at bounding box center [286, 345] width 474 height 124
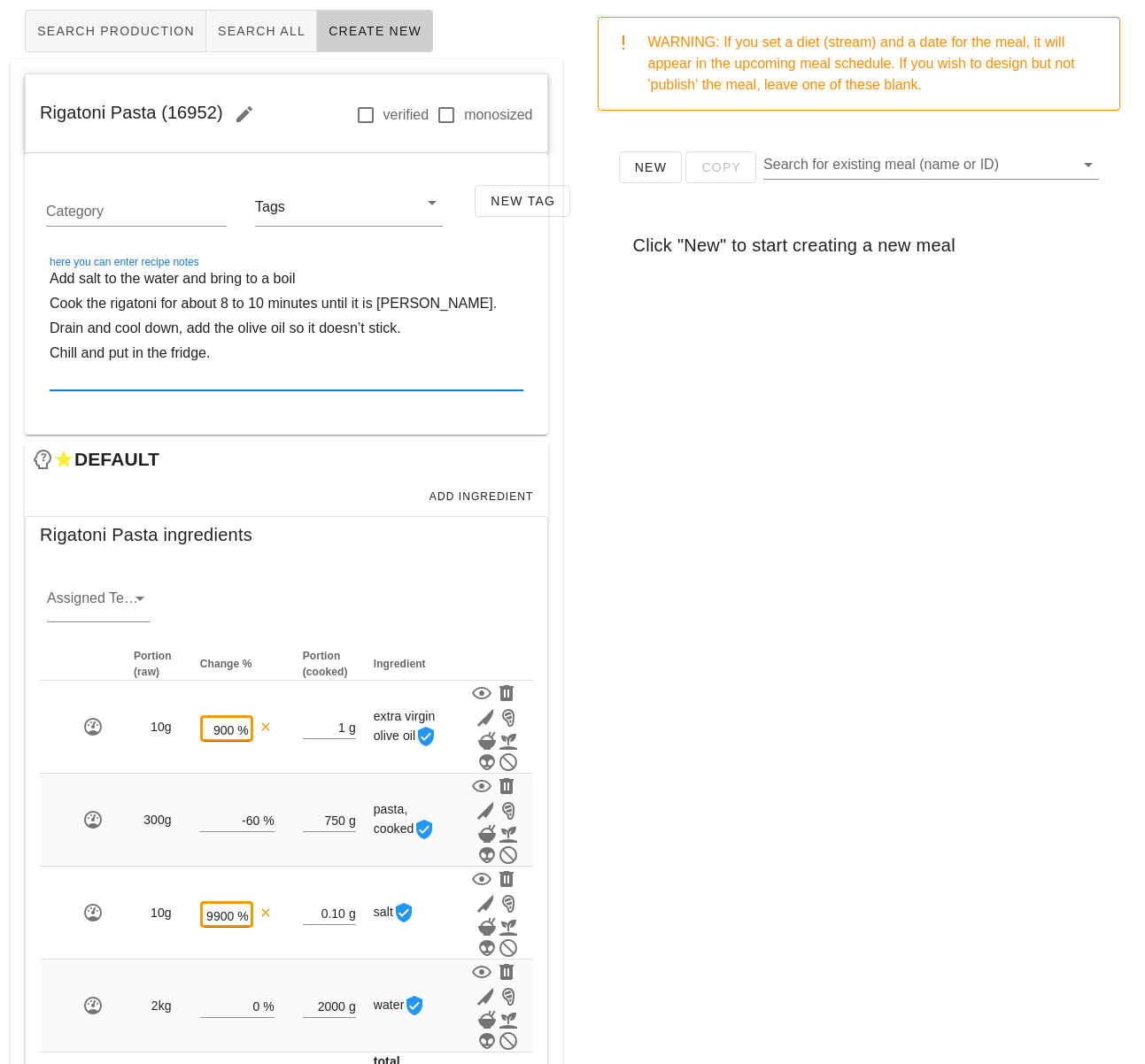
click at [384, 304] on textarea "Add salt to the water and bring to a boil Cook the rigatoni for about 8 to 10 m…" at bounding box center [286, 329] width 474 height 124
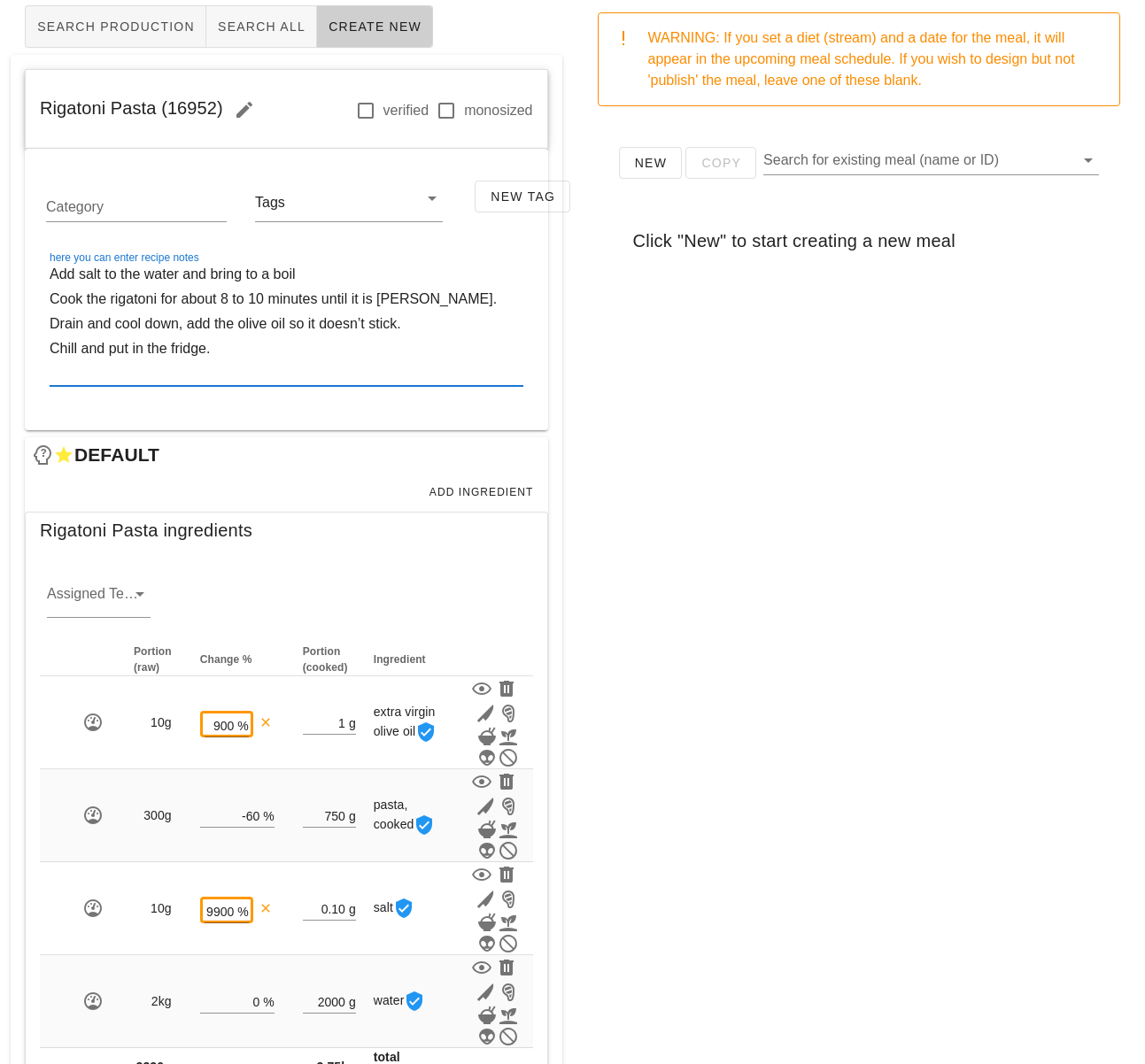
click at [365, 278] on textarea "Add salt to the water and bring to a boil Cook the rigatoni for about 8 to 10 m…" at bounding box center [286, 324] width 474 height 124
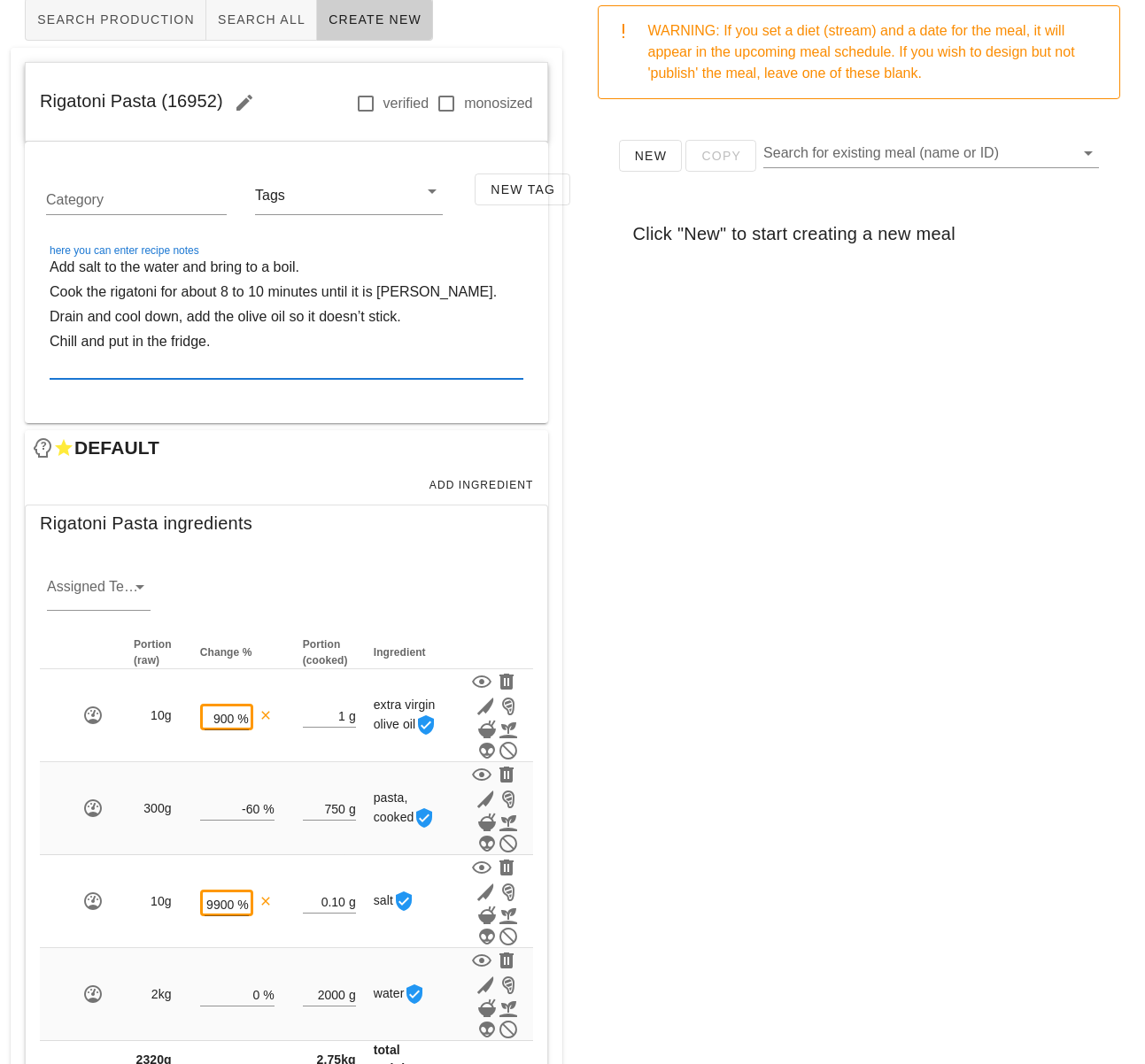
click at [326, 372] on textarea "Add salt to the water and bring to a boil. Cook the rigatoni for about 8 to 10 …" at bounding box center [286, 317] width 474 height 124
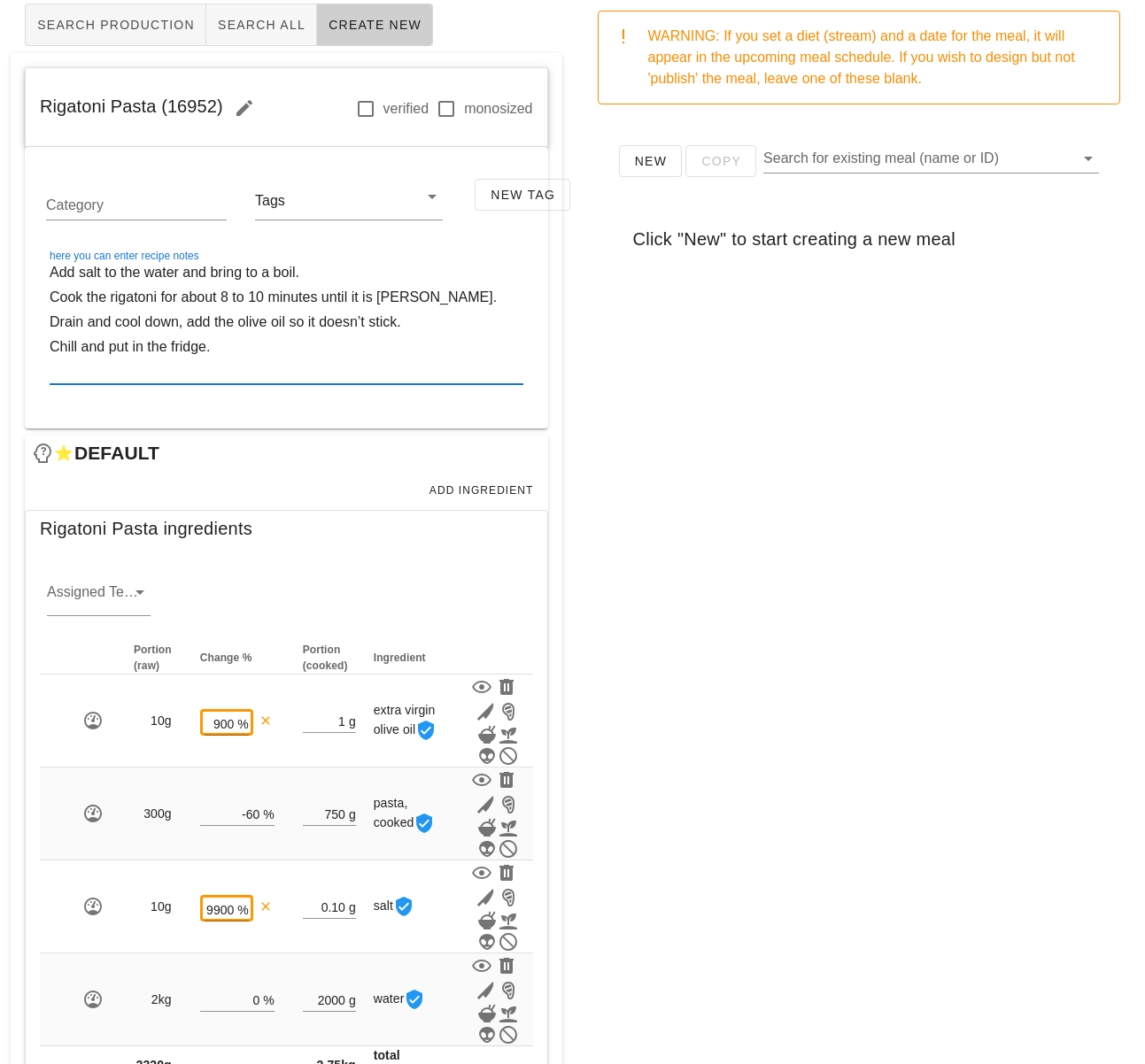
type textarea "Add salt to the water and bring to a boil. Cook the rigatoni for about 8 to 10 …"
click at [812, 408] on div "New Copy Search for existing meal (name or ID) Click "New" to start creating a …" at bounding box center [859, 472] width 552 height 708
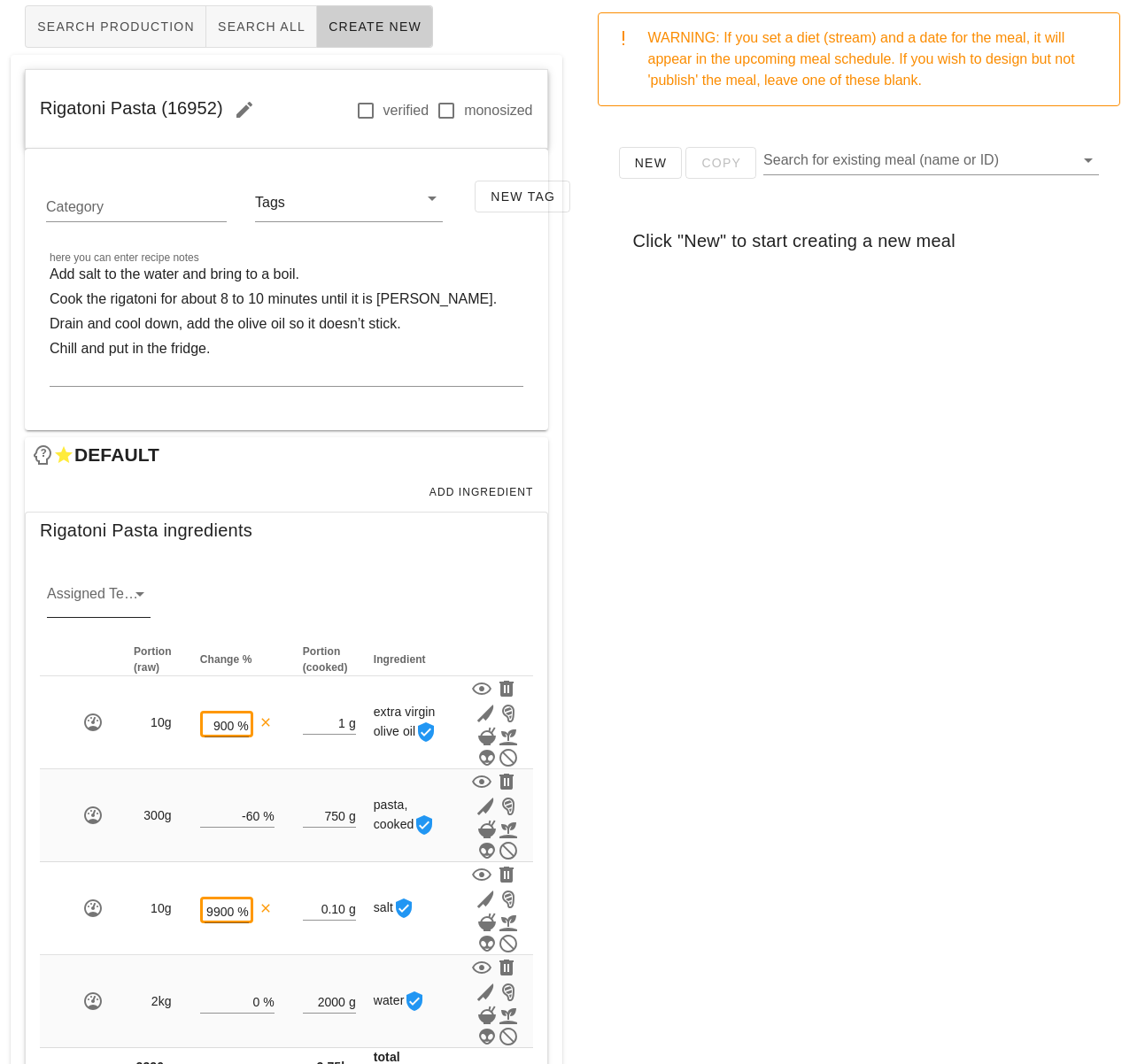
click at [134, 596] on icon at bounding box center [140, 594] width 21 height 21
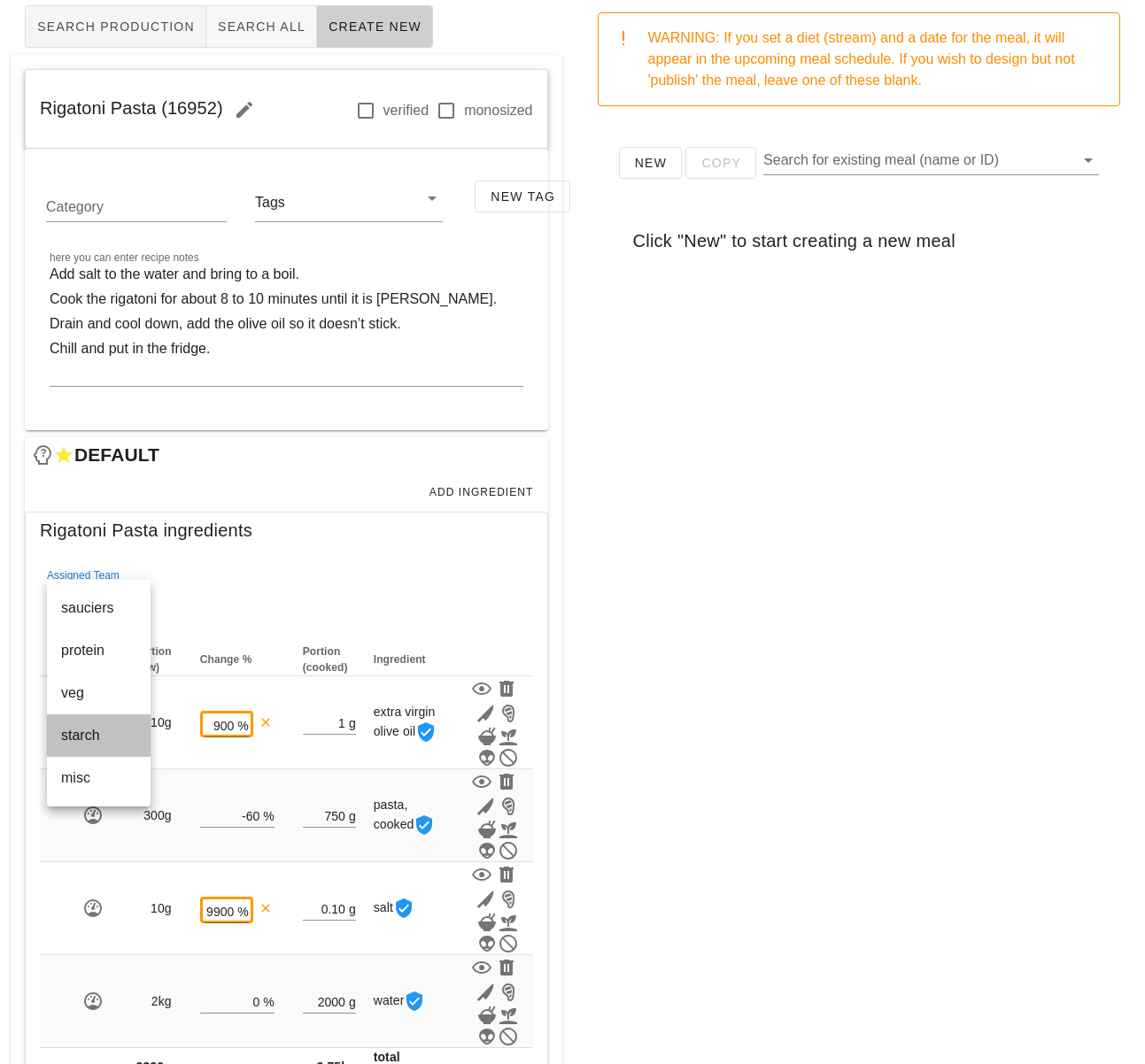
click at [108, 737] on div "starch" at bounding box center [98, 735] width 75 height 17
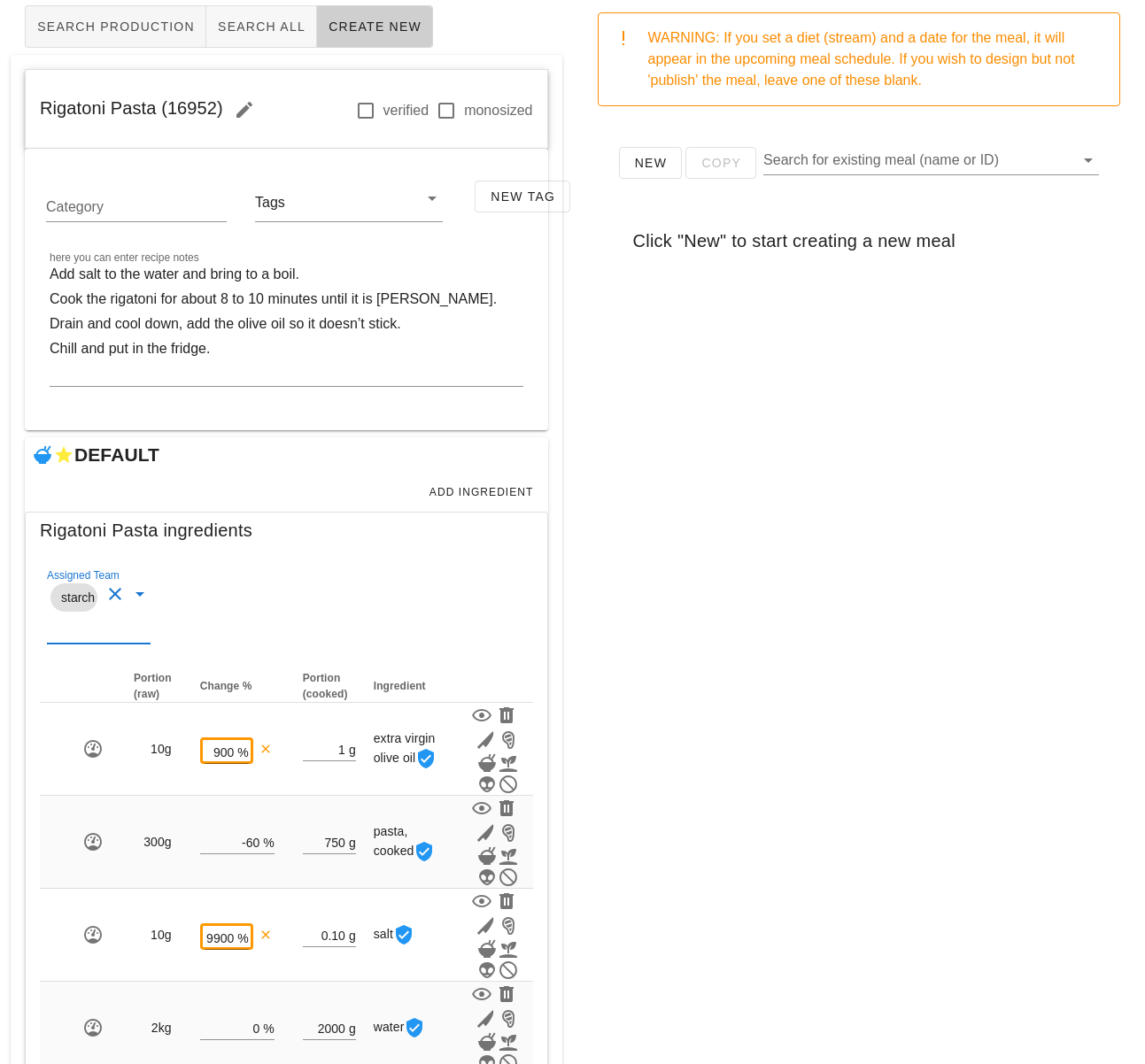
click at [660, 662] on div "New Copy Search for existing meal (name or ID) Click "New" to start creating a …" at bounding box center [859, 474] width 552 height 708
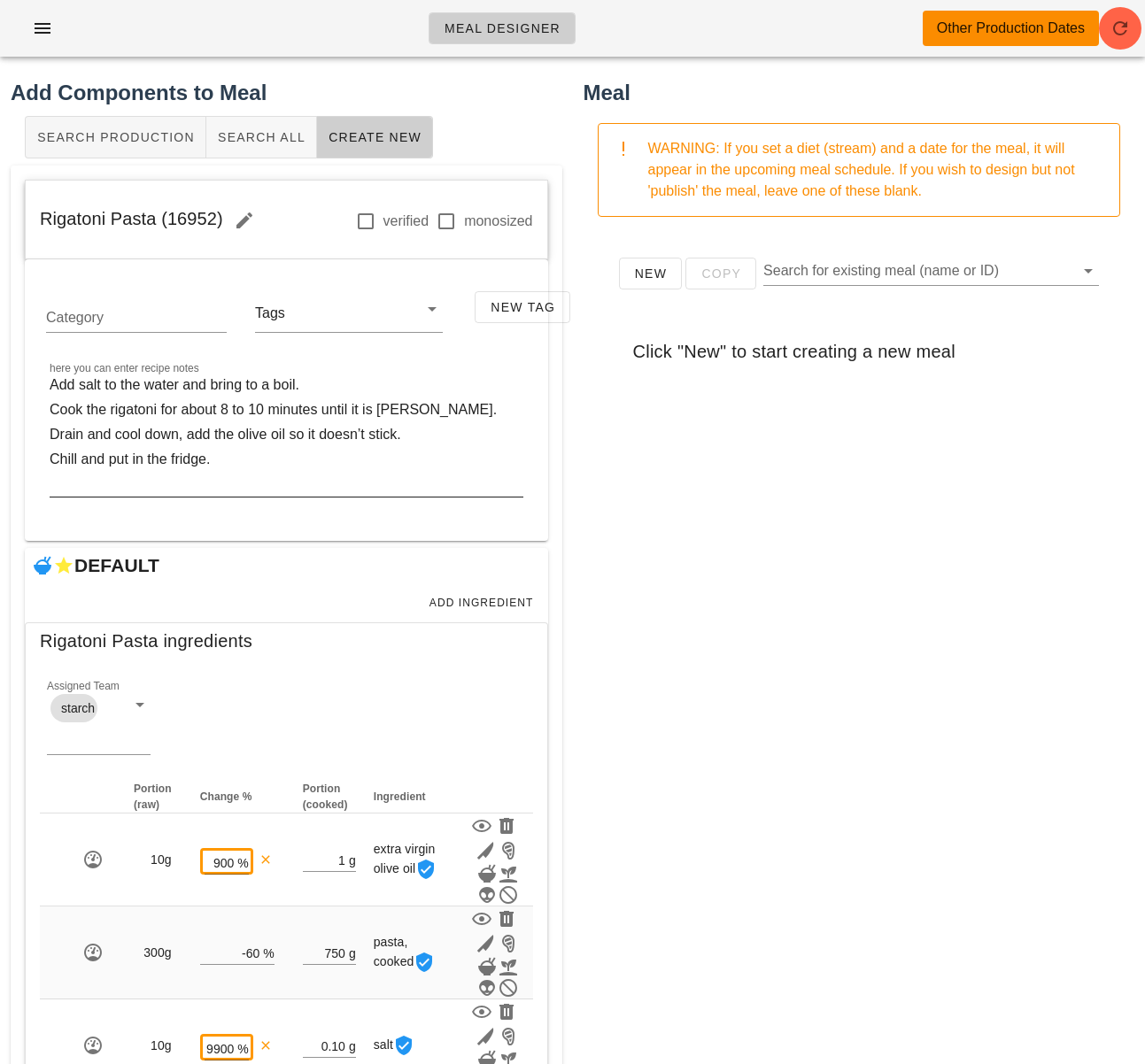
scroll to position [0, 0]
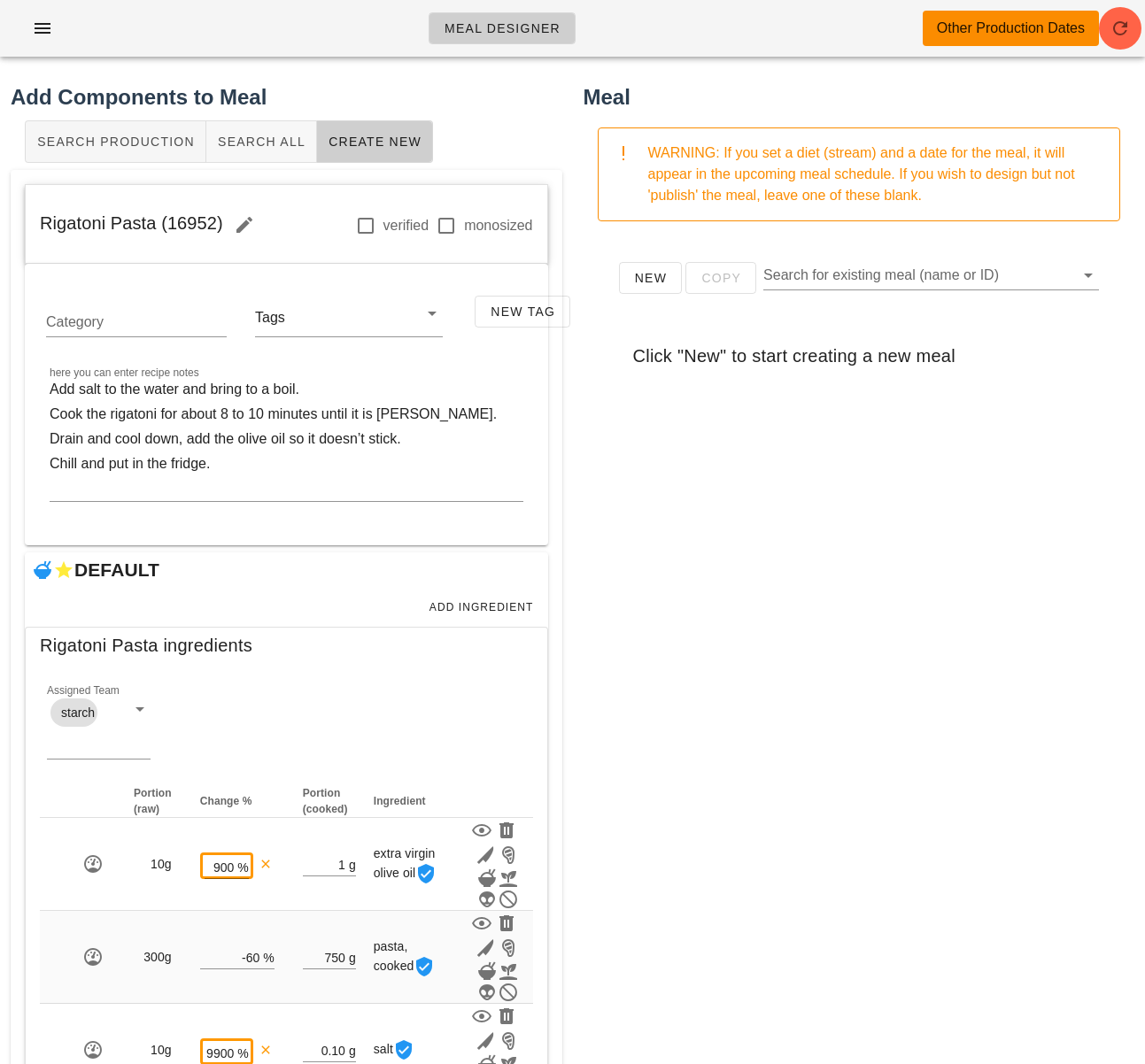
drag, startPoint x: 115, startPoint y: 217, endPoint x: 2, endPoint y: 217, distance: 113.0
click at [2, 217] on div "Add Components to Meal Search Production Search All Create New Rigatoni Pasta (…" at bounding box center [286, 675] width 573 height 1210
copy span "Rigatoni Pasta (16952)"
drag, startPoint x: 646, startPoint y: 461, endPoint x: 750, endPoint y: 408, distance: 116.7
click at [671, 451] on div "New Copy Search for existing meal (name or ID) Click "New" to start creating a …" at bounding box center [859, 589] width 552 height 708
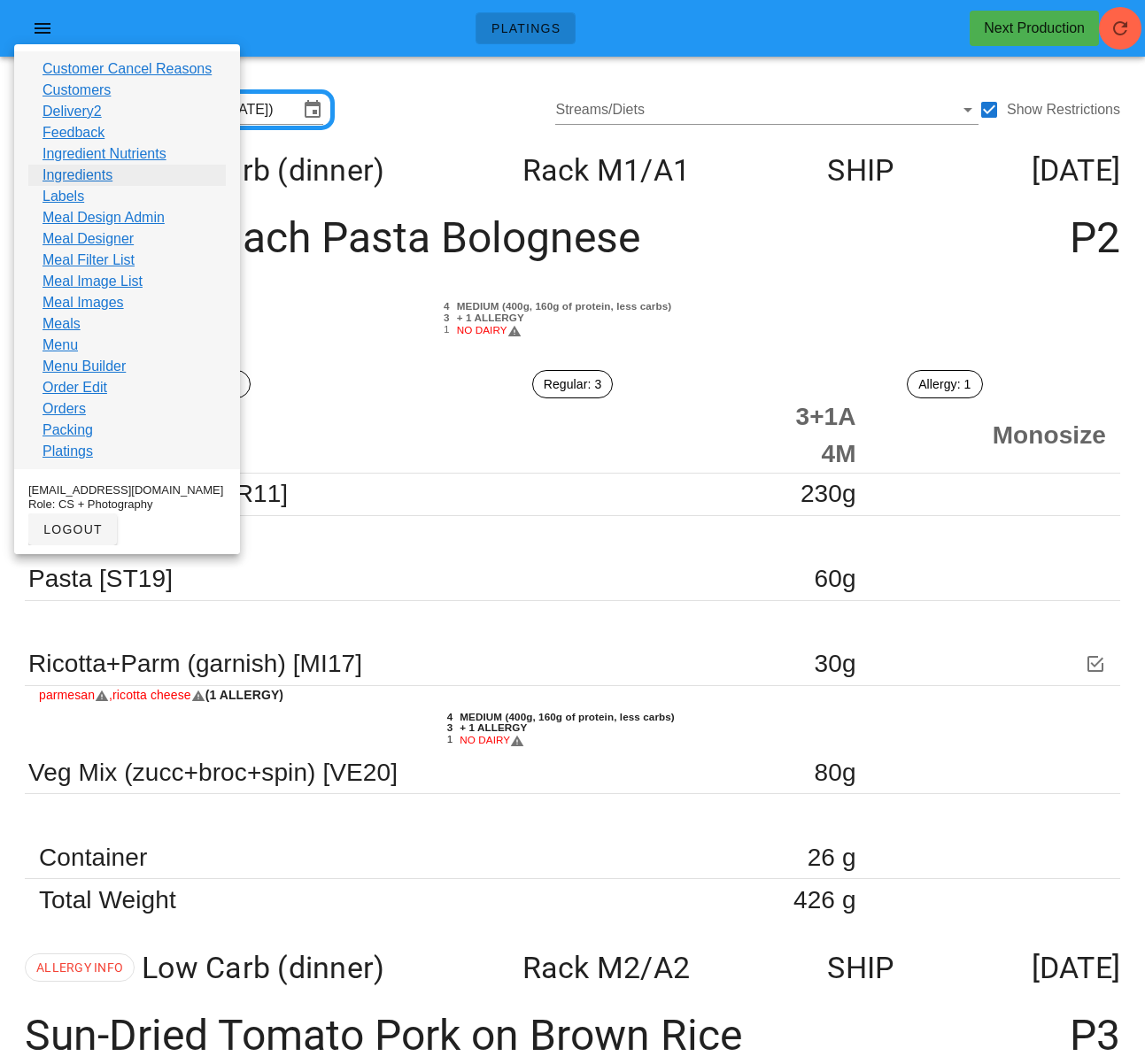
click at [92, 180] on link "Ingredients" at bounding box center [77, 175] width 70 height 21
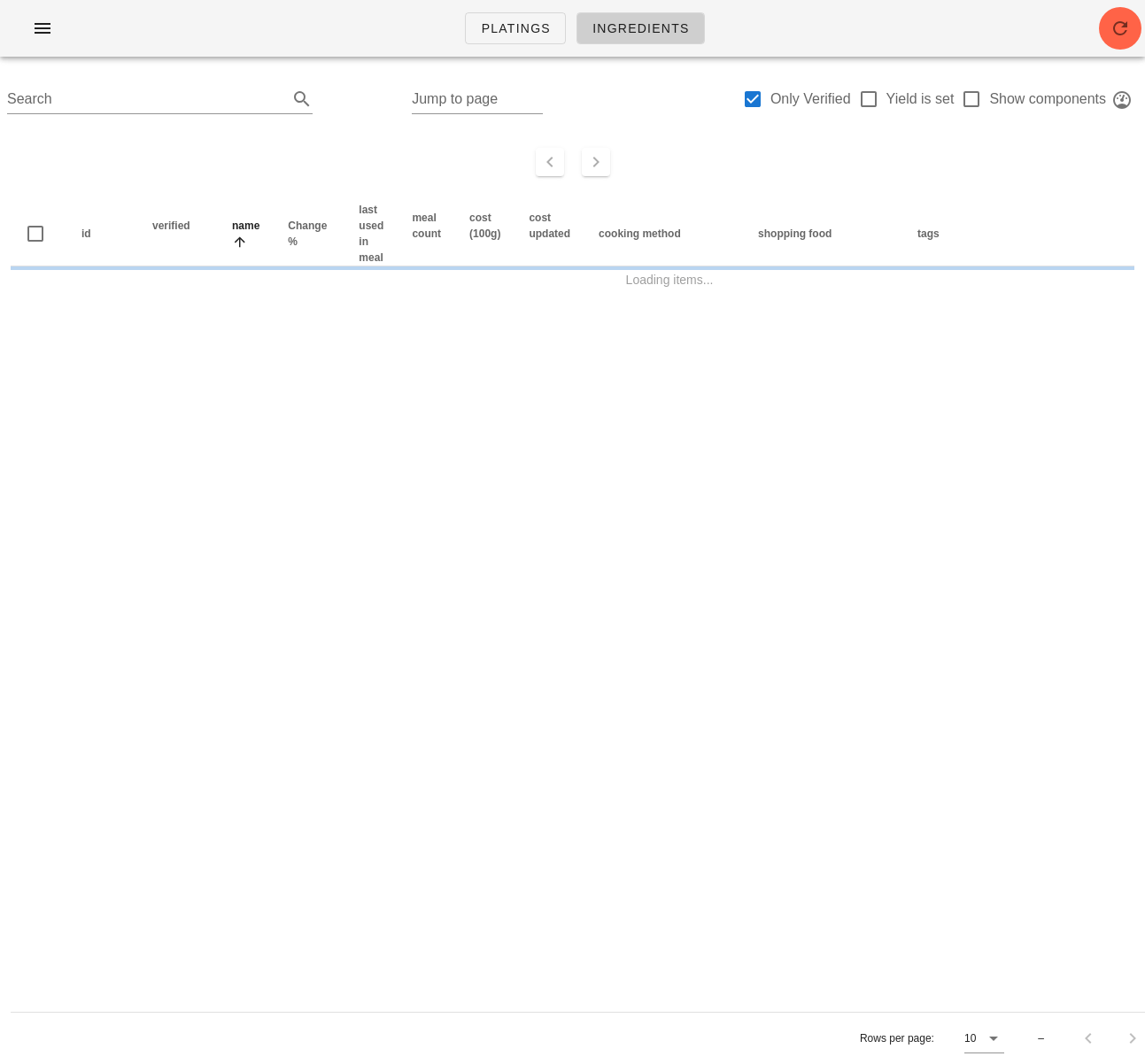
click at [1108, 39] on button "button" at bounding box center [1119, 28] width 43 height 43
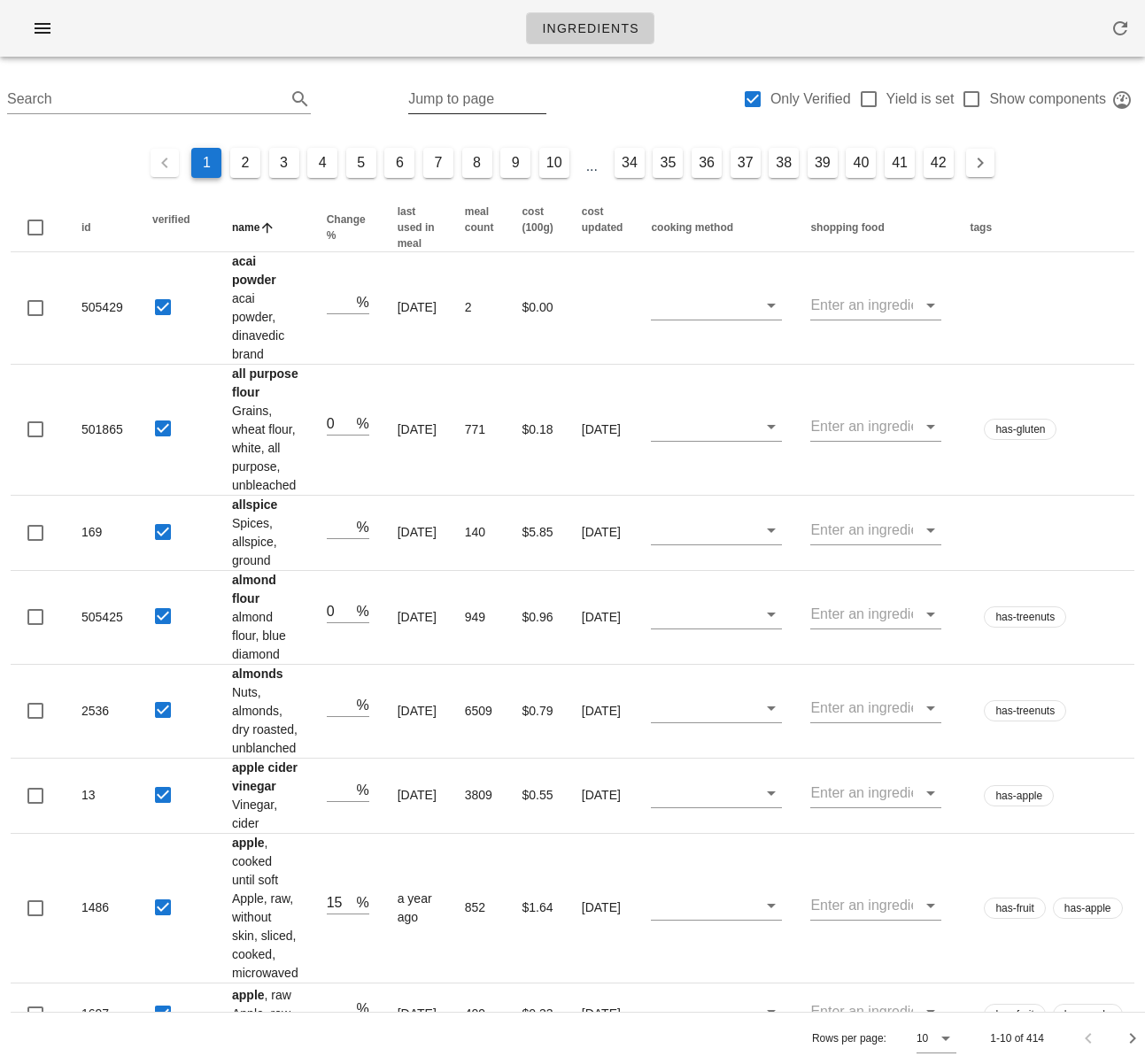
drag, startPoint x: 754, startPoint y: 101, endPoint x: 509, endPoint y: 102, distance: 245.0
click at [754, 101] on div at bounding box center [753, 99] width 31 height 31
checkbox input "false"
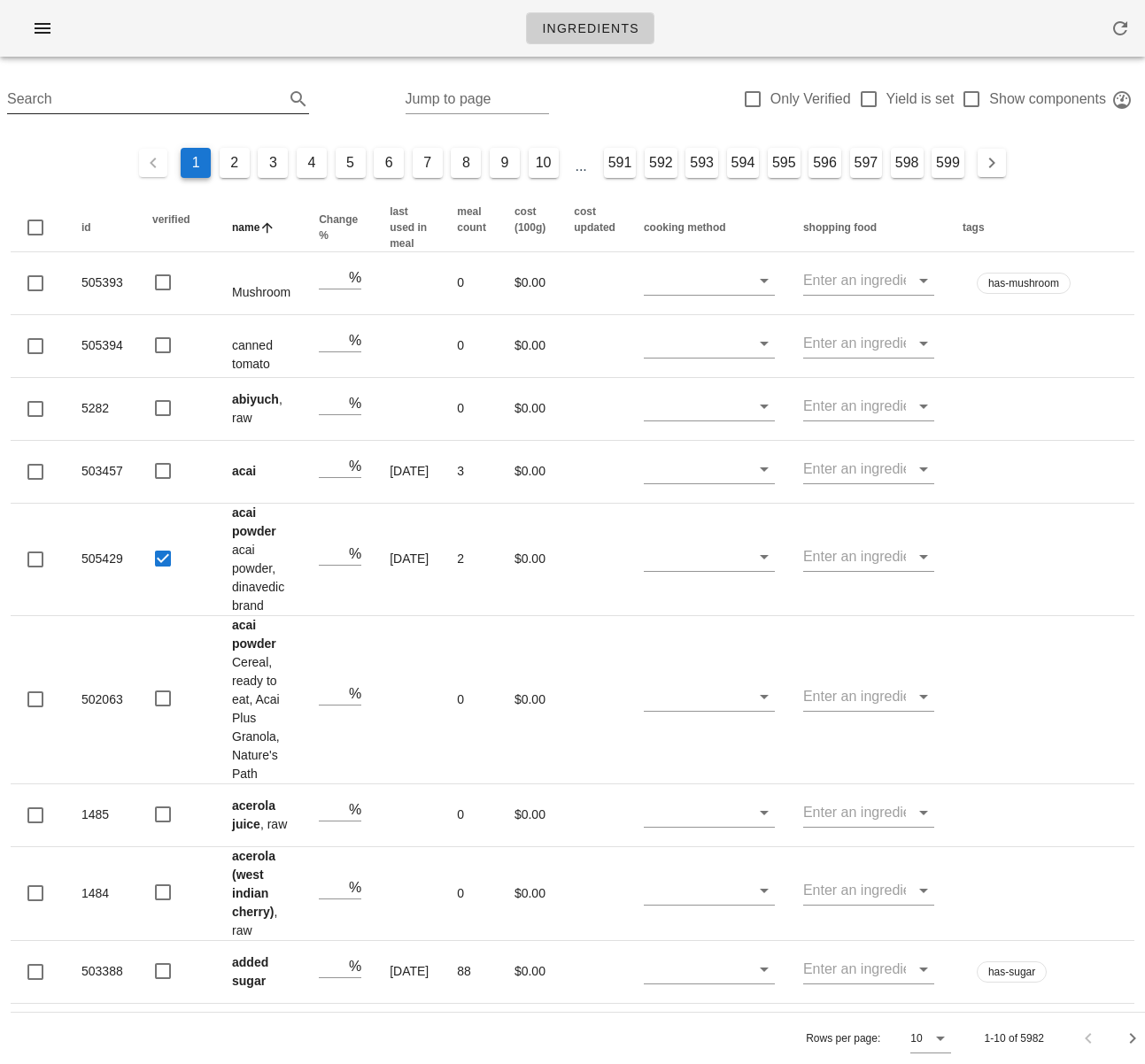
click at [143, 113] on div "Search" at bounding box center [157, 99] width 302 height 29
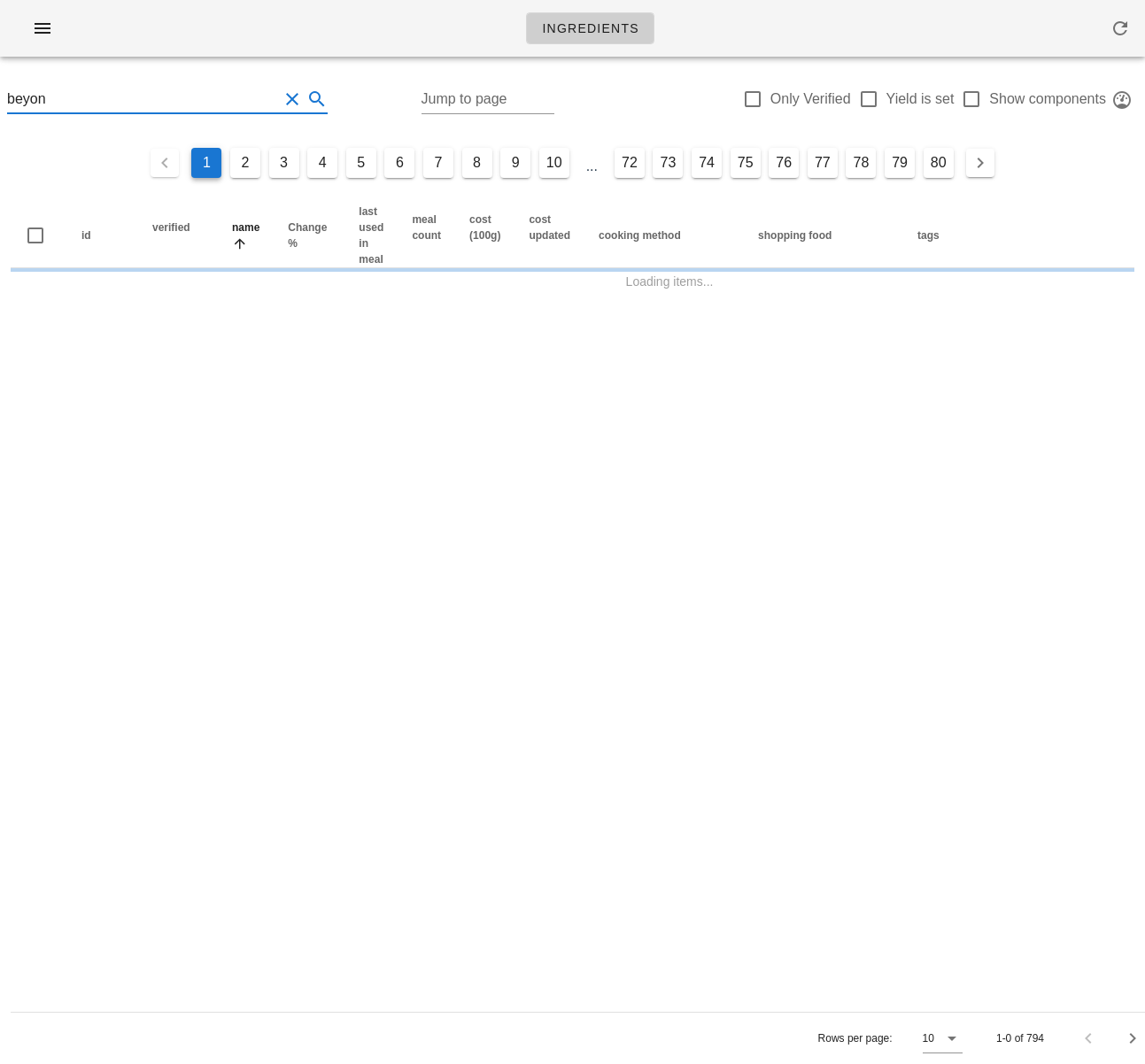
type input "beyond"
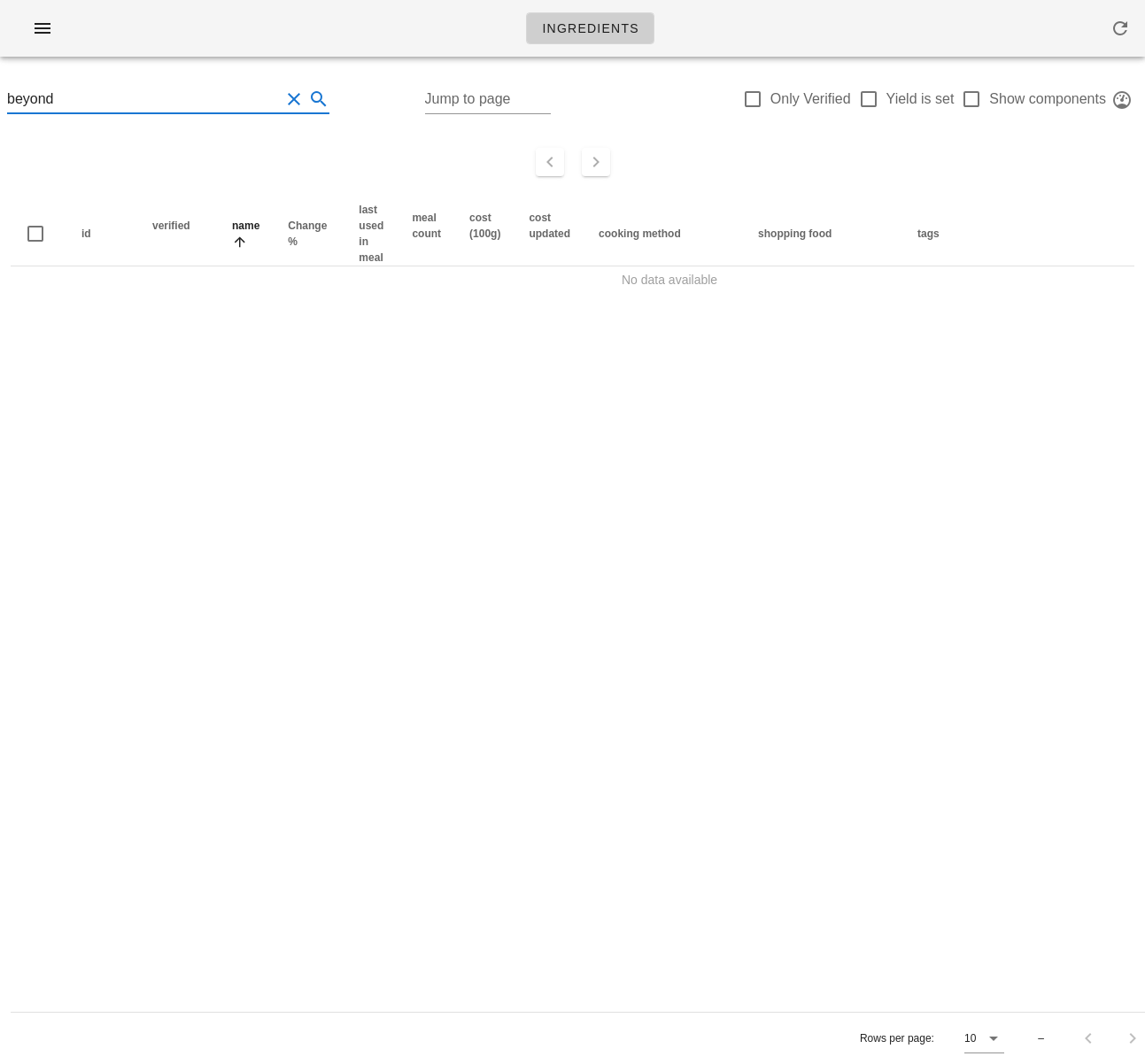
drag, startPoint x: 34, startPoint y: 102, endPoint x: -44, endPoint y: 92, distance: 78.6
click at [0, 92] on html "Ingredients beyond Jump to page Only Verified Yield is set Show components id v…" at bounding box center [572, 532] width 1145 height 1064
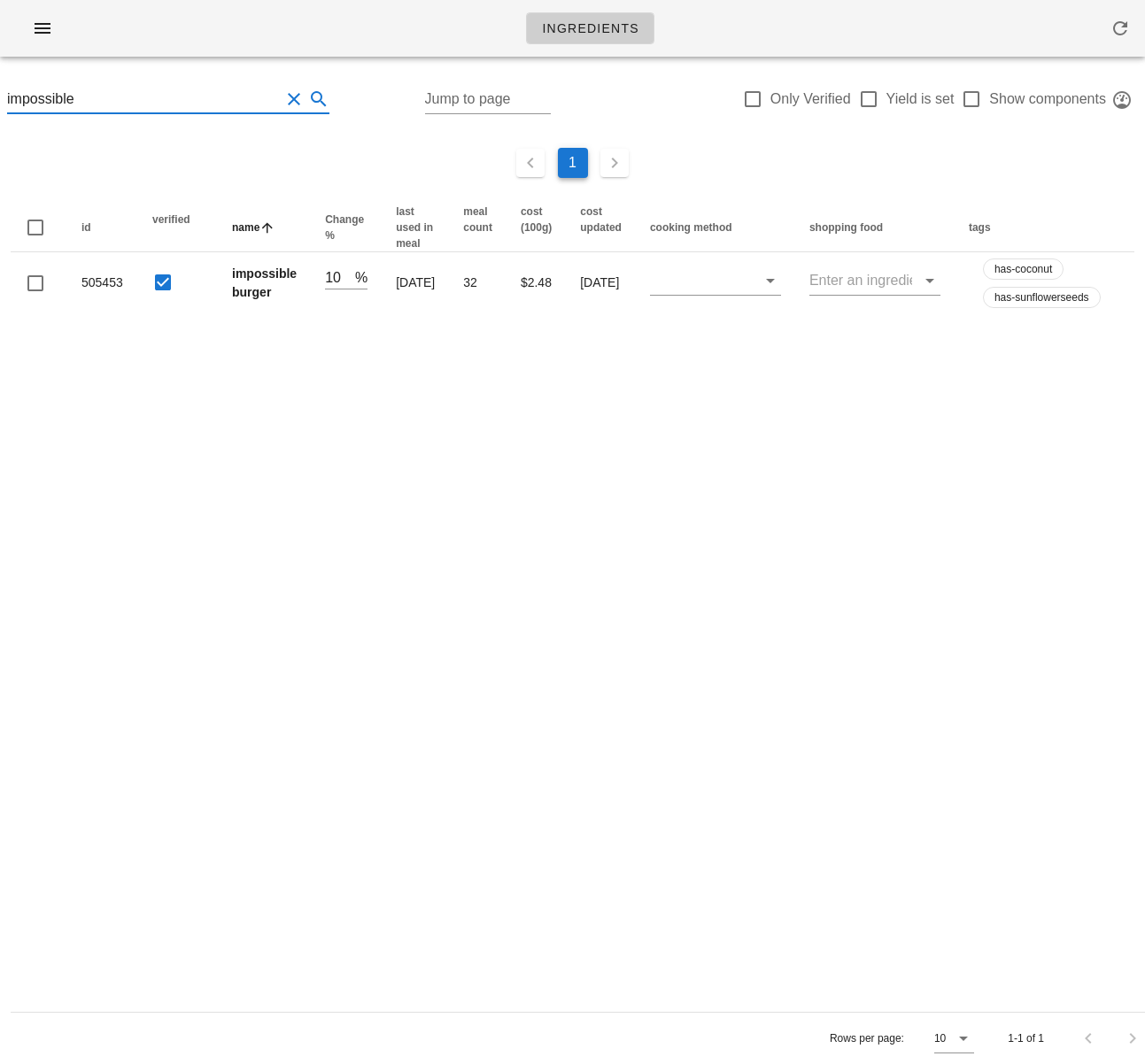
type input "impossible"
click at [49, 19] on icon "button" at bounding box center [42, 29] width 21 height 21
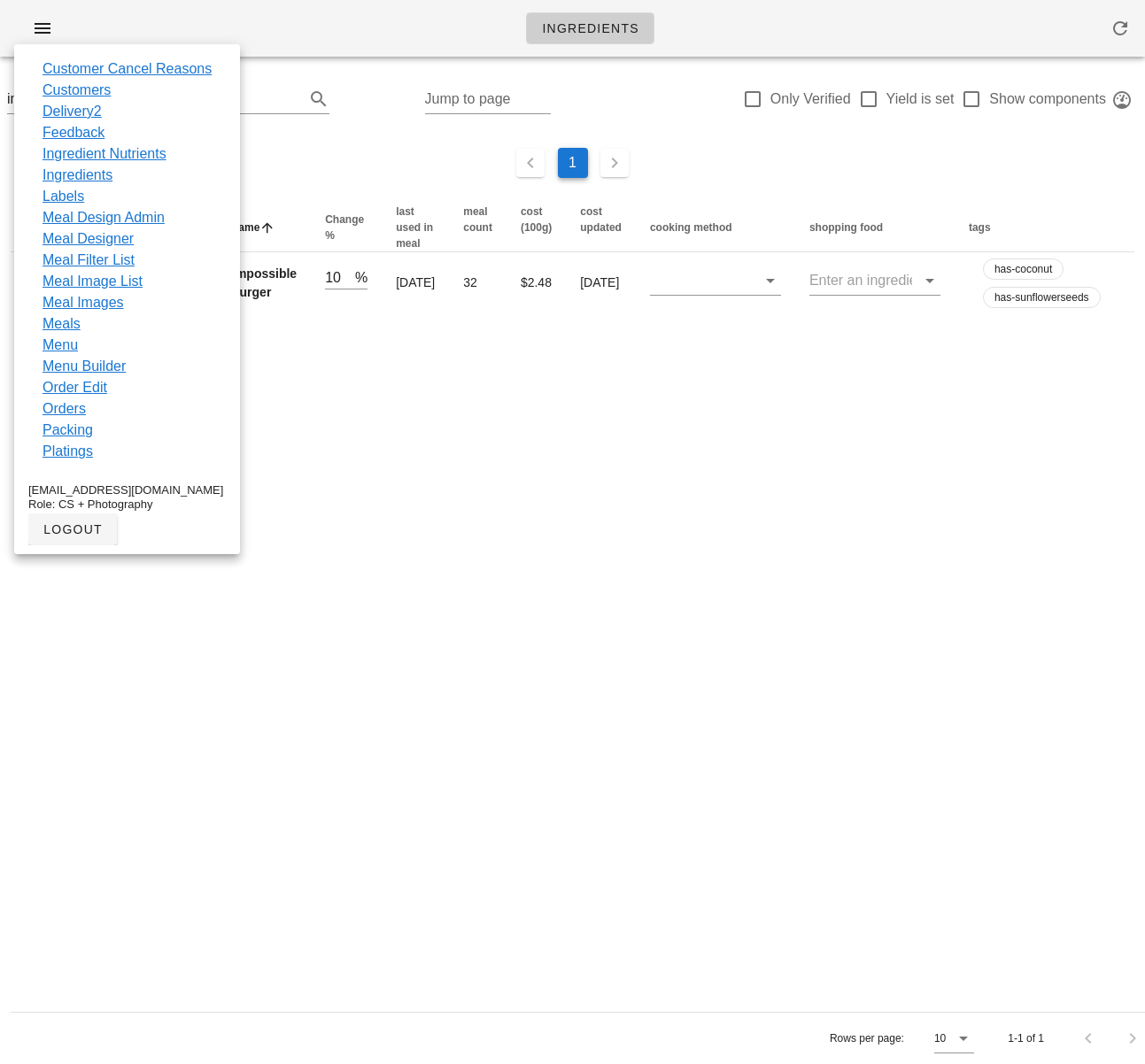
drag, startPoint x: 513, startPoint y: 441, endPoint x: 577, endPoint y: 413, distance: 69.9
click at [512, 447] on div "Ingredients impossible Jump to page Only Verified Yield is set Show components …" at bounding box center [572, 532] width 1145 height 1064
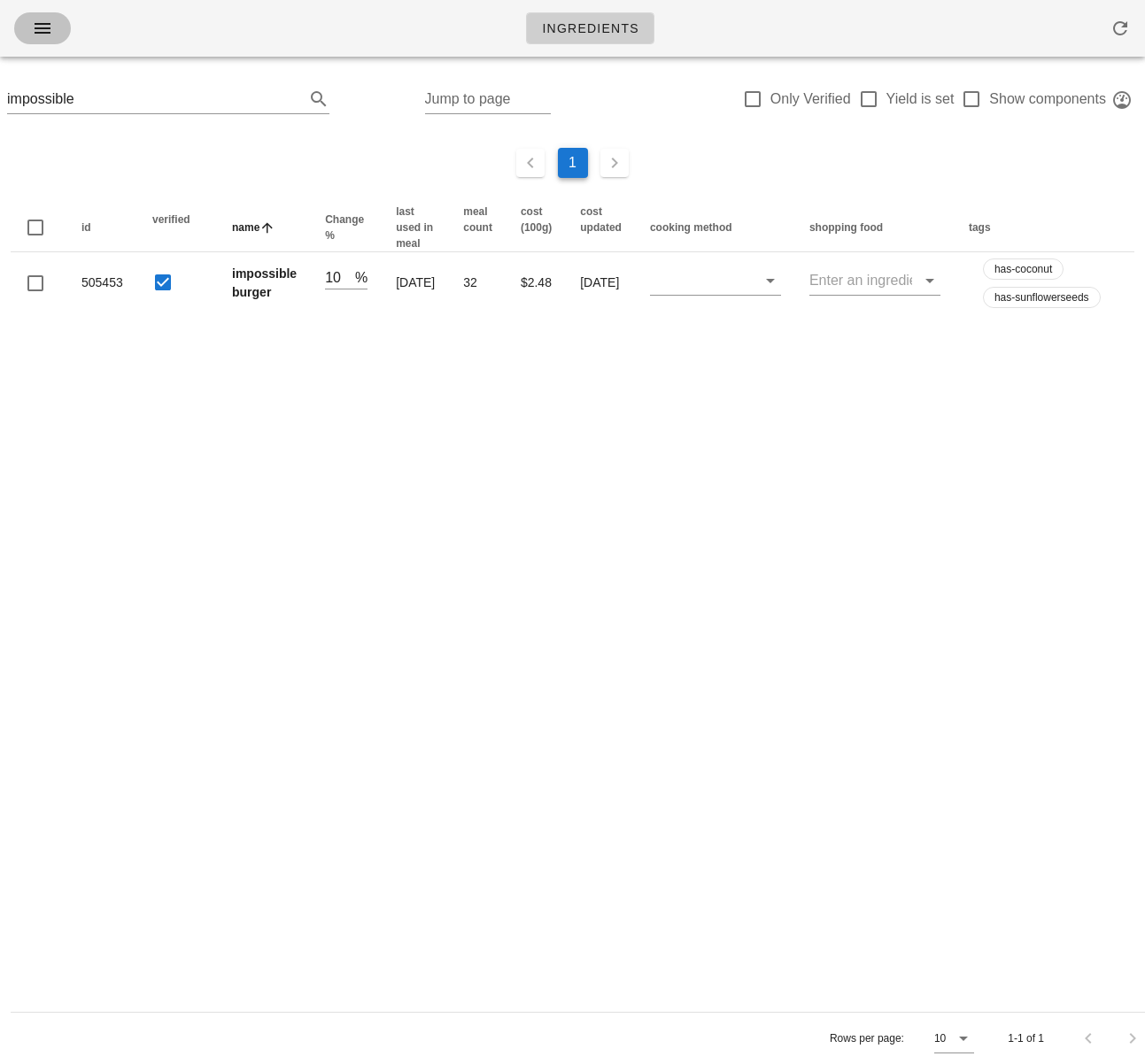
click at [44, 29] on icon "button" at bounding box center [42, 29] width 21 height 21
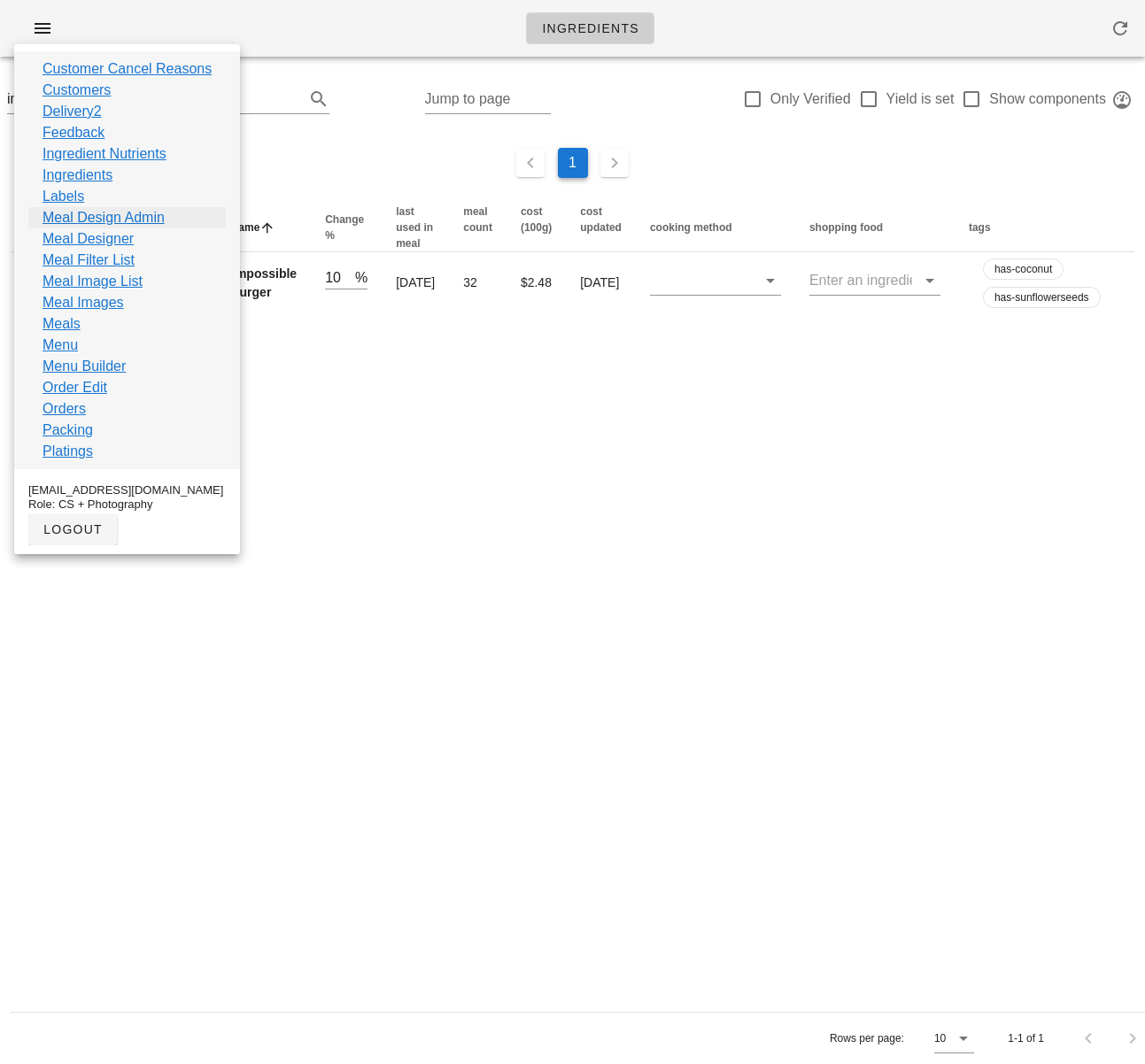
click at [123, 220] on link "Meal Design Admin" at bounding box center [104, 217] width 122 height 21
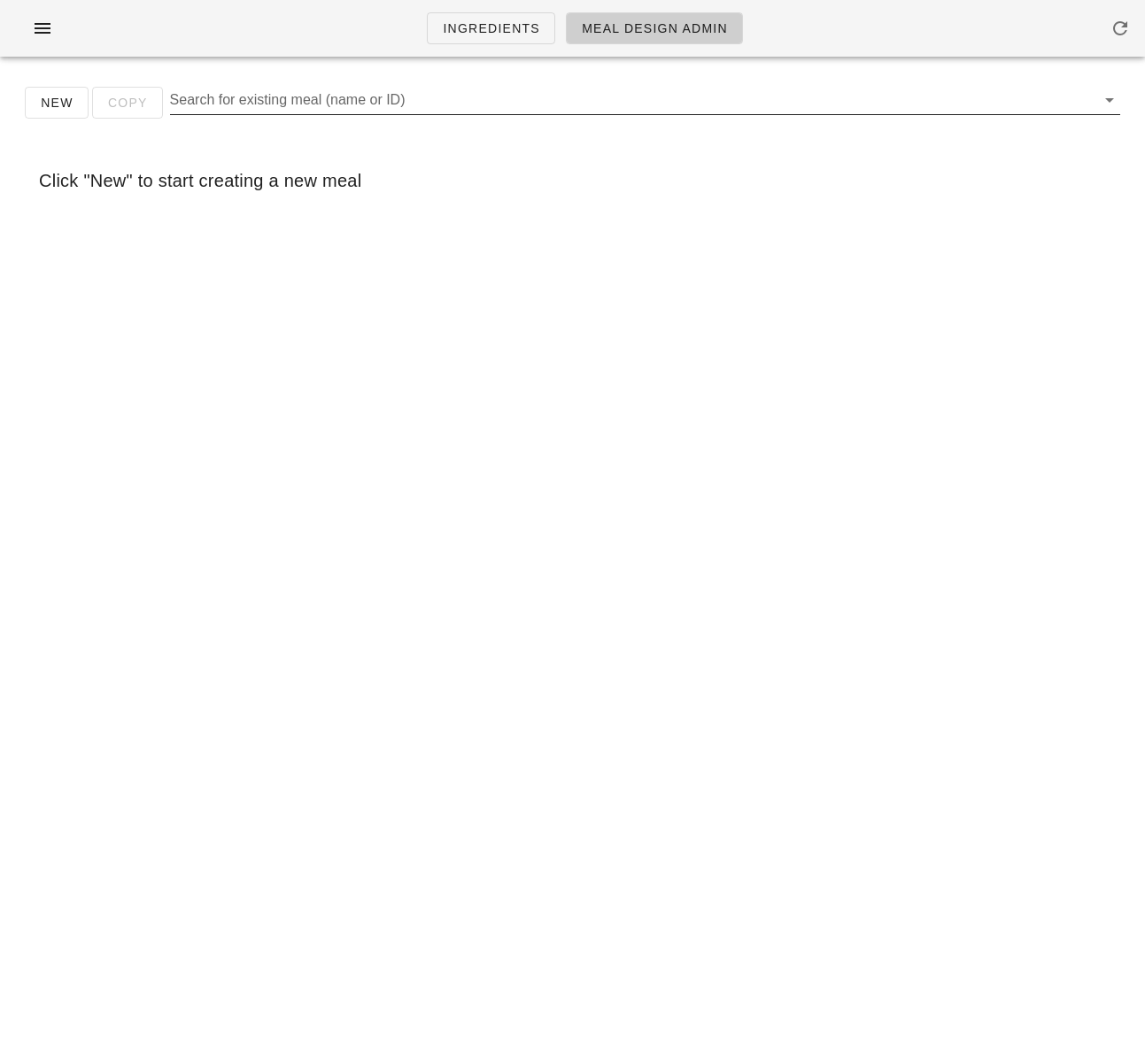
click at [271, 100] on input "Search for existing meal (name or ID)" at bounding box center [630, 100] width 922 height 29
paste input "Rigatoni with Roma Tomato Confit & Roasted Eggplant"
type input "Rigatoni with Roma Tomato Confit & Roasted Eggplant"
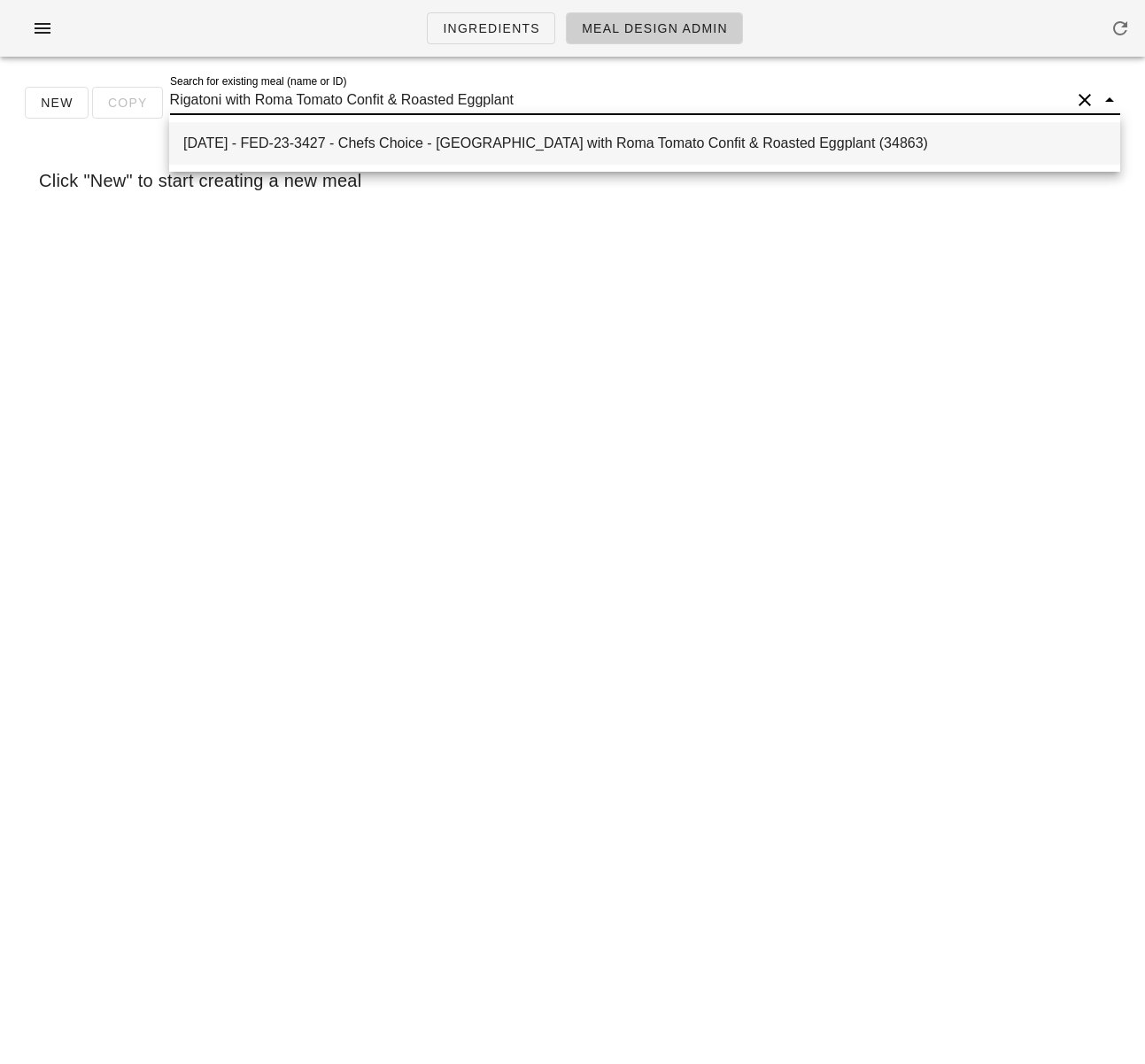
click at [328, 148] on div "2025-07-06 - FED-23-3427 - Chefs Choice - Rigatoni with Roma Tomato Confit & Ro…" at bounding box center [644, 143] width 923 height 17
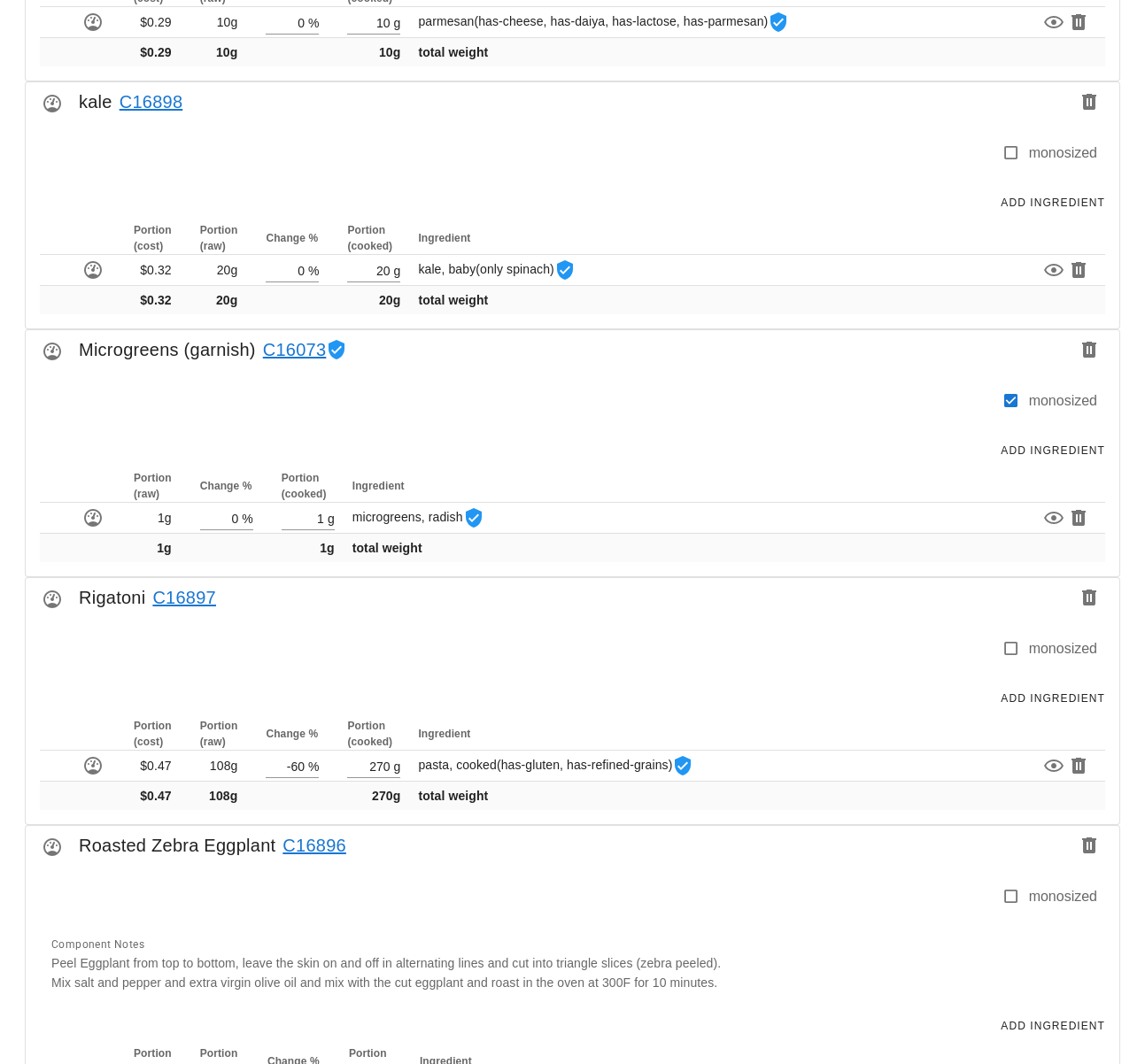
scroll to position [1594, 0]
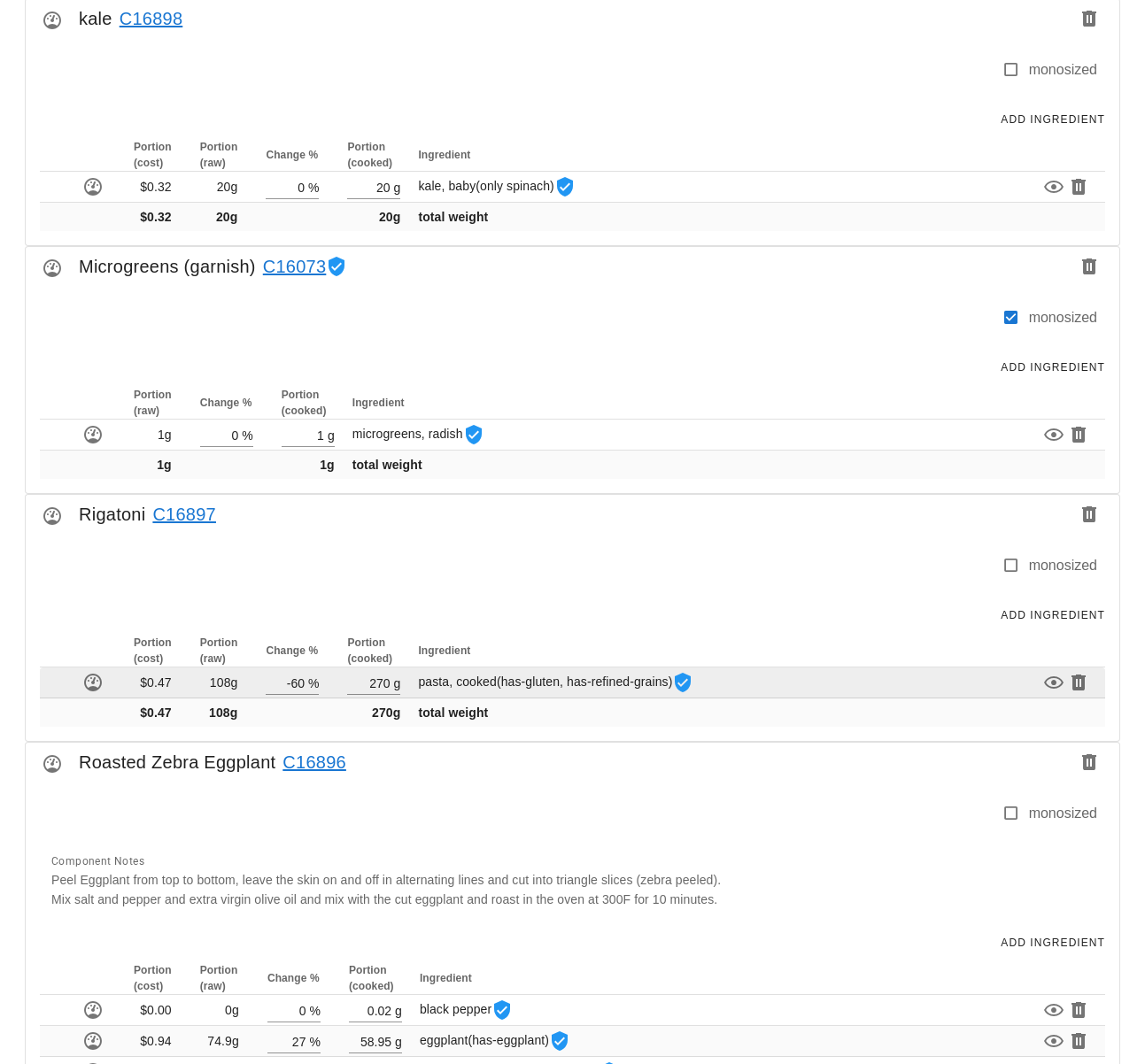
click at [426, 681] on span "pasta, cooked (has-gluten, has-refined-grains)" at bounding box center [555, 682] width 276 height 14
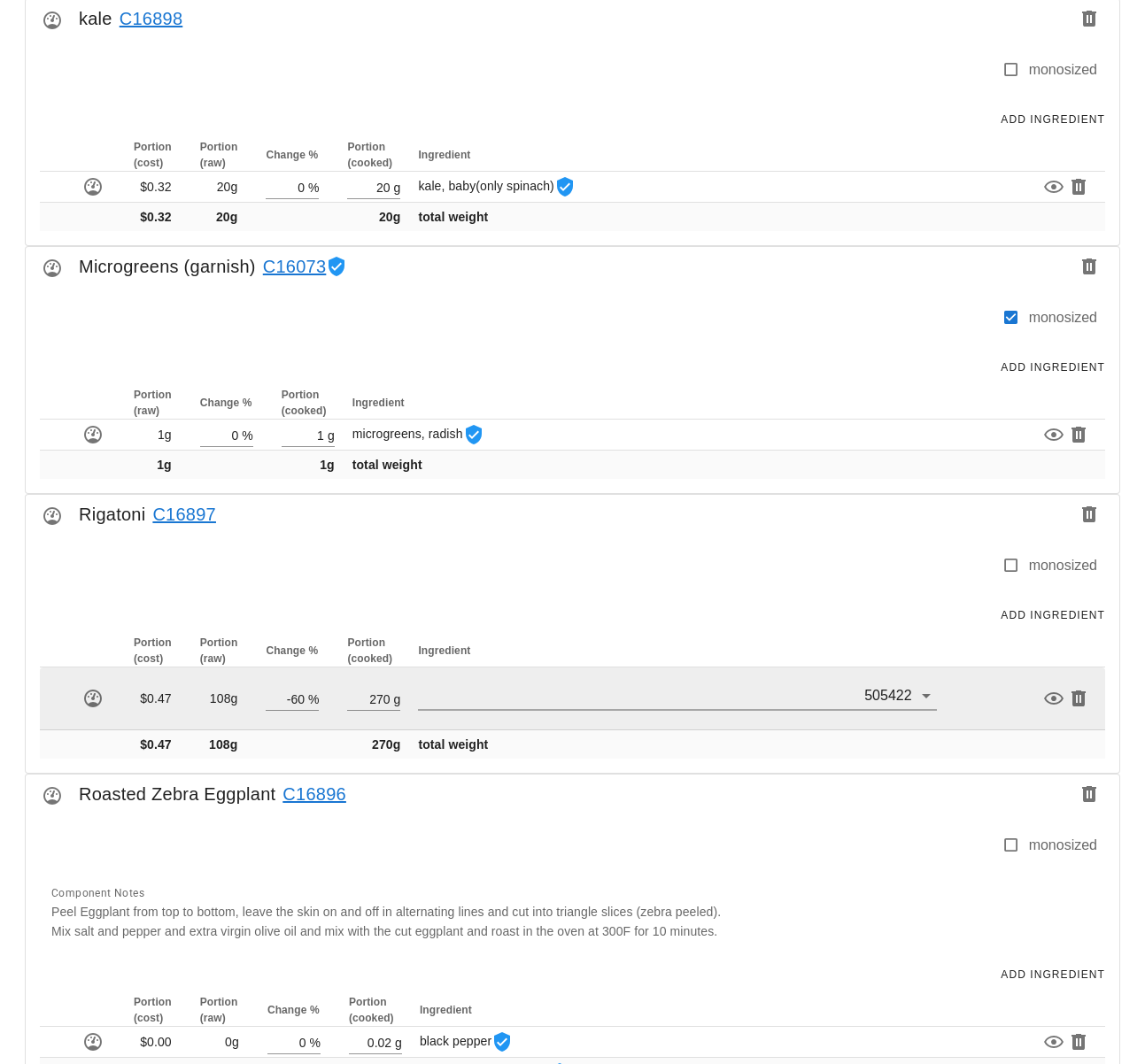
scroll to position [1598, 0]
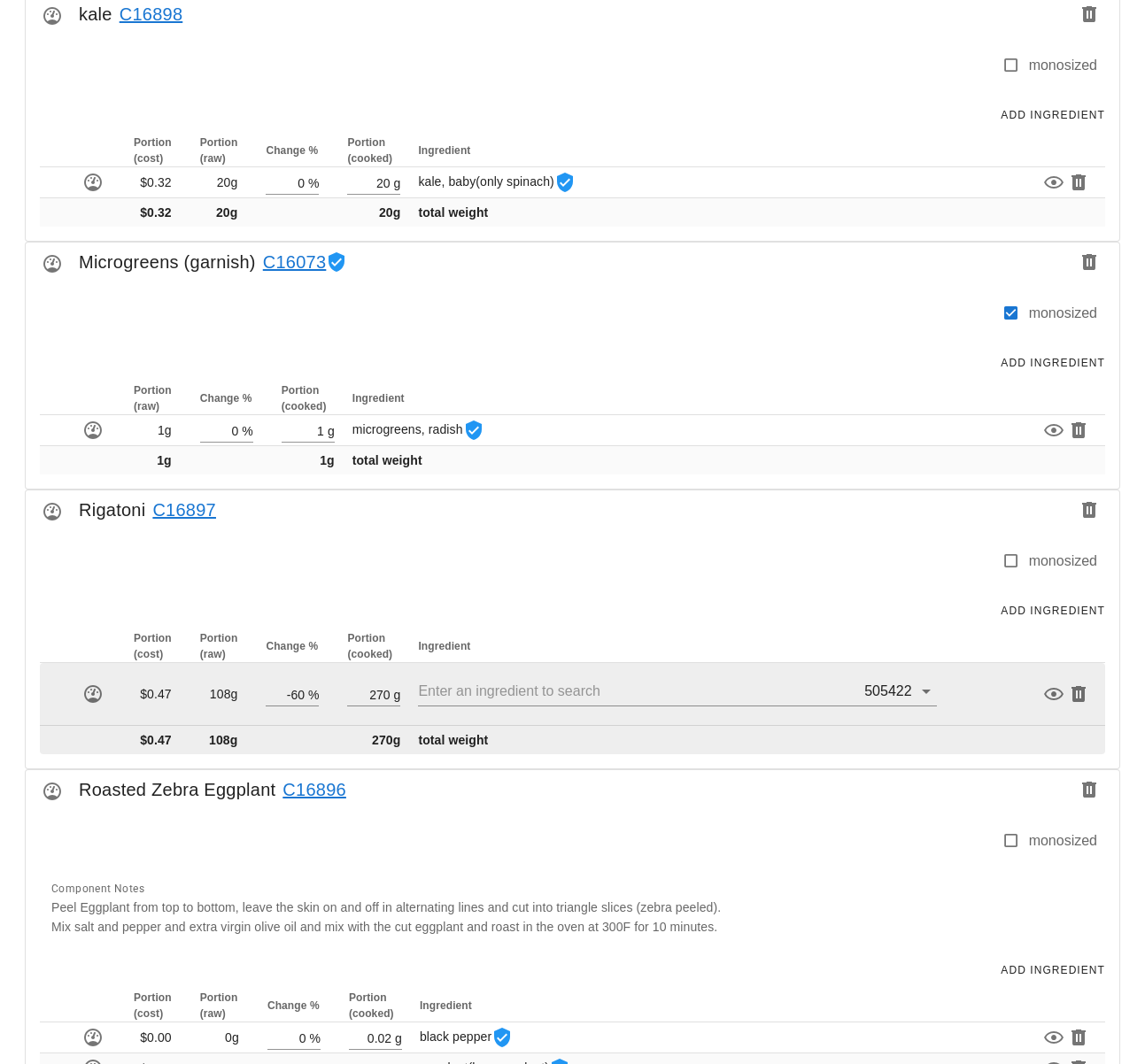
click at [609, 751] on td "total weight" at bounding box center [683, 740] width 536 height 29
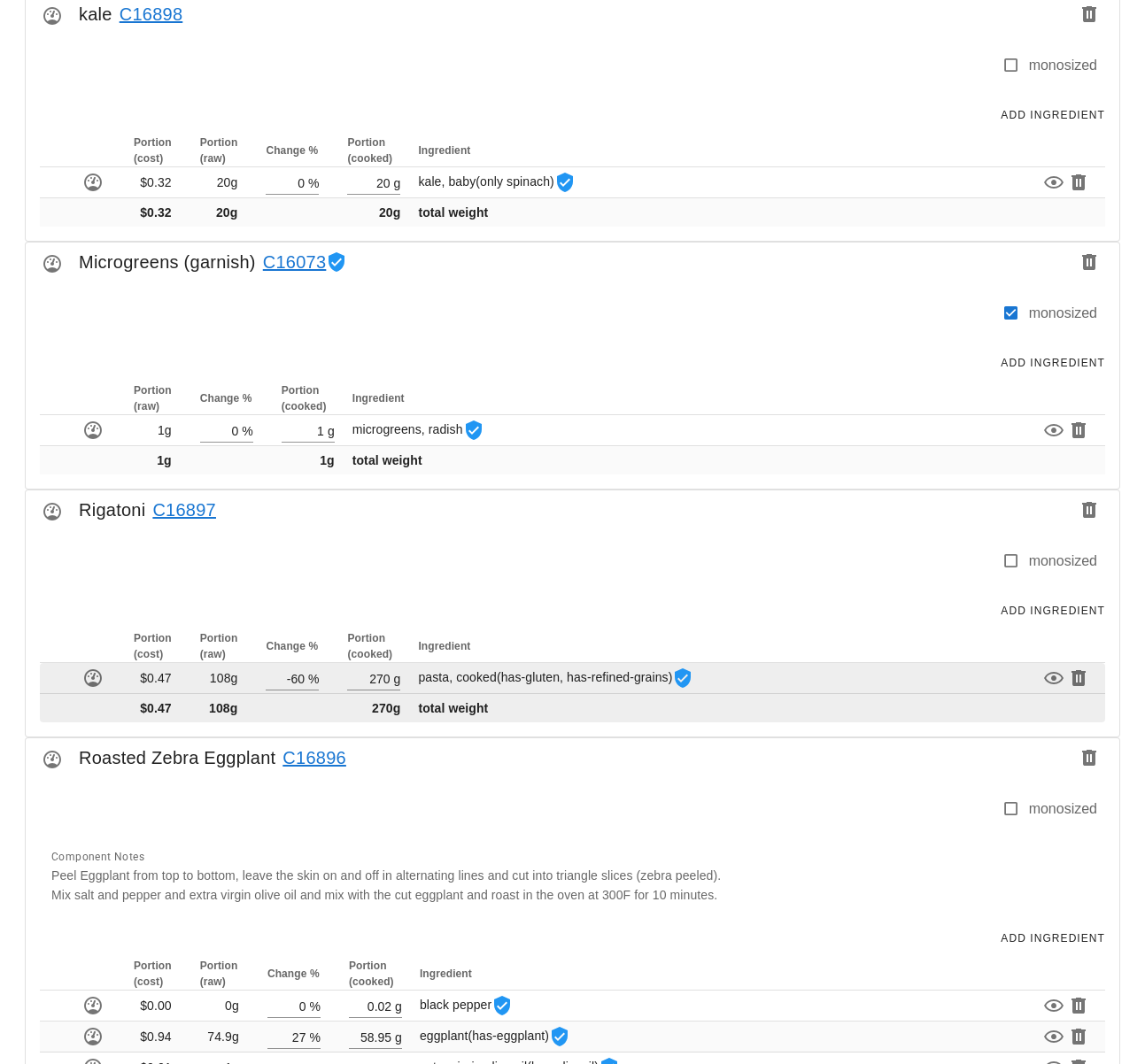
scroll to position [1600, 0]
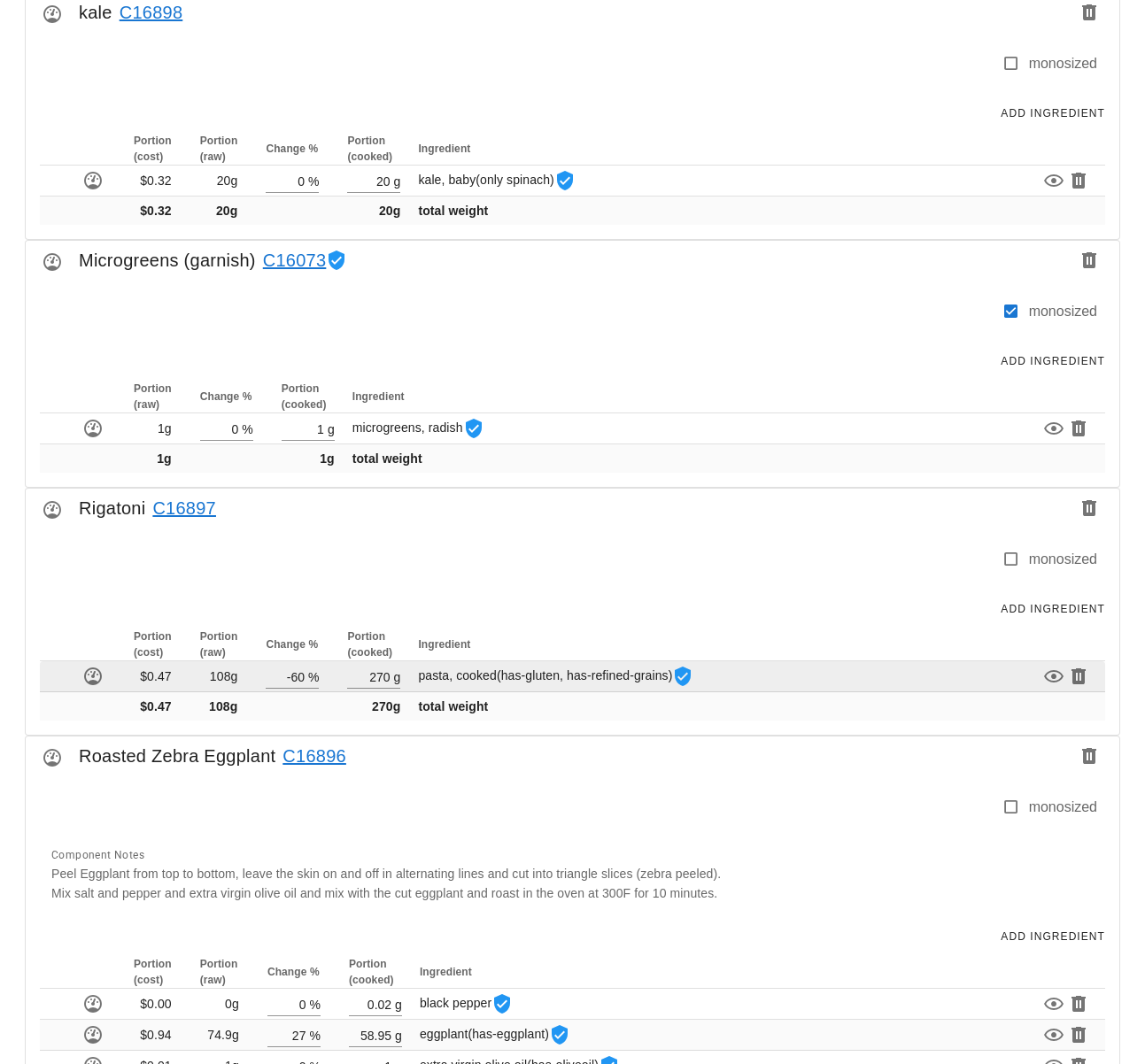
click at [585, 672] on span "(has-gluten, has-refined-grains)" at bounding box center [584, 675] width 176 height 14
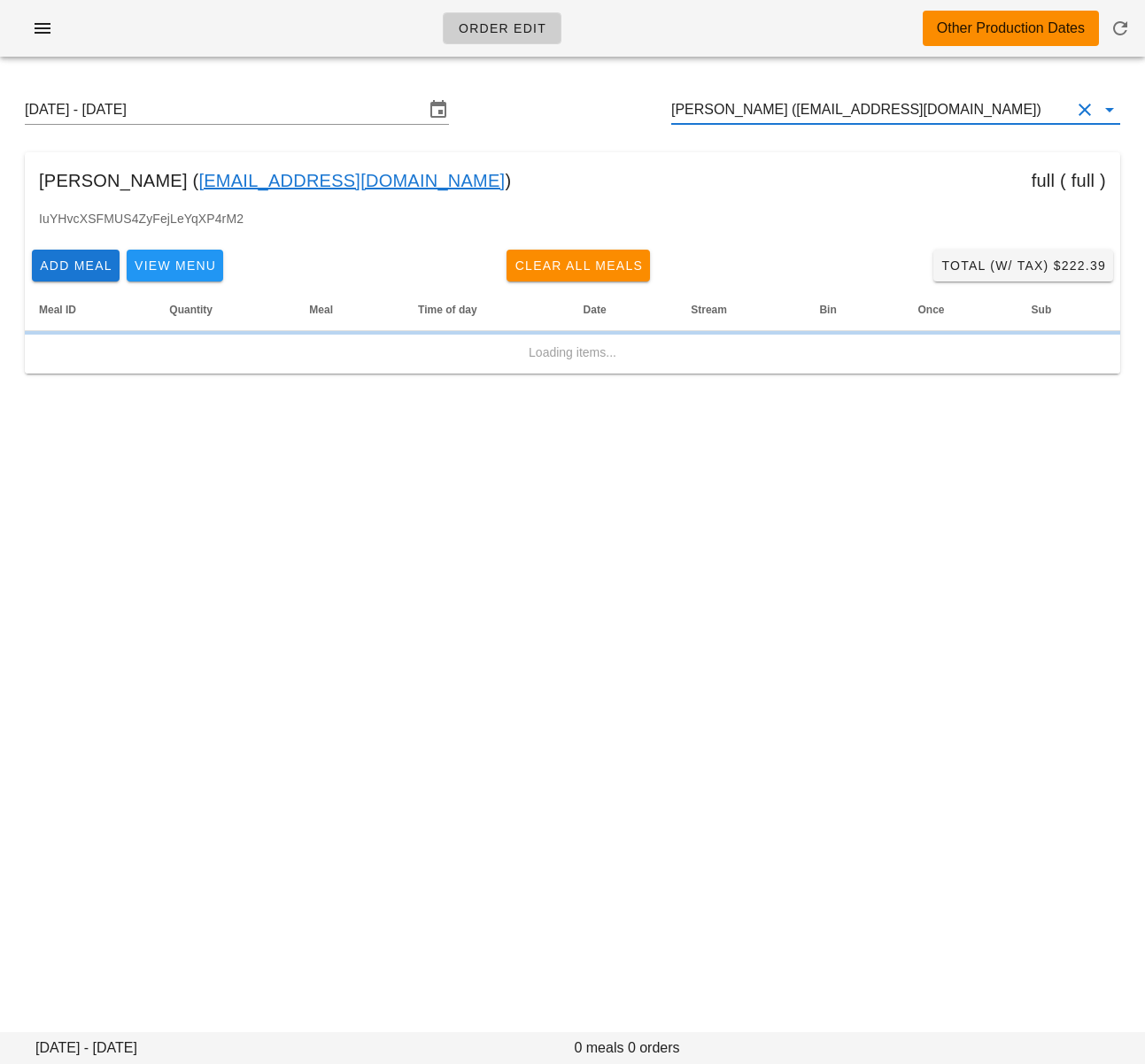
click at [830, 119] on input "[PERSON_NAME] ([EMAIL_ADDRESS][DOMAIN_NAME])" at bounding box center [870, 110] width 399 height 29
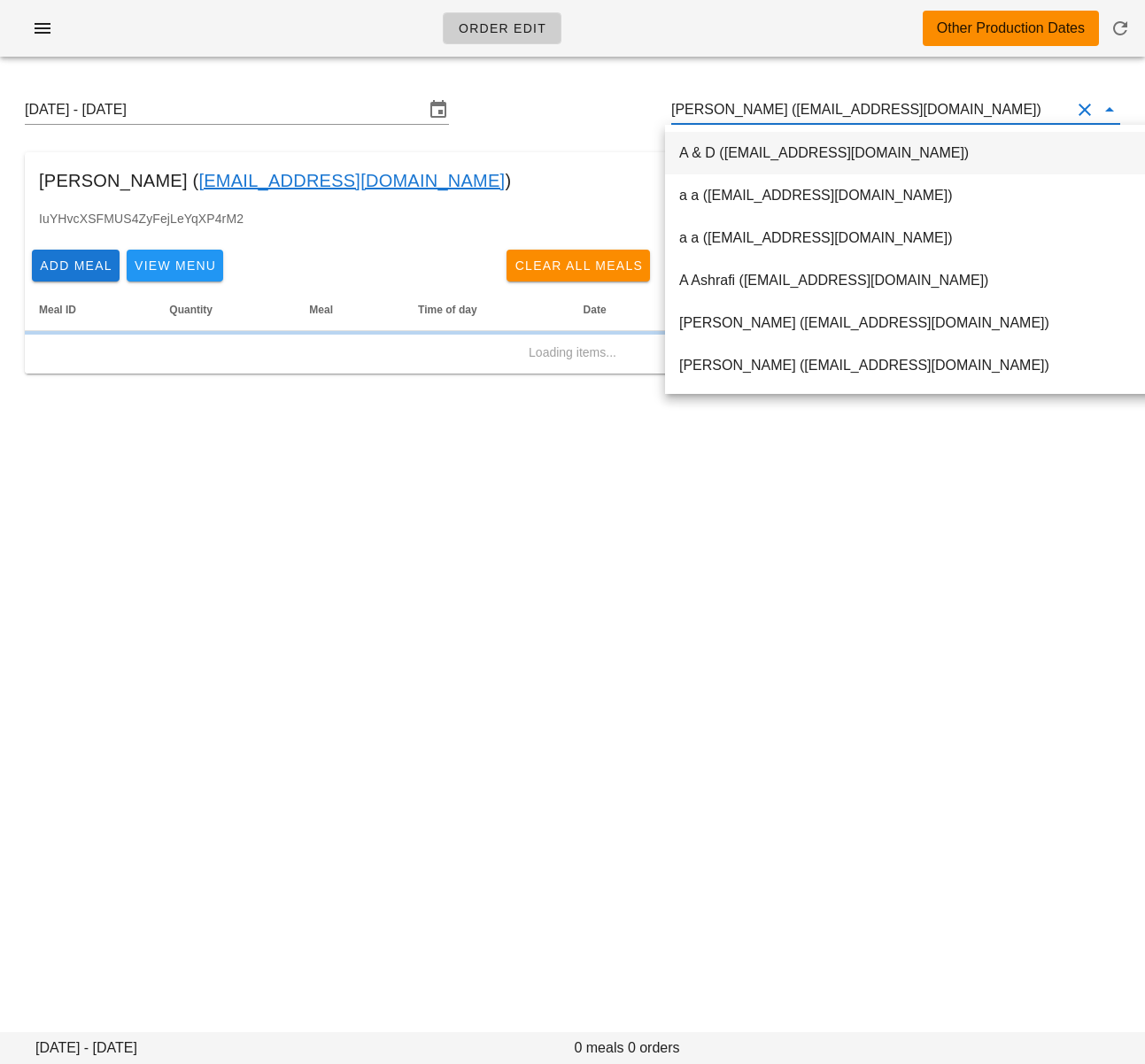
paste input "[PERSON_NAME][EMAIL_ADDRESS][PERSON_NAME][DOMAIN_NAME]"
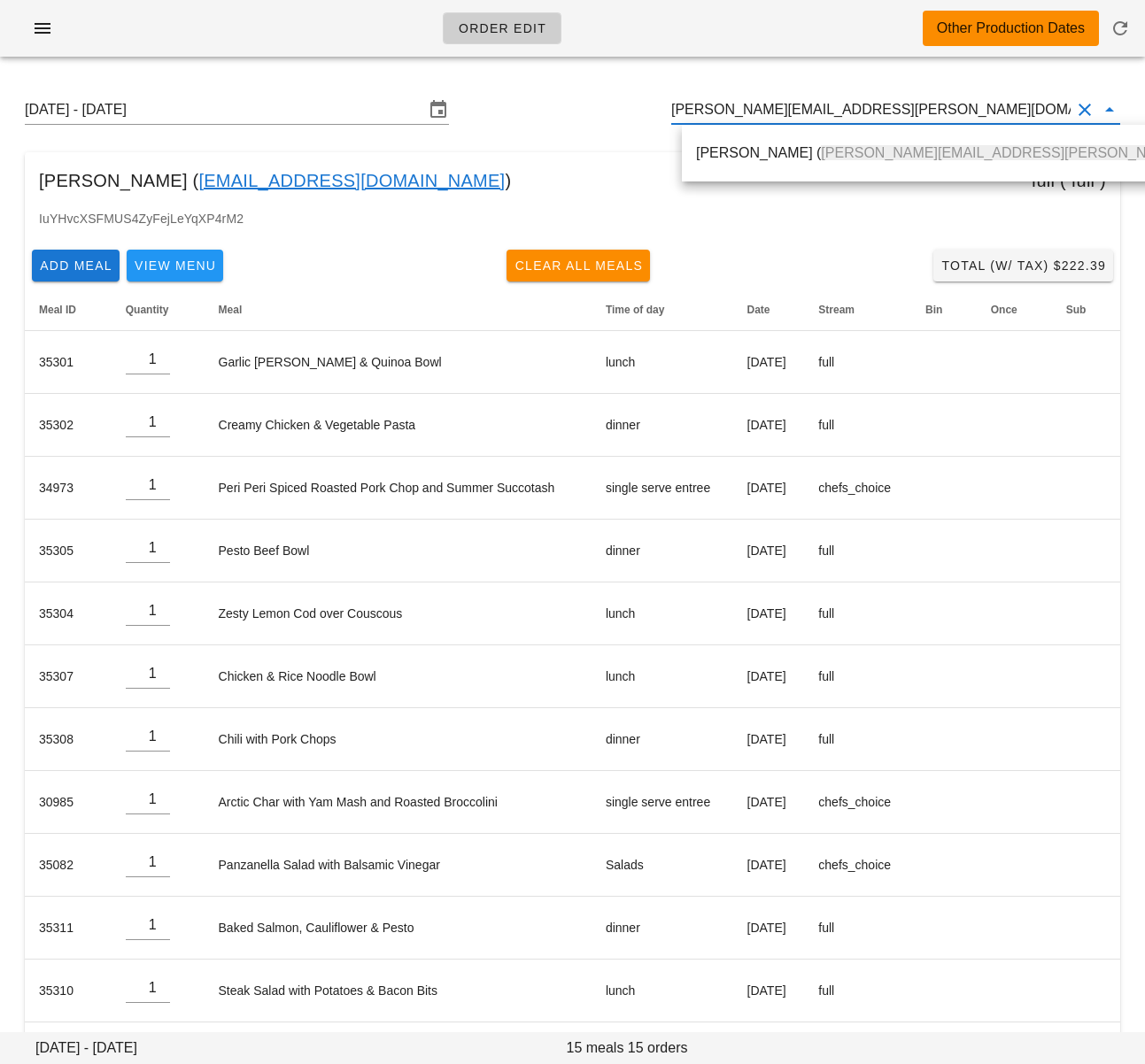
click at [819, 146] on div "[PERSON_NAME] ( [PERSON_NAME][EMAIL_ADDRESS][PERSON_NAME][DOMAIN_NAME] )" at bounding box center [997, 153] width 603 height 17
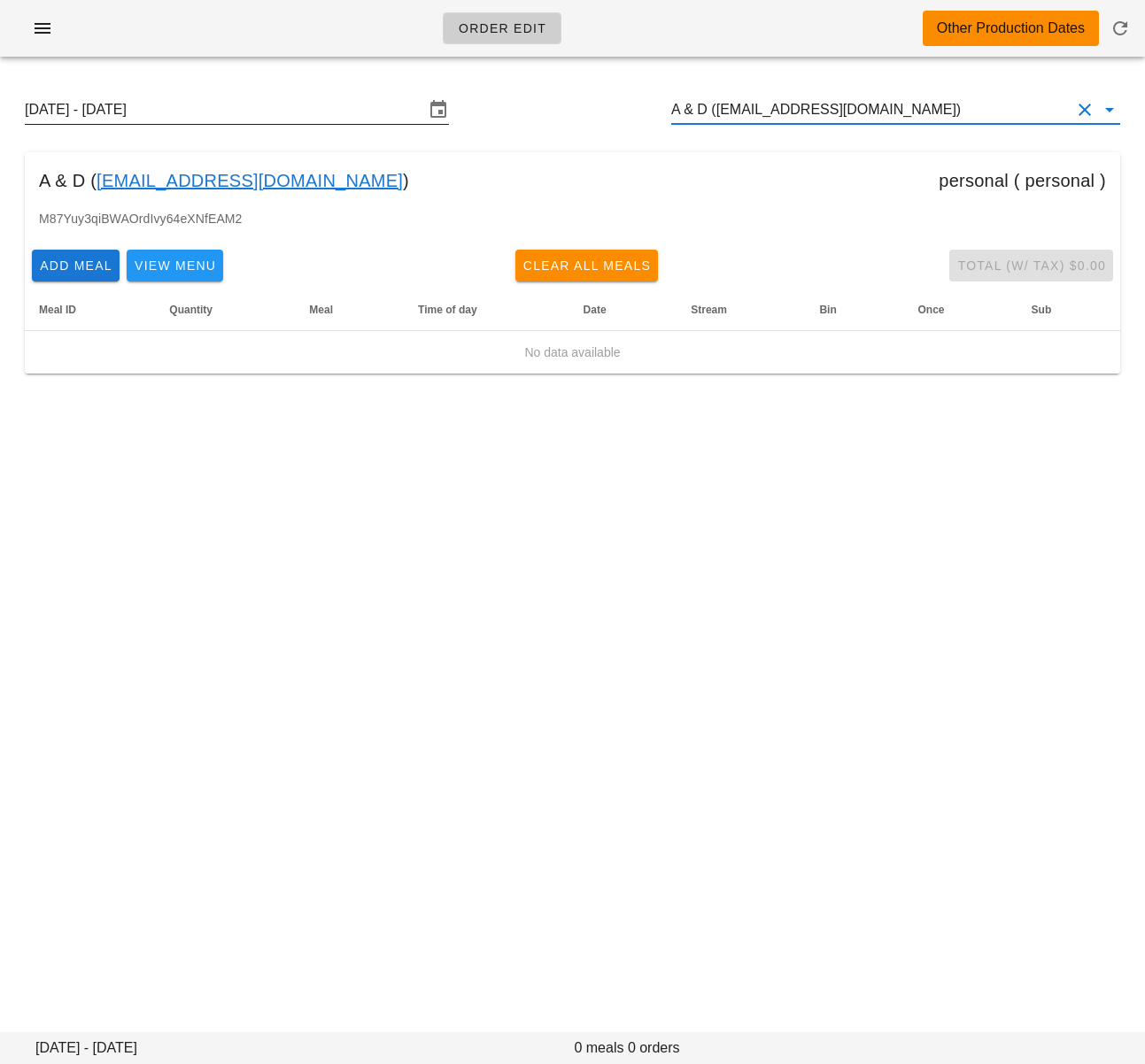
type input "A & D ([EMAIL_ADDRESS][DOMAIN_NAME])"
click at [363, 112] on input "[DATE] - [DATE]" at bounding box center [224, 110] width 399 height 29
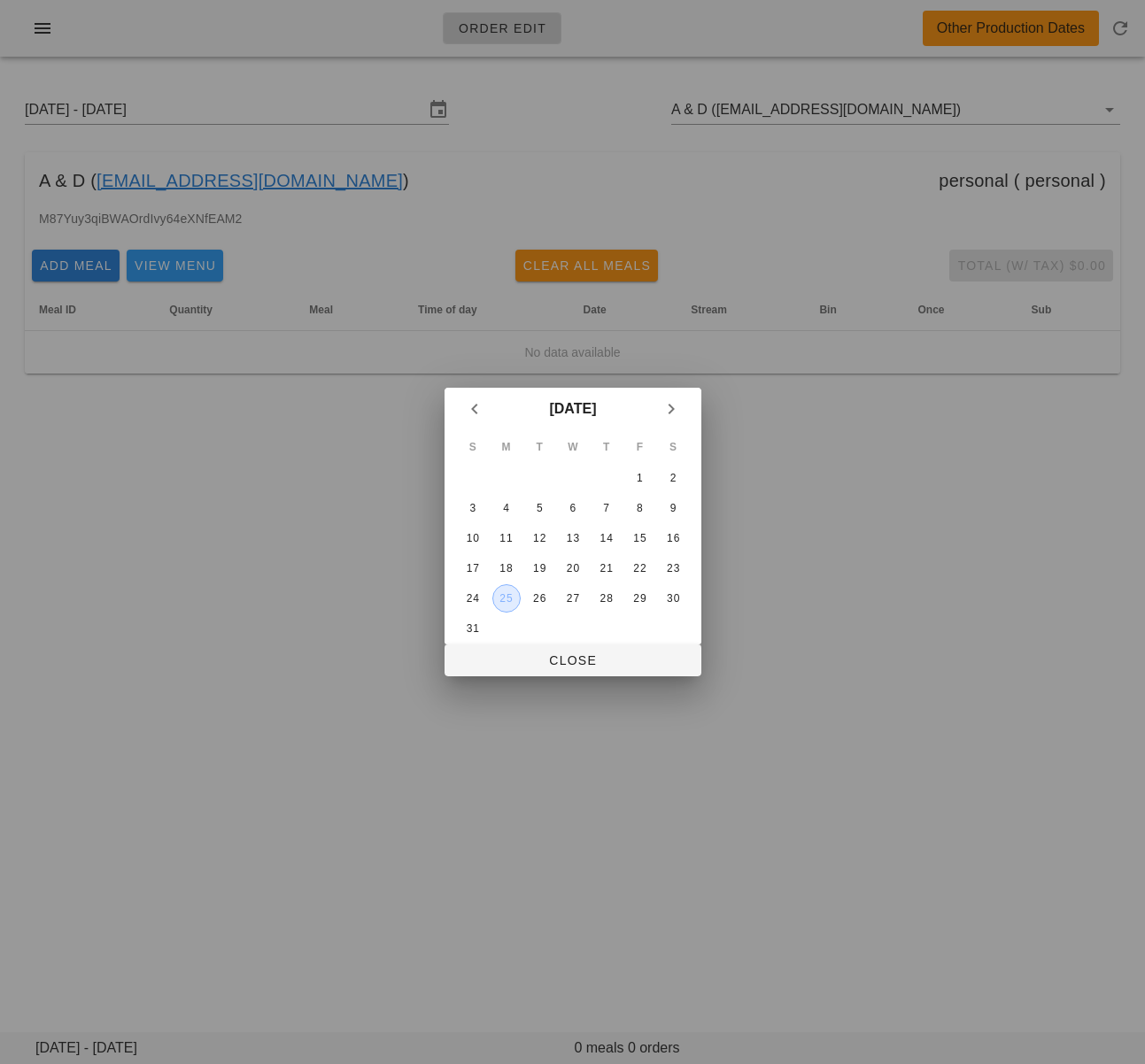
click at [514, 606] on button "25" at bounding box center [505, 599] width 29 height 29
drag, startPoint x: 532, startPoint y: 665, endPoint x: 622, endPoint y: 295, distance: 380.8
click at [531, 666] on span "Close" at bounding box center [573, 660] width 229 height 14
type input "[DATE] - [DATE]"
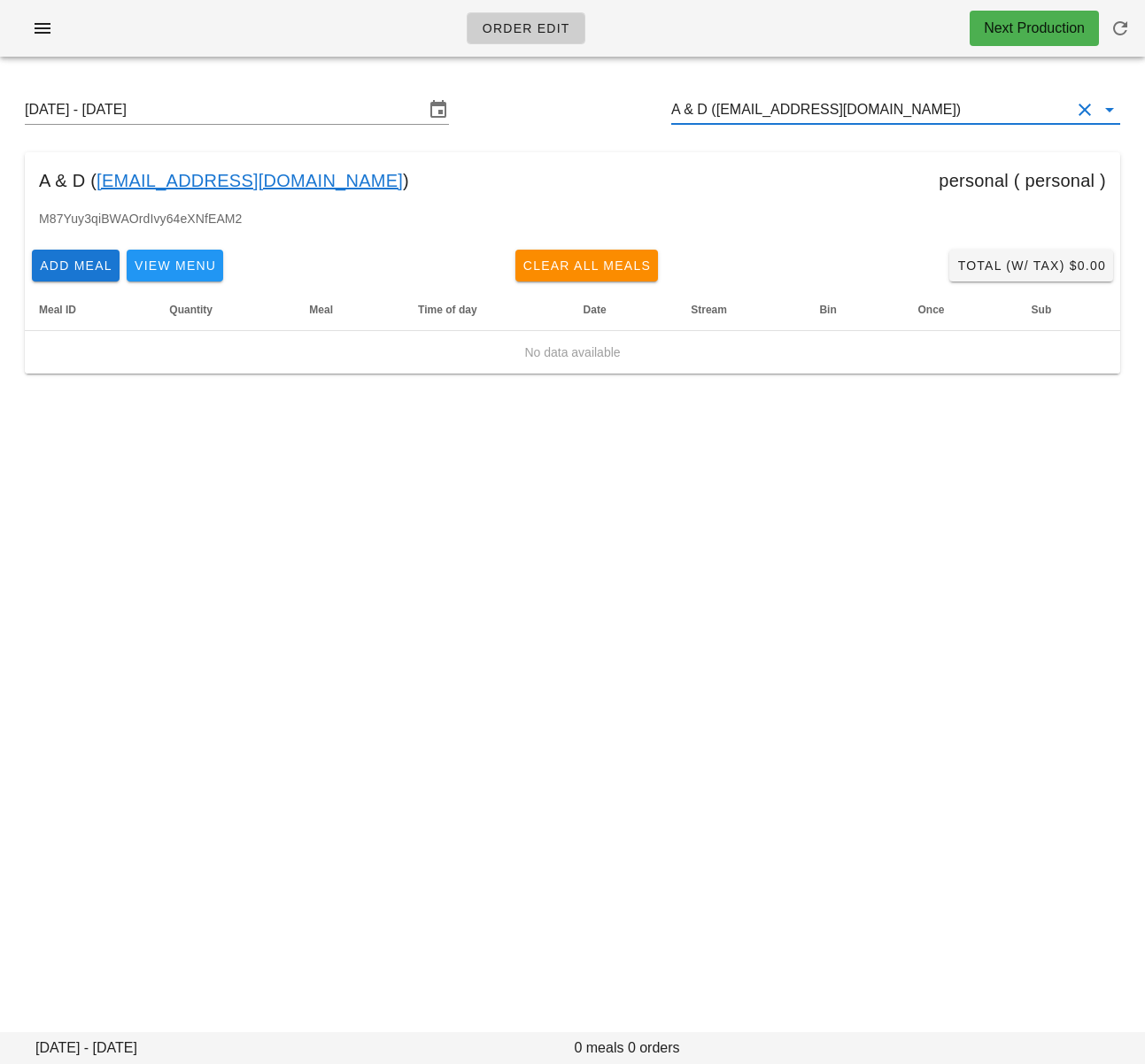
click at [761, 105] on input "A & D ([EMAIL_ADDRESS][DOMAIN_NAME])" at bounding box center [870, 110] width 399 height 29
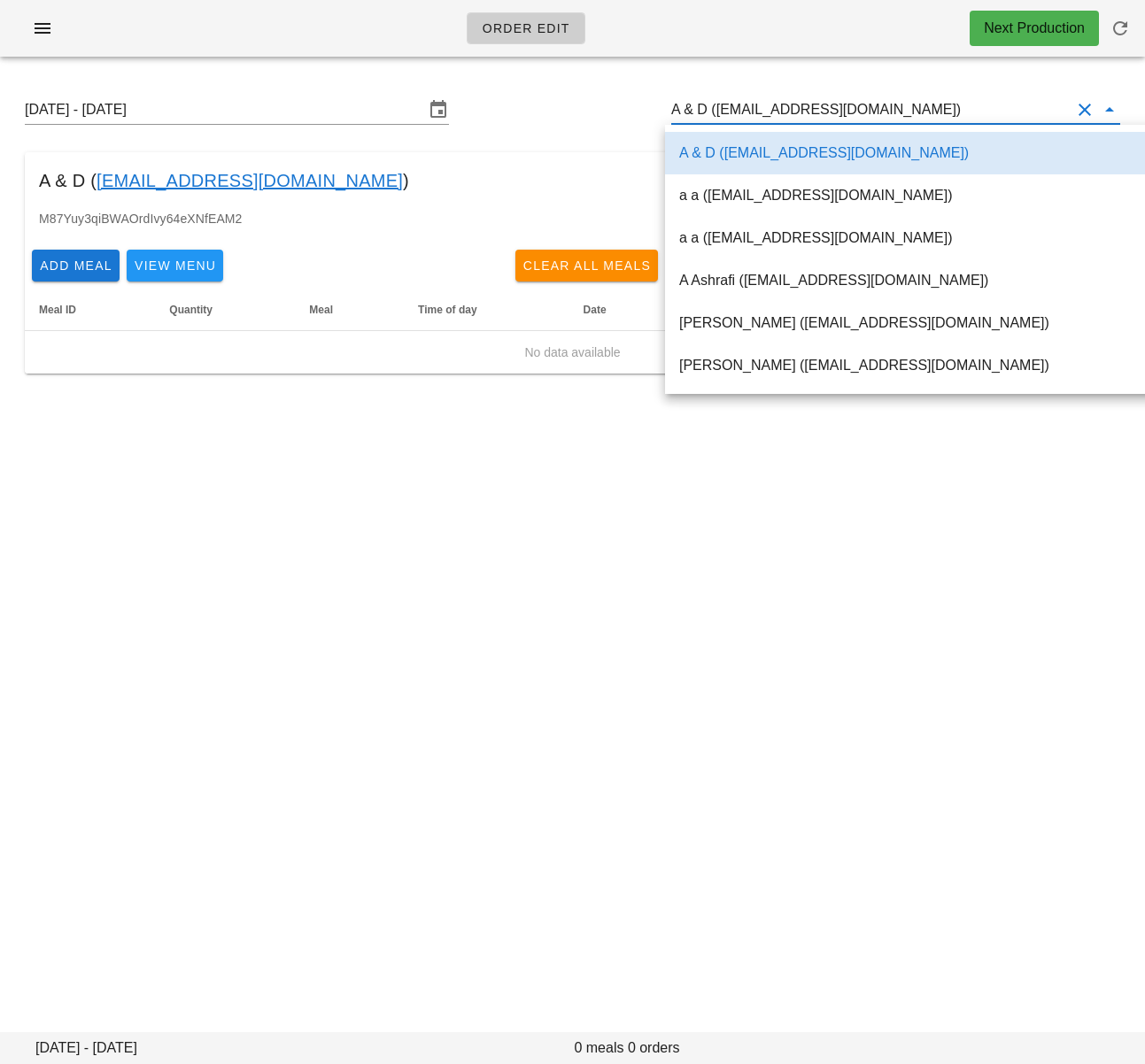
click at [761, 105] on input "A & D ([EMAIL_ADDRESS][DOMAIN_NAME])" at bounding box center [870, 110] width 399 height 29
paste input "[PERSON_NAME][EMAIL_ADDRESS][PERSON_NAME][DOMAIN_NAME]"
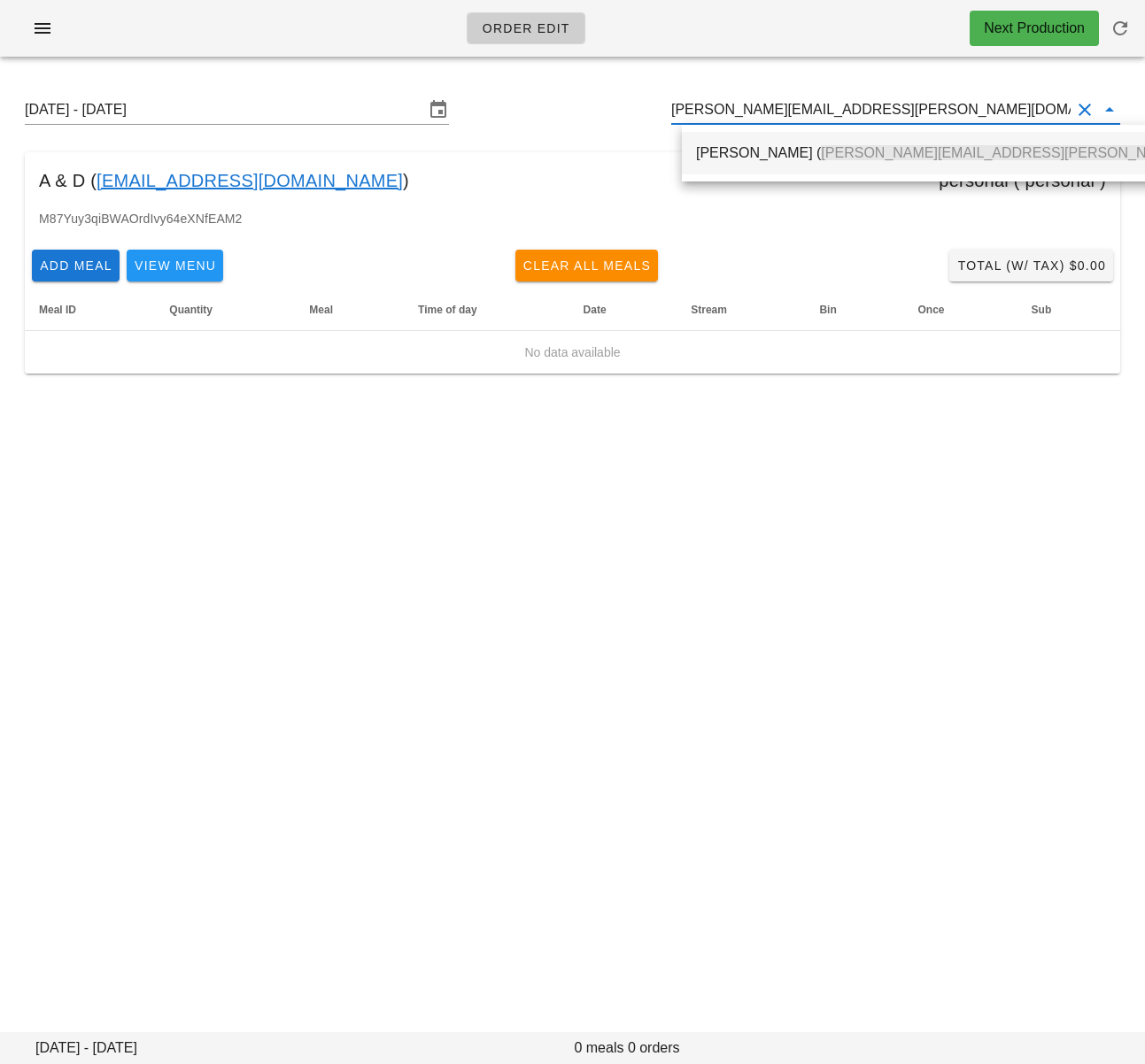
click at [755, 144] on div "[PERSON_NAME] ( [PERSON_NAME][EMAIL_ADDRESS][PERSON_NAME][DOMAIN_NAME] )" at bounding box center [997, 153] width 603 height 17
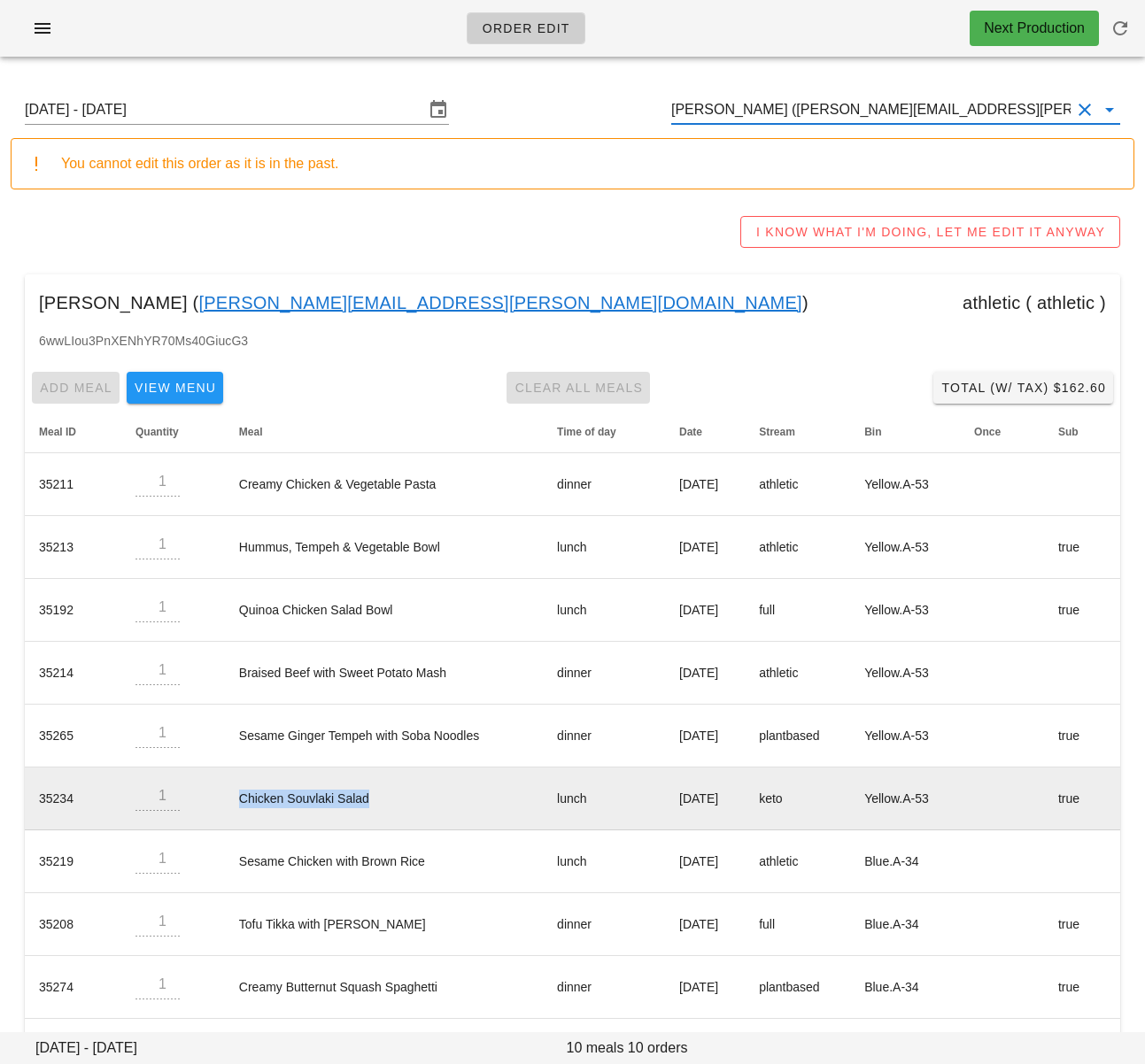
drag, startPoint x: 224, startPoint y: 800, endPoint x: 362, endPoint y: 796, distance: 138.1
click at [363, 800] on td "Chicken Souvlaki Salad" at bounding box center [383, 799] width 317 height 63
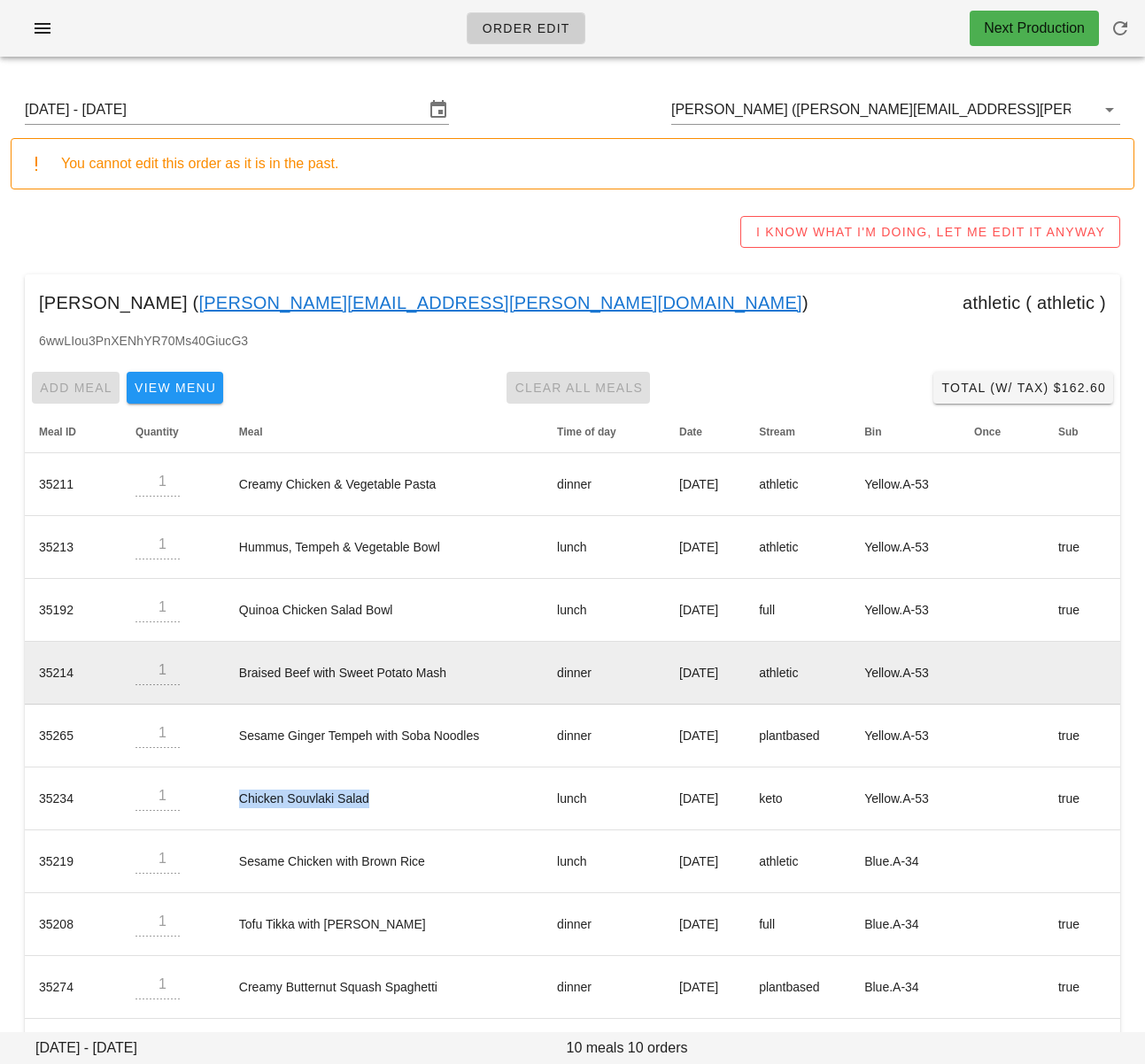
copy td "Chicken Souvlaki Salad"
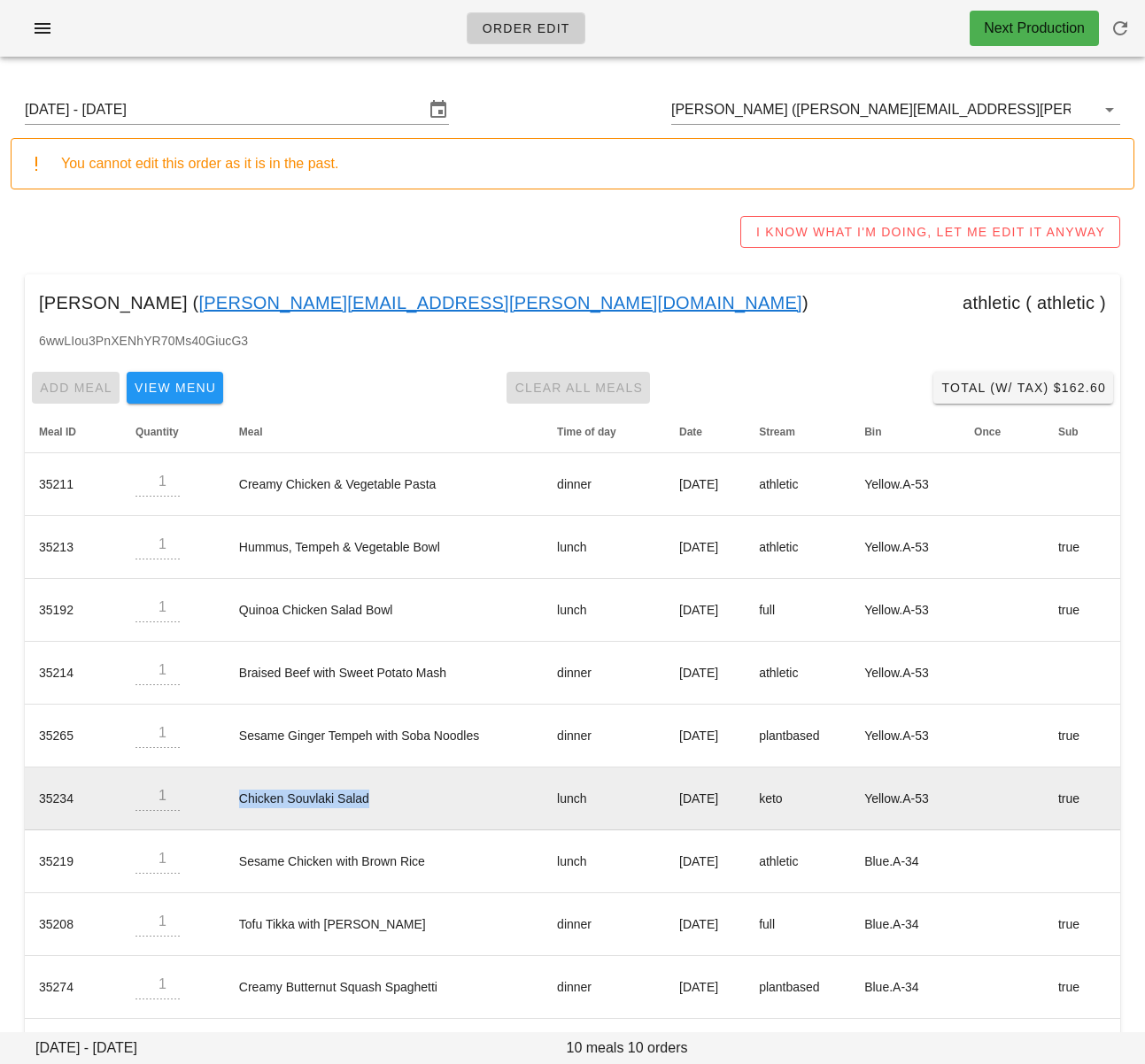
drag, startPoint x: 639, startPoint y: 795, endPoint x: 763, endPoint y: 794, distance: 124.0
click at [745, 794] on td "Wednesday Aug 27" at bounding box center [705, 799] width 80 height 63
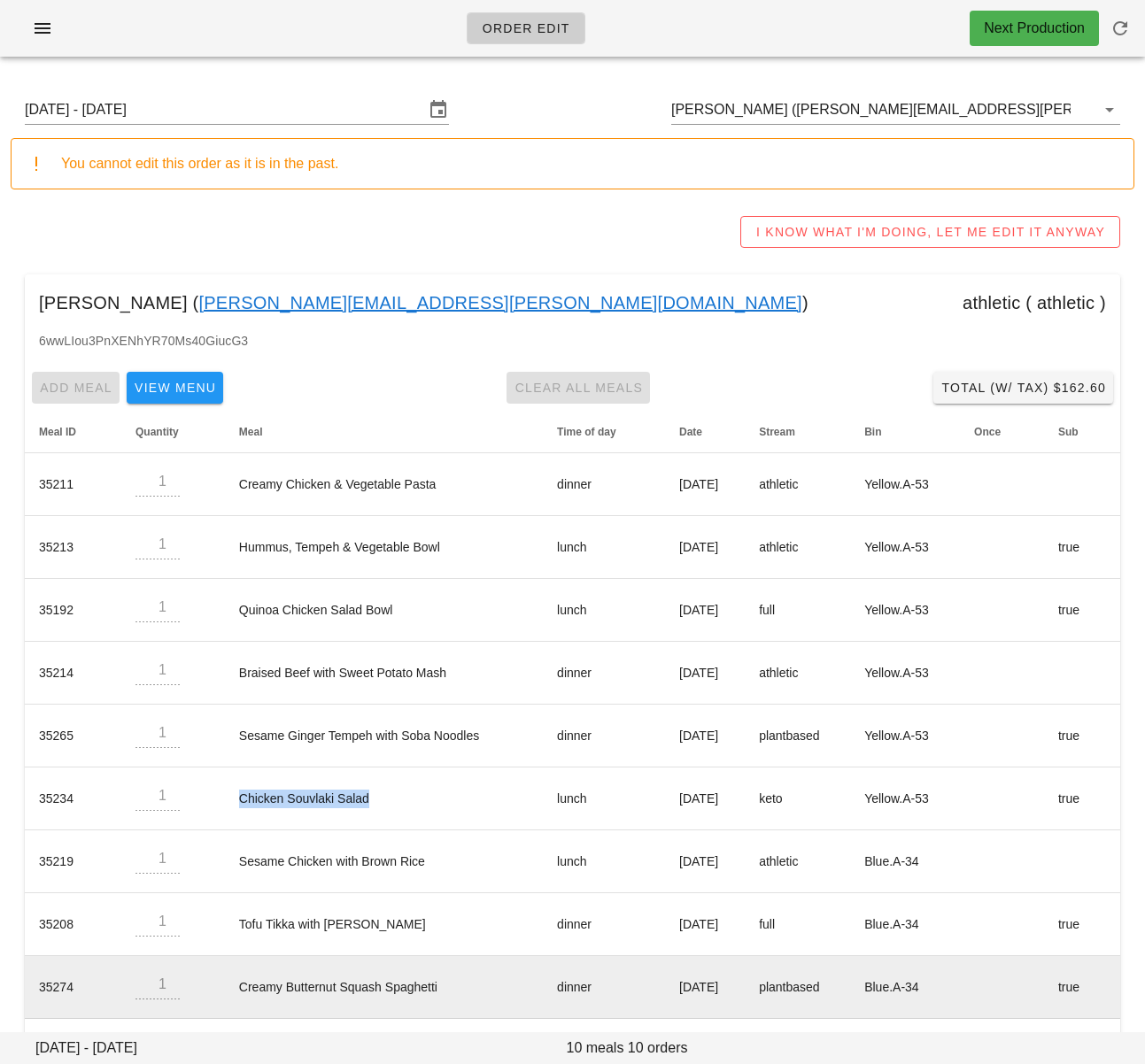
copy td "Wednesday Aug 27"
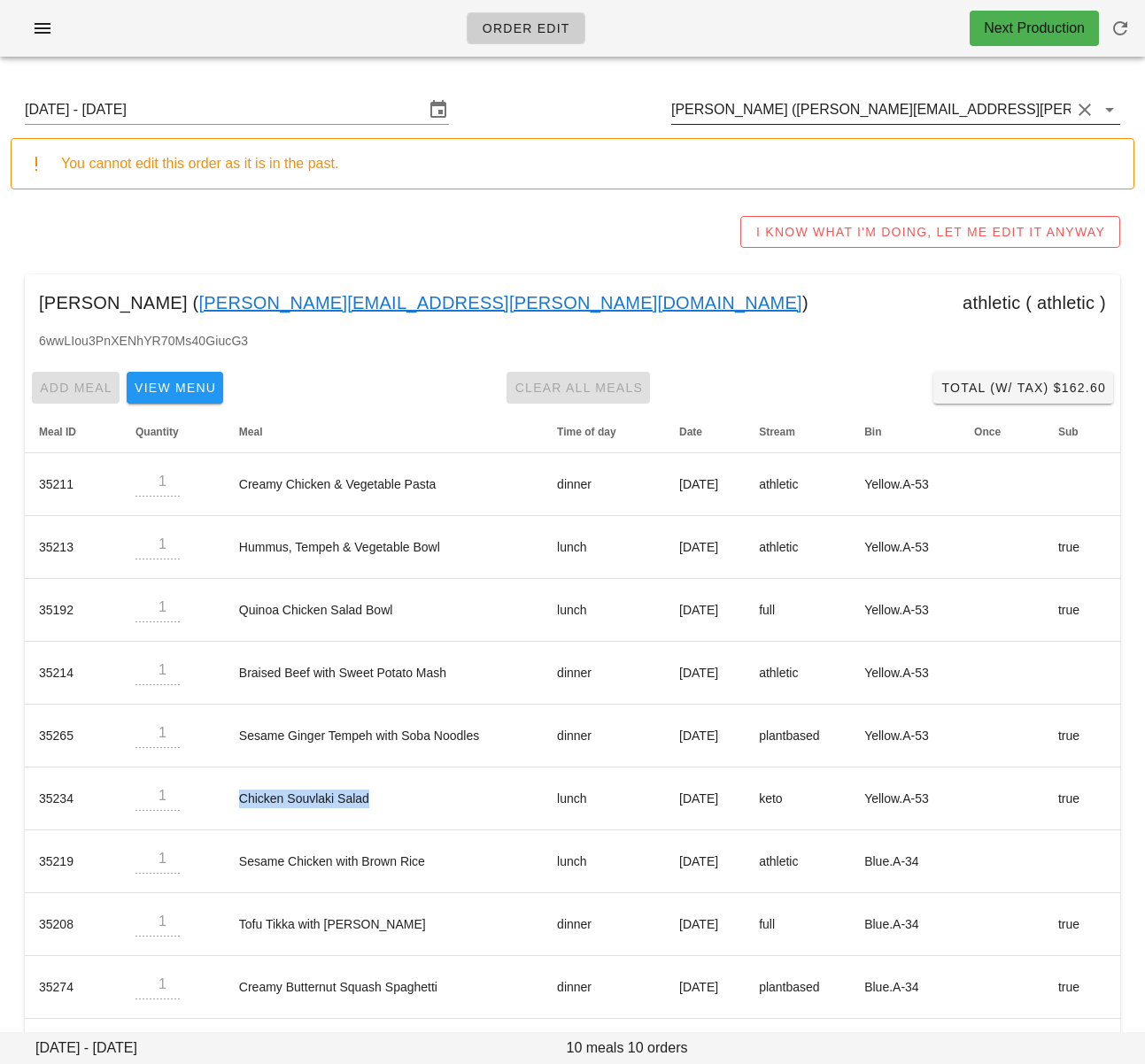
click at [729, 106] on input "Samantha Haberl (samantha.haberl@gmail.com)" at bounding box center [870, 110] width 399 height 29
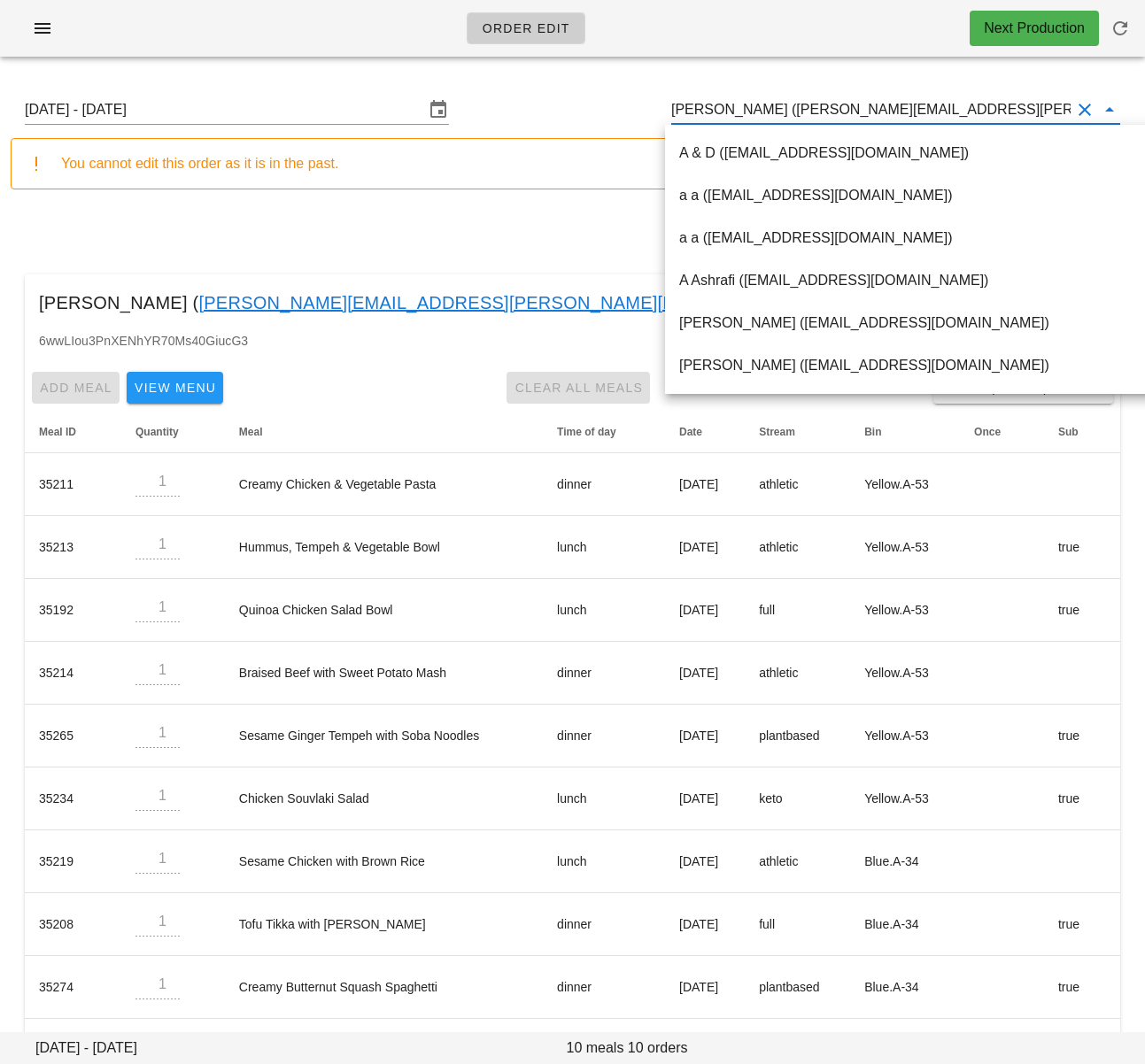
click at [729, 106] on input "Samantha Haberl (samantha.haberl@gmail.com)" at bounding box center [870, 110] width 399 height 29
click at [726, 107] on input "Samantha Haberl (samantha.haberl@gmail.com)" at bounding box center [870, 110] width 399 height 29
click at [726, 108] on input "Samantha Haberl (samantha.haberl@gmail.com)" at bounding box center [870, 110] width 399 height 29
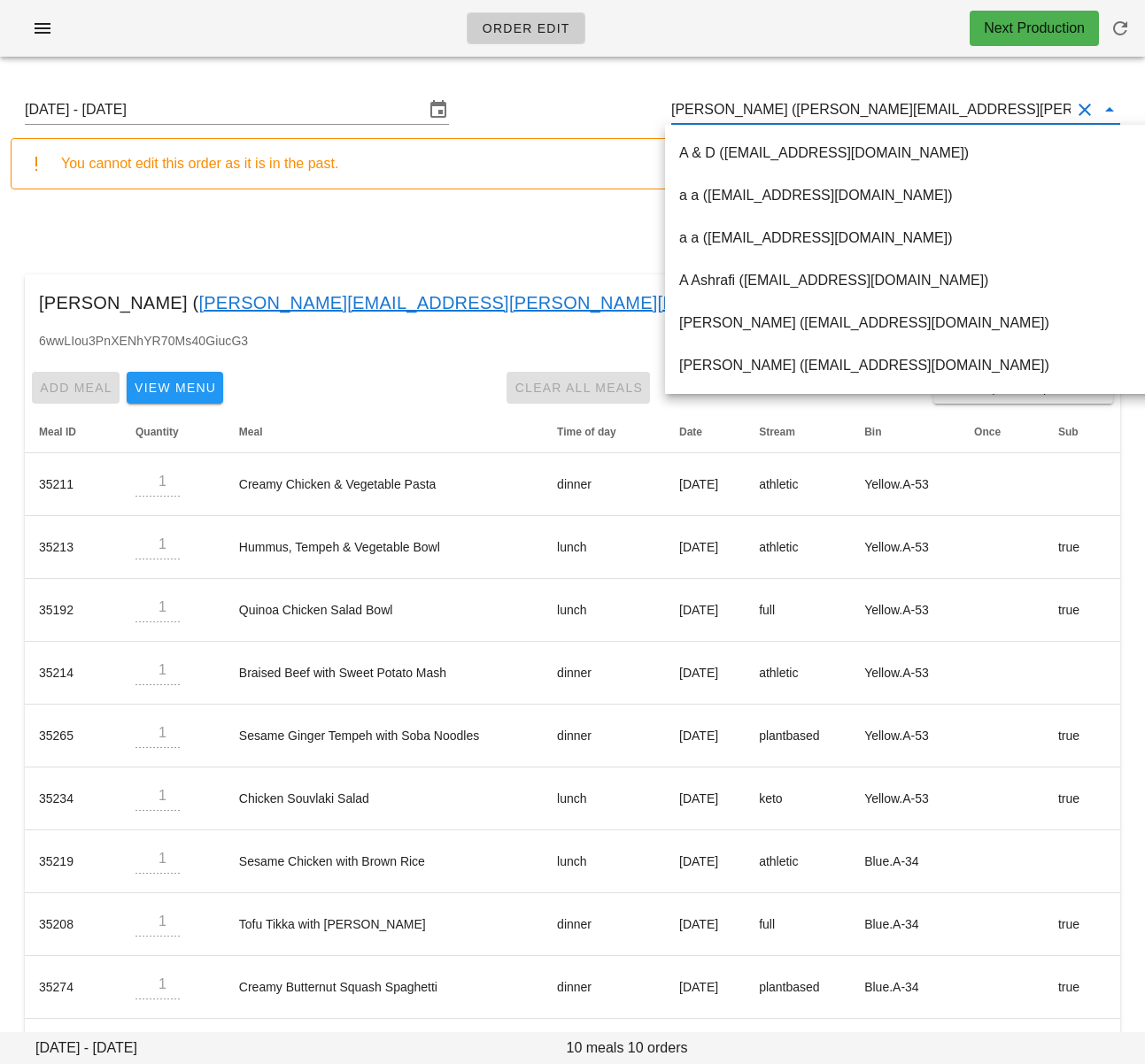
paste input "samantha.haberl@gmail.com"
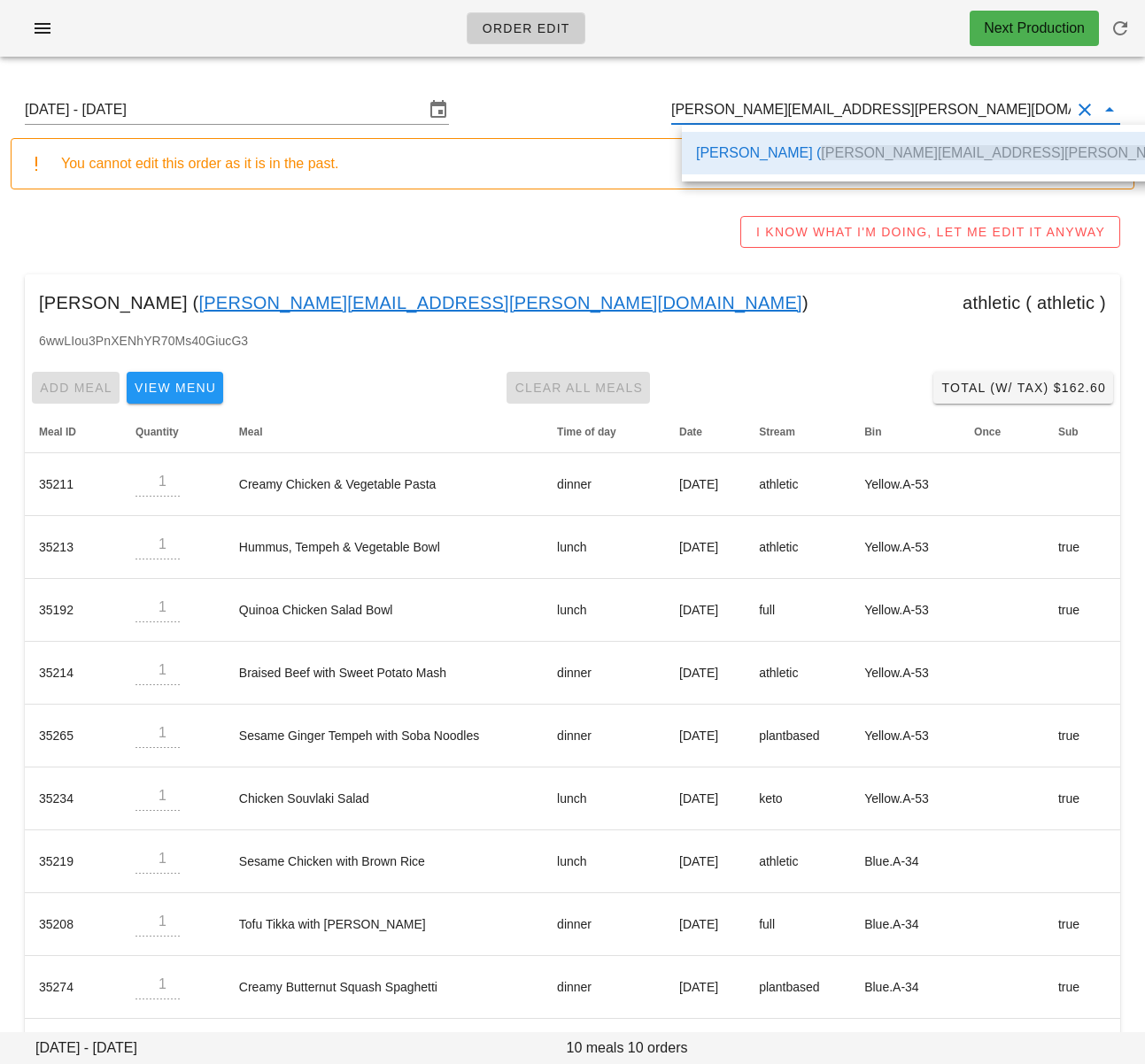
click at [735, 155] on div "Samantha Haberl ( samantha.haberl@gmail.com )" at bounding box center [997, 153] width 603 height 17
type input "Samantha Haberl (samantha.haberl@gmail.com)"
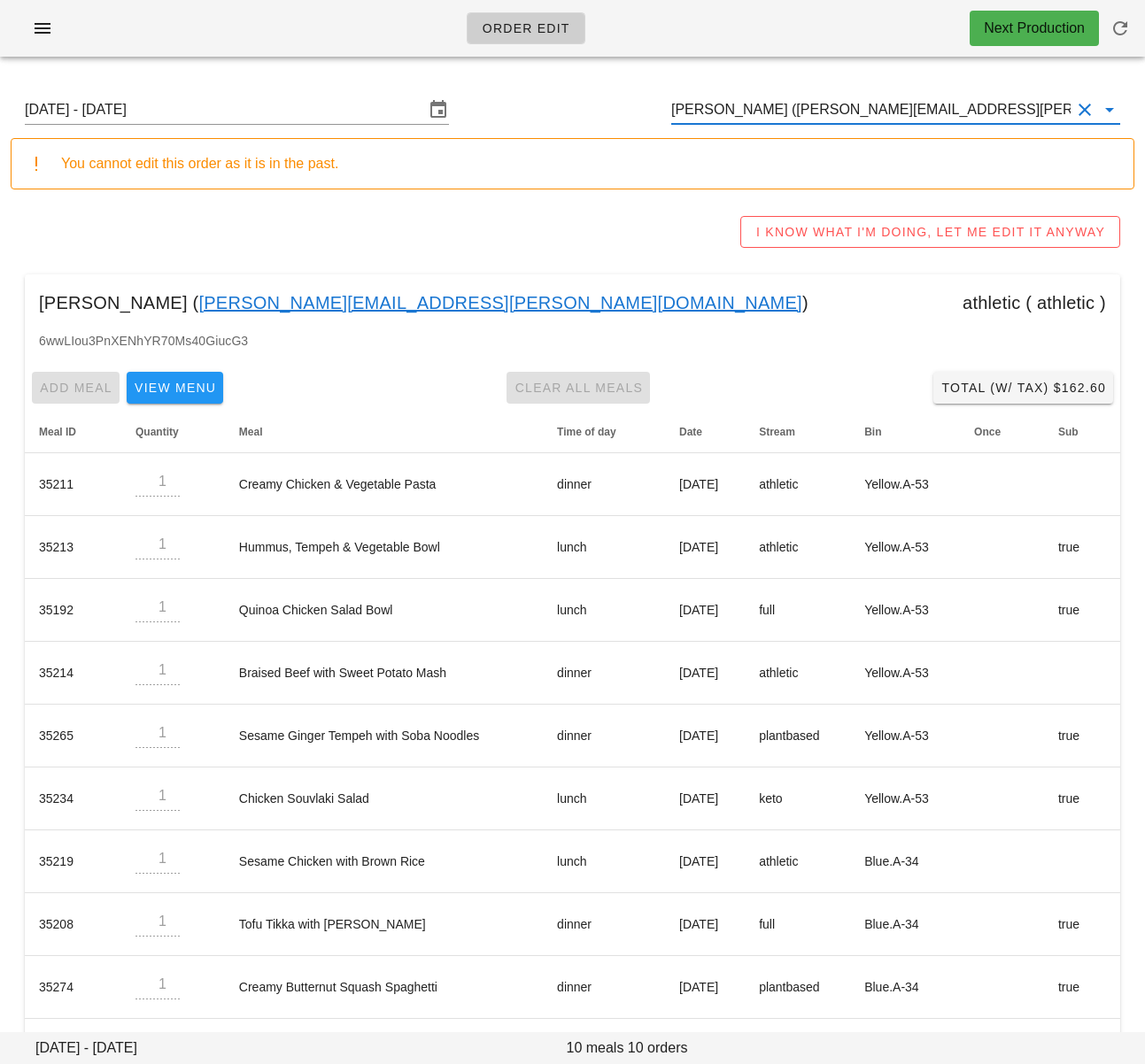
click at [1126, 226] on div "I KNOW WHAT I'M DOING, LET ME EDIT IT ANYWAY" at bounding box center [572, 232] width 1123 height 56
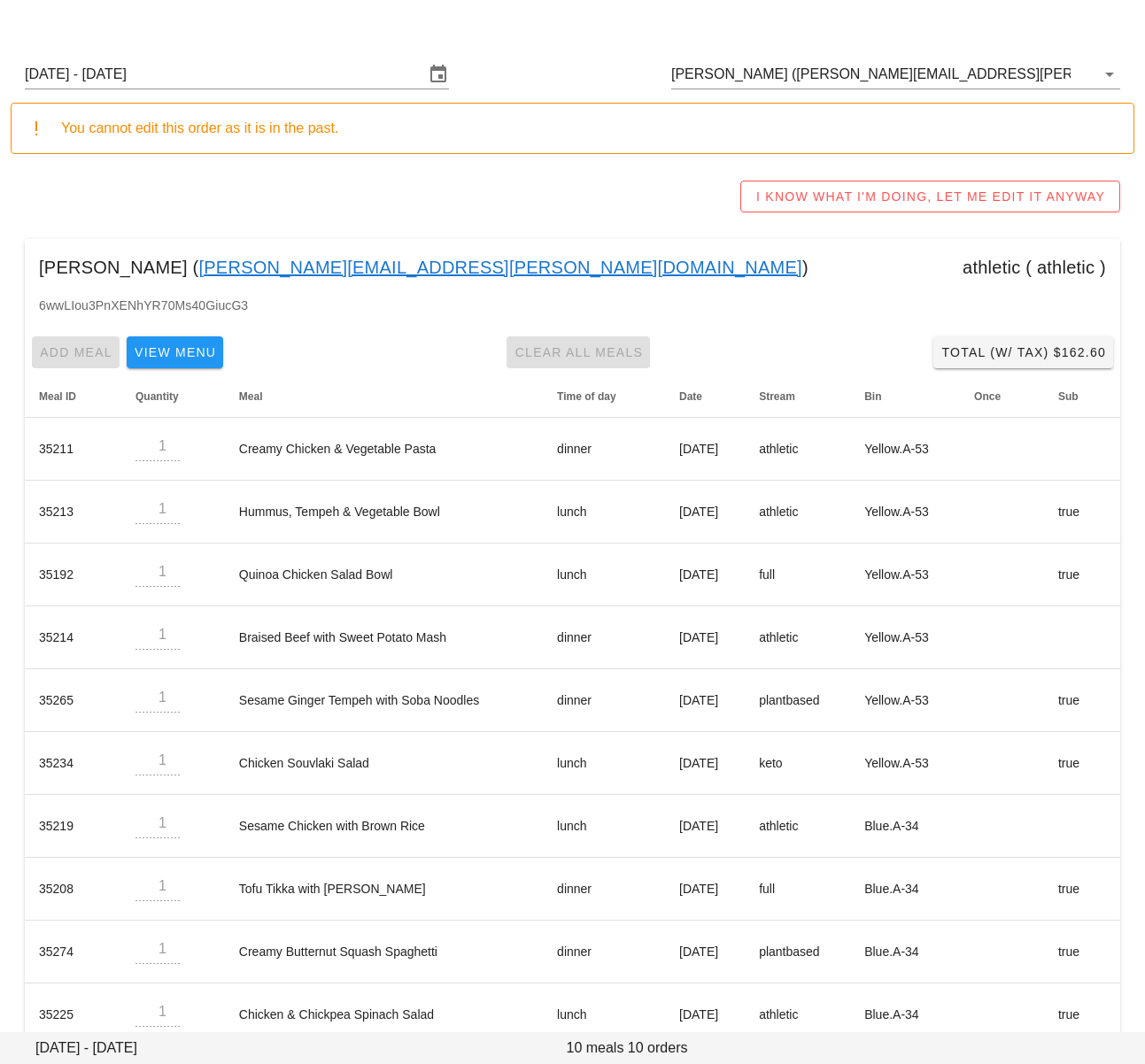
scroll to position [70, 0]
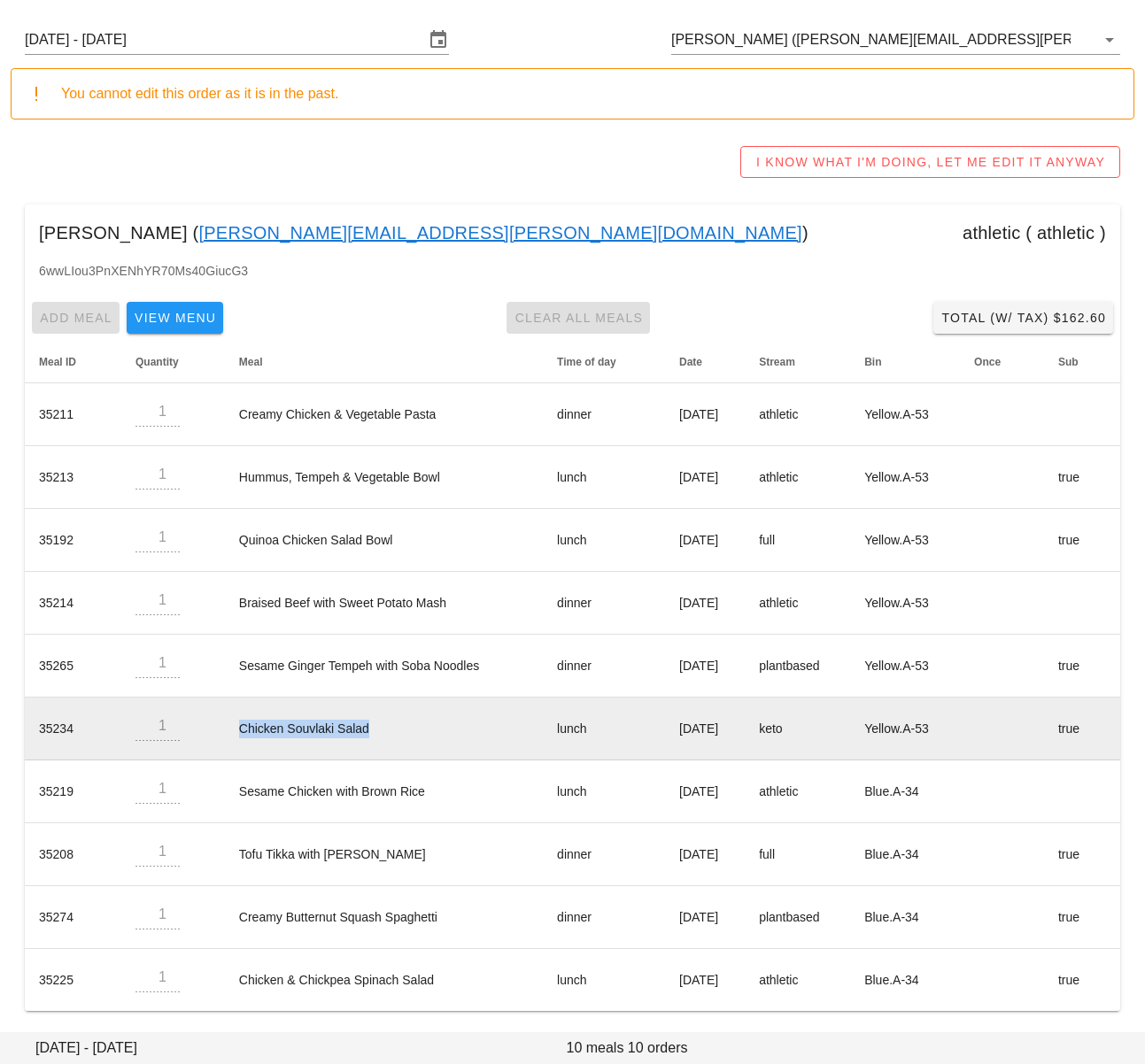
drag, startPoint x: 337, startPoint y: 727, endPoint x: 220, endPoint y: 726, distance: 117.0
click at [225, 733] on td "Chicken Souvlaki Salad" at bounding box center [383, 729] width 317 height 63
copy td "Chicken Souvlaki Salad"
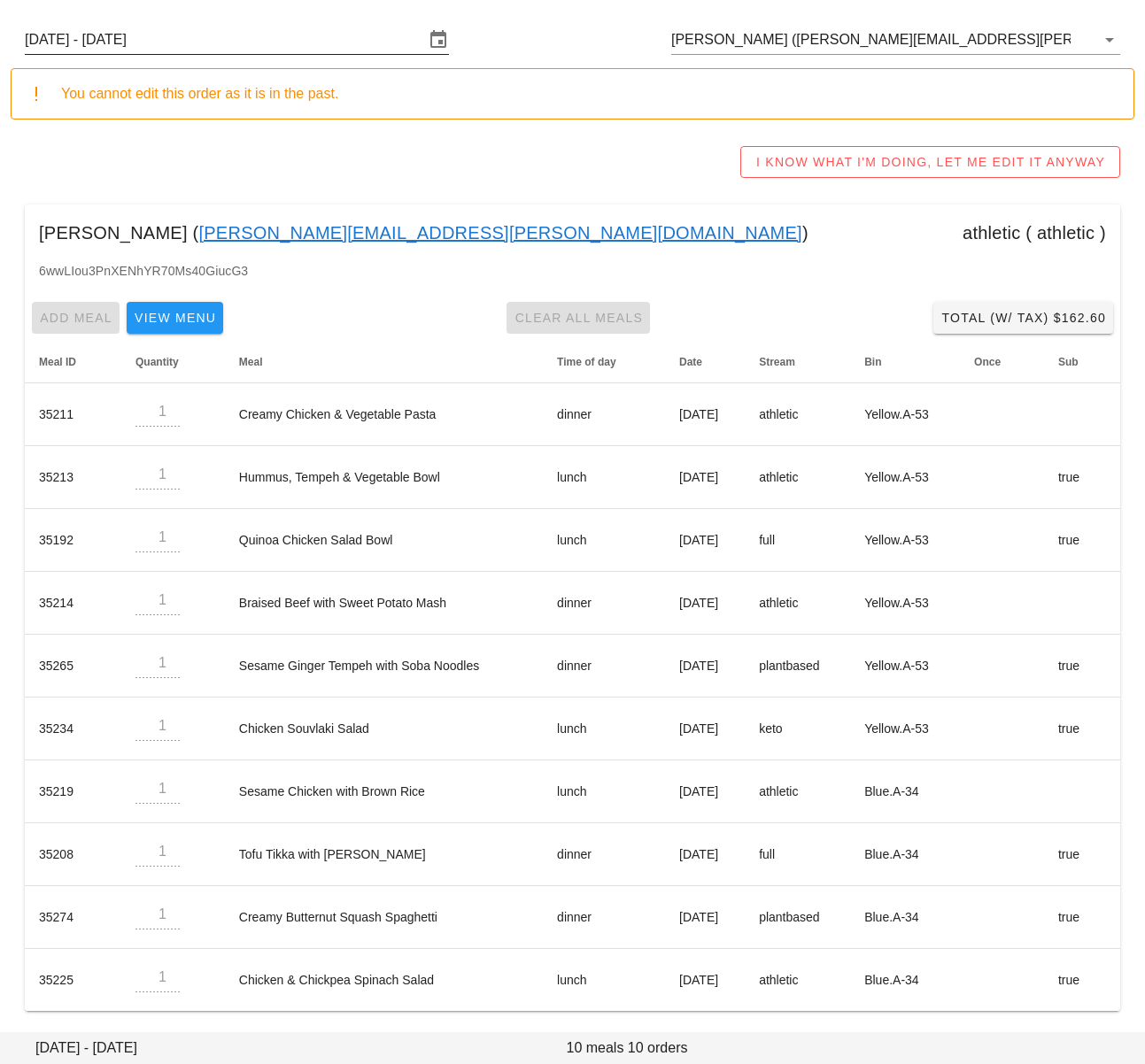
click at [280, 35] on input "Sunday August 24 - Saturday August 30" at bounding box center [224, 40] width 399 height 29
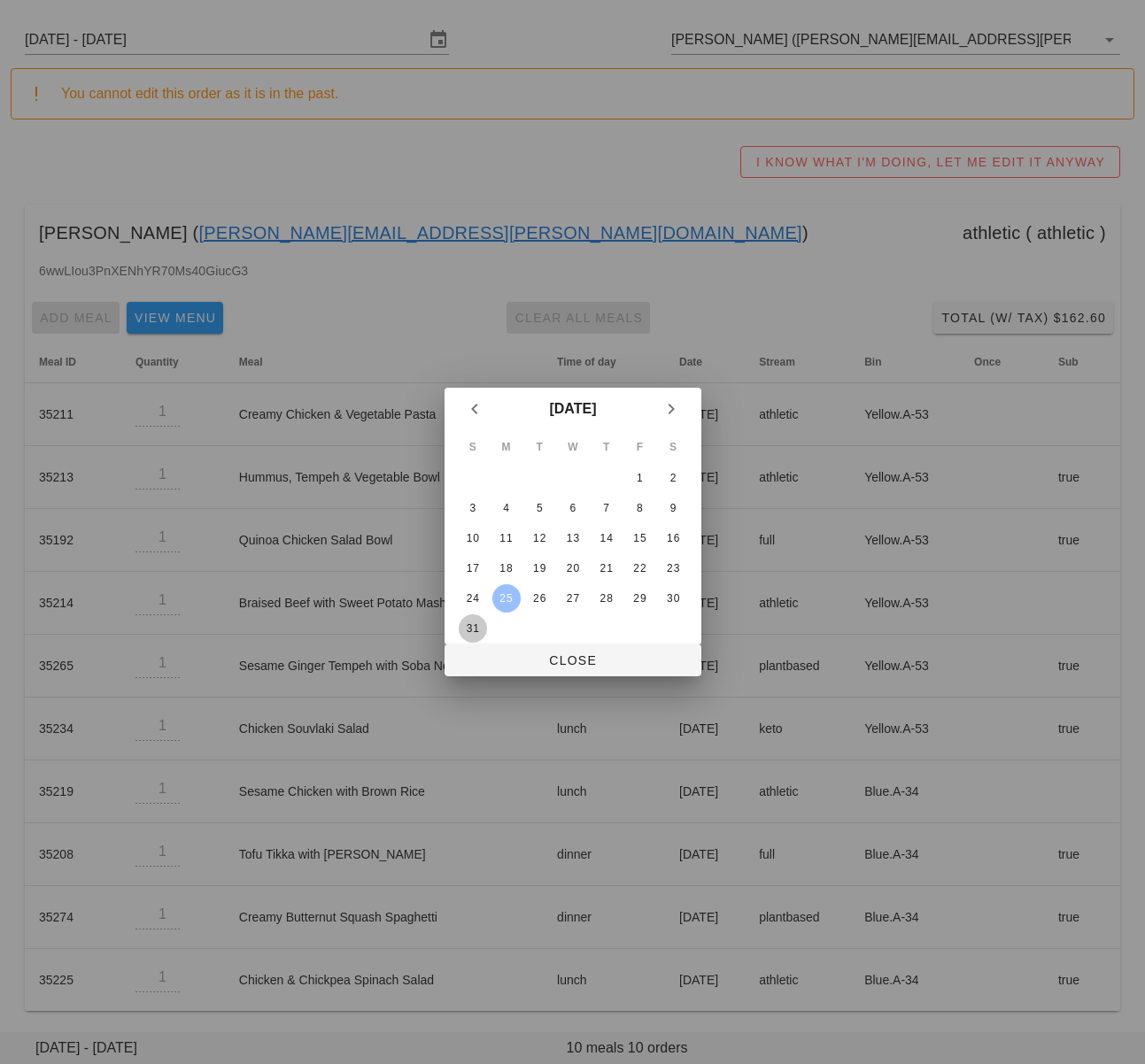
click at [478, 627] on div "31" at bounding box center [472, 628] width 29 height 12
click at [501, 663] on span "Close" at bounding box center [573, 660] width 229 height 14
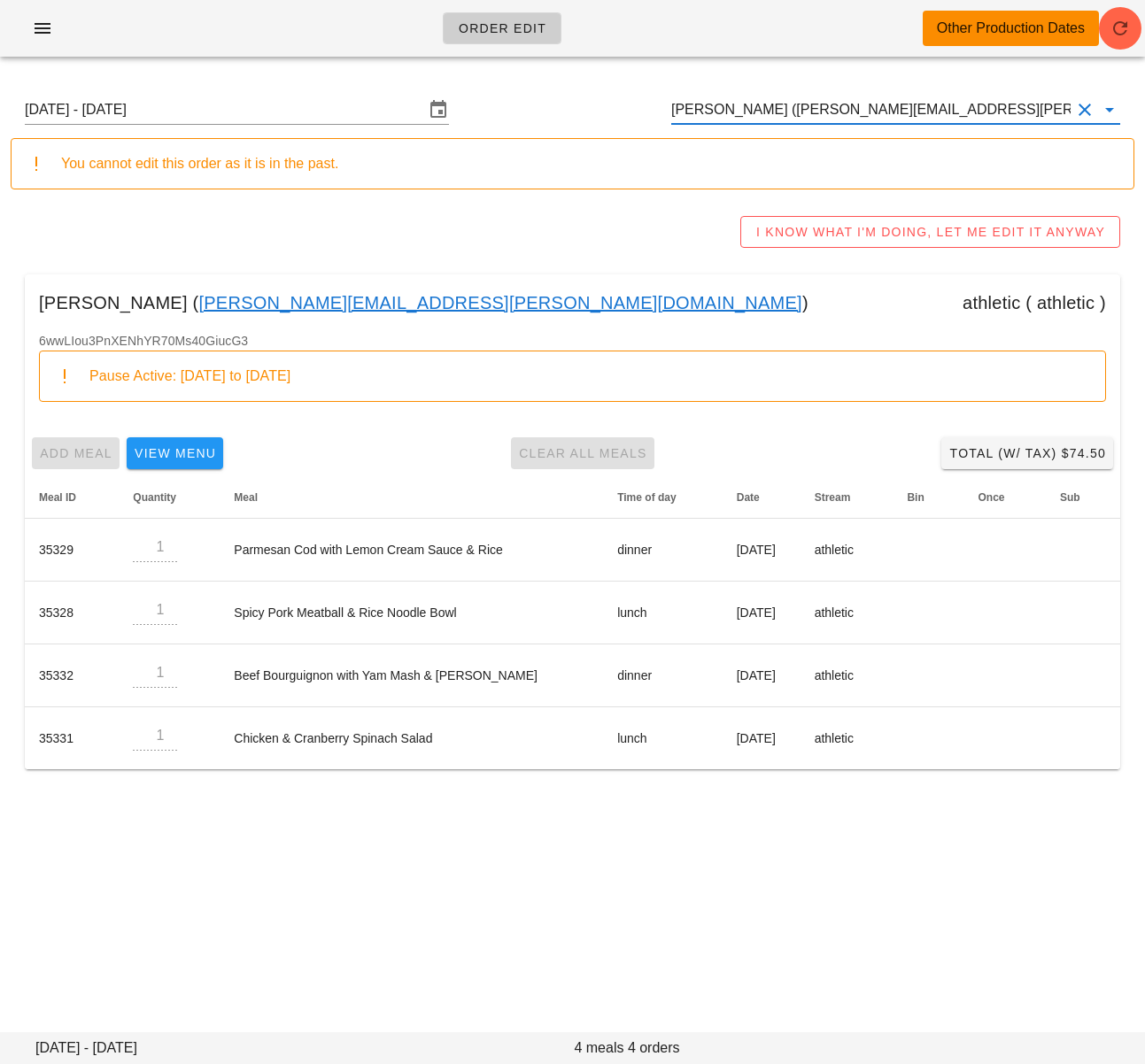
drag, startPoint x: 844, startPoint y: 107, endPoint x: 825, endPoint y: 108, distance: 19.0
click at [843, 107] on input "Samantha Haberl (samantha.haberl@gmail.com)" at bounding box center [870, 110] width 399 height 29
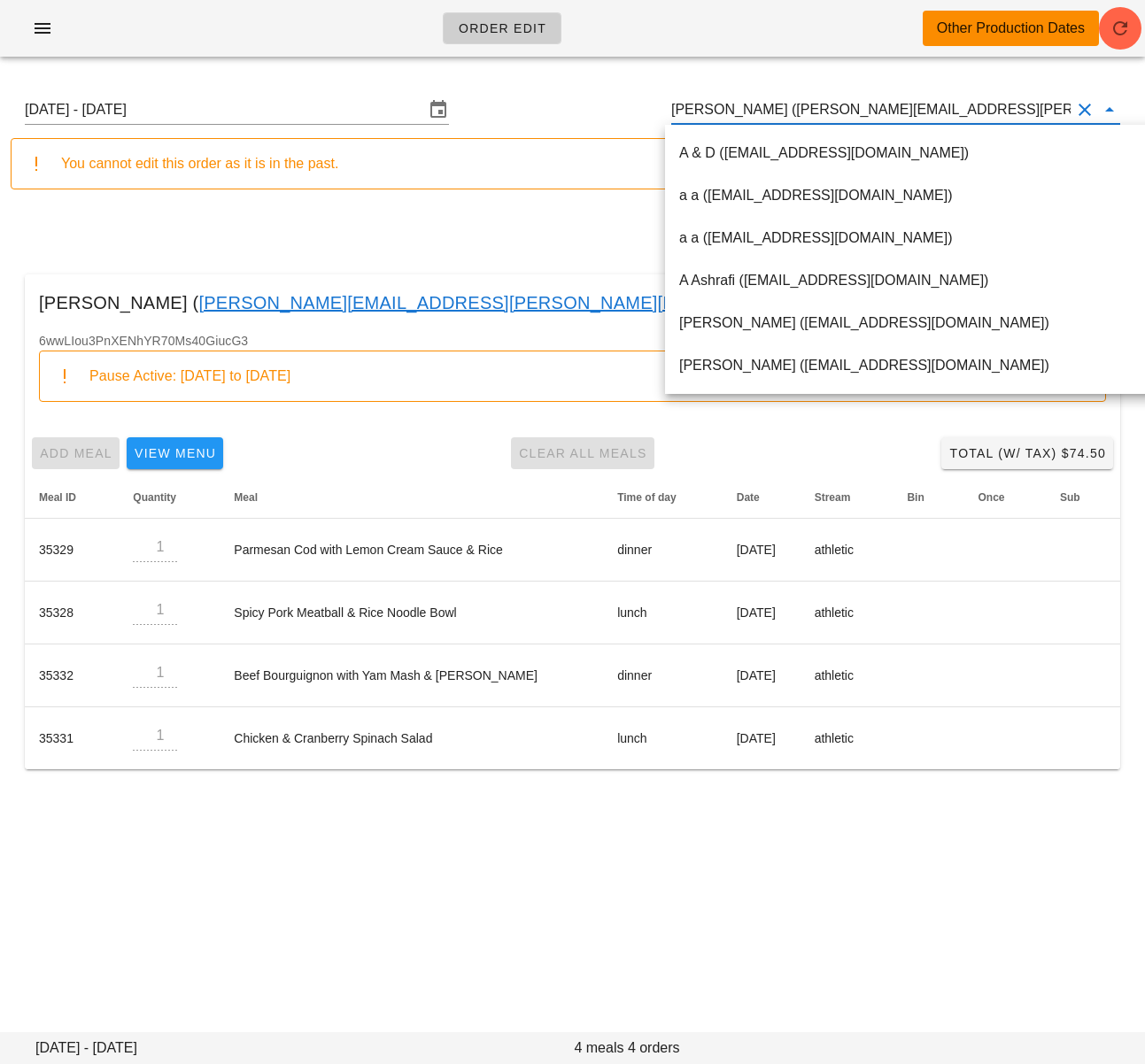
drag, startPoint x: 825, startPoint y: 108, endPoint x: 803, endPoint y: 110, distance: 22.1
click at [825, 108] on input "Samantha Haberl (samantha.haberl@gmail.com)" at bounding box center [870, 110] width 399 height 29
drag, startPoint x: 800, startPoint y: 111, endPoint x: 979, endPoint y: 104, distance: 179.1
click at [979, 104] on input "Samantha Haberl (samantha.haberl@gmail.com)" at bounding box center [870, 110] width 399 height 29
click at [851, 111] on input "Samantha Haberl (samantha.haberl@gmail.com)" at bounding box center [870, 110] width 399 height 29
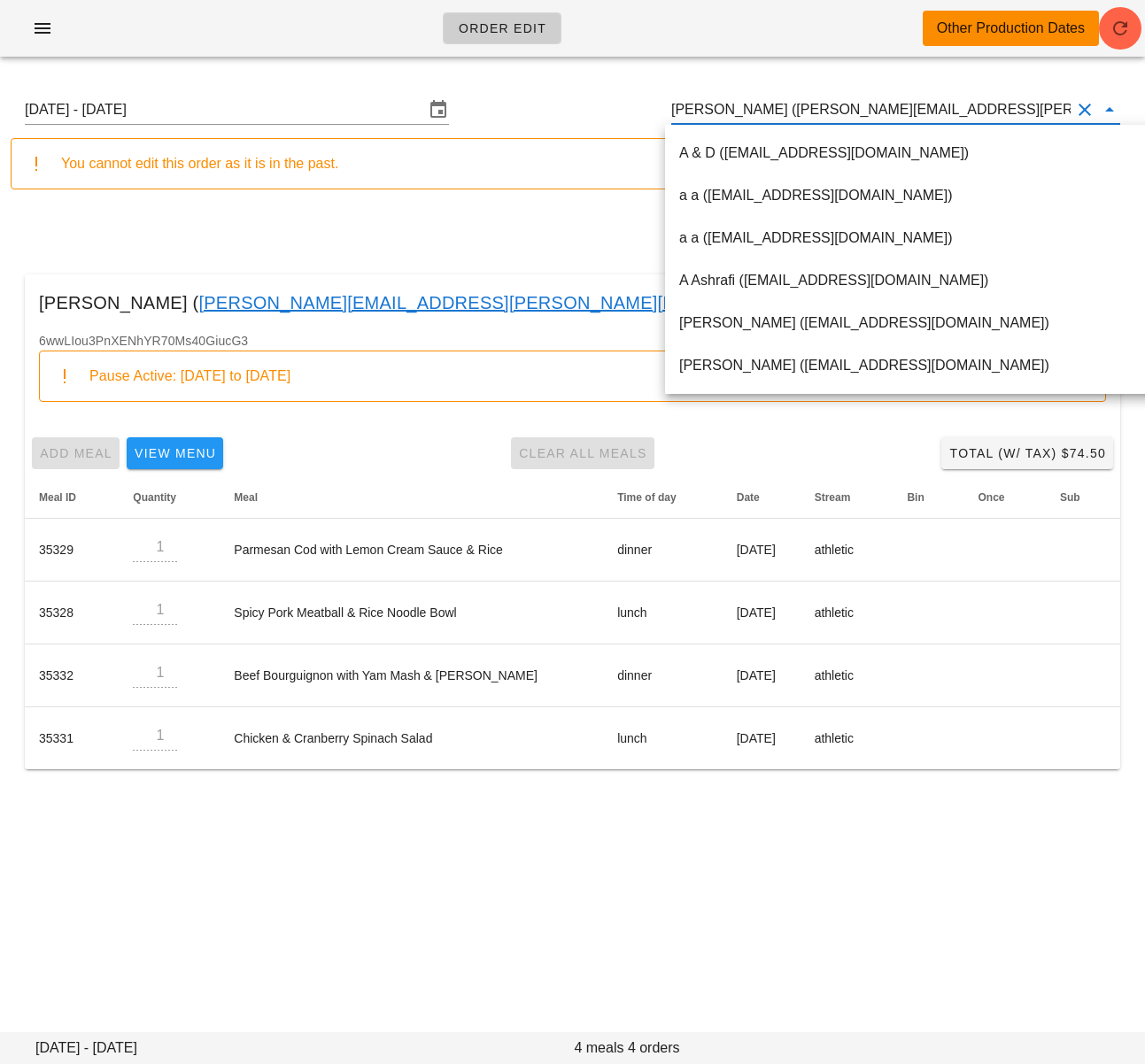
click at [843, 112] on input "Samantha Haberl (samantha.haberl@gmail.com)" at bounding box center [870, 110] width 399 height 29
click at [192, 104] on input "Sunday August 31 - Saturday September 6" at bounding box center [224, 110] width 399 height 29
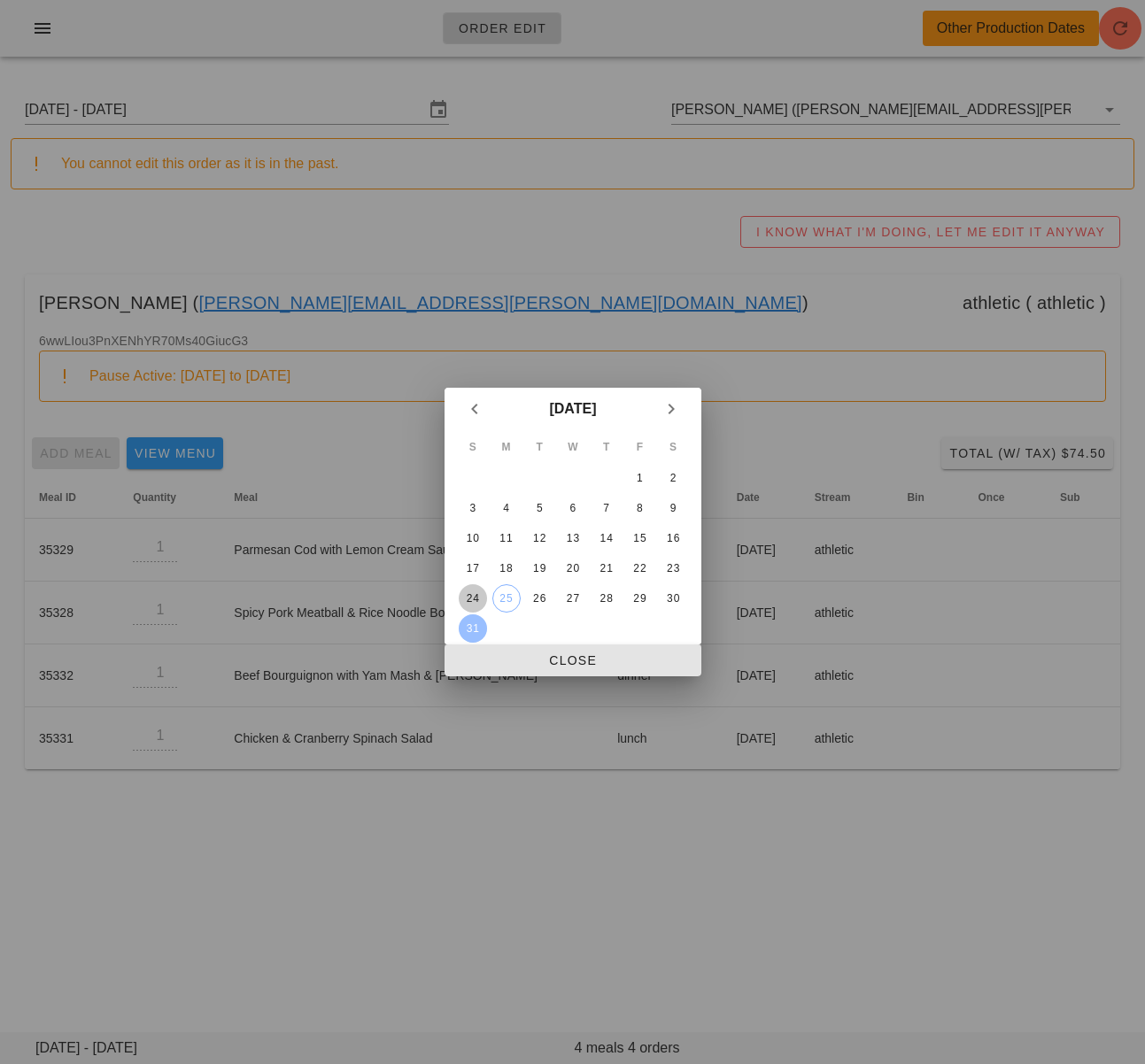
click at [479, 597] on div "24" at bounding box center [472, 598] width 29 height 12
drag, startPoint x: 515, startPoint y: 661, endPoint x: 412, endPoint y: 714, distance: 115.8
click at [515, 661] on span "Close" at bounding box center [573, 660] width 229 height 14
type input "Sunday August 24 - Saturday August 30"
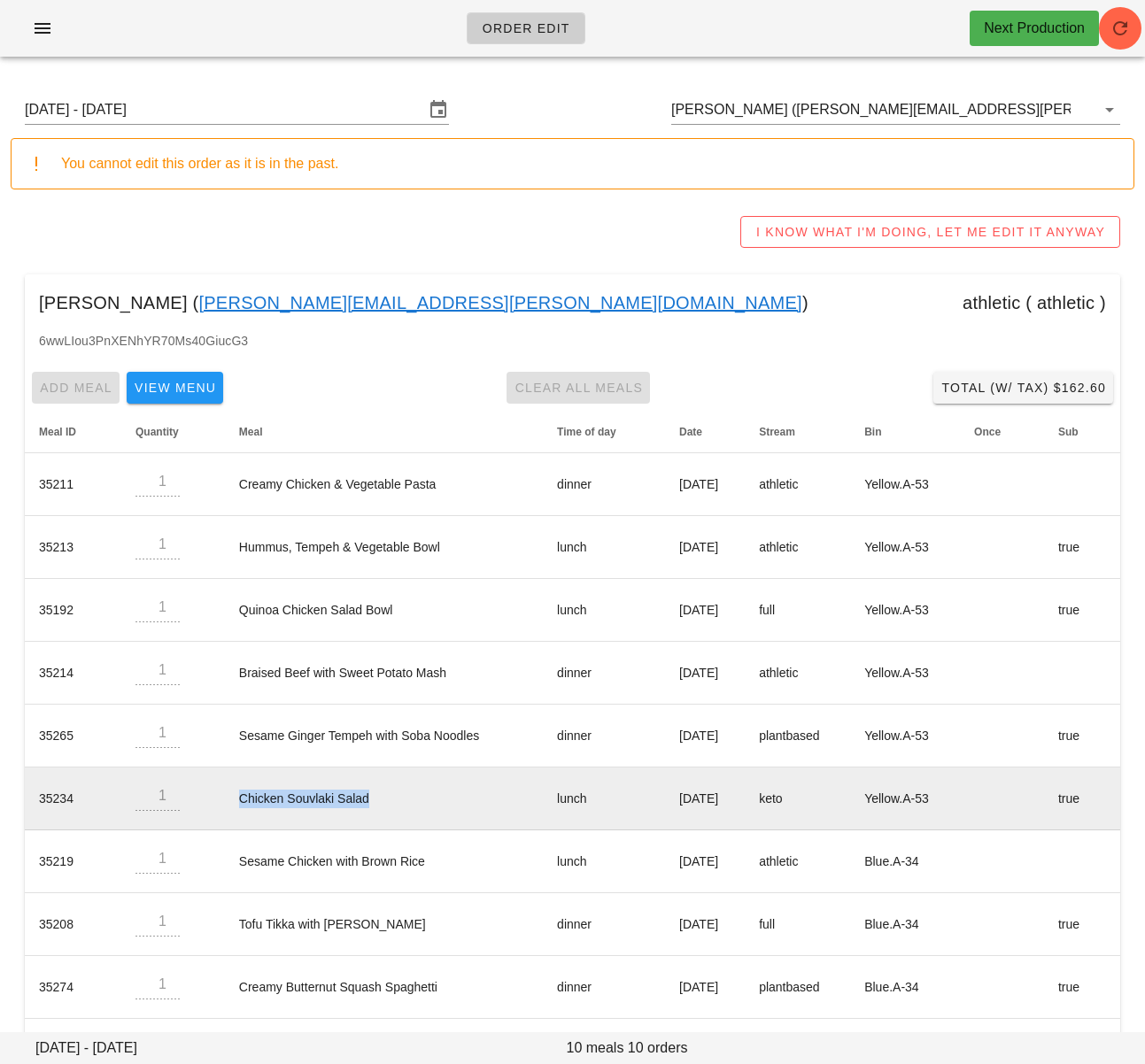
drag, startPoint x: 216, startPoint y: 807, endPoint x: 457, endPoint y: 802, distance: 241.1
click at [457, 802] on td "Chicken Souvlaki Salad" at bounding box center [383, 799] width 317 height 63
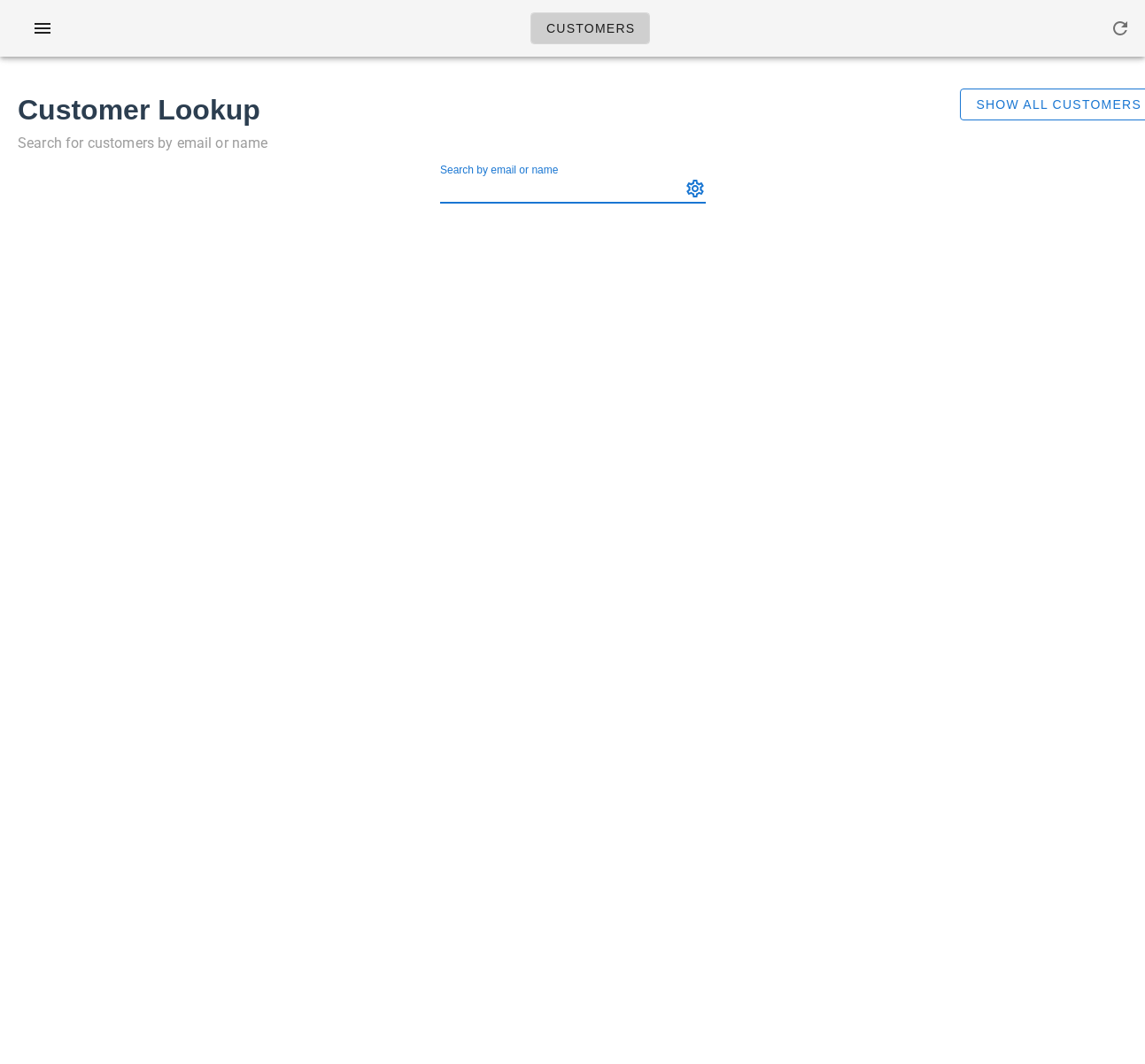
paste input "Zelimirka Panic"
click at [501, 187] on input "Zelimirka Panic" at bounding box center [548, 189] width 216 height 29
type input "Zelimirka Panic"
click at [552, 243] on div "Customer Lookup Search for customers by email or name Show All Customers Search…" at bounding box center [572, 157] width 1145 height 174
click at [549, 183] on input "Zelimirka Panic" at bounding box center [548, 189] width 216 height 29
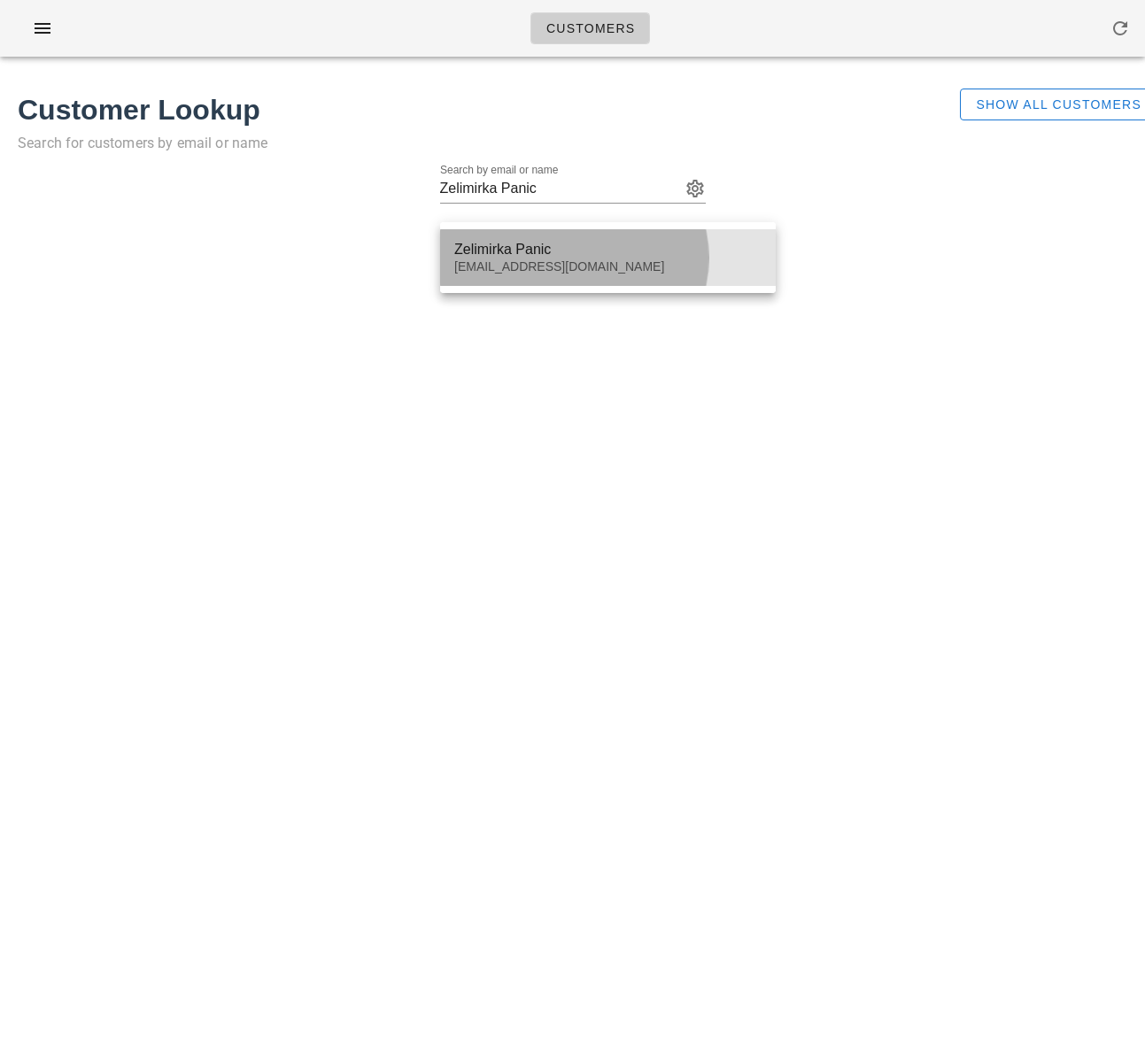
click at [551, 263] on div "[EMAIL_ADDRESS][DOMAIN_NAME]" at bounding box center [607, 267] width 307 height 15
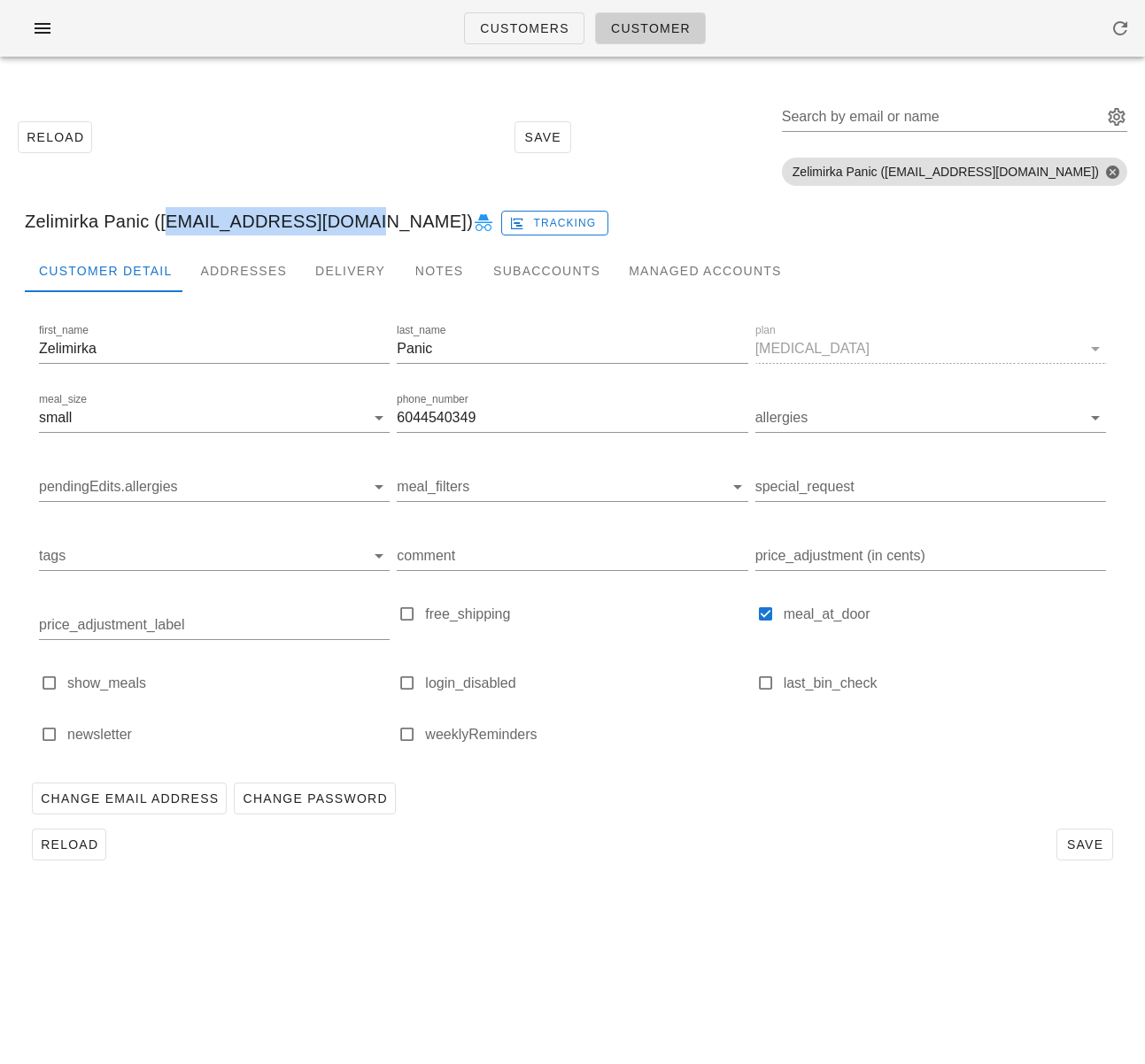
drag, startPoint x: 162, startPoint y: 225, endPoint x: 352, endPoint y: 224, distance: 190.0
click at [352, 224] on div "Zelimirka Panic ([EMAIL_ADDRESS][DOMAIN_NAME]) Tracking" at bounding box center [572, 220] width 1123 height 56
copy div "[EMAIL_ADDRESS][DOMAIN_NAME]"
drag, startPoint x: 131, startPoint y: 127, endPoint x: 10, endPoint y: 42, distance: 147.9
click at [131, 127] on div "Reload Save Search by email or name Include deleted accounts Include Shopify ac…" at bounding box center [572, 136] width 1123 height 112
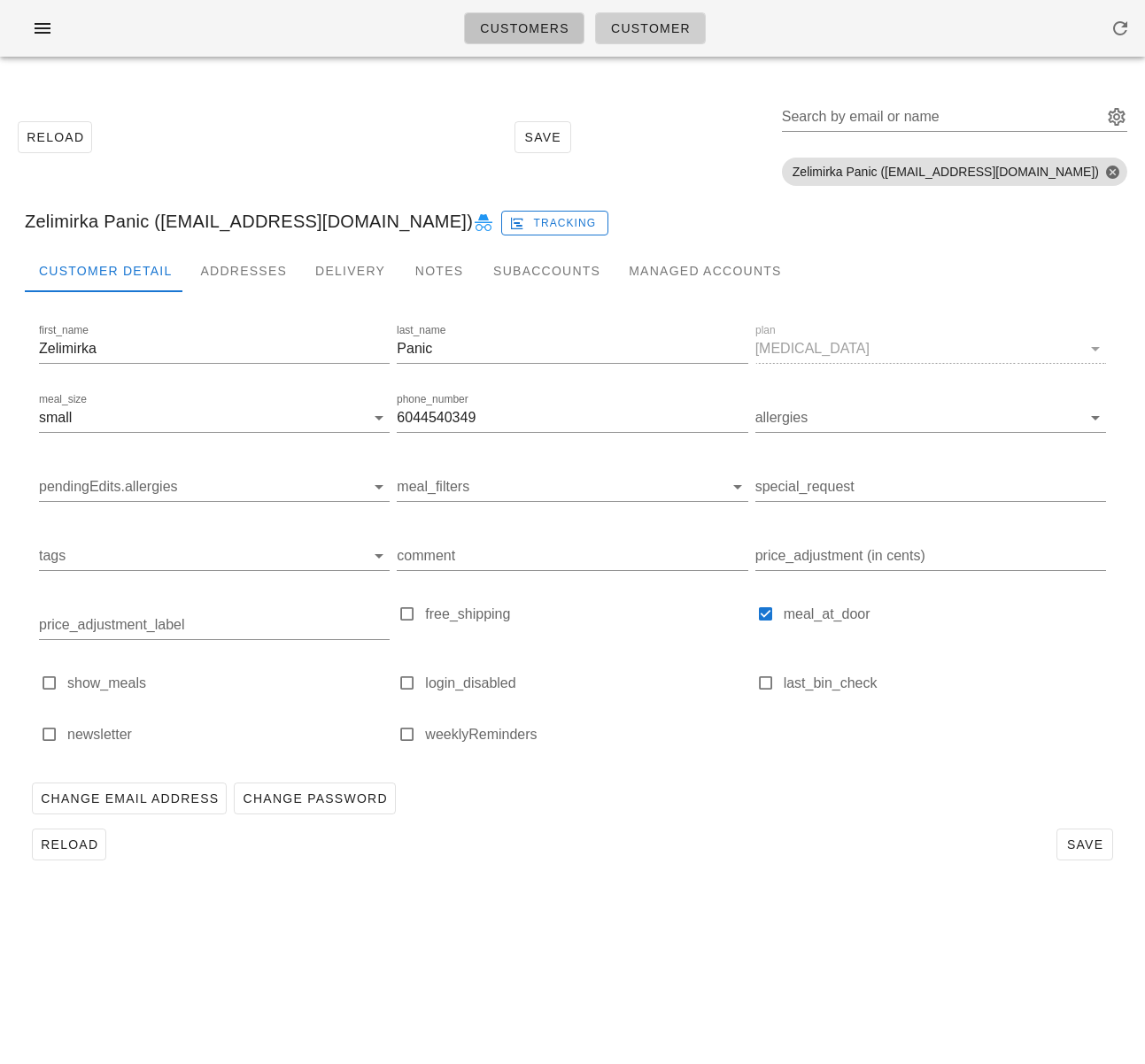
click at [514, 24] on span "Customers" at bounding box center [523, 28] width 91 height 14
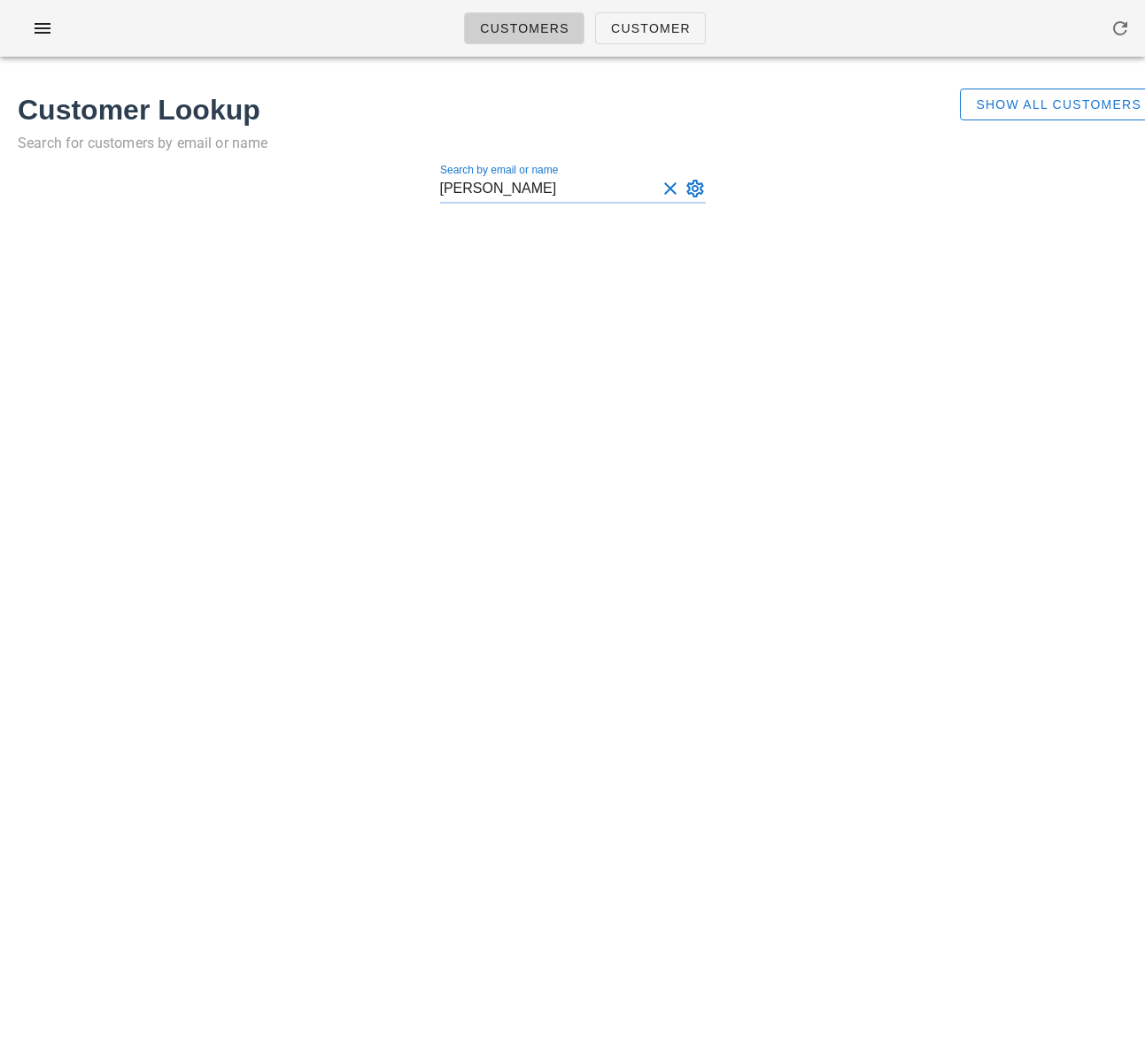
type input "[PERSON_NAME]"
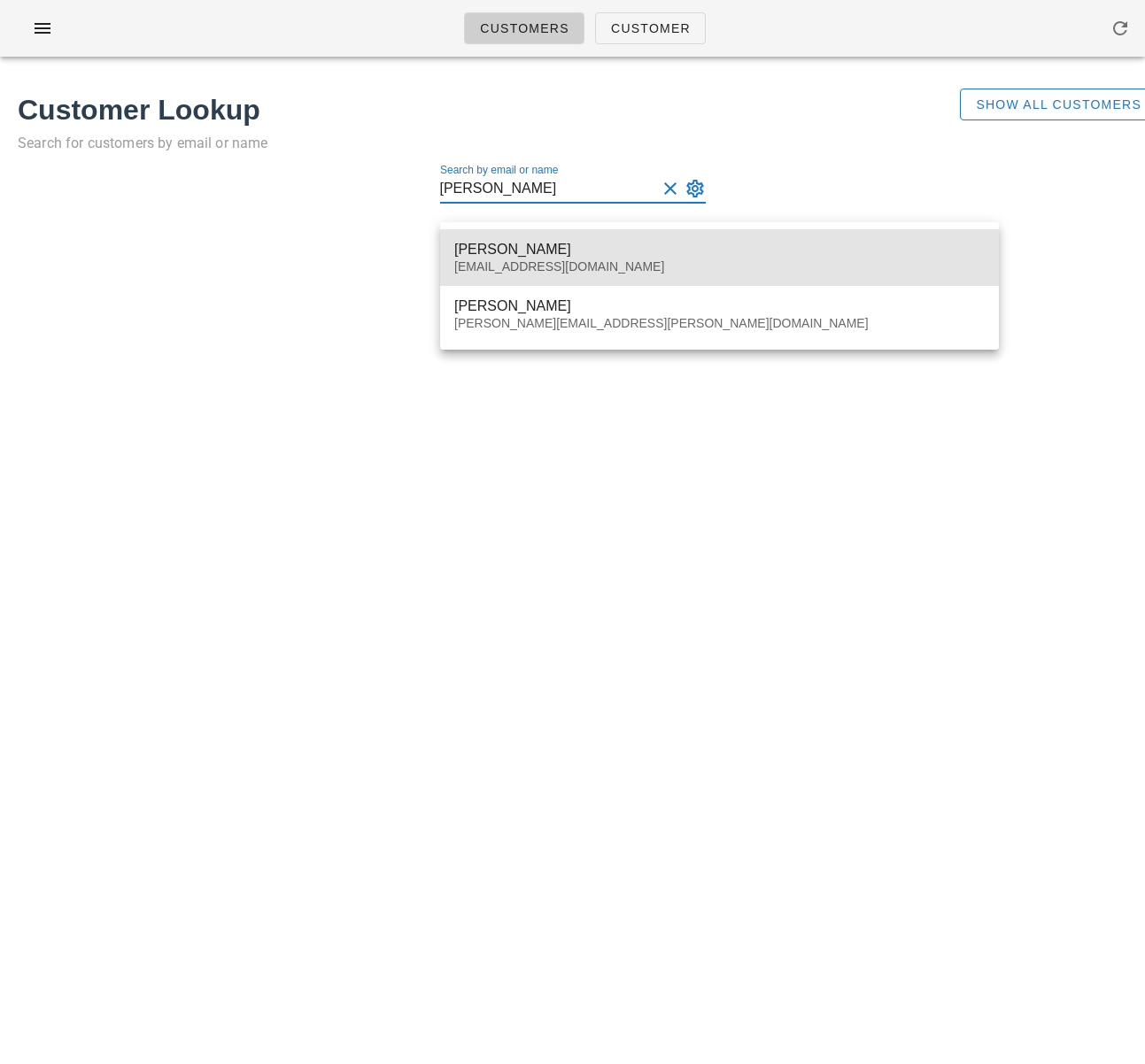
click at [468, 261] on div "[EMAIL_ADDRESS][DOMAIN_NAME]" at bounding box center [719, 267] width 530 height 15
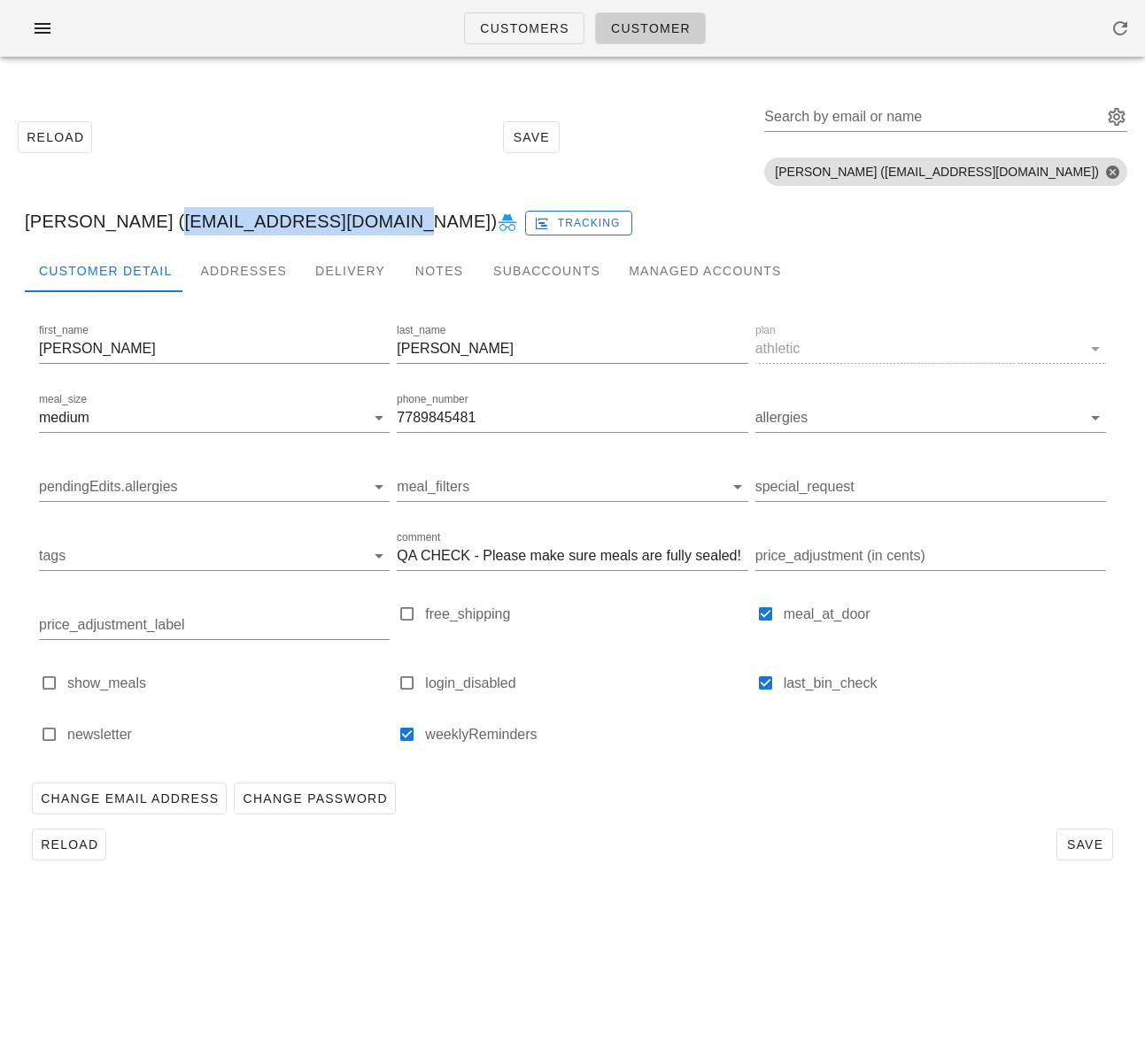
drag, startPoint x: 139, startPoint y: 219, endPoint x: 346, endPoint y: 210, distance: 207.2
click at [346, 210] on div "[PERSON_NAME] ([EMAIL_ADDRESS][DOMAIN_NAME]) Tracking" at bounding box center [572, 220] width 1123 height 56
copy div "[EMAIL_ADDRESS][DOMAIN_NAME]"
